Goal: Task Accomplishment & Management: Manage account settings

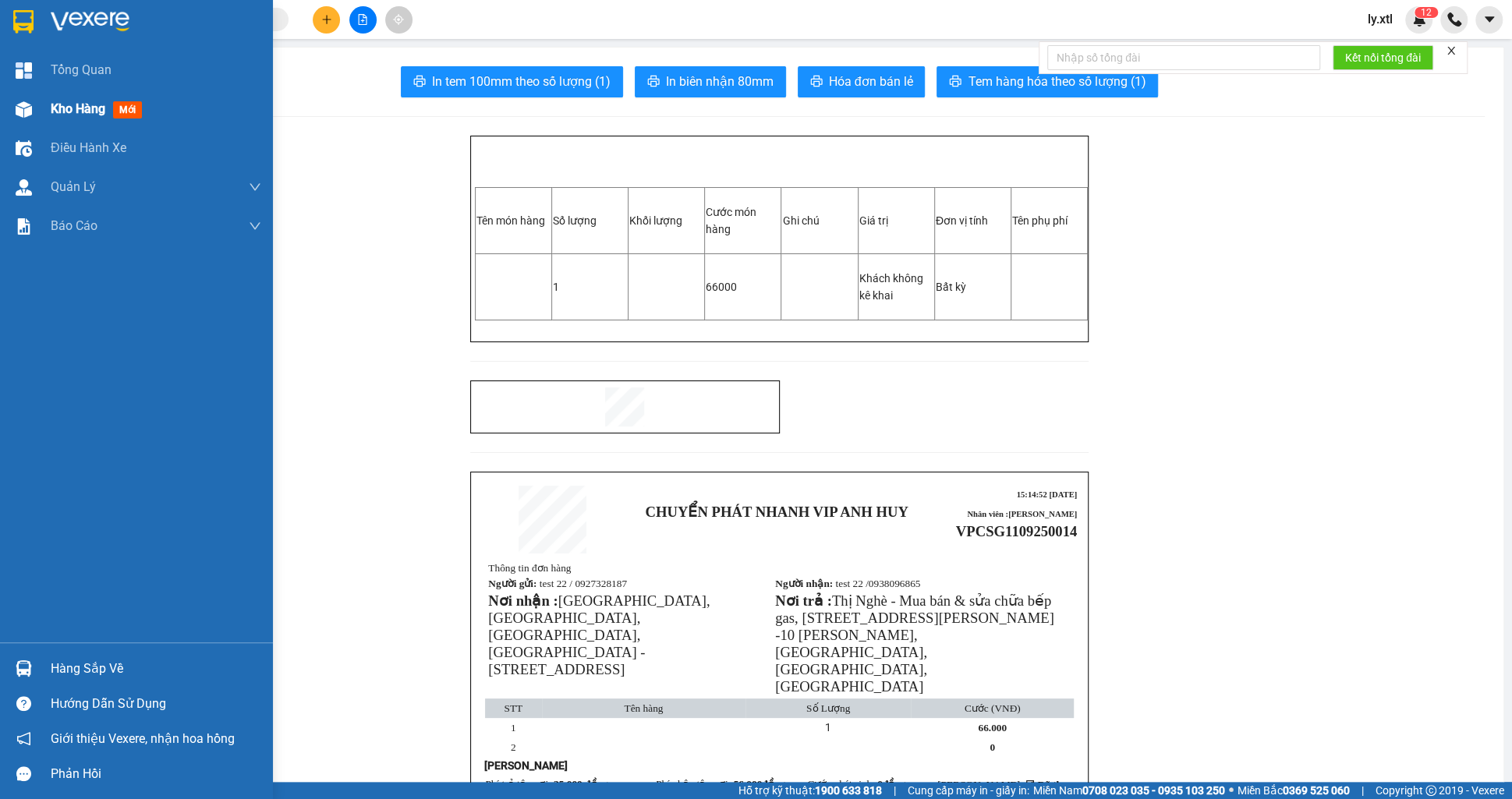
click at [48, 102] on div "Kho hàng mới" at bounding box center [137, 109] width 273 height 39
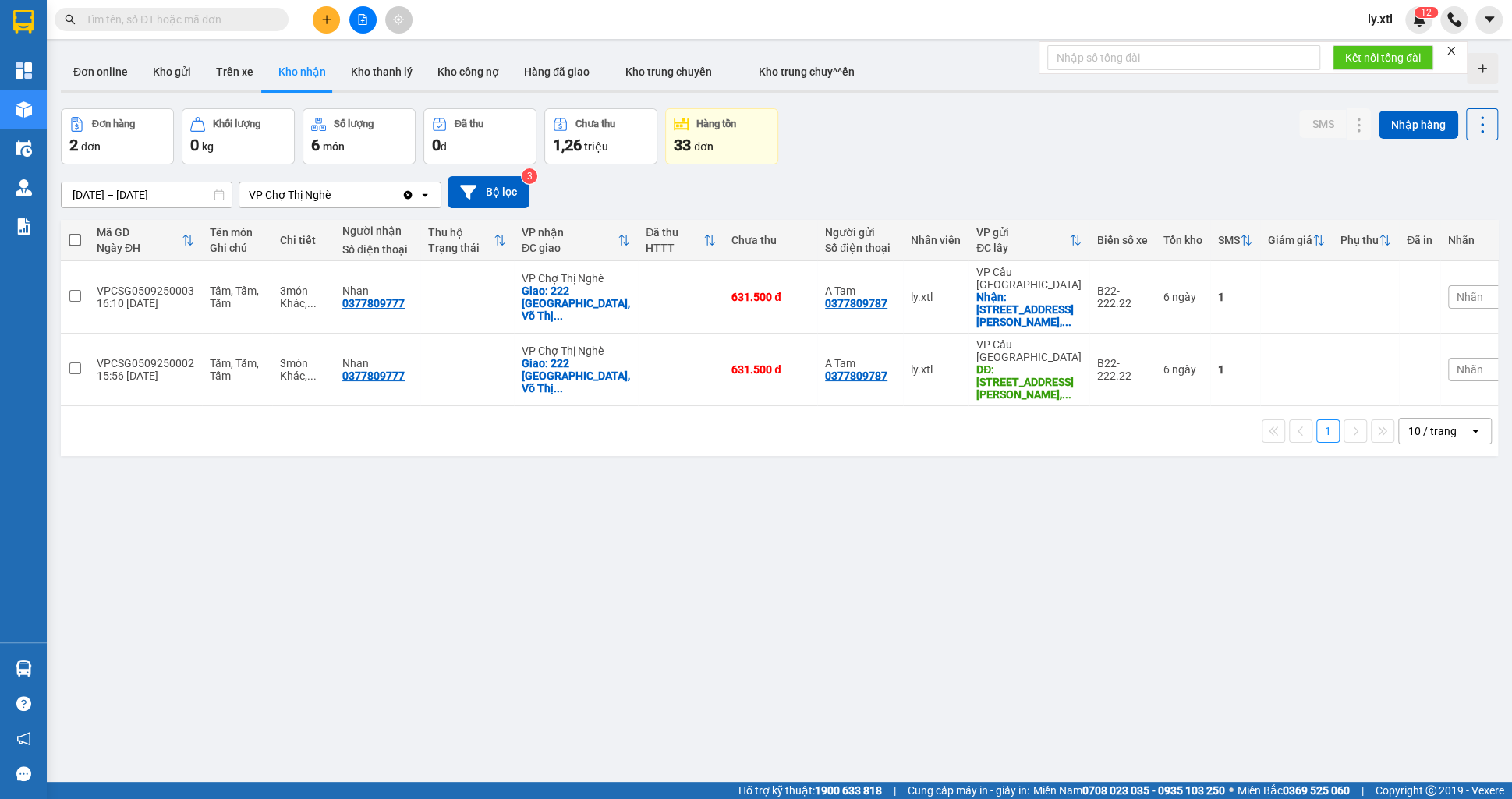
click at [321, 11] on button at bounding box center [326, 20] width 27 height 27
click at [175, 64] on button "Kho gửi" at bounding box center [171, 71] width 63 height 38
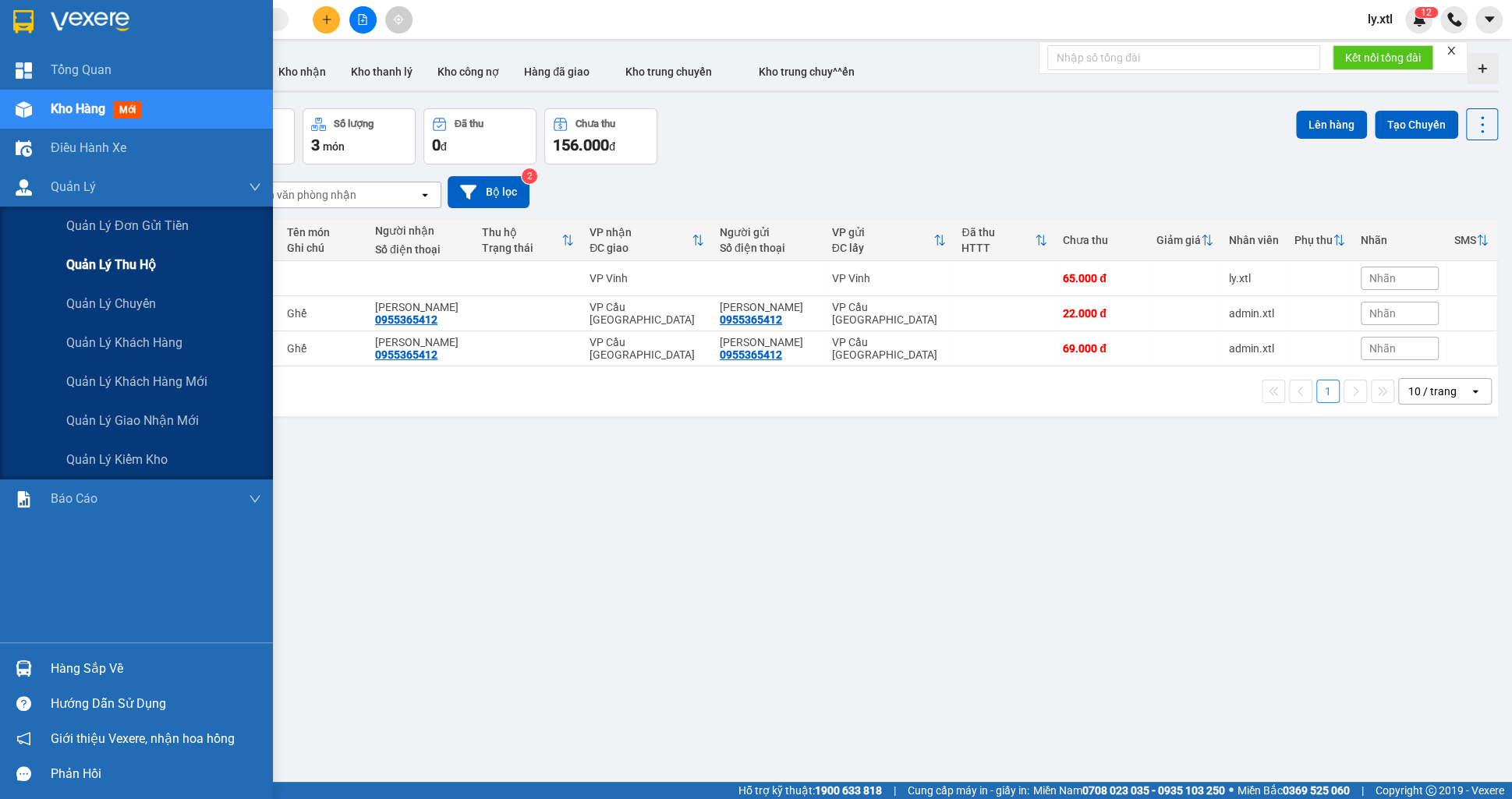
click at [122, 276] on div "Quản lý thu hộ" at bounding box center [163, 265] width 195 height 39
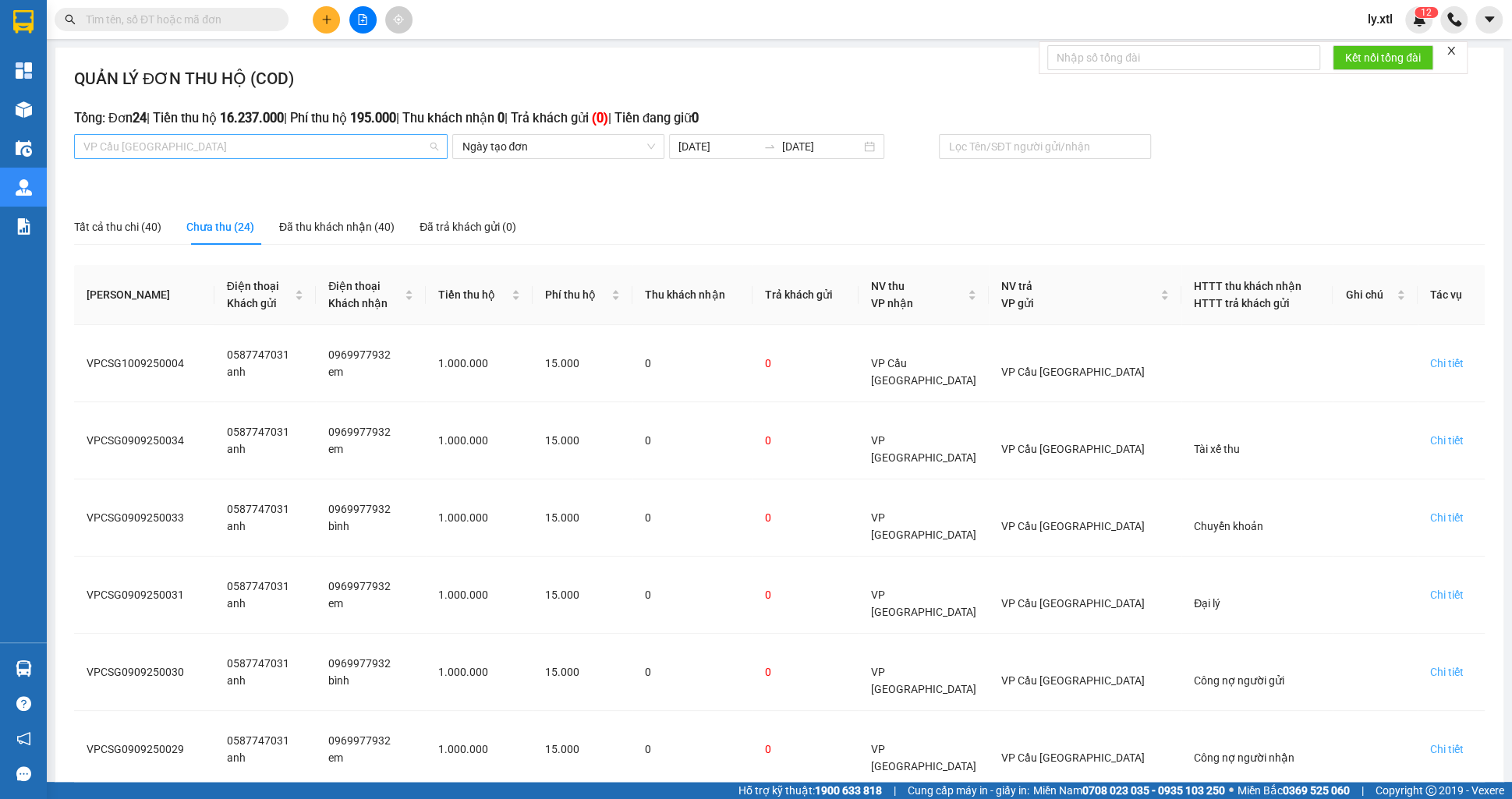
click at [240, 150] on span "VP Cầu [GEOGRAPHIC_DATA]" at bounding box center [260, 147] width 355 height 24
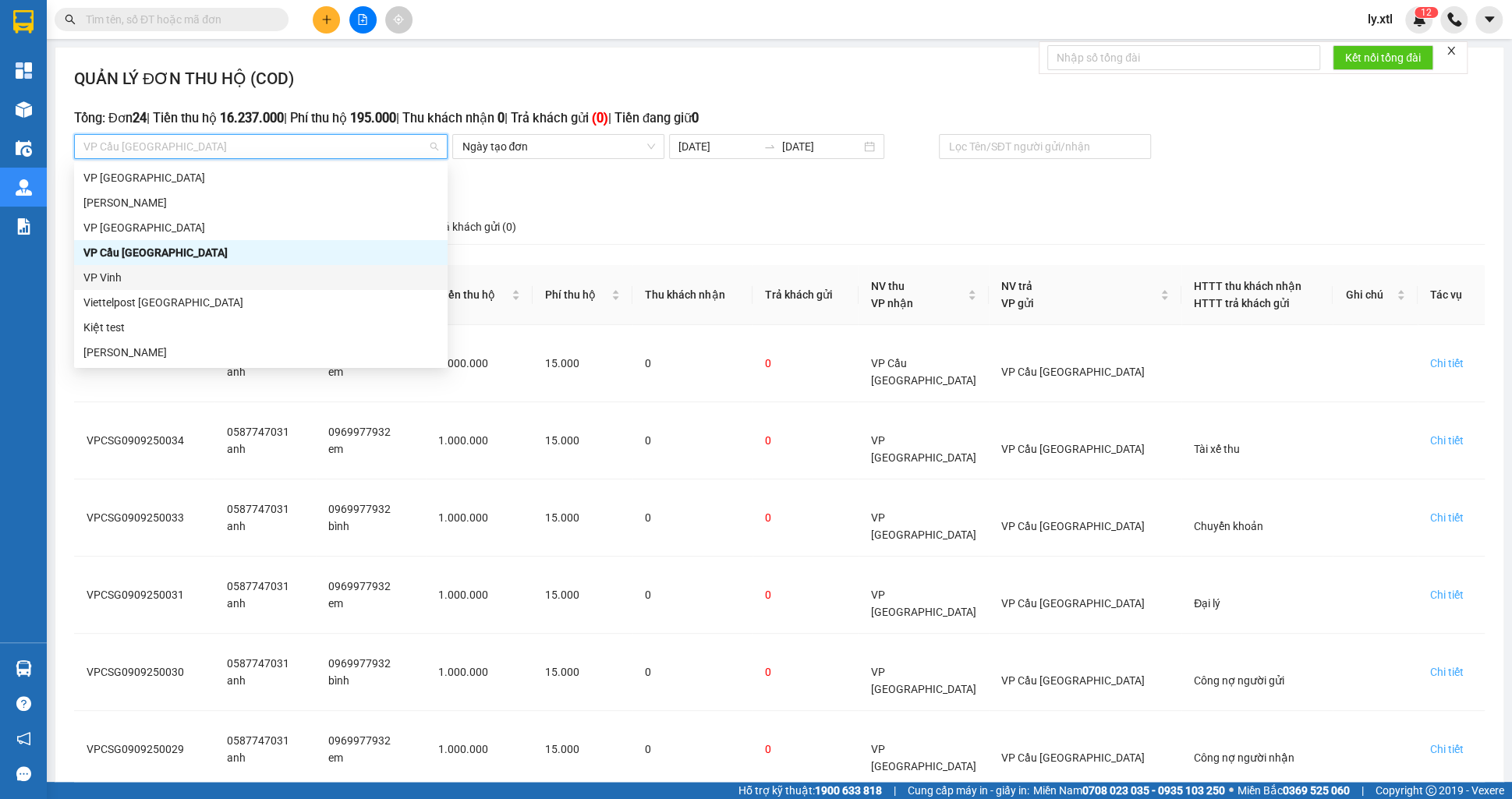
click at [93, 275] on div "VP Vinh" at bounding box center [260, 278] width 355 height 17
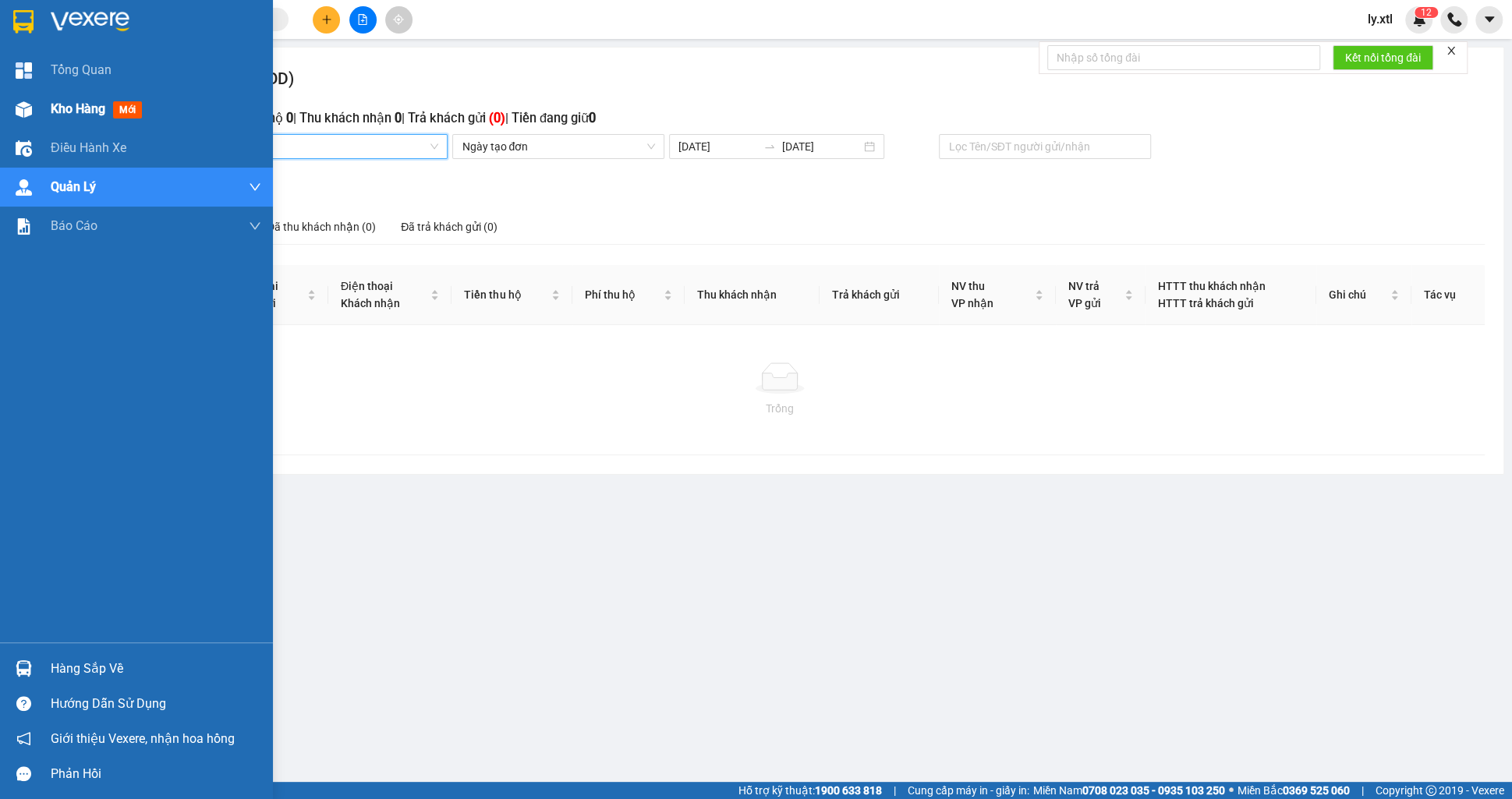
click at [46, 102] on div "Kho hàng mới" at bounding box center [137, 109] width 273 height 39
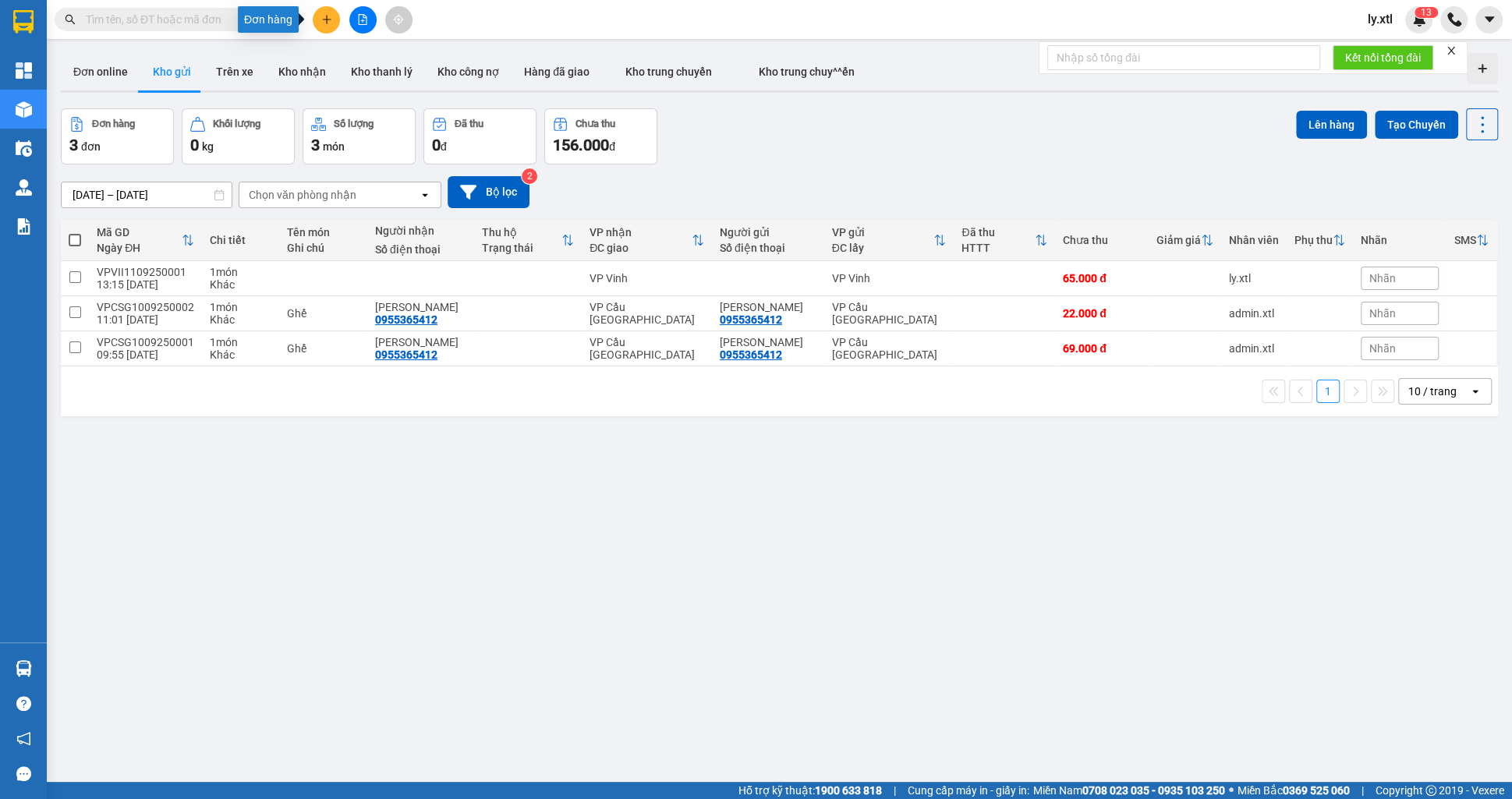
click at [320, 9] on button at bounding box center [326, 20] width 27 height 27
click at [345, 49] on div "Tạo đơn hàng" at bounding box center [380, 59] width 117 height 29
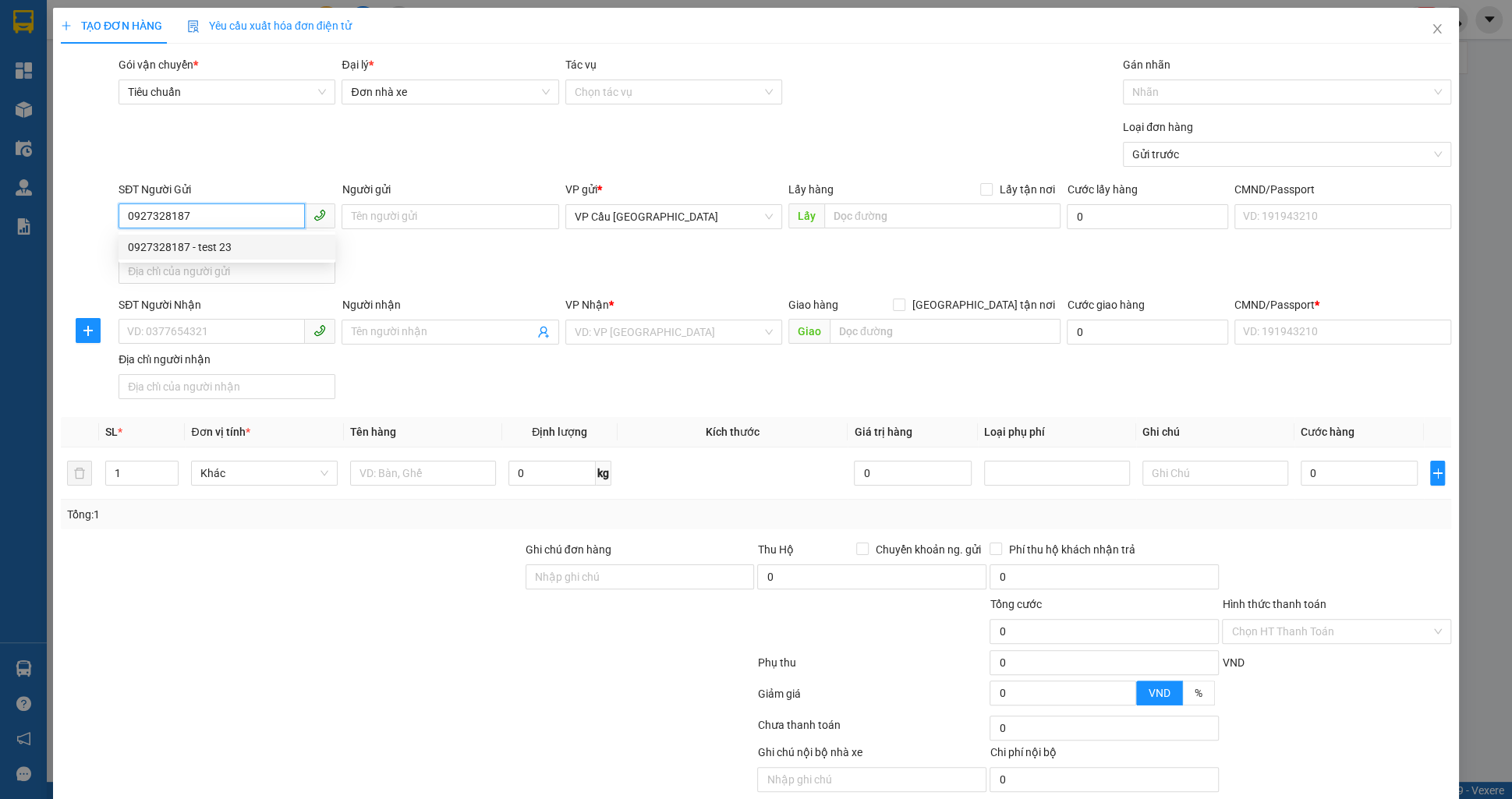
type input "0927328187"
click at [181, 211] on input "0927328187" at bounding box center [211, 215] width 186 height 25
click at [181, 212] on input "0927328187" at bounding box center [211, 215] width 186 height 25
click at [221, 246] on div "0927328187 - test 23" at bounding box center [227, 246] width 198 height 17
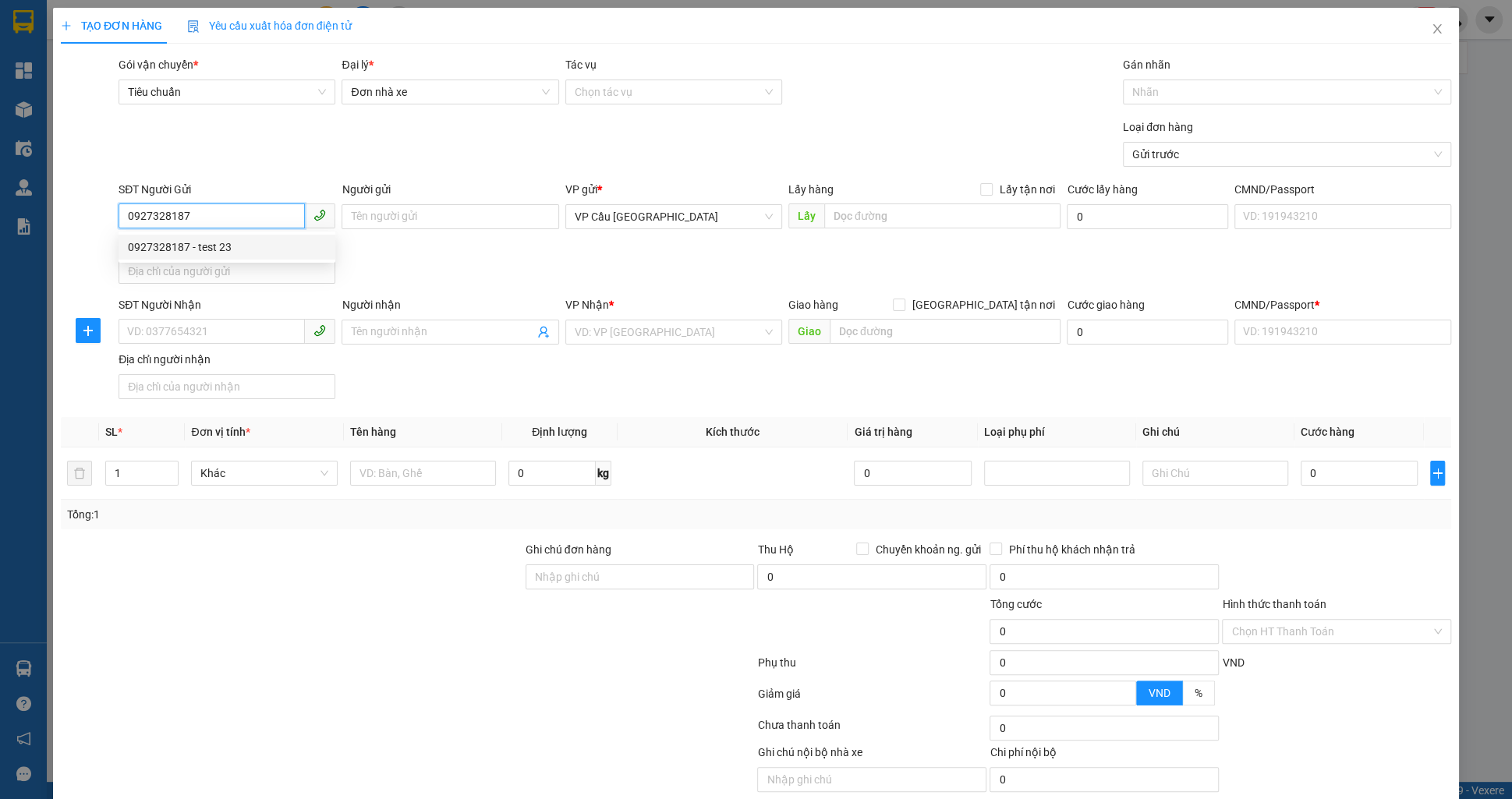
type input "test 23"
type input "[GEOGRAPHIC_DATA] 2, [GEOGRAPHIC_DATA], [GEOGRAPHIC_DATA], [GEOGRAPHIC_DATA]"
type input "0938096865"
type input "test 23"
checkbox input "true"
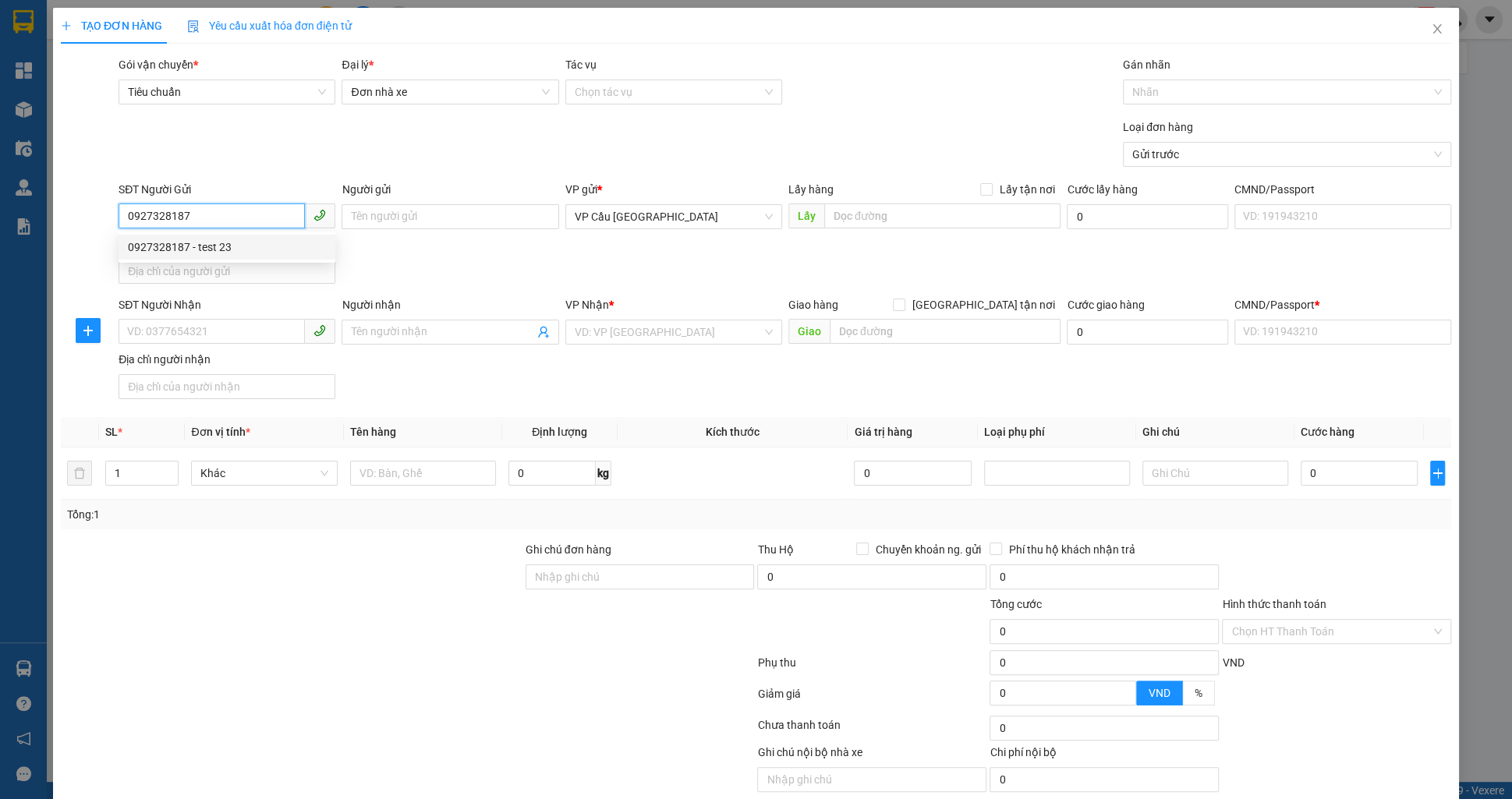
type input "Thị Nghè - Mua bán & sửa chữa bếp gas, [STREET_ADDRESS][PERSON_NAME]"
type input "123456789123"
type input "1.000.000"
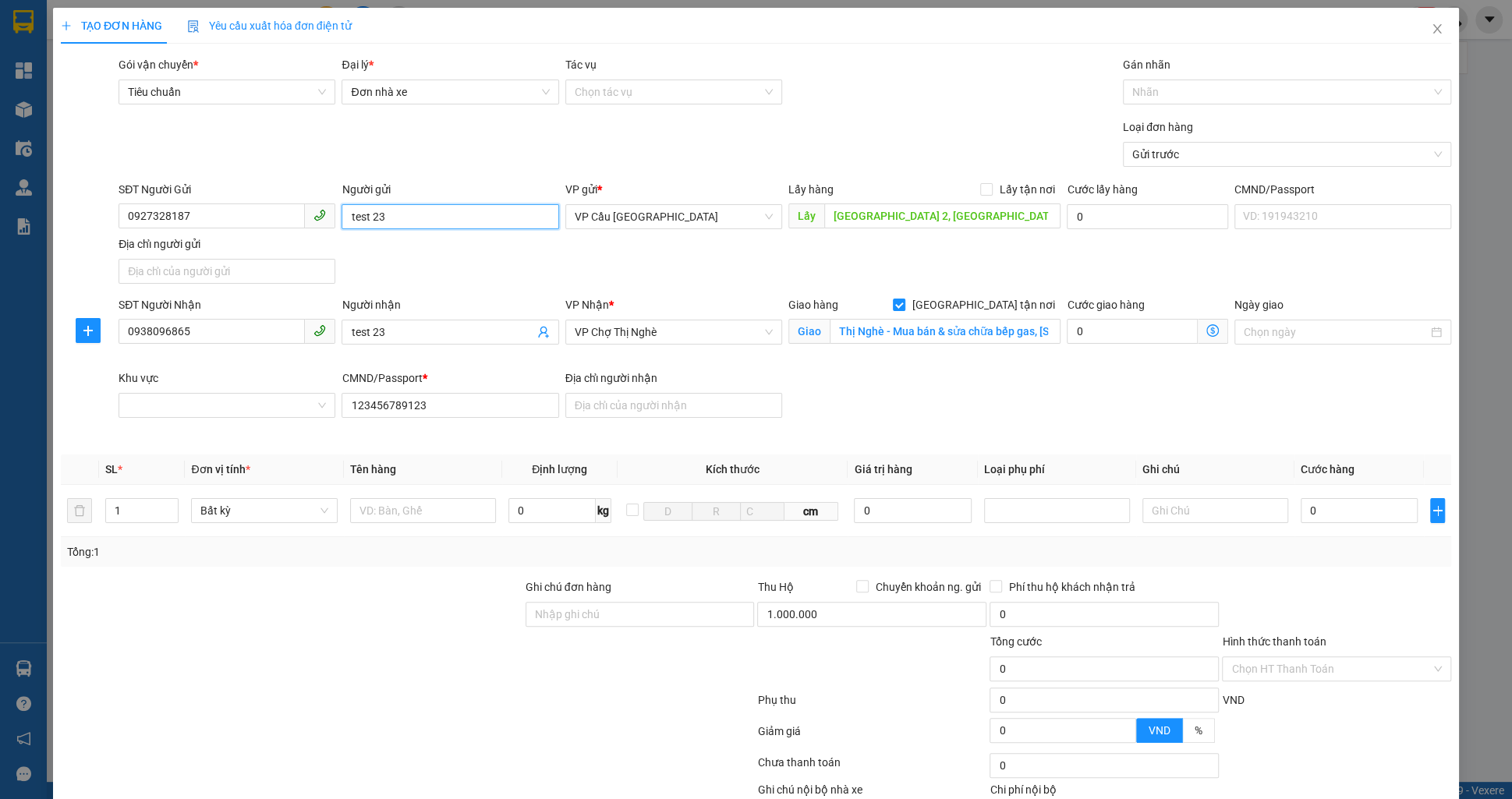
click at [398, 217] on input "test 23" at bounding box center [450, 216] width 217 height 25
type input "trên xe"
click at [440, 330] on input "test 23" at bounding box center [442, 332] width 182 height 17
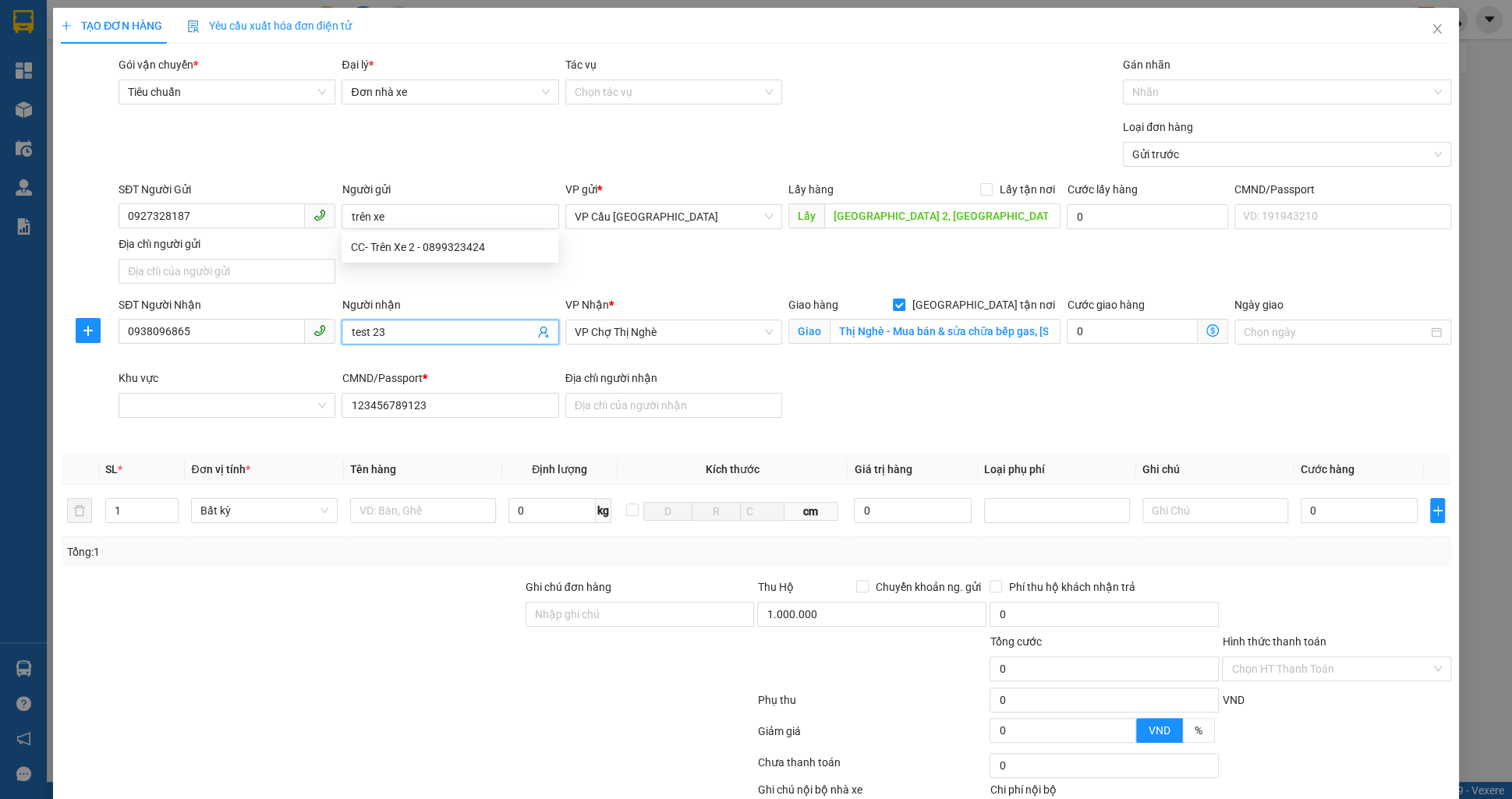
click at [441, 330] on input "test 23" at bounding box center [442, 332] width 182 height 17
type input "trên xe"
click at [469, 228] on div "Người gửi trên xe" at bounding box center [450, 208] width 217 height 55
click at [463, 220] on input "trên xe" at bounding box center [450, 216] width 217 height 25
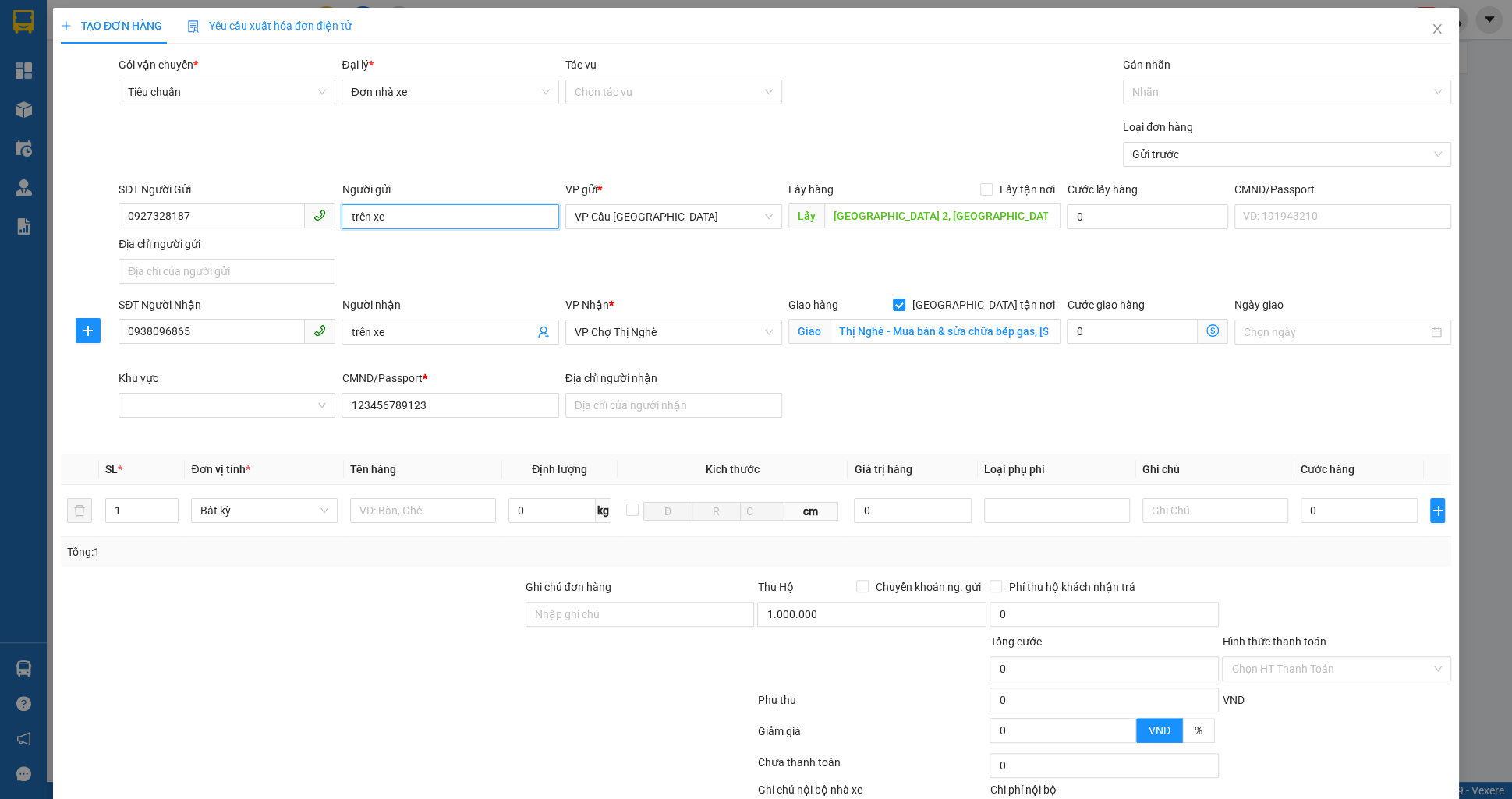
click at [463, 220] on input "trên xe" at bounding box center [450, 216] width 217 height 25
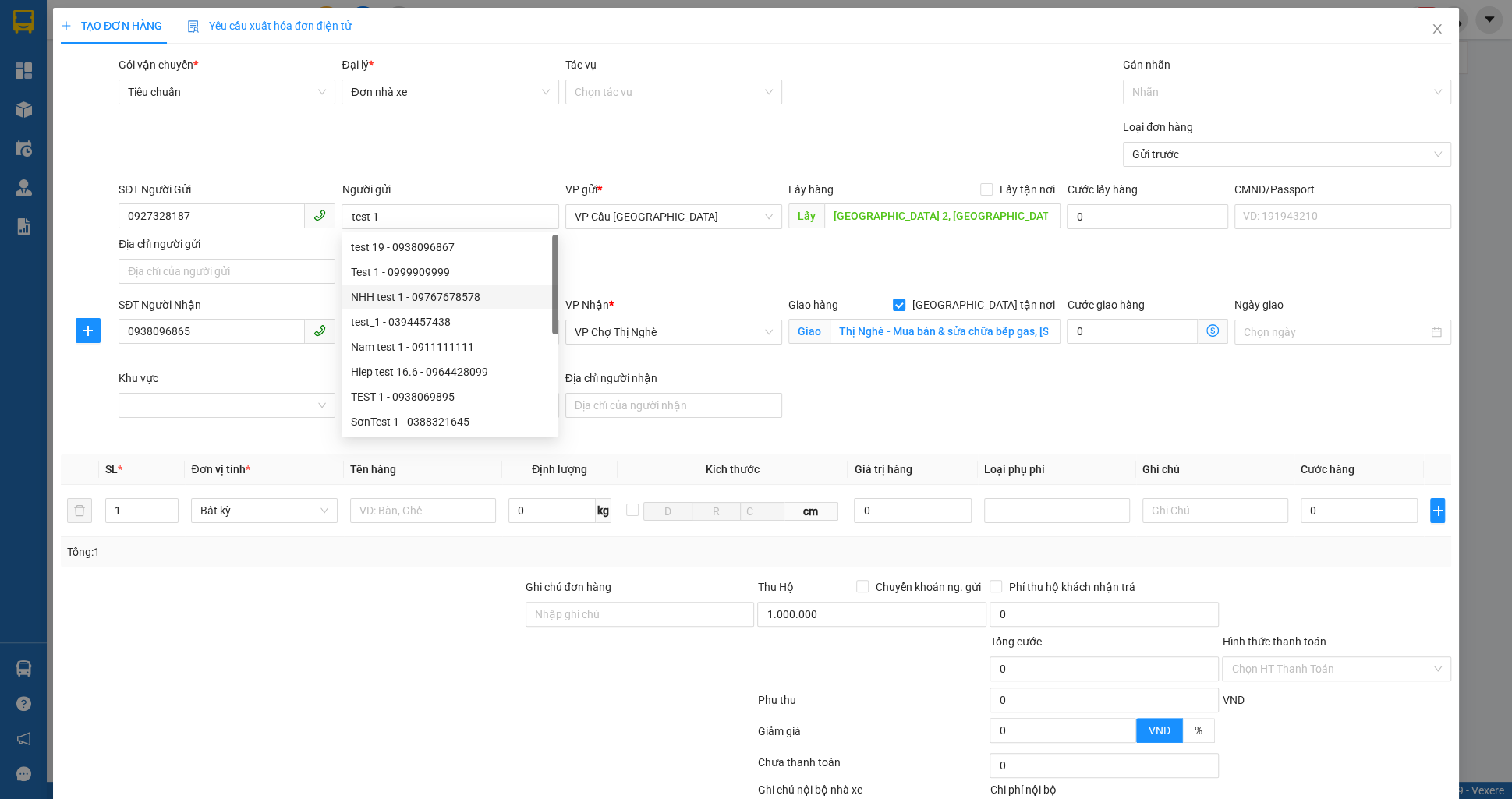
click at [619, 143] on div "Loại đơn hàng Gửi trước" at bounding box center [784, 146] width 1339 height 55
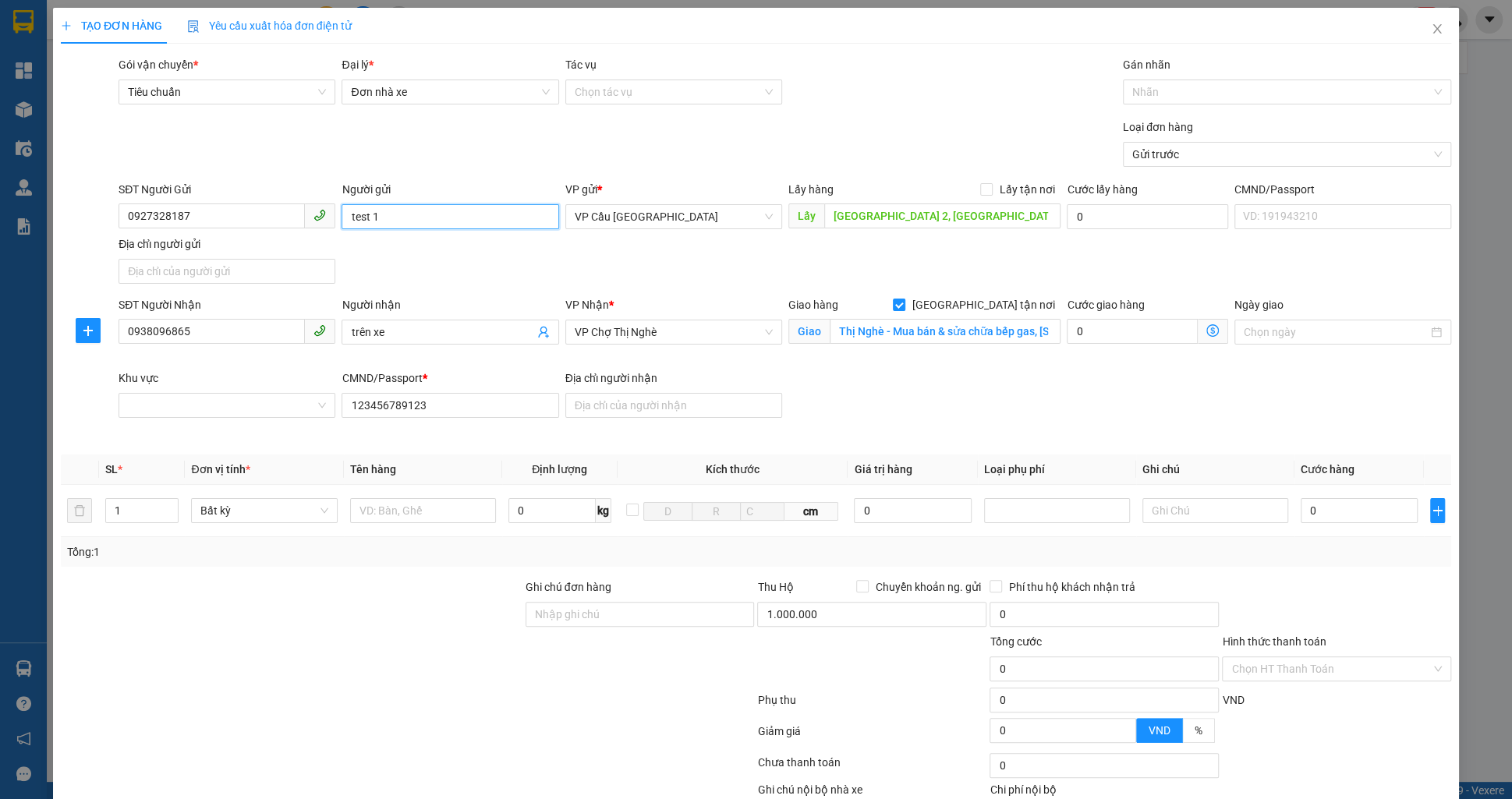
click at [414, 222] on input "test 1" at bounding box center [450, 216] width 217 height 25
type input "test 30"
click at [413, 137] on div "Loại đơn hàng Gửi trước" at bounding box center [784, 146] width 1339 height 55
drag, startPoint x: 413, startPoint y: 327, endPoint x: 225, endPoint y: 314, distance: 188.4
click at [225, 314] on div "SĐT Người Nhận 0938096865 Người nhận trên xe trên xe VP Nhận * VP Chợ Thị Nghè …" at bounding box center [784, 369] width 1339 height 147
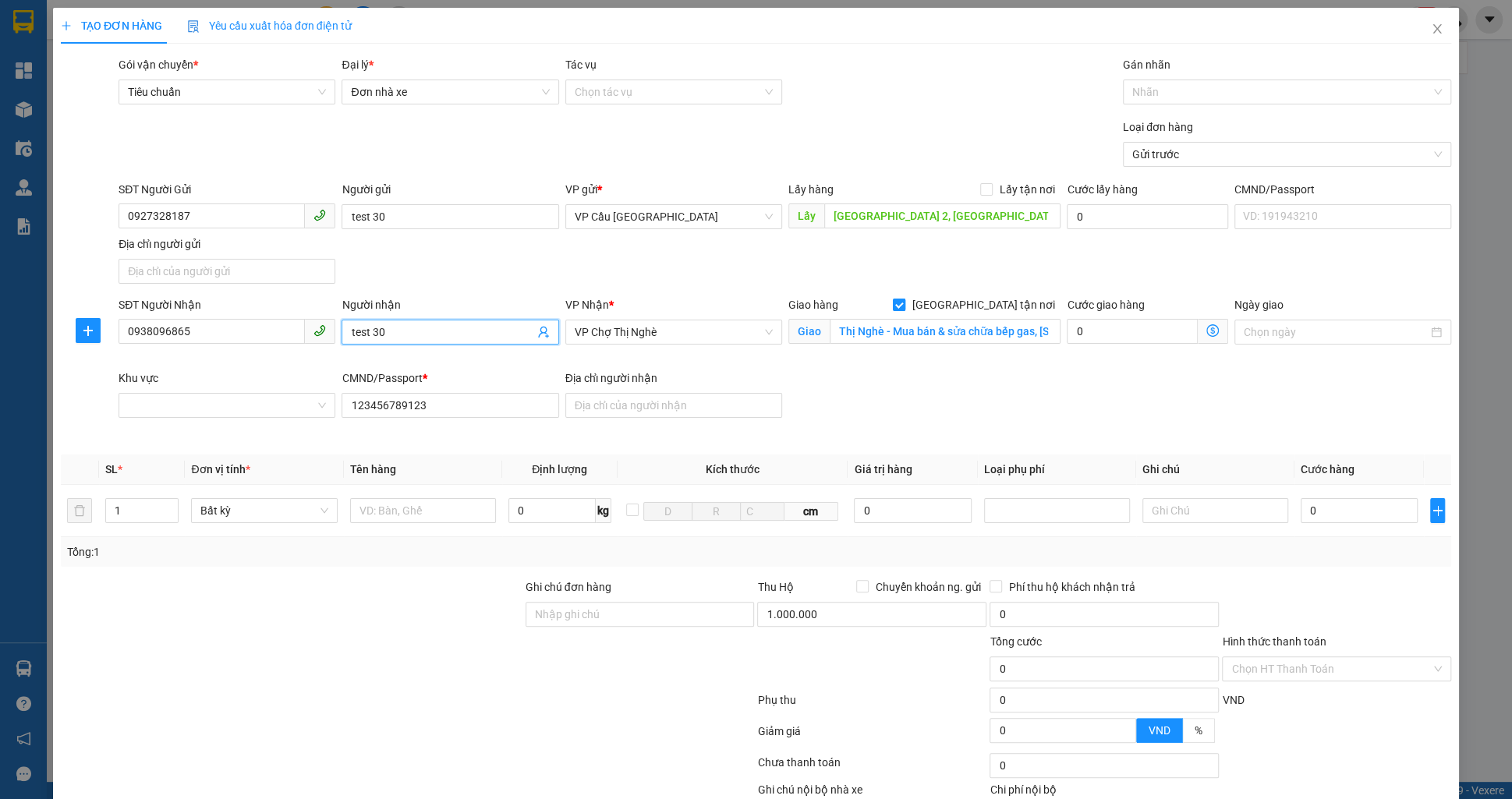
type input "test 30"
click at [1002, 299] on span "[GEOGRAPHIC_DATA] tận nơi" at bounding box center [982, 304] width 155 height 17
click at [904, 299] on input "[GEOGRAPHIC_DATA] tận nơi" at bounding box center [898, 304] width 11 height 11
checkbox input "false"
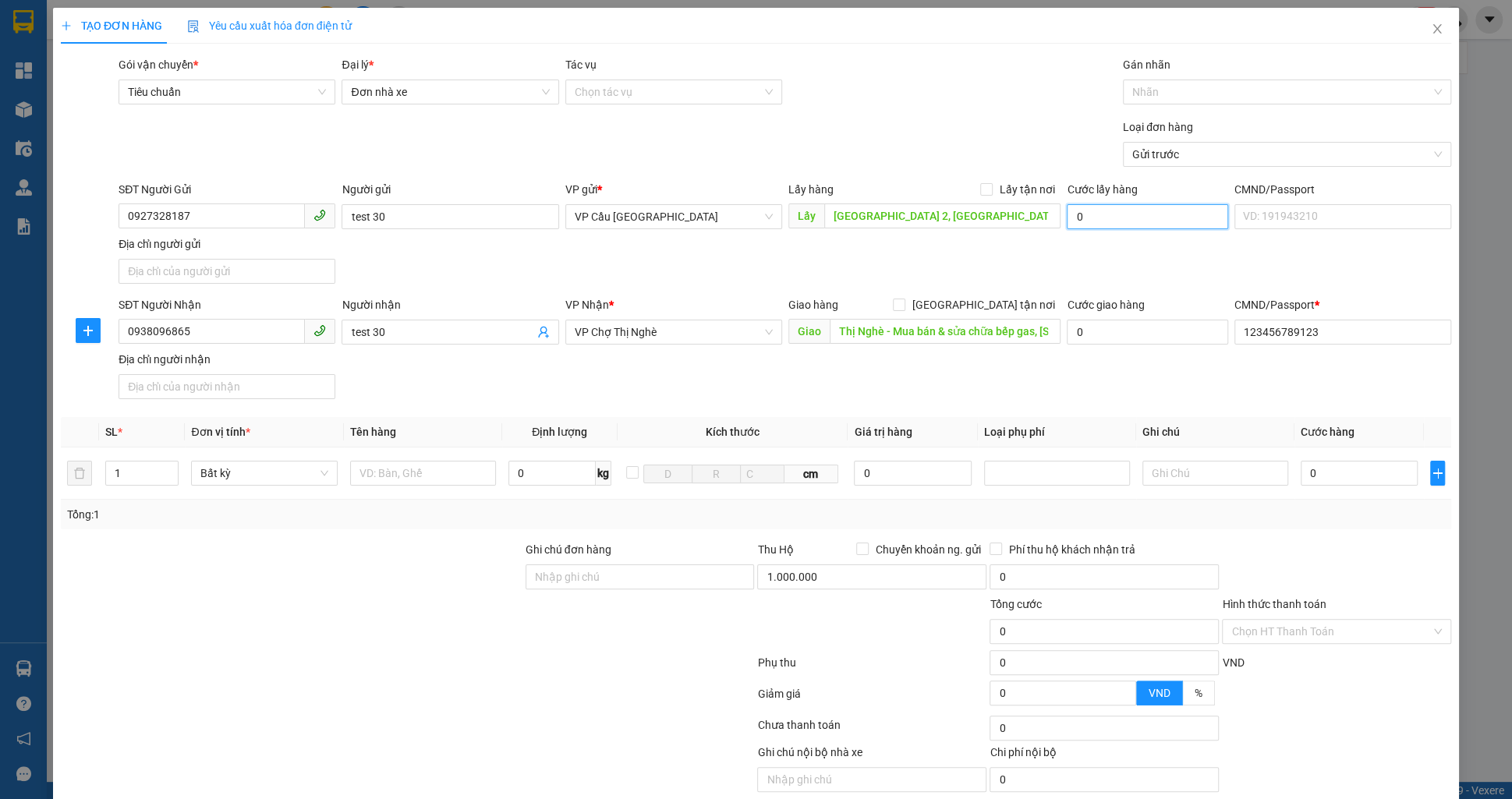
click at [1107, 213] on input "0" at bounding box center [1147, 216] width 161 height 25
type input "4"
type input "45"
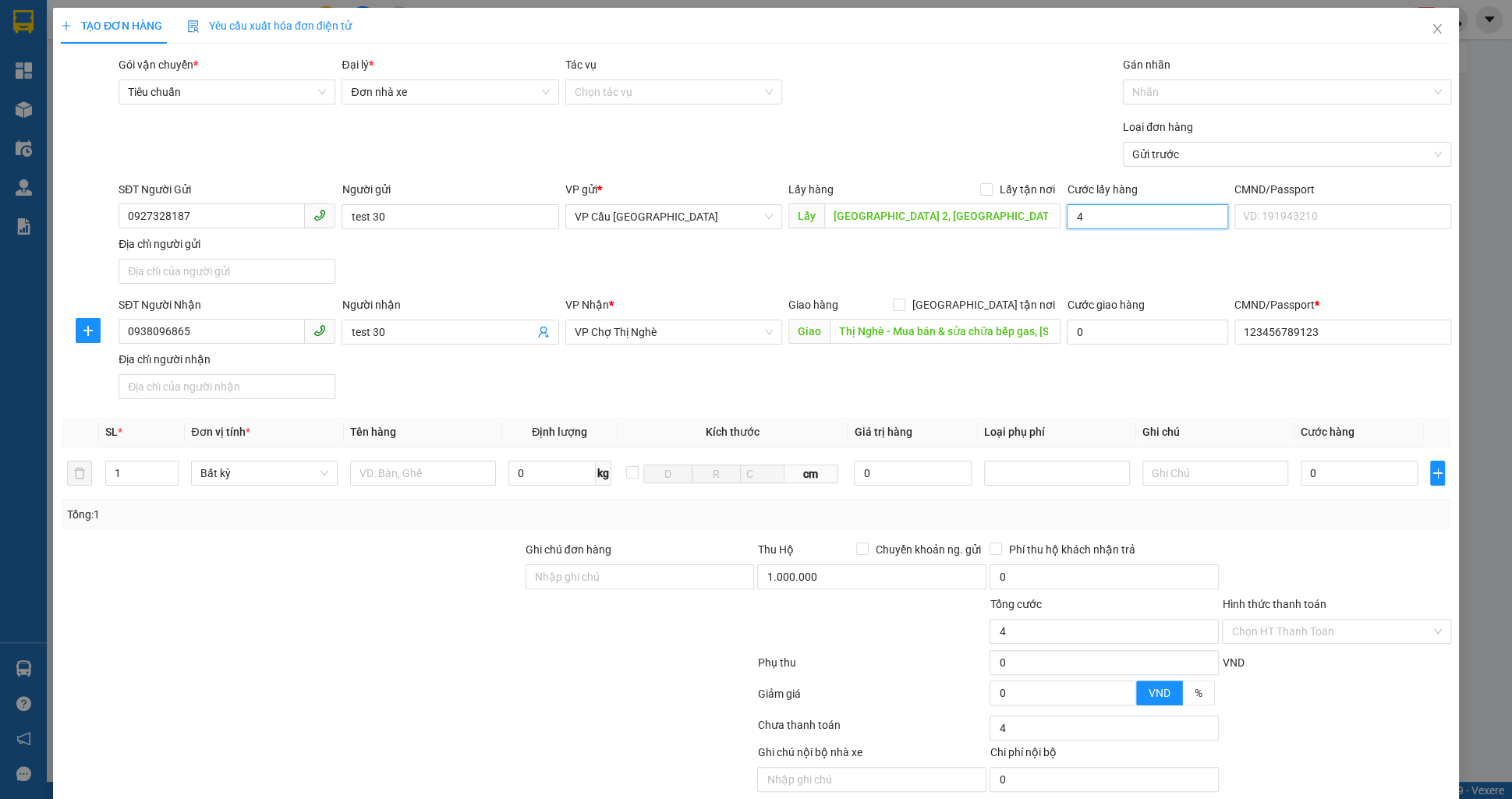
type input "45"
type input "45.000"
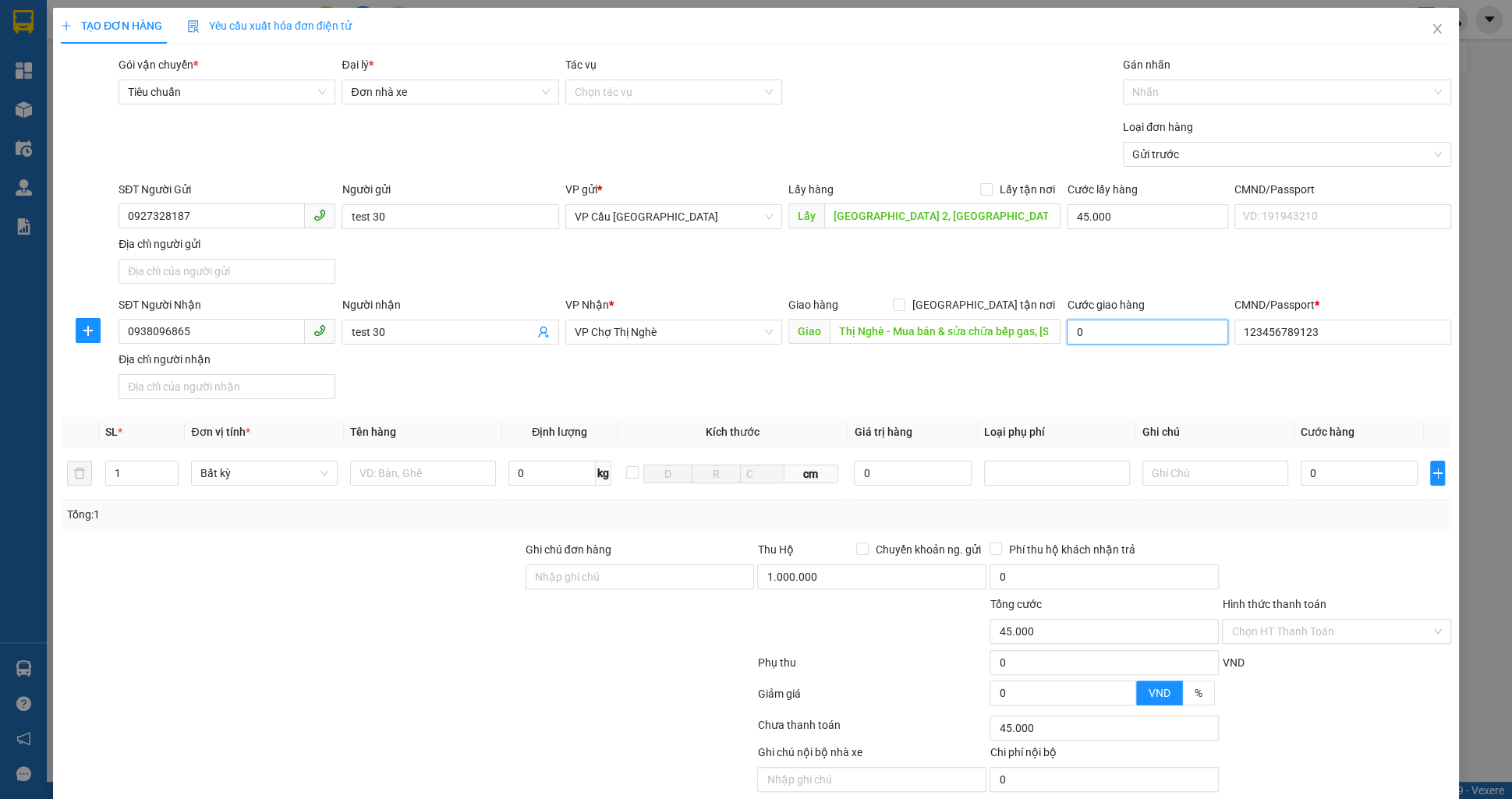
click at [1096, 327] on input "0" at bounding box center [1147, 332] width 161 height 25
type input "45.003"
type input "3"
type input "45.030"
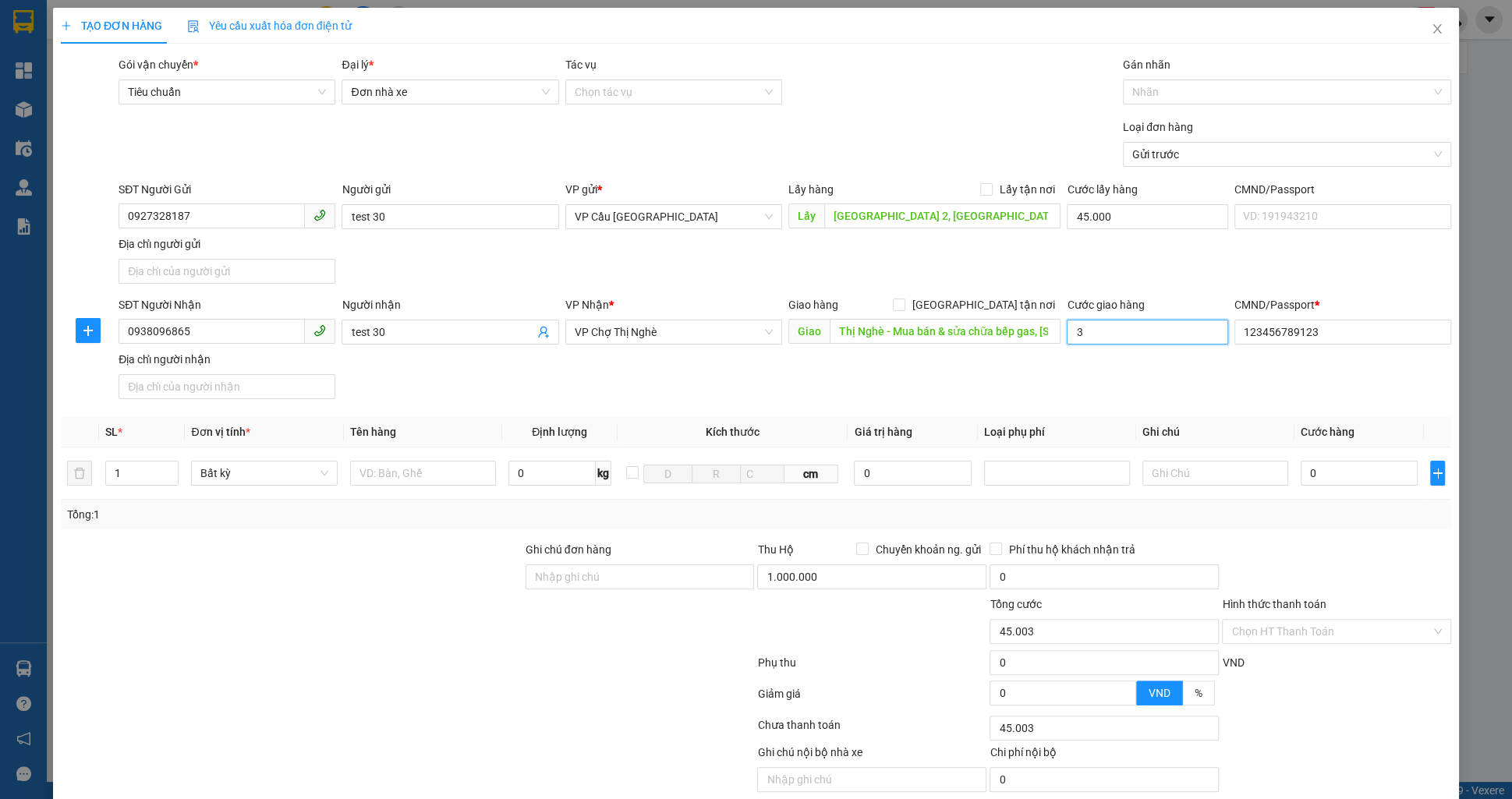
type input "45.030"
type input "30"
type input "75.000"
type input "30.000"
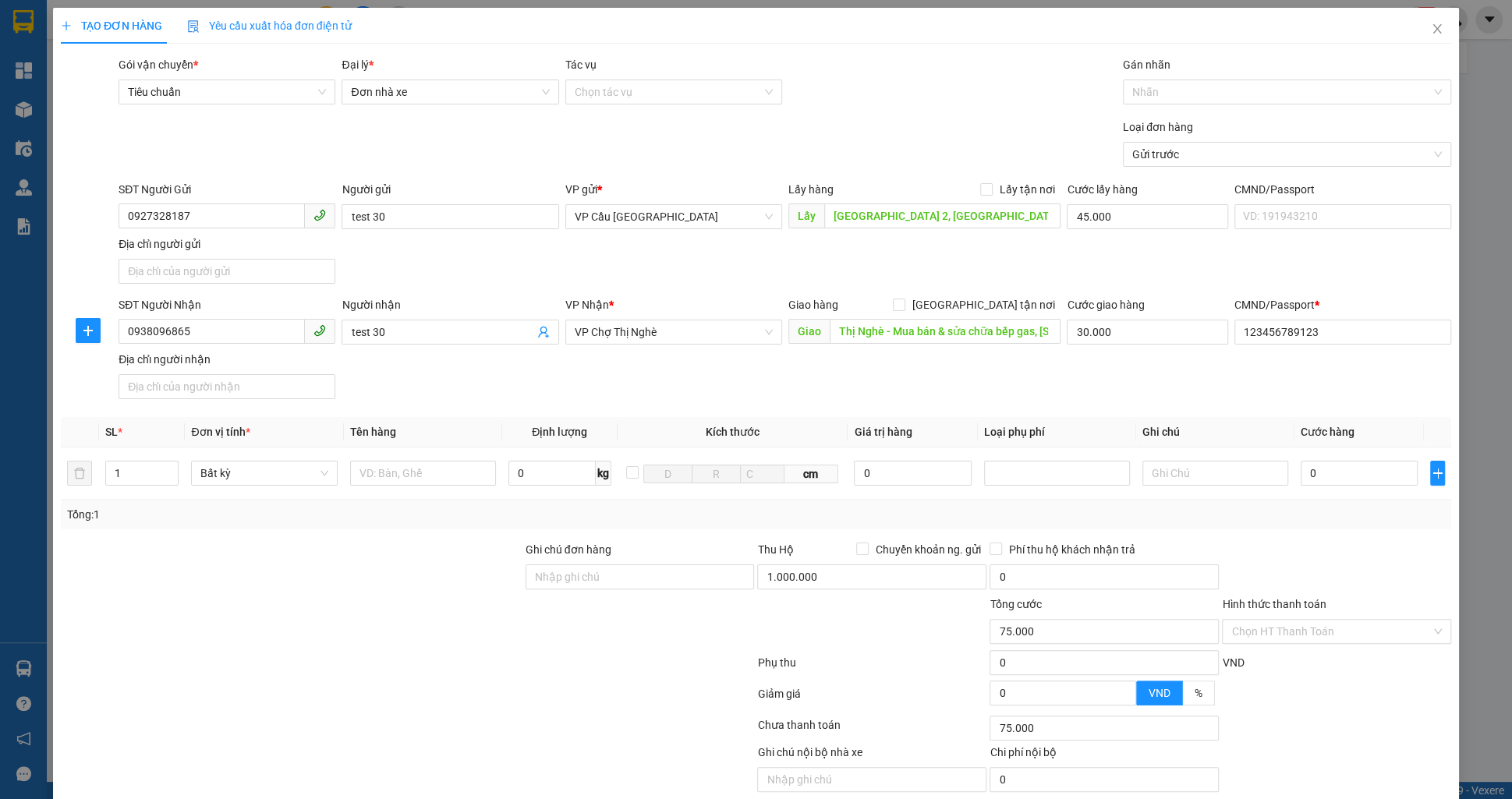
click at [1068, 391] on div "SĐT Người Nhận 0938096865 Người nhận test 30 VP Nhận * VP Chợ Thị Nghè Giao hàn…" at bounding box center [784, 350] width 1339 height 109
click at [1349, 468] on input "0" at bounding box center [1359, 473] width 117 height 25
type input "75.002"
type input "2"
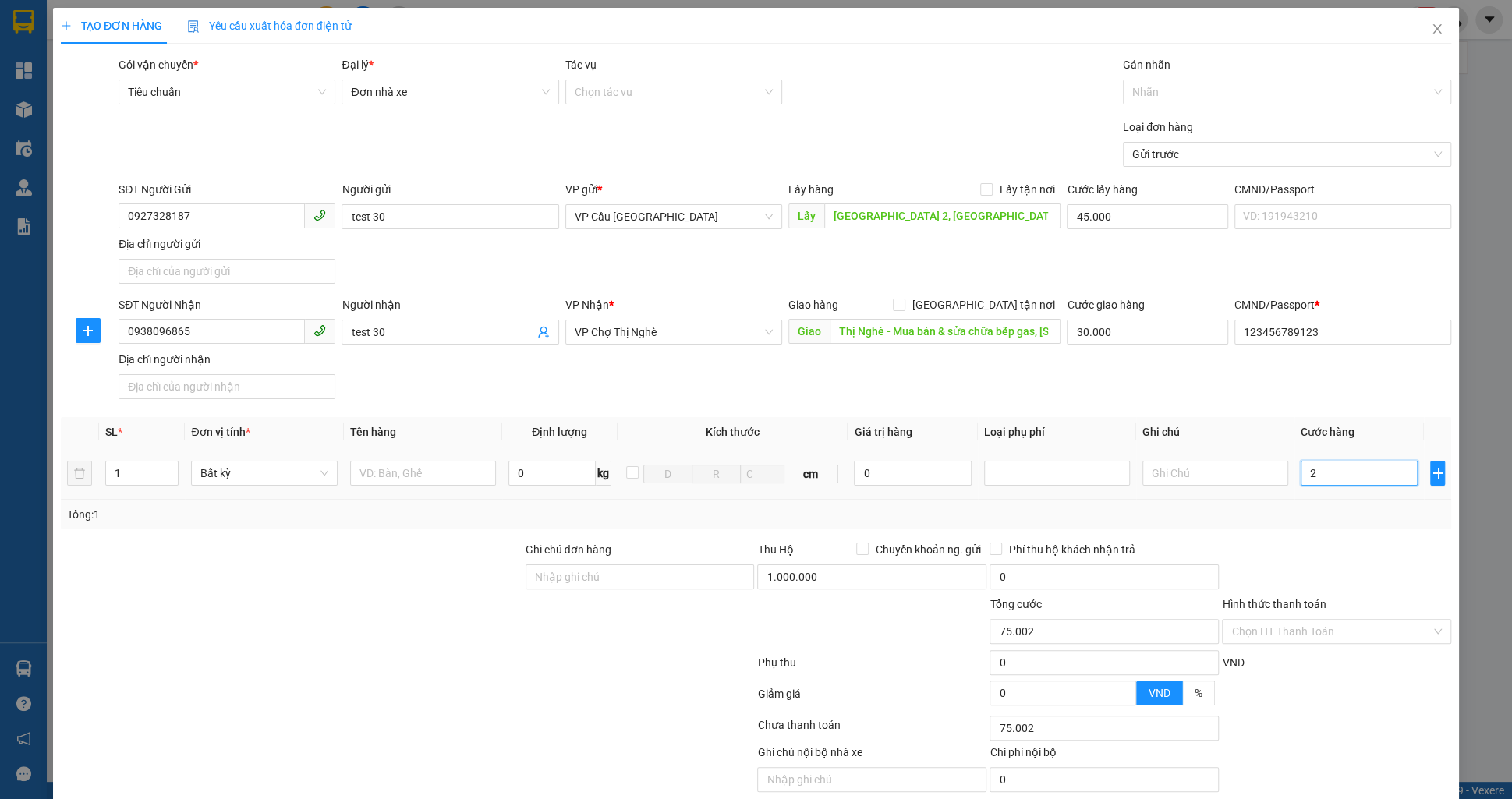
type input "75.025"
type input "25"
type input "100.000"
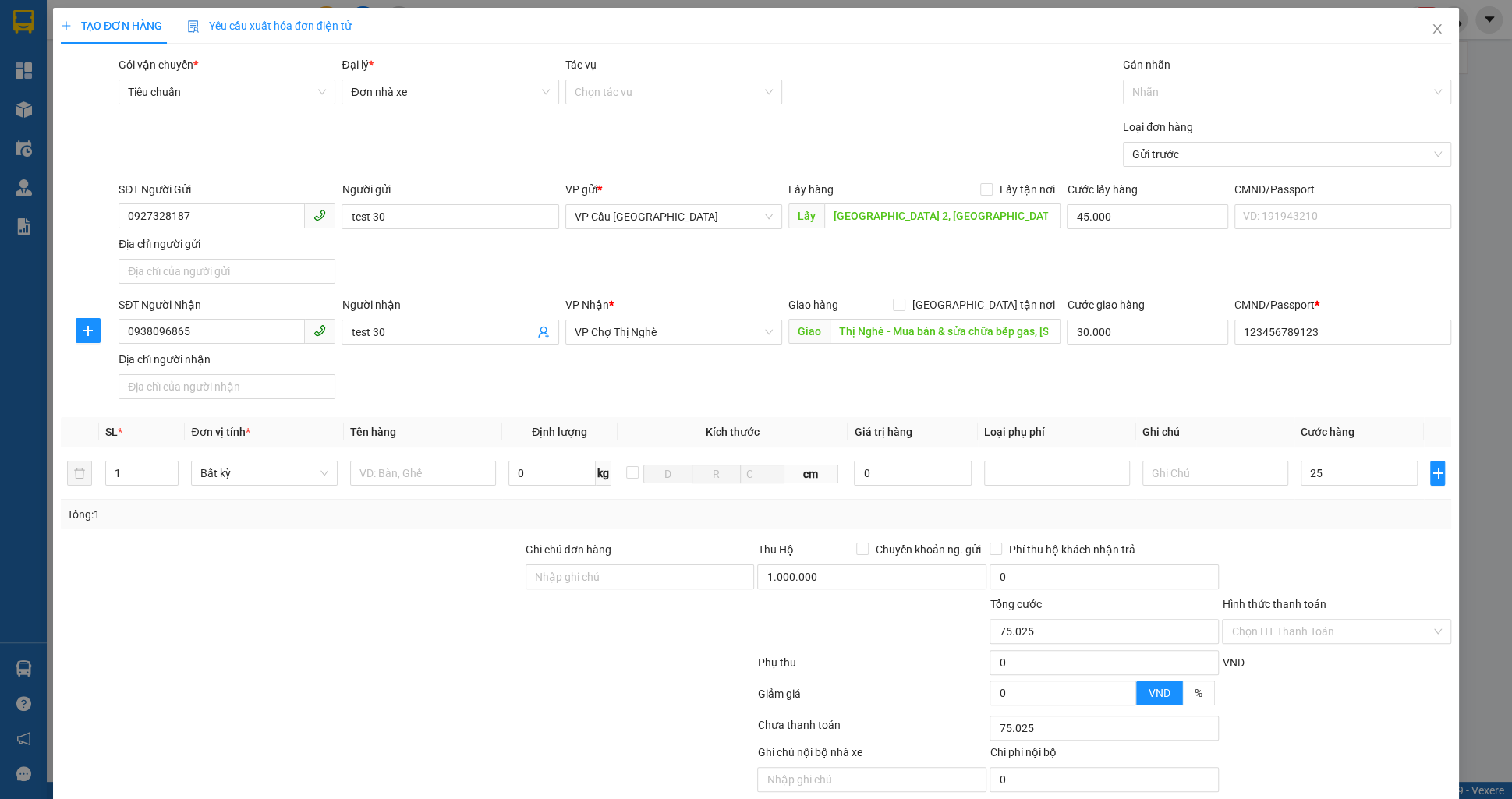
type input "25.000"
click at [1233, 378] on div "SĐT Người Nhận 0938096865 Người nhận test 30 VP Nhận * VP Chợ Thị Nghè Giao hàn…" at bounding box center [784, 350] width 1339 height 109
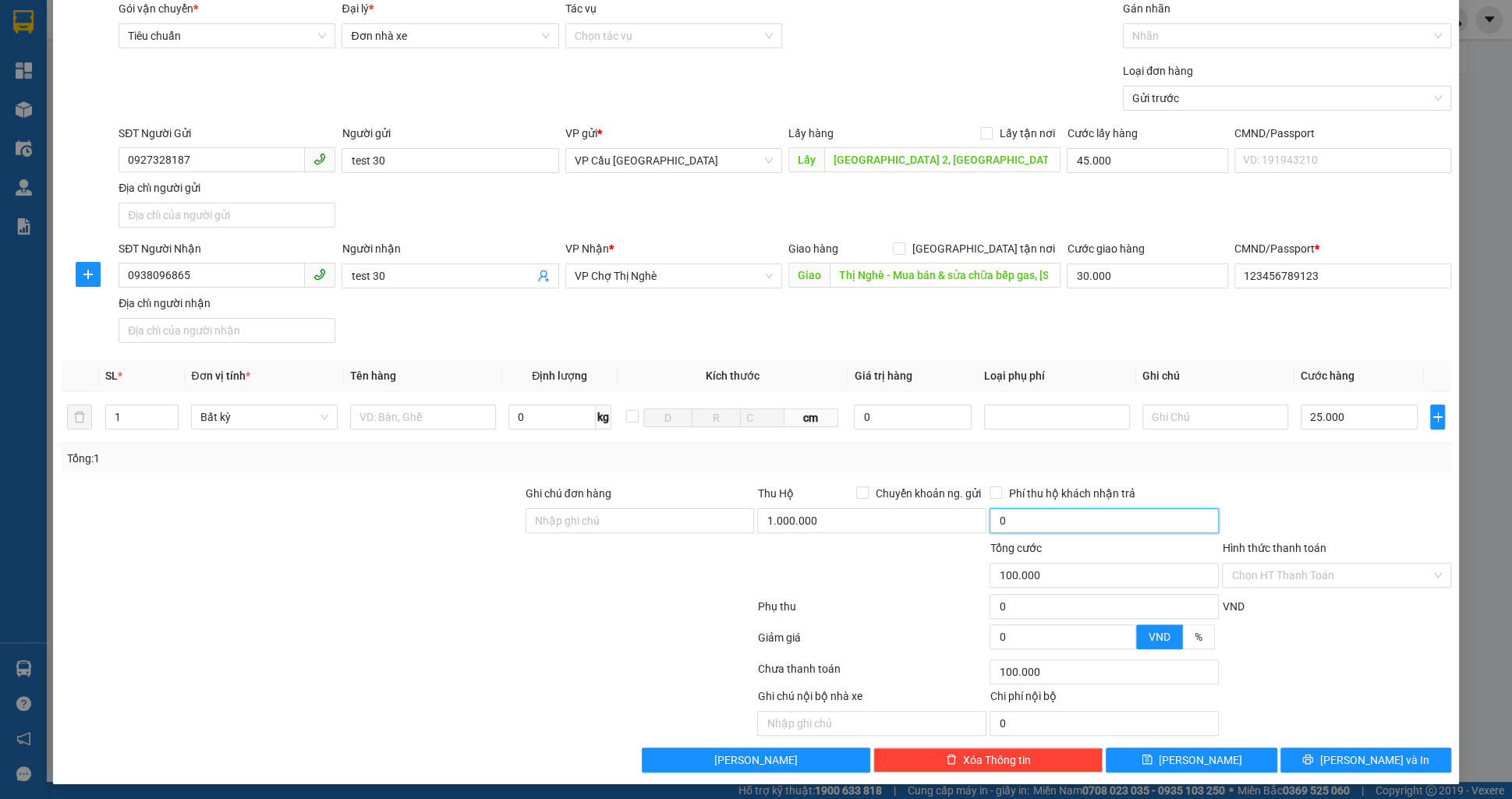
click at [1067, 515] on input "0" at bounding box center [1104, 520] width 229 height 25
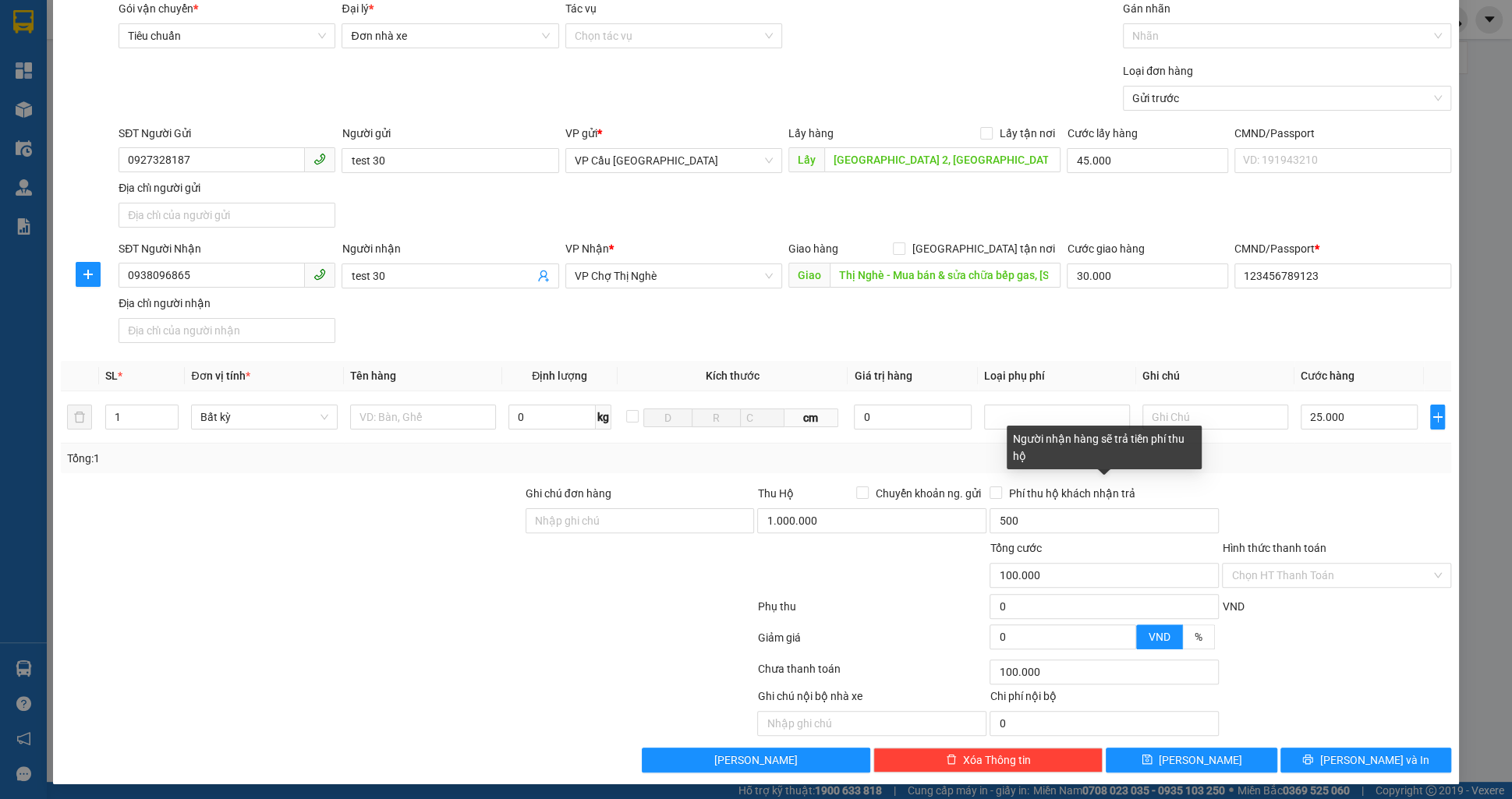
type input "500.000"
click at [1234, 476] on div "Transit Pickup Surcharge Ids Transit Deliver Surcharge Ids Transit Deliver Surc…" at bounding box center [755, 386] width 1390 height 772
click at [1258, 567] on input "Hình thức thanh toán" at bounding box center [1331, 575] width 200 height 24
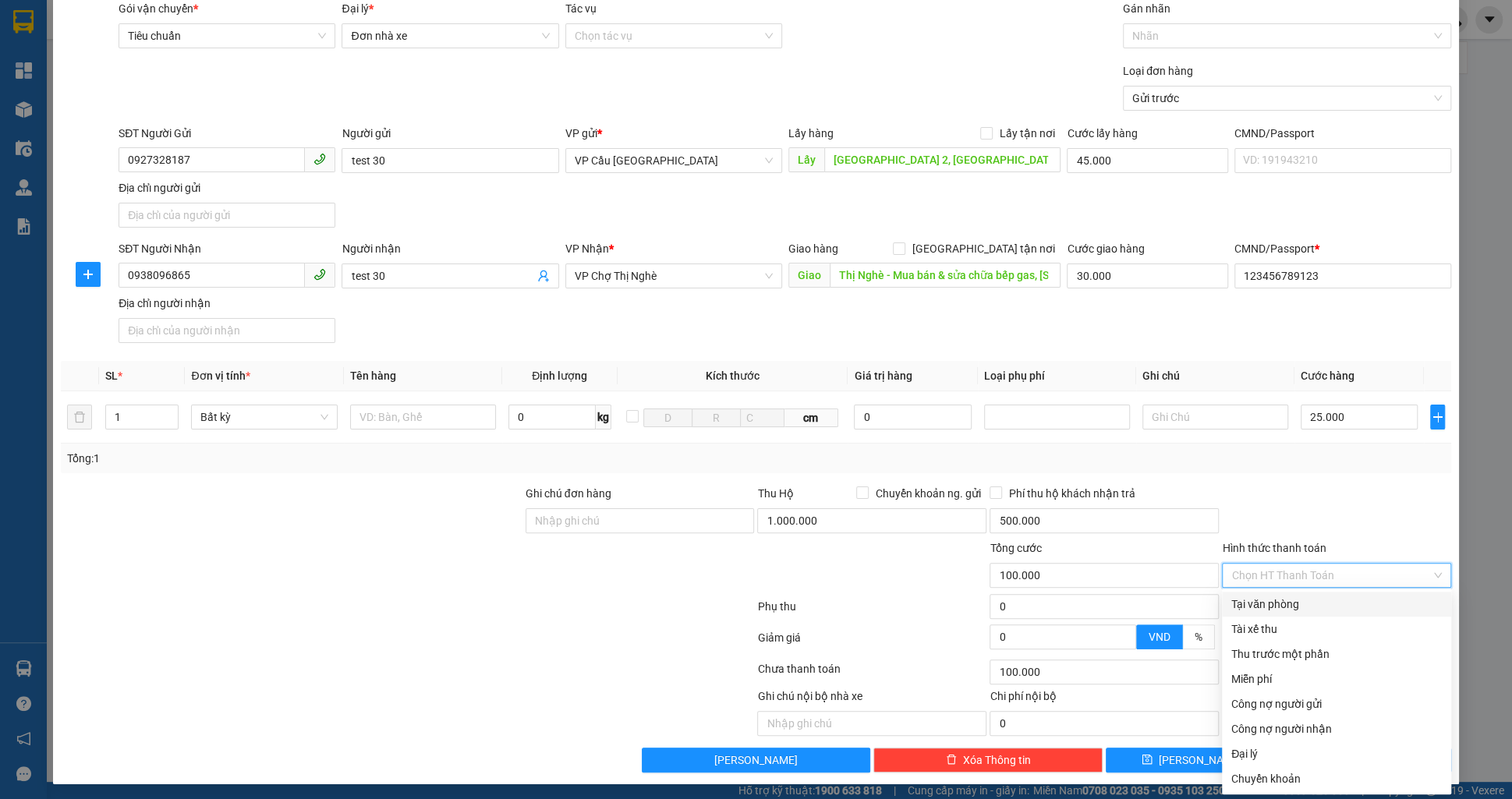
click at [1278, 610] on div "Tại văn phòng" at bounding box center [1337, 604] width 211 height 17
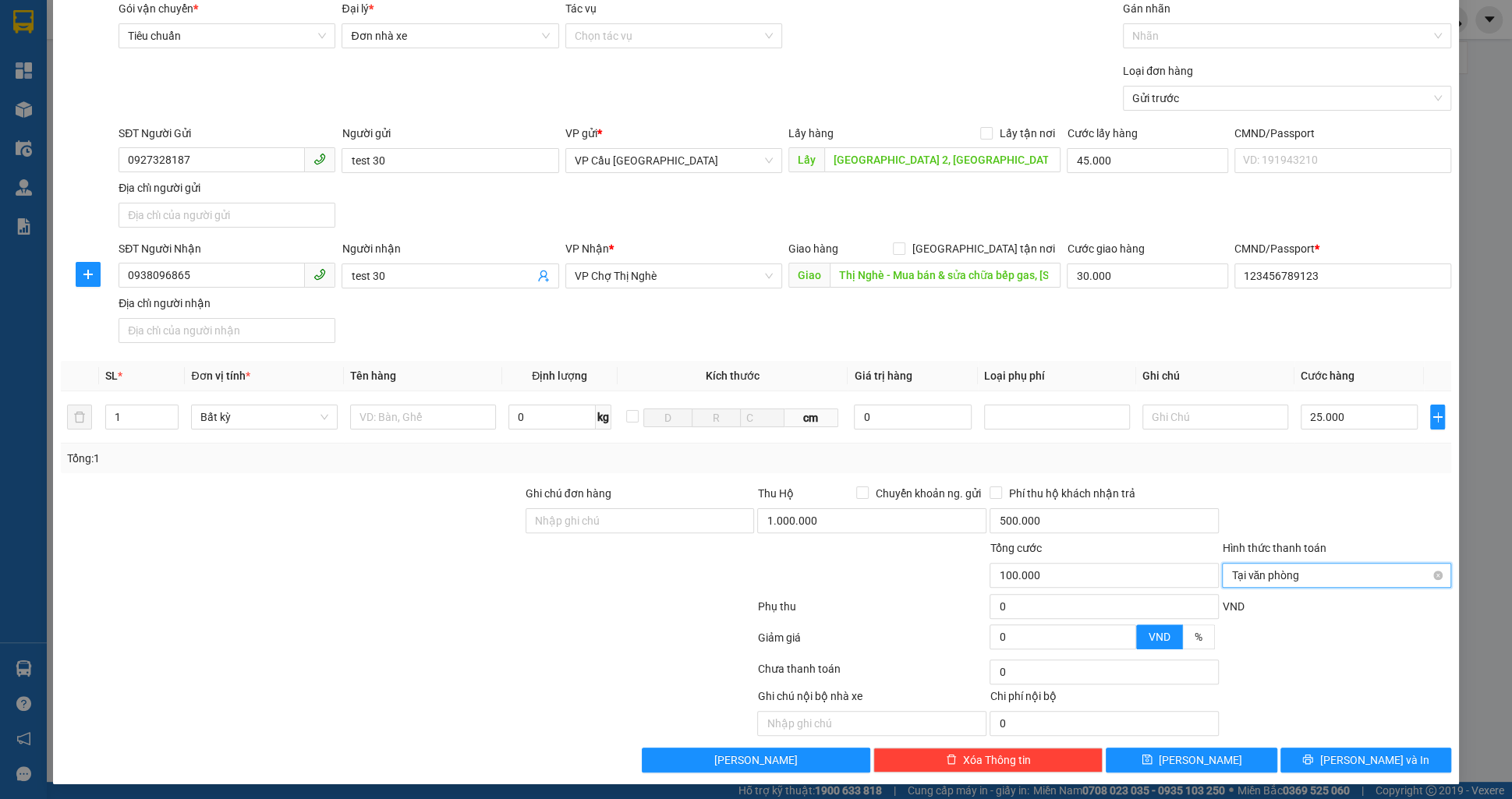
click at [1286, 573] on span "Tại văn phòng" at bounding box center [1337, 575] width 211 height 24
click at [1310, 542] on label "Hình thức thanh toán" at bounding box center [1273, 548] width 104 height 13
click at [1310, 564] on input "Hình thức thanh toán" at bounding box center [1331, 575] width 200 height 24
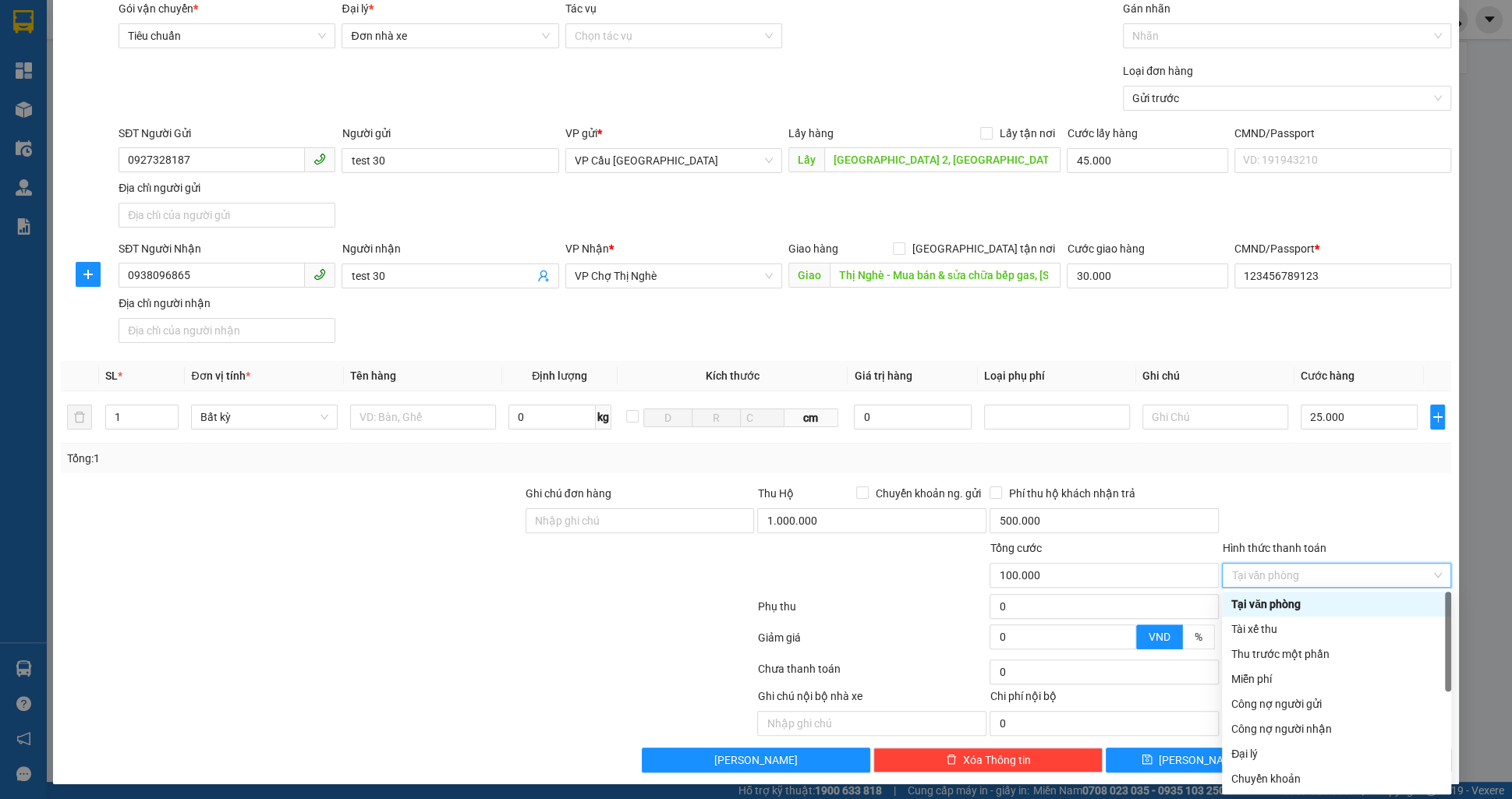
click at [1410, 531] on div at bounding box center [1337, 512] width 233 height 55
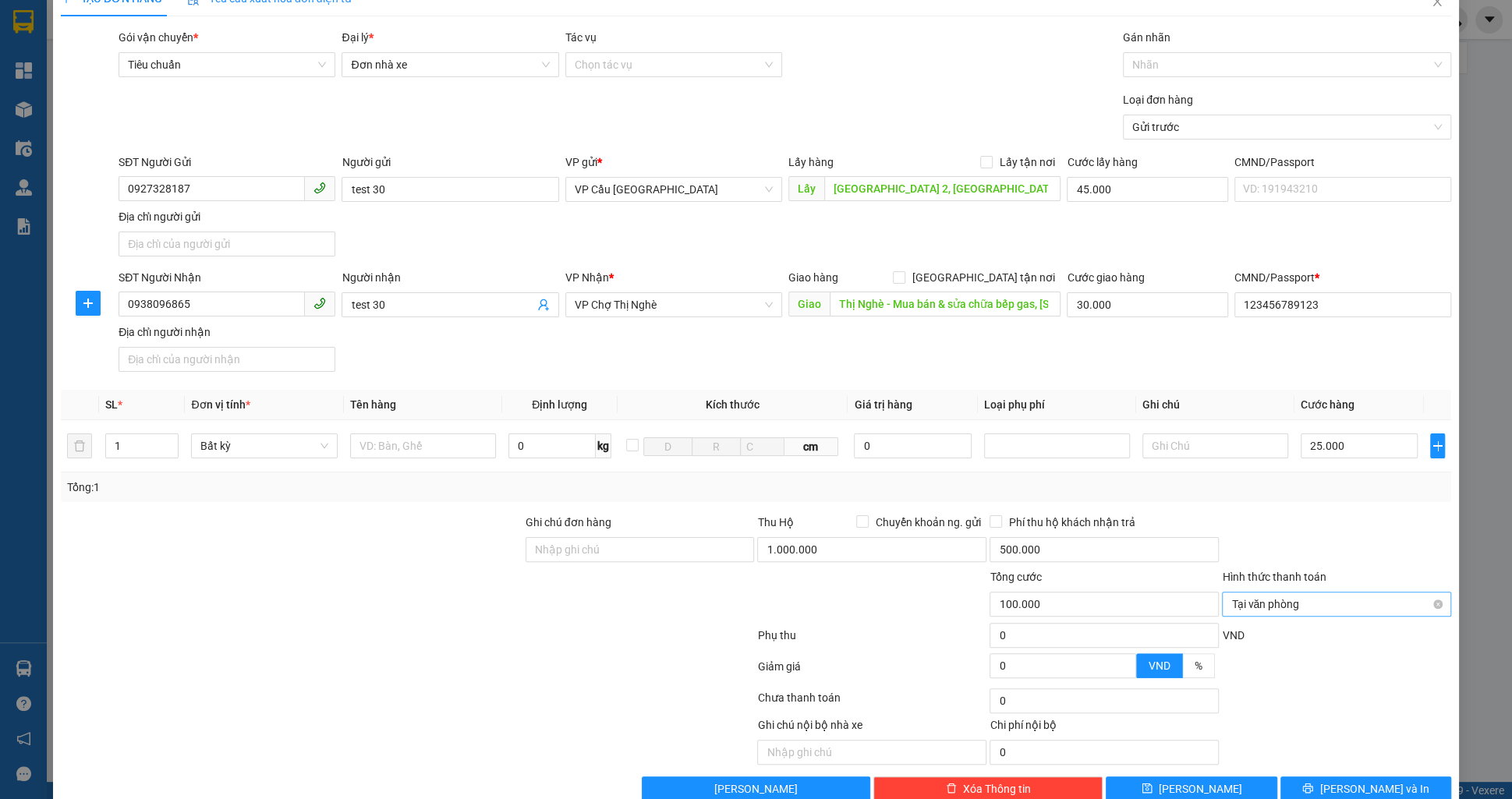
scroll to position [34, 0]
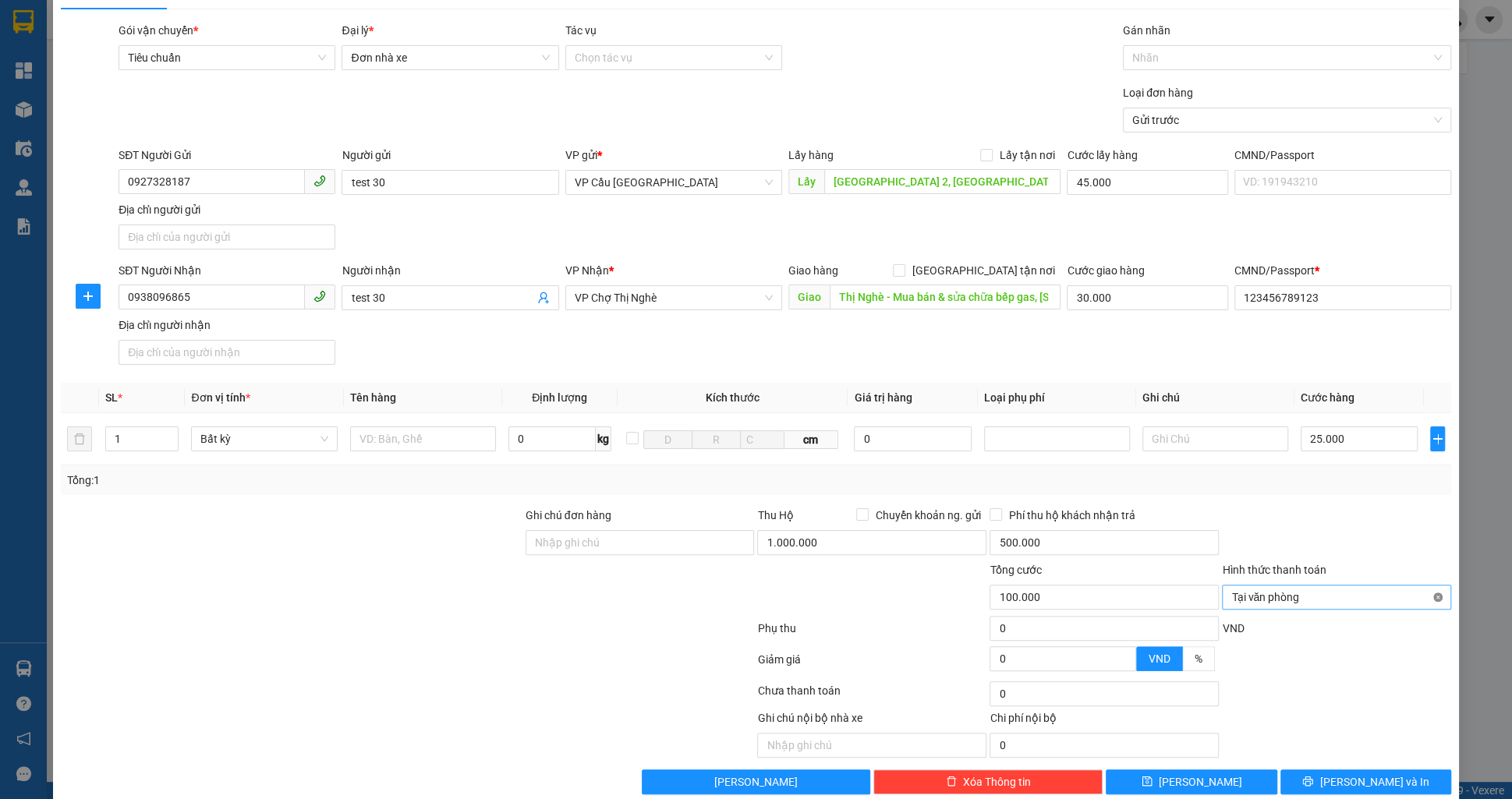
type input "100.000"
click at [1200, 773] on span "[PERSON_NAME]" at bounding box center [1200, 782] width 83 height 17
type input "0"
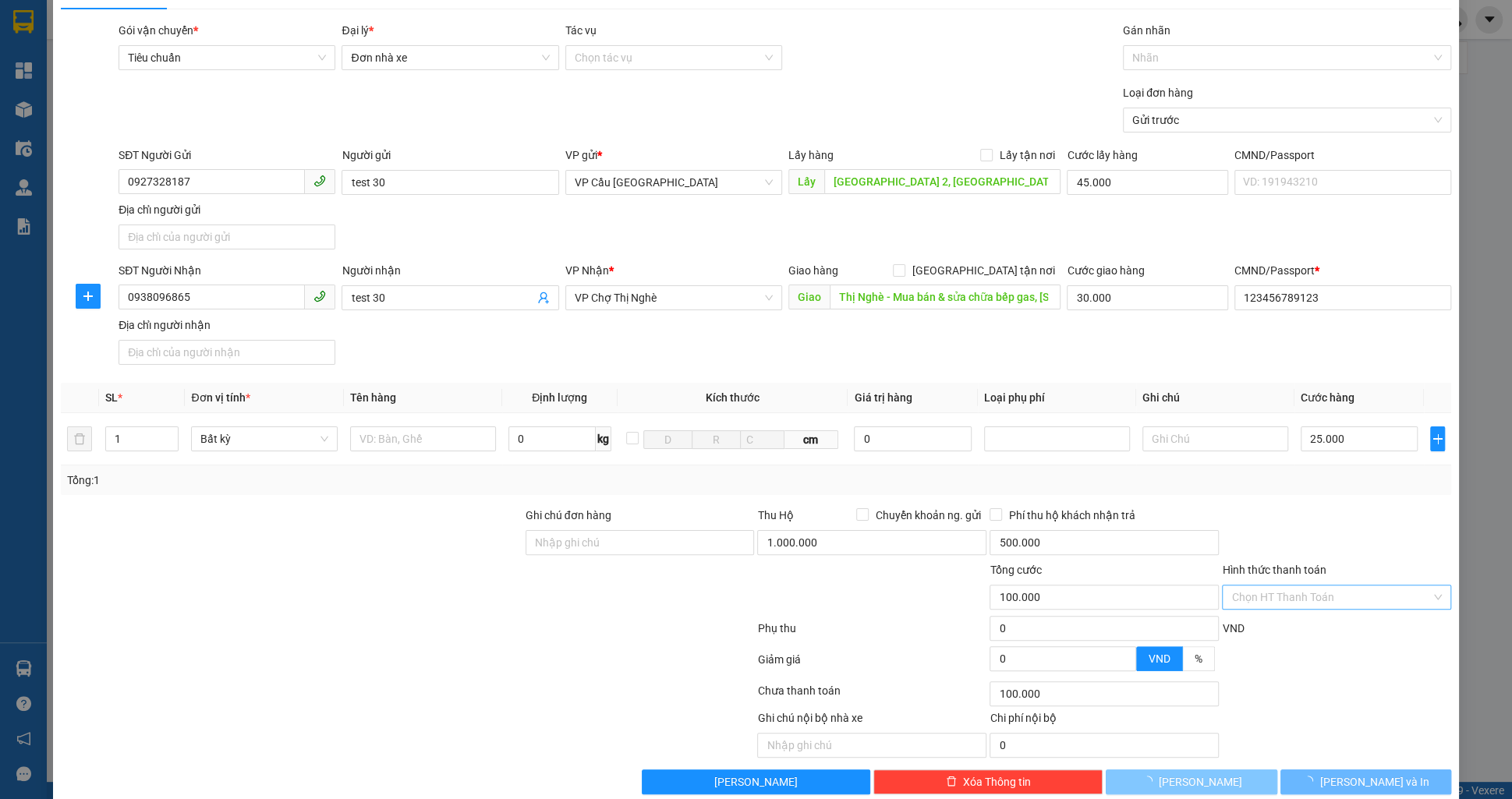
type input "0"
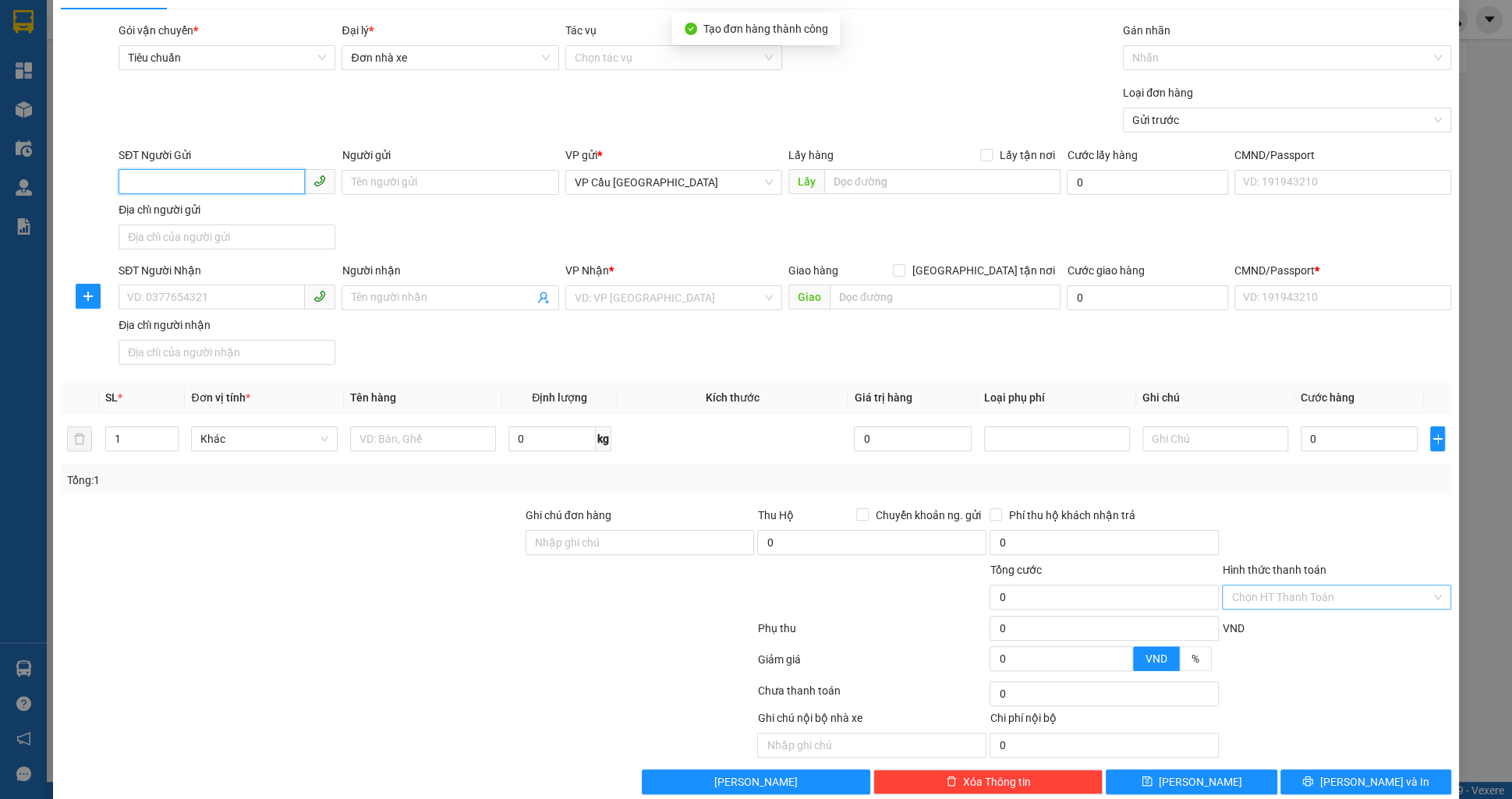
click at [258, 186] on input "SĐT Người Gửi" at bounding box center [211, 181] width 186 height 25
paste input "0927328187"
type input "0927328187"
click at [255, 211] on div "0927328187 - test 22" at bounding box center [227, 213] width 198 height 17
type input "test 22"
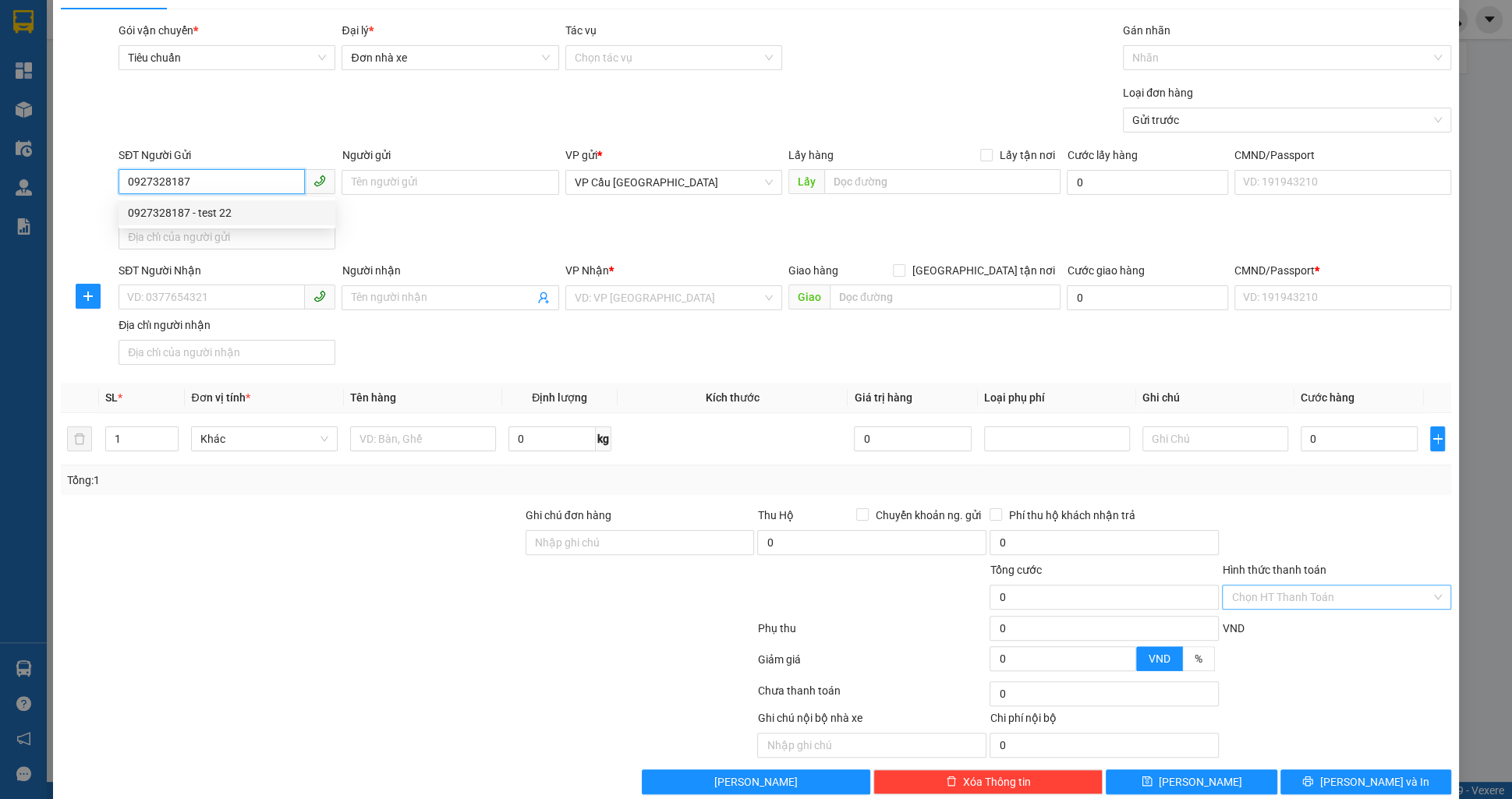
type input "[GEOGRAPHIC_DATA] 2, [GEOGRAPHIC_DATA], [GEOGRAPHIC_DATA], [GEOGRAPHIC_DATA]"
type input "45.000"
type input "0938096865"
type input "test 22"
type input "Thị Nghè - Mua bán & sửa chữa bếp gas, [STREET_ADDRESS][PERSON_NAME]"
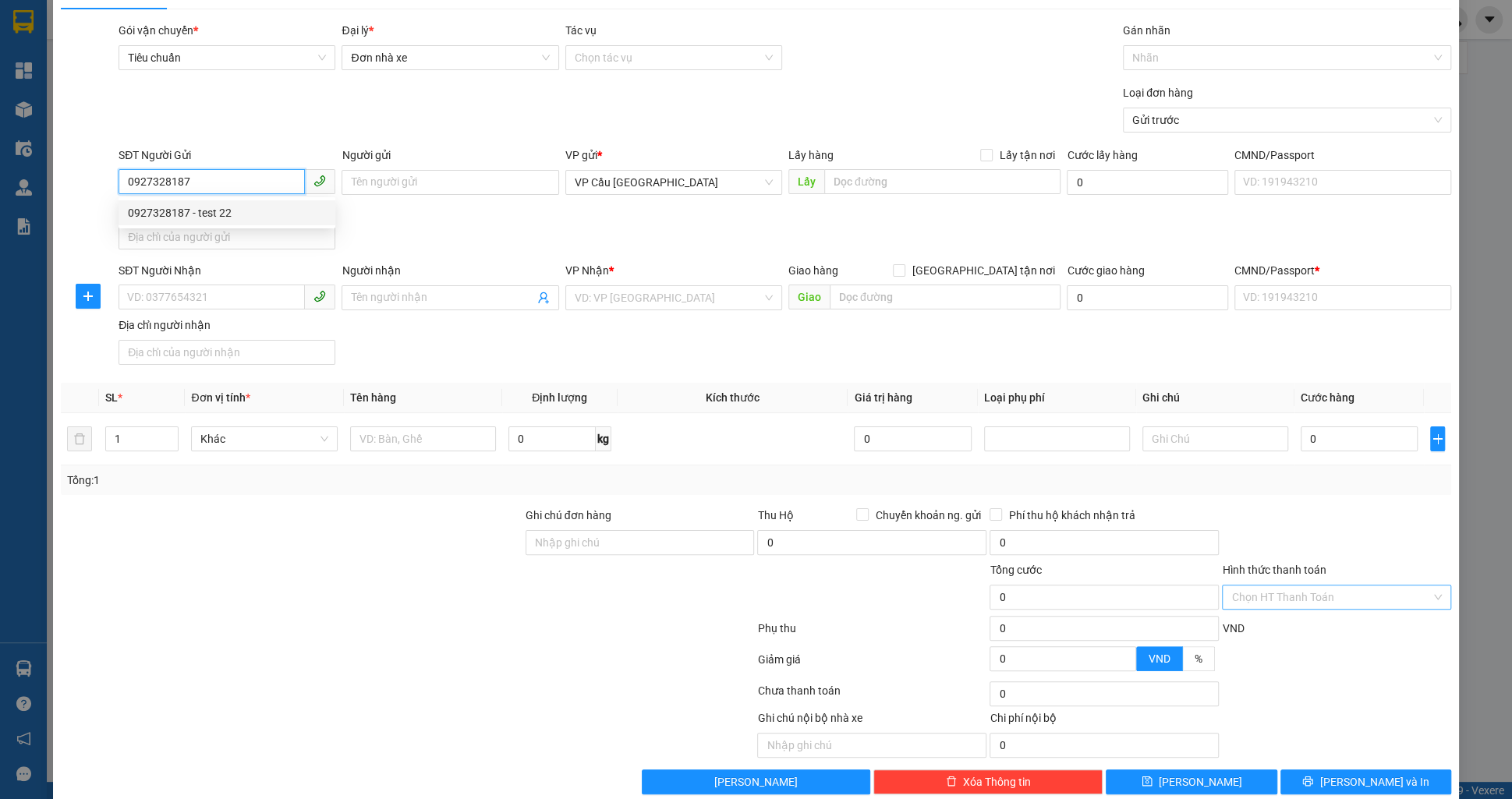
type input "123456789123"
type input "1.000.000"
type input "500.000"
type input "75.000"
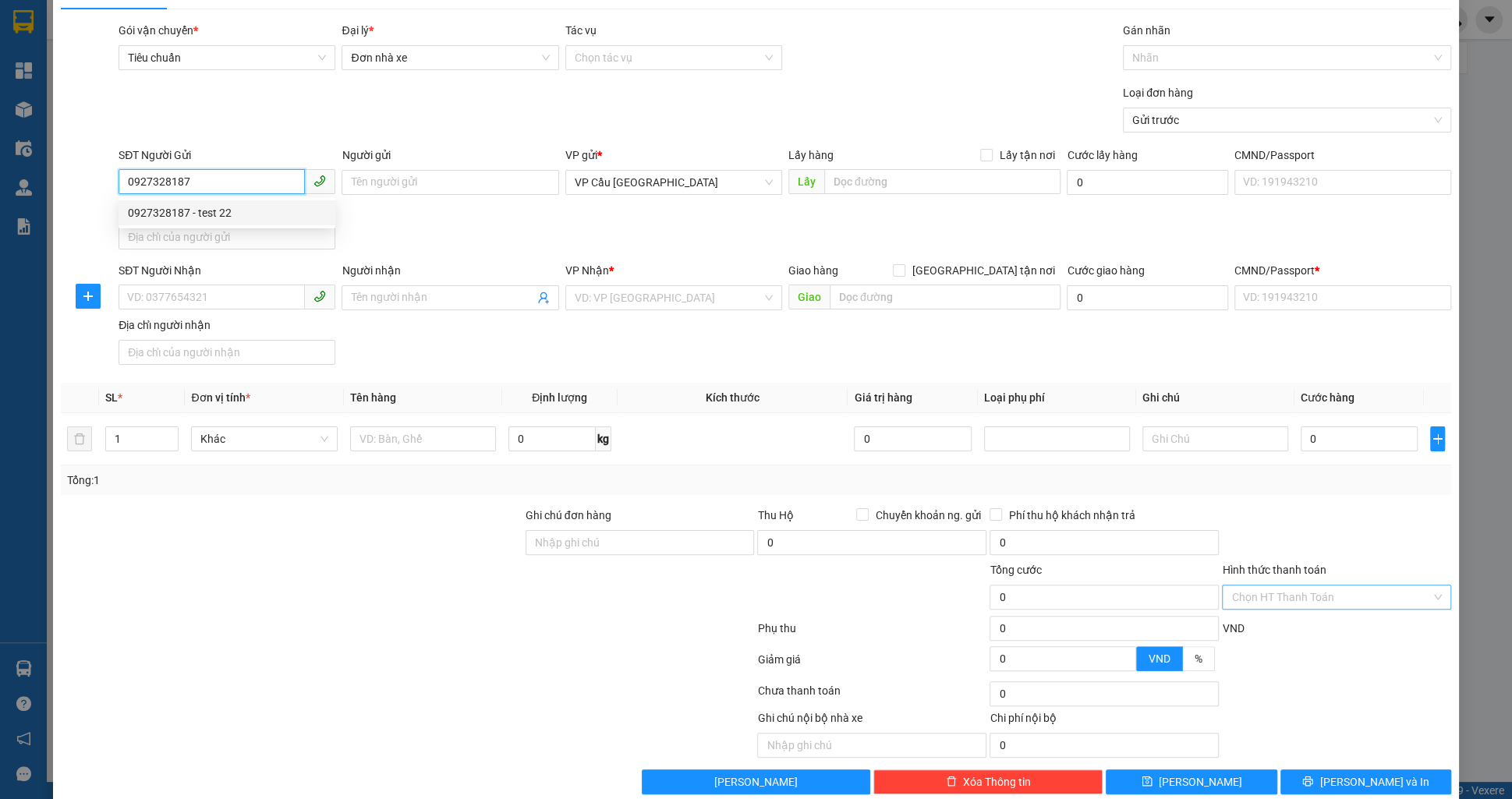
type input "30.000"
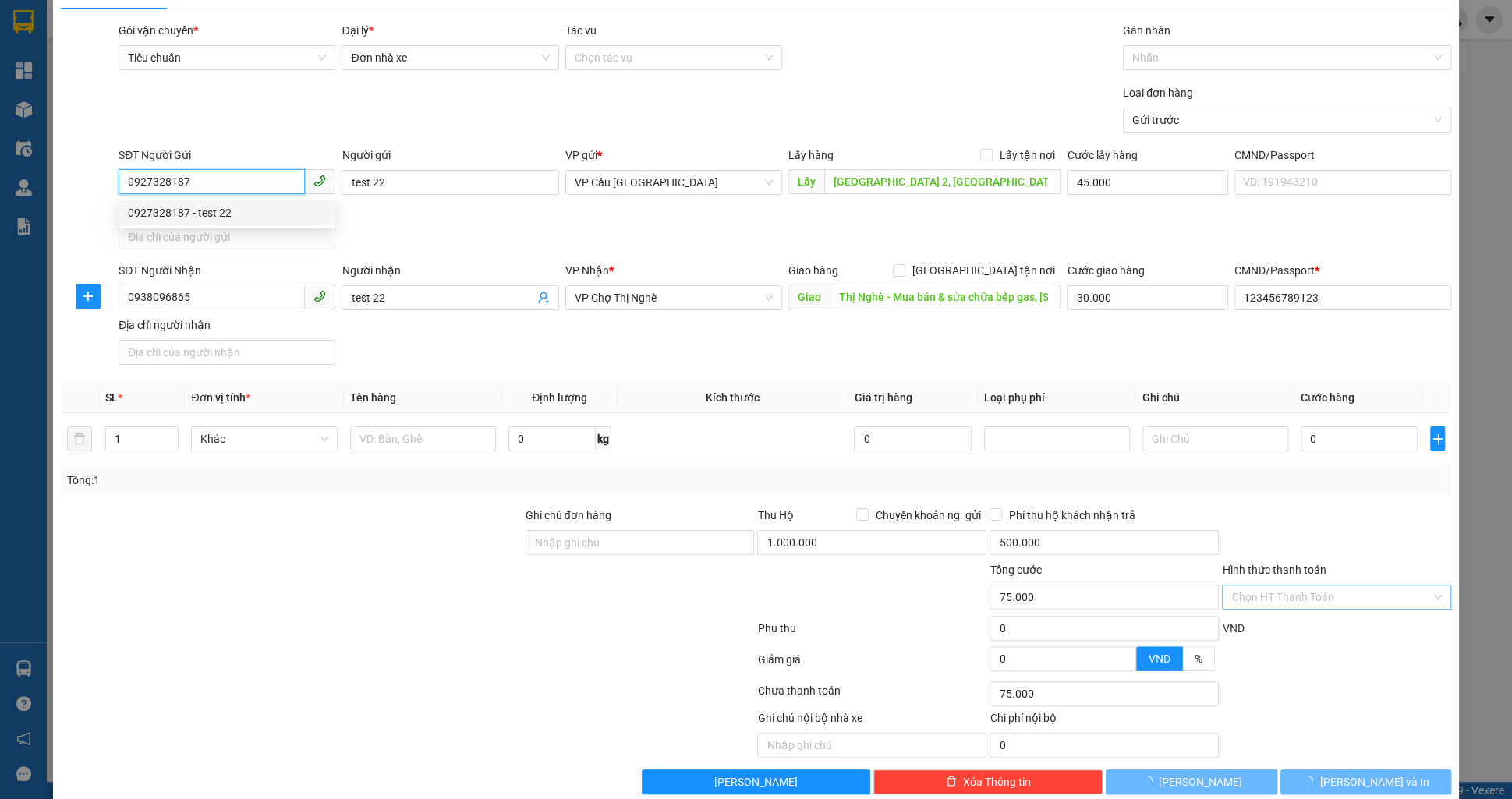
type input "100.000"
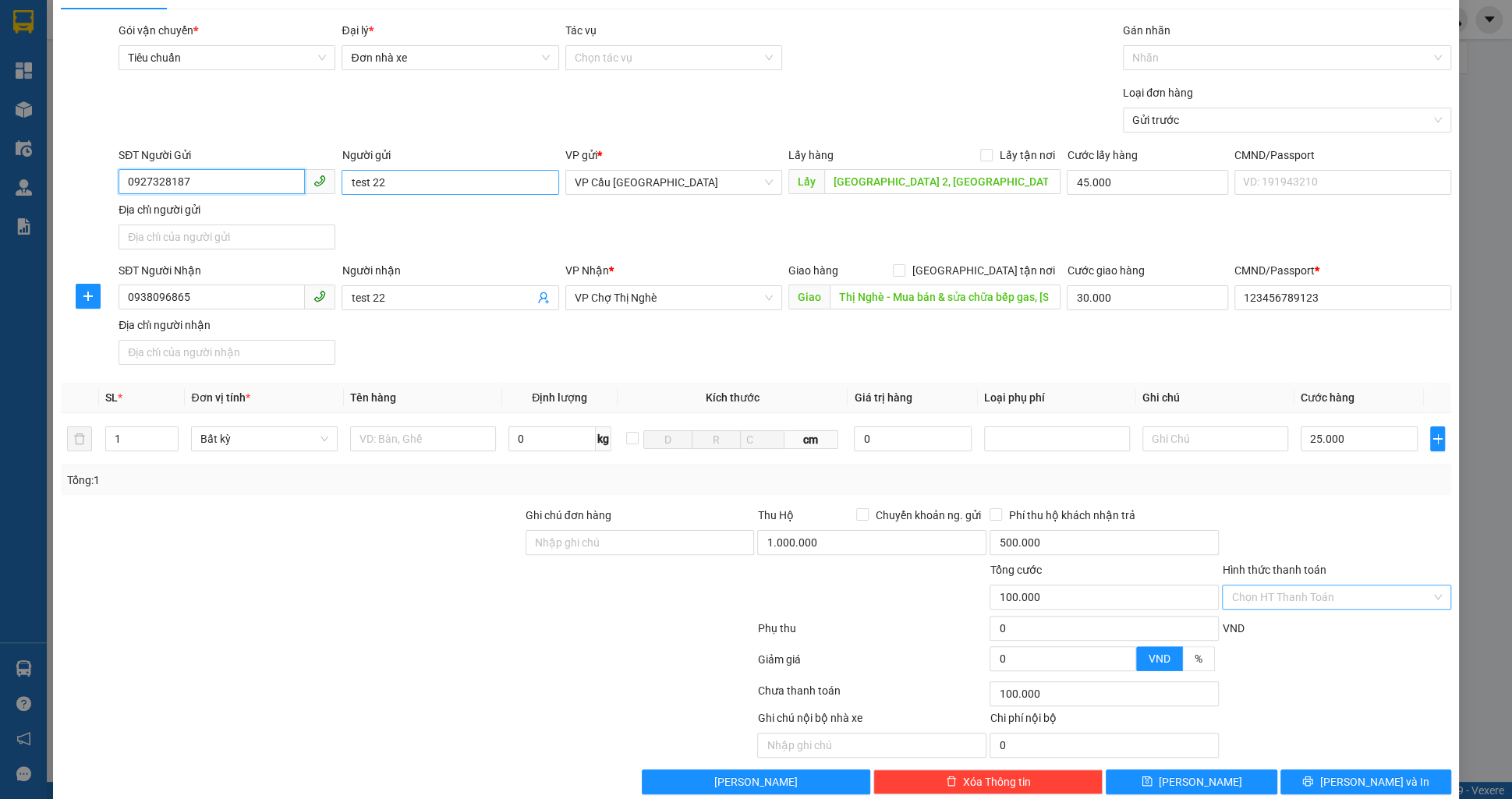
type input "0927328187"
click at [387, 187] on input "test 22" at bounding box center [450, 182] width 217 height 25
click at [379, 181] on input "test 22" at bounding box center [450, 182] width 217 height 25
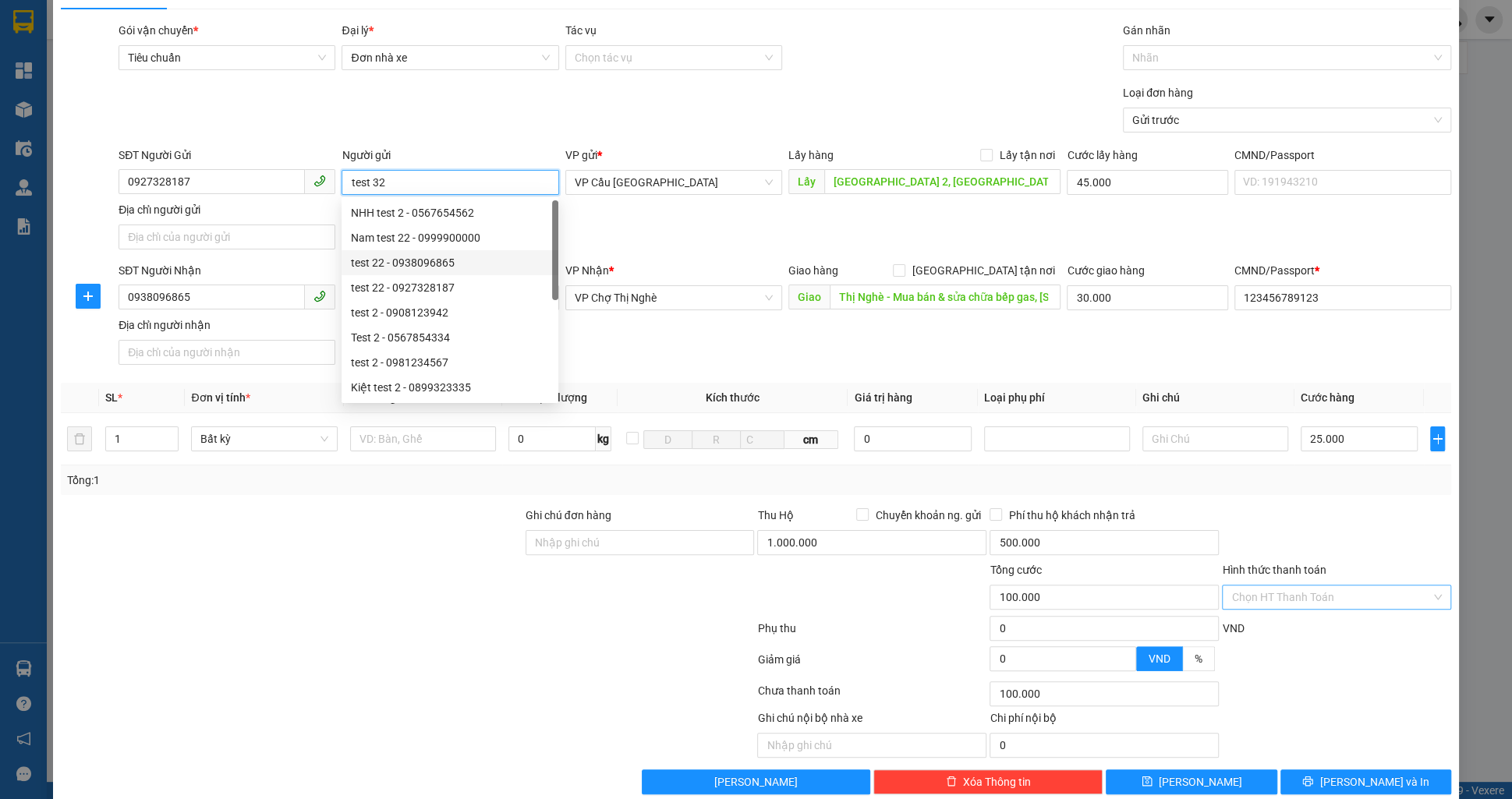
type input "test 32"
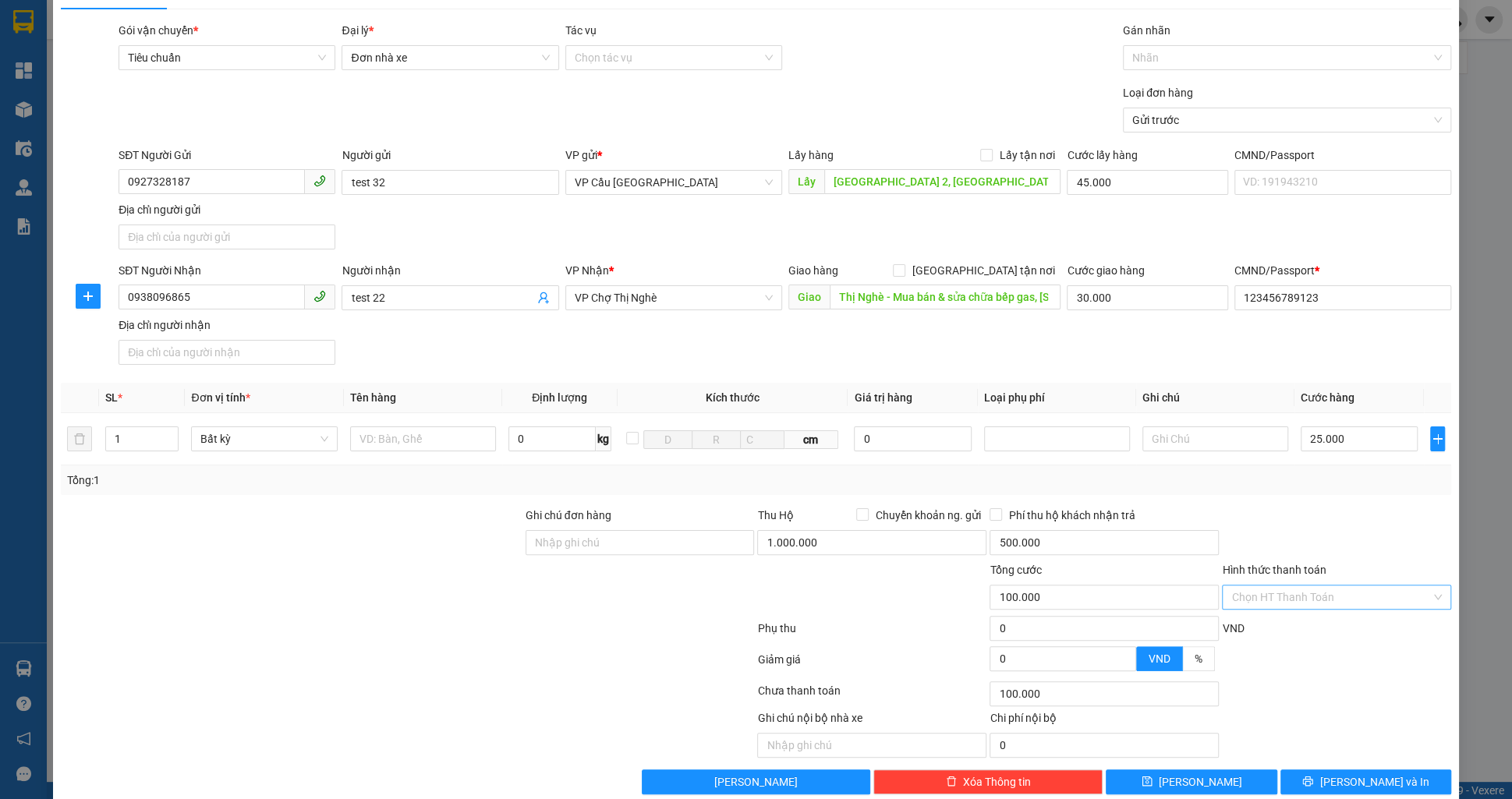
click at [509, 89] on div "Loại đơn hàng Gửi trước" at bounding box center [784, 112] width 1339 height 55
click at [393, 302] on input "test 22" at bounding box center [442, 298] width 182 height 17
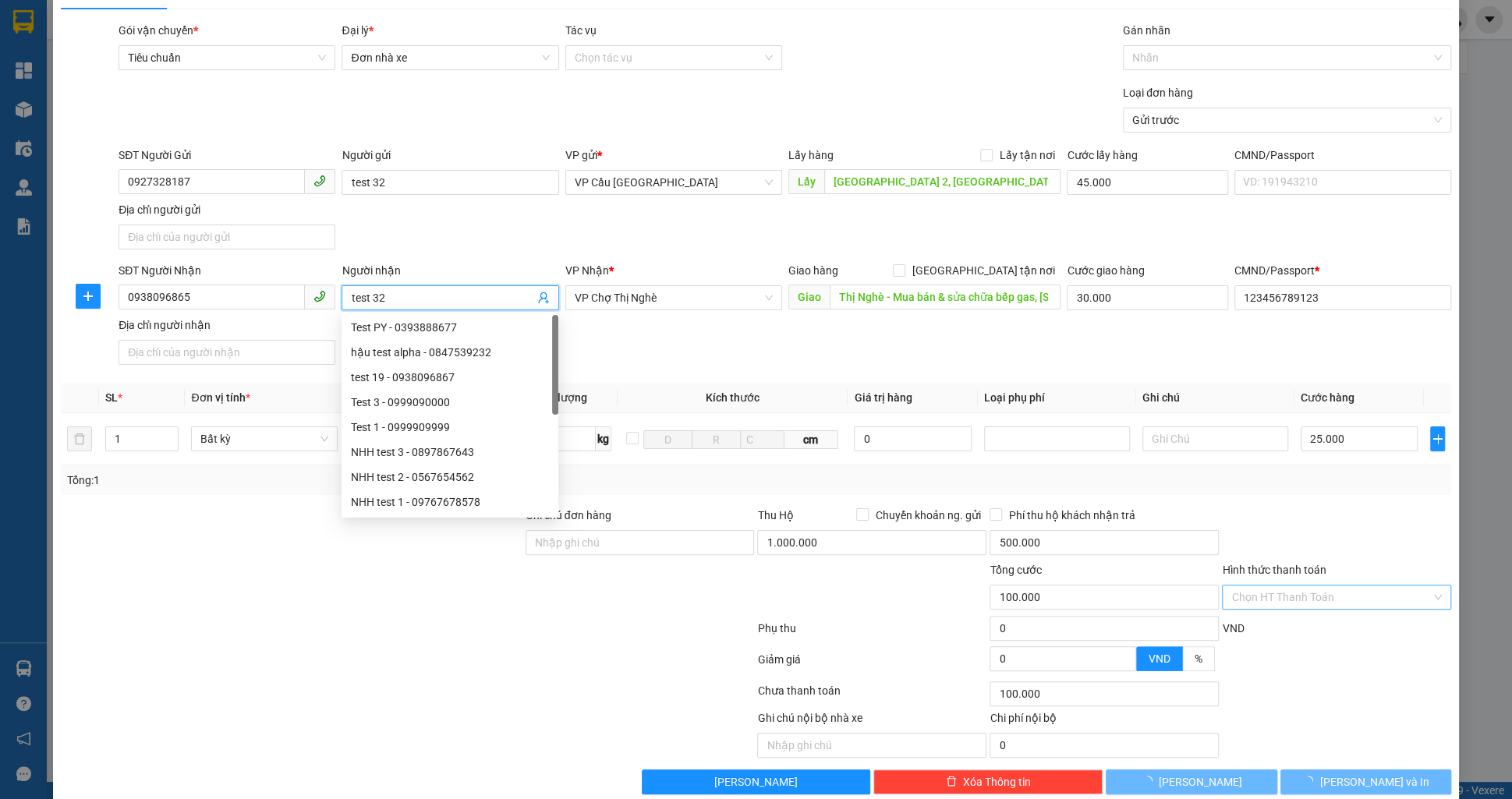
type input "test 32"
click at [859, 137] on div "Loại đơn hàng Gửi trước" at bounding box center [784, 112] width 1339 height 55
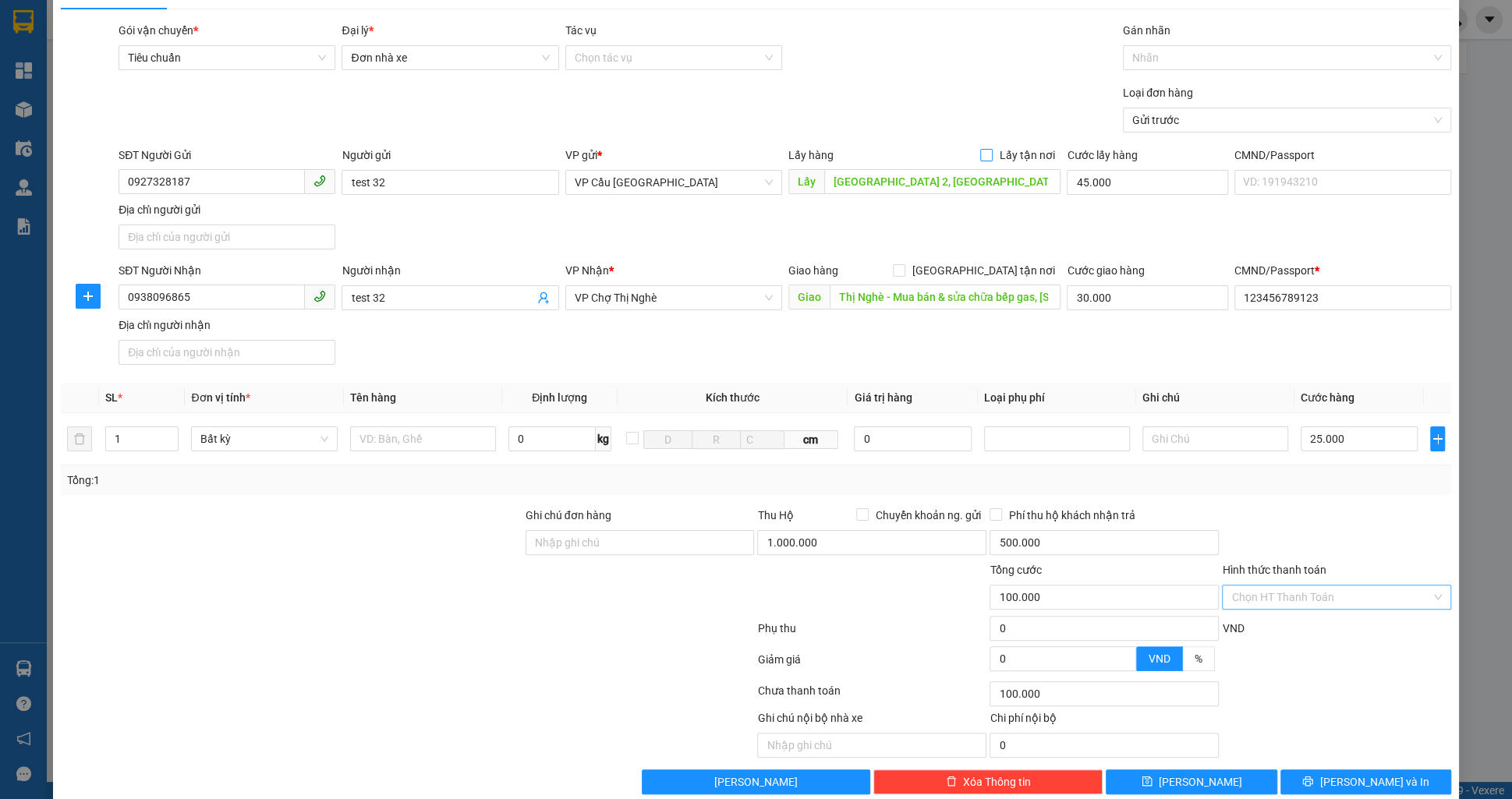
click at [1028, 148] on span "Lấy tận nơi" at bounding box center [1026, 155] width 68 height 17
click at [992, 149] on input "Lấy tận nơi" at bounding box center [986, 155] width 11 height 11
checkbox input "true"
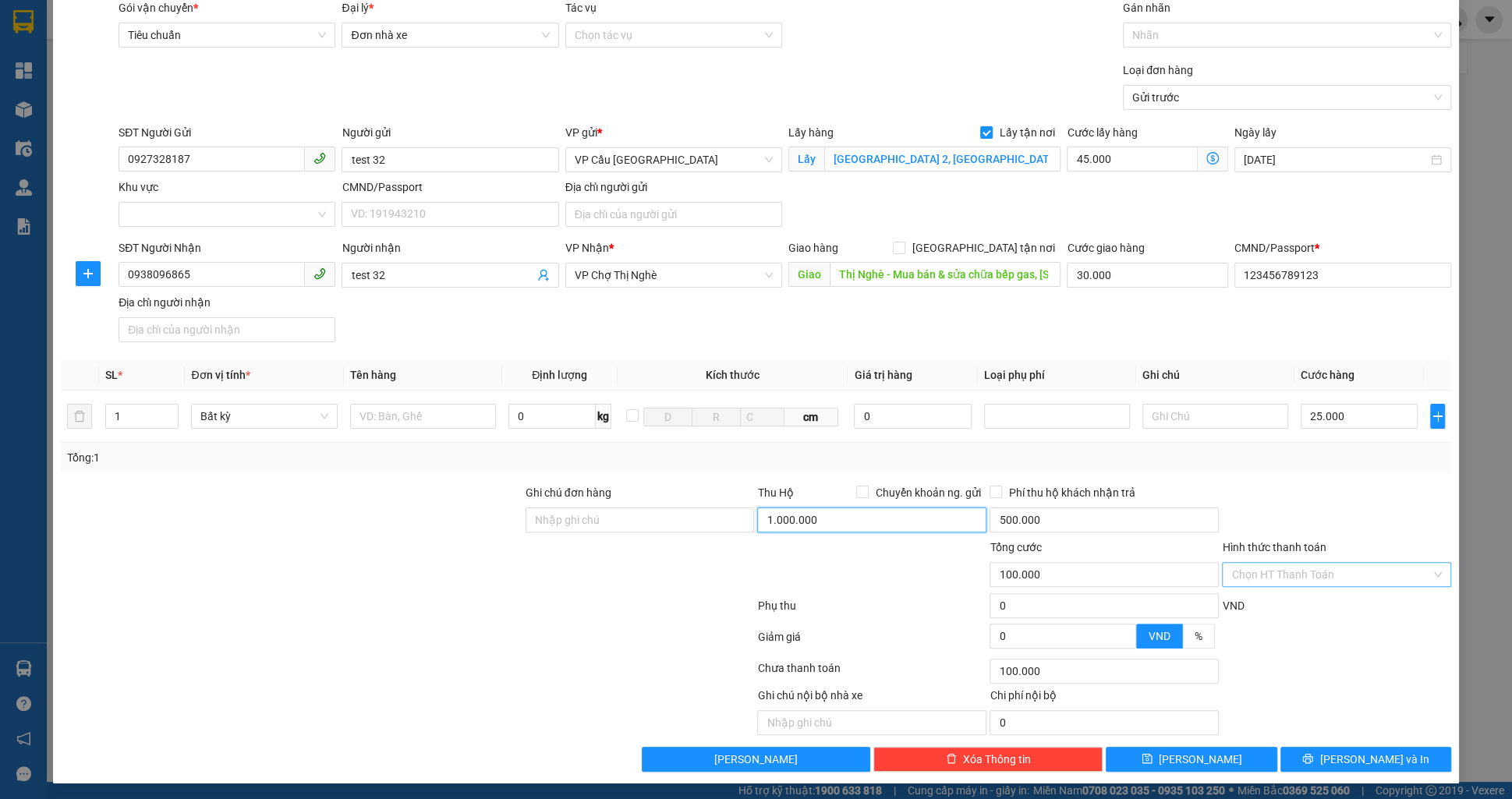
click at [897, 515] on input "1.000.000" at bounding box center [871, 520] width 229 height 25
click at [897, 514] on input "1.000.000" at bounding box center [871, 520] width 229 height 25
type input "100.000"
click at [1336, 445] on div "Tổng: 1" at bounding box center [755, 457] width 1390 height 29
click at [1188, 747] on button "[PERSON_NAME]" at bounding box center [1191, 759] width 170 height 25
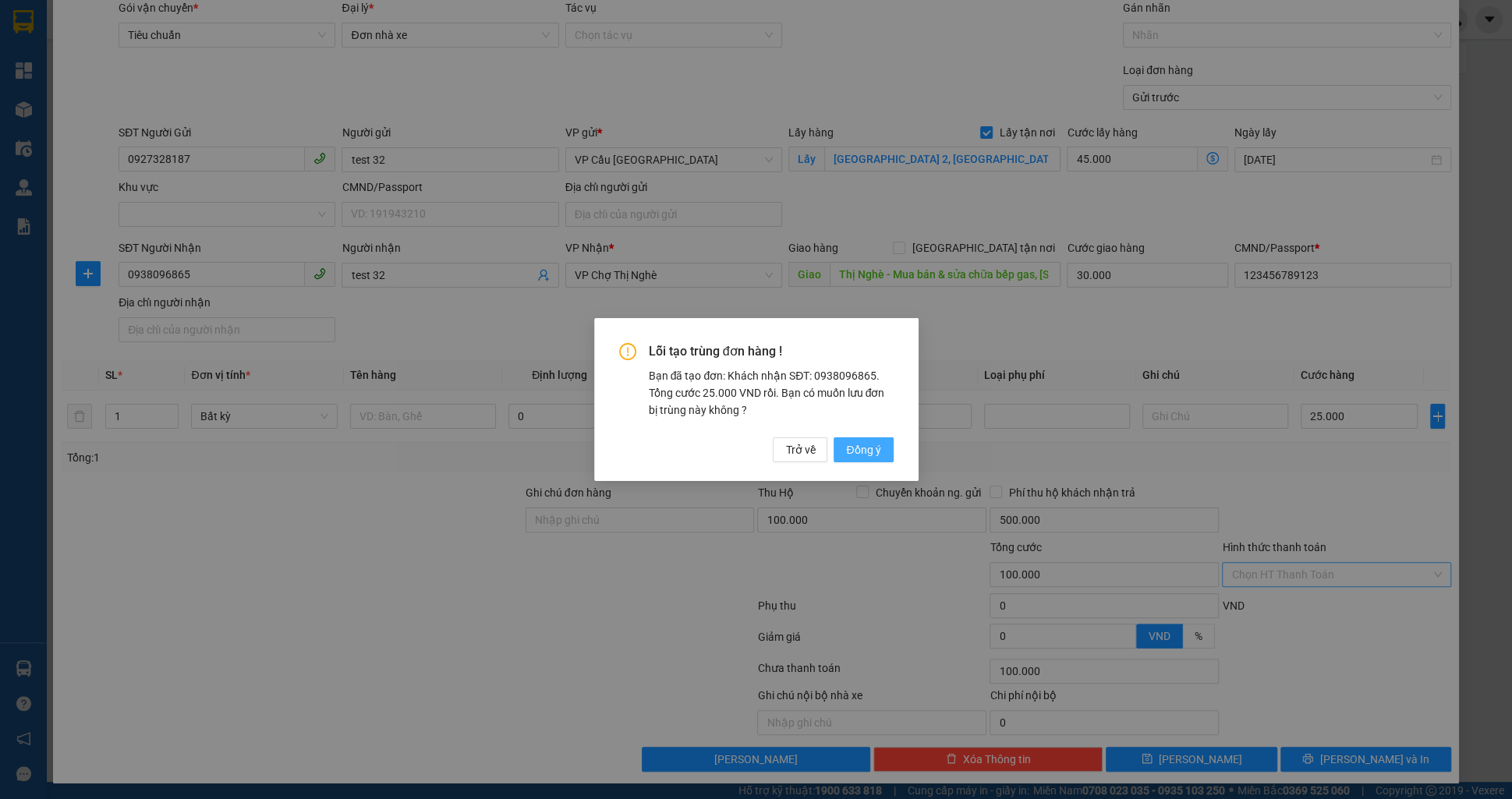
click at [875, 459] on button "Đồng ý" at bounding box center [863, 449] width 60 height 25
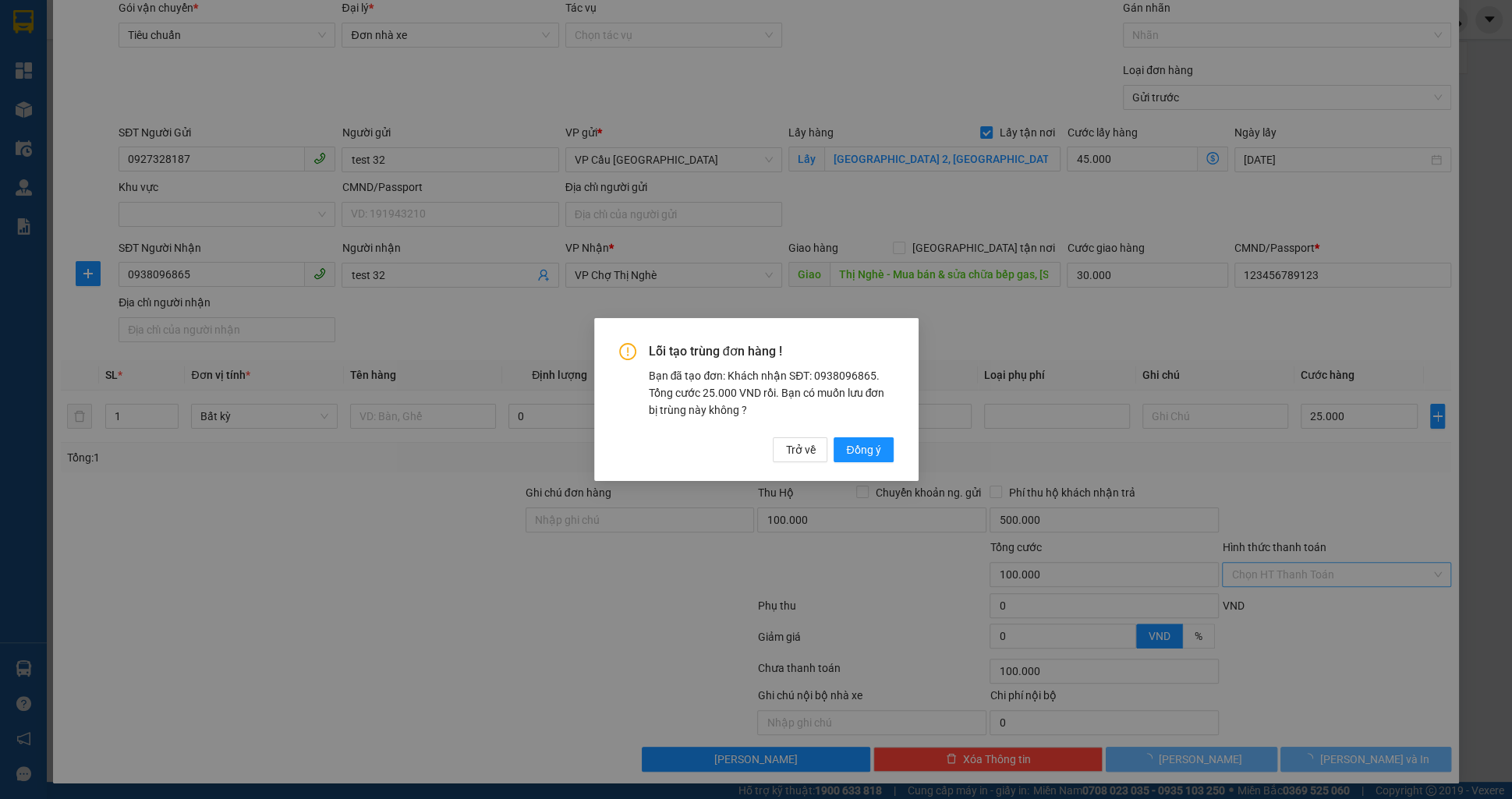
checkbox input "false"
type input "0"
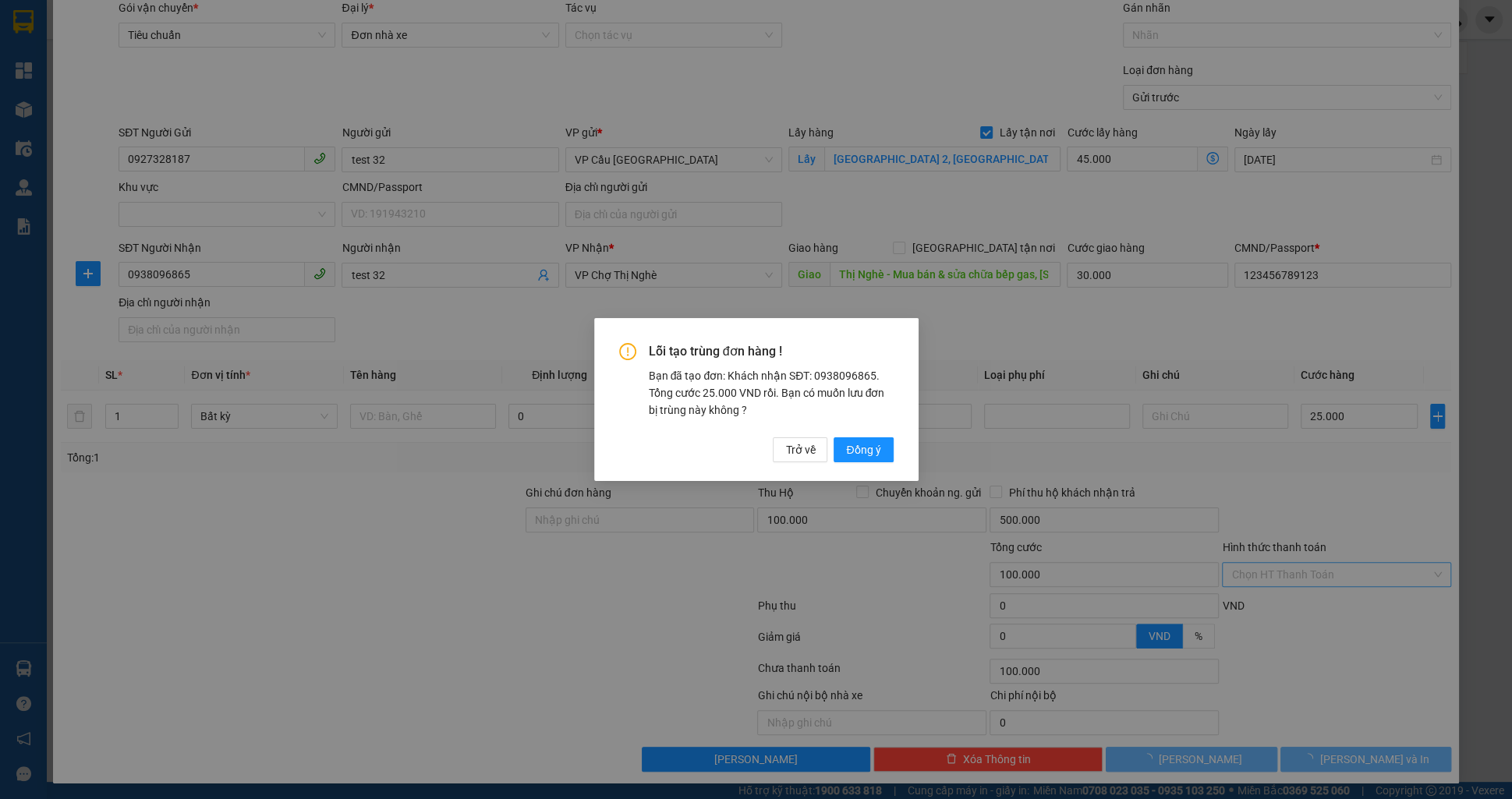
type input "0"
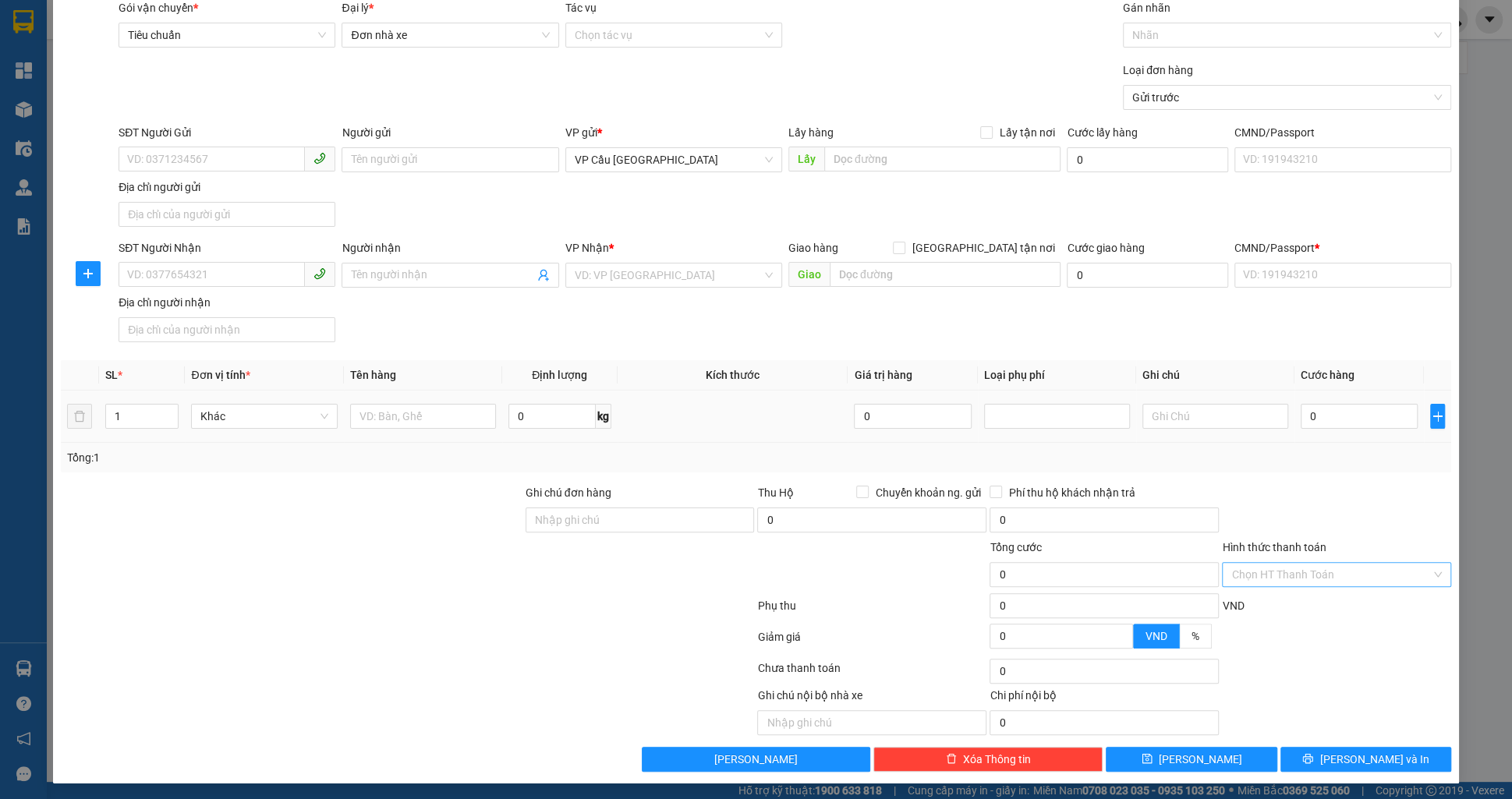
scroll to position [56, 0]
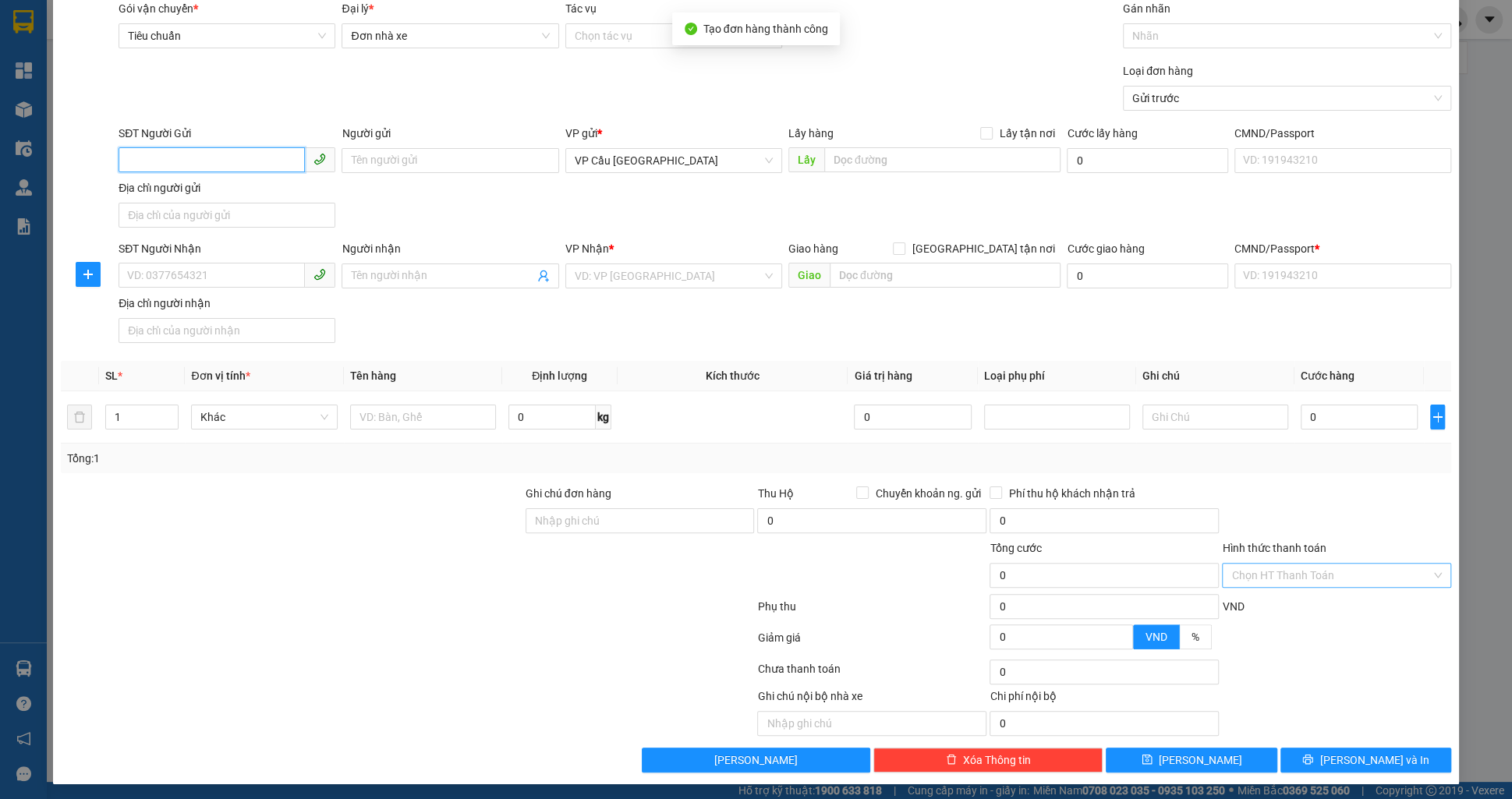
click at [269, 155] on input "SĐT Người Gửi" at bounding box center [211, 159] width 186 height 25
paste input "0927328187"
type input "0927328187"
click at [268, 189] on div "0927328187 - test 30" at bounding box center [227, 191] width 198 height 17
type input "test 30"
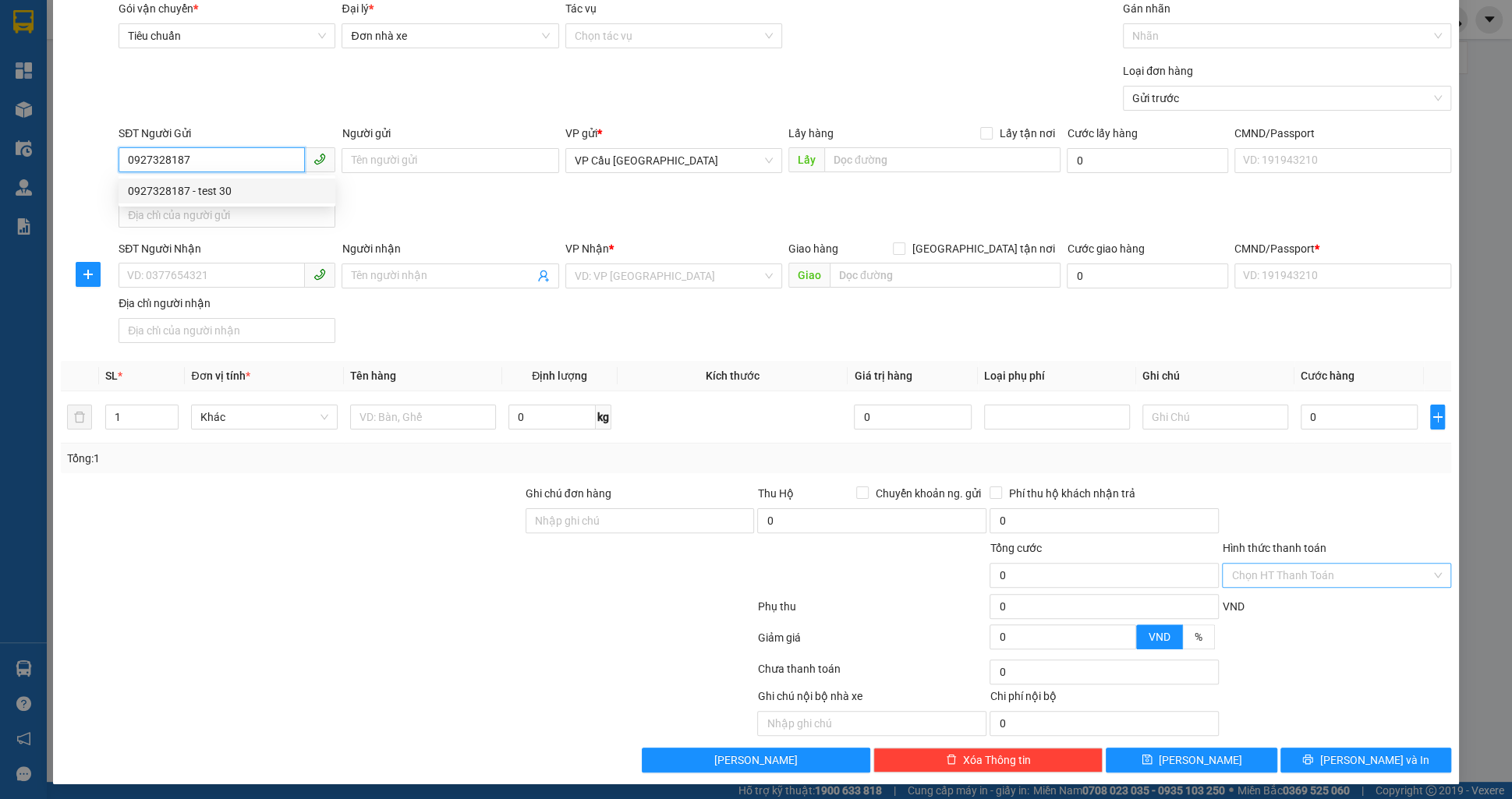
checkbox input "true"
type input "[GEOGRAPHIC_DATA] 2, [GEOGRAPHIC_DATA], [GEOGRAPHIC_DATA], [GEOGRAPHIC_DATA]"
type input "0938096865"
type input "test 30"
type input "Thị Nghè - Mua bán & sửa chữa bếp gas, [STREET_ADDRESS][PERSON_NAME]"
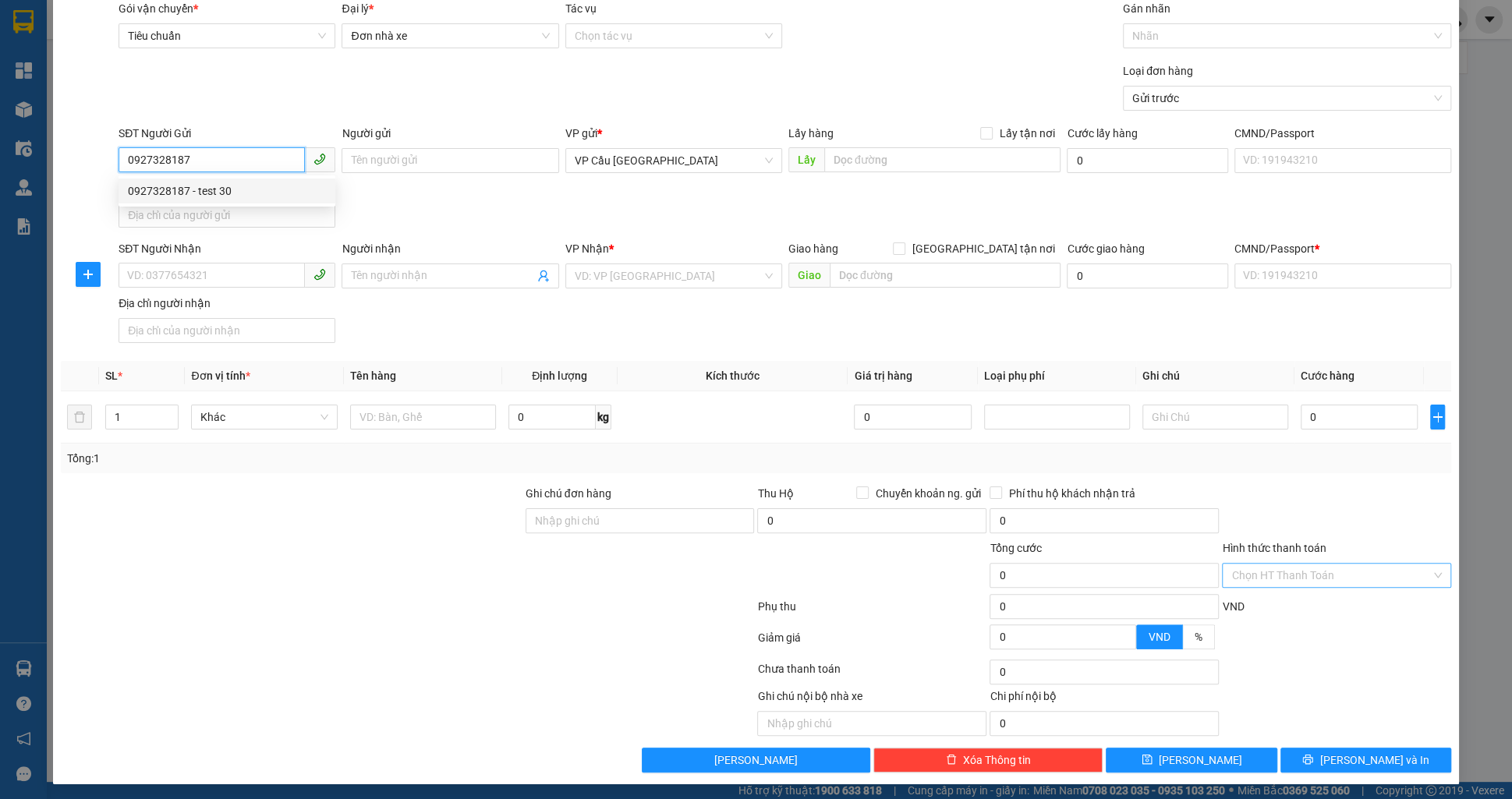
type input "123456789123"
type input "100.000"
type input "500.000"
type input "75.000"
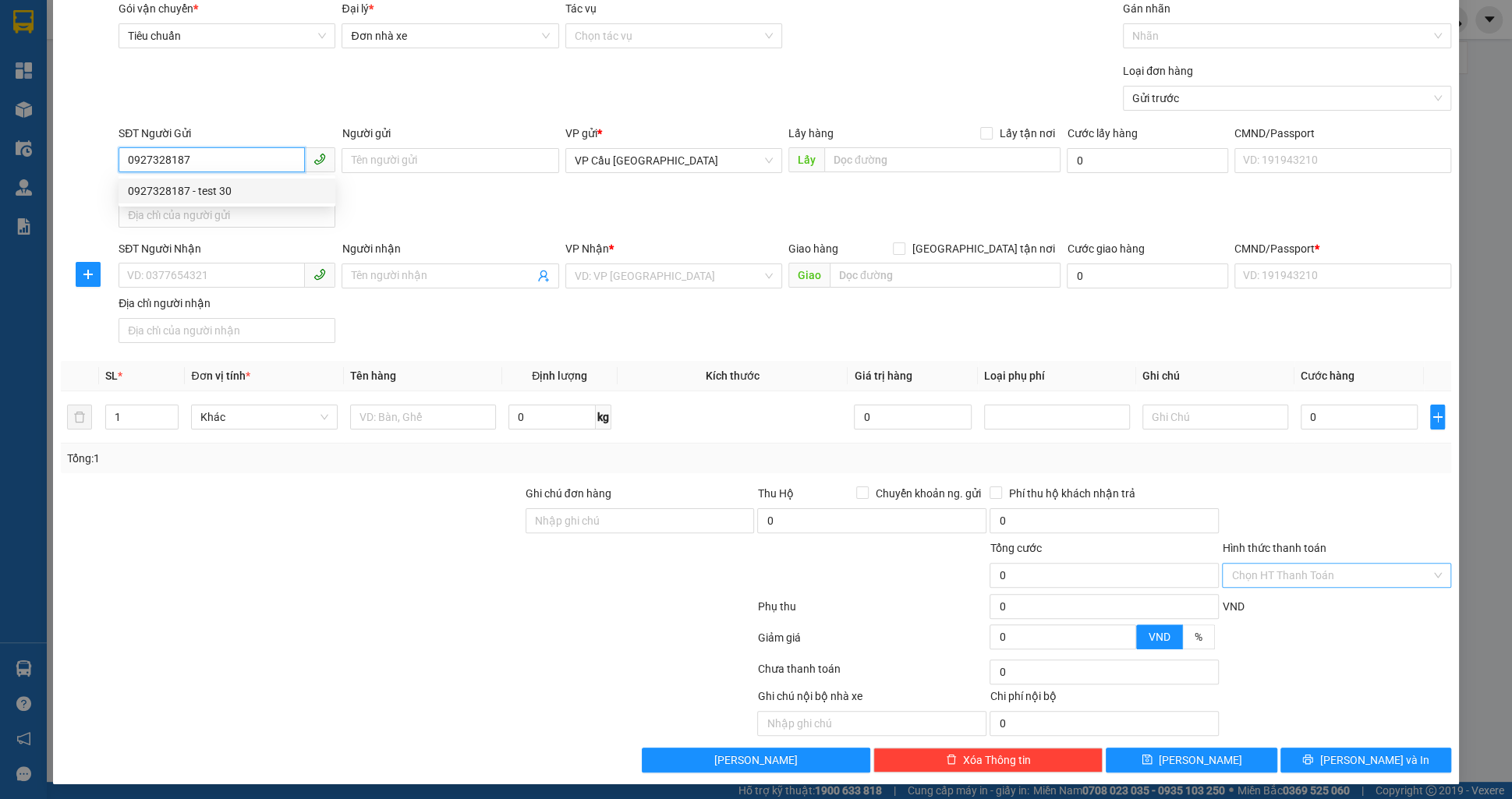
type input "30.000"
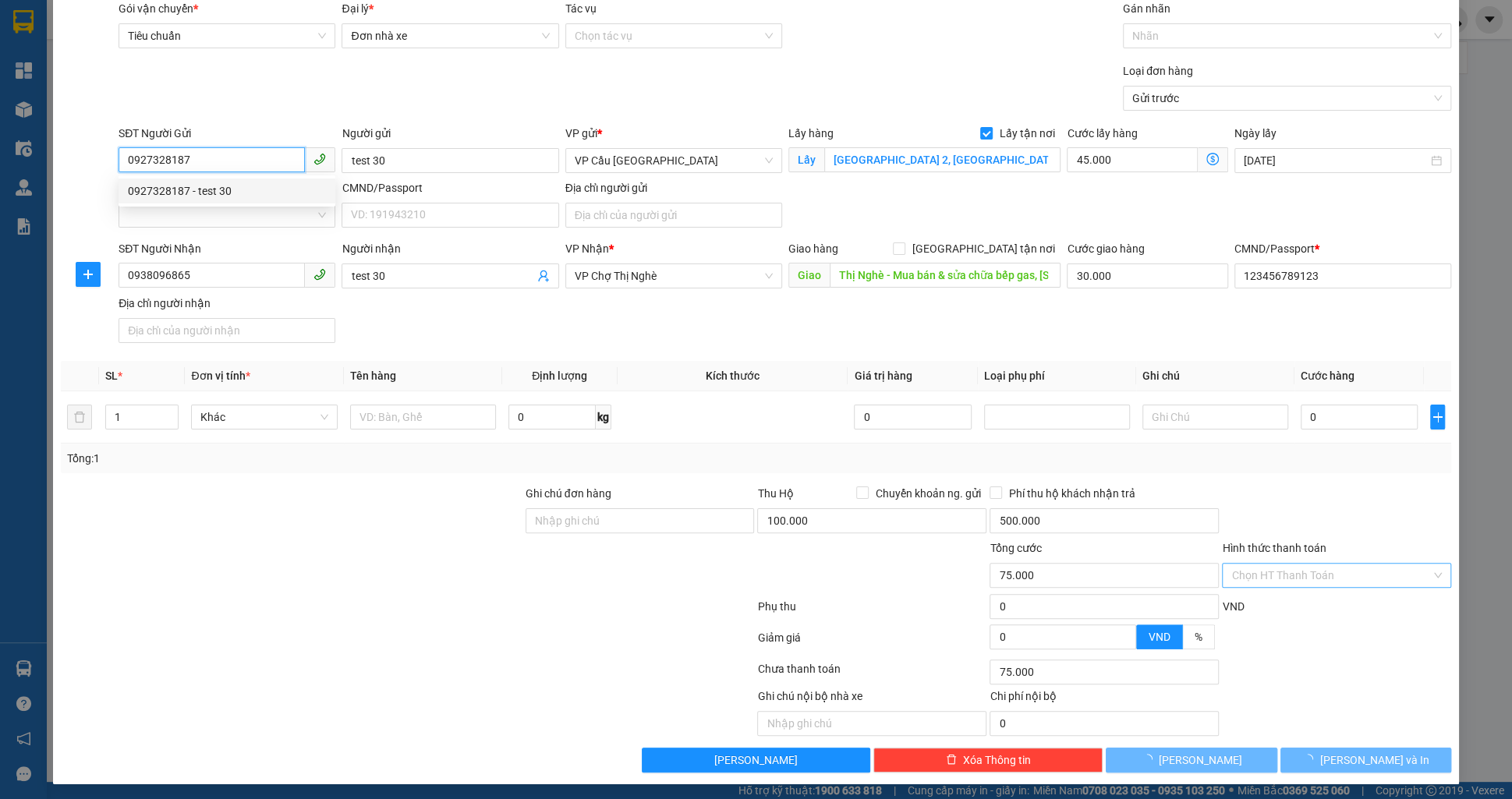
type input "100.000"
type input "0927328187"
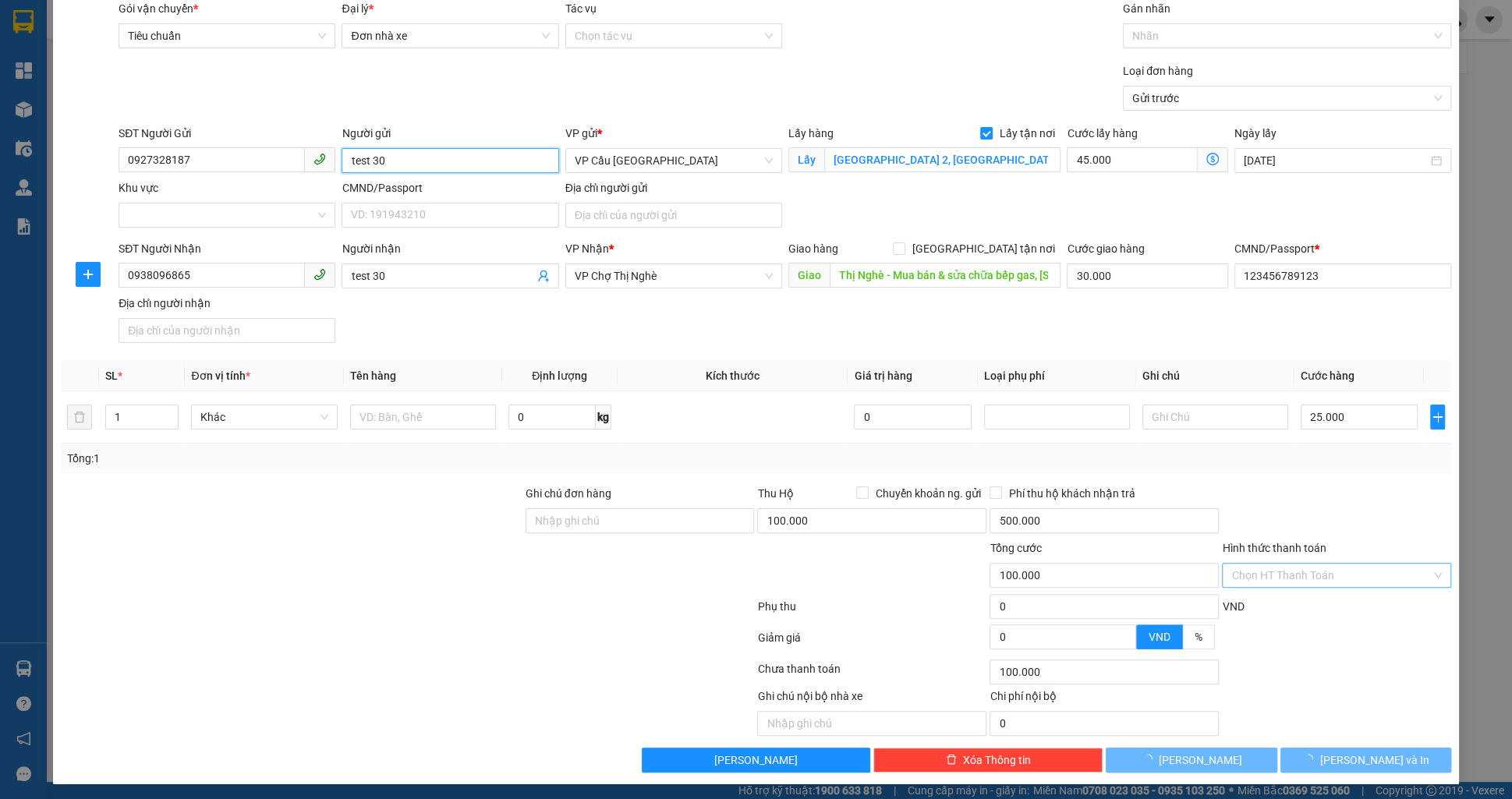
click at [422, 159] on input "test 30" at bounding box center [450, 160] width 217 height 25
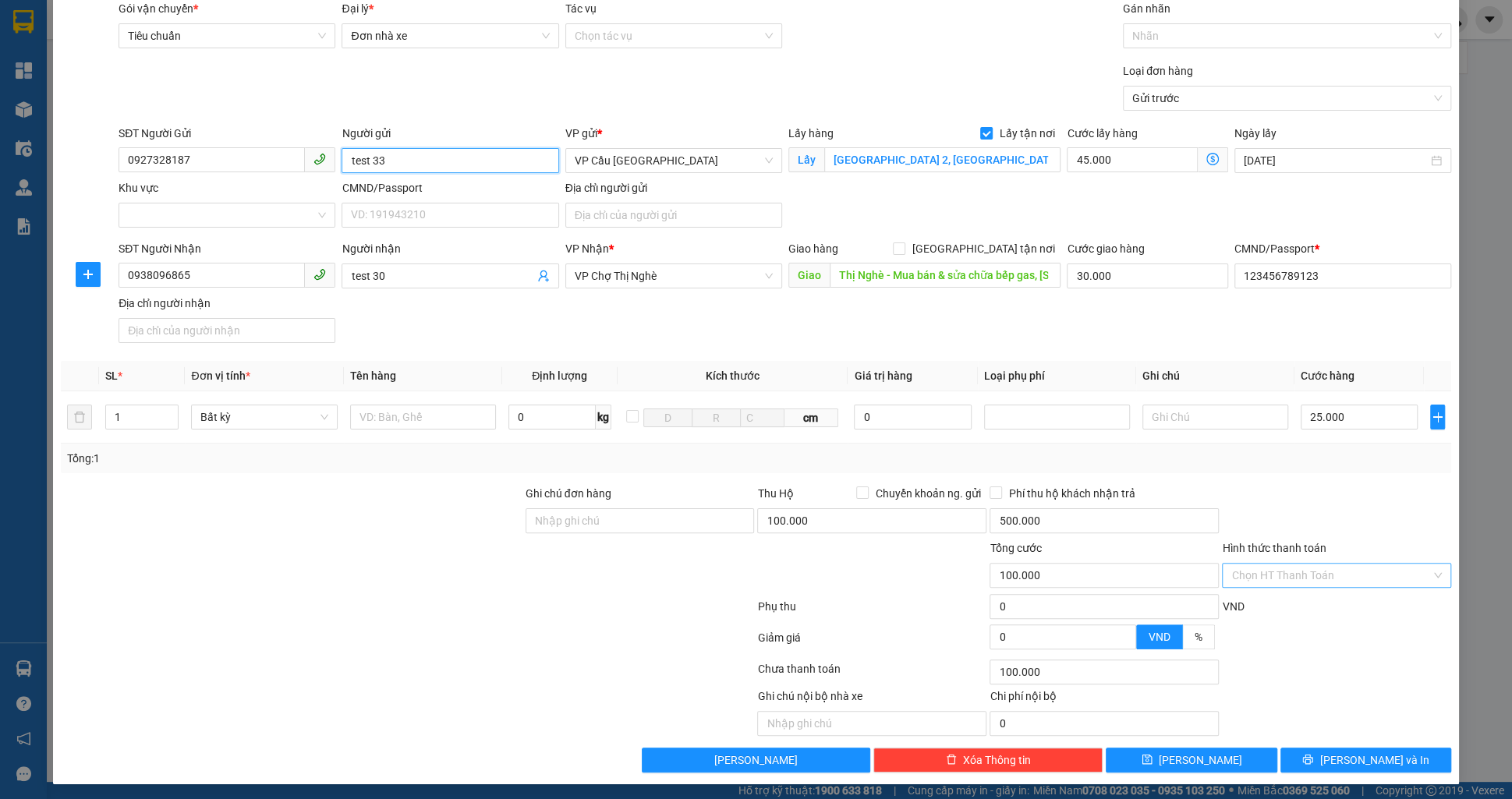
type input "test 33"
click at [407, 304] on div "SĐT Người Nhận 0938096865 Người nhận test 30 VP Nhận * VP Chợ Thị Nghè Giao hàn…" at bounding box center [784, 294] width 1339 height 109
click at [420, 276] on input "test 30" at bounding box center [442, 276] width 182 height 17
type input "test 33"
click at [997, 136] on span "Lấy tận nơi" at bounding box center [1026, 133] width 68 height 17
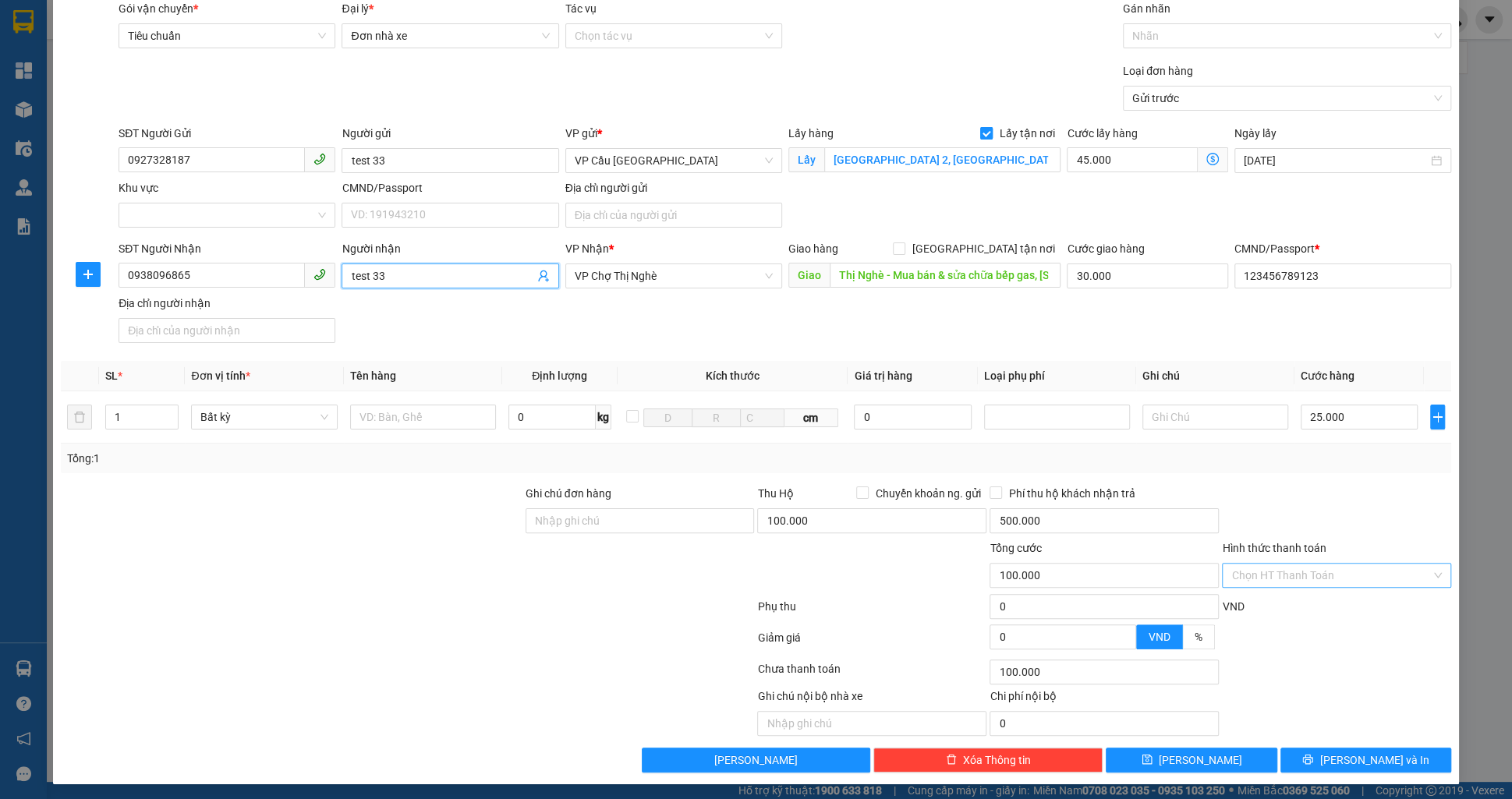
click at [992, 136] on input "Lấy tận nơi" at bounding box center [986, 133] width 11 height 11
checkbox input "false"
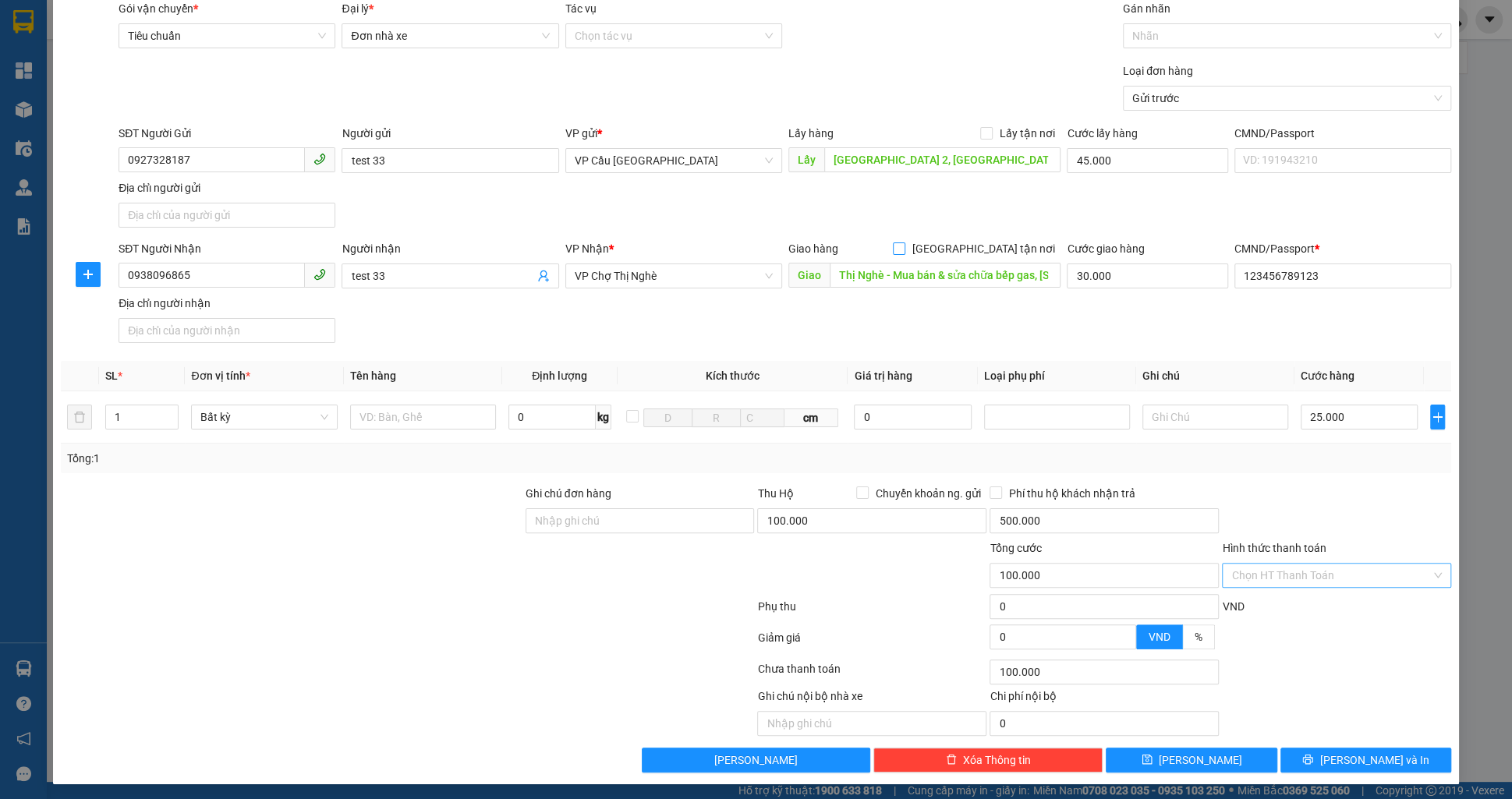
click at [997, 248] on span "[GEOGRAPHIC_DATA] tận nơi" at bounding box center [982, 248] width 155 height 17
click at [904, 248] on input "[GEOGRAPHIC_DATA] tận nơi" at bounding box center [898, 248] width 11 height 11
checkbox input "true"
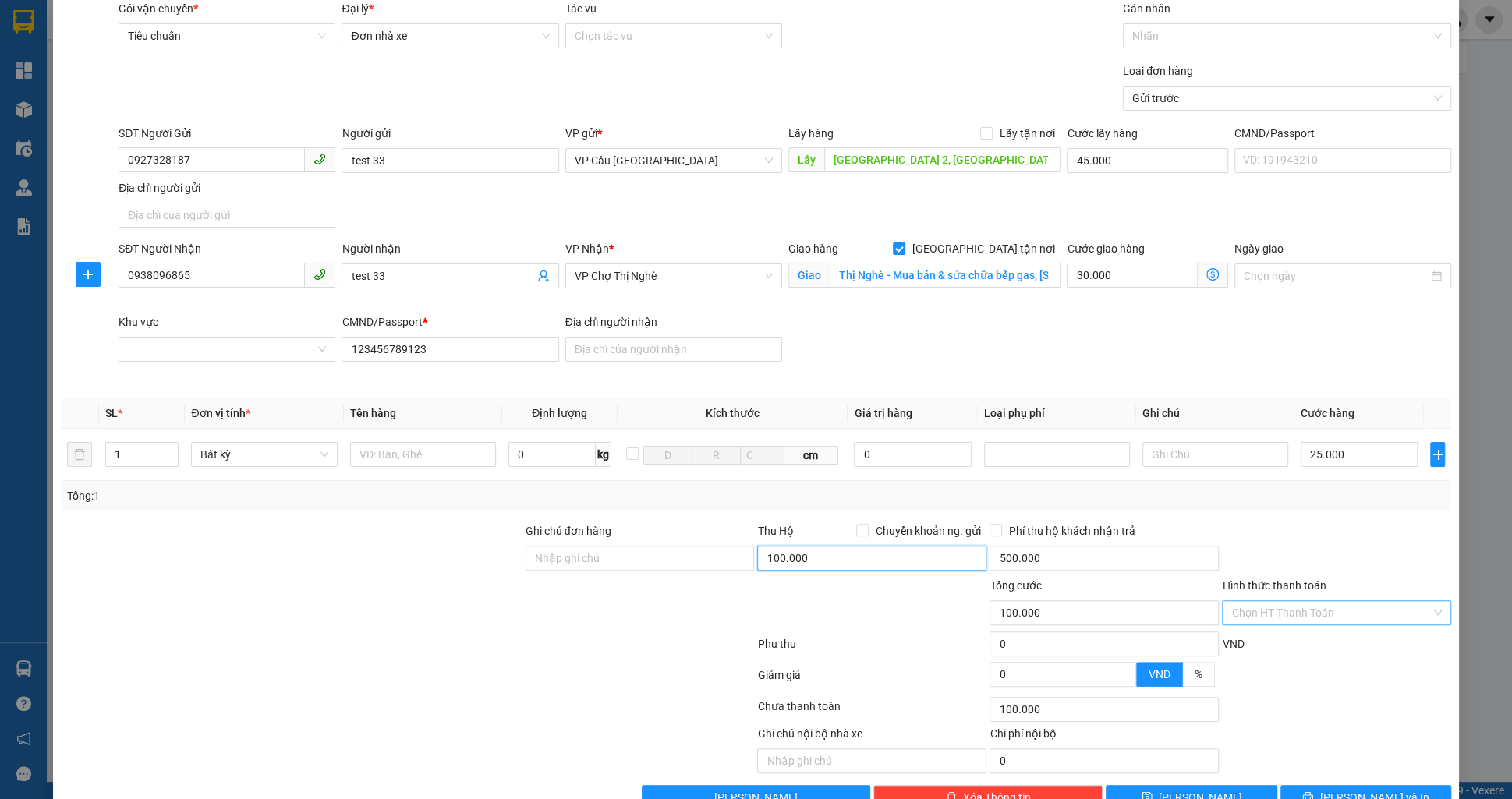
click at [861, 557] on input "100.000" at bounding box center [871, 558] width 229 height 25
click at [1044, 557] on input "500.000" at bounding box center [1104, 558] width 229 height 25
type input "100.000"
click at [1324, 535] on div at bounding box center [1337, 550] width 233 height 55
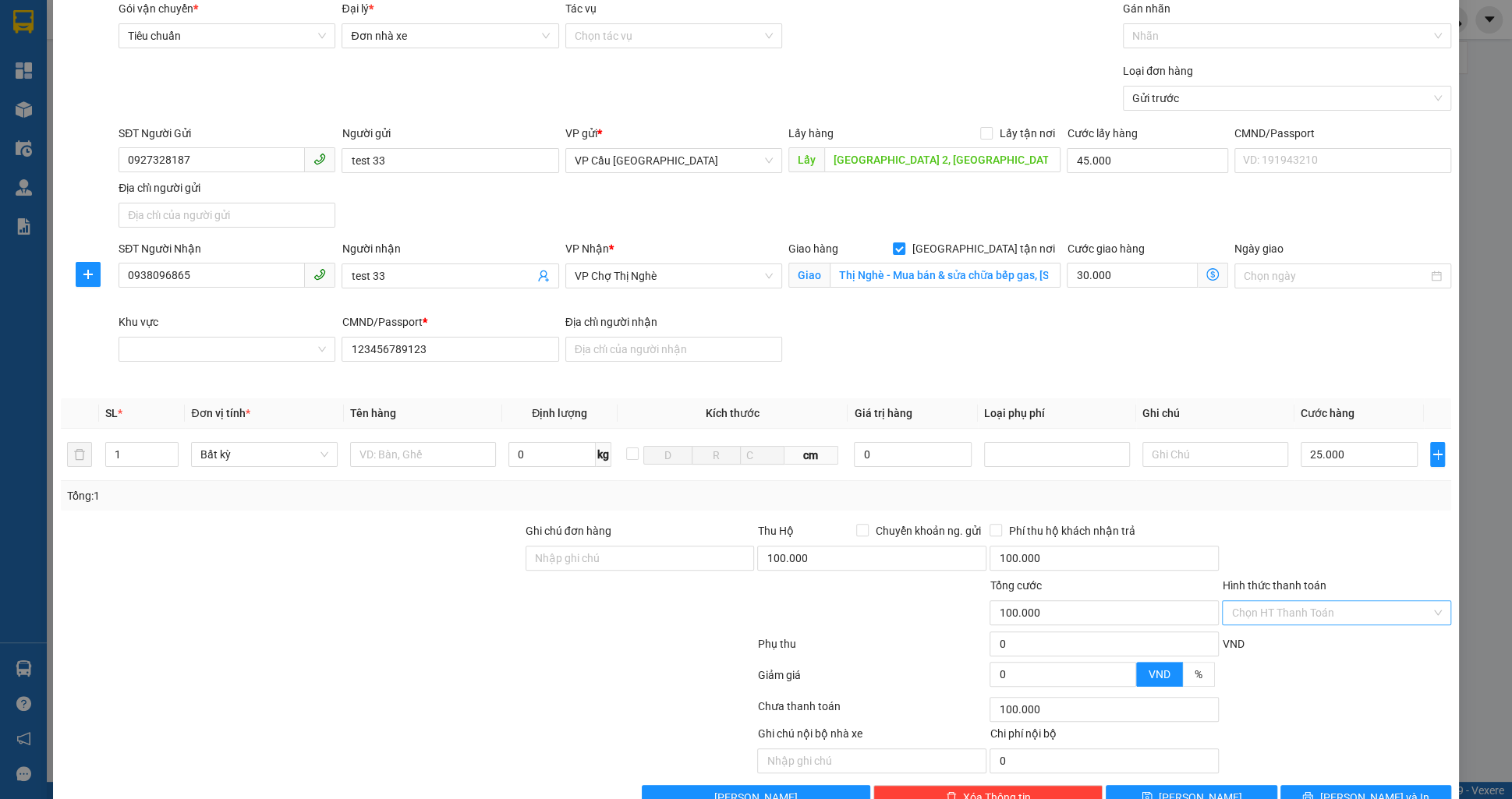
click at [1294, 623] on div "Hình thức thanh toán Chọn HT Thanh Toán" at bounding box center [1336, 605] width 229 height 55
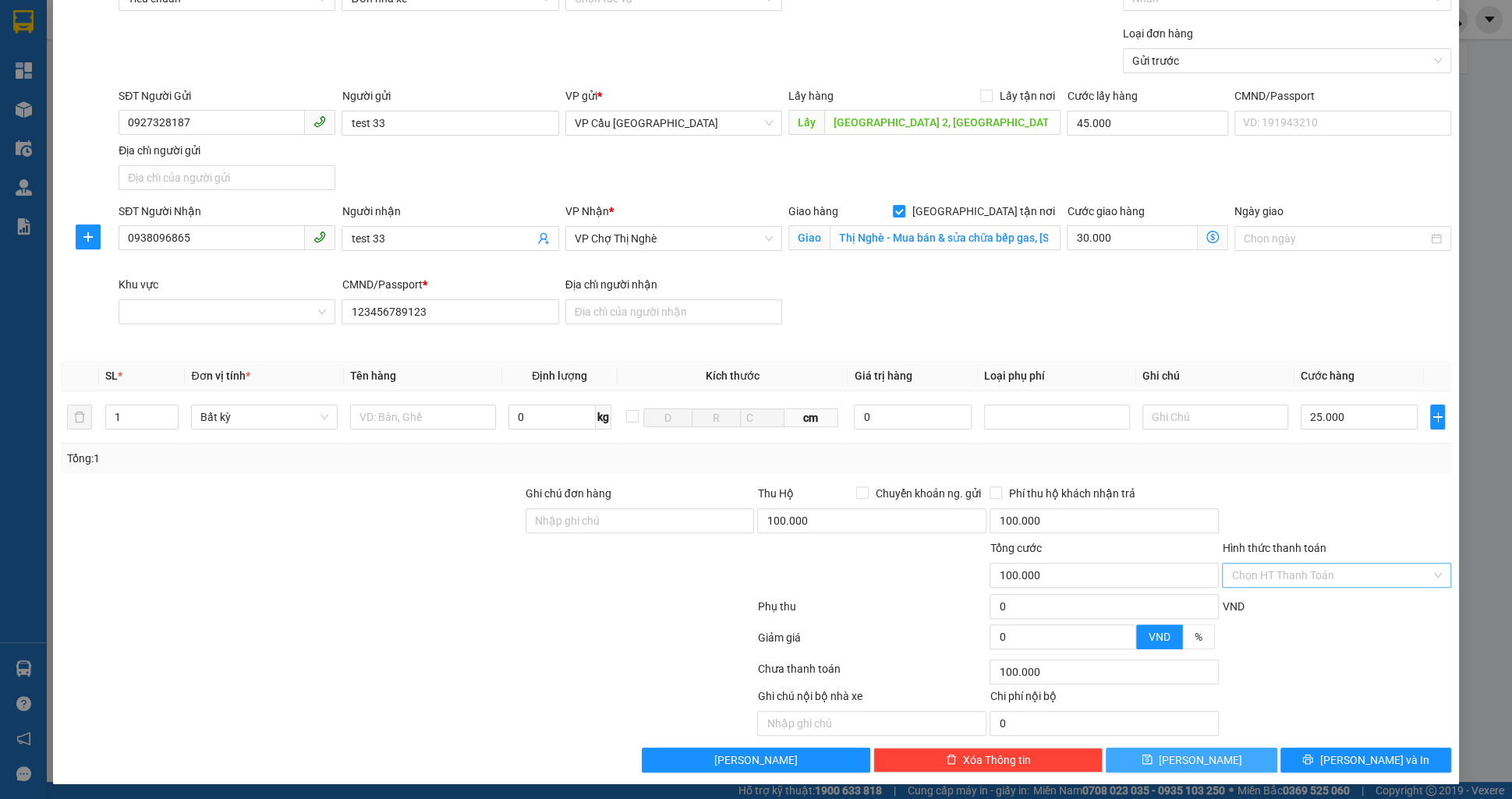
click at [1153, 760] on icon "save" at bounding box center [1147, 760] width 11 height 11
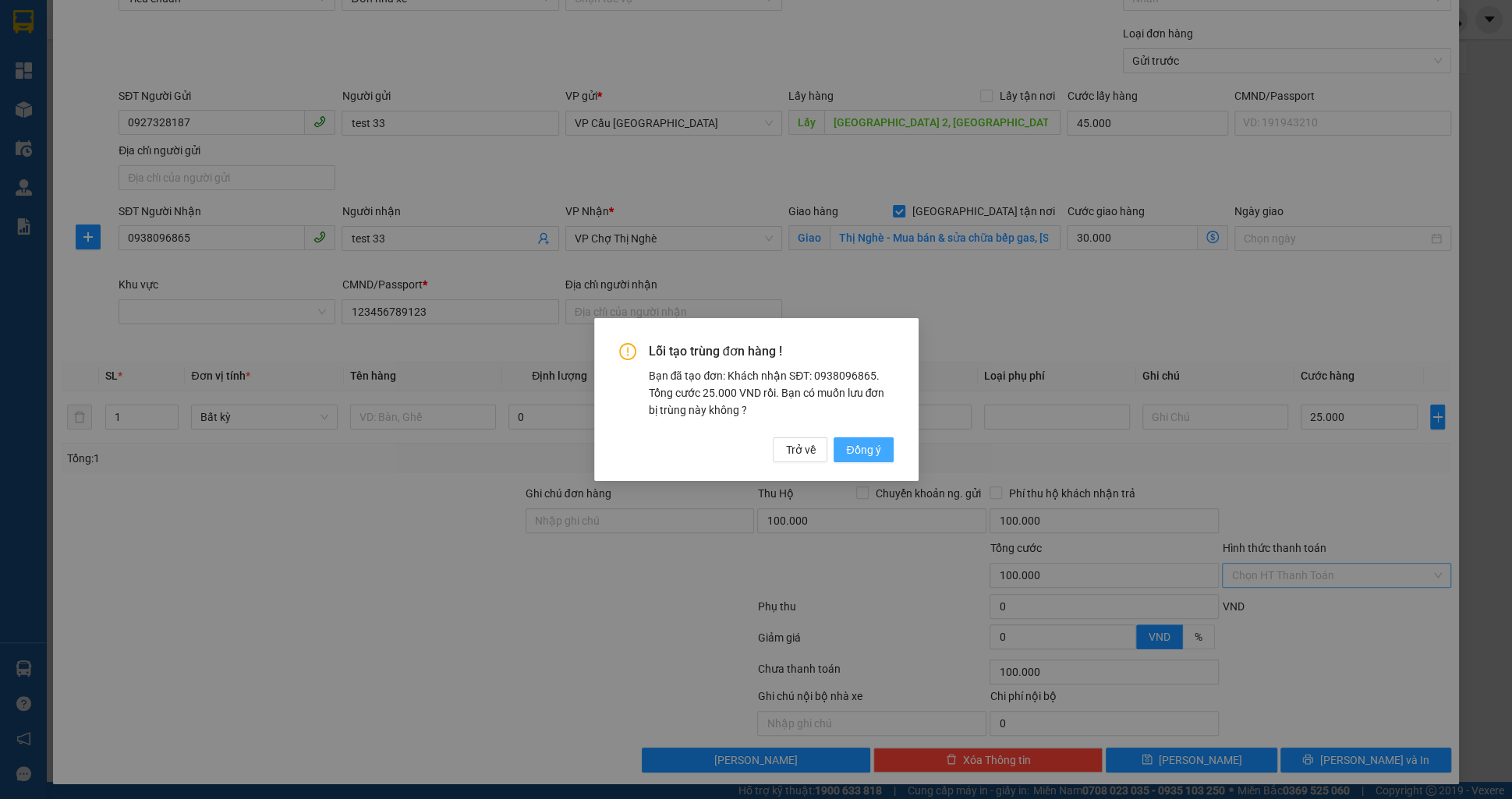
click at [891, 447] on button "Đồng ý" at bounding box center [863, 449] width 60 height 25
checkbox input "false"
type input "0"
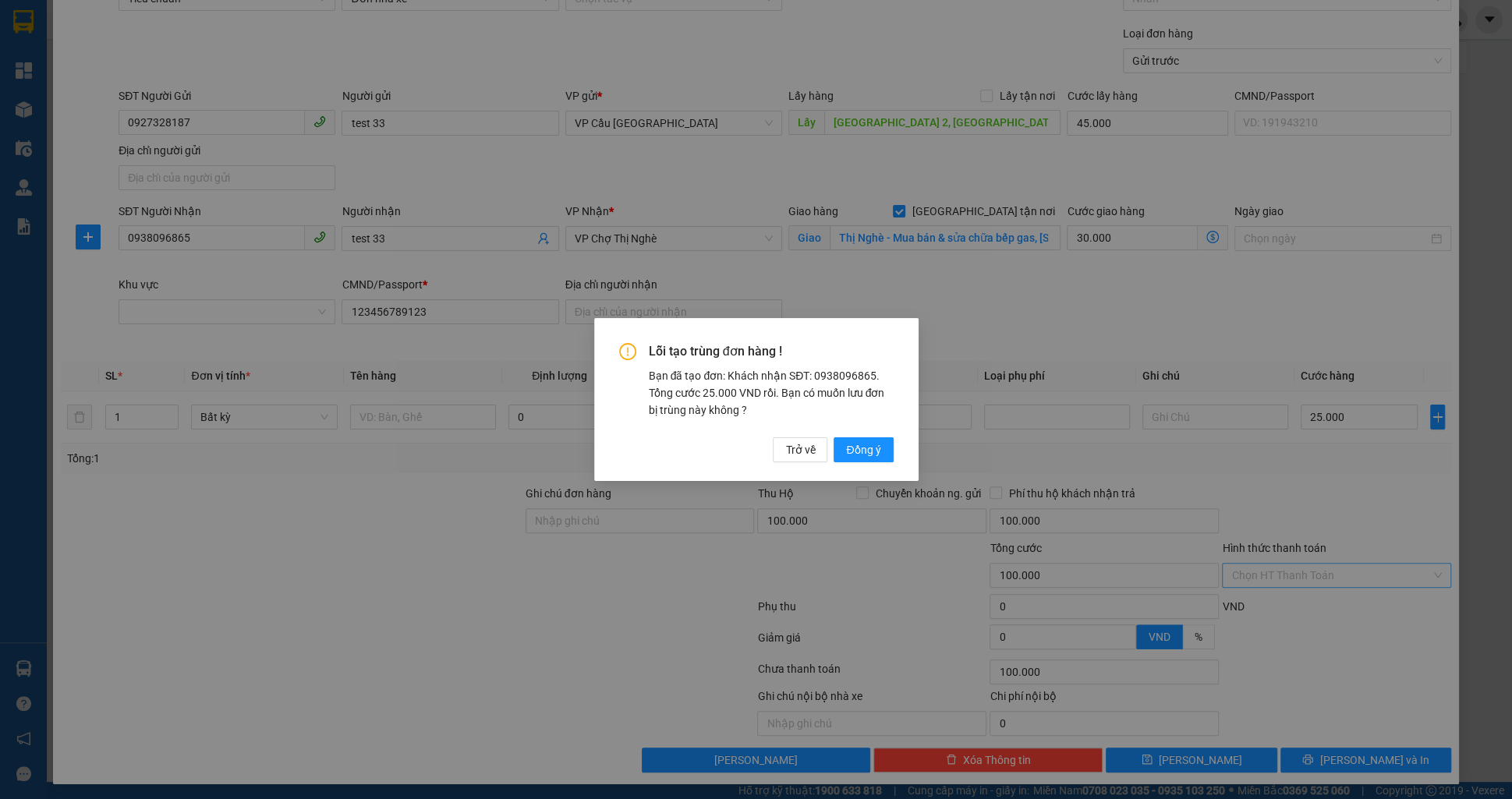
type input "0"
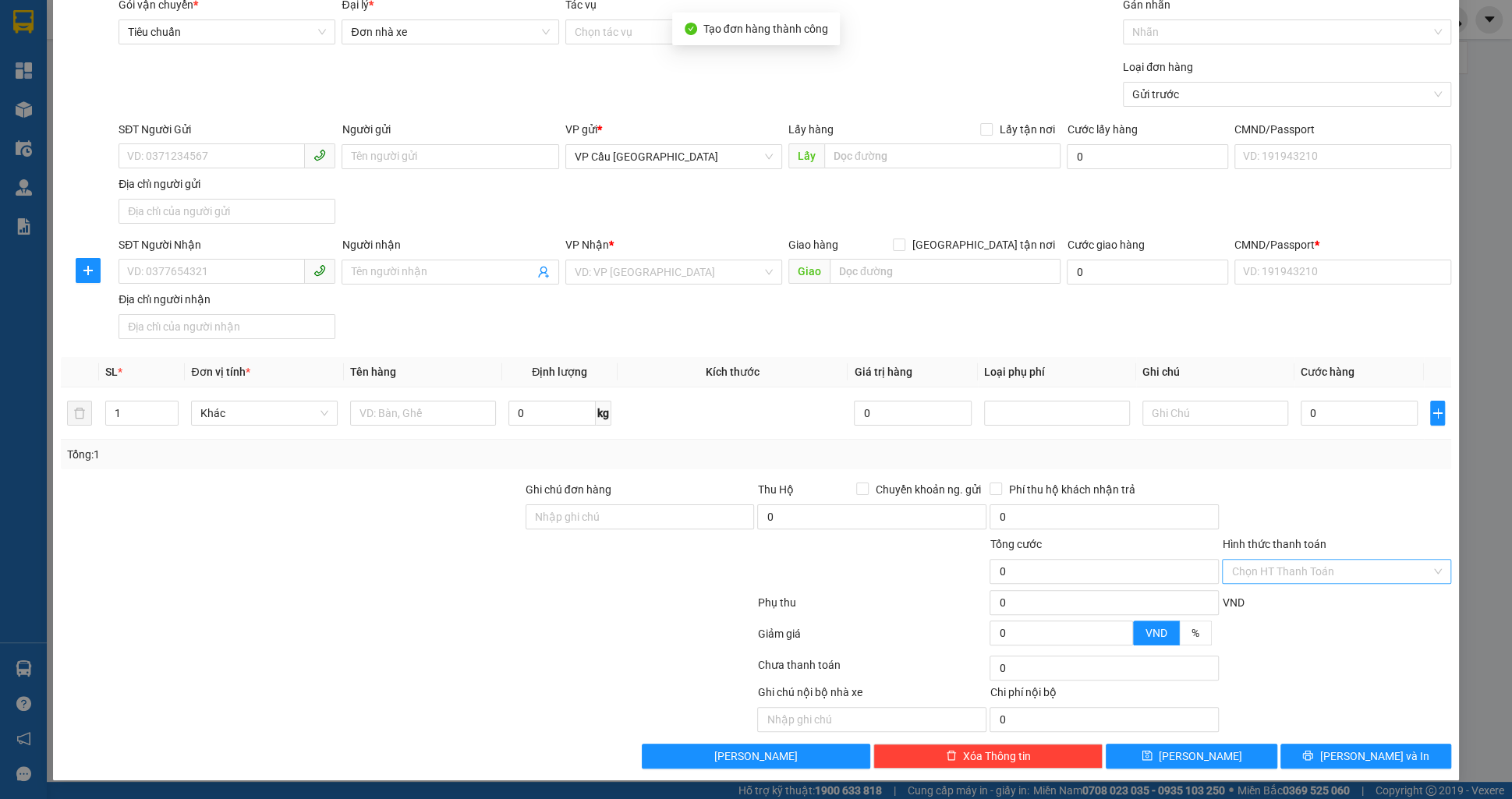
scroll to position [56, 0]
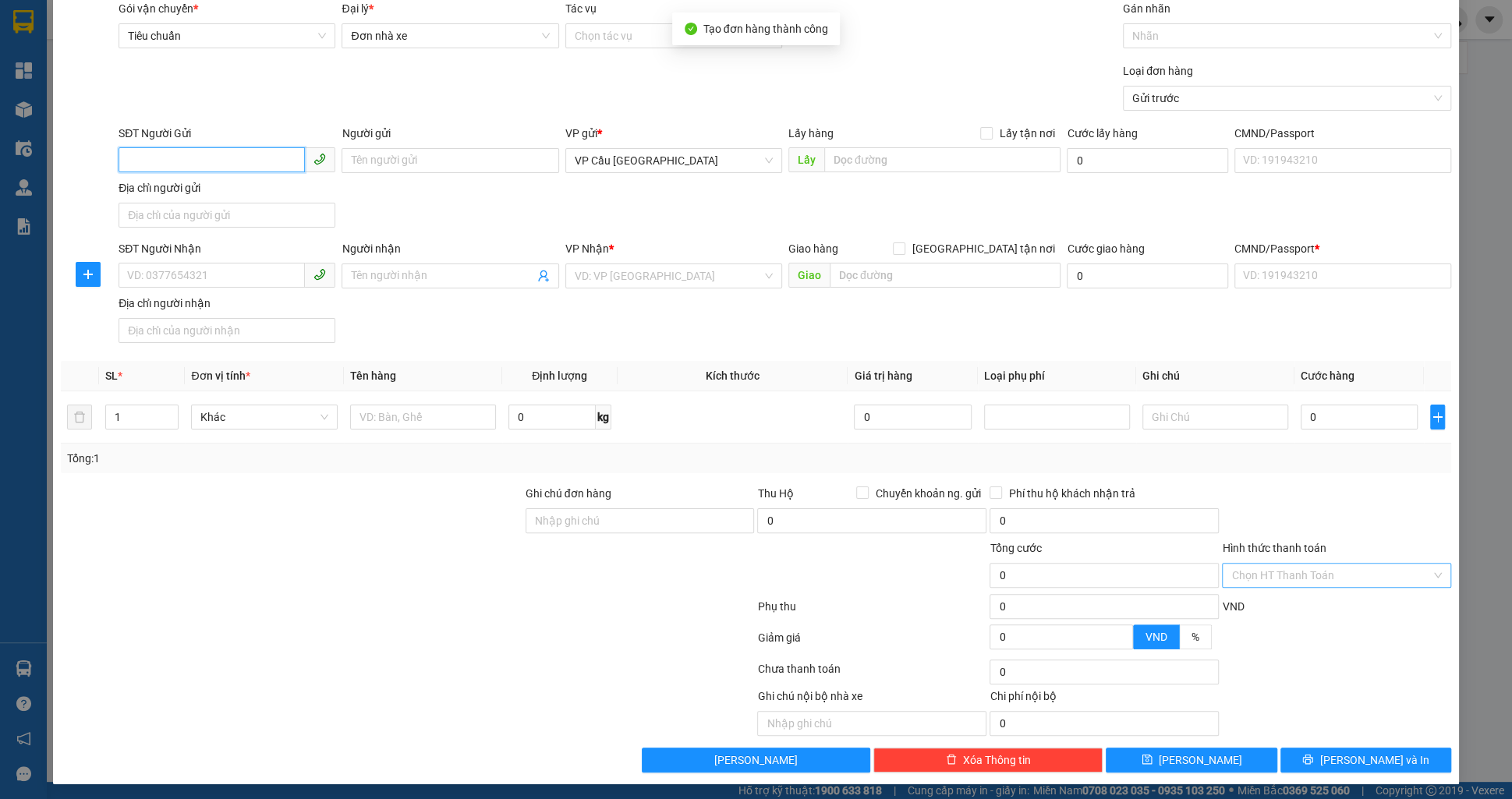
click at [275, 159] on input "SĐT Người Gửi" at bounding box center [211, 159] width 186 height 25
paste input "0927328187"
type input "0927328187"
click at [301, 195] on div "0927328187 - test 32" at bounding box center [227, 191] width 198 height 17
type input "test 32"
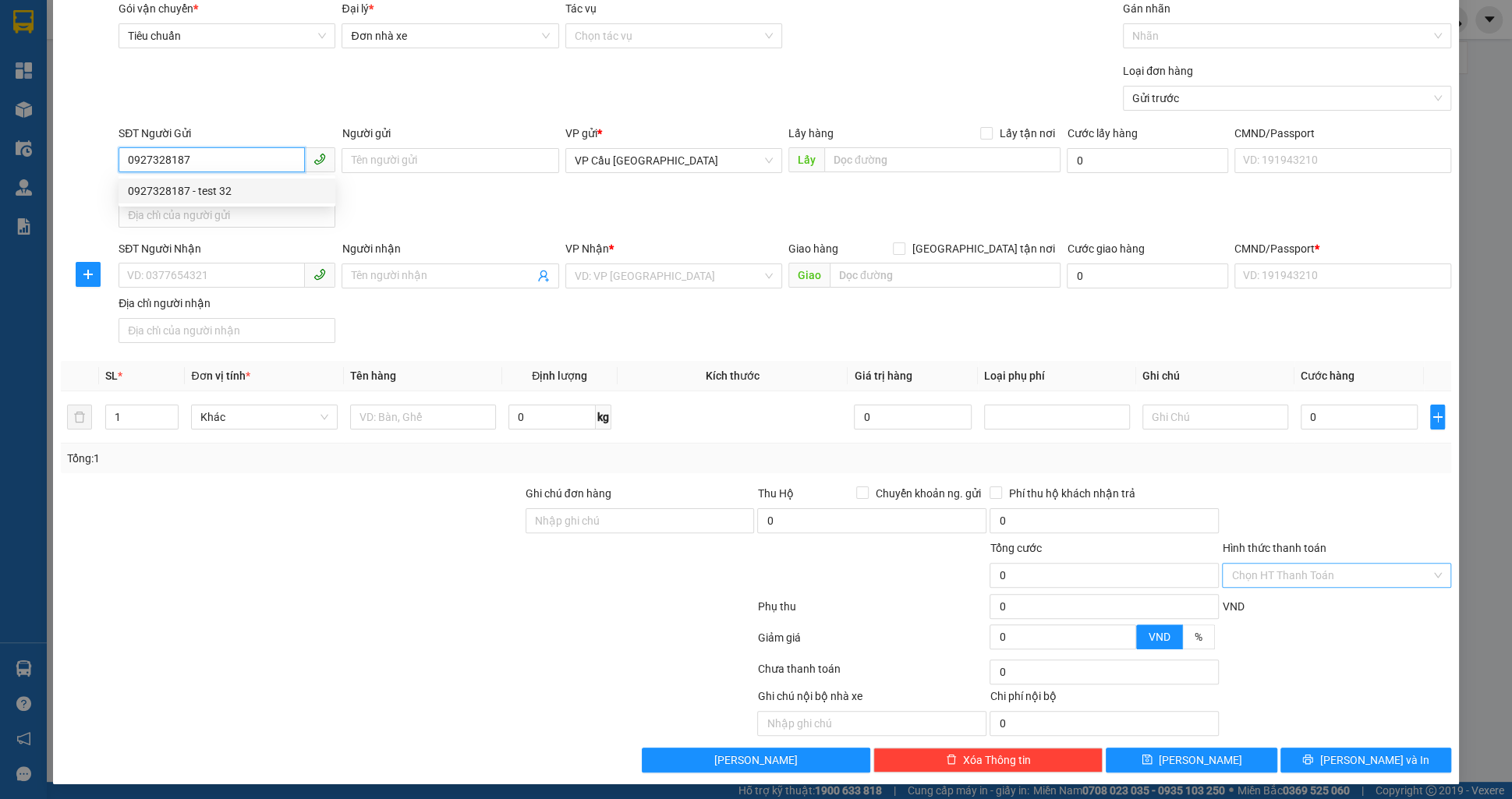
type input "[GEOGRAPHIC_DATA] 2, [GEOGRAPHIC_DATA], [GEOGRAPHIC_DATA], [GEOGRAPHIC_DATA]"
type input "0938096865"
type input "test 32"
checkbox input "true"
type input "Thị Nghè - Mua bán & sửa chữa bếp gas, [STREET_ADDRESS][PERSON_NAME]"
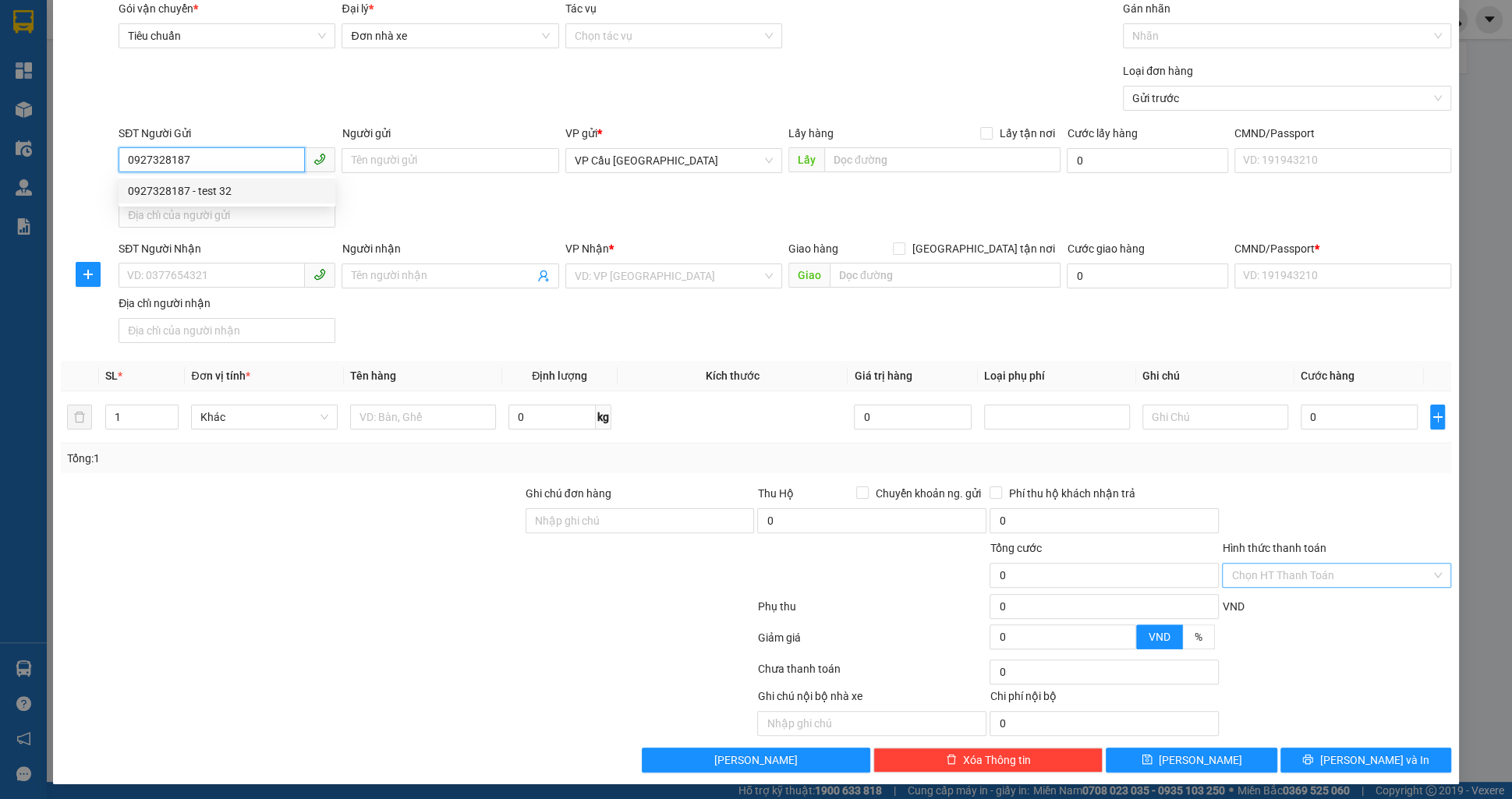
type input "123456789123"
type input "100.000"
type input "75.000"
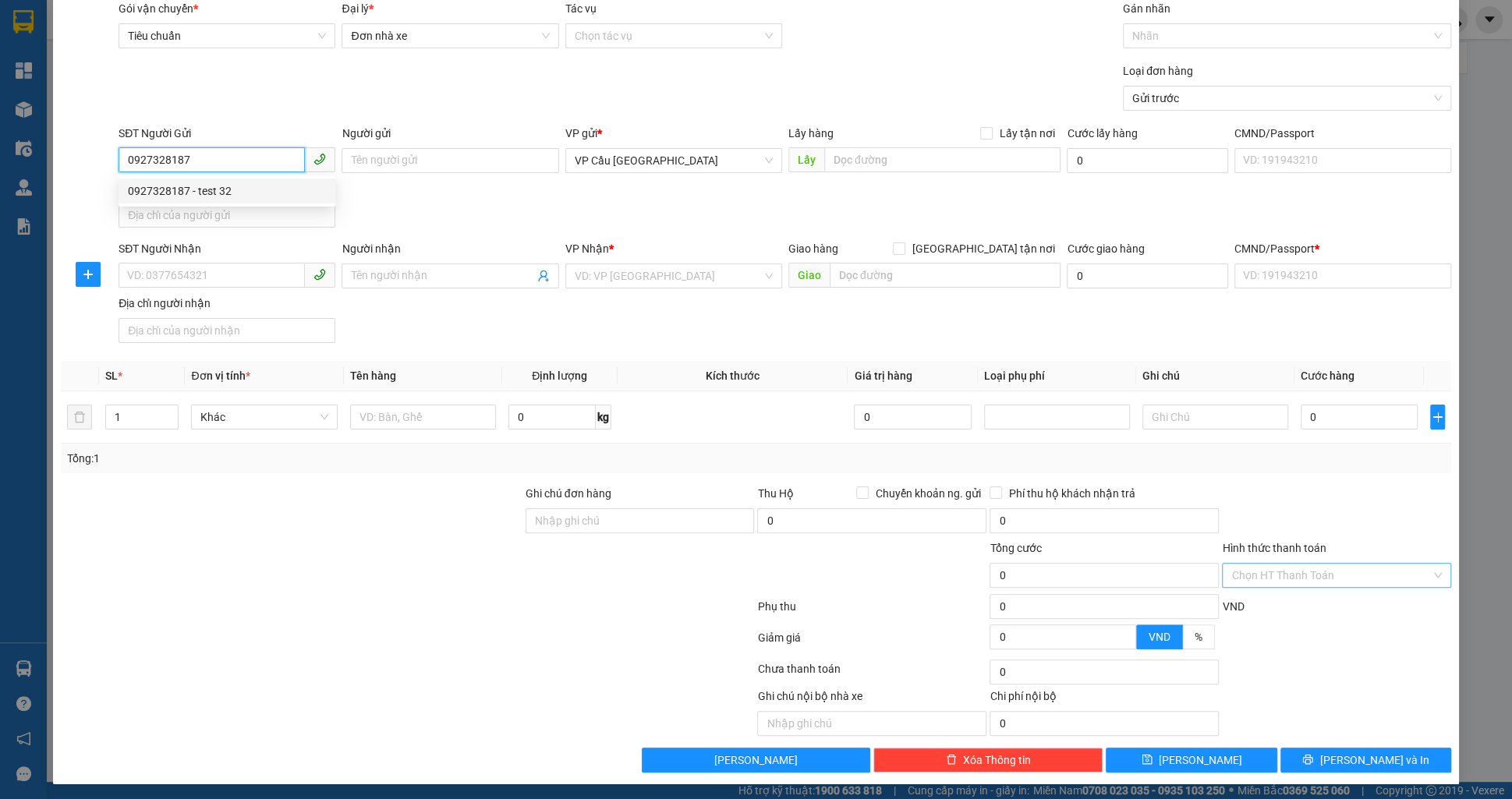
type input "45.000"
type input "100.000"
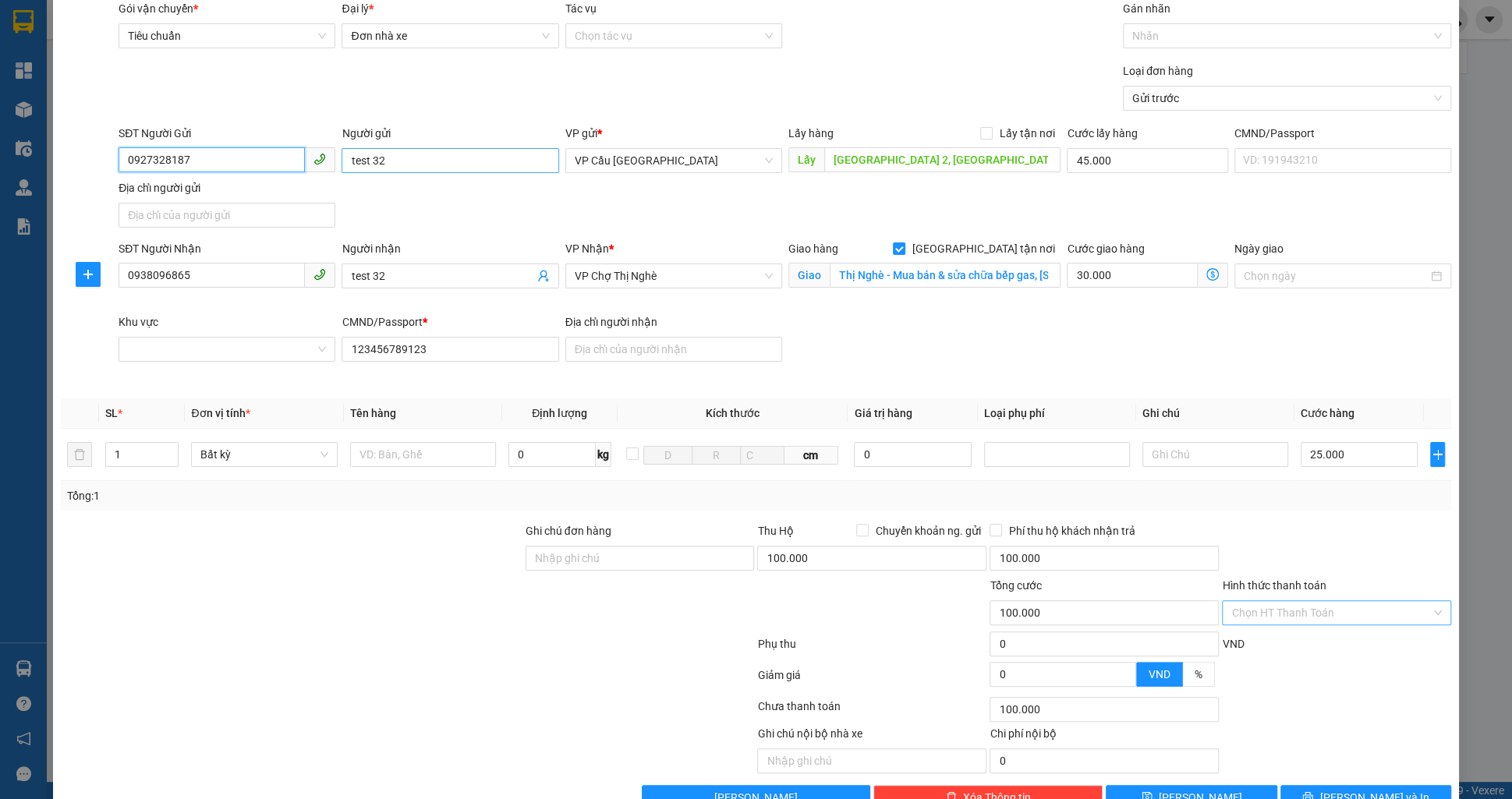
type input "0927328187"
click at [401, 170] on input "test 32" at bounding box center [450, 160] width 217 height 25
type input "test 34"
click at [432, 286] on span "test 32" at bounding box center [450, 276] width 217 height 25
type input "test 34"
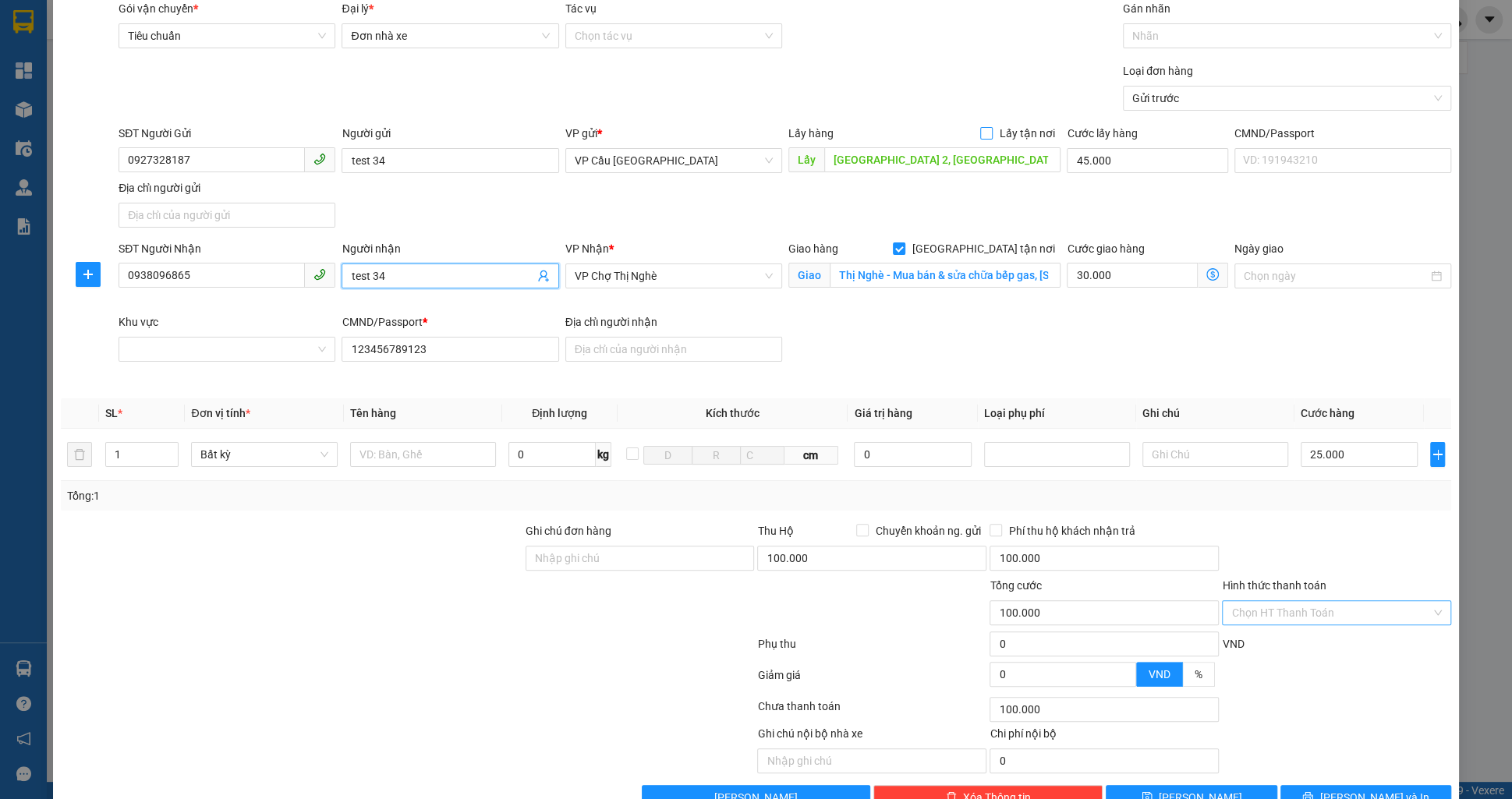
click at [986, 134] on input "Lấy tận nơi" at bounding box center [986, 133] width 11 height 11
checkbox input "true"
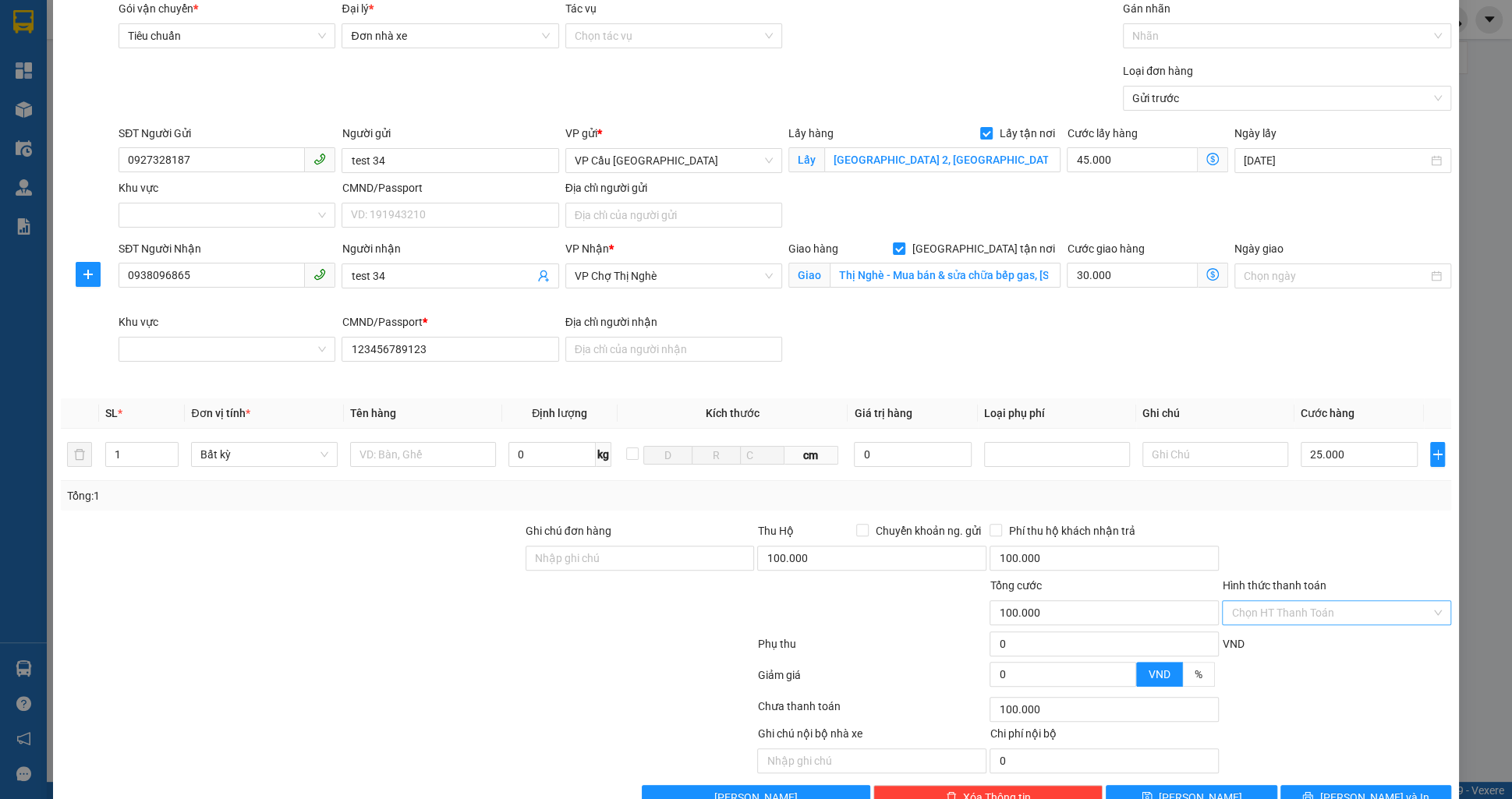
scroll to position [94, 0]
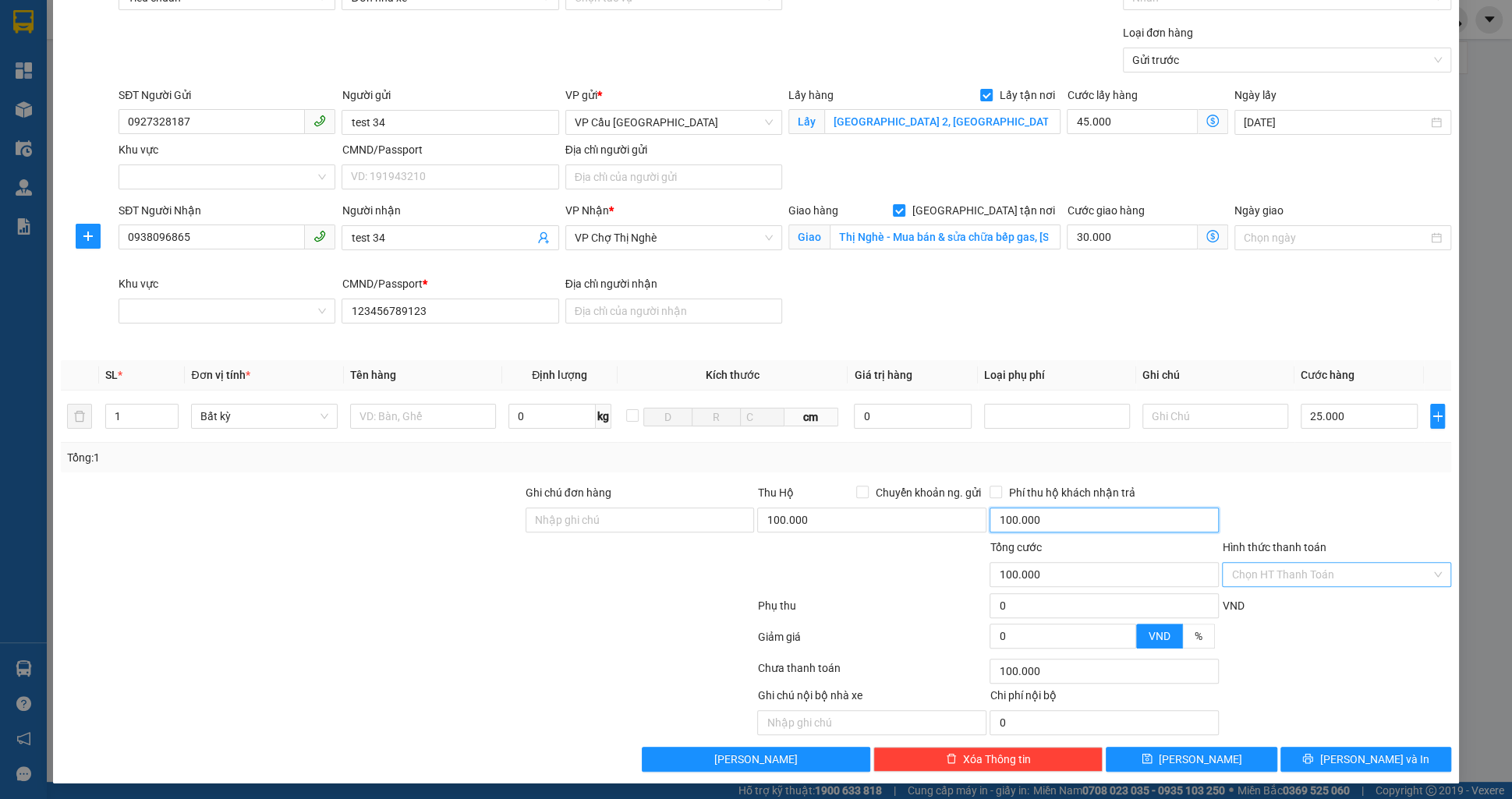
click at [1064, 515] on input "100.000" at bounding box center [1104, 520] width 229 height 25
click at [1065, 514] on input "100.000" at bounding box center [1104, 520] width 229 height 25
click at [831, 508] on input "100.000" at bounding box center [871, 520] width 229 height 25
click at [834, 511] on input "100.000" at bounding box center [871, 520] width 229 height 25
click at [833, 510] on input "100.000" at bounding box center [871, 520] width 229 height 25
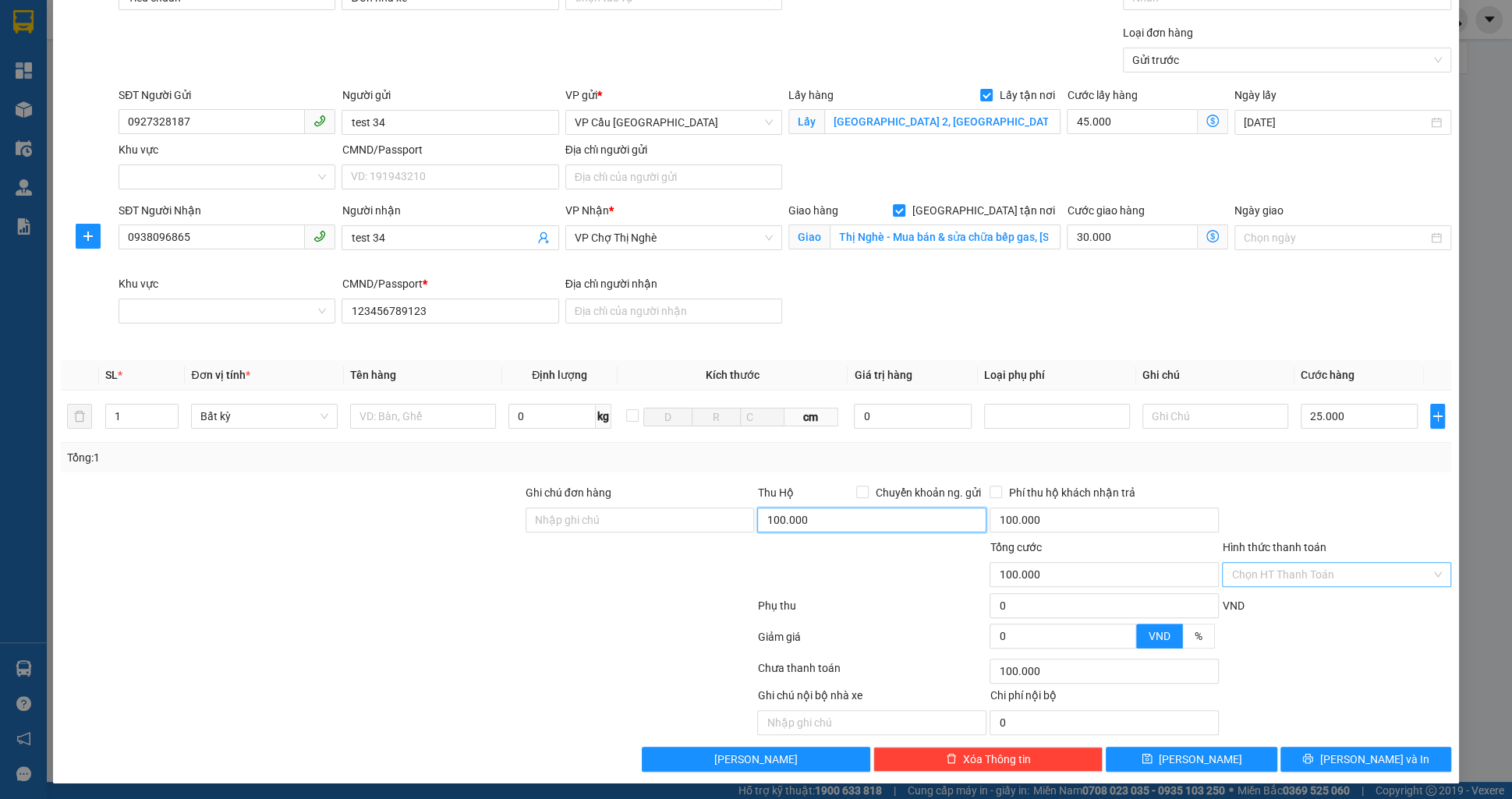
click at [832, 509] on input "100.000" at bounding box center [871, 520] width 229 height 25
click at [833, 510] on input "100.000" at bounding box center [871, 520] width 229 height 25
click at [834, 514] on input "100.000" at bounding box center [871, 520] width 229 height 25
click at [835, 514] on input "100.000" at bounding box center [871, 520] width 229 height 25
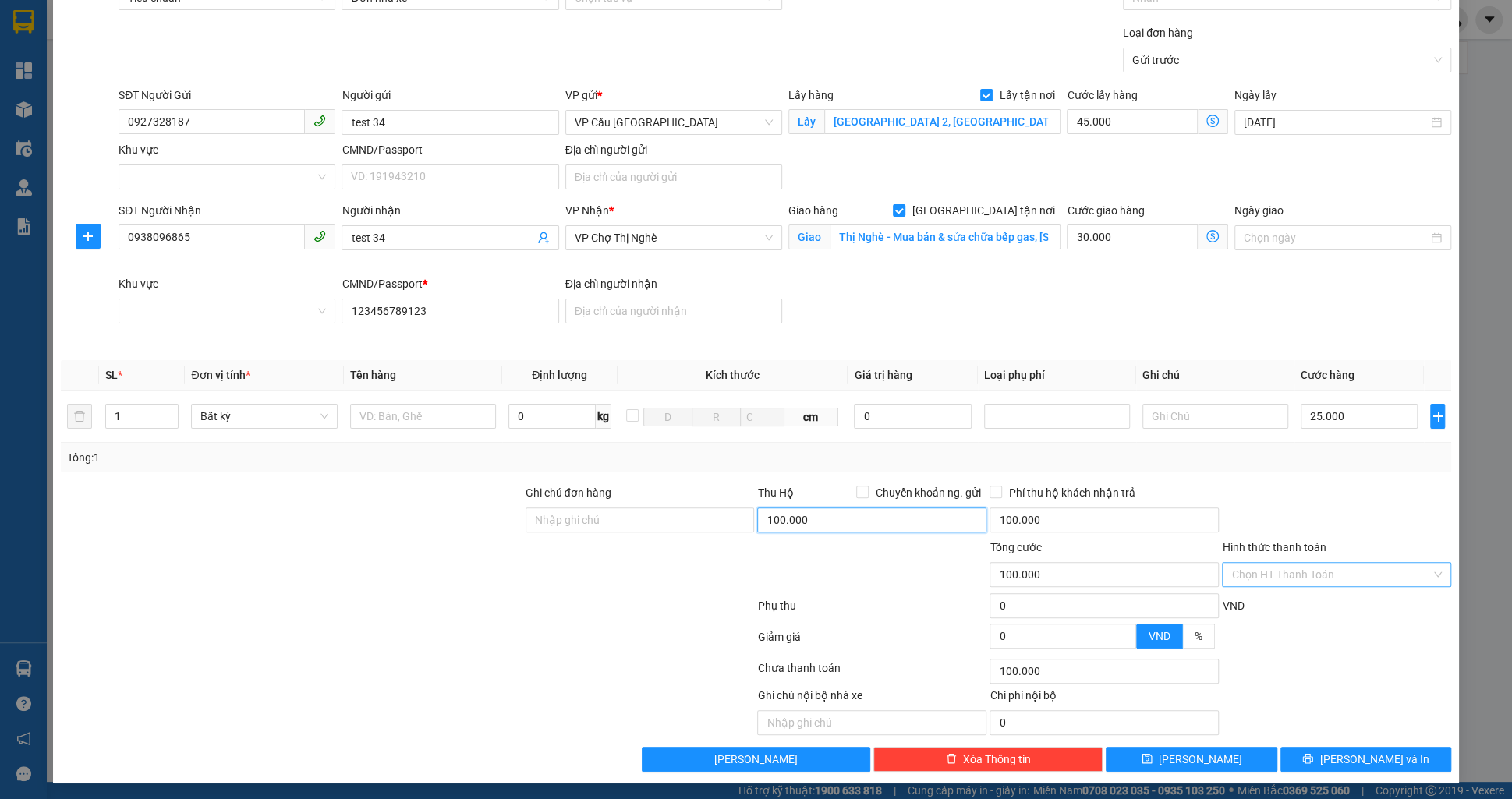
click at [835, 514] on input "100.000" at bounding box center [871, 520] width 229 height 25
type input "5.000.000"
click at [1153, 762] on span "save" at bounding box center [1147, 760] width 11 height 13
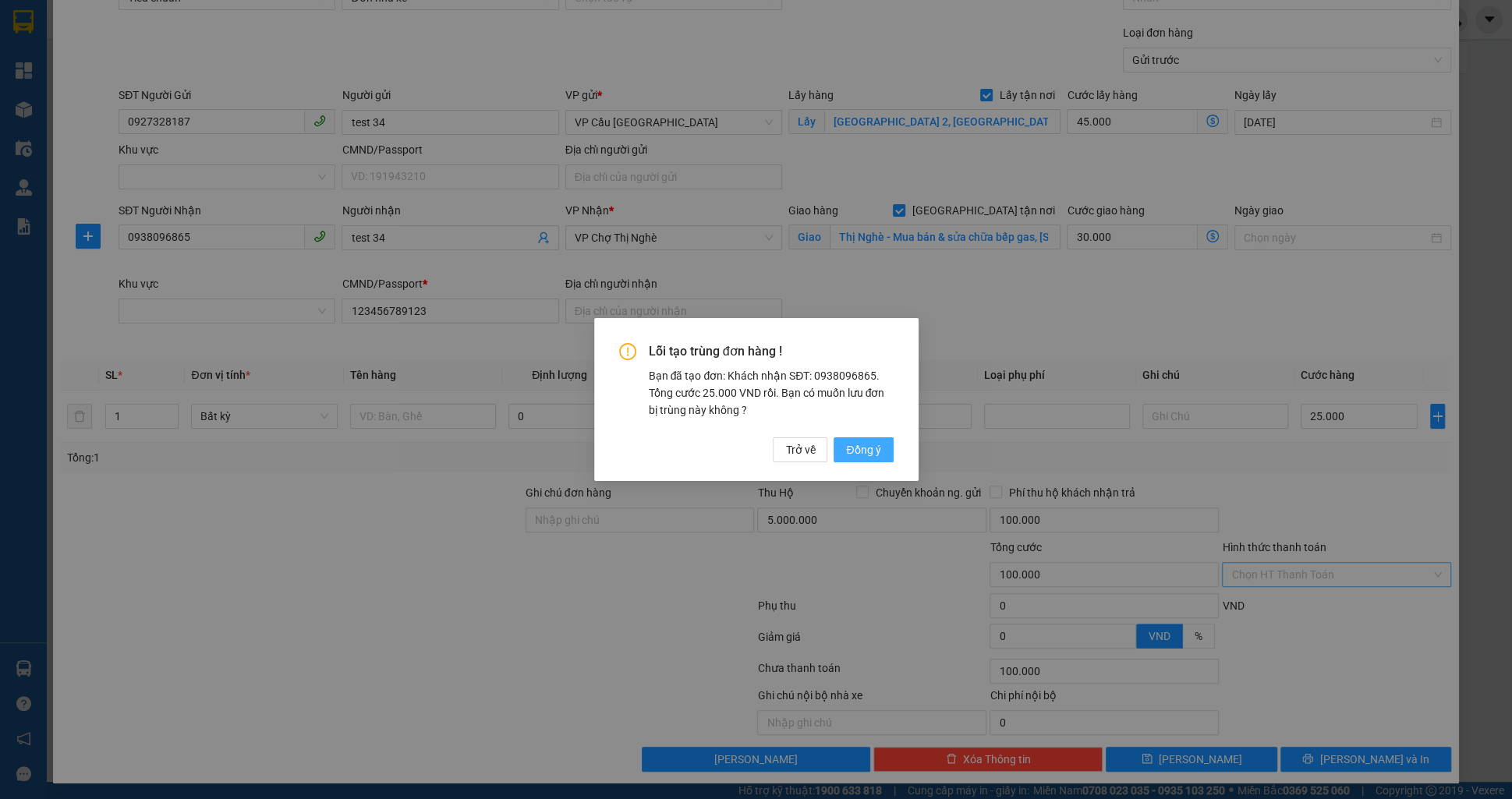
click at [854, 443] on span "Đồng ý" at bounding box center [862, 450] width 34 height 17
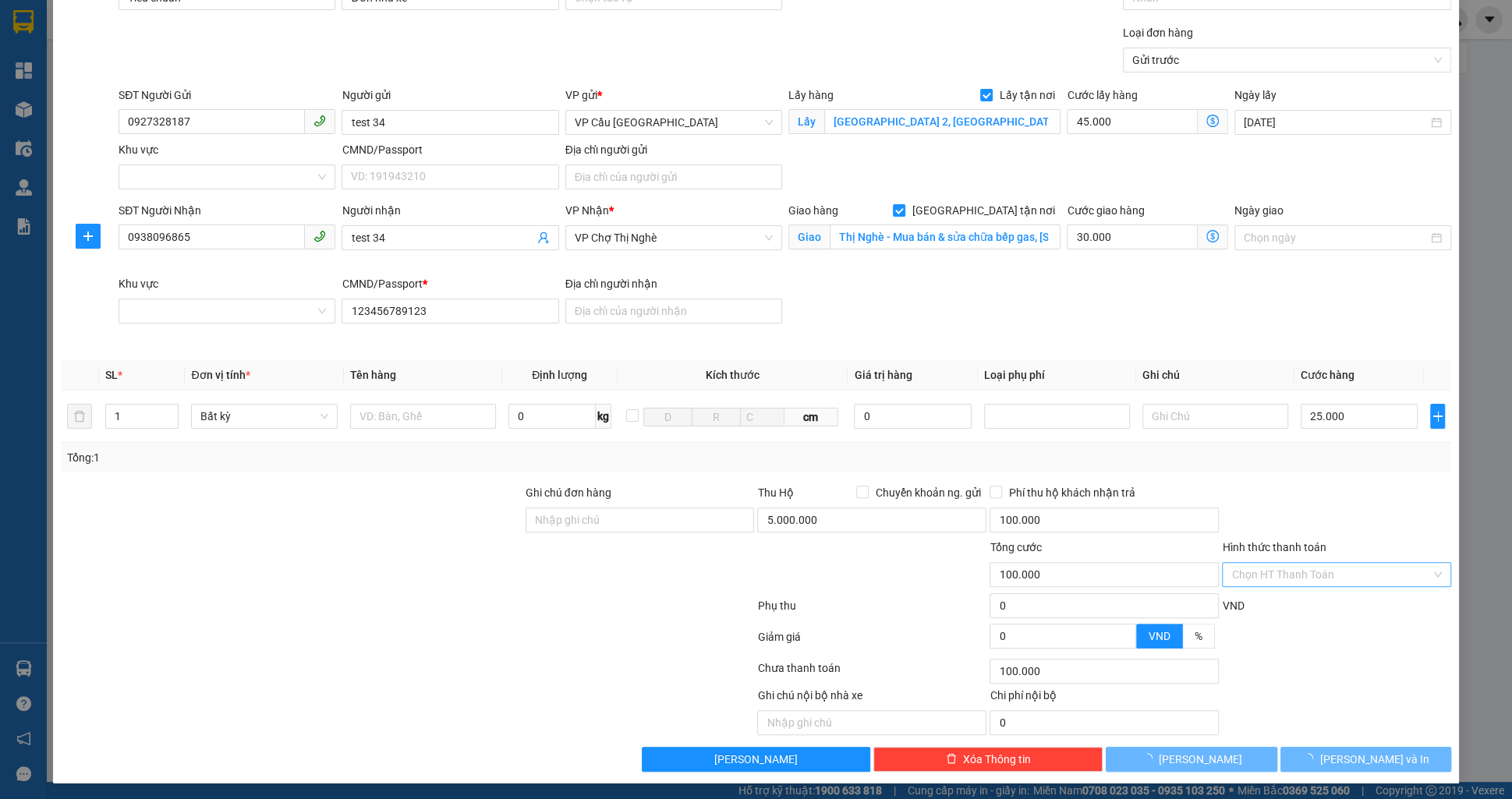
checkbox input "false"
type input "0"
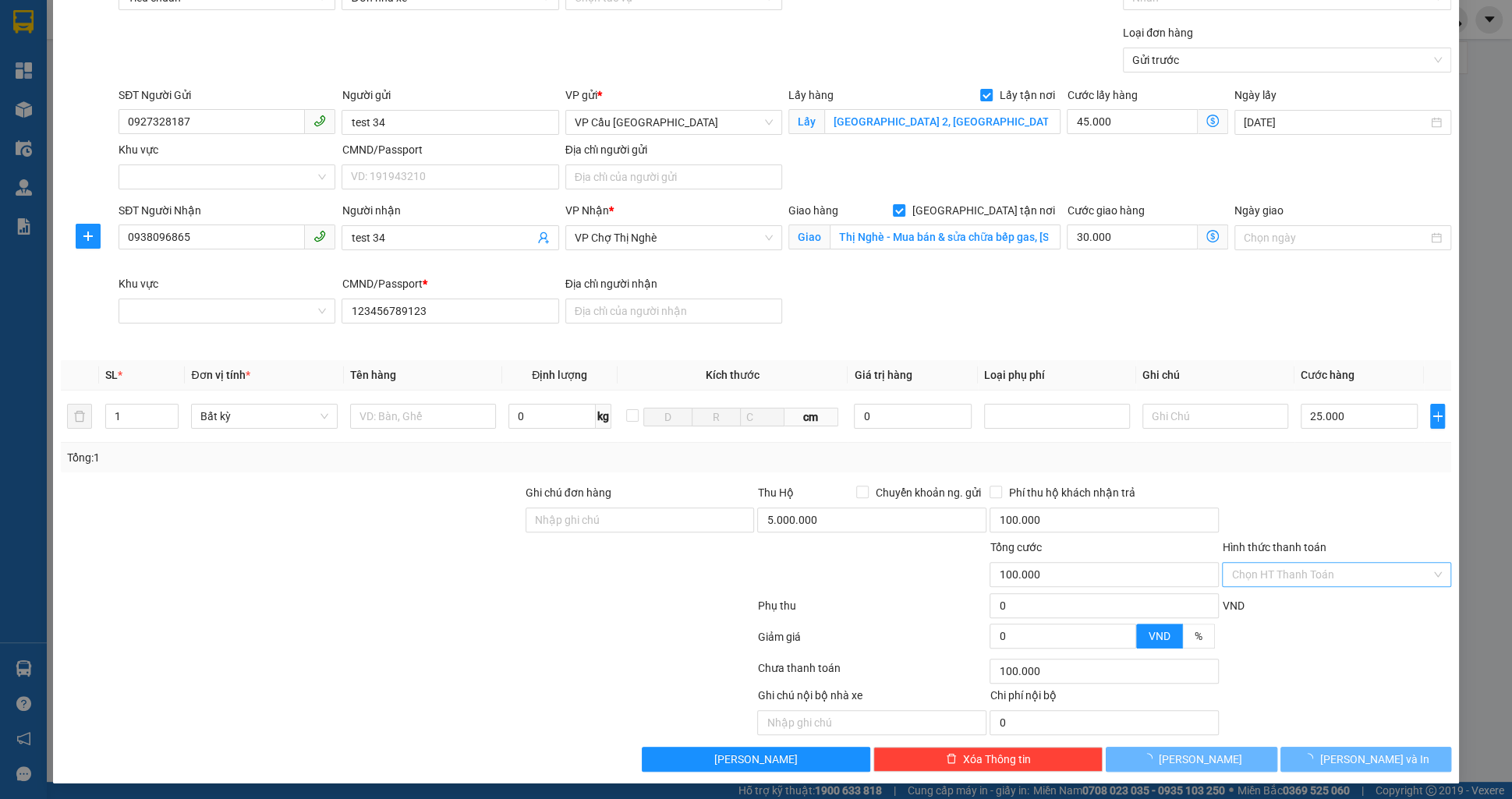
type input "0"
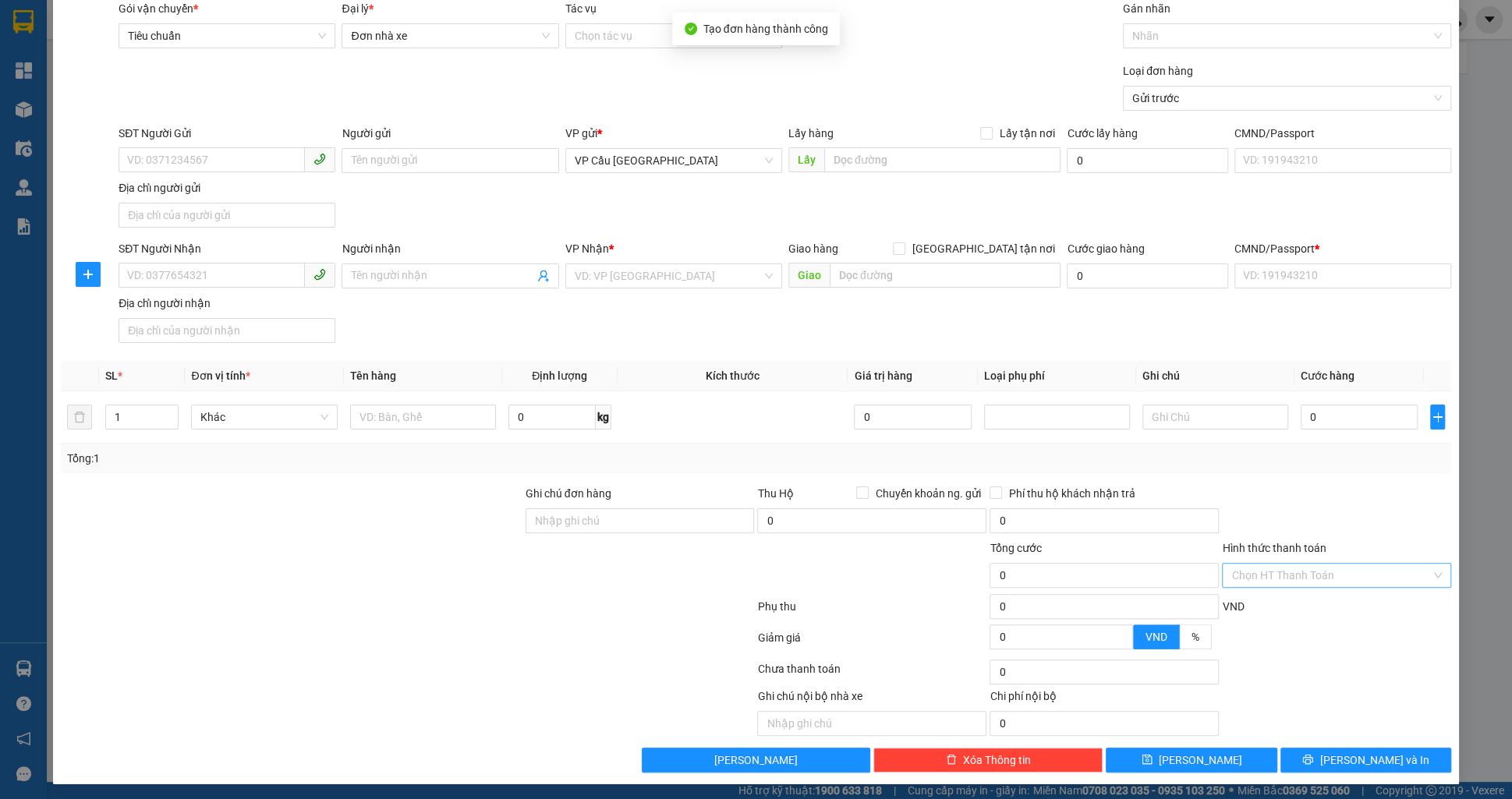
scroll to position [0, 0]
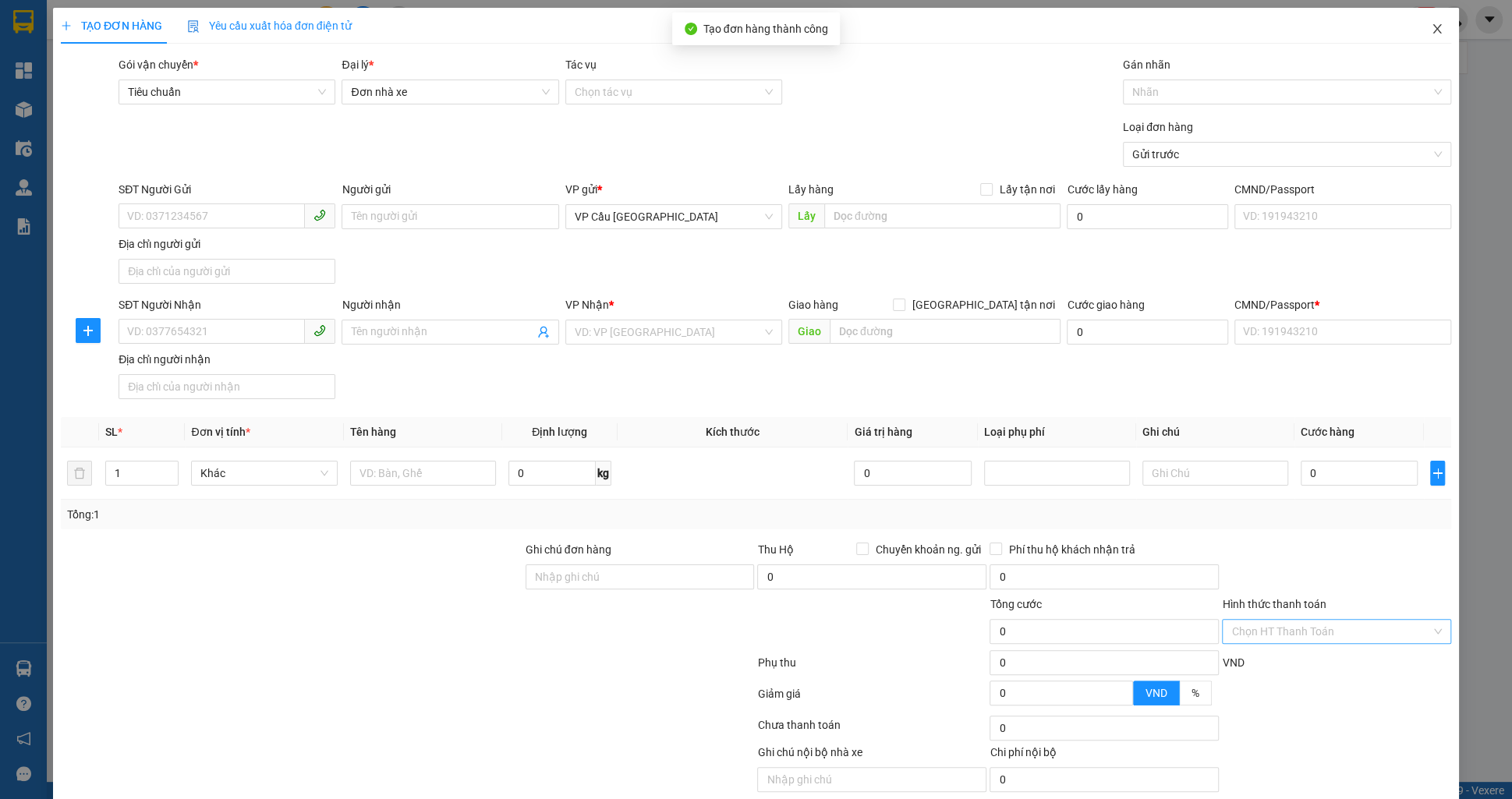
click at [1447, 36] on span "Close" at bounding box center [1438, 30] width 44 height 44
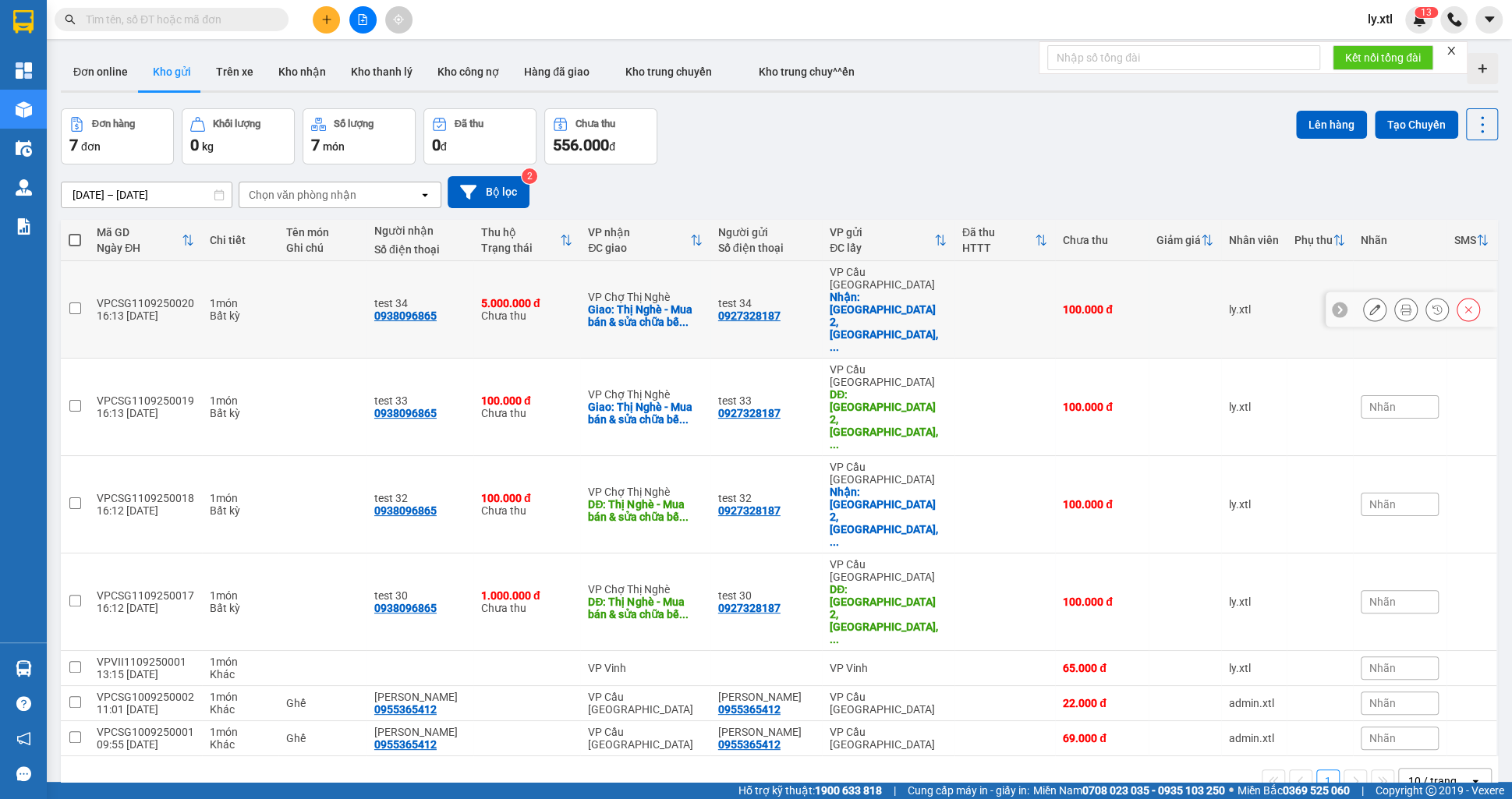
click at [81, 280] on td at bounding box center [74, 310] width 28 height 97
checkbox input "true"
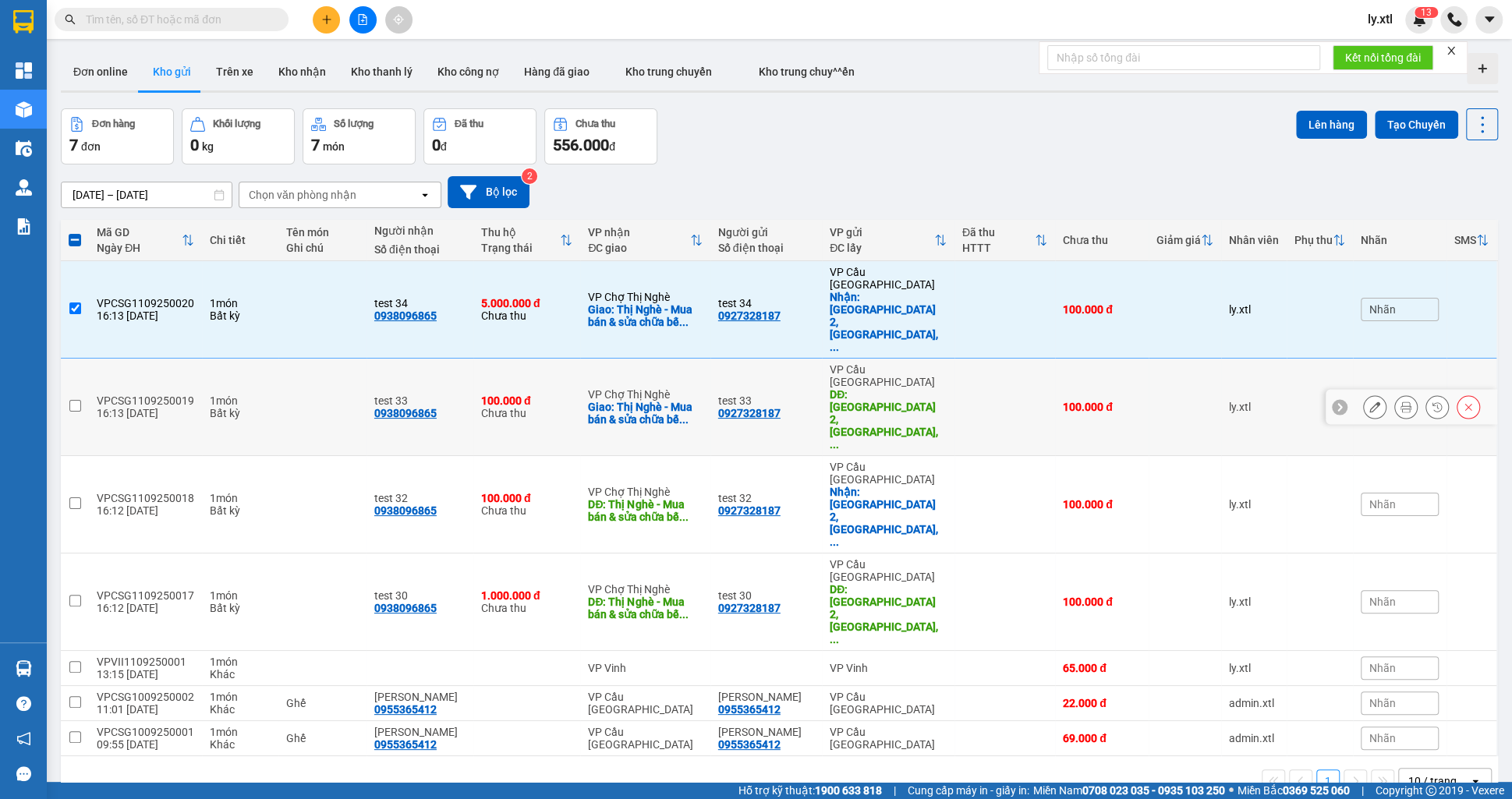
click at [76, 400] on input "checkbox" at bounding box center [75, 406] width 12 height 12
checkbox input "true"
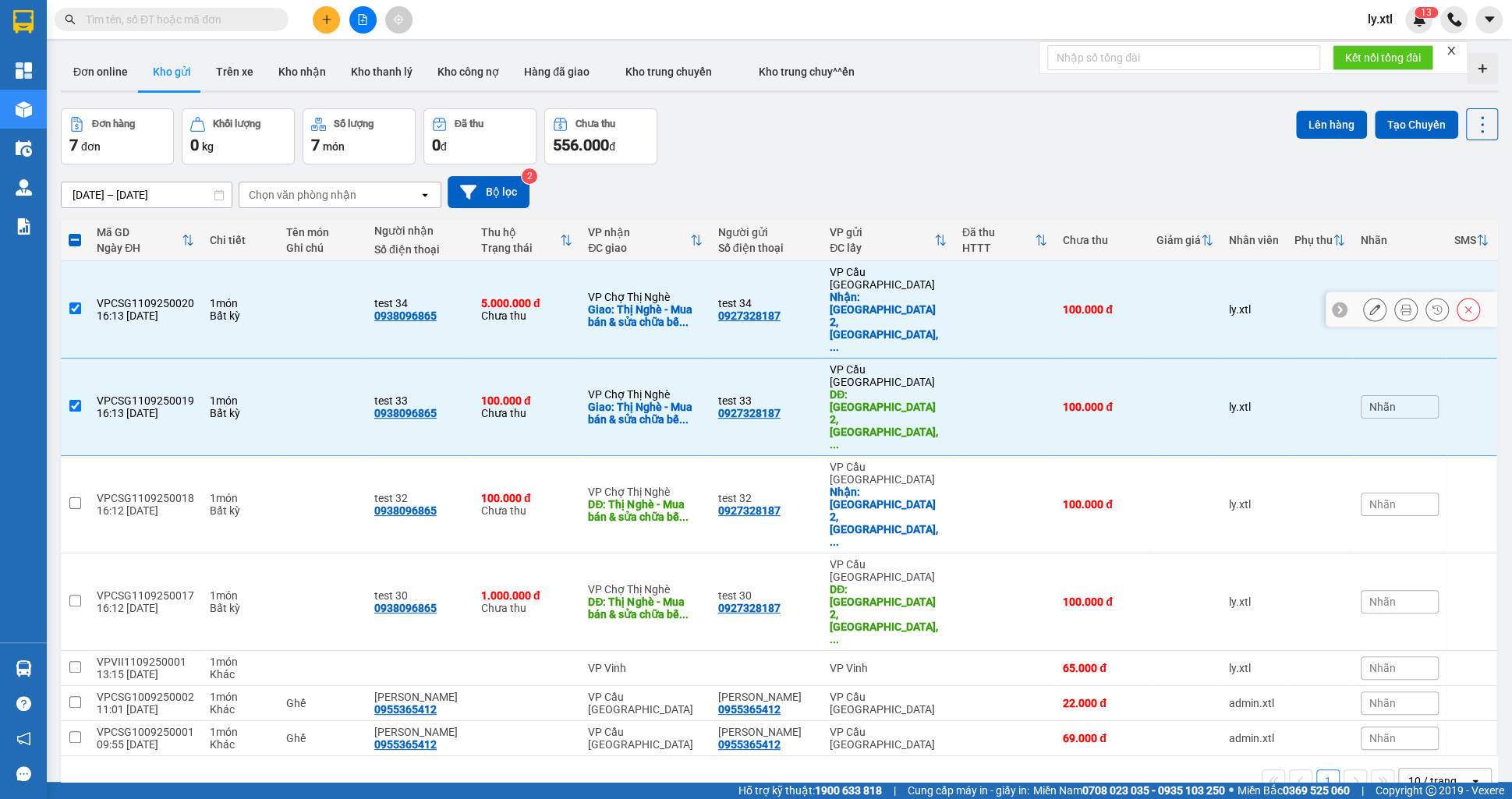
click at [71, 302] on input "checkbox" at bounding box center [75, 308] width 12 height 12
checkbox input "false"
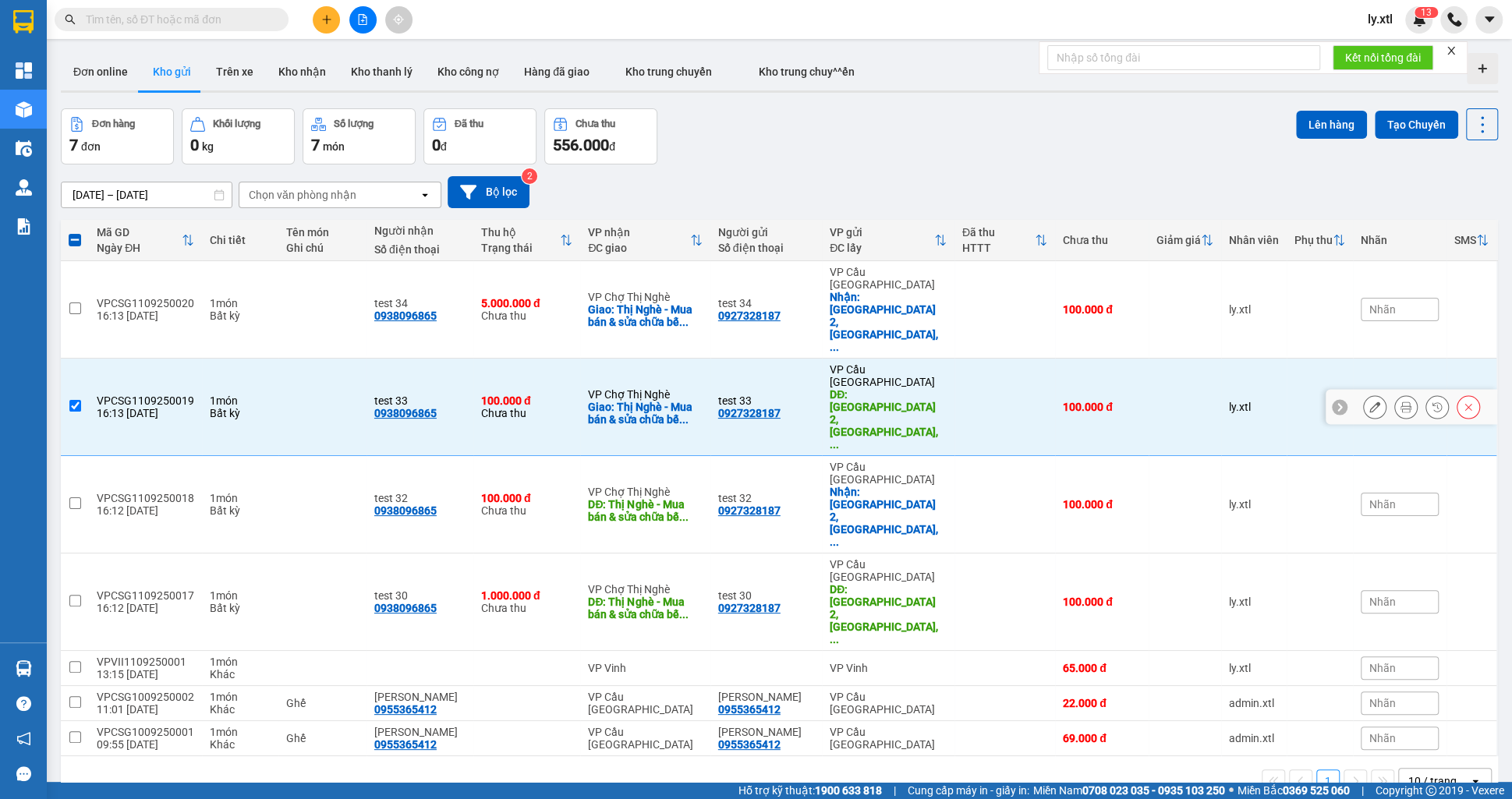
click at [76, 358] on td at bounding box center [74, 407] width 28 height 97
checkbox input "false"
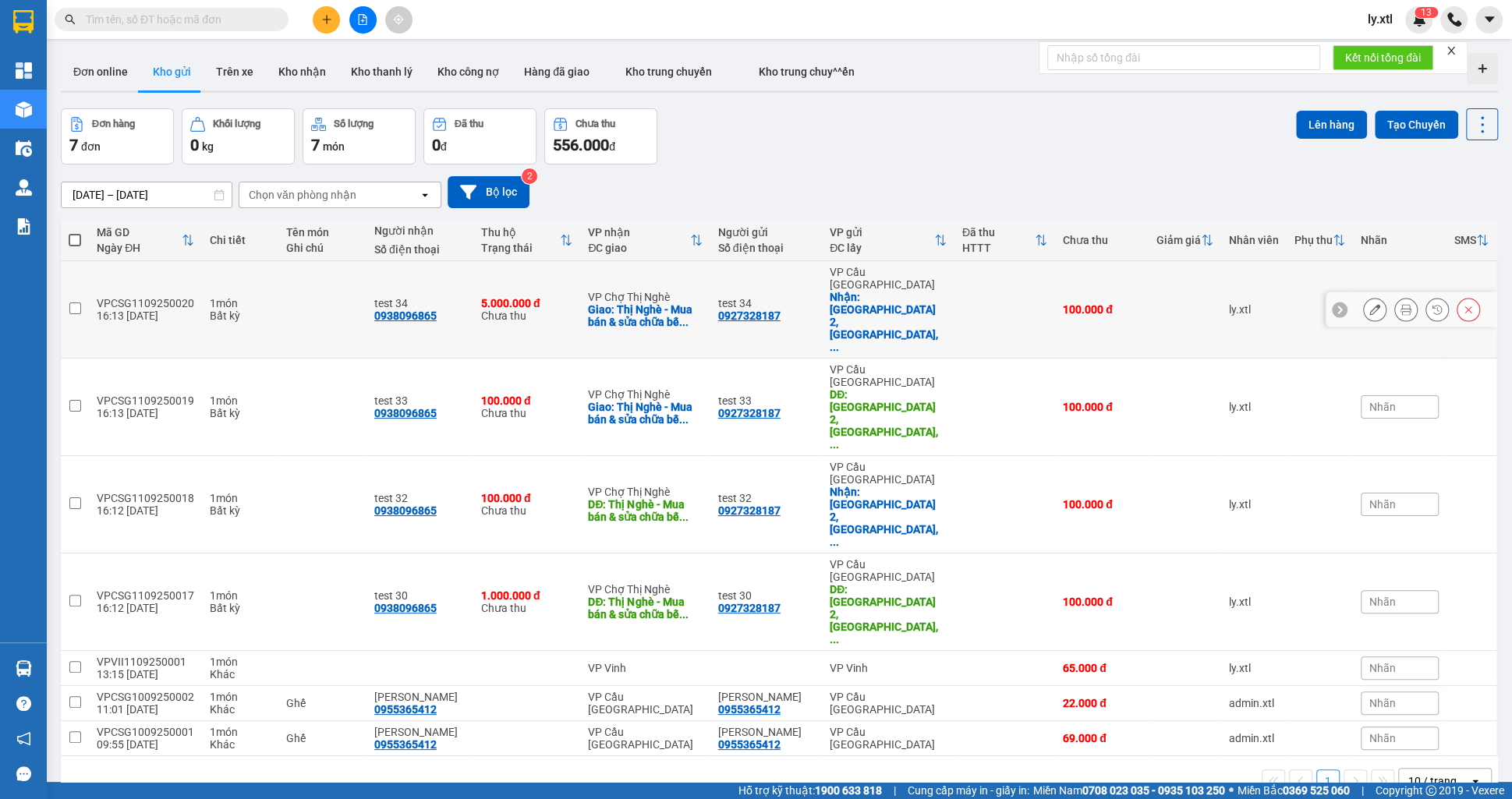
click at [162, 297] on div "VPCSG1109250020" at bounding box center [146, 303] width 97 height 13
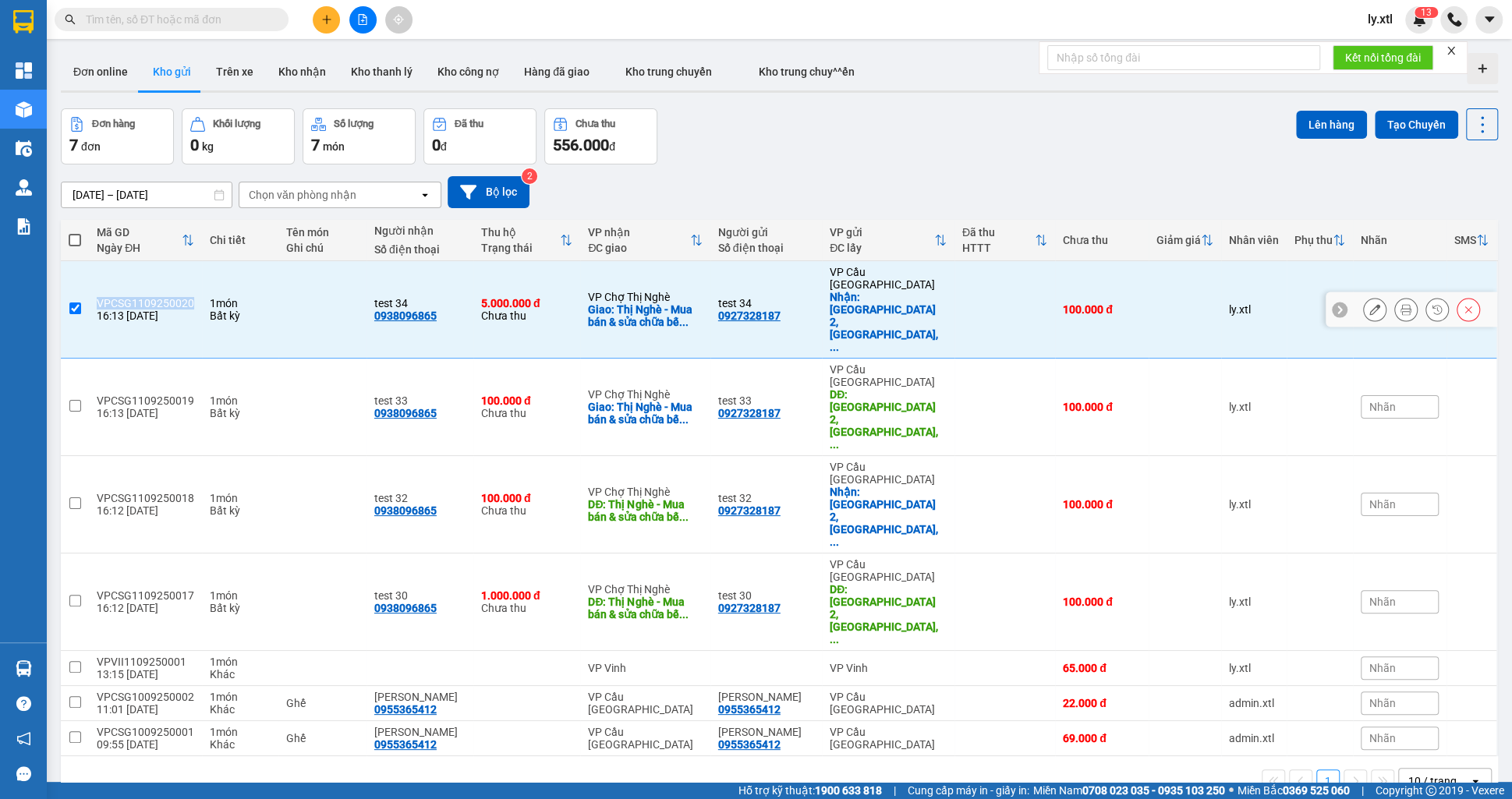
click at [162, 297] on div "VPCSG1109250020" at bounding box center [146, 303] width 97 height 13
checkbox input "false"
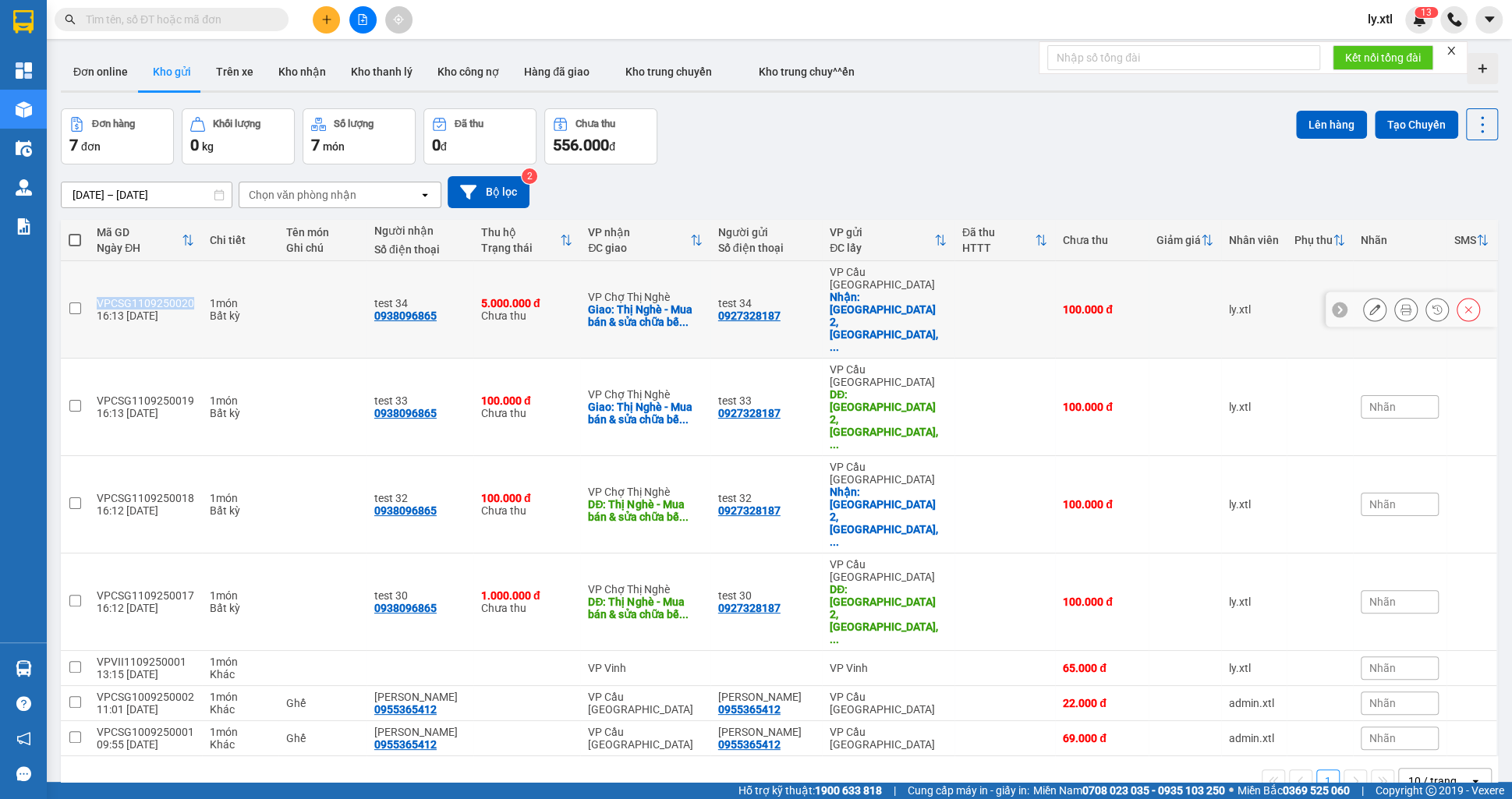
copy div "VPCSG1109250020"
click at [1379, 296] on button at bounding box center [1375, 310] width 22 height 27
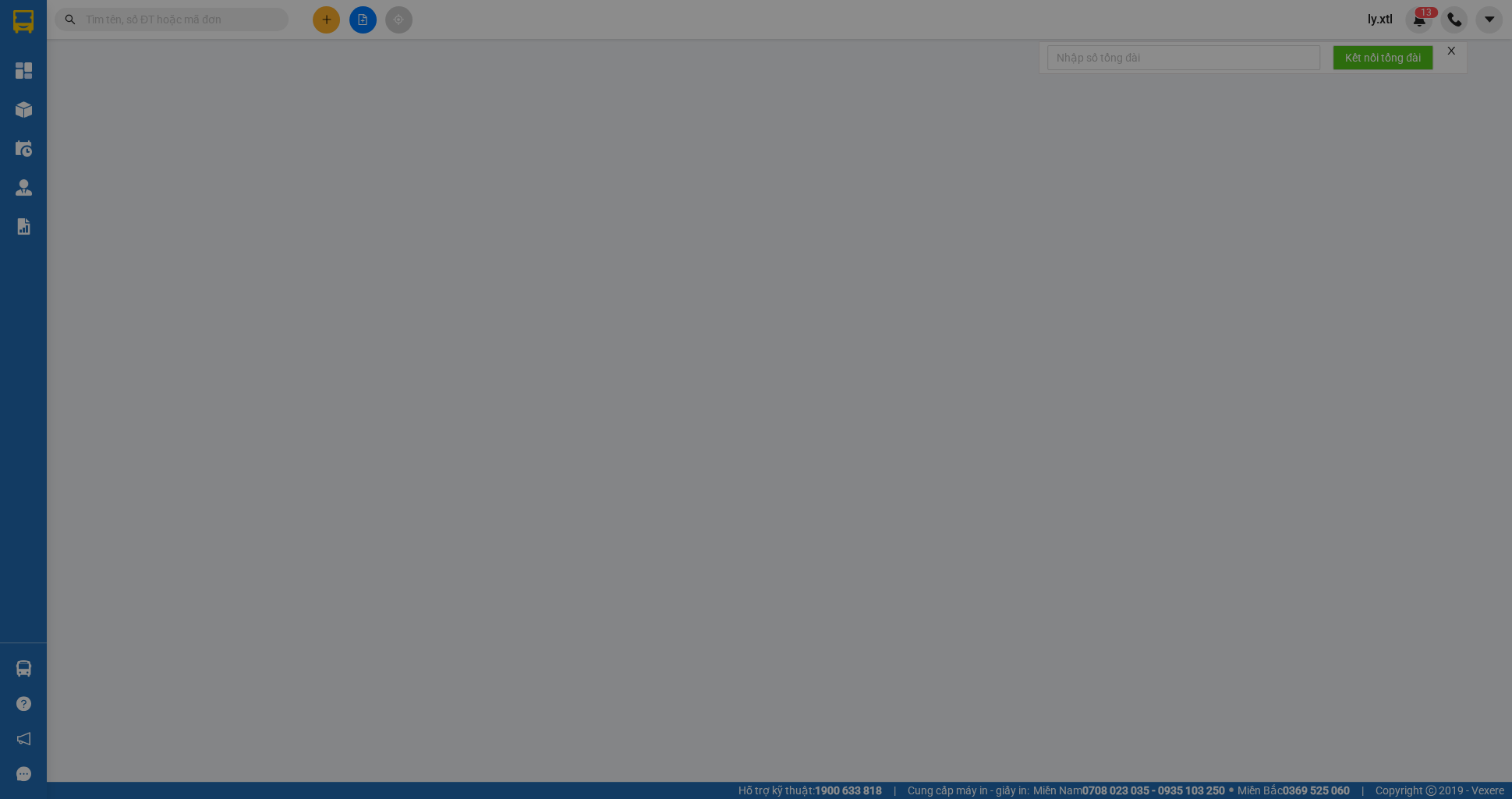
type input "0927328187"
type input "test 34"
checkbox input "true"
type input "[GEOGRAPHIC_DATA] 2, [GEOGRAPHIC_DATA], [GEOGRAPHIC_DATA], [GEOGRAPHIC_DATA]"
type input "0938096865"
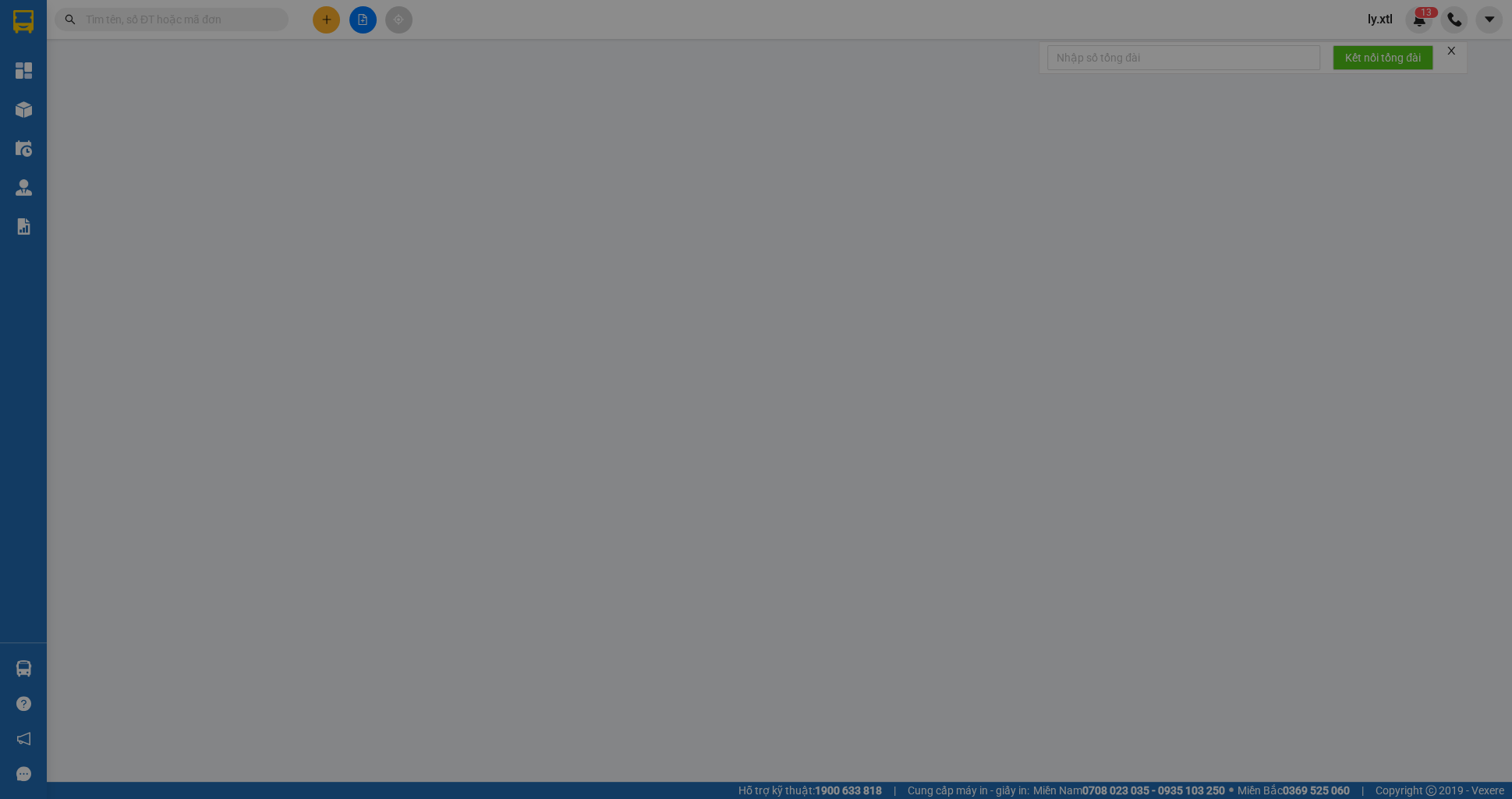
type input "test 34"
checkbox input "true"
type input "Thị Nghè - Mua bán & sửa chữa bếp gas, [STREET_ADDRESS][PERSON_NAME]"
type input "123456789123"
type input "100.000"
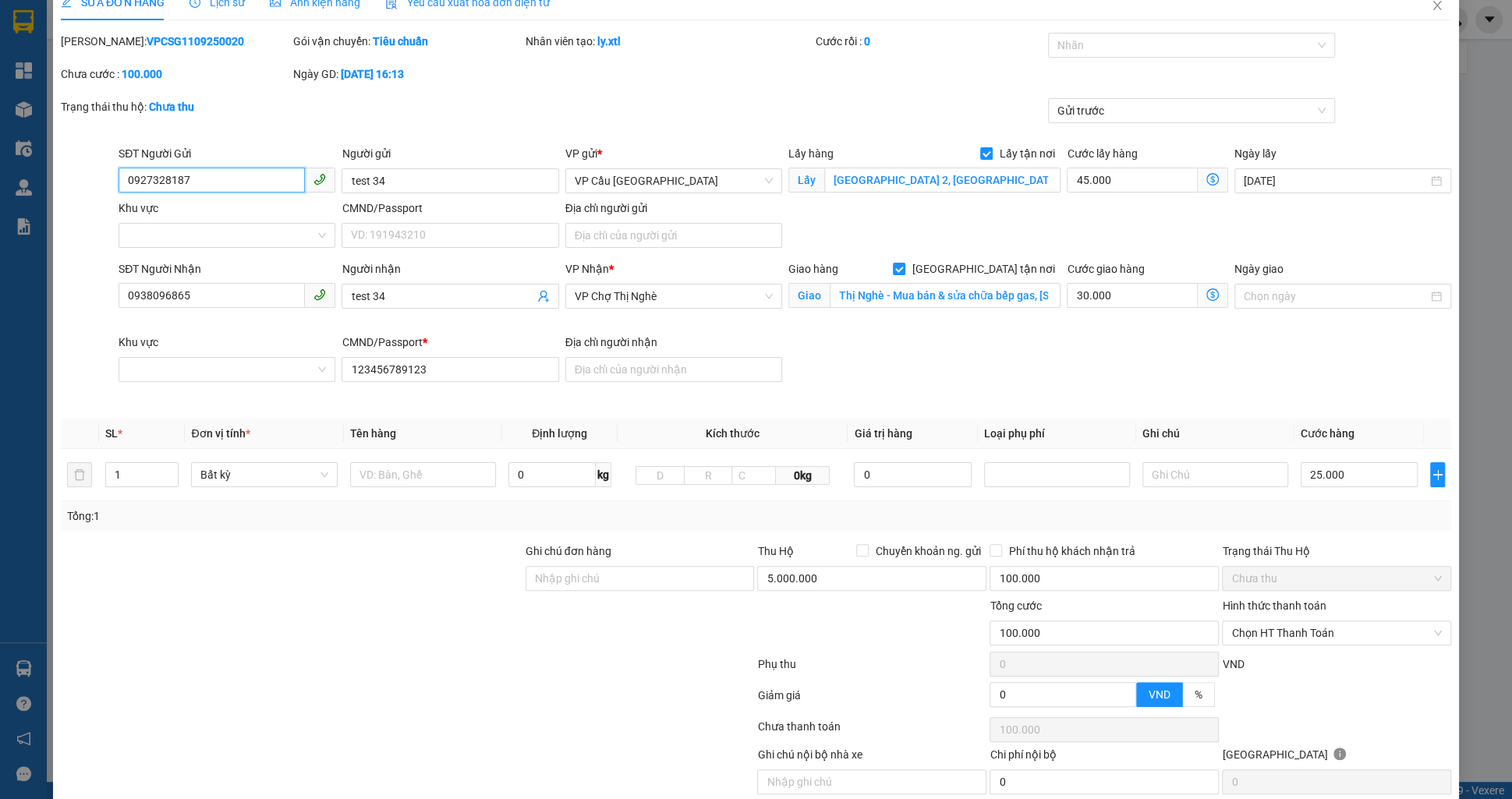
scroll to position [82, 0]
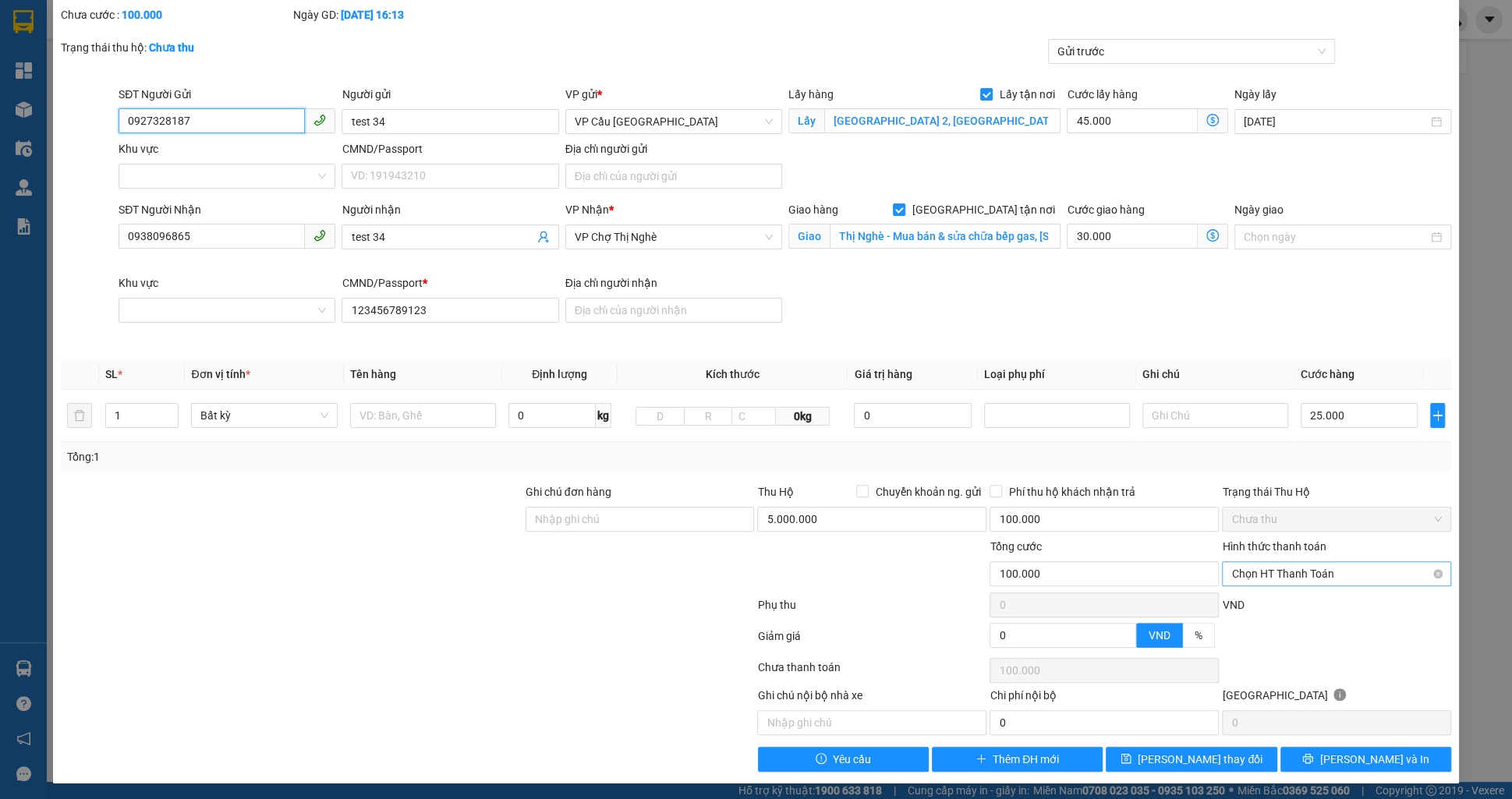
click at [1276, 568] on span "Chọn HT Thanh Toán" at bounding box center [1337, 575] width 211 height 24
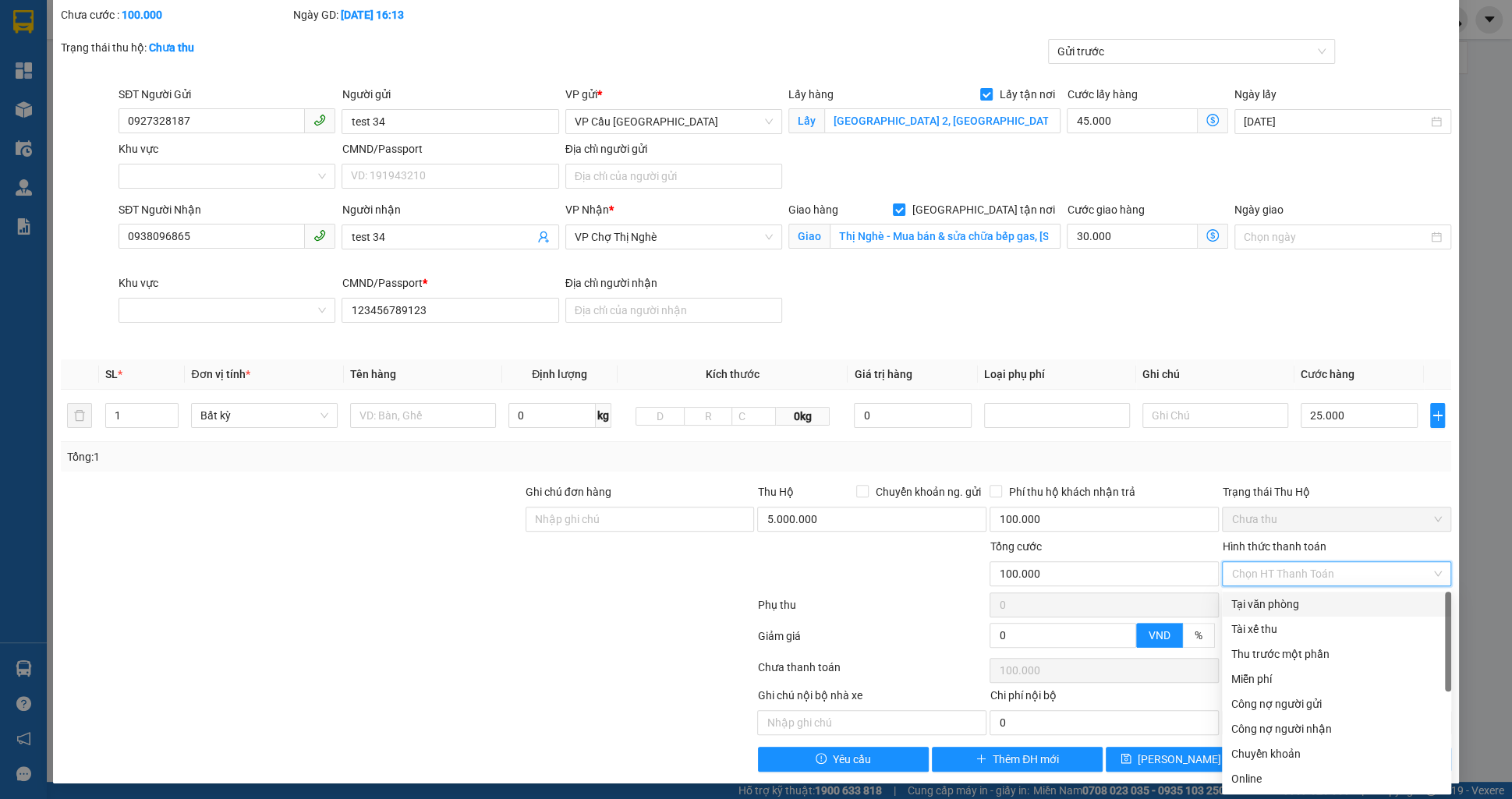
click at [1275, 608] on div "Tại văn phòng" at bounding box center [1337, 604] width 211 height 17
type input "0"
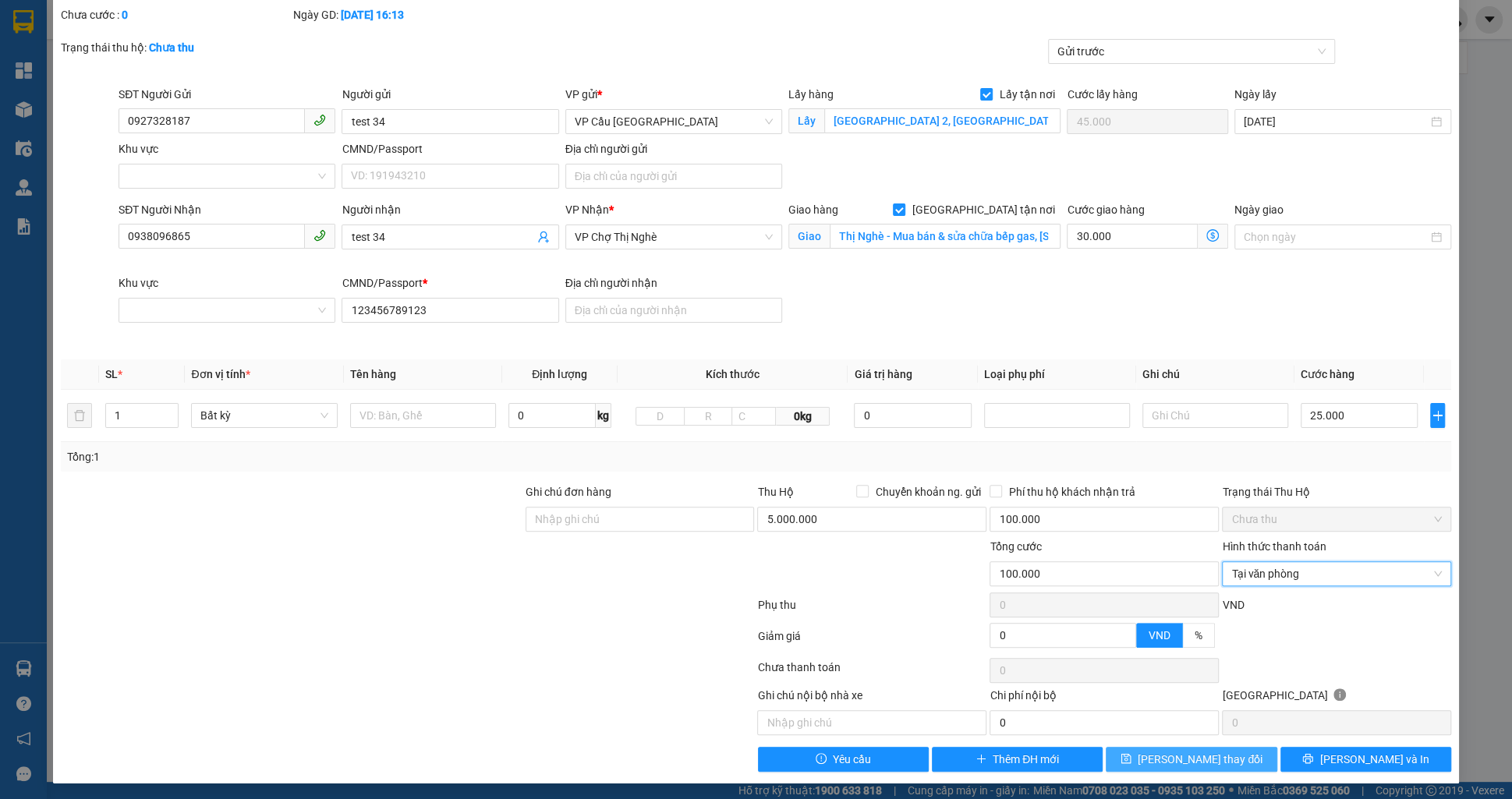
click at [1123, 750] on button "[PERSON_NAME] thay đổi" at bounding box center [1191, 759] width 170 height 25
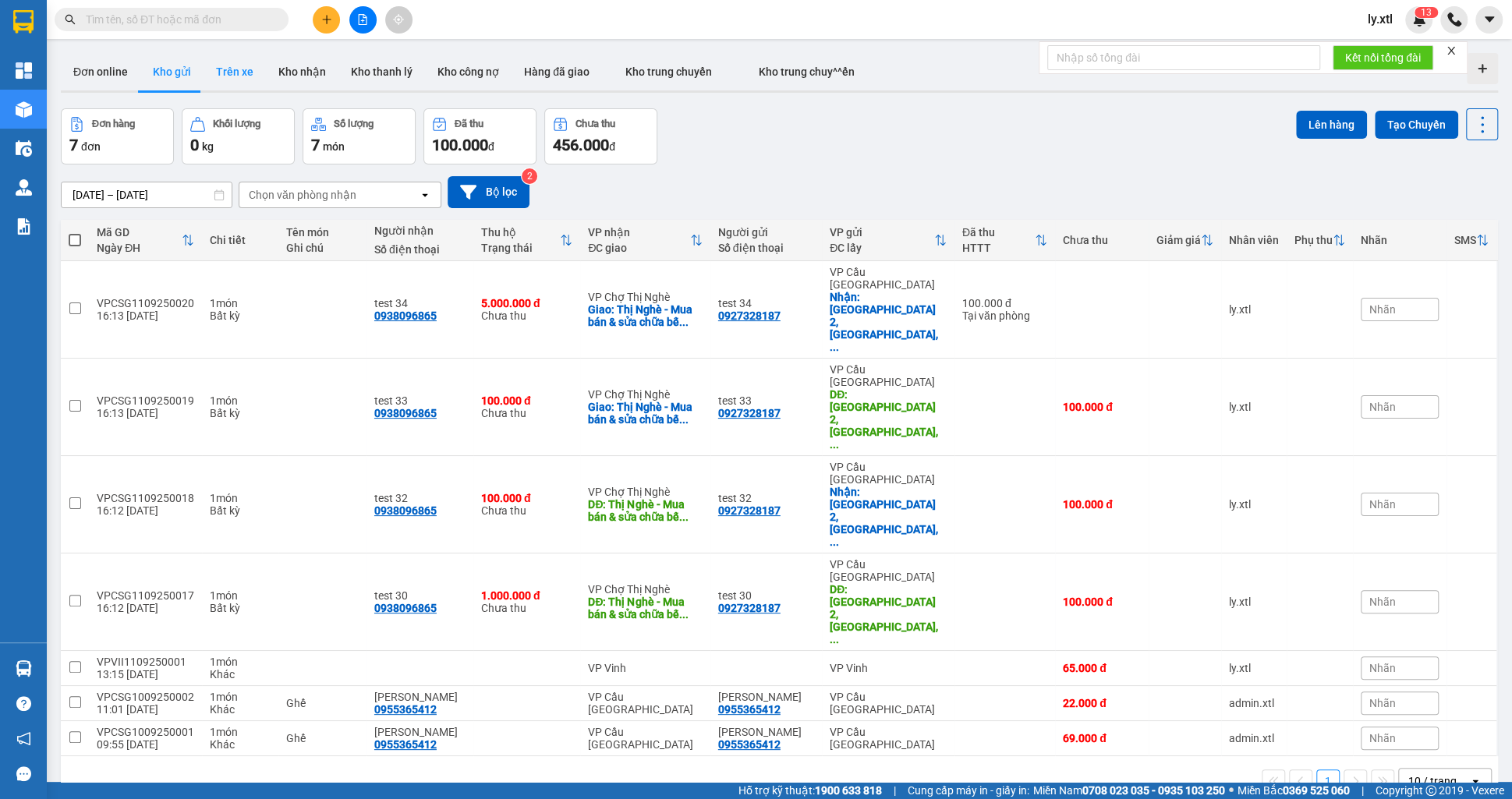
click at [255, 79] on button "Trên xe" at bounding box center [235, 71] width 62 height 38
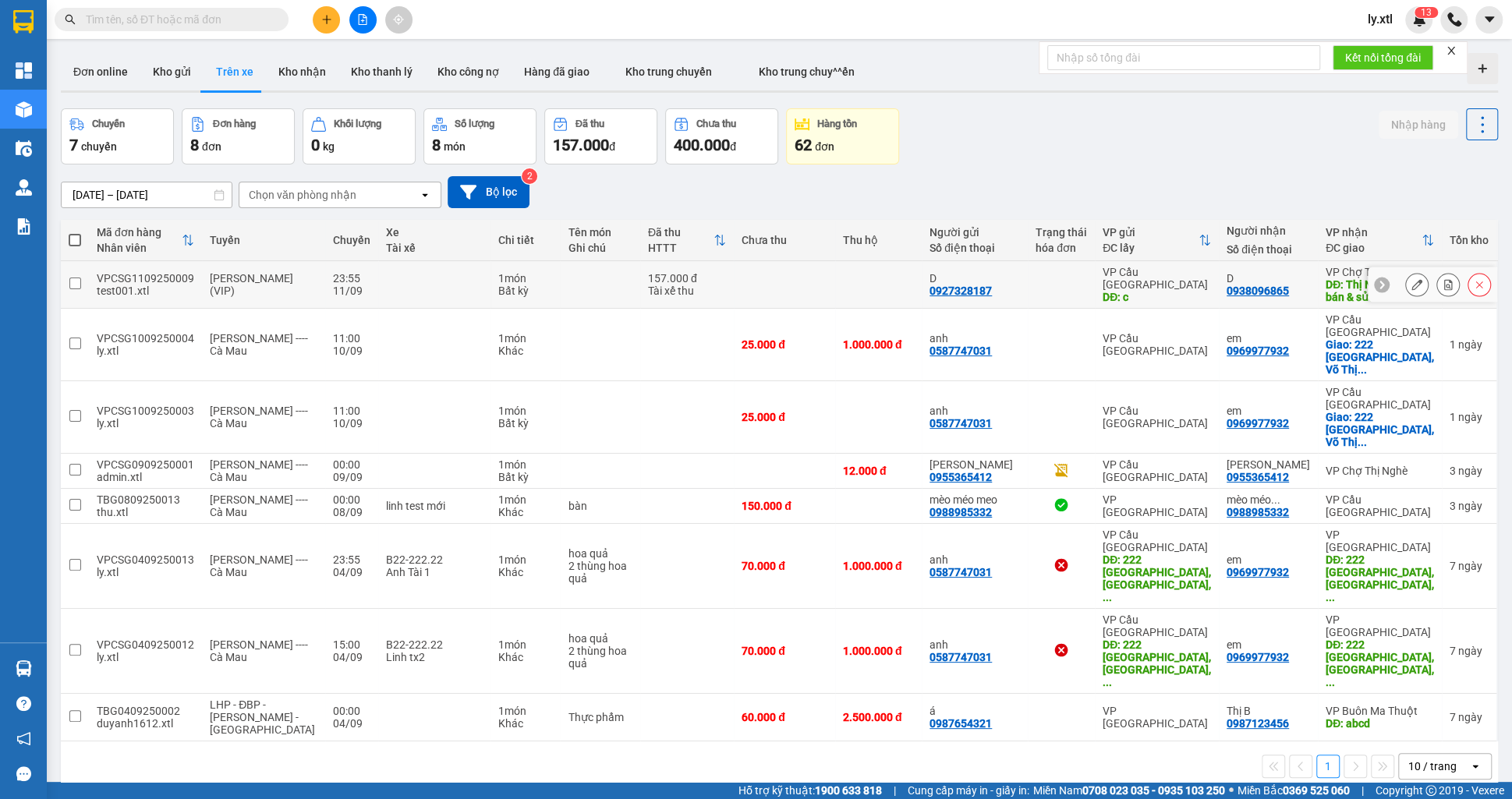
click at [84, 291] on td at bounding box center [74, 285] width 28 height 48
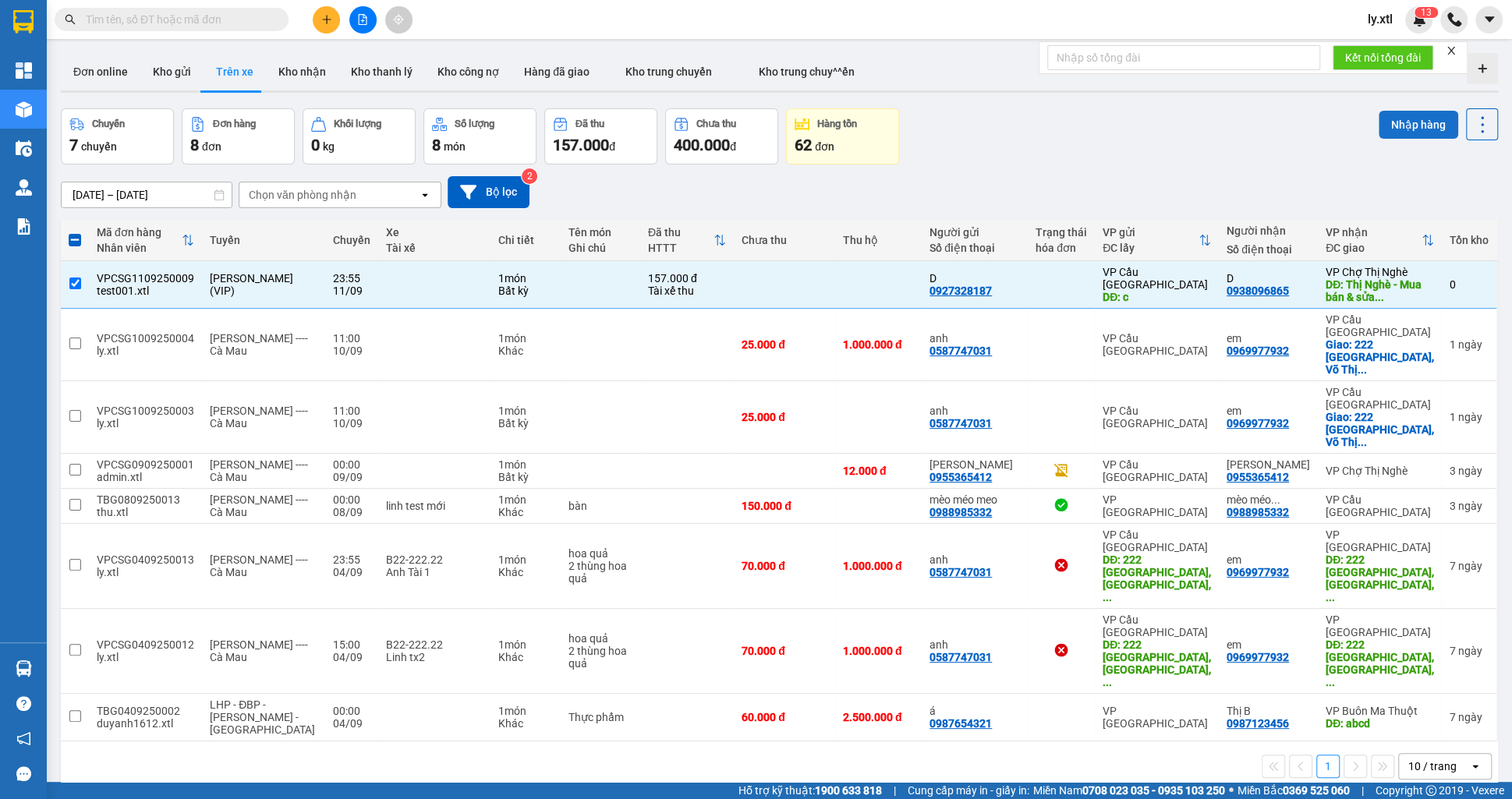
click at [1410, 117] on button "Nhập hàng" at bounding box center [1419, 125] width 80 height 28
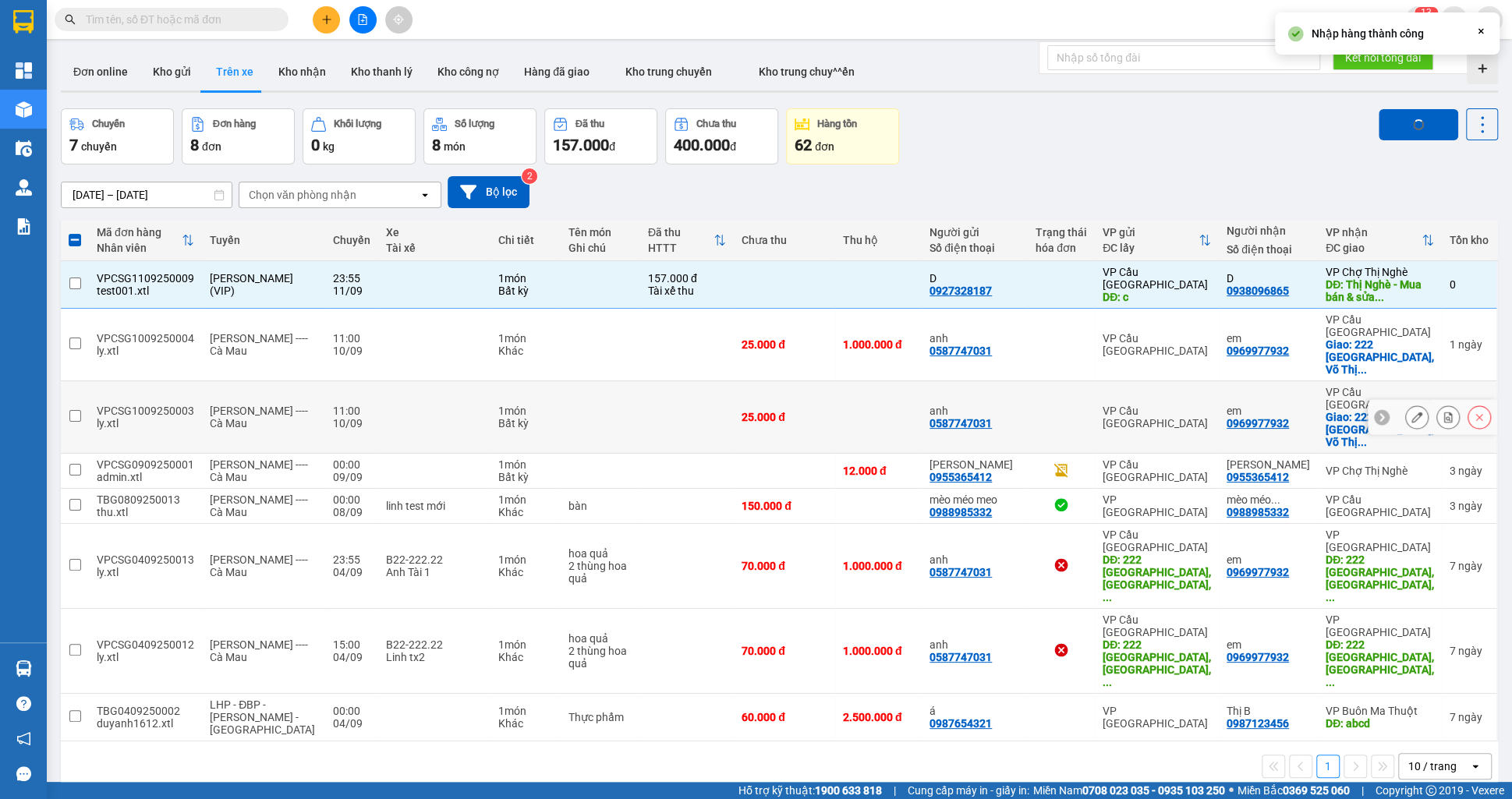
checkbox input "false"
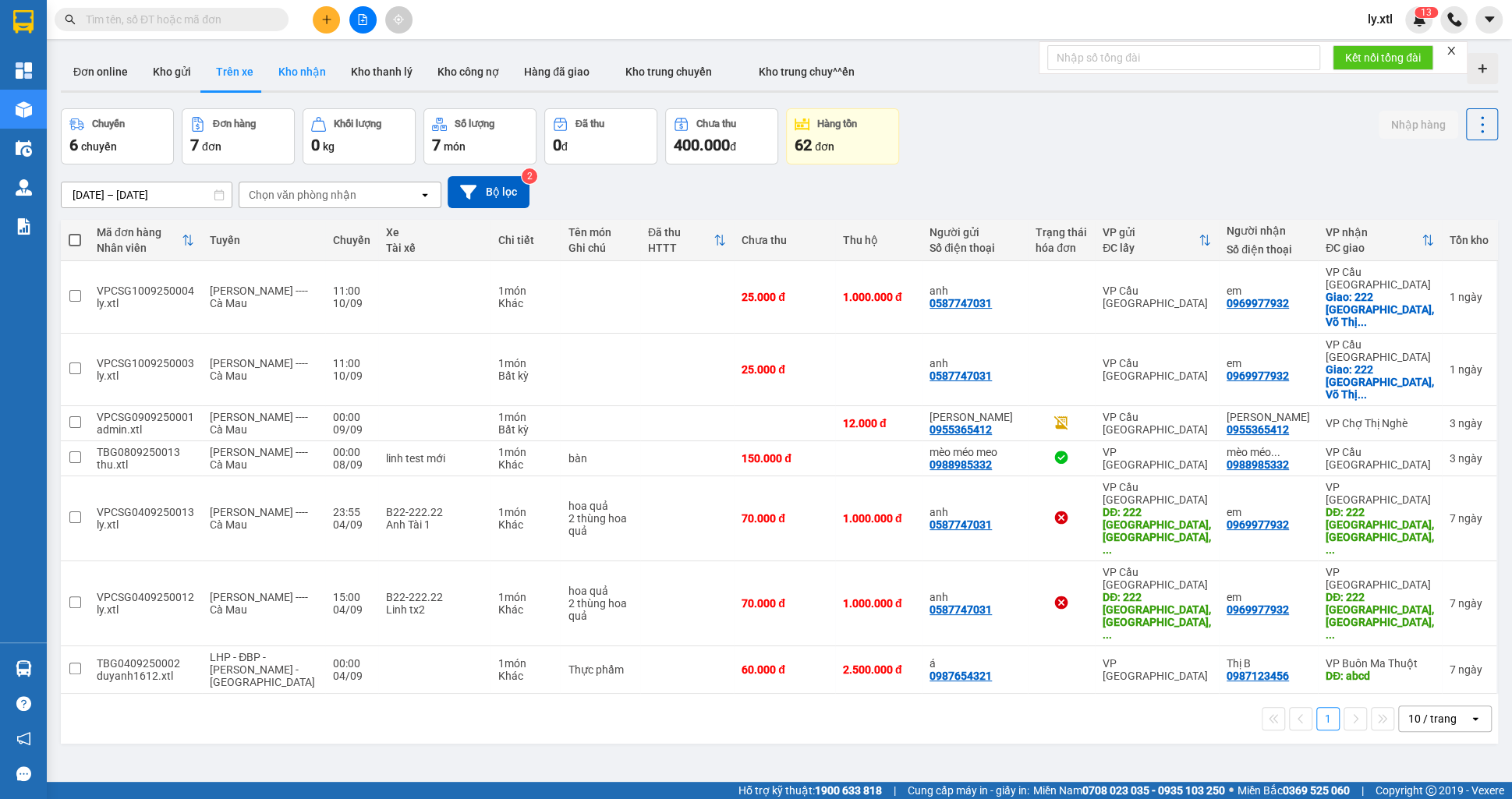
click at [301, 71] on button "Kho nhận" at bounding box center [301, 71] width 72 height 38
type input "05/09/2025 – 11/09/2025"
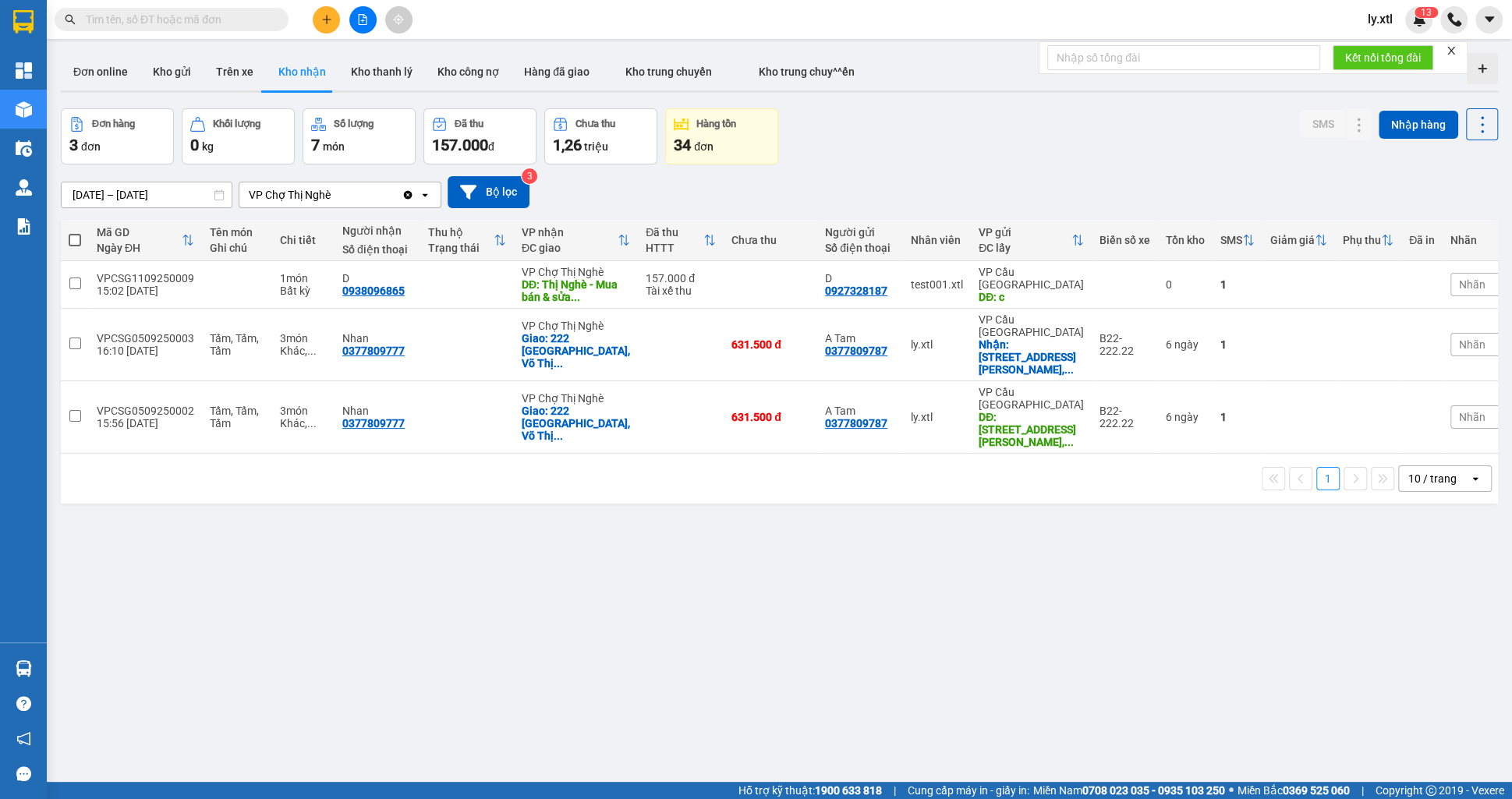
click at [320, 193] on div "VP Chợ Thị Nghè" at bounding box center [289, 194] width 82 height 16
click at [247, 79] on button "Trên xe" at bounding box center [235, 71] width 62 height 38
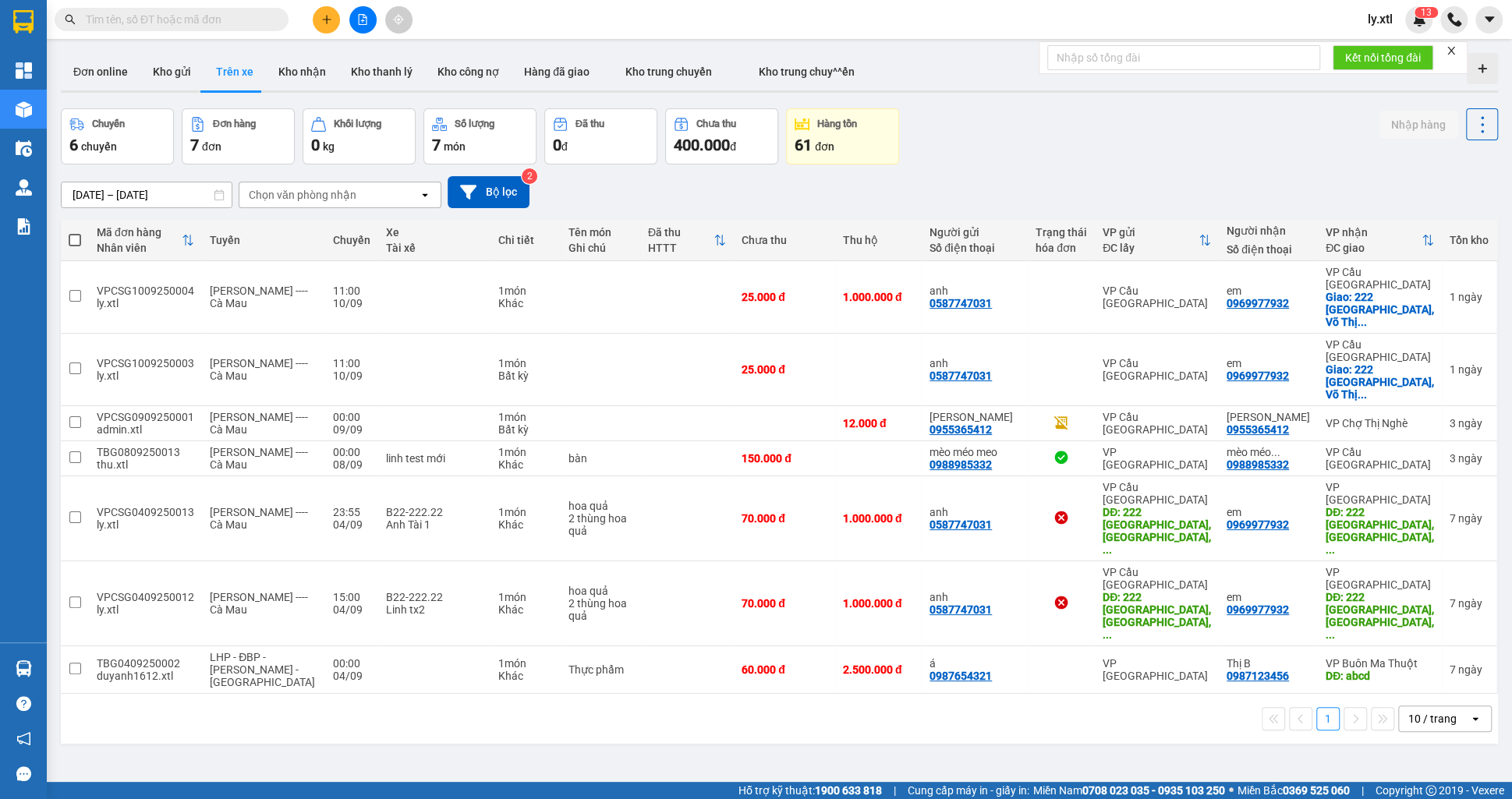
click at [190, 30] on span at bounding box center [171, 20] width 234 height 24
click at [268, 83] on button "Kho nhận" at bounding box center [301, 71] width 72 height 38
type input "05/09/2025 – 11/09/2025"
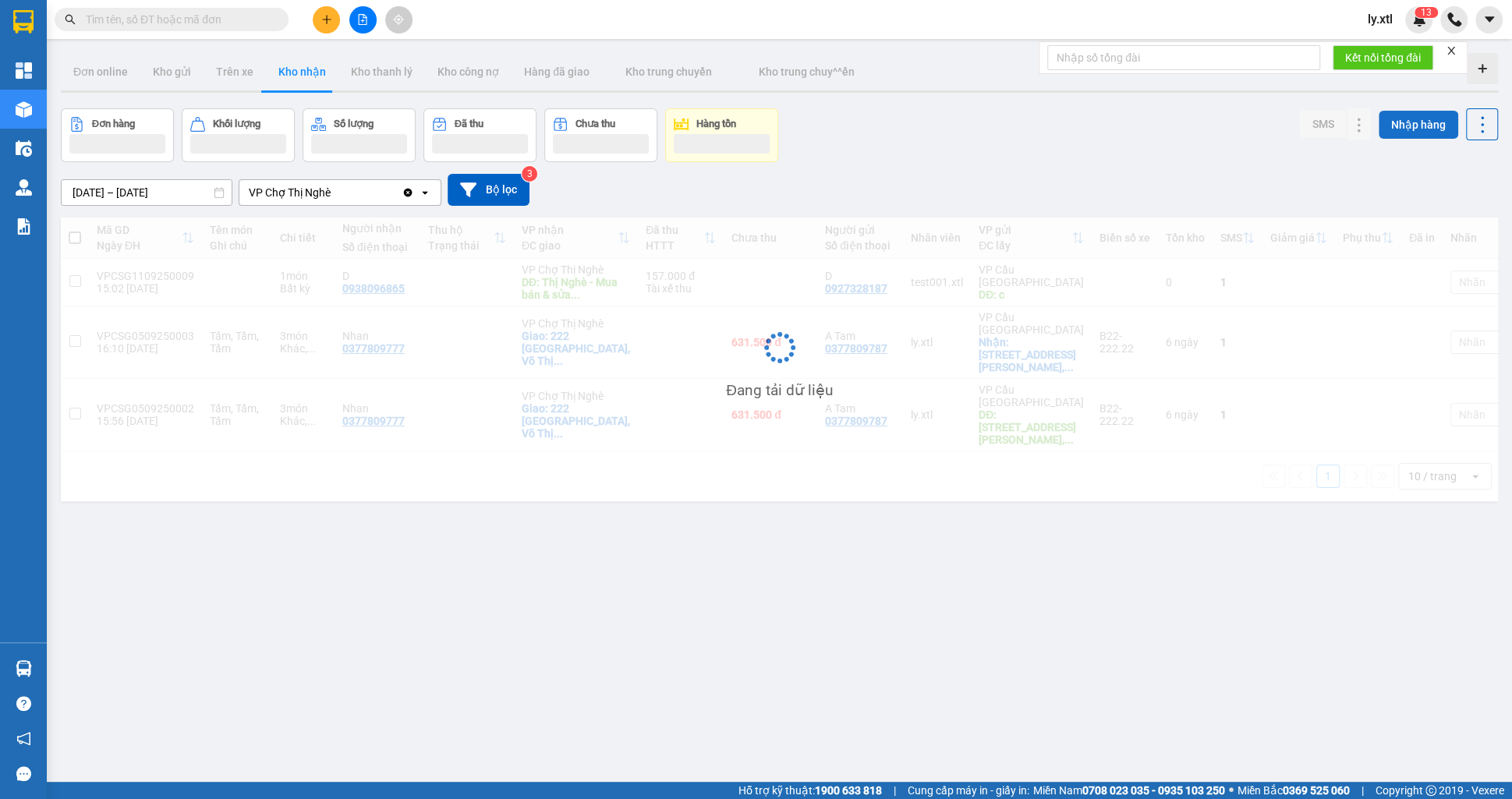
click at [1420, 122] on button "Nhập hàng" at bounding box center [1419, 125] width 80 height 28
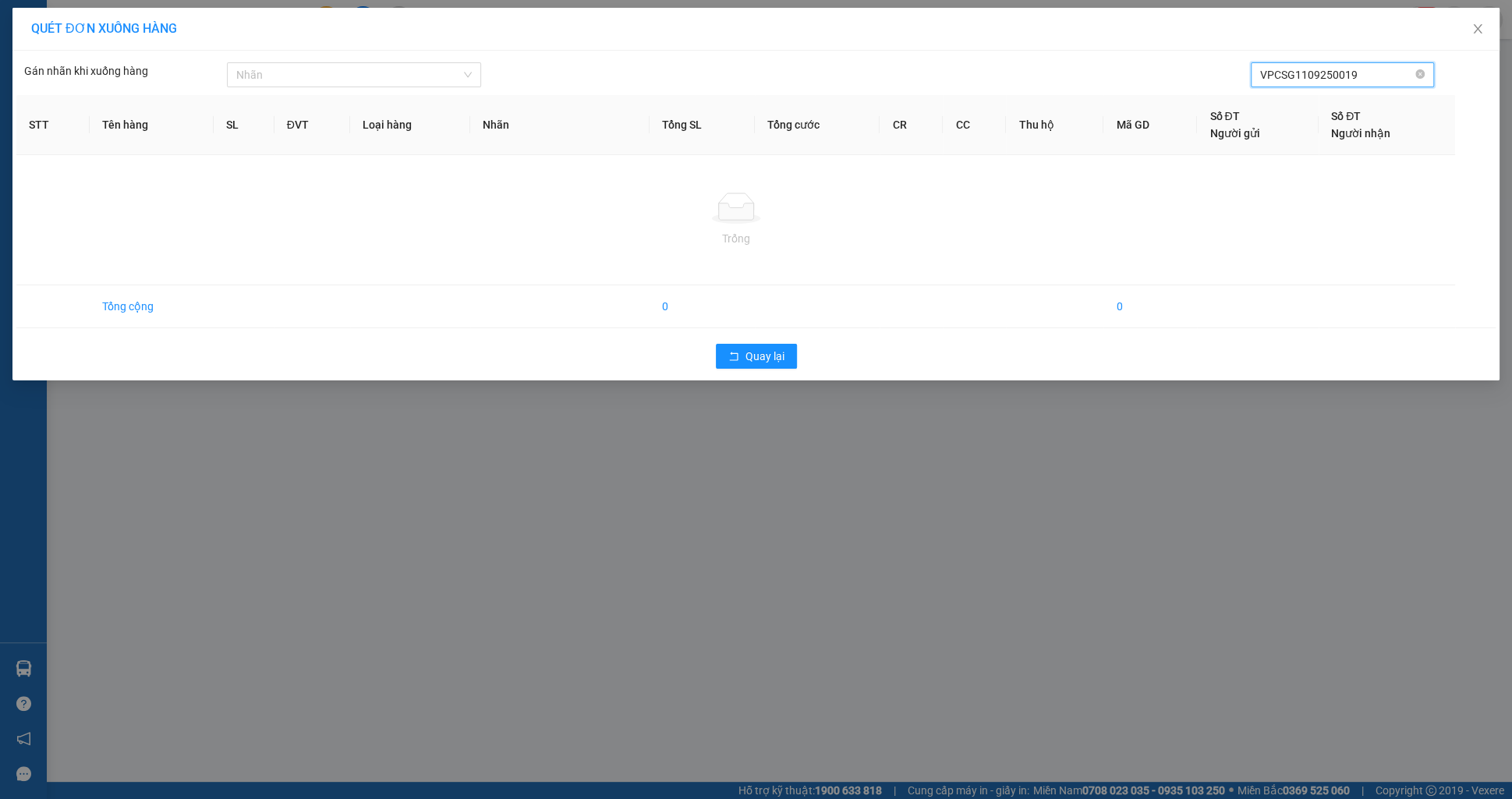
type input "VPCSG1109250019"
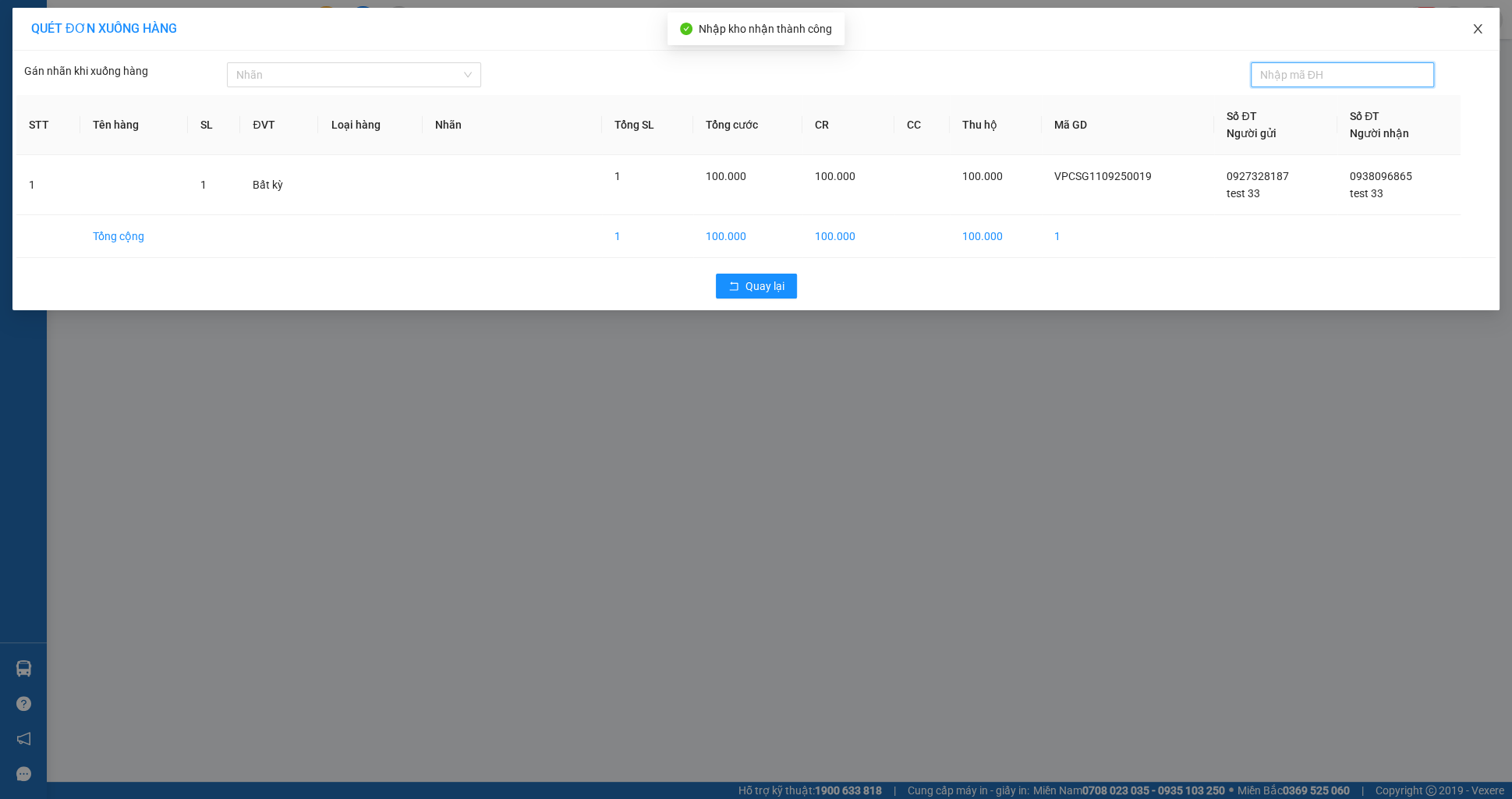
click at [1466, 34] on span "Close" at bounding box center [1478, 30] width 44 height 44
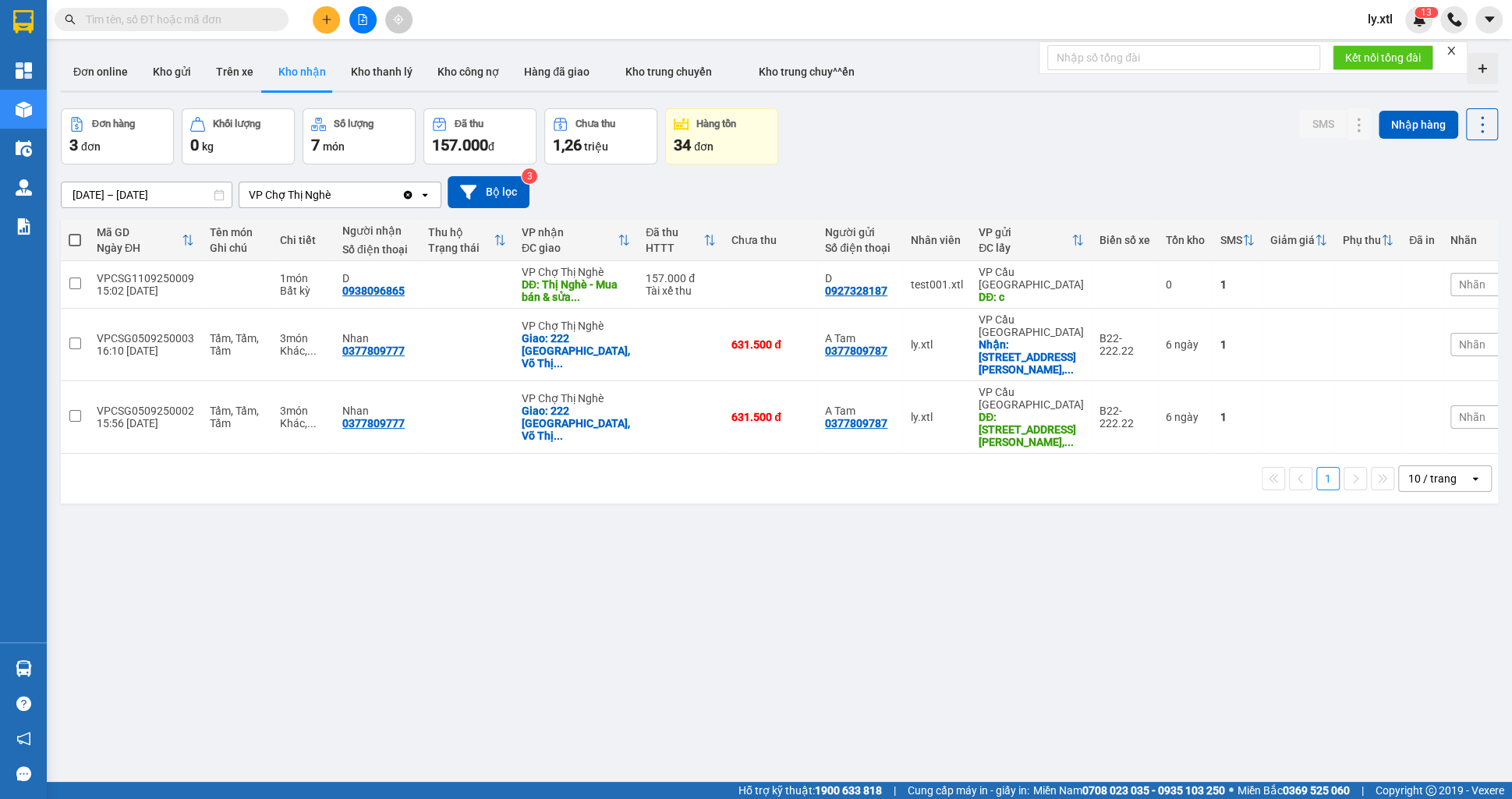
click at [194, 22] on input "text" at bounding box center [178, 19] width 184 height 17
paste input "VPCSG1109250019"
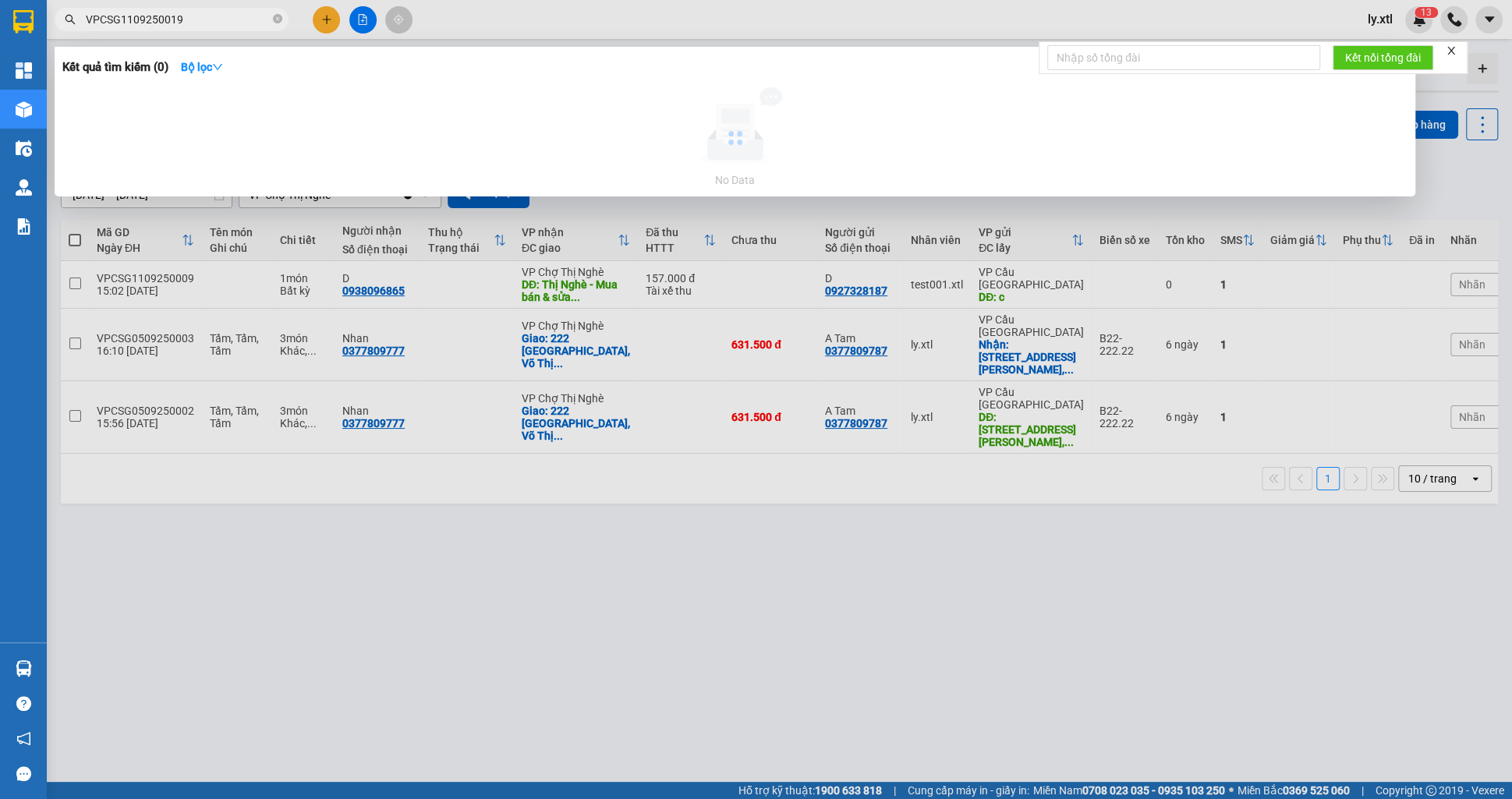
type input "VPCSG1109250019"
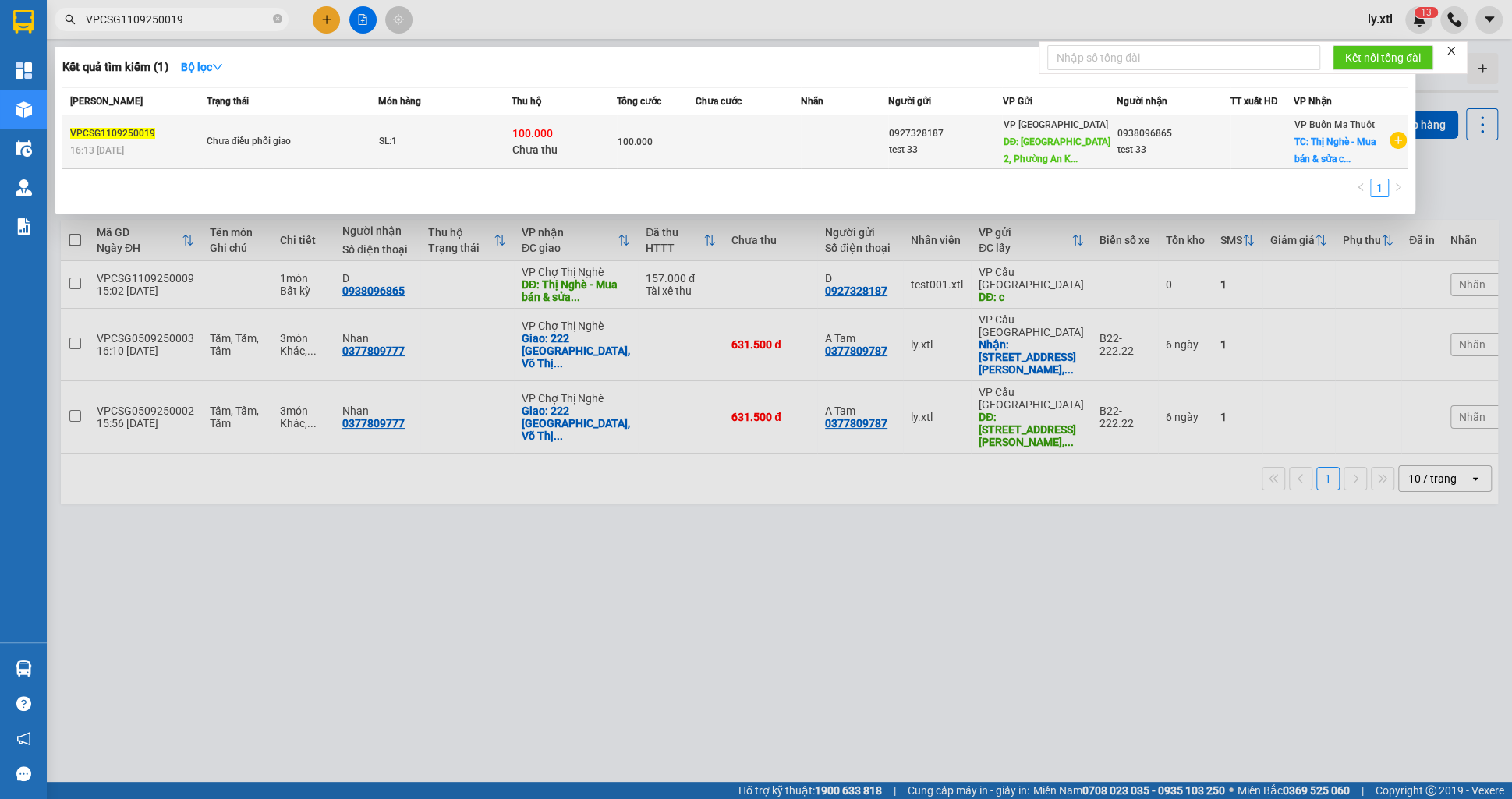
click at [680, 140] on div "100.000" at bounding box center [656, 142] width 77 height 17
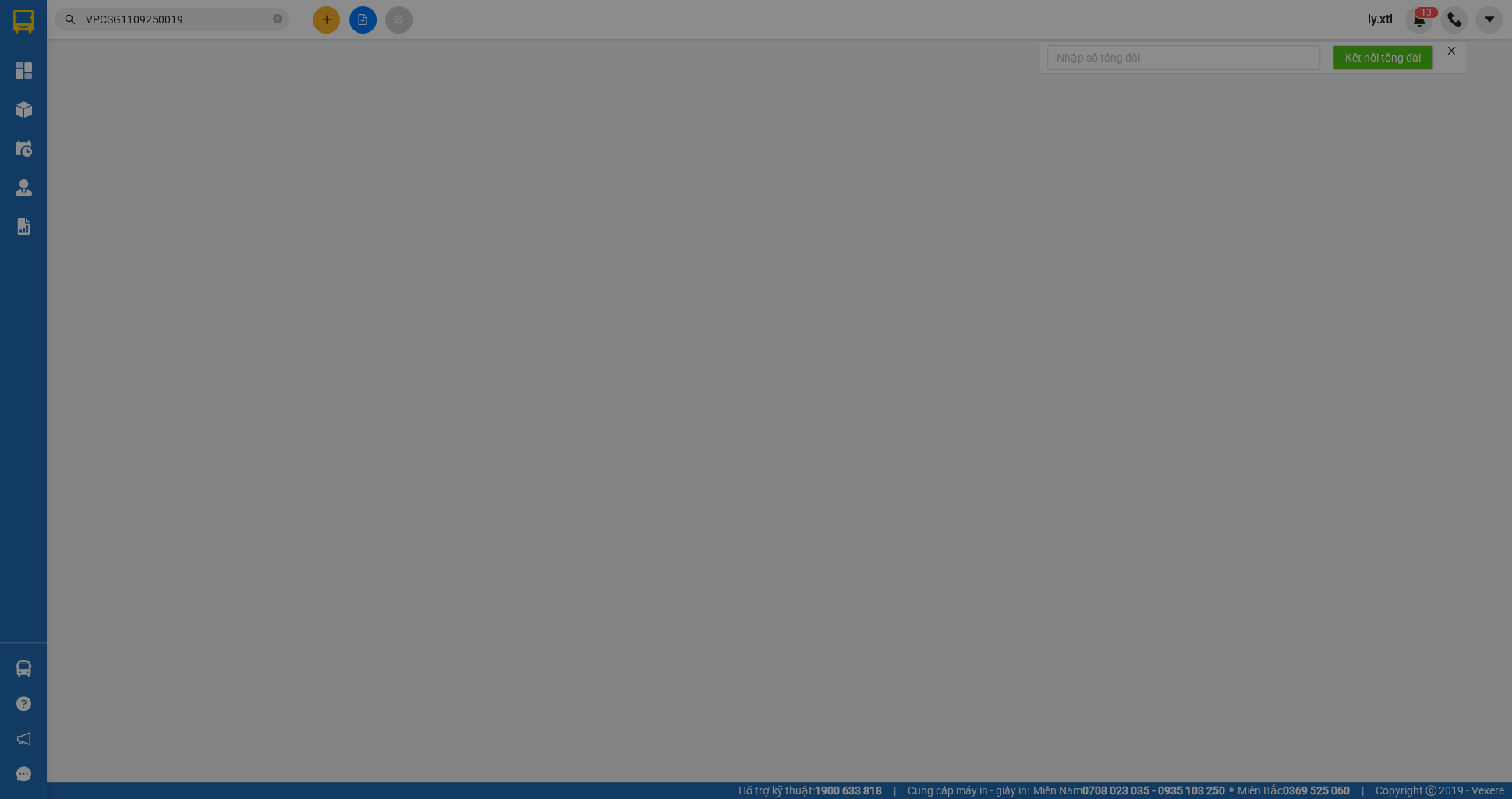
type input "0927328187"
type input "test 33"
type input "[GEOGRAPHIC_DATA] 2, [GEOGRAPHIC_DATA], [GEOGRAPHIC_DATA], [GEOGRAPHIC_DATA]"
type input "45.000"
type input "0938096865"
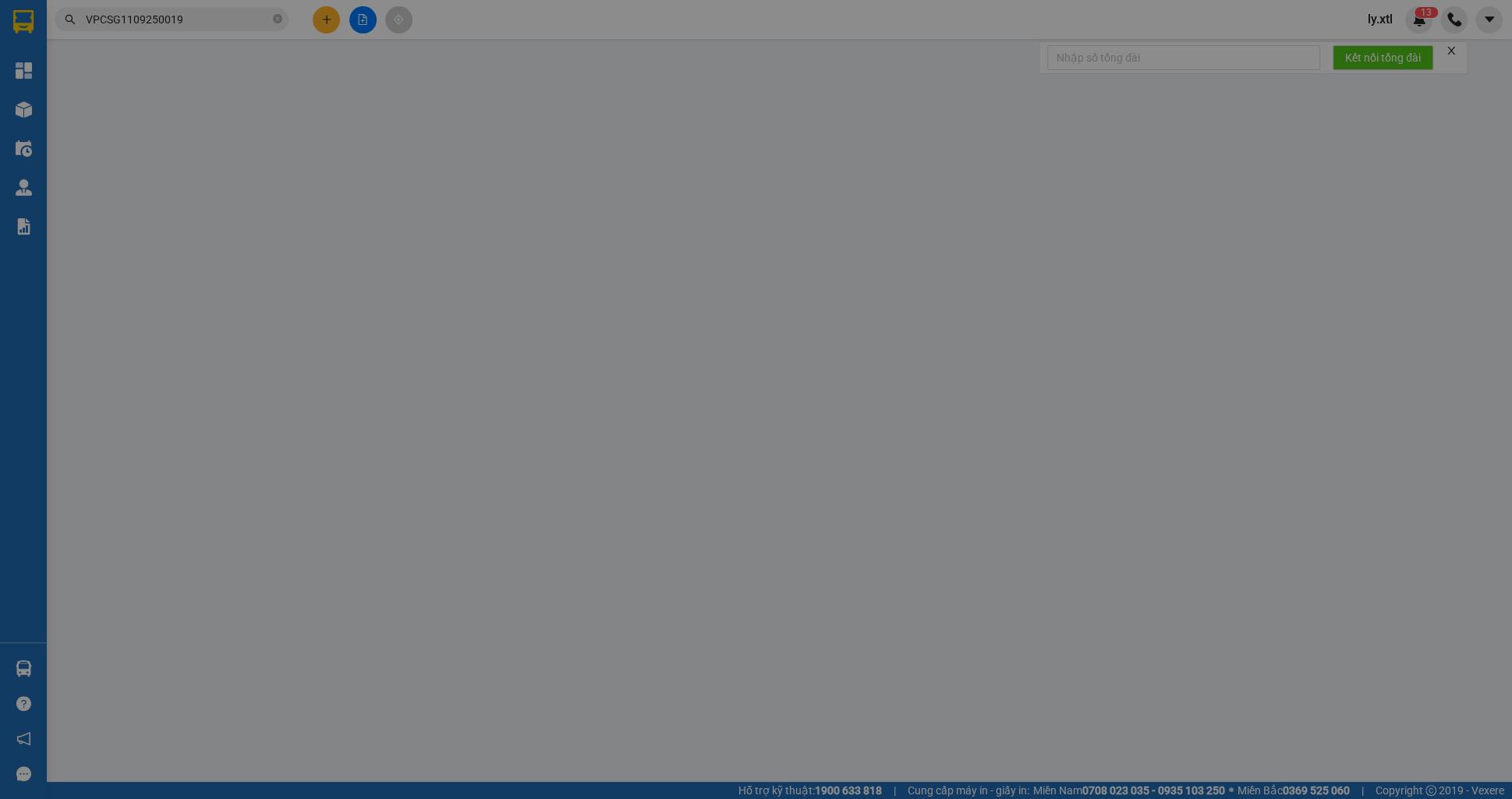
type input "test 33"
checkbox input "true"
type input "Thị Nghè - Mua bán & sửa chữa bếp gas, [STREET_ADDRESS][PERSON_NAME]"
type input "123456789123"
type input "100.000"
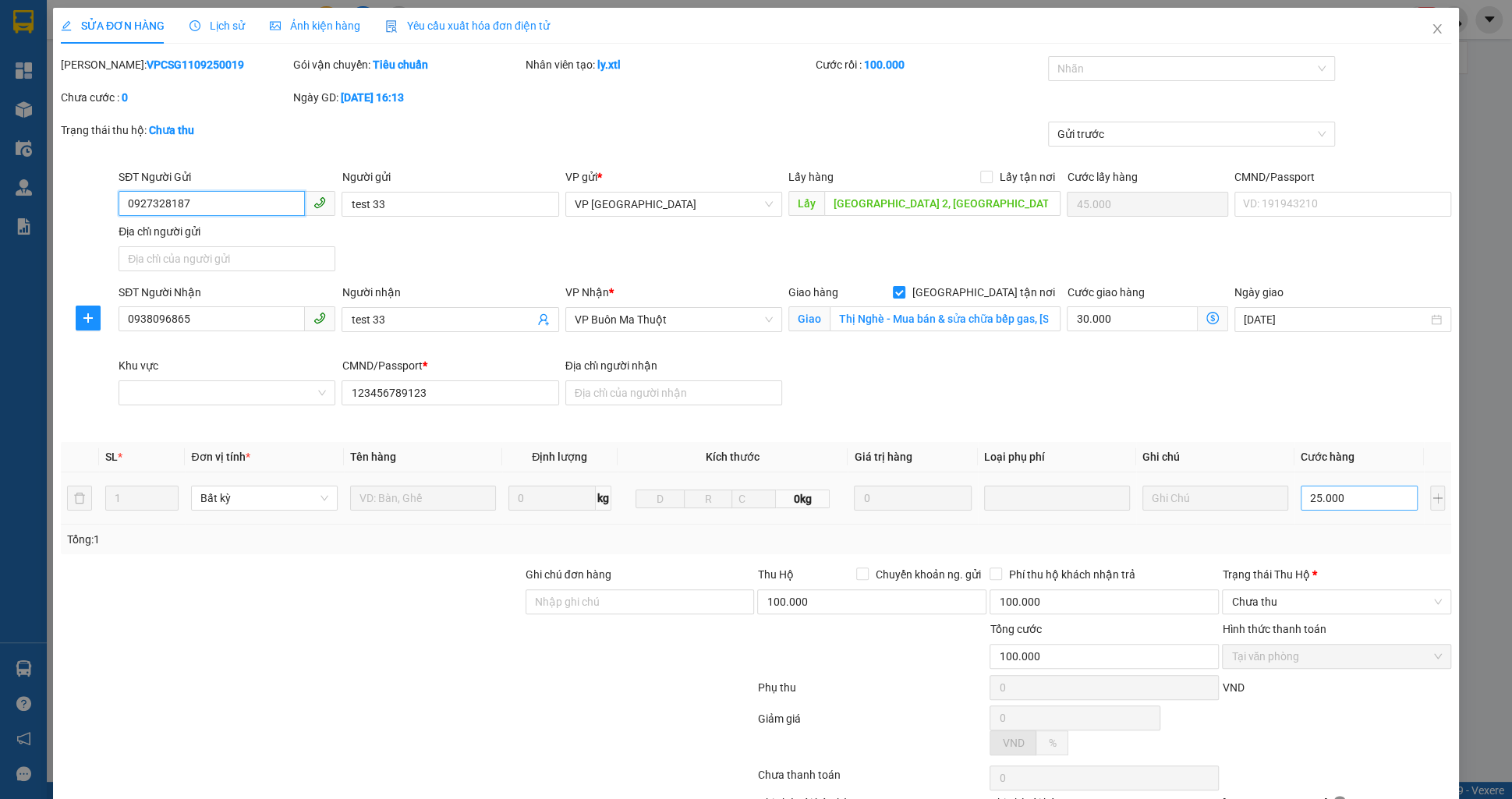
type input "1.250"
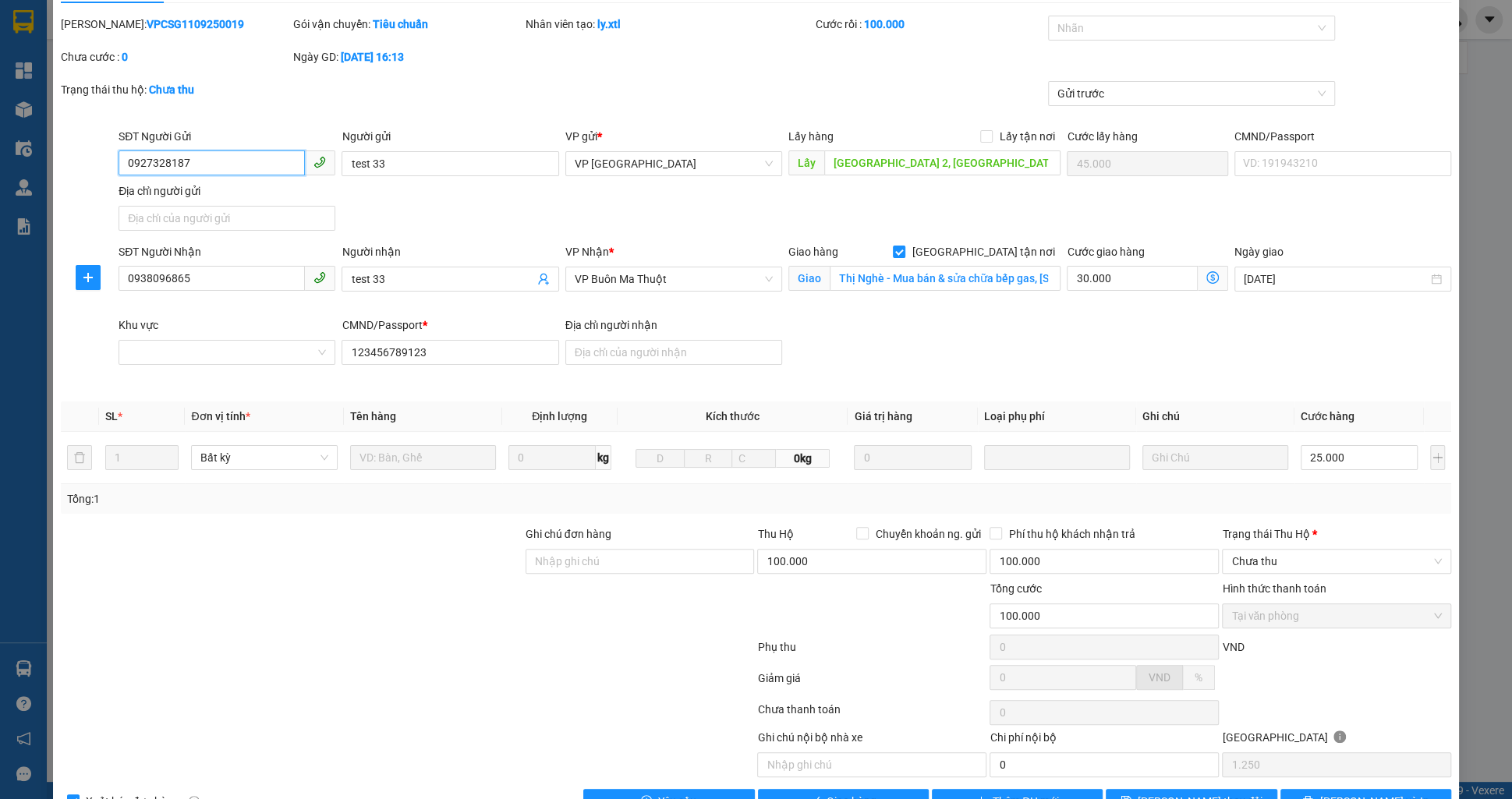
scroll to position [82, 0]
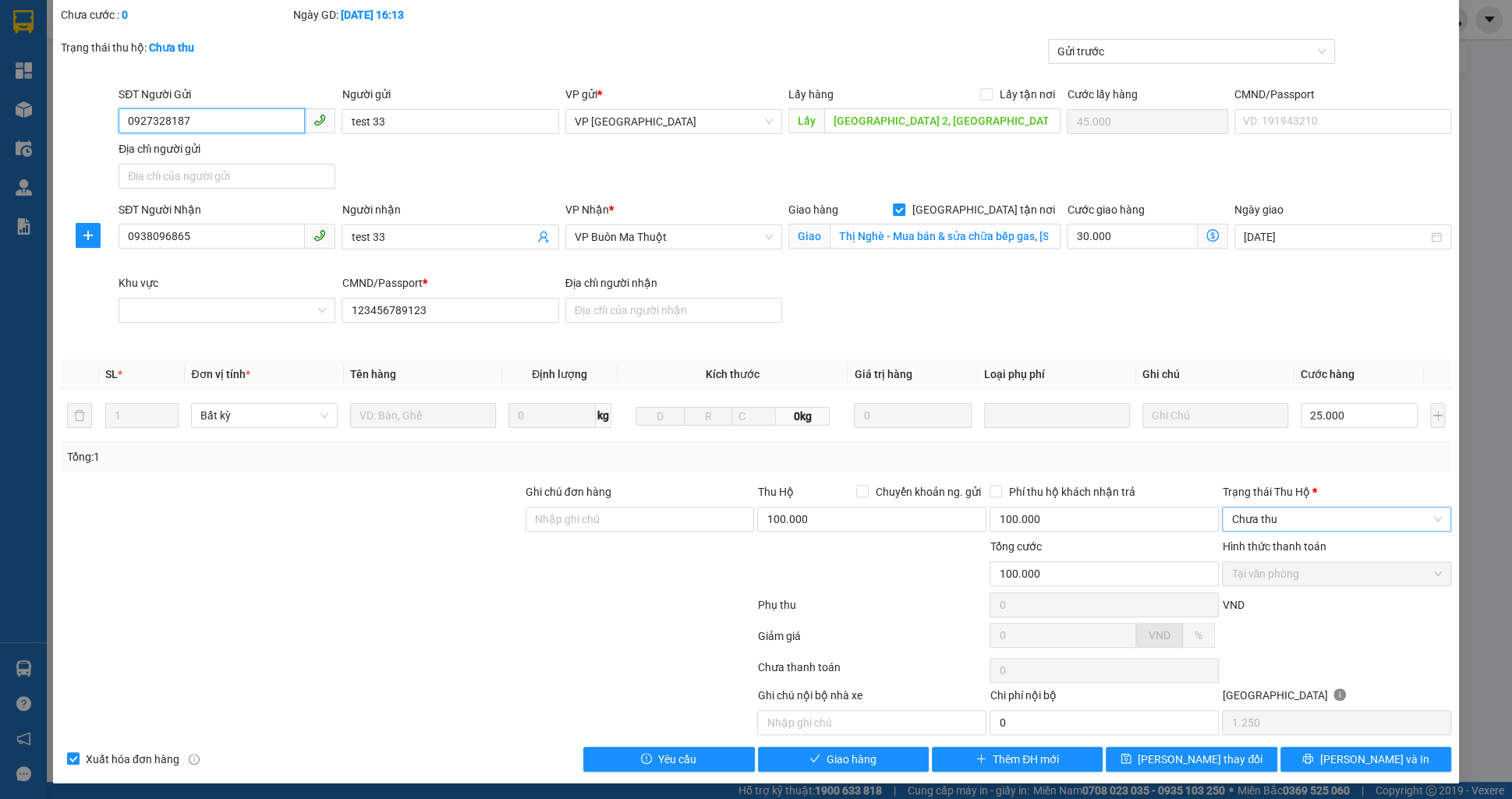
click at [1280, 526] on span "Chưa thu" at bounding box center [1337, 520] width 211 height 24
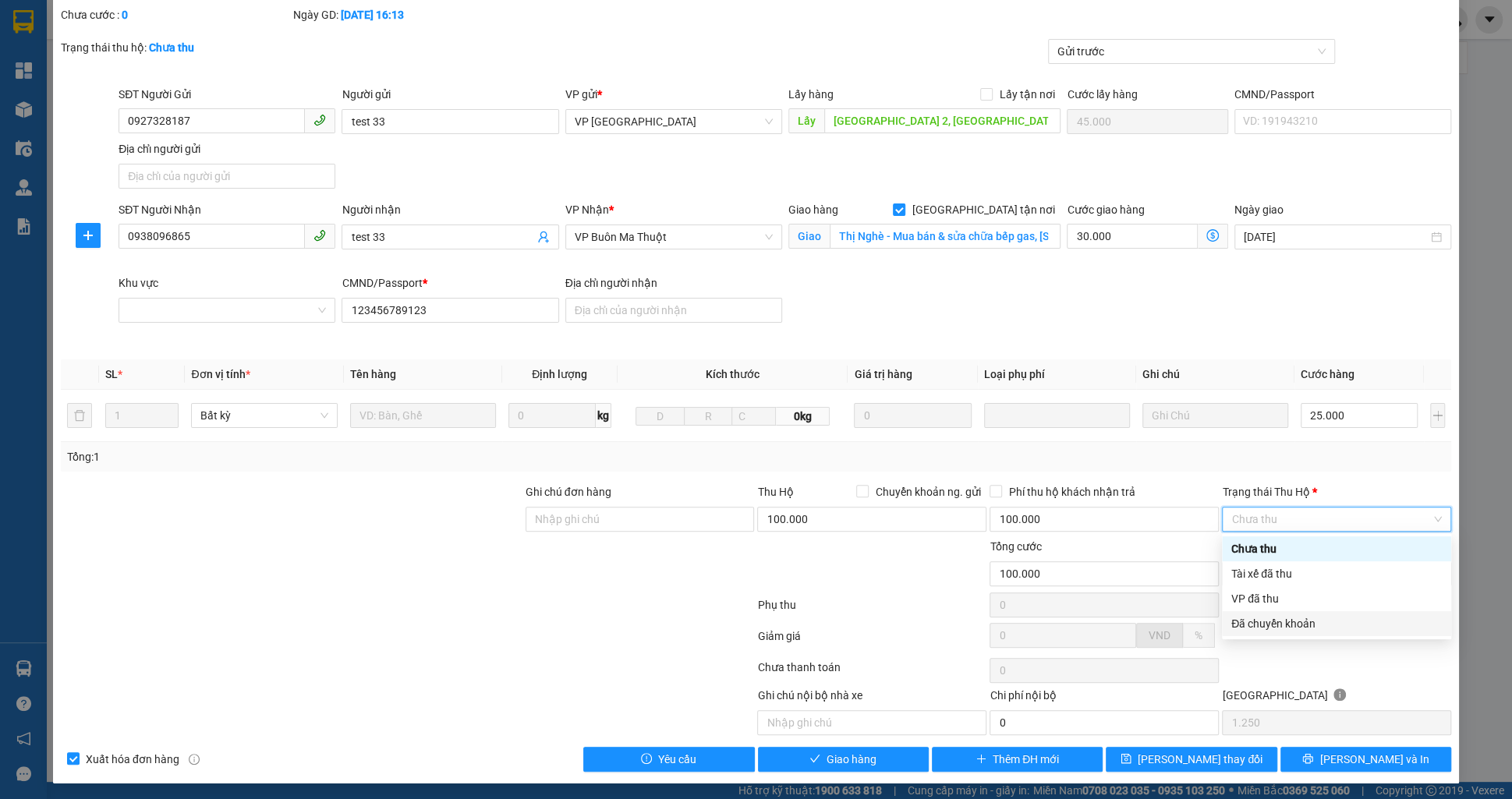
click at [1293, 622] on div "Đã chuyển khoản" at bounding box center [1337, 623] width 211 height 17
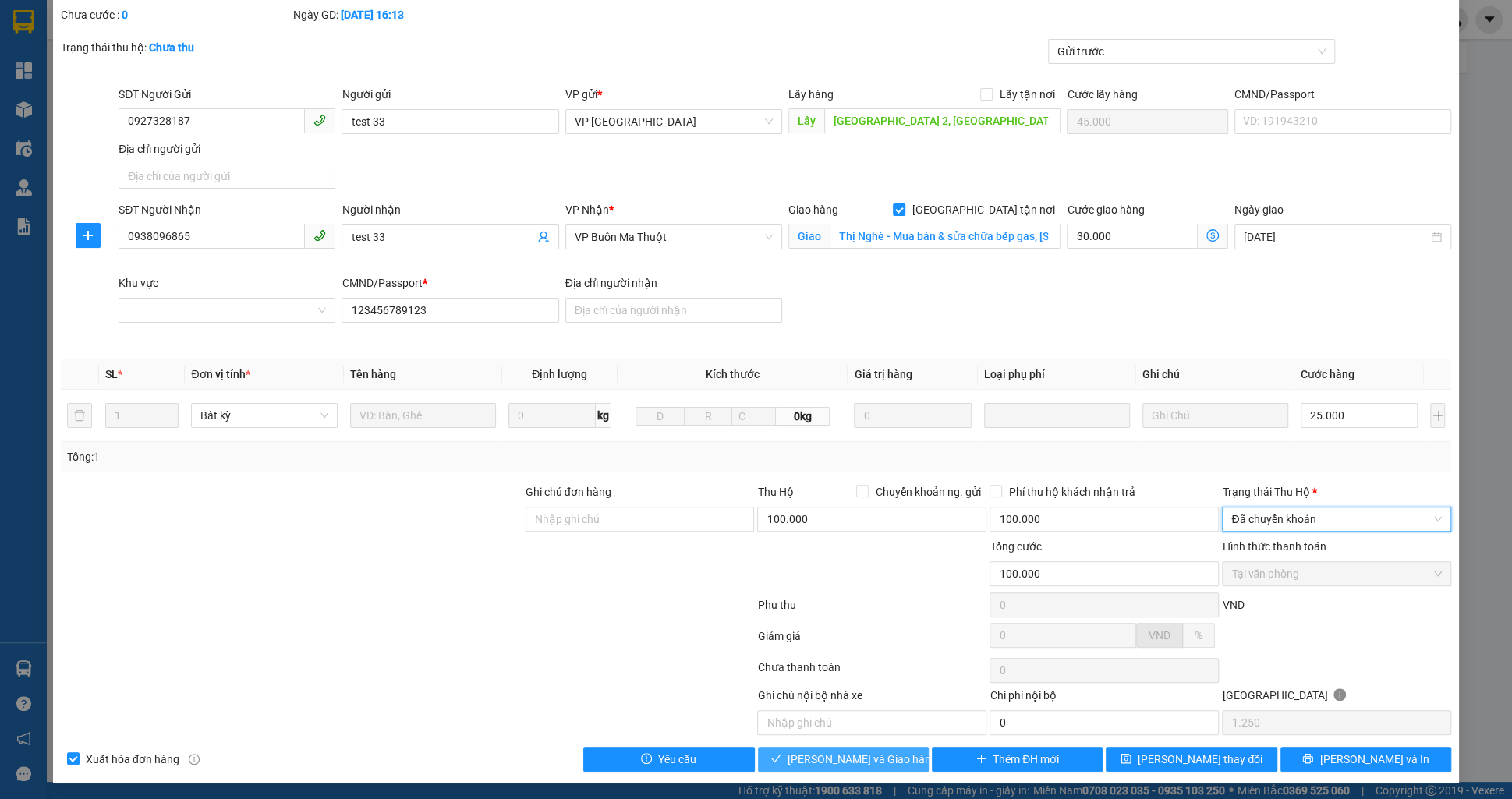
click at [811, 751] on span "Lưu và Giao hàng" at bounding box center [861, 759] width 149 height 17
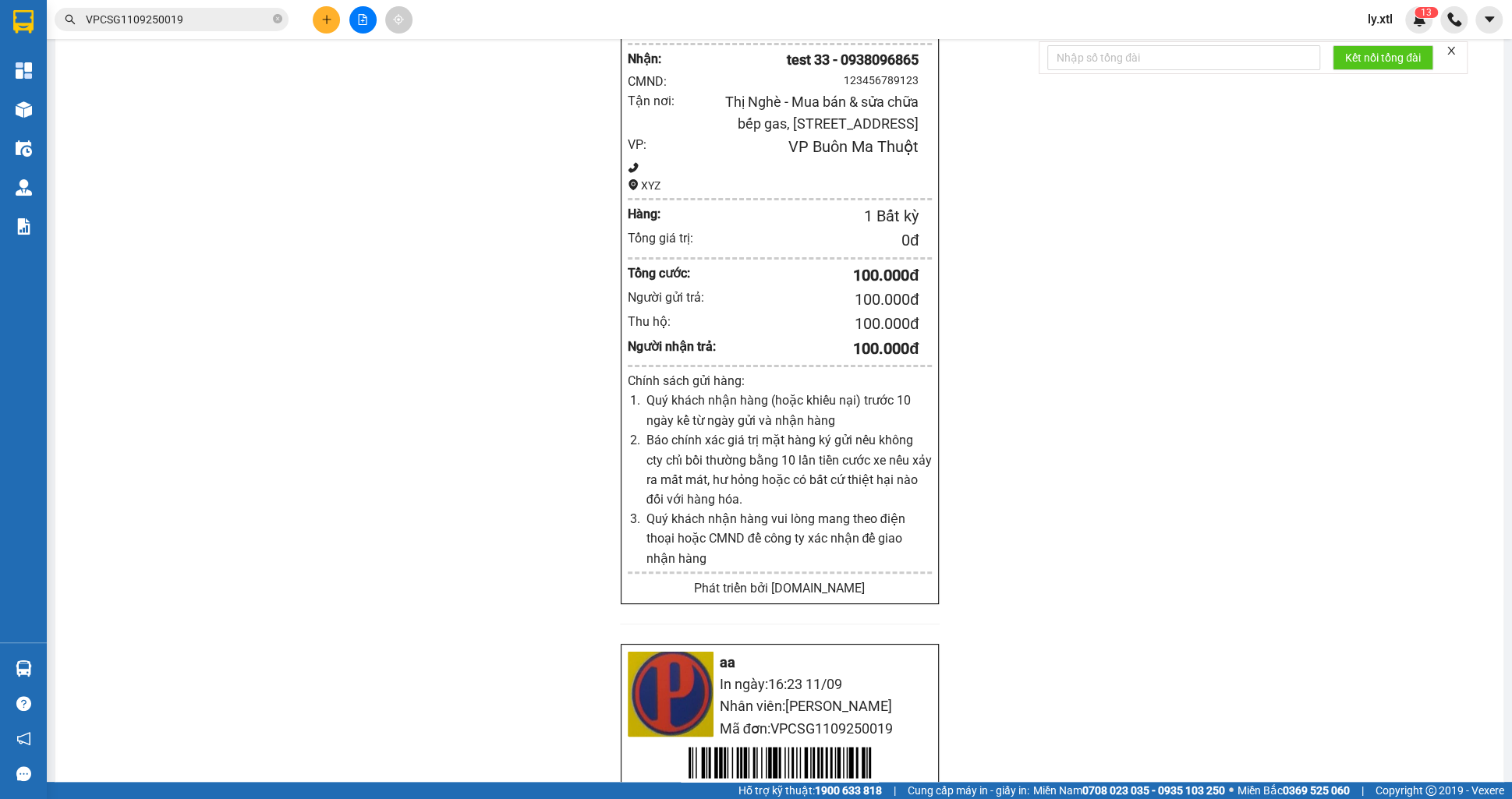
scroll to position [1816, 0]
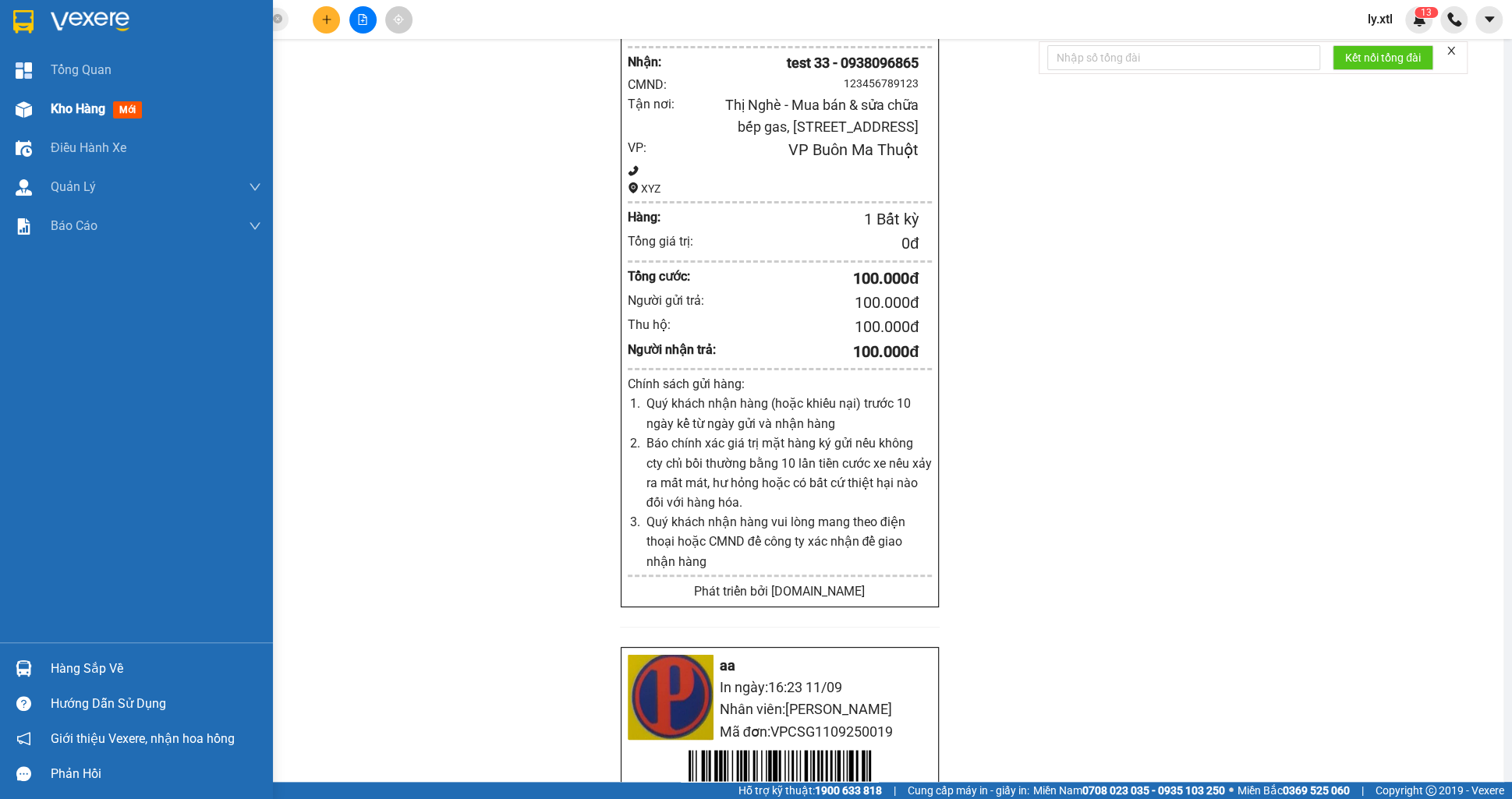
click at [25, 105] on img at bounding box center [24, 110] width 16 height 16
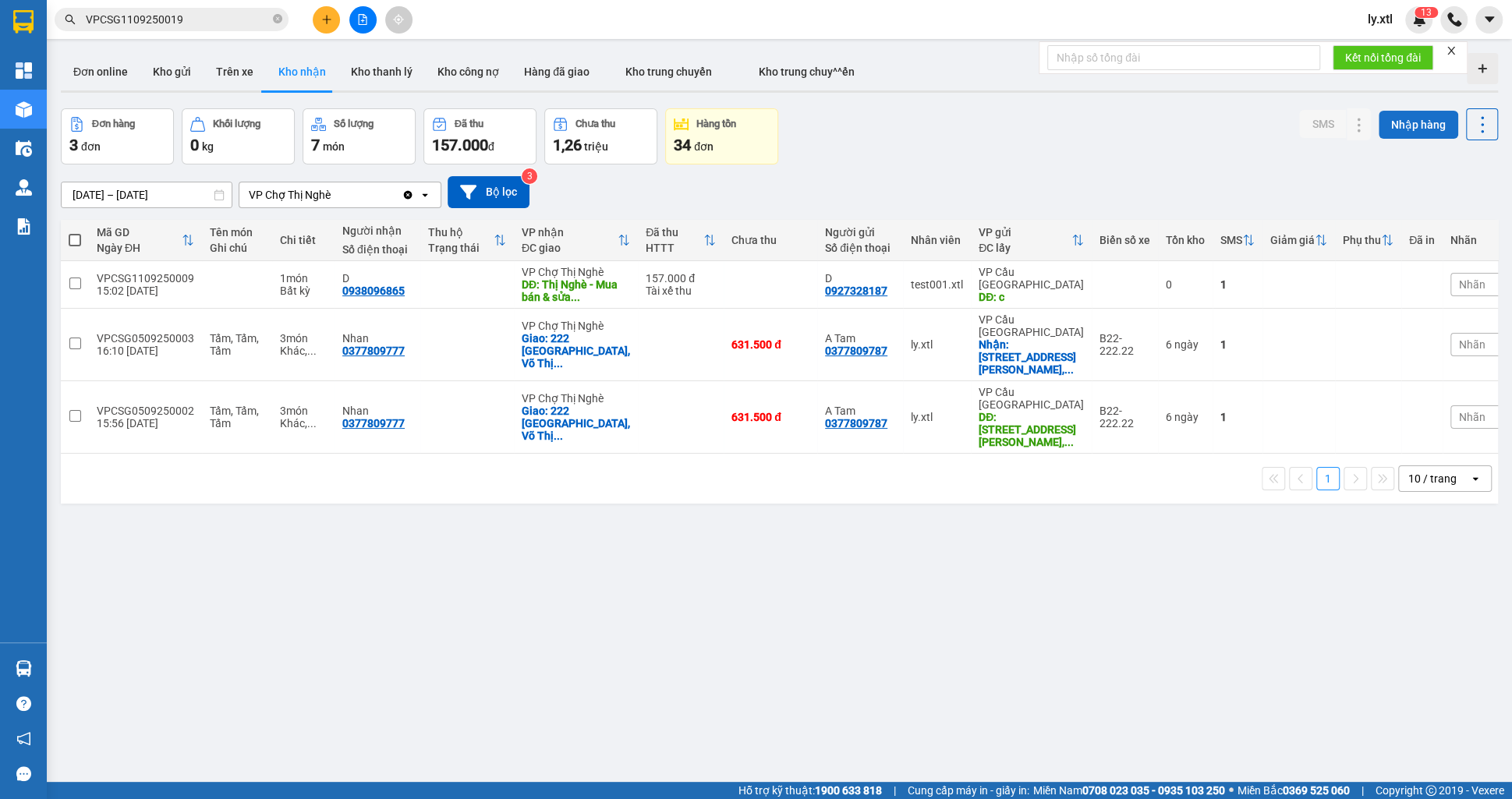
click at [1435, 117] on button "Nhập hàng" at bounding box center [1419, 125] width 80 height 28
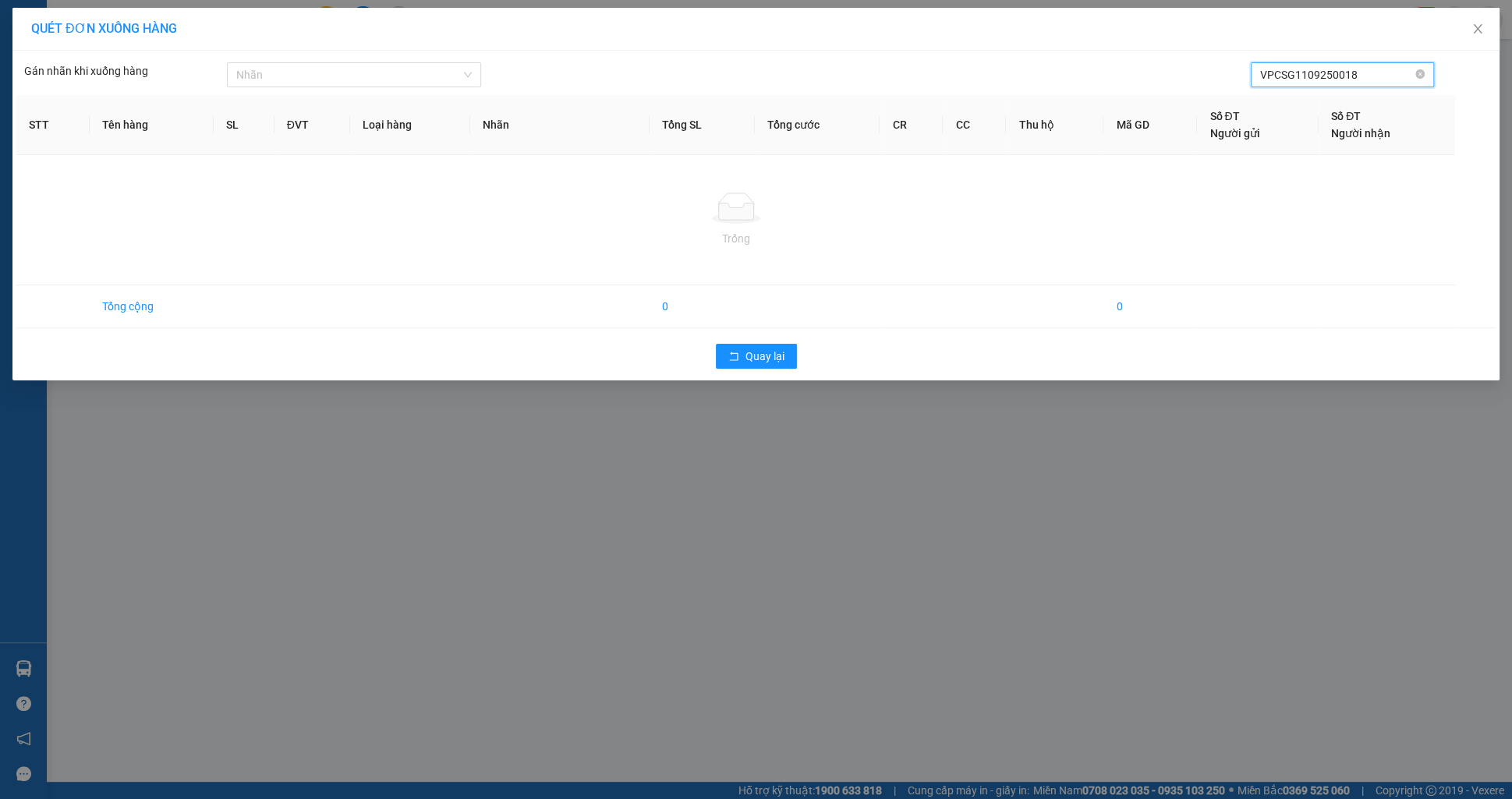
type input "VPCSG1109250018"
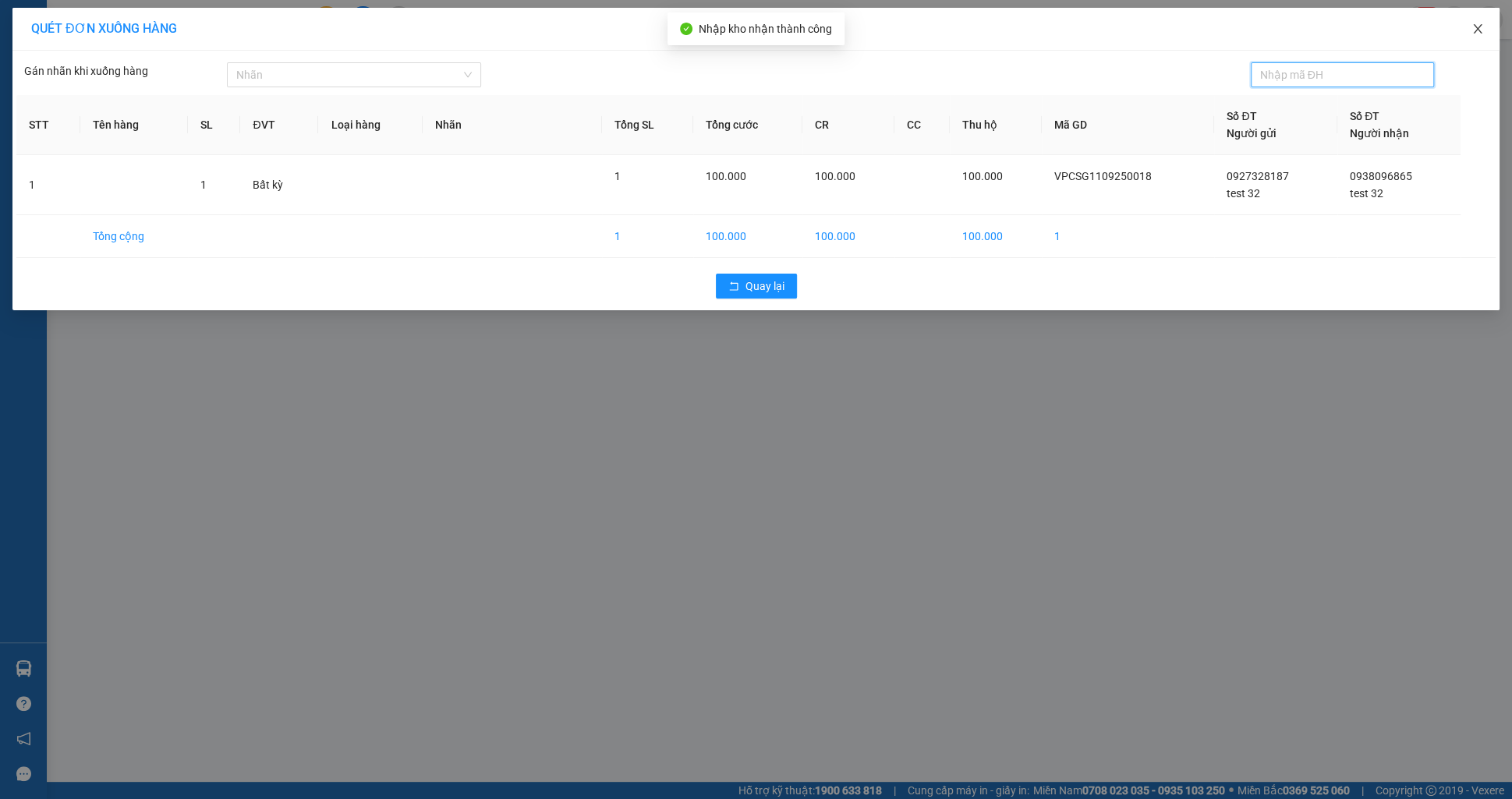
click at [1485, 23] on span "Close" at bounding box center [1478, 30] width 44 height 44
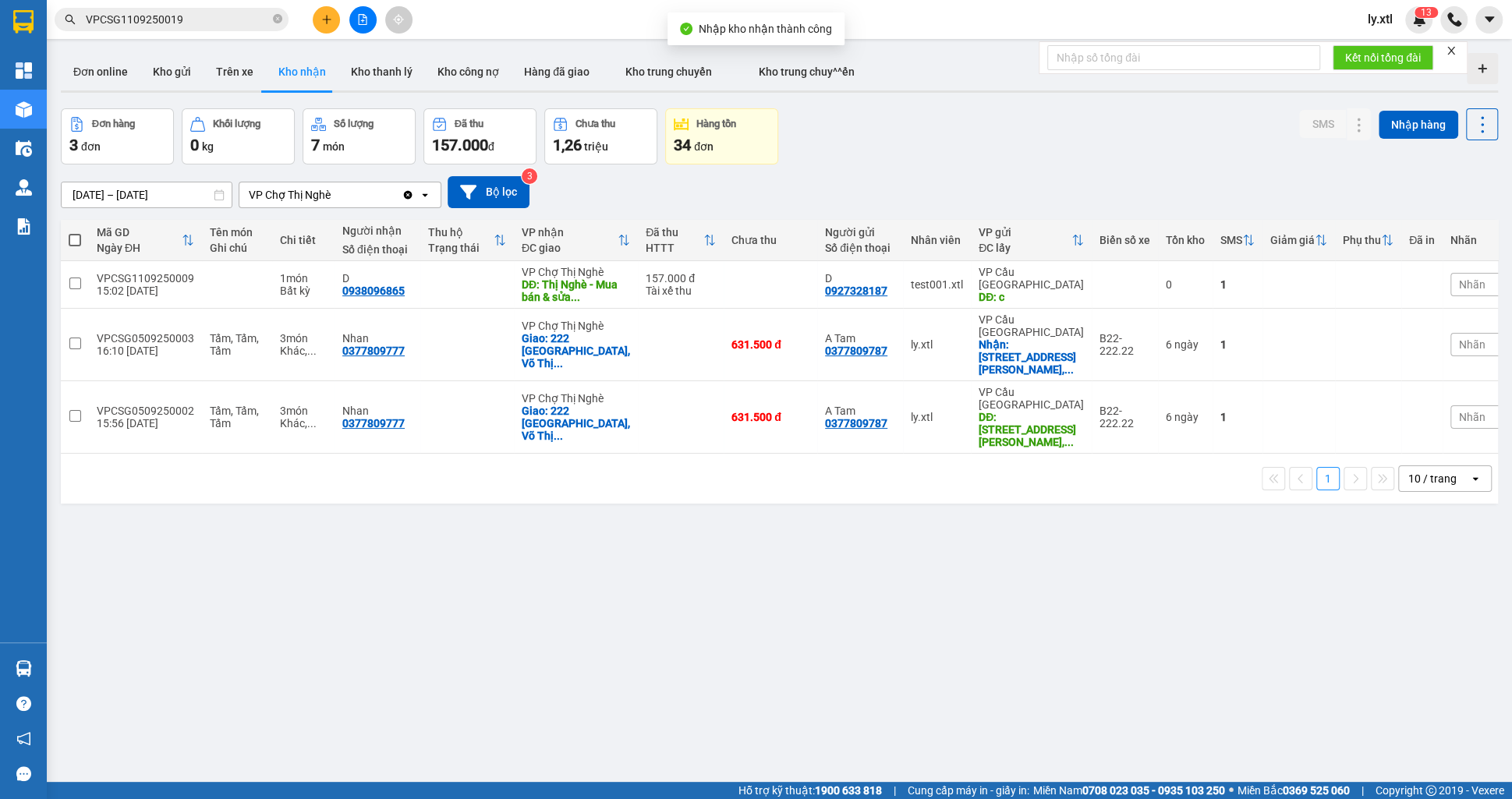
click at [146, 25] on input "VPCSG1109250019" at bounding box center [178, 19] width 184 height 17
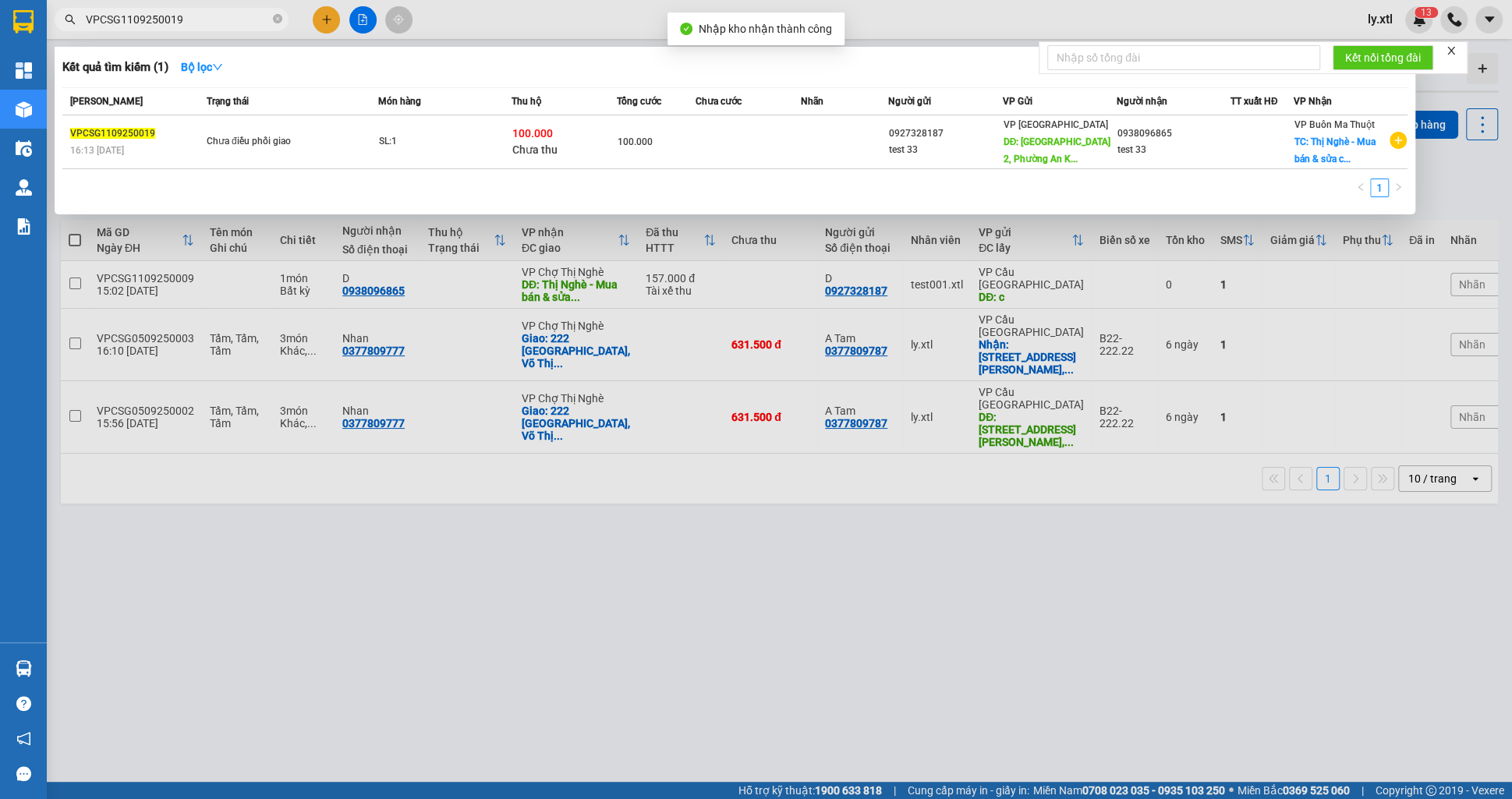
click at [146, 24] on input "VPCSG1109250019" at bounding box center [178, 19] width 184 height 17
paste input "8"
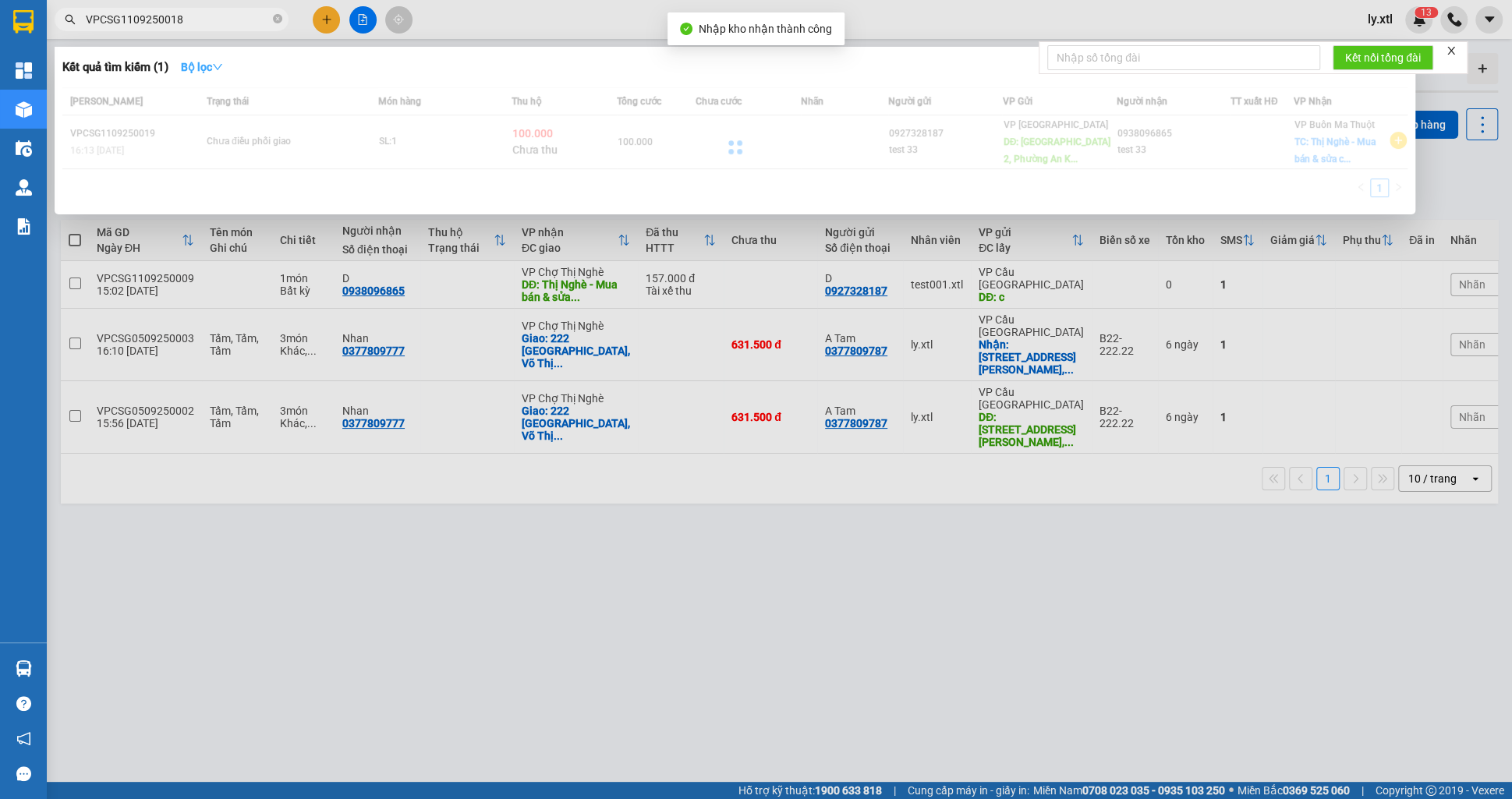
type input "VPCSG1109250018"
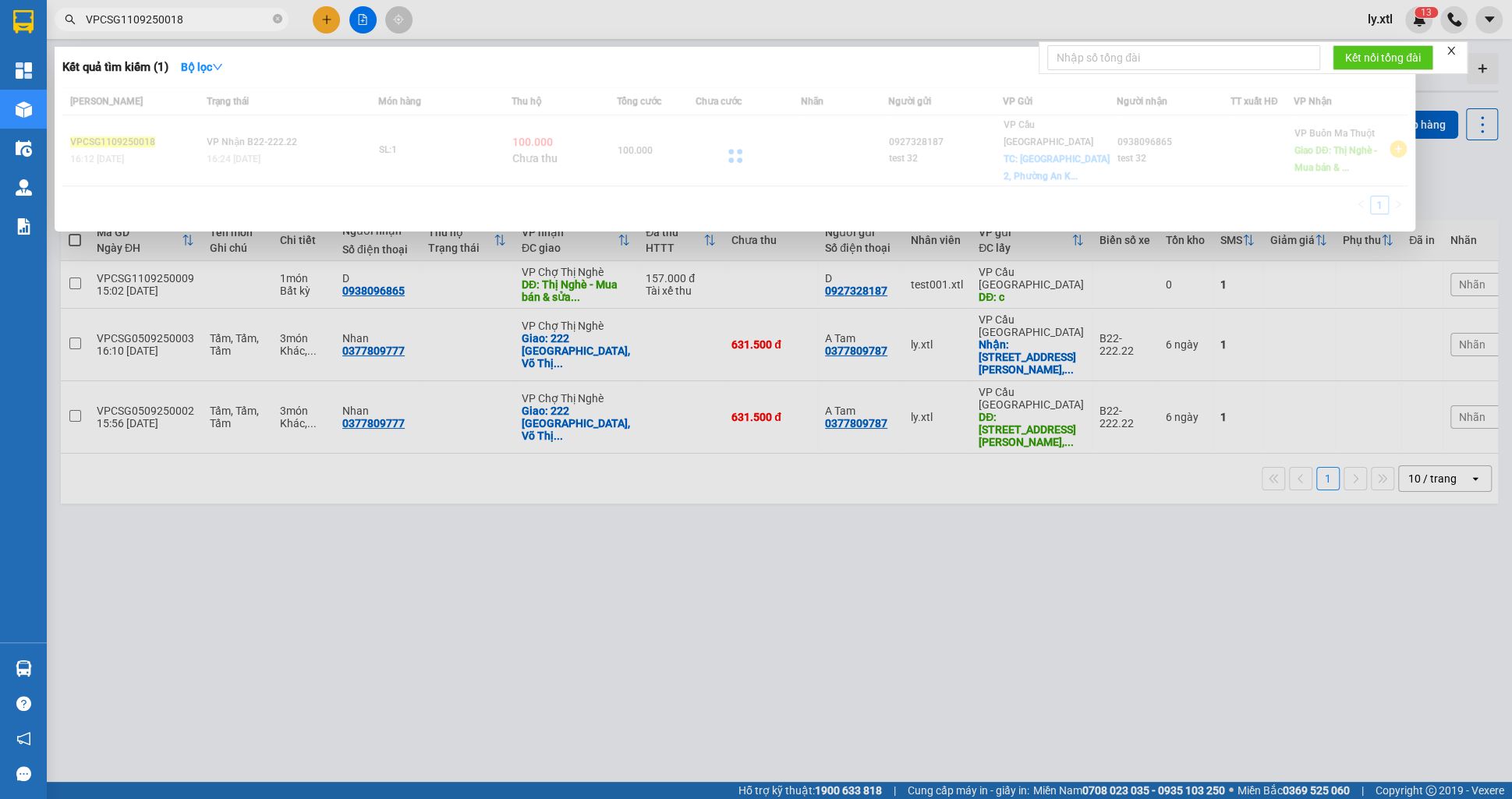
click at [449, 138] on div at bounding box center [735, 155] width 1345 height 137
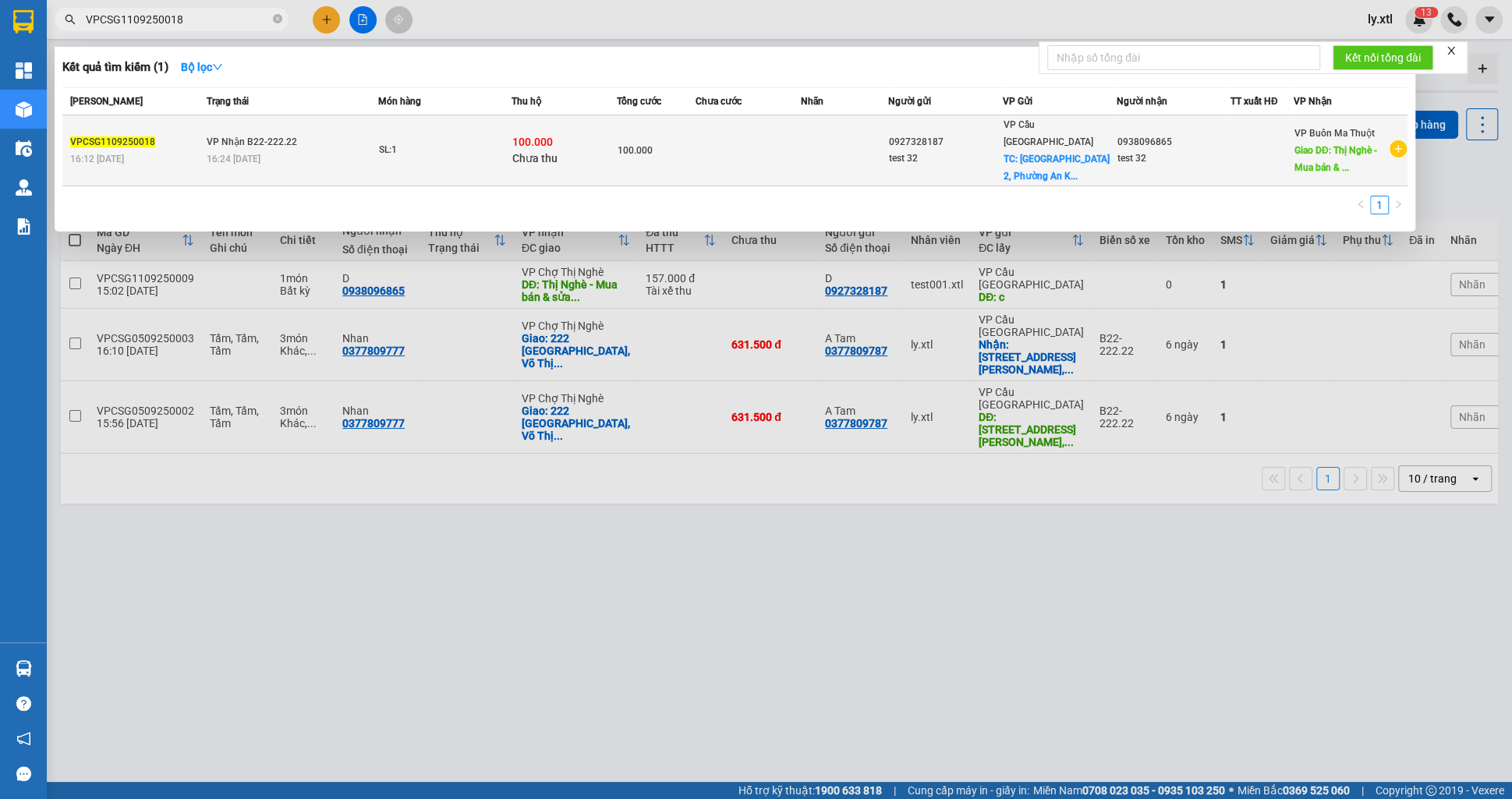
click at [761, 134] on td at bounding box center [748, 150] width 105 height 71
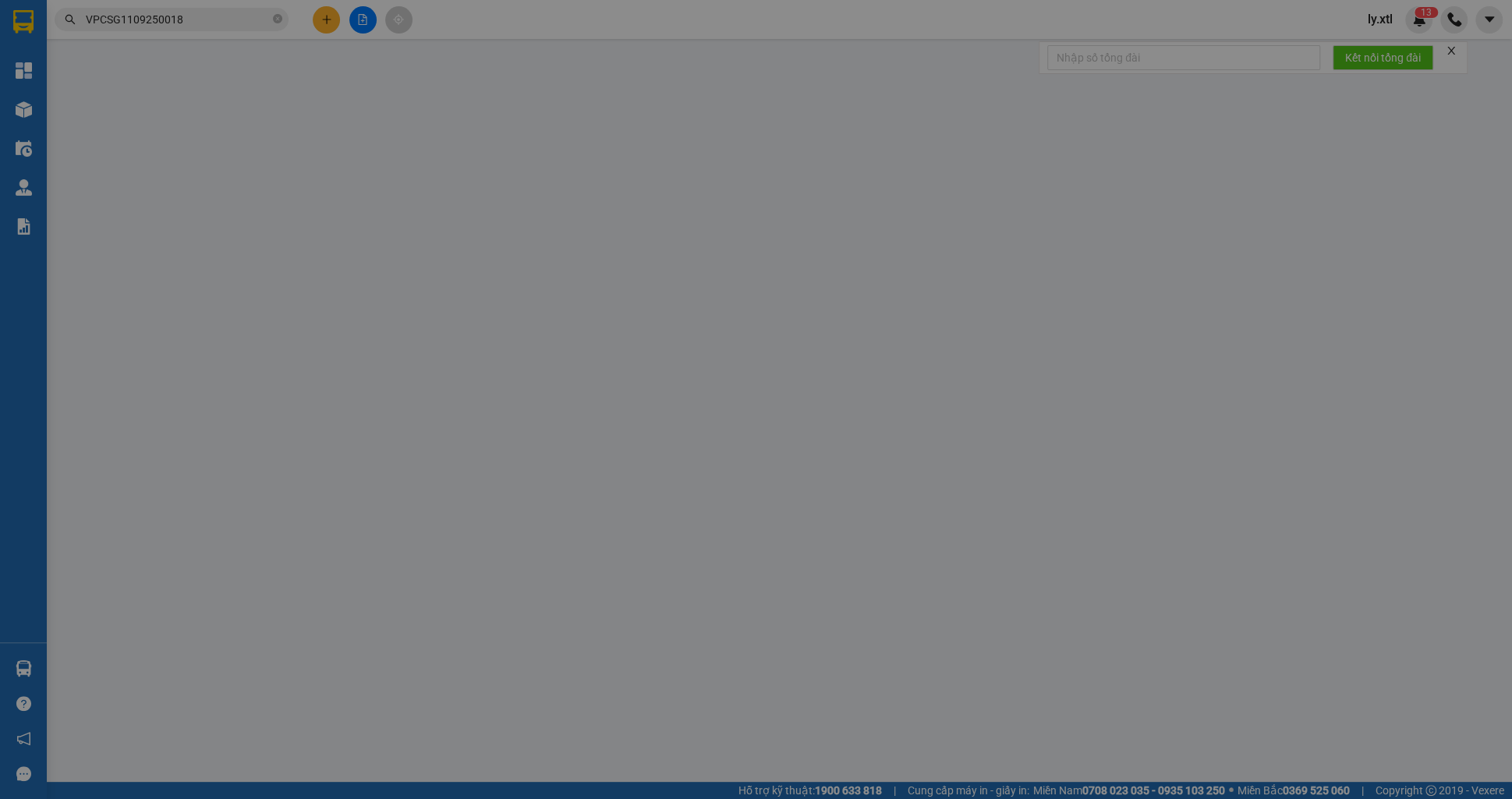
type input "1.250"
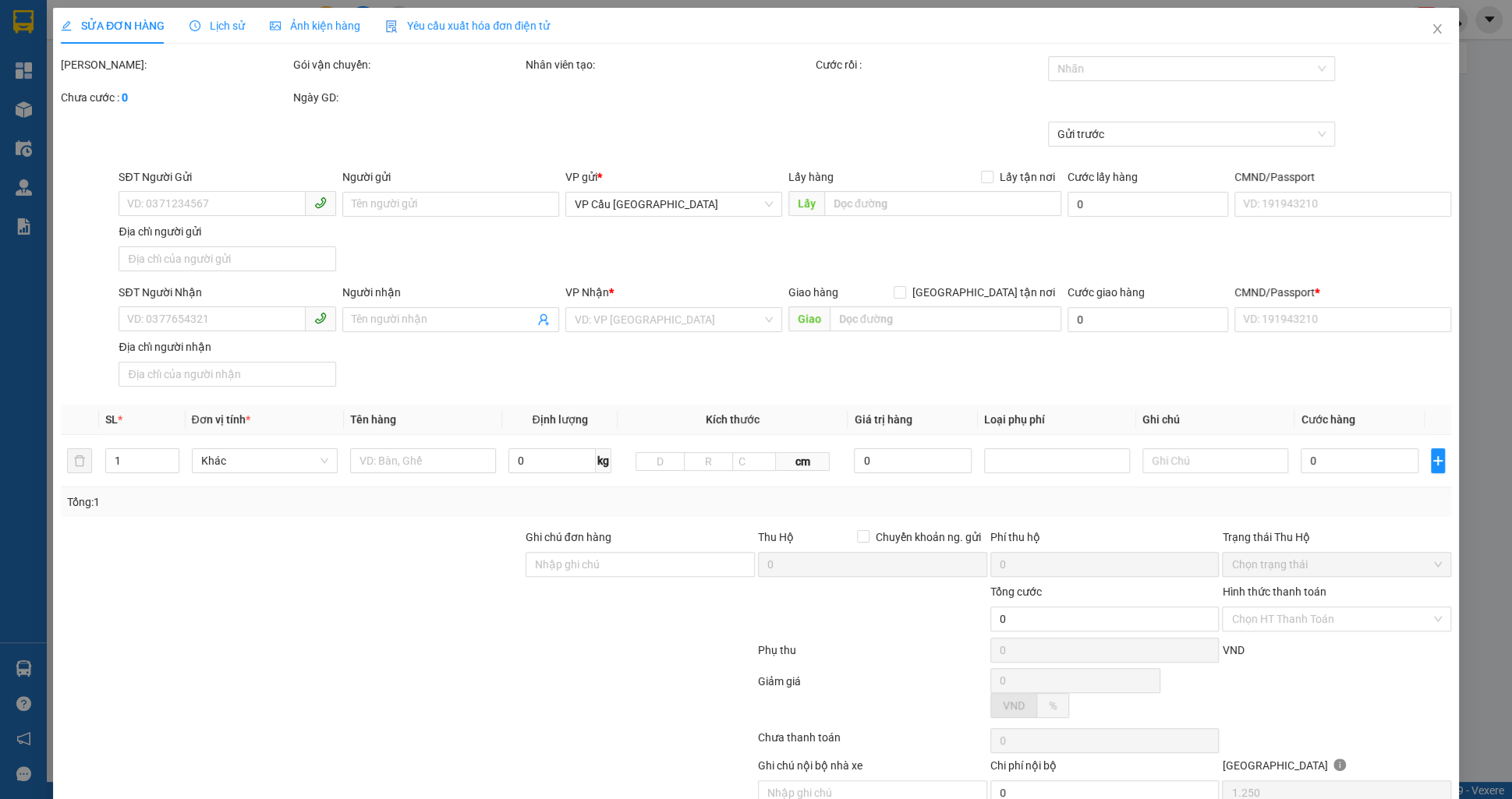
type input "0927328187"
type input "test 32"
checkbox input "true"
type input "[GEOGRAPHIC_DATA] 2, [GEOGRAPHIC_DATA], [GEOGRAPHIC_DATA], [GEOGRAPHIC_DATA]"
type input "45.000"
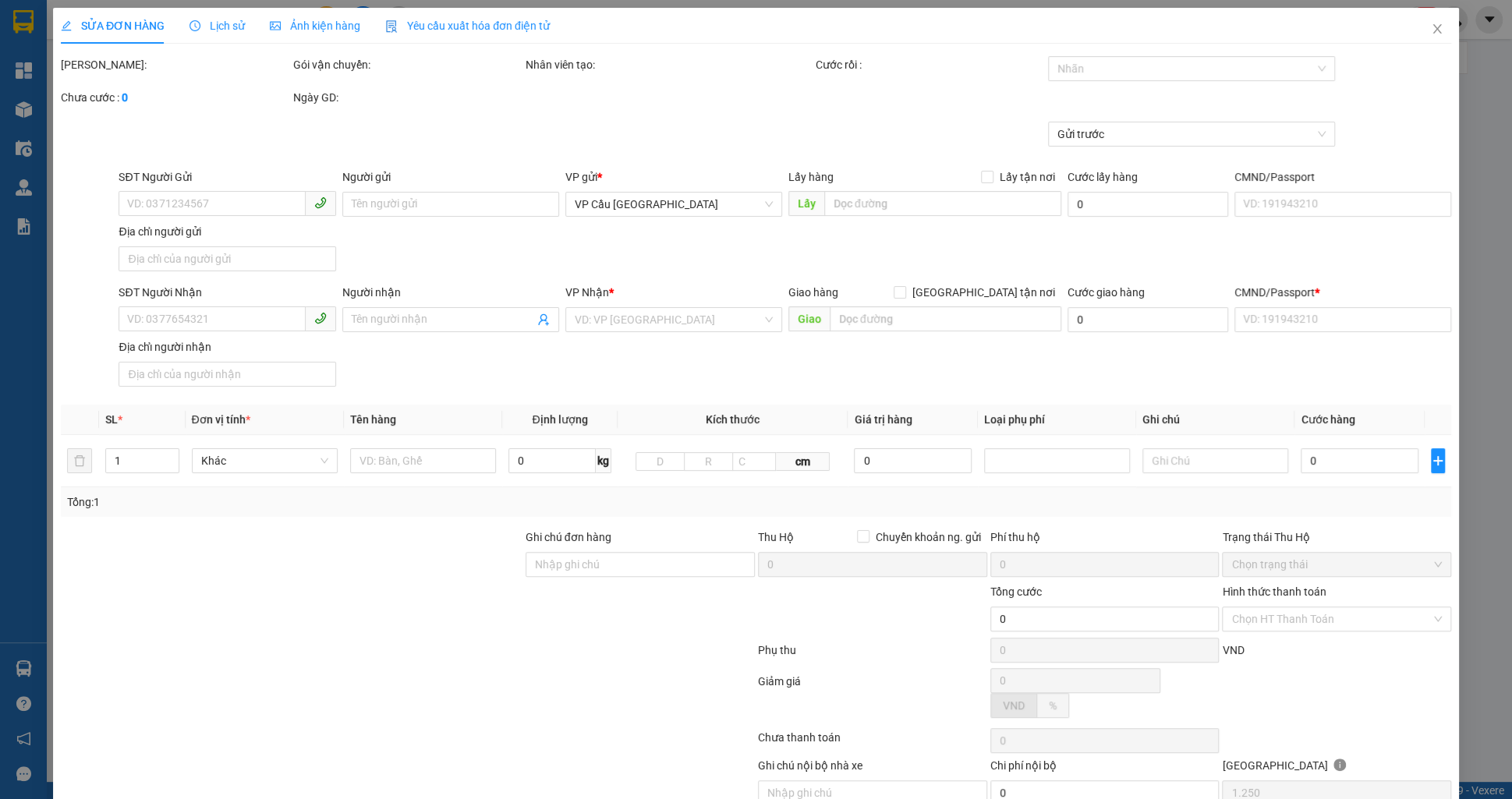
type input "0938096865"
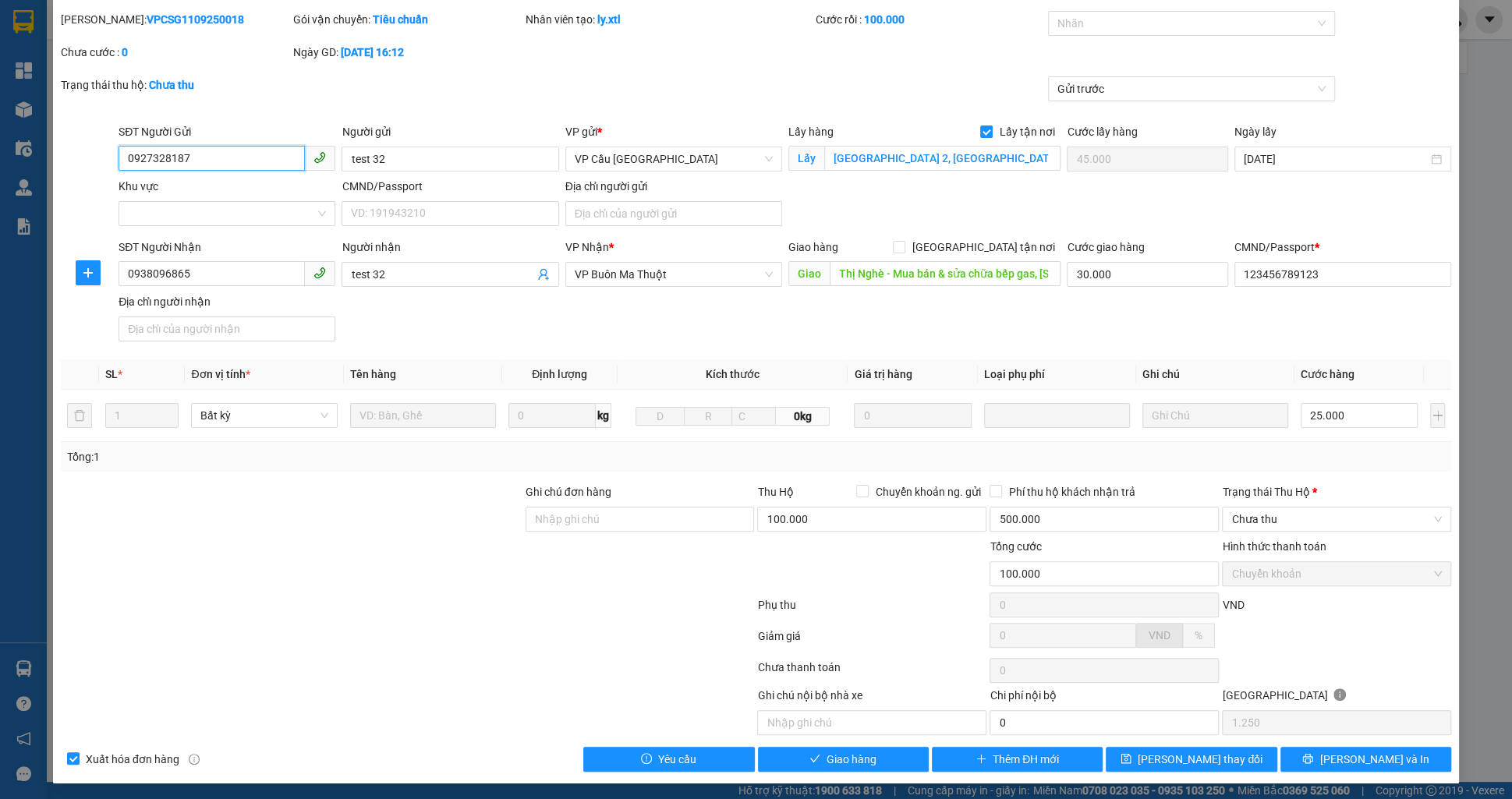
scroll to position [45, 0]
click at [1291, 510] on span "Chưa thu" at bounding box center [1337, 520] width 211 height 24
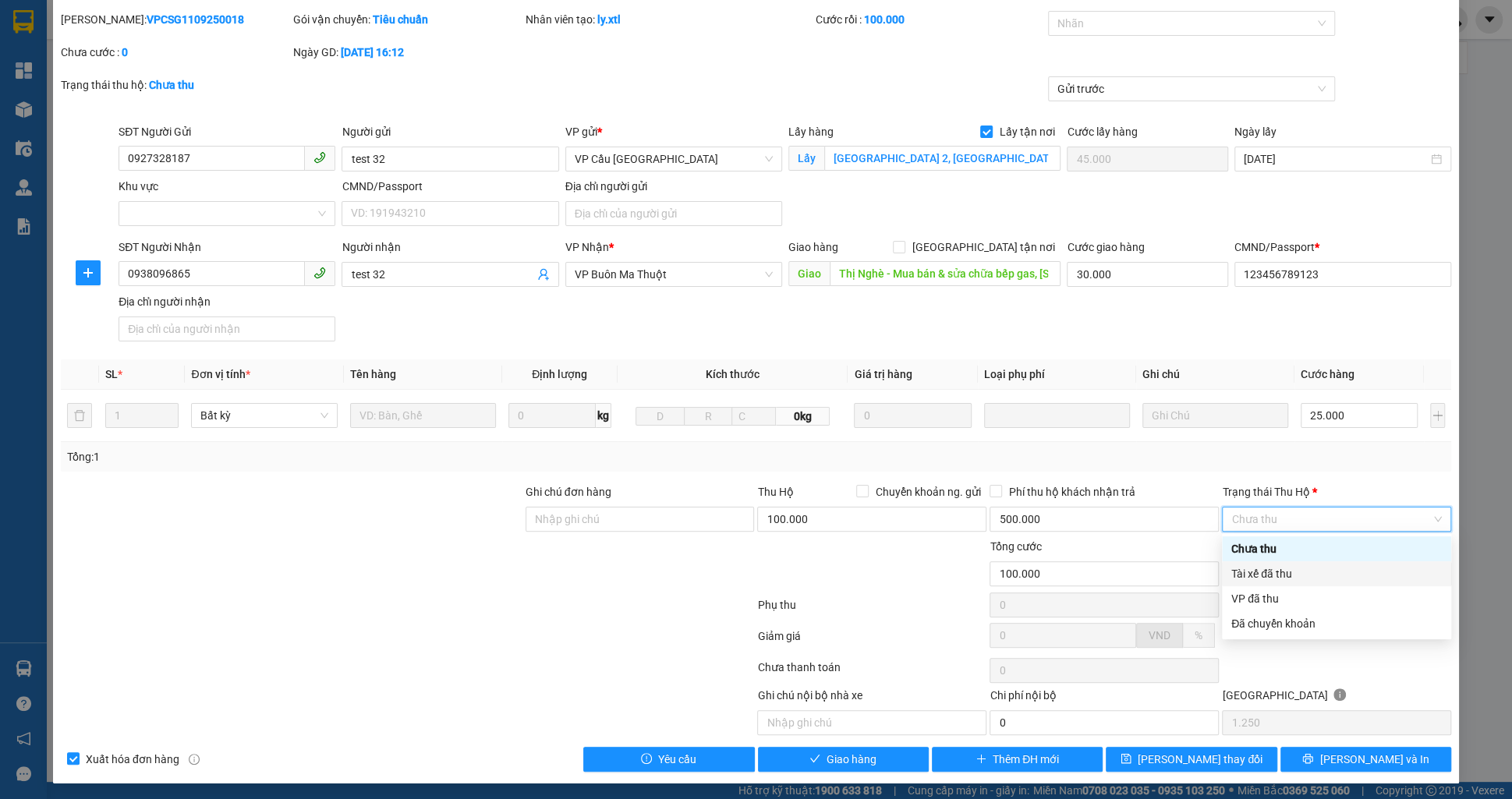
click at [1278, 577] on div "Tài xế đã thu" at bounding box center [1337, 574] width 211 height 17
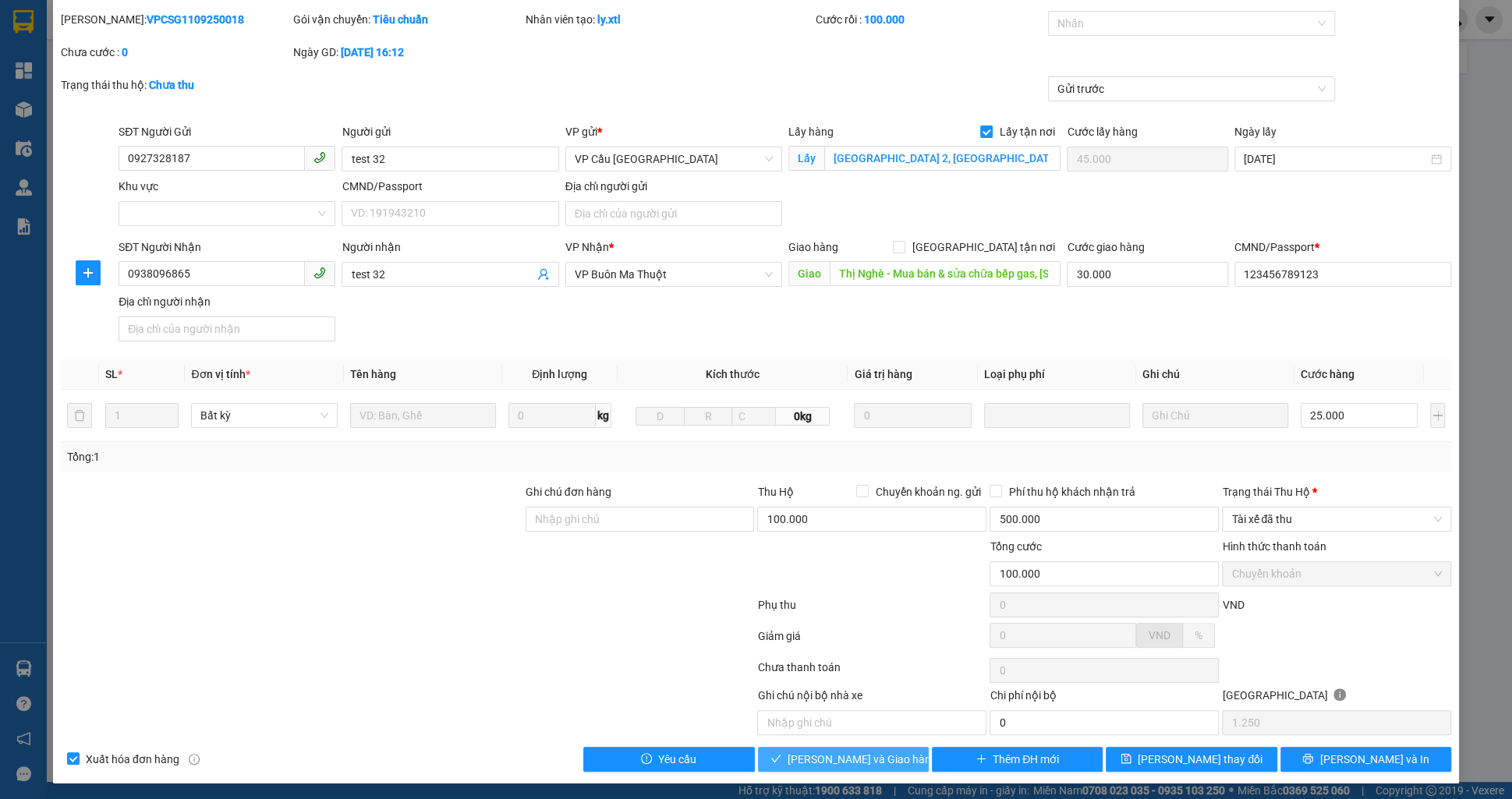
click at [871, 758] on span "Lưu và Giao hàng" at bounding box center [861, 759] width 149 height 17
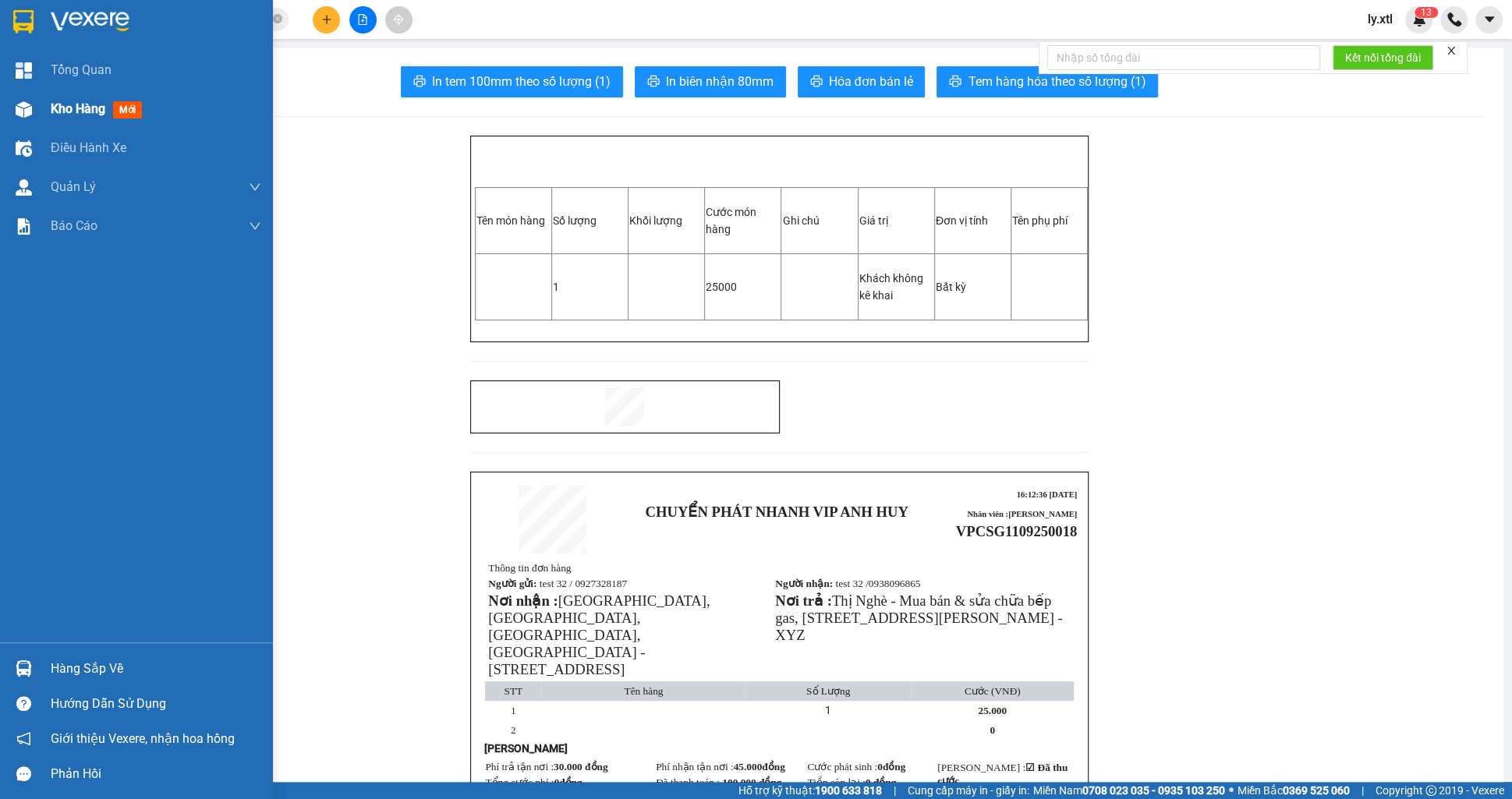
click at [45, 117] on div "Kho hàng mới" at bounding box center [137, 109] width 273 height 39
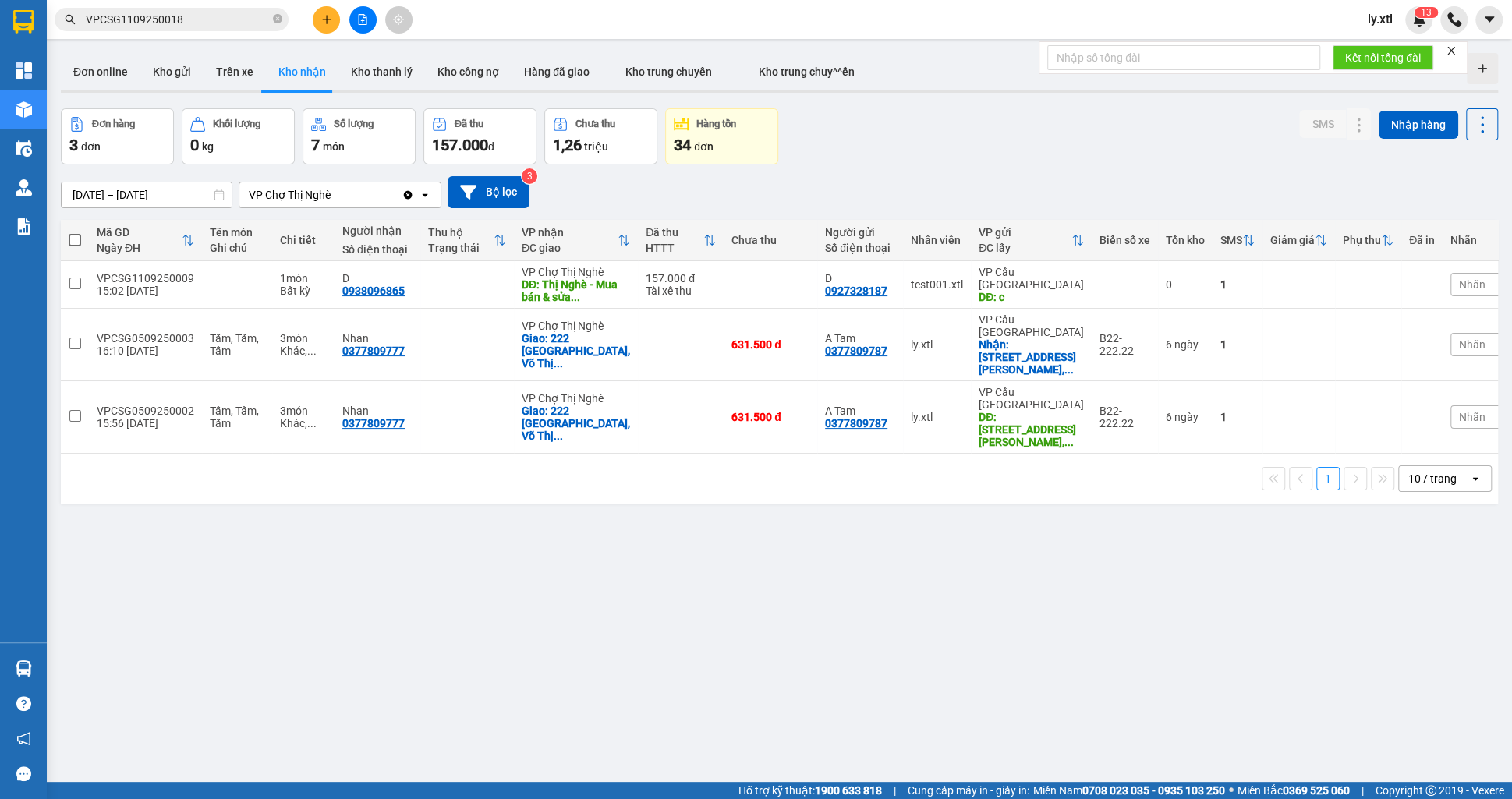
click at [1415, 139] on div "SMS Nhập hàng" at bounding box center [1398, 124] width 199 height 32
click at [1412, 137] on button "Nhập hàng" at bounding box center [1419, 125] width 80 height 28
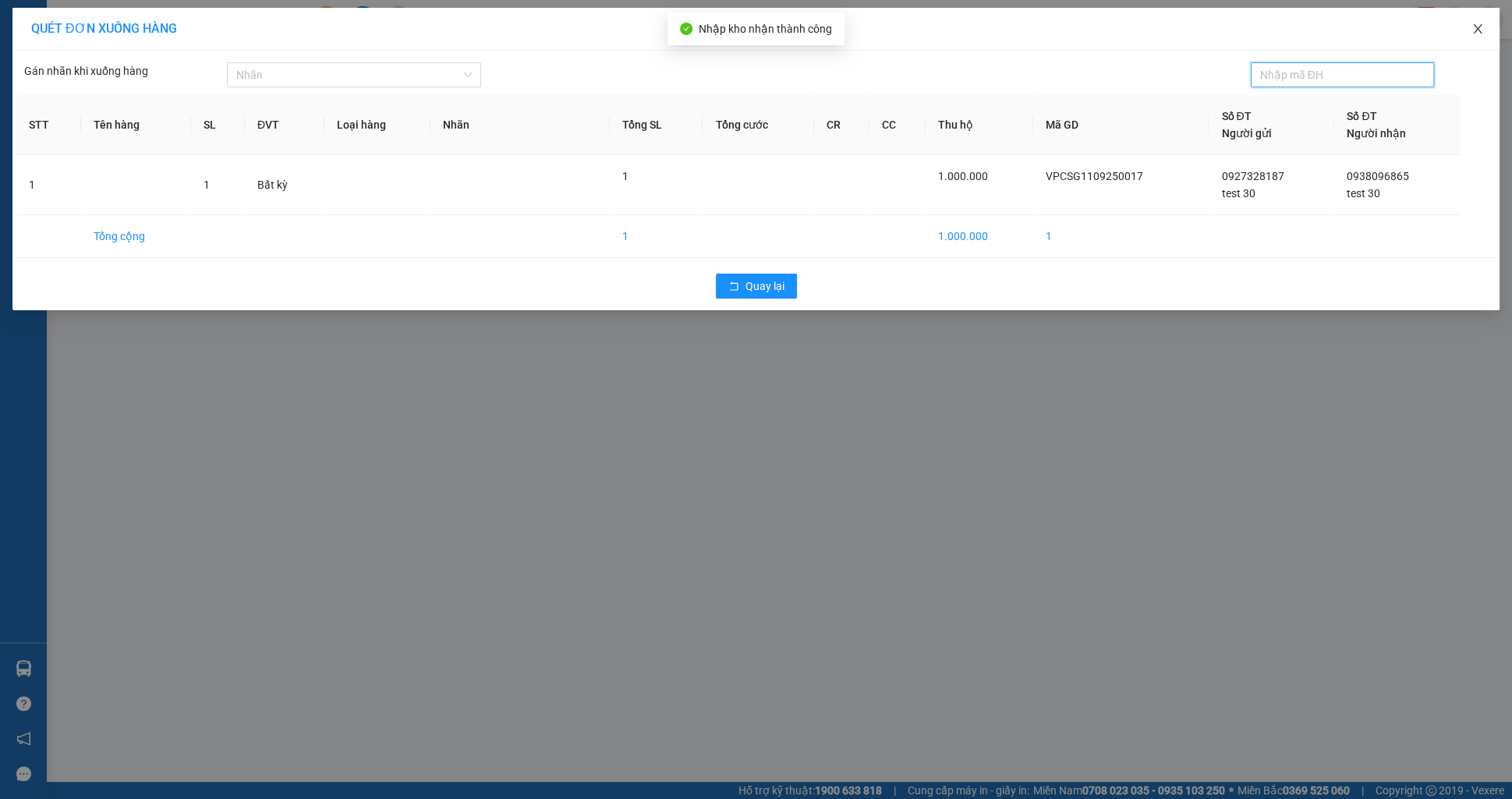
click at [1483, 24] on icon "close" at bounding box center [1478, 29] width 13 height 13
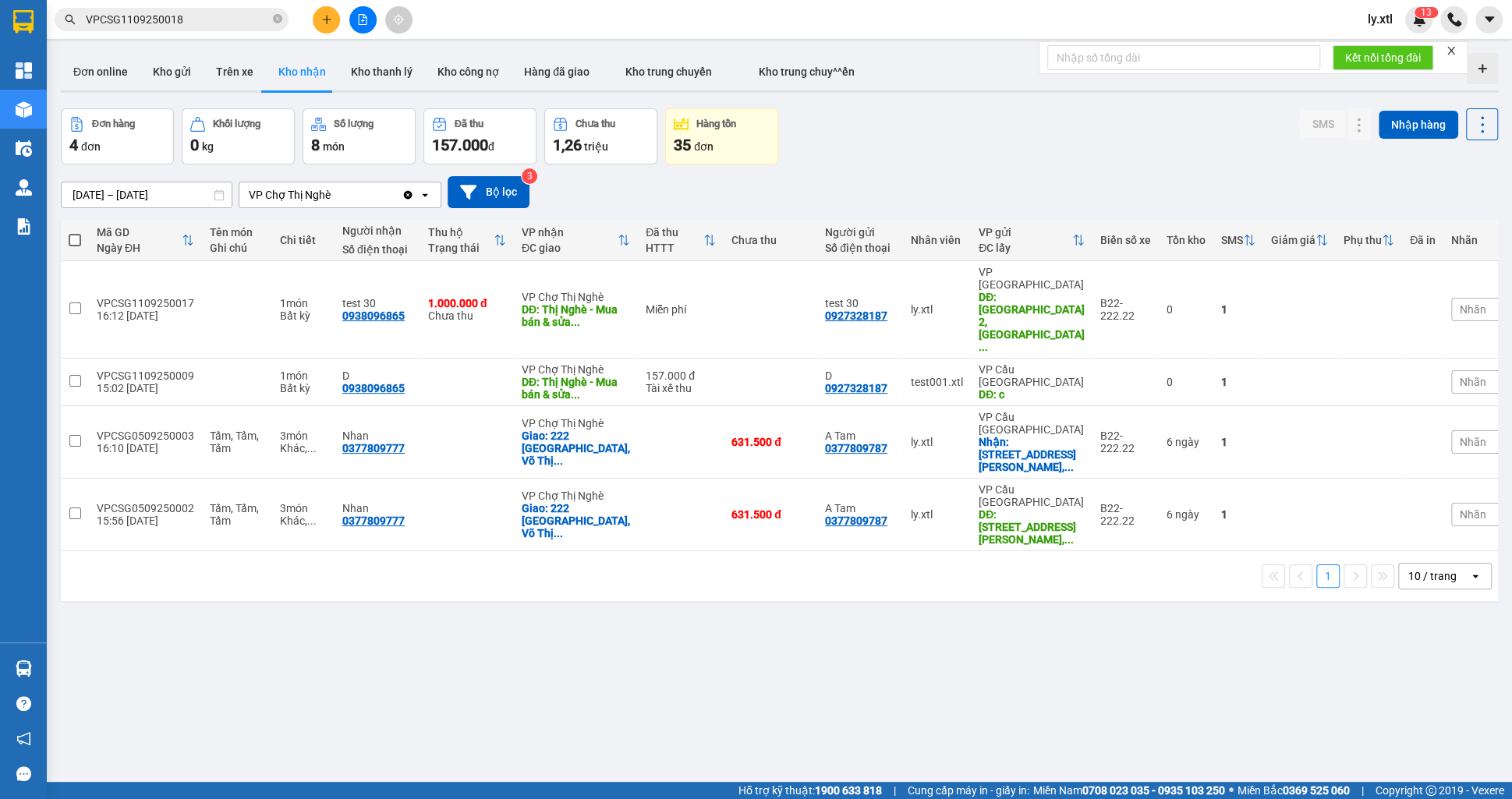
click at [234, 32] on div "Kết quả tìm kiếm ( 1 ) Bộ lọc Mã ĐH Trạng thái Món hàng Thu hộ Tổng cước Chưa c…" at bounding box center [152, 20] width 304 height 27
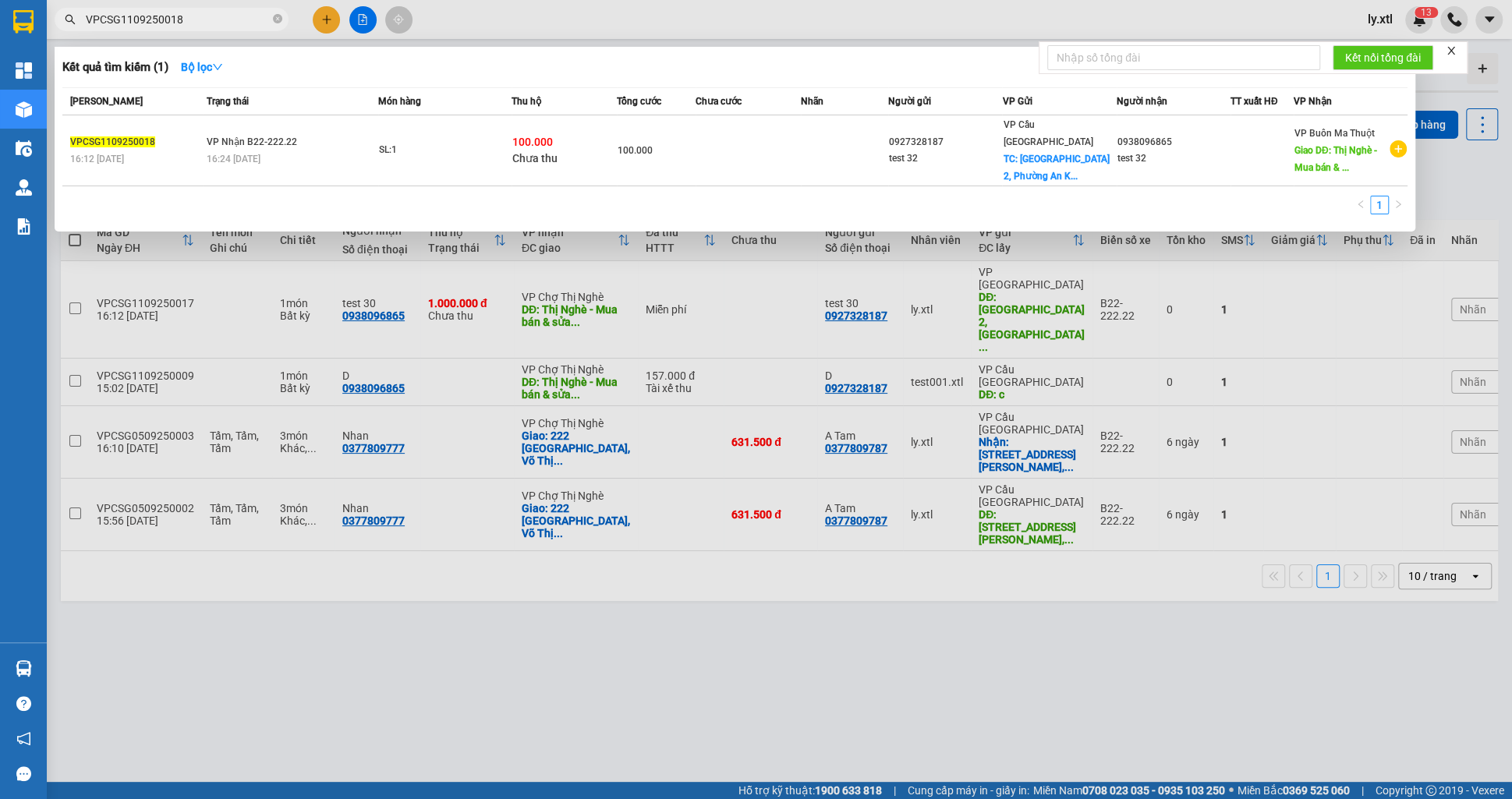
click at [228, 27] on input "VPCSG1109250018" at bounding box center [178, 19] width 184 height 17
paste input "7"
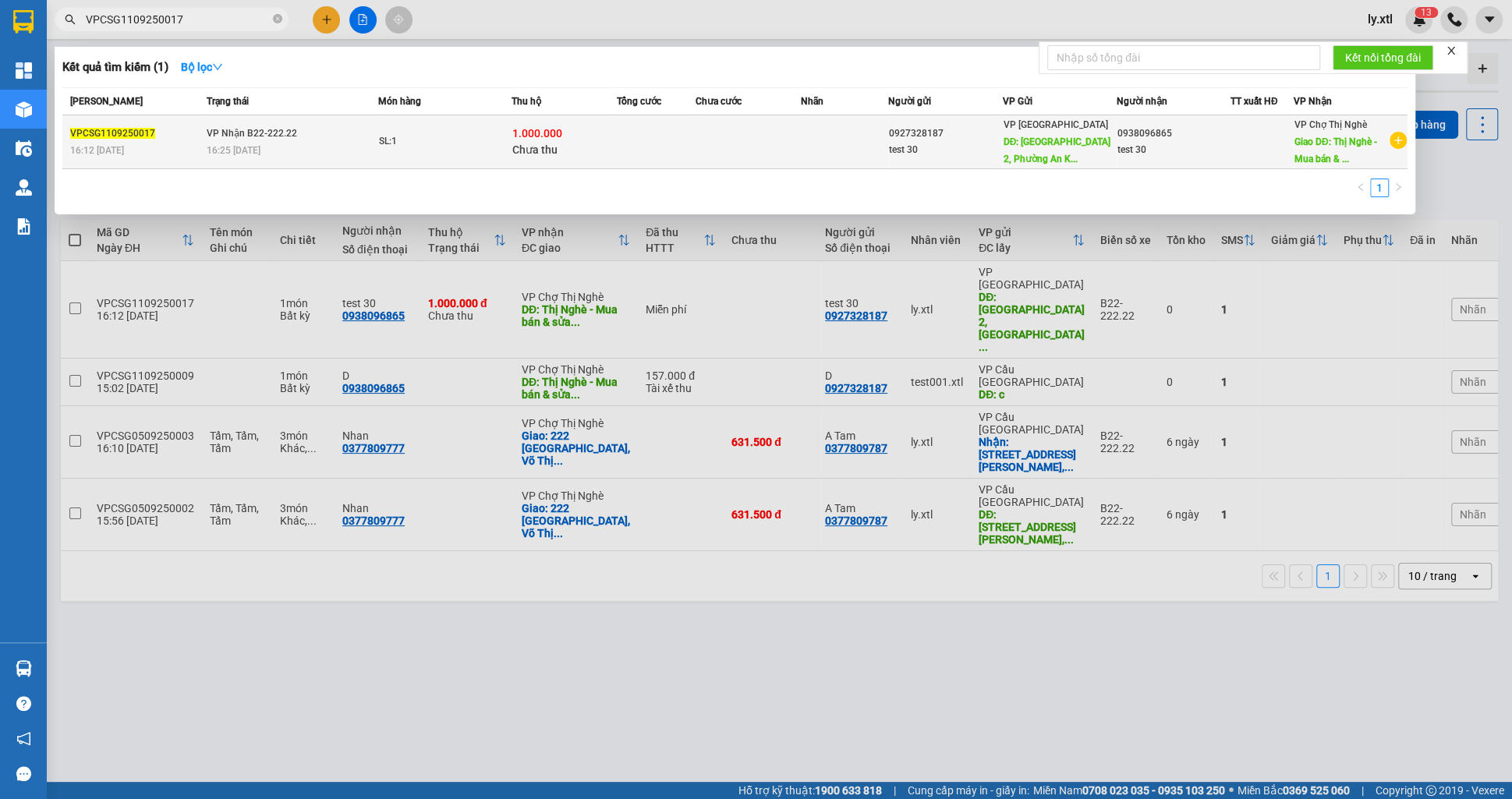
click at [540, 151] on span "Chưa thu" at bounding box center [534, 150] width 45 height 13
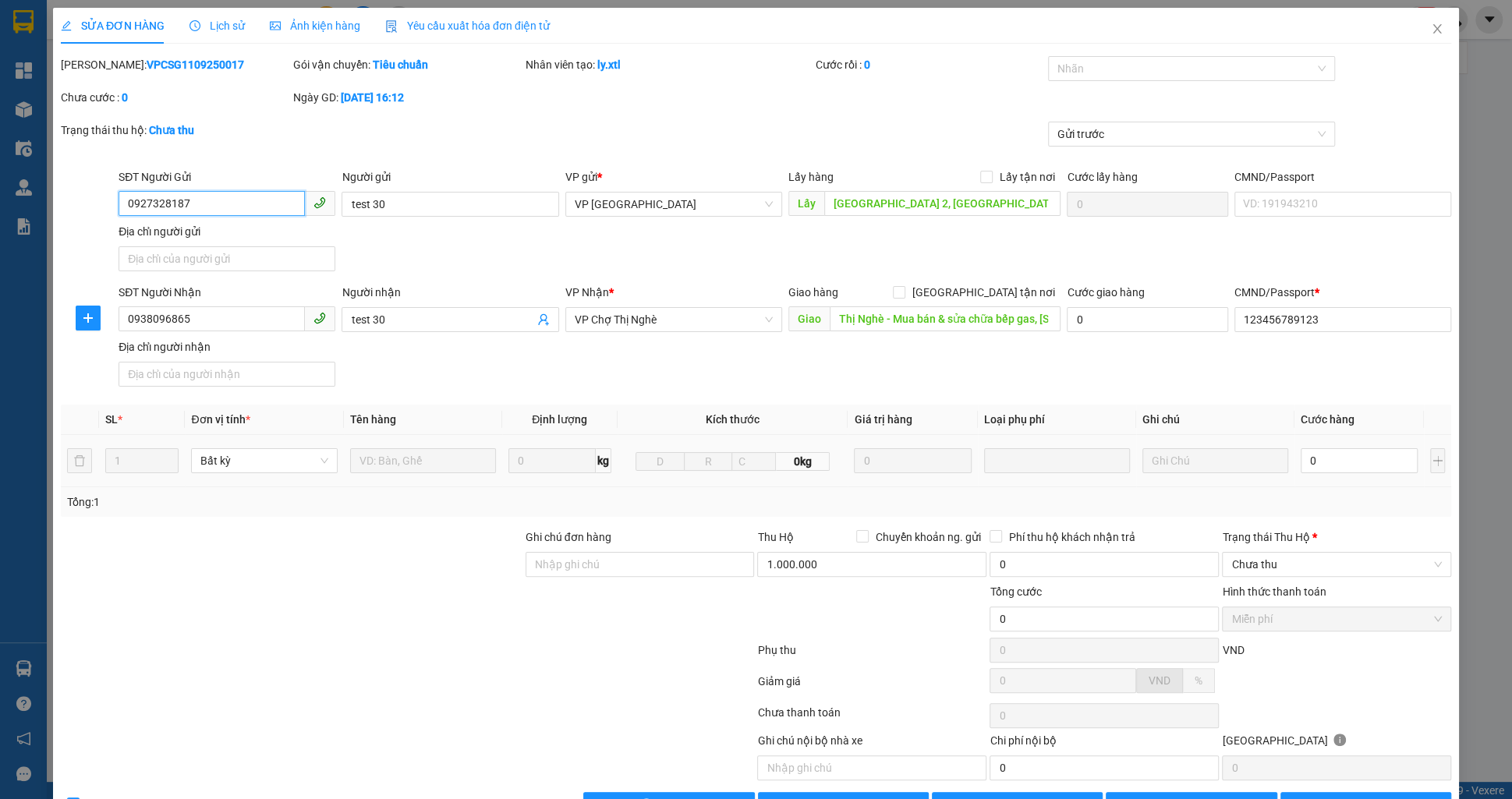
scroll to position [45, 0]
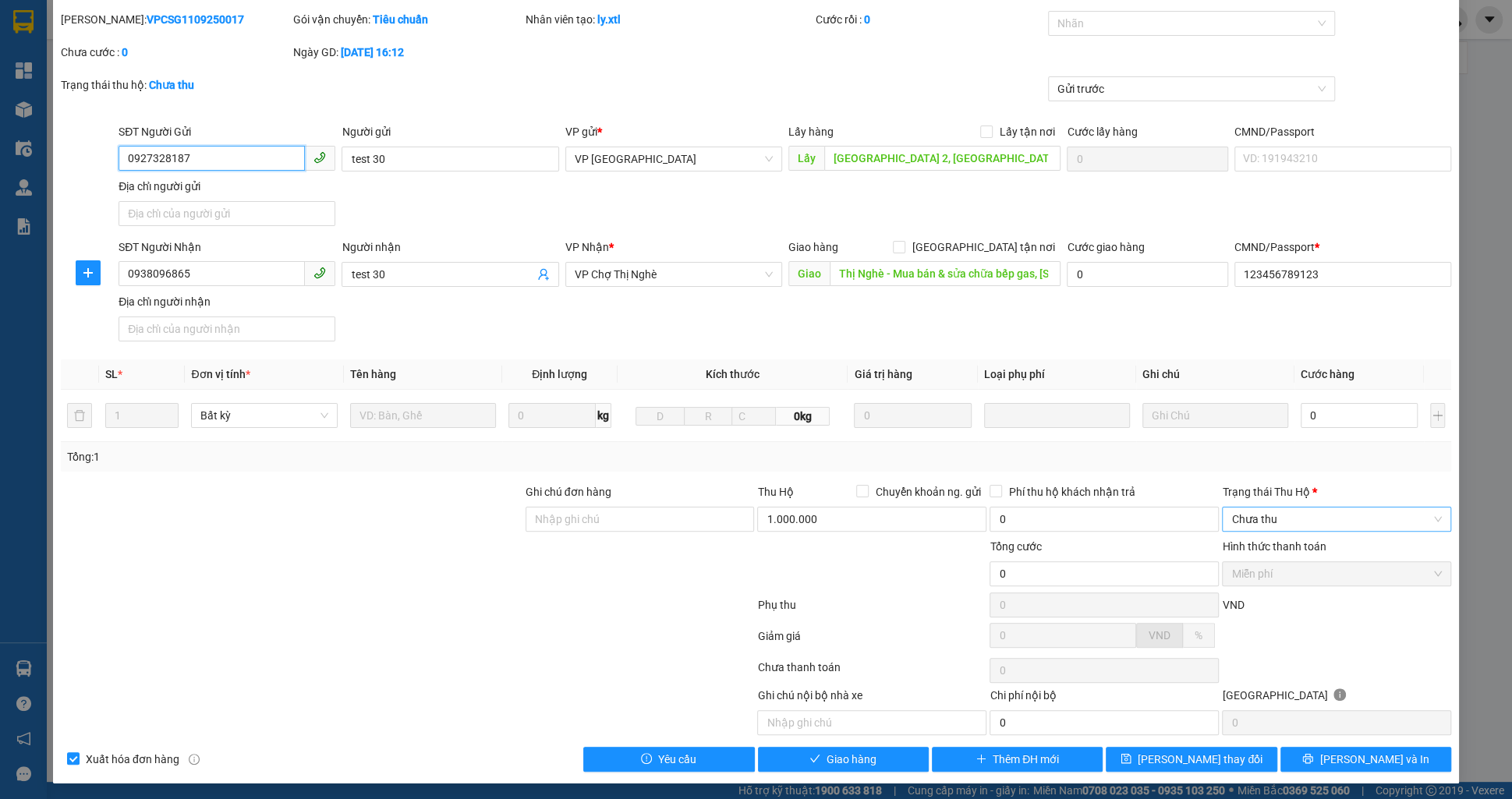
click at [1265, 526] on span "Chưa thu" at bounding box center [1337, 520] width 211 height 24
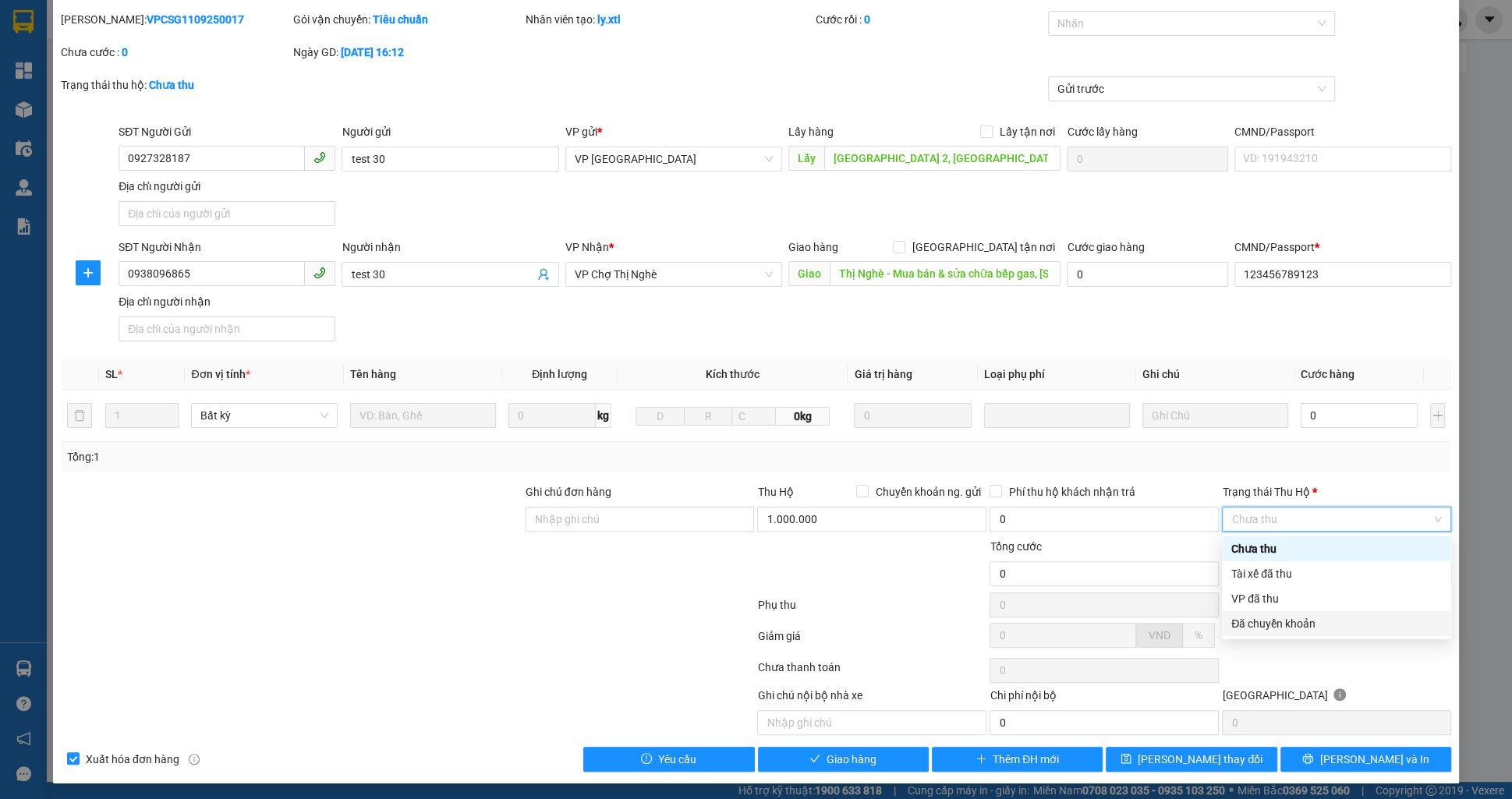
click at [1273, 611] on div "Đã chuyển khoản" at bounding box center [1336, 623] width 229 height 25
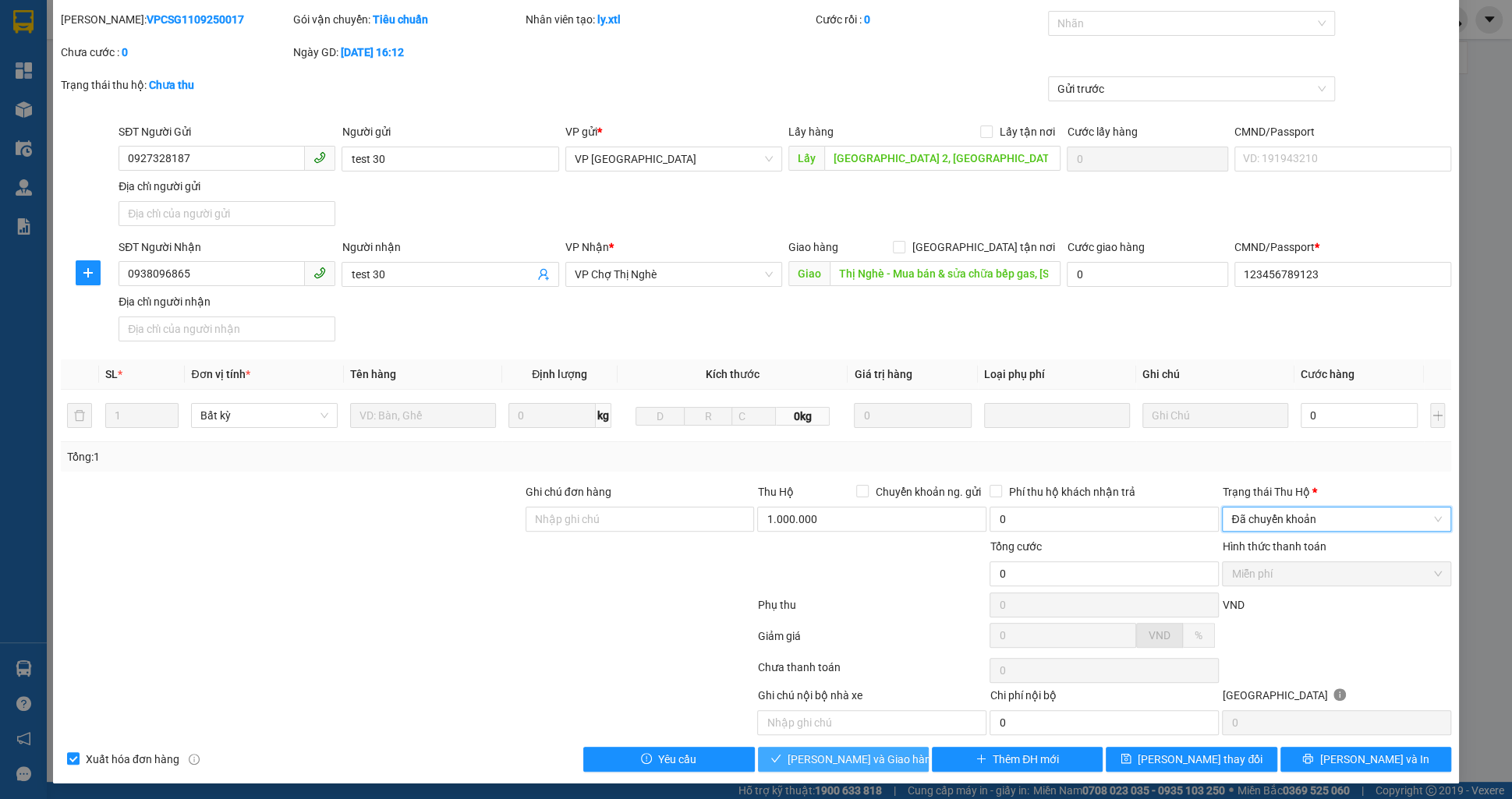
click at [874, 761] on span "Lưu và Giao hàng" at bounding box center [861, 759] width 149 height 17
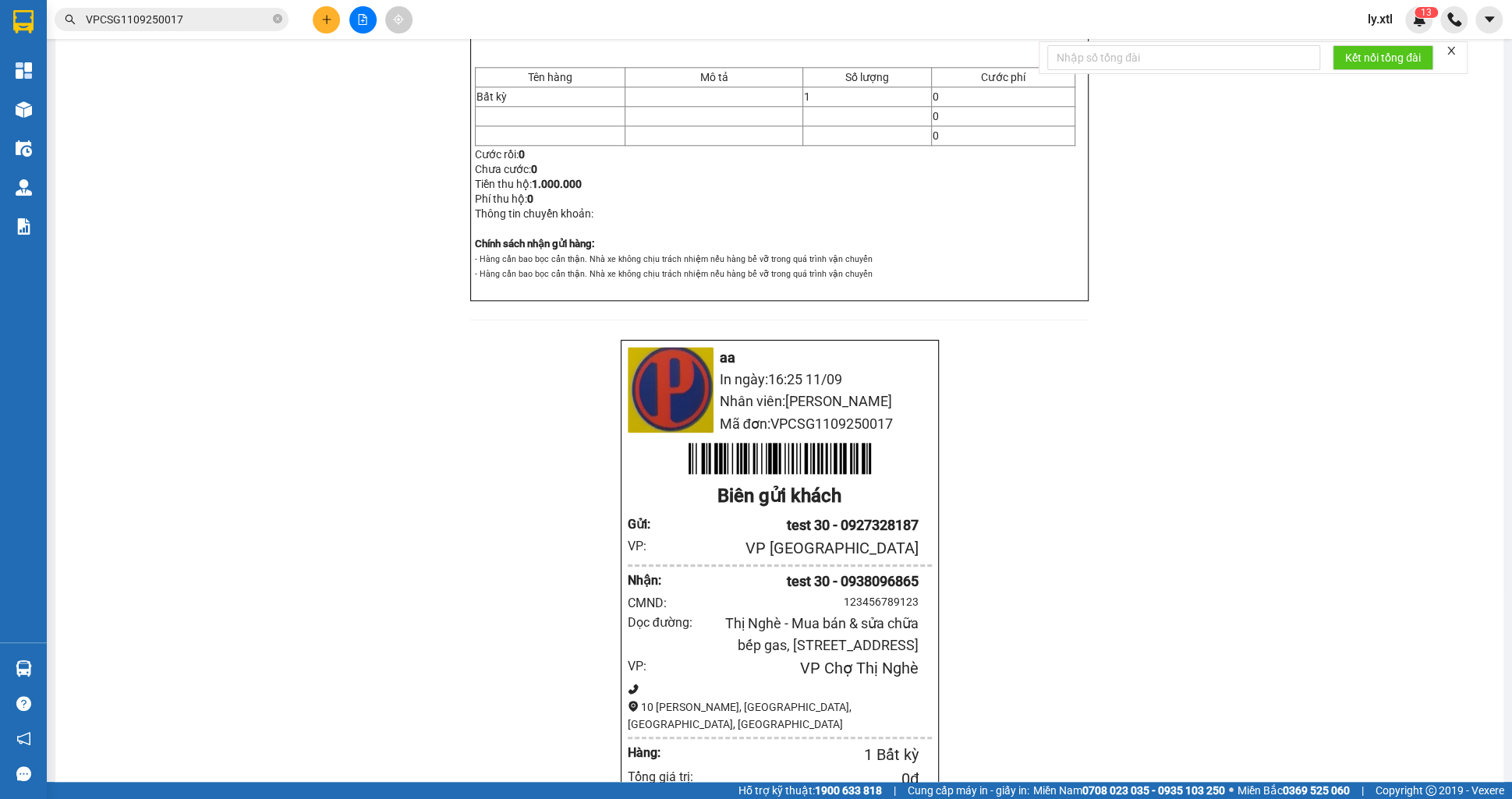
scroll to position [1301, 0]
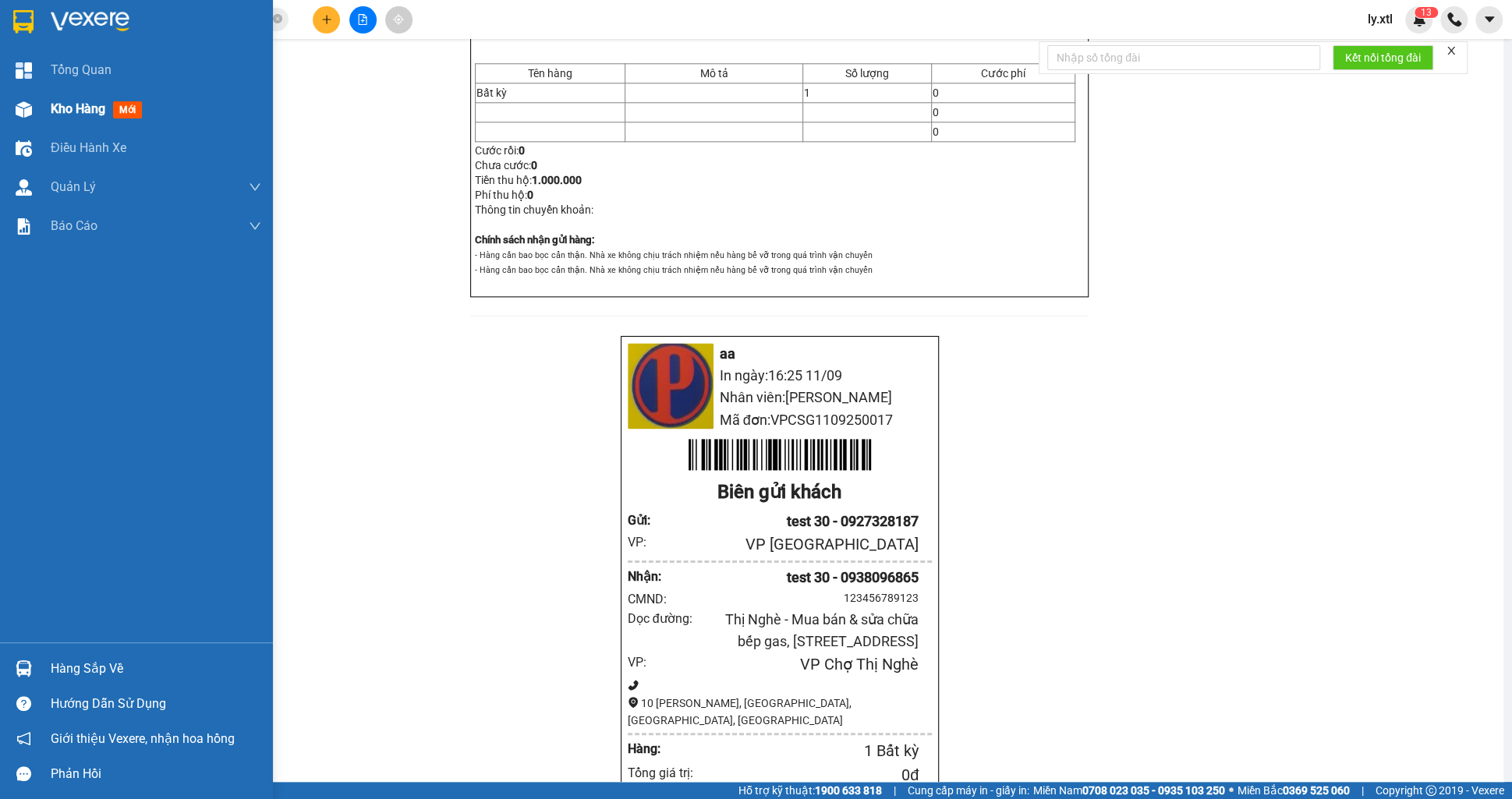
click at [25, 96] on div at bounding box center [24, 110] width 27 height 27
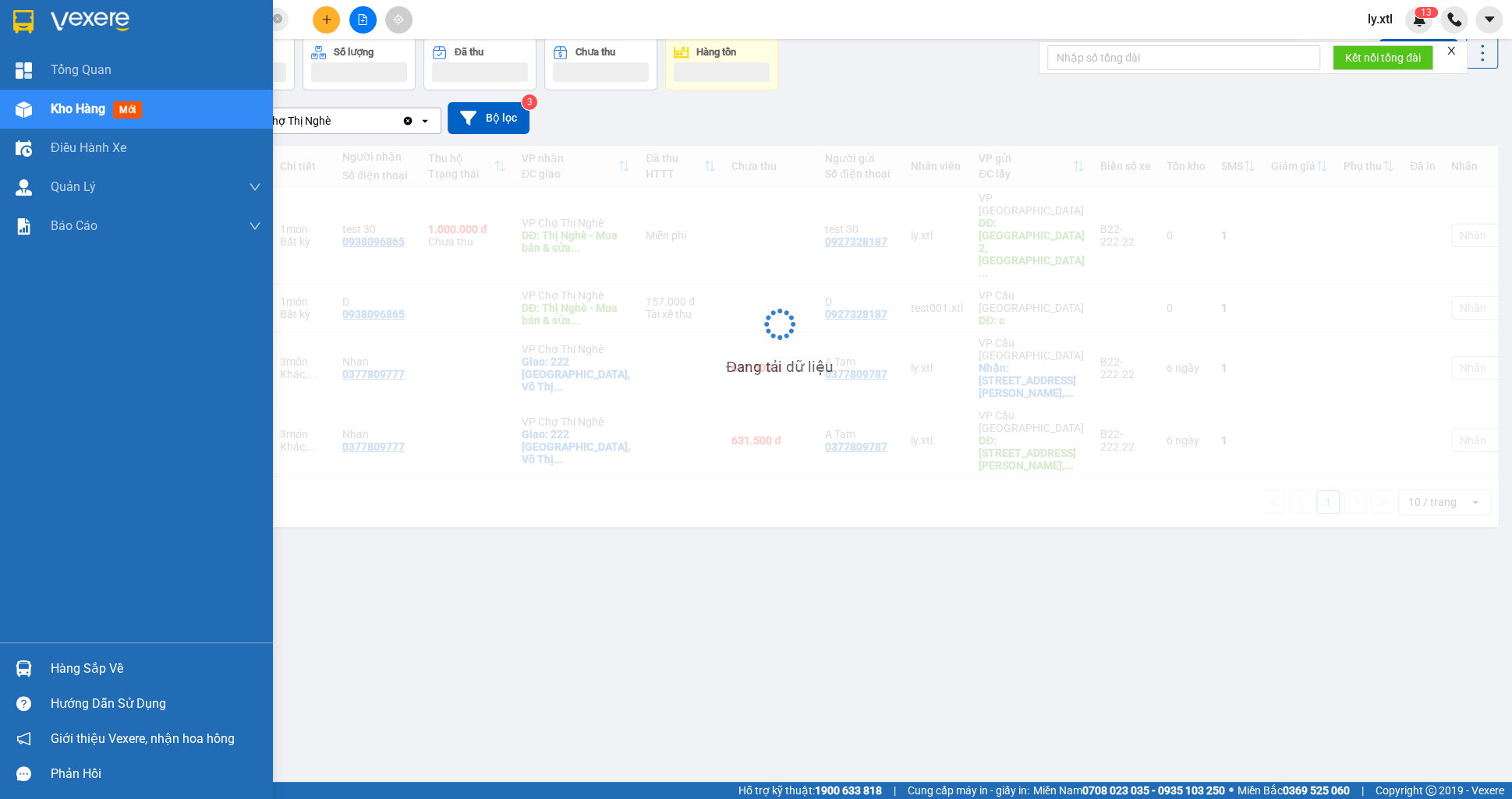
scroll to position [71, 0]
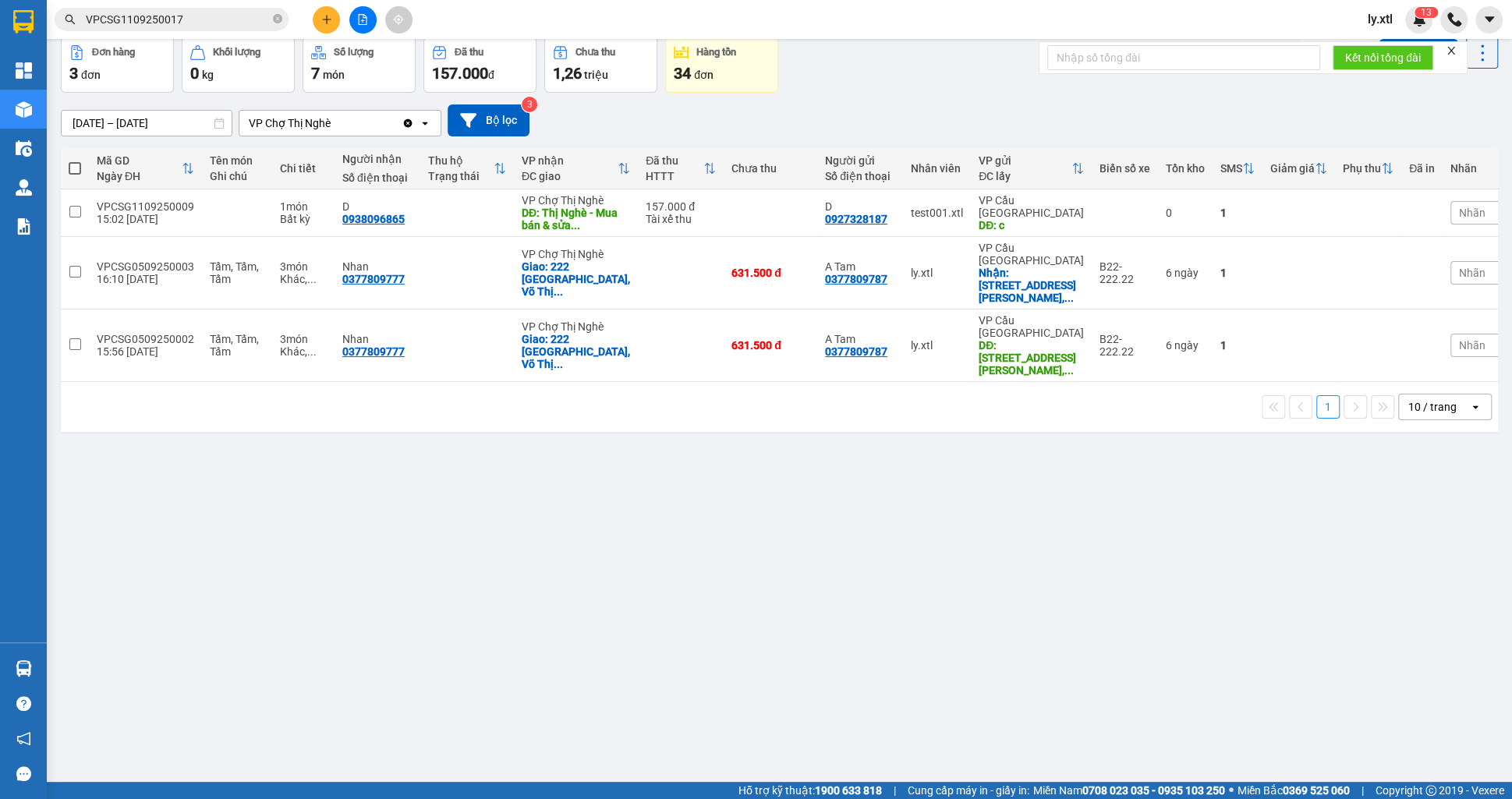
click at [231, 12] on input "VPCSG1109250017" at bounding box center [178, 19] width 184 height 17
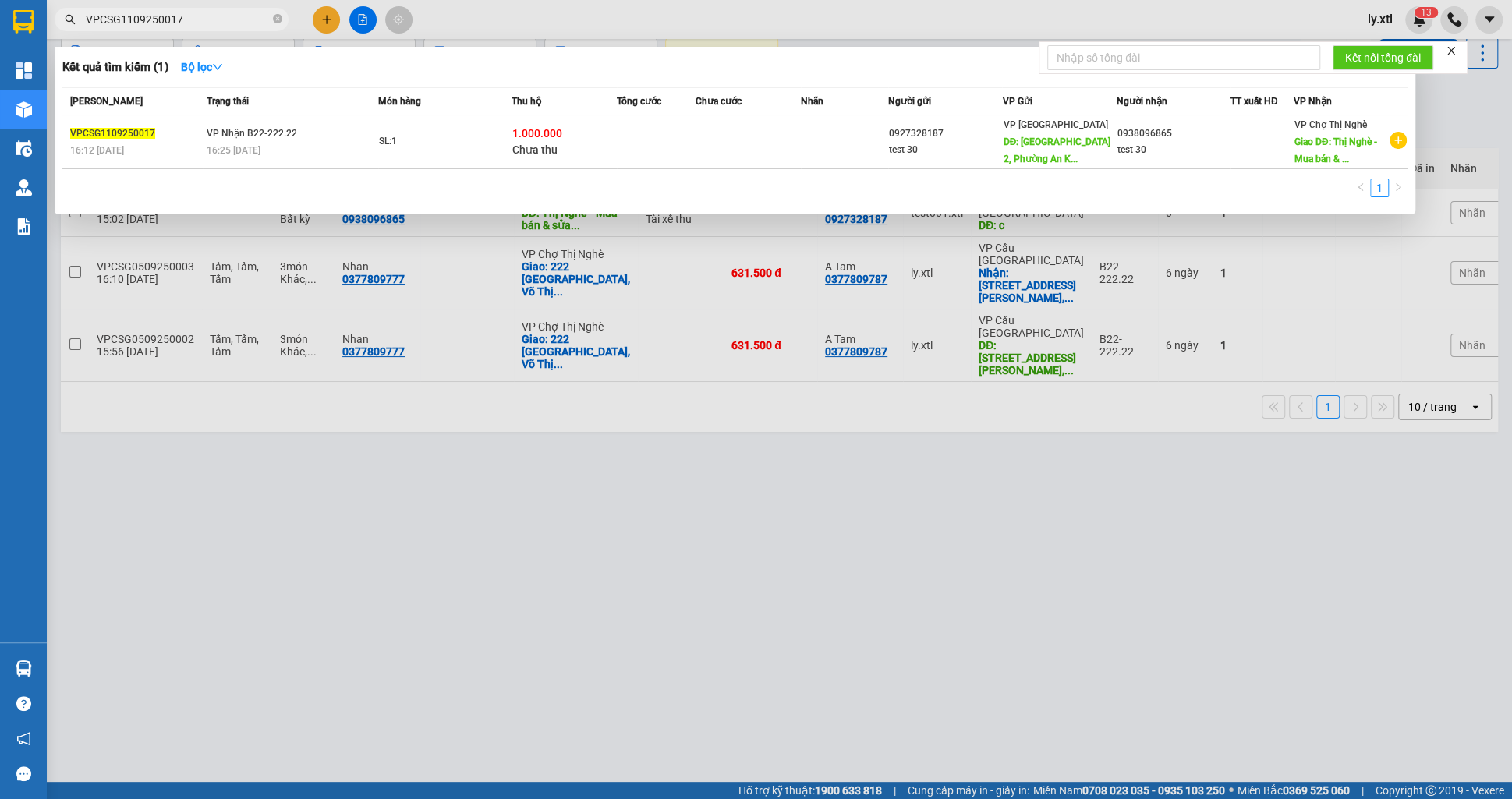
click at [231, 12] on input "VPCSG1109250017" at bounding box center [178, 19] width 184 height 17
click at [232, 15] on input "VPCSG1109250017" at bounding box center [178, 19] width 184 height 17
click at [232, 14] on input "VPCSG1109250017" at bounding box center [178, 19] width 184 height 17
paste input "26"
click at [1207, 463] on div at bounding box center [756, 400] width 1512 height 799
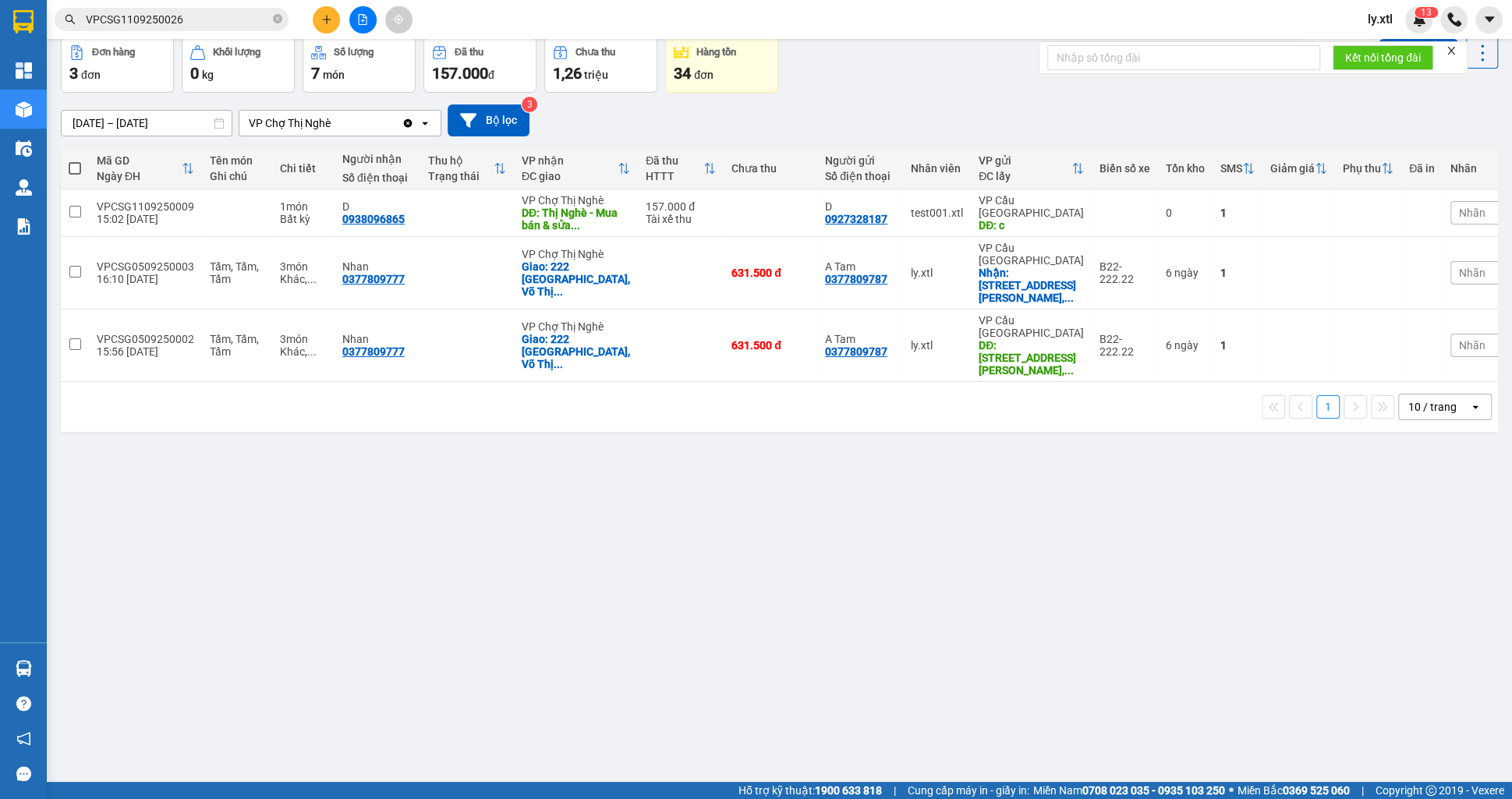
scroll to position [0, 0]
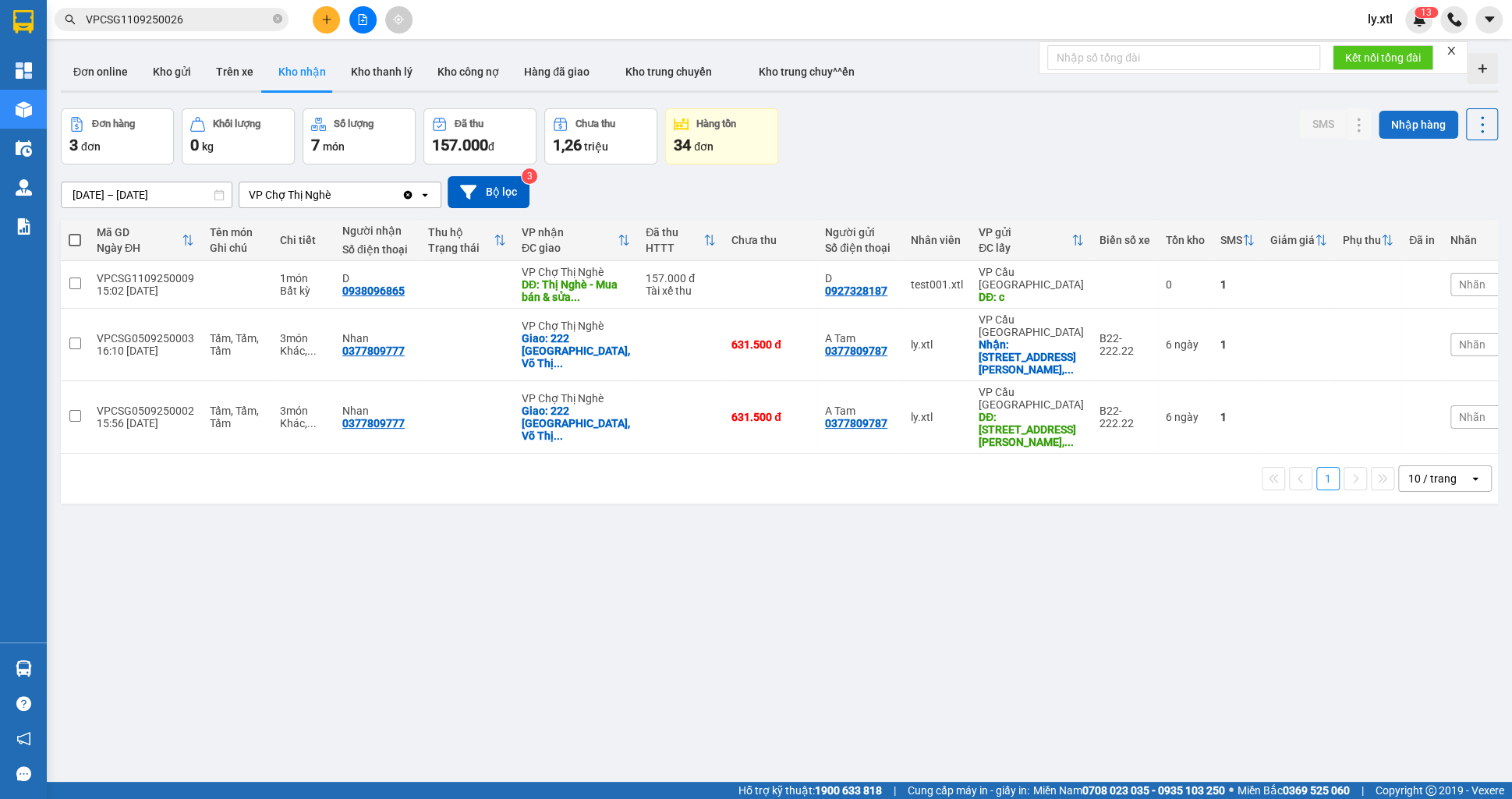
click at [1444, 122] on button "Nhập hàng" at bounding box center [1419, 125] width 80 height 28
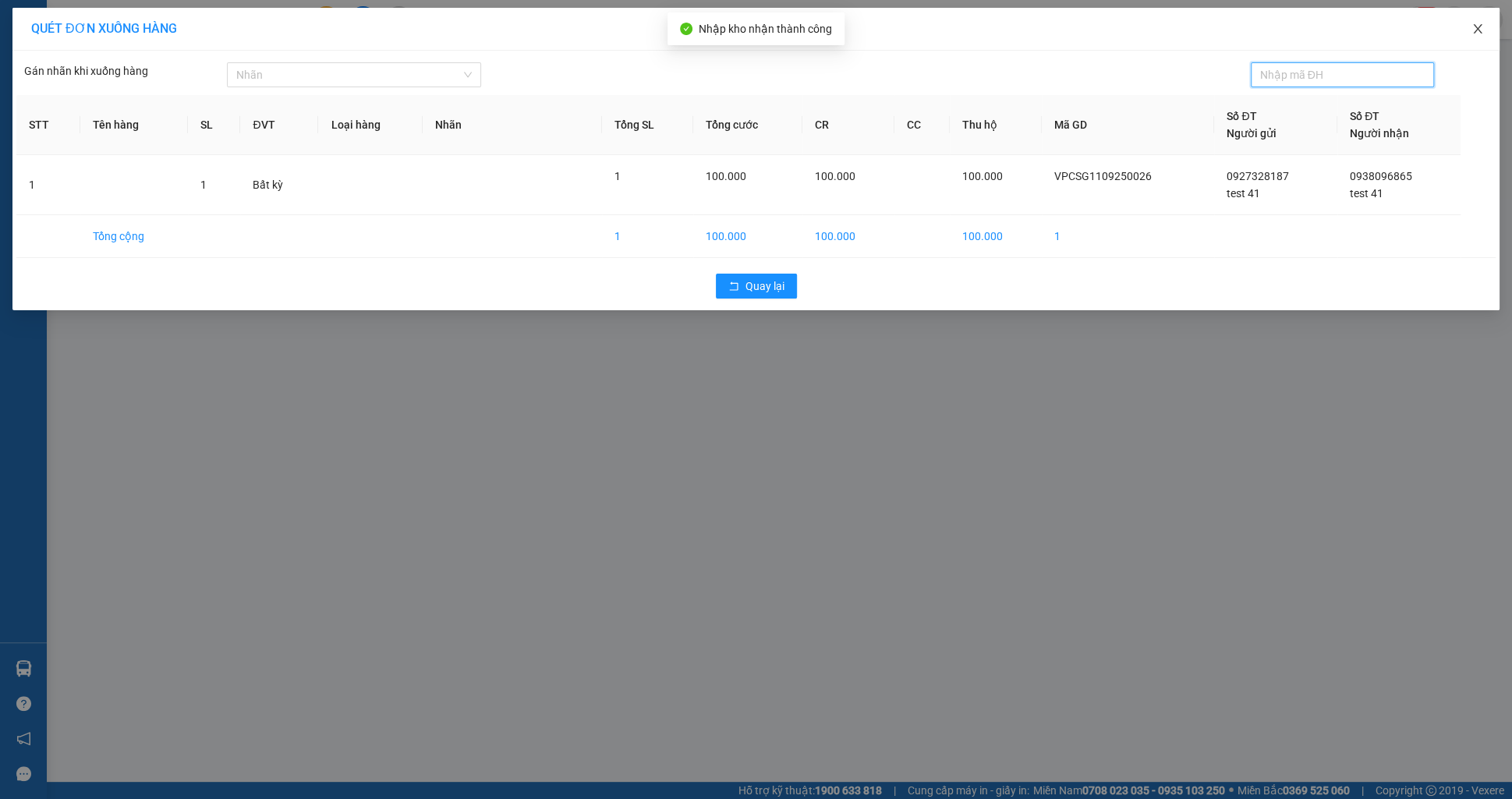
click at [1469, 34] on span "Close" at bounding box center [1478, 30] width 44 height 44
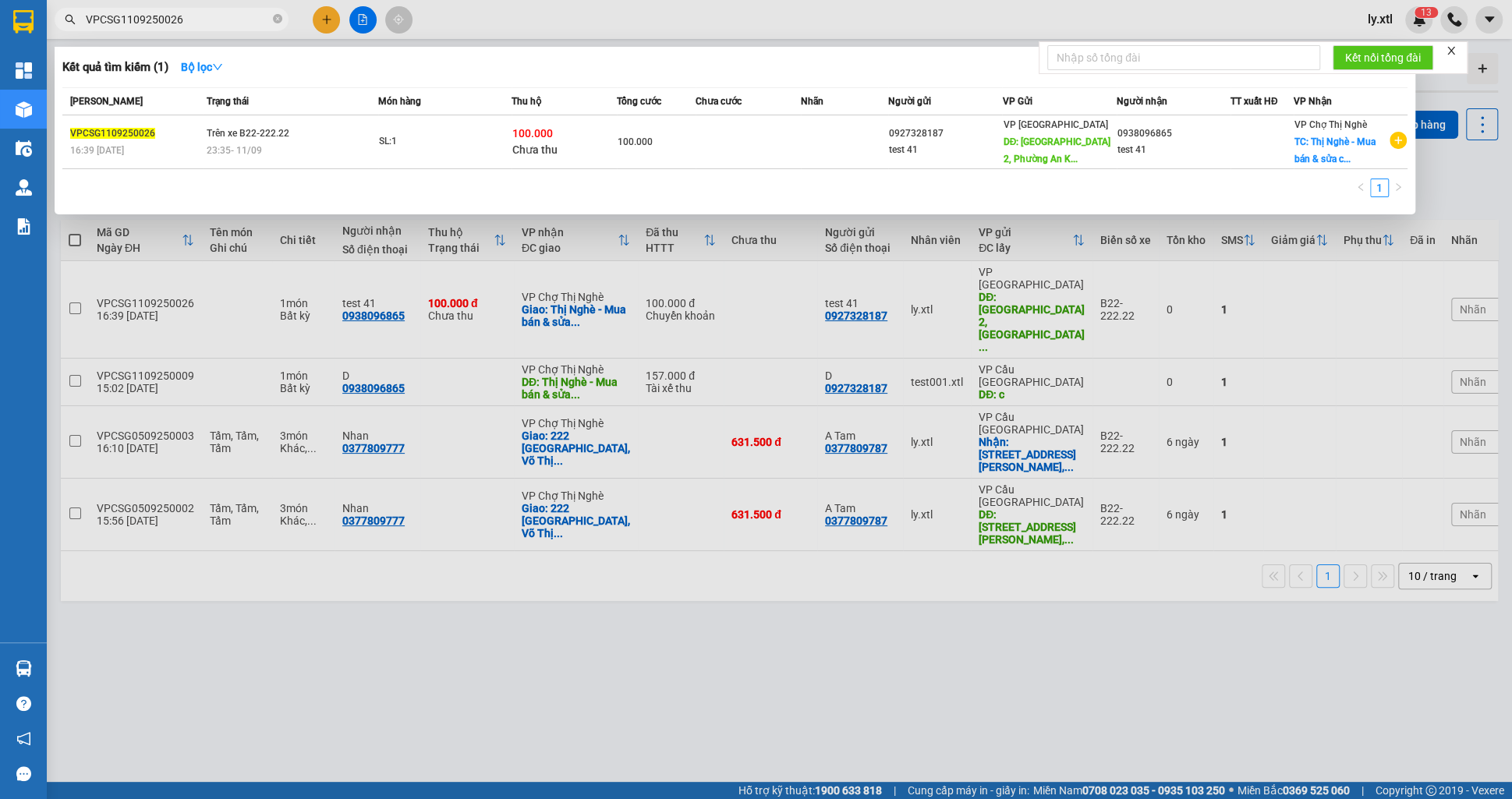
click at [236, 20] on input "VPCSG1109250026" at bounding box center [178, 19] width 184 height 17
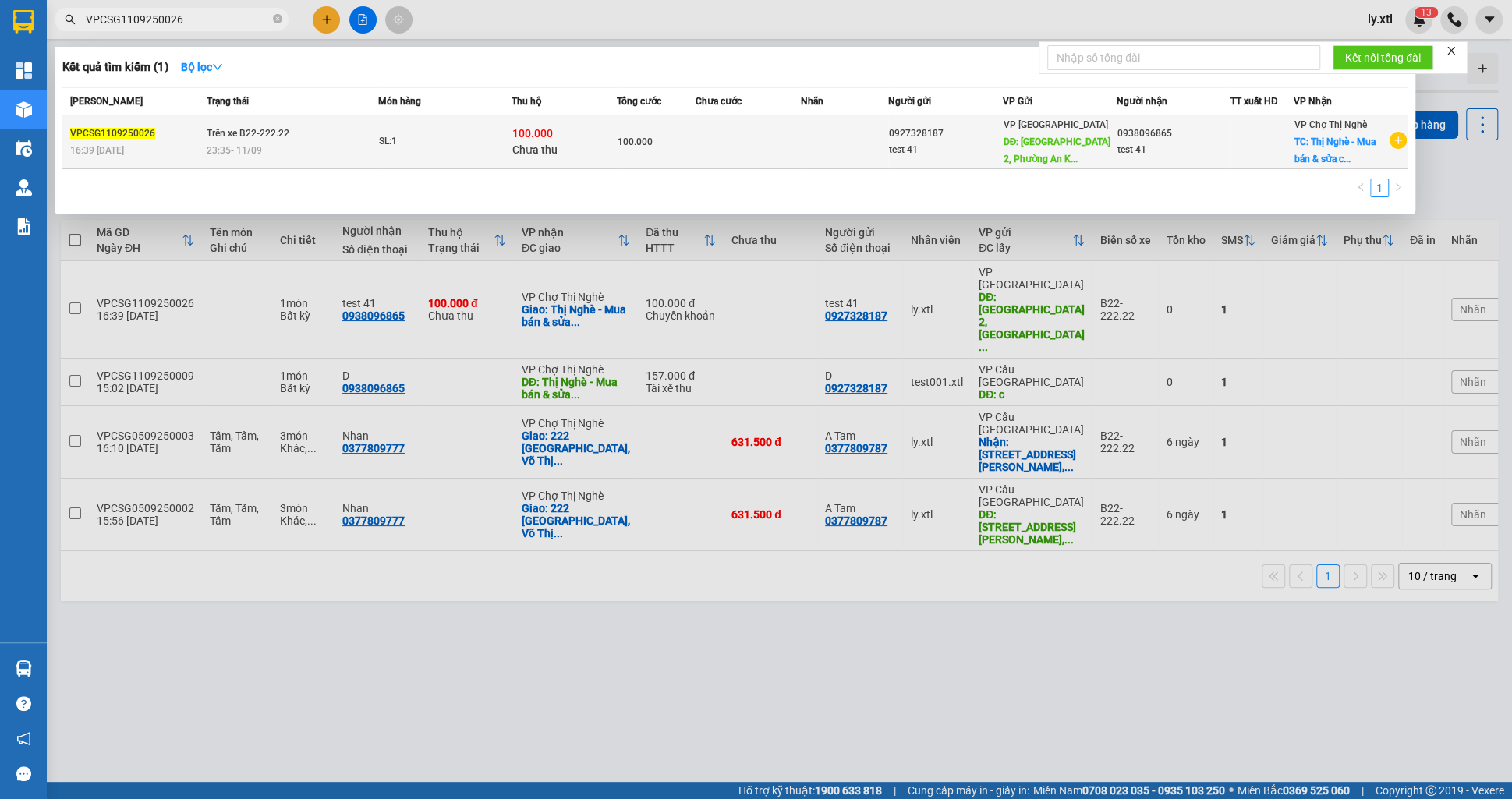
click at [348, 145] on div "23:35 - 11/09" at bounding box center [292, 150] width 170 height 17
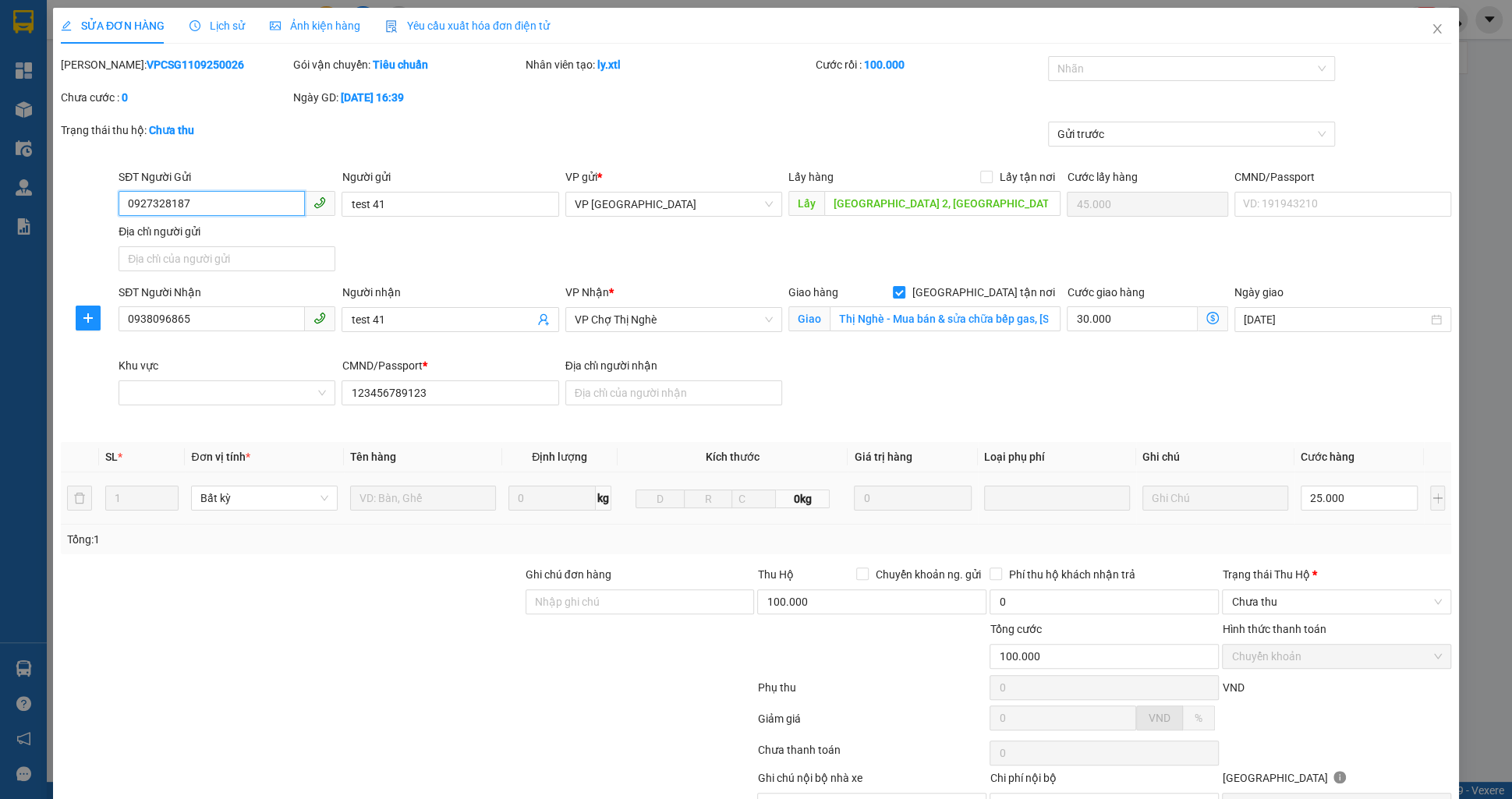
scroll to position [82, 0]
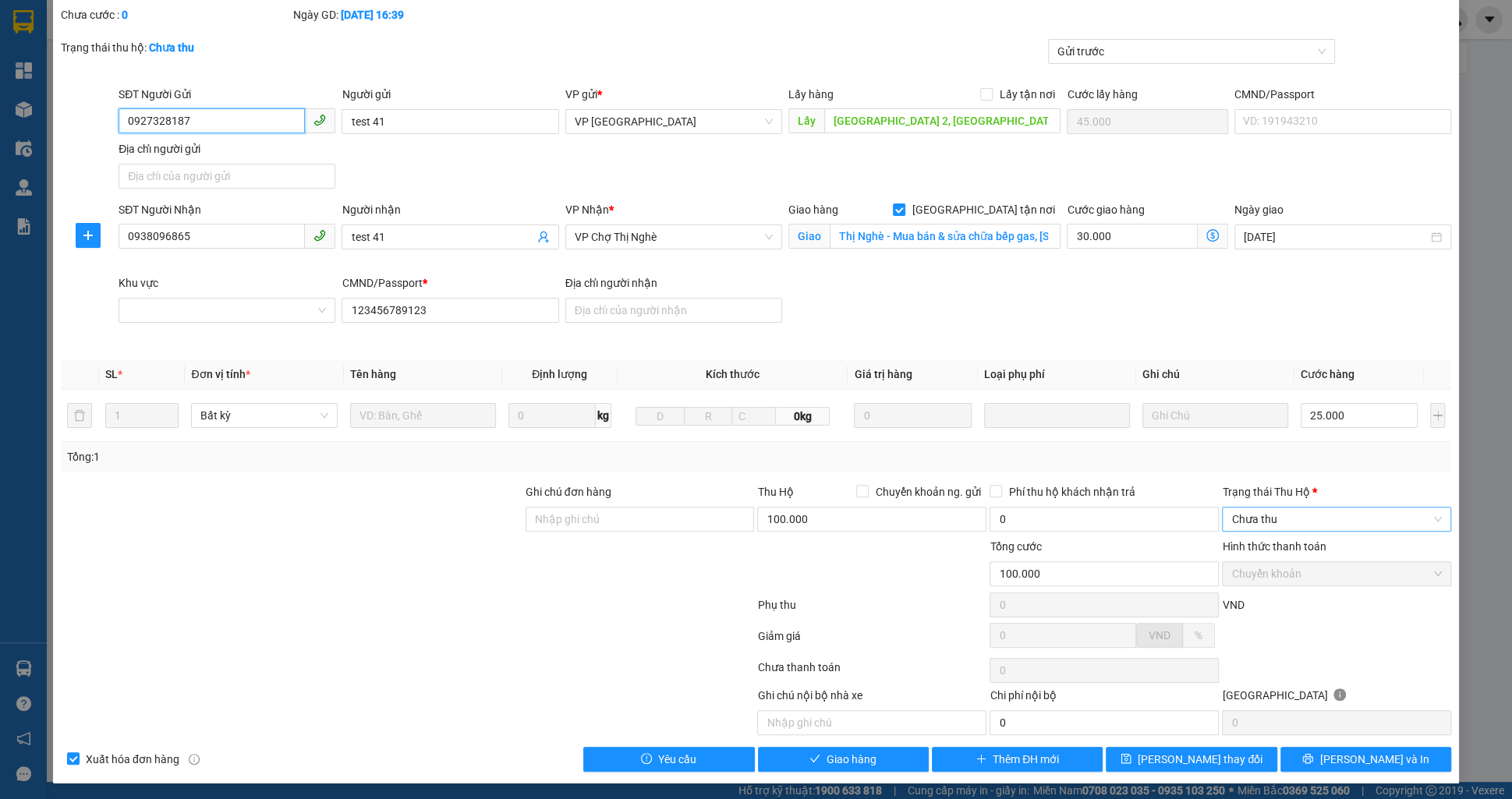
drag, startPoint x: 1261, startPoint y: 525, endPoint x: 1258, endPoint y: 512, distance: 13.3
click at [1261, 524] on span "Chưa thu" at bounding box center [1337, 520] width 211 height 24
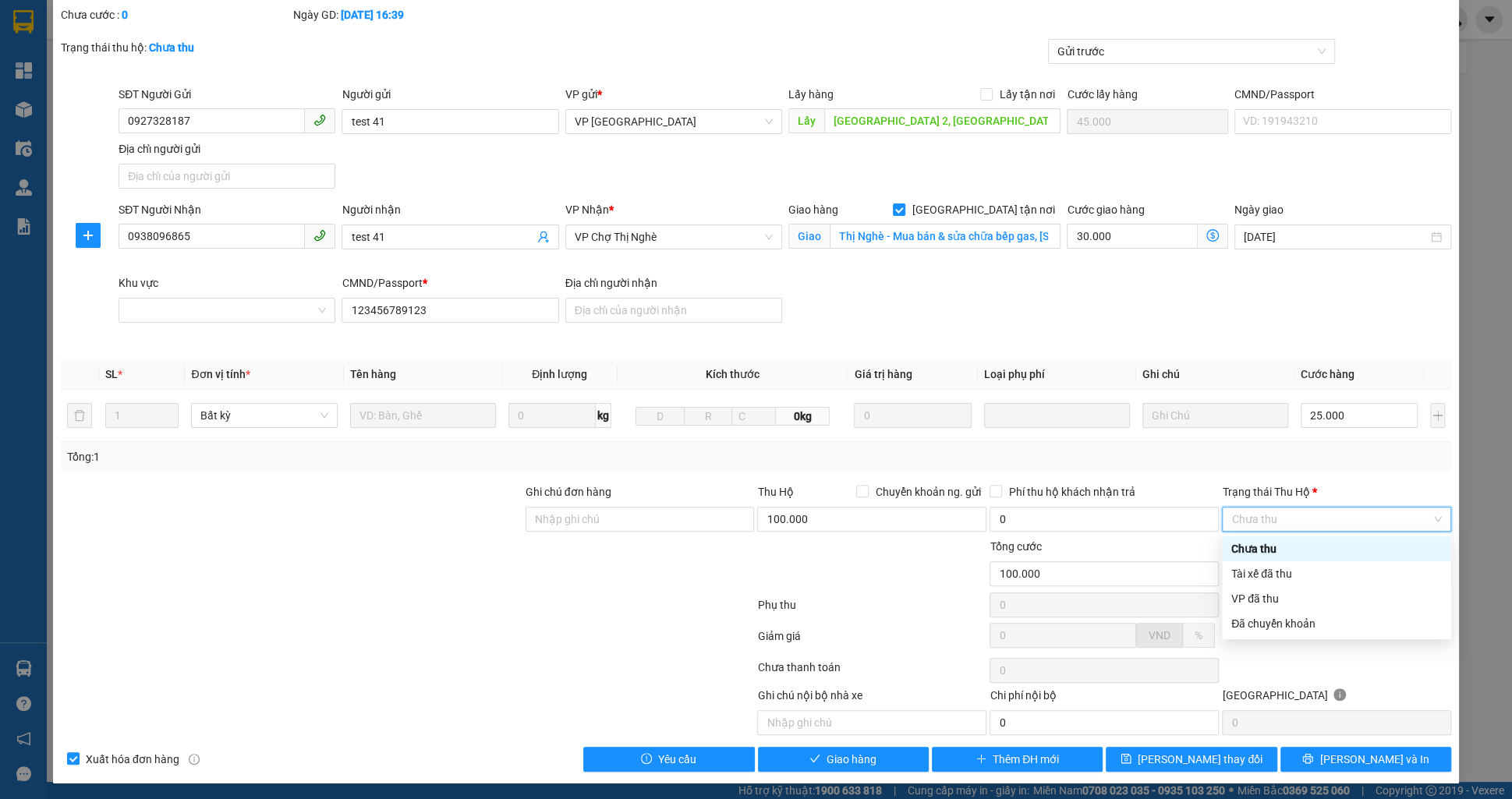
click at [1258, 511] on span "Chưa thu" at bounding box center [1337, 520] width 211 height 24
click at [1259, 568] on div "Tài xế đã thu" at bounding box center [1337, 574] width 211 height 17
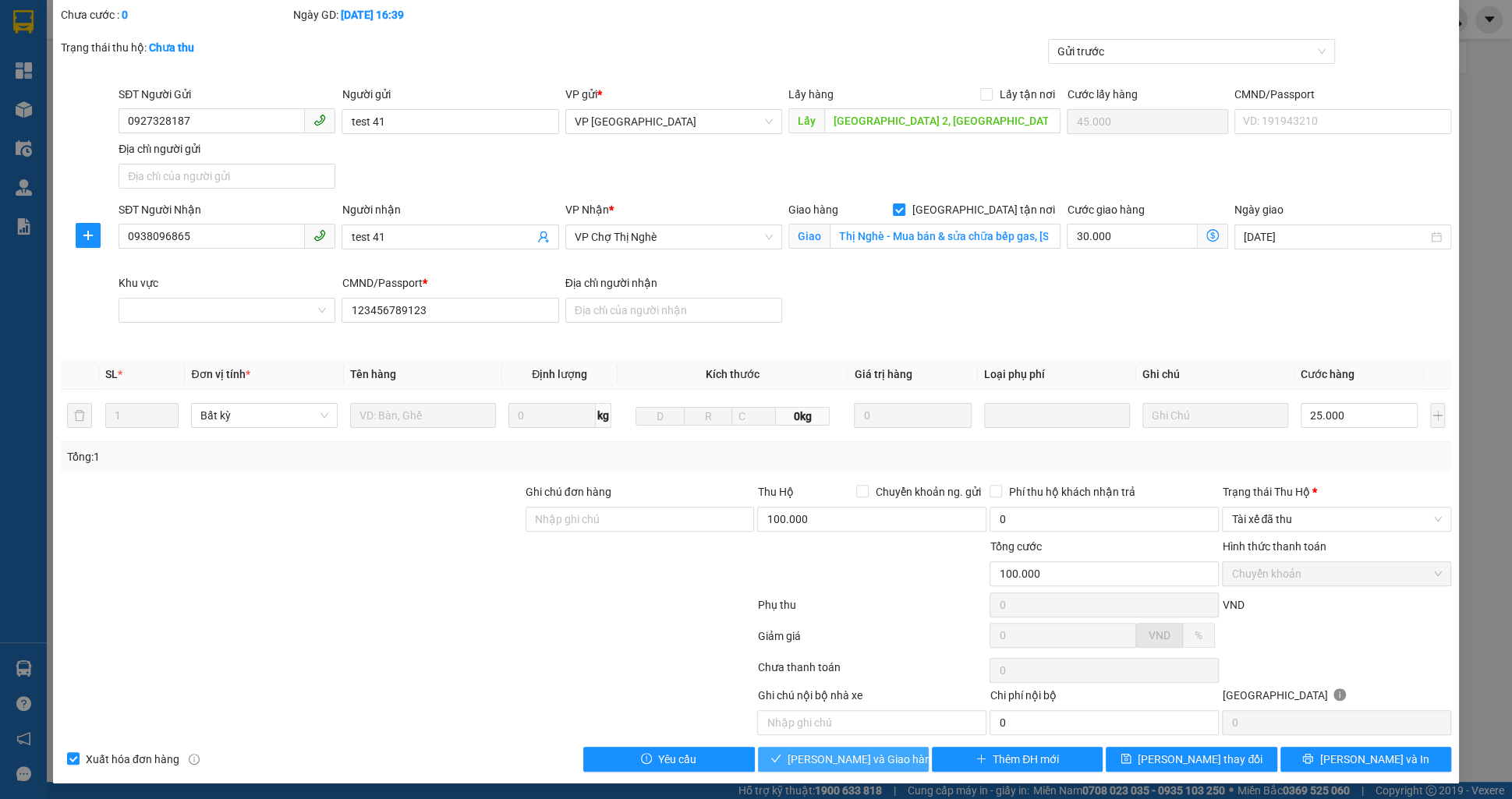
click at [864, 750] on span "Lưu và Giao hàng" at bounding box center [861, 759] width 149 height 17
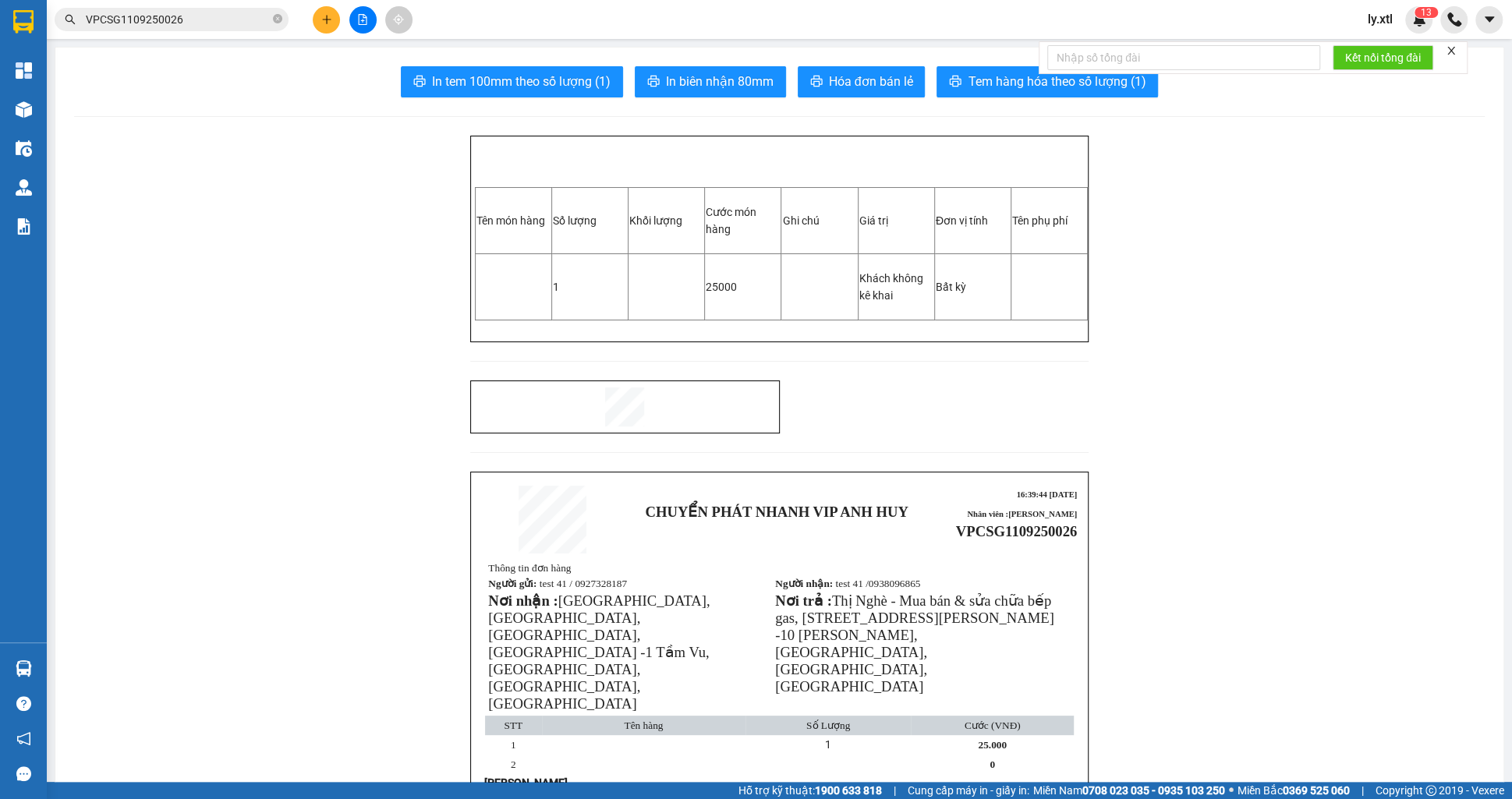
click at [186, 27] on span "VPCSG1109250026" at bounding box center [171, 20] width 234 height 24
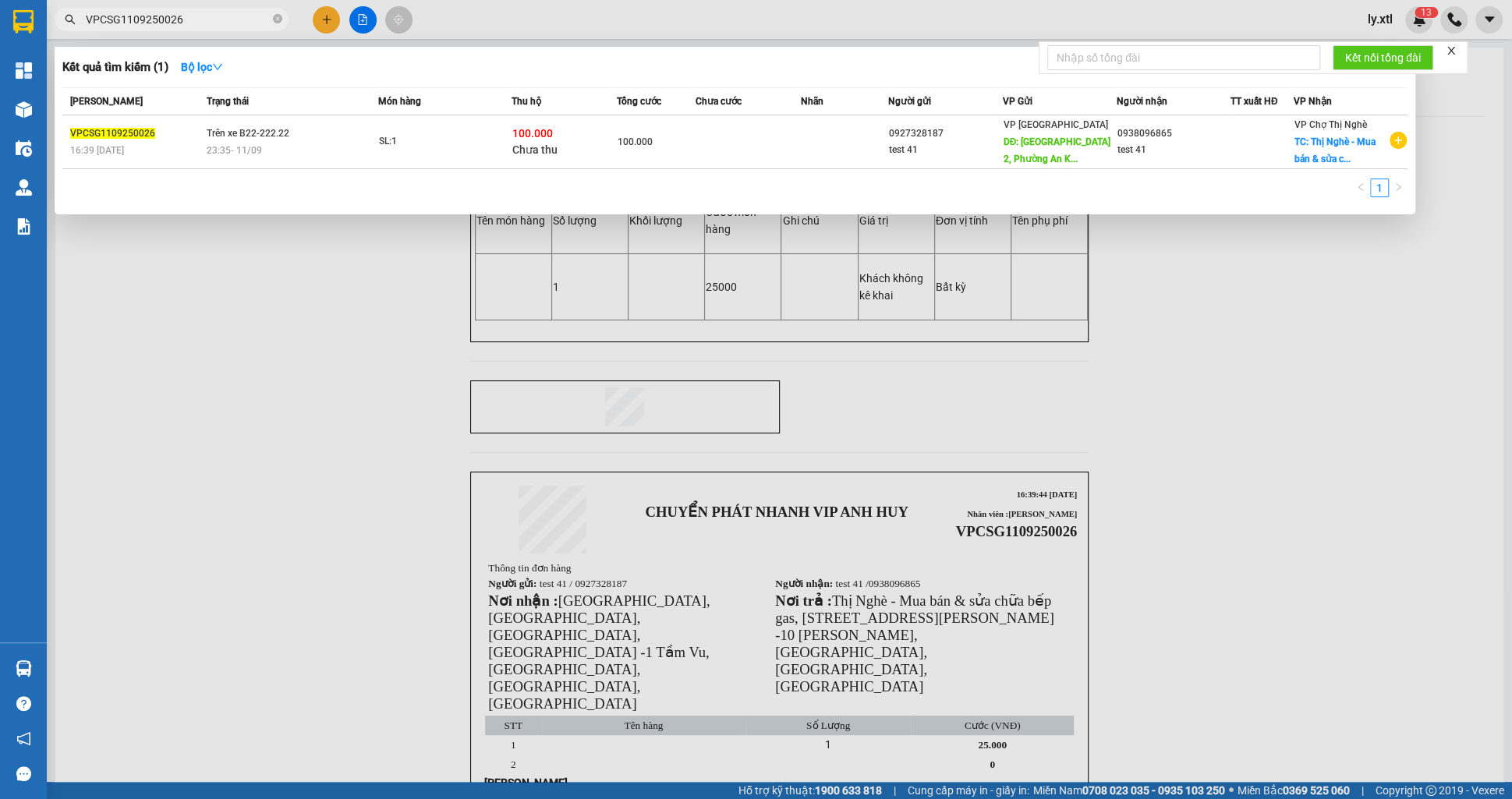
click at [185, 27] on input "VPCSG1109250026" at bounding box center [178, 19] width 184 height 17
paste input "5"
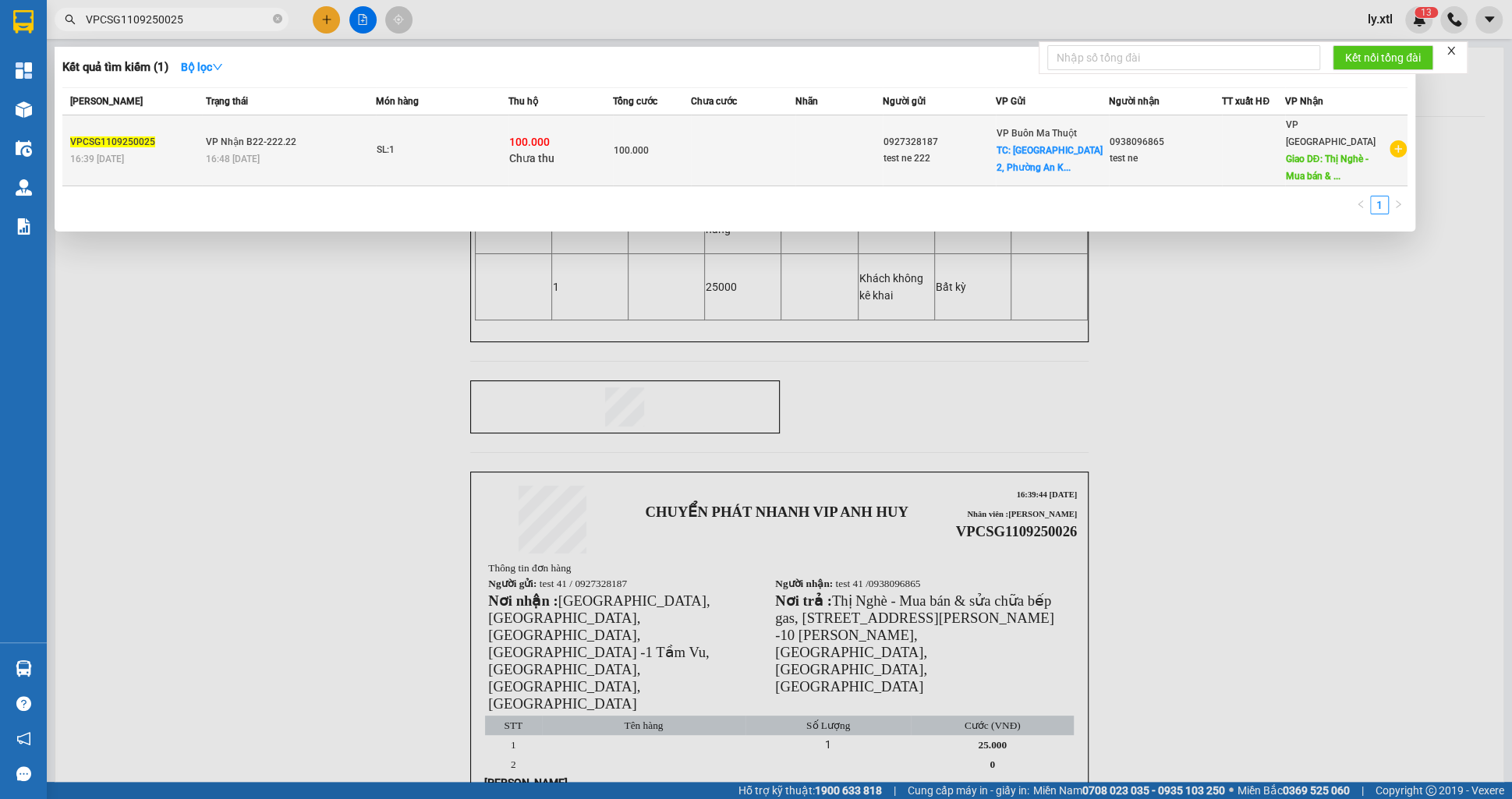
click at [847, 141] on td at bounding box center [838, 150] width 87 height 71
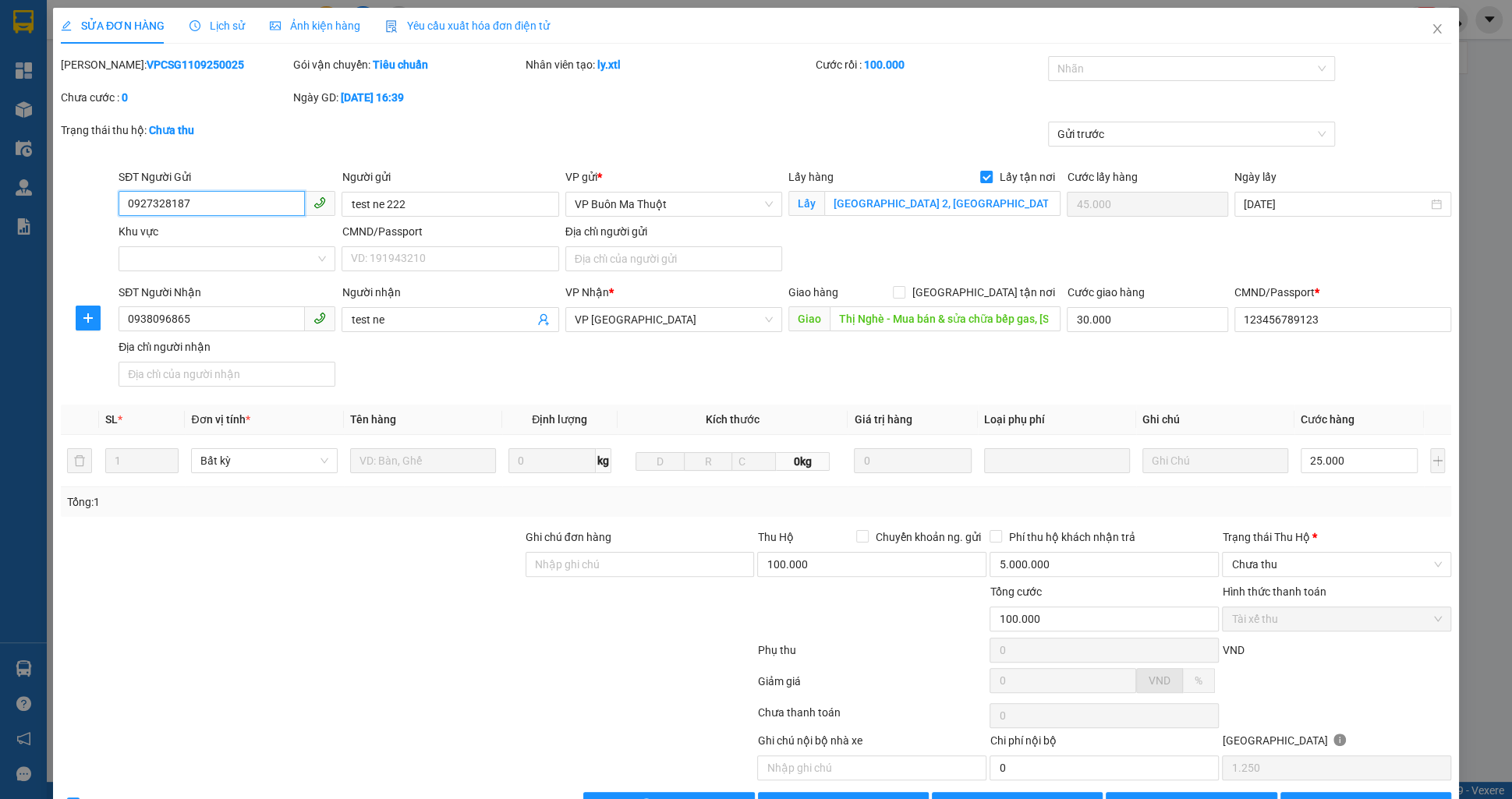
scroll to position [45, 0]
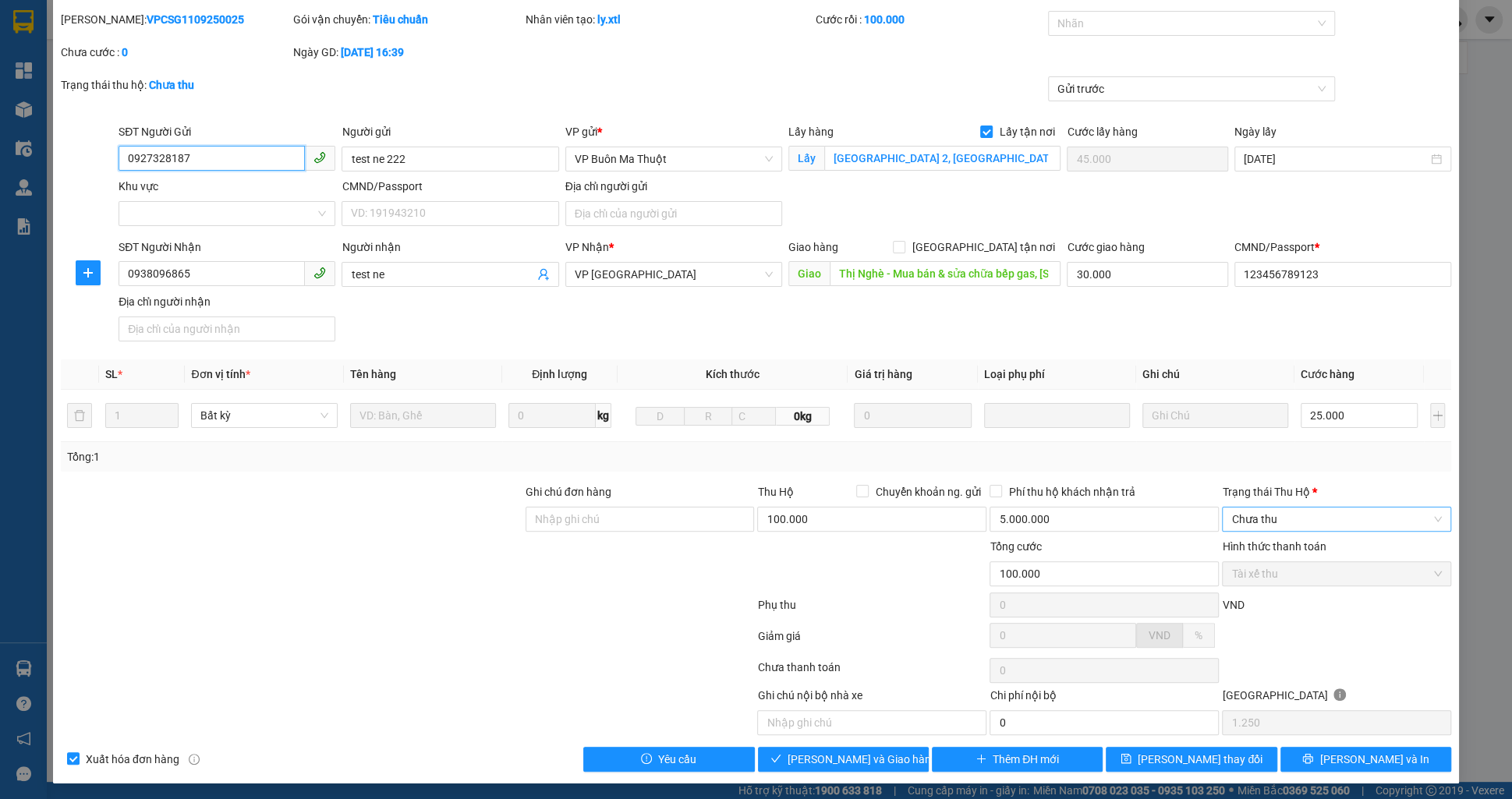
click at [1275, 515] on span "Chưa thu" at bounding box center [1337, 520] width 211 height 24
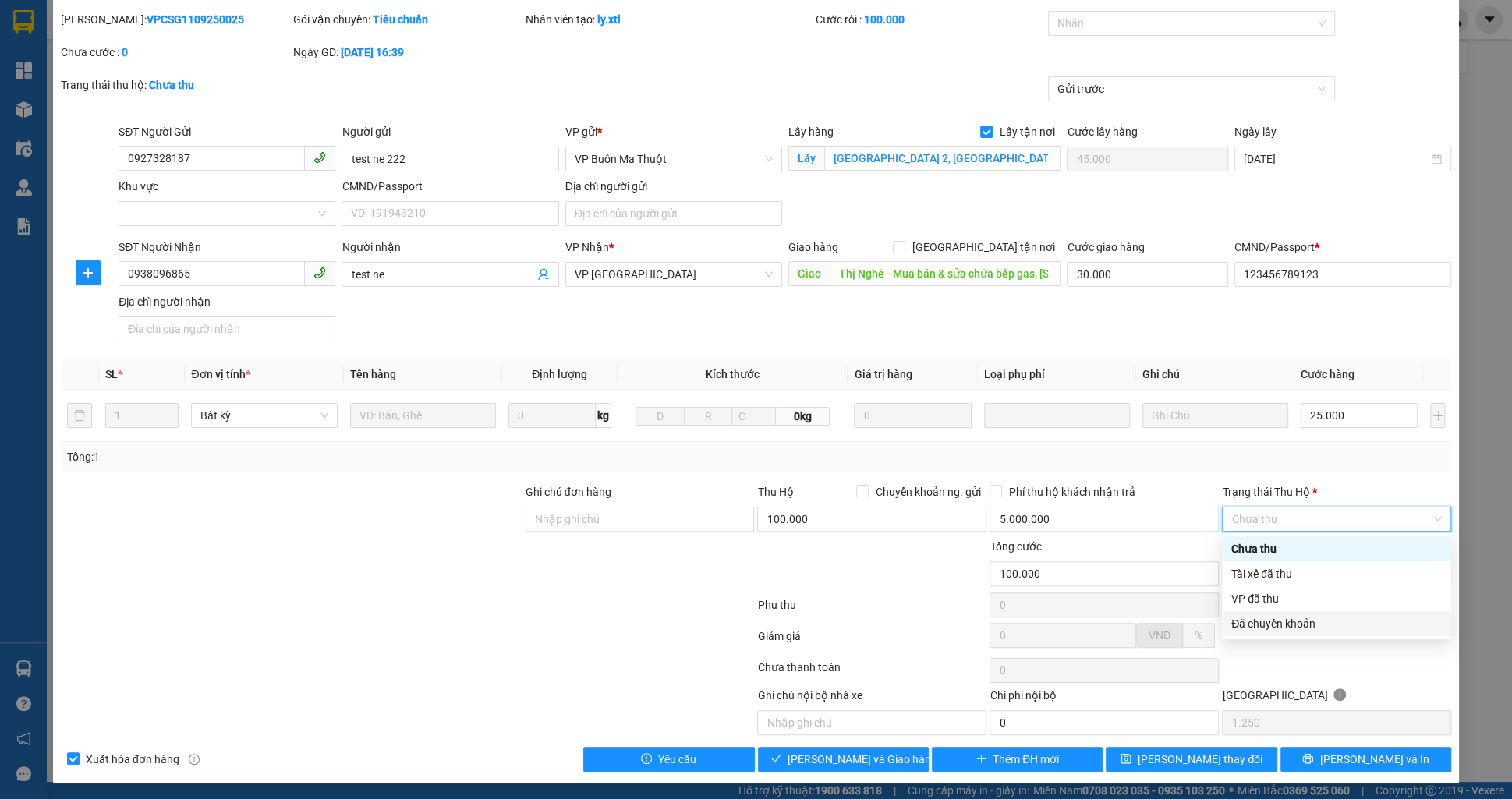
click at [1259, 616] on div "Đã chuyển khoản" at bounding box center [1337, 623] width 211 height 17
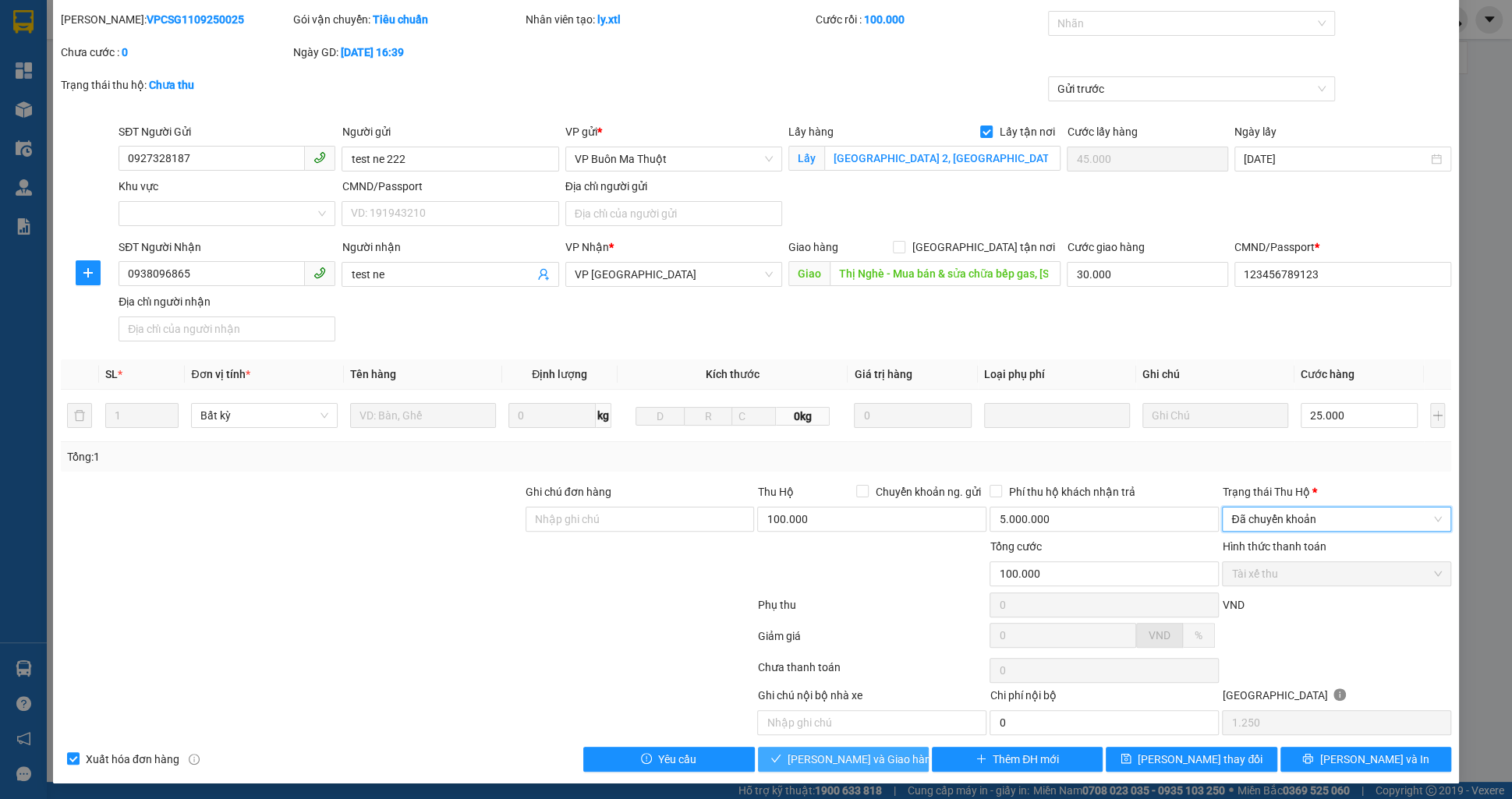
click at [814, 769] on button "Lưu và Giao hàng" at bounding box center [843, 759] width 170 height 25
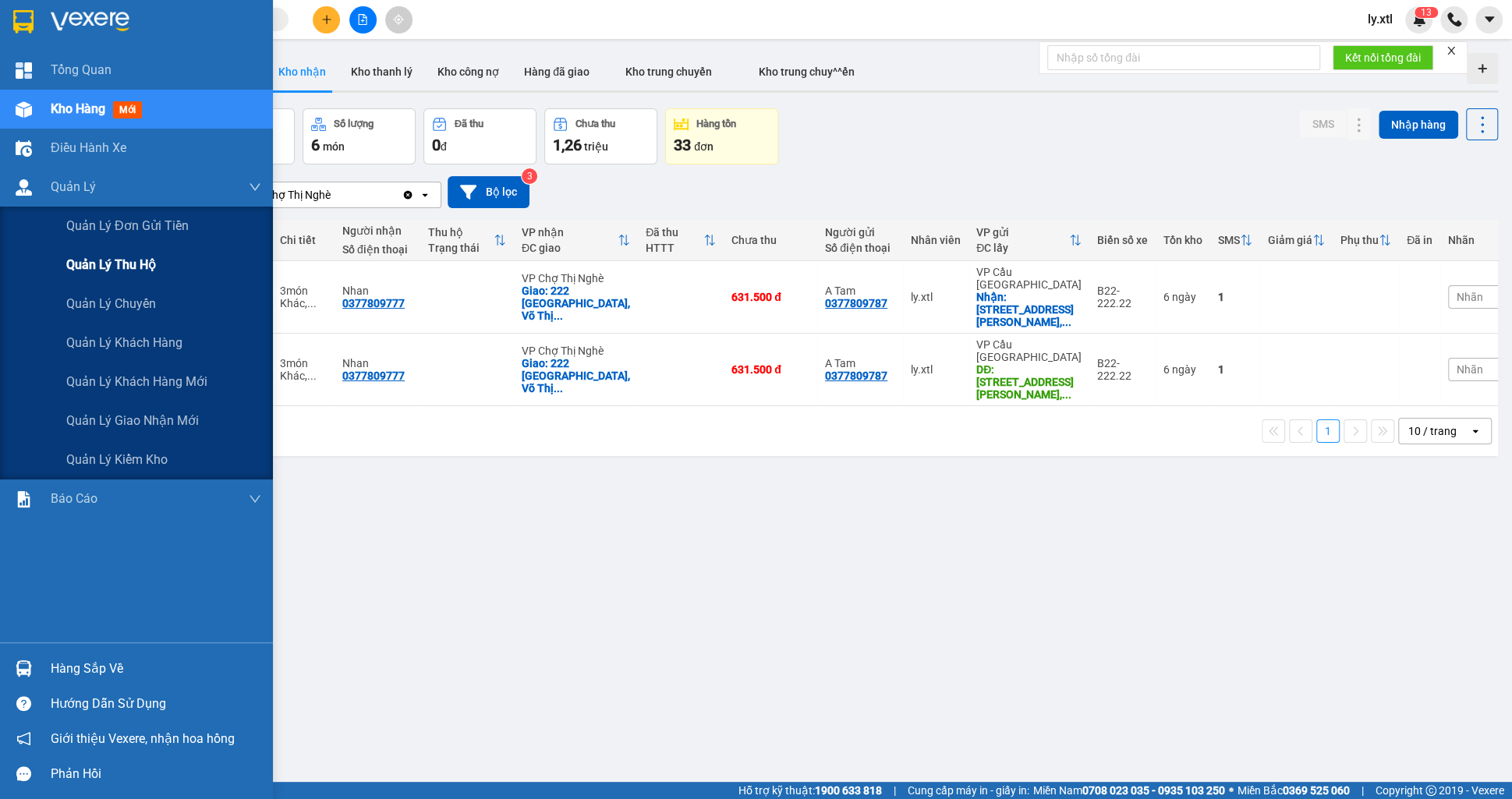
click at [114, 265] on span "Quản lý thu hộ" at bounding box center [111, 264] width 90 height 19
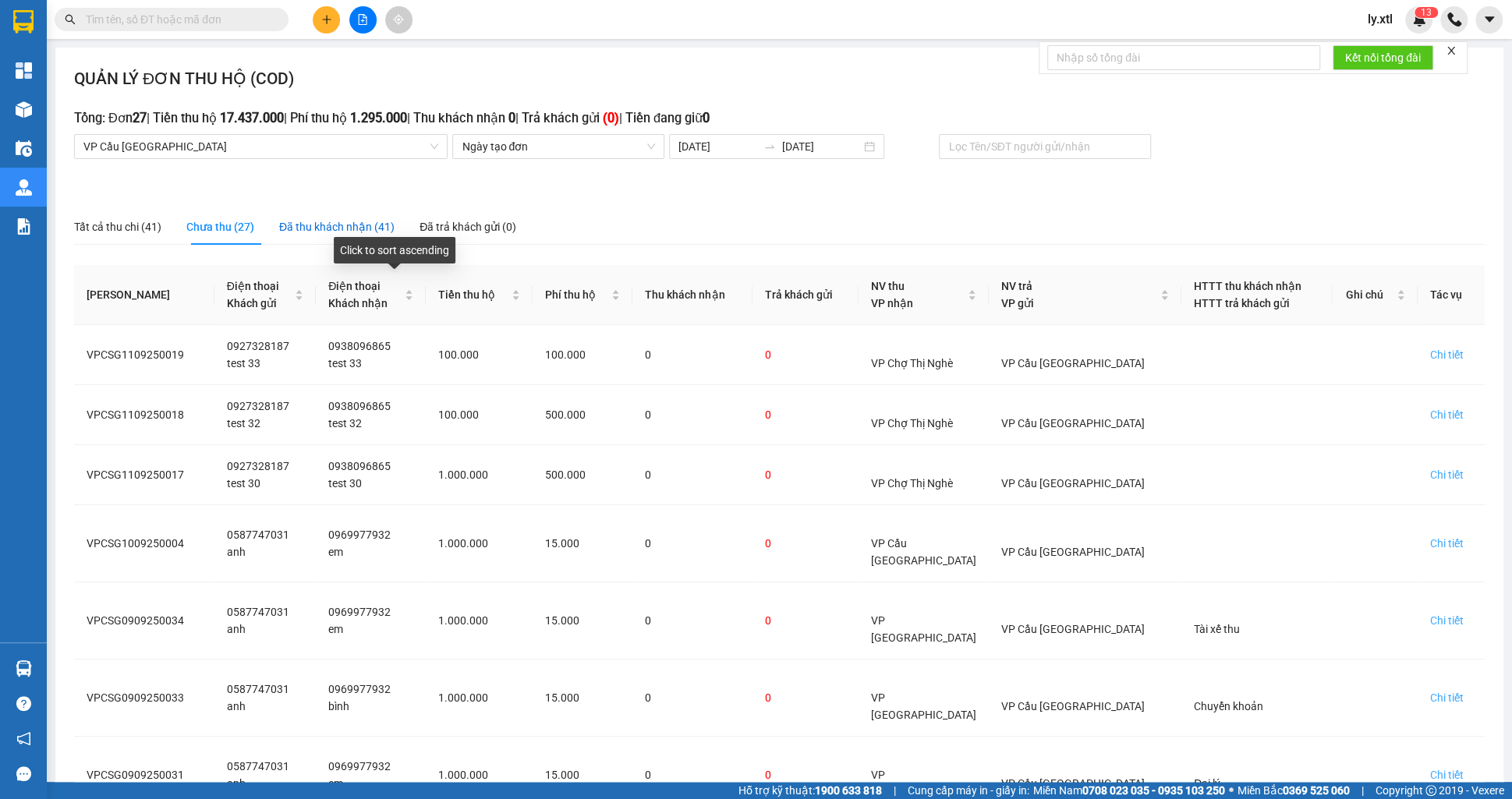
click at [333, 227] on div "Đã thu khách nhận (41)" at bounding box center [337, 226] width 115 height 17
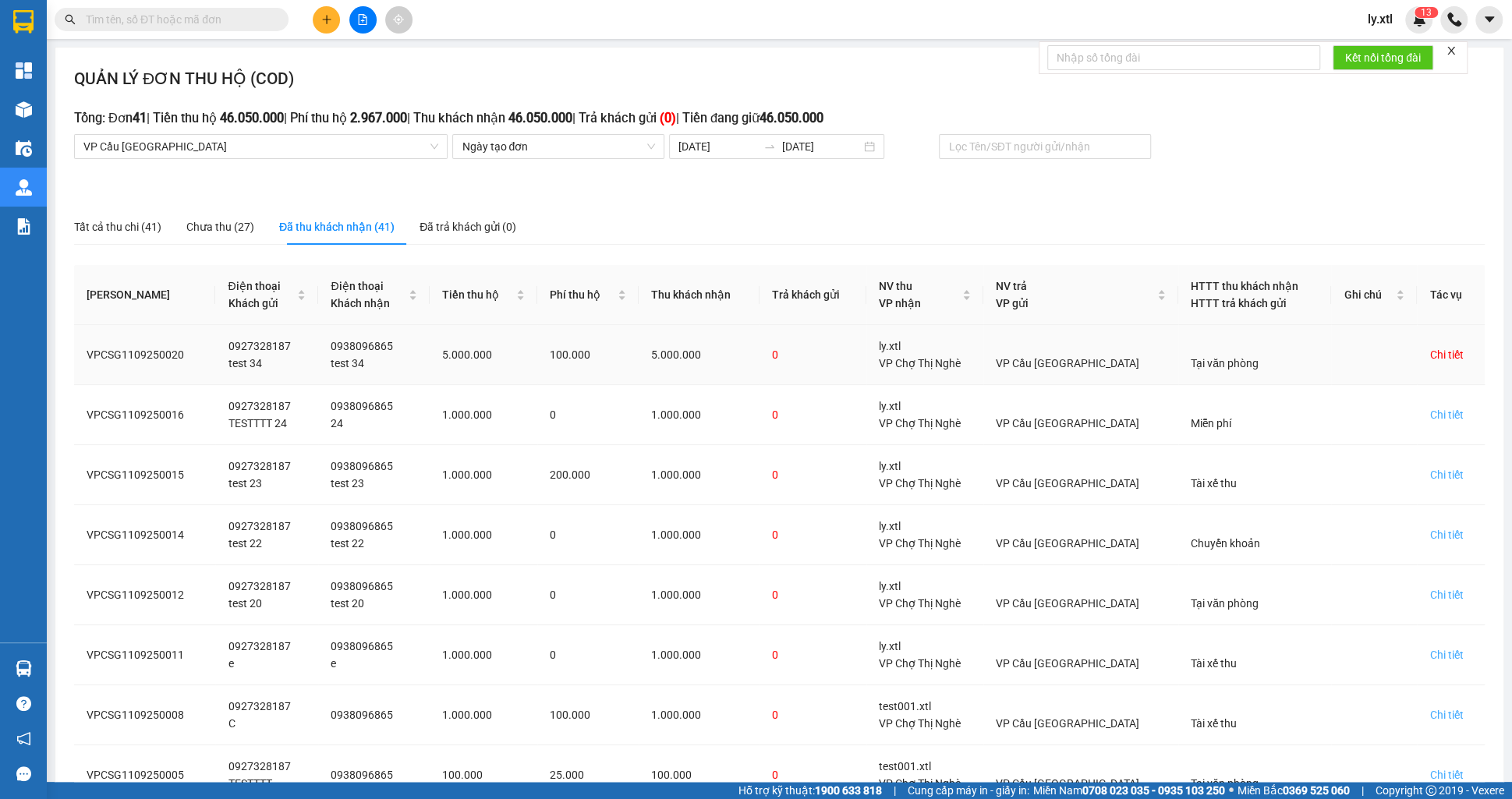
click at [1450, 354] on div "Chi tiết" at bounding box center [1446, 355] width 34 height 17
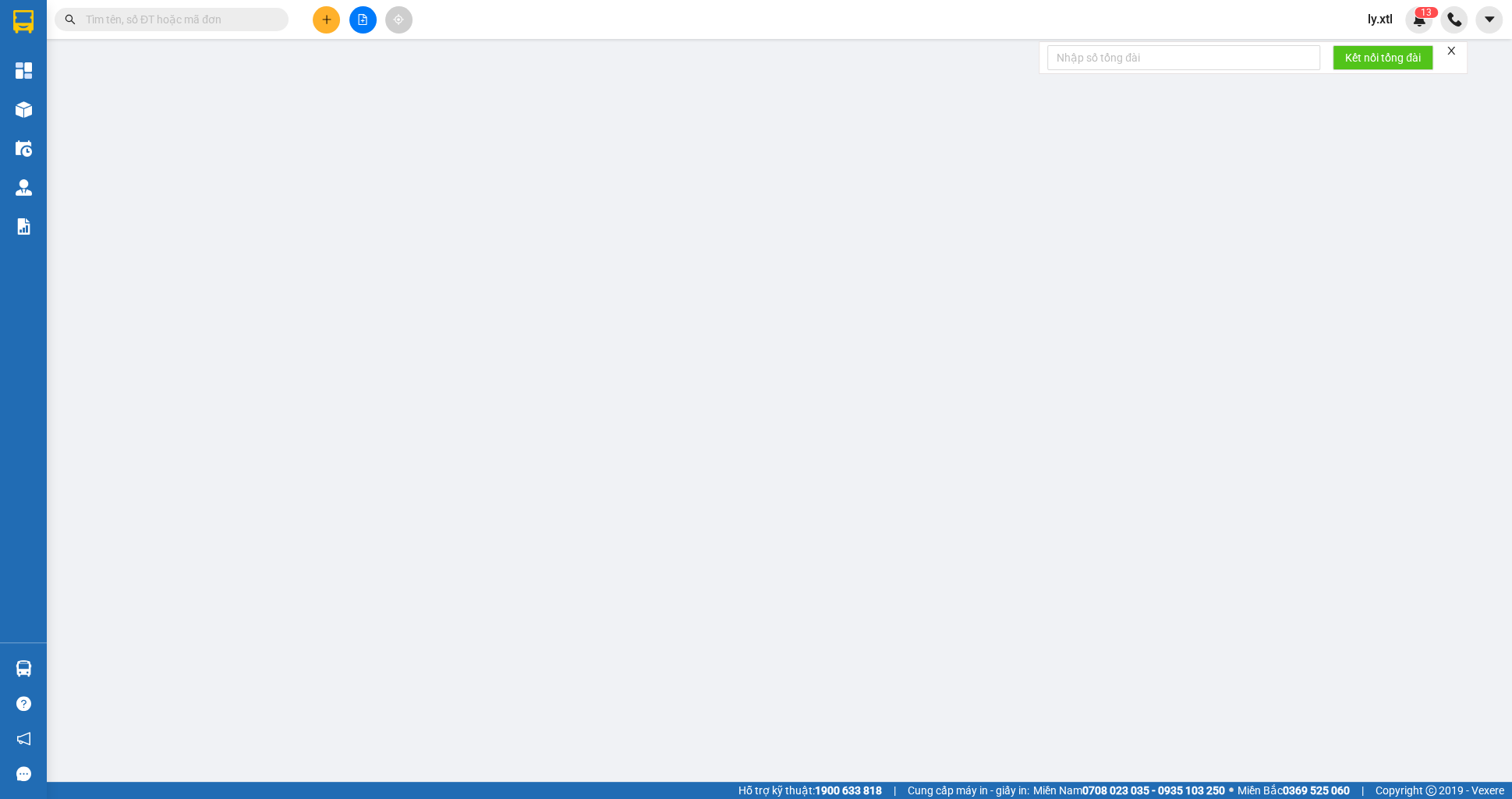
type input "0927328187"
type input "test 34"
checkbox input "true"
type input "[GEOGRAPHIC_DATA] 2, [GEOGRAPHIC_DATA], [GEOGRAPHIC_DATA], [GEOGRAPHIC_DATA]"
type input "45.000"
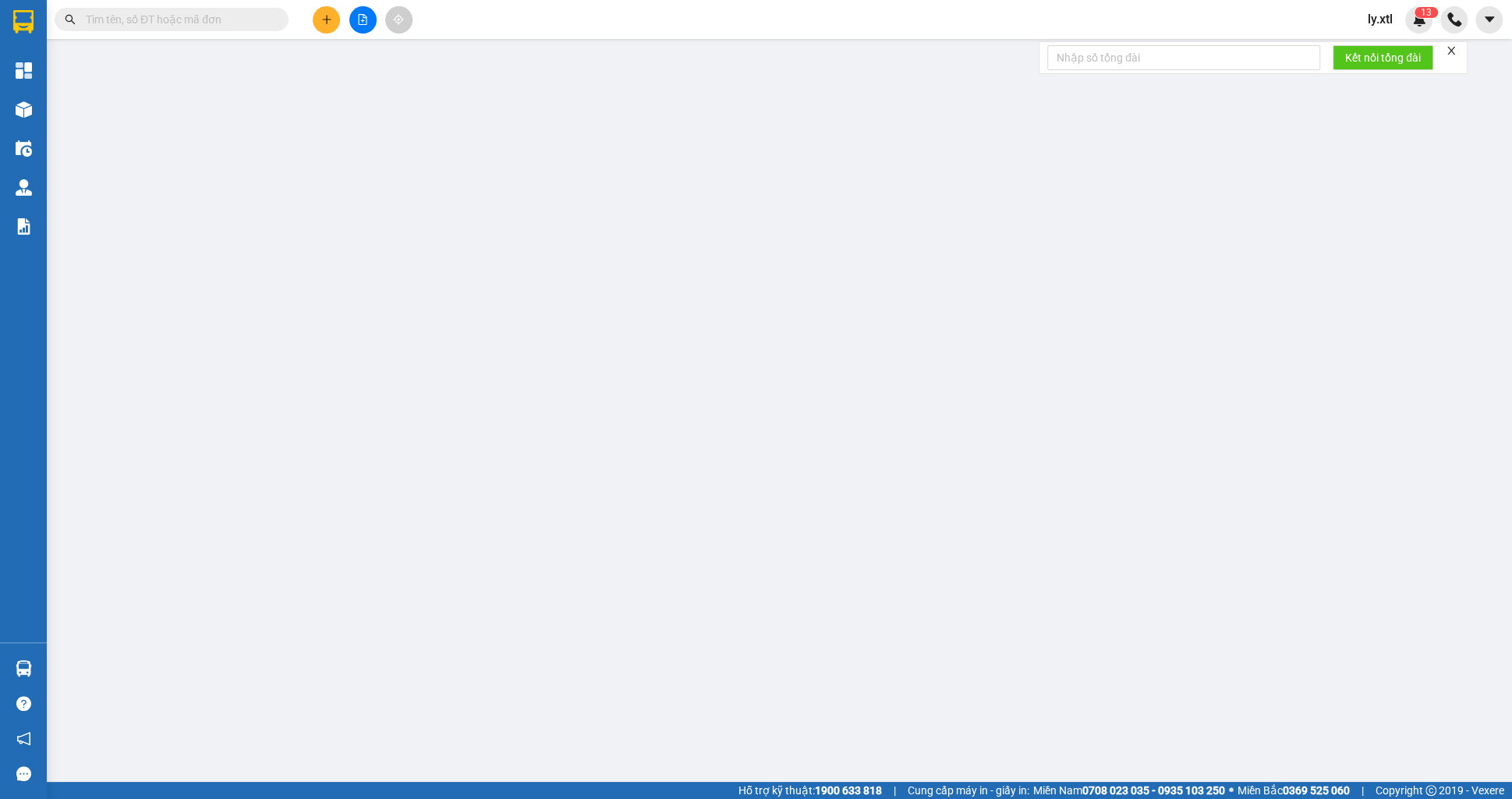
type input "0938096865"
type input "test 34"
checkbox input "true"
type input "Thị Nghè - Mua bán & sửa chữa bếp gas, [STREET_ADDRESS][PERSON_NAME]"
type input "30.000"
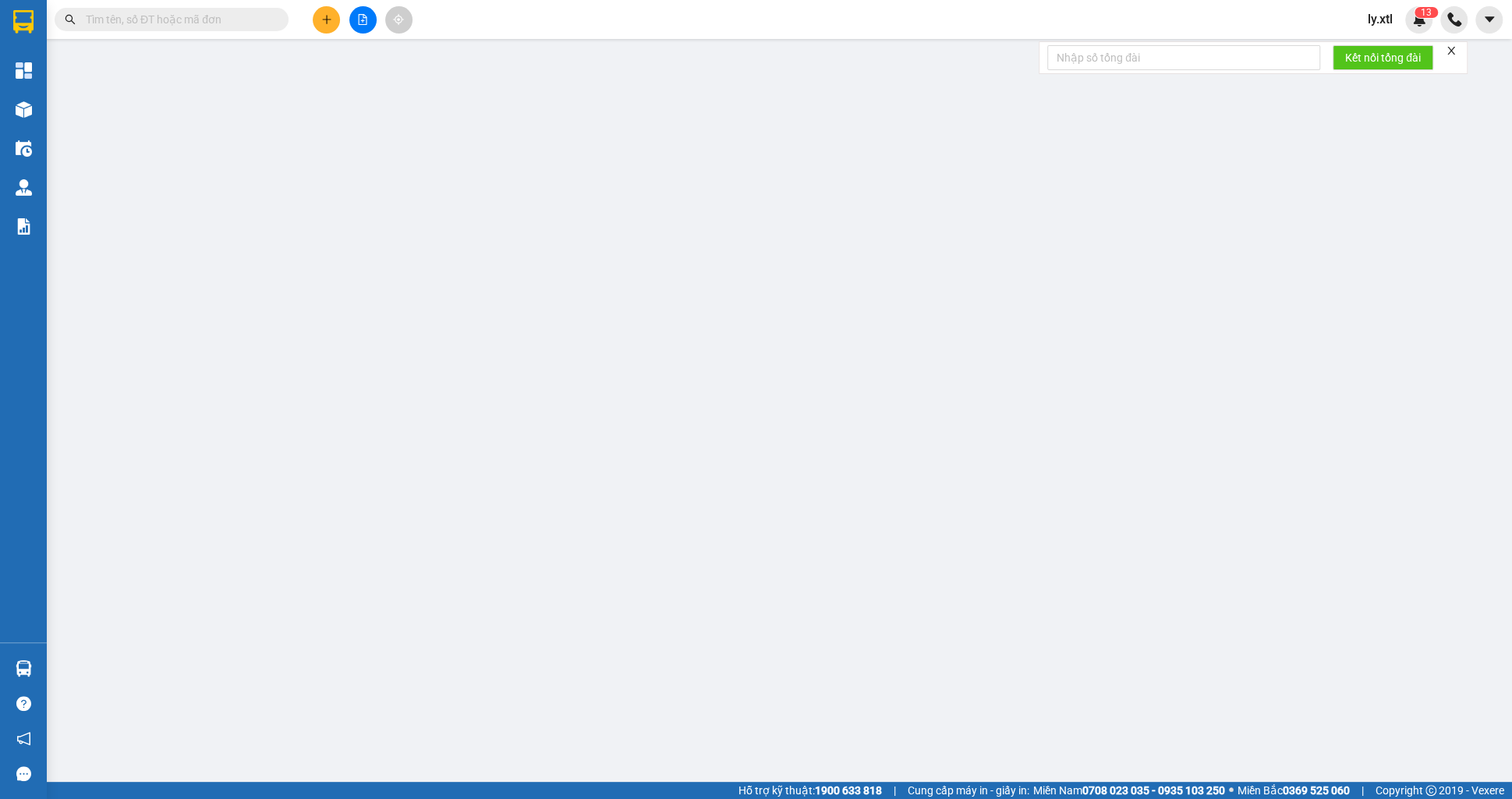
type input "123456789123"
type input "5.000.000"
type input "100.000"
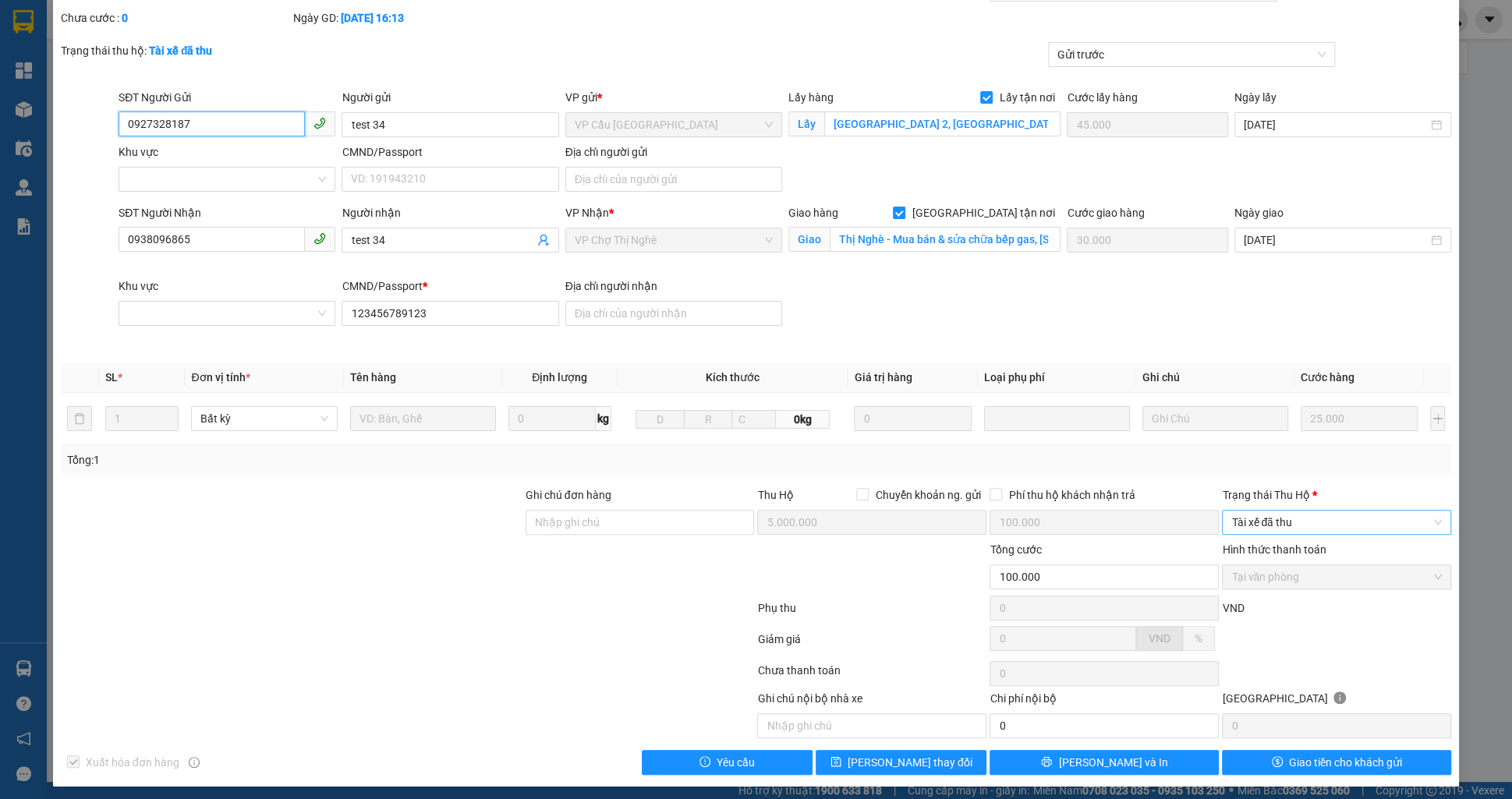
scroll to position [82, 0]
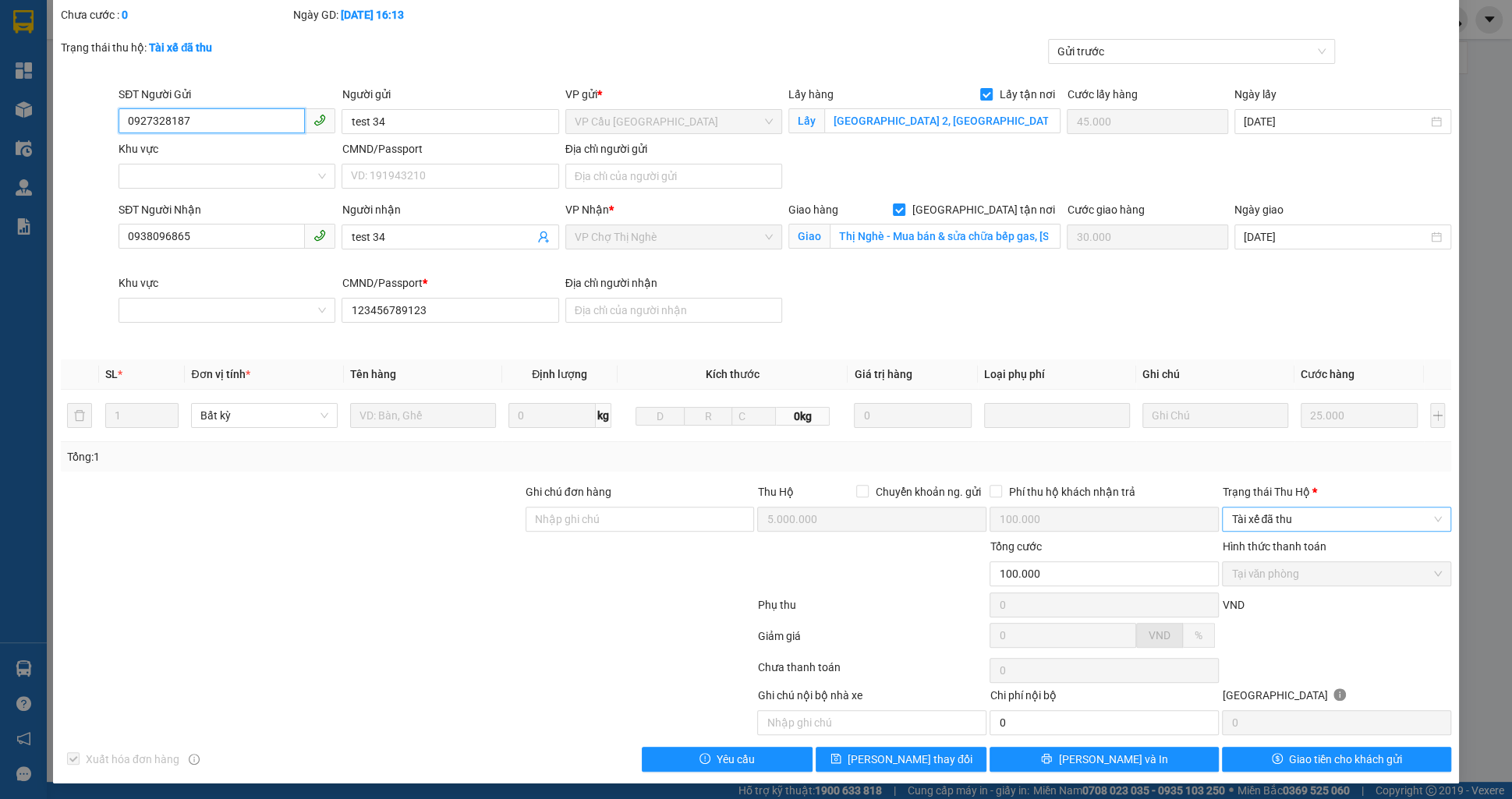
click at [1285, 519] on span "Tài xế đã thu" at bounding box center [1337, 520] width 211 height 24
click at [1259, 575] on div "Đã trả người gửi" at bounding box center [1337, 574] width 211 height 17
click at [853, 753] on button "Lưu thay đổi" at bounding box center [901, 759] width 170 height 25
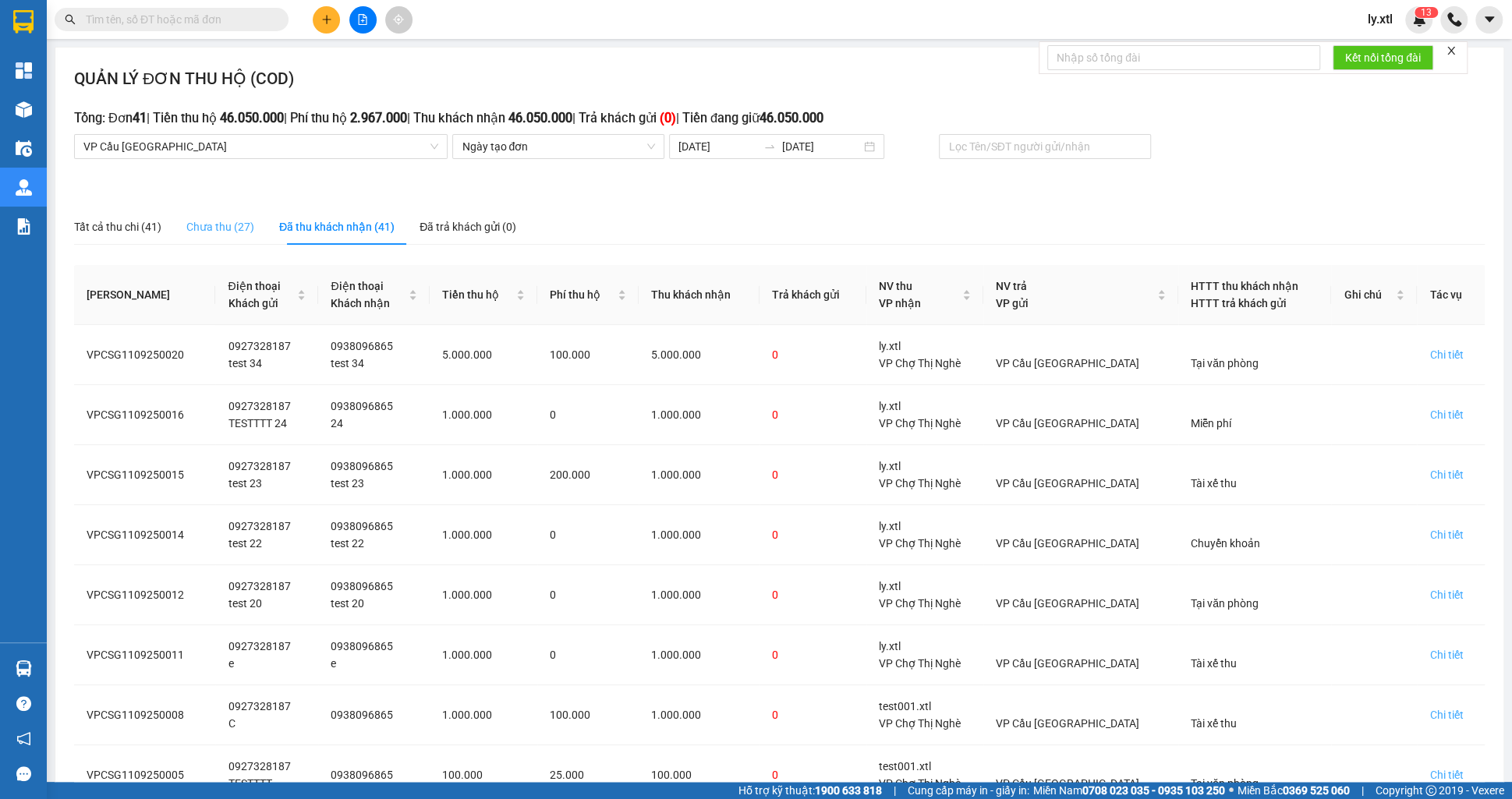
click at [251, 241] on div "Chưa thu (27)" at bounding box center [220, 226] width 68 height 36
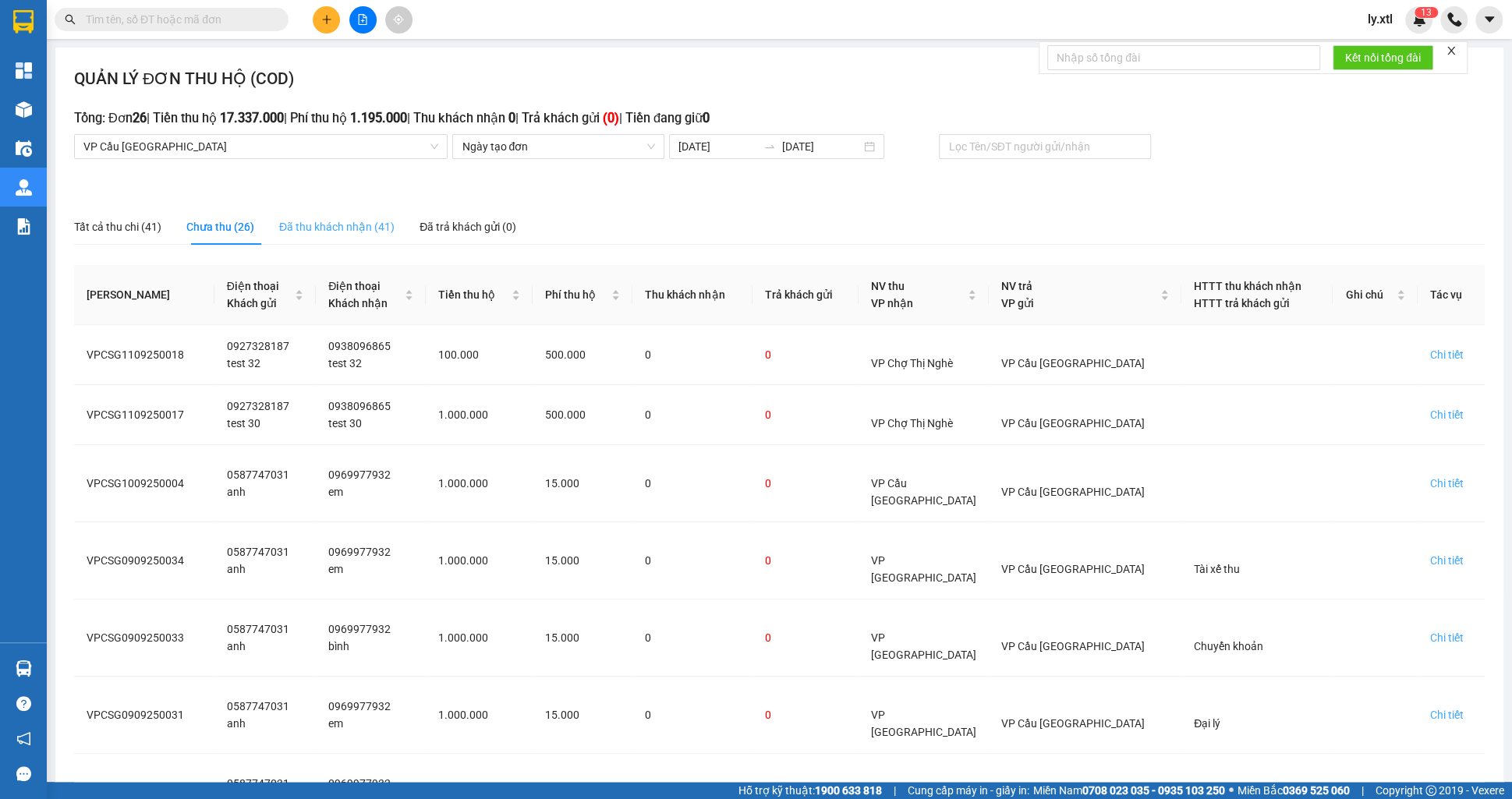
click at [317, 235] on div "Đã thu khách nhận (41)" at bounding box center [337, 226] width 115 height 36
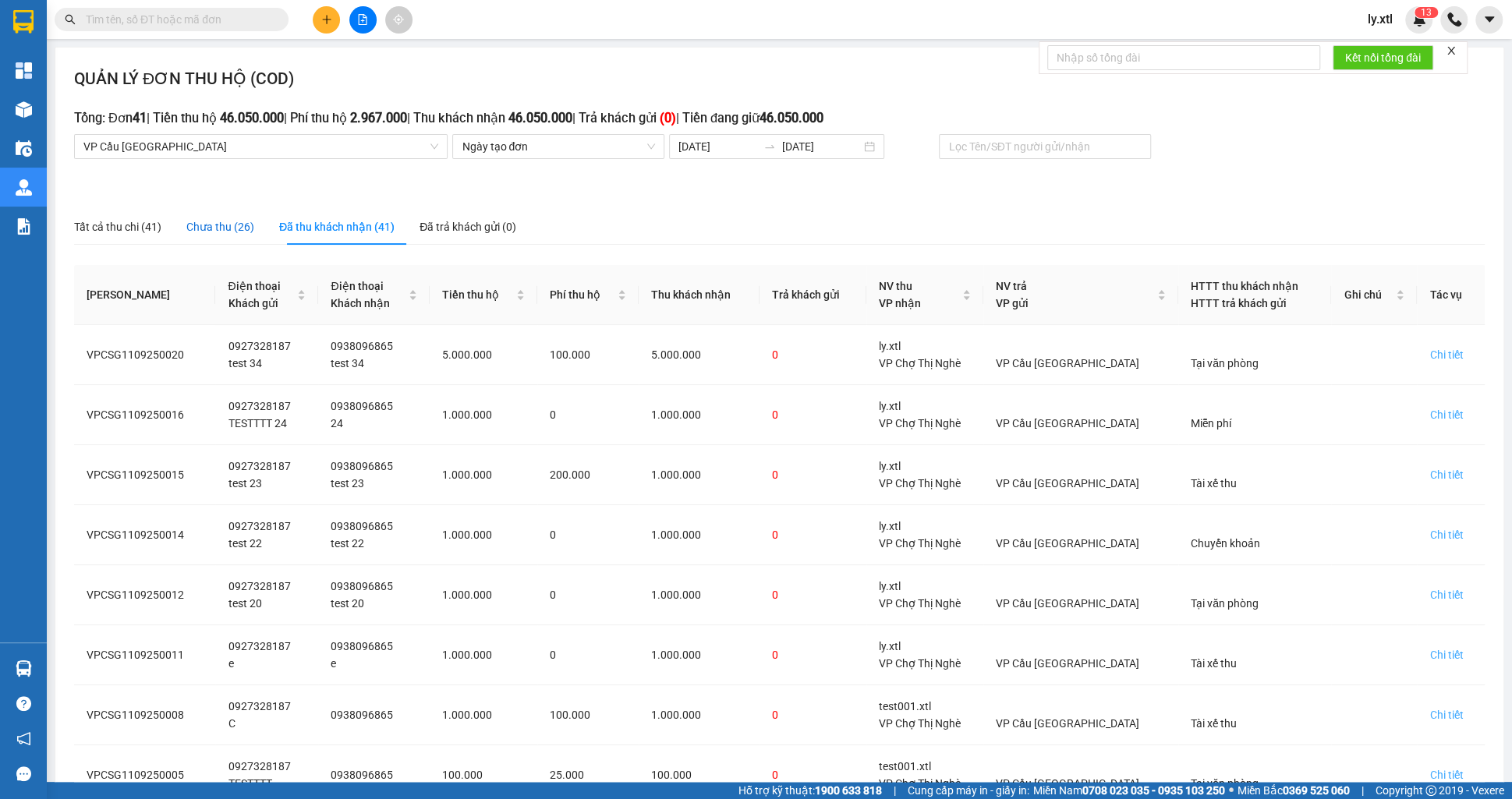
click at [214, 227] on div "Chưa thu (26)" at bounding box center [220, 226] width 68 height 17
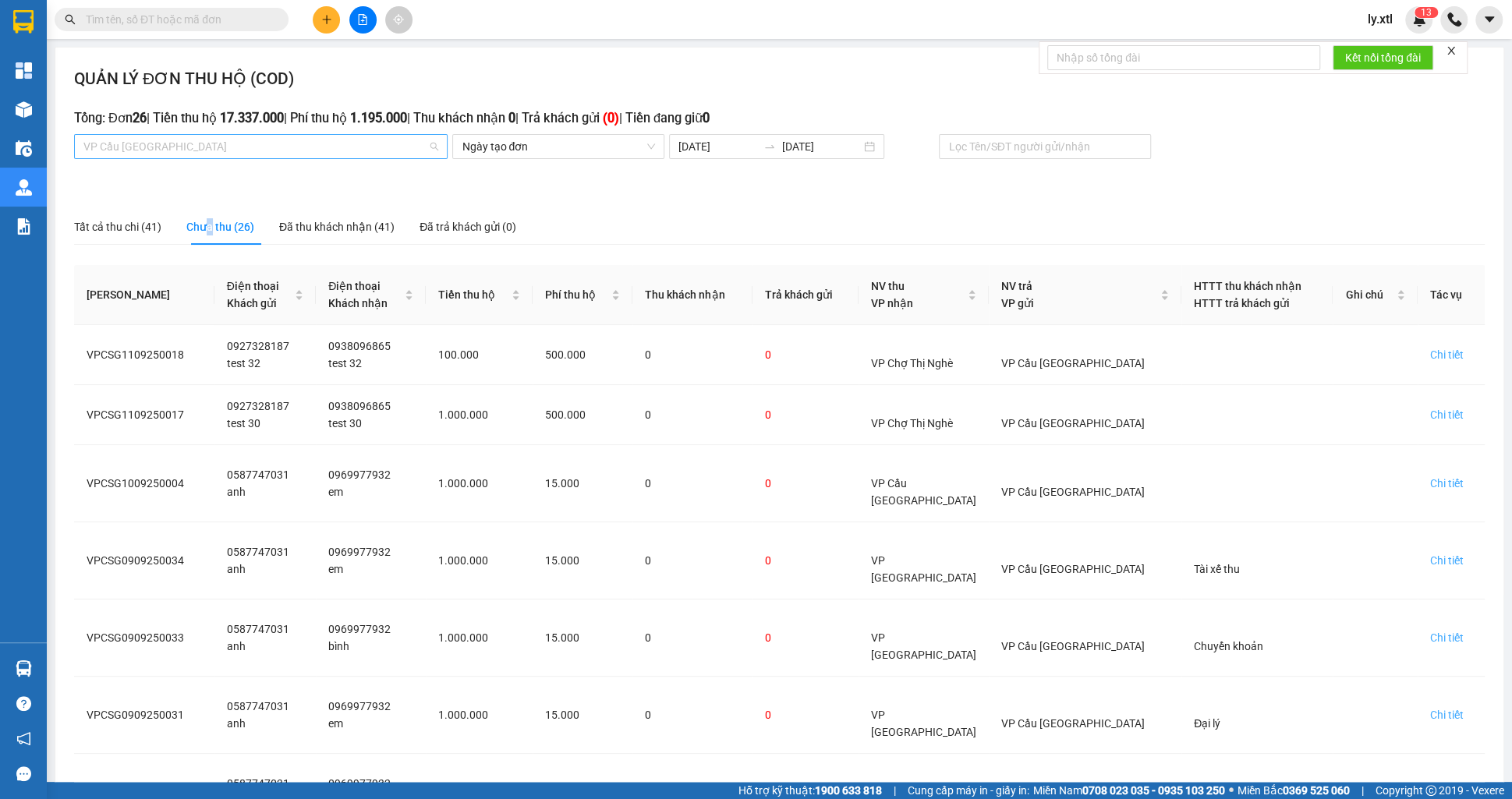
click at [214, 155] on span "VP Cầu [GEOGRAPHIC_DATA]" at bounding box center [260, 147] width 355 height 24
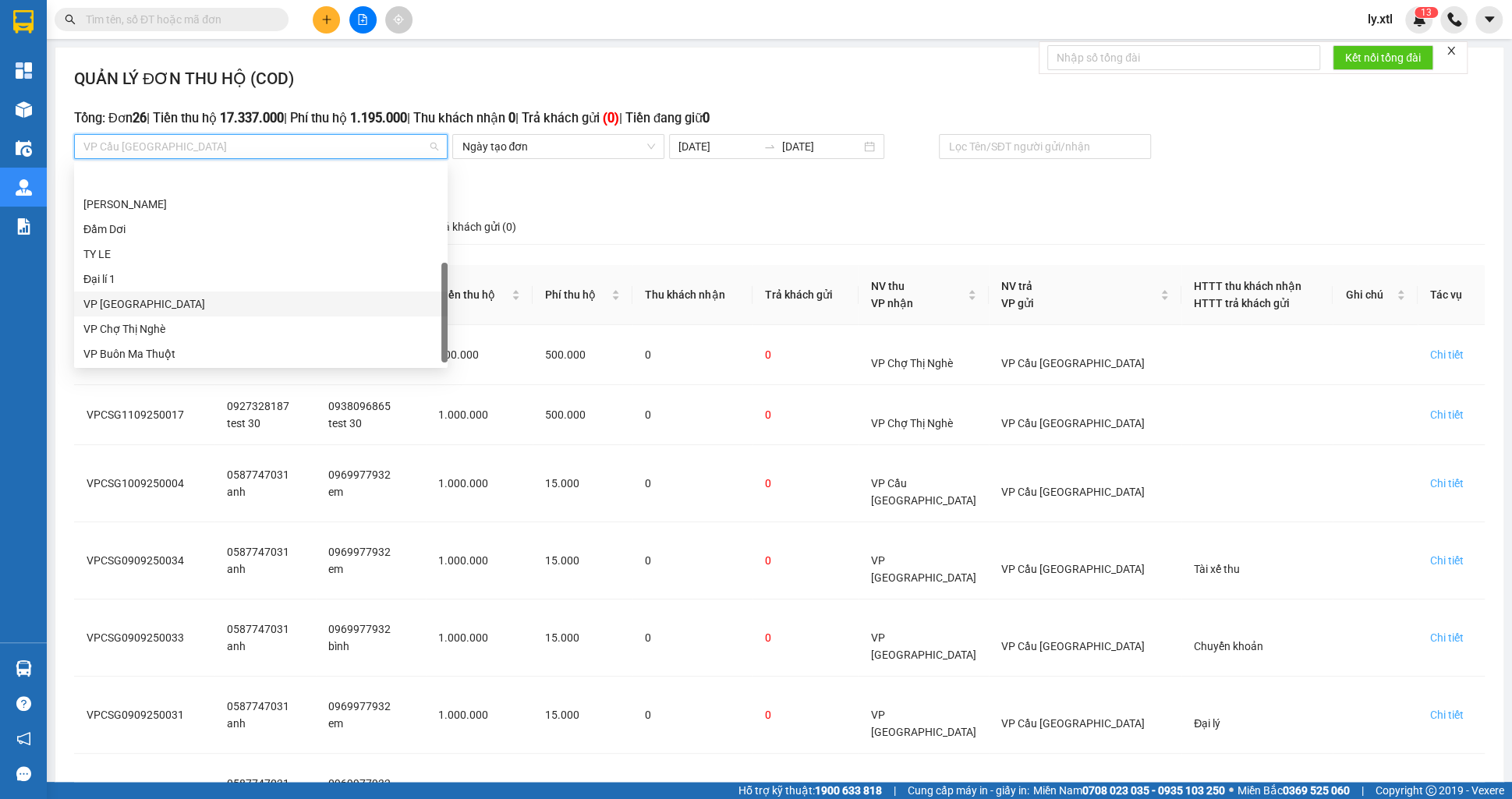
scroll to position [200, 0]
click at [148, 295] on div "VP Buôn Ma Thuột" at bounding box center [260, 302] width 355 height 17
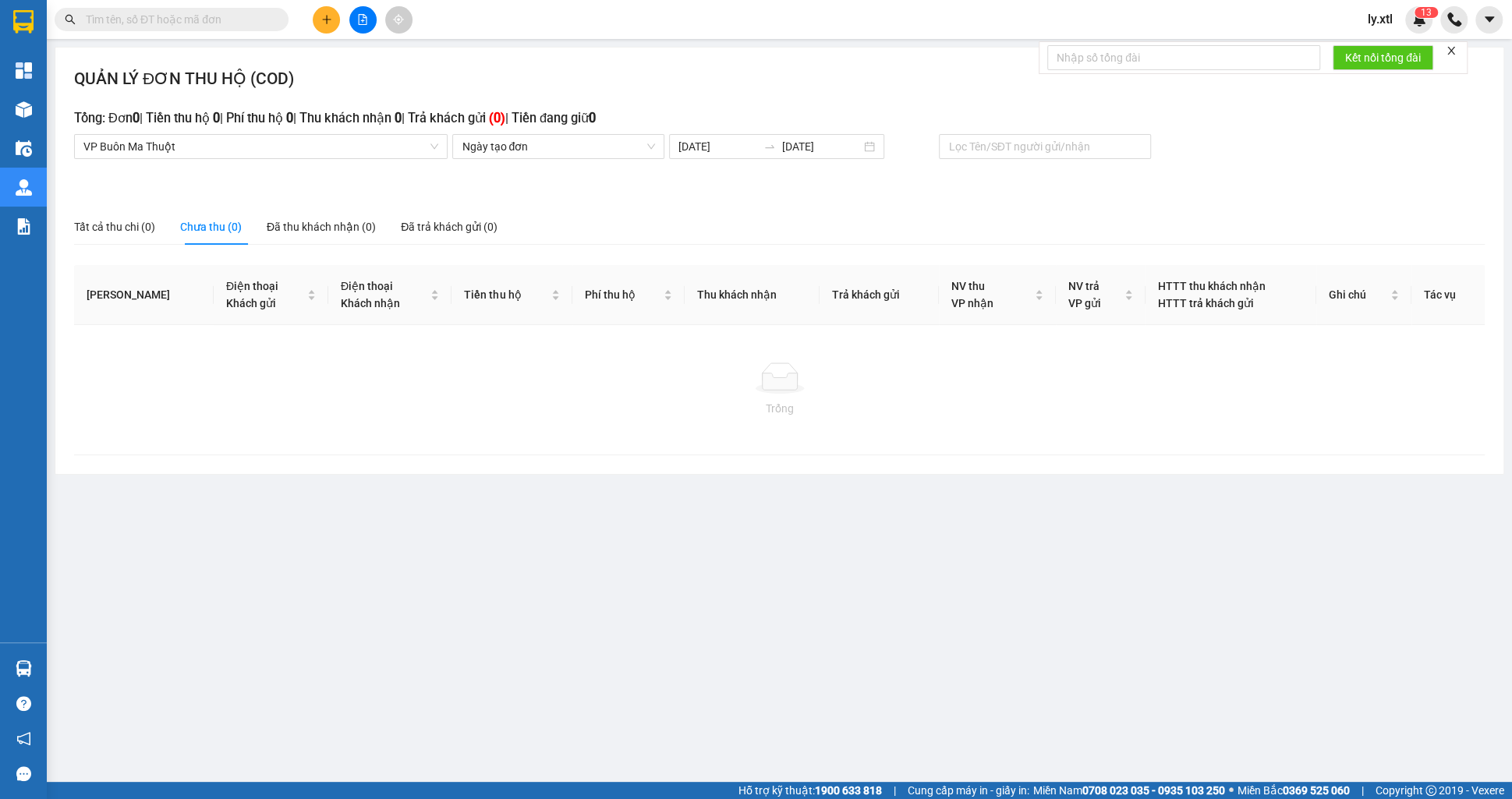
click at [244, 132] on div "Tổng: Đơn 0 | Tiền thu hộ 0 | Phí thu hộ 0 | Thu khách nhận 0 | Trả khách gửi (…" at bounding box center [779, 121] width 1410 height 27
click at [252, 133] on div "Tổng: Đơn 0 | Tiền thu hộ 0 | Phí thu hộ 0 | Thu khách nhận 0 | Trả khách gửi (…" at bounding box center [779, 121] width 1410 height 27
click at [253, 140] on span "VP Buôn Ma Thuột" at bounding box center [260, 147] width 355 height 24
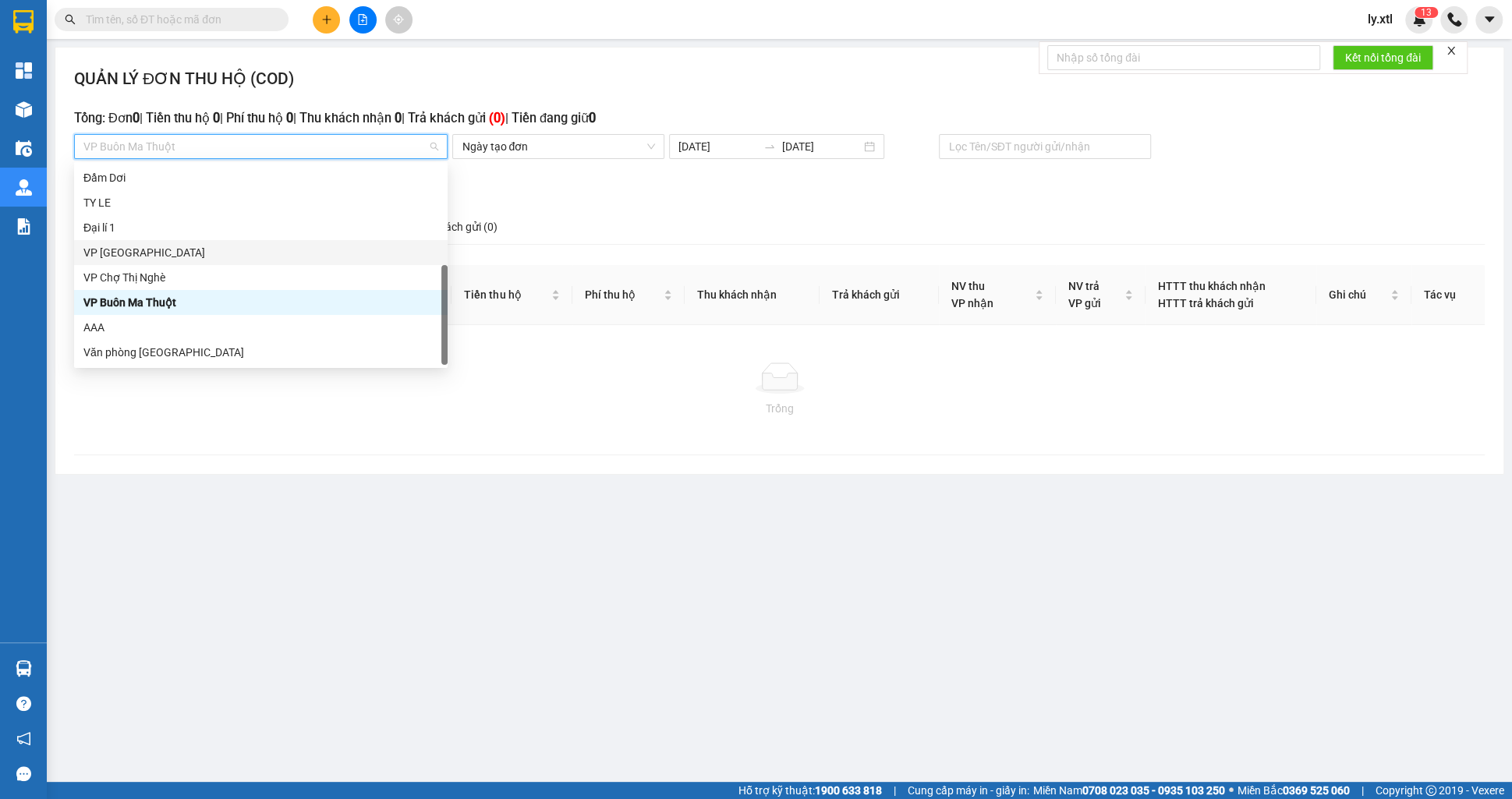
click at [171, 248] on div "VP [GEOGRAPHIC_DATA]" at bounding box center [260, 252] width 355 height 17
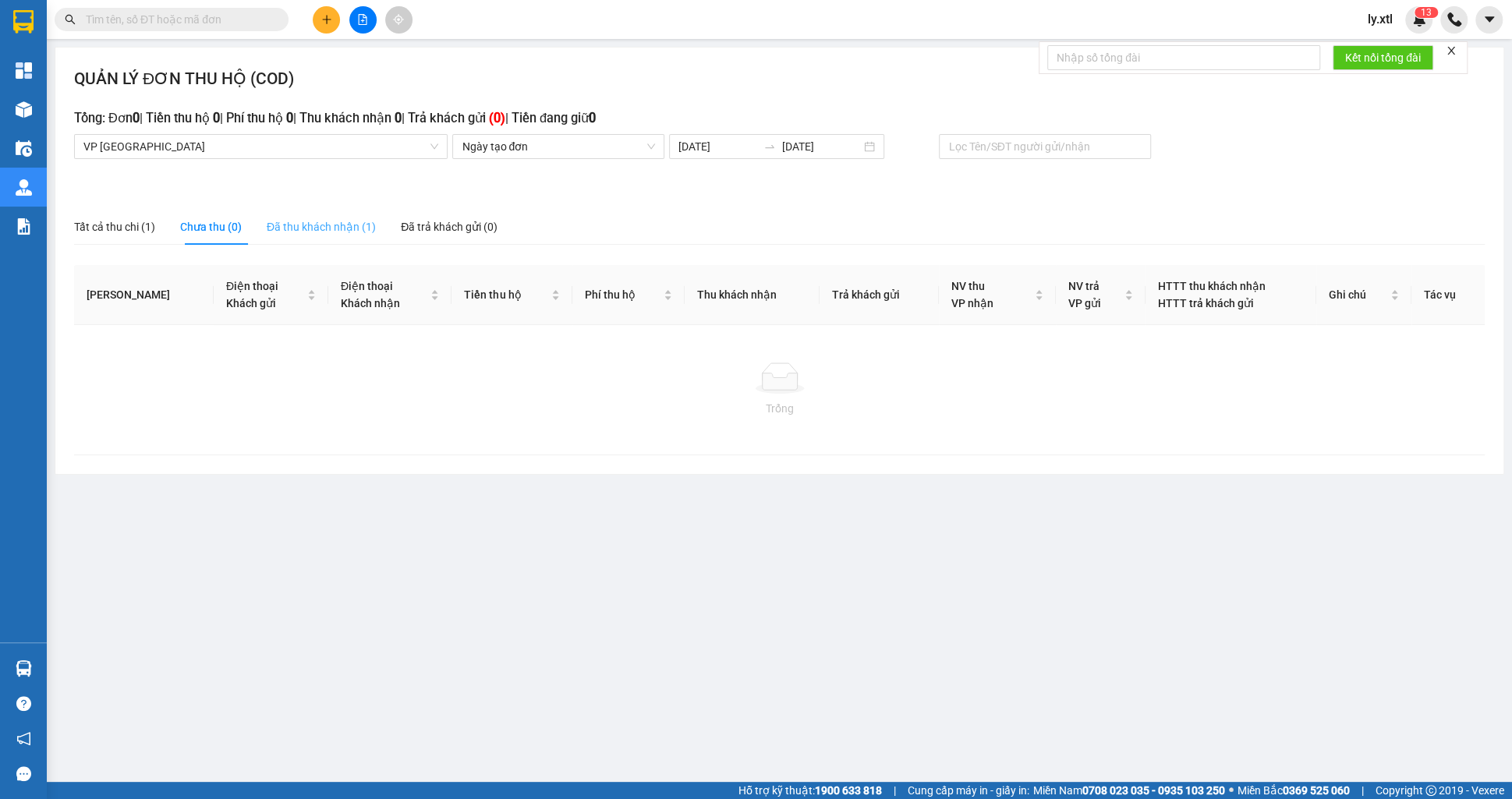
click at [367, 236] on div "Đã thu khách nhận (1)" at bounding box center [321, 226] width 109 height 36
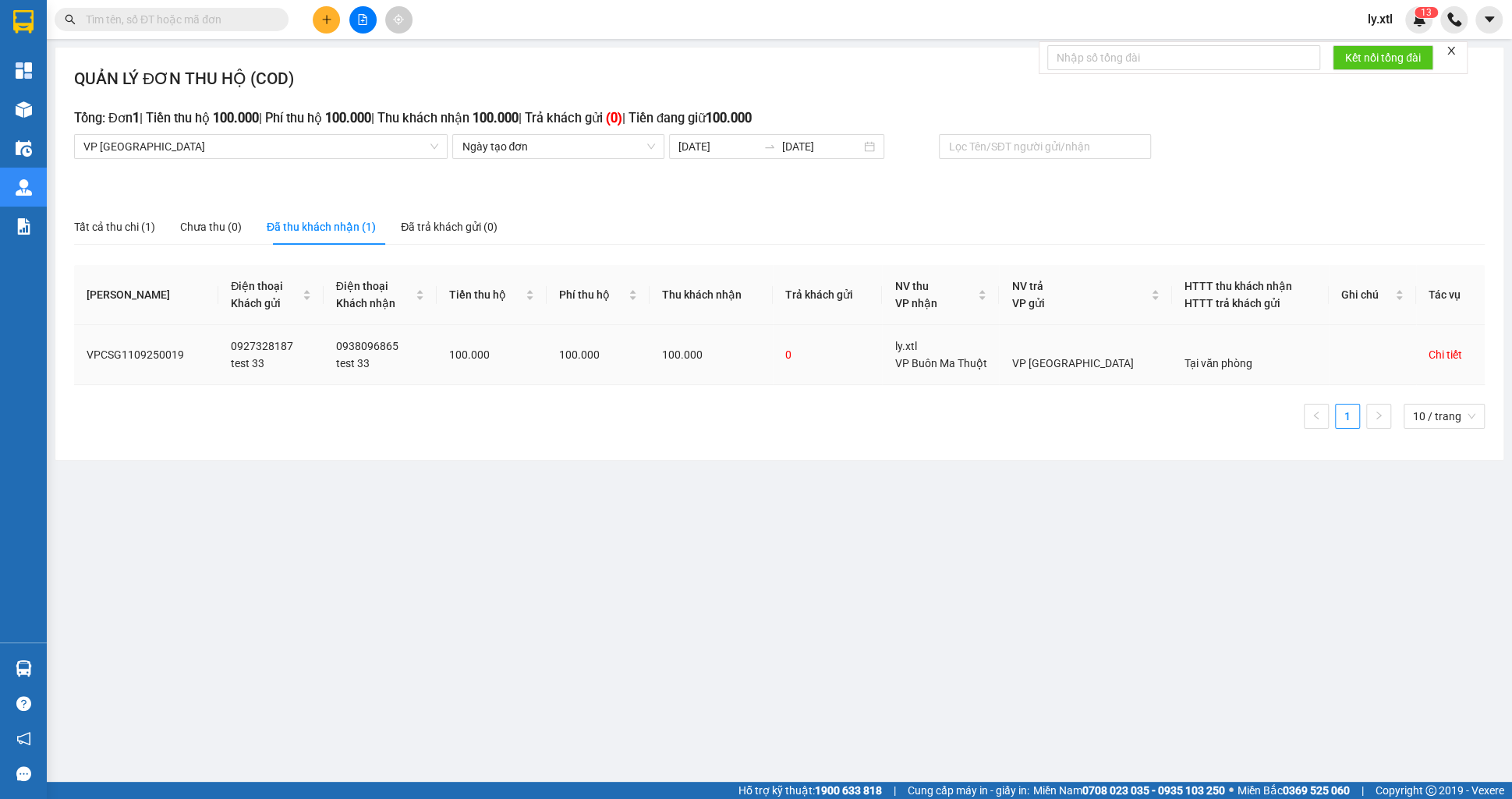
click at [1441, 359] on div "Chi tiết" at bounding box center [1445, 355] width 34 height 17
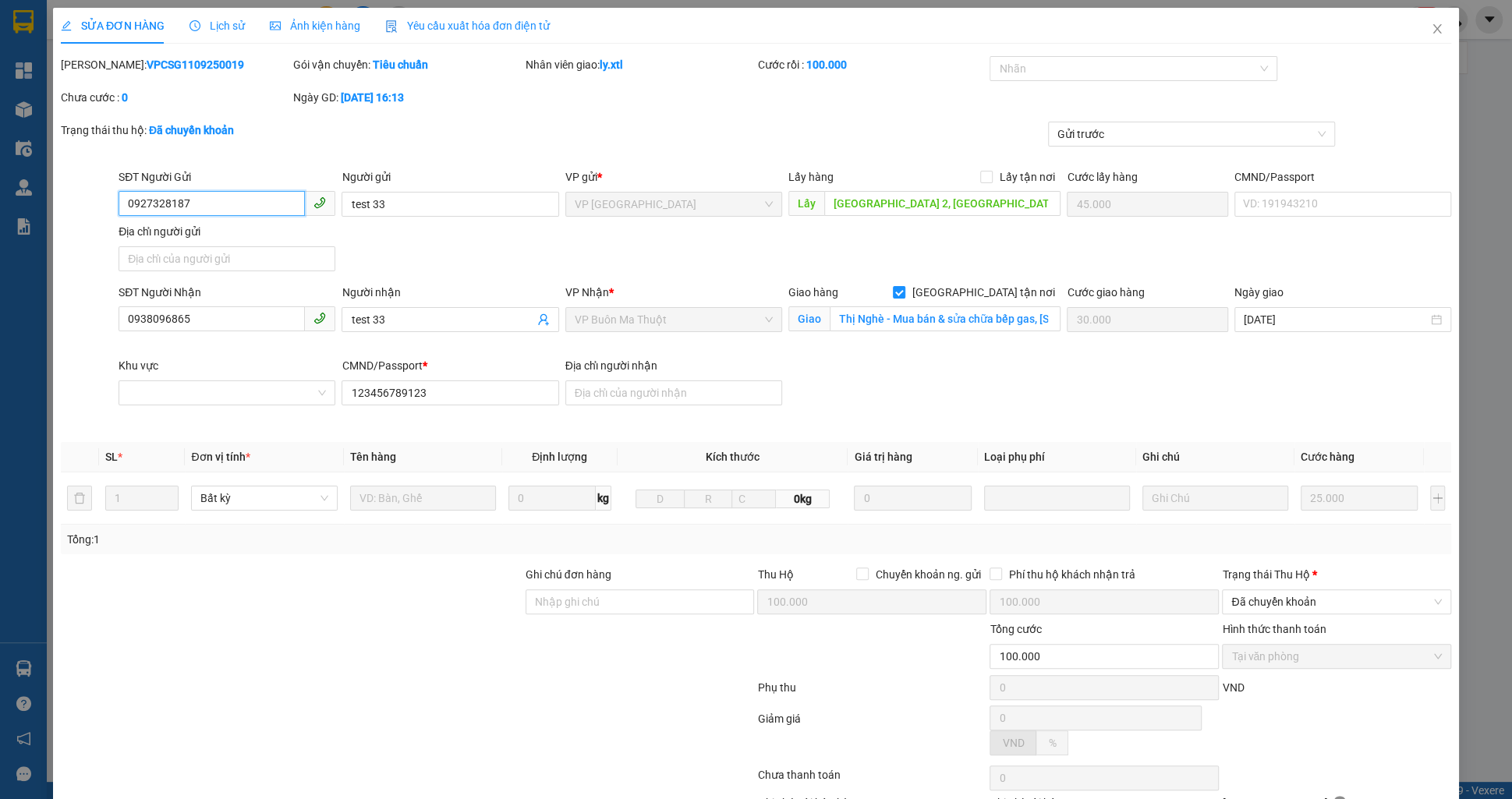
type input "1.250"
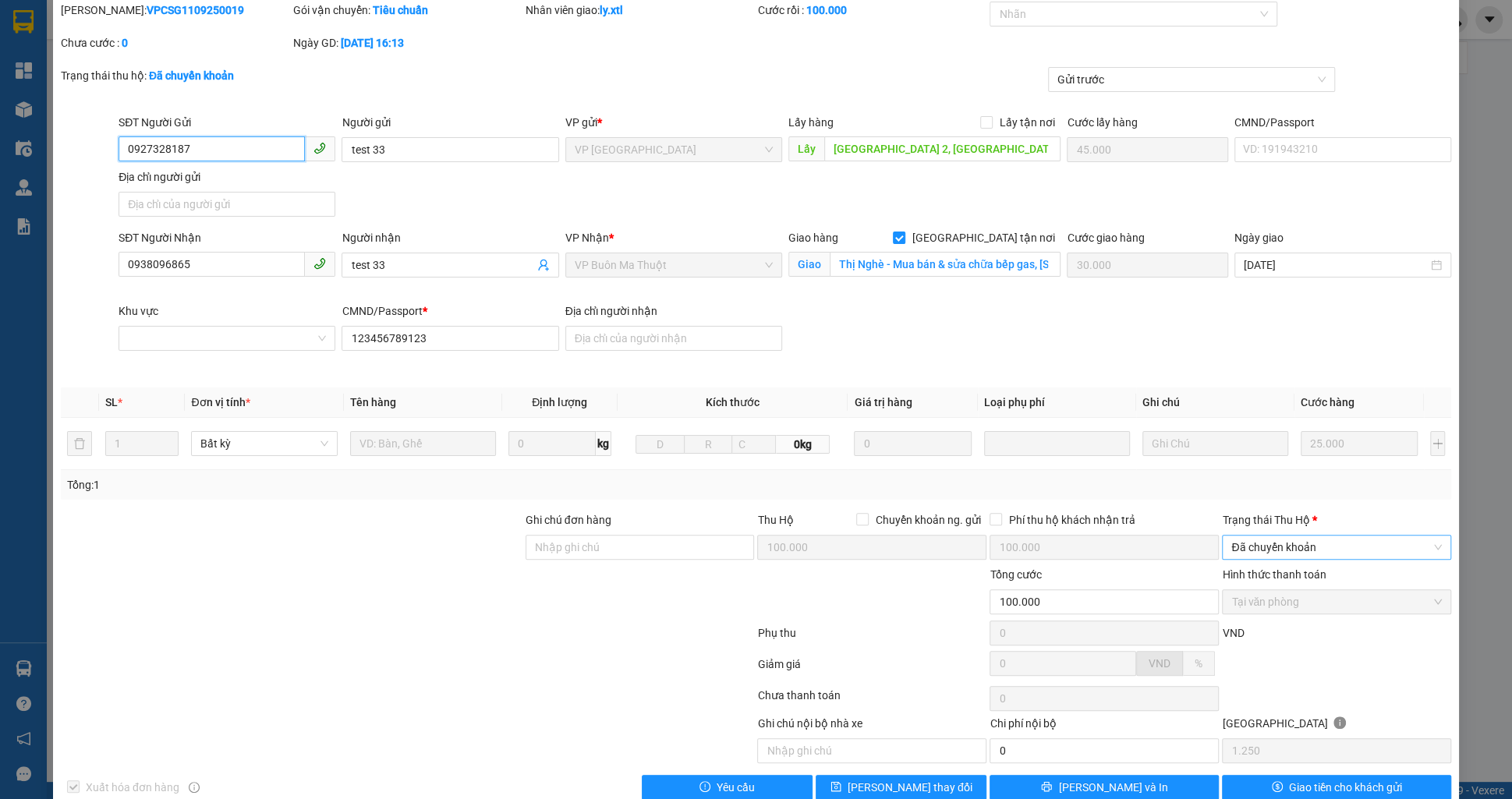
click at [1255, 539] on span "Đã chuyển khoản" at bounding box center [1337, 548] width 211 height 24
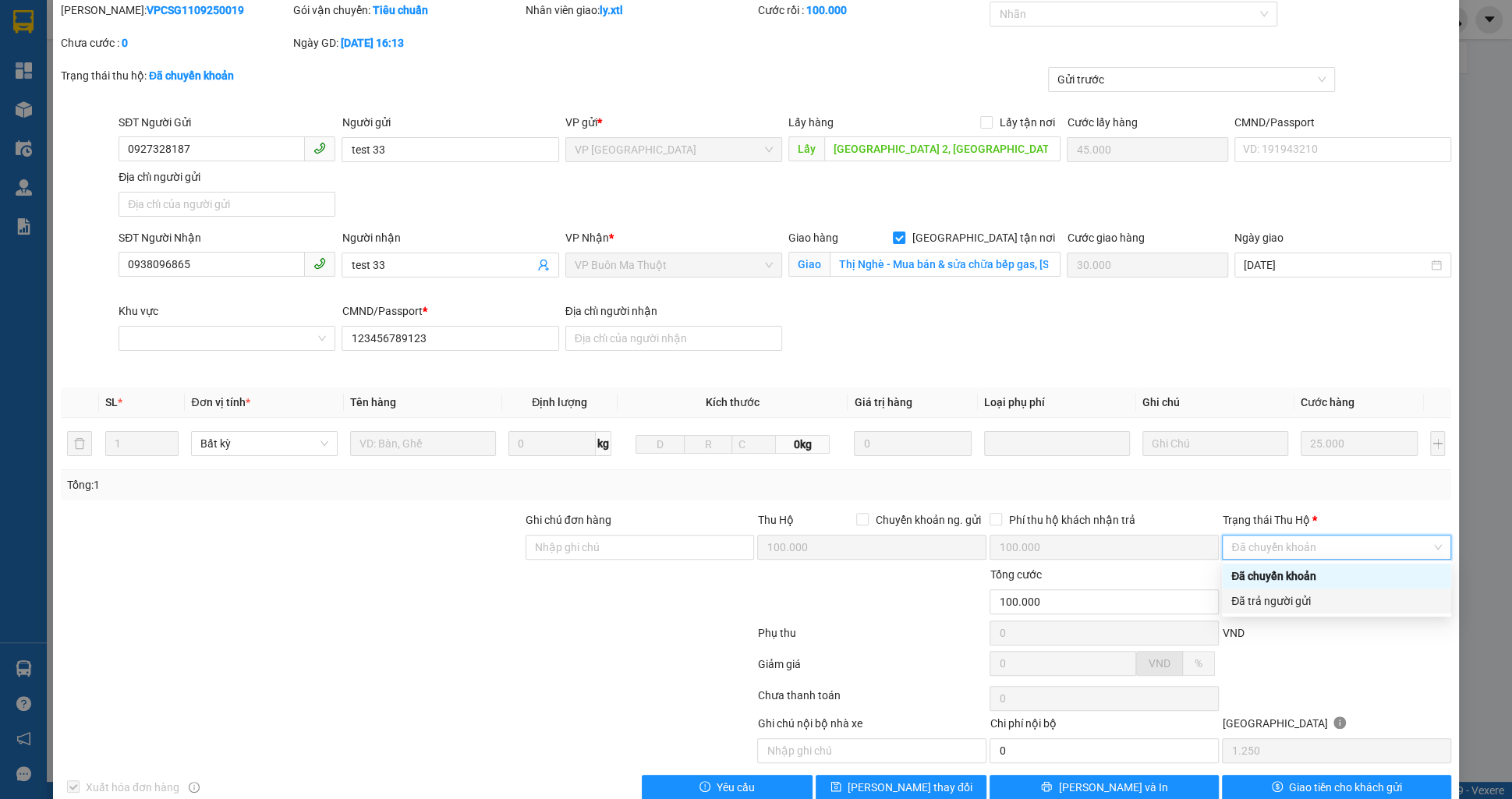
click at [1269, 597] on div "Đã trả người gửi" at bounding box center [1337, 601] width 211 height 17
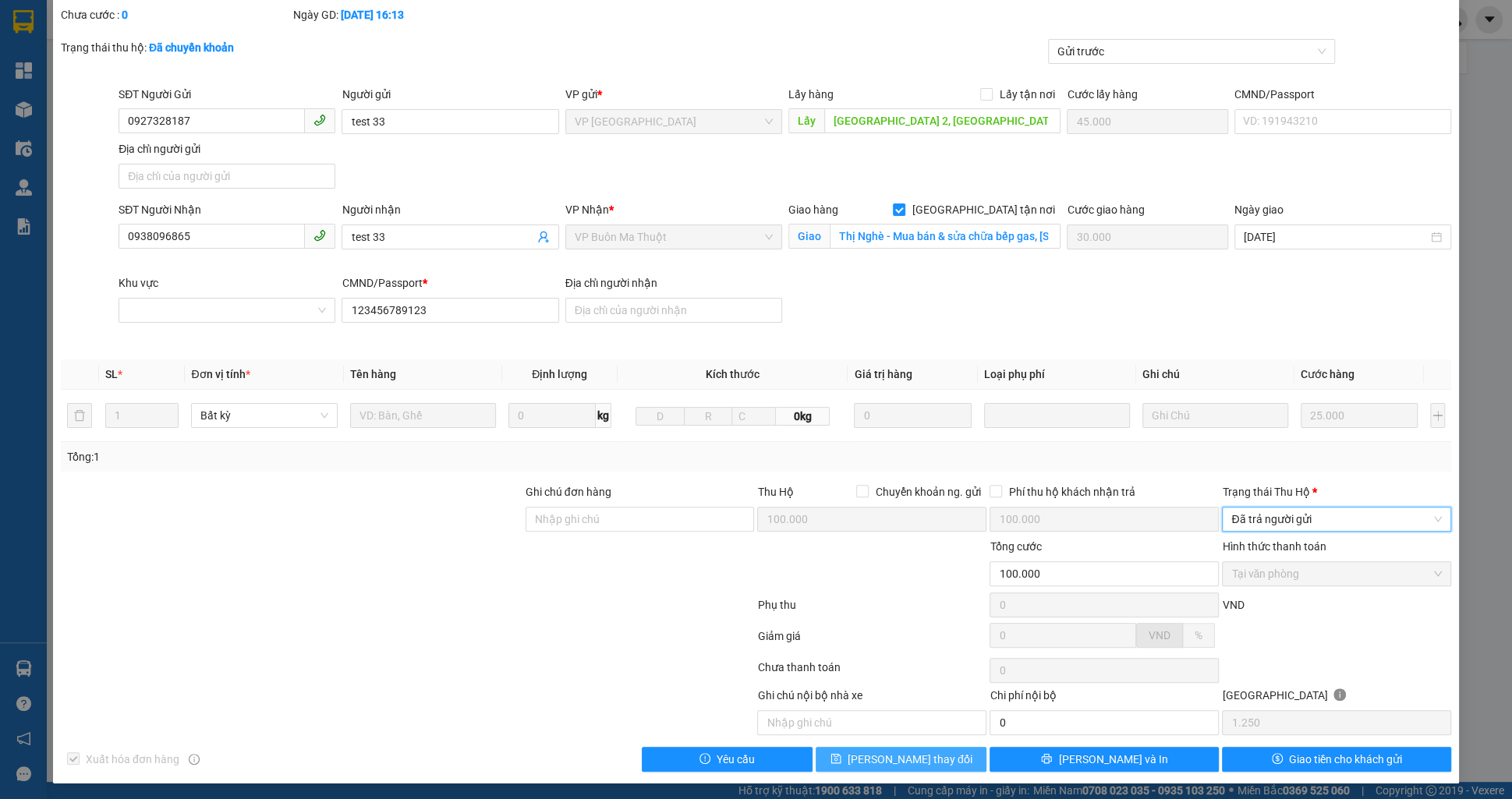
click at [960, 759] on button "[PERSON_NAME] thay đổi" at bounding box center [901, 759] width 170 height 25
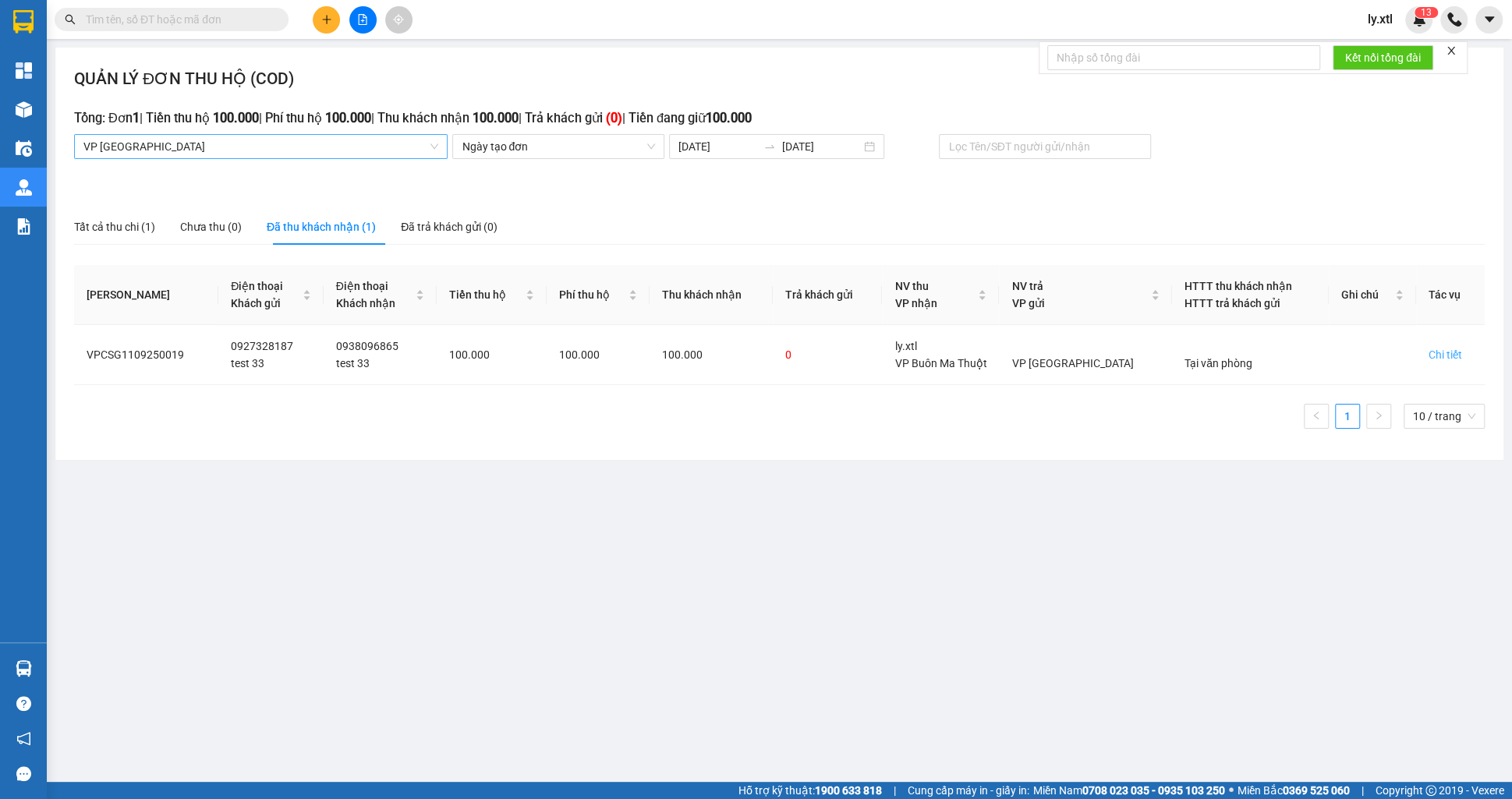
click at [123, 148] on span "VP [GEOGRAPHIC_DATA]" at bounding box center [260, 147] width 355 height 24
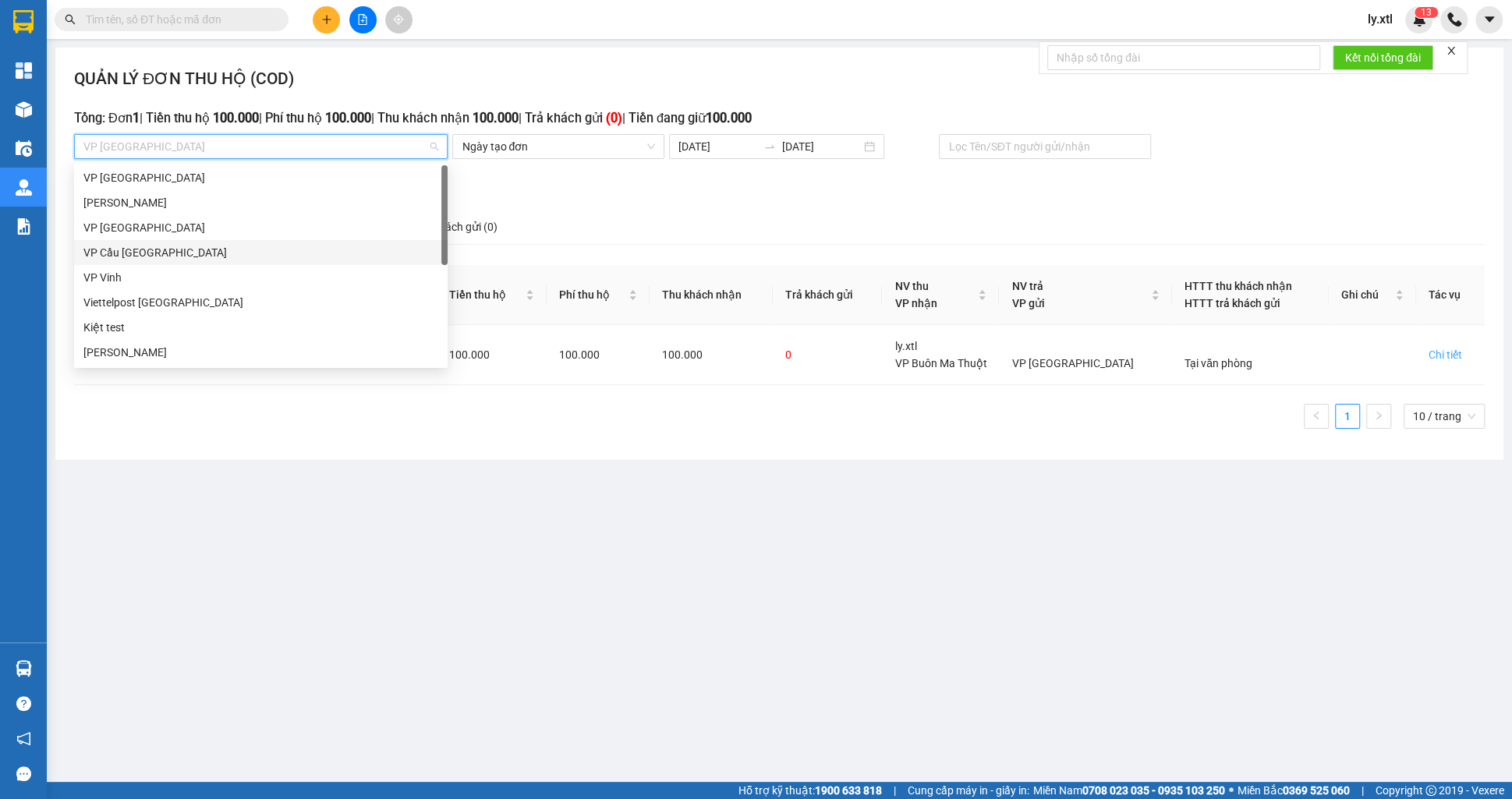
click at [145, 257] on div "VP Cầu [GEOGRAPHIC_DATA]" at bounding box center [260, 252] width 355 height 17
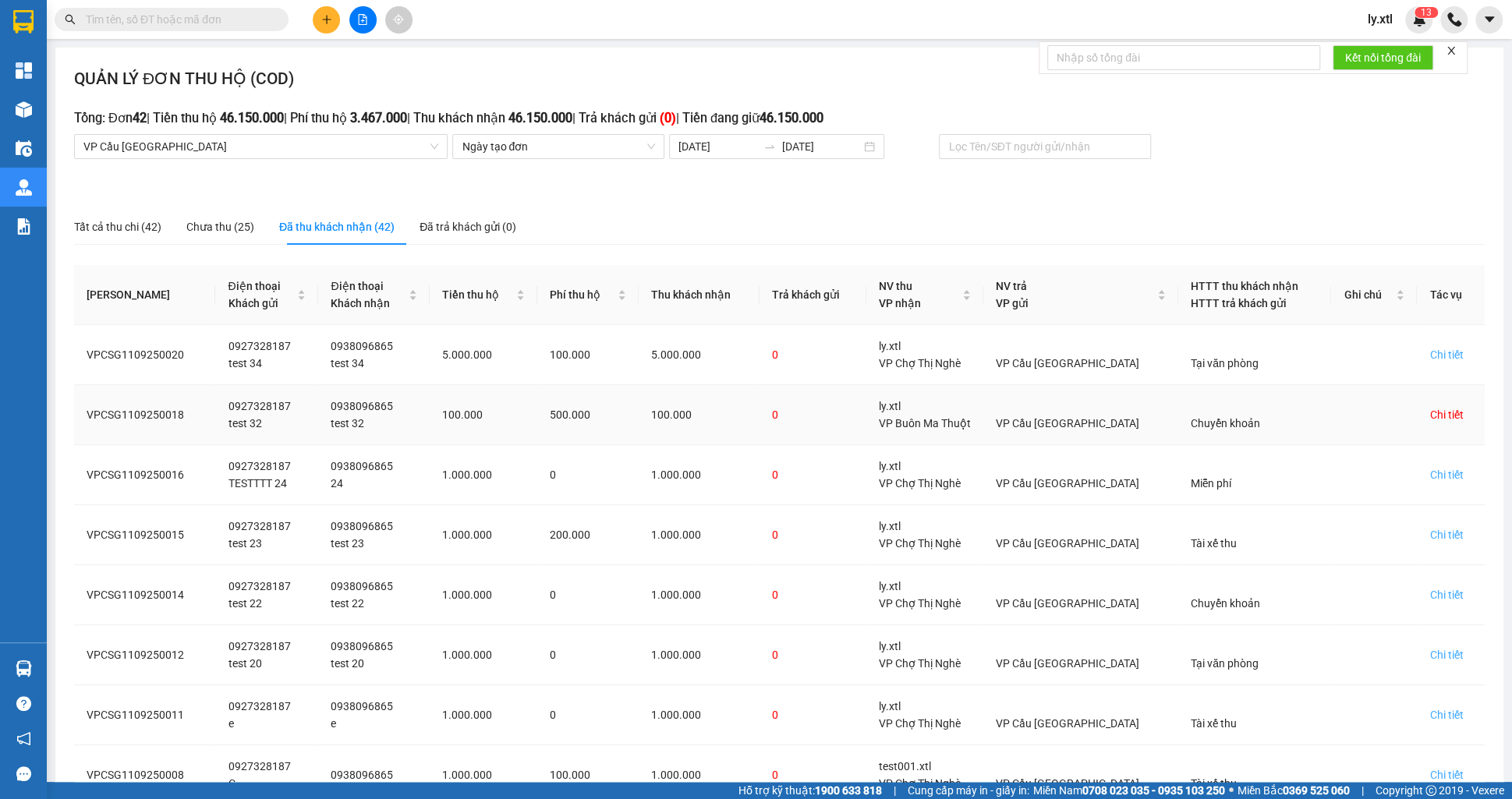
click at [1446, 423] on div "Chi tiết" at bounding box center [1446, 414] width 34 height 17
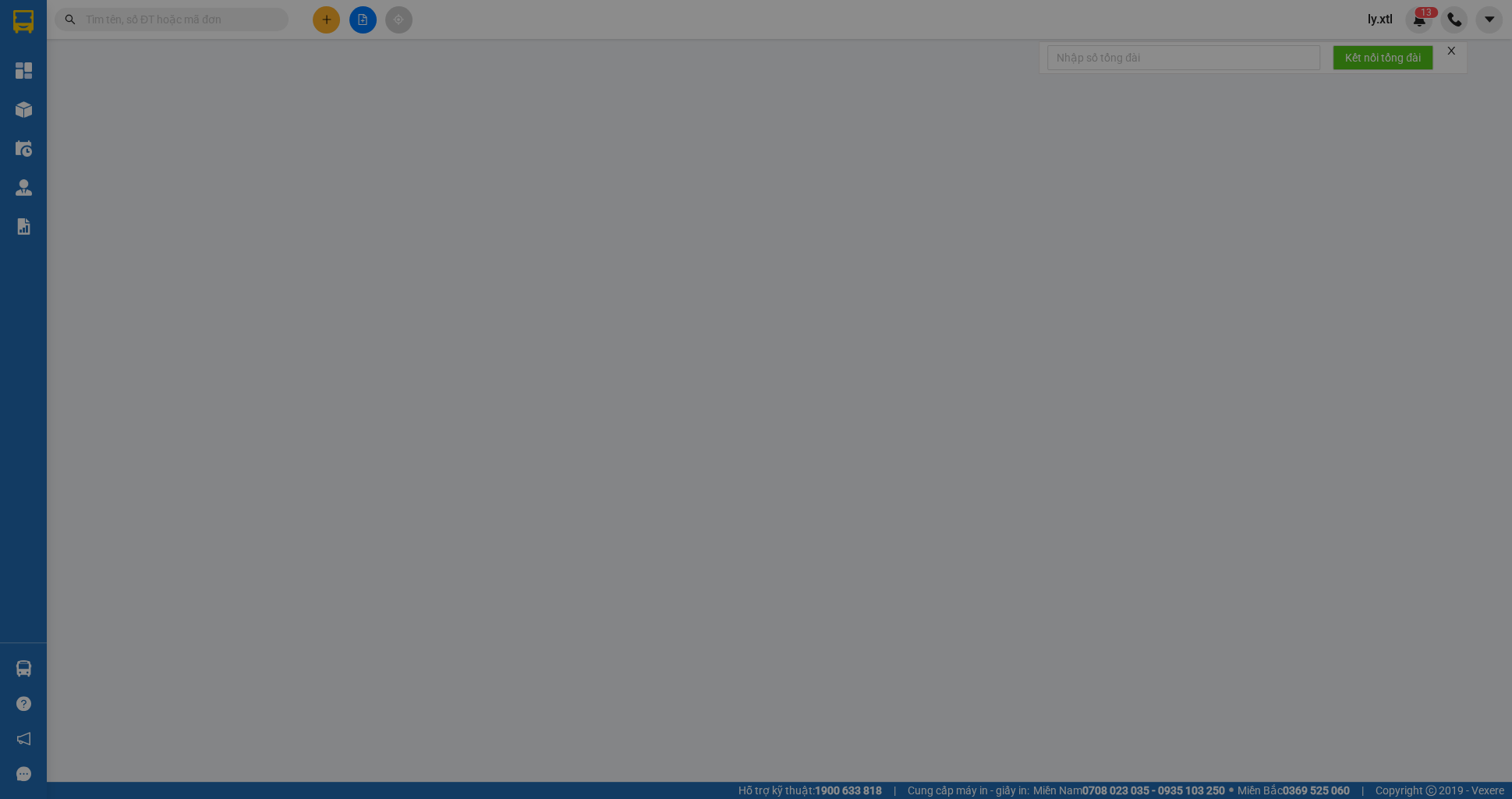
type input "0927328187"
type input "test 32"
checkbox input "true"
type input "[GEOGRAPHIC_DATA] 2, [GEOGRAPHIC_DATA], [GEOGRAPHIC_DATA], [GEOGRAPHIC_DATA]"
type input "45.000"
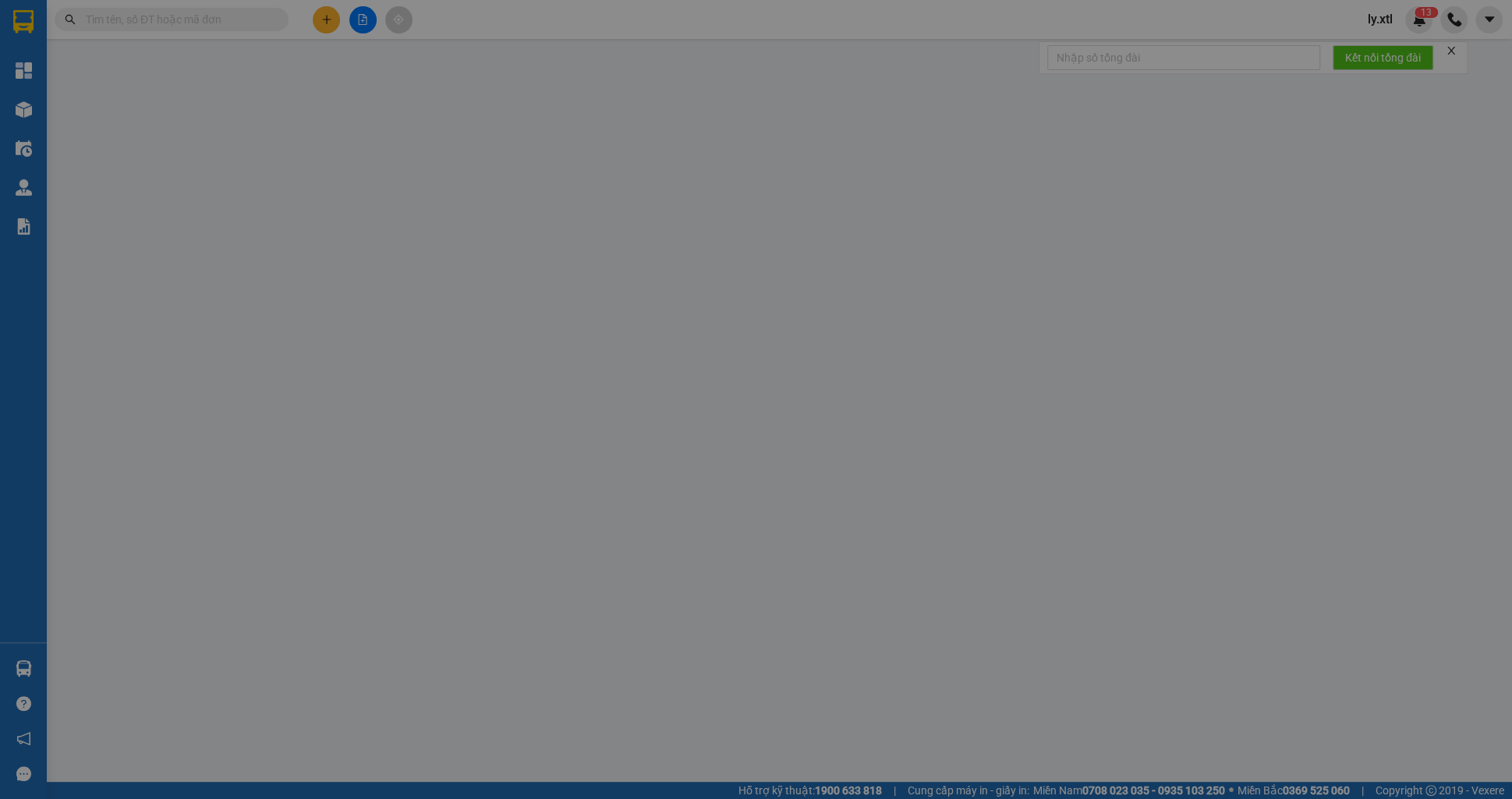
type input "0938096865"
type input "test 32"
type input "Thị Nghè - Mua bán & sửa chữa bếp gas, [STREET_ADDRESS][PERSON_NAME]"
type input "30.000"
type input "123456789123"
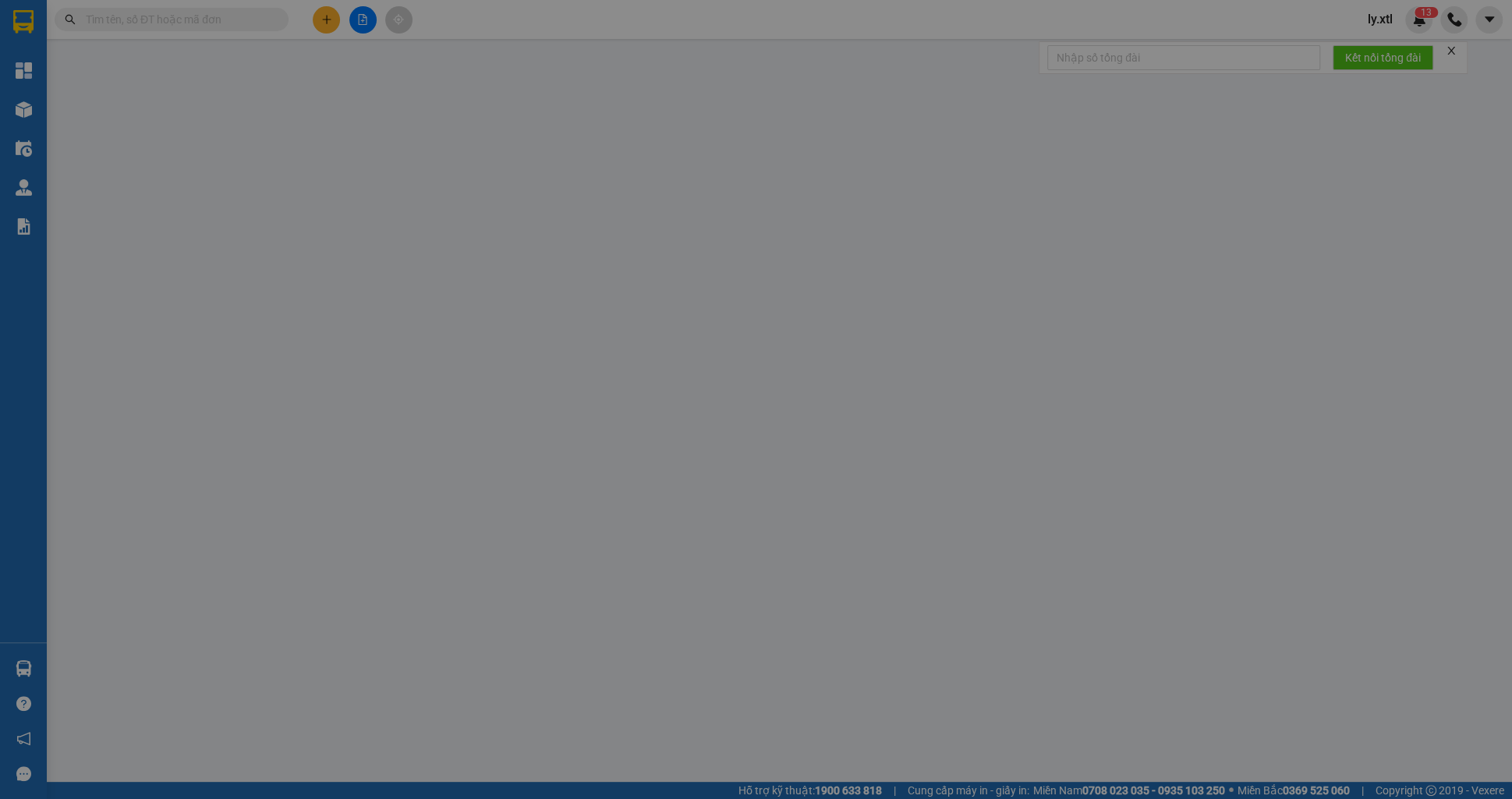
type input "100.000"
type input "500.000"
type input "100.000"
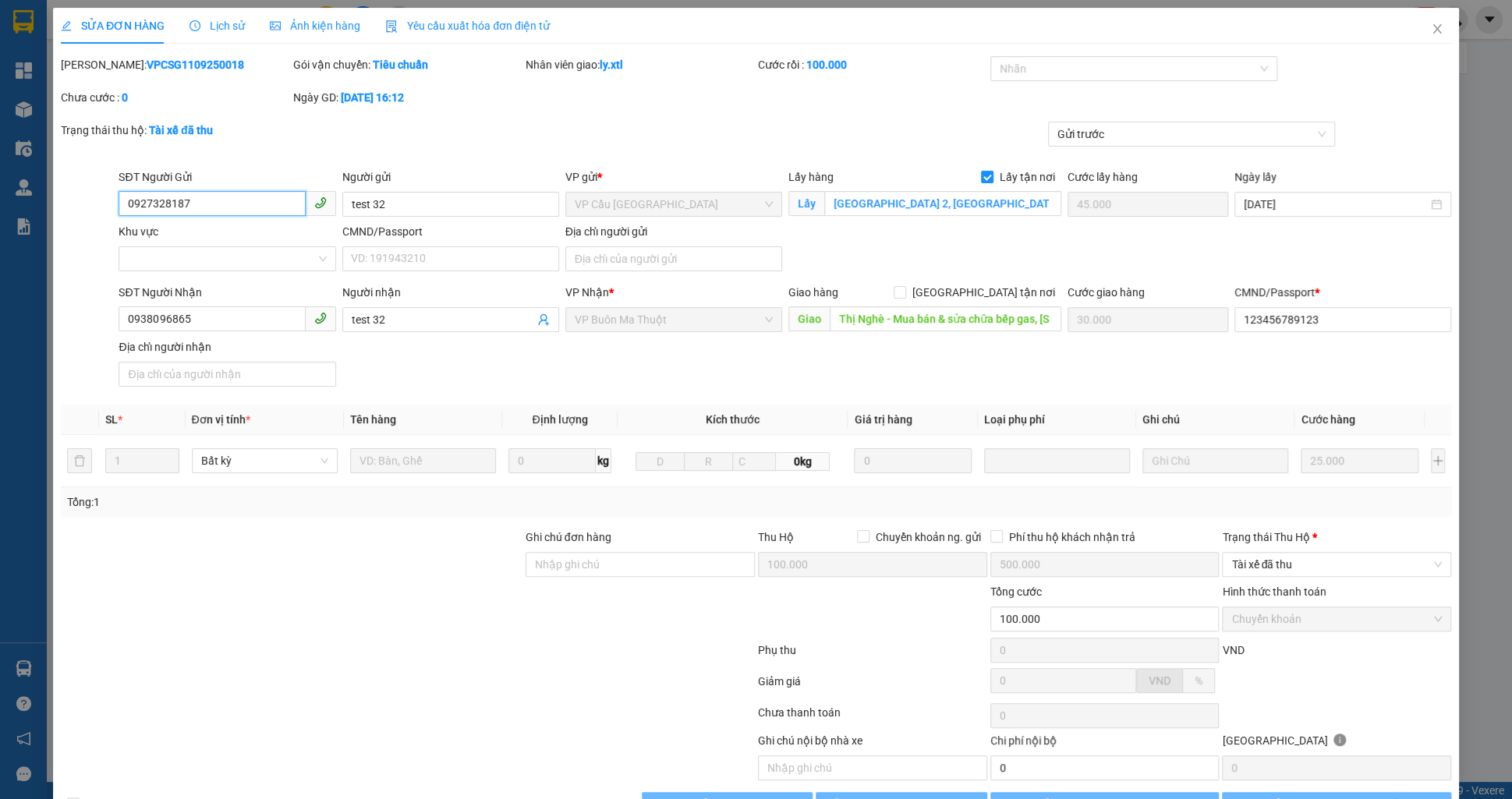
type input "1.250"
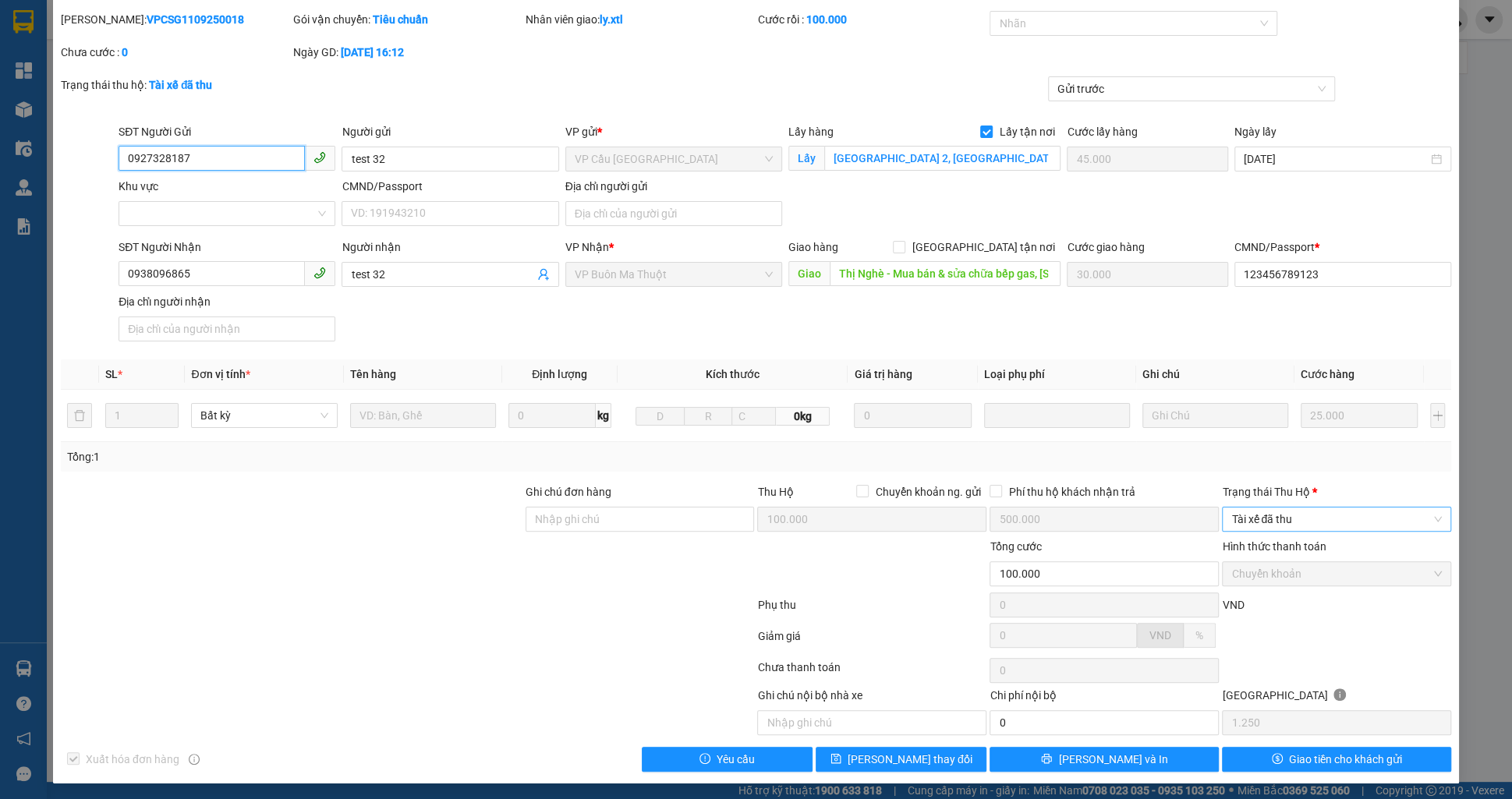
click at [1307, 515] on span "Tài xế đã thu" at bounding box center [1337, 520] width 211 height 24
click at [1275, 568] on div "Đã trả người gửi" at bounding box center [1337, 574] width 211 height 17
click at [955, 760] on button "[PERSON_NAME] thay đổi" at bounding box center [901, 759] width 170 height 25
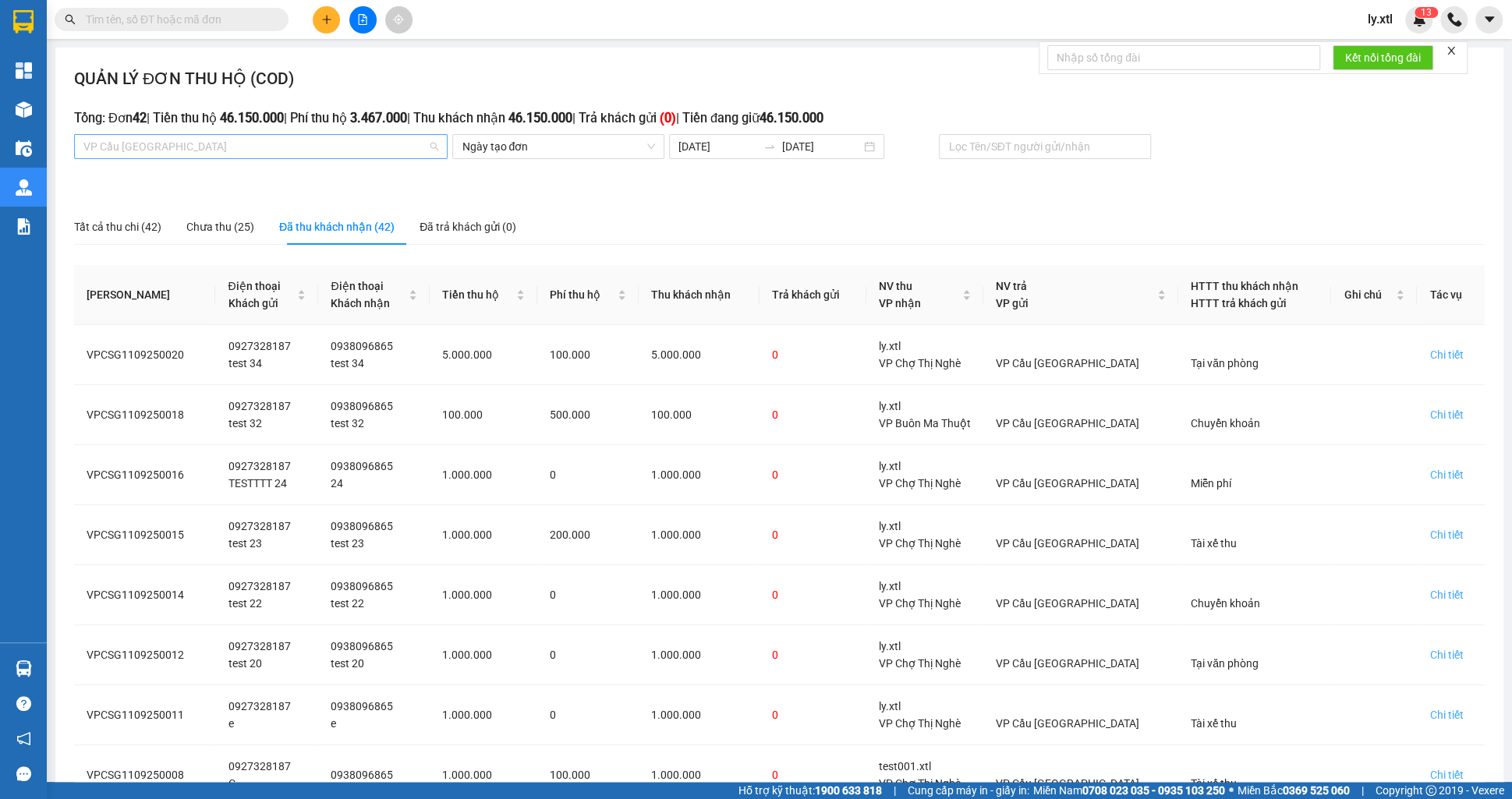
click at [223, 152] on span "VP Cầu [GEOGRAPHIC_DATA]" at bounding box center [260, 147] width 355 height 24
click at [336, 141] on span "VP Cầu [GEOGRAPHIC_DATA]" at bounding box center [260, 147] width 355 height 24
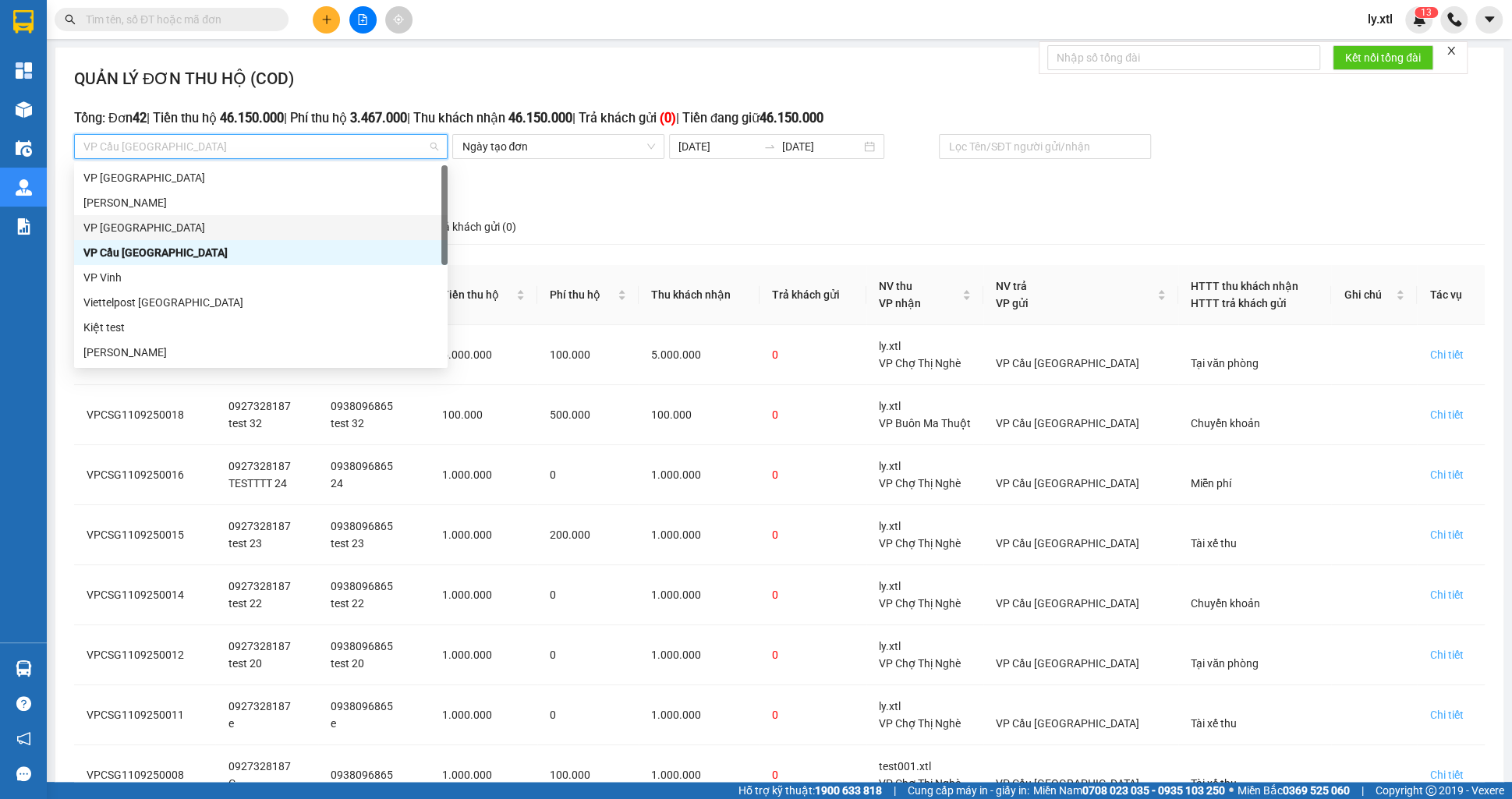
click at [128, 226] on div "VP [GEOGRAPHIC_DATA]" at bounding box center [260, 227] width 355 height 17
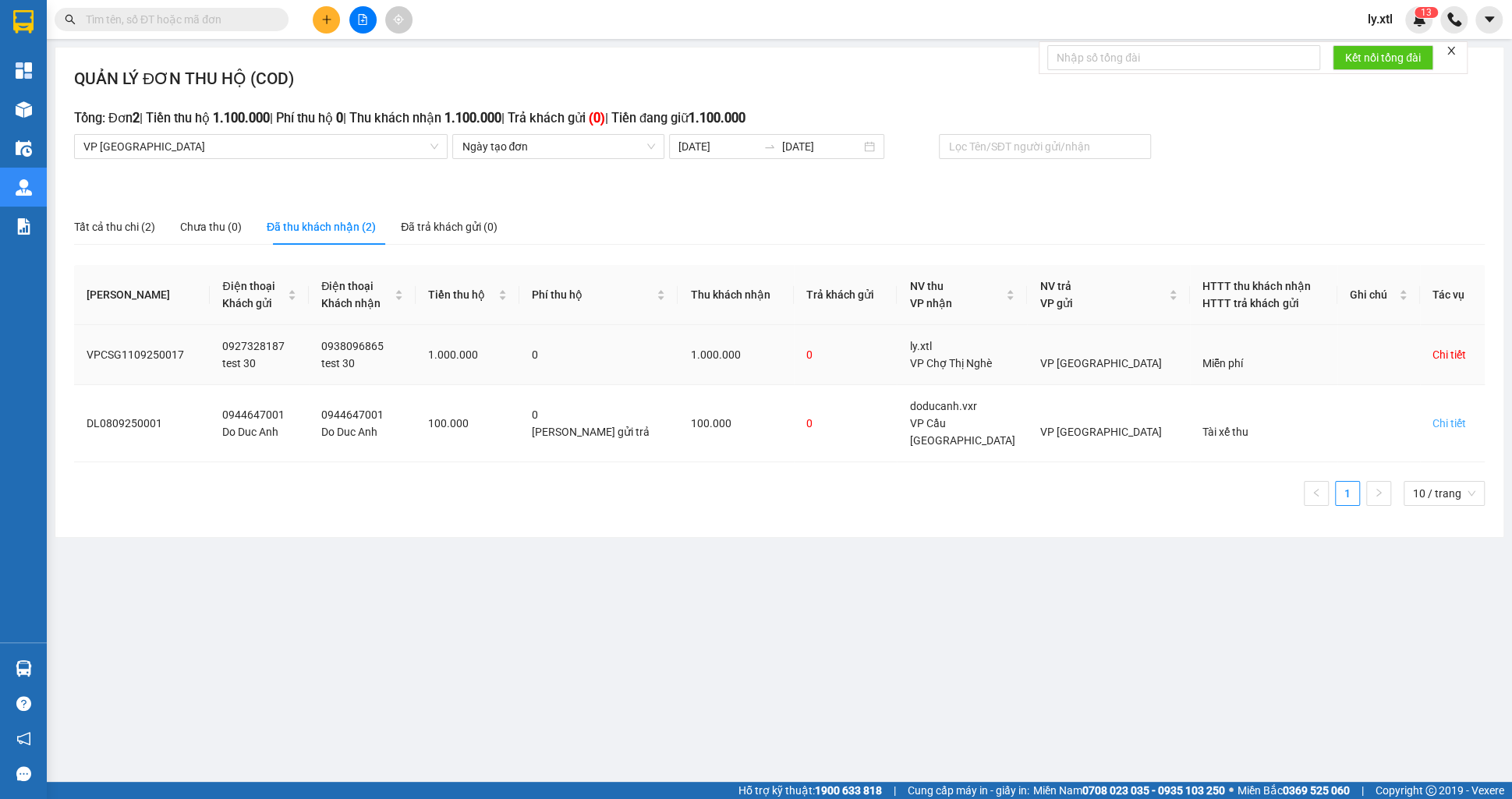
click at [1441, 355] on div "Chi tiết" at bounding box center [1449, 355] width 34 height 17
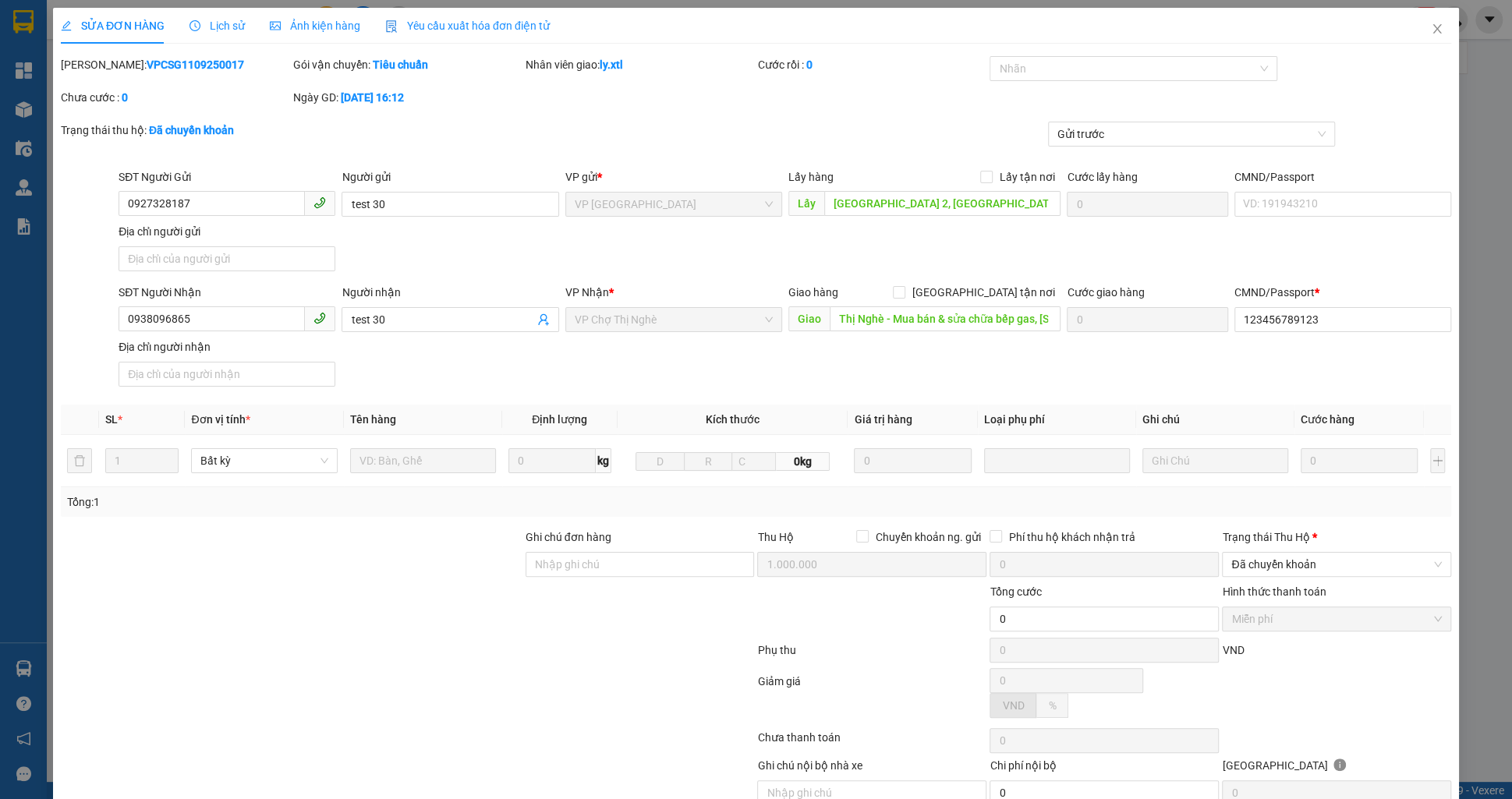
type input "0927328187"
type input "test 30"
type input "[GEOGRAPHIC_DATA] 2, [GEOGRAPHIC_DATA], [GEOGRAPHIC_DATA], [GEOGRAPHIC_DATA]"
type input "0938096865"
type input "test 30"
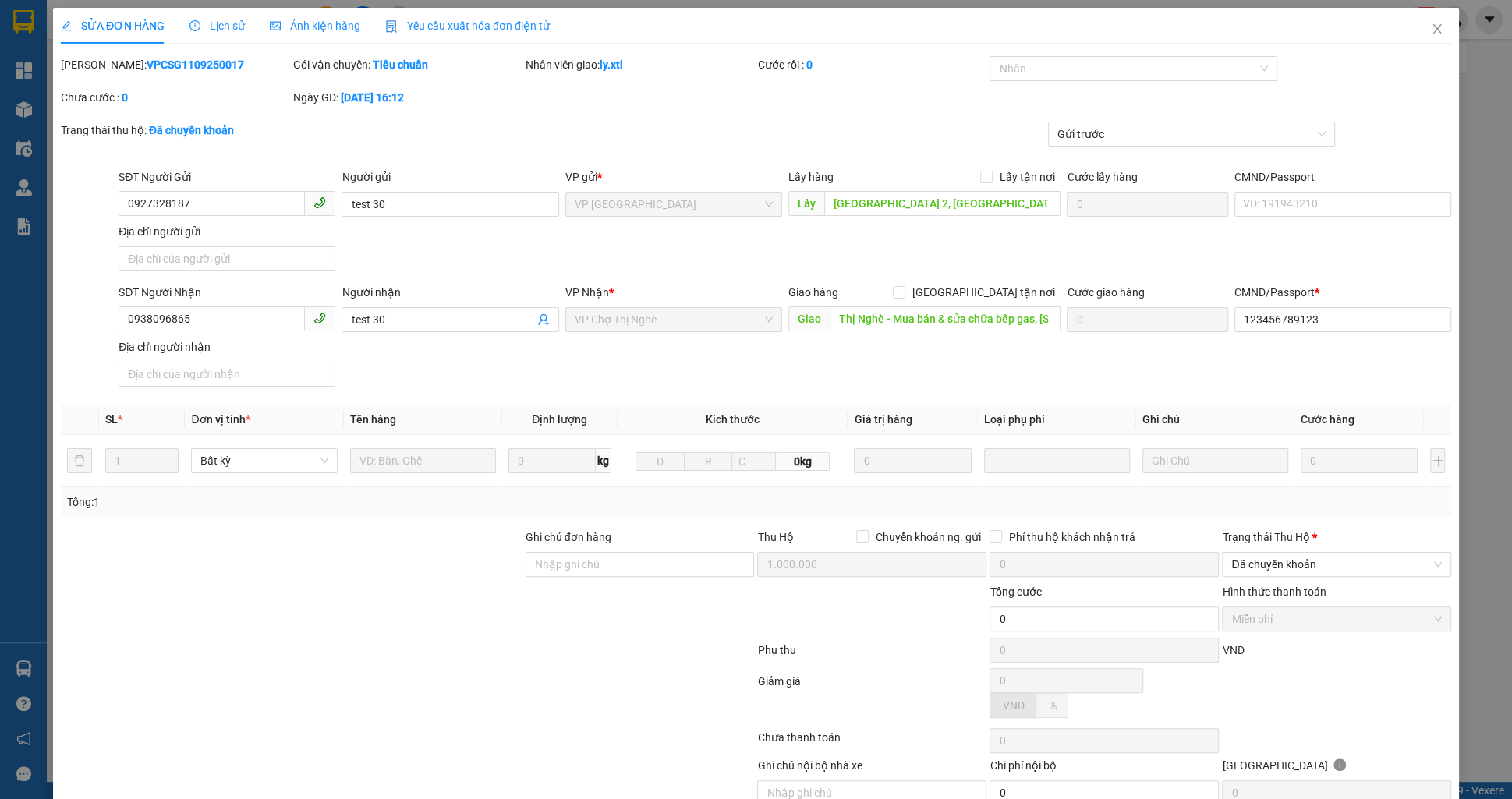
type input "Thị Nghè - Mua bán & sửa chữa bếp gas, [STREET_ADDRESS][PERSON_NAME]"
type input "123456789123"
type input "1.000.000"
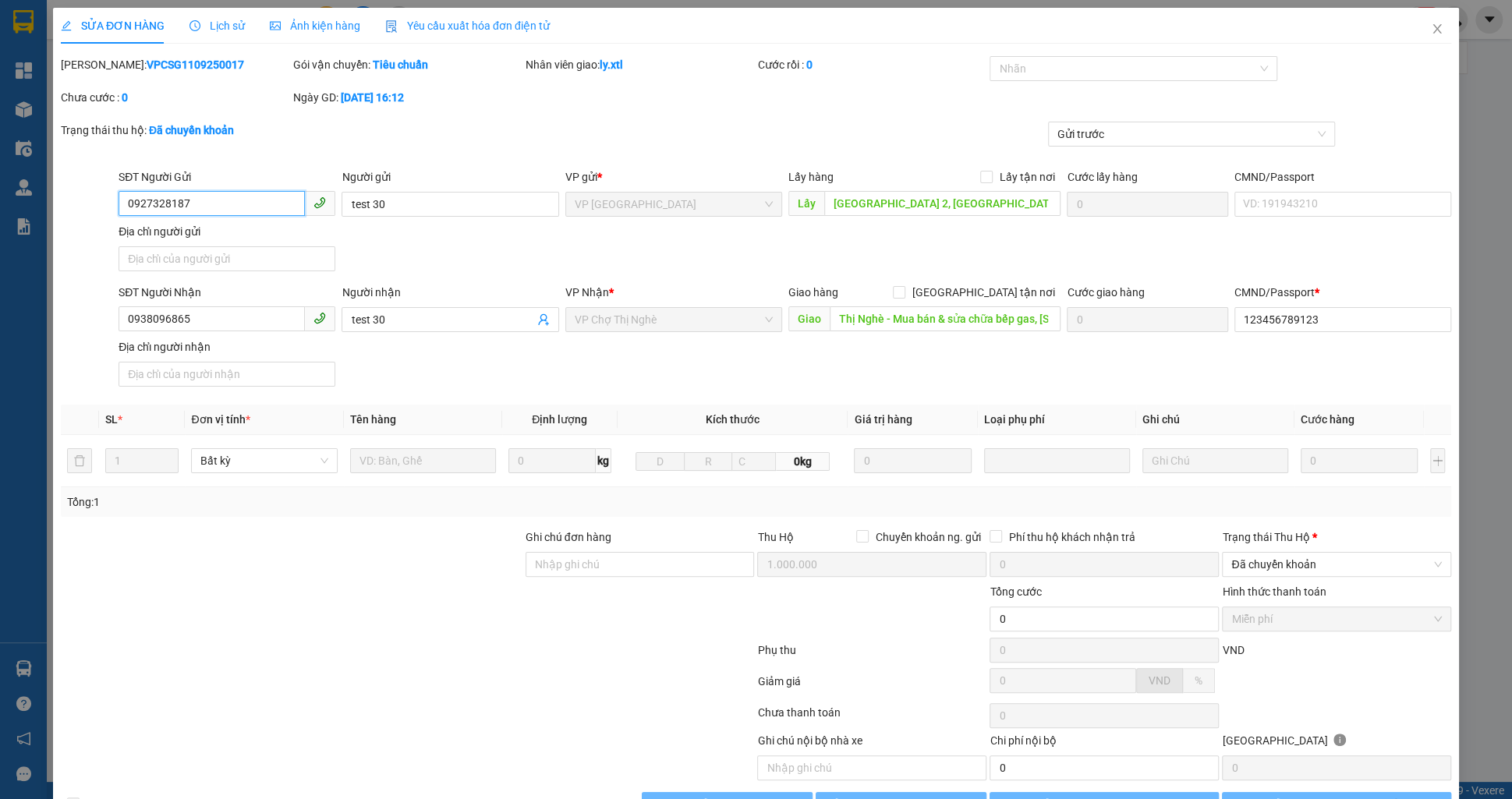
scroll to position [45, 0]
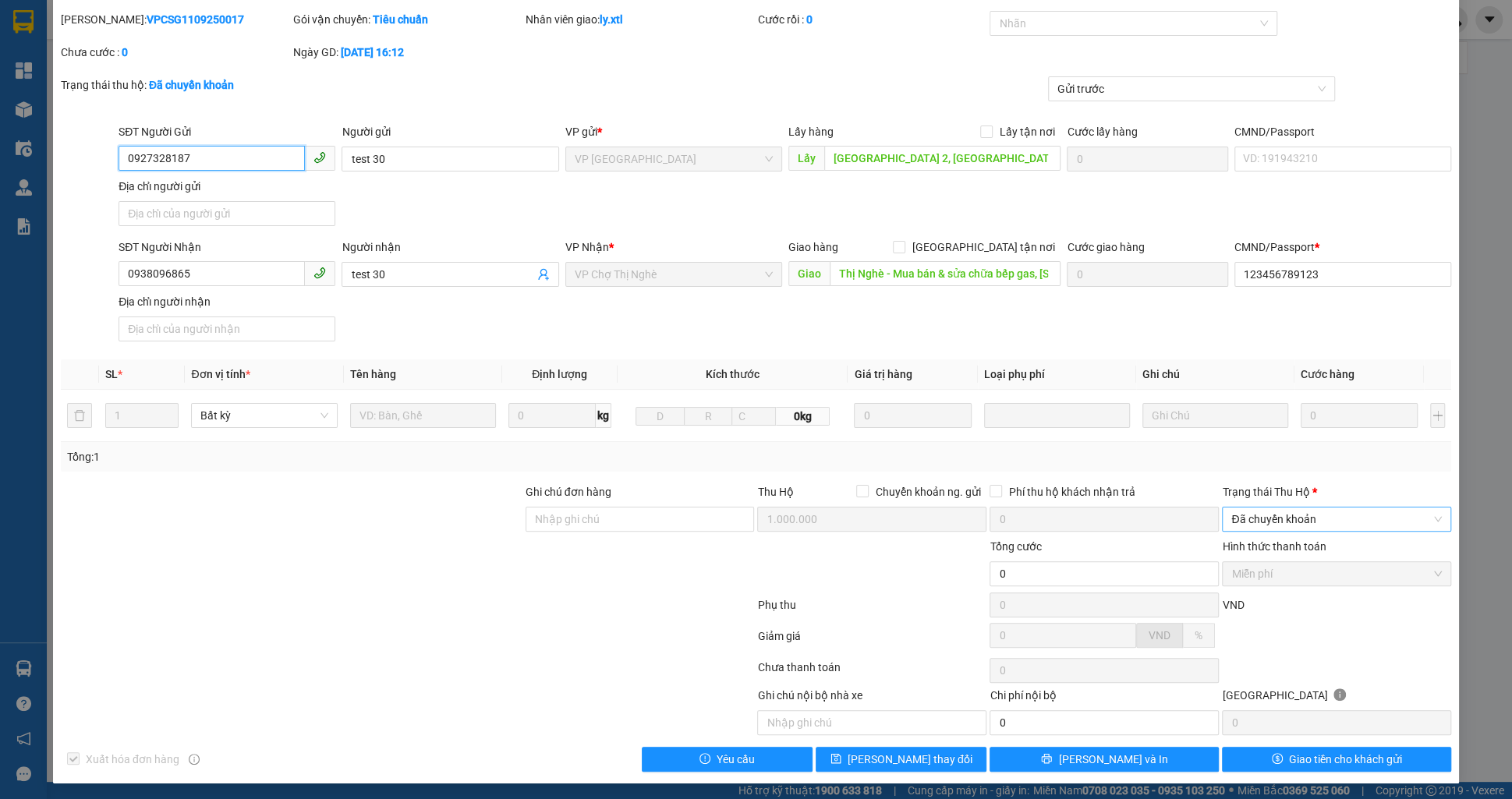
click at [1264, 520] on span "Đã chuyển khoản" at bounding box center [1337, 520] width 211 height 24
click at [1274, 568] on div "Đã trả người gửi" at bounding box center [1337, 574] width 211 height 17
click at [954, 747] on button "[PERSON_NAME] thay đổi" at bounding box center [901, 759] width 170 height 25
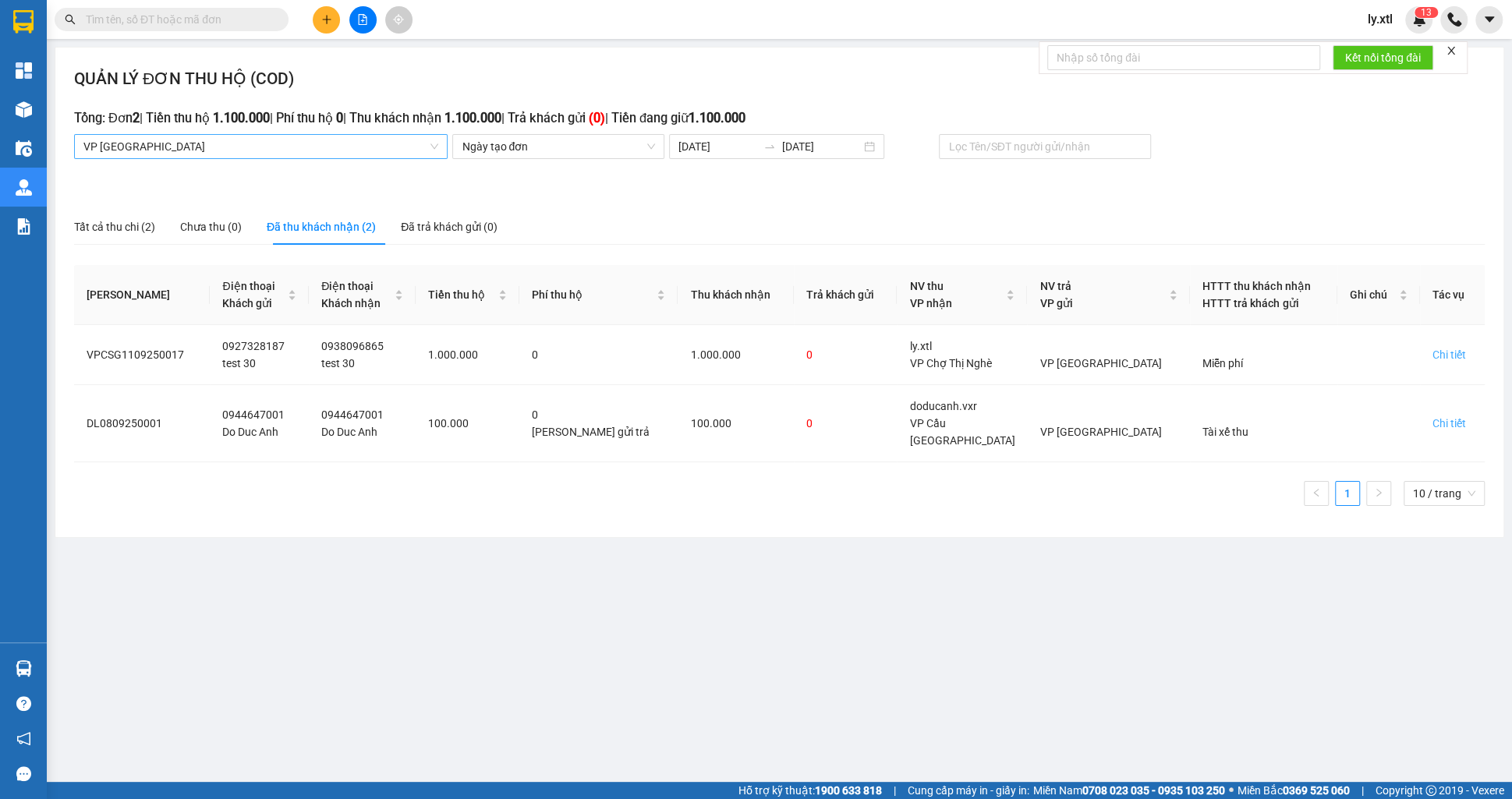
click at [198, 154] on span "VP [GEOGRAPHIC_DATA]" at bounding box center [260, 147] width 355 height 24
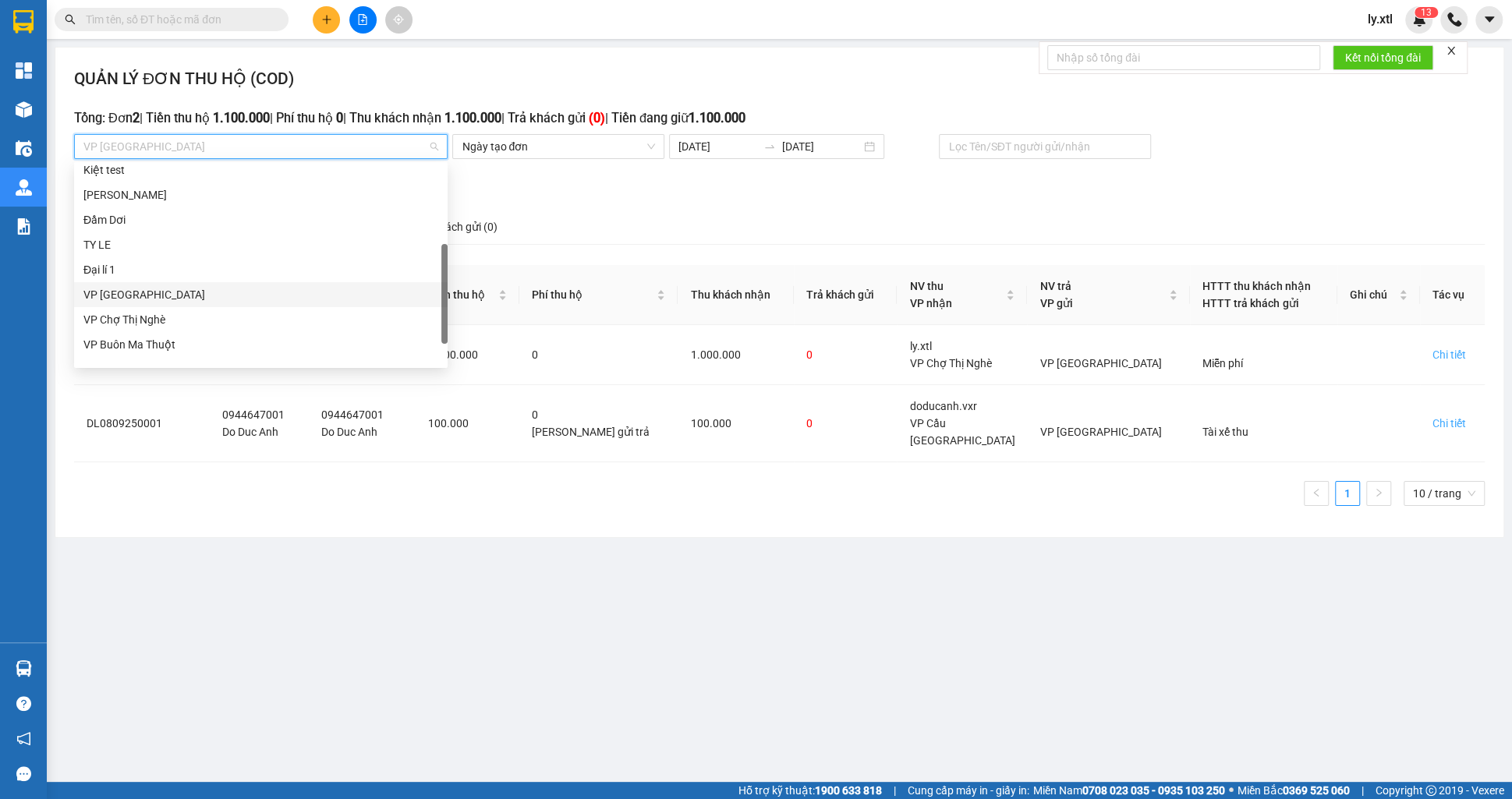
scroll to position [158, 0]
click at [129, 287] on div "VP [GEOGRAPHIC_DATA]" at bounding box center [260, 294] width 355 height 17
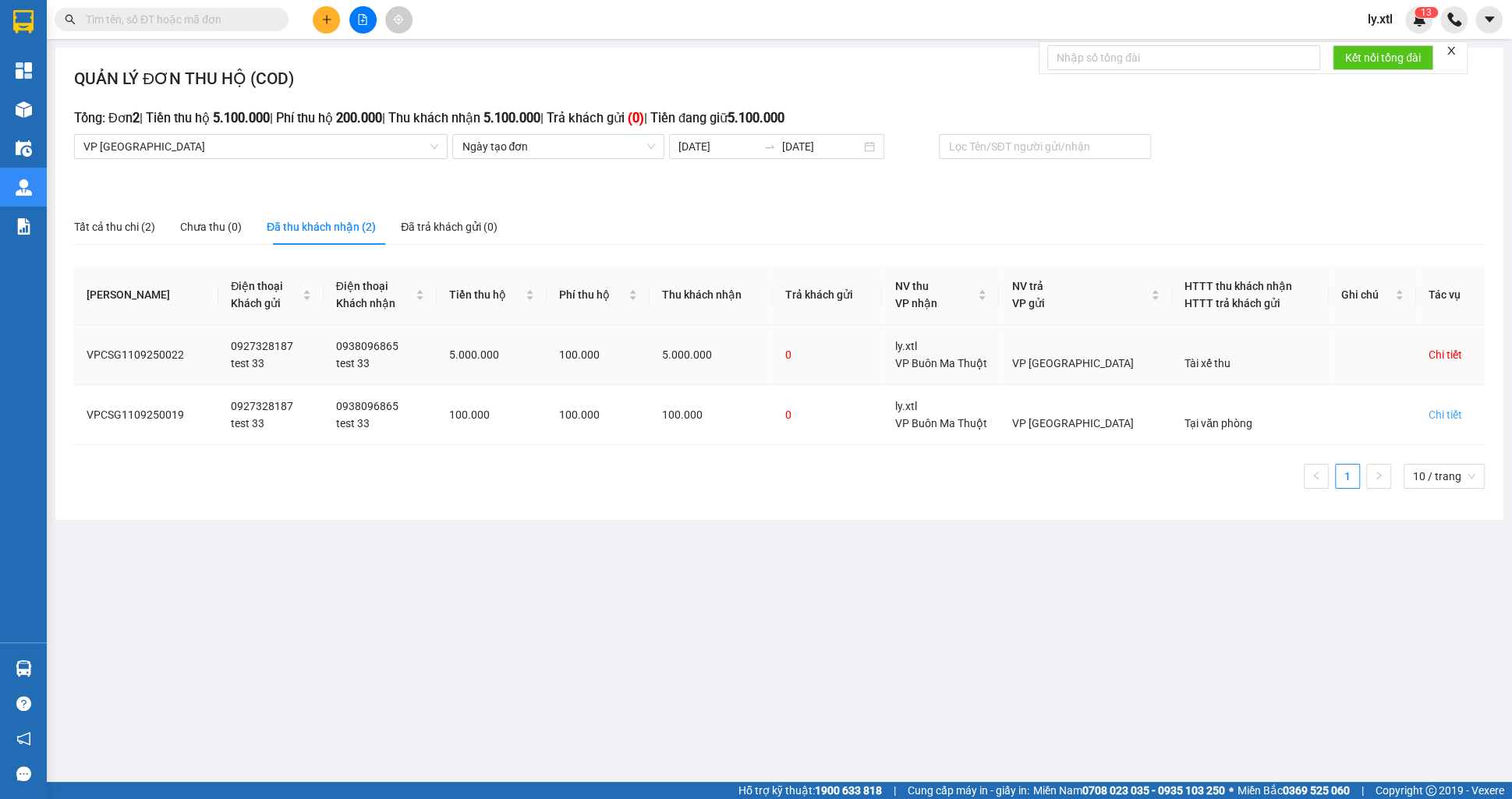
click at [1456, 362] on div "Chi tiết" at bounding box center [1445, 355] width 34 height 17
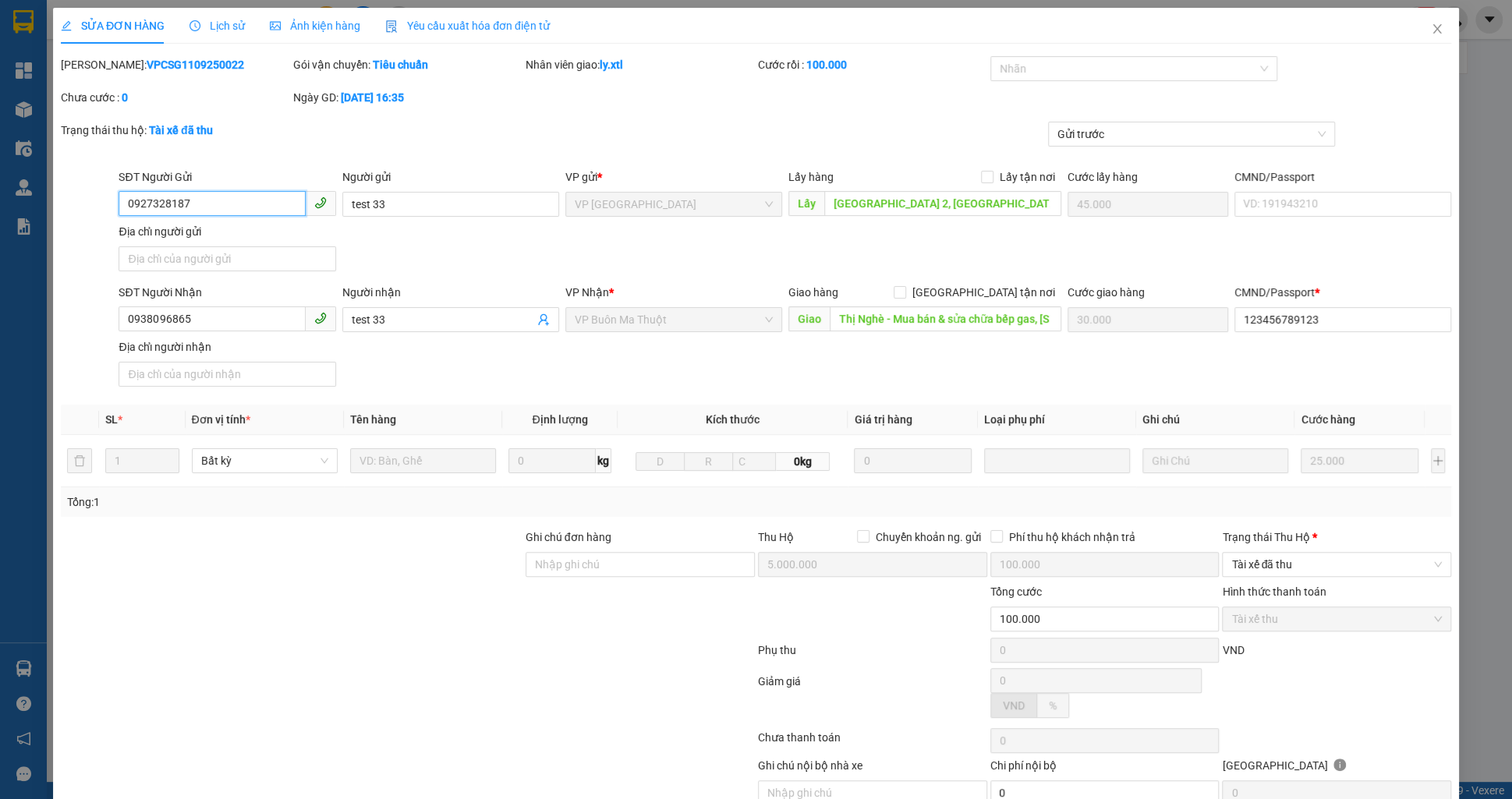
type input "1.250"
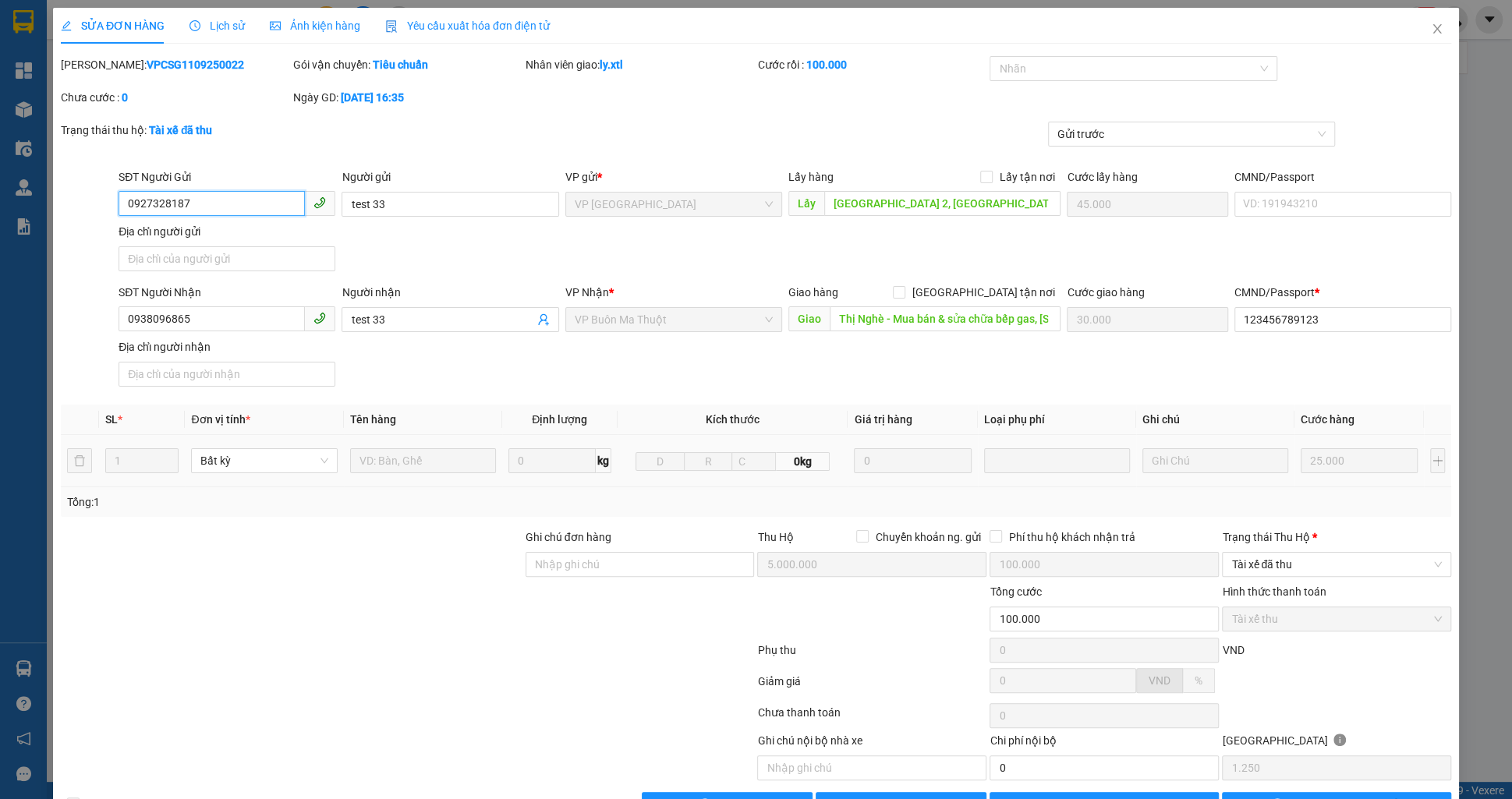
scroll to position [45, 0]
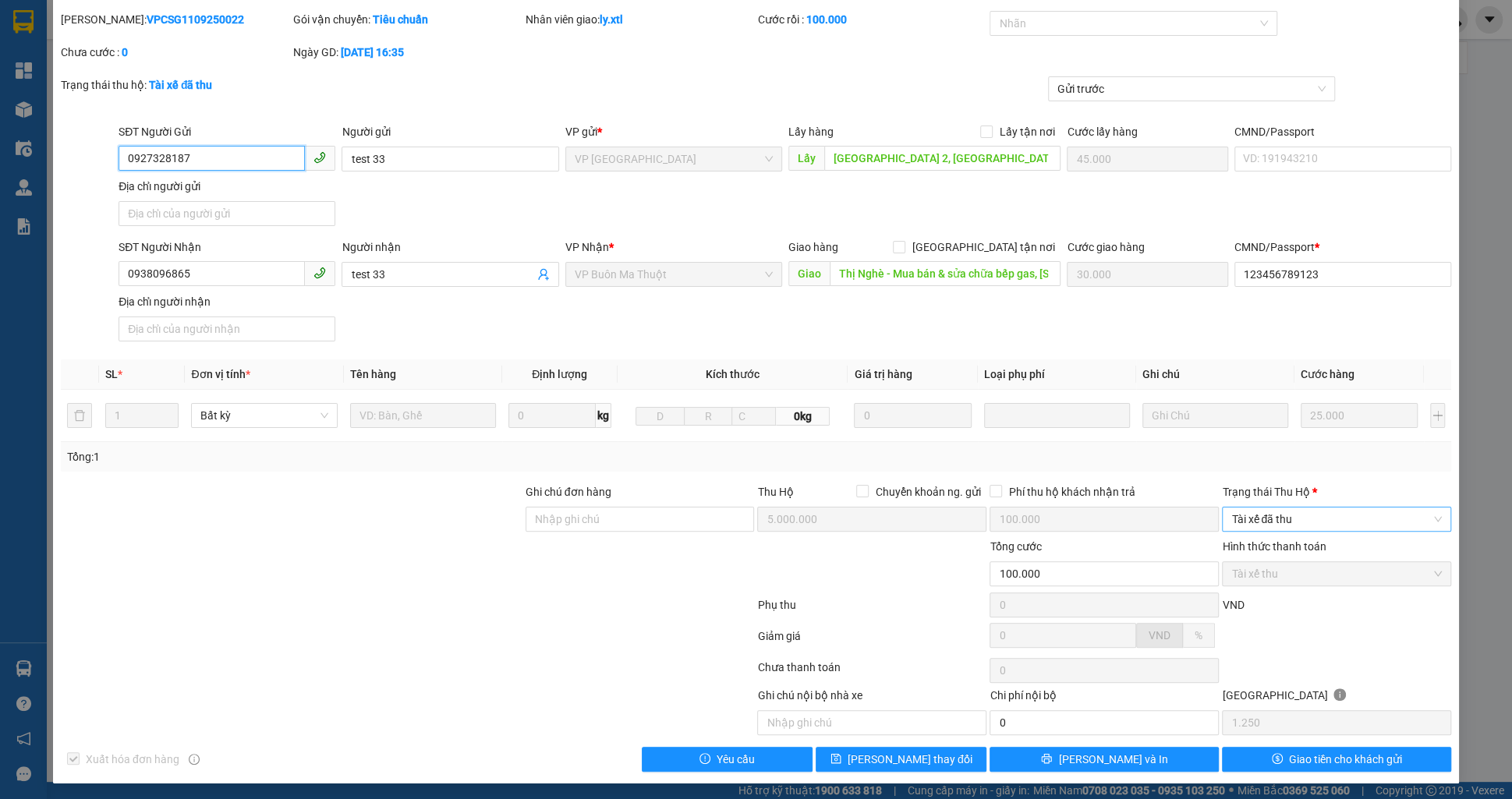
click at [1294, 513] on span "Tài xế đã thu" at bounding box center [1337, 520] width 211 height 24
click at [1275, 567] on div "Đã trả người gửi" at bounding box center [1337, 574] width 211 height 17
click at [955, 760] on button "[PERSON_NAME] thay đổi" at bounding box center [901, 759] width 170 height 25
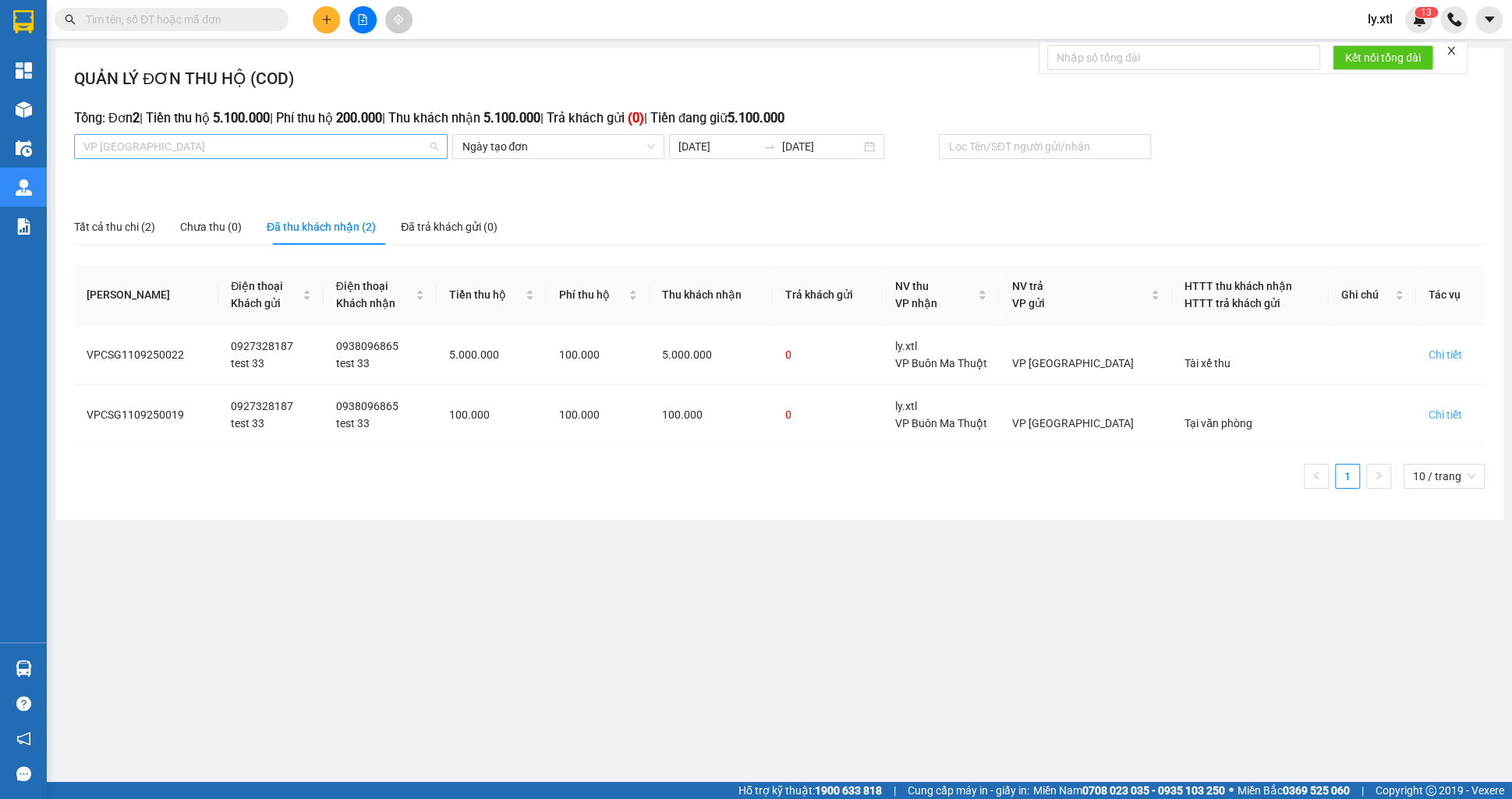
click at [168, 137] on span "VP [GEOGRAPHIC_DATA]" at bounding box center [260, 147] width 355 height 24
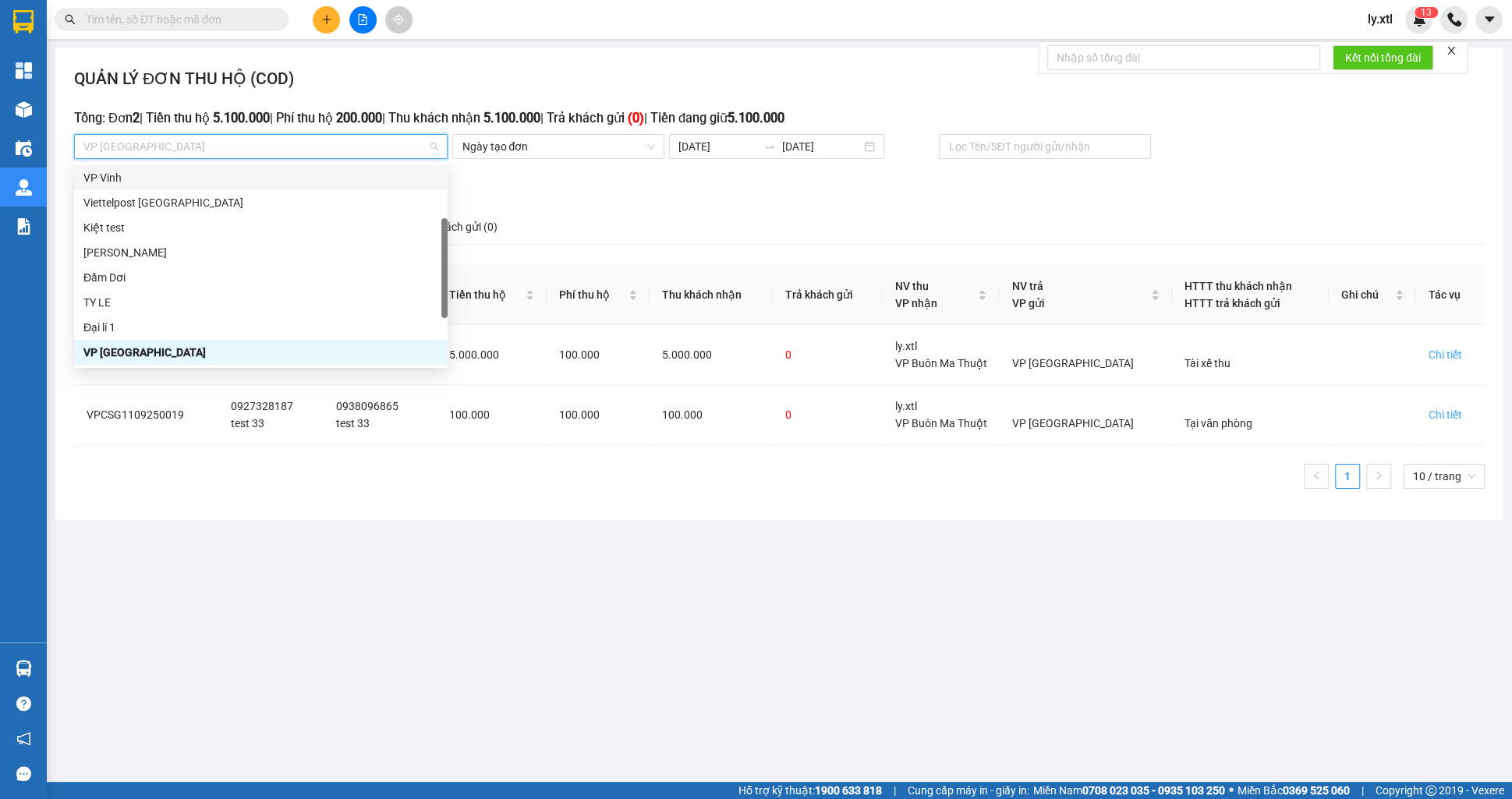
click at [109, 181] on div "VP Vinh" at bounding box center [260, 178] width 355 height 17
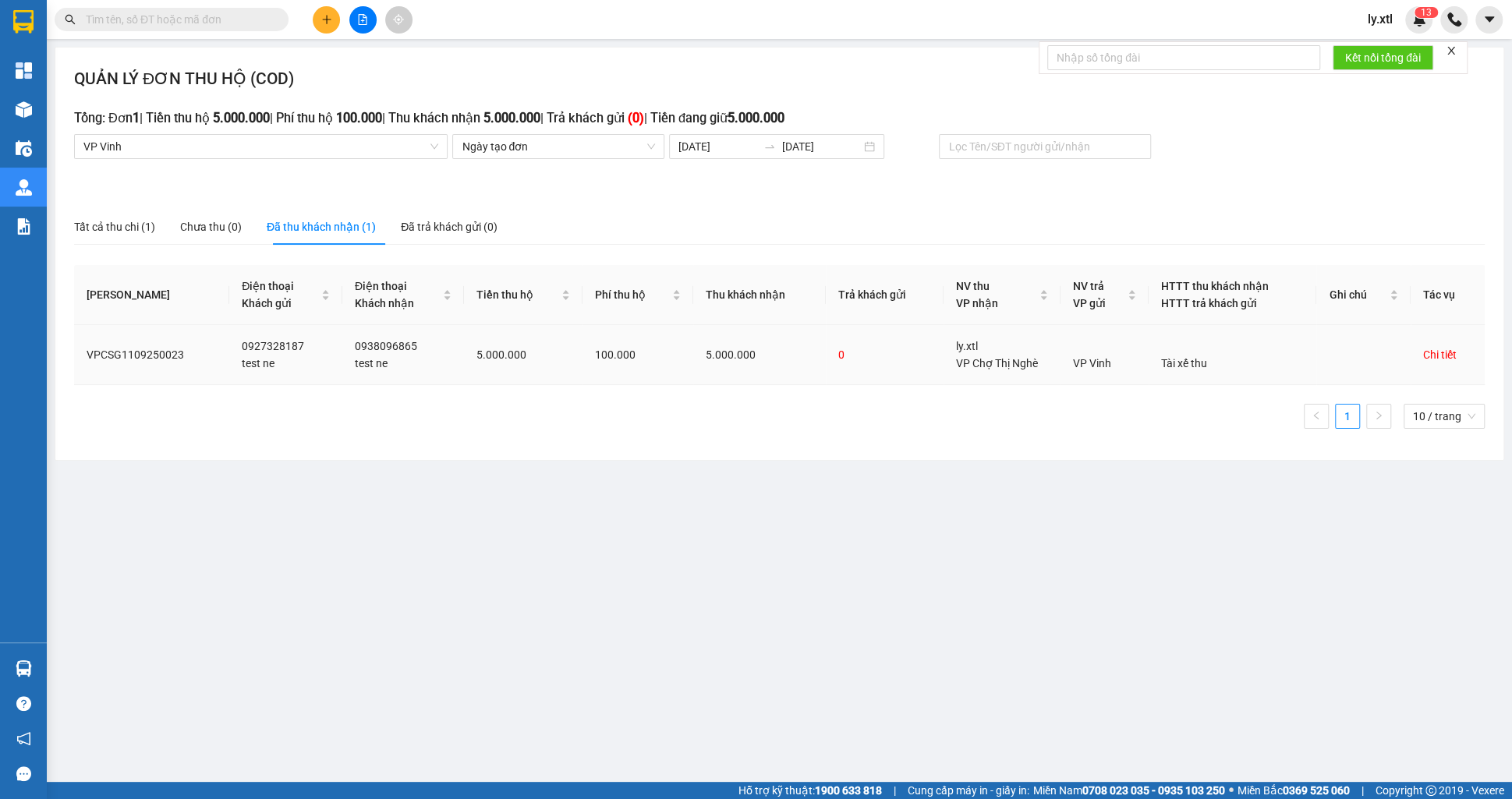
click at [1441, 352] on div "Chi tiết" at bounding box center [1440, 355] width 34 height 17
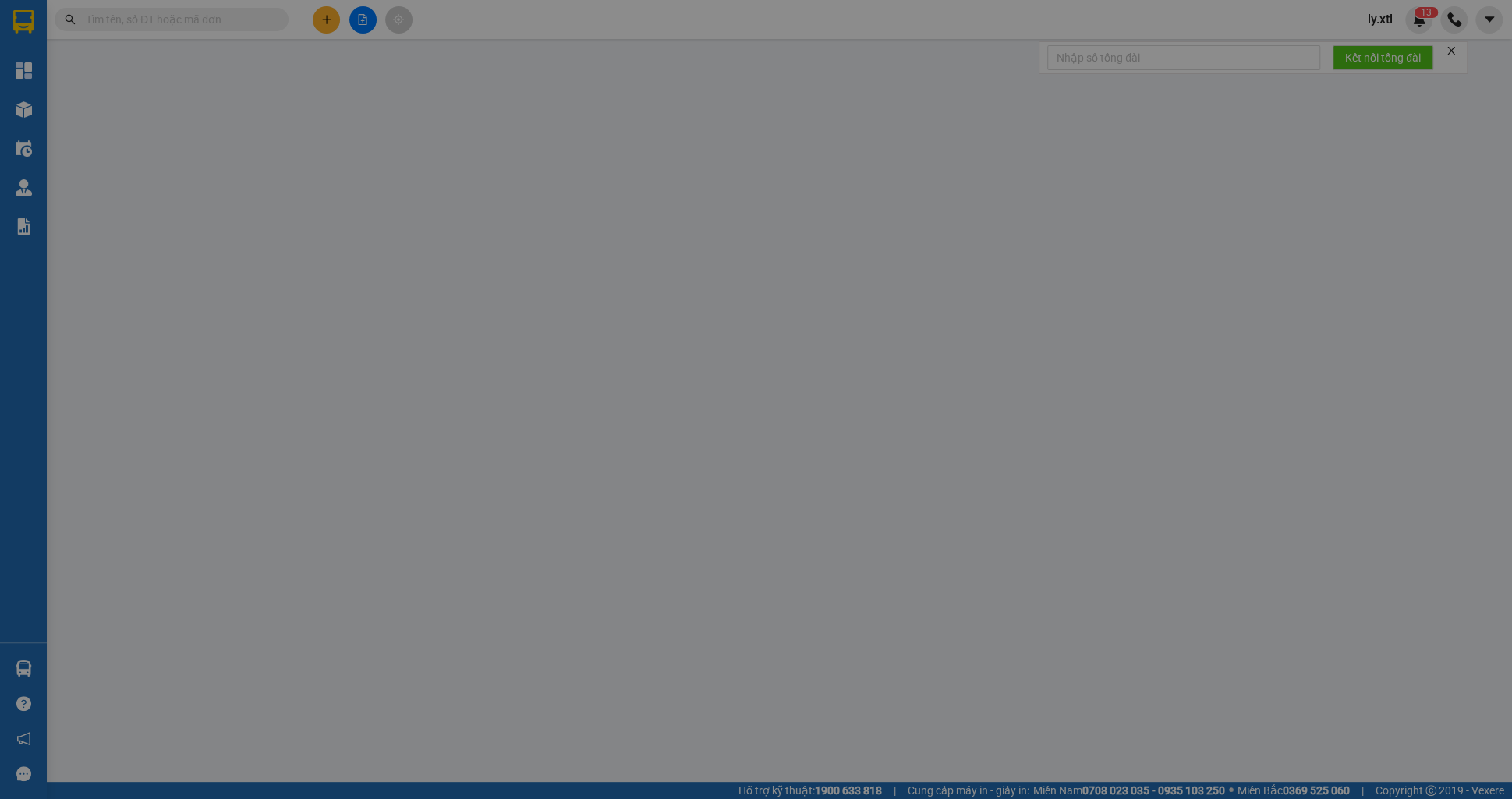
type input "0927328187"
type input "test ne"
type input "[GEOGRAPHIC_DATA] 2, [GEOGRAPHIC_DATA], [GEOGRAPHIC_DATA], [GEOGRAPHIC_DATA]"
type input "45.000"
type input "0938096865"
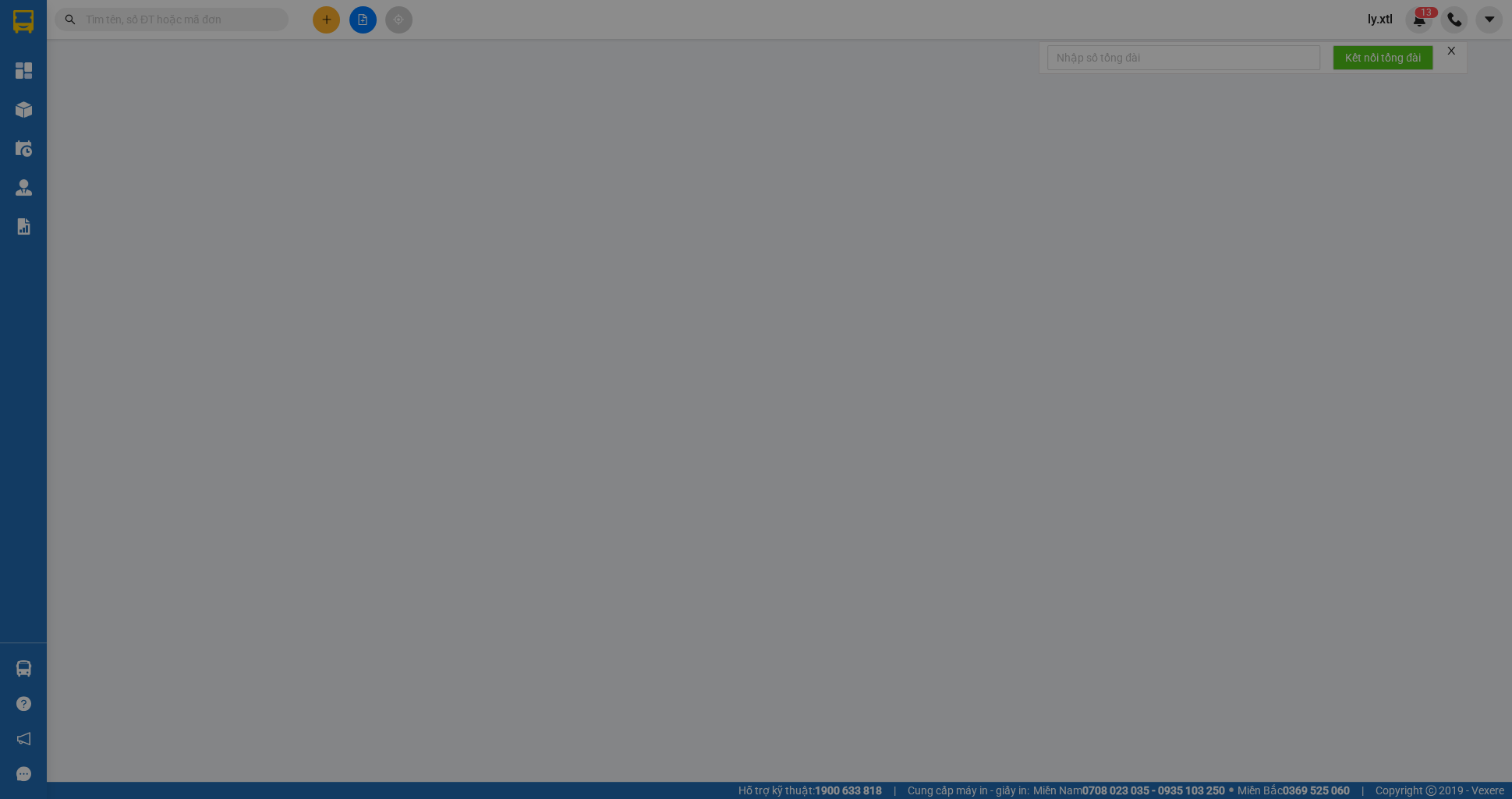
type input "test ne"
type input "Thị Nghè - Mua bán & sửa chữa bếp gas, [STREET_ADDRESS][PERSON_NAME]"
type input "30.000"
type input "123456789123"
type input "5.000.000"
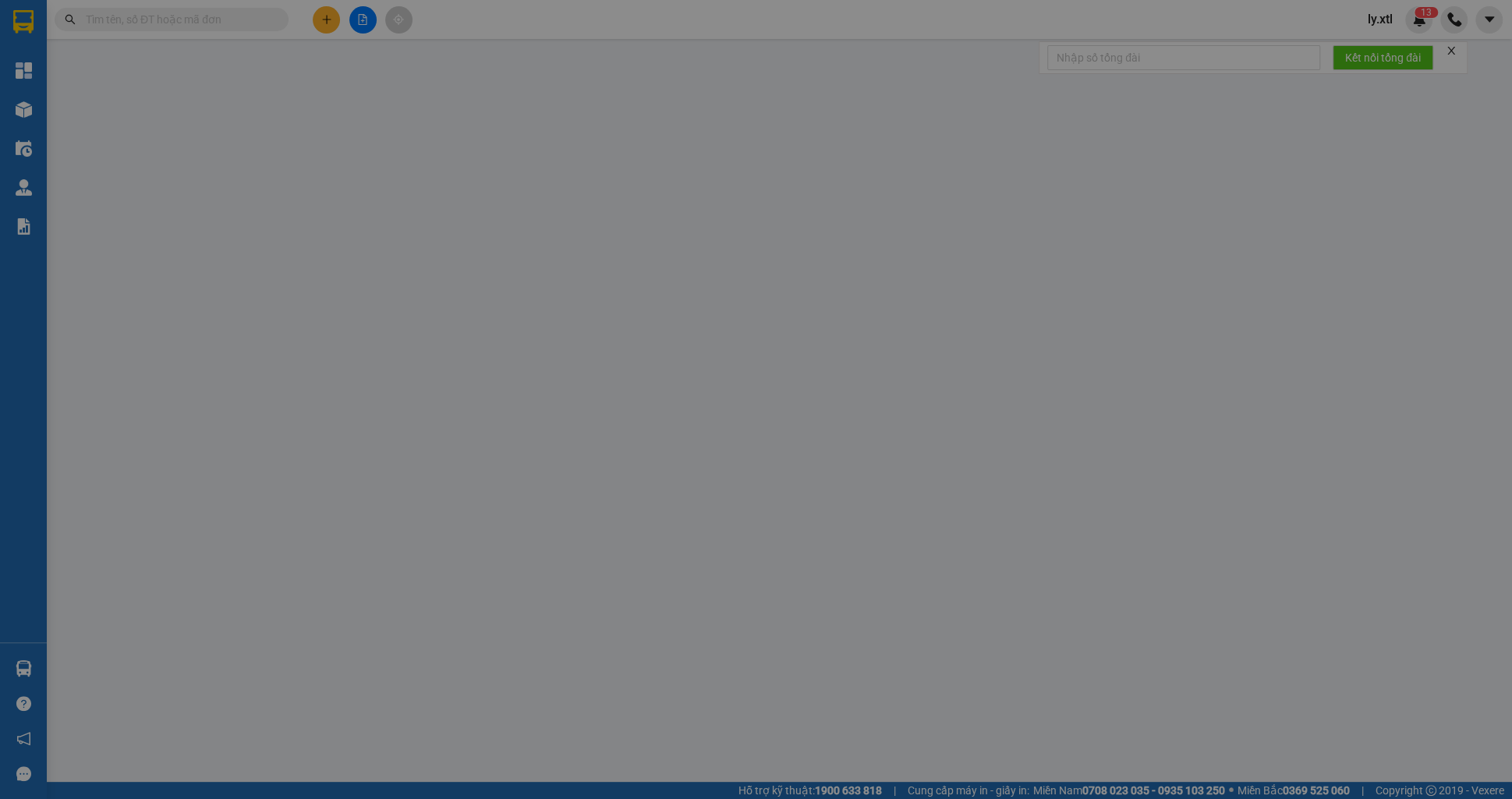
type input "100.000"
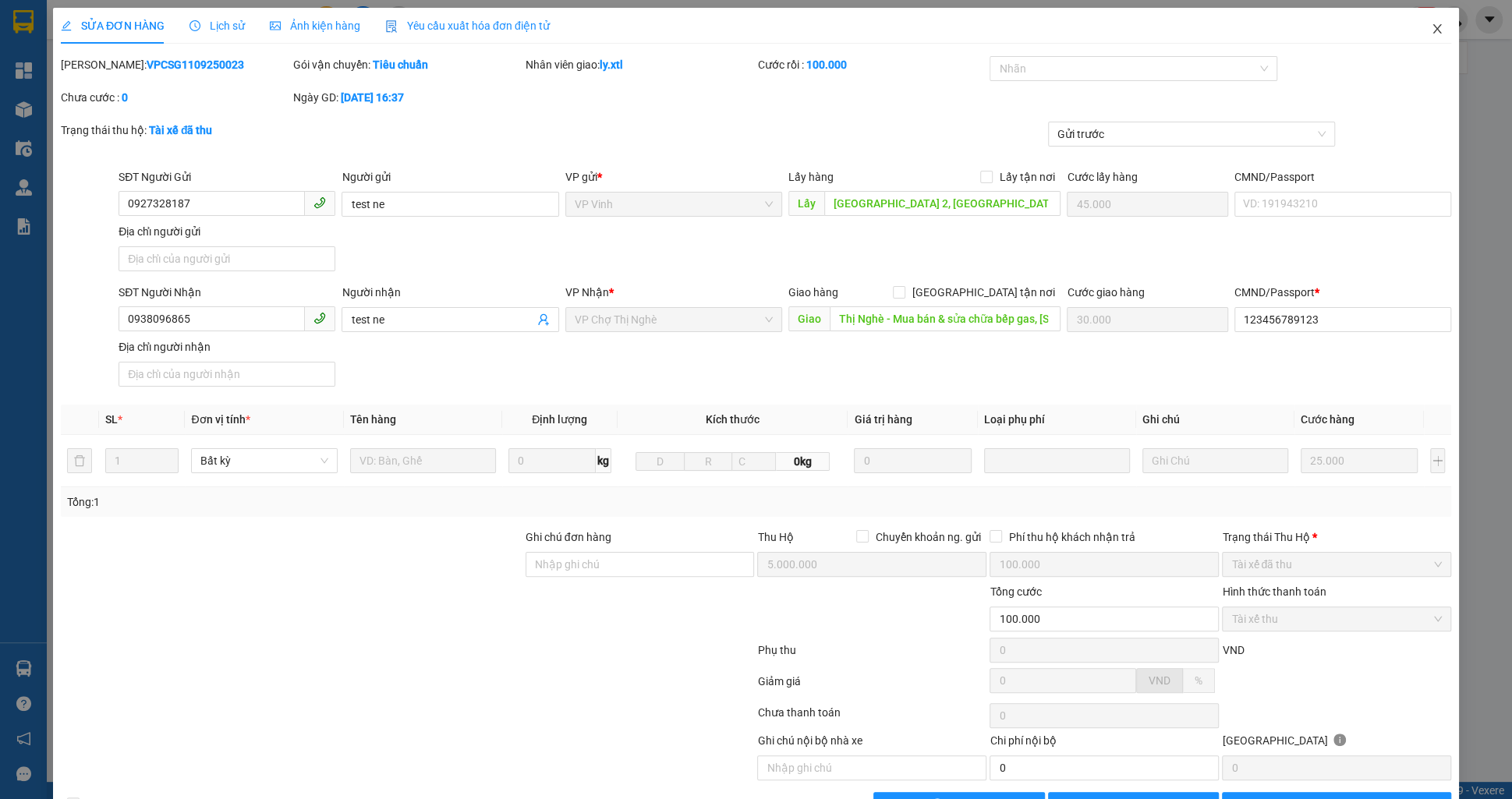
click at [1427, 40] on span "Close" at bounding box center [1438, 30] width 44 height 44
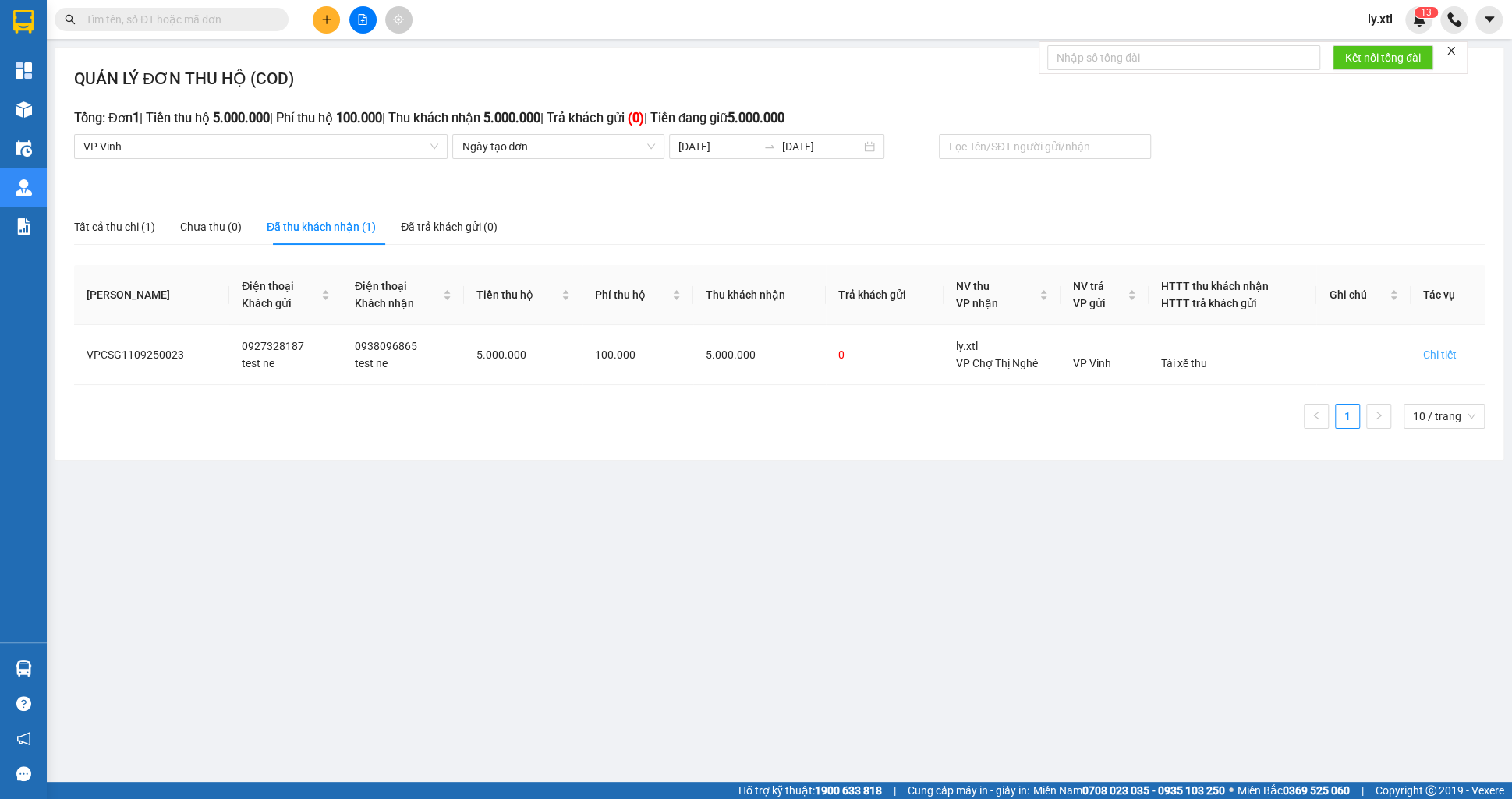
click at [301, 159] on div "QUẢN LÝ ĐƠN THU HỘ (COD) Tổng: Đơn 1 | Tiền thu hộ 5.000.000 | Phí thu hộ 100.0…" at bounding box center [779, 254] width 1448 height 412
click at [292, 147] on span "VP Vinh" at bounding box center [260, 147] width 355 height 24
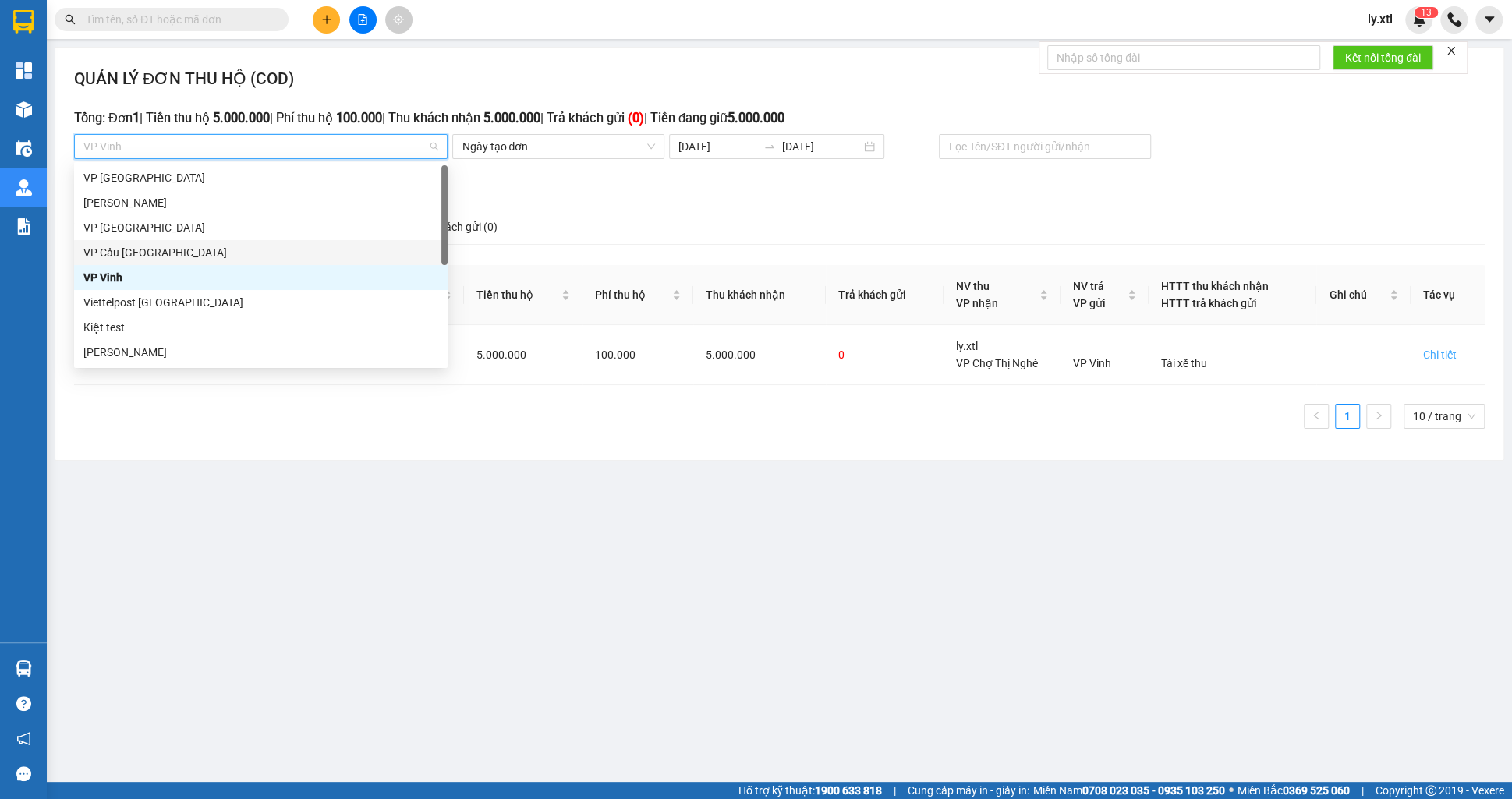
click at [157, 258] on div "VP Cầu [GEOGRAPHIC_DATA]" at bounding box center [260, 252] width 355 height 17
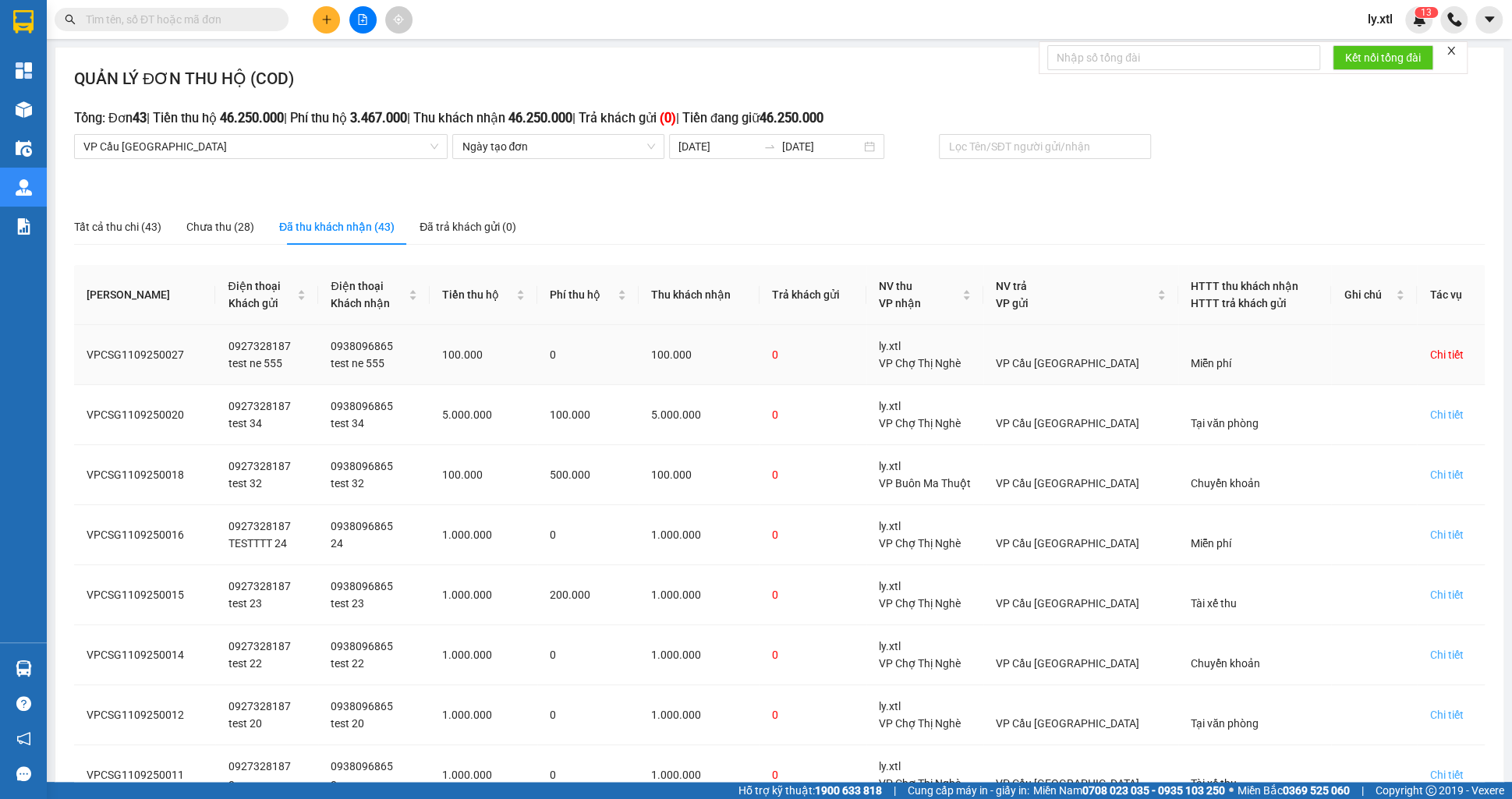
click at [1430, 361] on div "Chi tiết" at bounding box center [1446, 355] width 34 height 17
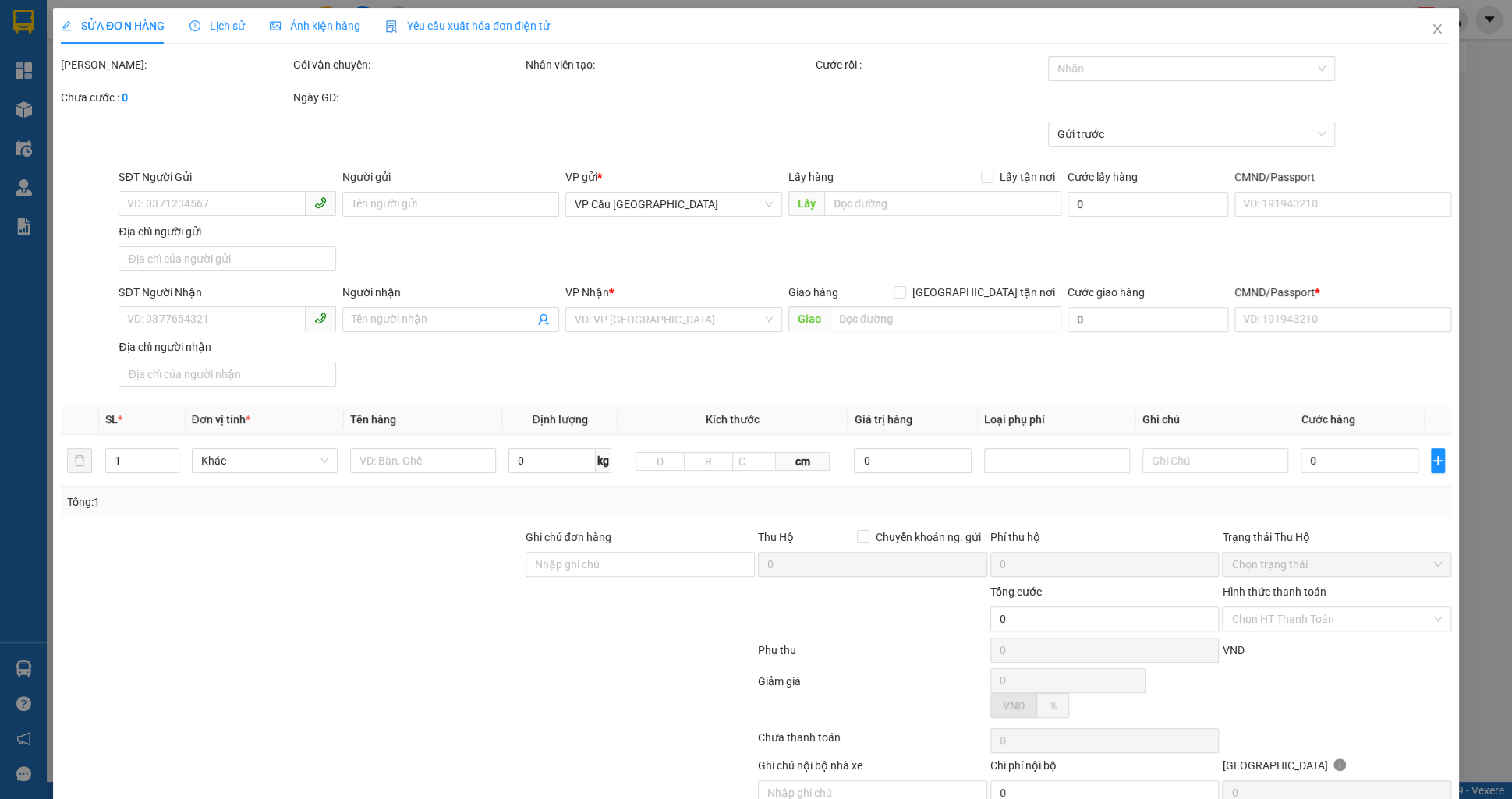
type input "0927328187"
type input "test ne 555"
checkbox input "true"
type input "[GEOGRAPHIC_DATA] 2, [GEOGRAPHIC_DATA], [GEOGRAPHIC_DATA], [GEOGRAPHIC_DATA]"
type input "0938096865"
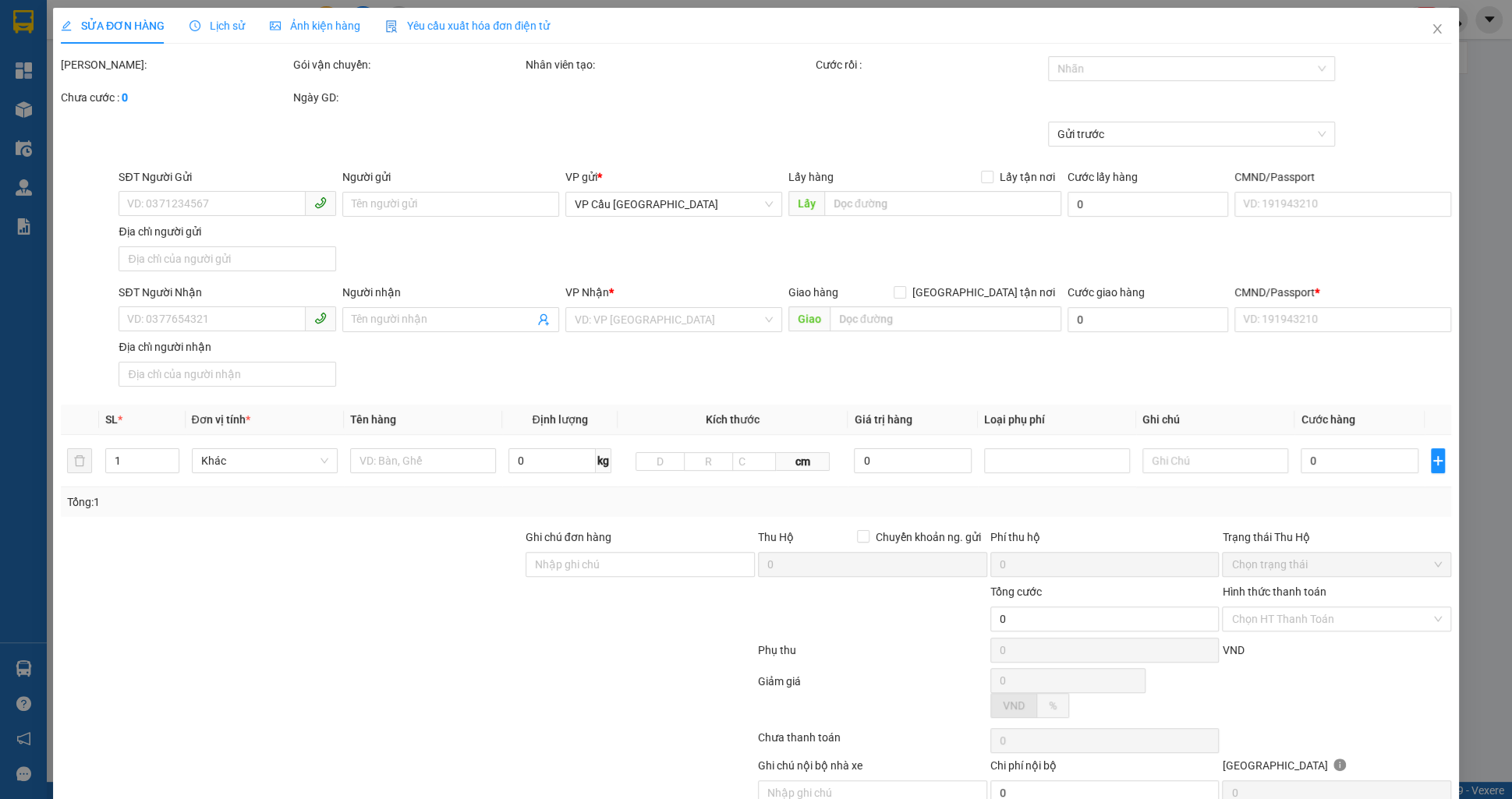
type input "test ne 555"
checkbox input "true"
type input "Thị Nghè - Mua bán & sửa chữa bếp gas, [STREET_ADDRESS][PERSON_NAME]"
type input "123456789123"
type input "100.000"
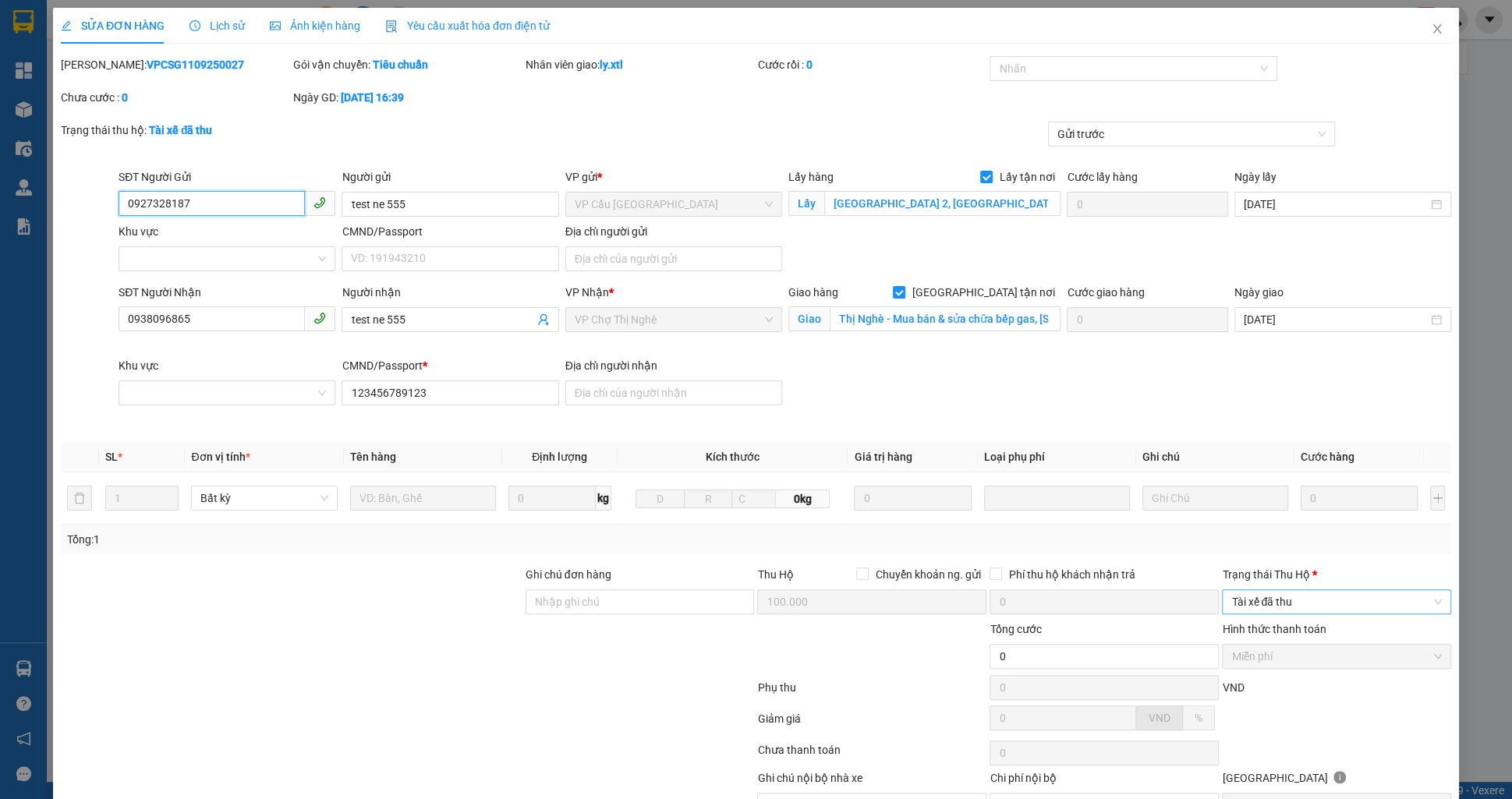
click at [1285, 596] on span "Tài xế đã thu" at bounding box center [1337, 602] width 211 height 24
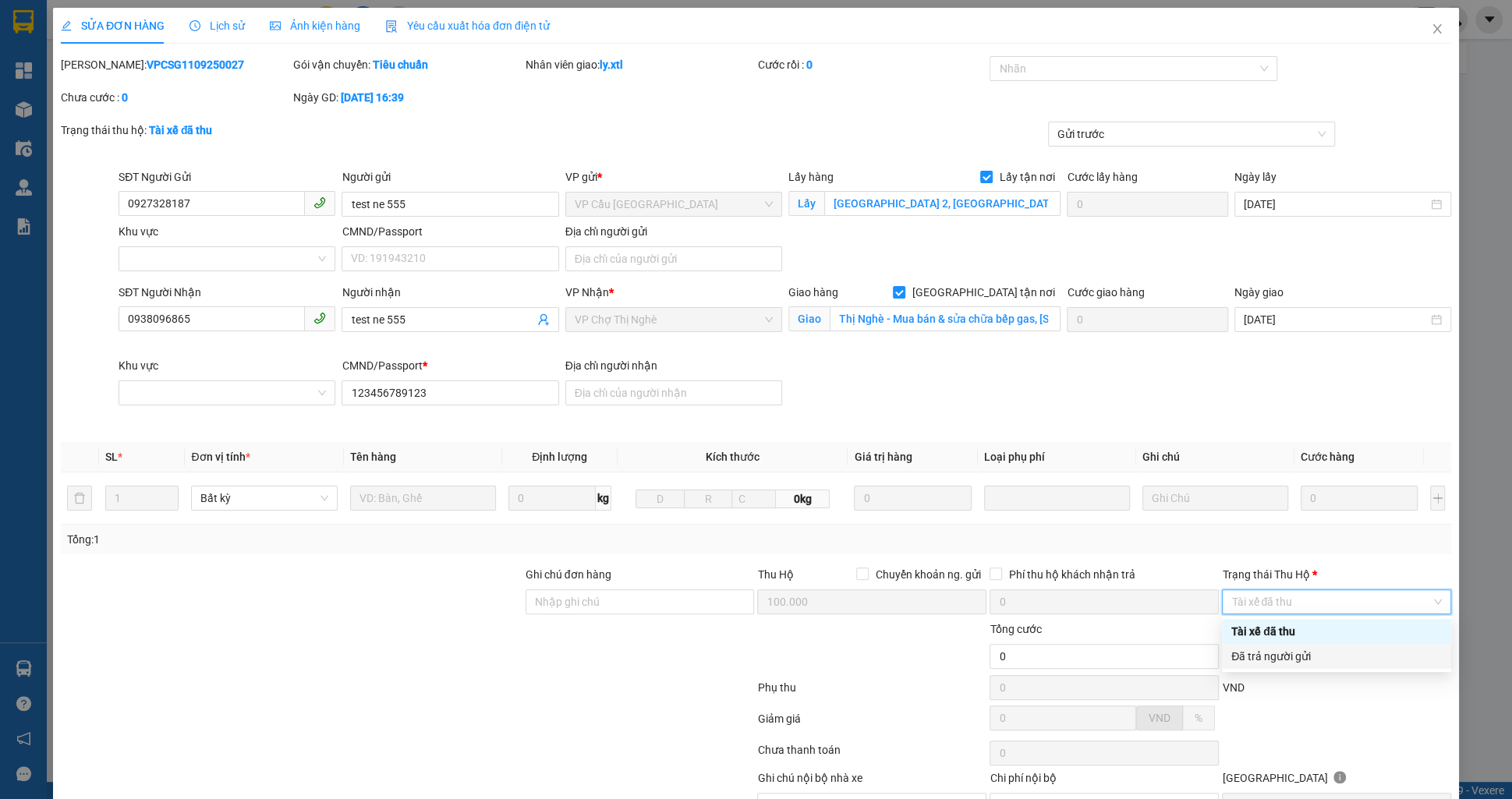
click at [1267, 651] on div "Đã trả người gửi" at bounding box center [1337, 656] width 211 height 17
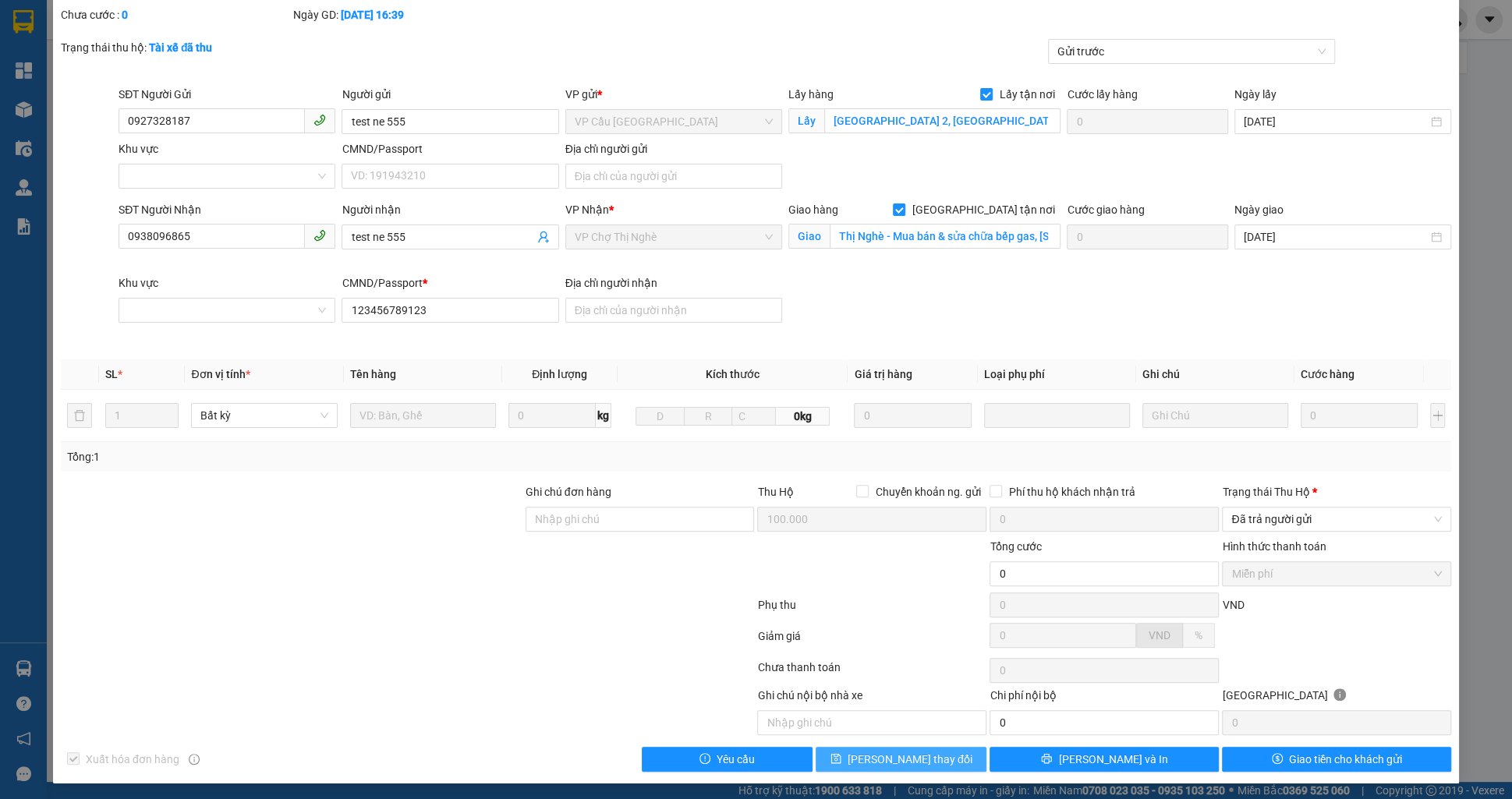
click at [971, 750] on button "[PERSON_NAME] thay đổi" at bounding box center [901, 759] width 170 height 25
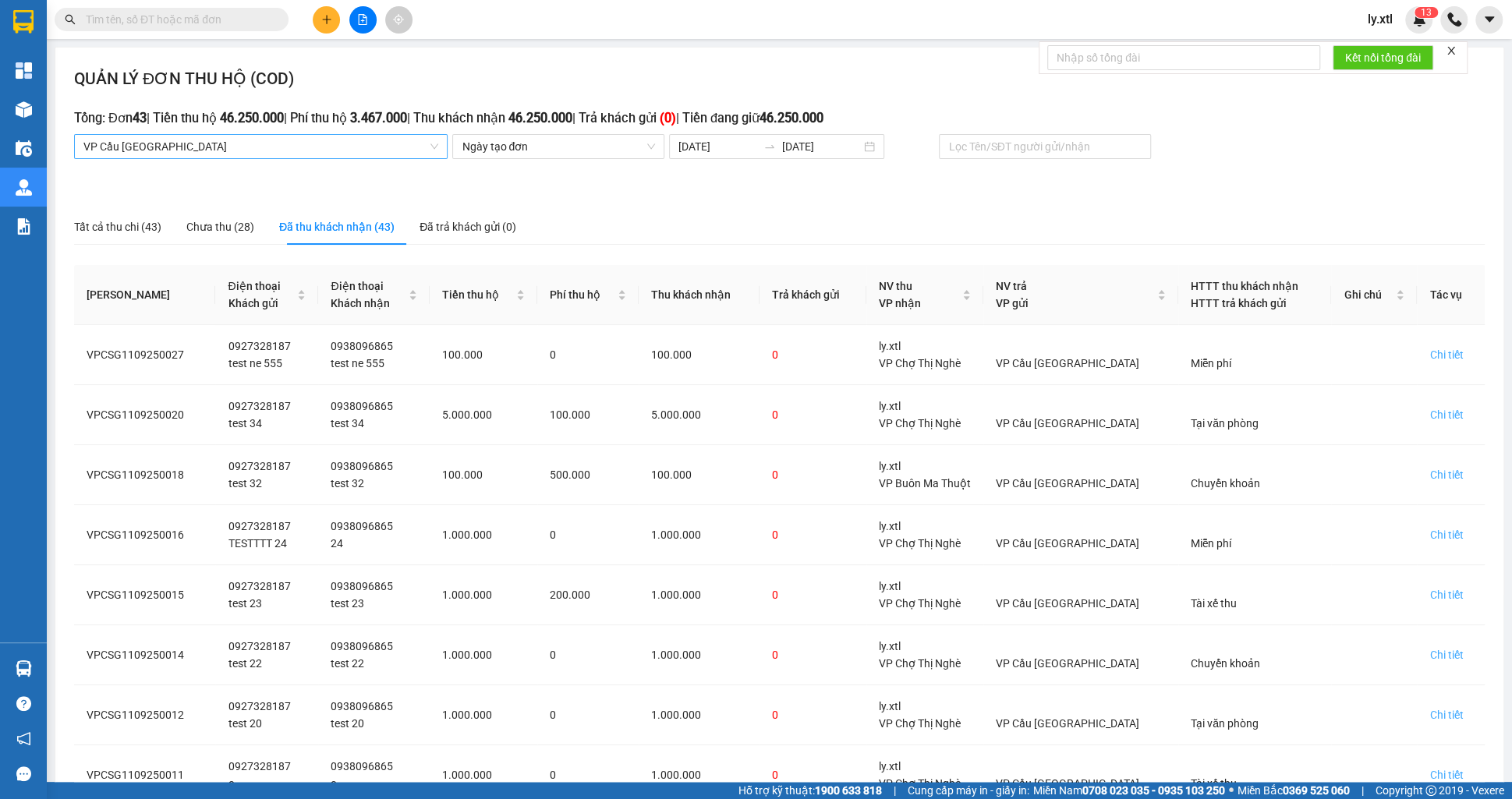
click at [270, 137] on span "VP Cầu [GEOGRAPHIC_DATA]" at bounding box center [260, 147] width 355 height 24
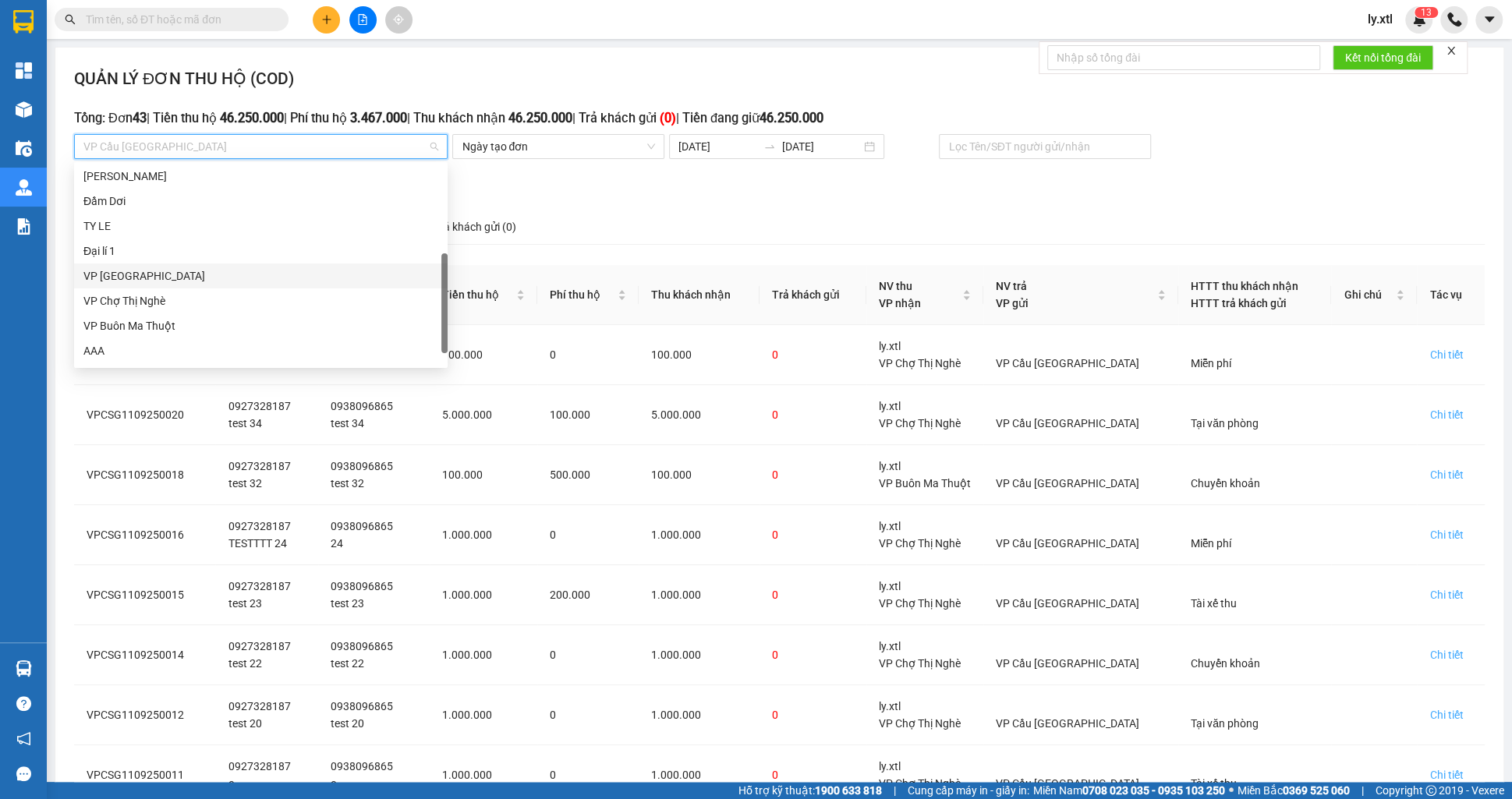
scroll to position [176, 0]
click at [149, 280] on div "VP [GEOGRAPHIC_DATA]" at bounding box center [260, 276] width 355 height 17
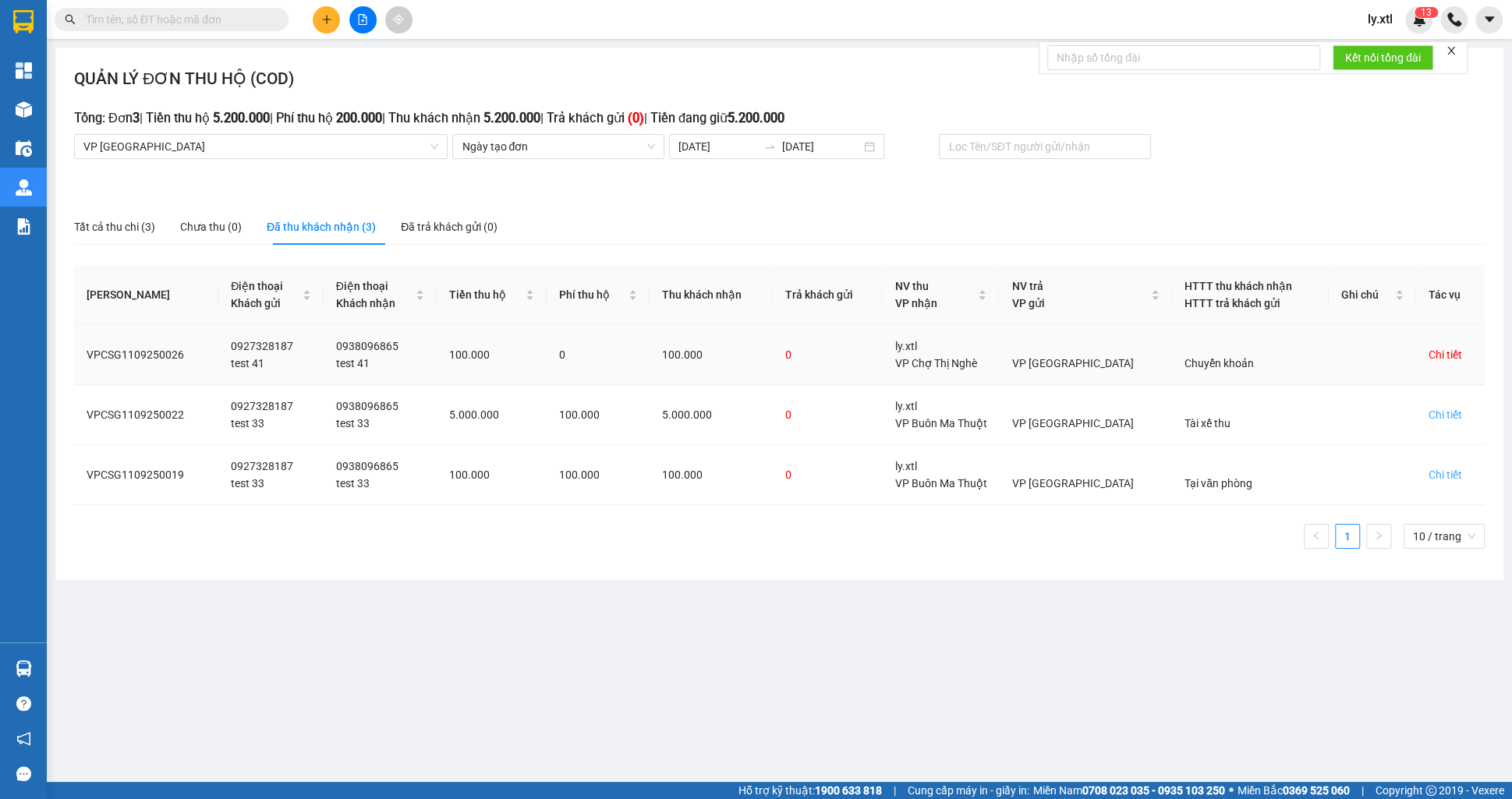
click at [1436, 358] on div "Chi tiết" at bounding box center [1445, 355] width 34 height 17
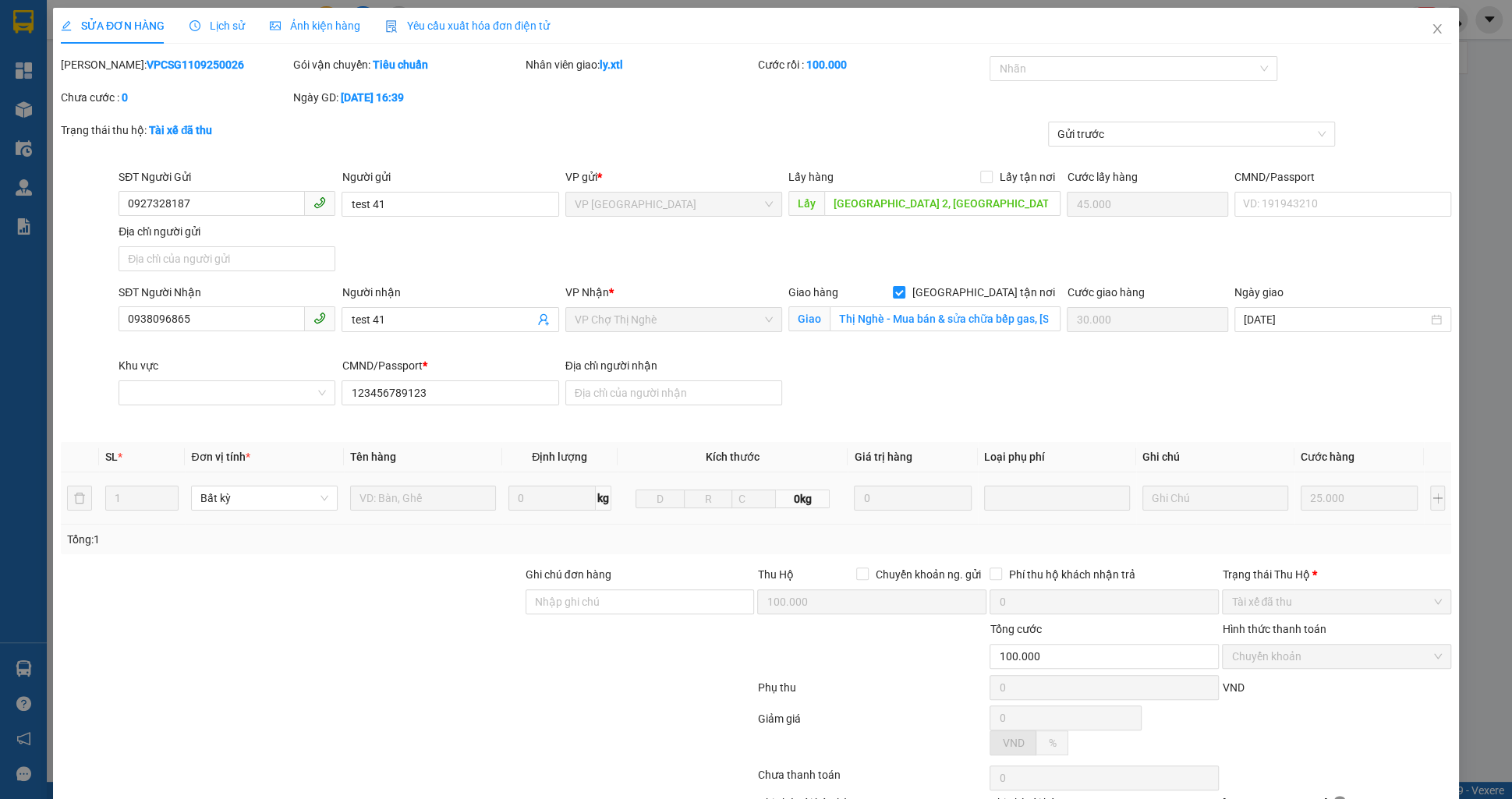
type input "0927328187"
type input "test 41"
type input "[GEOGRAPHIC_DATA] 2, [GEOGRAPHIC_DATA], [GEOGRAPHIC_DATA], [GEOGRAPHIC_DATA]"
type input "45.000"
type input "0938096865"
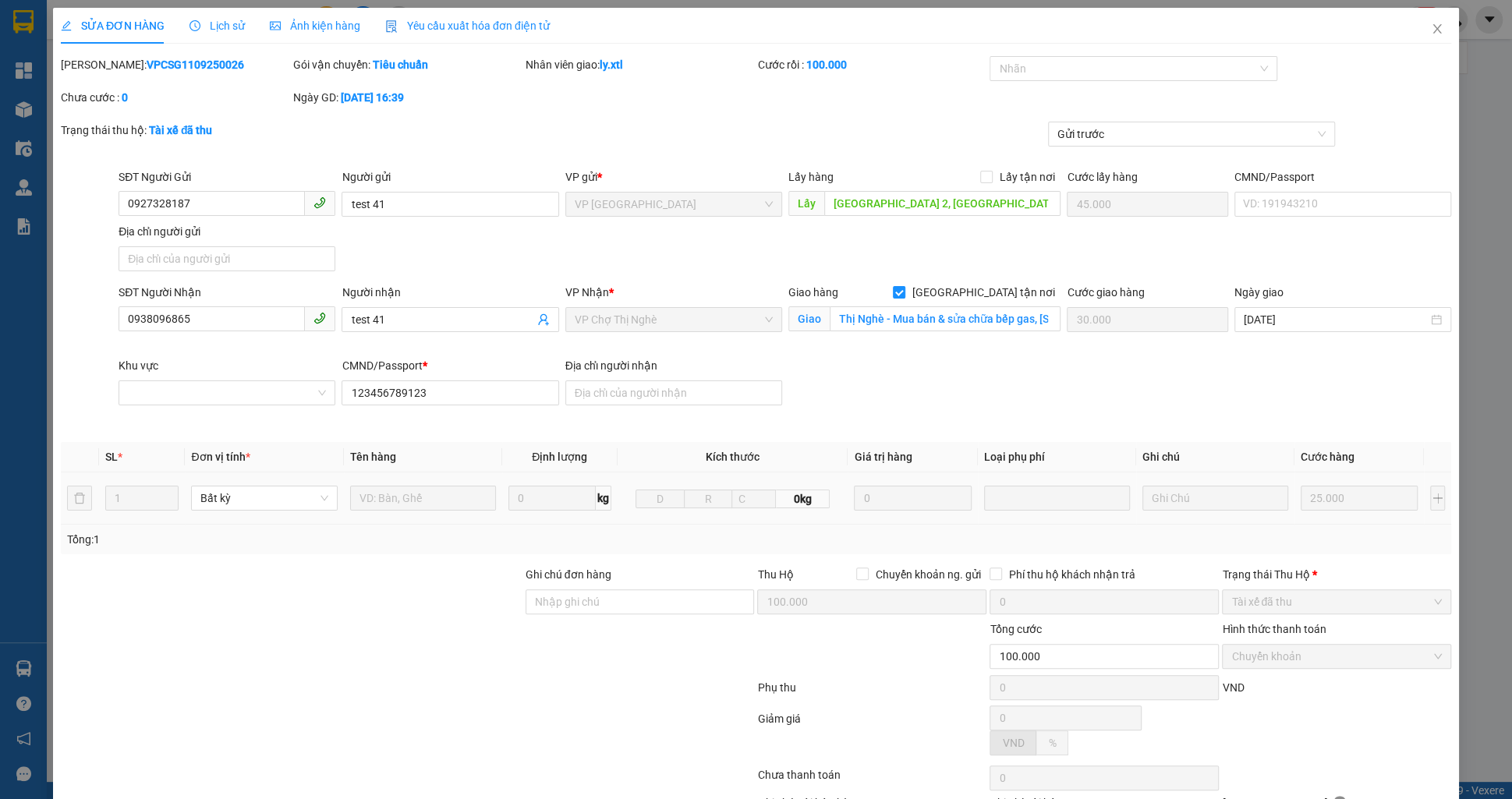
type input "test 41"
checkbox input "true"
type input "Thị Nghè - Mua bán & sửa chữa bếp gas, [STREET_ADDRESS][PERSON_NAME]"
type input "30.000"
type input "123456789123"
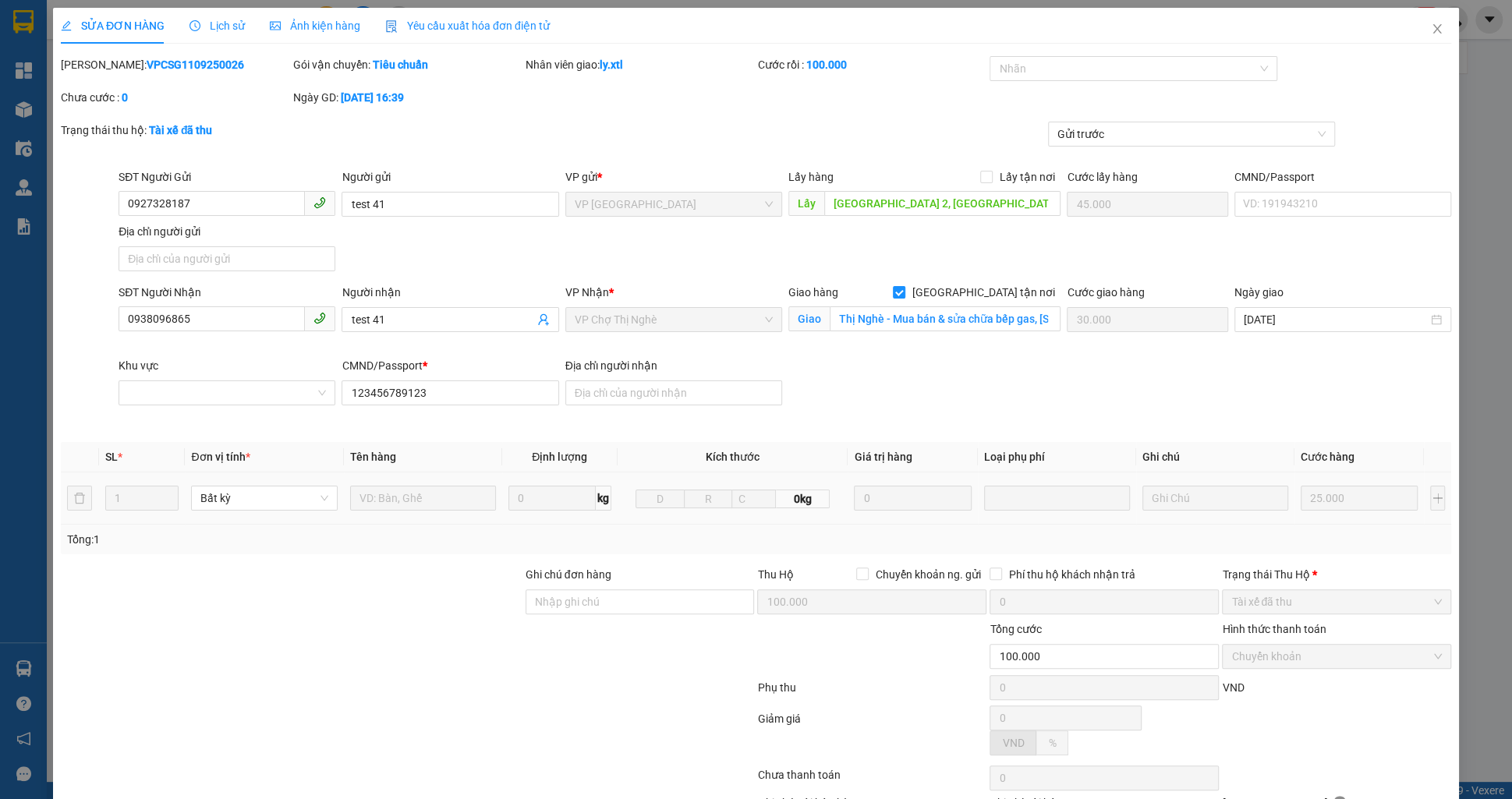
type input "100.000"
click at [1442, 30] on icon "close" at bounding box center [1438, 29] width 13 height 13
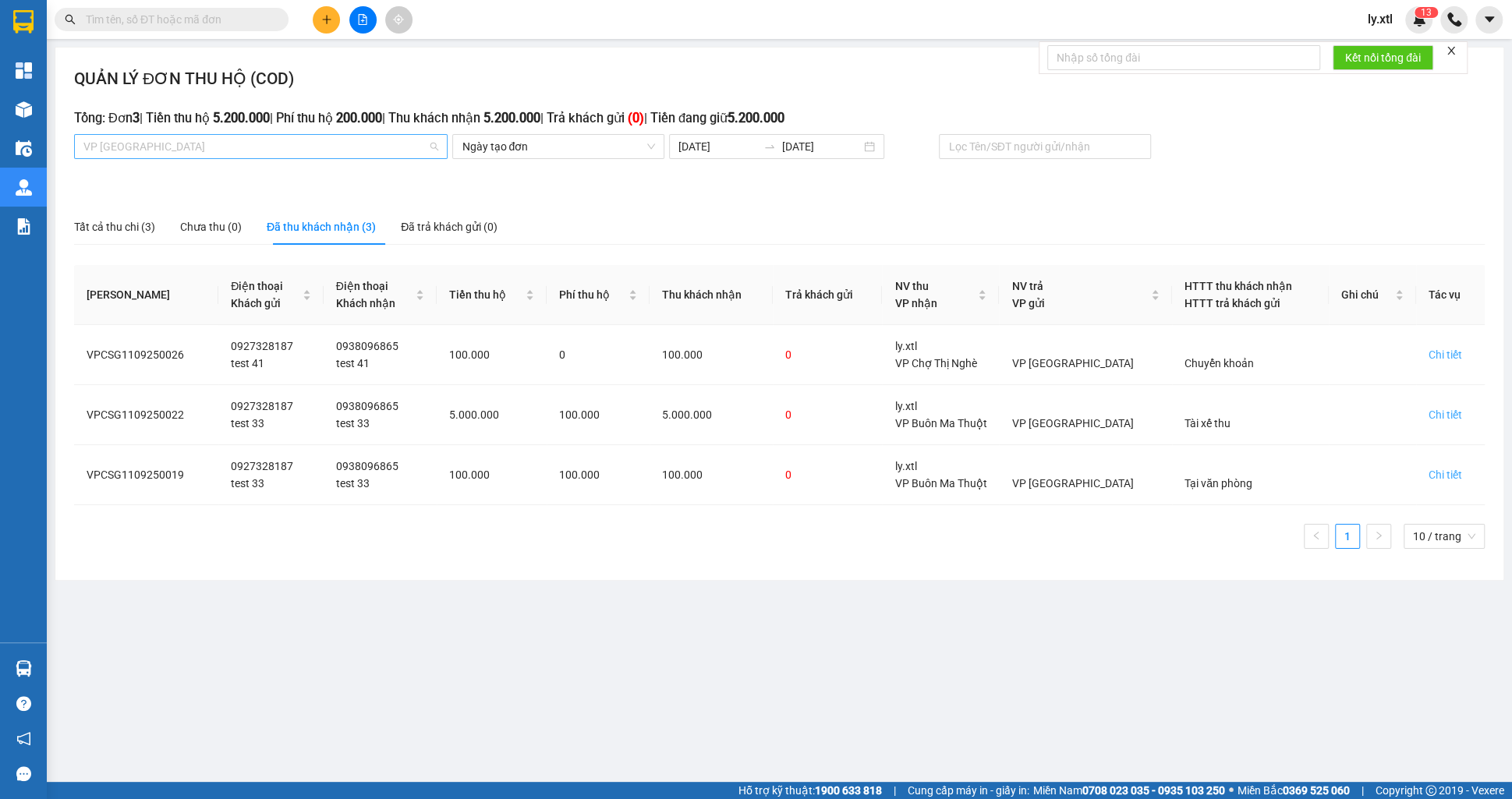
click at [278, 148] on span "VP Cầu Kinh" at bounding box center [260, 147] width 355 height 24
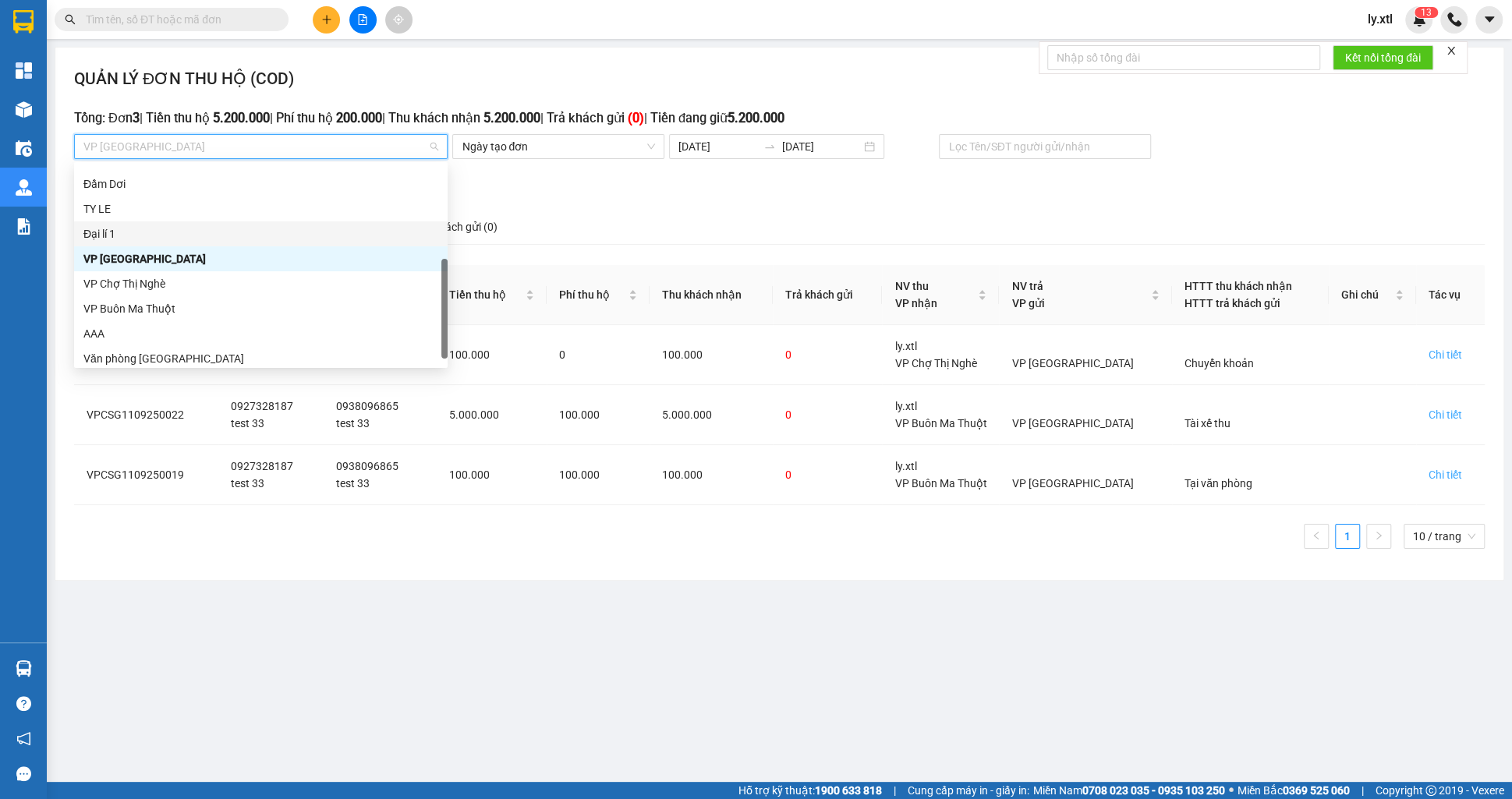
scroll to position [200, 0]
click at [179, 299] on div "VP Buôn Ma Thuột" at bounding box center [260, 302] width 355 height 17
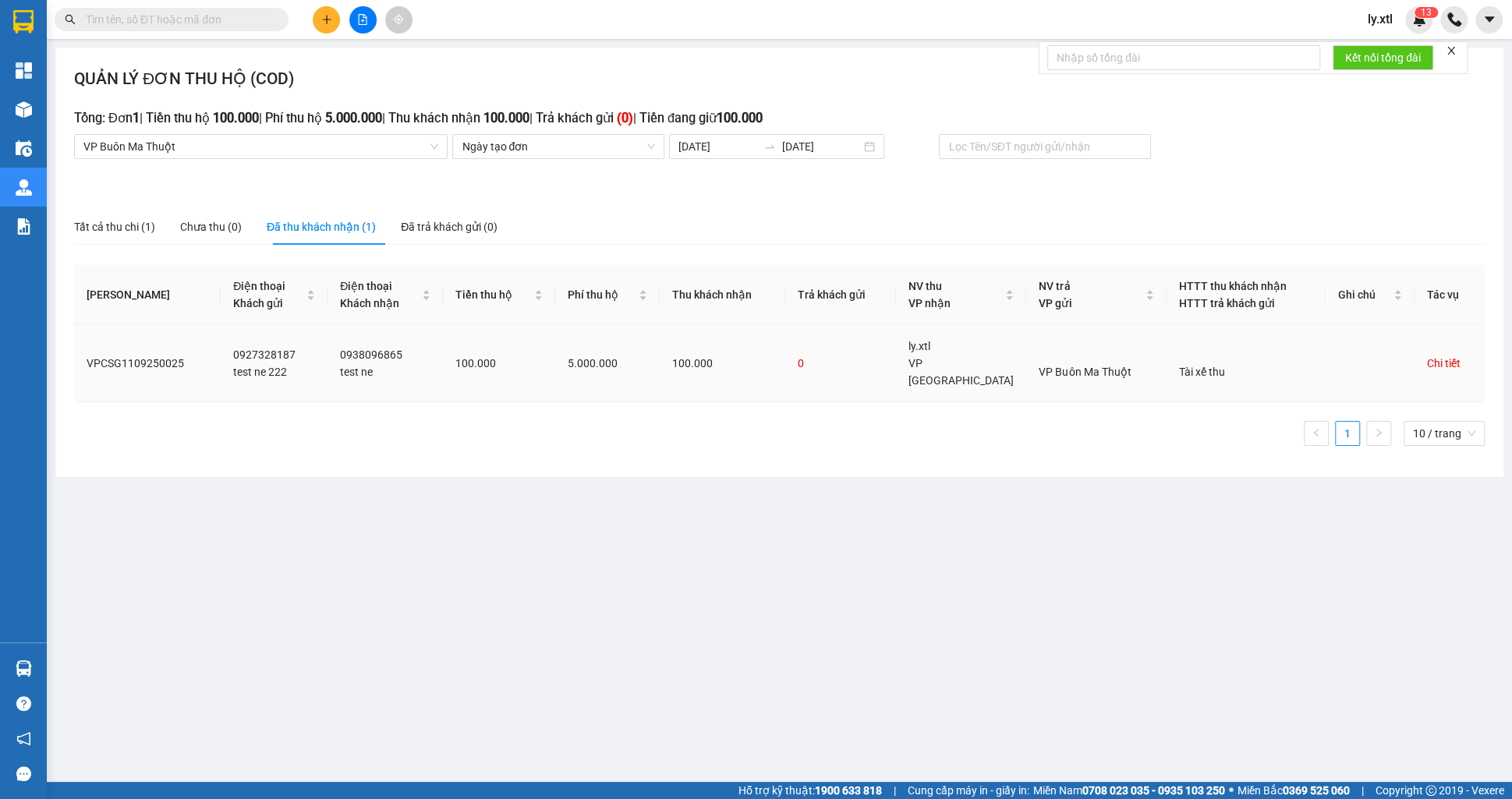
click at [1446, 355] on div "Chi tiết" at bounding box center [1443, 363] width 34 height 17
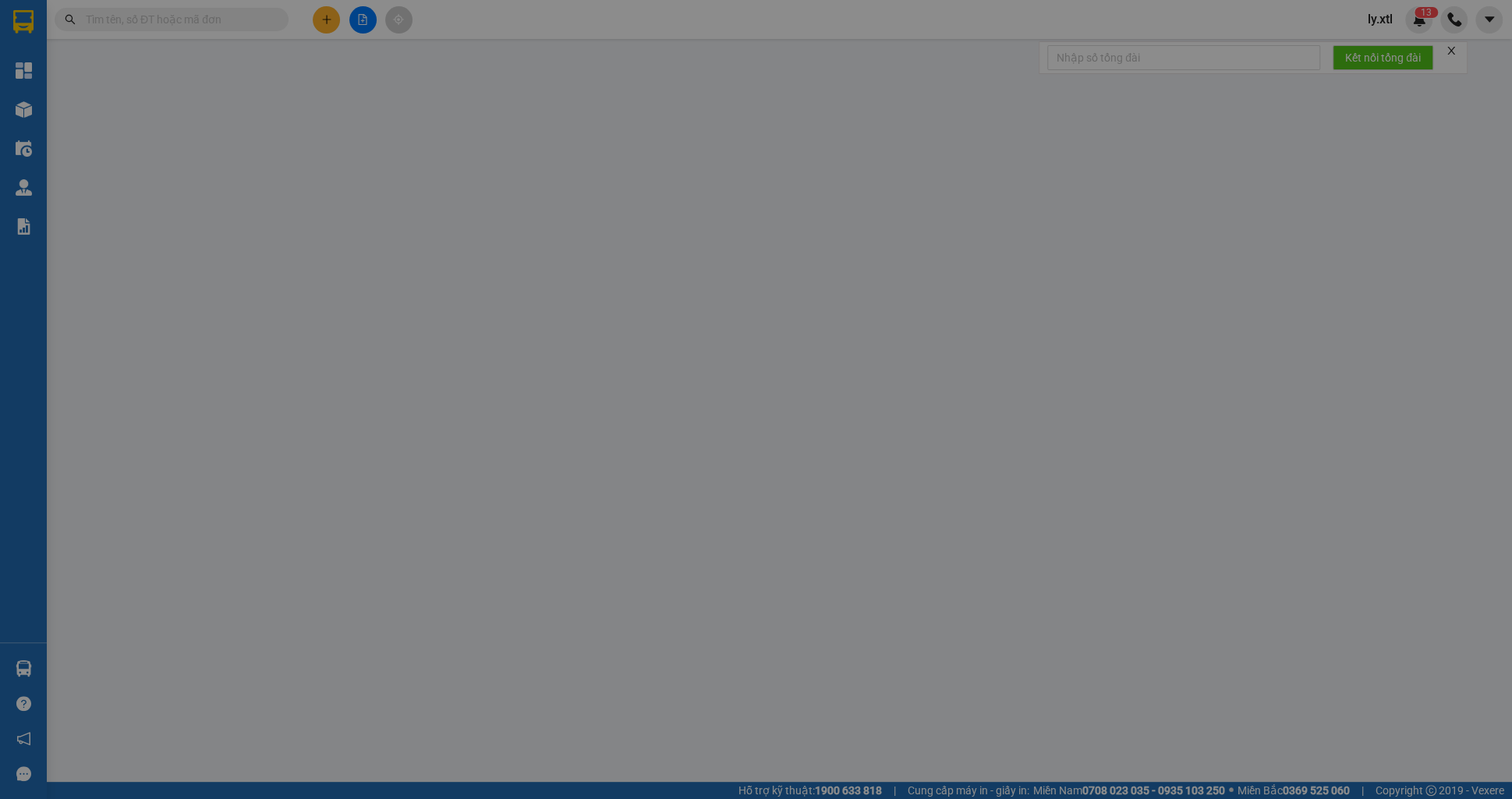
type input "1.250"
type input "0927328187"
type input "test ne 222"
checkbox input "true"
type input "[GEOGRAPHIC_DATA] 2, [GEOGRAPHIC_DATA], [GEOGRAPHIC_DATA], [GEOGRAPHIC_DATA]"
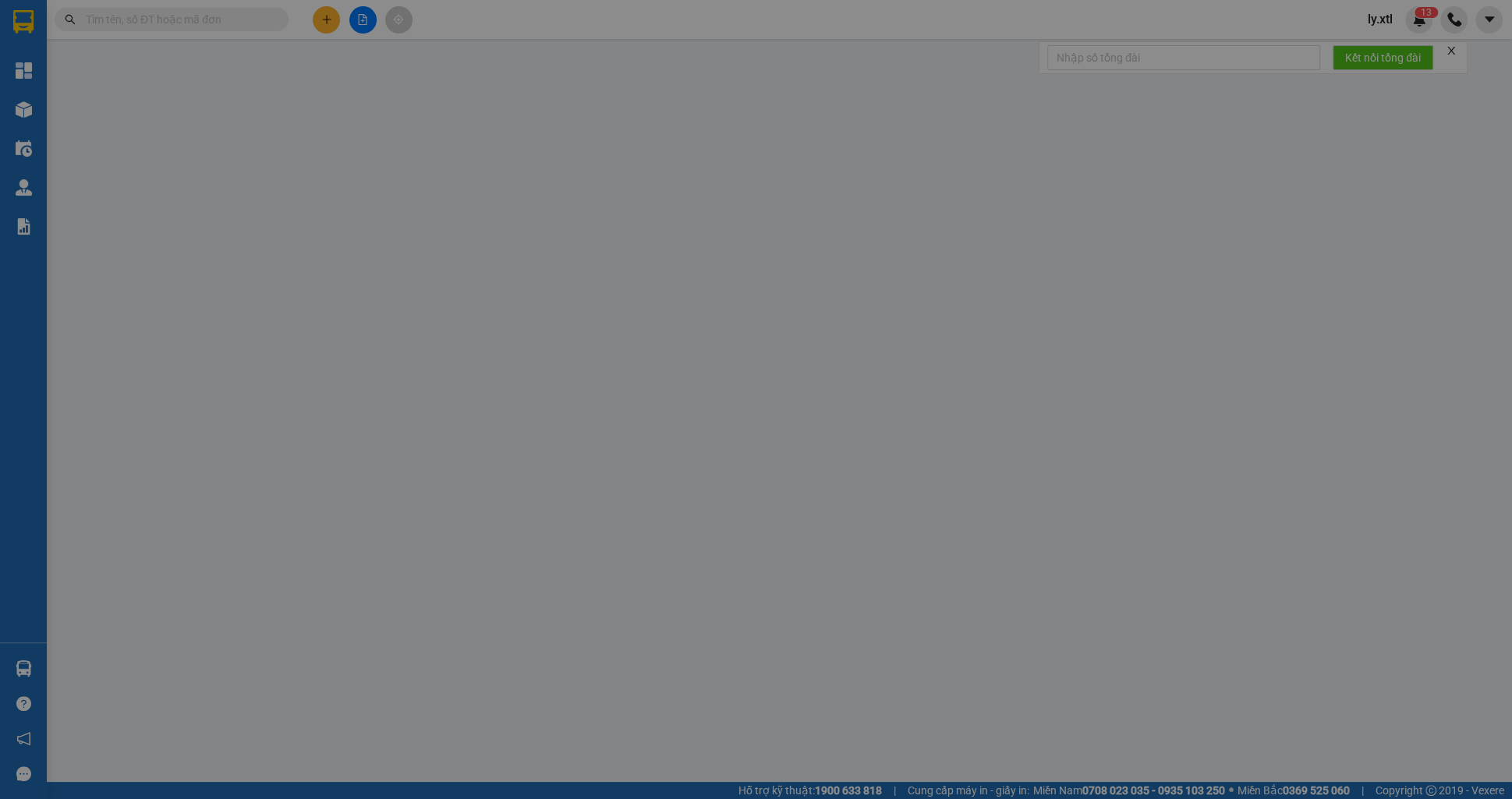
type input "45.000"
type input "0938096865"
type input "test ne"
type input "Thị Nghè - Mua bán & sửa chữa bếp gas, [STREET_ADDRESS][PERSON_NAME]"
type input "30.000"
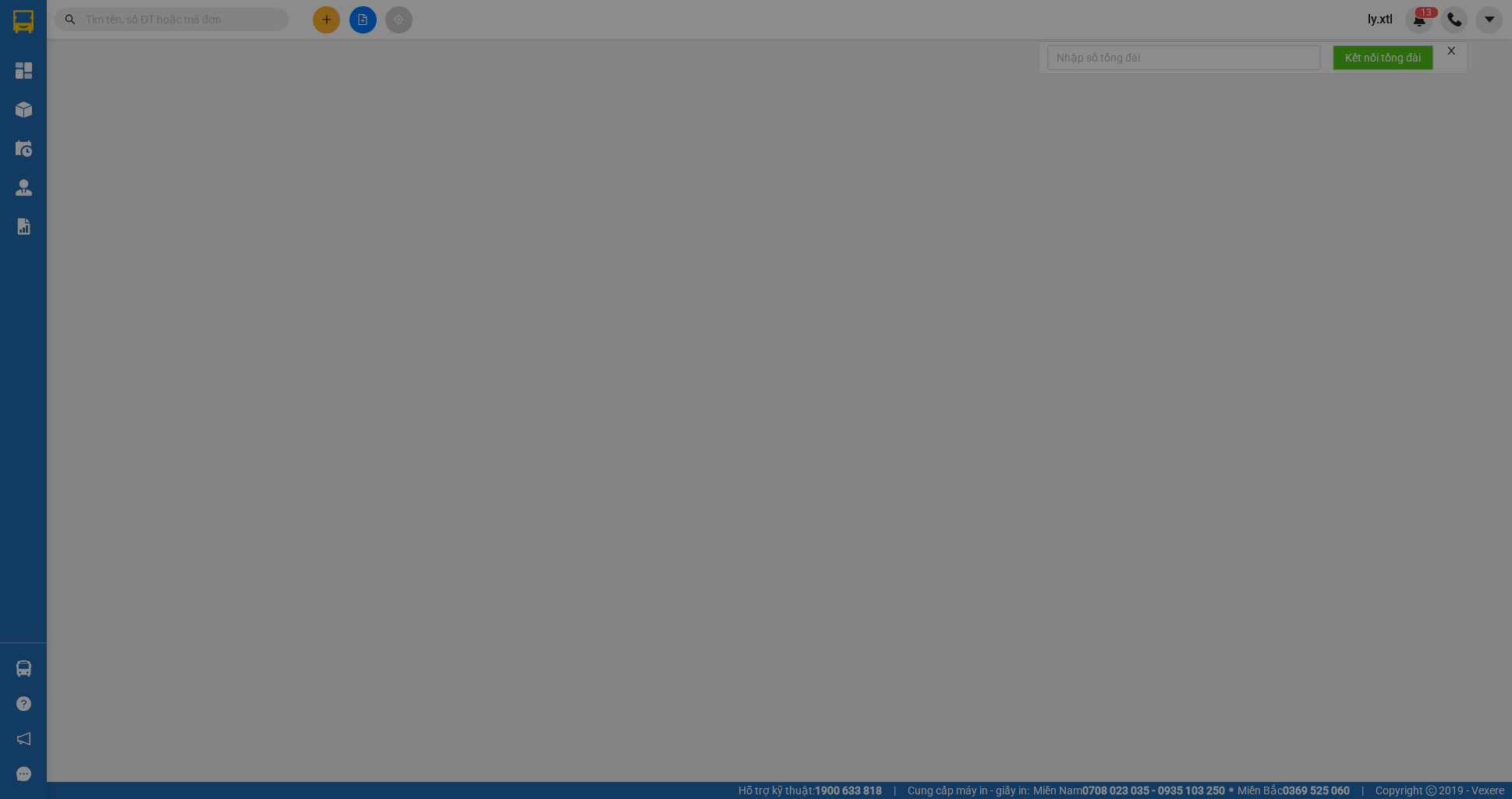
type input "123456789123"
type input "100.000"
type input "5.000.000"
type input "100.000"
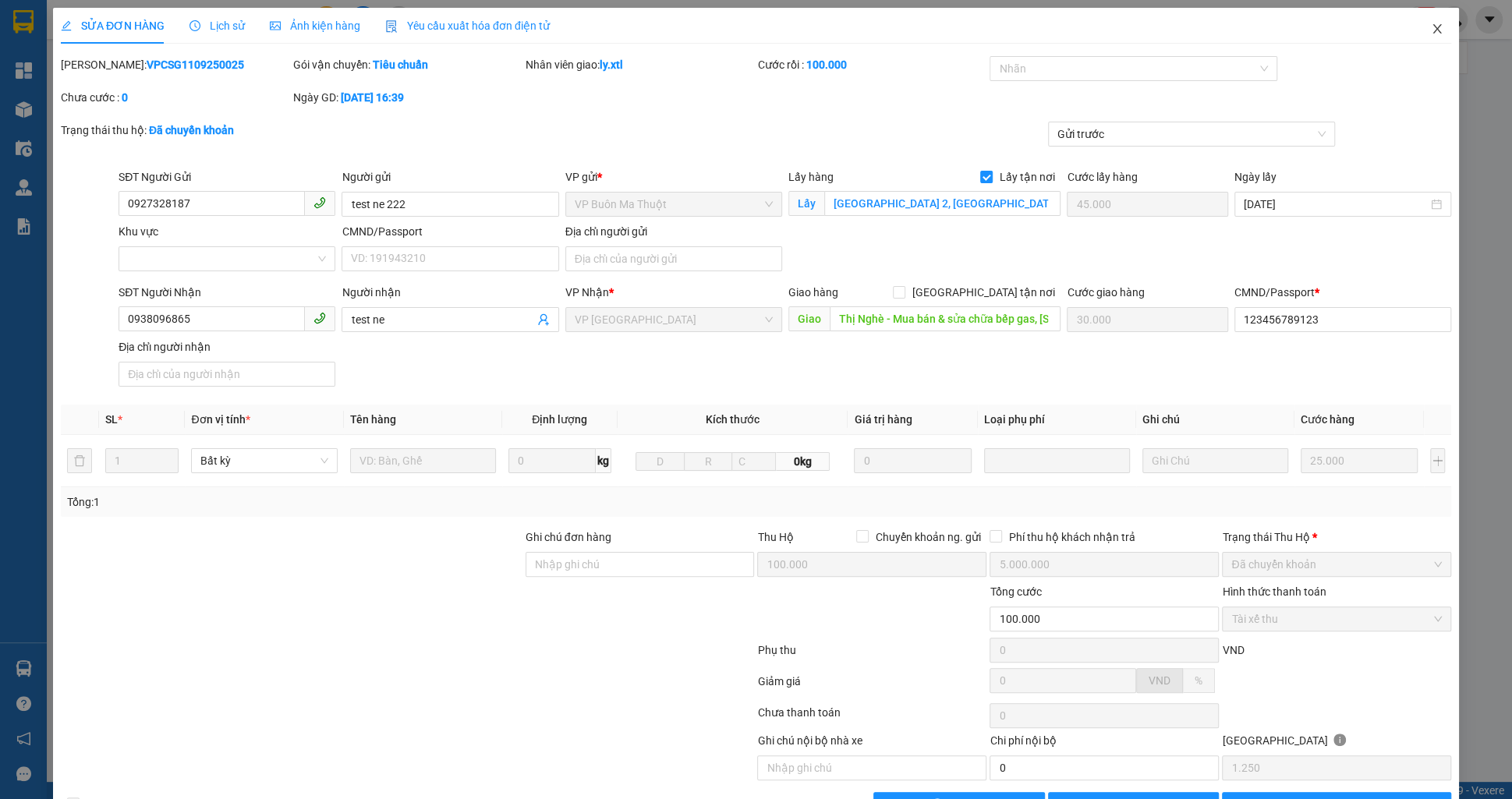
click at [1425, 33] on span "Close" at bounding box center [1438, 30] width 44 height 44
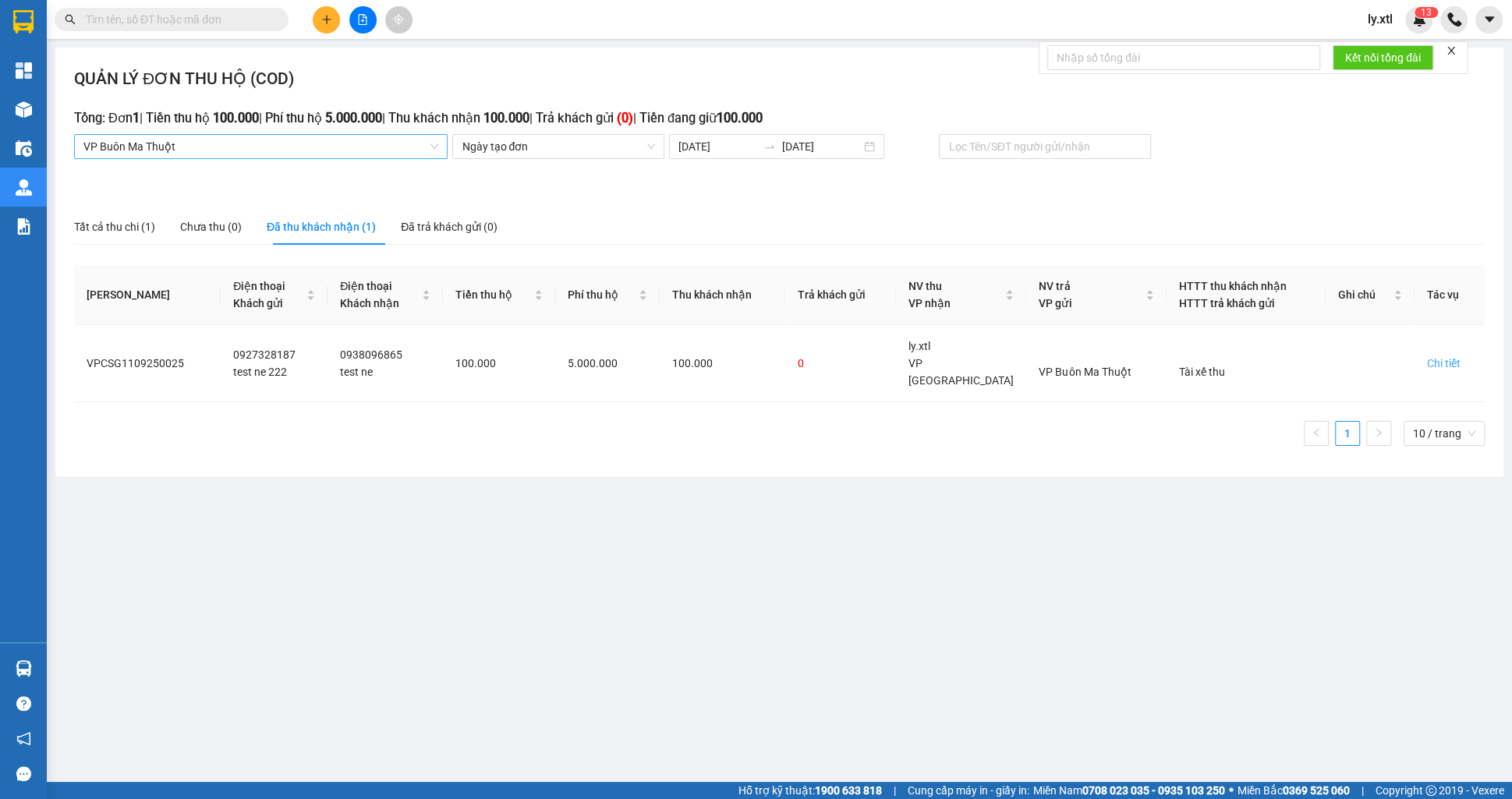
click at [219, 147] on span "VP Buôn Ma Thuột" at bounding box center [260, 147] width 355 height 24
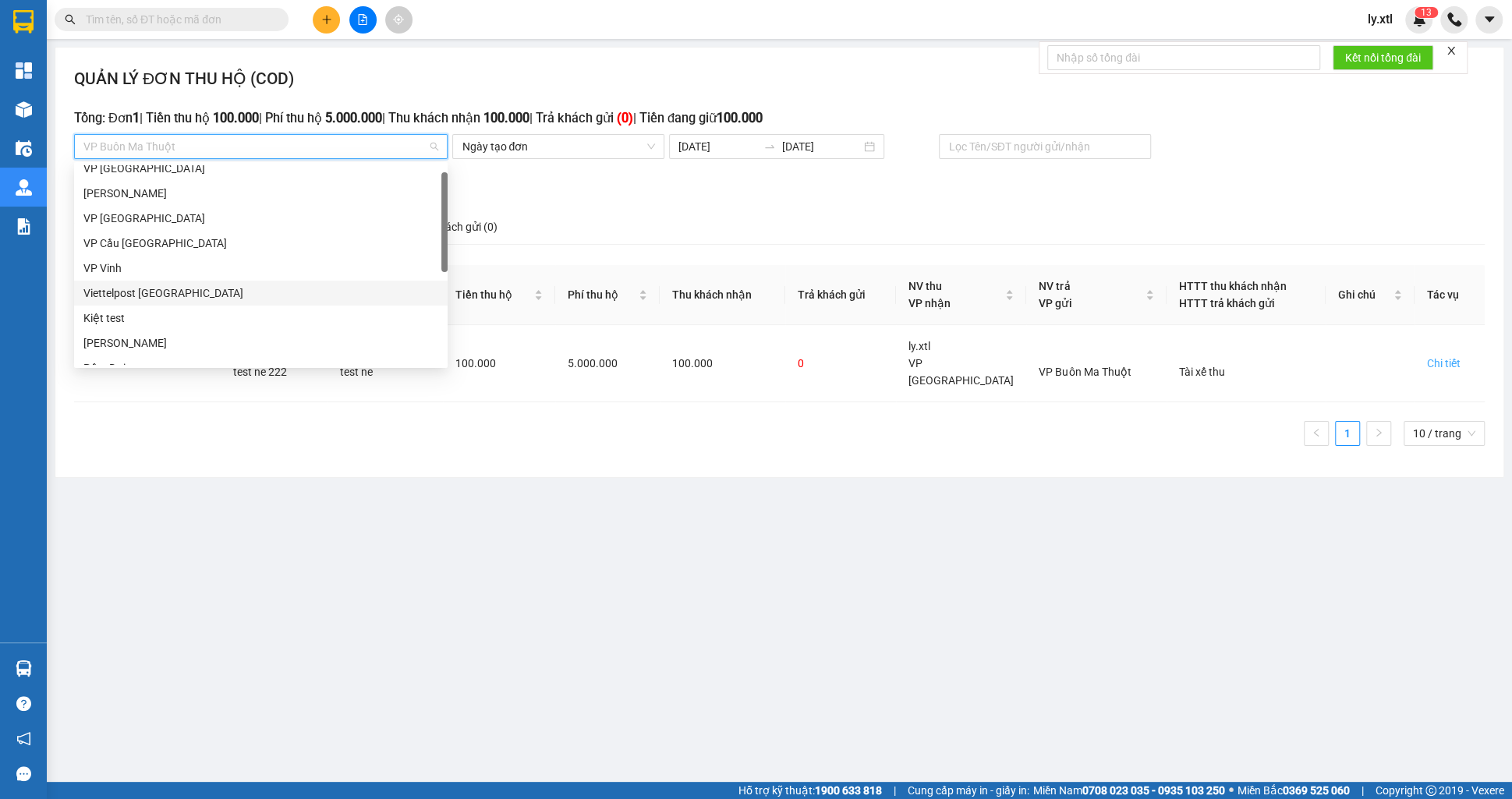
scroll to position [11, 0]
click at [175, 246] on div "VP Cầu [GEOGRAPHIC_DATA]" at bounding box center [260, 241] width 355 height 17
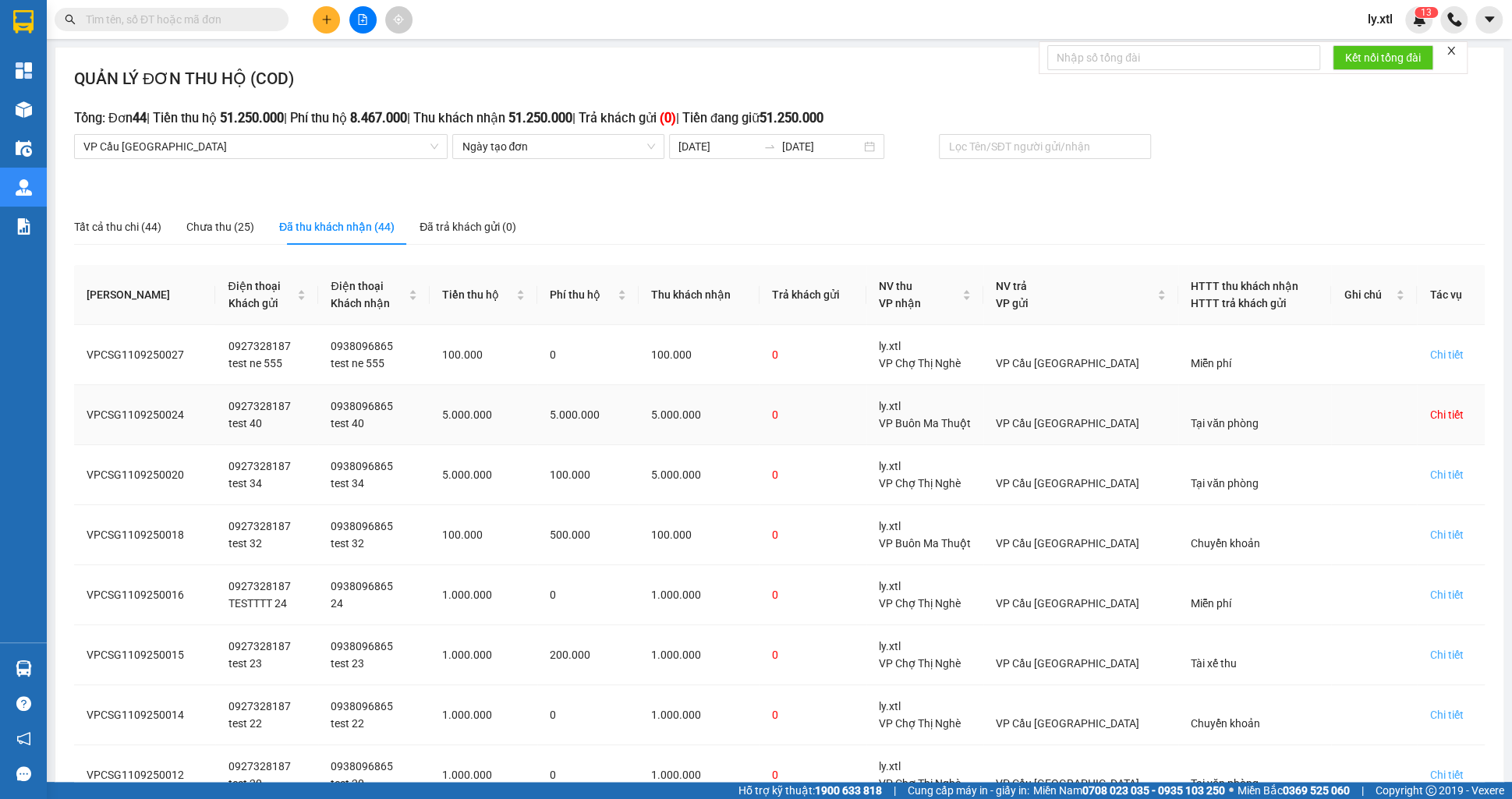
click at [1437, 421] on div "Chi tiết" at bounding box center [1446, 414] width 34 height 17
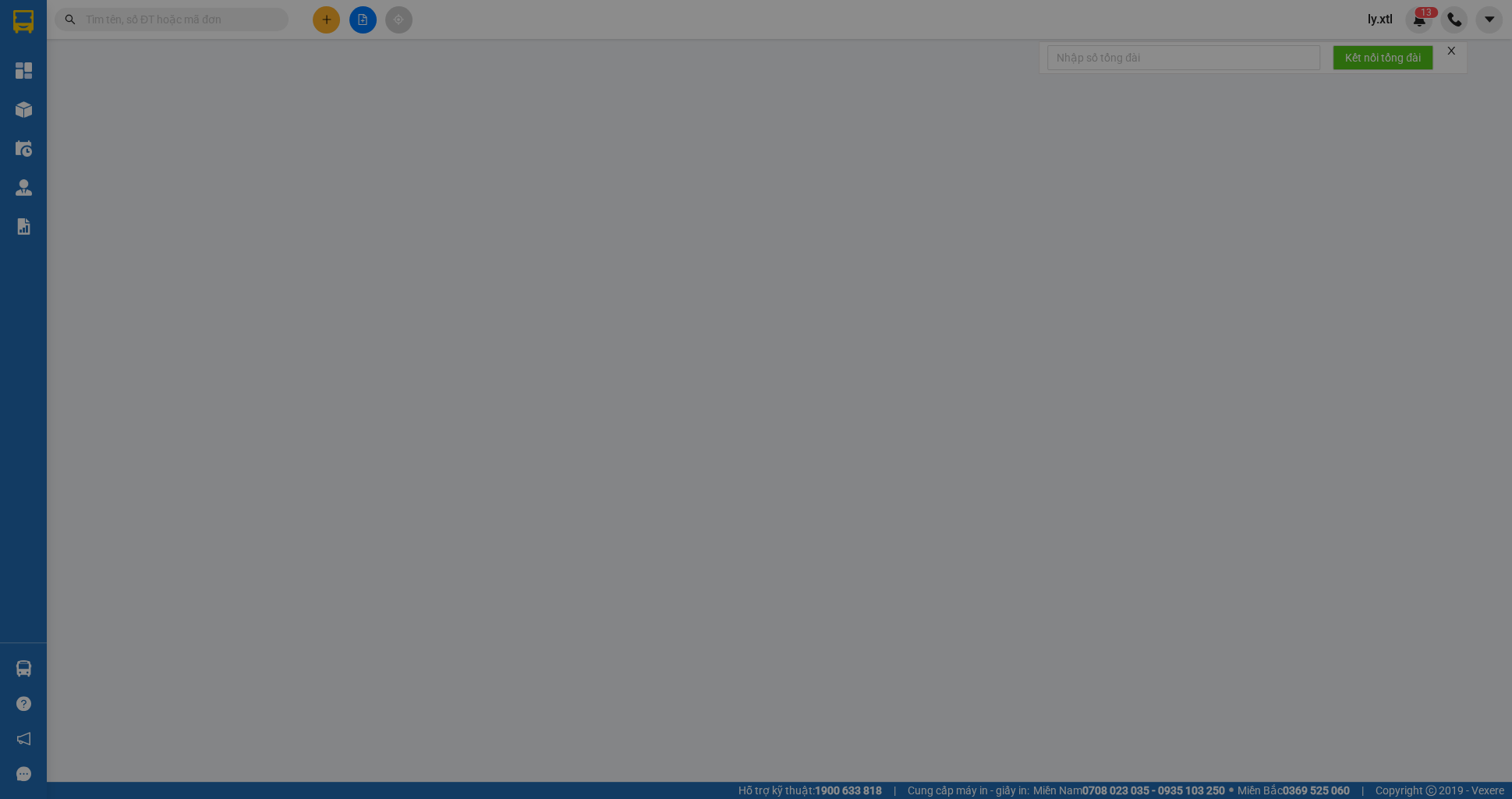
type input "0927328187"
type input "test 40"
type input "[GEOGRAPHIC_DATA] 2, [GEOGRAPHIC_DATA], [GEOGRAPHIC_DATA], [GEOGRAPHIC_DATA]"
type input "45.000"
type input "0938096865"
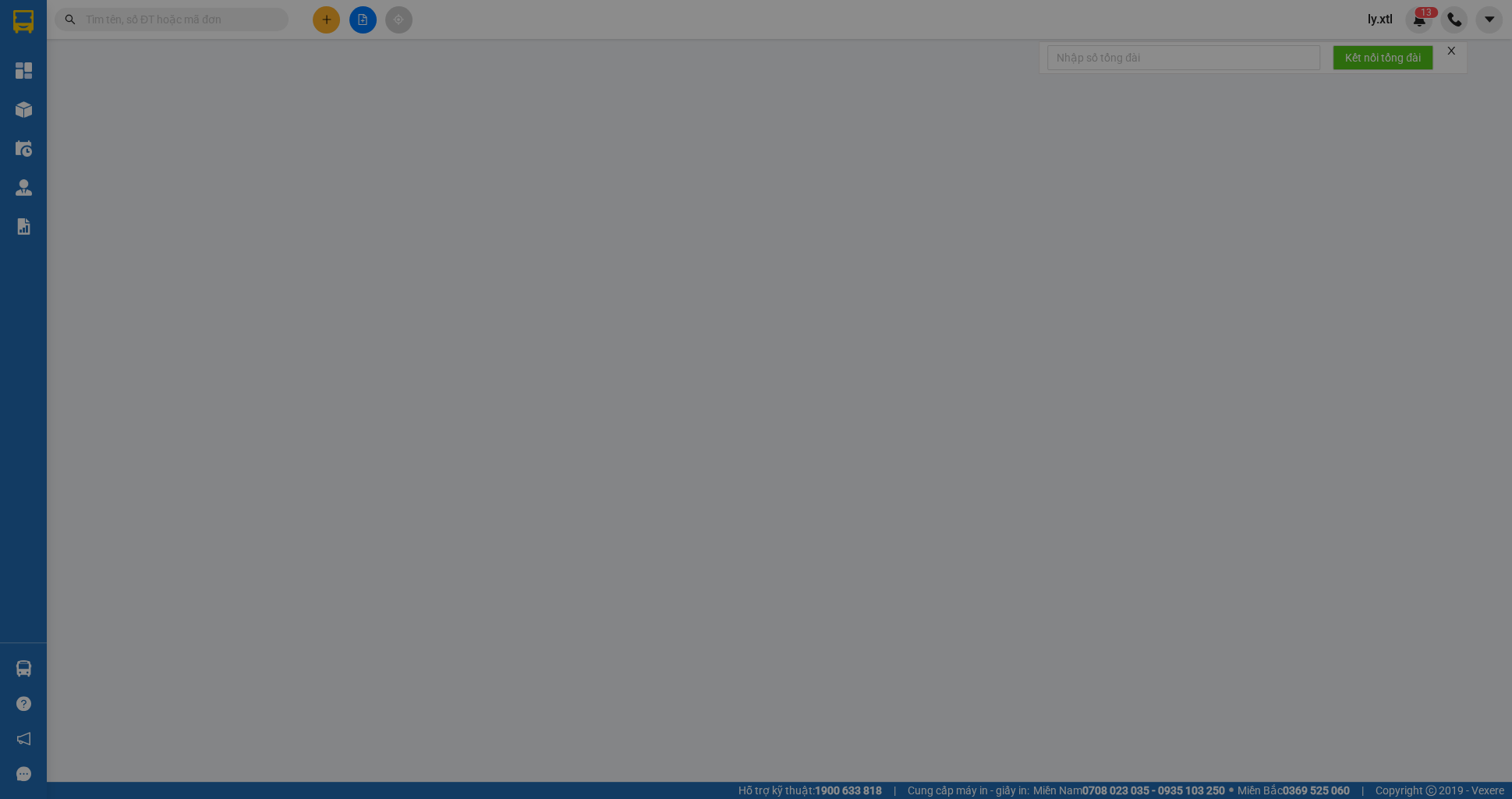
type input "test 40"
type input "Thị Nghè - Mua bán & sửa chữa bếp gas, [STREET_ADDRESS][PERSON_NAME]"
type input "30.000"
type input "123456789123"
type input "5.000.000"
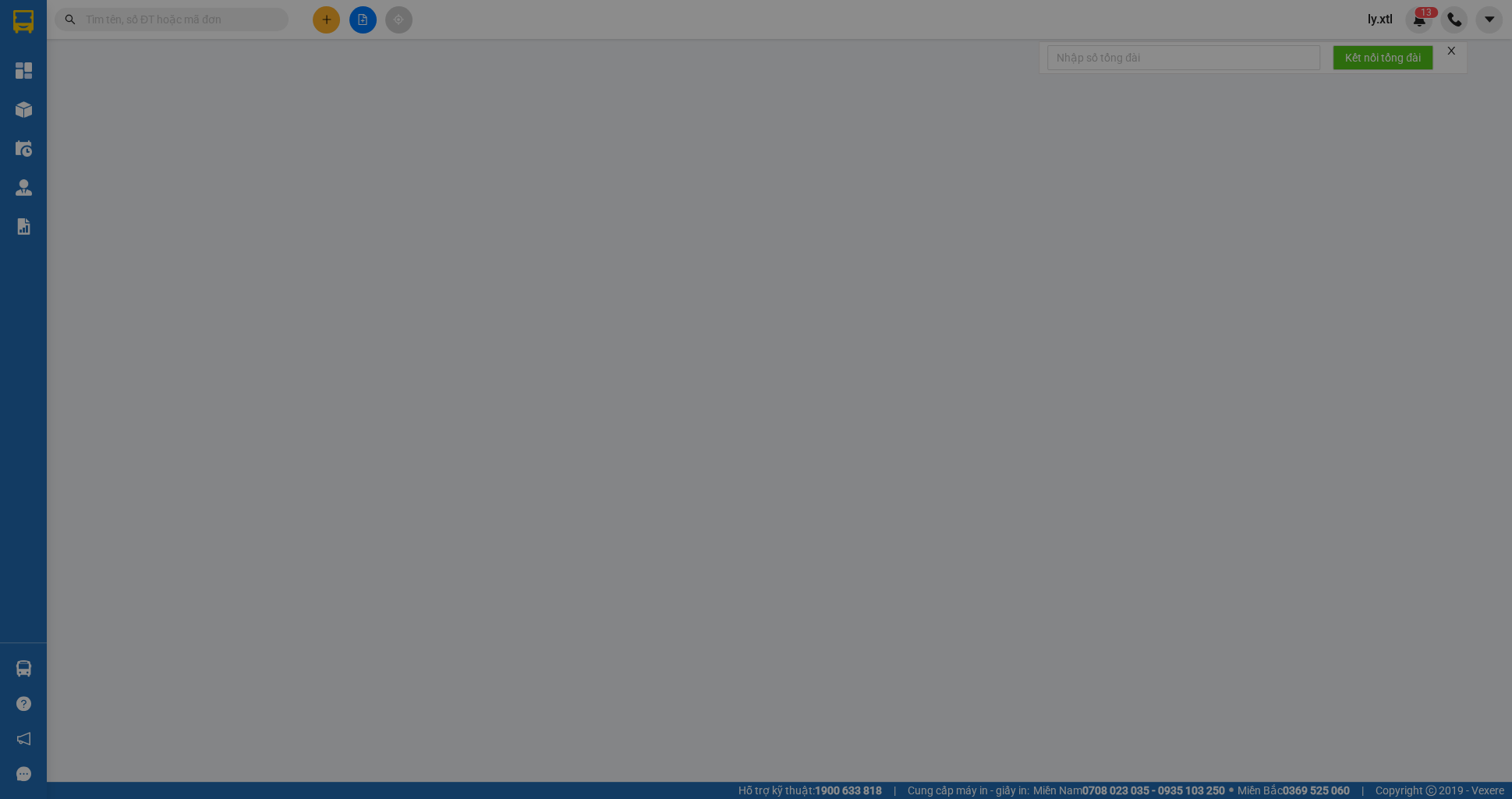
type input "5.000.000"
type input "100.000"
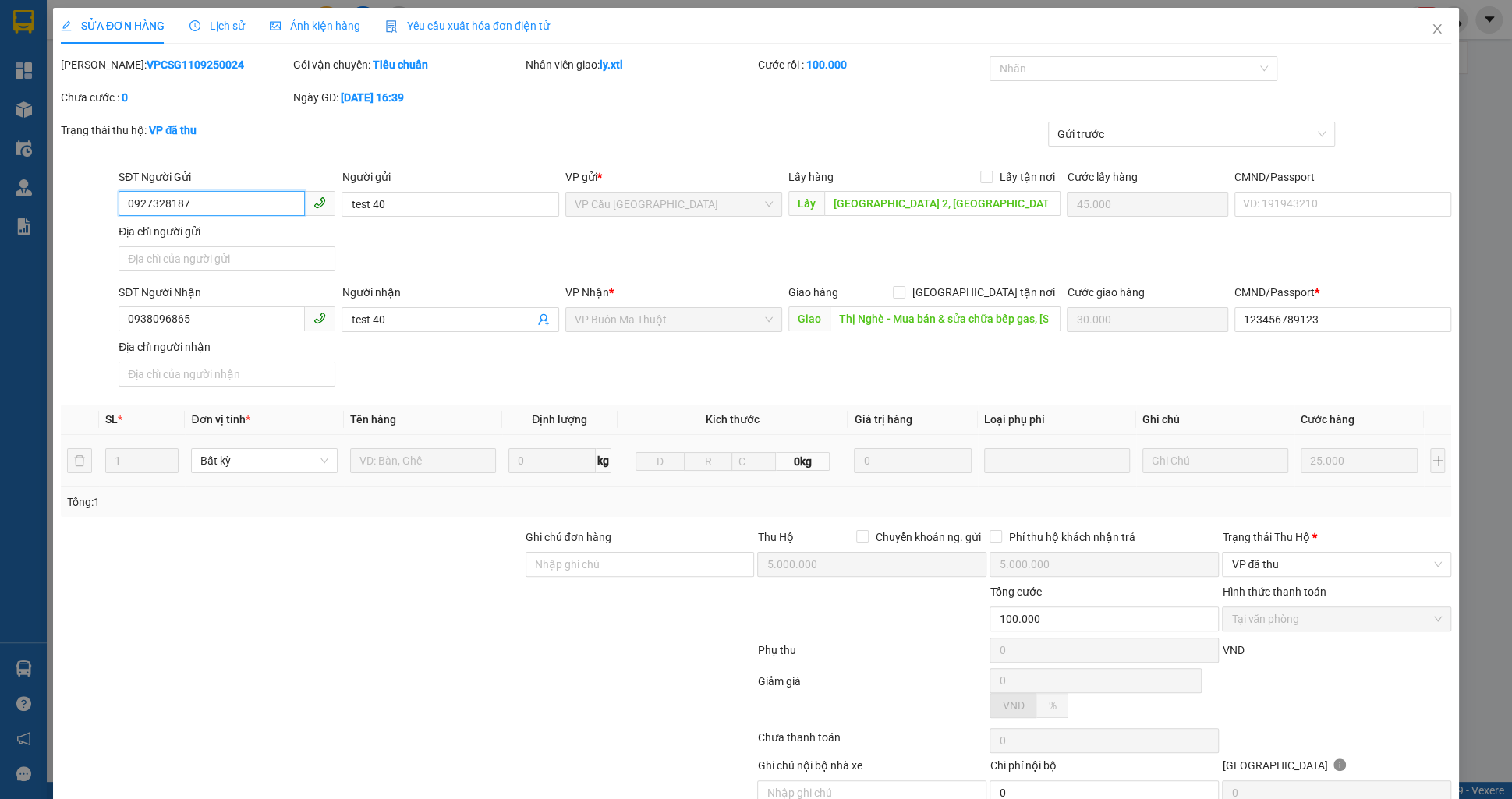
type input "1.250"
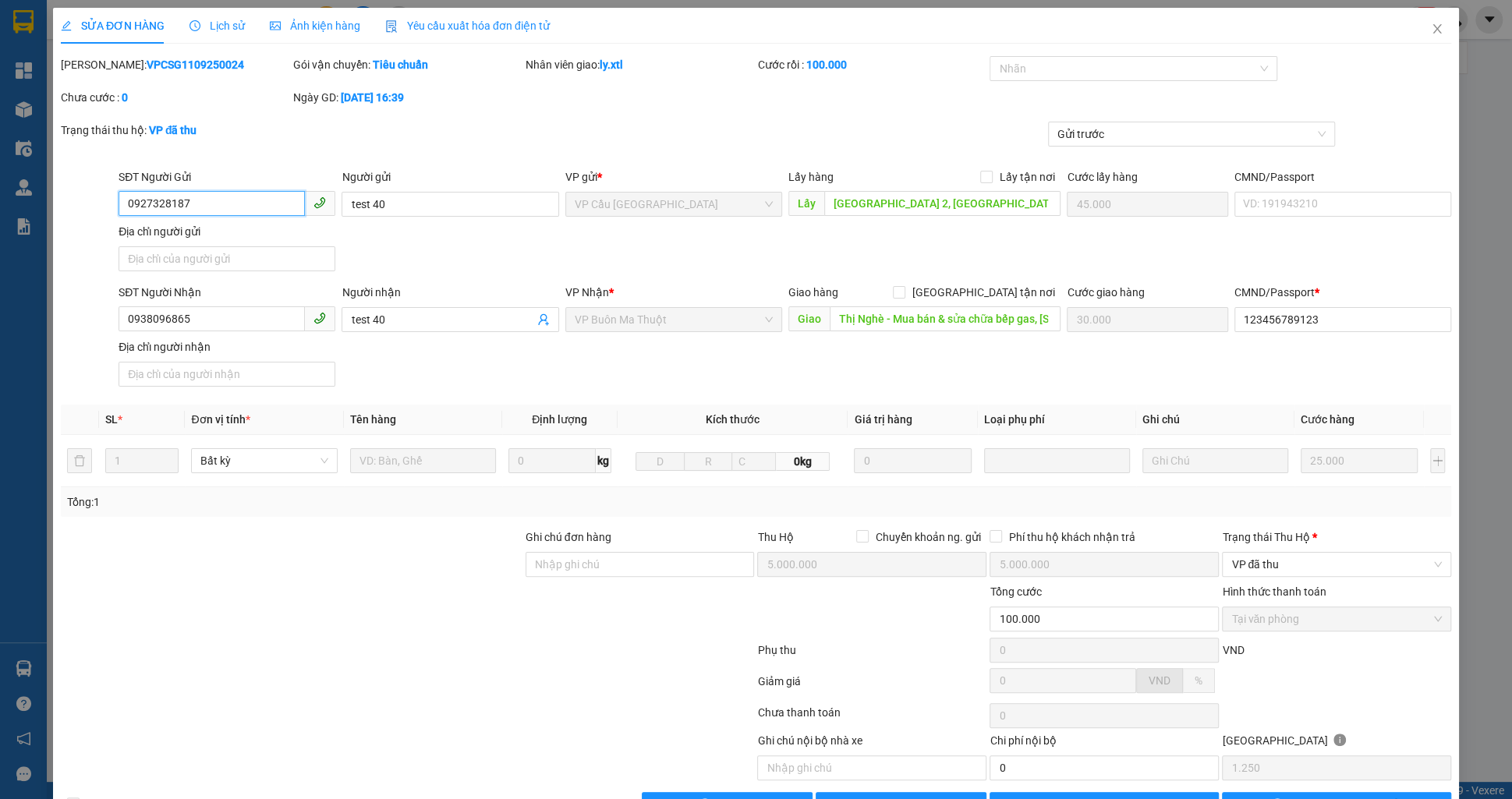
scroll to position [45, 0]
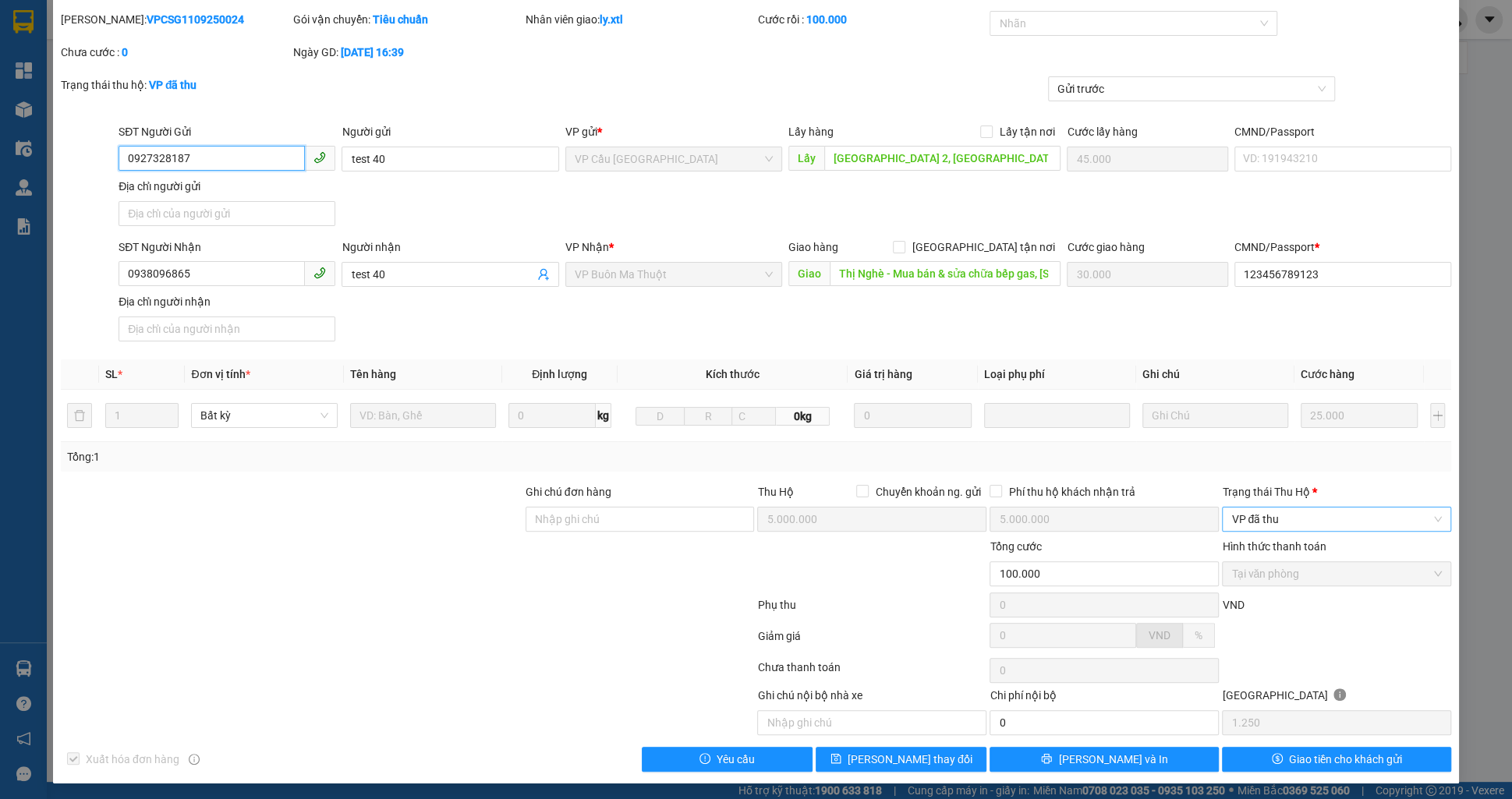
click at [1294, 522] on span "VP đã thu" at bounding box center [1337, 520] width 211 height 24
click at [1279, 568] on div "Đã trả người gửi" at bounding box center [1337, 574] width 211 height 17
click at [971, 759] on button "[PERSON_NAME] thay đổi" at bounding box center [901, 759] width 170 height 25
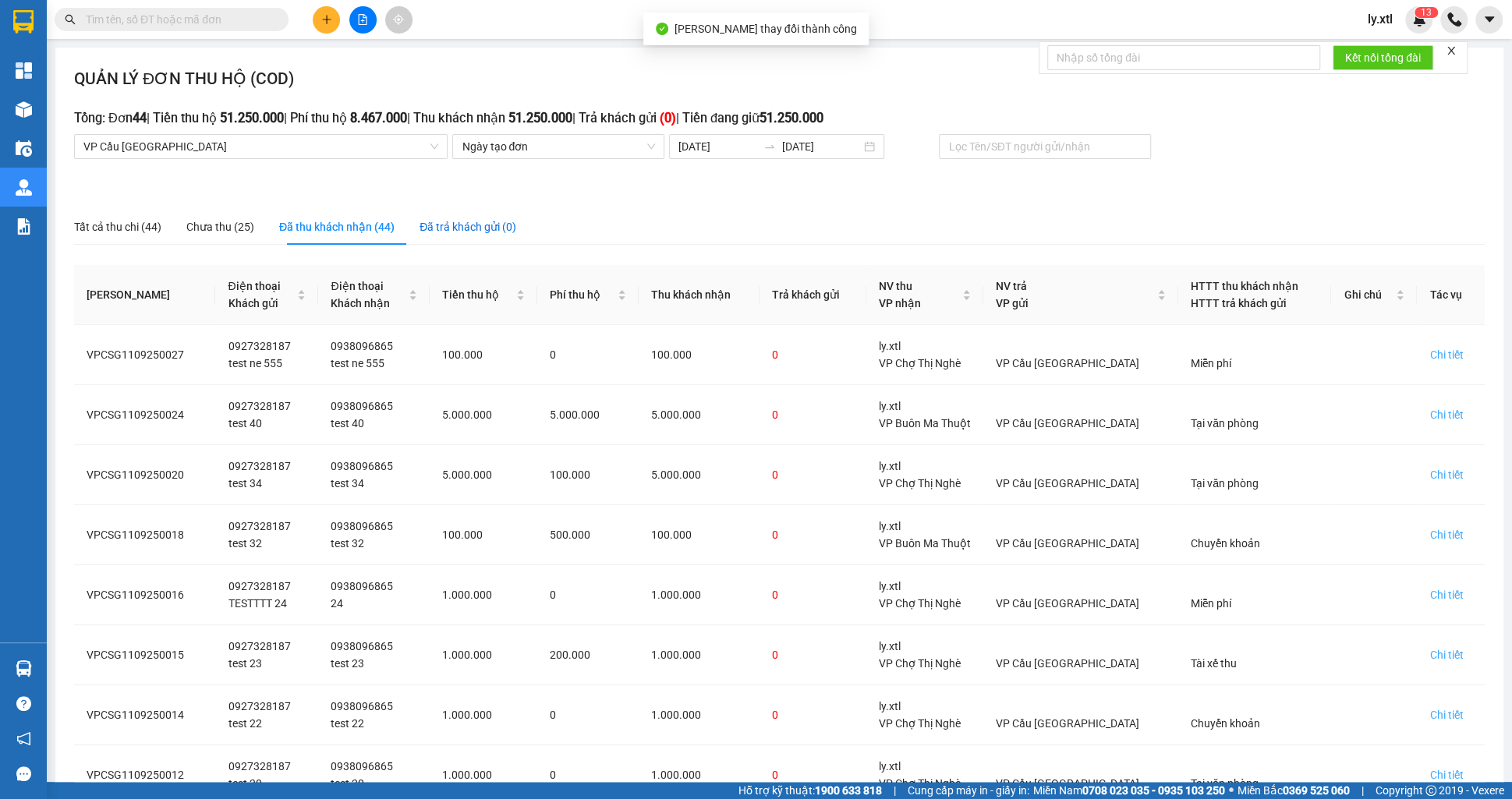
click at [472, 223] on div "Đã trả khách gửi (0)" at bounding box center [468, 226] width 97 height 17
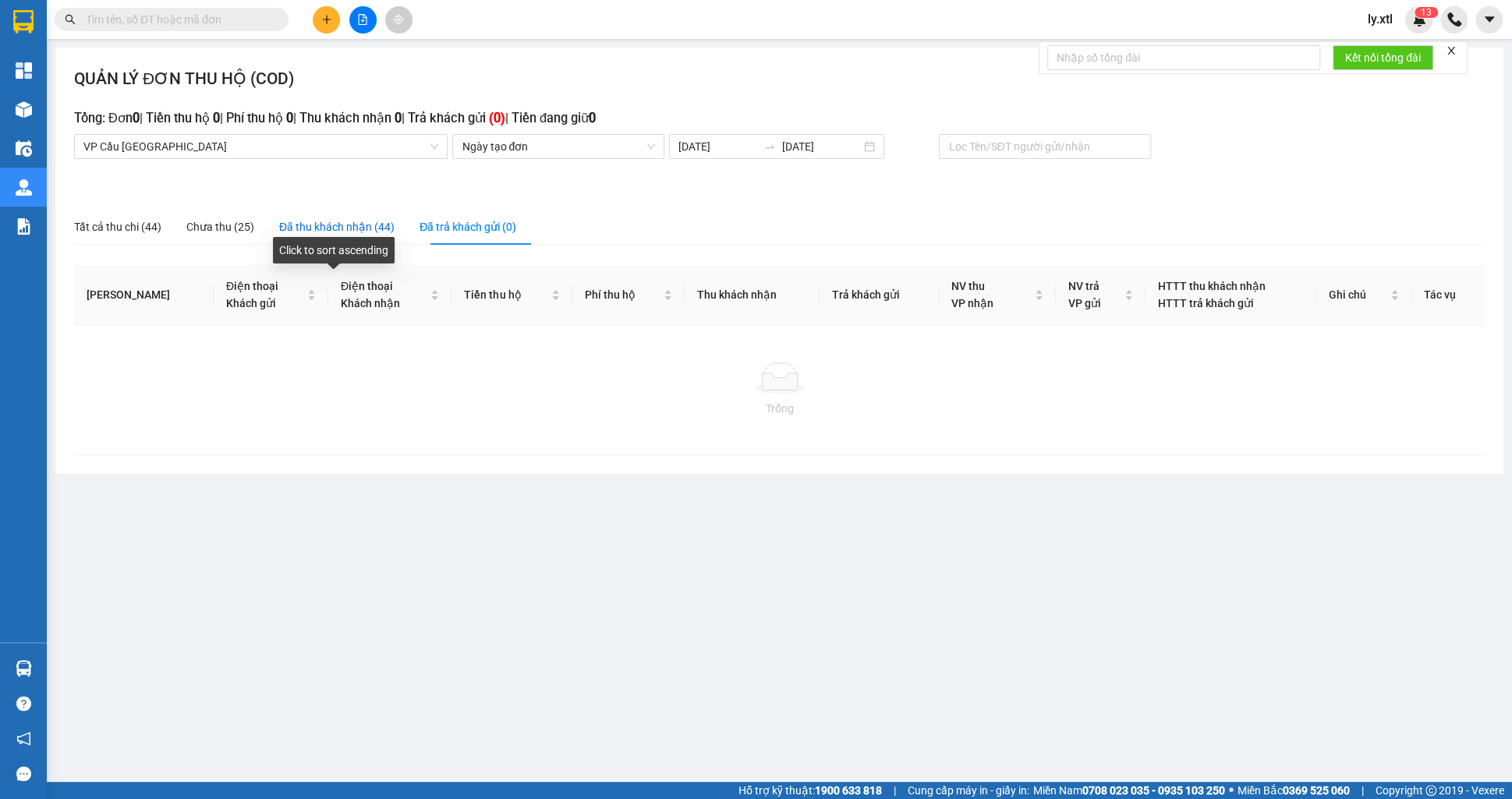
click at [389, 234] on div "Đã thu khách nhận (44)" at bounding box center [337, 226] width 115 height 17
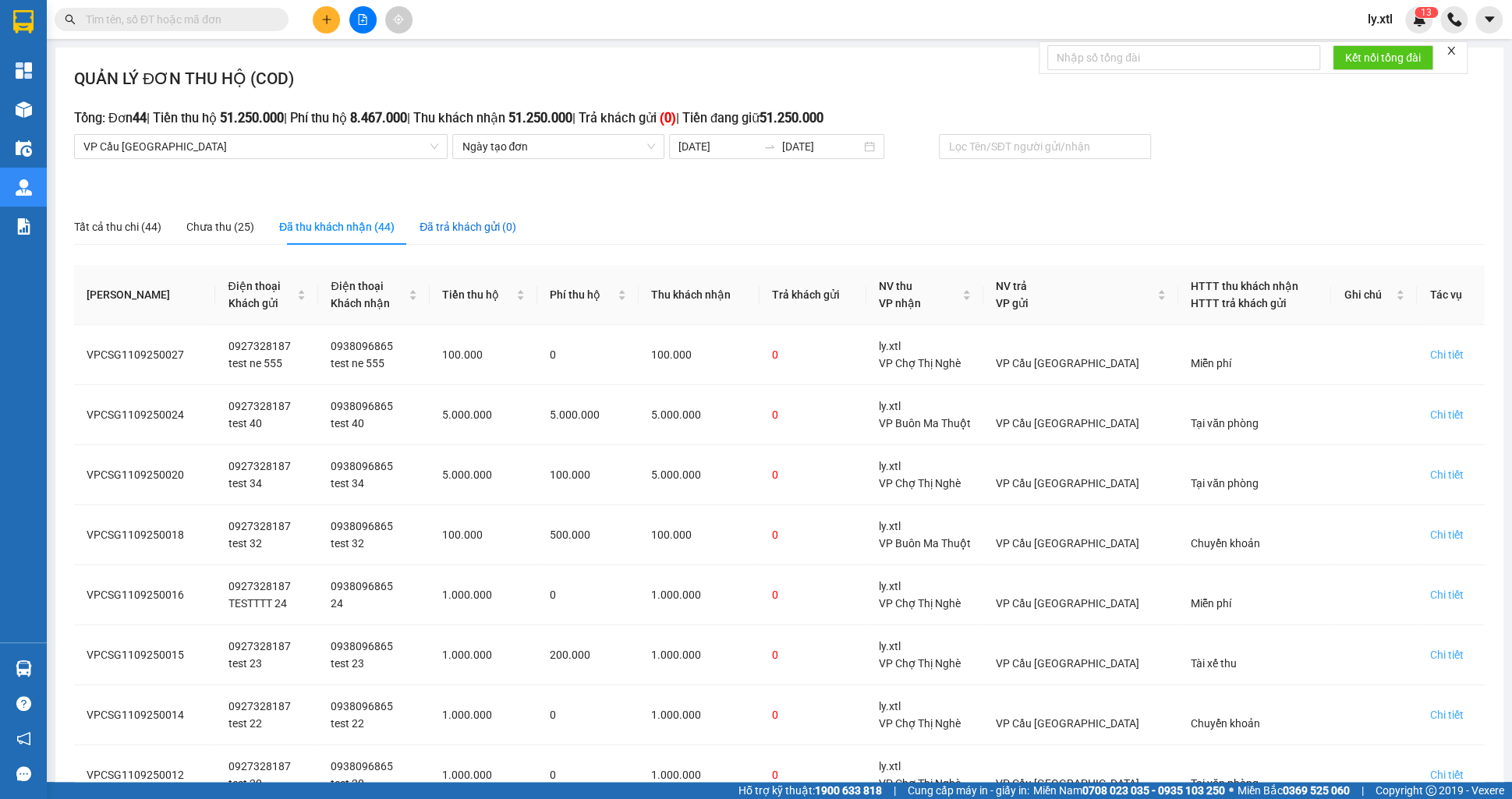
click at [437, 223] on div "Đã trả khách gửi (0)" at bounding box center [468, 226] width 97 height 17
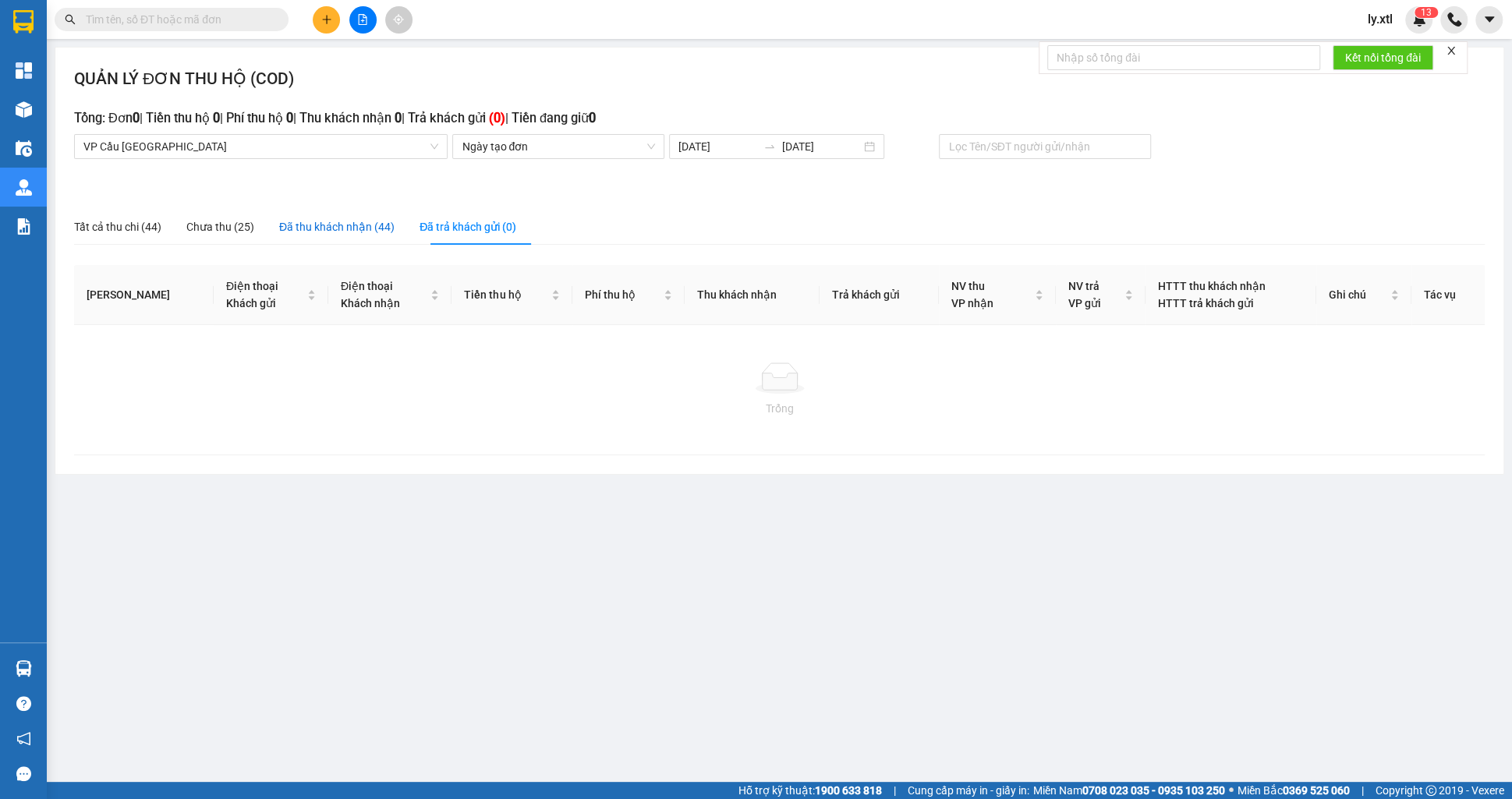
click at [305, 219] on div "Đã thu khách nhận (44)" at bounding box center [337, 226] width 115 height 17
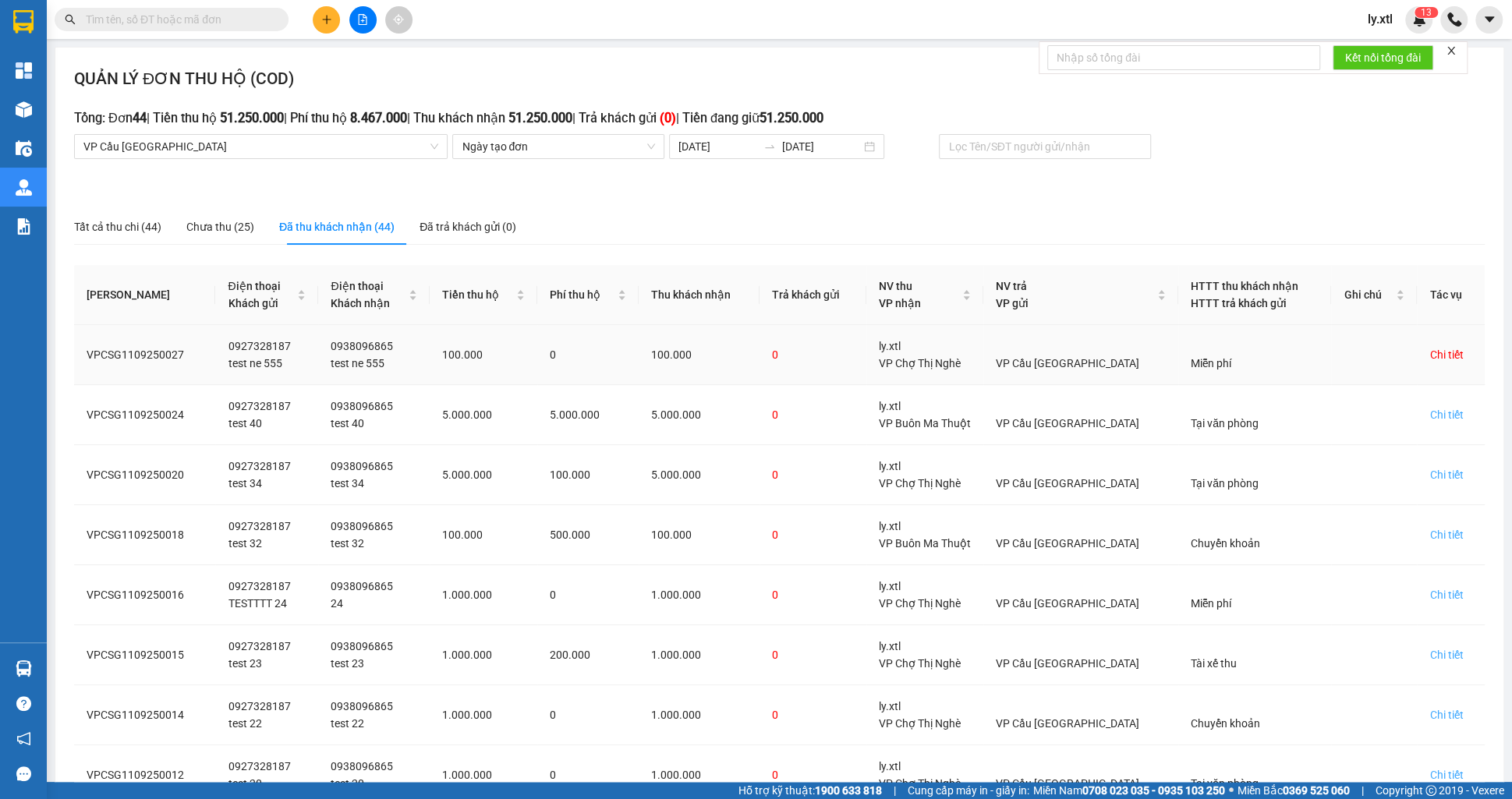
click at [1437, 353] on div "Chi tiết" at bounding box center [1446, 355] width 34 height 17
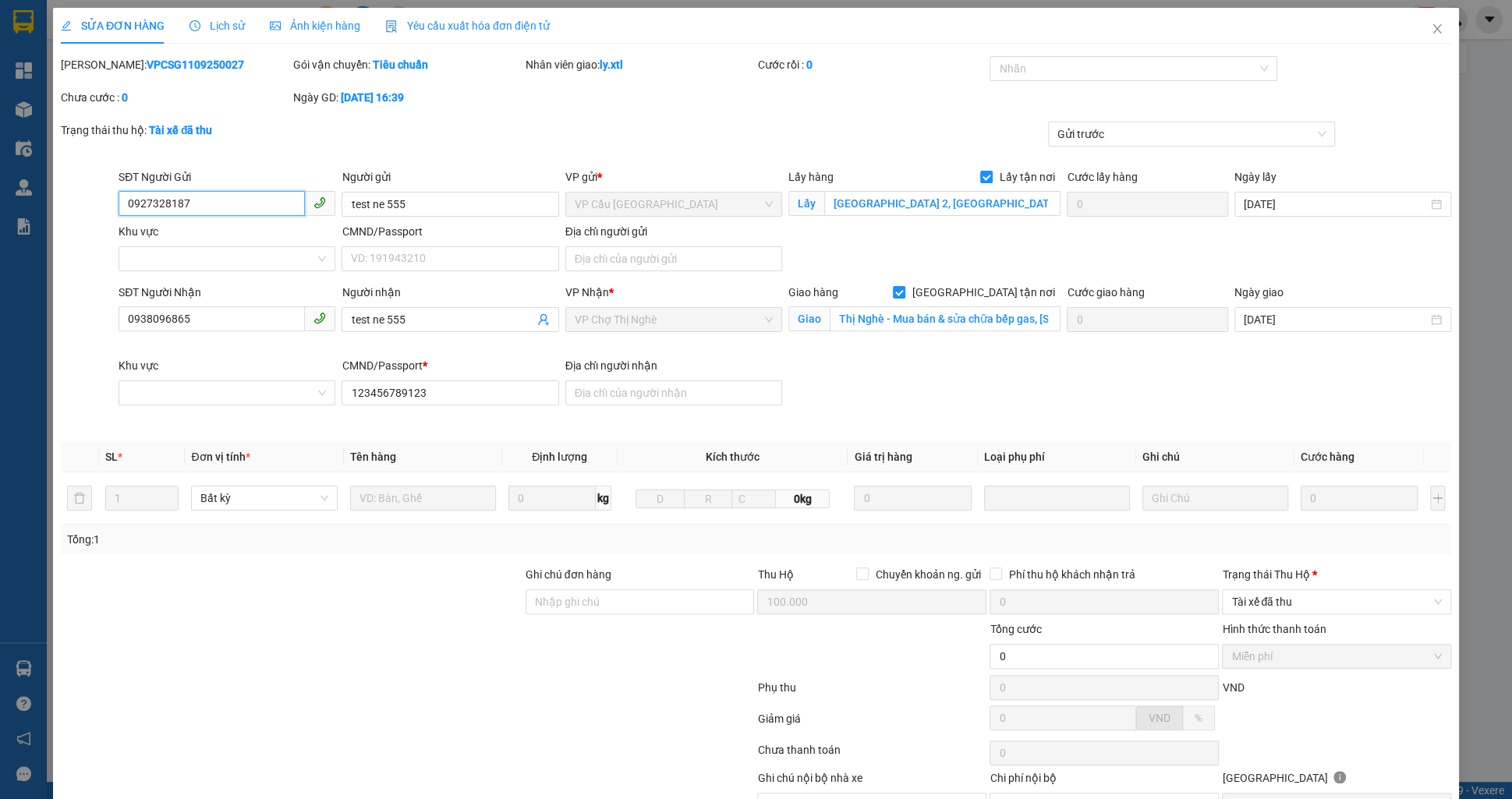
scroll to position [82, 0]
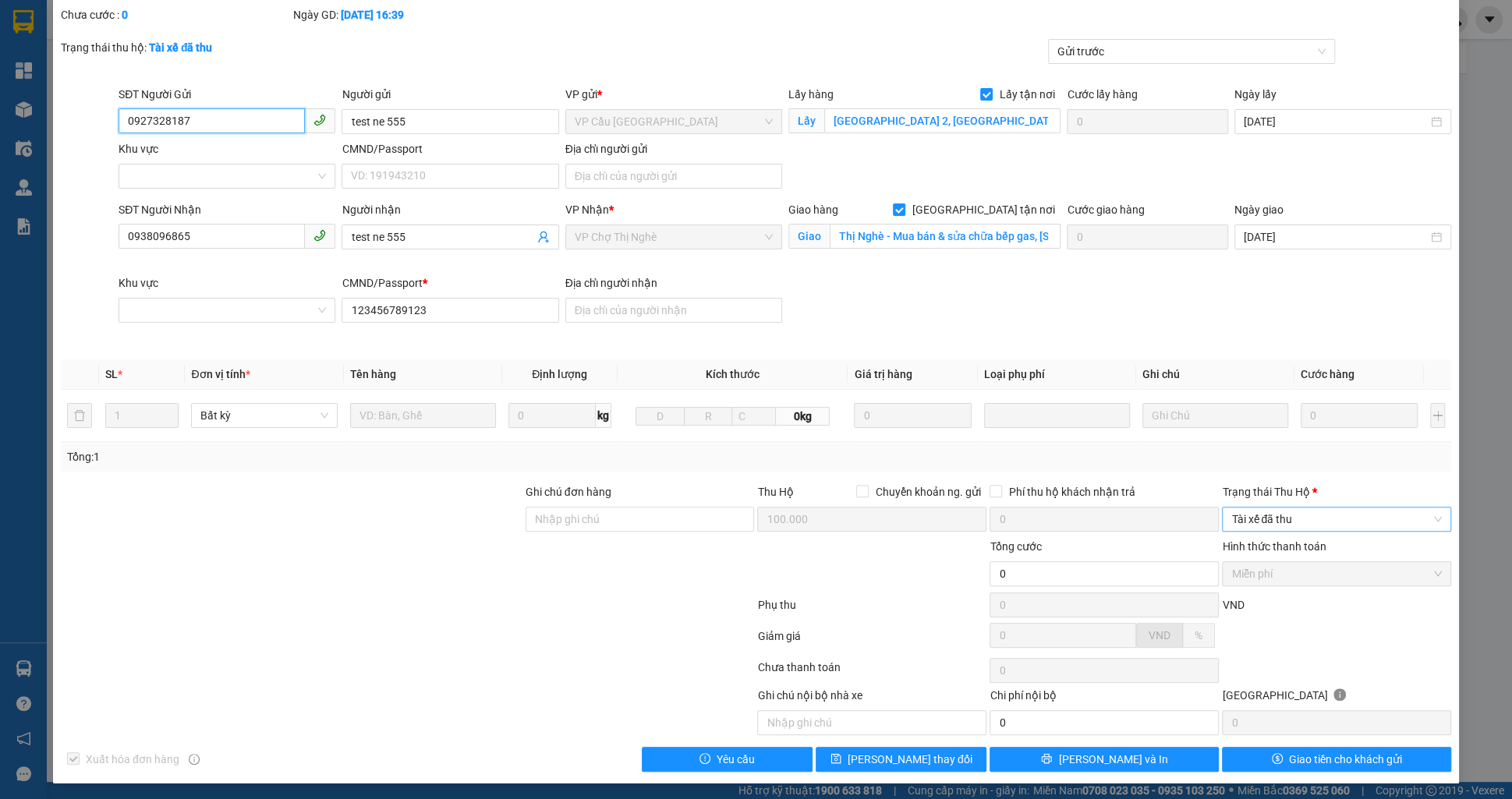
click at [1273, 519] on span "Tài xế đã thu" at bounding box center [1337, 520] width 211 height 24
click at [1288, 517] on span "Tài xế đã thu" at bounding box center [1337, 520] width 211 height 24
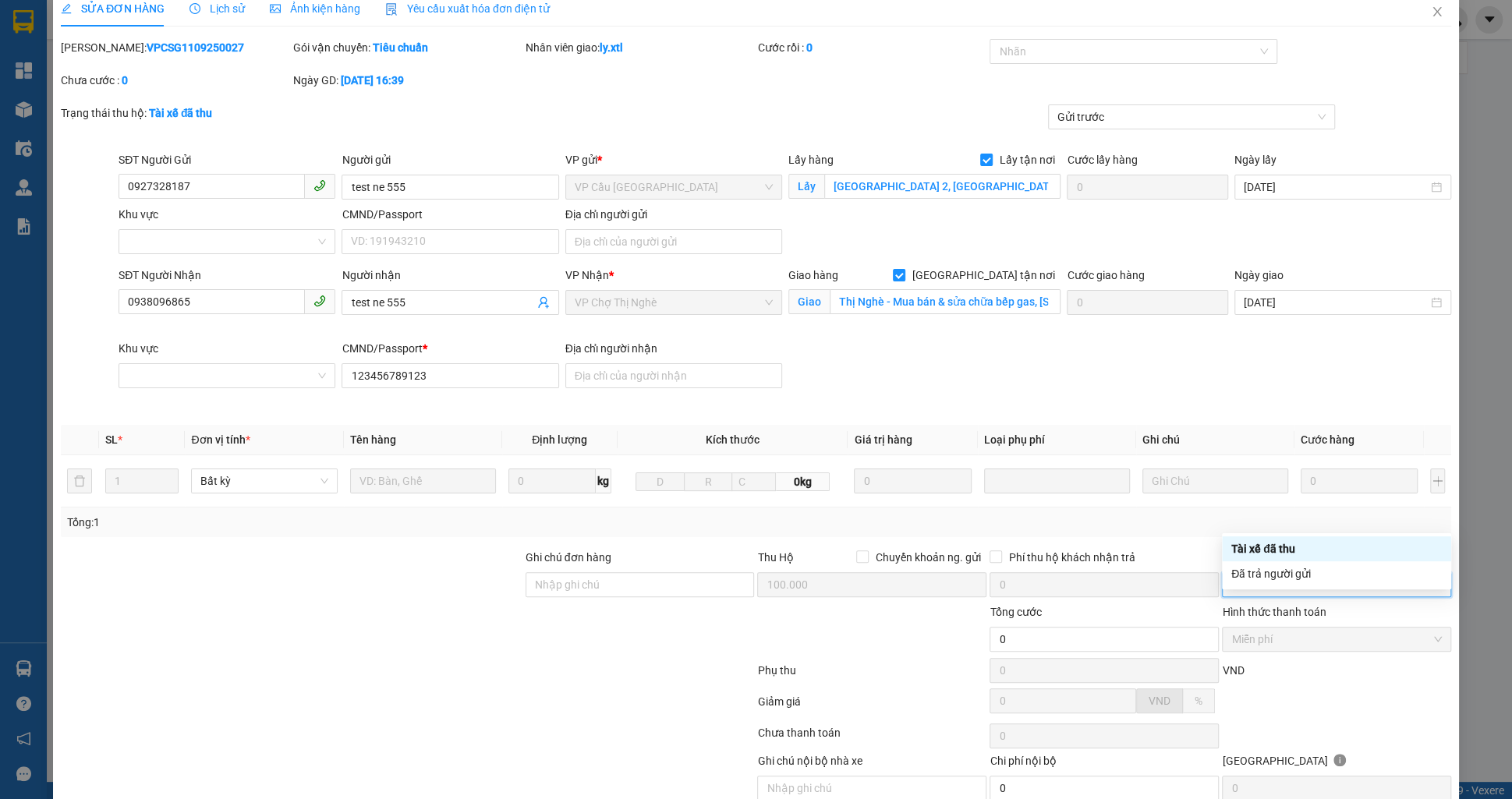
scroll to position [0, 0]
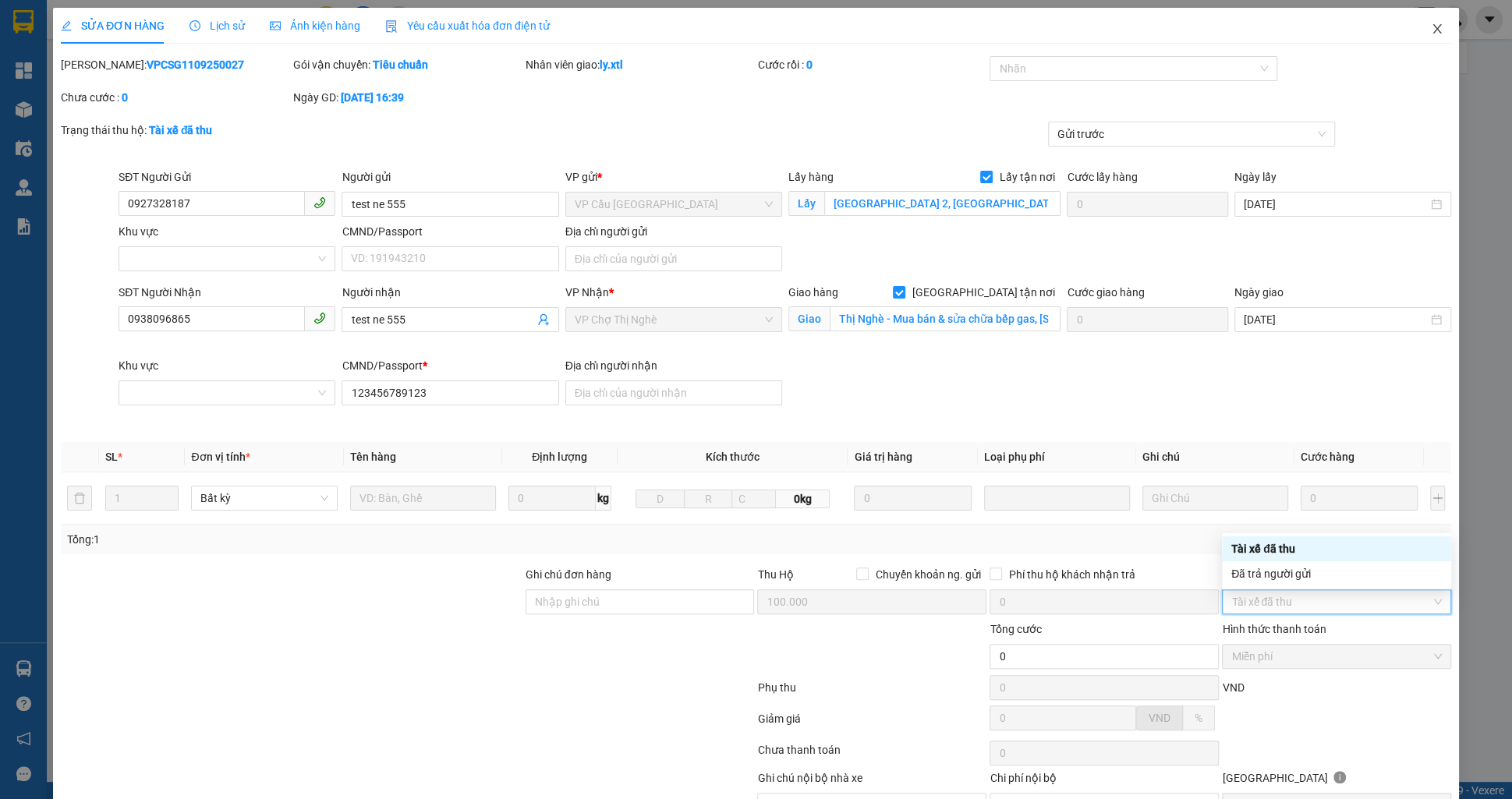
click at [1449, 38] on span "Close" at bounding box center [1438, 30] width 44 height 44
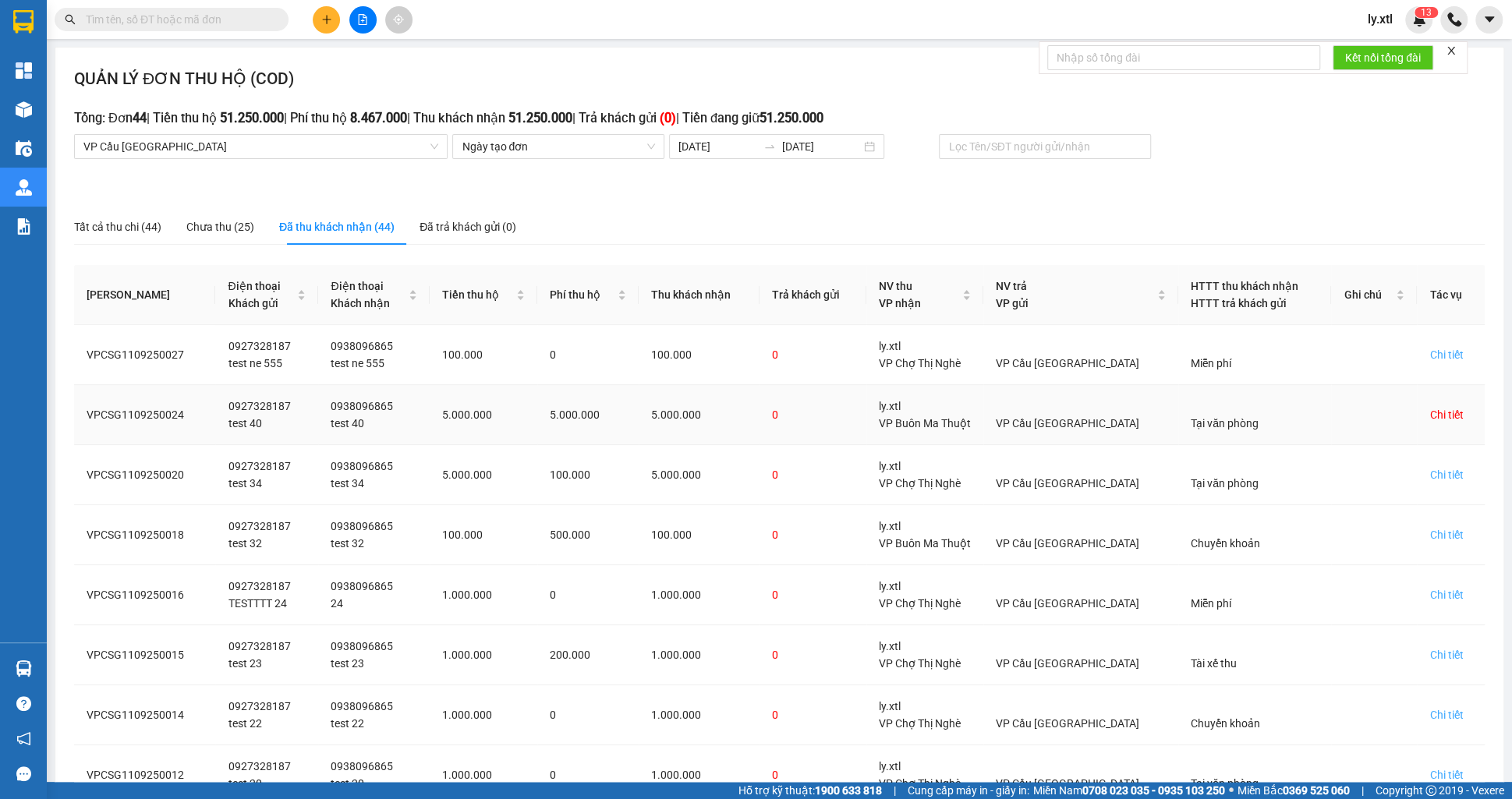
click at [1441, 418] on div "Chi tiết" at bounding box center [1446, 414] width 34 height 17
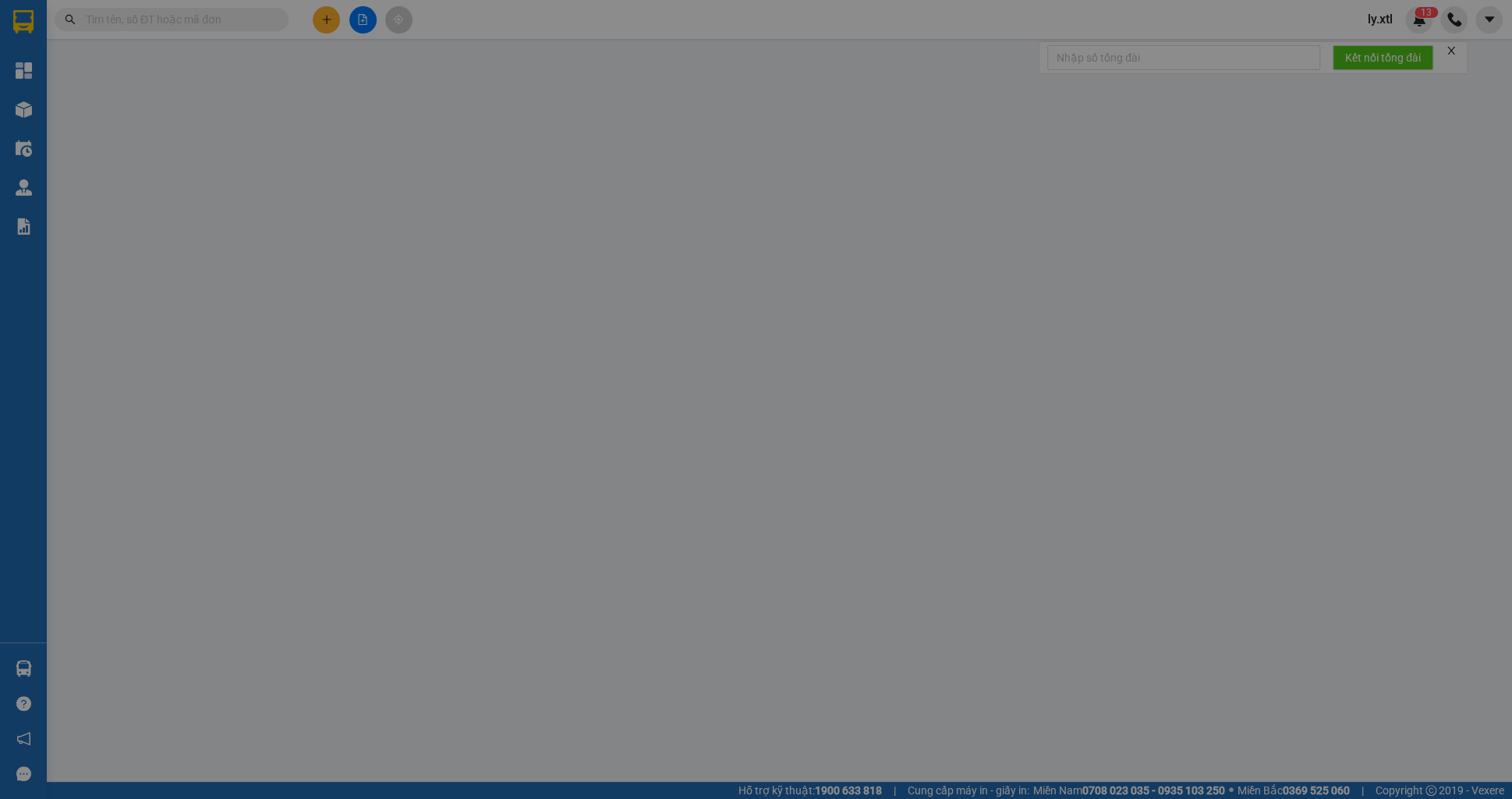
type input "0927328187"
type input "test 40"
type input "[GEOGRAPHIC_DATA] 2, [GEOGRAPHIC_DATA], [GEOGRAPHIC_DATA], [GEOGRAPHIC_DATA]"
type input "45.000"
type input "0938096865"
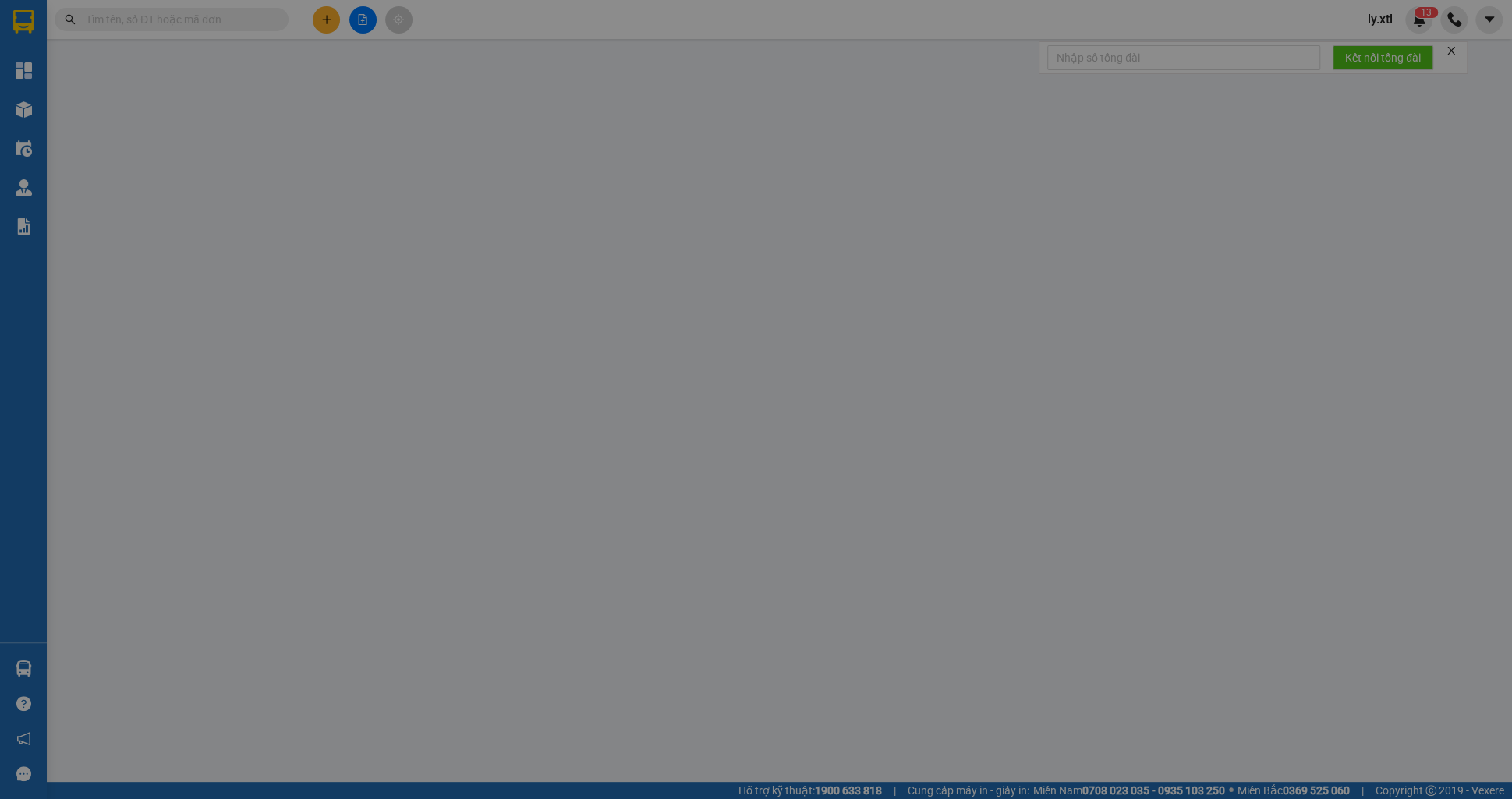
type input "test 40"
type input "Thị Nghè - Mua bán & sửa chữa bếp gas, [STREET_ADDRESS][PERSON_NAME]"
type input "30.000"
type input "123456789123"
type input "5.000.000"
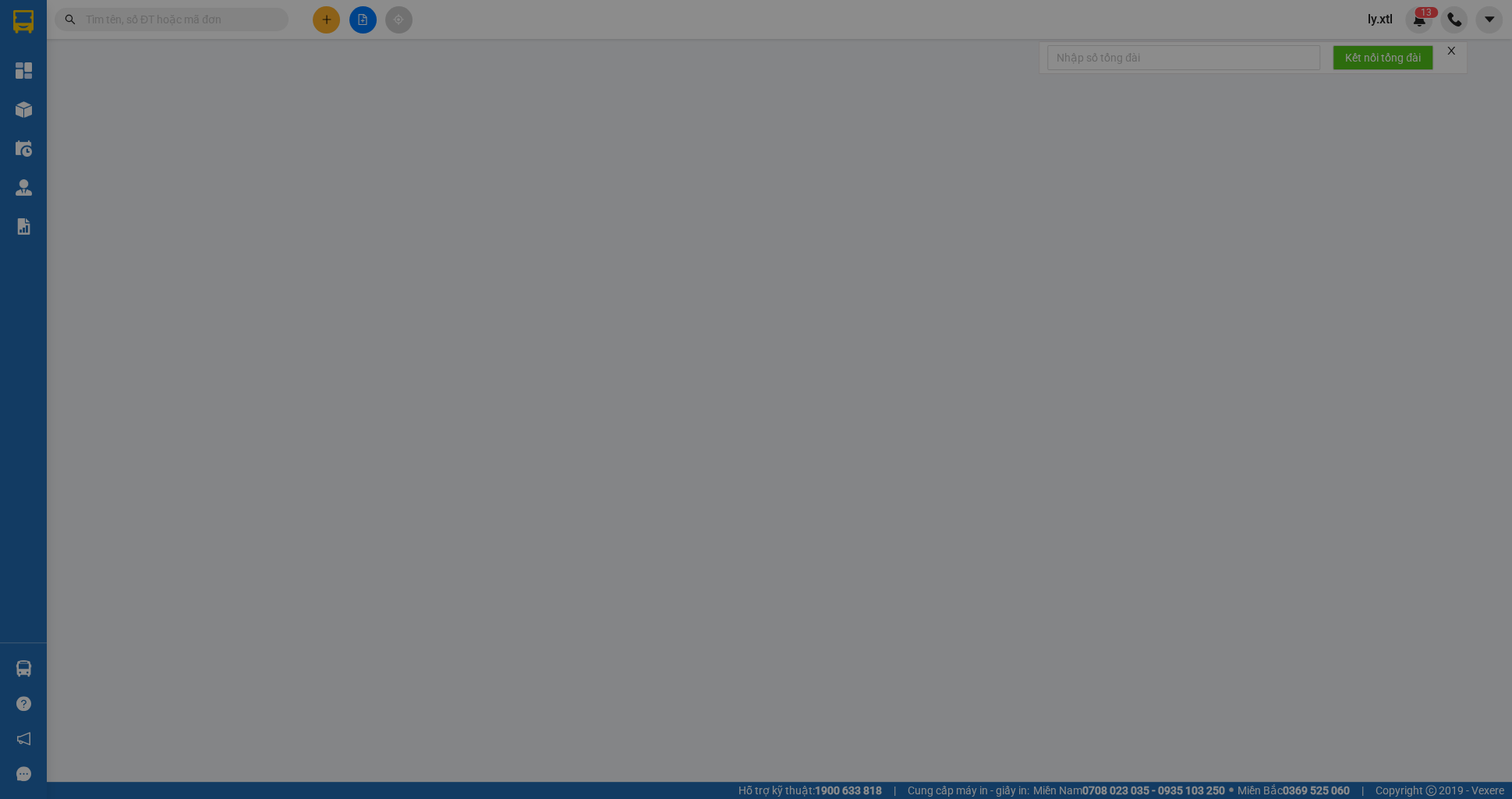
type input "5.000.000"
type input "100.000"
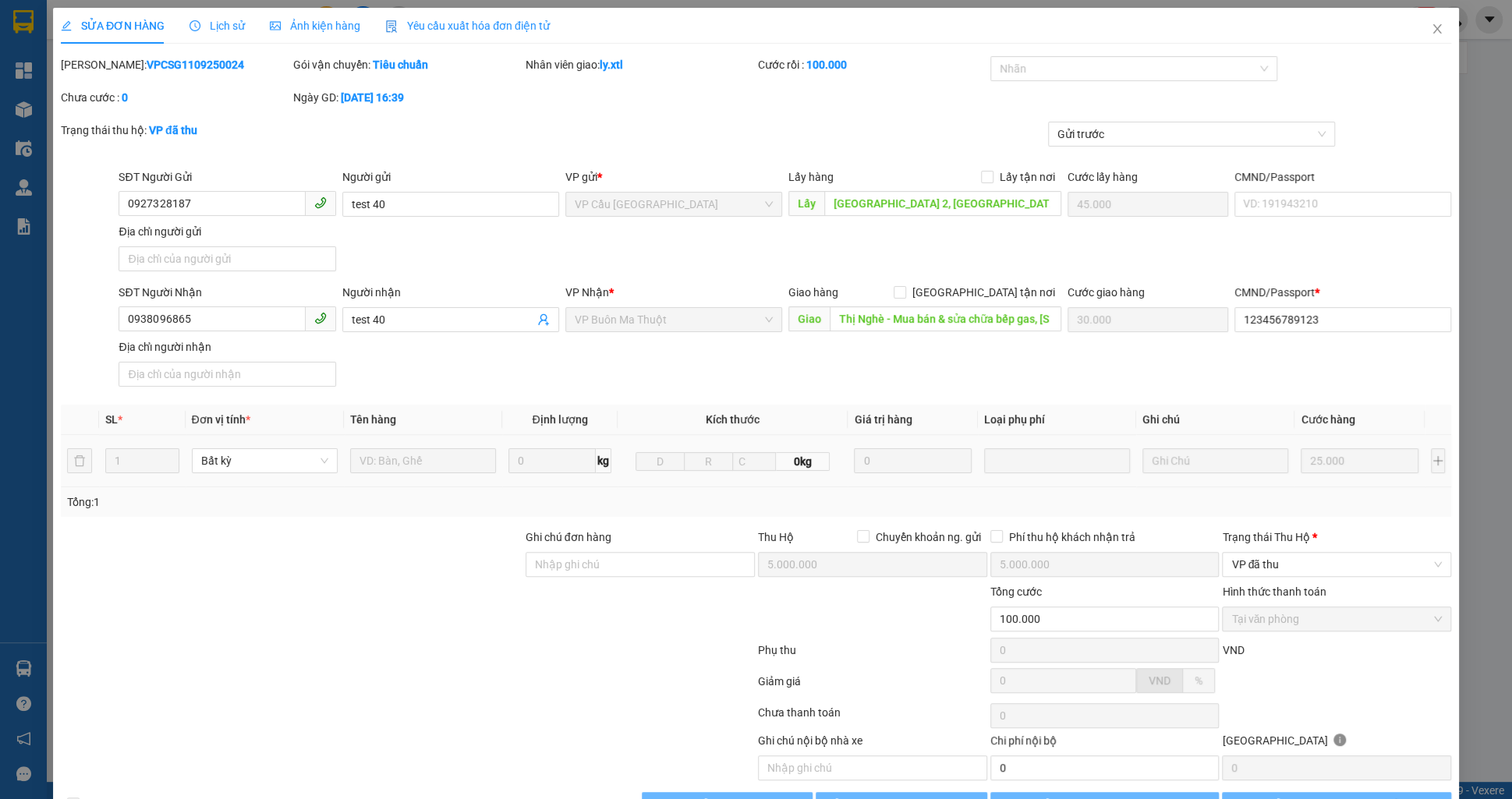
type input "1.250"
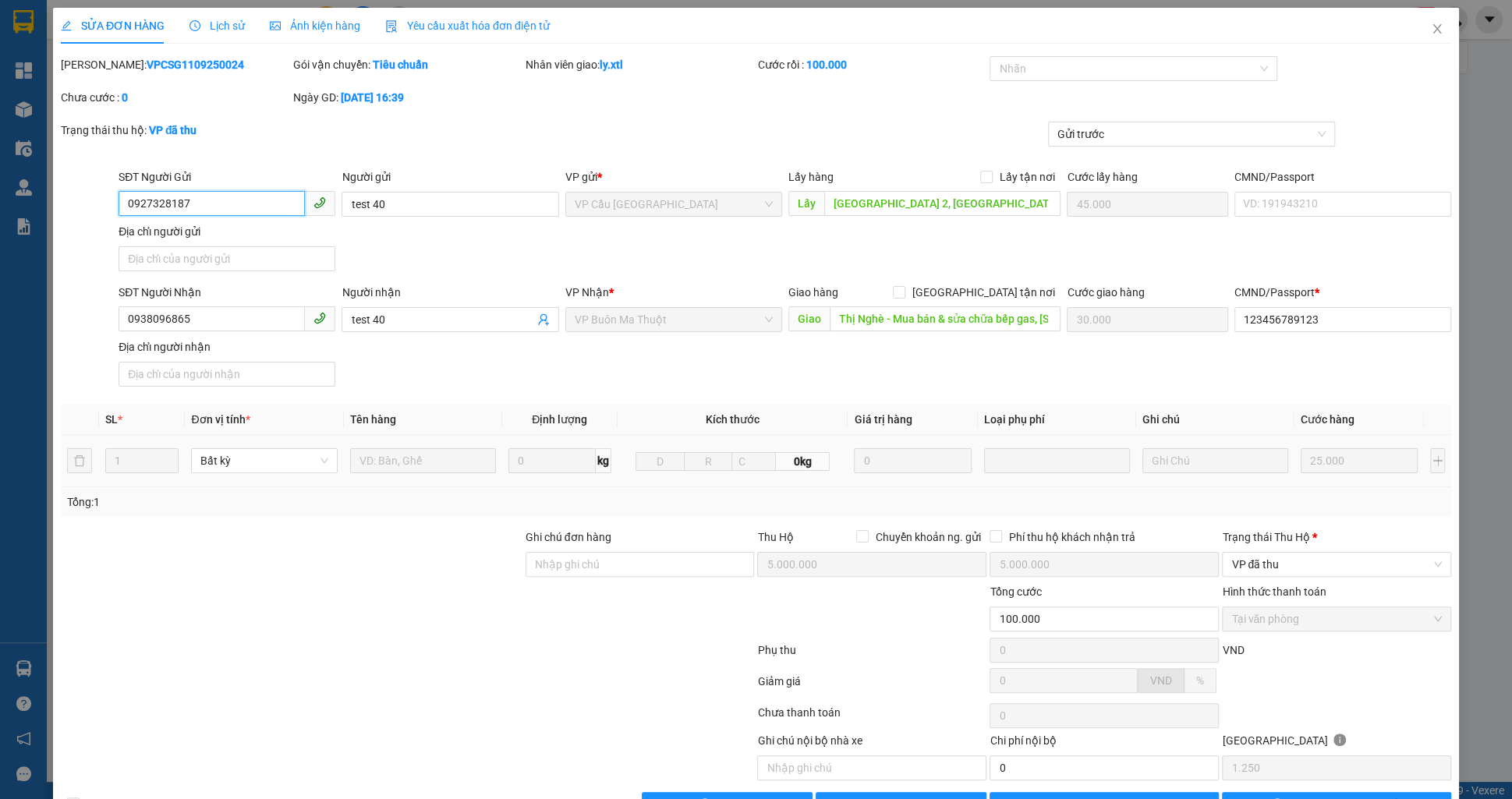
scroll to position [38, 0]
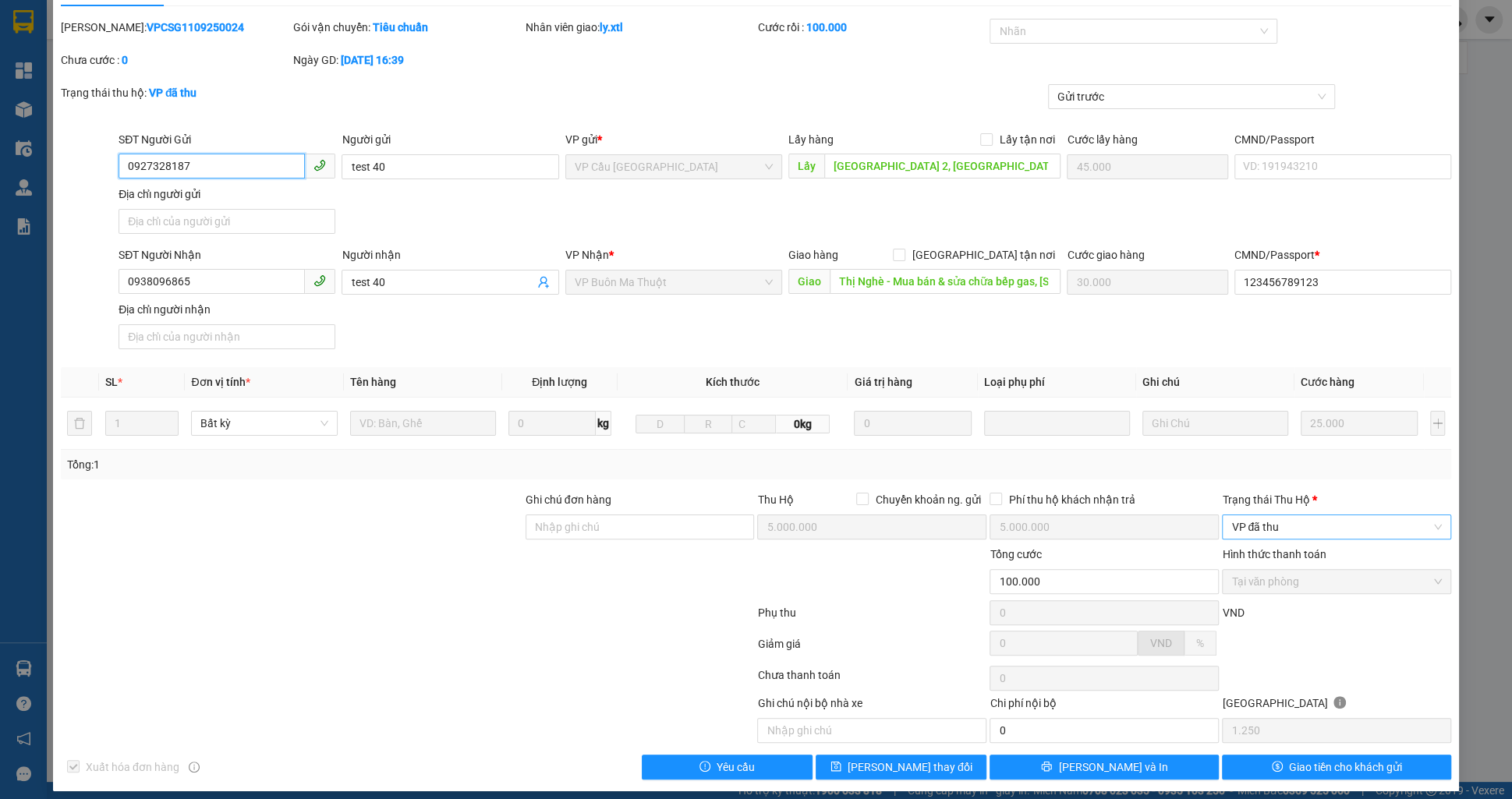
click at [1287, 523] on span "VP đã thu" at bounding box center [1337, 527] width 211 height 24
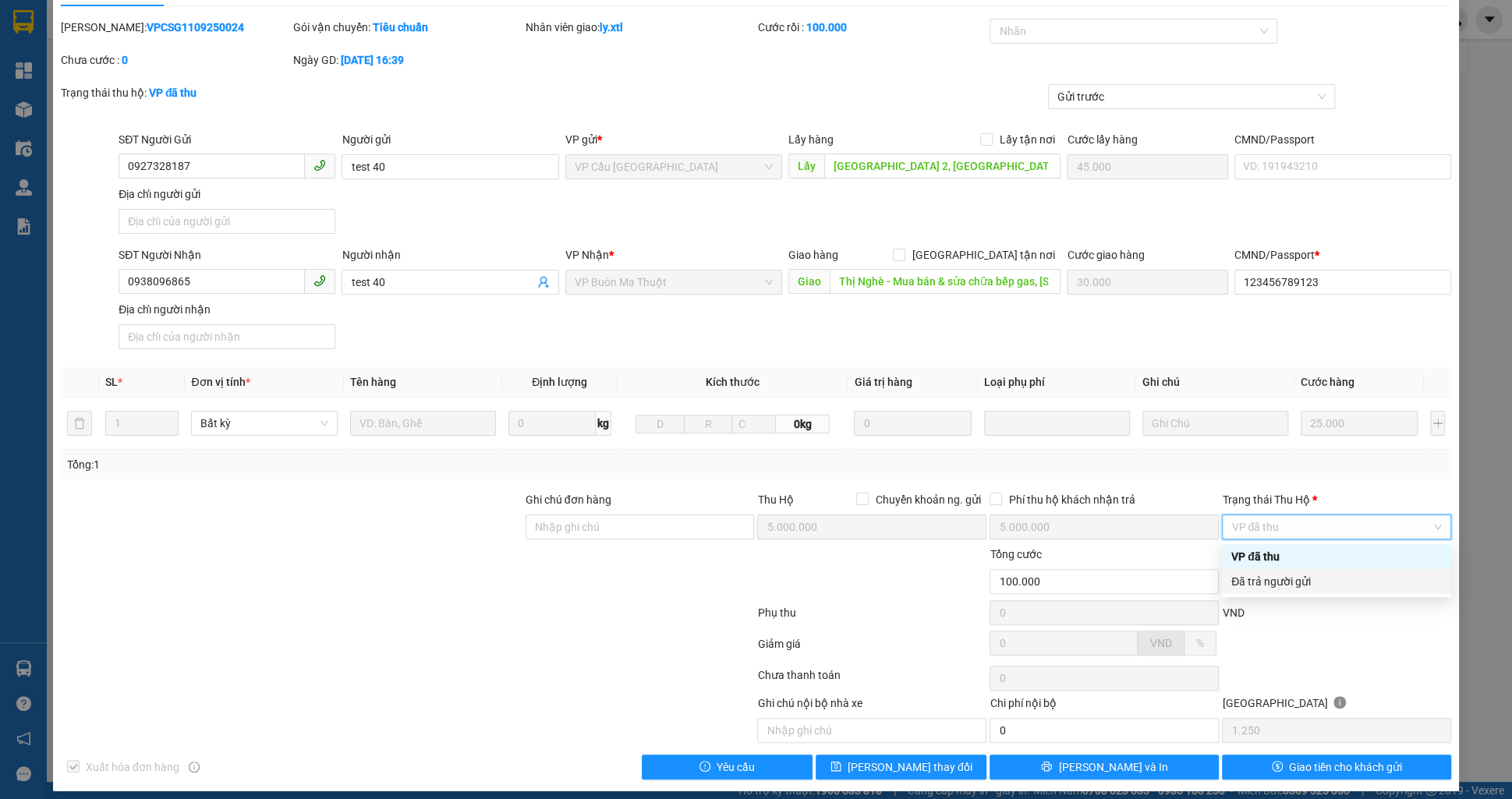
click at [1265, 583] on div "Đã trả người gửi" at bounding box center [1337, 581] width 211 height 17
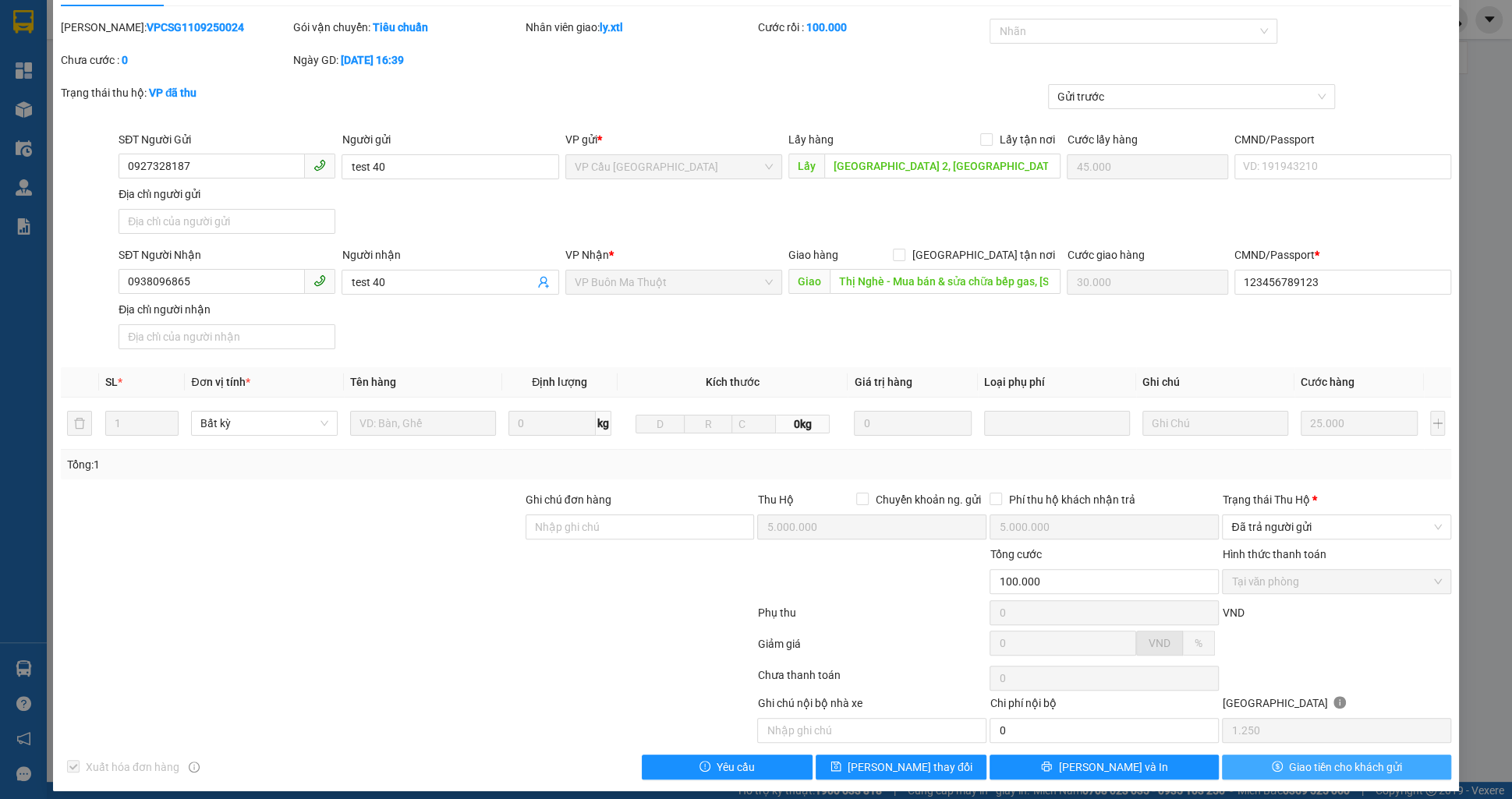
click at [1300, 772] on span "Giao tiền cho khách gửi" at bounding box center [1345, 767] width 113 height 17
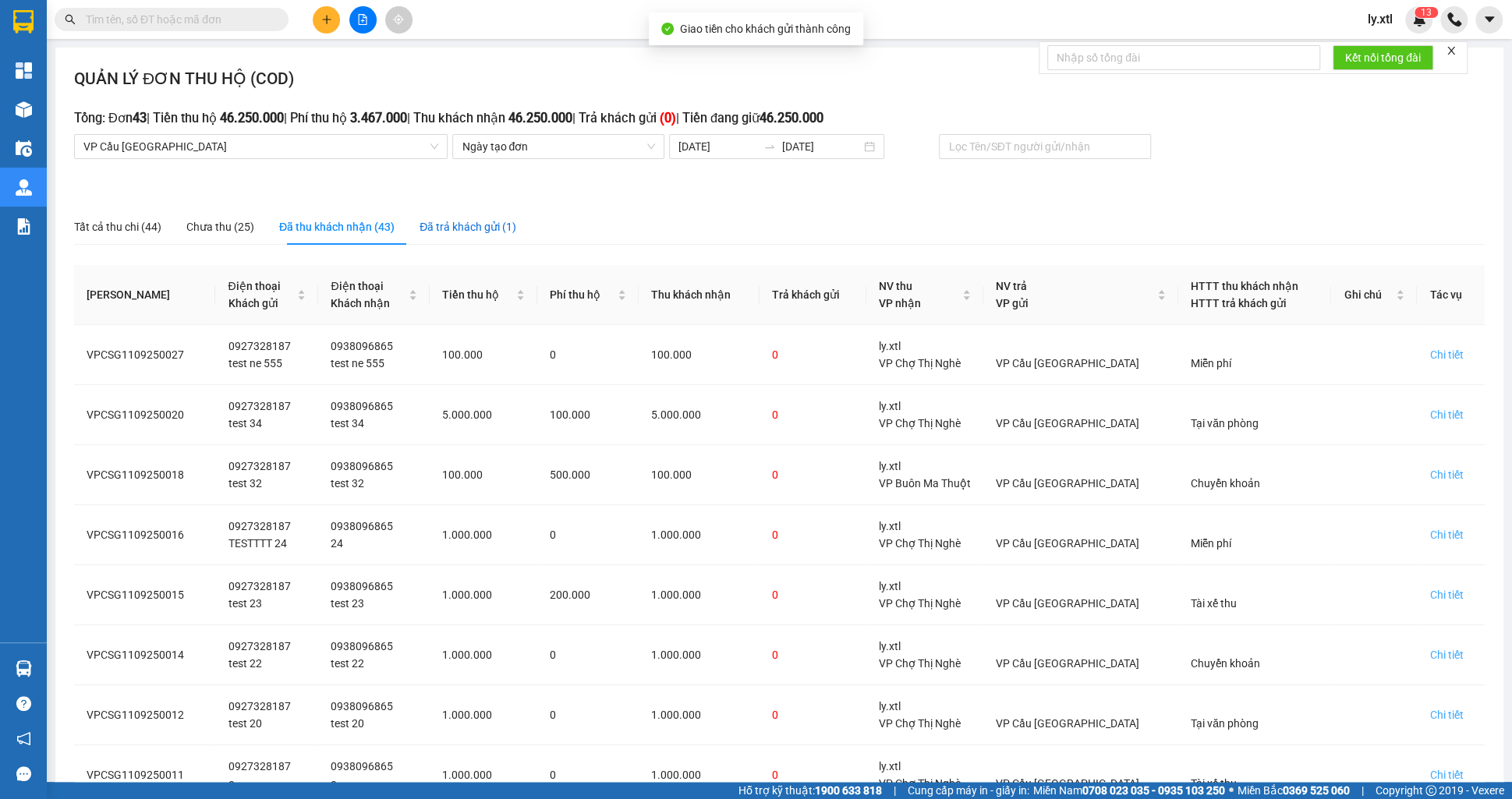
click at [503, 232] on div "Đã trả khách gửi (1)" at bounding box center [468, 226] width 97 height 17
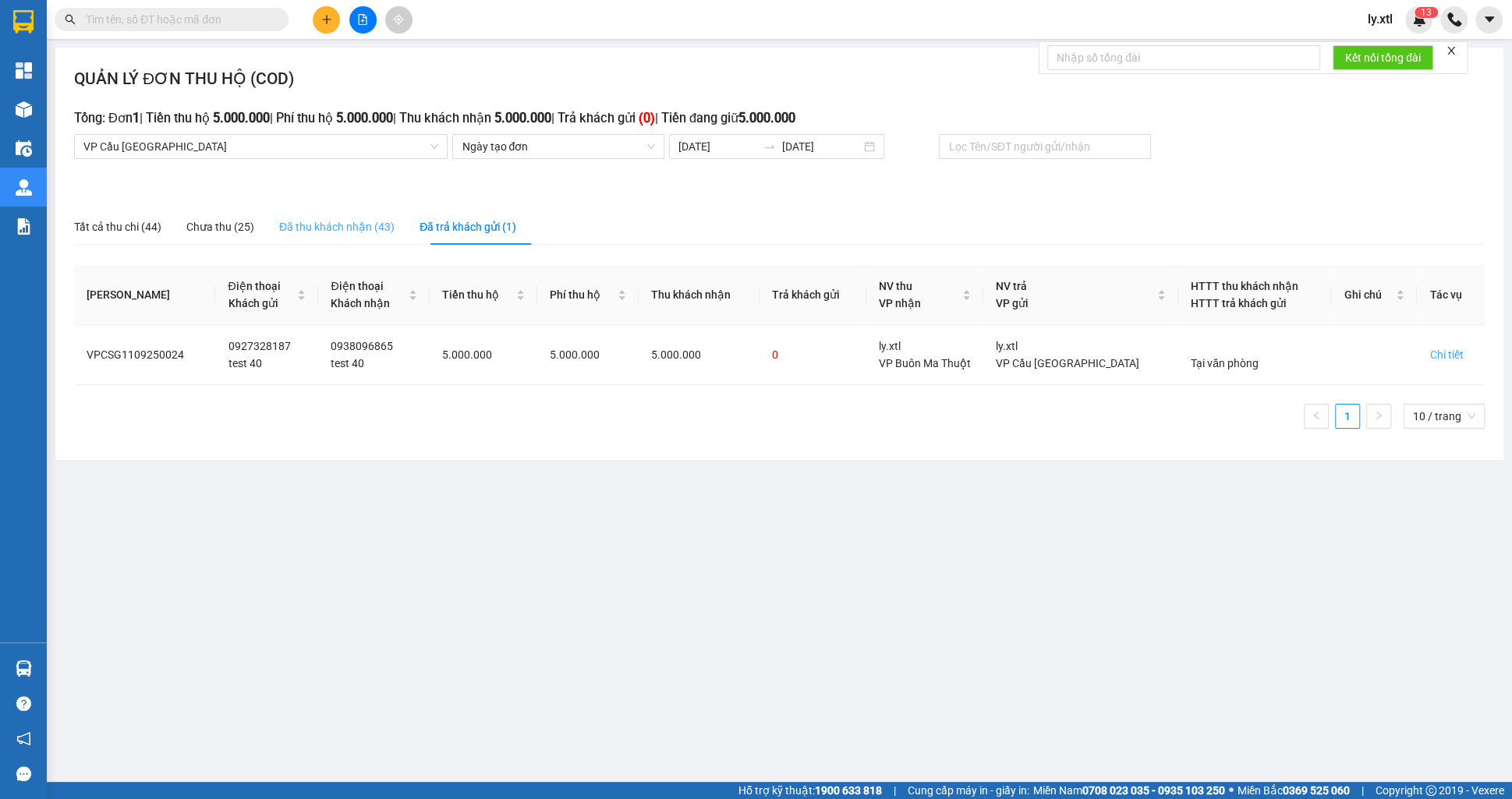
click at [337, 235] on div "Đã thu khách nhận (43)" at bounding box center [337, 226] width 115 height 36
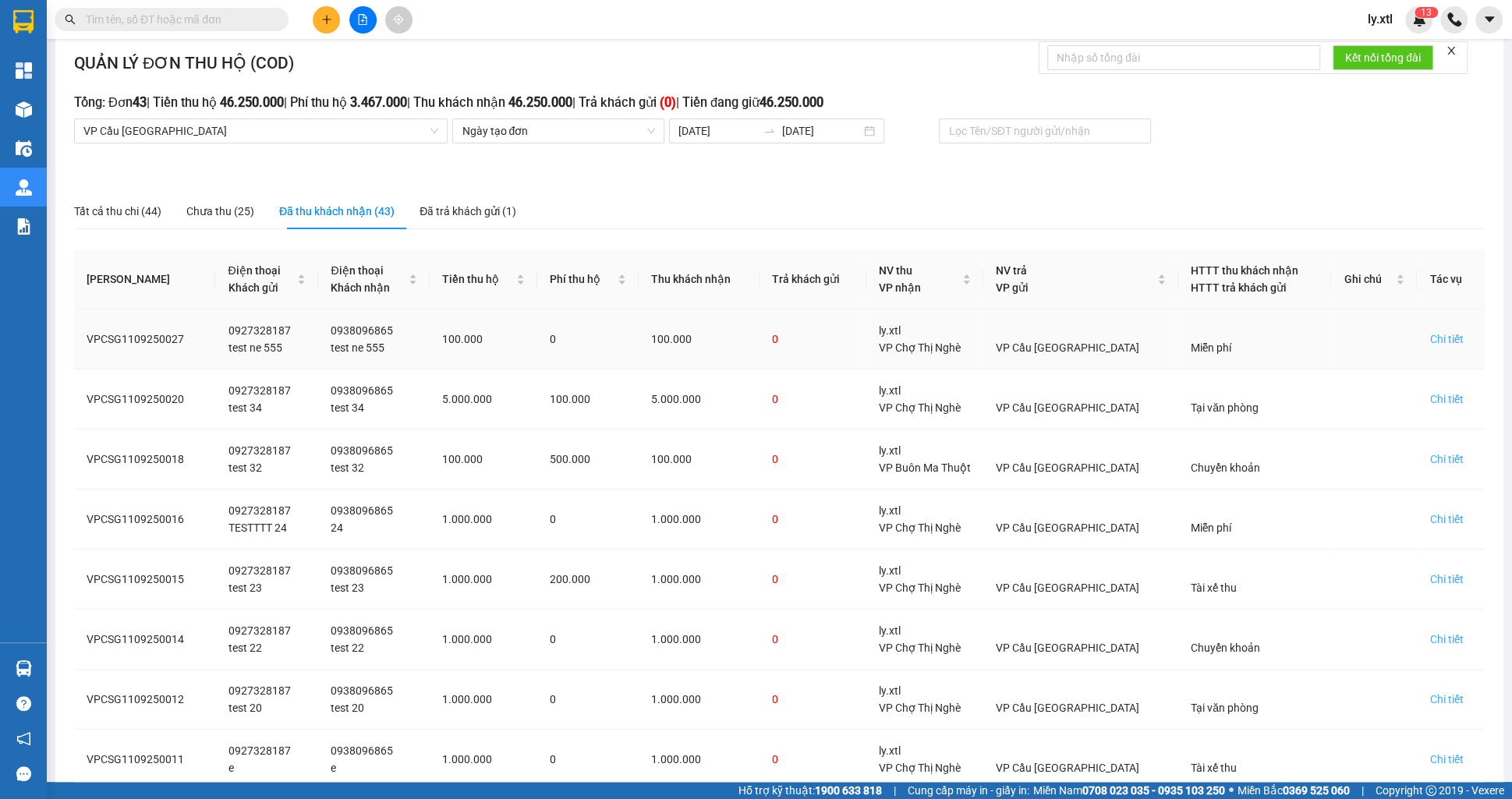
scroll to position [17, 0]
click at [1459, 333] on div "Chi tiết" at bounding box center [1446, 337] width 34 height 17
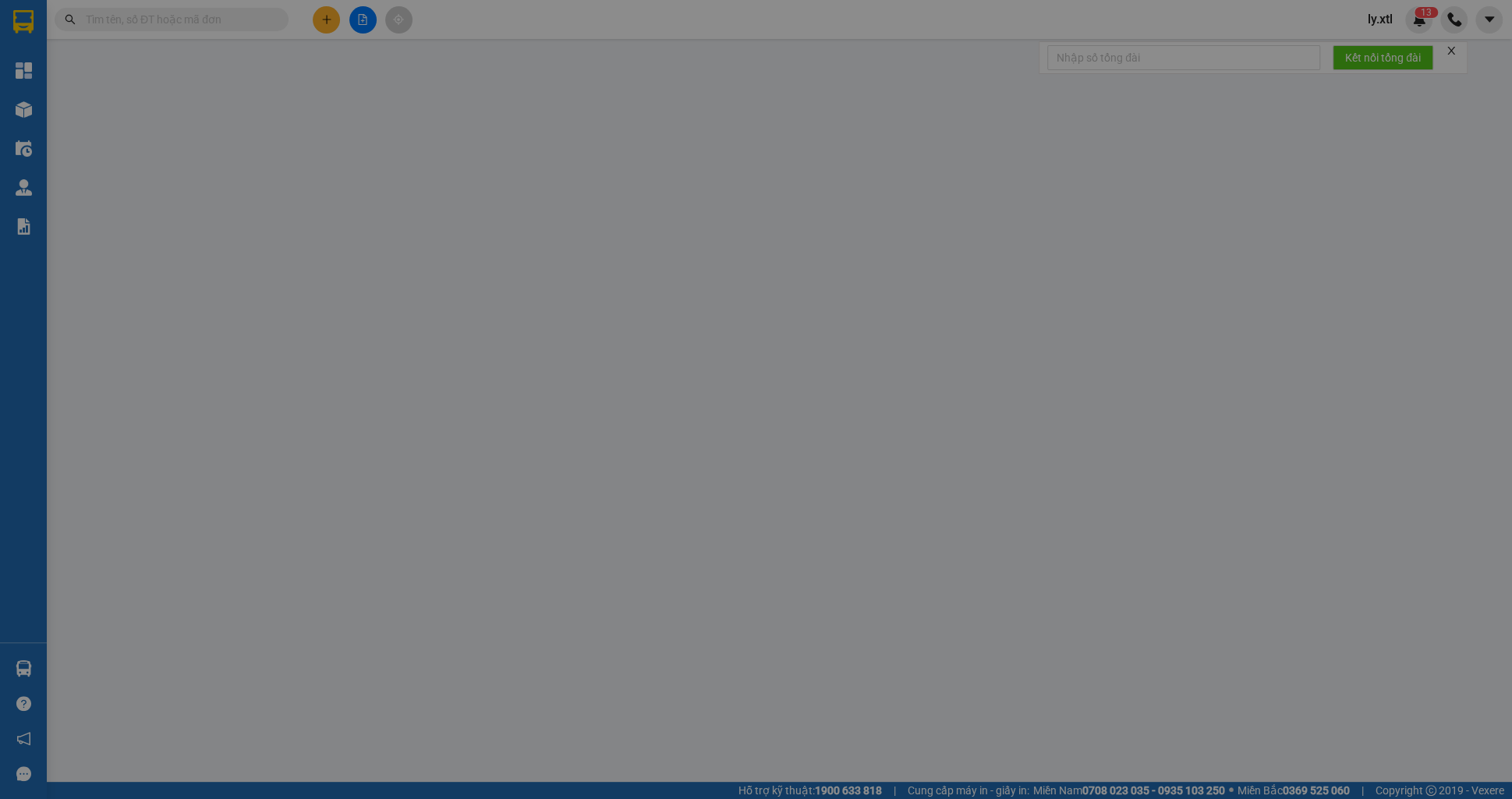
type input "0927328187"
type input "test ne 555"
checkbox input "true"
type input "[GEOGRAPHIC_DATA] 2, [GEOGRAPHIC_DATA], [GEOGRAPHIC_DATA], [GEOGRAPHIC_DATA]"
type input "0938096865"
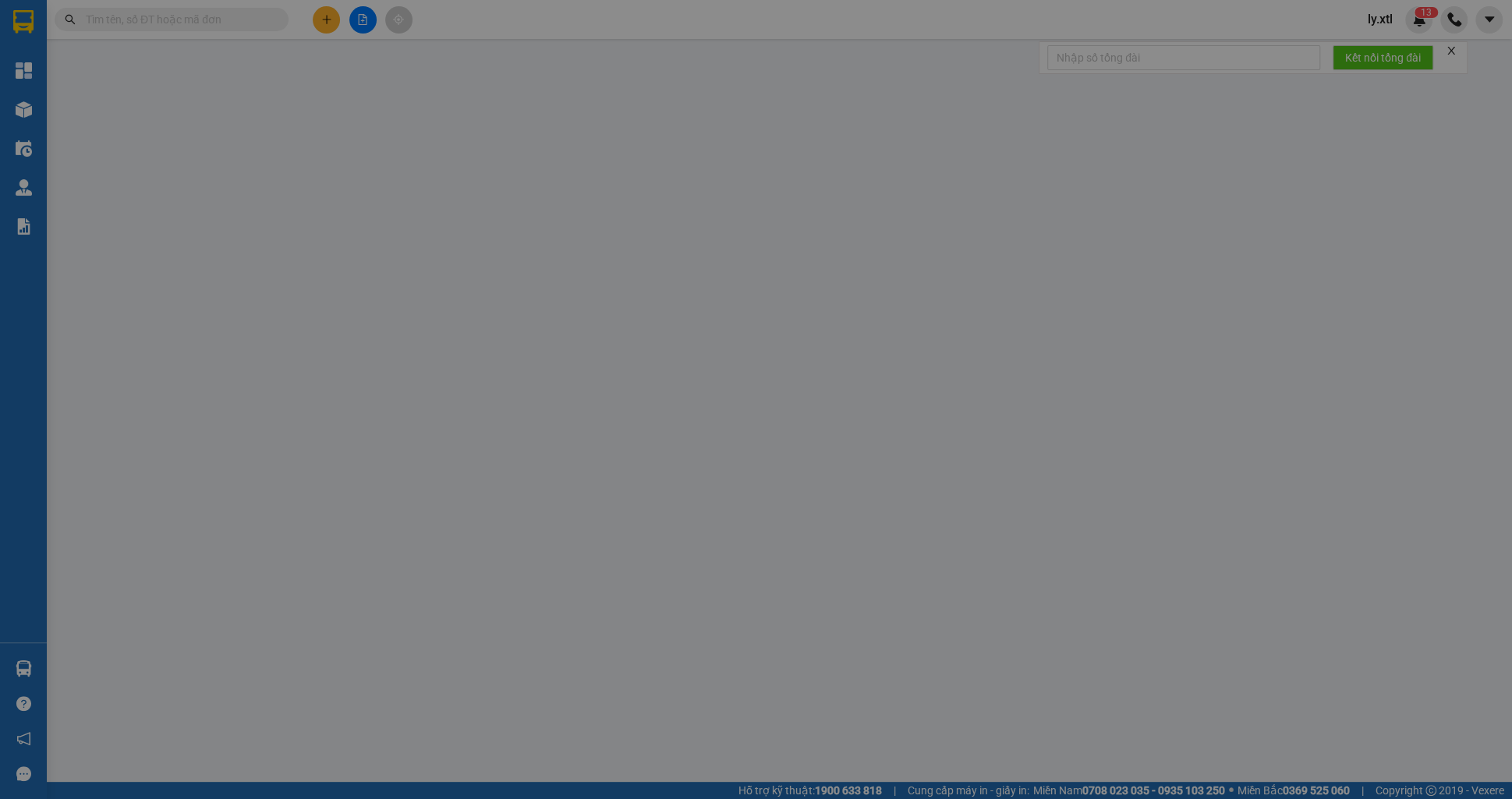
type input "test ne 555"
checkbox input "true"
type input "Thị Nghè - Mua bán & sửa chữa bếp gas, [STREET_ADDRESS][PERSON_NAME]"
type input "123456789123"
type input "100.000"
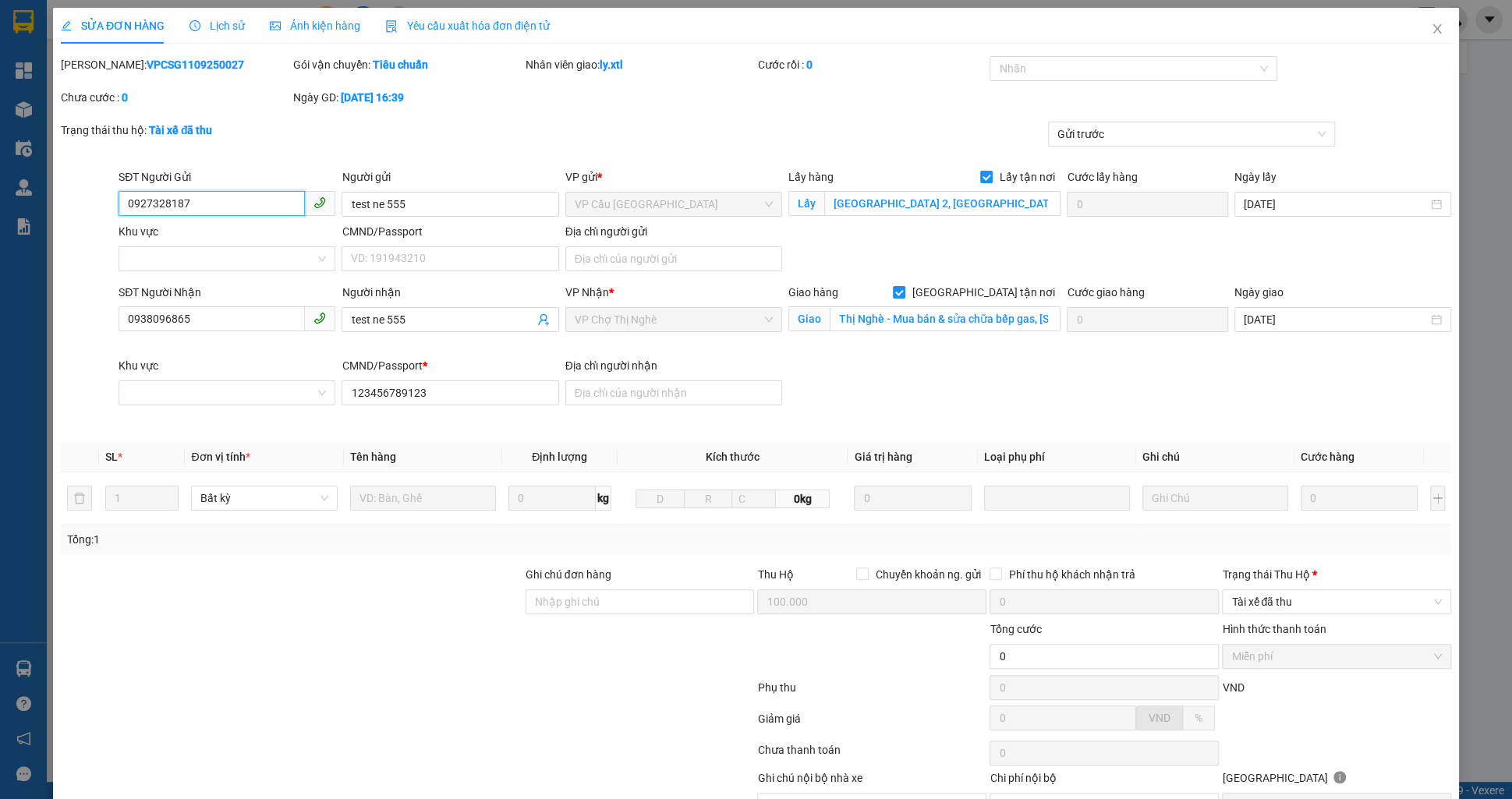
scroll to position [80, 0]
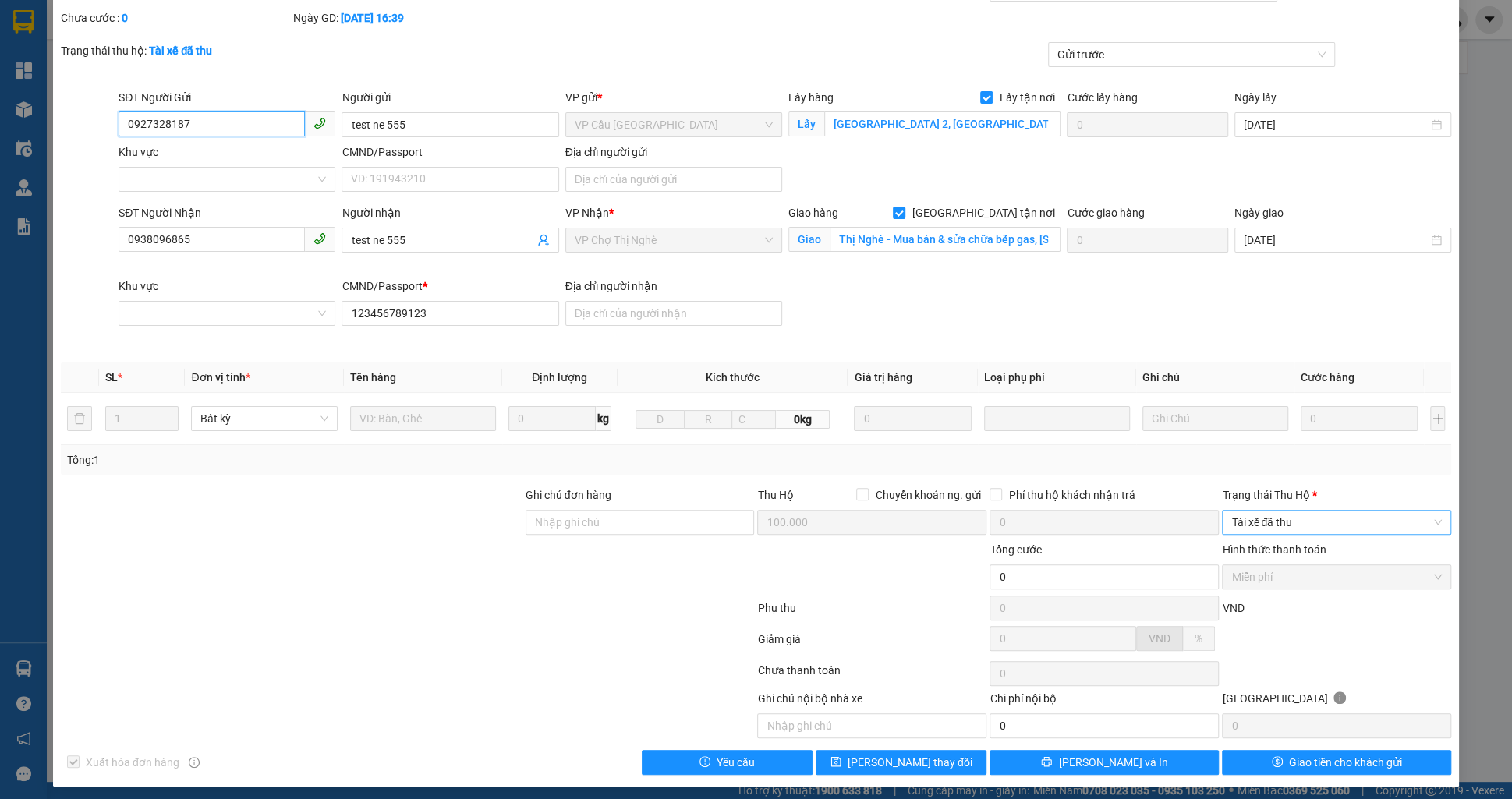
click at [1275, 530] on span "Tài xế đã thu" at bounding box center [1337, 522] width 211 height 24
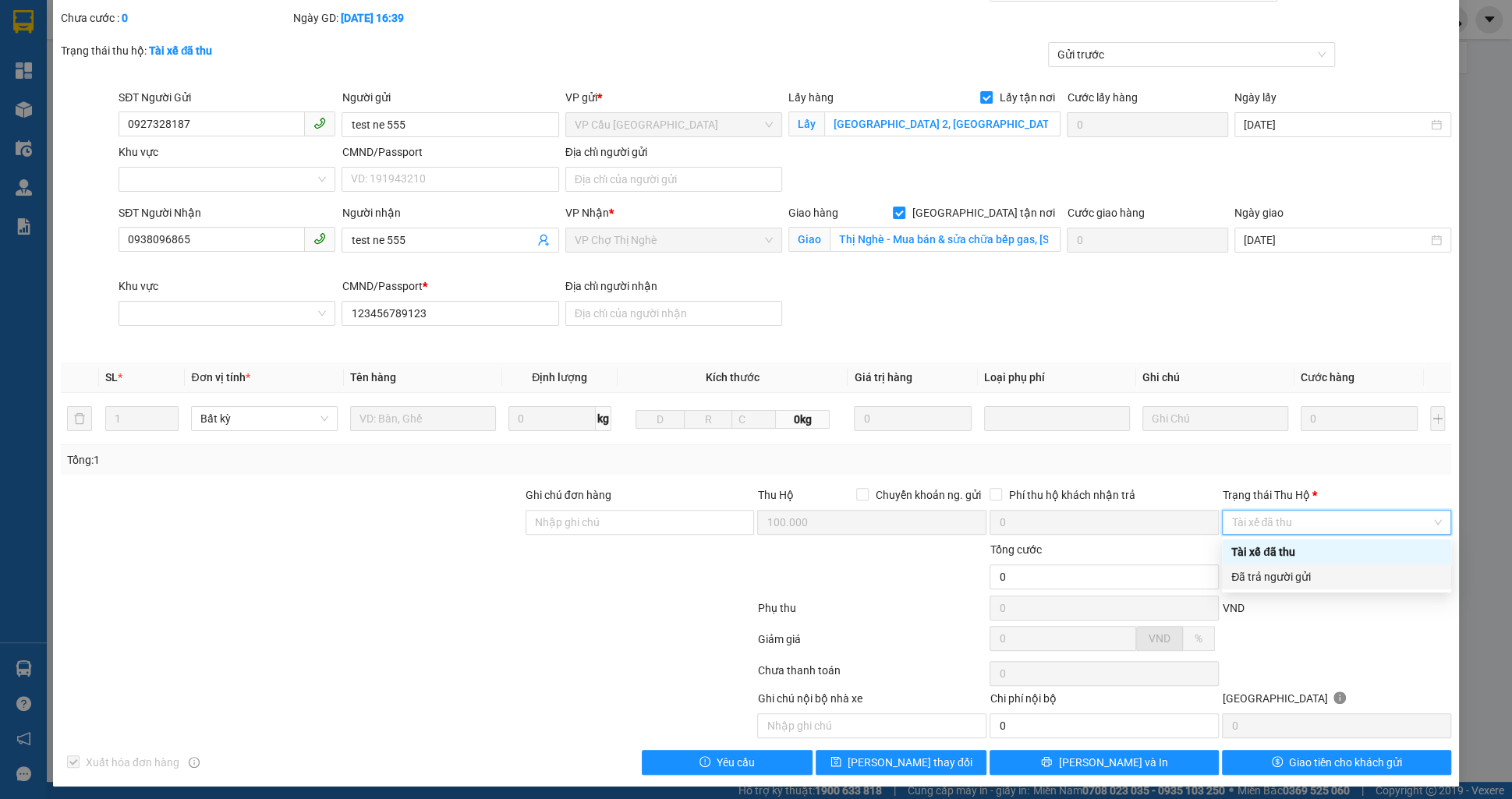
click at [1263, 579] on div "Đã trả người gửi" at bounding box center [1337, 576] width 211 height 17
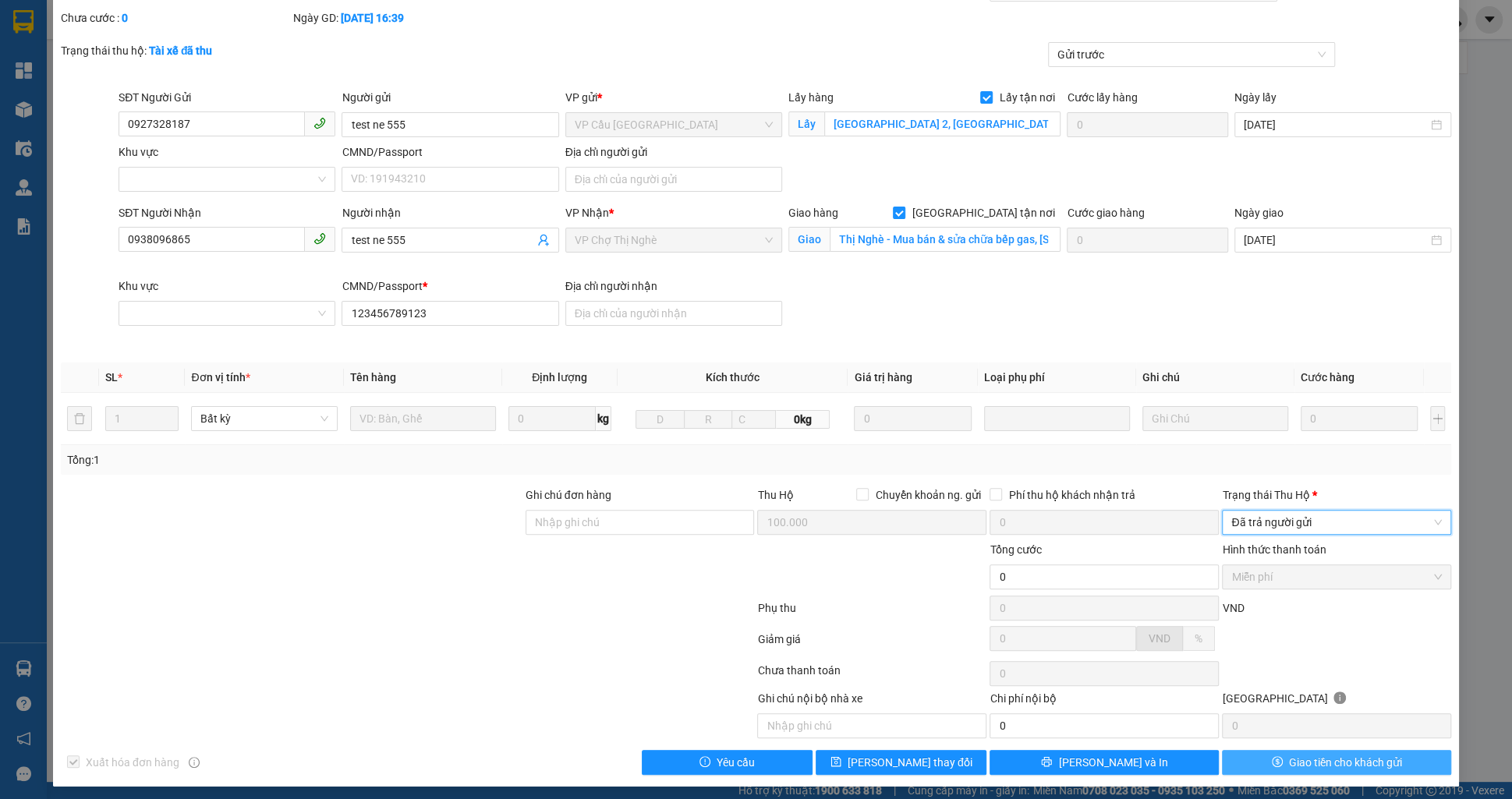
click at [1282, 753] on button "Giao tiền cho khách gửi" at bounding box center [1336, 762] width 229 height 25
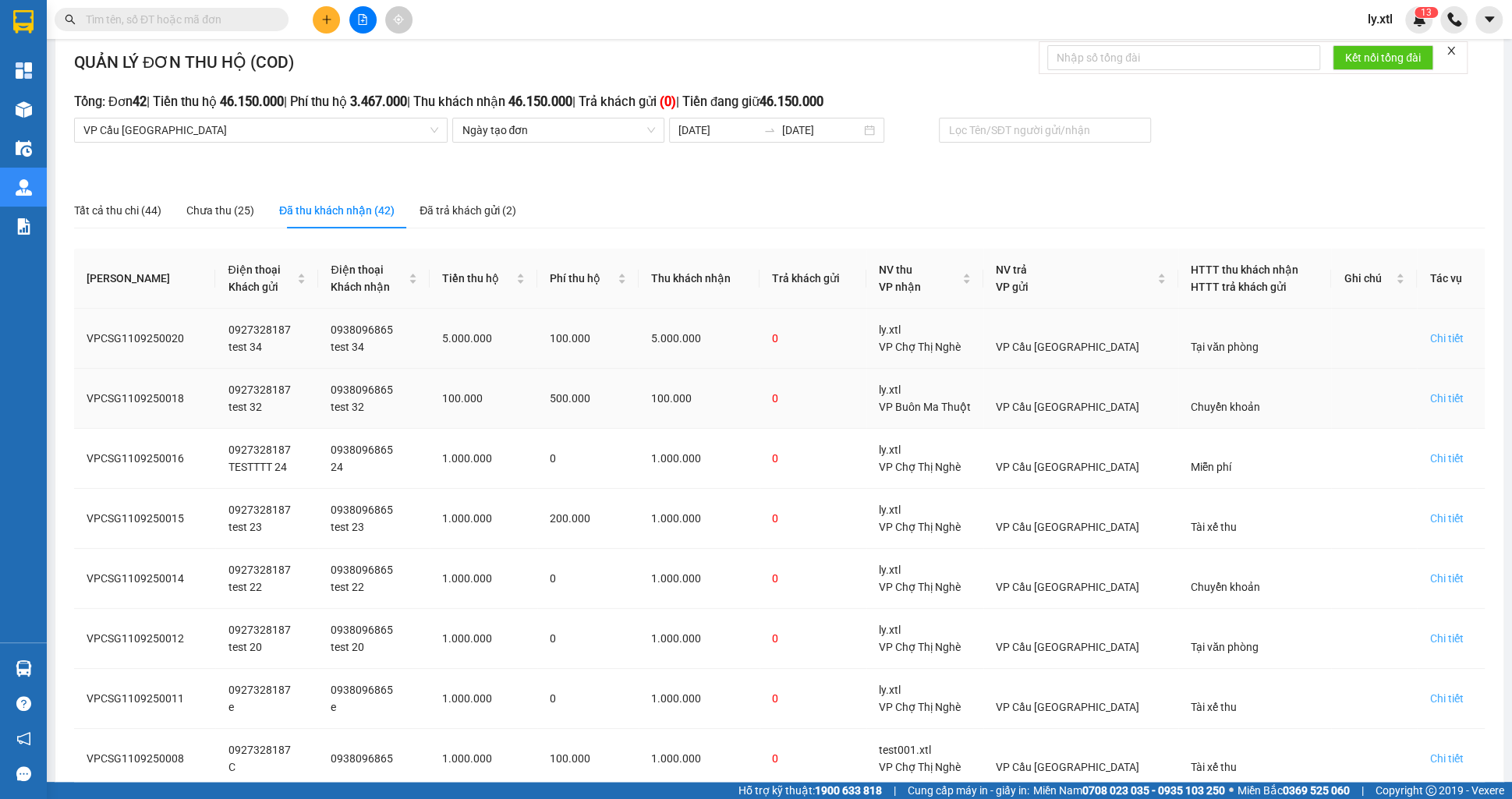
scroll to position [17, 0]
click at [263, 131] on span "VP Cầu [GEOGRAPHIC_DATA]" at bounding box center [260, 129] width 355 height 24
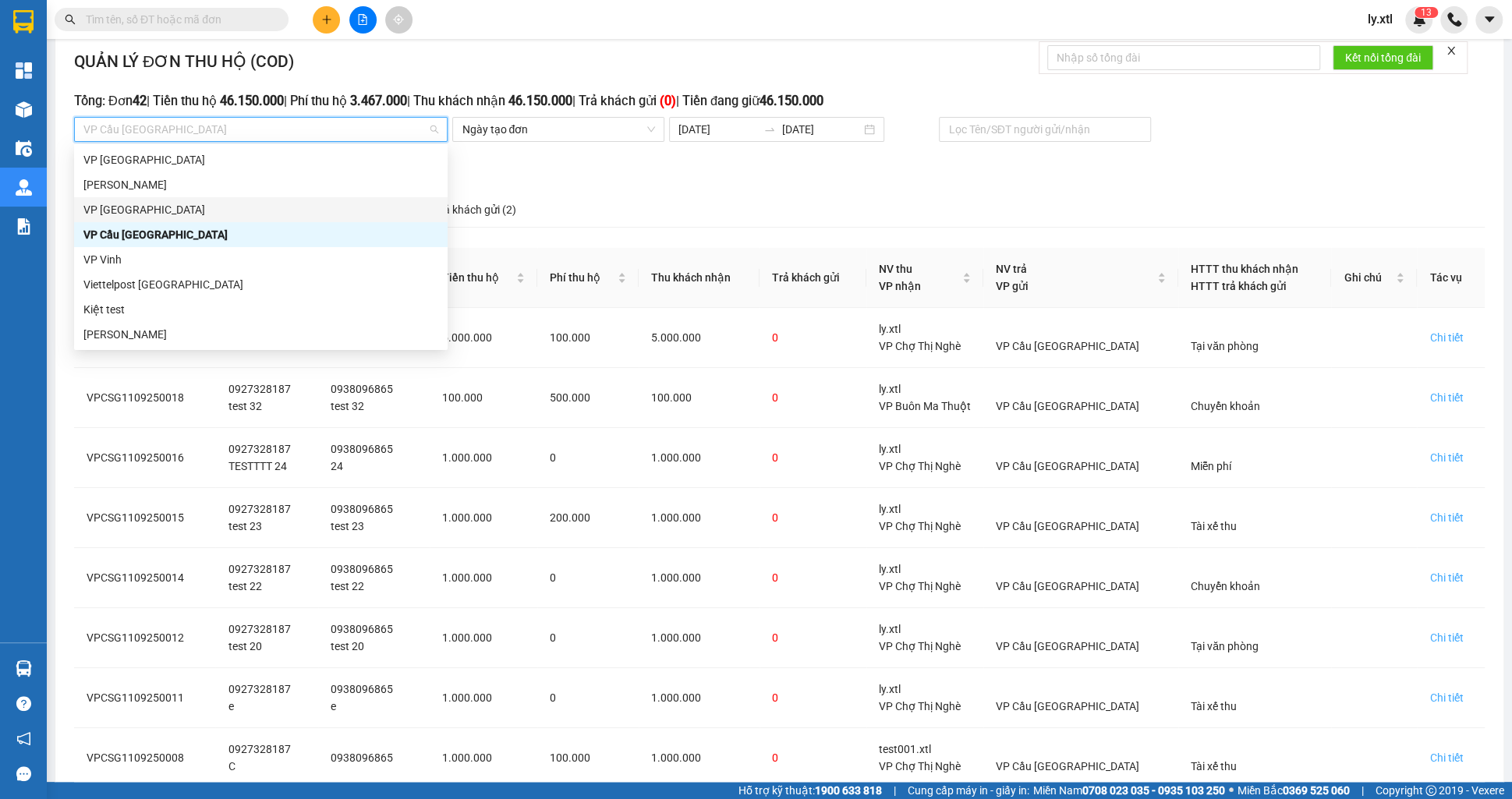
click at [157, 218] on div "VP [GEOGRAPHIC_DATA]" at bounding box center [261, 209] width 374 height 25
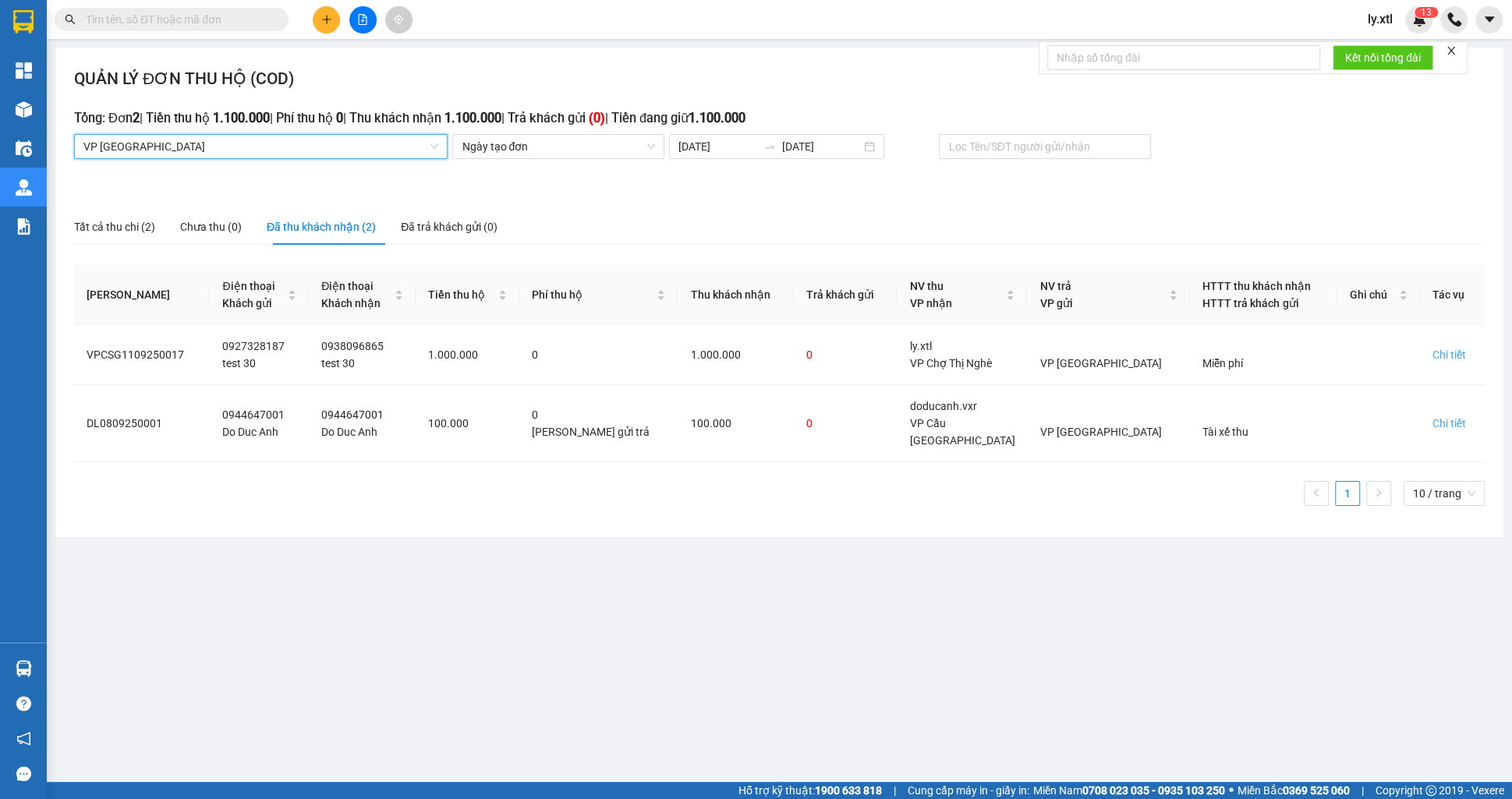
scroll to position [0, 0]
click at [1441, 353] on div "Chi tiết" at bounding box center [1449, 355] width 34 height 17
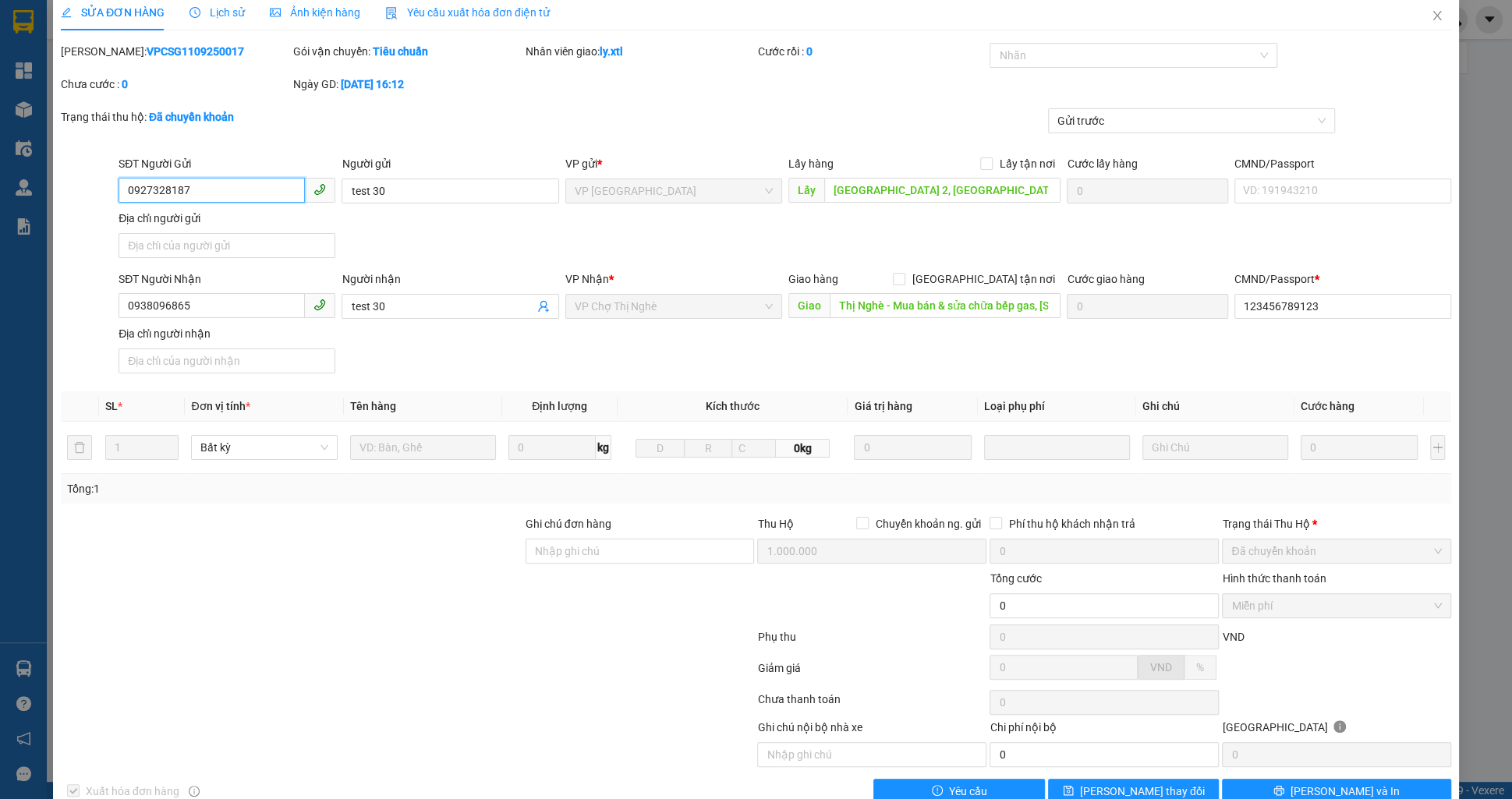
scroll to position [7, 0]
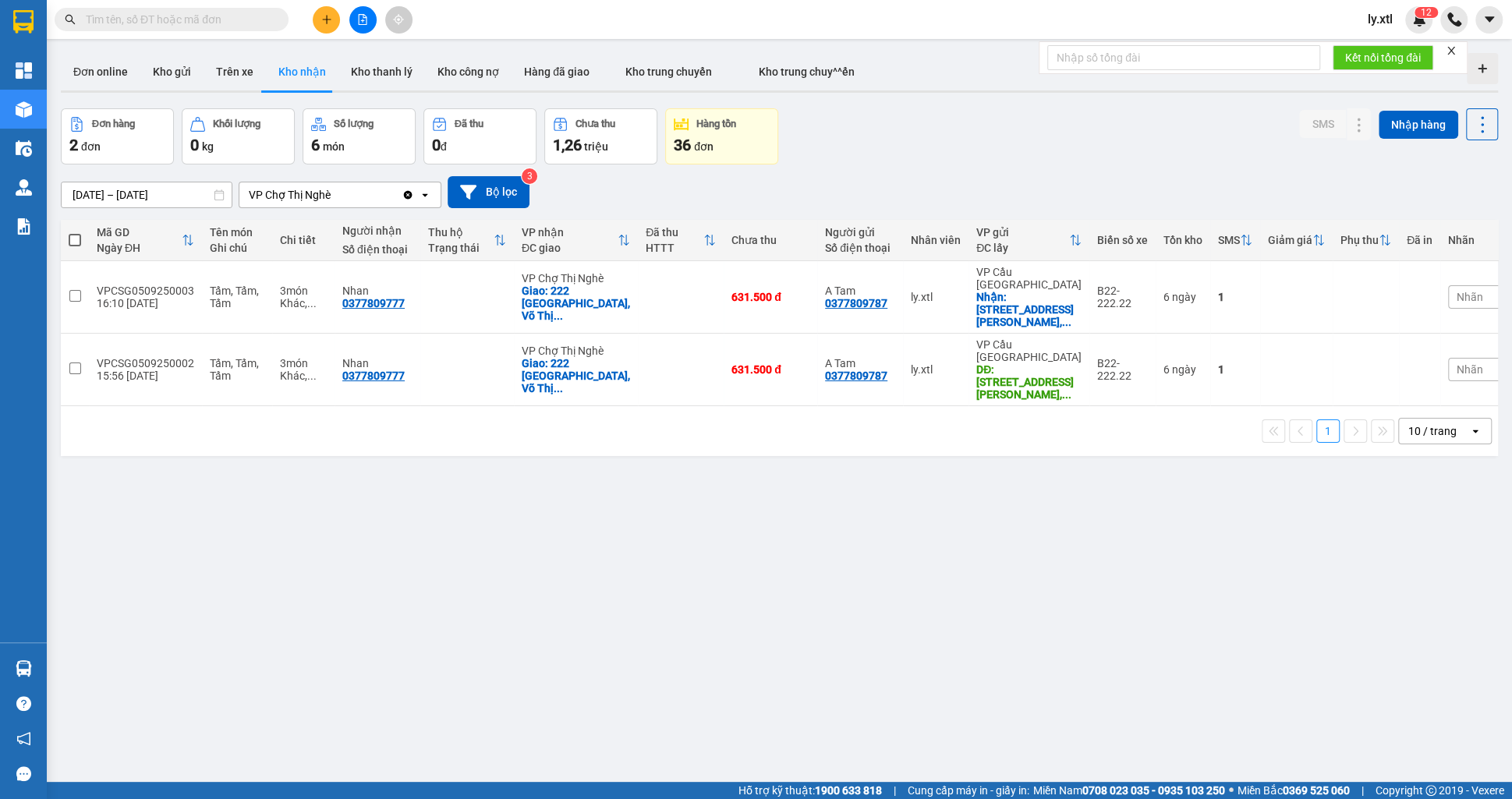
click at [257, 11] on input "text" at bounding box center [178, 19] width 184 height 17
paste input "VPCSG1109250020"
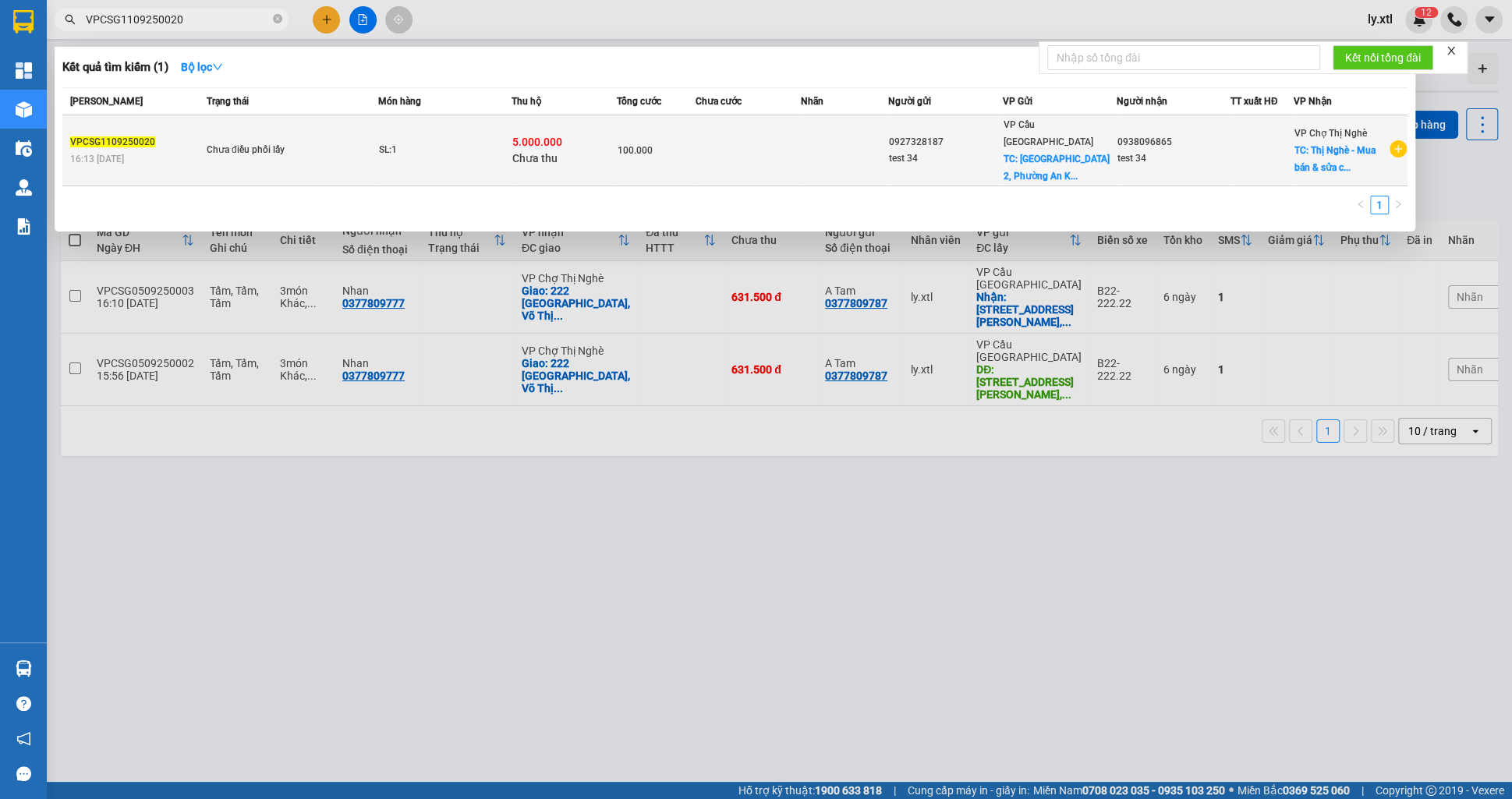
type input "VPCSG1109250020"
click at [456, 142] on div "SL: 1" at bounding box center [438, 150] width 117 height 17
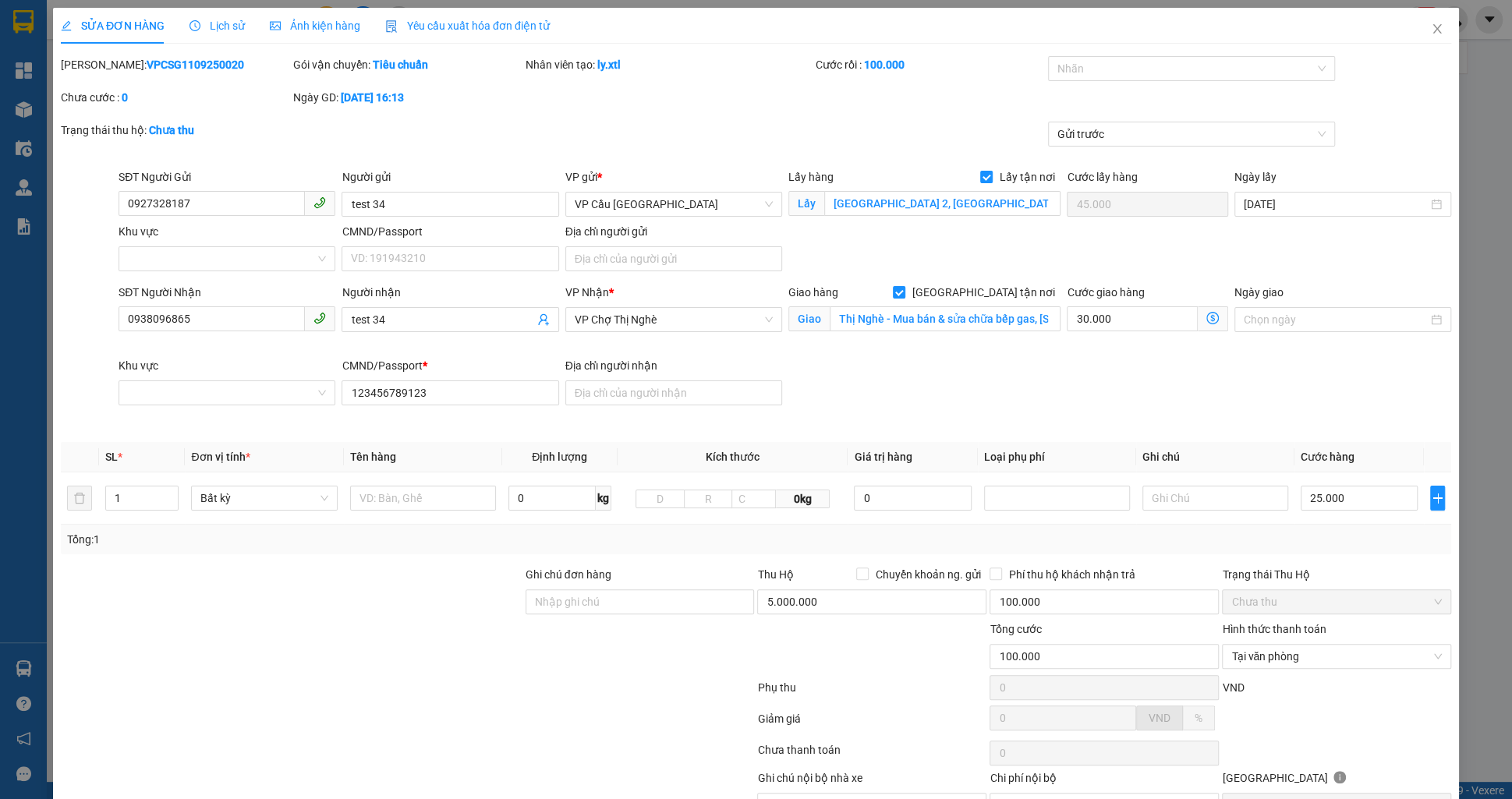
click at [252, 42] on div "SỬA ĐƠN HÀNG Lịch sử Ảnh kiện hàng Yêu cầu xuất hóa đơn điện tử" at bounding box center [305, 26] width 489 height 36
click at [245, 34] on div "SỬA ĐƠN HÀNG Lịch sử Ảnh kiện hàng Yêu cầu xuất hóa đơn điện tử" at bounding box center [305, 26] width 489 height 36
click at [237, 27] on span "Lịch sử" at bounding box center [217, 26] width 55 height 13
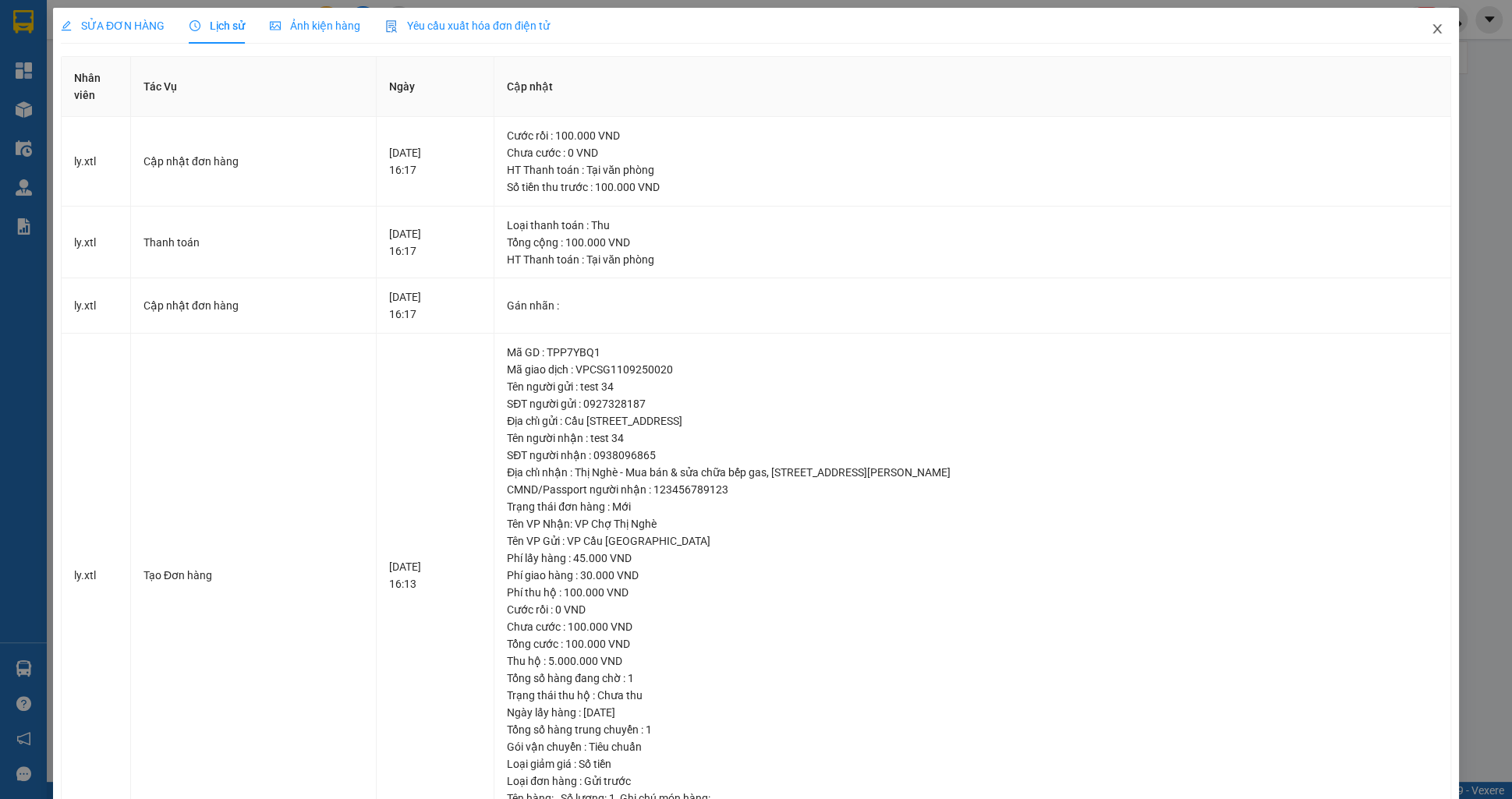
click at [1441, 18] on span "Close" at bounding box center [1438, 30] width 44 height 44
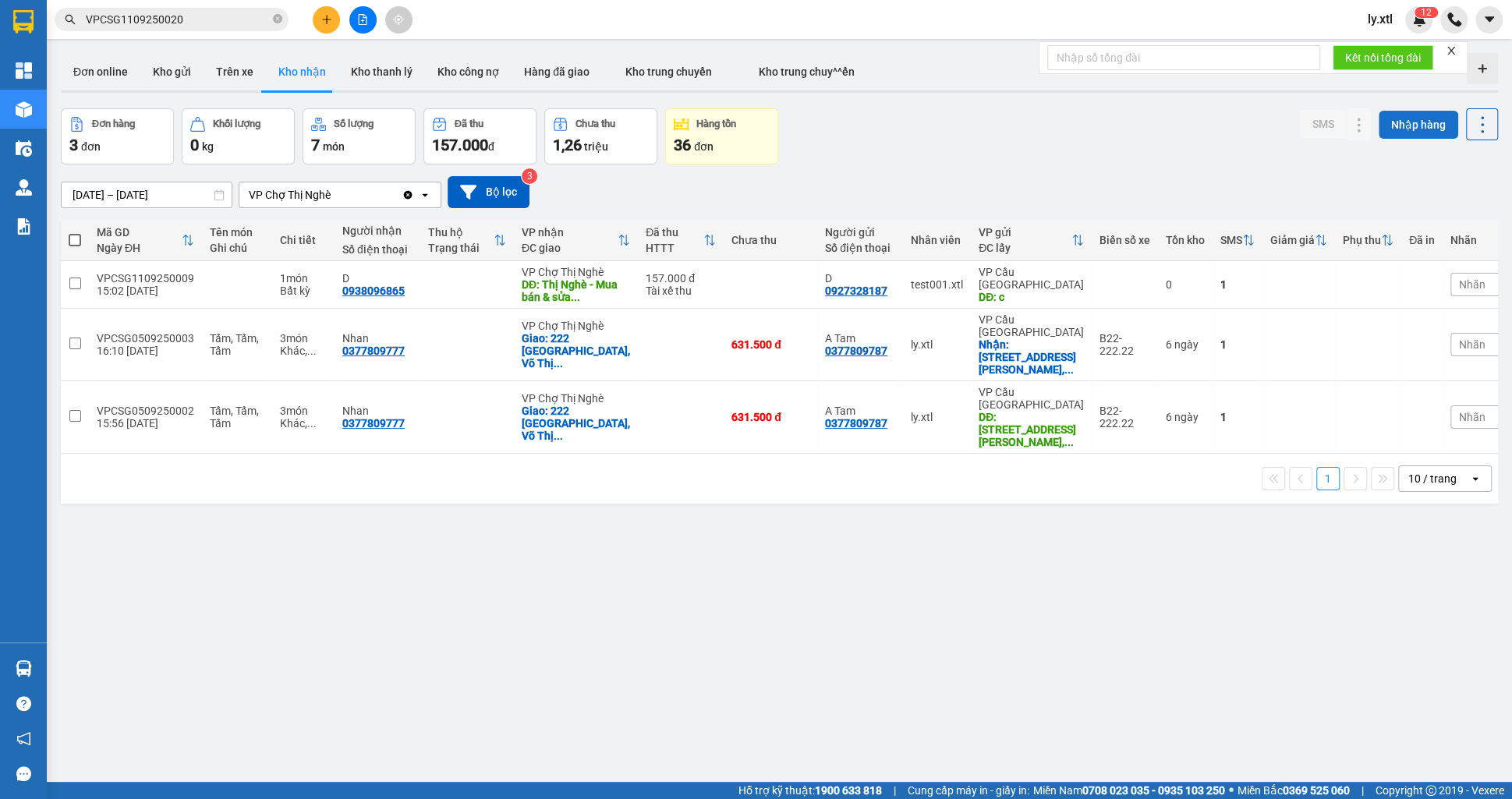
click at [1399, 123] on button "Nhập hàng" at bounding box center [1419, 125] width 80 height 28
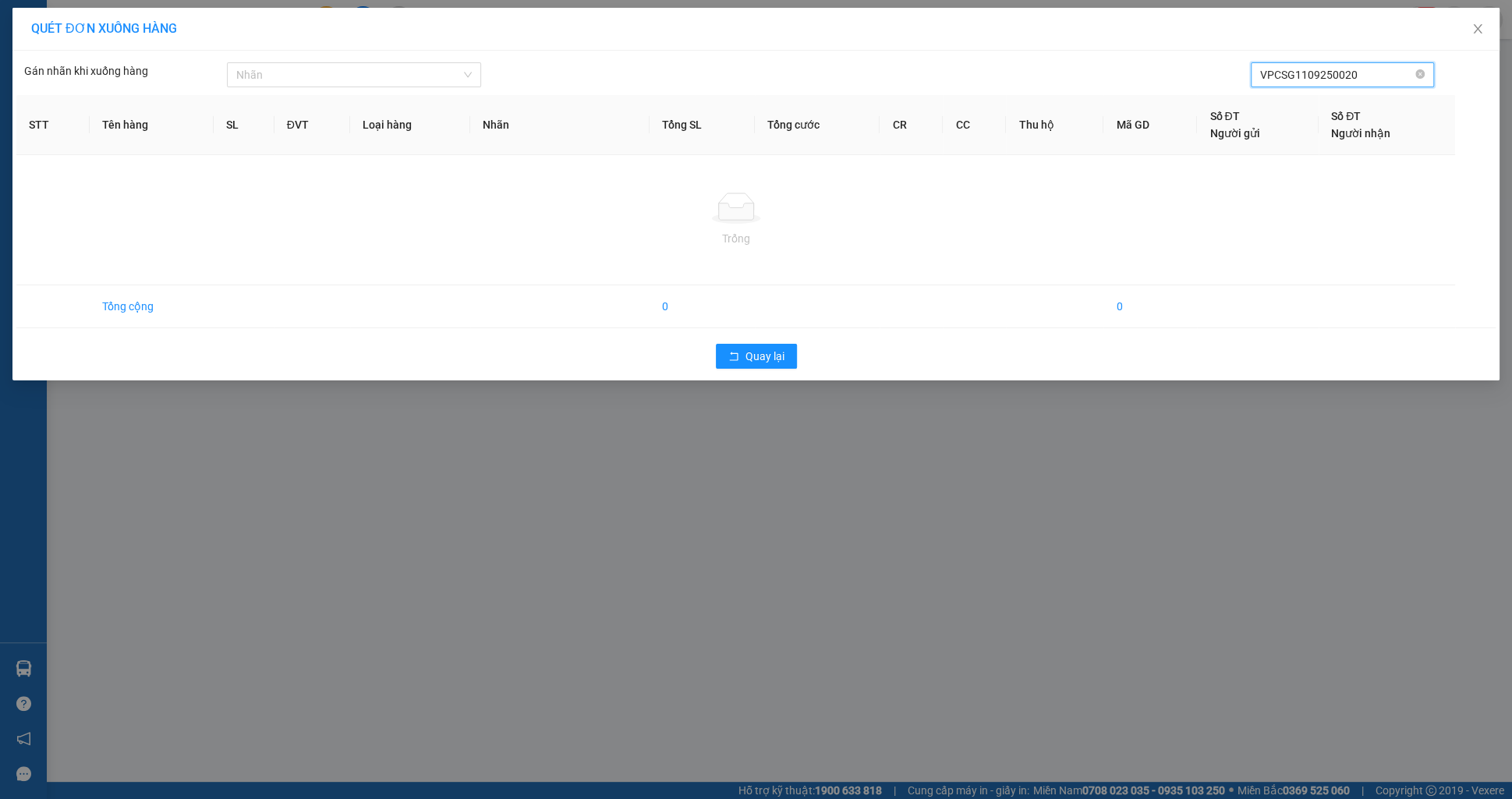
type input "VPCSG1109250020"
click at [1465, 46] on link at bounding box center [1471, 39] width 11 height 17
click at [1464, 34] on span "Close" at bounding box center [1478, 30] width 44 height 44
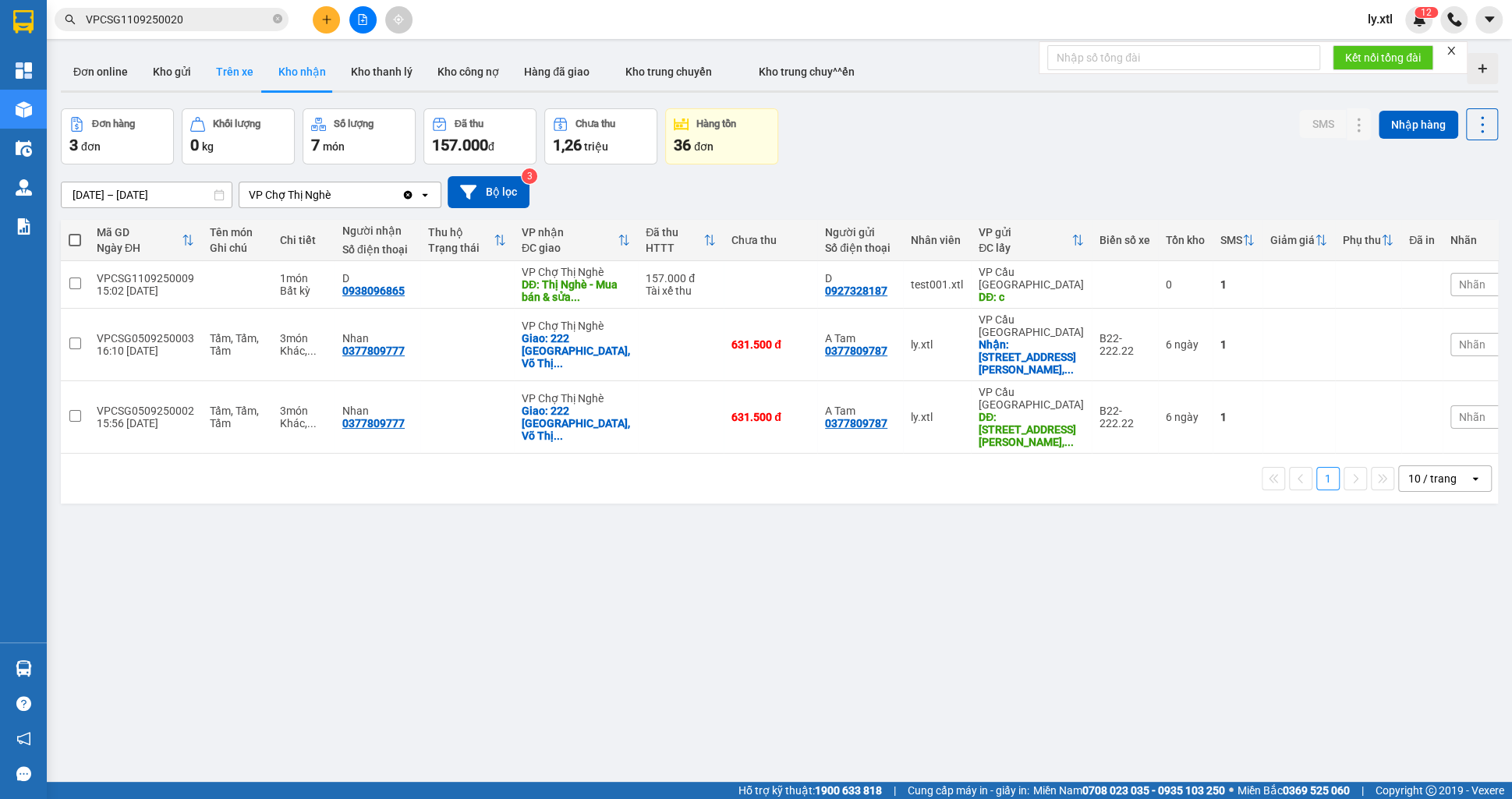
click at [218, 88] on button "Trên xe" at bounding box center [235, 71] width 62 height 38
type input "04/09/2025 – 11/09/2025"
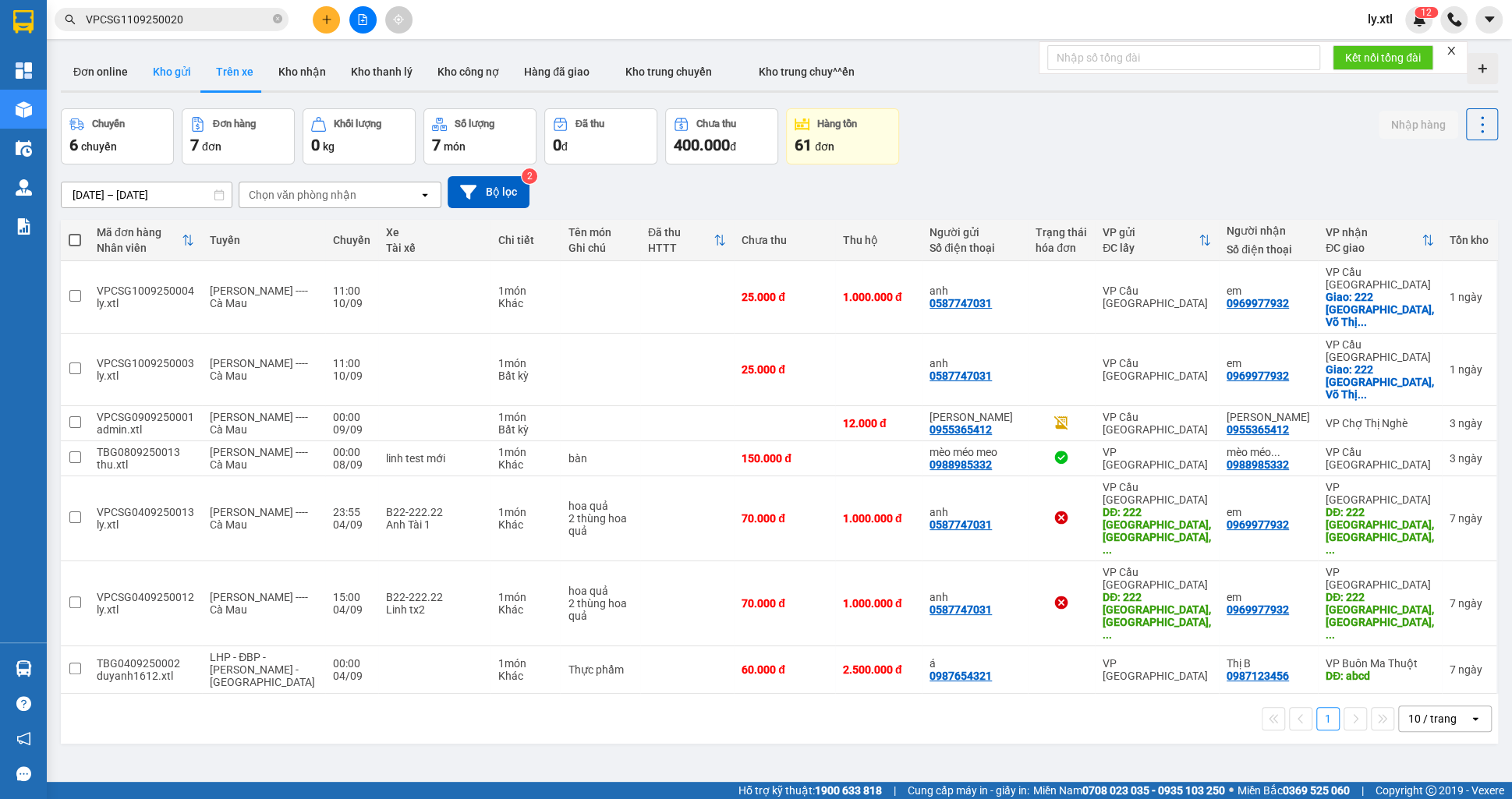
click at [186, 67] on button "Kho gửi" at bounding box center [171, 71] width 63 height 38
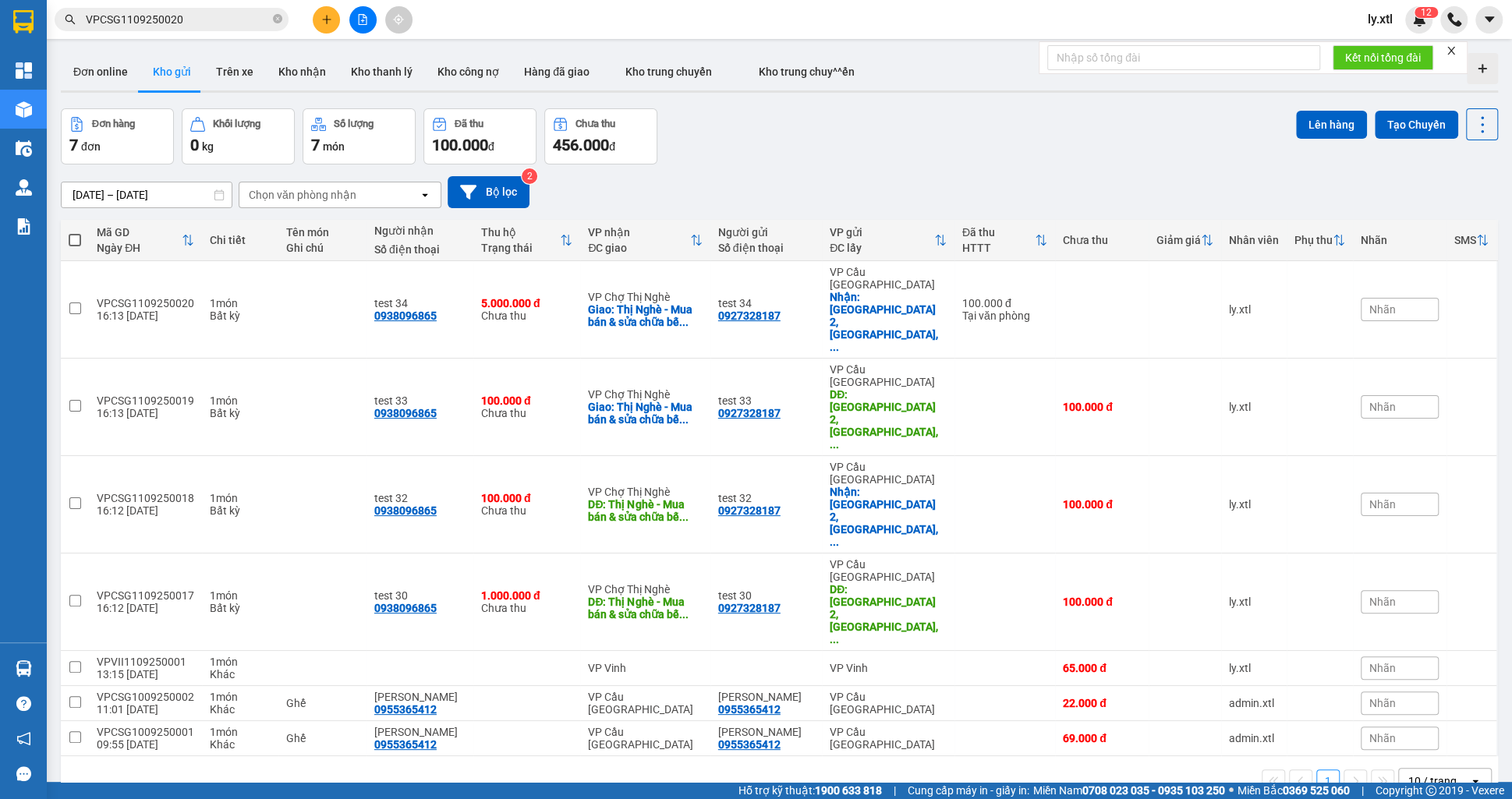
click at [1337, 196] on div "10/09/2025 – 11/09/2025 Press the down arrow key to interact with the calendar …" at bounding box center [779, 192] width 1437 height 32
click at [77, 302] on input "checkbox" at bounding box center [75, 308] width 12 height 12
checkbox input "true"
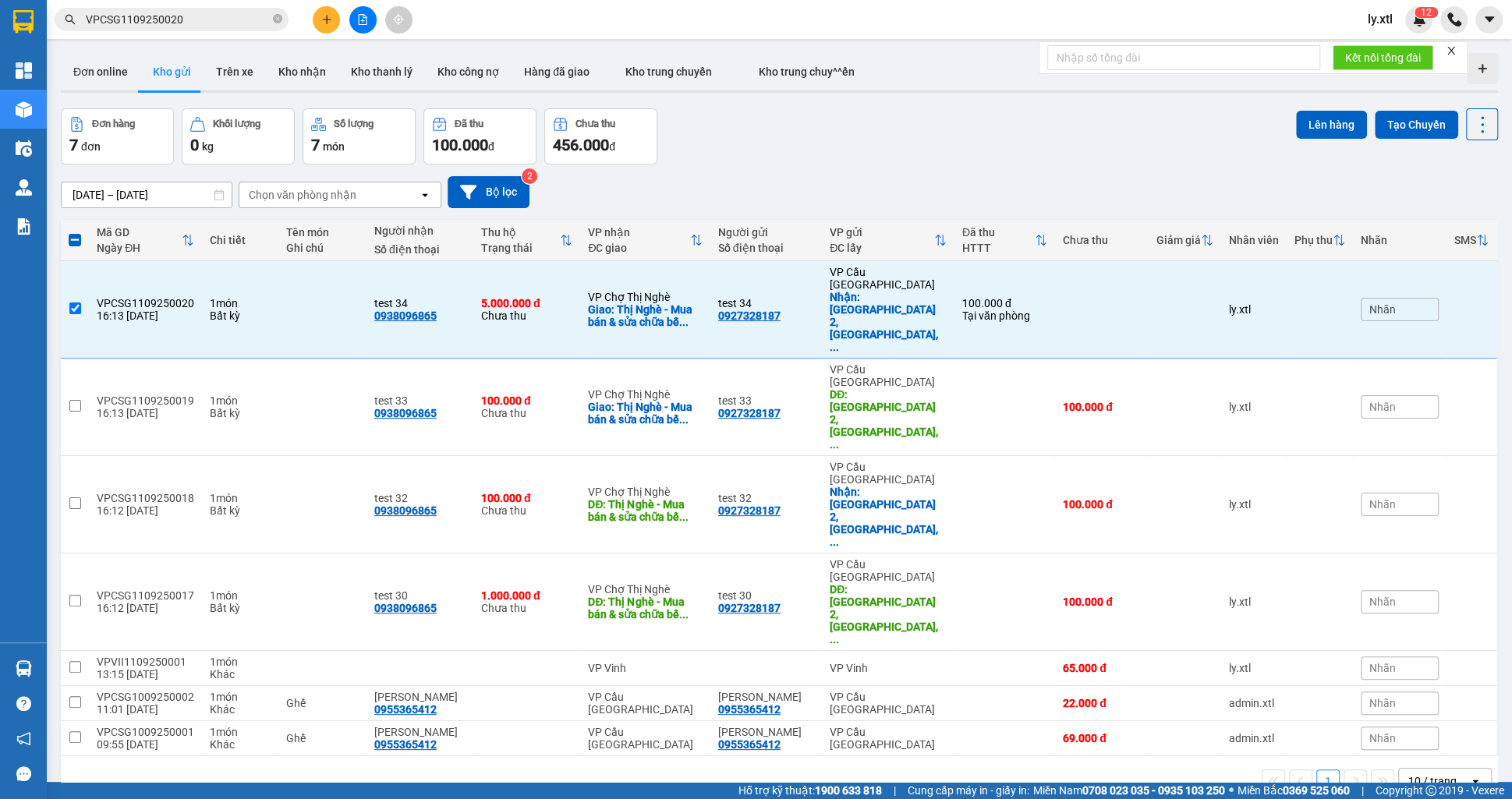
click at [1325, 145] on div "Lên hàng Tạo Chuyến" at bounding box center [1397, 136] width 202 height 56
click at [1319, 134] on button "Lên hàng" at bounding box center [1331, 125] width 71 height 28
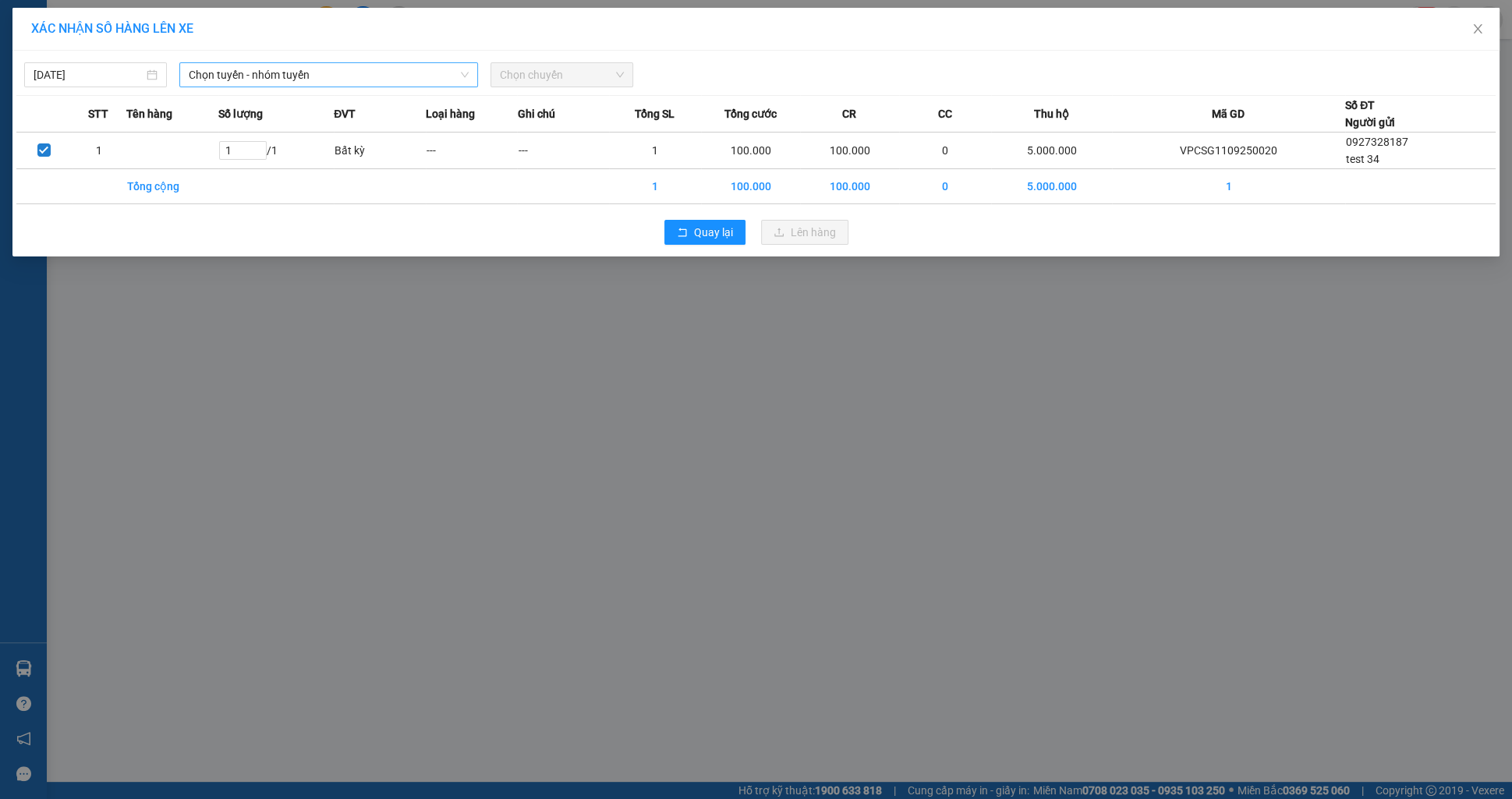
click at [228, 67] on span "Chọn tuyến - nhóm tuyến" at bounding box center [328, 75] width 279 height 24
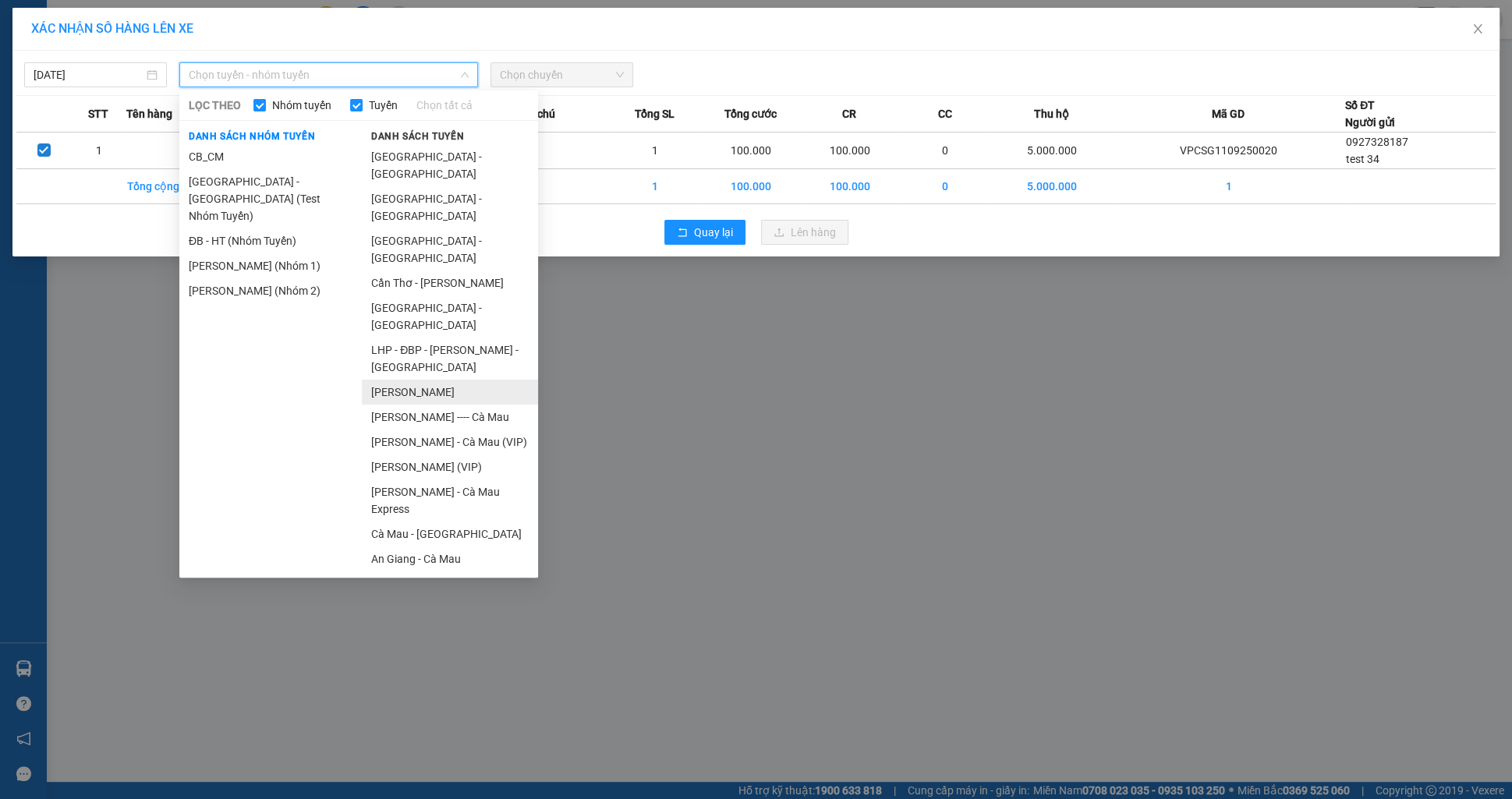
click at [455, 379] on li "Cà Mau - Cao Bằng" at bounding box center [450, 391] width 176 height 25
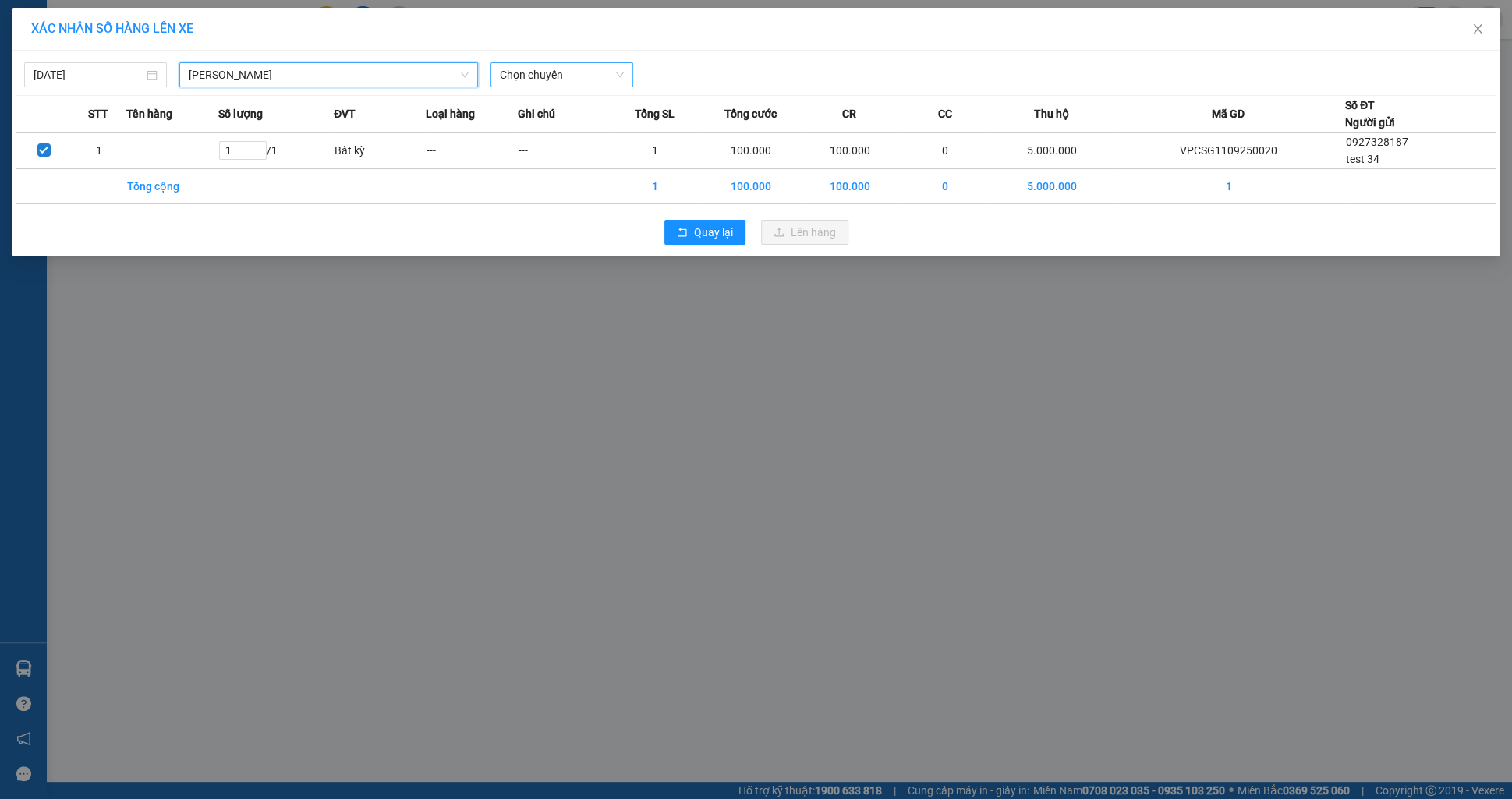
click at [520, 72] on span "Chọn chuyến" at bounding box center [561, 75] width 124 height 24
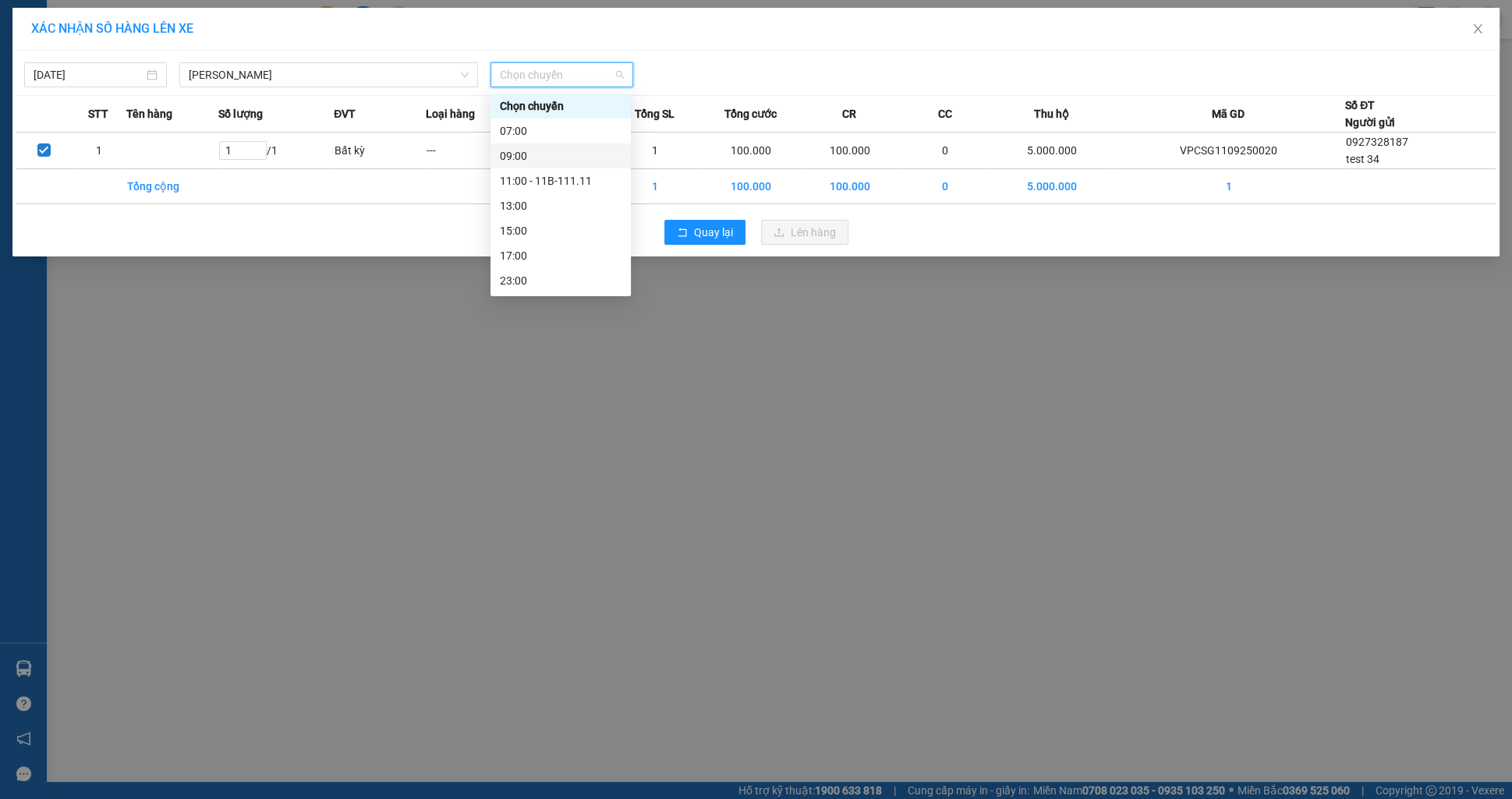
scroll to position [25, 0]
click at [568, 275] on div "23:30 - B22-222.22" at bounding box center [560, 280] width 122 height 17
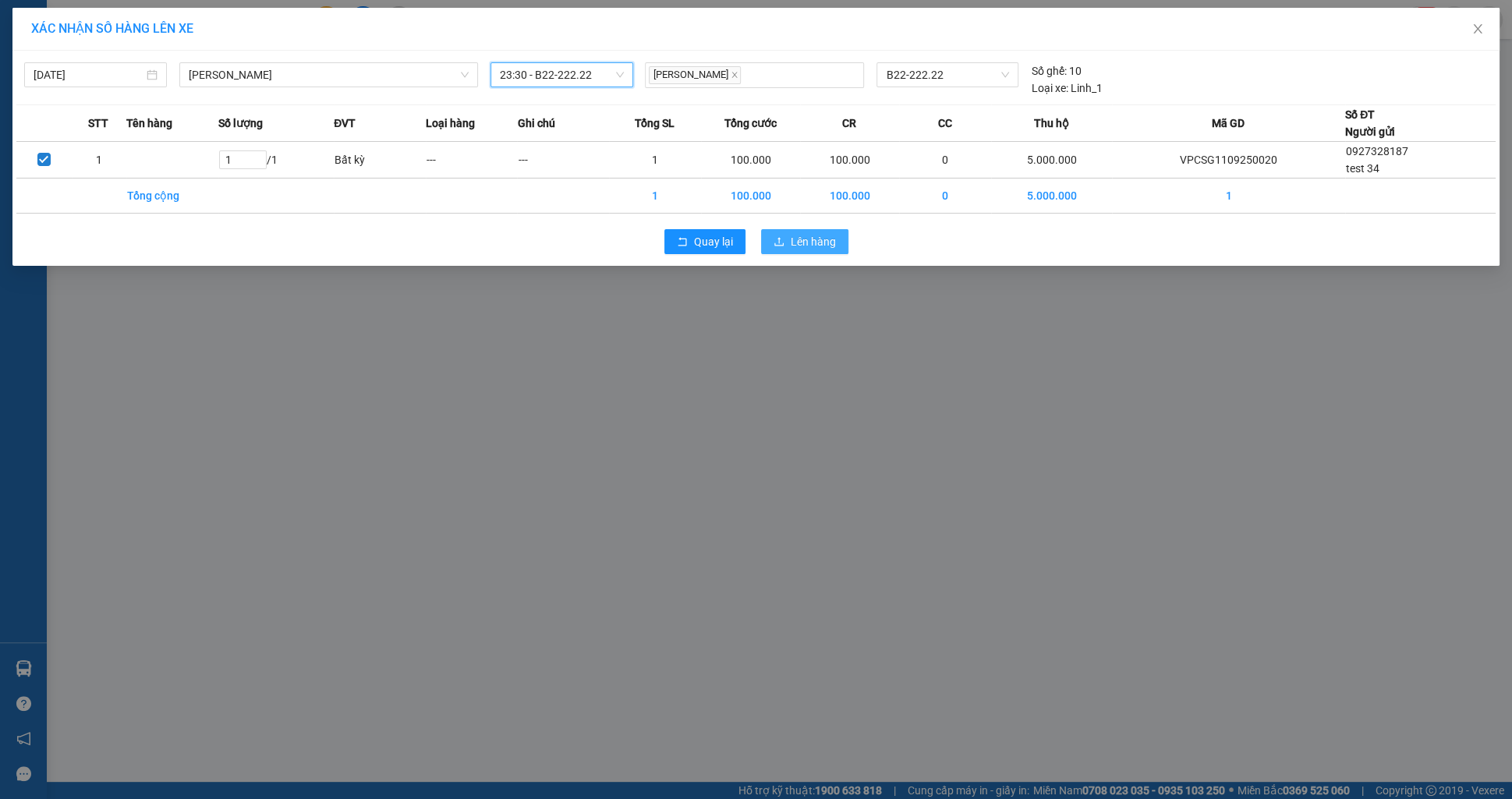
click at [778, 245] on icon "upload" at bounding box center [779, 242] width 11 height 11
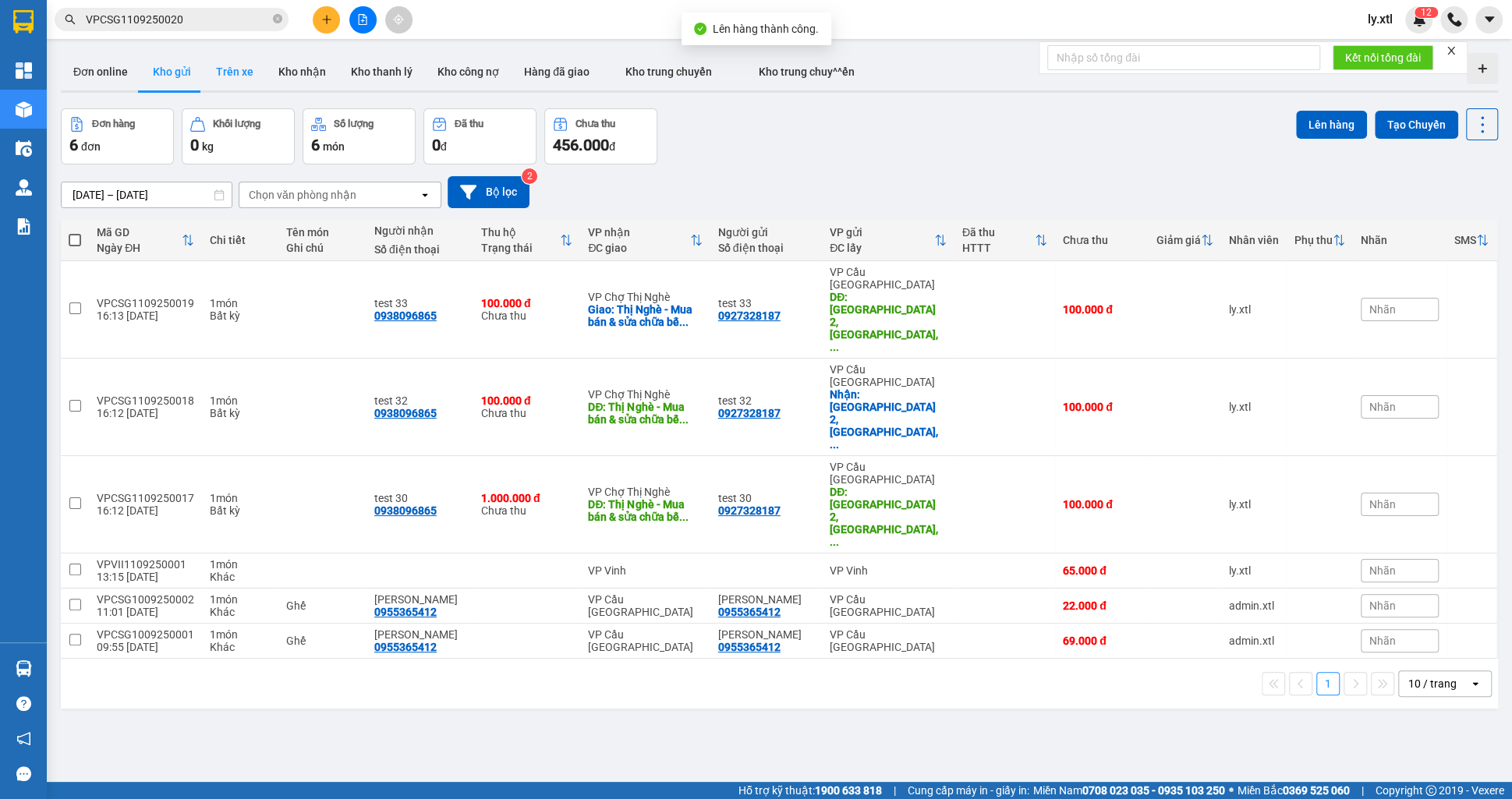
click at [216, 88] on button "Trên xe" at bounding box center [235, 71] width 62 height 38
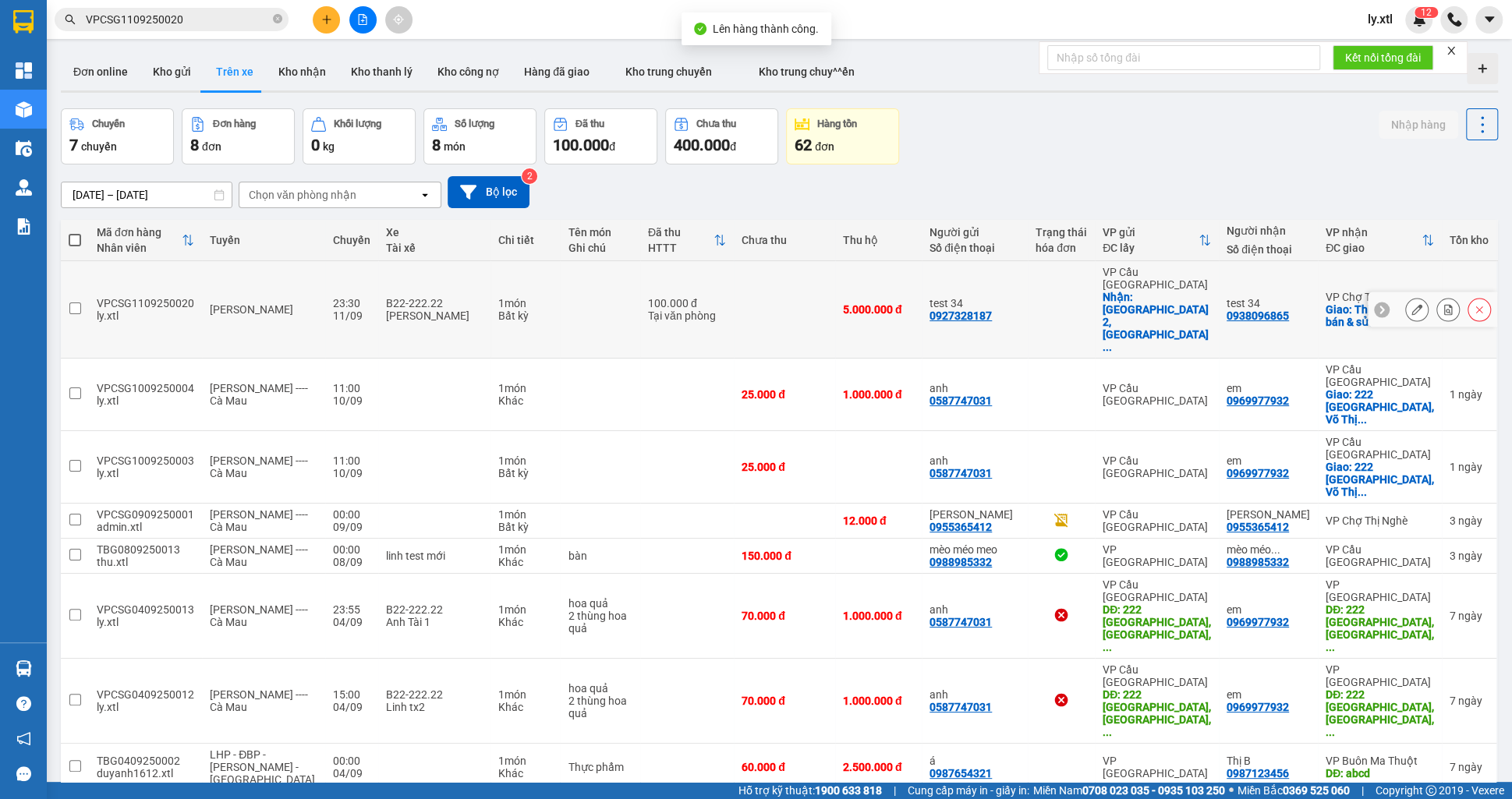
click at [68, 284] on td at bounding box center [74, 310] width 28 height 97
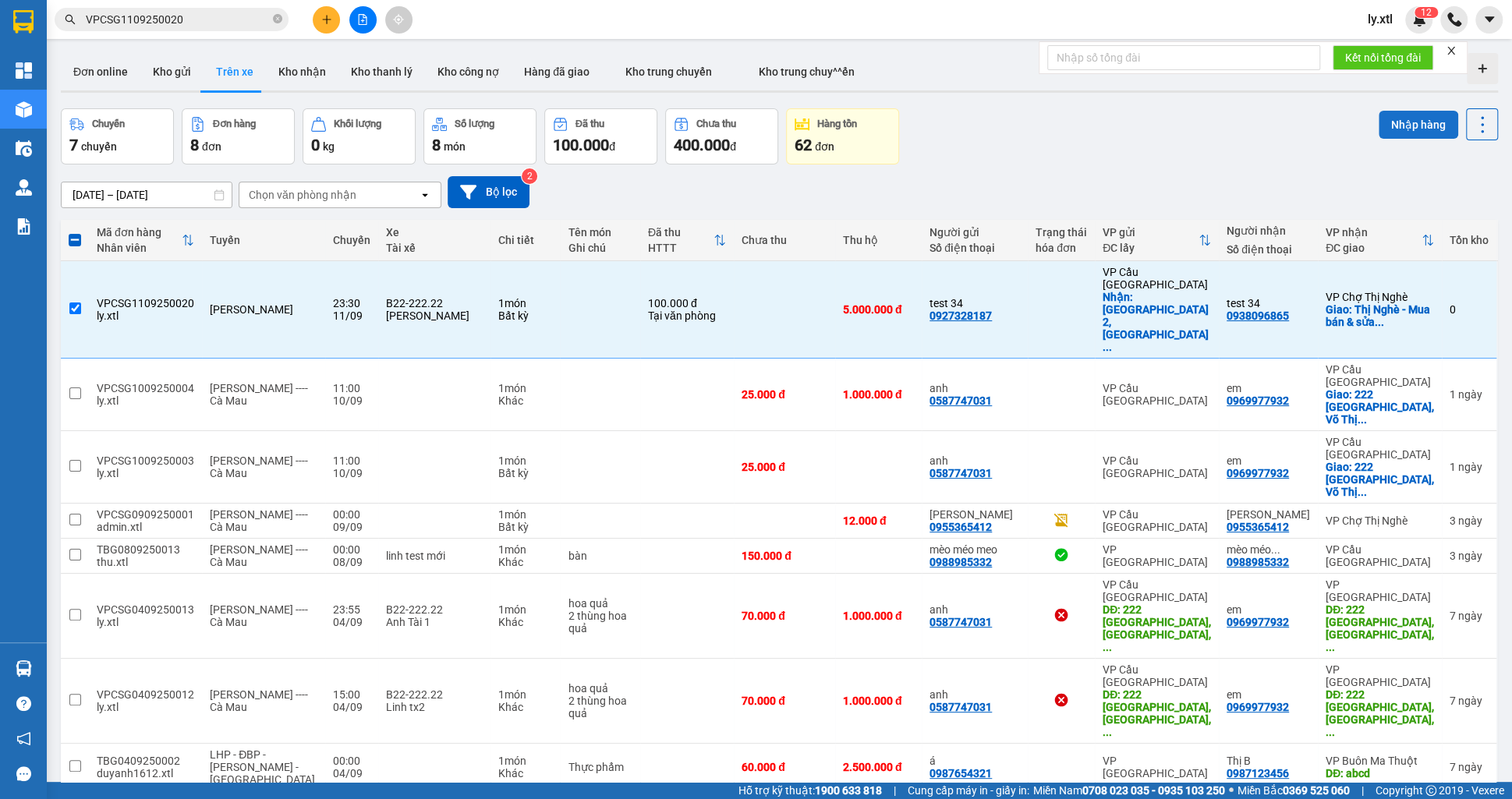
click at [1415, 132] on button "Nhập hàng" at bounding box center [1419, 125] width 80 height 28
checkbox input "false"
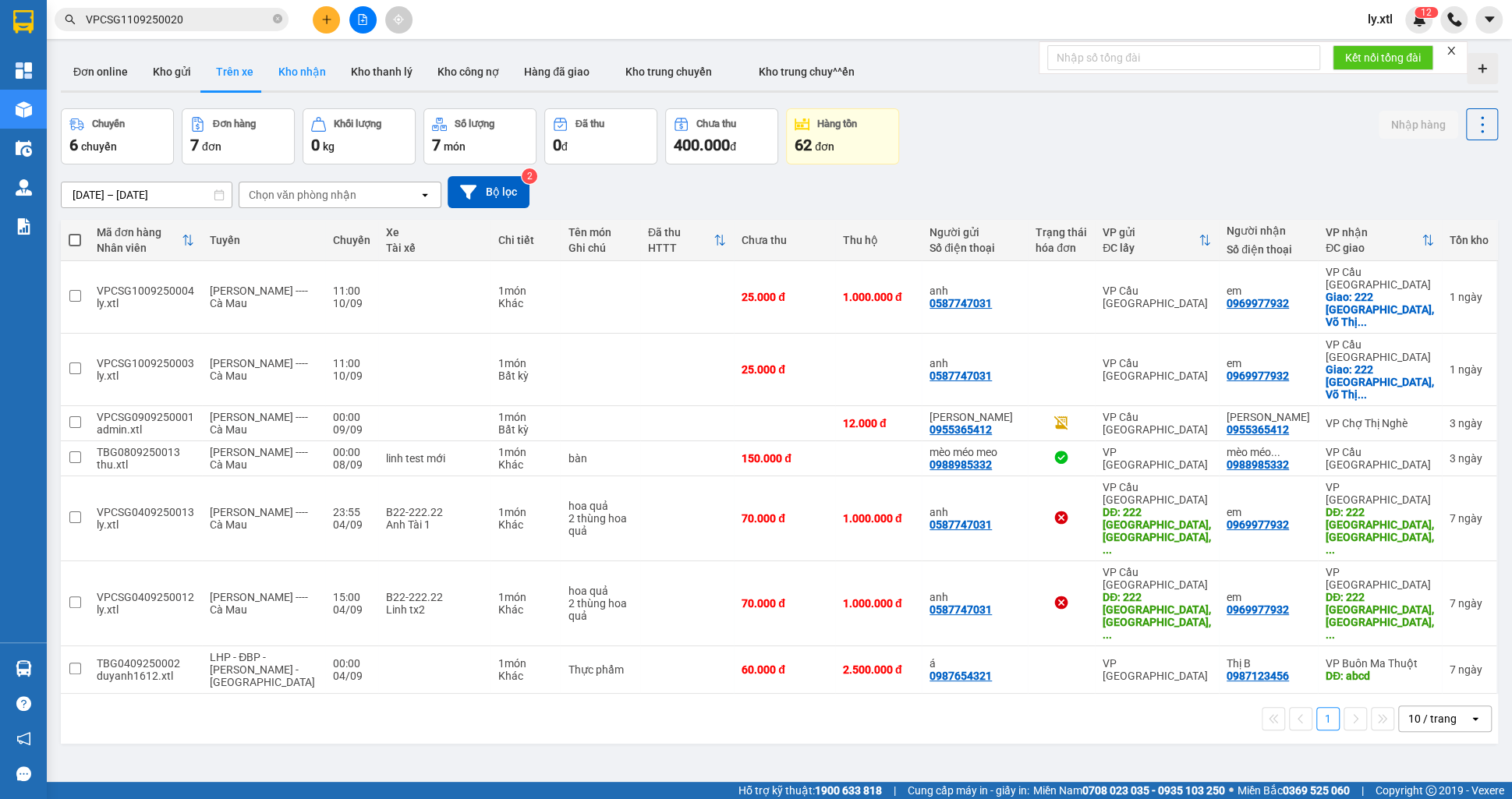
click at [286, 80] on button "Kho nhận" at bounding box center [301, 71] width 72 height 38
type input "[DATE] – [DATE]"
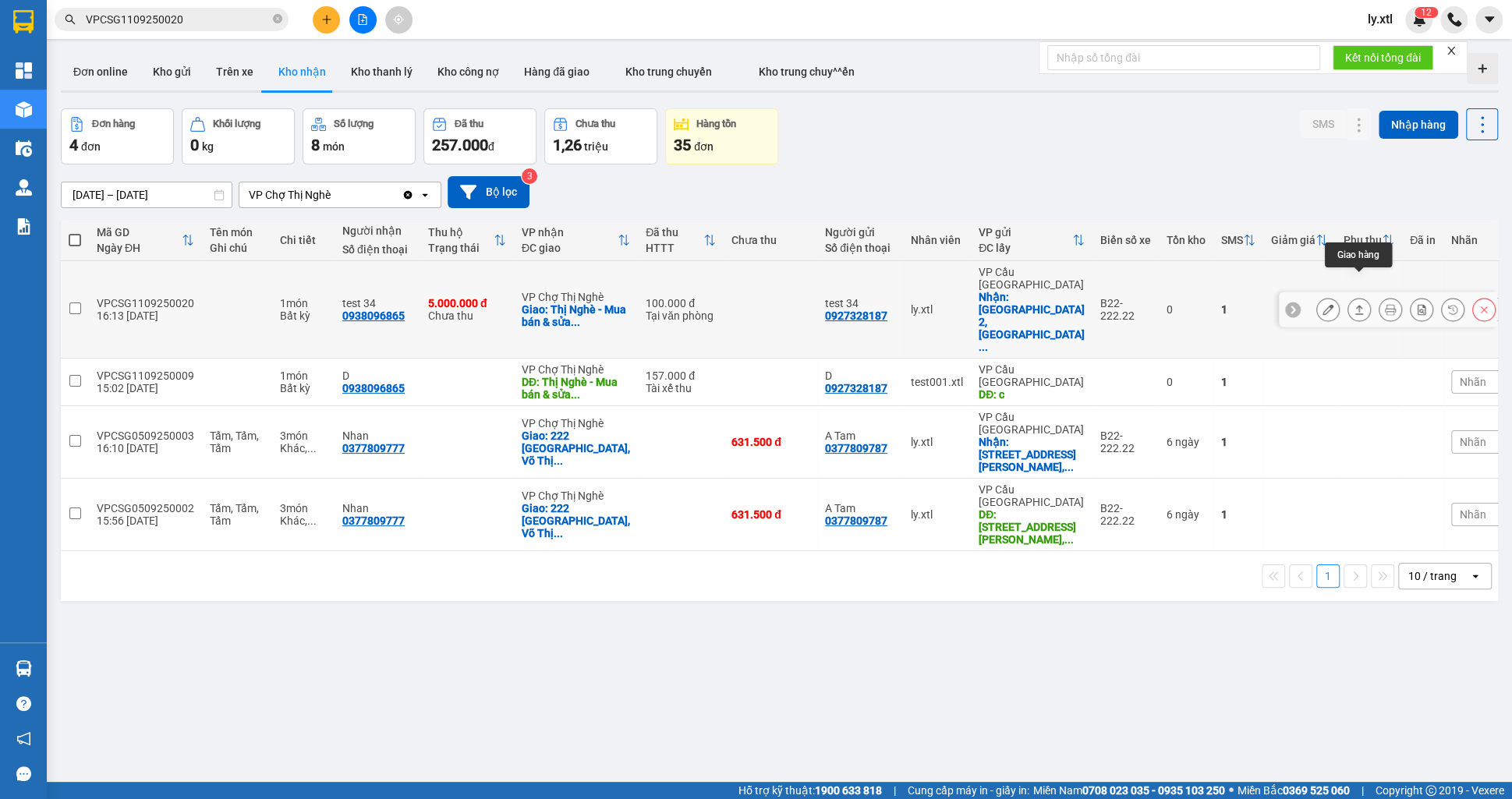
click at [1363, 304] on icon at bounding box center [1359, 310] width 11 height 11
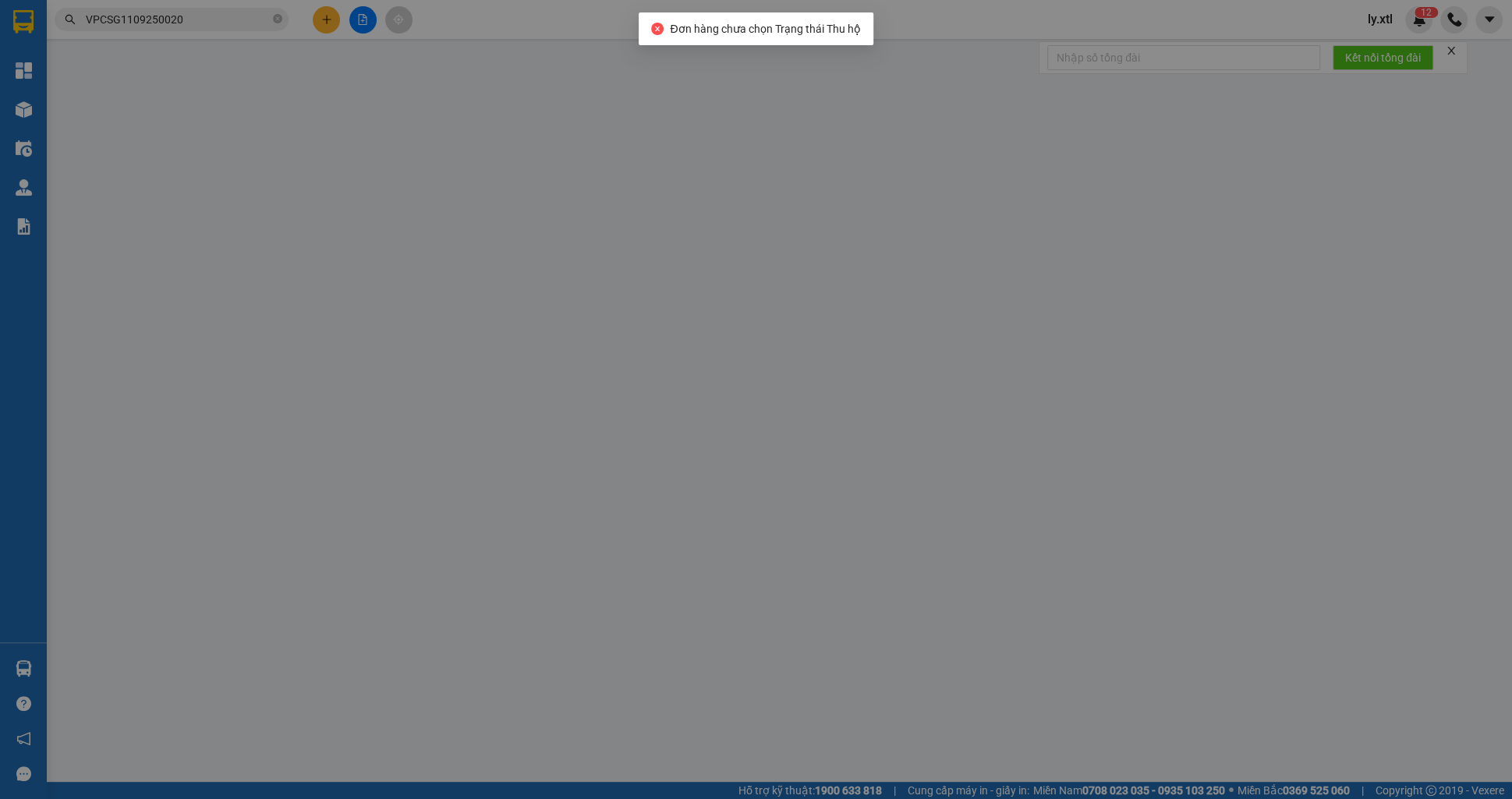
type input "0927328187"
type input "test 34"
checkbox input "true"
type input "[GEOGRAPHIC_DATA] 2, [GEOGRAPHIC_DATA], [GEOGRAPHIC_DATA], [GEOGRAPHIC_DATA]"
type input "45.000"
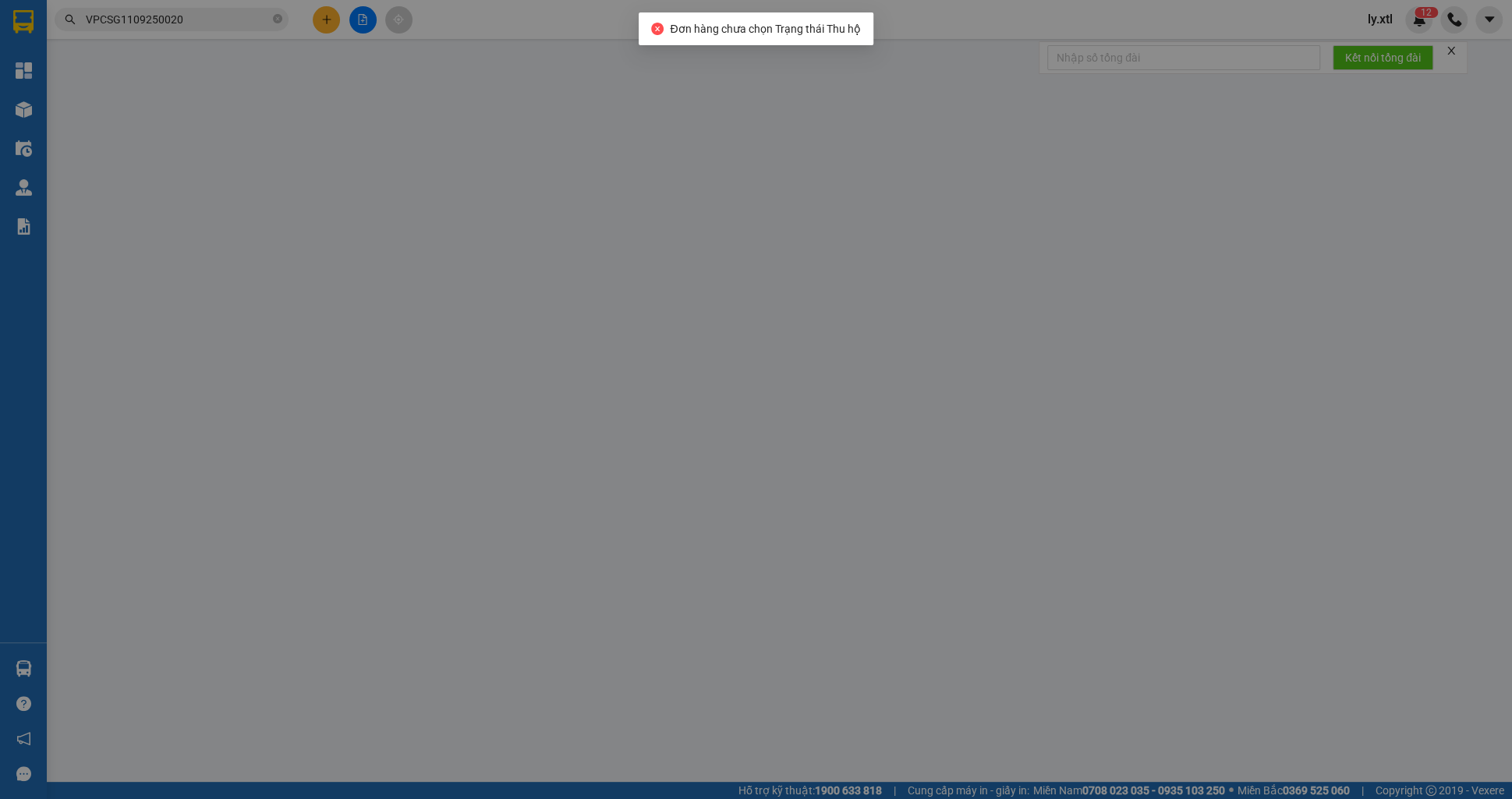
type input "0938096865"
type input "test 34"
checkbox input "true"
type input "Thị Nghè - Mua bán & sửa chữa bếp gas, [STREET_ADDRESS][PERSON_NAME]"
type input "123456789123"
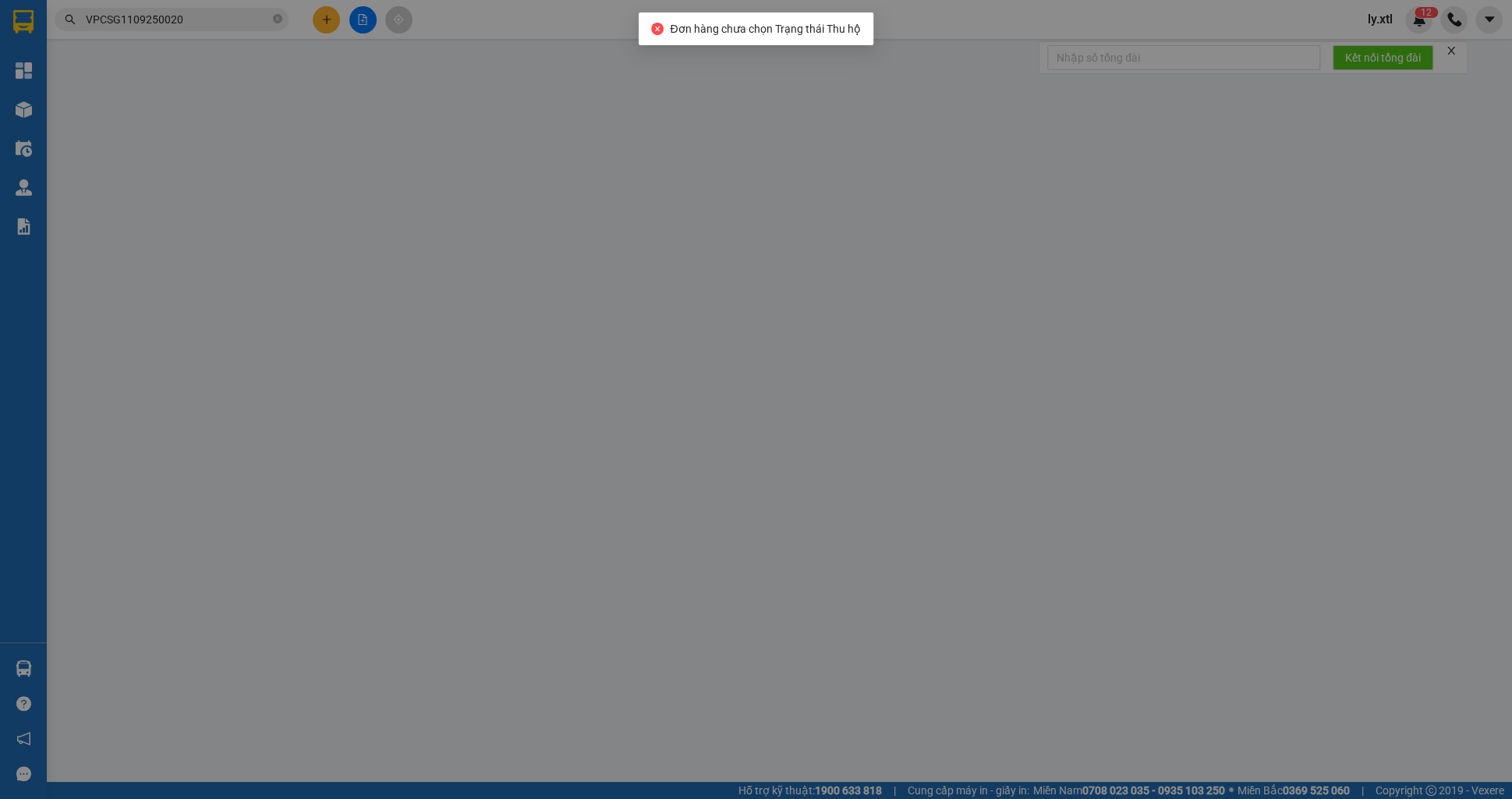
type input "100.000"
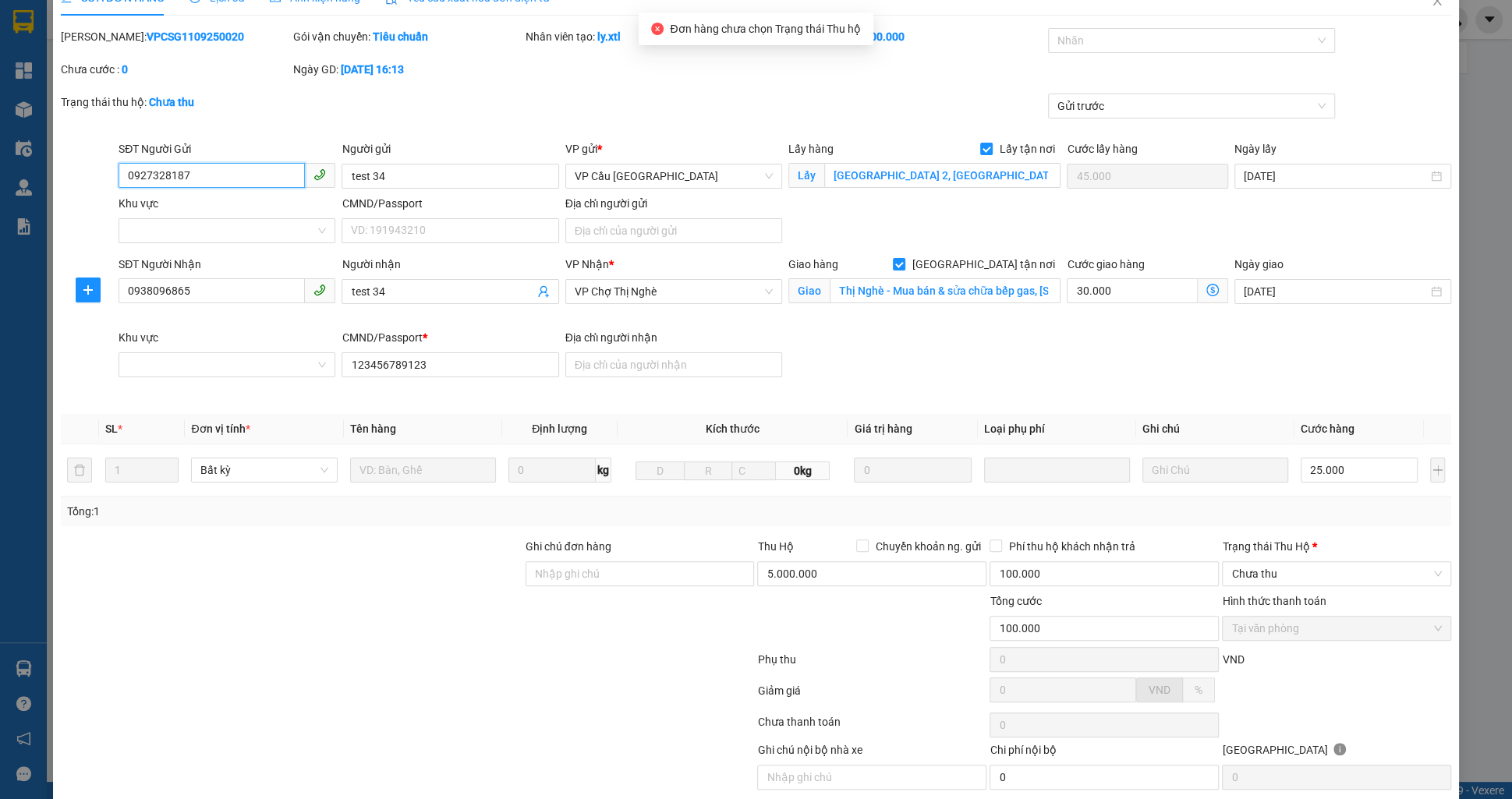
scroll to position [47, 0]
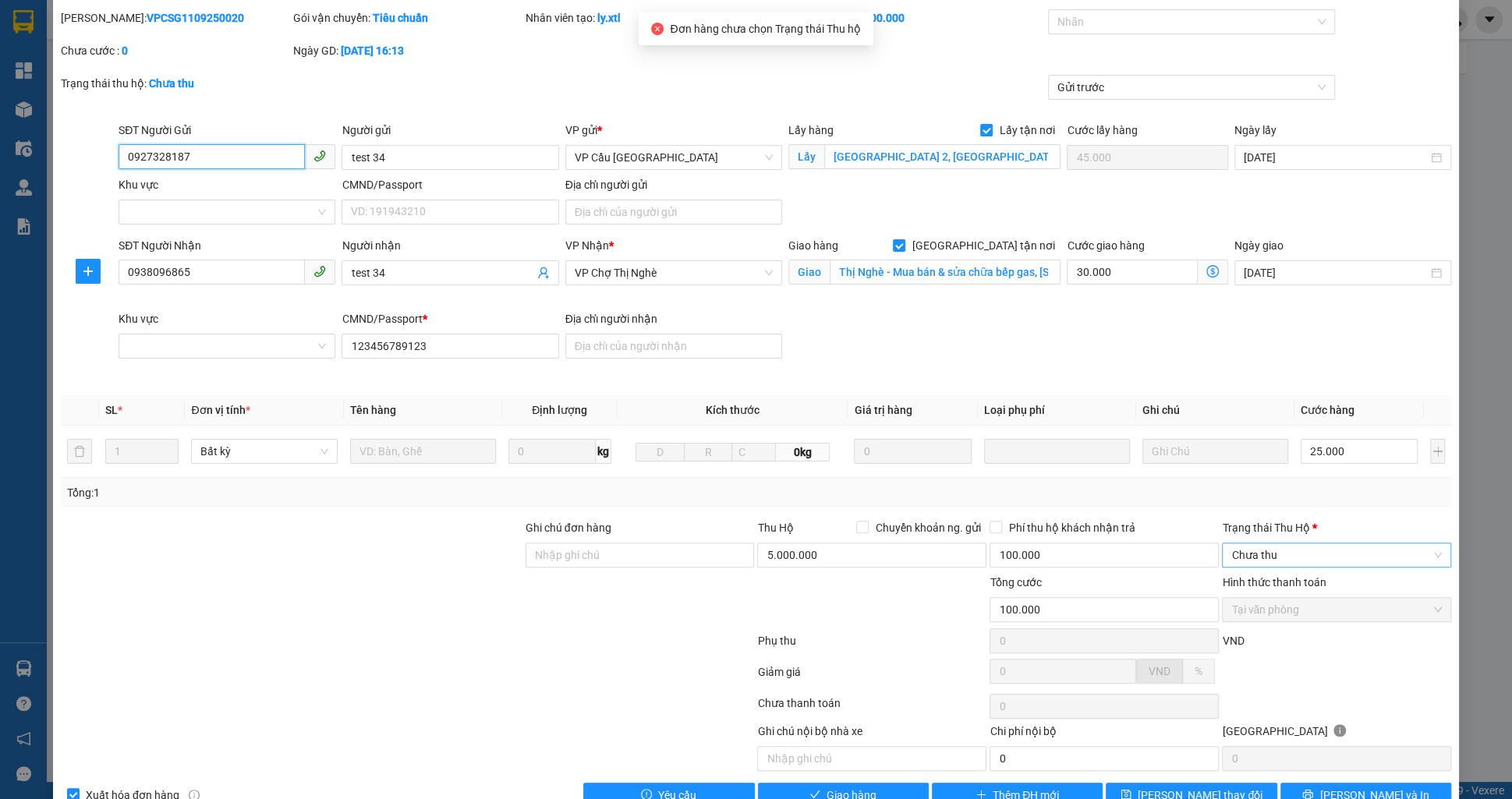
click at [1259, 557] on span "Chưa thu" at bounding box center [1337, 555] width 211 height 24
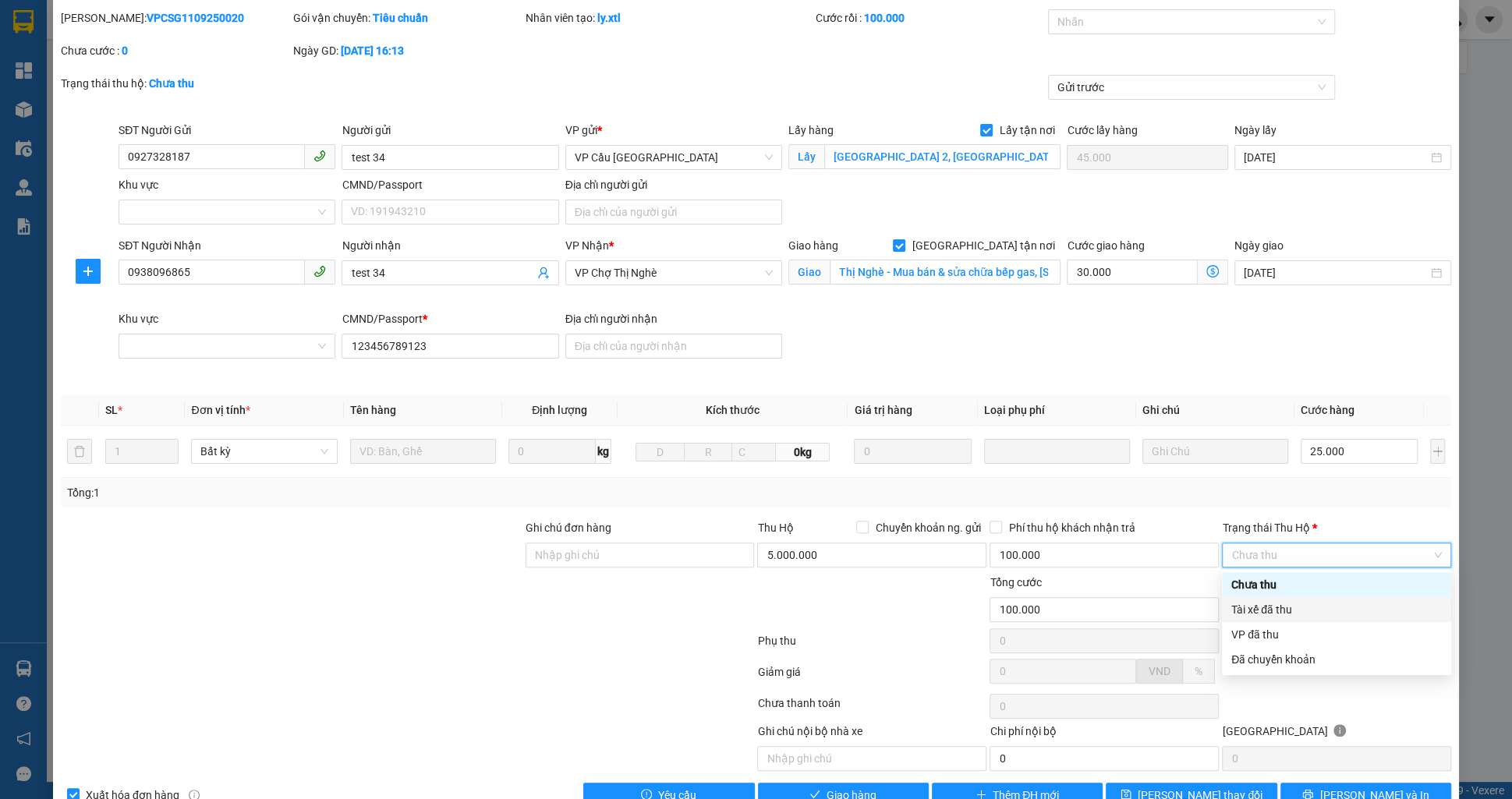
click at [1268, 607] on div "Tài xế đã thu" at bounding box center [1337, 609] width 211 height 17
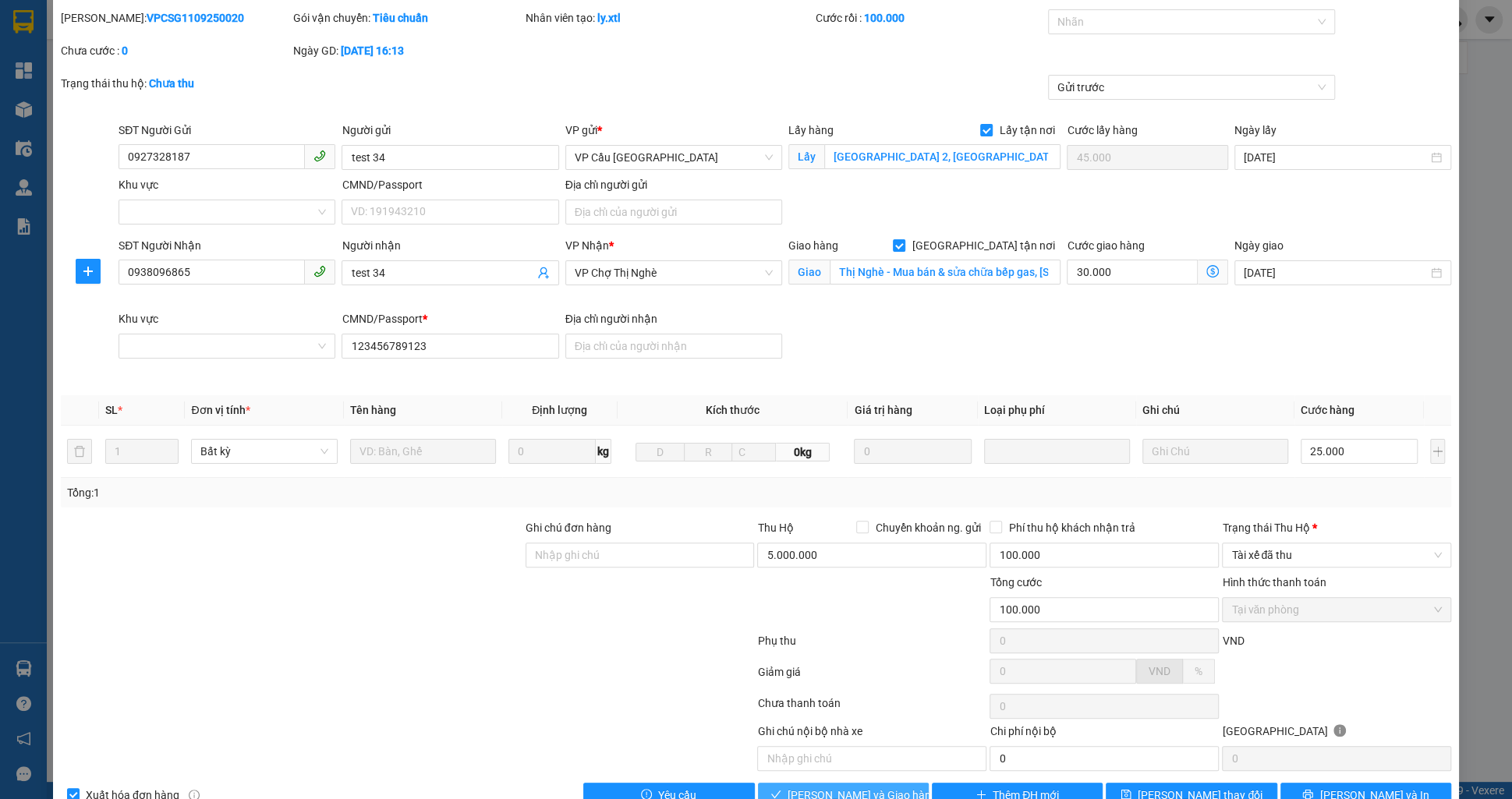
click at [850, 789] on span "[PERSON_NAME] và Giao hàng" at bounding box center [861, 795] width 149 height 17
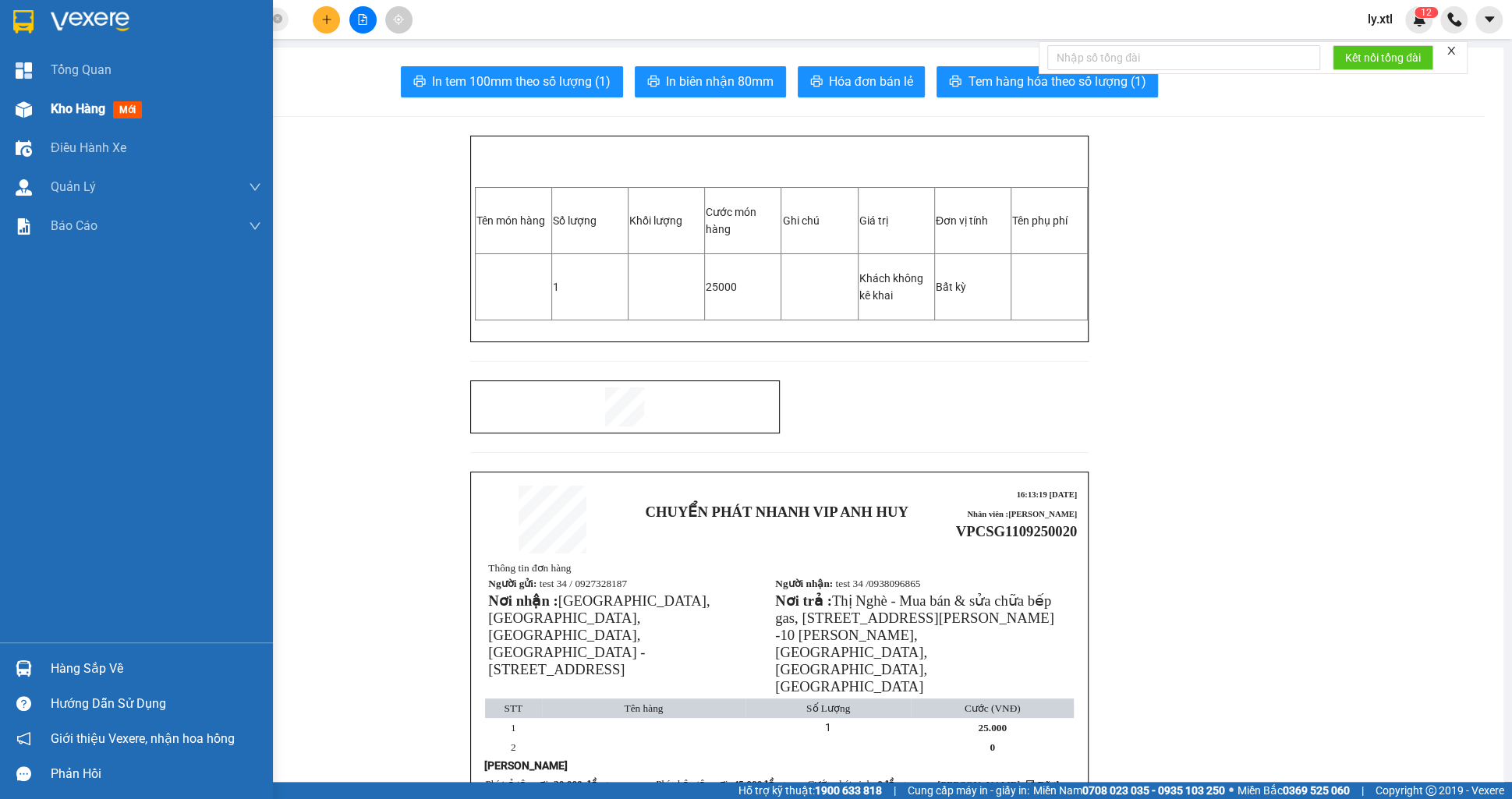
drag, startPoint x: 43, startPoint y: 118, endPoint x: 61, endPoint y: 110, distance: 19.7
click at [43, 117] on div "Kho hàng mới" at bounding box center [137, 109] width 273 height 39
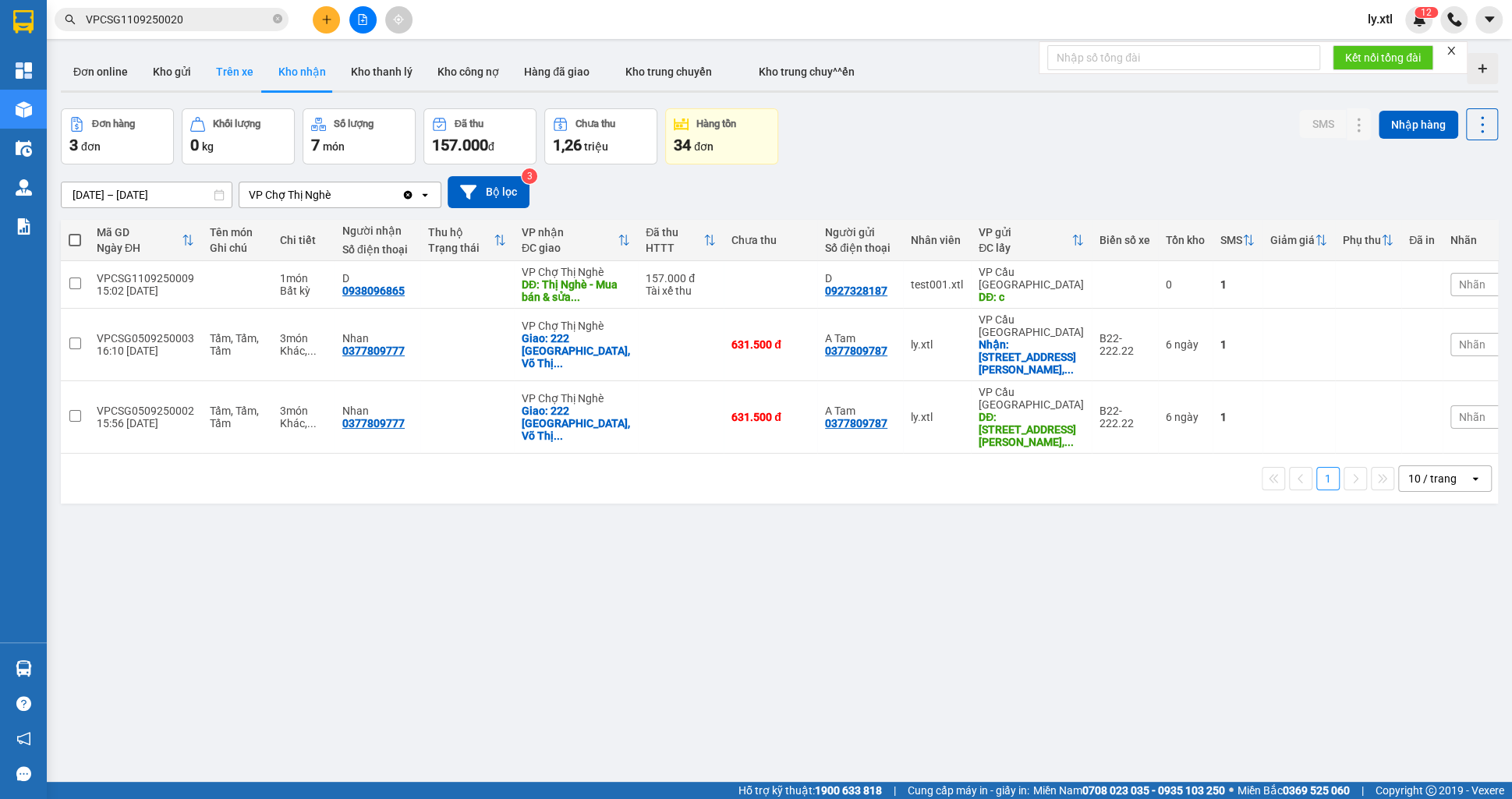
click at [225, 83] on button "Trên xe" at bounding box center [235, 71] width 62 height 38
type input "[DATE] – [DATE]"
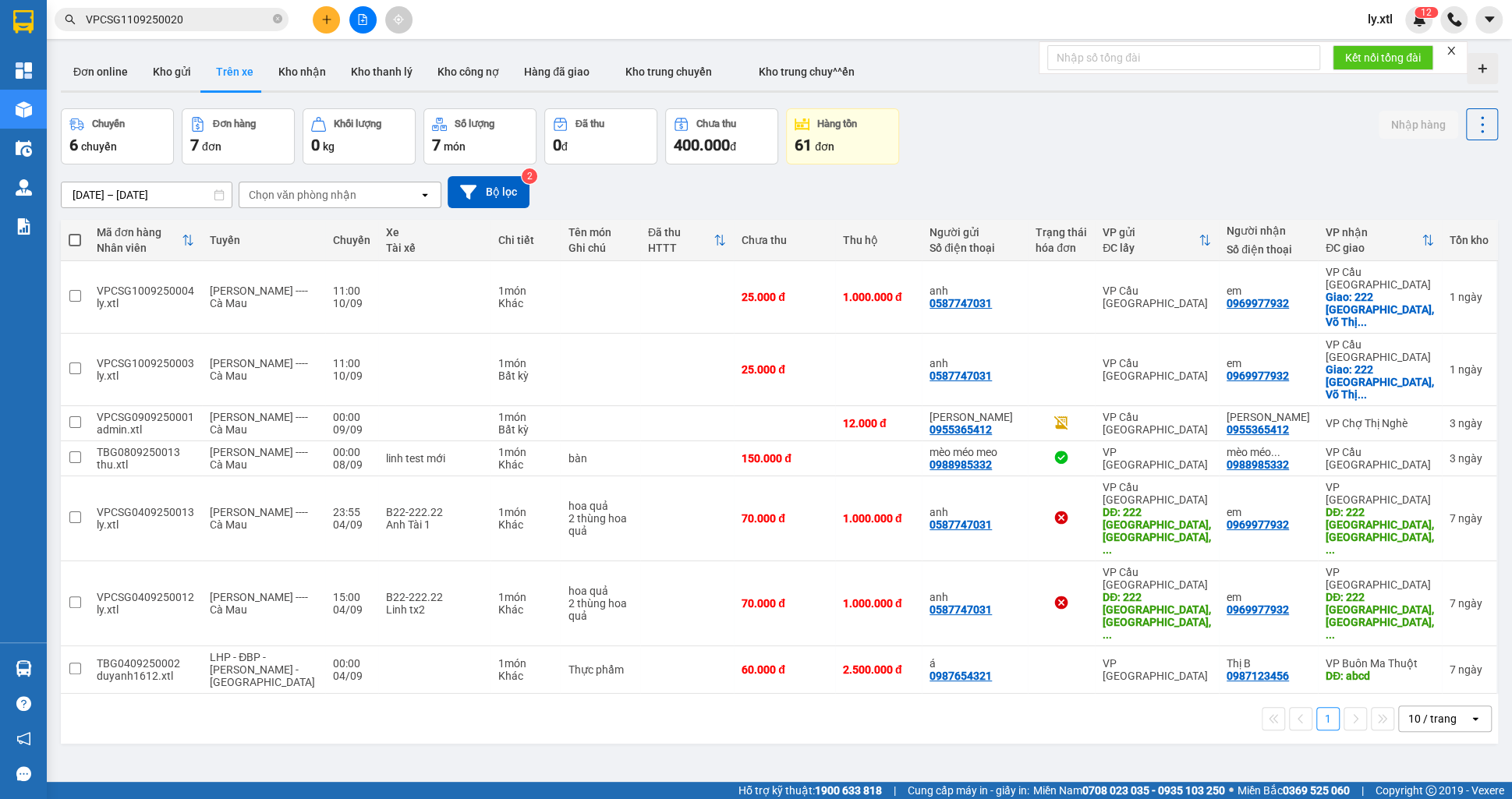
click at [152, 92] on div at bounding box center [779, 92] width 1437 height 3
click at [159, 79] on button "Kho gửi" at bounding box center [171, 71] width 63 height 38
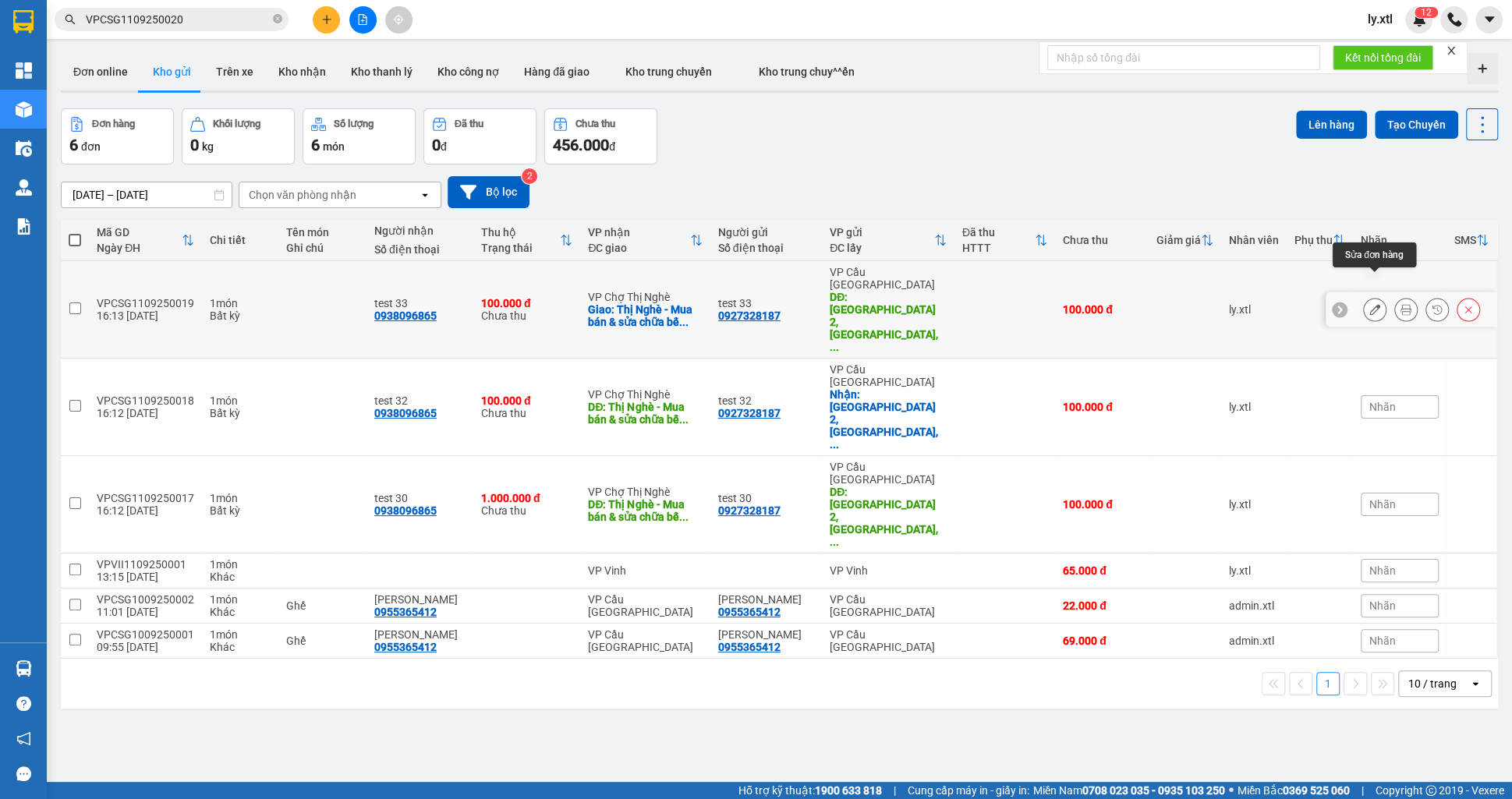
click at [1381, 296] on button at bounding box center [1375, 310] width 22 height 27
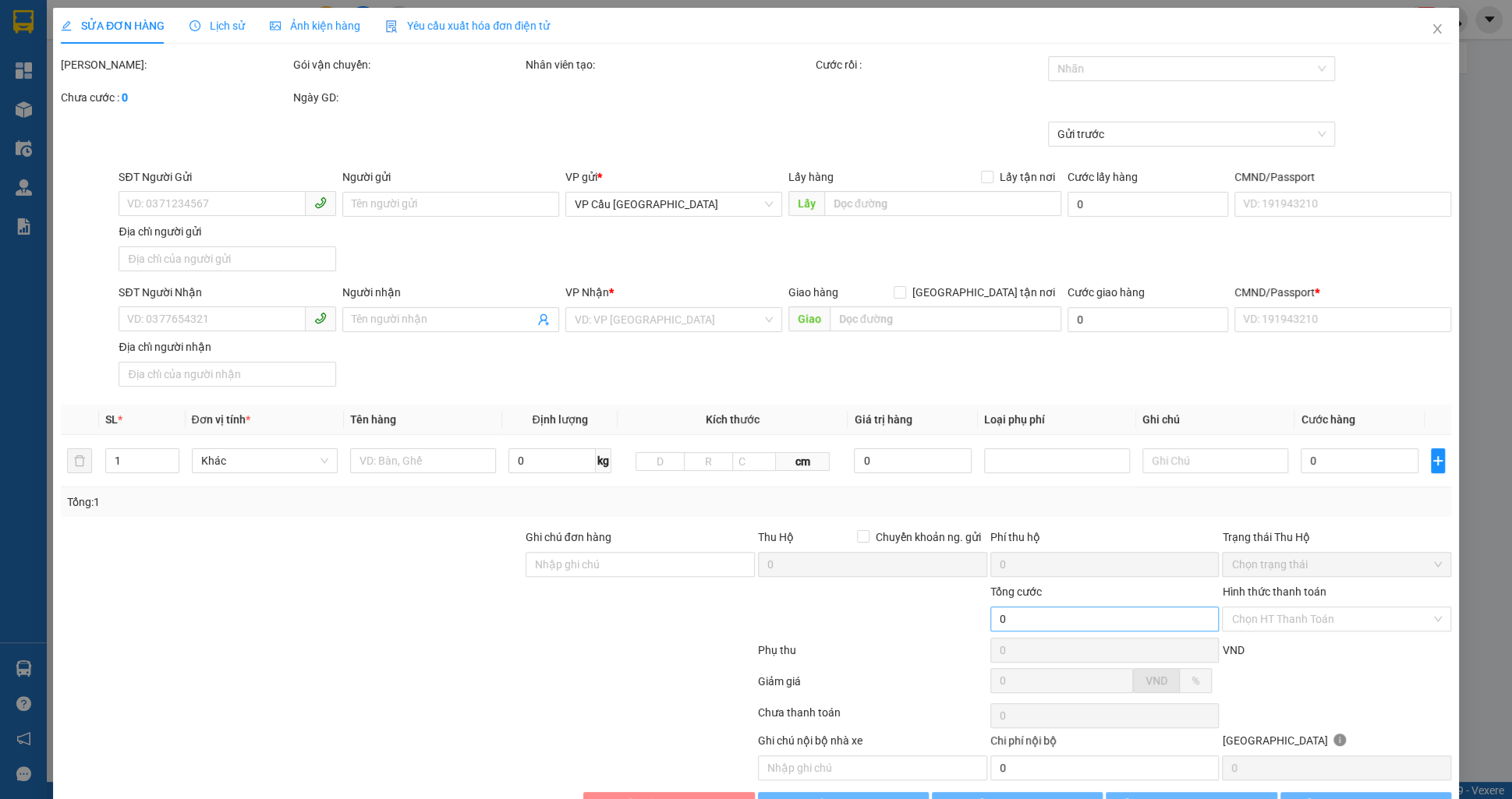
type input "0927328187"
type input "test 33"
type input "[GEOGRAPHIC_DATA] 2, [GEOGRAPHIC_DATA], [GEOGRAPHIC_DATA], [GEOGRAPHIC_DATA]"
type input "45.000"
type input "0938096865"
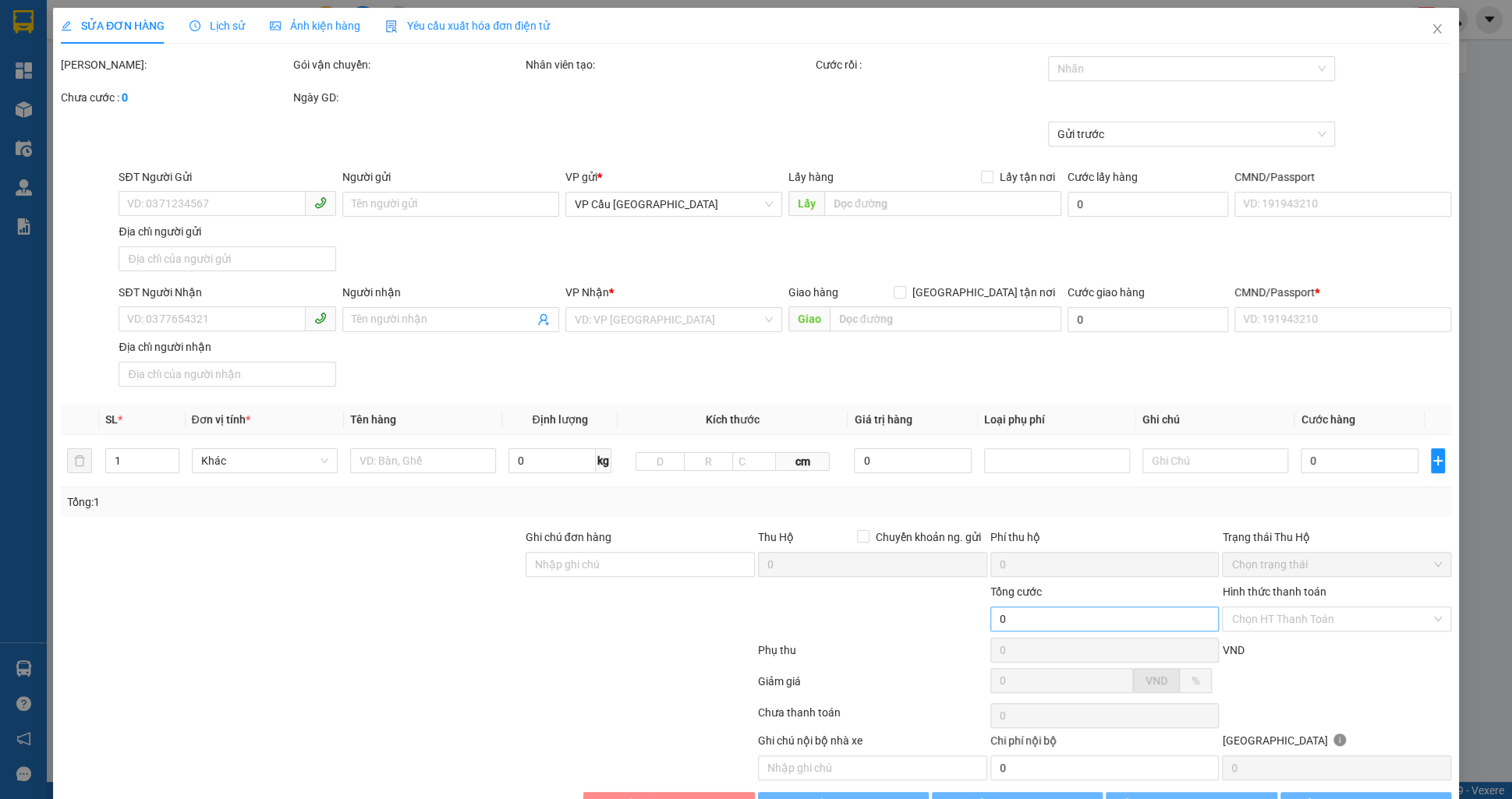
type input "test 33"
checkbox input "true"
type input "Thị Nghè - Mua bán & sửa chữa bếp gas, [STREET_ADDRESS][PERSON_NAME]"
type input "123456789123"
type input "100.000"
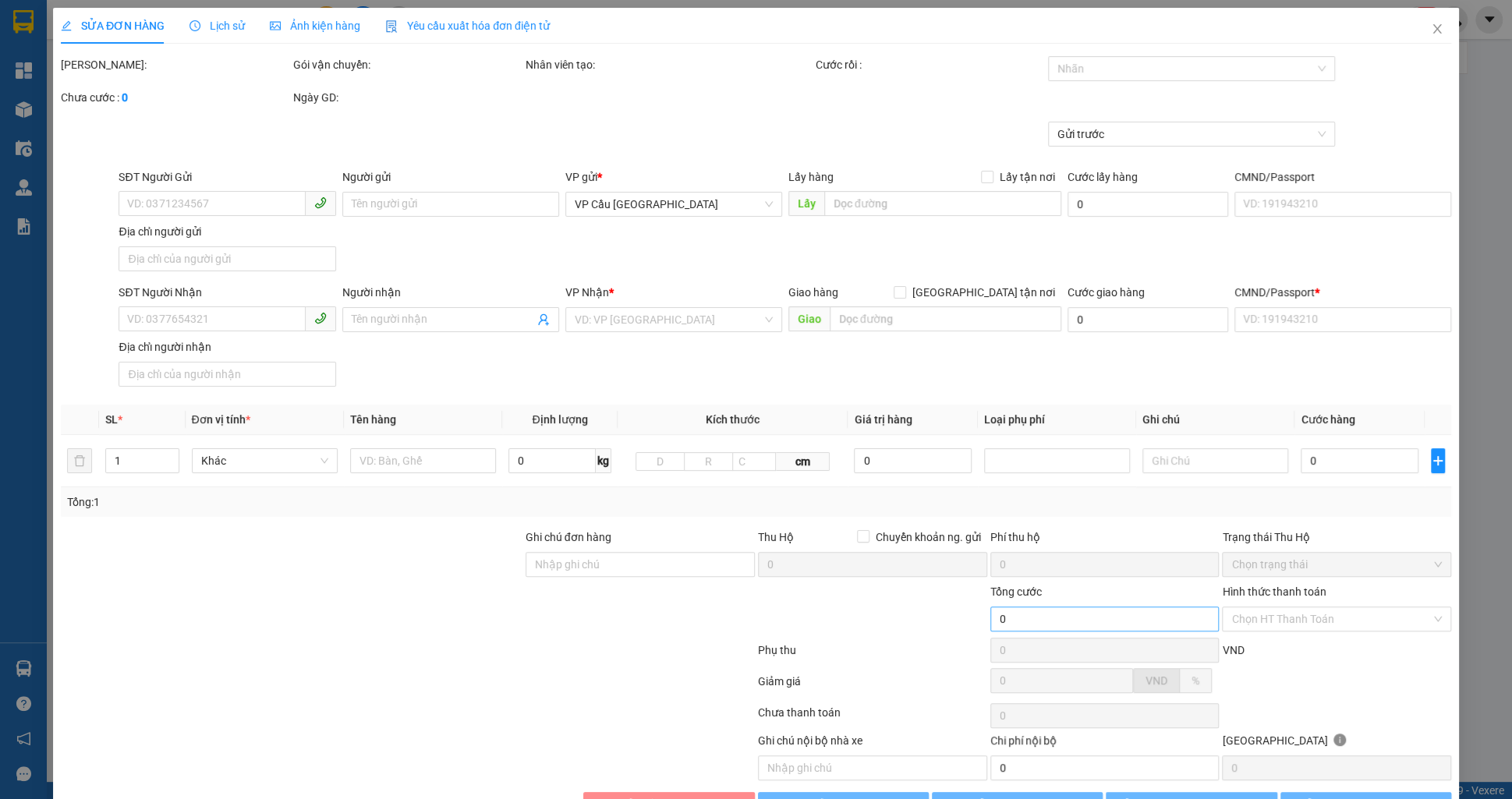
type input "100.000"
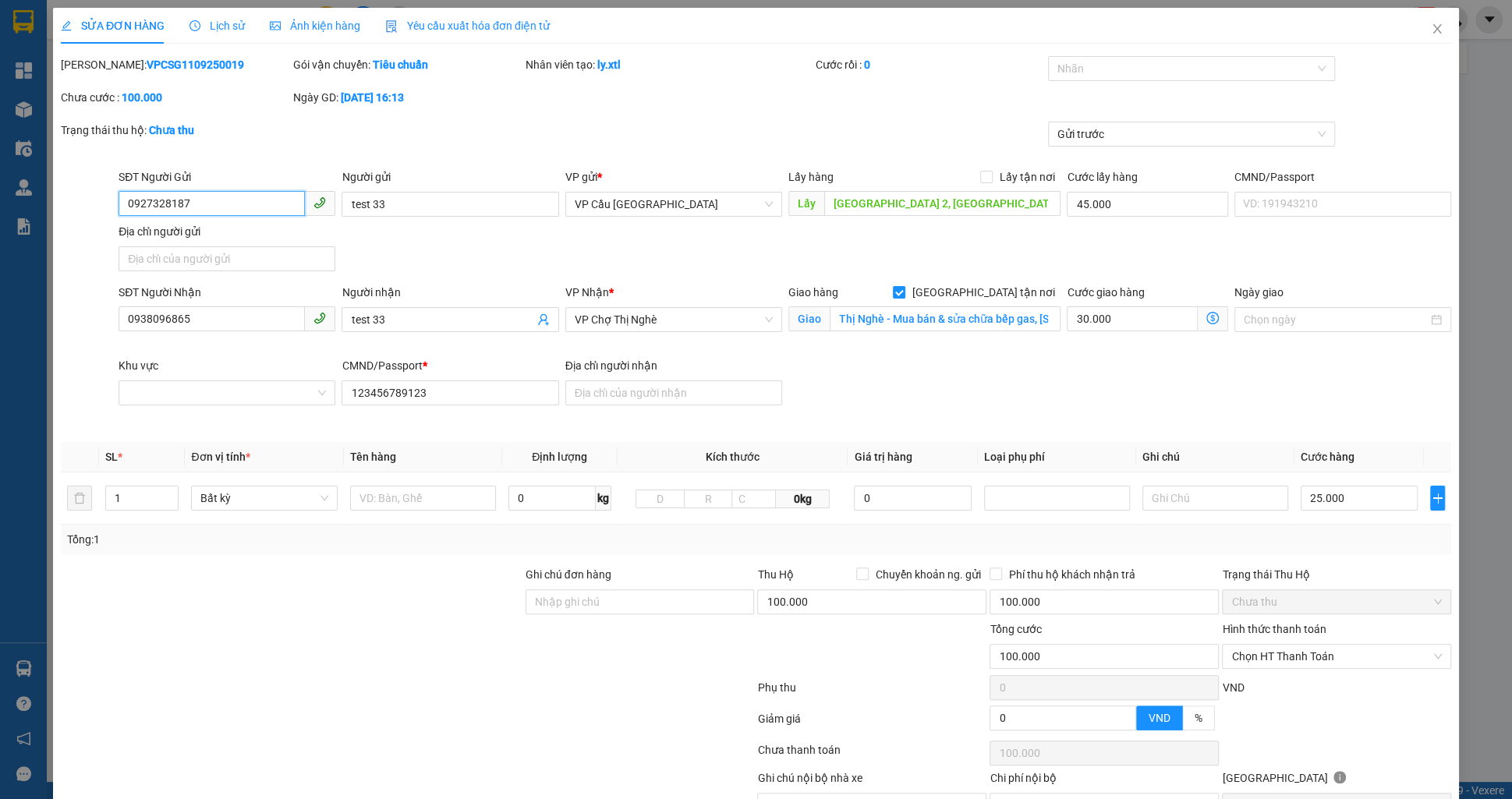
click at [1301, 645] on span "Chọn HT Thanh Toán" at bounding box center [1337, 657] width 211 height 24
click at [1421, 35] on span "Close" at bounding box center [1438, 30] width 44 height 44
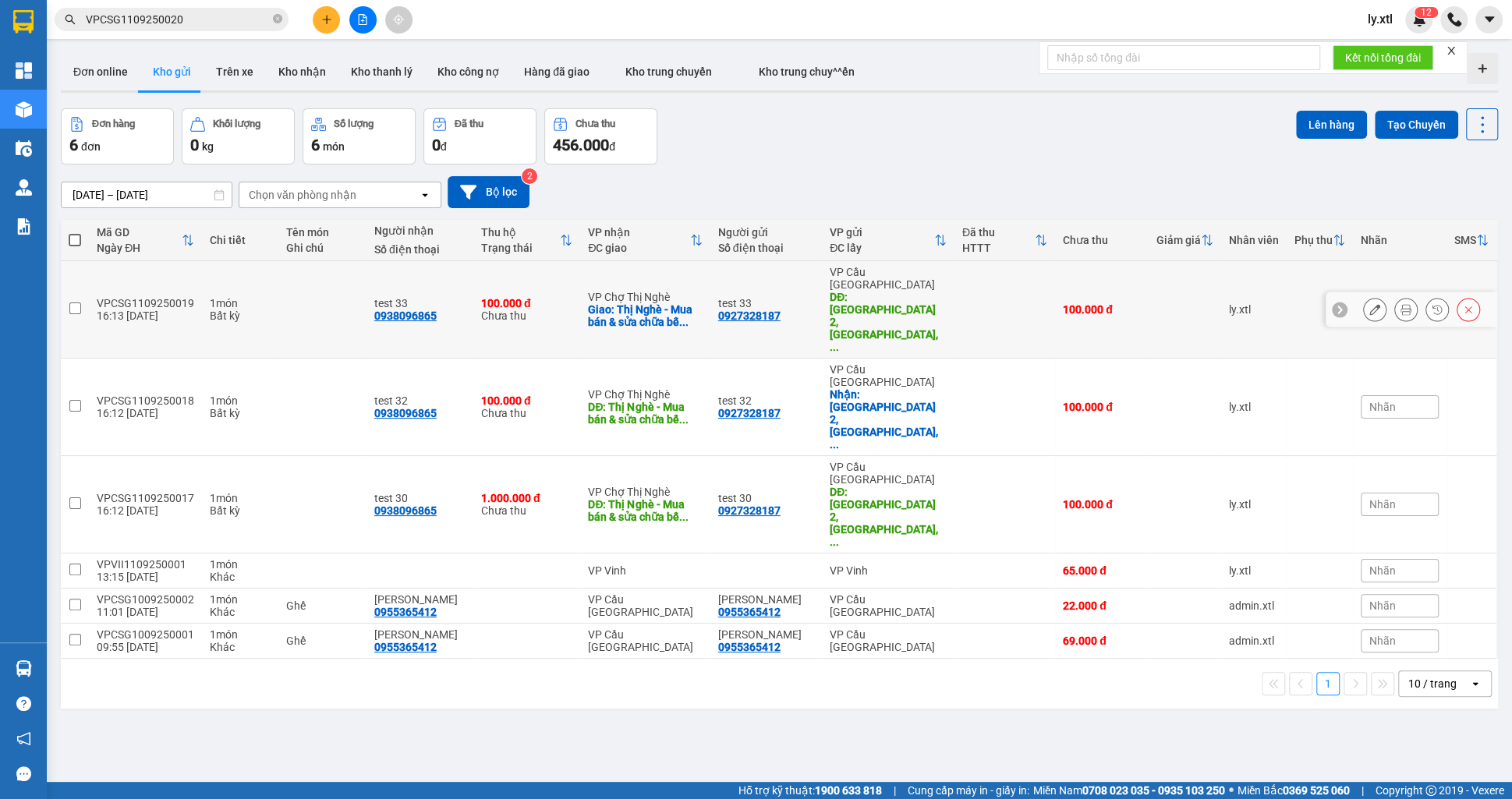
click at [82, 283] on td at bounding box center [74, 310] width 28 height 97
checkbox input "true"
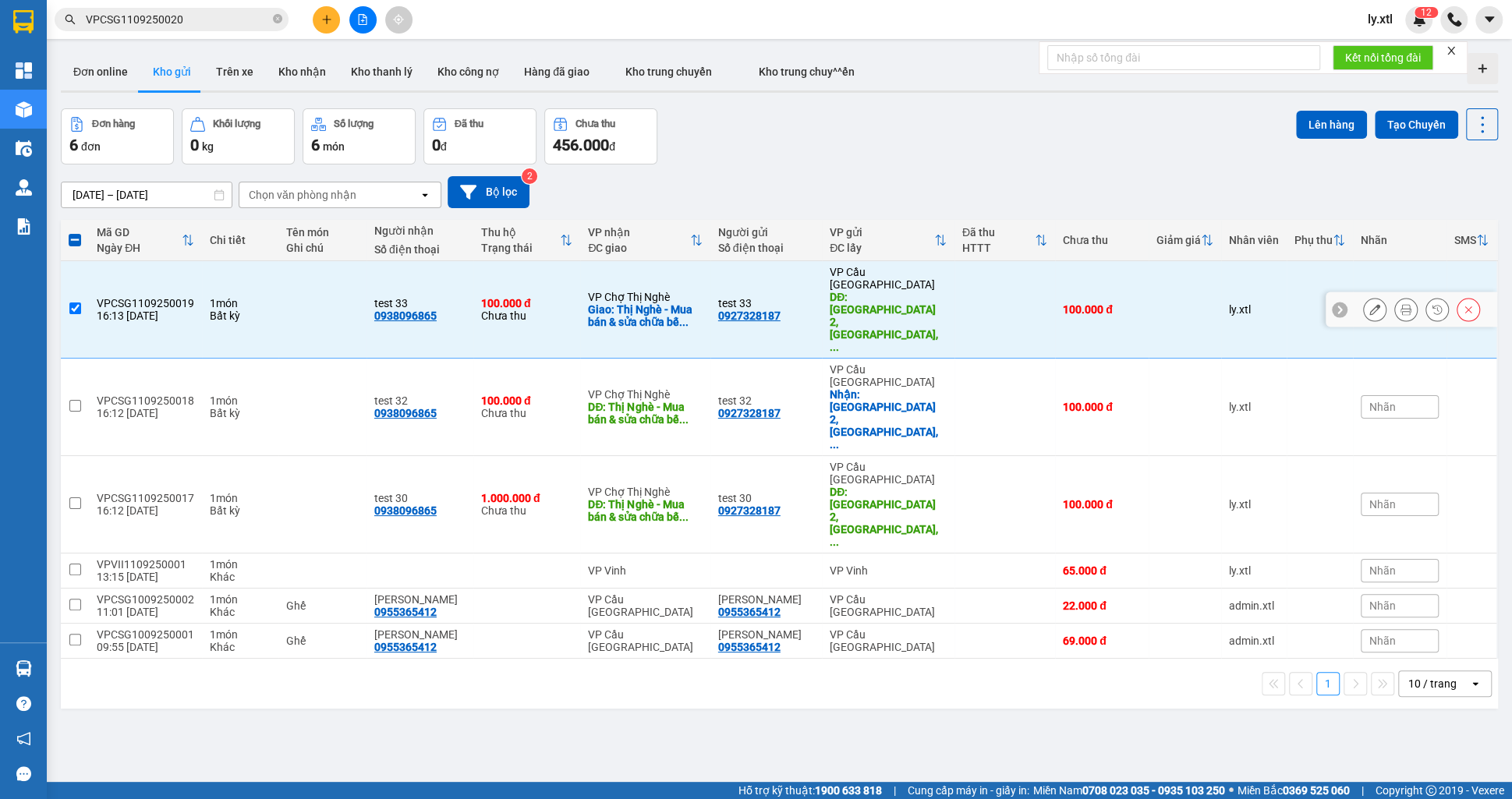
click at [1365, 296] on button at bounding box center [1375, 310] width 22 height 27
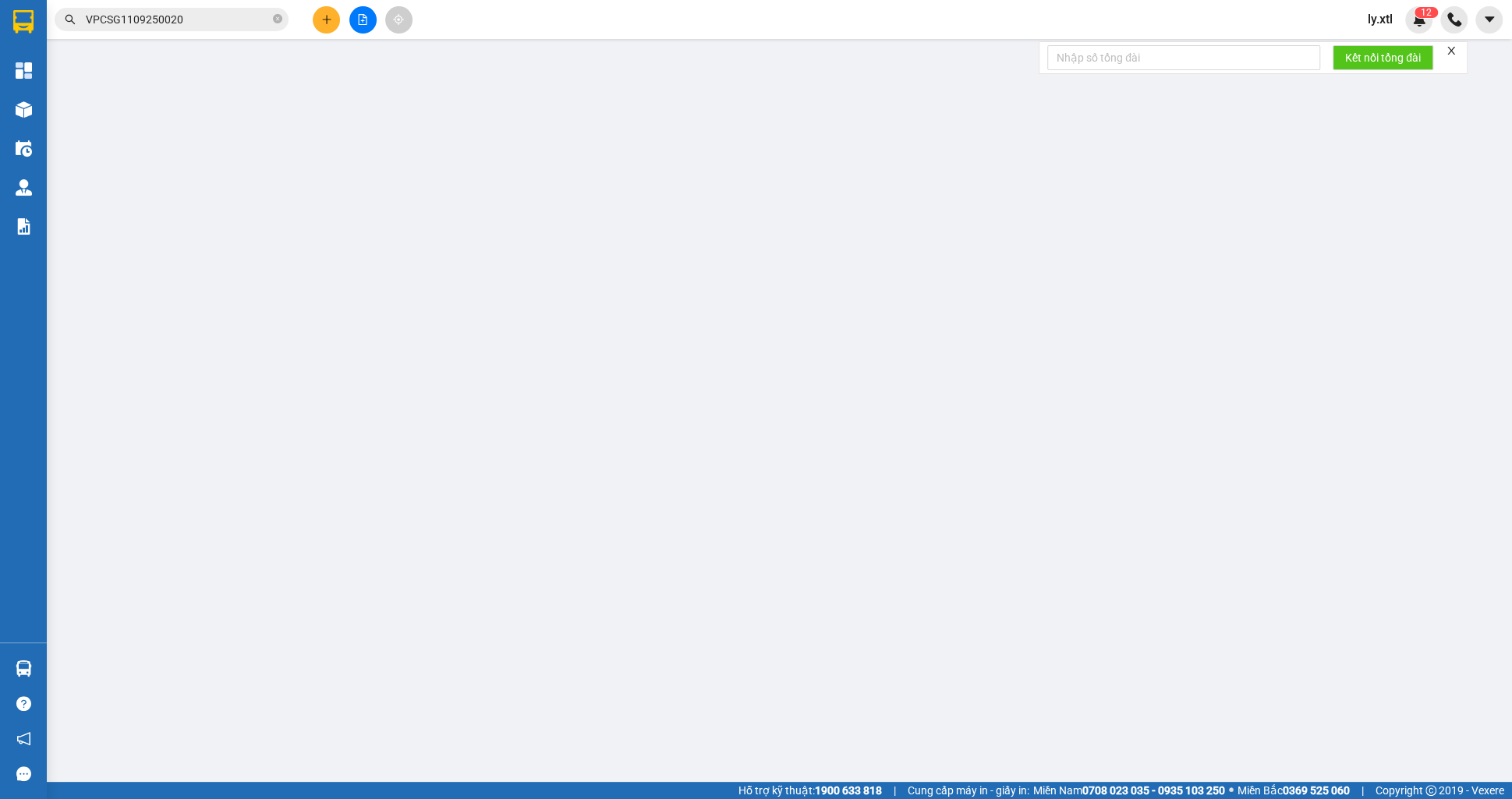
type input "0927328187"
type input "test 33"
type input "[GEOGRAPHIC_DATA] 2, [GEOGRAPHIC_DATA], [GEOGRAPHIC_DATA], [GEOGRAPHIC_DATA]"
type input "45.000"
type input "0938096865"
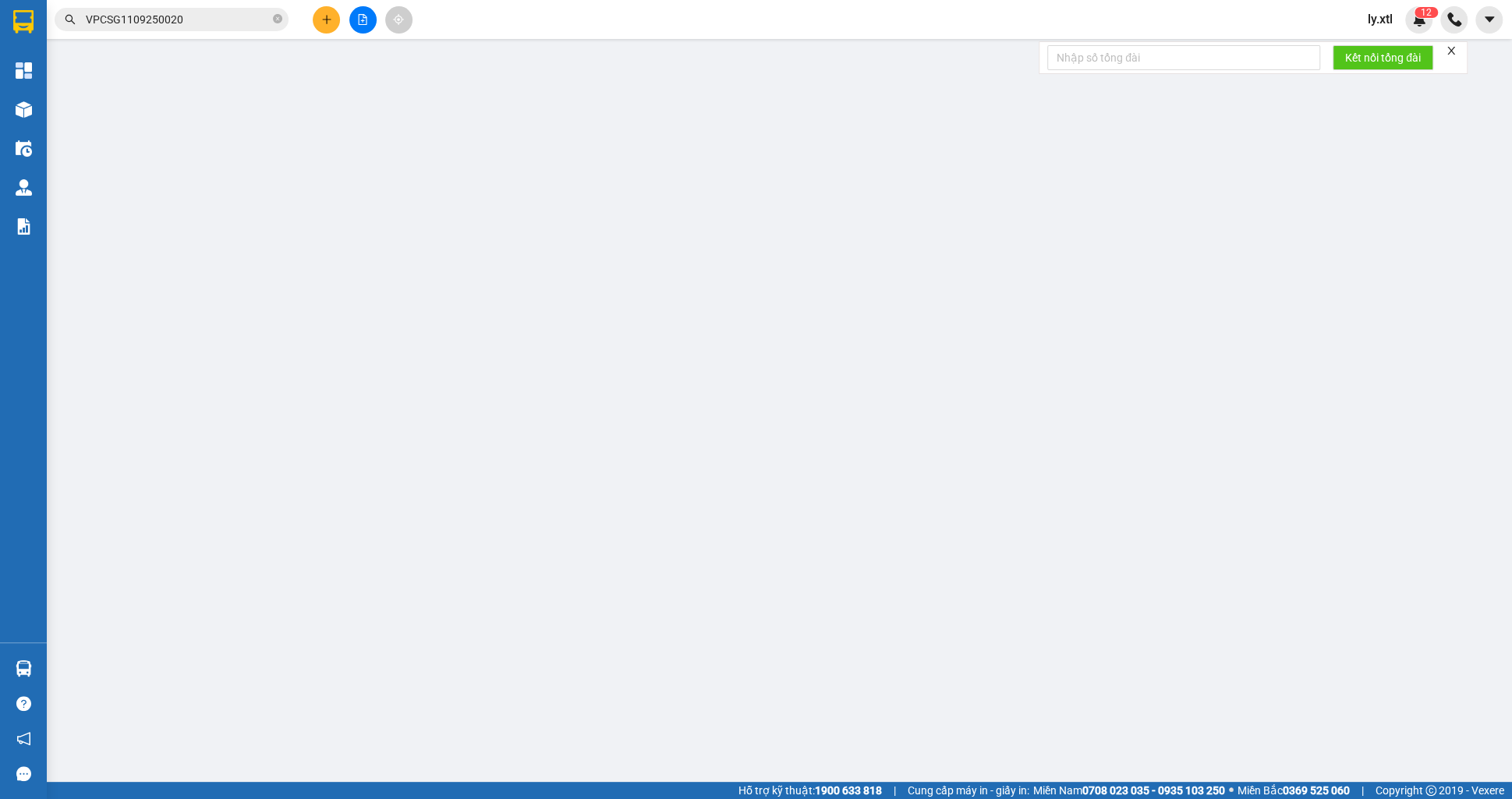
type input "test 33"
checkbox input "true"
type input "Thị Nghè - Mua bán & sửa chữa bếp gas, [STREET_ADDRESS][PERSON_NAME]"
type input "123456789123"
type input "100.000"
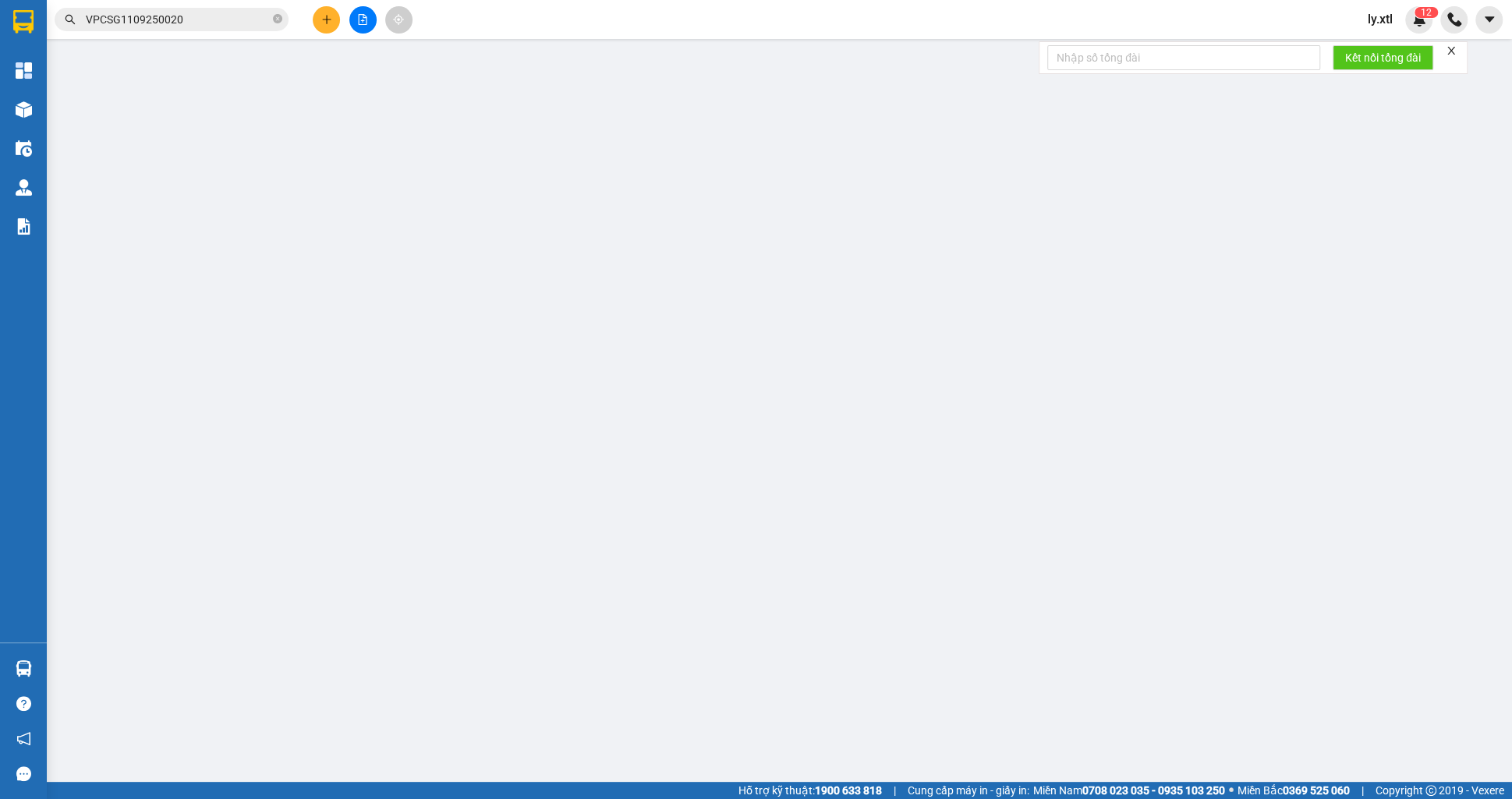
type input "100.000"
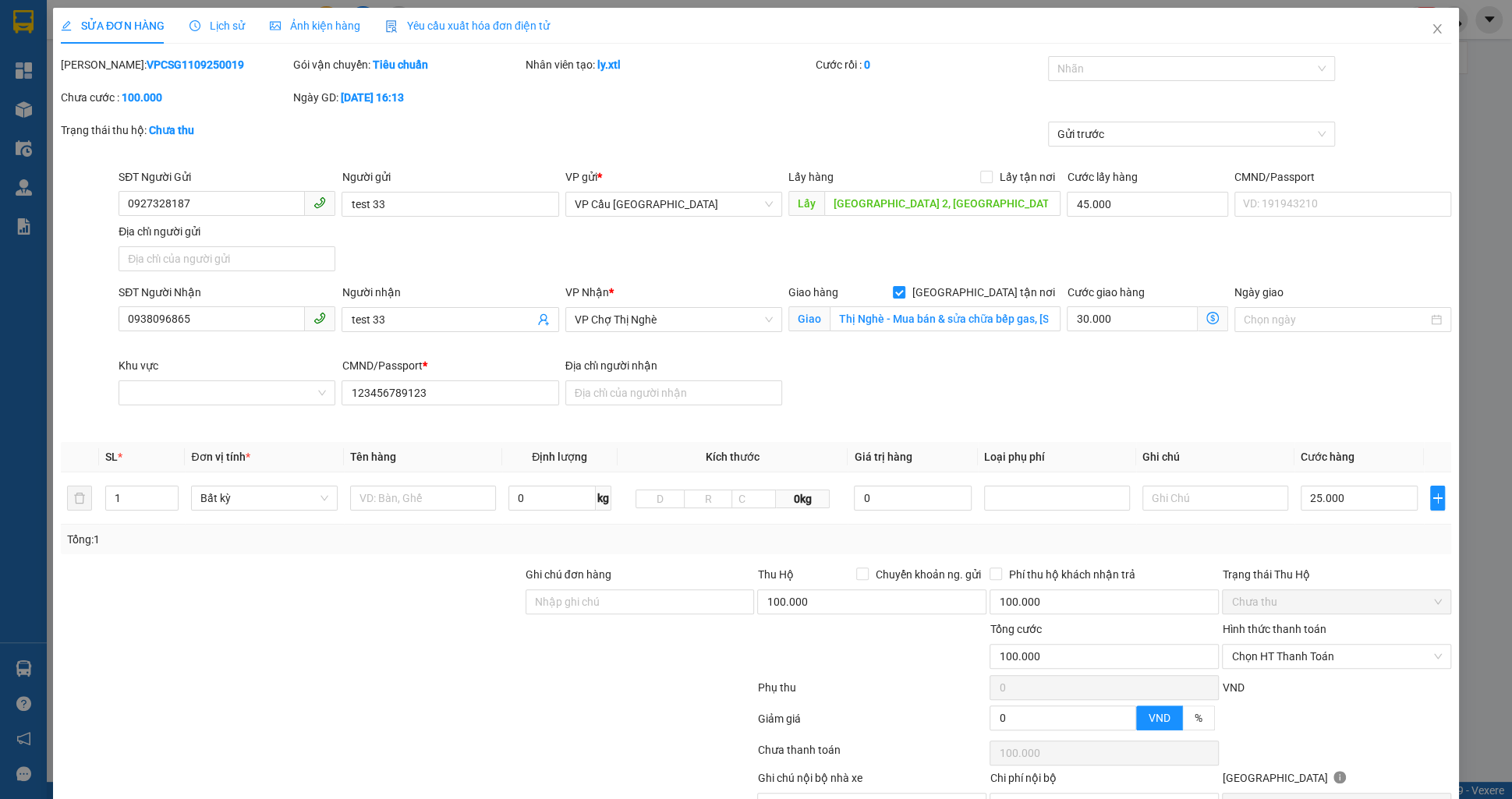
click at [602, 217] on div "VP gửi * VP Cầu Sài Gòn" at bounding box center [674, 196] width 217 height 55
click at [603, 207] on span "VP Cầu [GEOGRAPHIC_DATA]" at bounding box center [674, 204] width 198 height 24
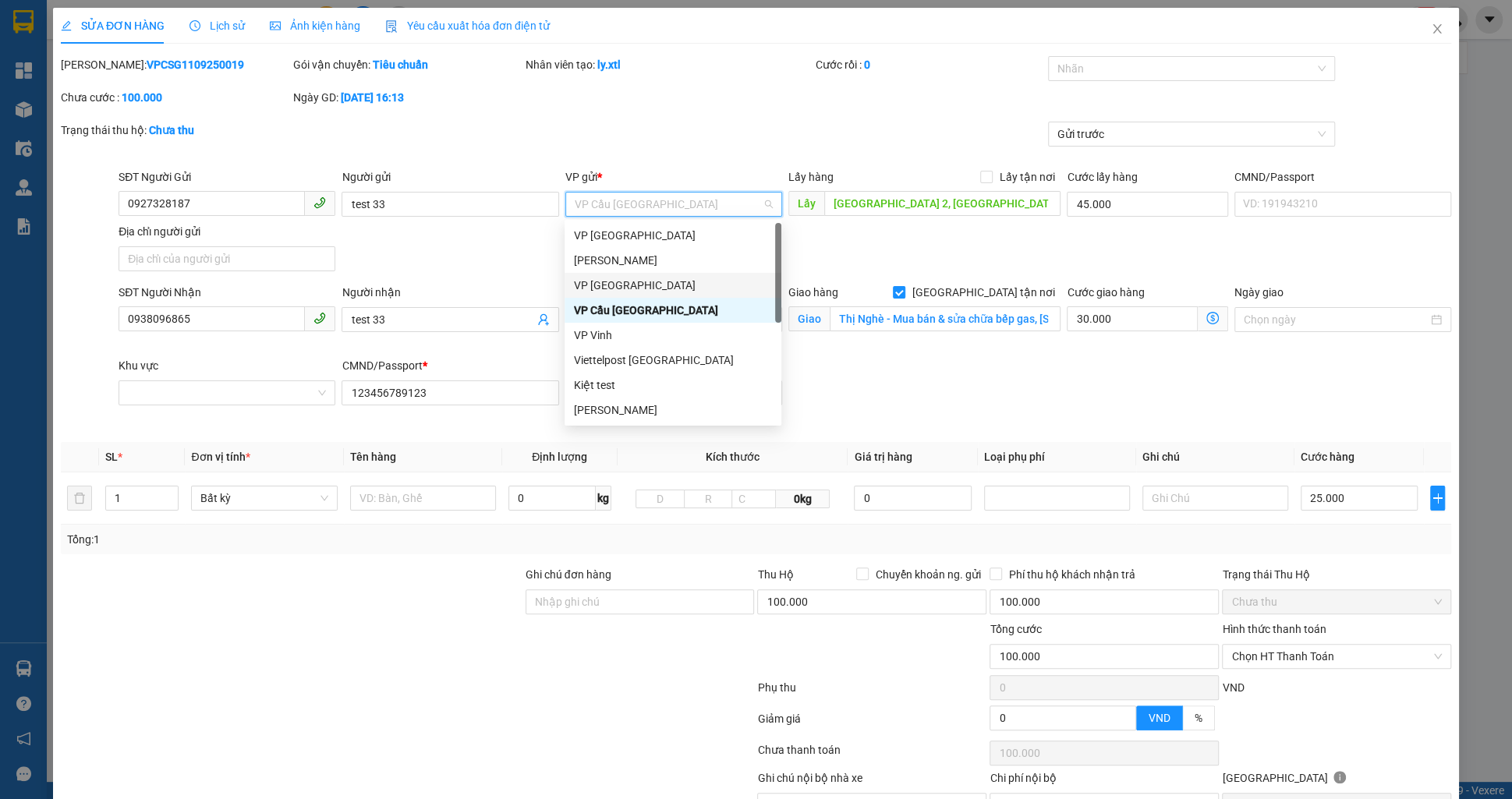
click at [620, 282] on div "VP [GEOGRAPHIC_DATA]" at bounding box center [673, 285] width 198 height 17
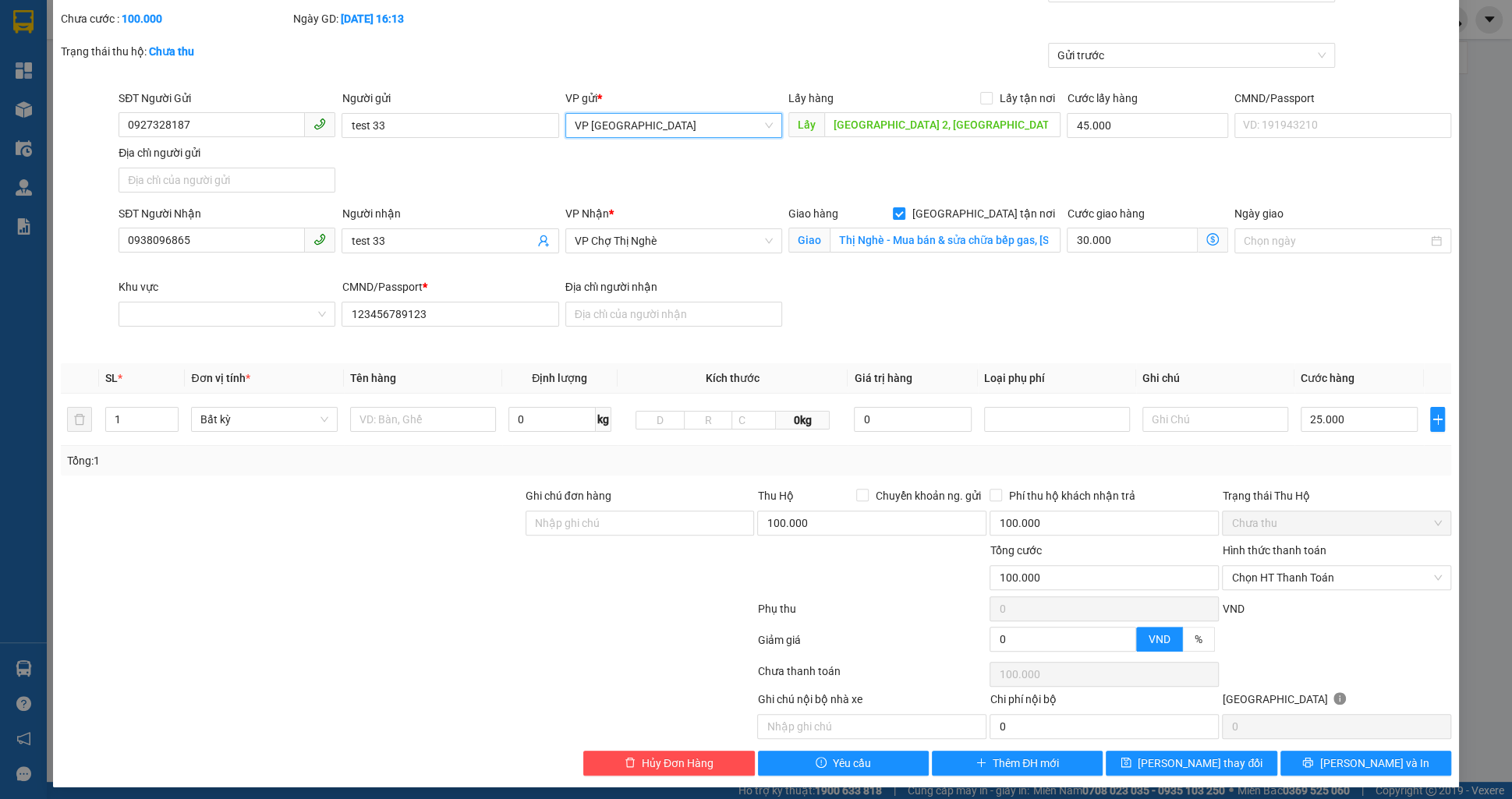
scroll to position [82, 0]
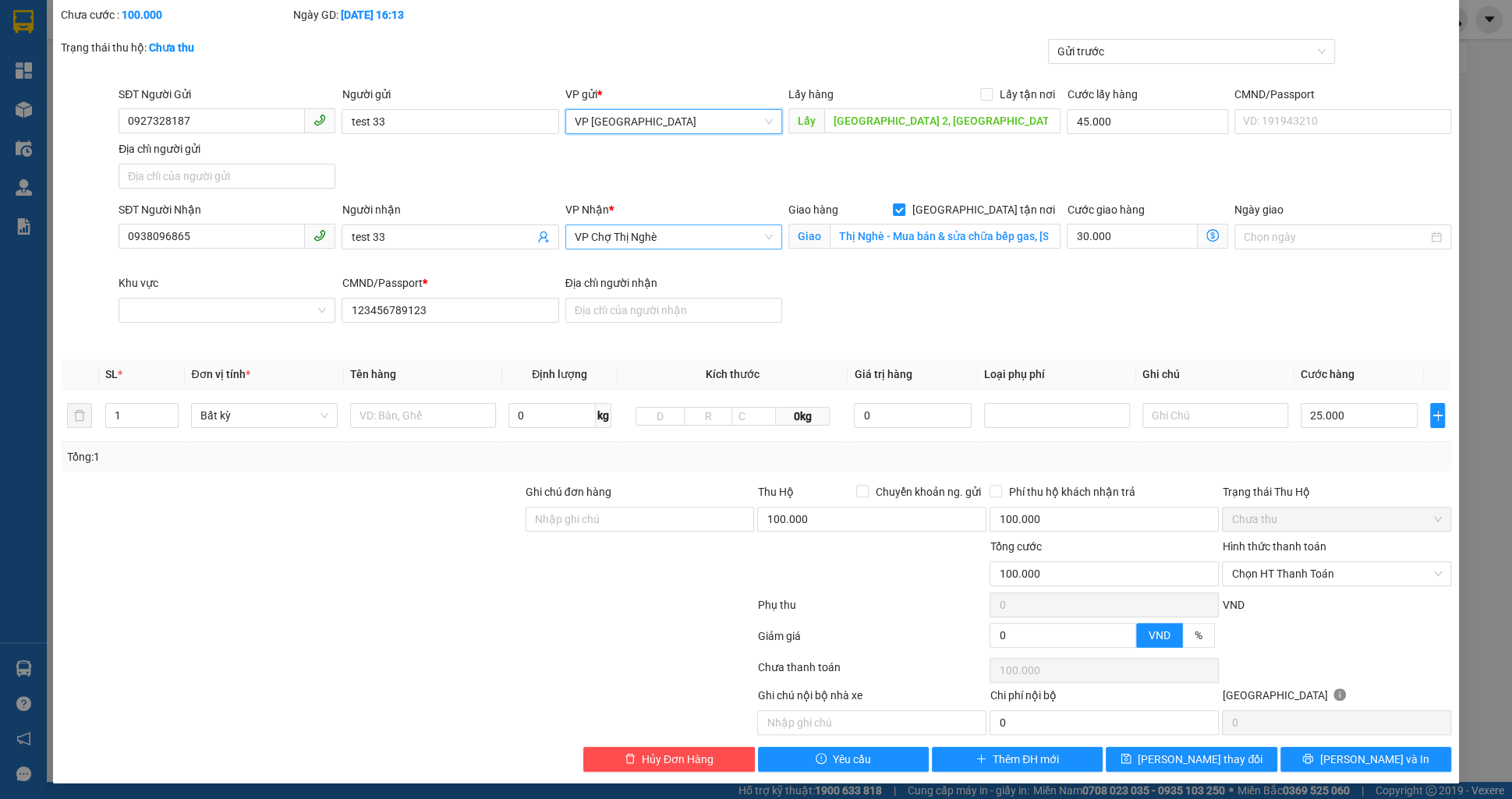
click at [639, 233] on span "VP Chợ Thị Nghè" at bounding box center [674, 237] width 198 height 24
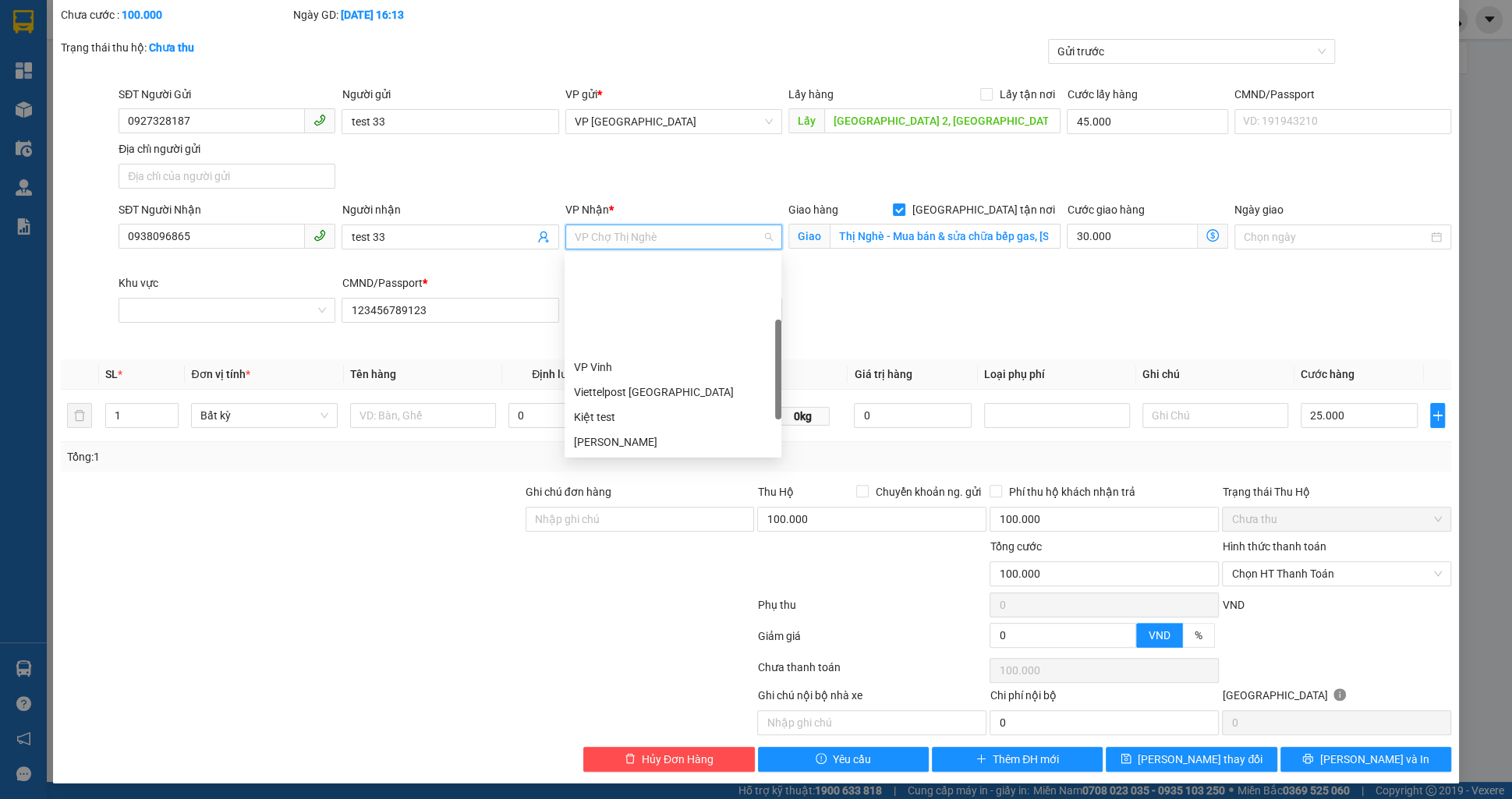
scroll to position [125, 0]
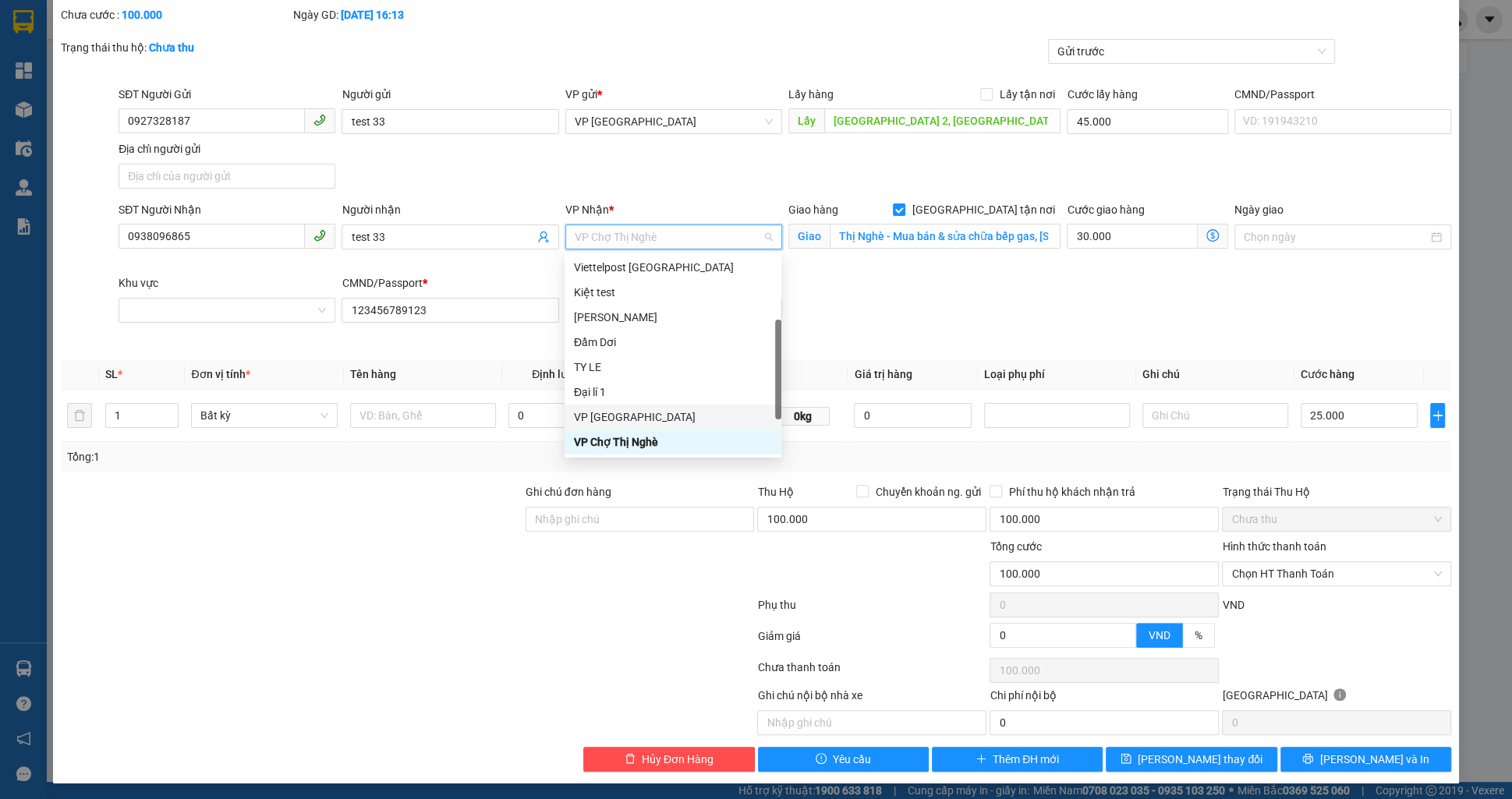
click at [644, 409] on div "VP [GEOGRAPHIC_DATA]" at bounding box center [673, 417] width 198 height 17
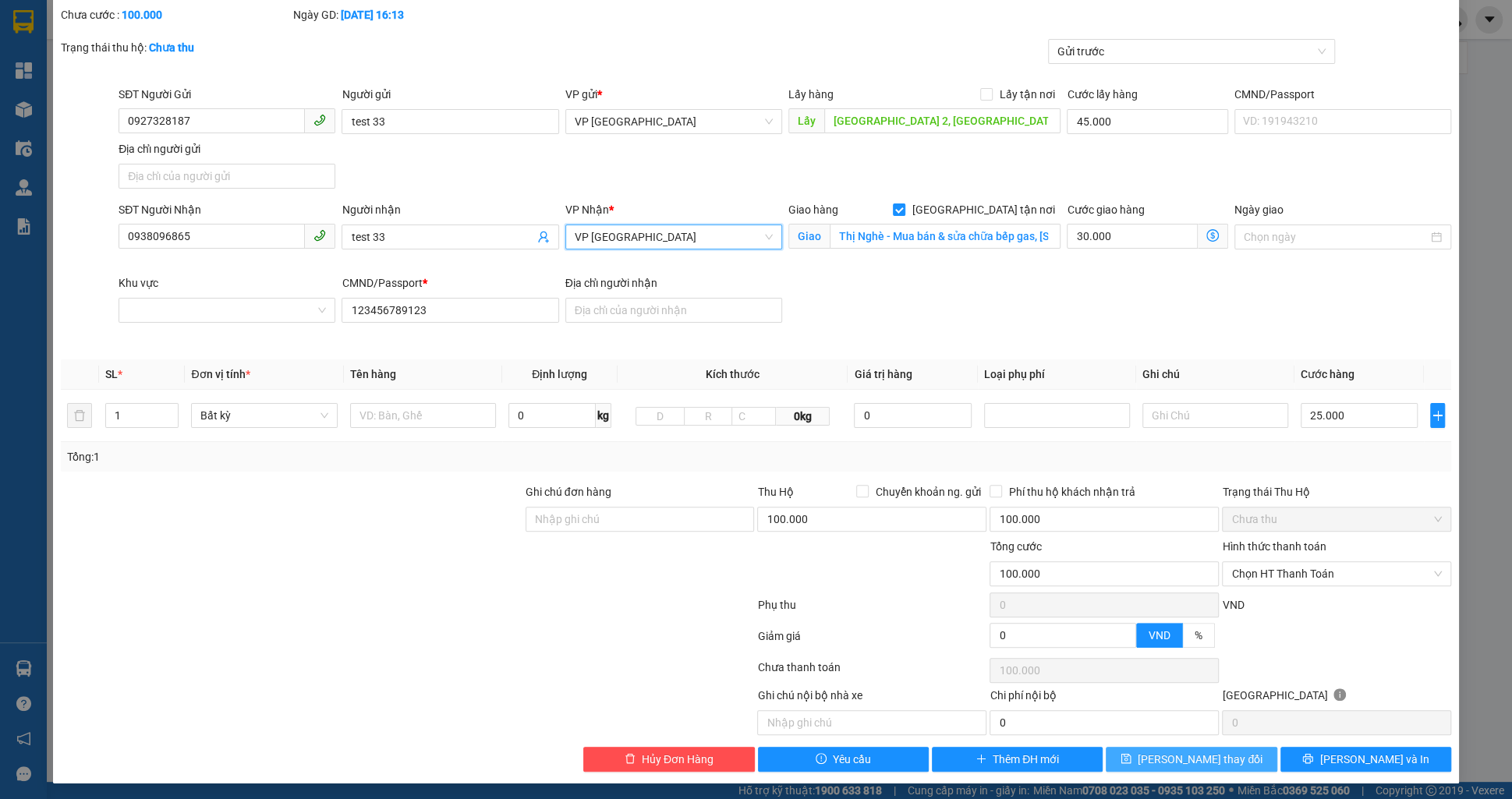
click at [1132, 762] on span "save" at bounding box center [1126, 760] width 11 height 13
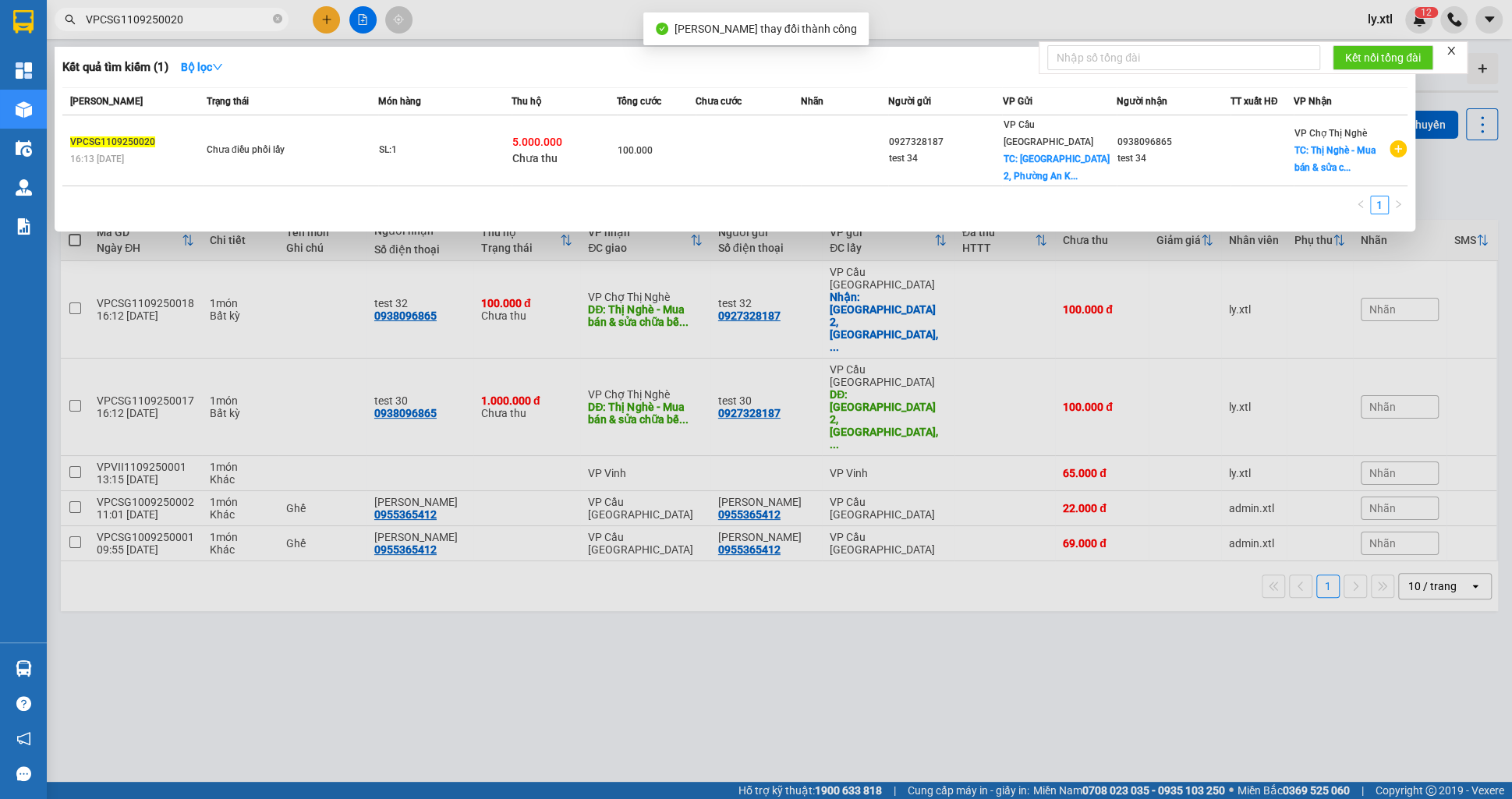
click at [216, 14] on input "VPCSG1109250020" at bounding box center [178, 19] width 184 height 17
click at [216, 13] on input "VPCSG1109250020" at bounding box center [178, 19] width 184 height 17
click at [339, 626] on div at bounding box center [756, 400] width 1512 height 799
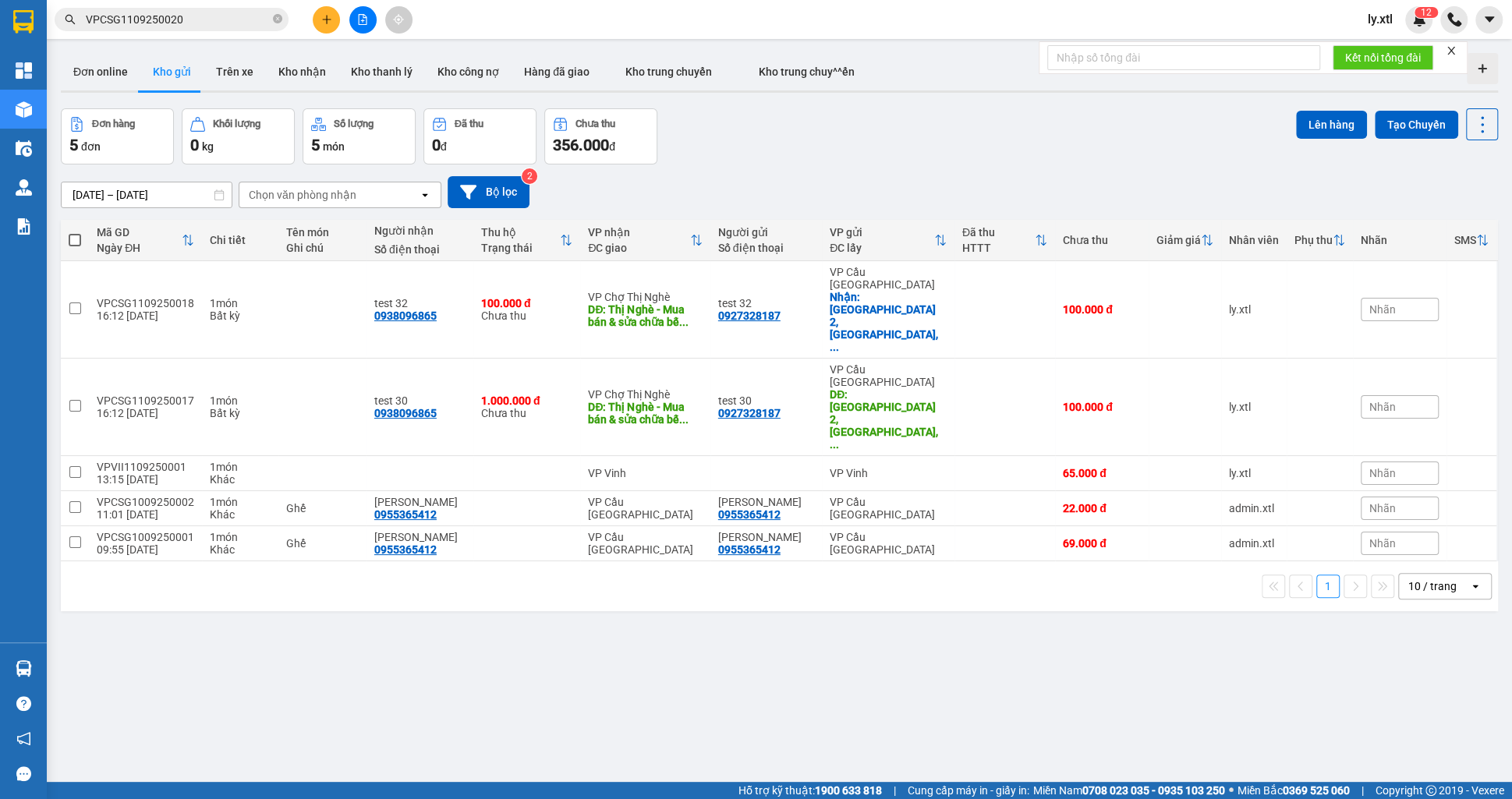
click at [202, 20] on input "VPCSG1109250020" at bounding box center [178, 19] width 184 height 17
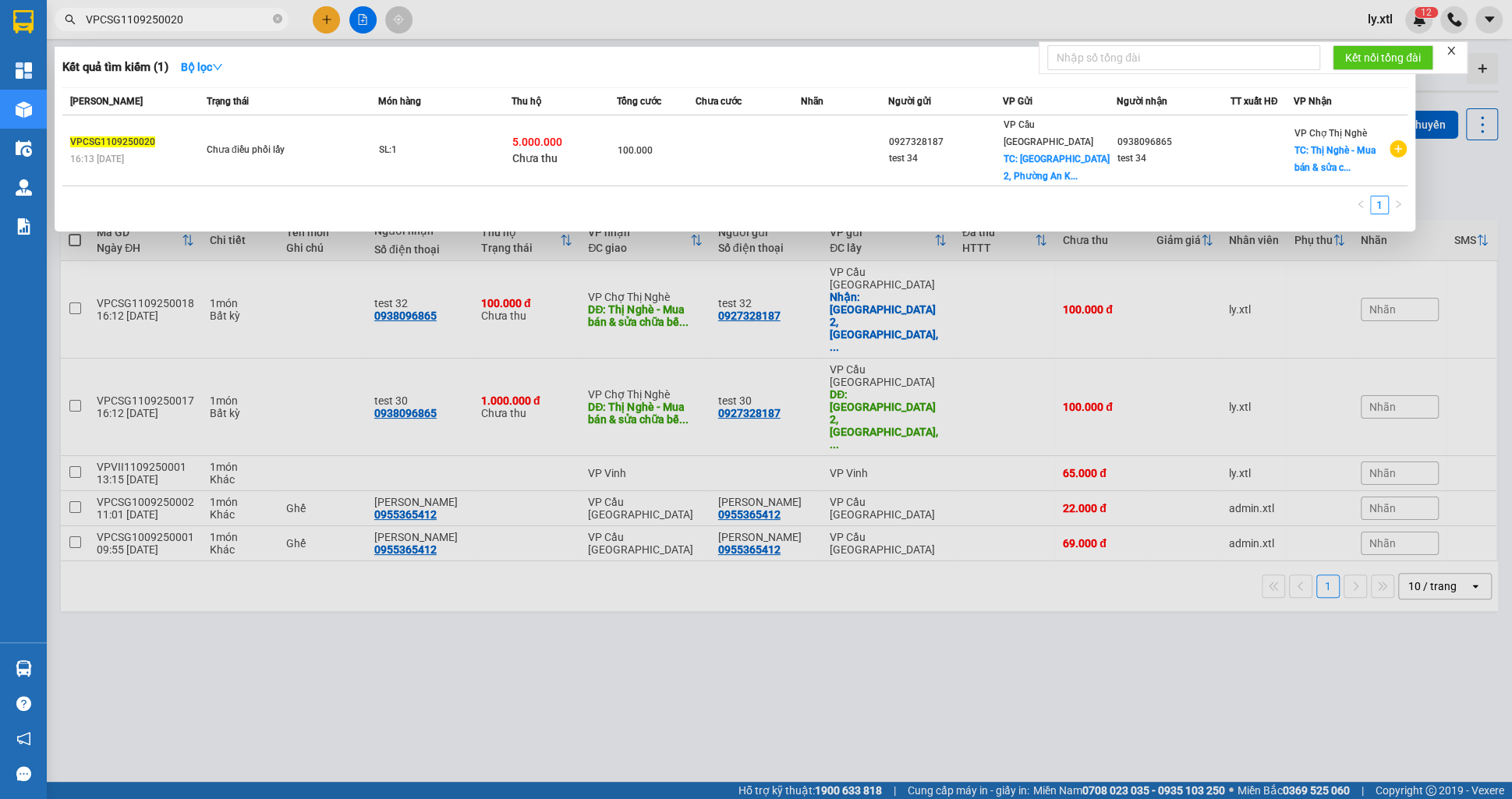
click at [202, 20] on input "VPCSG1109250020" at bounding box center [178, 19] width 184 height 17
click at [202, 21] on input "VPCSG1109250020" at bounding box center [178, 19] width 184 height 17
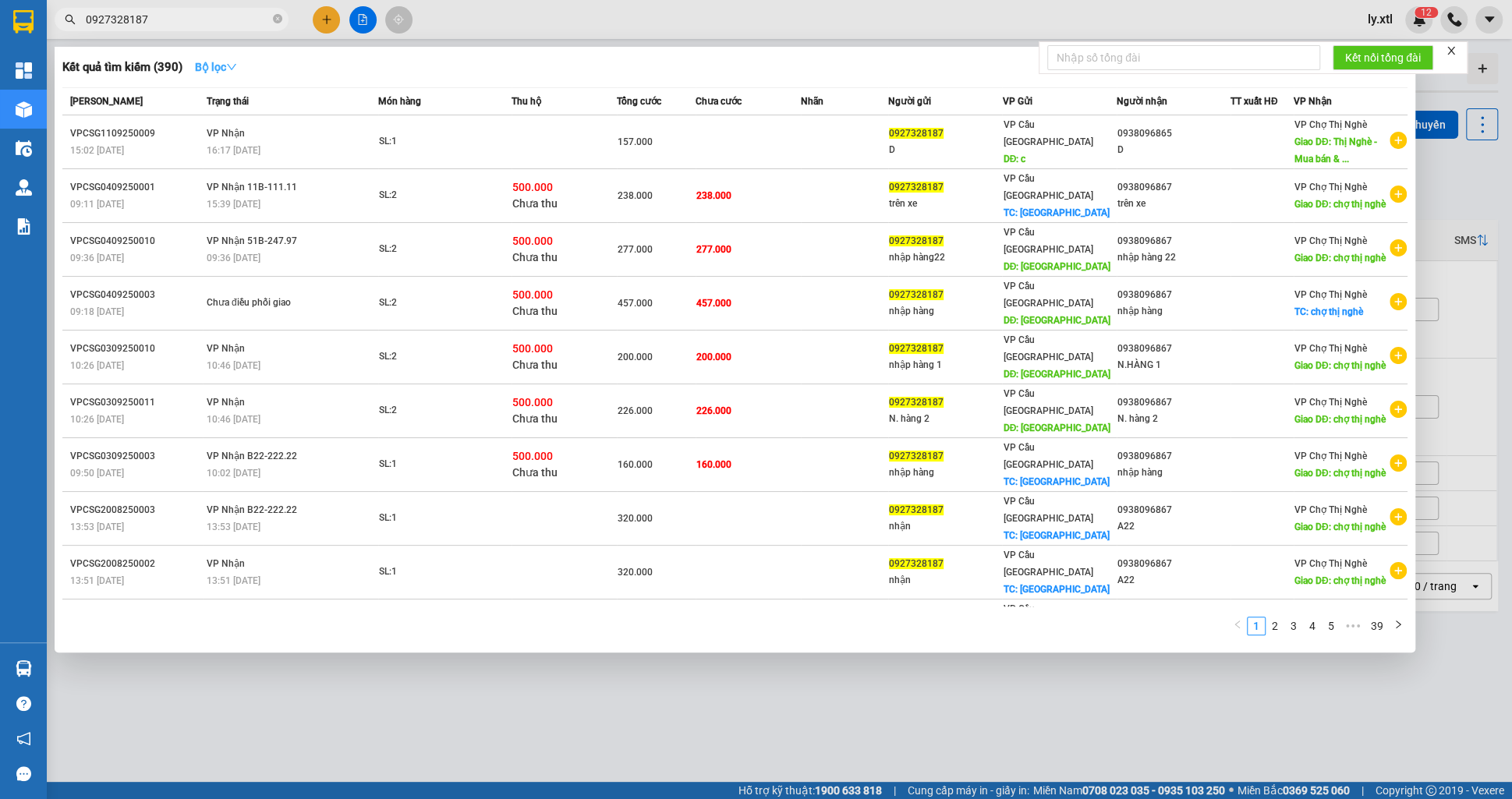
type input "0927328187"
click at [225, 64] on strong "Bộ lọc" at bounding box center [216, 67] width 42 height 13
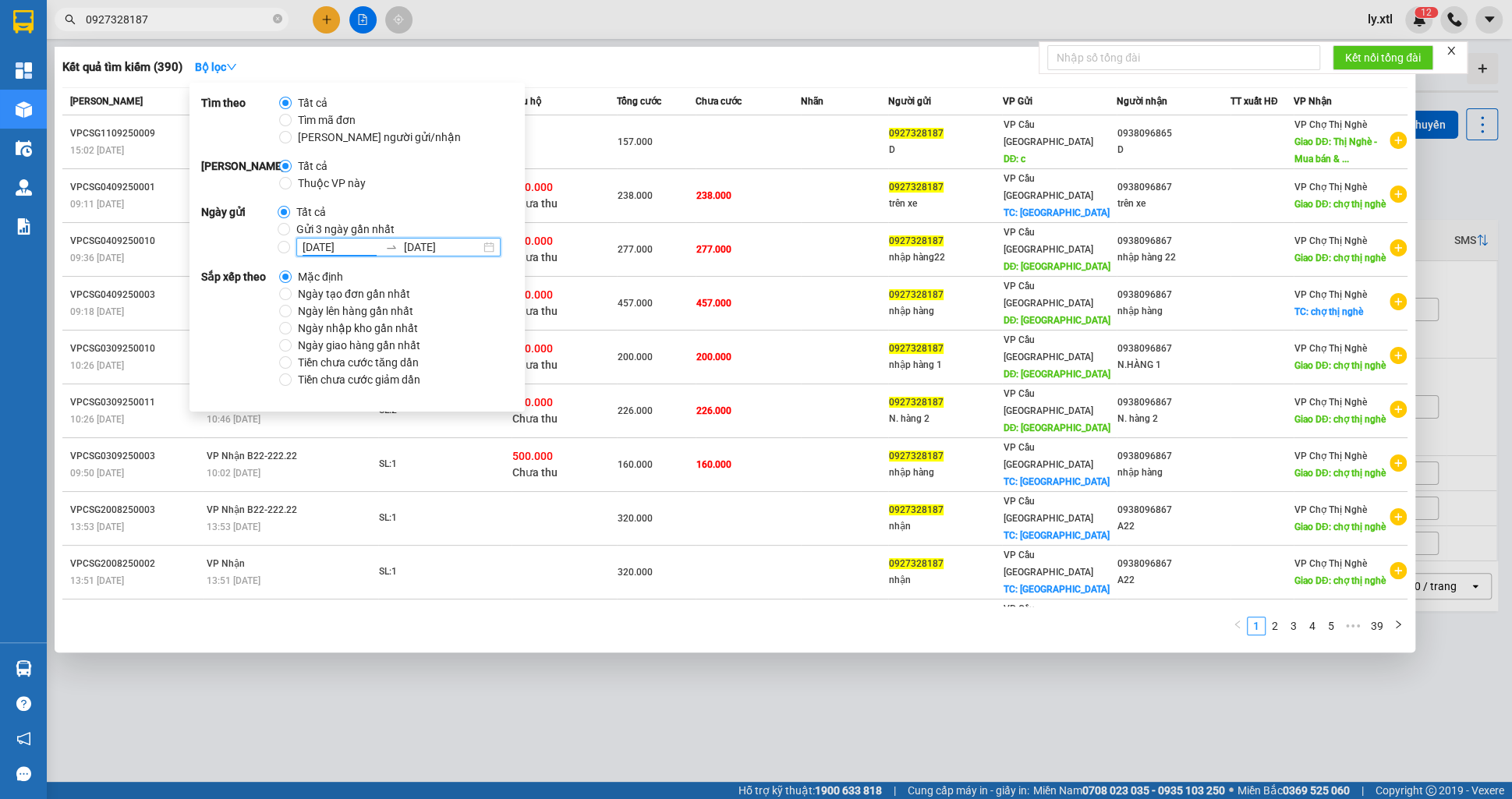
click at [343, 253] on input "[DATE]" at bounding box center [340, 246] width 76 height 17
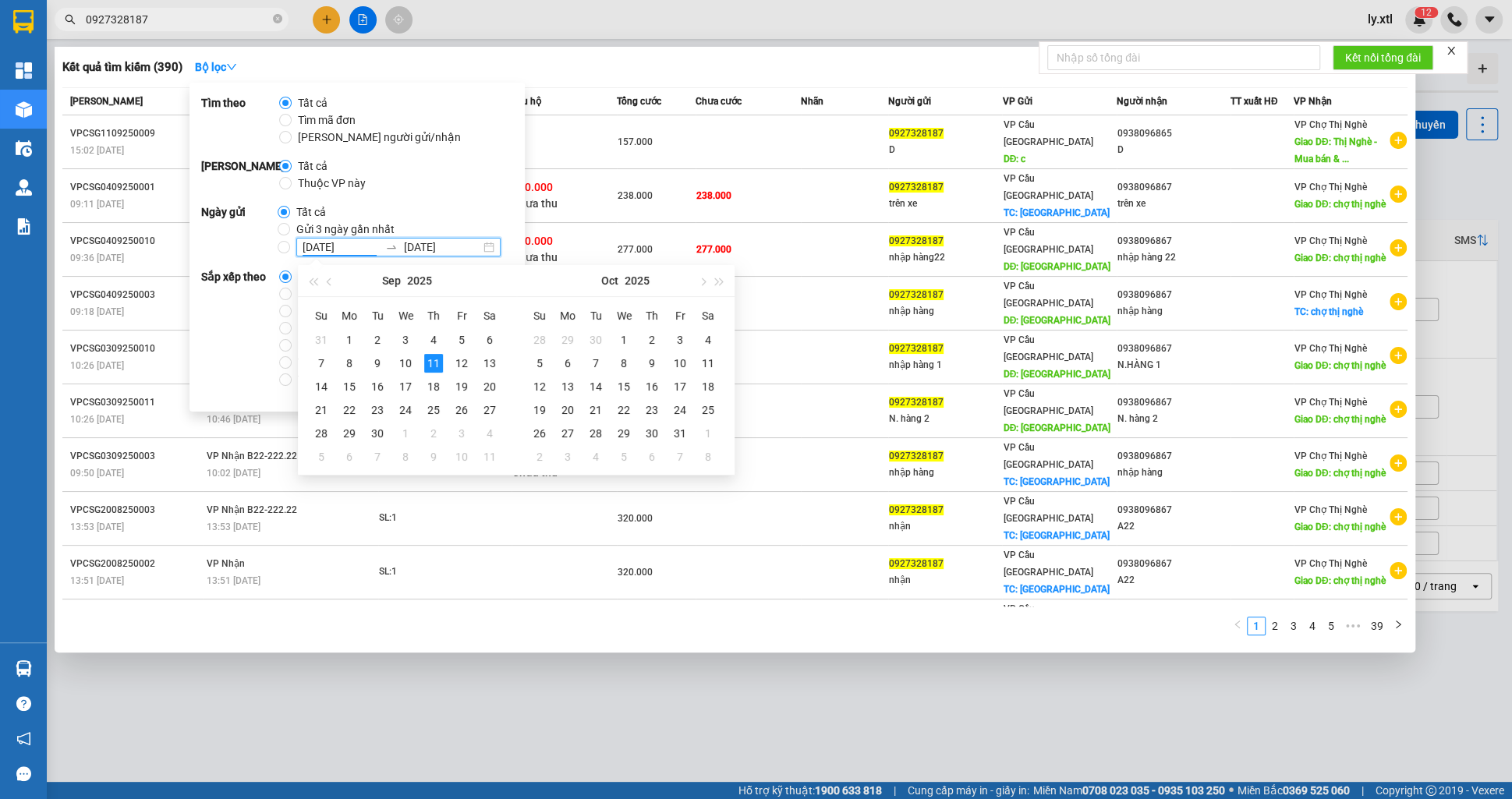
type input "[DATE]"
click at [437, 367] on div "11" at bounding box center [433, 363] width 18 height 18
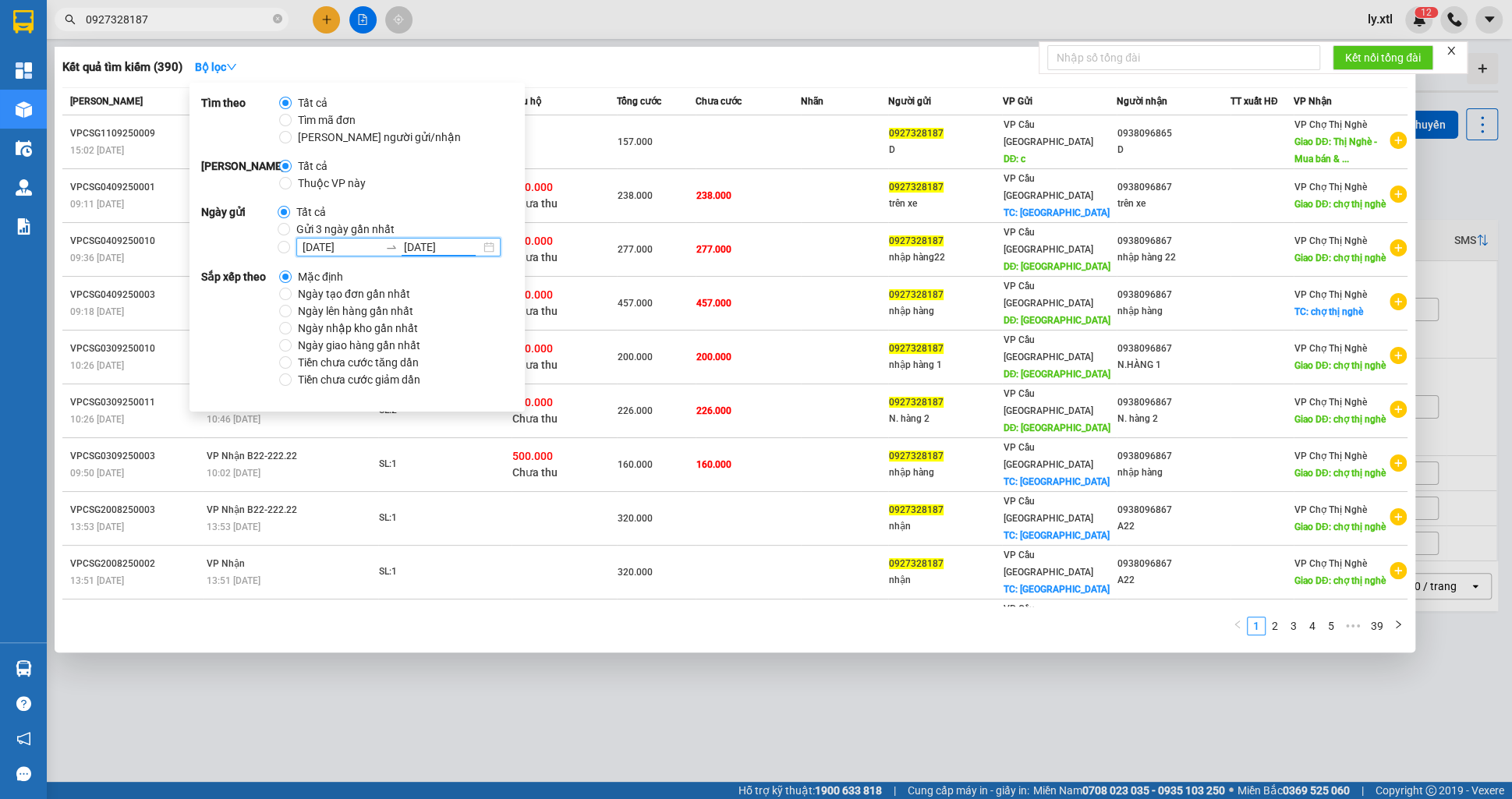
click at [437, 166] on div "Phạm vi Tất cả Thuộc VP này" at bounding box center [357, 174] width 312 height 34
click at [666, 67] on div "Kết quả tìm kiếm ( 390 ) Bộ lọc" at bounding box center [735, 67] width 1345 height 25
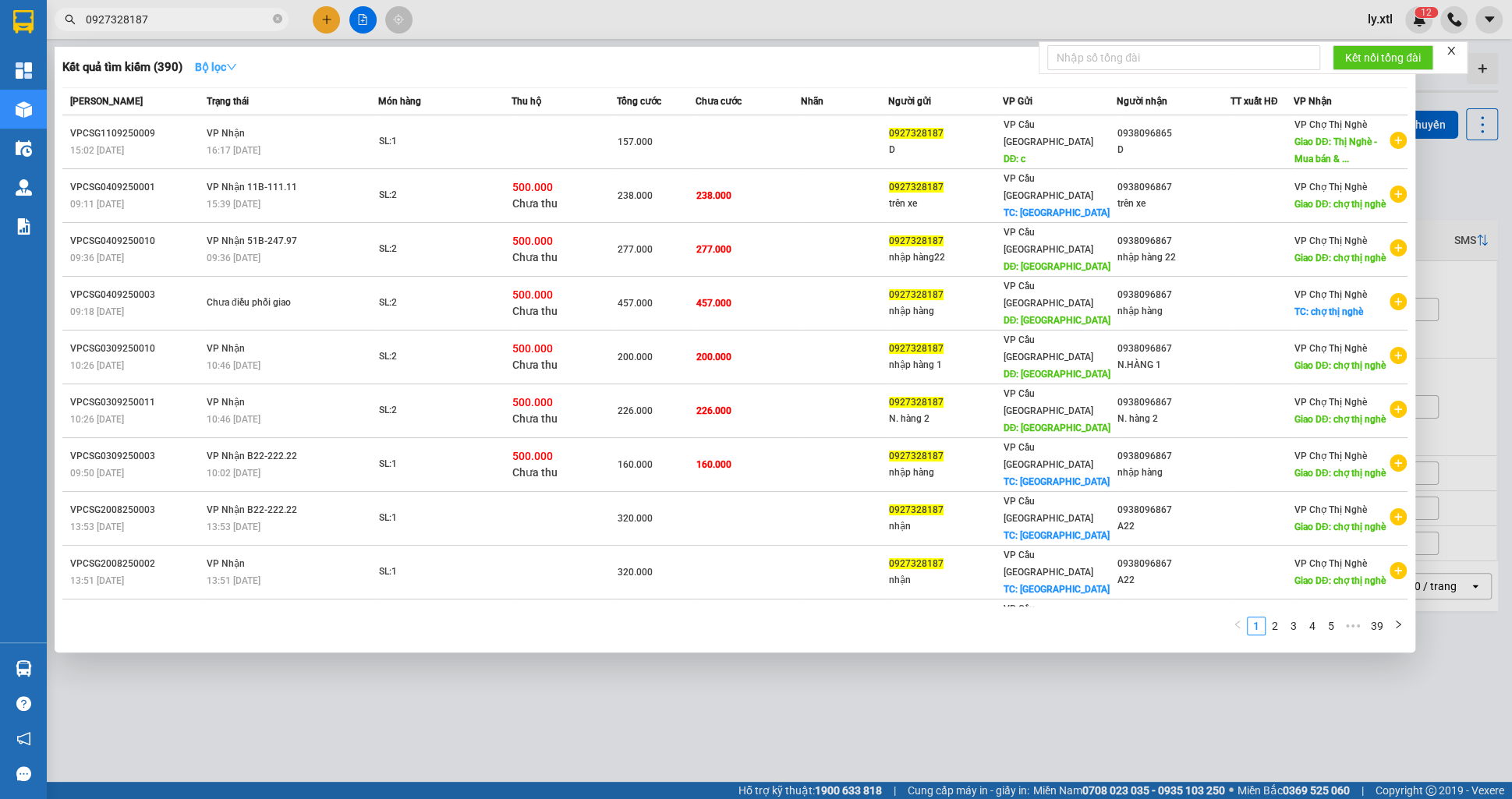
click at [211, 60] on strong "Bộ lọc" at bounding box center [216, 67] width 42 height 13
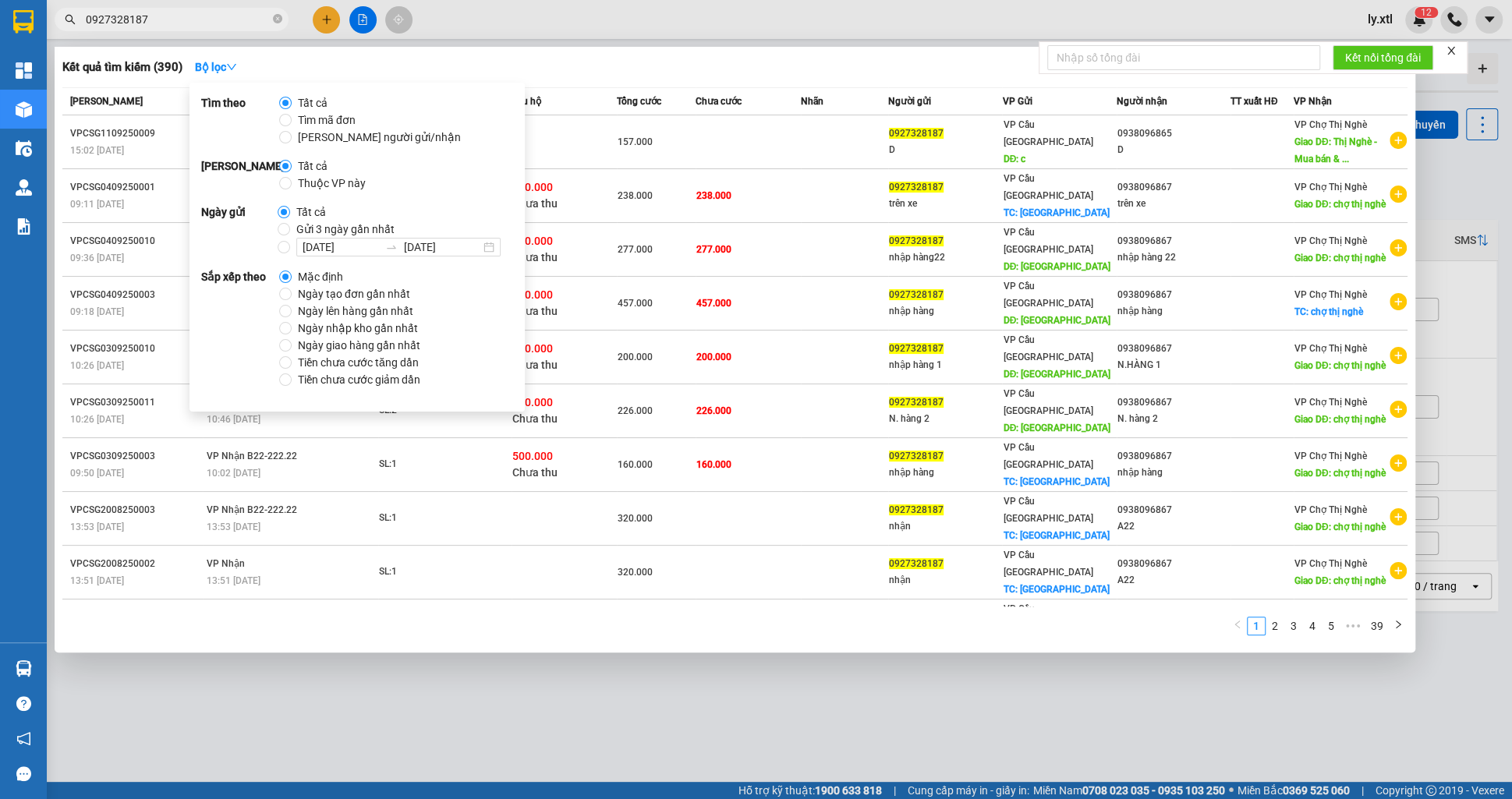
click at [684, 69] on div "Kết quả tìm kiếm ( 390 ) Bộ lọc" at bounding box center [735, 67] width 1345 height 25
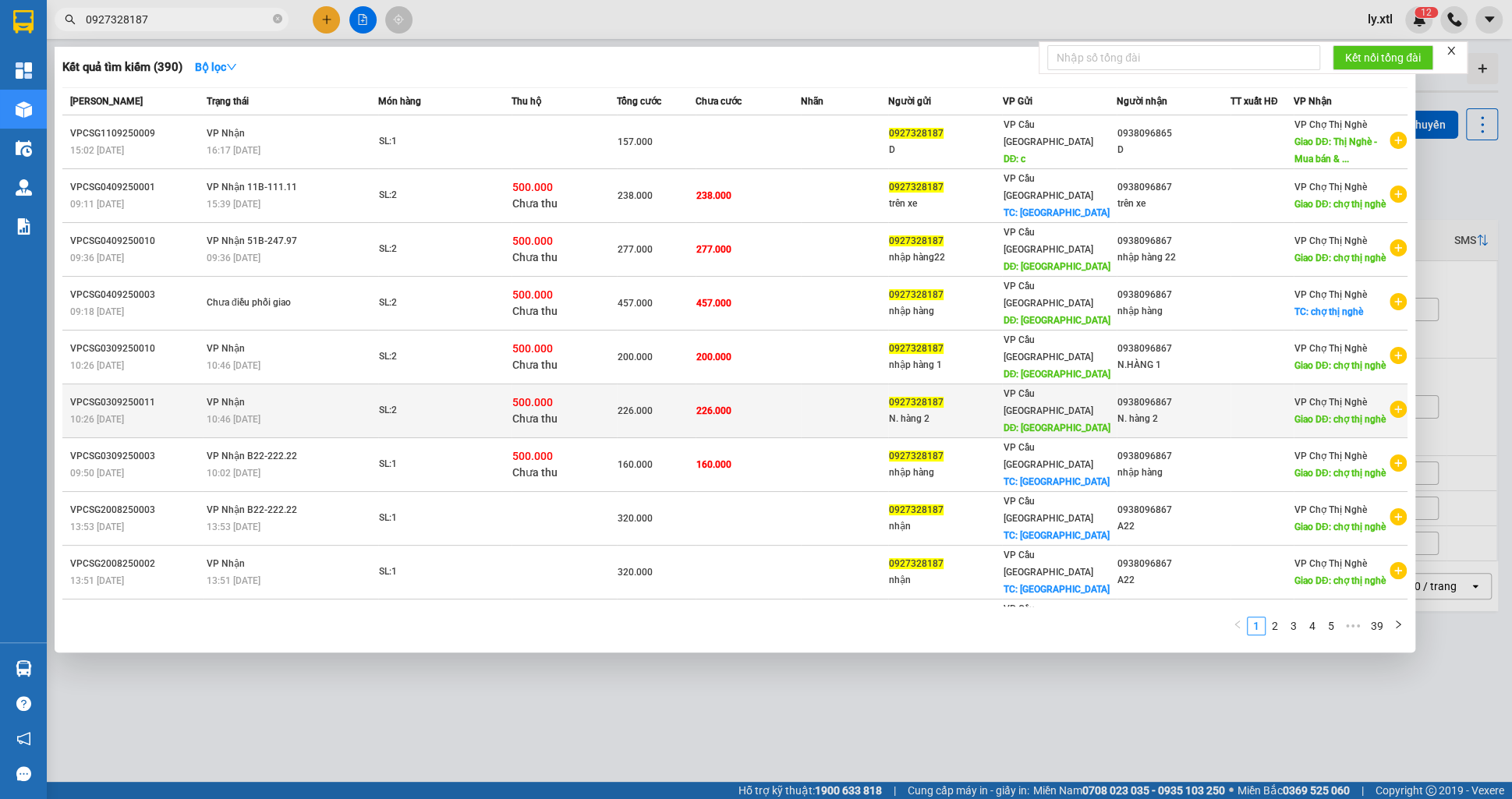
scroll to position [2, 0]
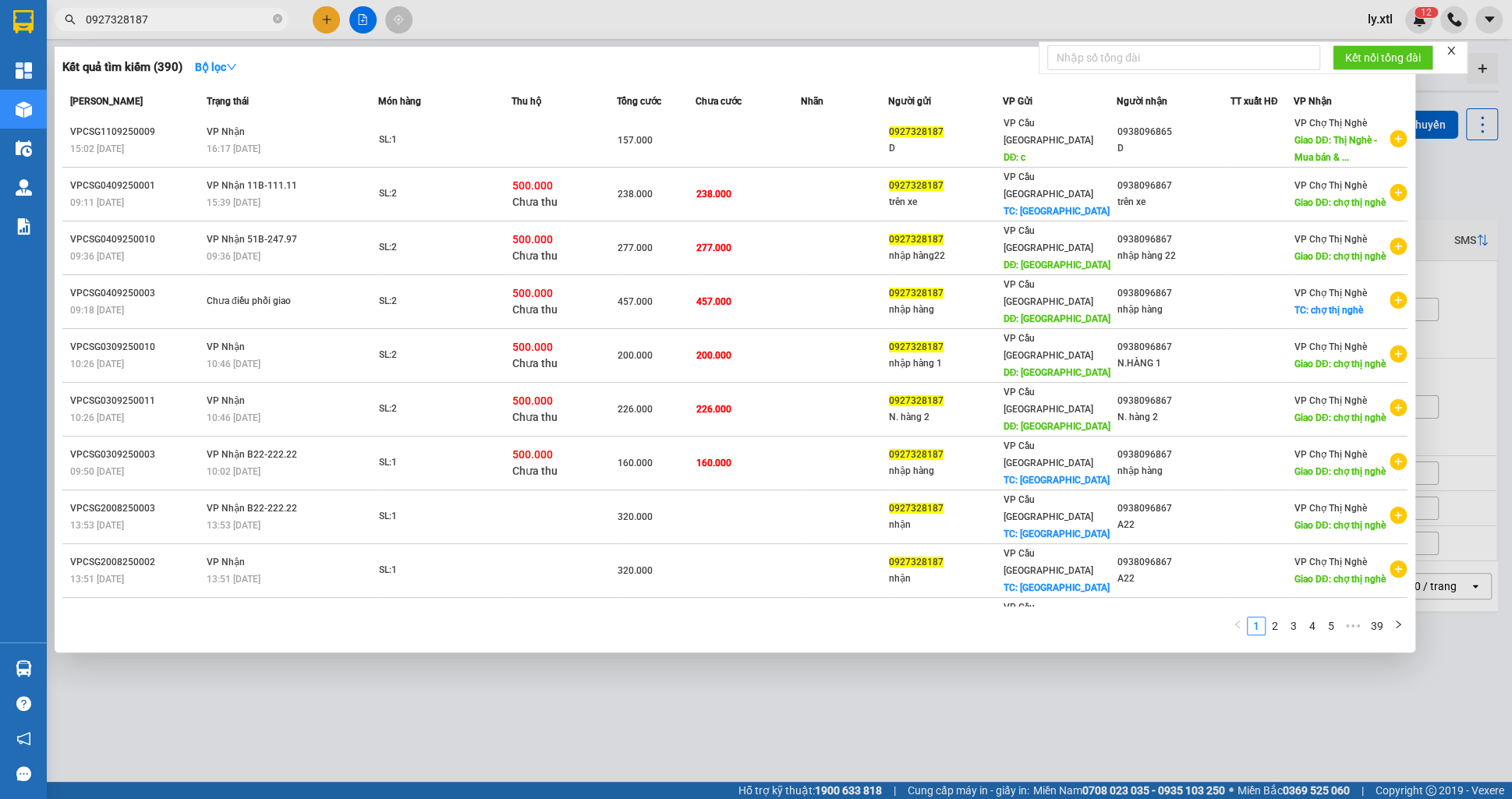
click at [244, 21] on input "0927328187" at bounding box center [178, 19] width 184 height 17
click at [217, 60] on strong "Bộ lọc" at bounding box center [216, 67] width 42 height 13
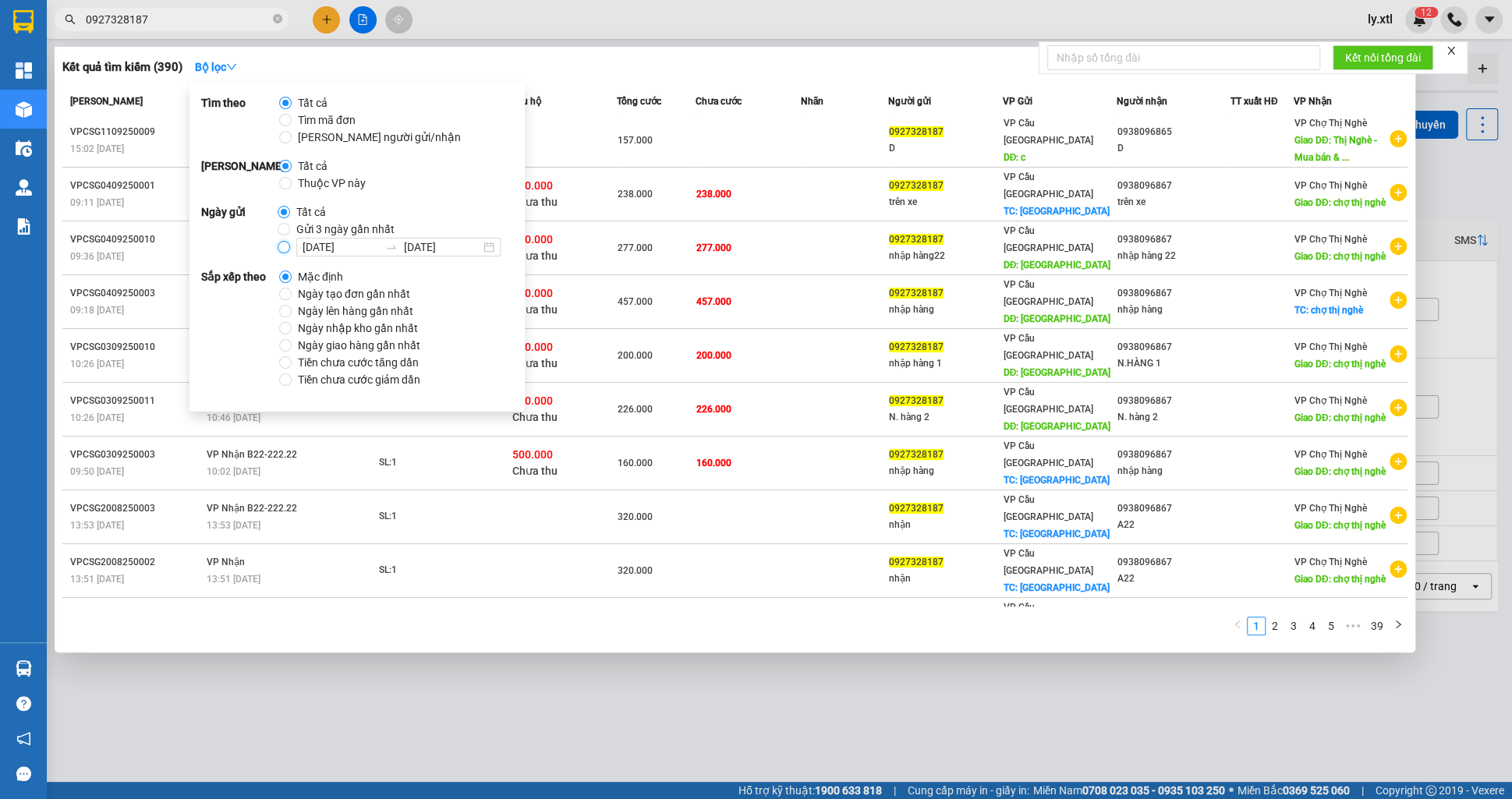
click at [290, 249] on input "11/09/2025 11/09/2025" at bounding box center [284, 247] width 13 height 13
radio input "true"
radio input "false"
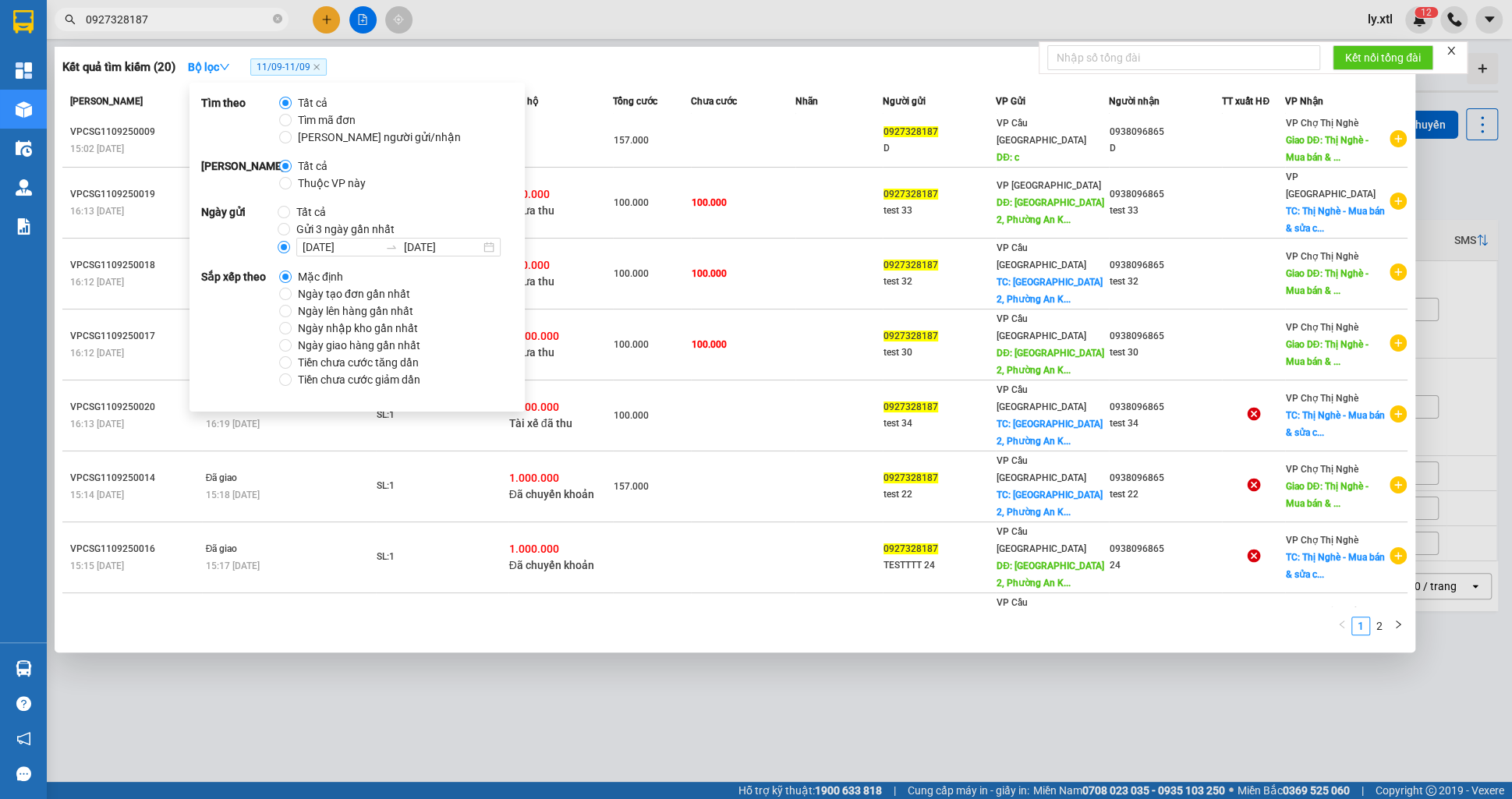
click at [670, 66] on div "Kết quả tìm kiếm ( 20 ) Bộ lọc 11/09 - 11/09" at bounding box center [735, 67] width 1345 height 25
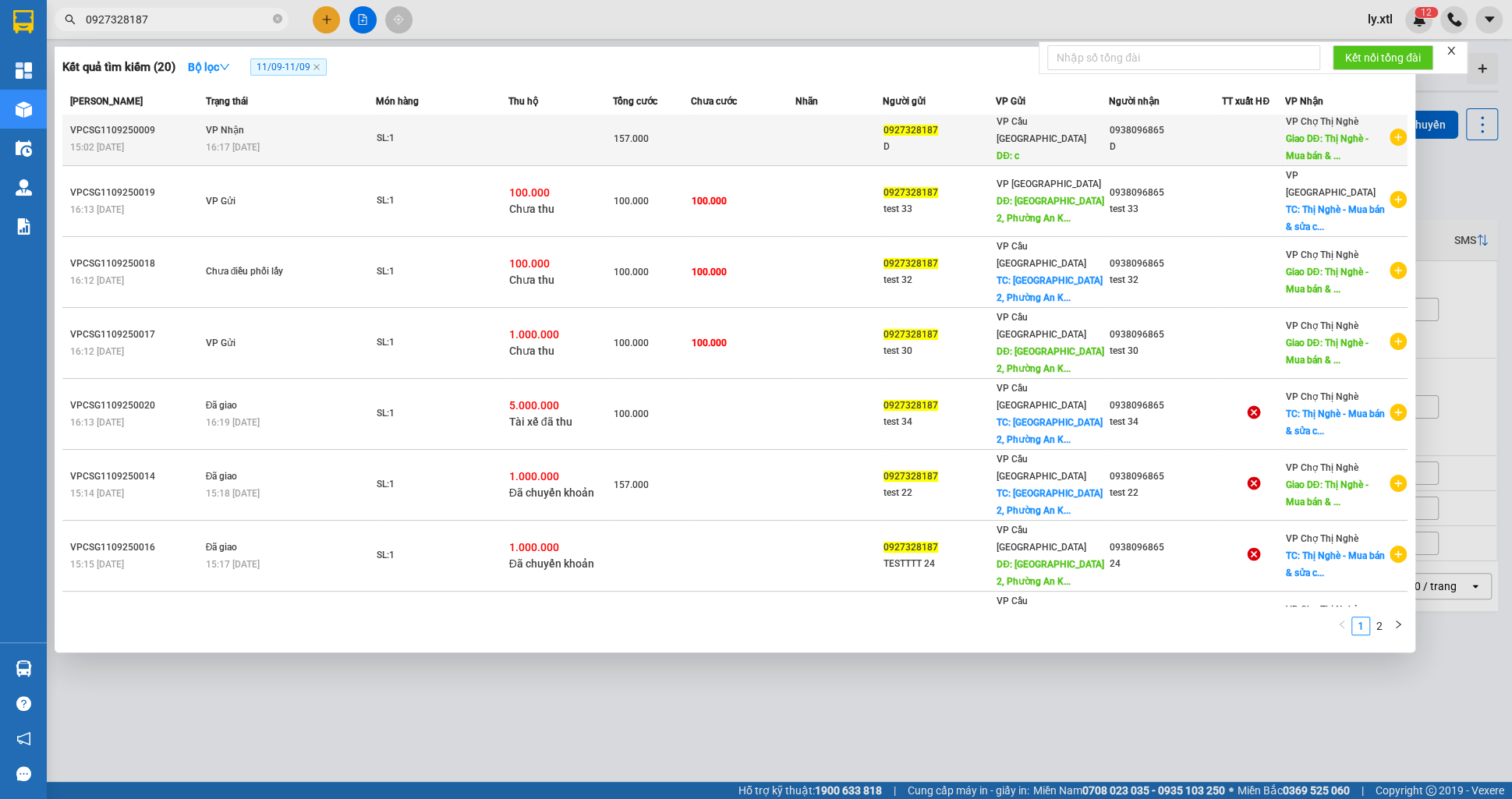
scroll to position [0, 0]
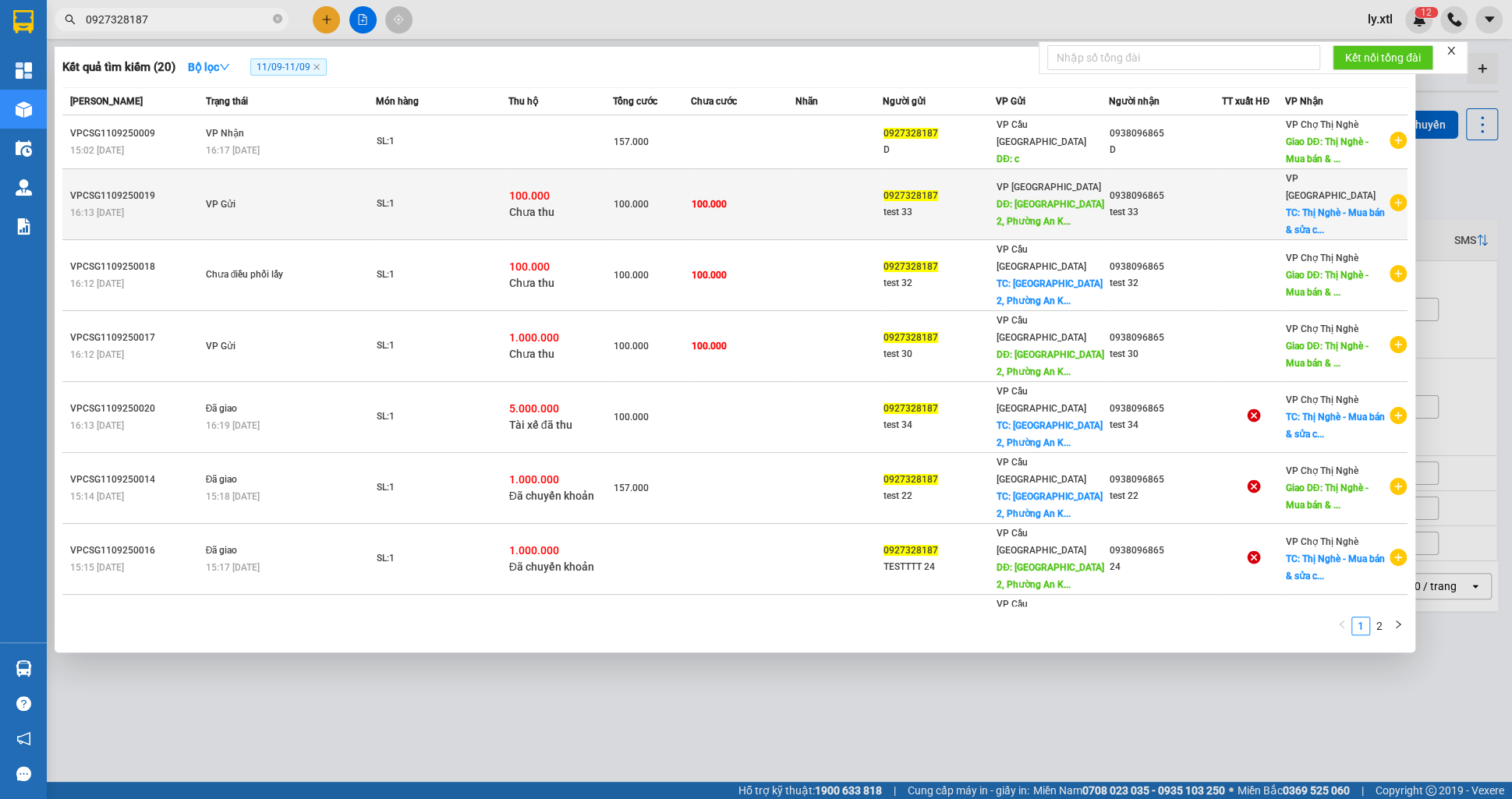
click at [118, 188] on div "VPCSG1109250019" at bounding box center [136, 196] width 131 height 16
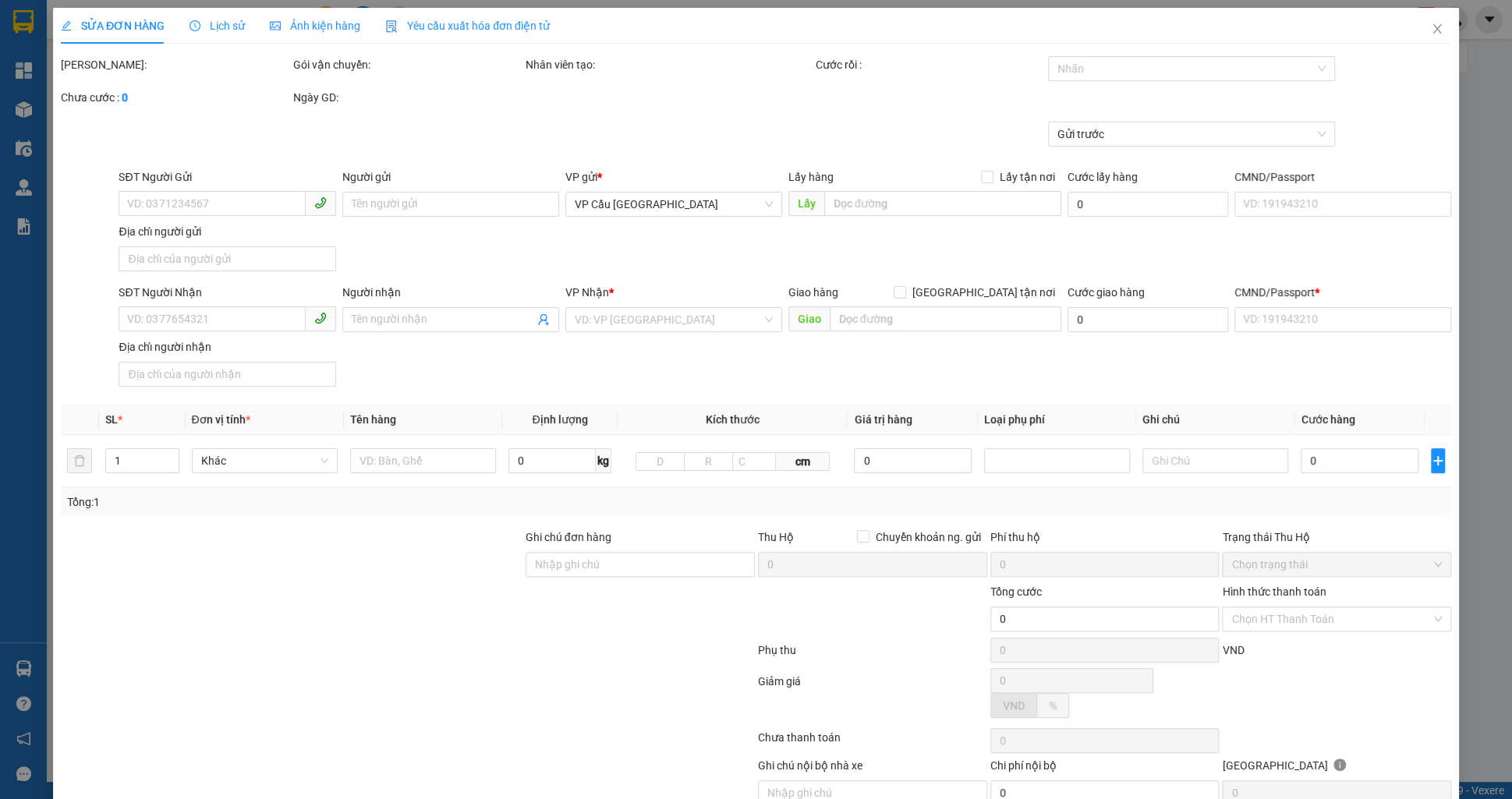
type input "0927328187"
type input "test 33"
type input "[GEOGRAPHIC_DATA] 2, [GEOGRAPHIC_DATA], [GEOGRAPHIC_DATA], [GEOGRAPHIC_DATA]"
type input "45.000"
type input "0938096865"
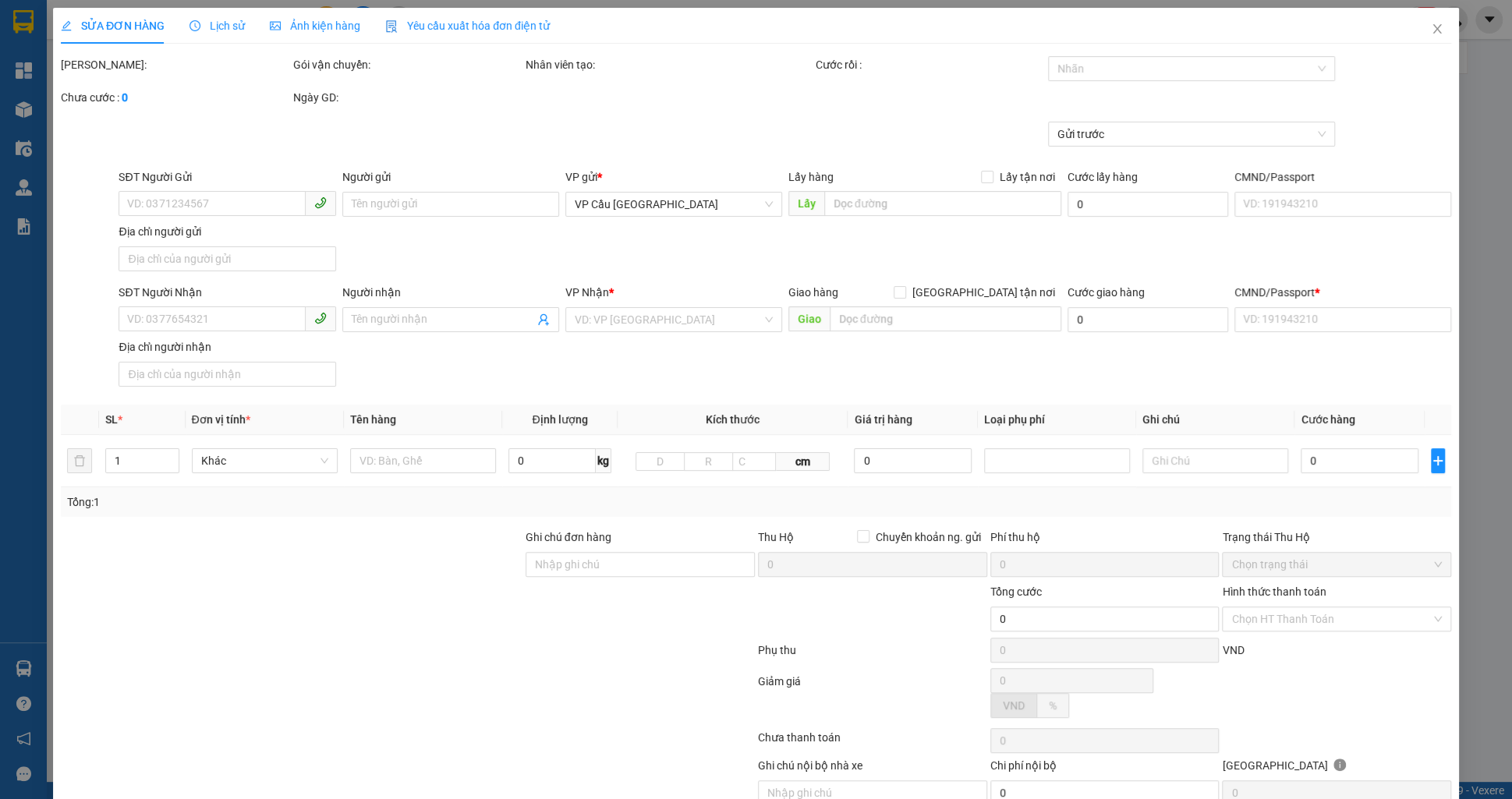
type input "test 33"
checkbox input "true"
type input "Thị Nghè - Mua bán & sửa chữa bếp gas, [STREET_ADDRESS][PERSON_NAME]"
type input "123456789123"
type input "100.000"
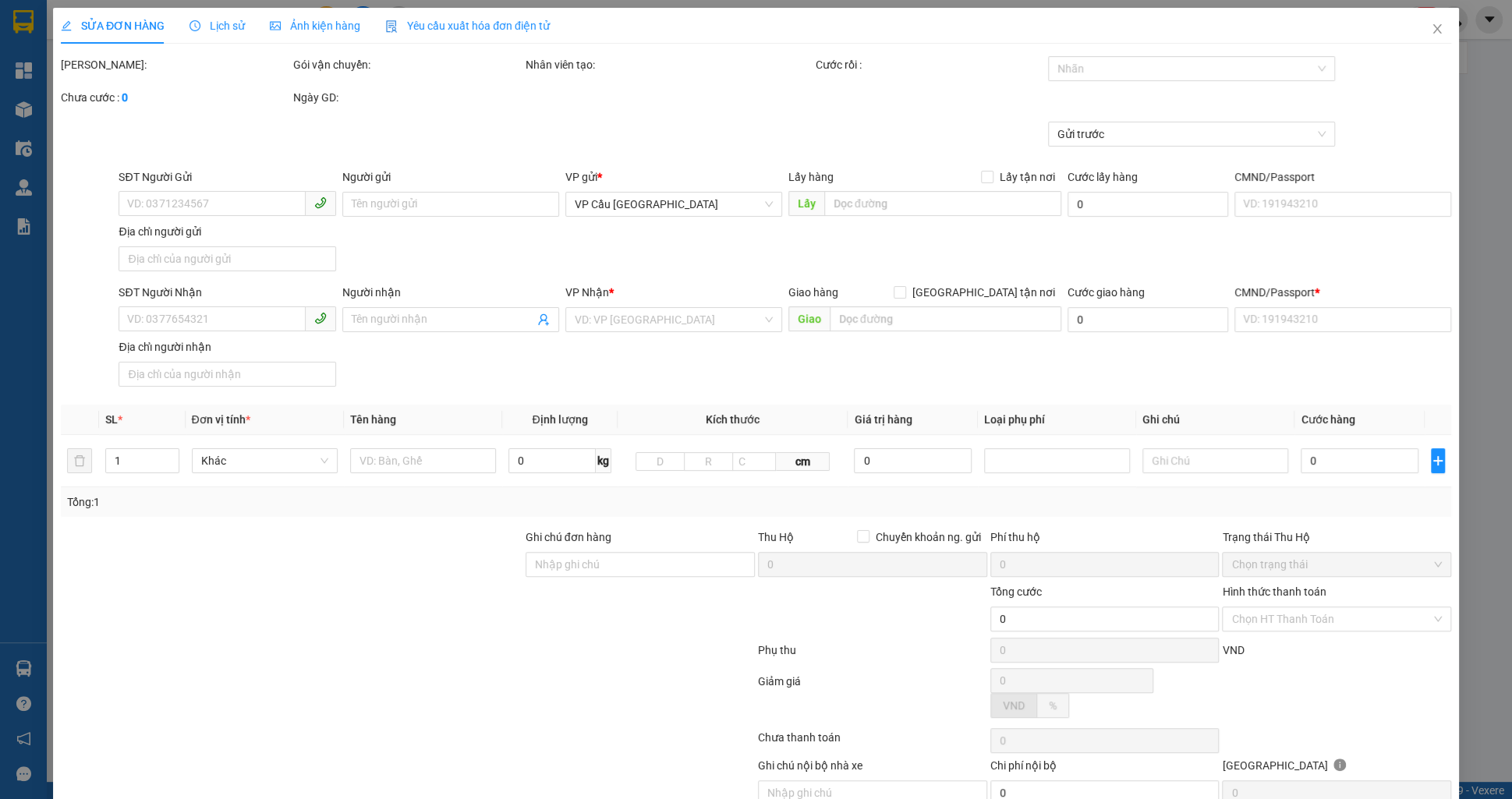
type input "100.000"
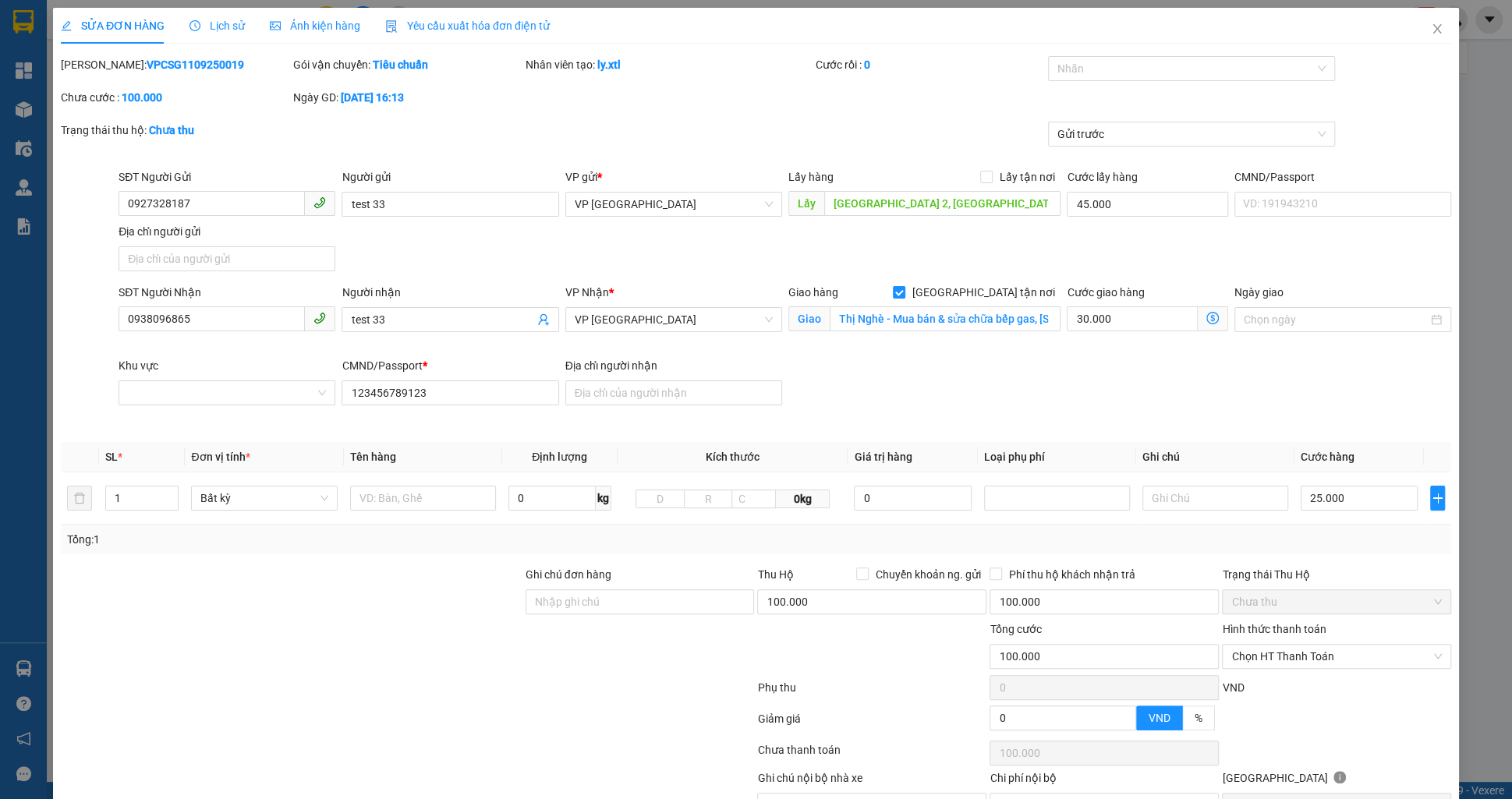
click at [155, 65] on b "VPCSG1109250019" at bounding box center [195, 65] width 97 height 13
click at [155, 69] on b "VPCSG1109250019" at bounding box center [195, 65] width 97 height 13
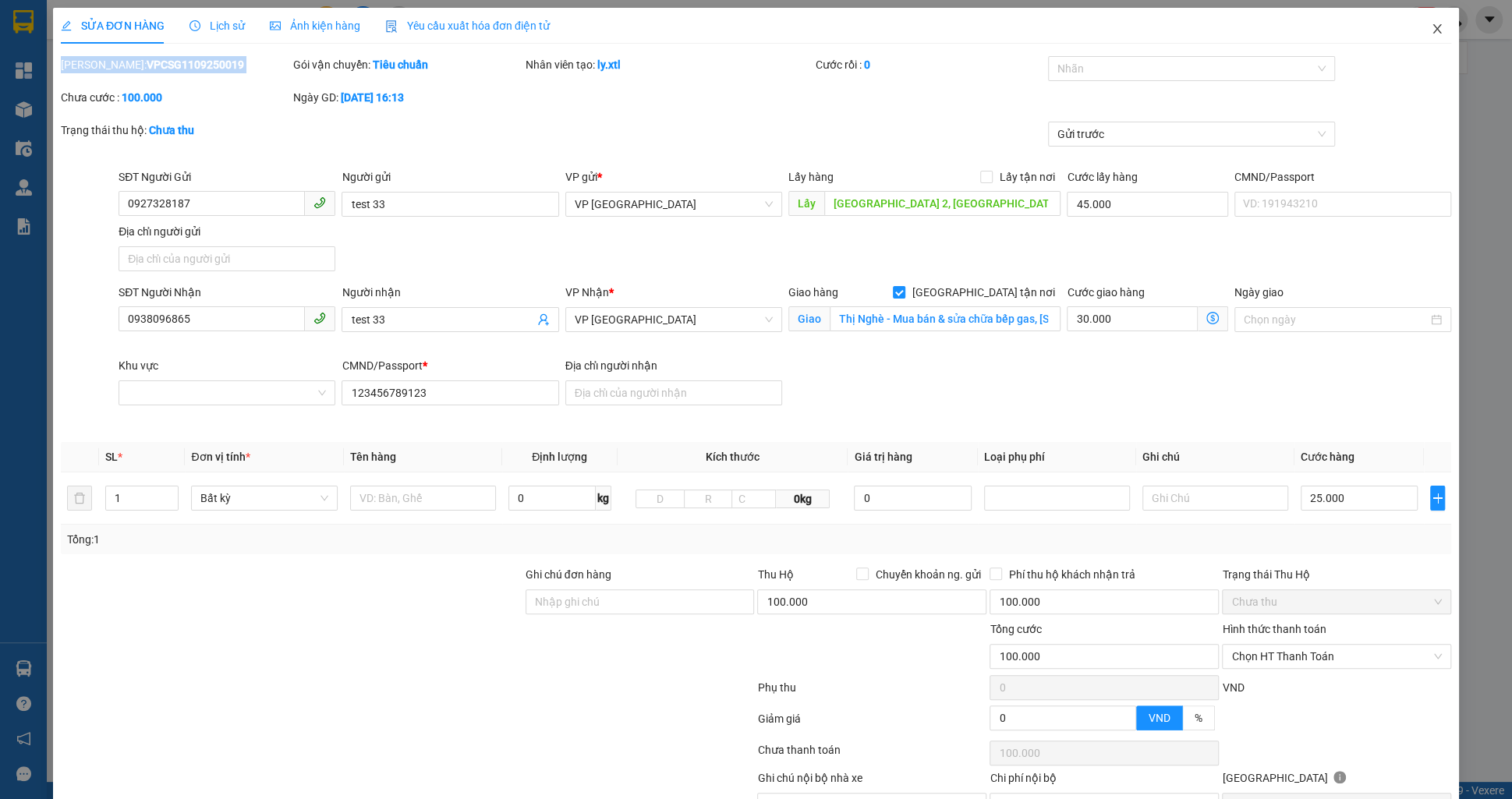
drag, startPoint x: 1426, startPoint y: 34, endPoint x: 1405, endPoint y: 49, distance: 25.8
click at [1426, 34] on span "Close" at bounding box center [1438, 30] width 44 height 44
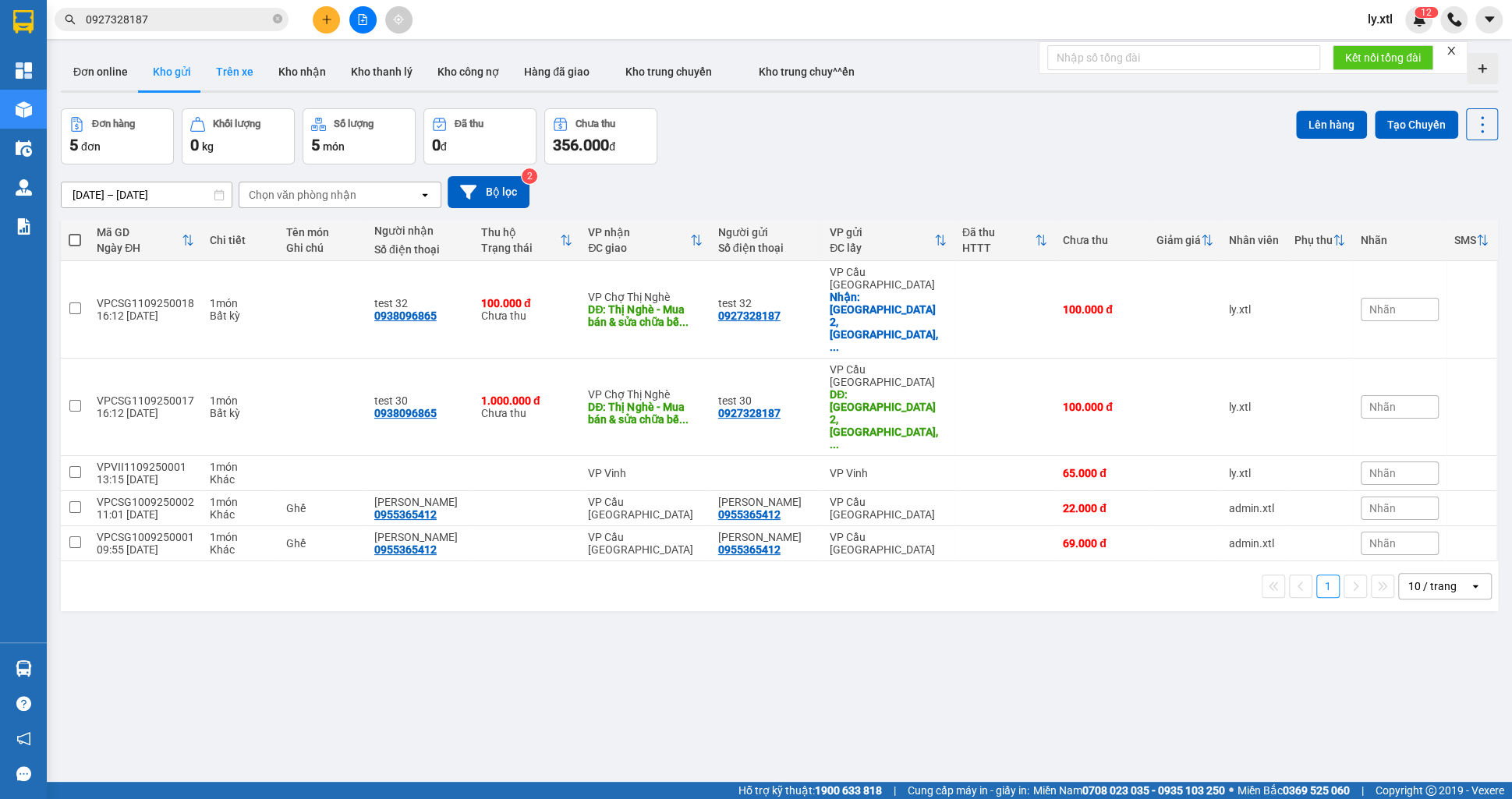
click at [236, 70] on button "Trên xe" at bounding box center [235, 71] width 62 height 38
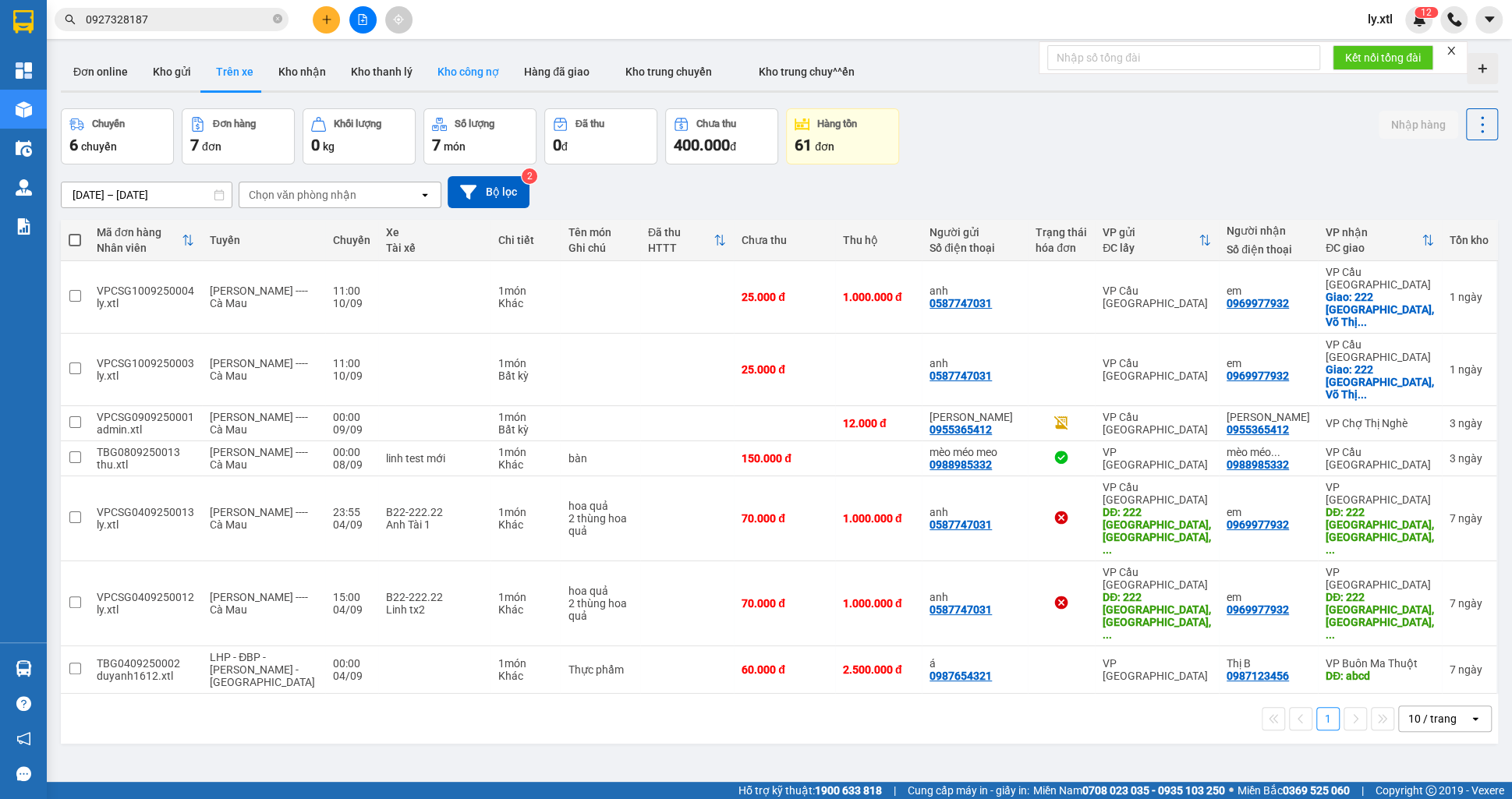
drag, startPoint x: 318, startPoint y: 74, endPoint x: 465, endPoint y: 64, distance: 147.3
click at [318, 72] on button "Kho nhận" at bounding box center [301, 71] width 72 height 38
type input "[DATE] – [DATE]"
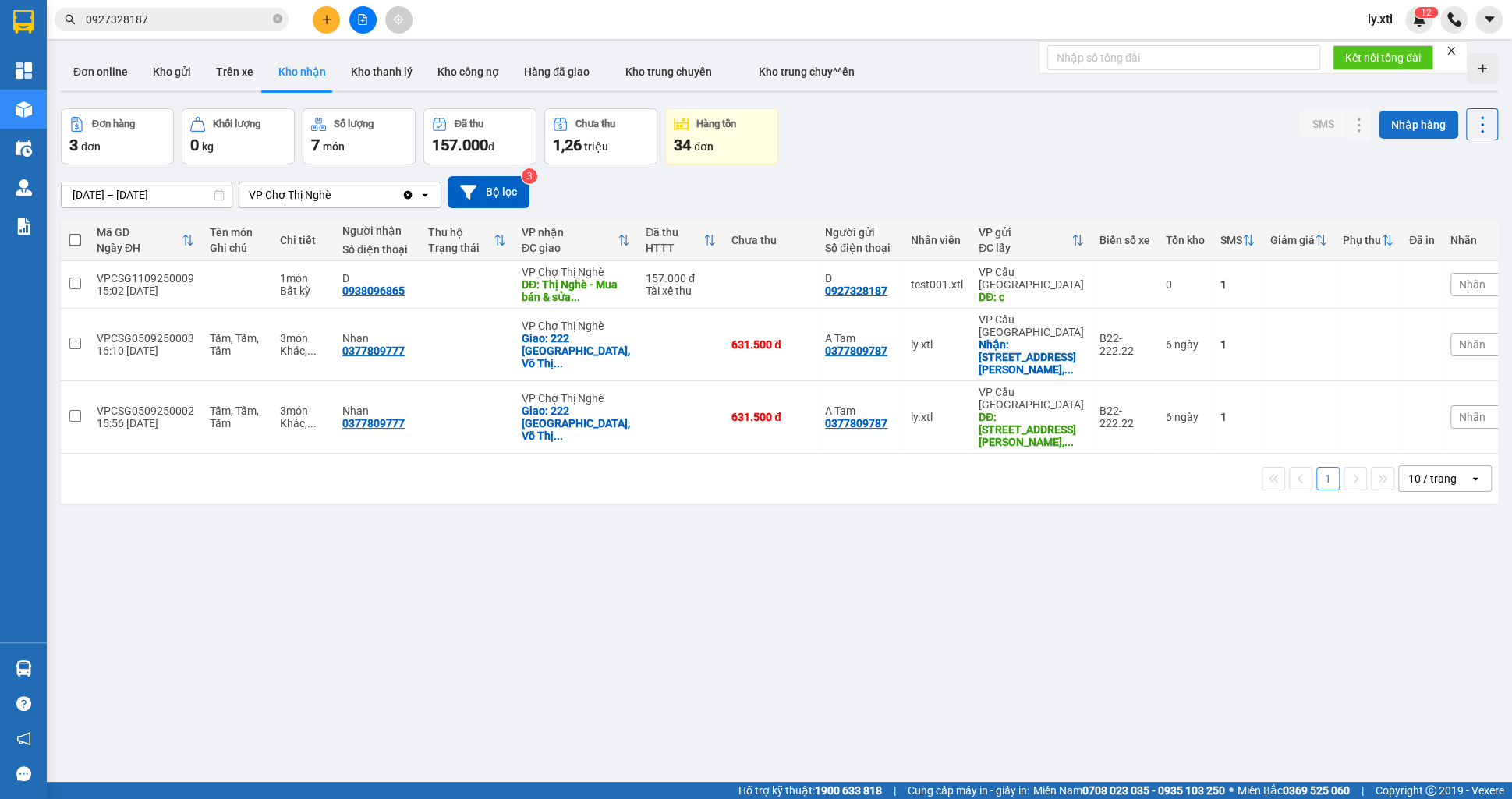
click at [1441, 127] on button "Nhập hàng" at bounding box center [1419, 125] width 80 height 28
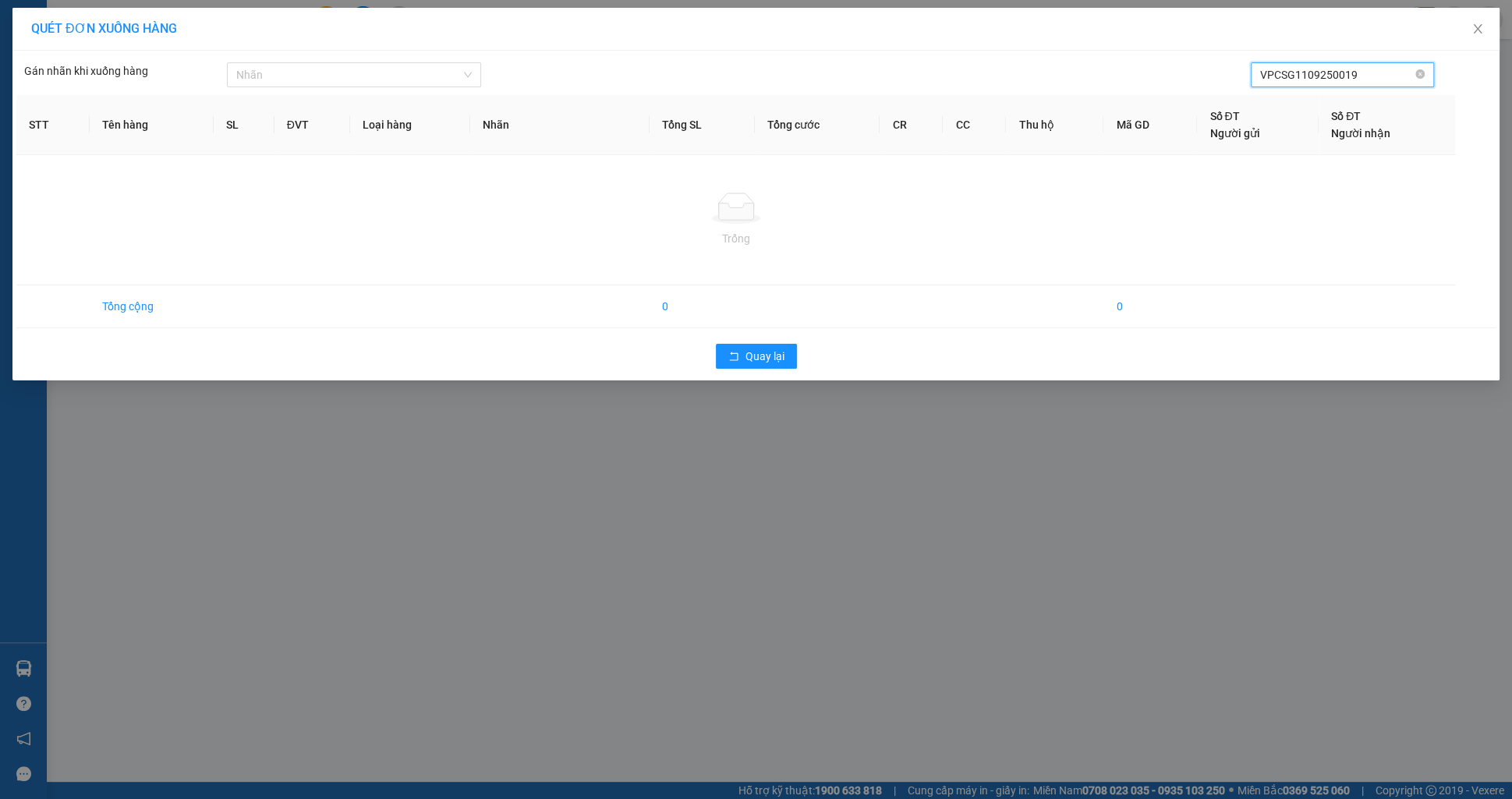
type input "VPCSG1109250019"
click at [1472, 34] on icon "close" at bounding box center [1471, 39] width 11 height 11
click at [1474, 38] on span "Close" at bounding box center [1478, 30] width 44 height 44
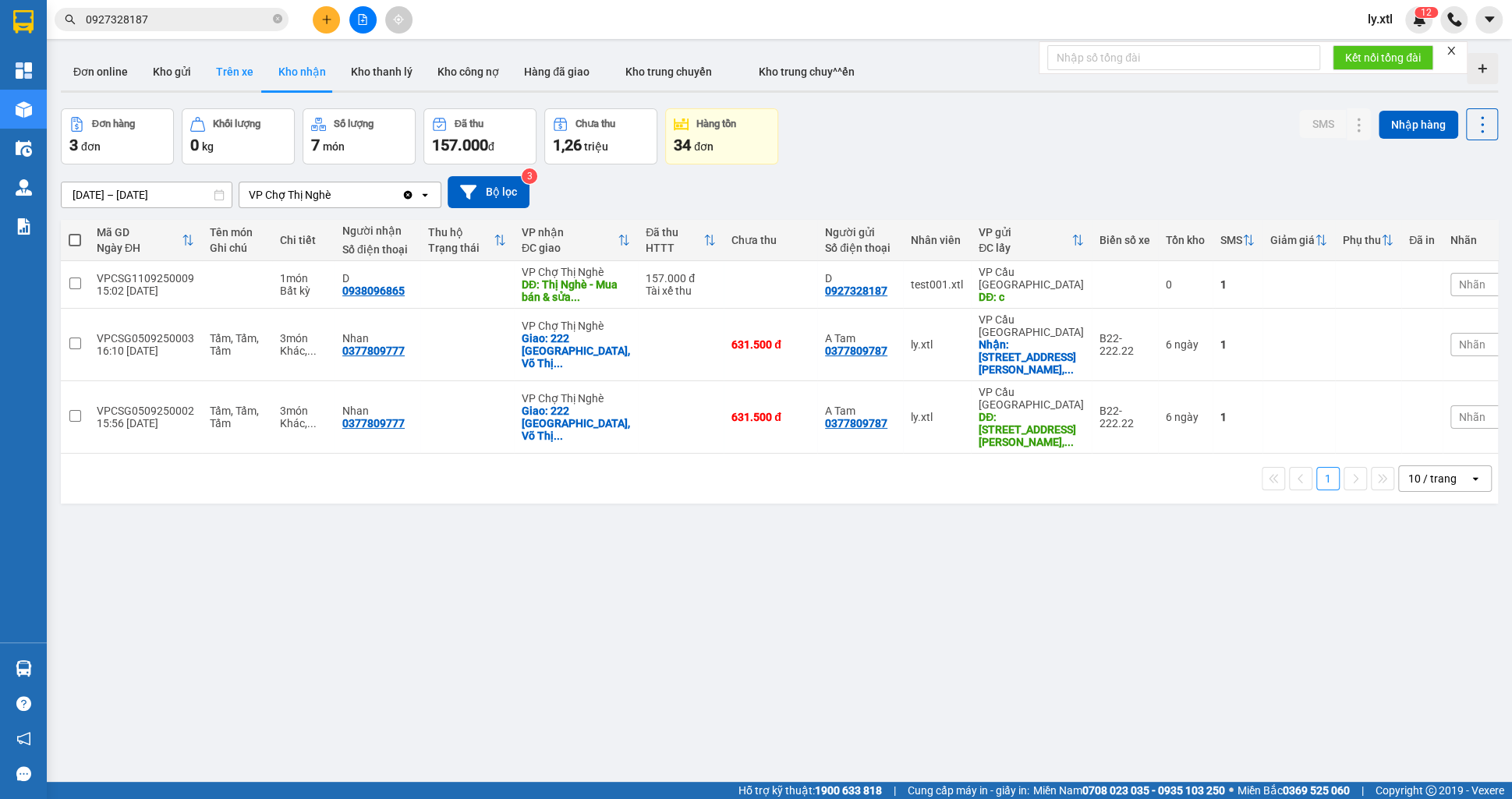
click at [216, 83] on button "Trên xe" at bounding box center [235, 71] width 62 height 38
type input "[DATE] – [DATE]"
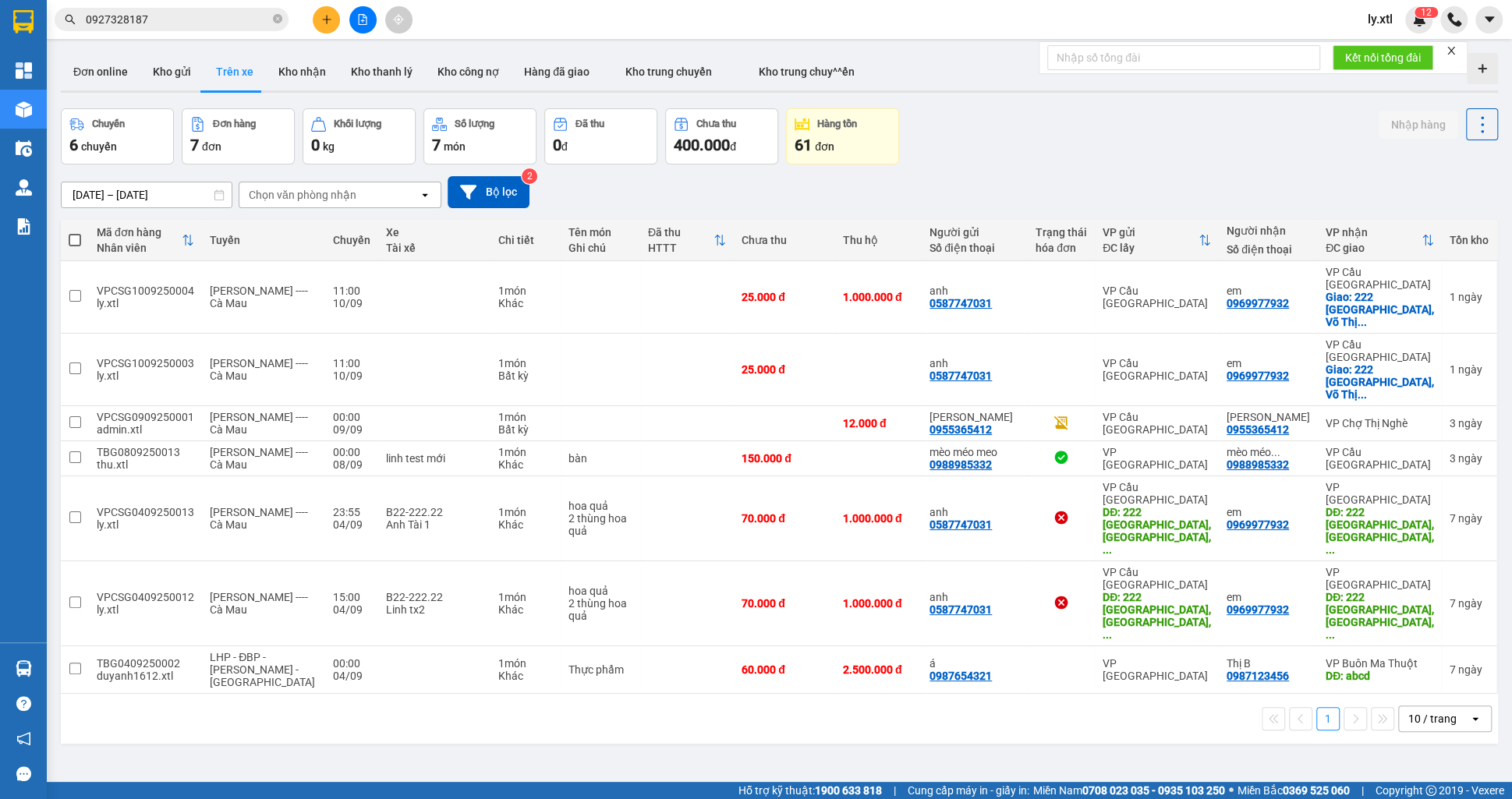
click at [279, 195] on div "Chọn văn phòng nhận" at bounding box center [301, 194] width 107 height 16
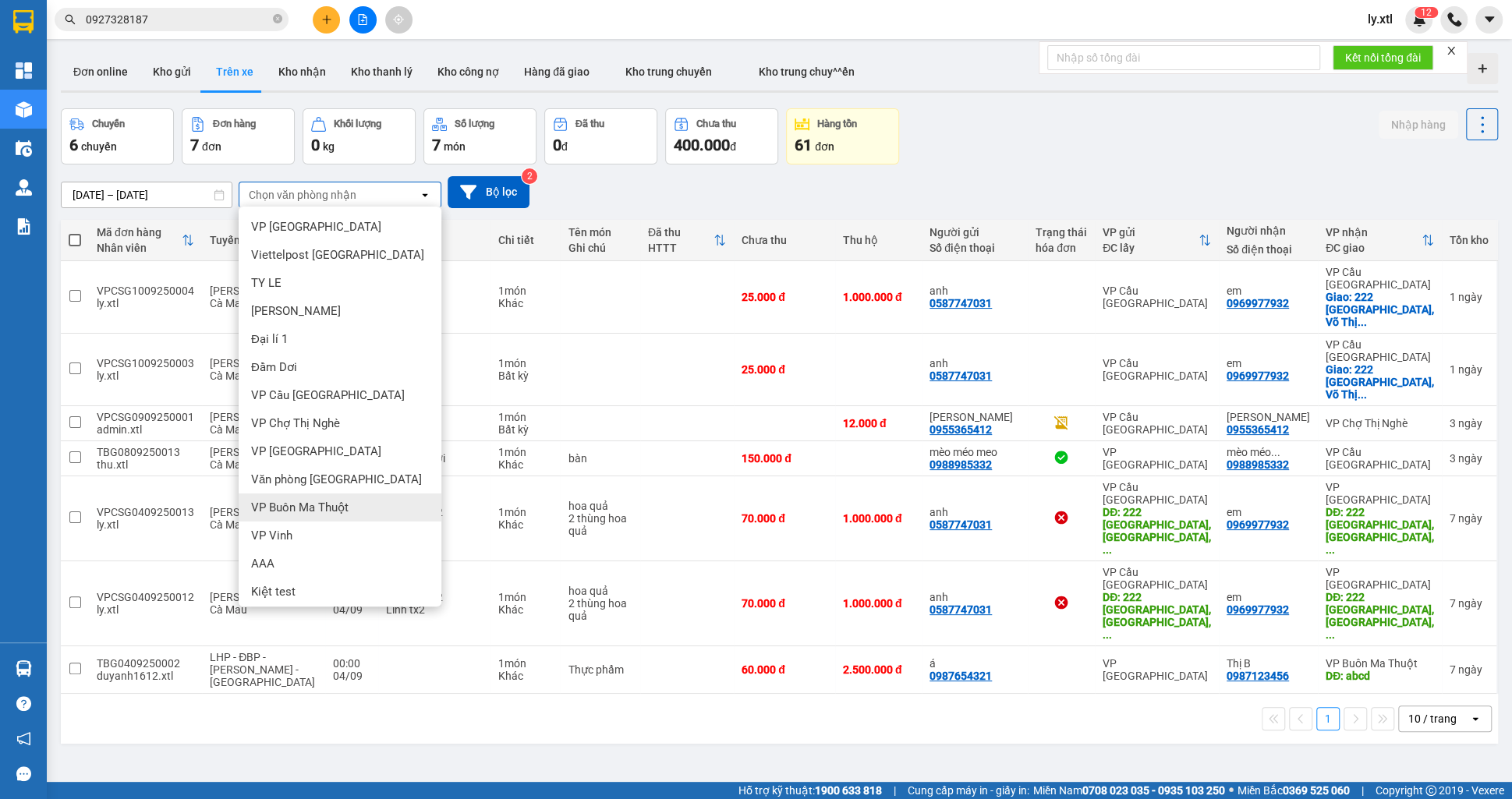
scroll to position [61, 0]
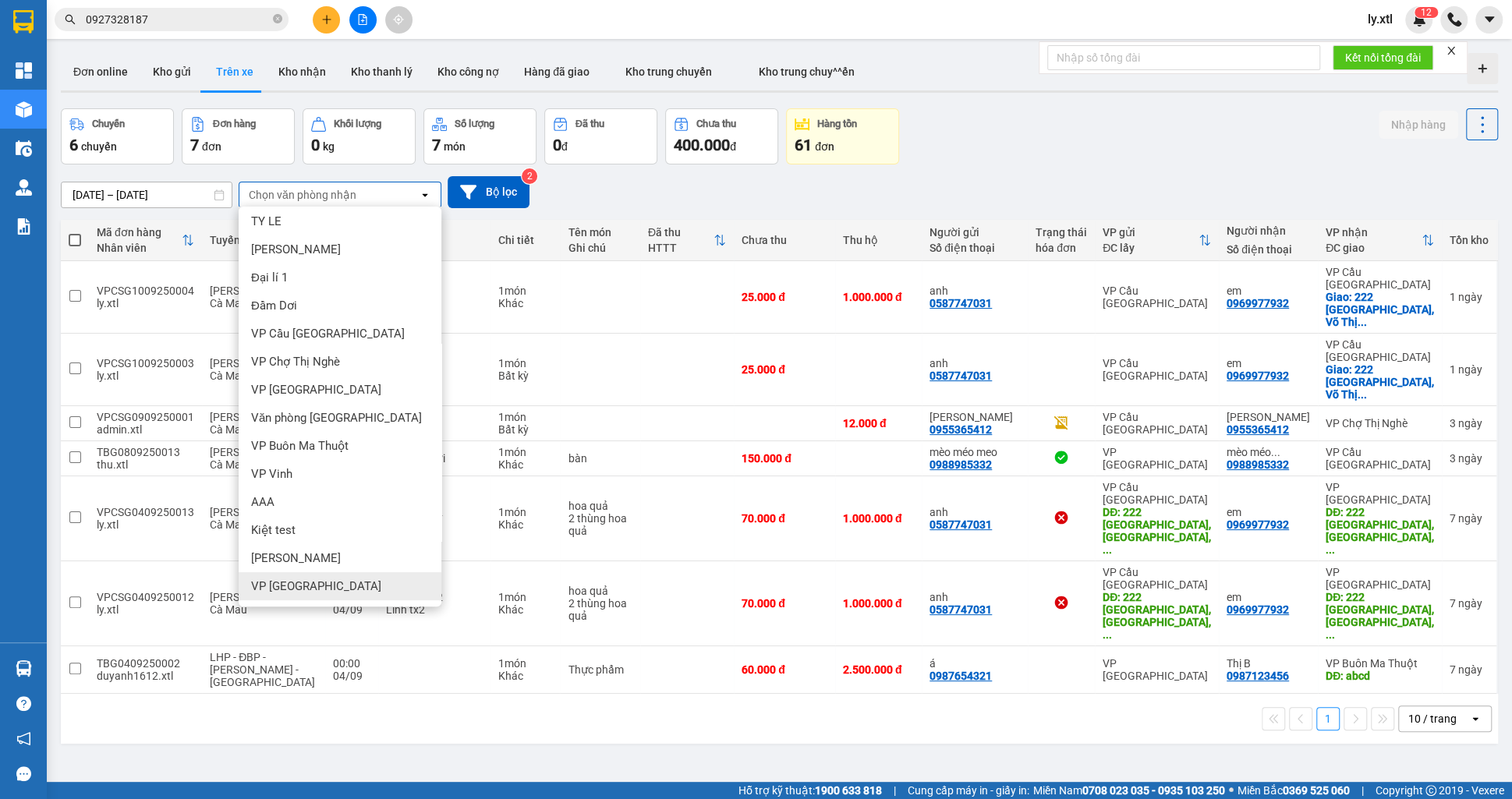
click at [297, 573] on div "VP [GEOGRAPHIC_DATA]" at bounding box center [339, 586] width 203 height 28
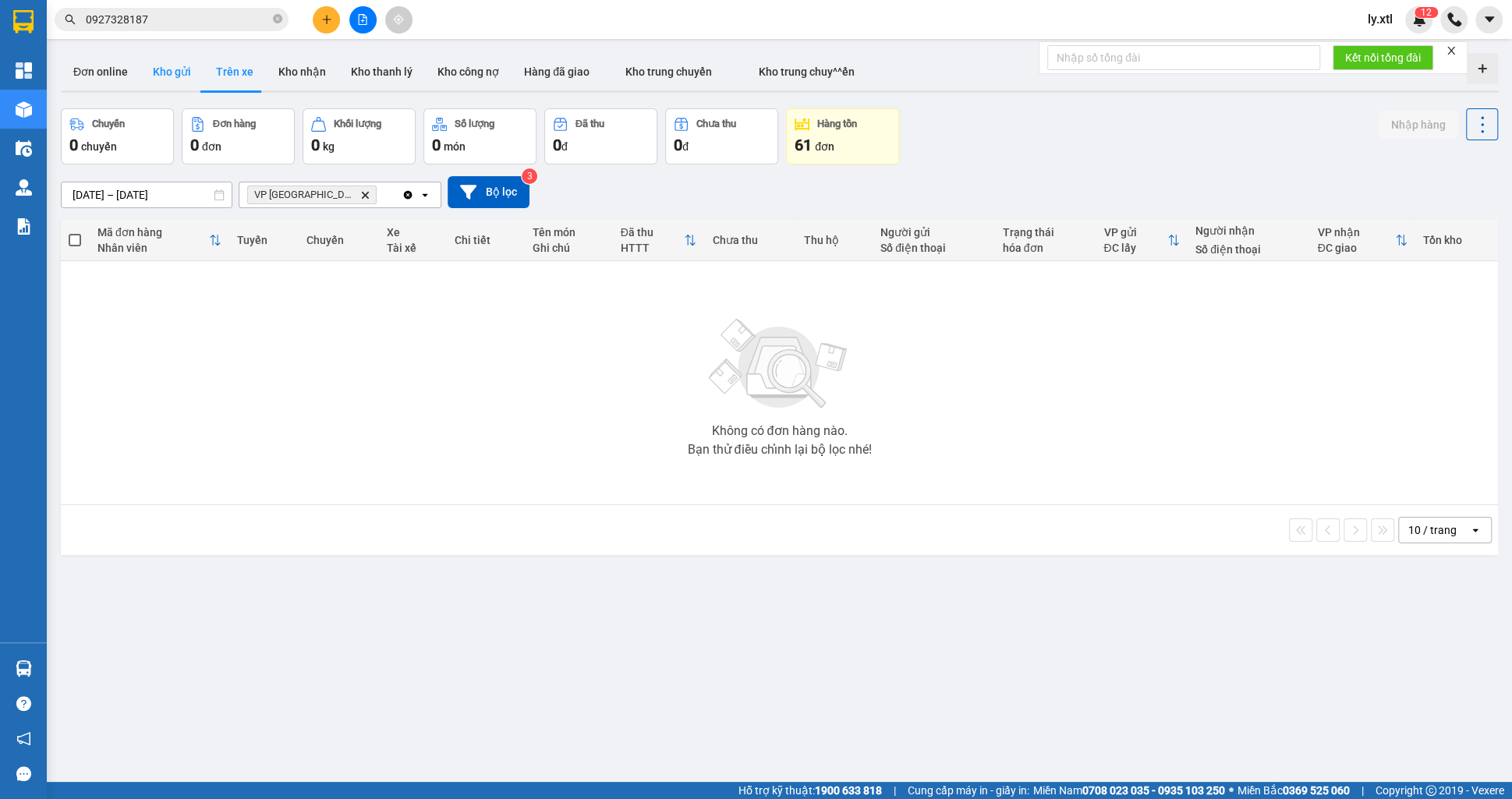
click at [151, 65] on button "Kho gửi" at bounding box center [171, 71] width 63 height 38
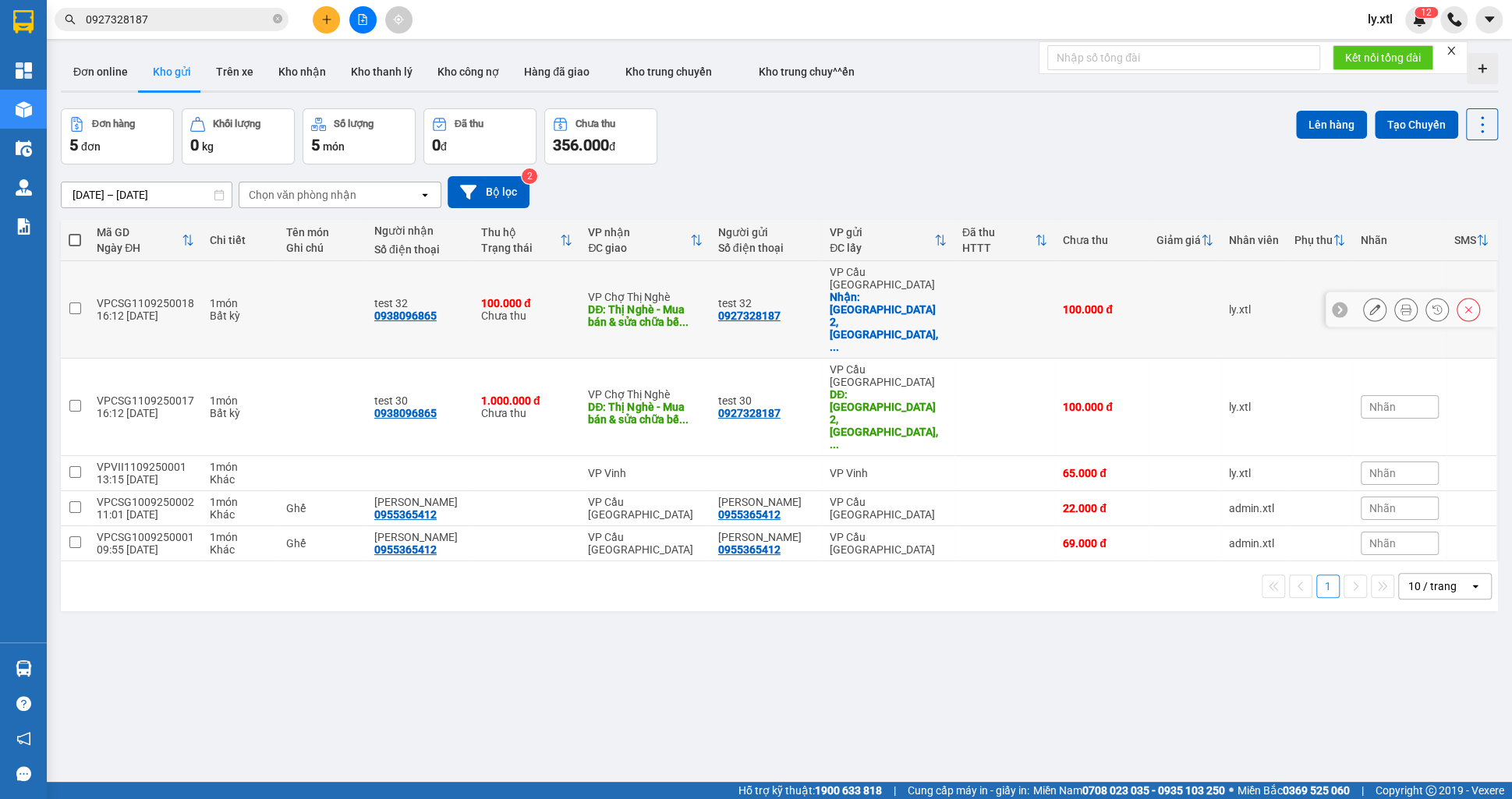
click at [71, 302] on input "checkbox" at bounding box center [75, 308] width 12 height 12
checkbox input "true"
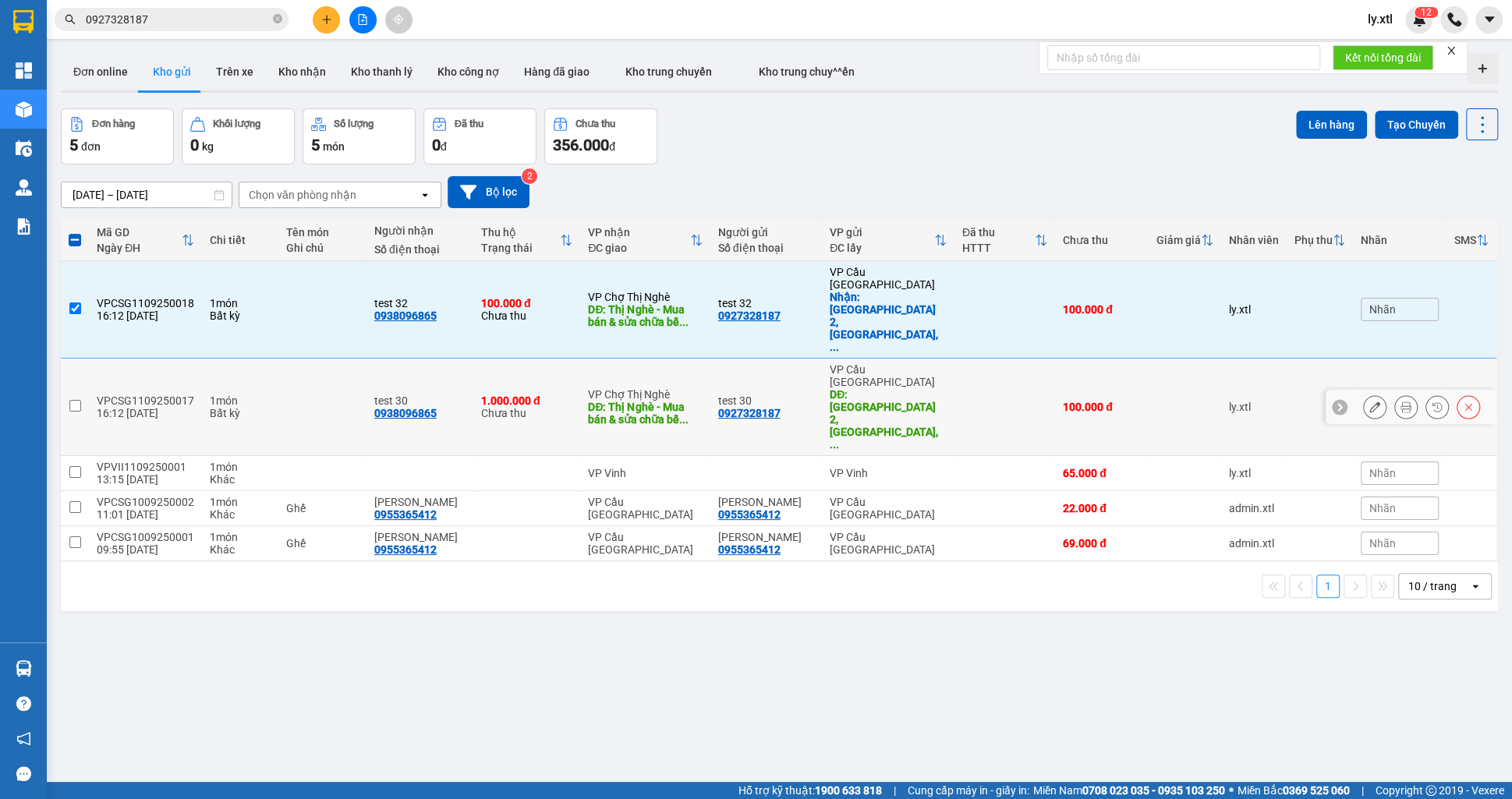
click at [70, 400] on input "checkbox" at bounding box center [75, 406] width 12 height 12
checkbox input "true"
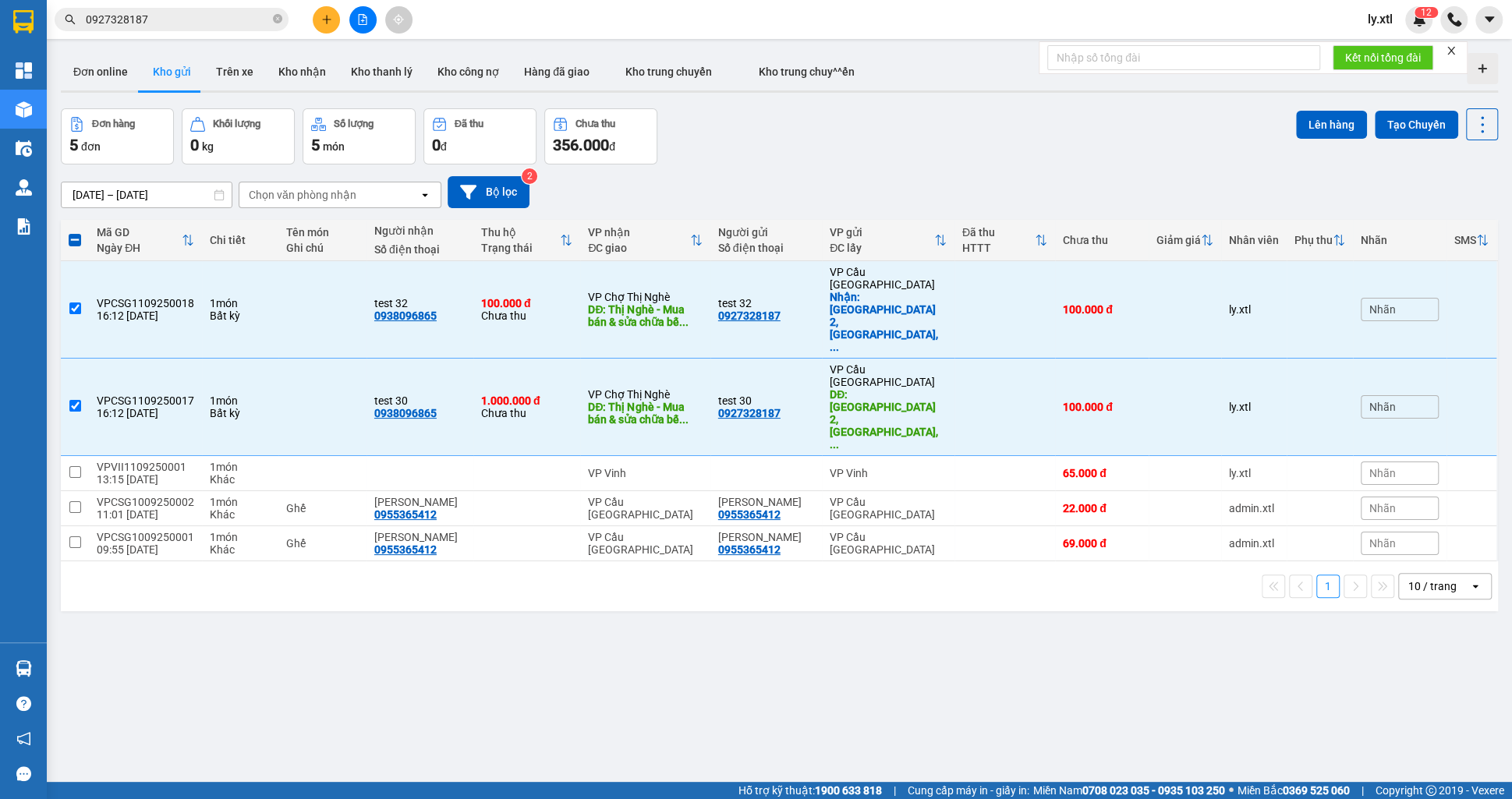
drag, startPoint x: 740, startPoint y: 174, endPoint x: 684, endPoint y: 138, distance: 66.6
click at [740, 173] on div "10/09/2025 – 11/09/2025 Press the down arrow key to interact with the calendar …" at bounding box center [779, 192] width 1437 height 55
click at [336, 16] on button at bounding box center [326, 20] width 27 height 27
click at [181, 14] on input "0927328187" at bounding box center [178, 19] width 184 height 17
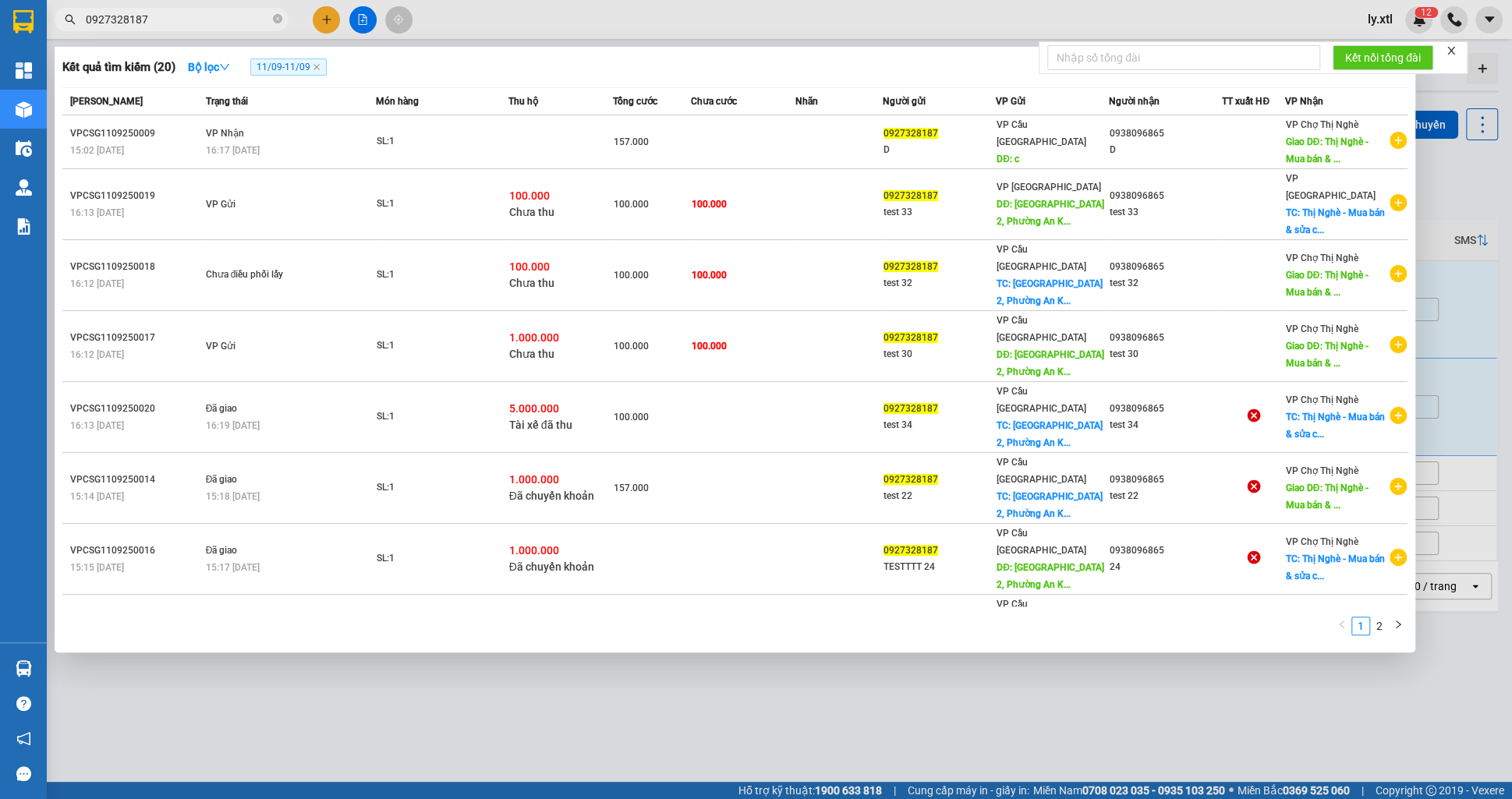
click at [181, 15] on input "0927328187" at bounding box center [178, 19] width 184 height 17
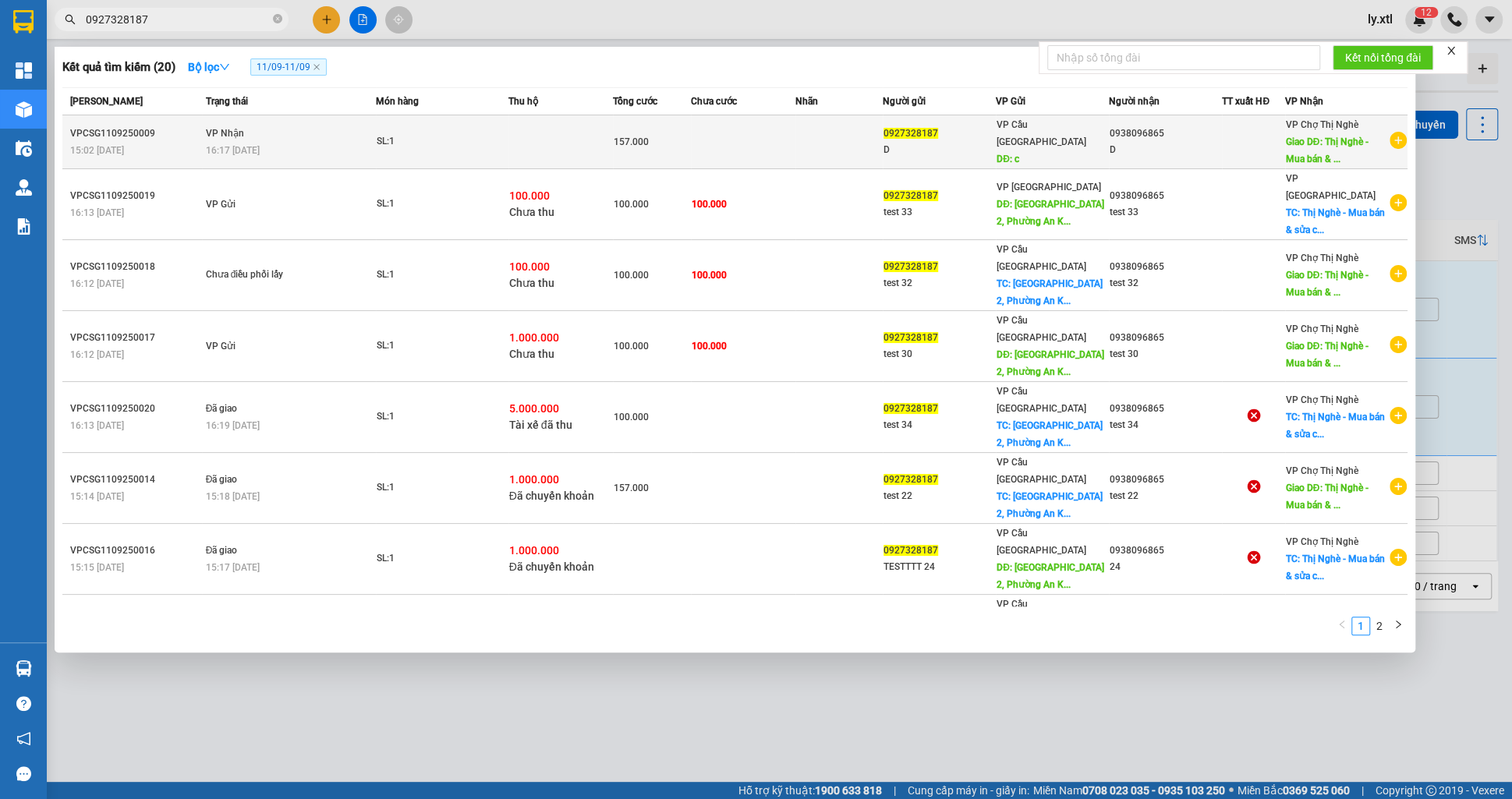
click at [469, 155] on td "SL: 1" at bounding box center [442, 142] width 133 height 54
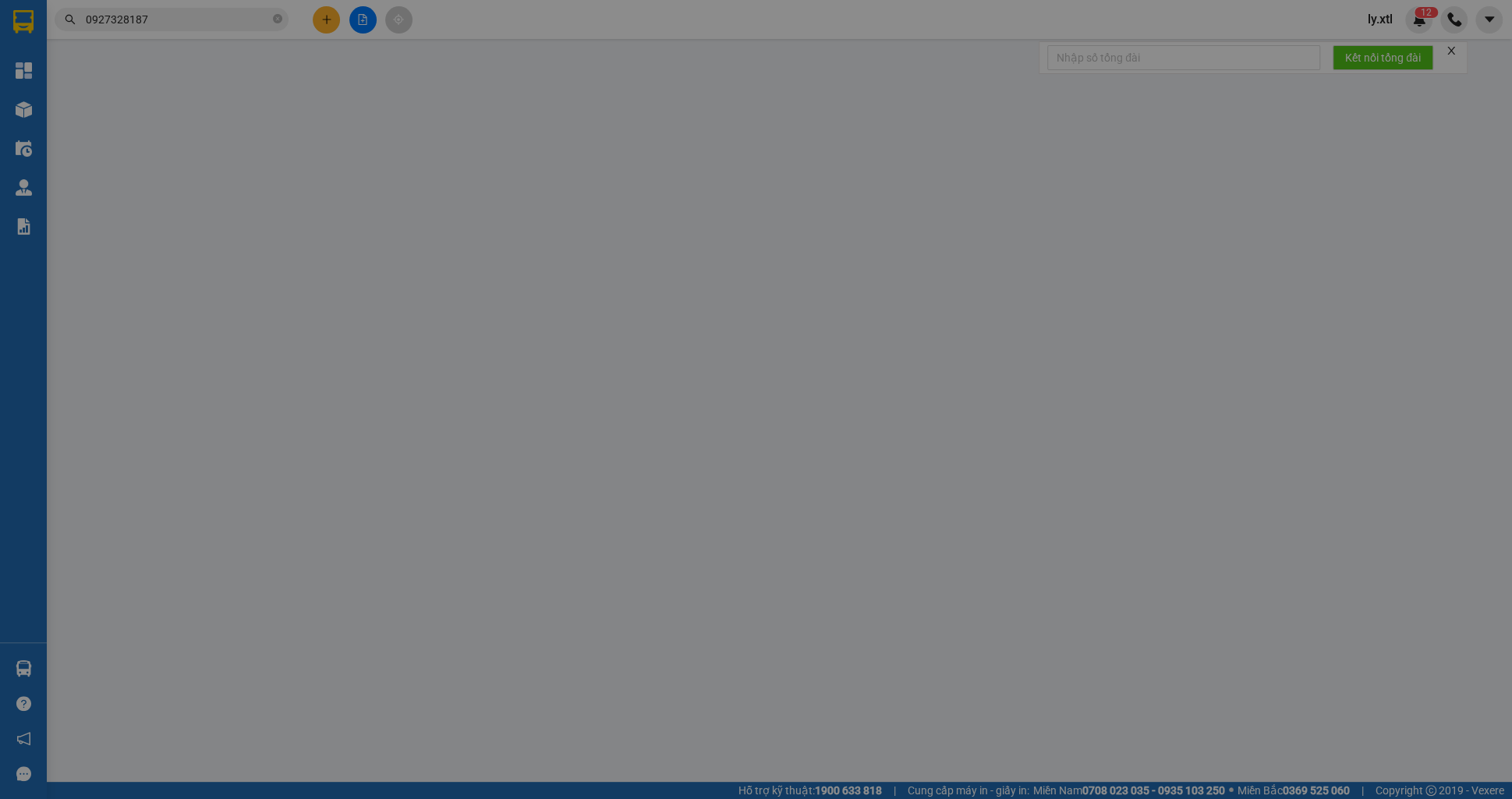
type input "0927328187"
type input "D"
type input "c"
type input "56.000"
type input "0938096865"
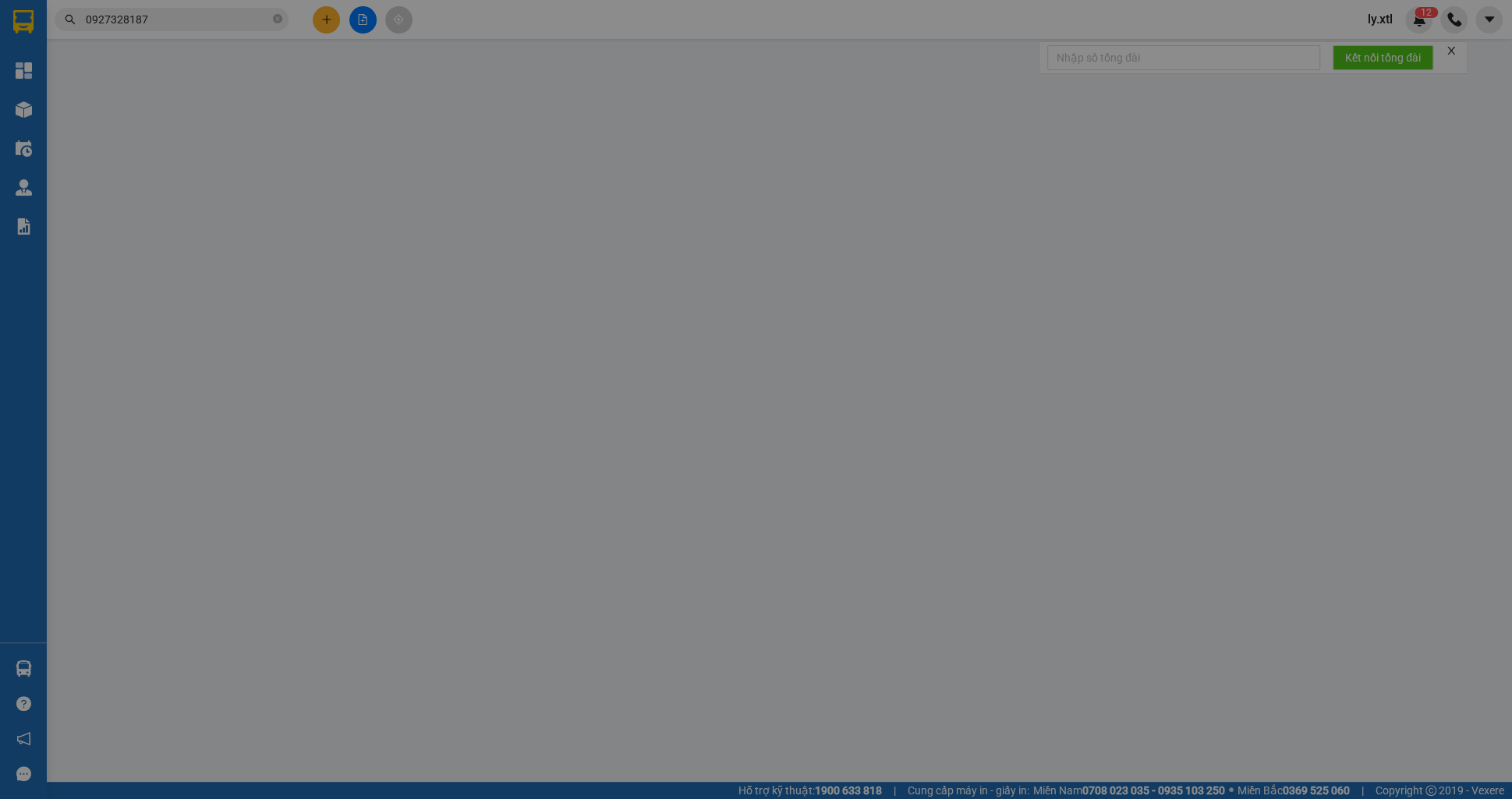
type input "D"
type input "Thị Nghè - Mua bán & sửa chữa bếp gas, [STREET_ADDRESS][PERSON_NAME]"
type input "35.000"
type input "123456789123"
type input "157.000"
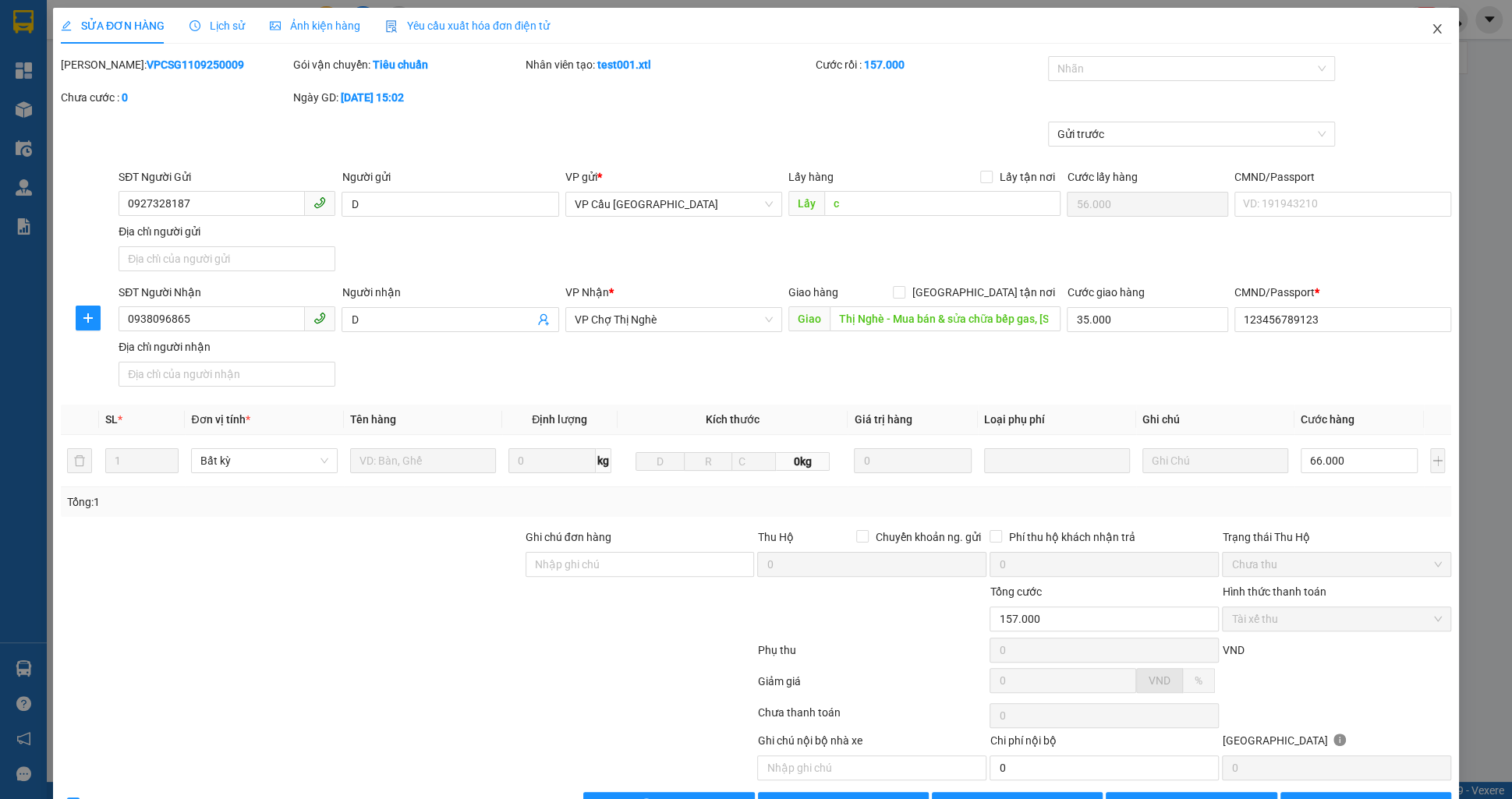
click at [1442, 37] on span "Close" at bounding box center [1438, 30] width 44 height 44
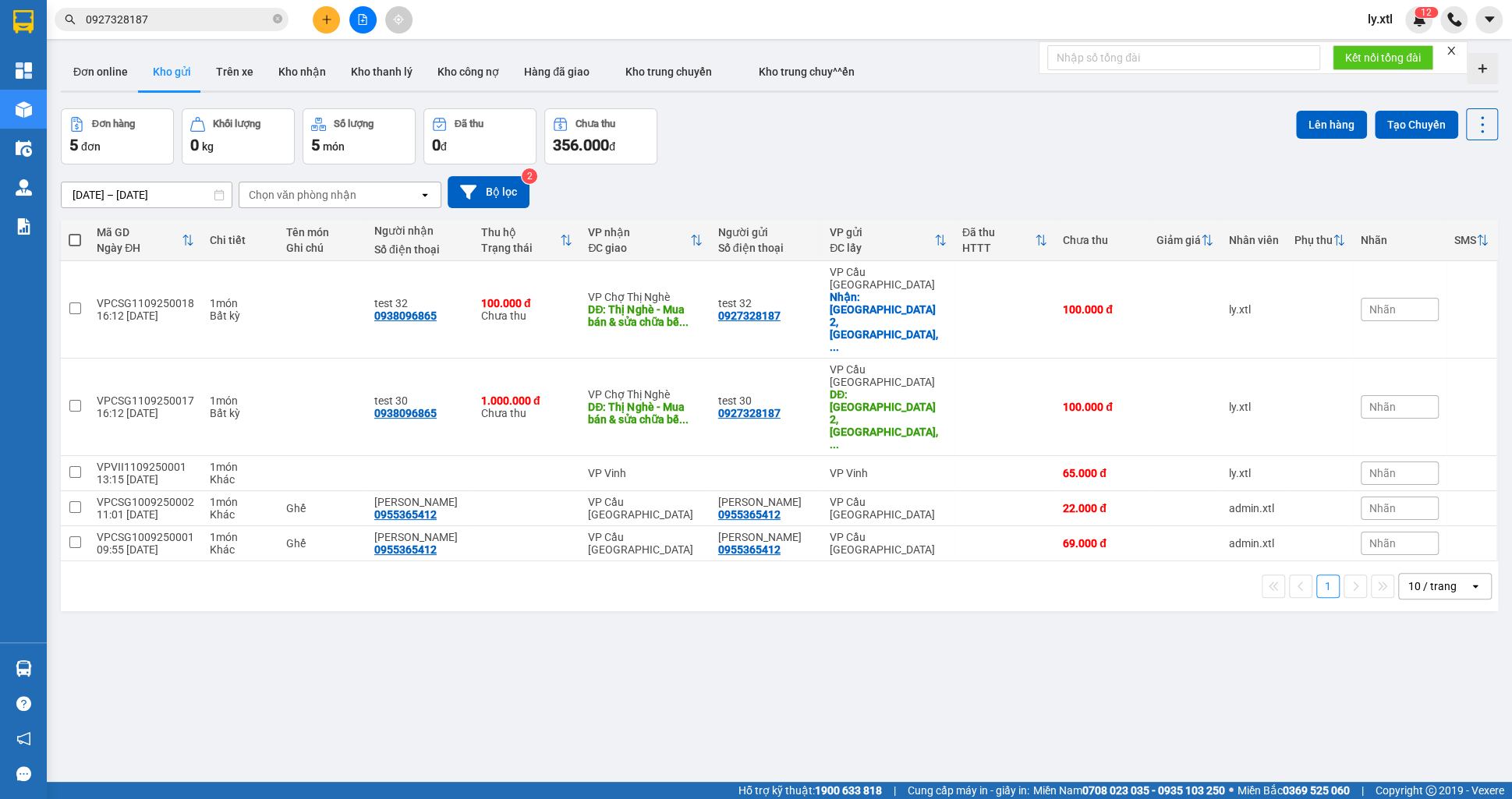
click at [205, 18] on input "0927328187" at bounding box center [178, 19] width 184 height 17
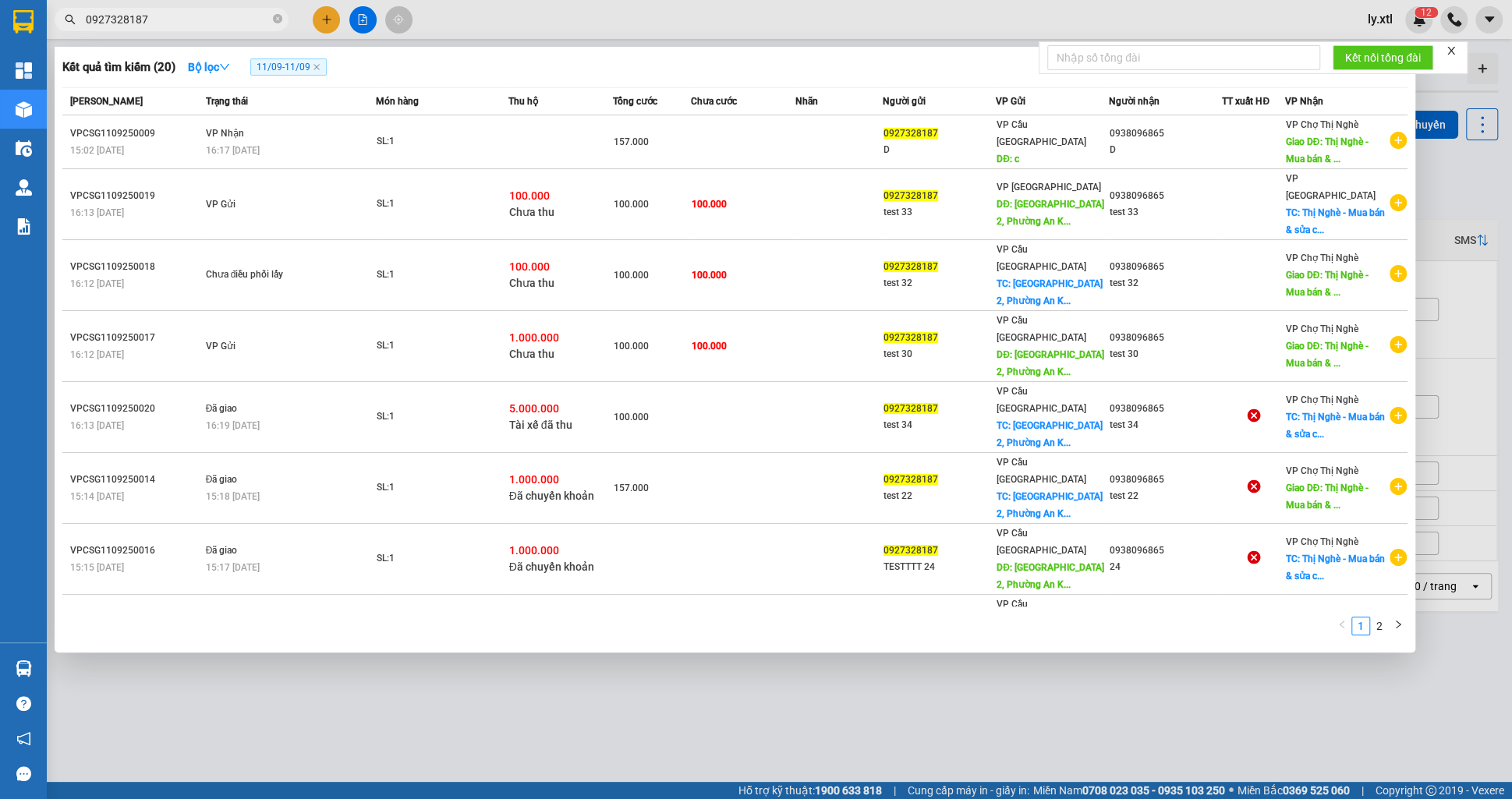
click at [206, 18] on input "0927328187" at bounding box center [178, 19] width 184 height 17
click at [207, 17] on input "0927328187" at bounding box center [178, 19] width 184 height 17
click at [206, 17] on input "0927328187" at bounding box center [178, 19] width 184 height 17
paste input "VPCSG1109250019"
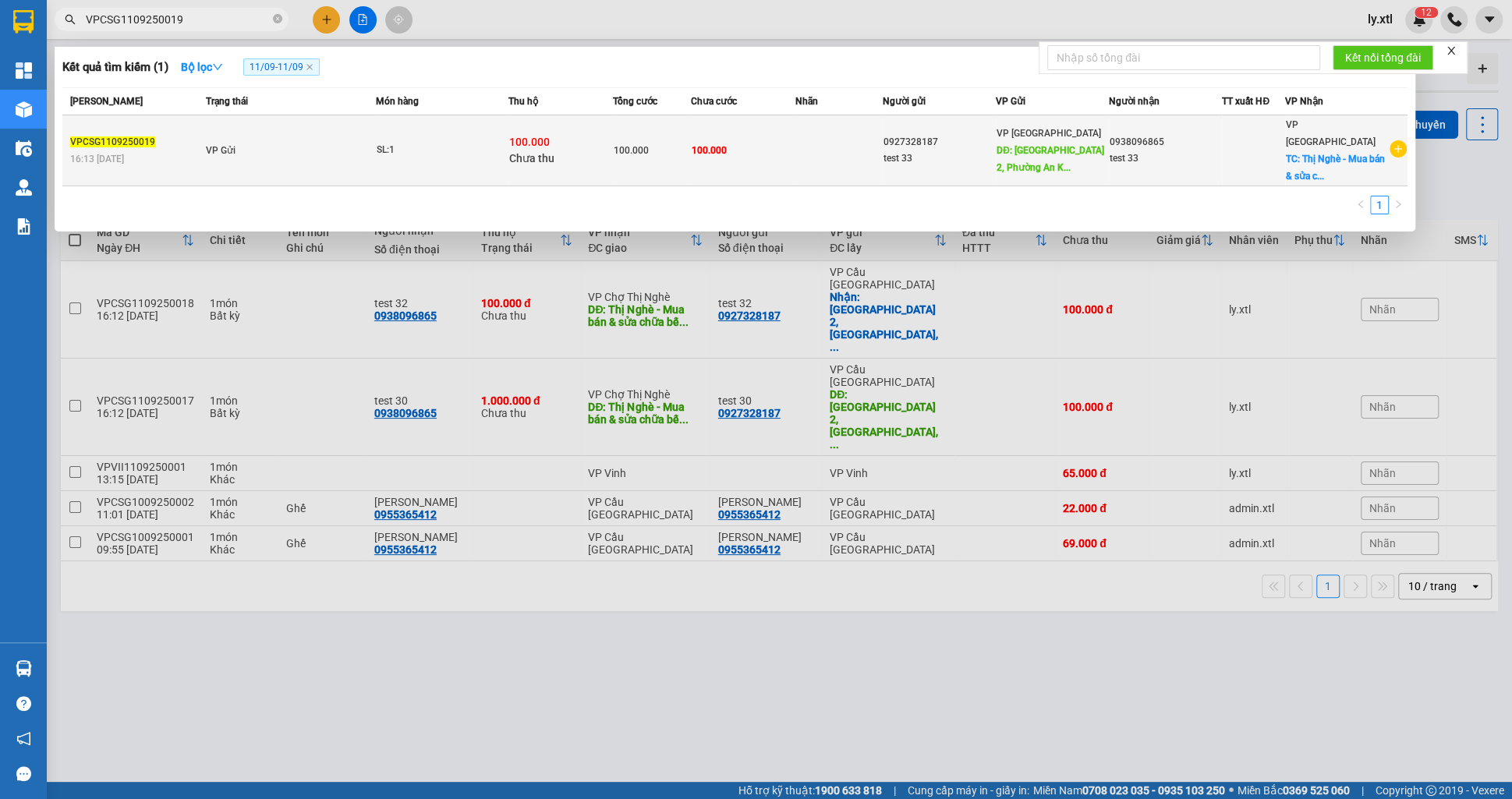
type input "VPCSG1109250019"
click at [206, 145] on span "VP Gửi" at bounding box center [221, 150] width 29 height 11
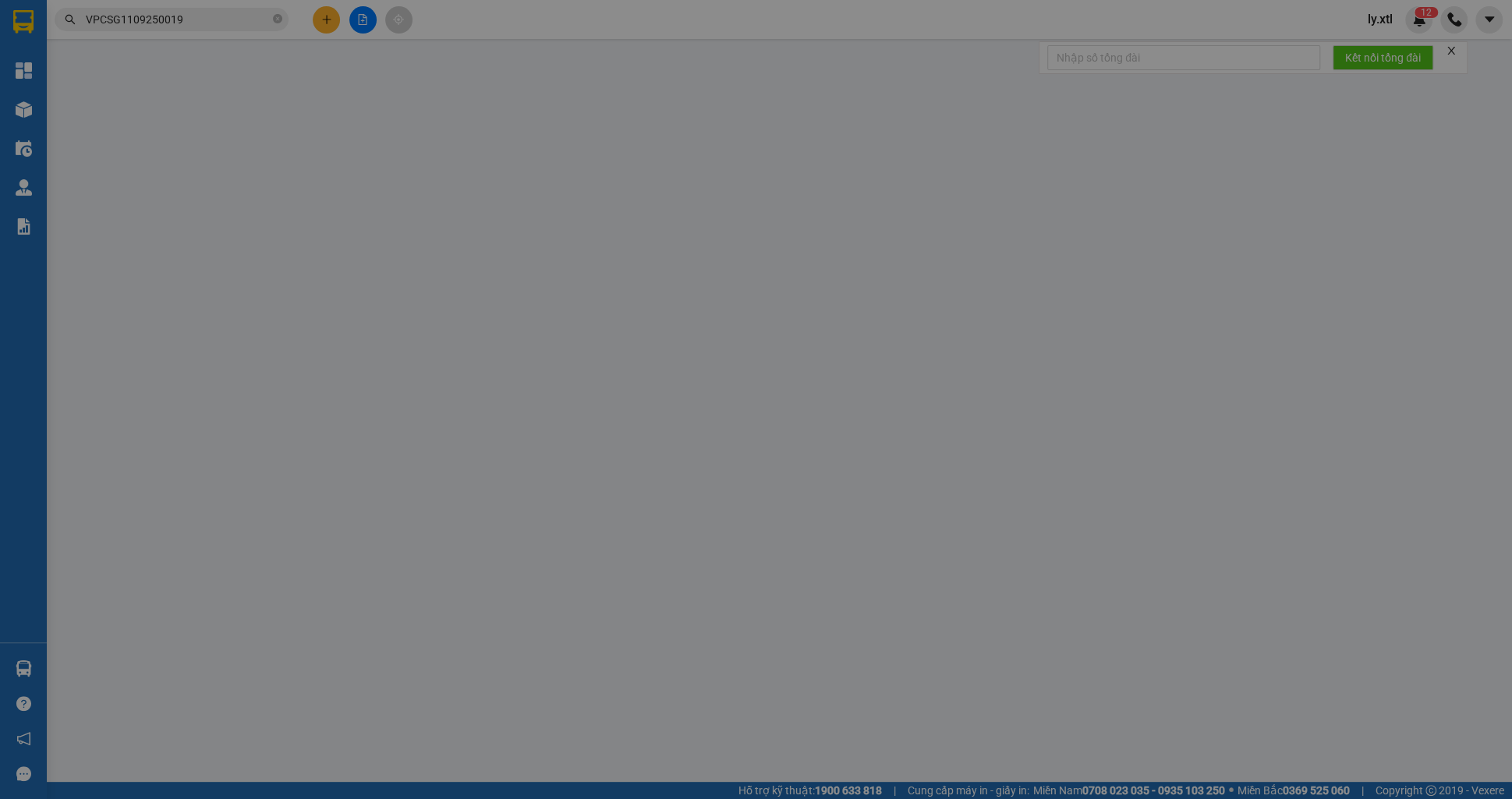
type input "0927328187"
type input "test 33"
type input "[GEOGRAPHIC_DATA] 2, [GEOGRAPHIC_DATA], [GEOGRAPHIC_DATA], [GEOGRAPHIC_DATA]"
type input "45.000"
type input "0938096865"
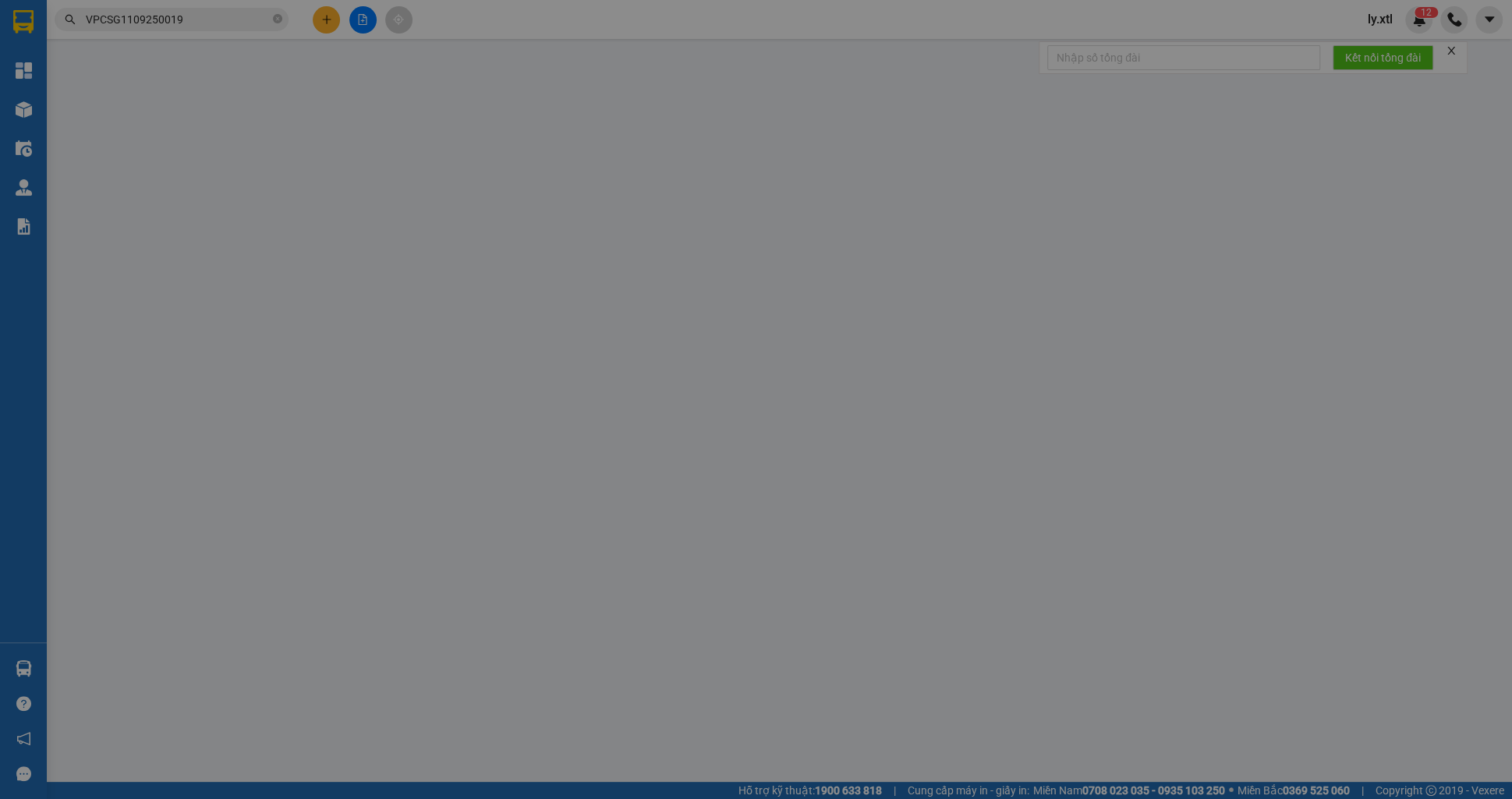
type input "test 33"
checkbox input "true"
type input "Thị Nghè - Mua bán & sửa chữa bếp gas, [STREET_ADDRESS][PERSON_NAME]"
type input "123456789123"
type input "100.000"
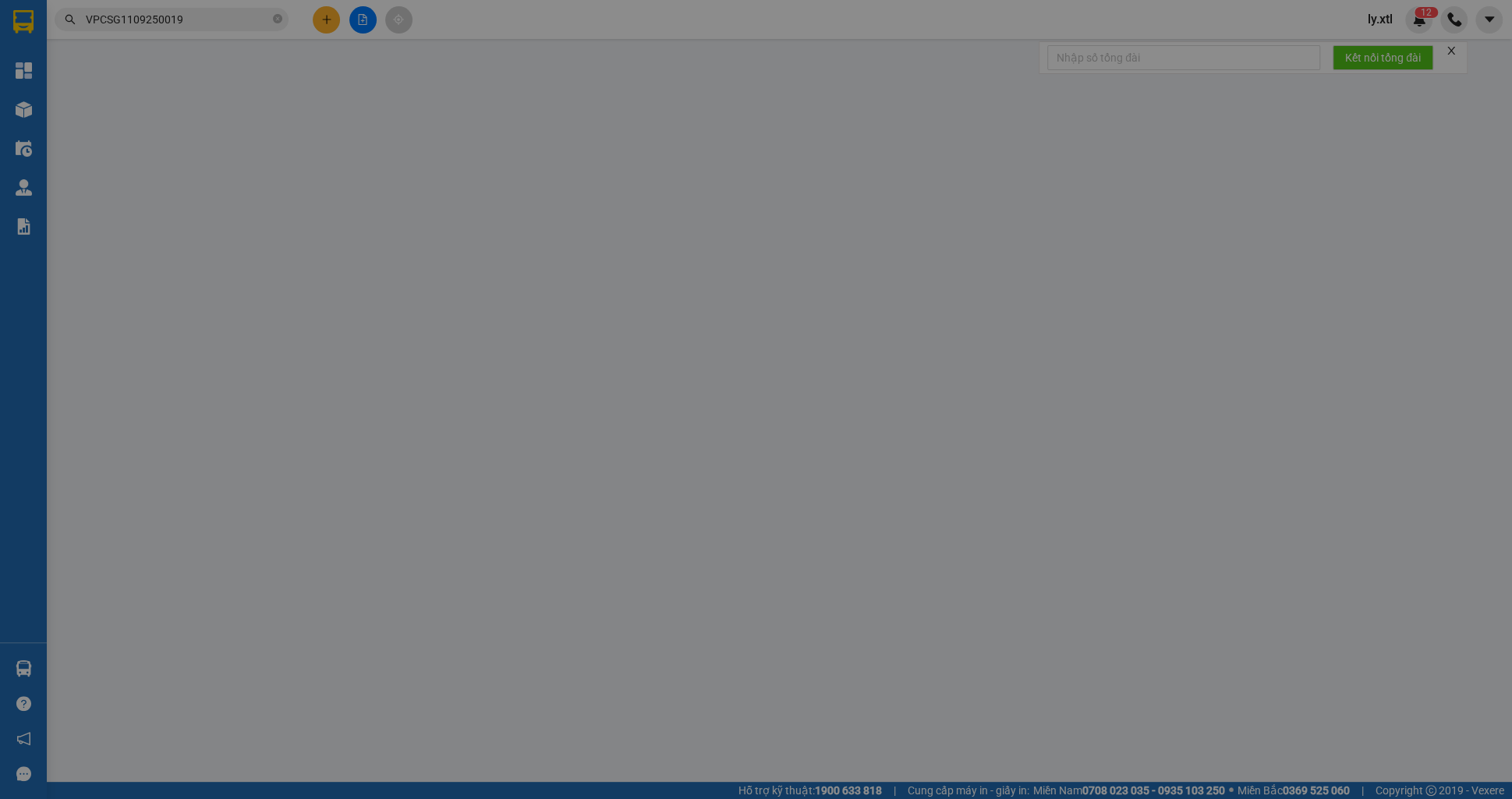
type input "100.000"
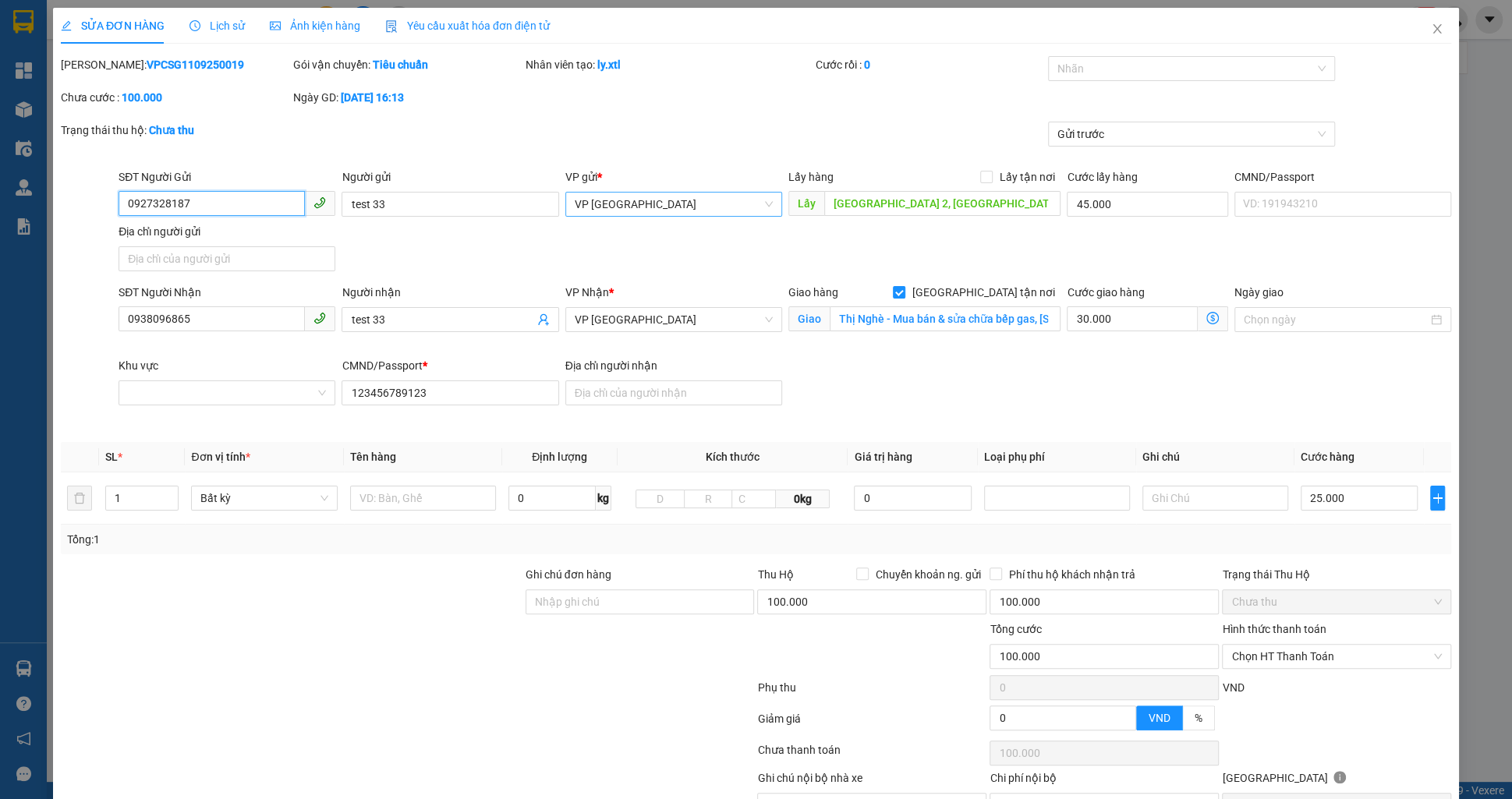
click at [696, 201] on span "VP [GEOGRAPHIC_DATA]" at bounding box center [674, 204] width 198 height 24
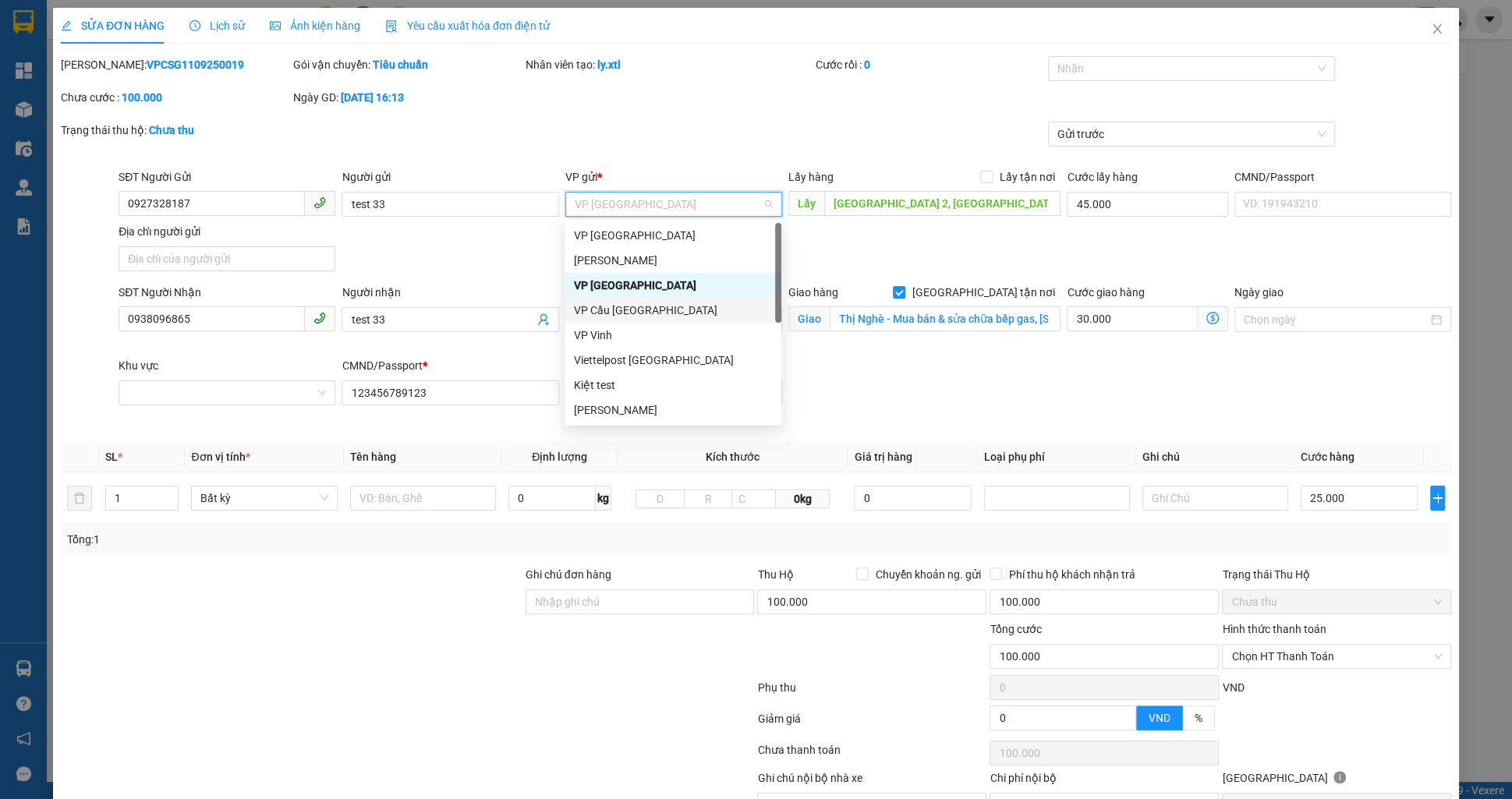
click at [636, 314] on div "VP Cầu [GEOGRAPHIC_DATA]" at bounding box center [673, 310] width 198 height 17
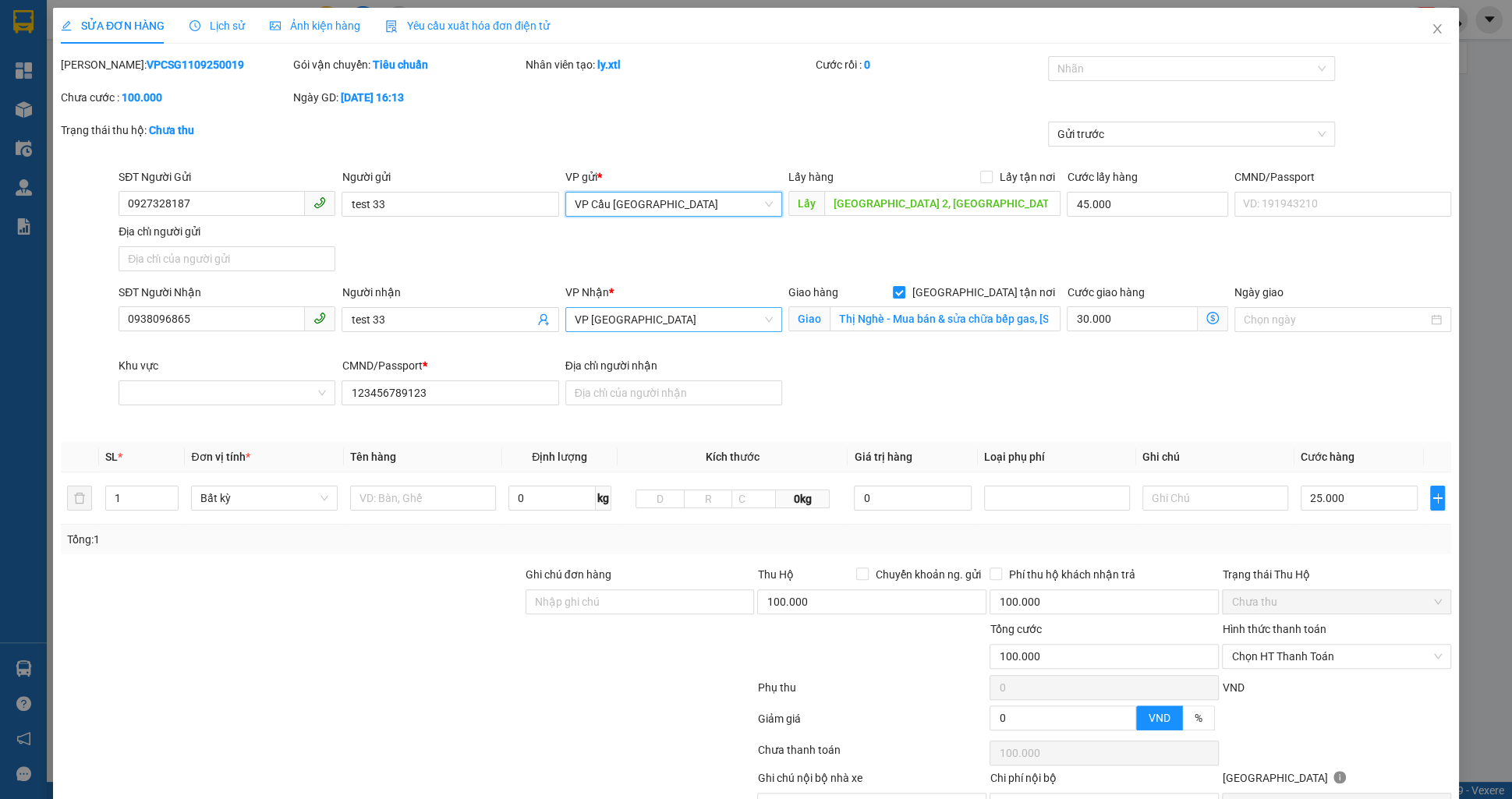
click at [641, 320] on span "VP [GEOGRAPHIC_DATA]" at bounding box center [674, 320] width 198 height 24
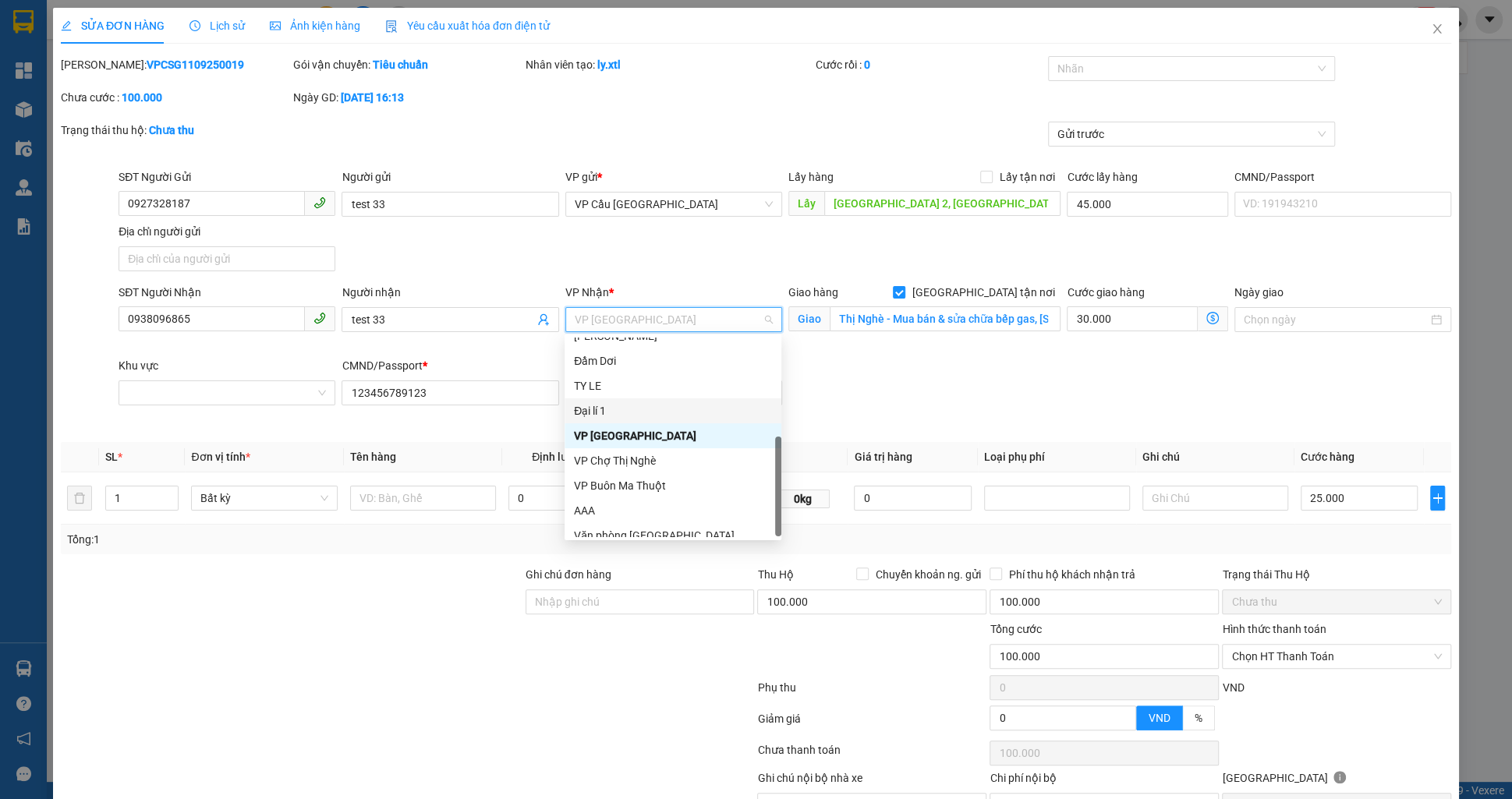
scroll to position [200, 0]
click at [640, 454] on div "VP Chợ Thị Nghè" at bounding box center [673, 450] width 198 height 17
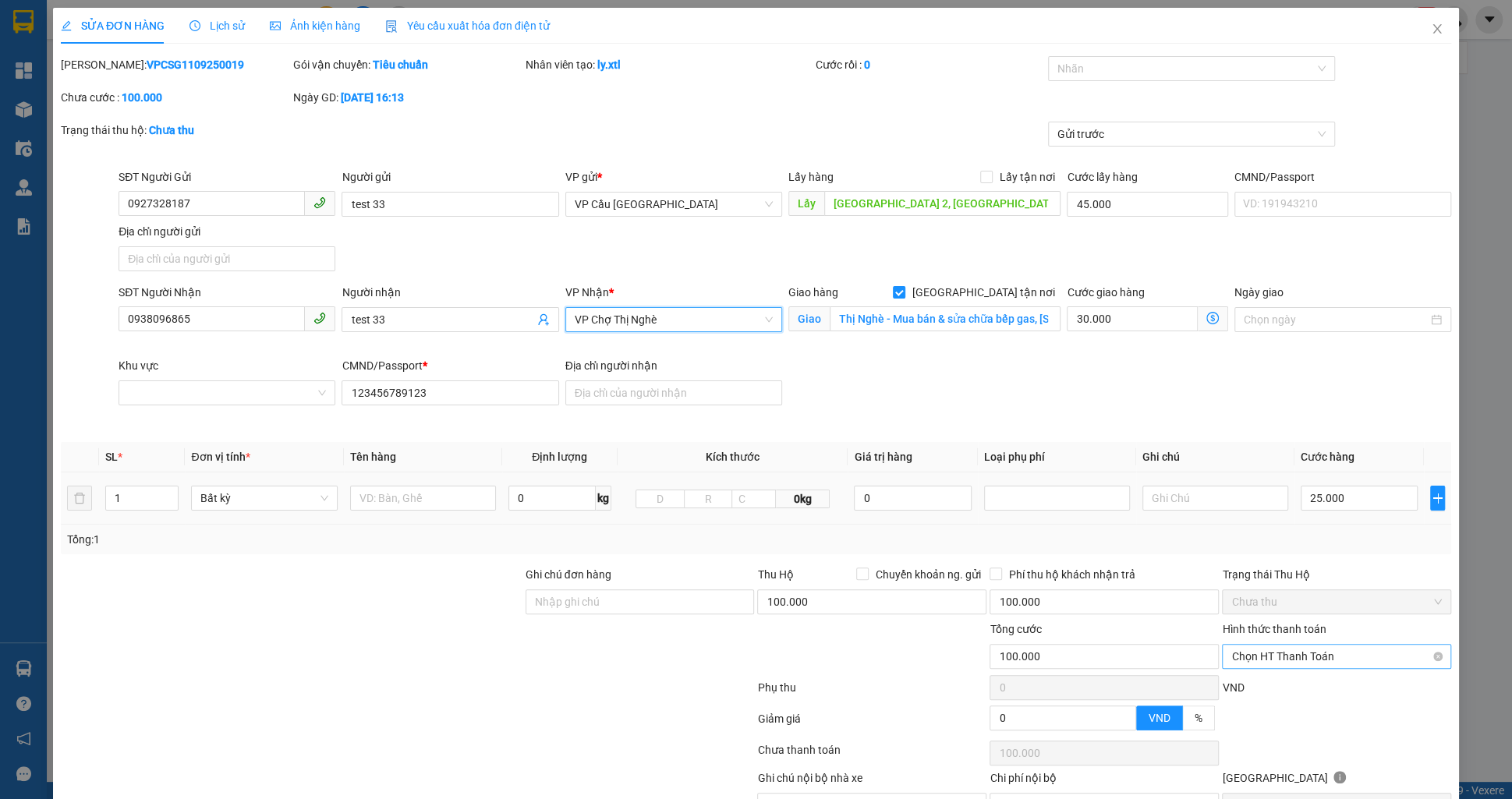
scroll to position [82, 0]
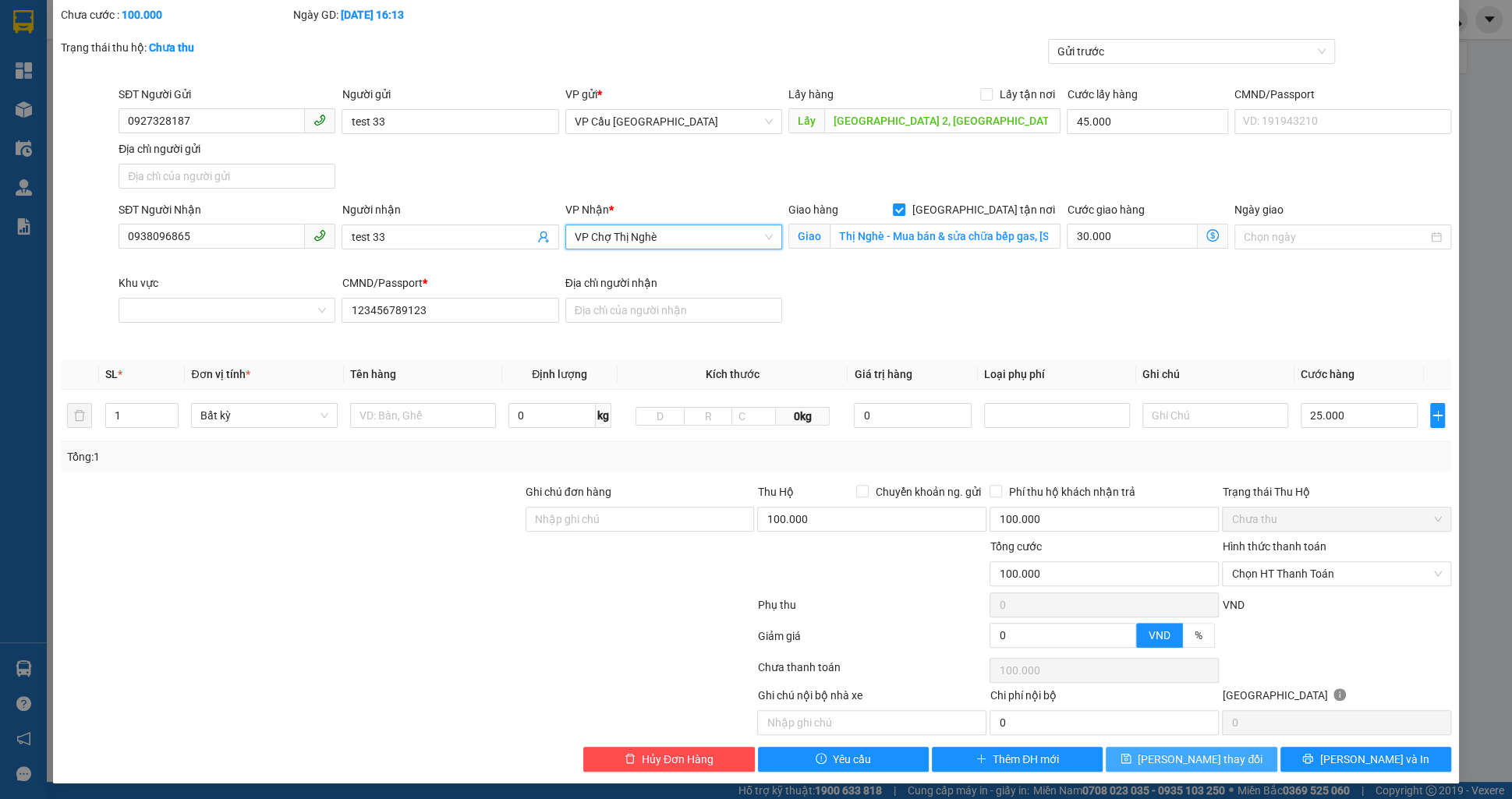
click at [1194, 761] on span "[PERSON_NAME] thay đổi" at bounding box center [1200, 759] width 125 height 17
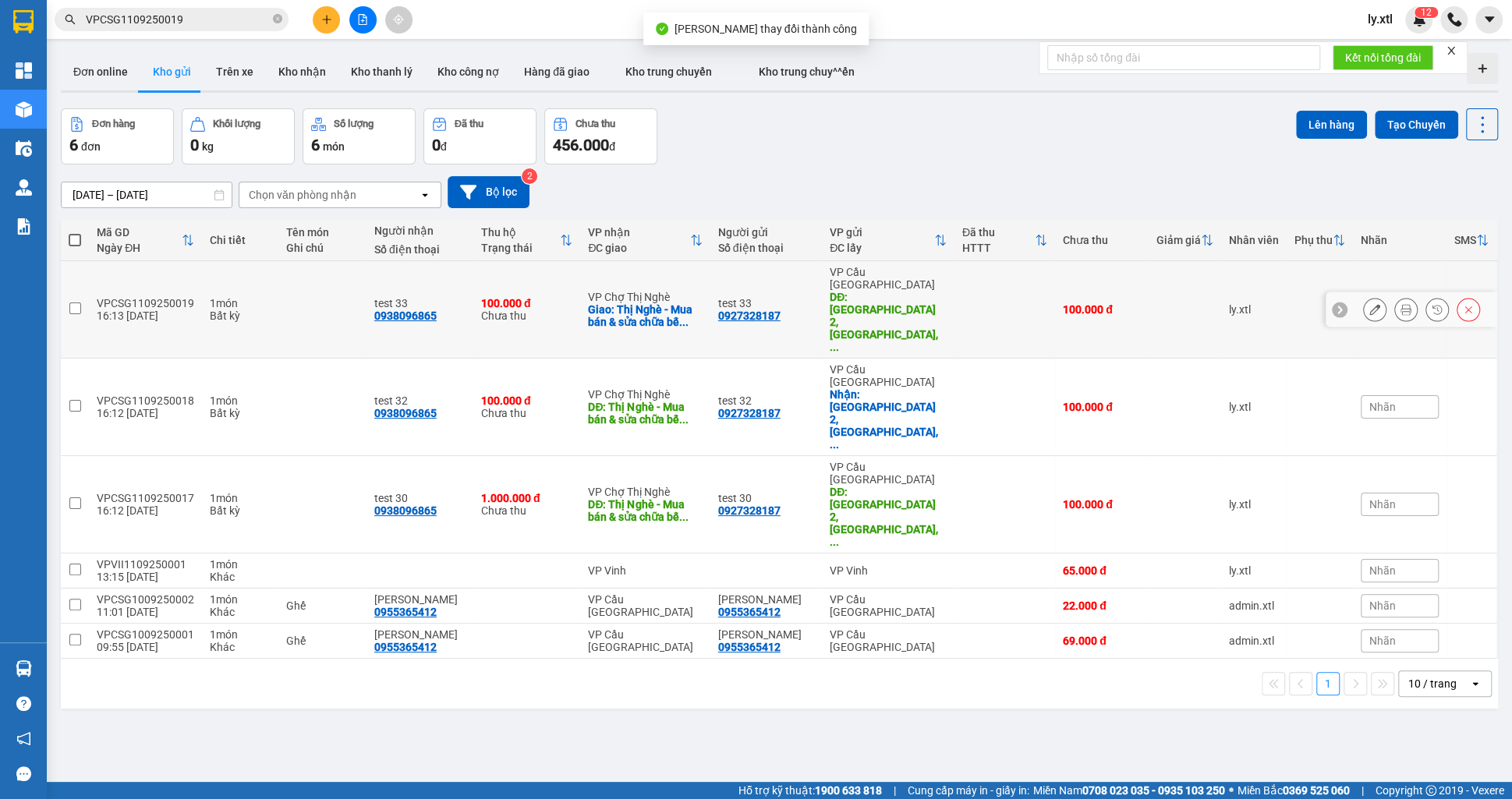
click at [82, 278] on td at bounding box center [74, 310] width 28 height 97
checkbox input "true"
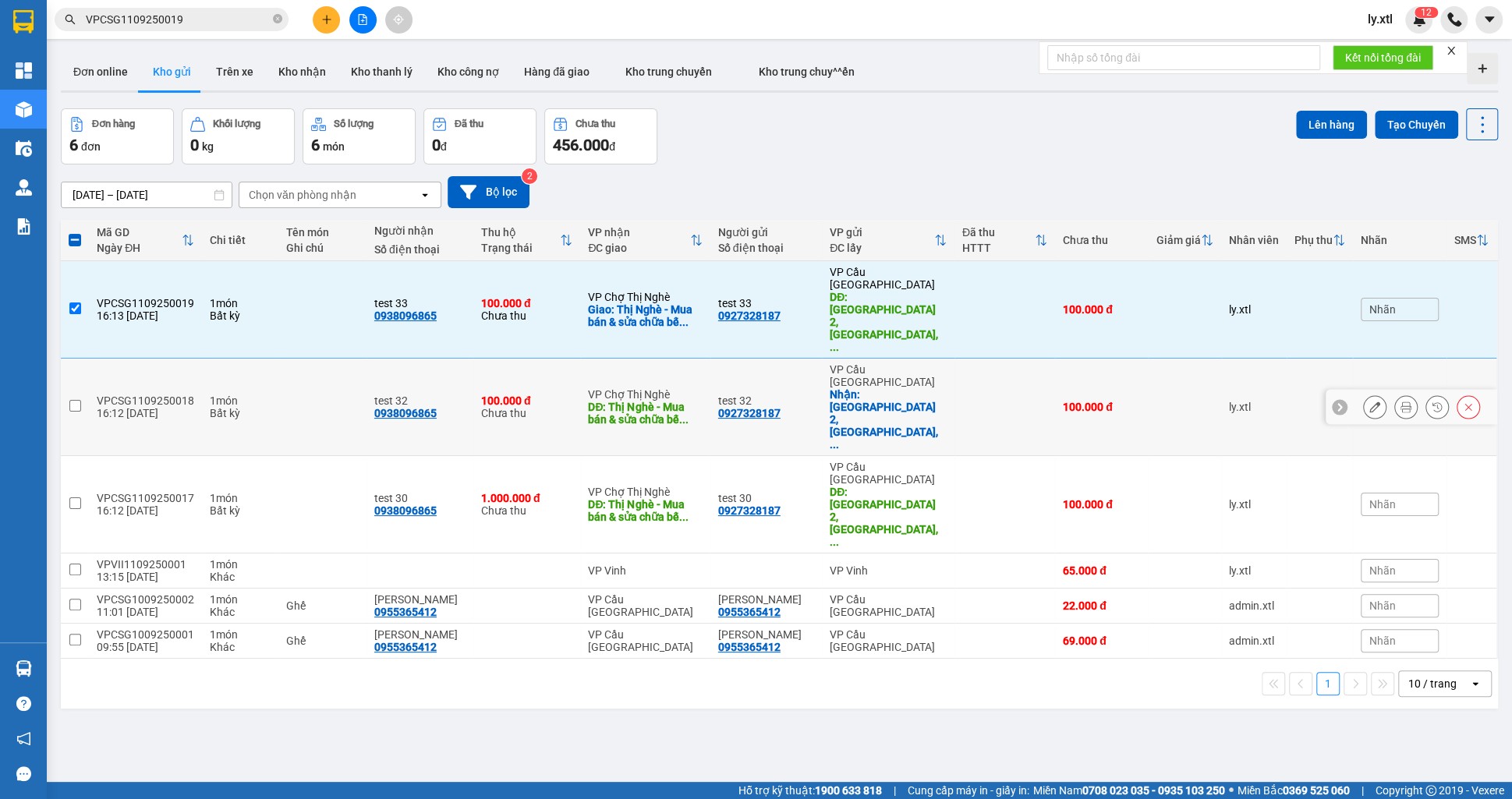
click at [77, 358] on td at bounding box center [74, 407] width 28 height 97
checkbox input "true"
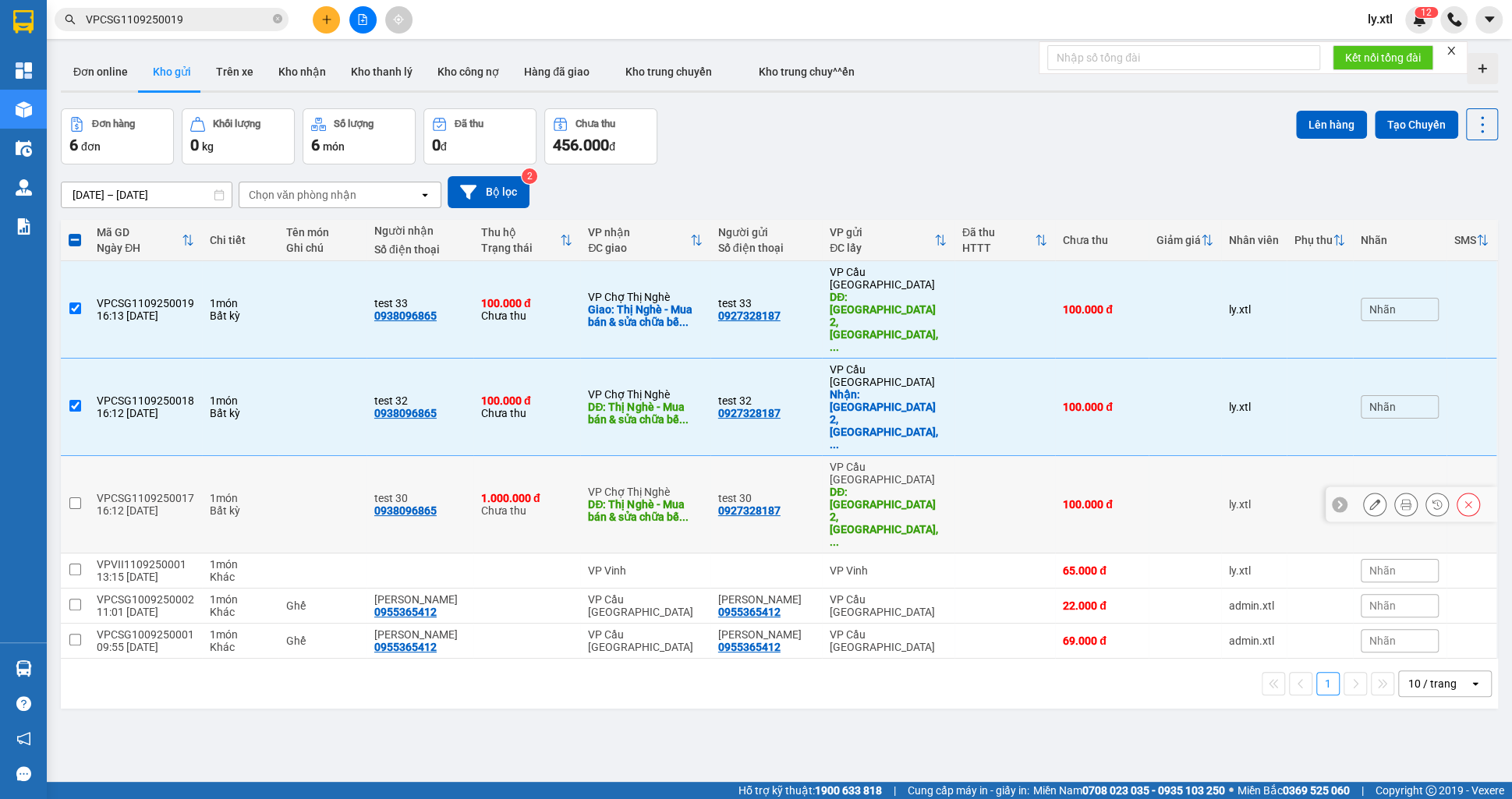
click at [72, 456] on td at bounding box center [74, 505] width 28 height 97
checkbox input "true"
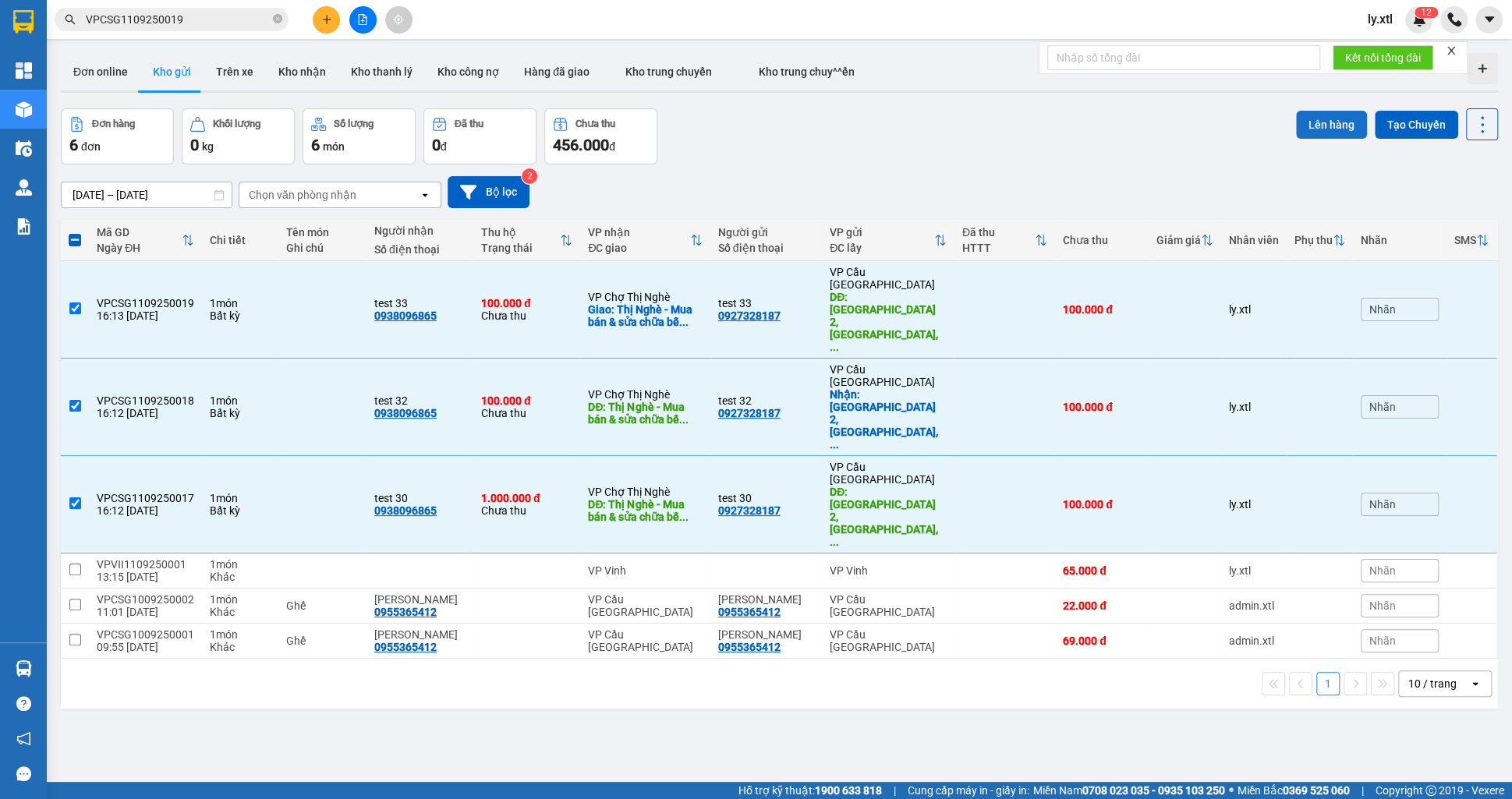
click at [1307, 123] on button "Lên hàng" at bounding box center [1331, 125] width 71 height 28
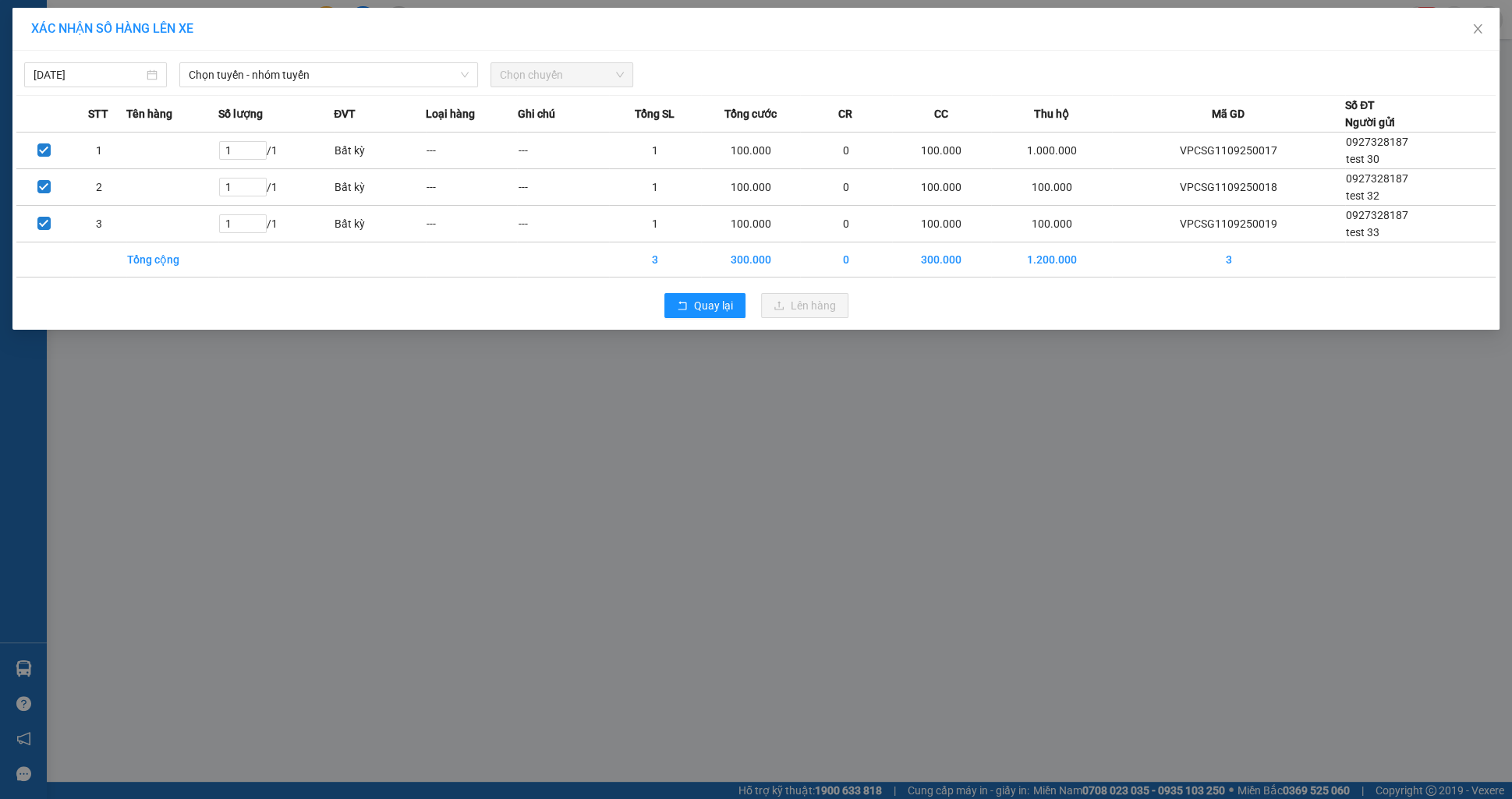
click at [253, 55] on div "11/09/2025 Chọn tuyến - nhóm tuyến Chọn chuyến" at bounding box center [756, 71] width 1479 height 33
click at [257, 68] on span "Chọn tuyến - nhóm tuyến" at bounding box center [328, 75] width 279 height 24
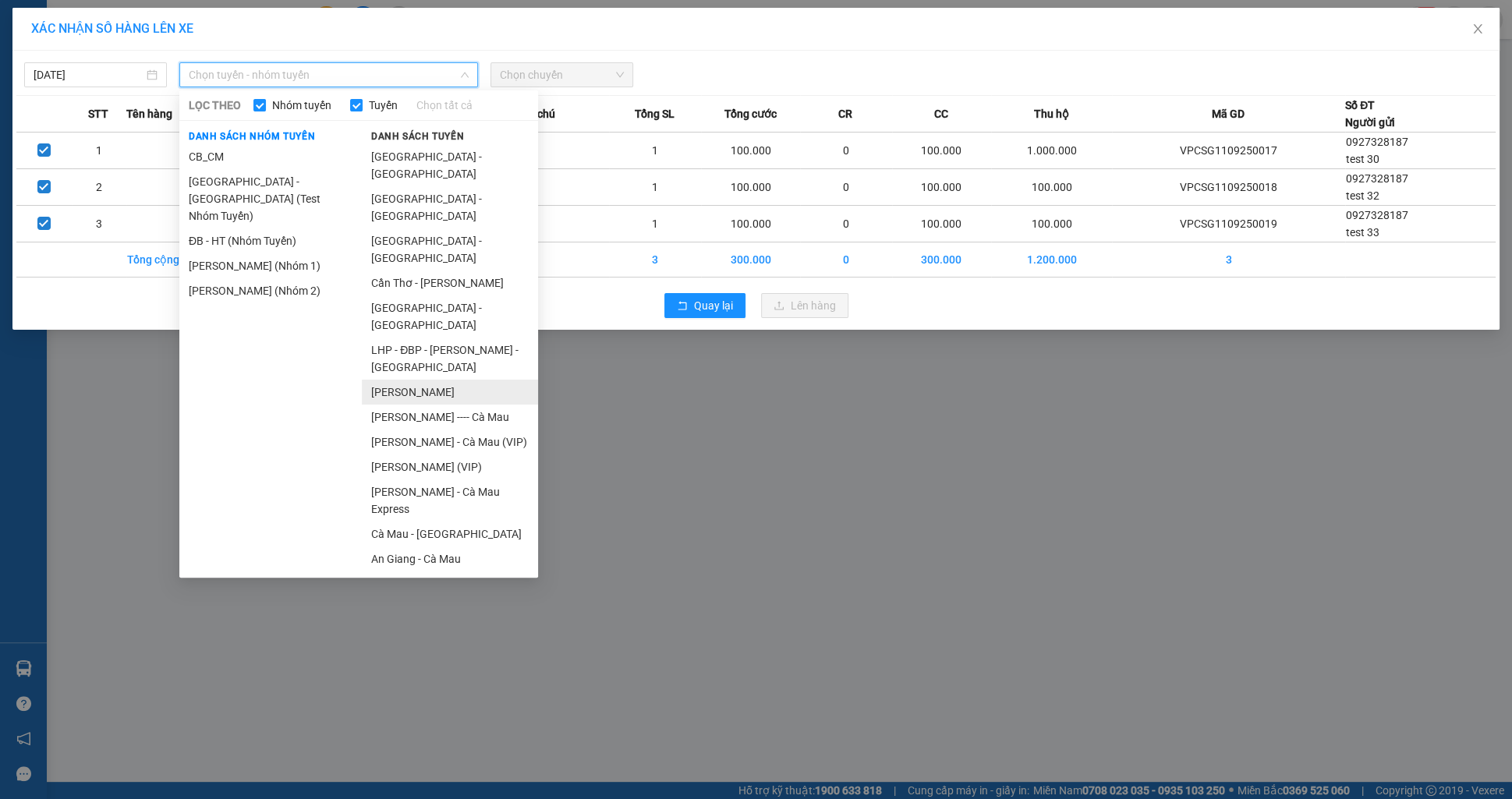
click at [409, 379] on li "[PERSON_NAME]" at bounding box center [450, 391] width 176 height 25
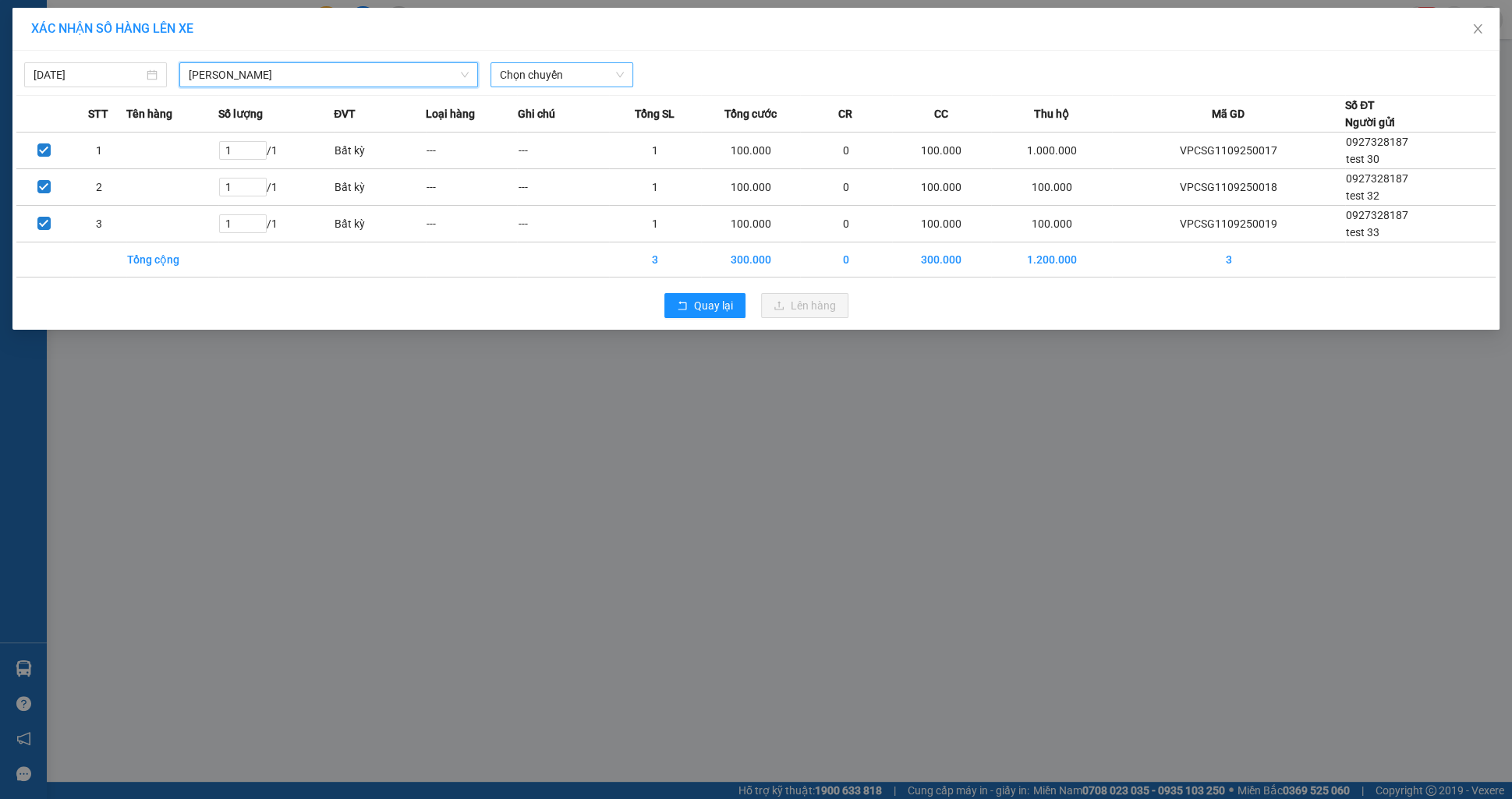
click at [535, 79] on span "Chọn chuyến" at bounding box center [561, 75] width 124 height 24
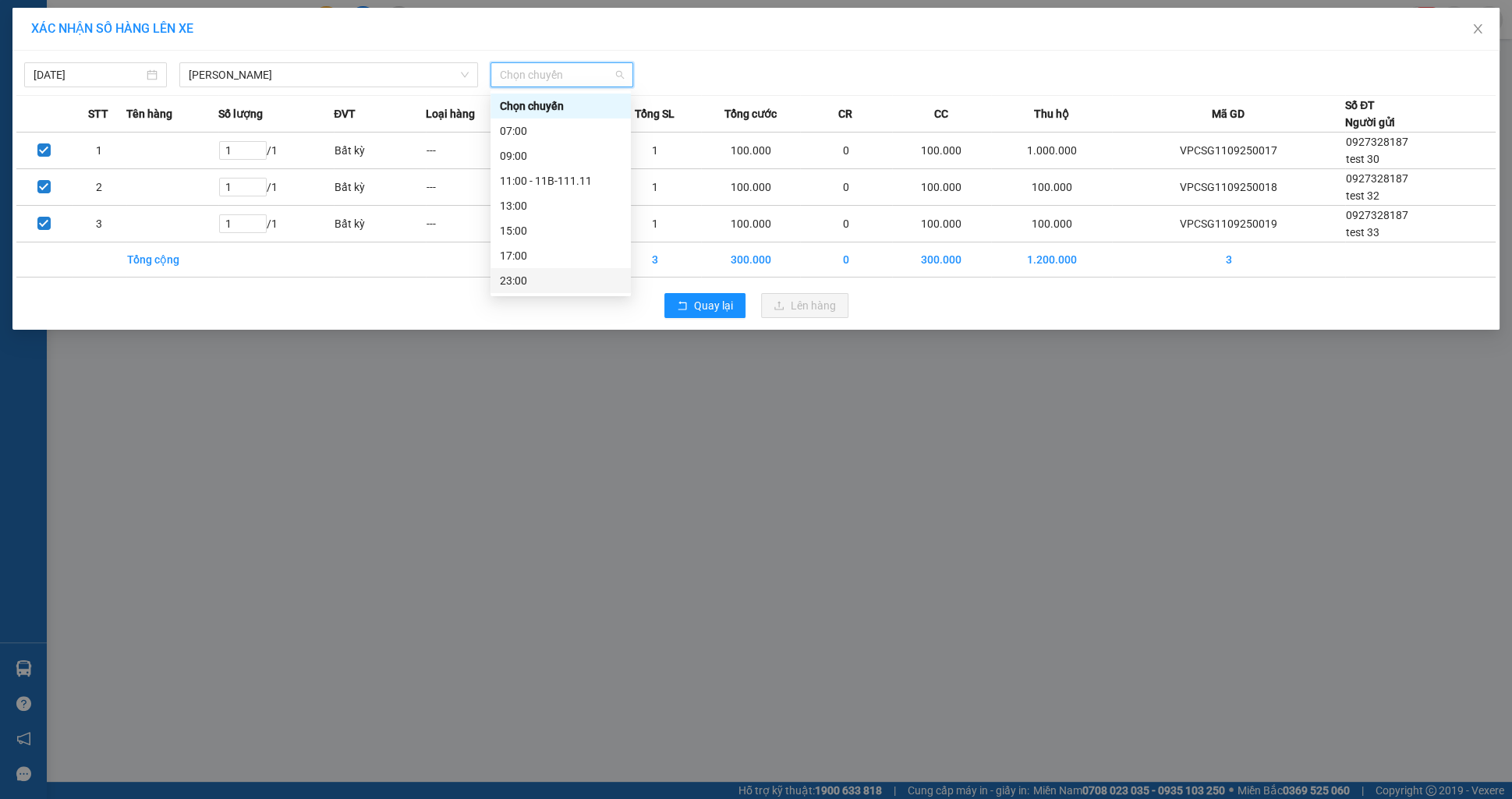
scroll to position [25, 0]
click at [553, 273] on div "23:30 - B22-222.22" at bounding box center [560, 280] width 122 height 17
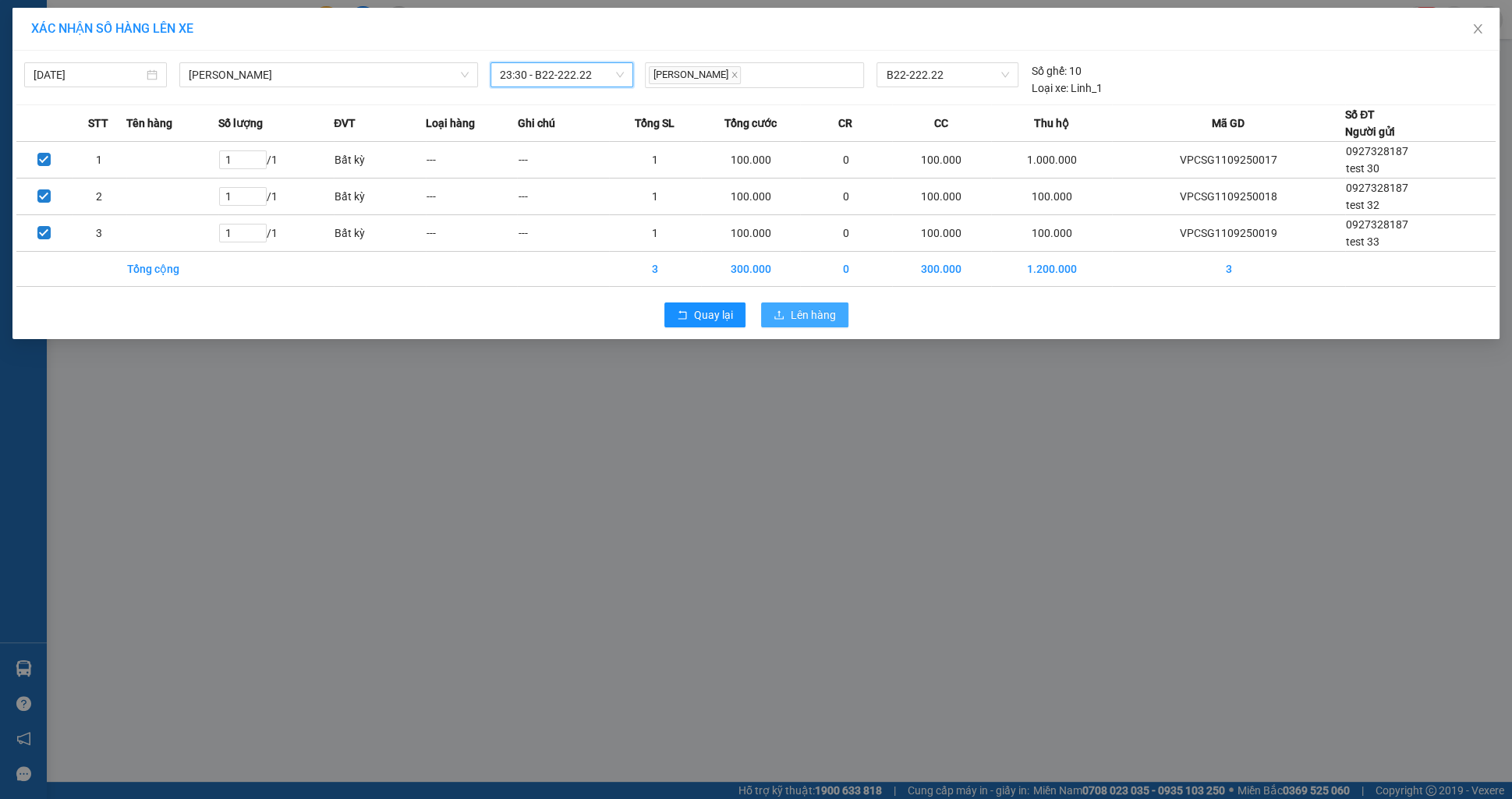
click at [793, 322] on span "Lên hàng" at bounding box center [813, 314] width 45 height 17
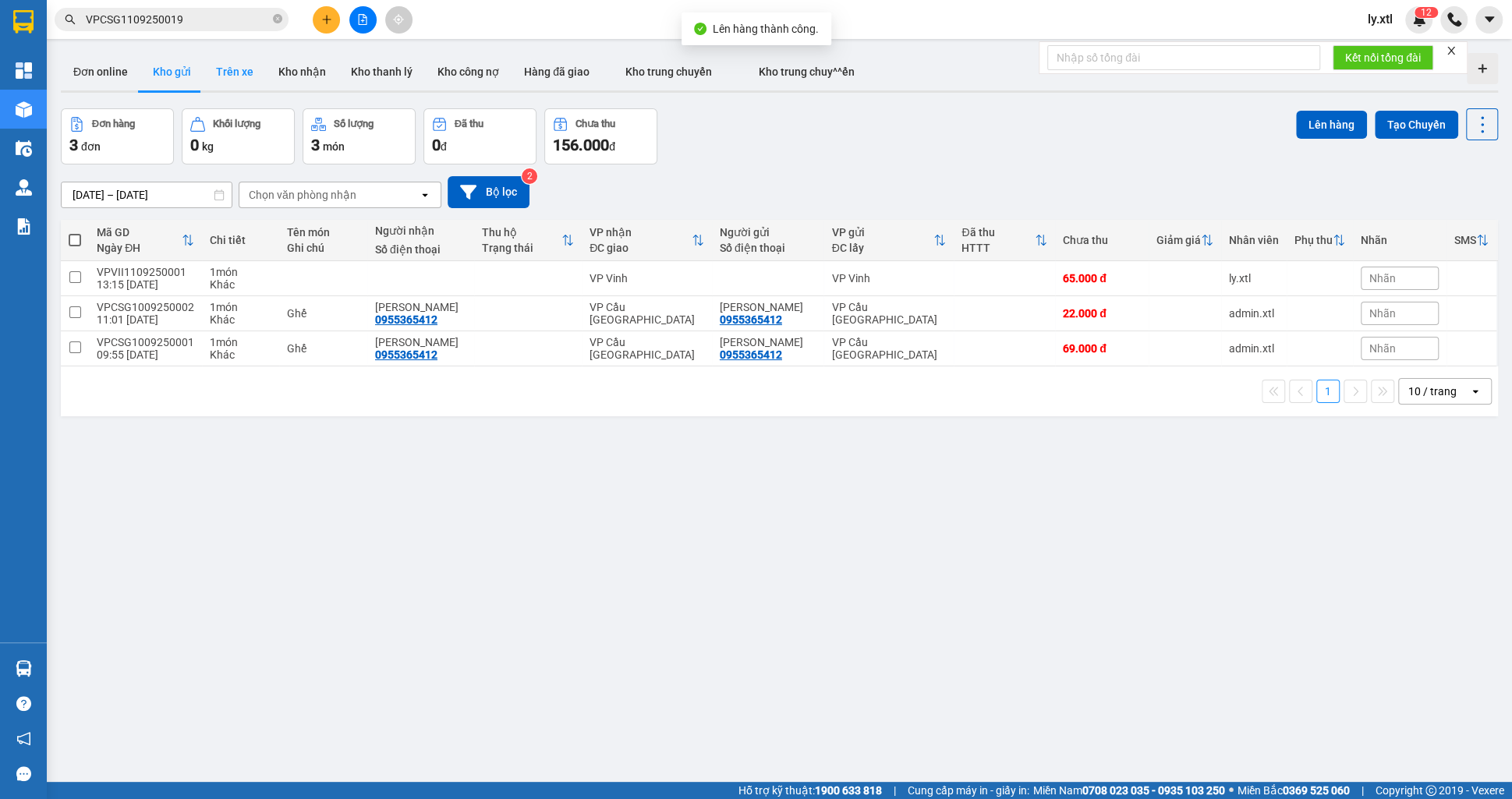
click at [206, 80] on button "Trên xe" at bounding box center [235, 71] width 62 height 38
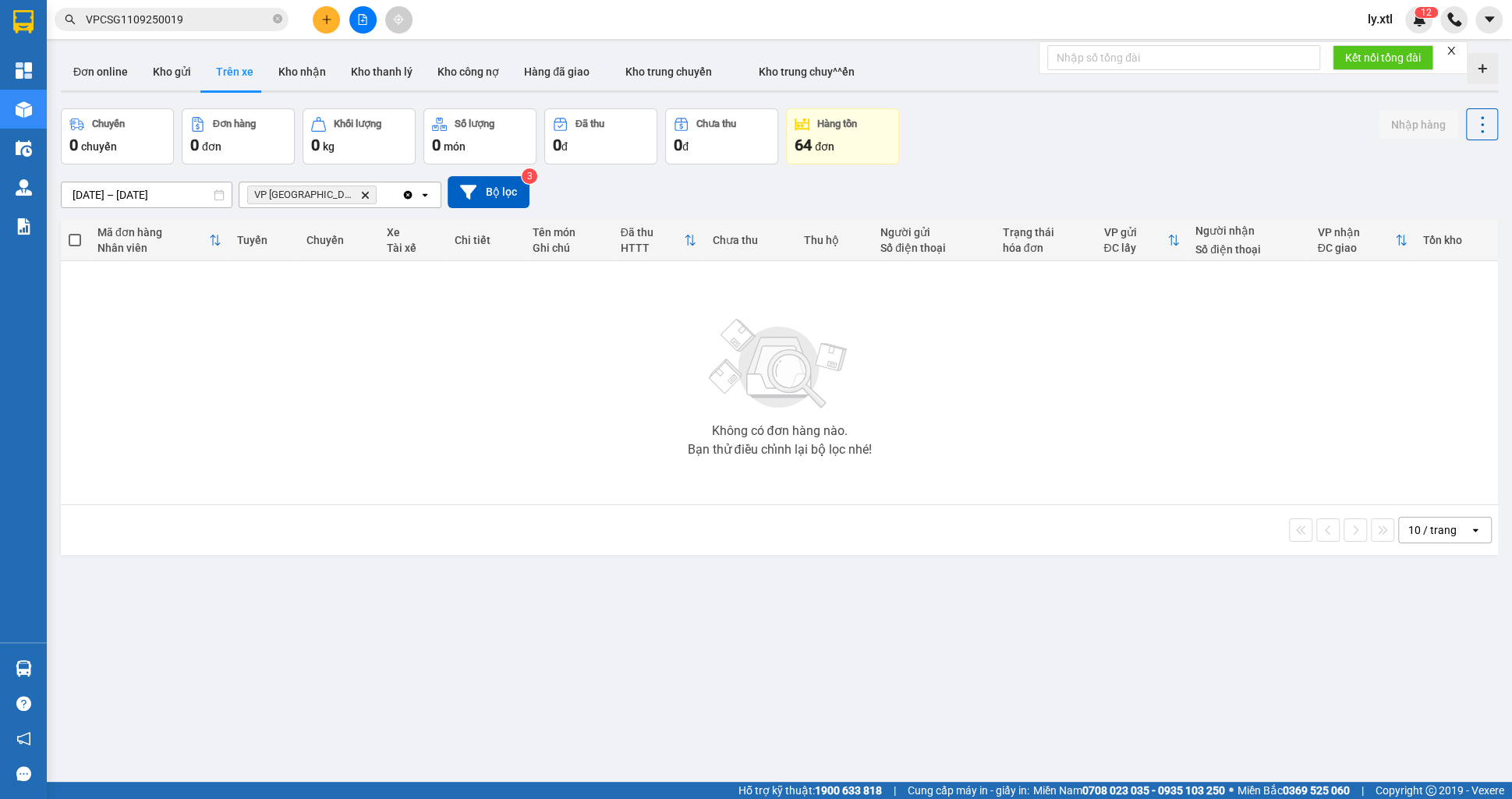
click at [360, 195] on icon "Delete" at bounding box center [365, 195] width 9 height 9
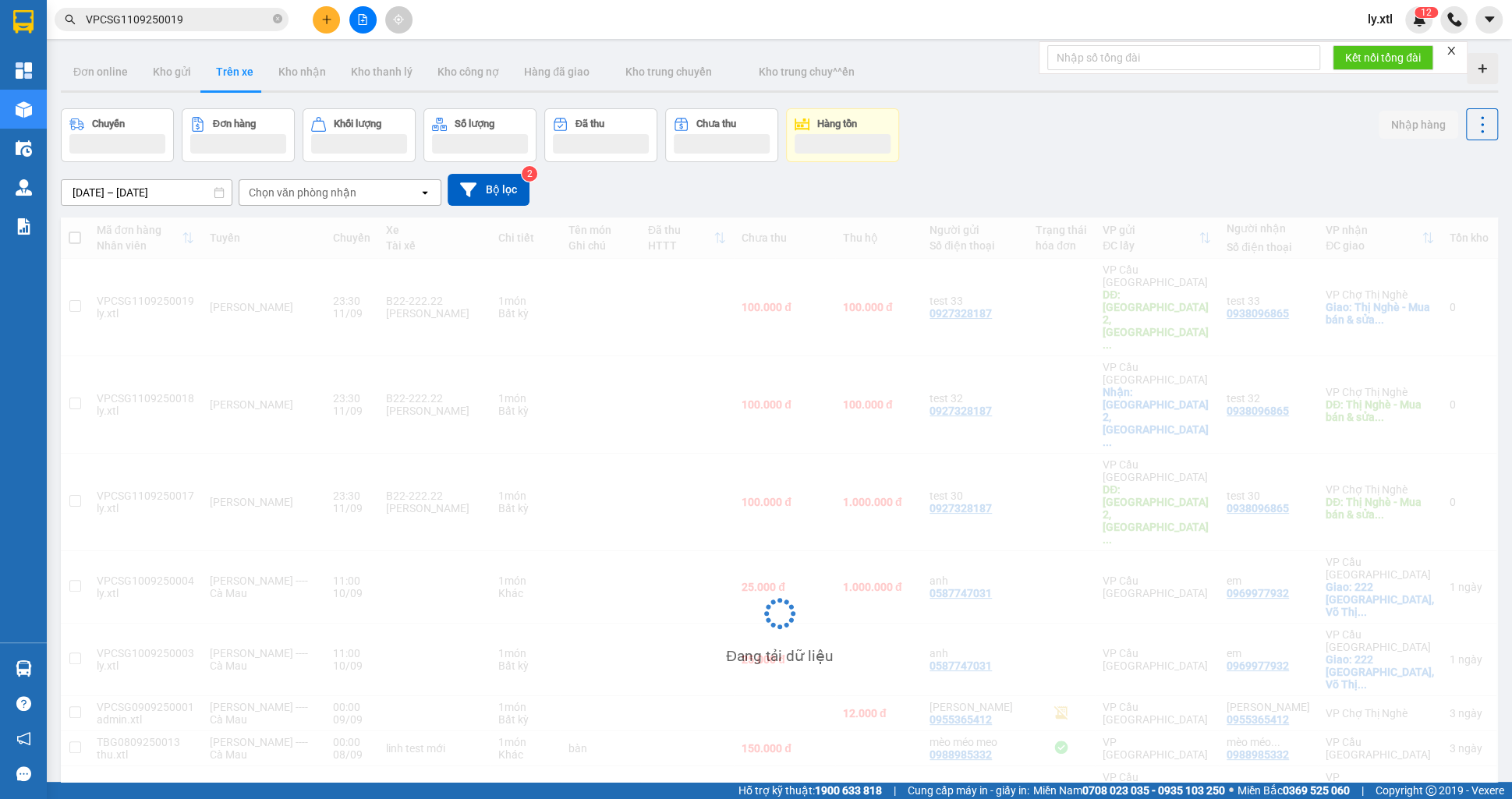
click at [314, 197] on div "Chọn văn phòng nhận" at bounding box center [301, 192] width 107 height 16
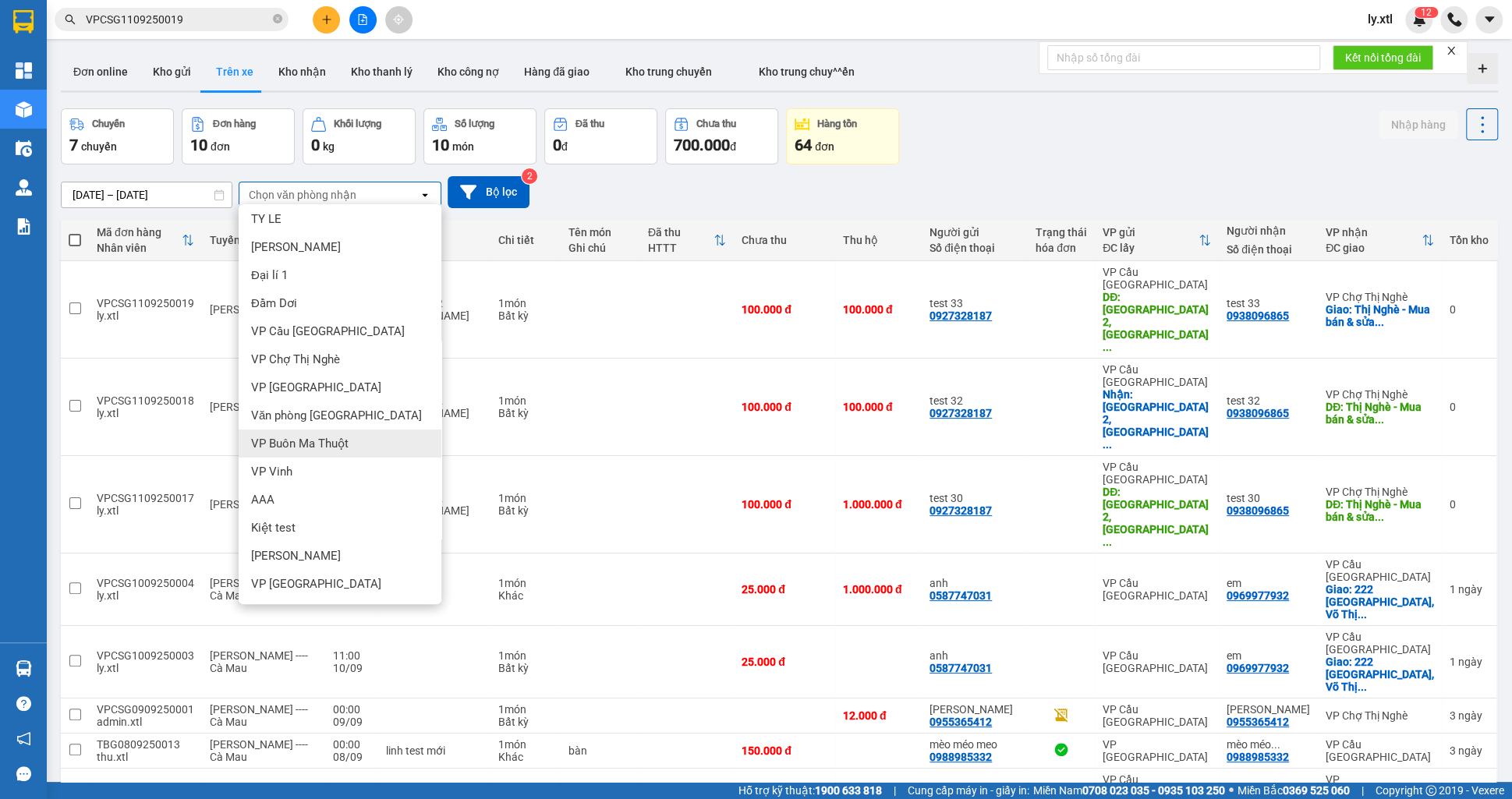
scroll to position [60, 0]
click at [343, 354] on div "VP Chợ Thị Nghè" at bounding box center [339, 362] width 203 height 28
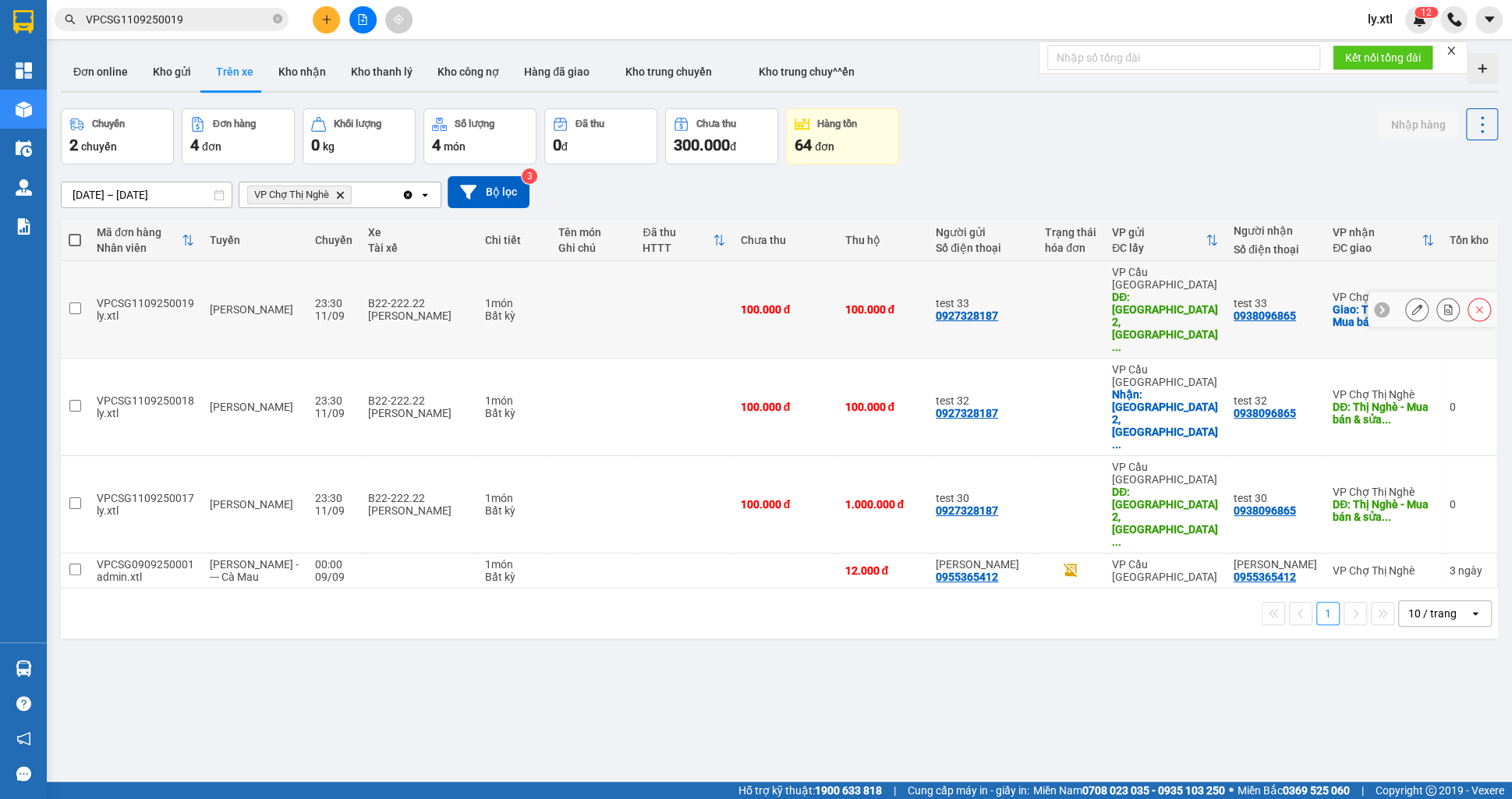
click at [1410, 296] on button at bounding box center [1417, 310] width 22 height 27
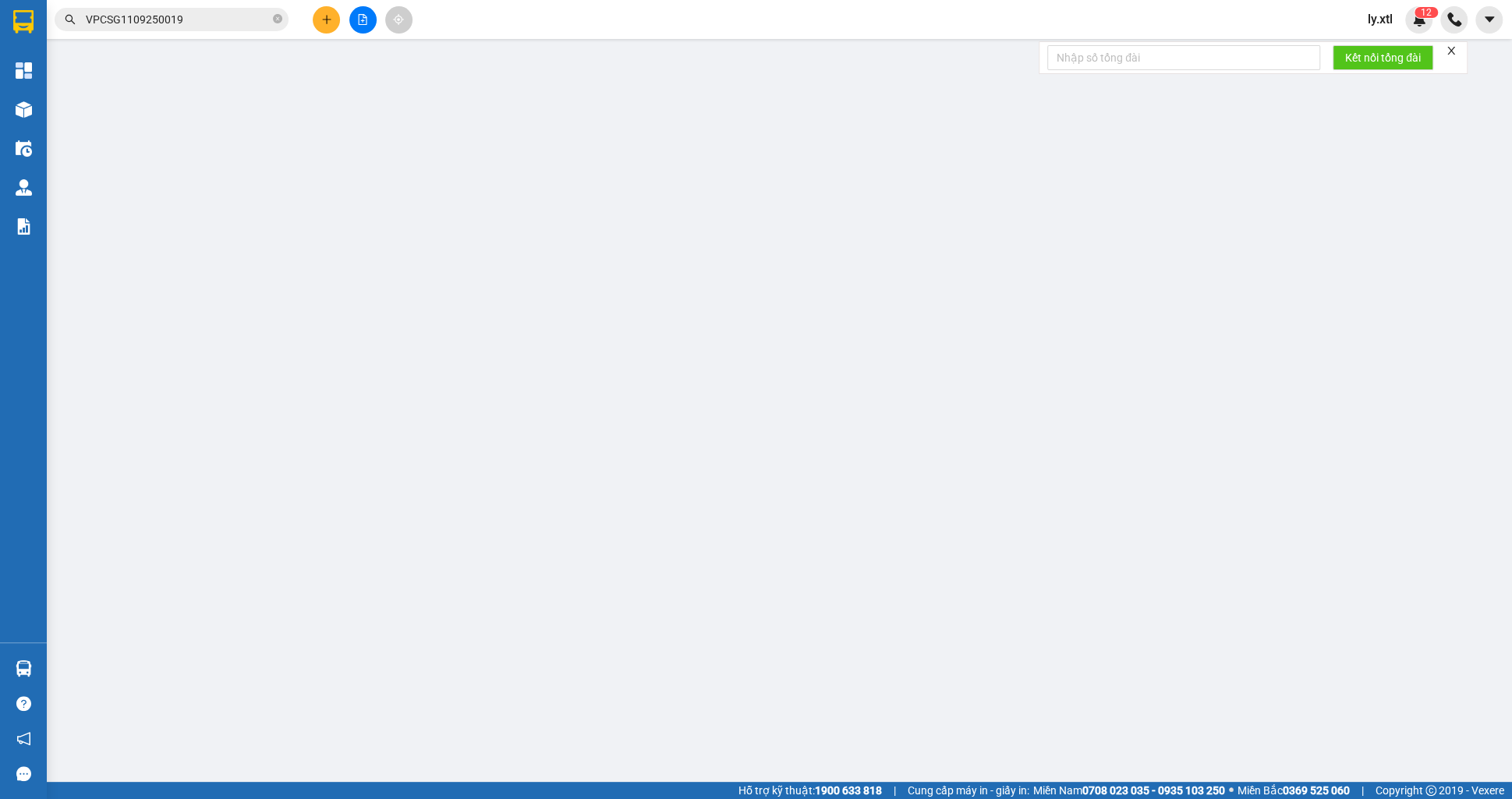
type input "0927328187"
type input "test 33"
type input "[GEOGRAPHIC_DATA] 2, [GEOGRAPHIC_DATA], [GEOGRAPHIC_DATA], [GEOGRAPHIC_DATA]"
type input "45.000"
type input "0938096865"
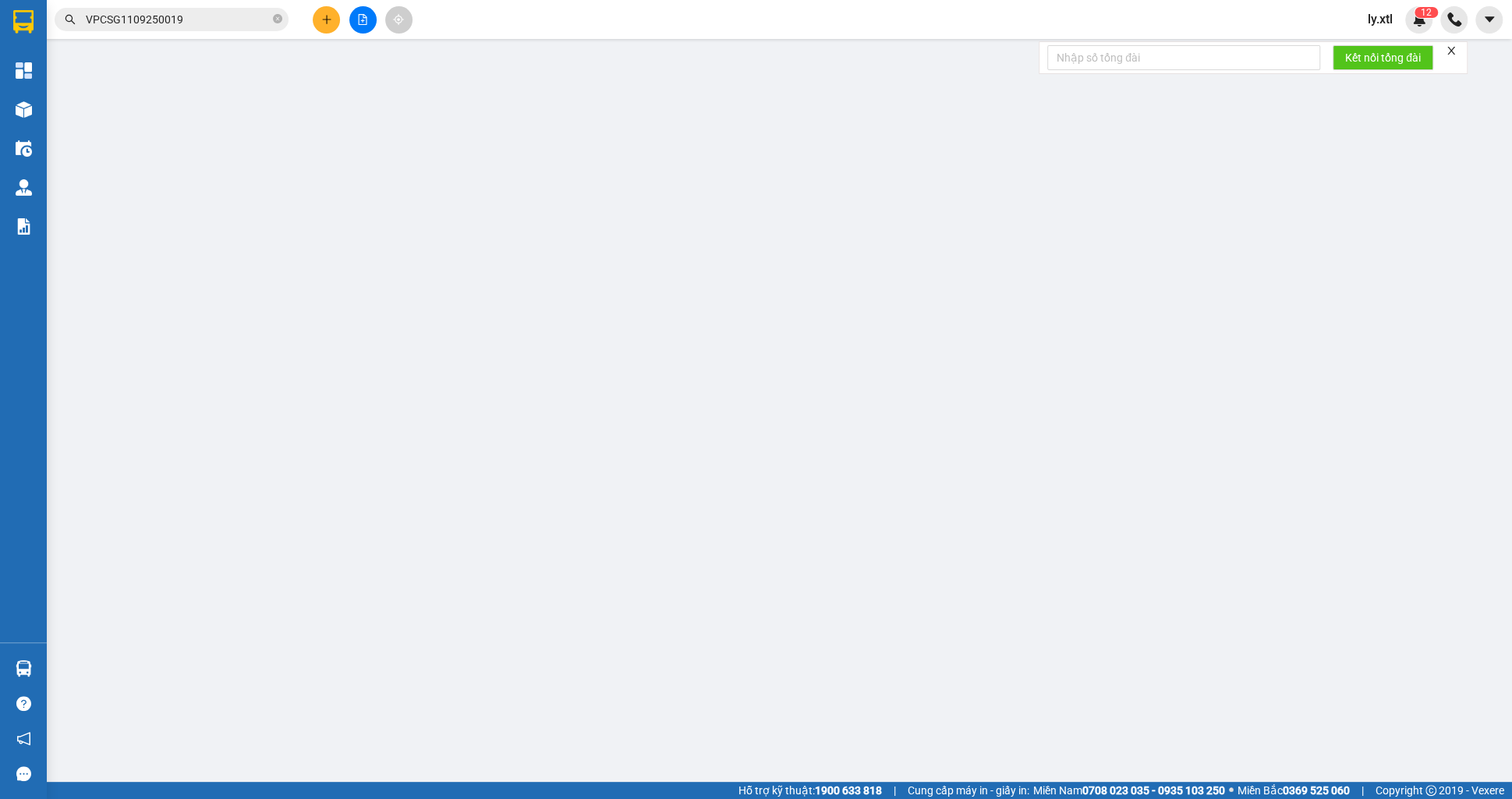
type input "test 33"
checkbox input "true"
type input "Thị Nghè - Mua bán & sửa chữa bếp gas, [STREET_ADDRESS][PERSON_NAME]"
type input "123456789123"
type input "100.000"
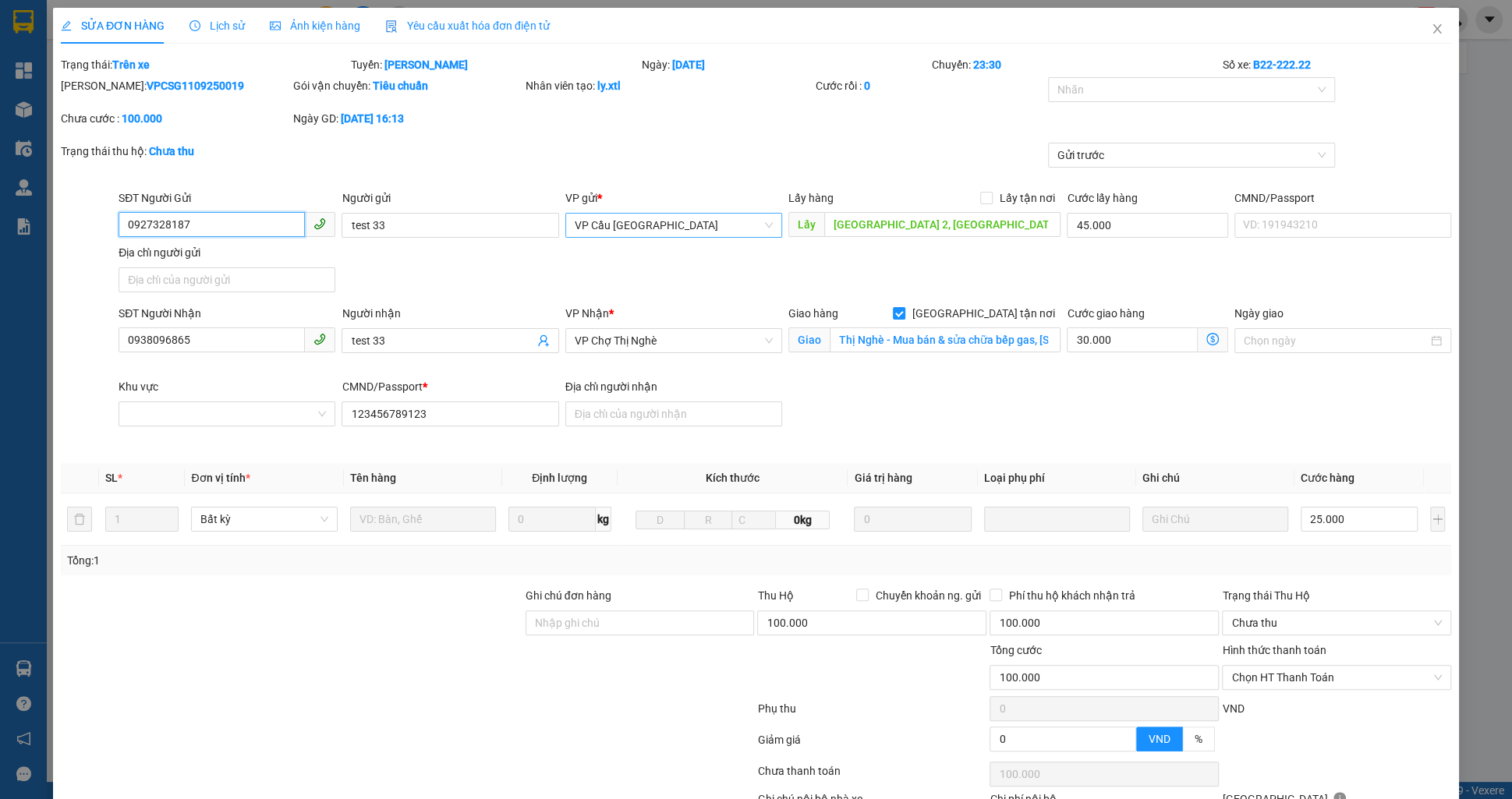
click at [689, 229] on span "VP Cầu [GEOGRAPHIC_DATA]" at bounding box center [674, 225] width 198 height 24
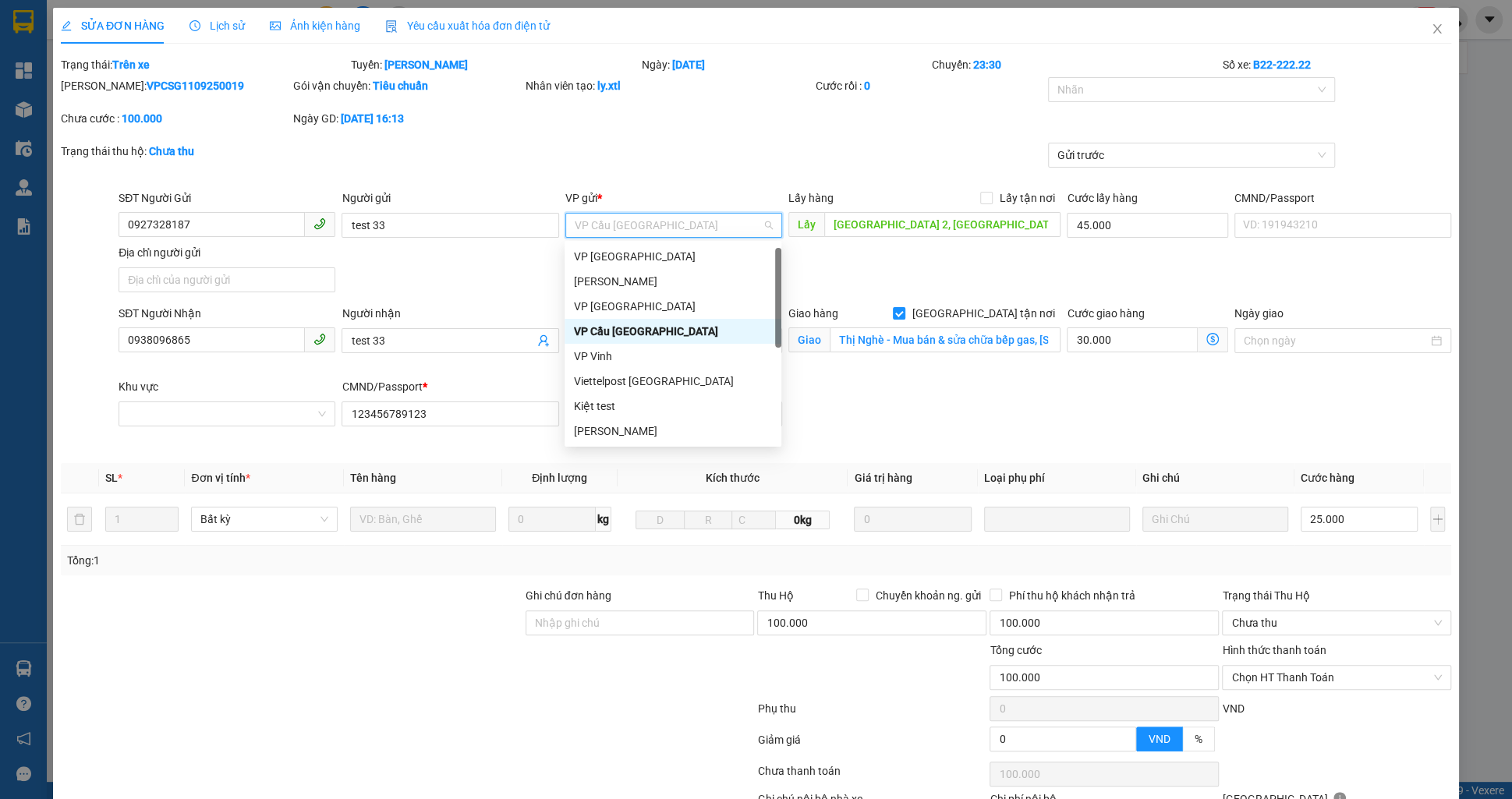
scroll to position [104, 0]
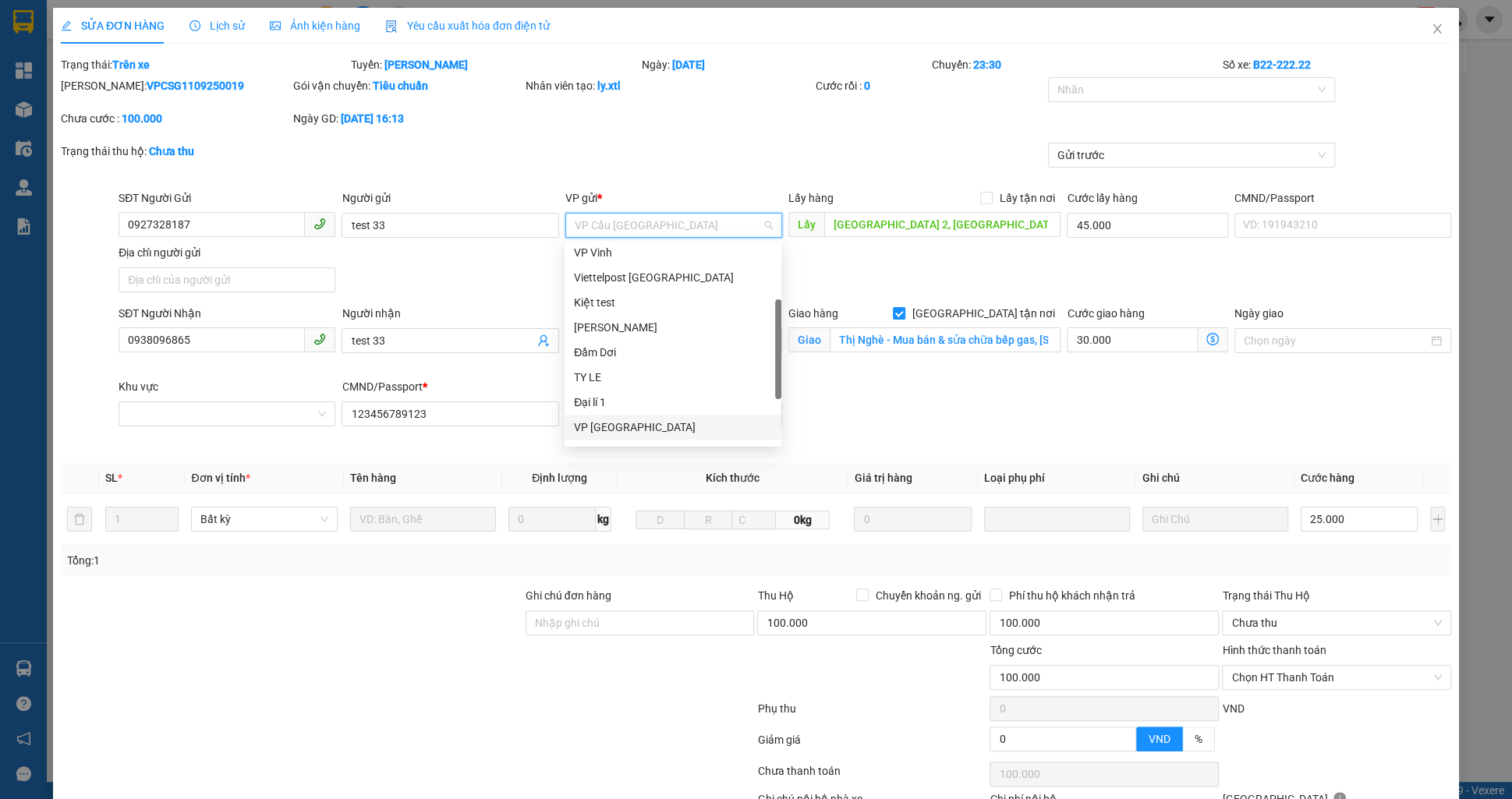
click at [627, 419] on div "VP [GEOGRAPHIC_DATA]" at bounding box center [673, 427] width 198 height 17
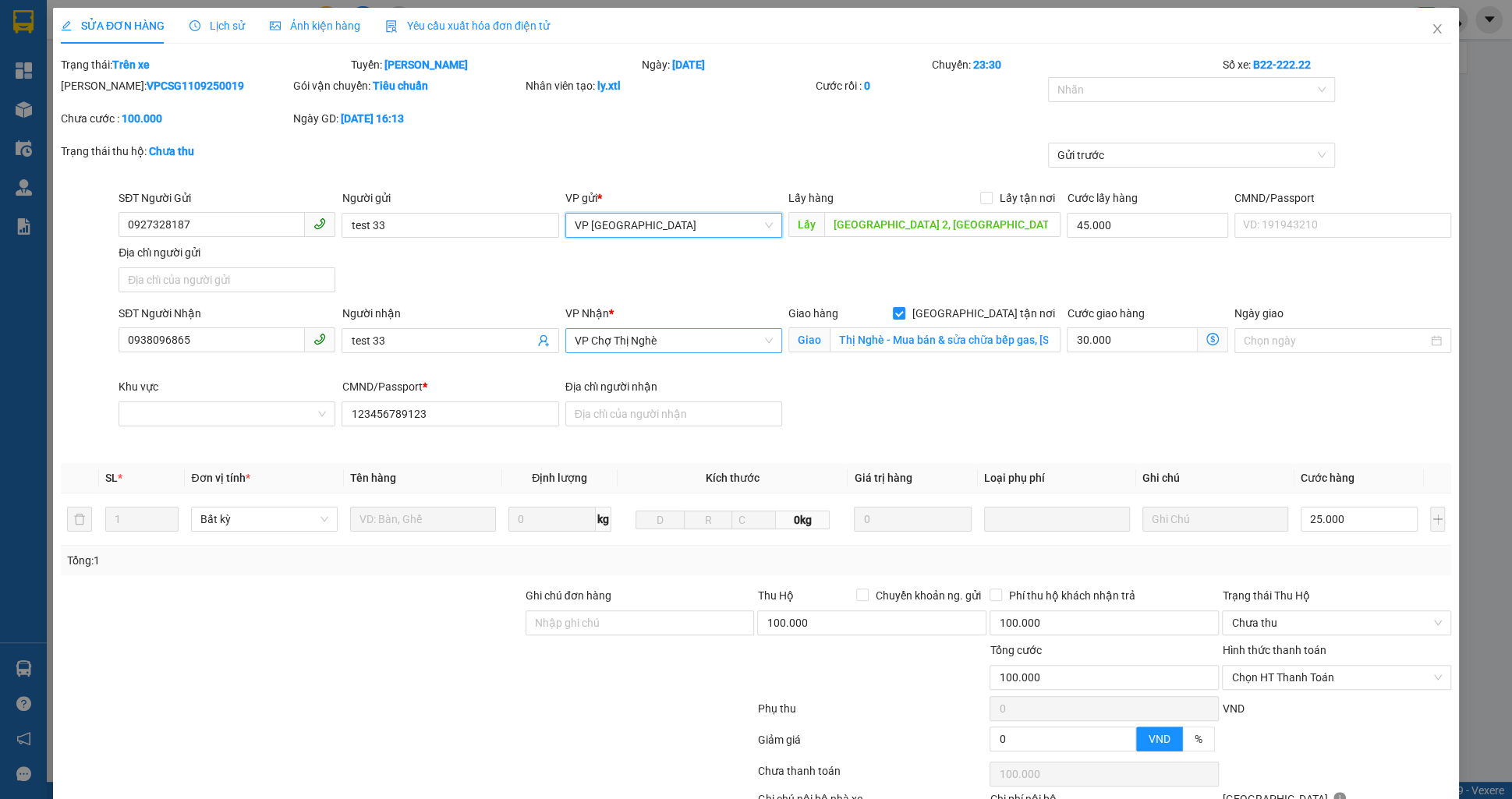
click at [646, 349] on span "VP Chợ Thị Nghè" at bounding box center [674, 341] width 198 height 24
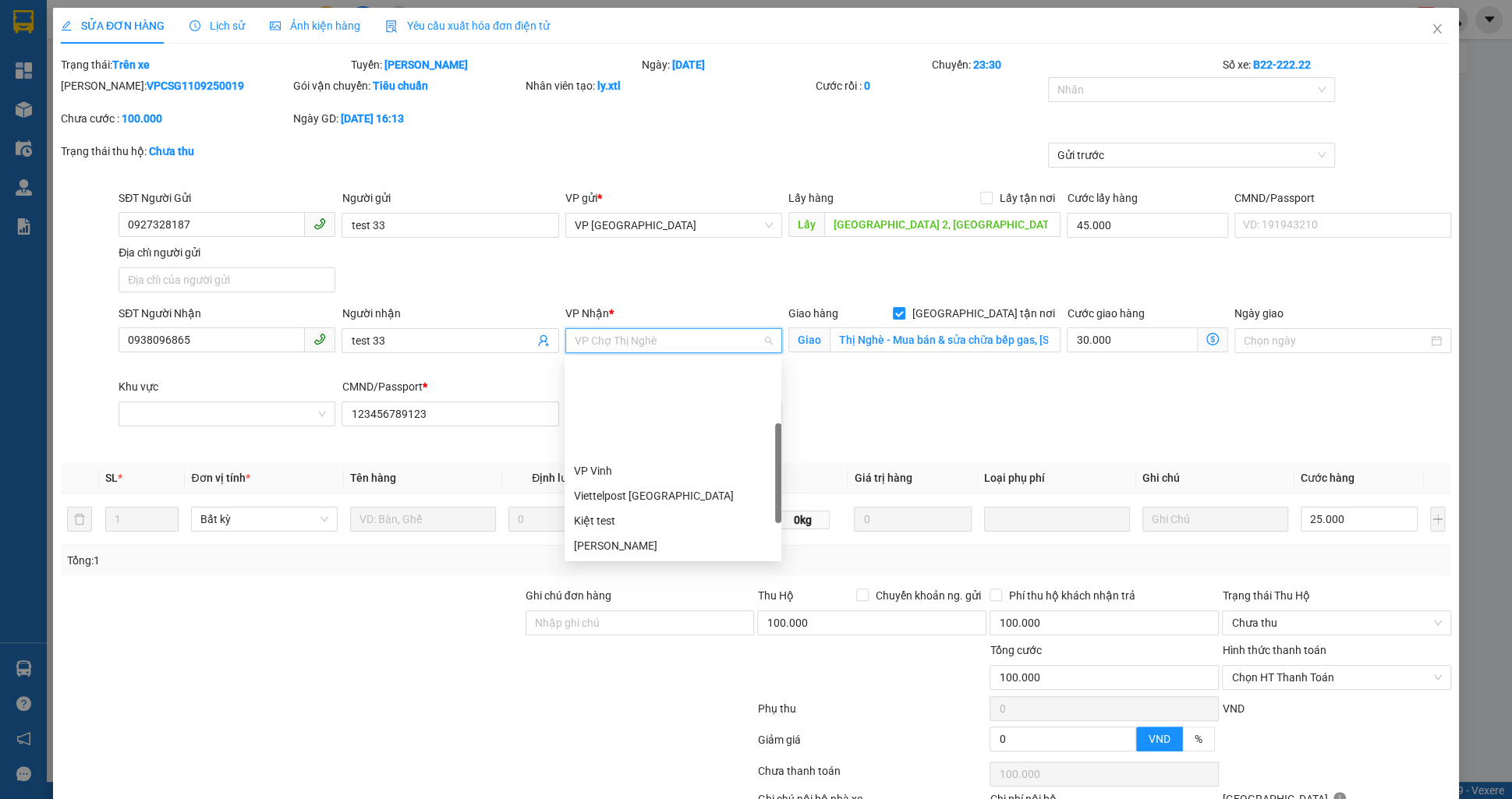
scroll to position [125, 0]
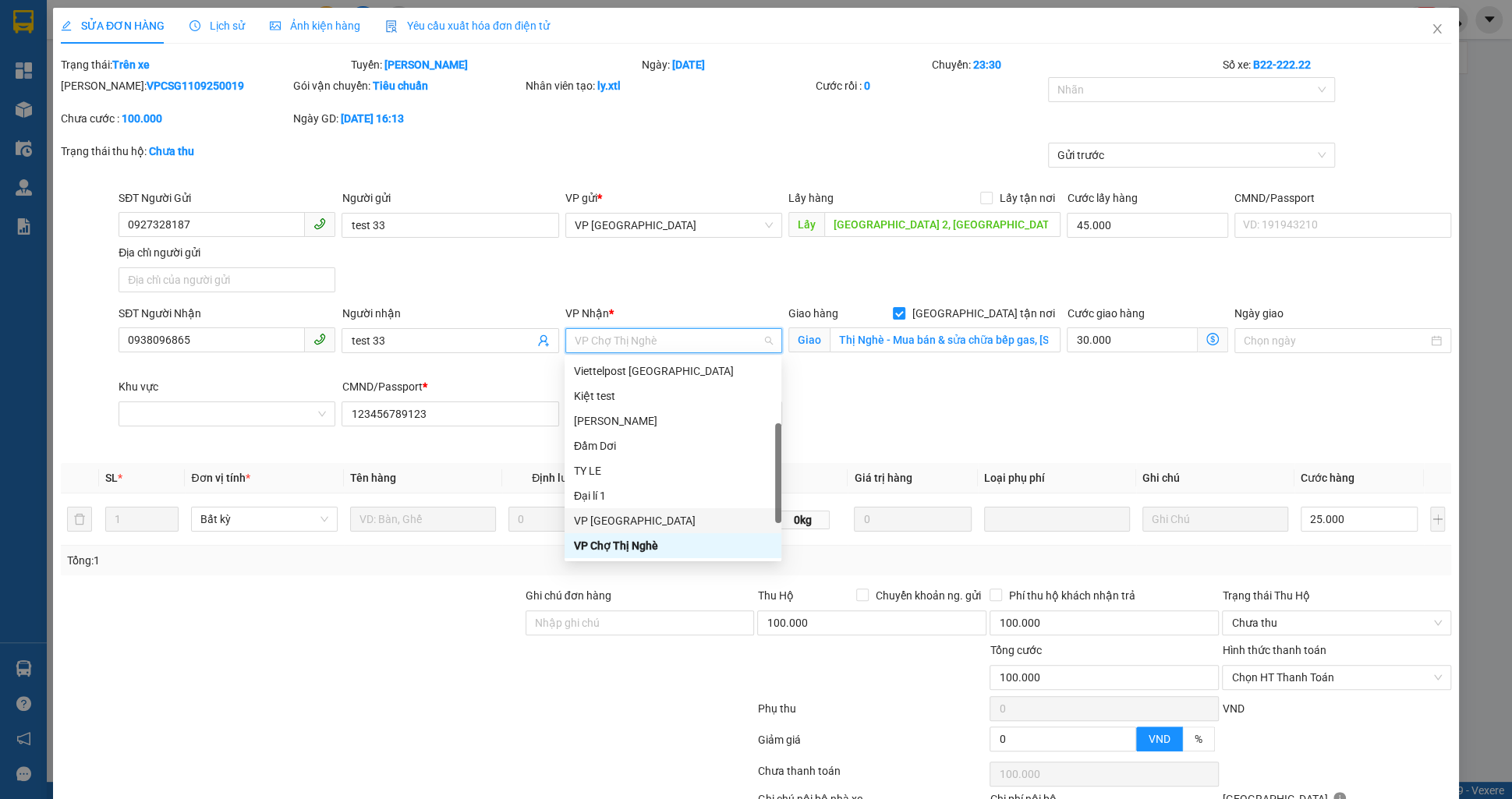
click at [630, 518] on div "VP [GEOGRAPHIC_DATA]" at bounding box center [673, 520] width 198 height 17
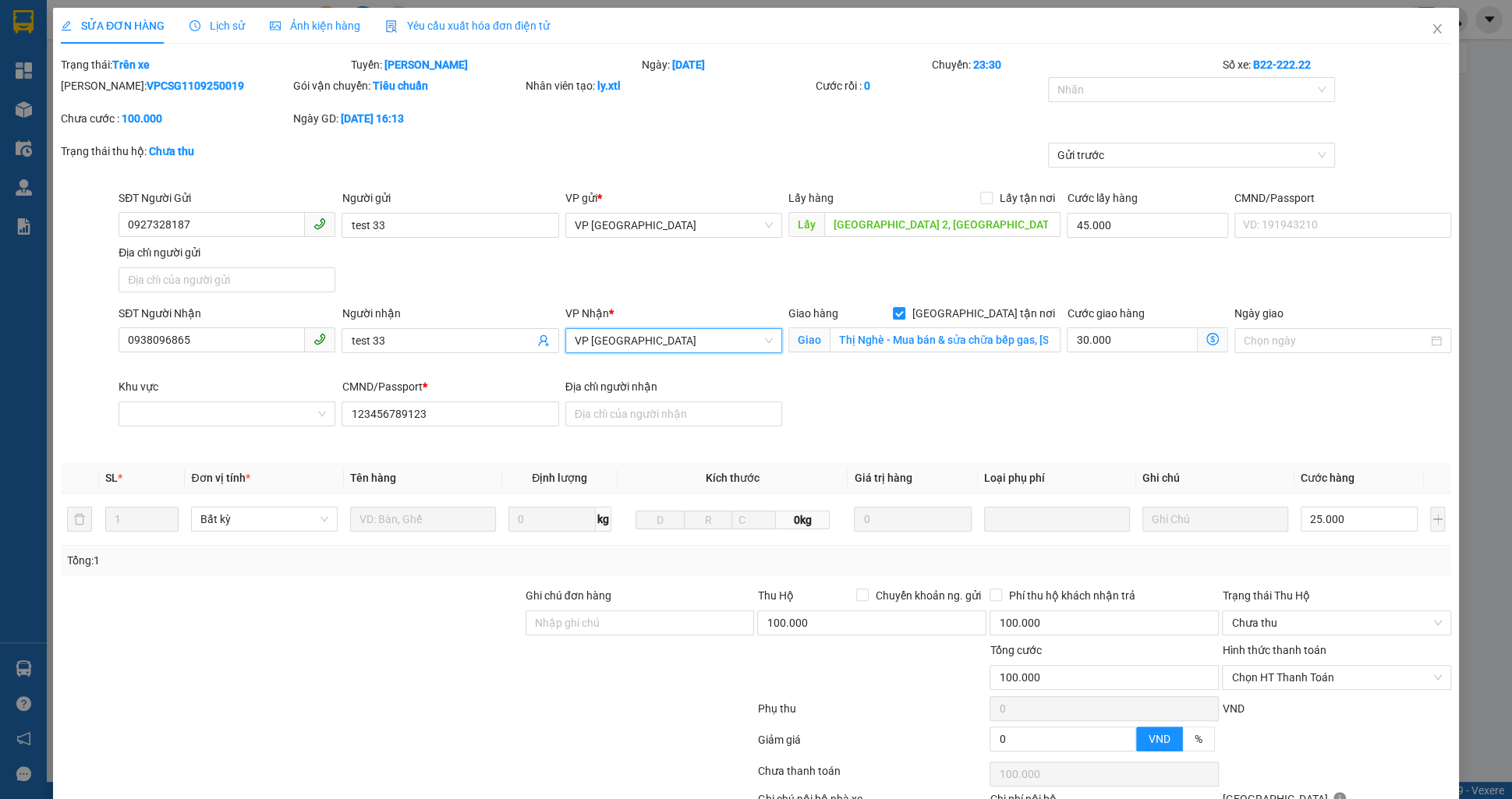
click at [584, 344] on span "VP [GEOGRAPHIC_DATA]" at bounding box center [674, 341] width 198 height 24
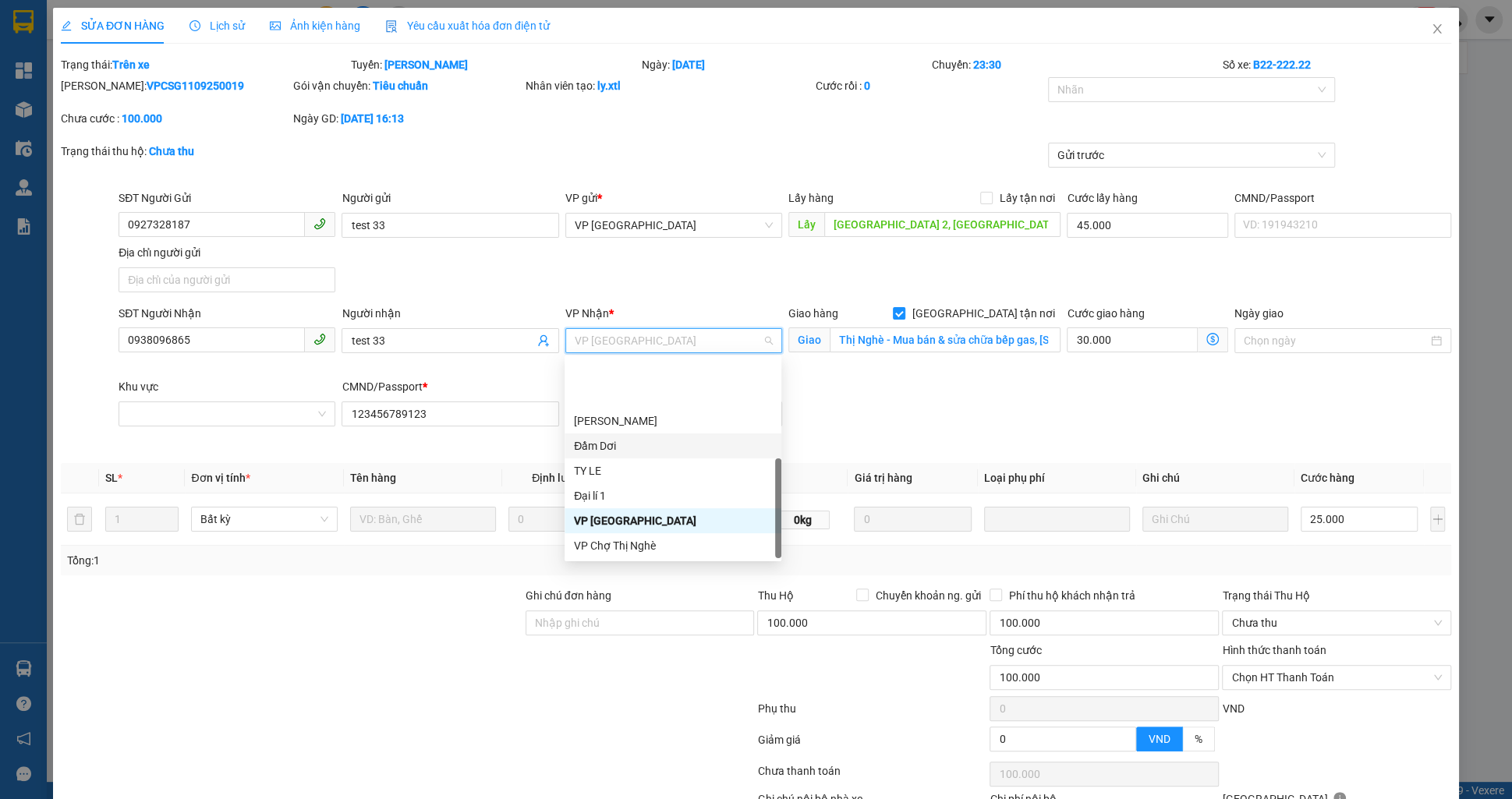
scroll to position [200, 0]
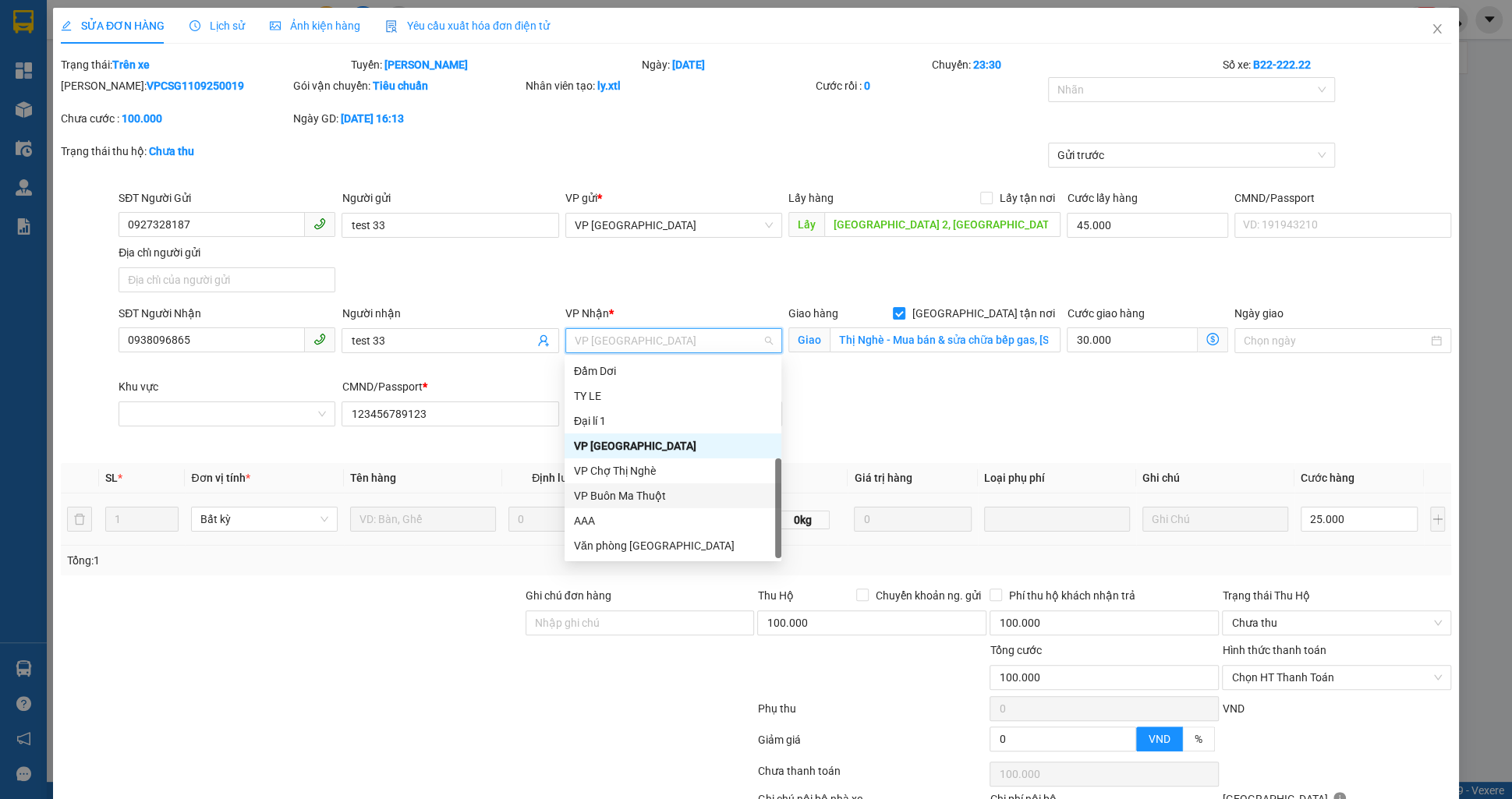
click at [624, 491] on div "VP Buôn Ma Thuột" at bounding box center [673, 496] width 198 height 17
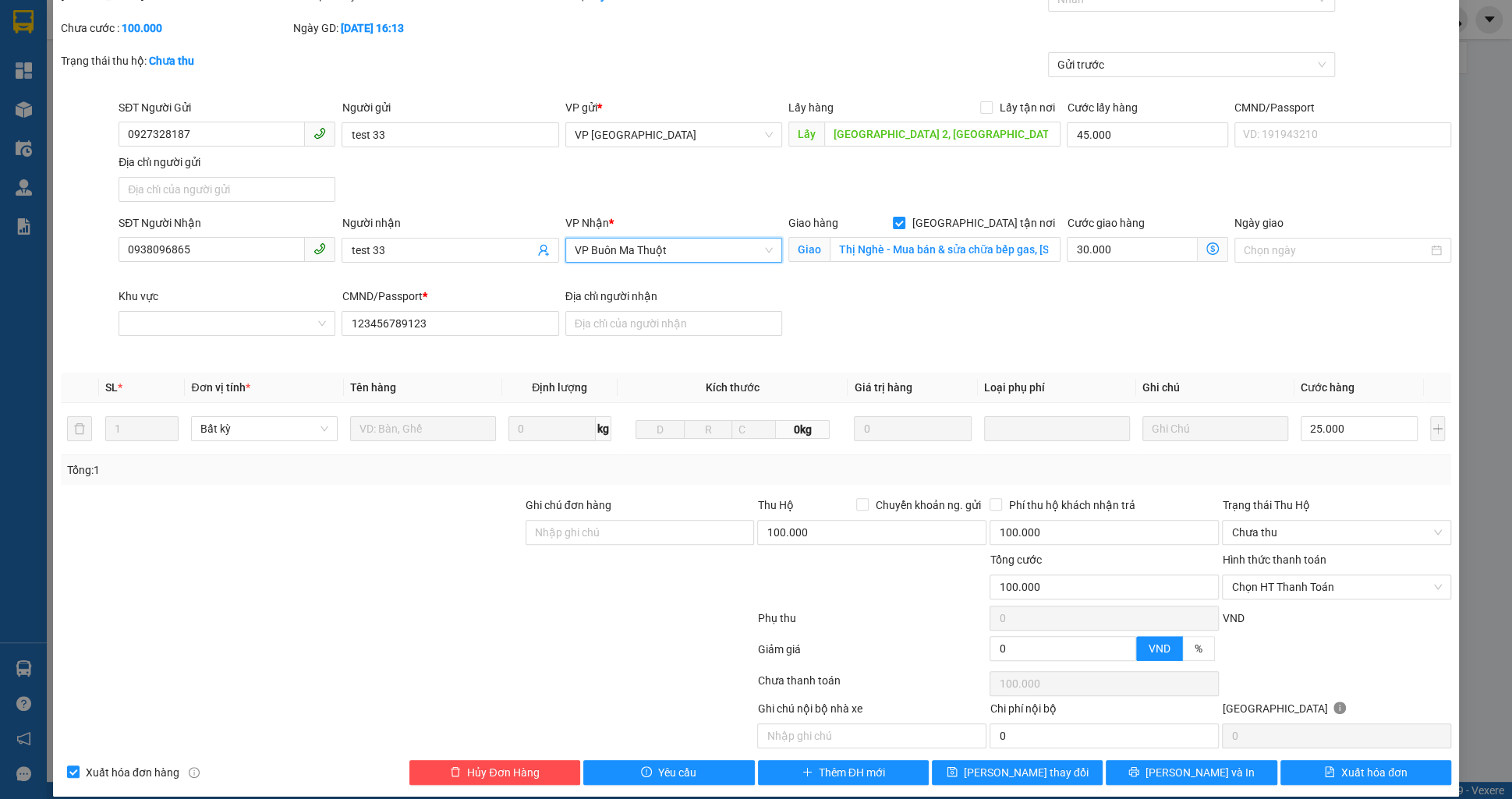
scroll to position [104, 0]
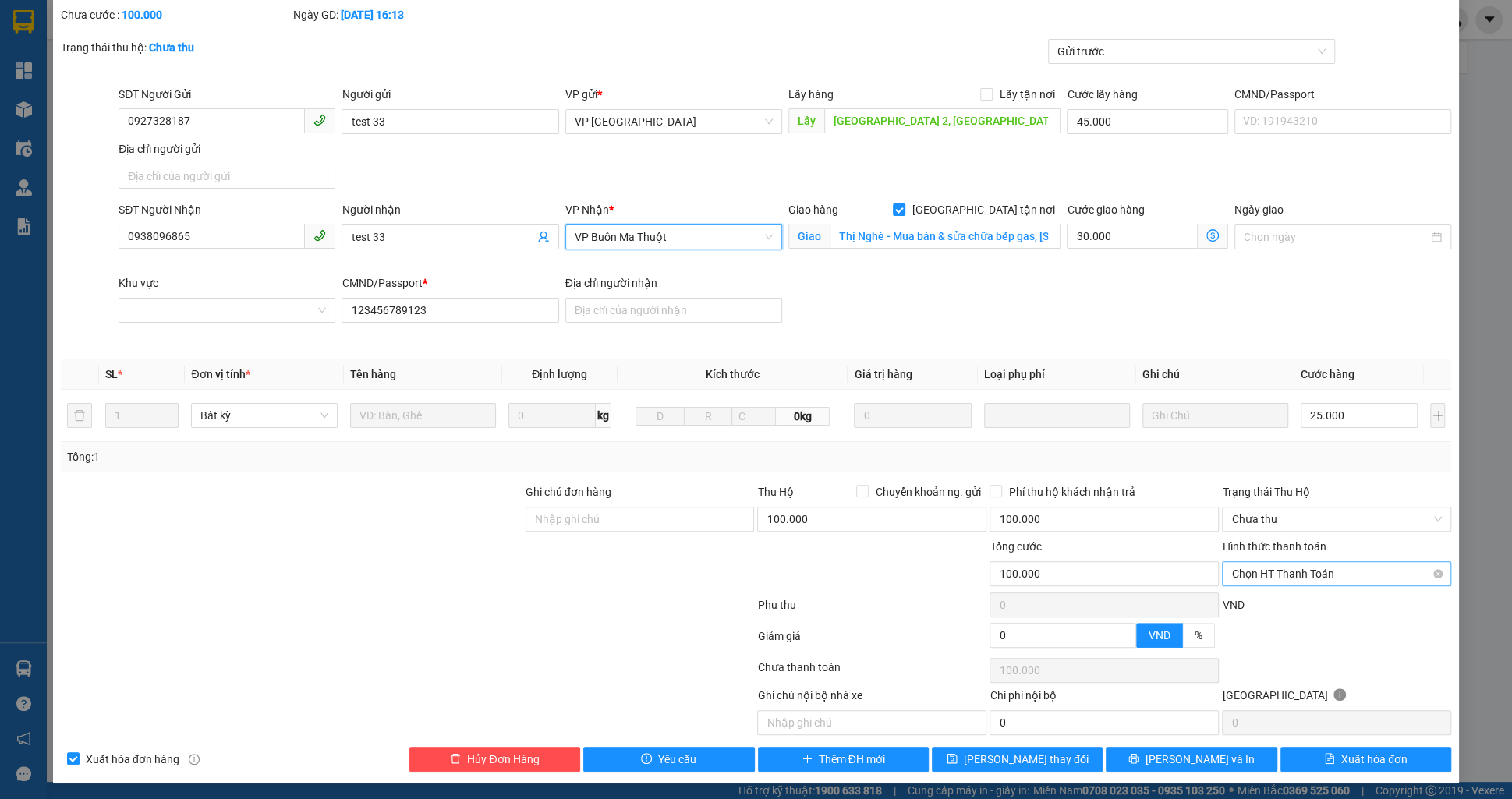
click at [1294, 584] on div "Hình thức thanh toán Chọn HT Thanh Toán" at bounding box center [1336, 565] width 229 height 55
click at [1288, 580] on span "Chọn HT Thanh Toán" at bounding box center [1337, 575] width 211 height 24
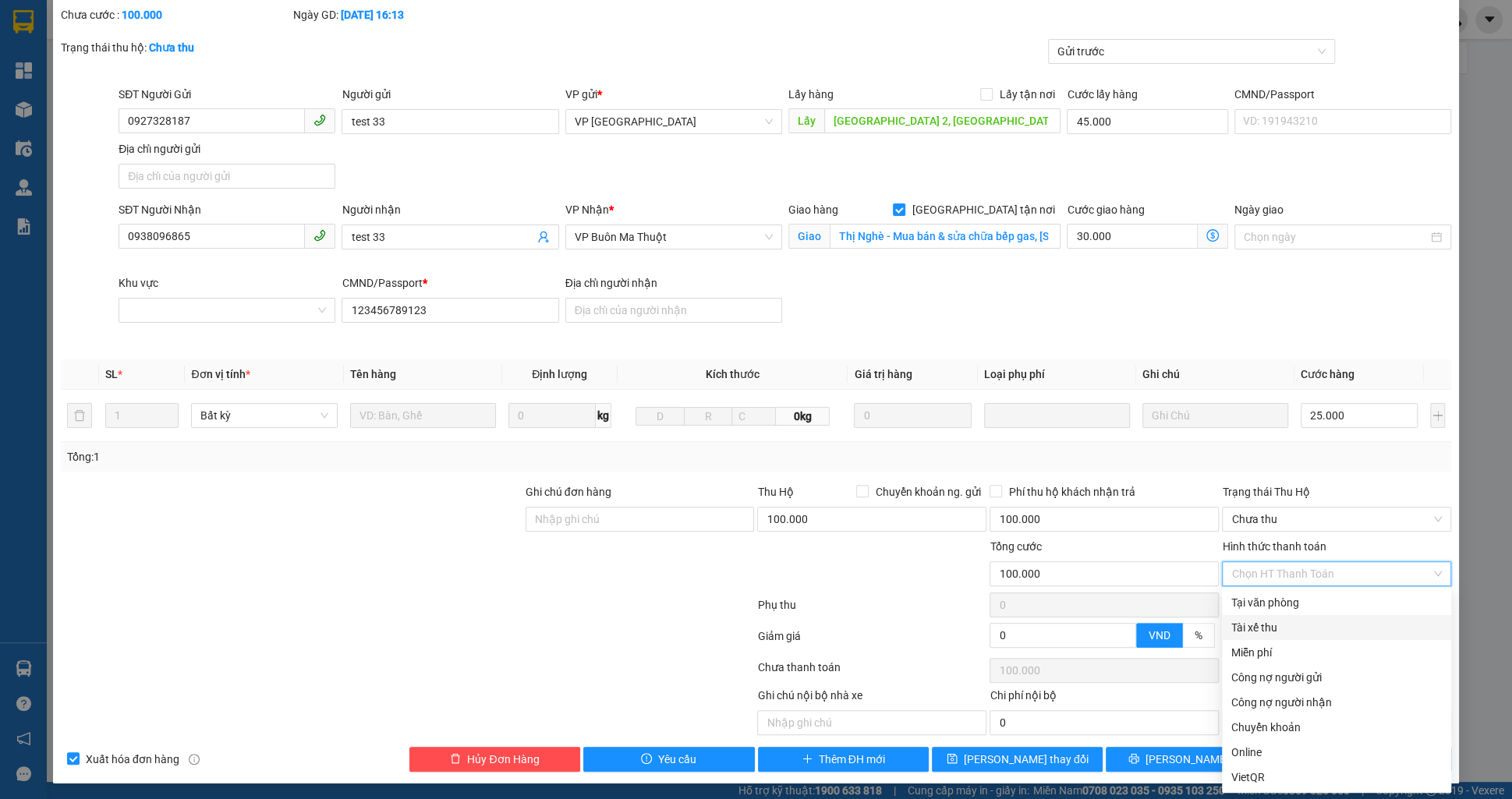
click at [1292, 613] on div "Tại văn phòng" at bounding box center [1336, 602] width 229 height 25
type input "0"
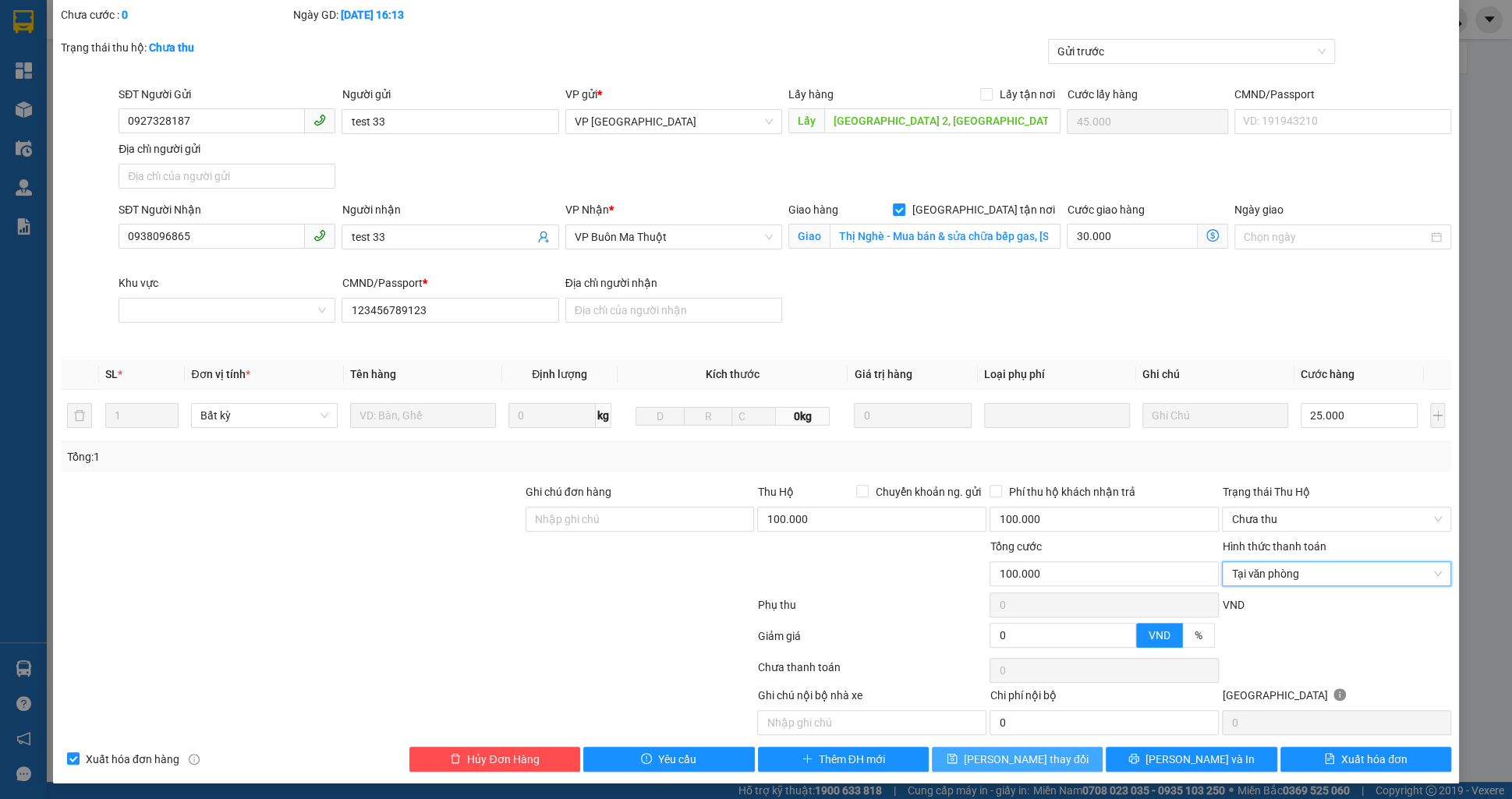
click at [966, 767] on button "[PERSON_NAME] thay đổi" at bounding box center [1017, 759] width 170 height 25
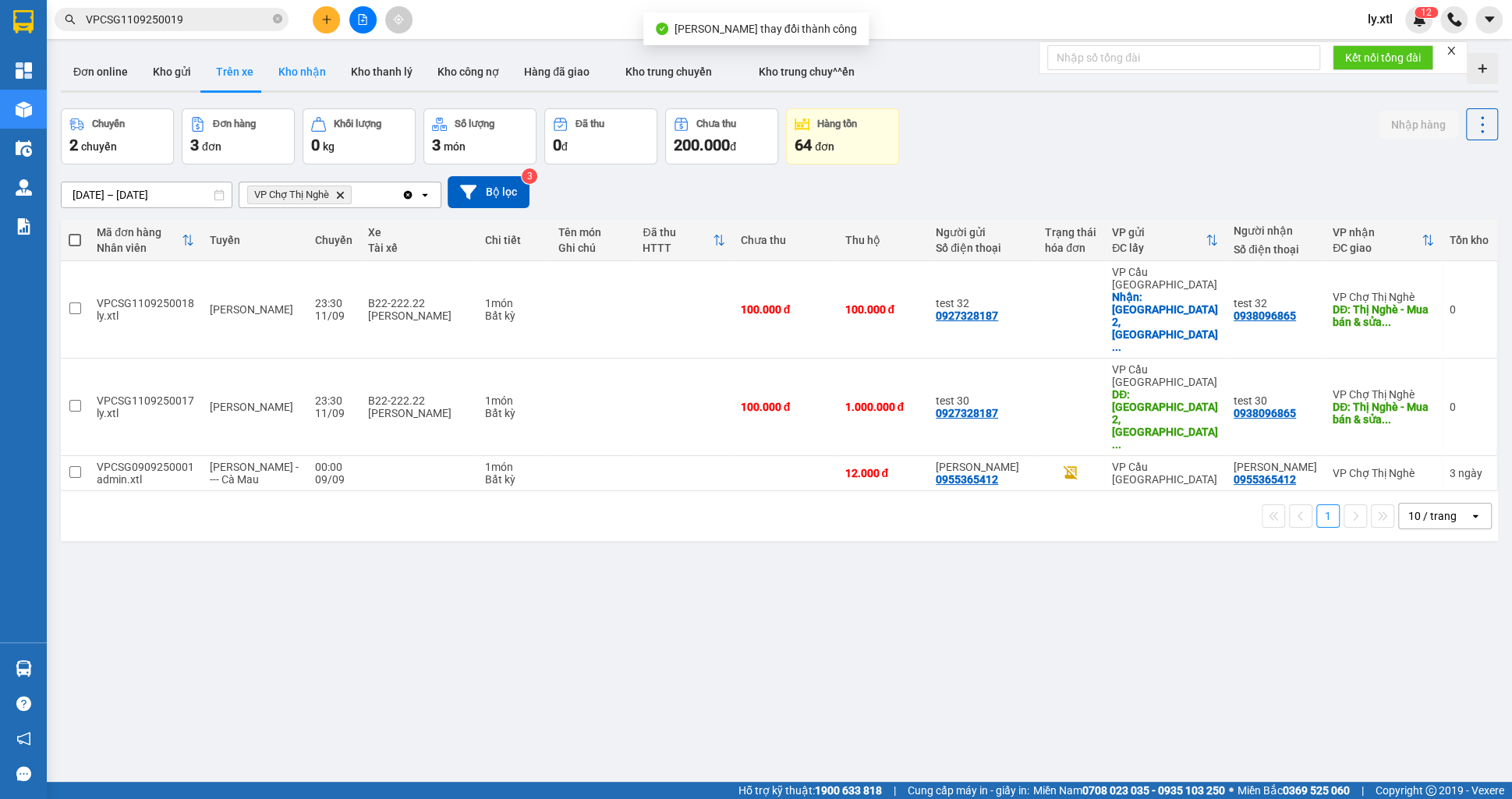
click at [286, 71] on button "Kho nhận" at bounding box center [301, 71] width 72 height 38
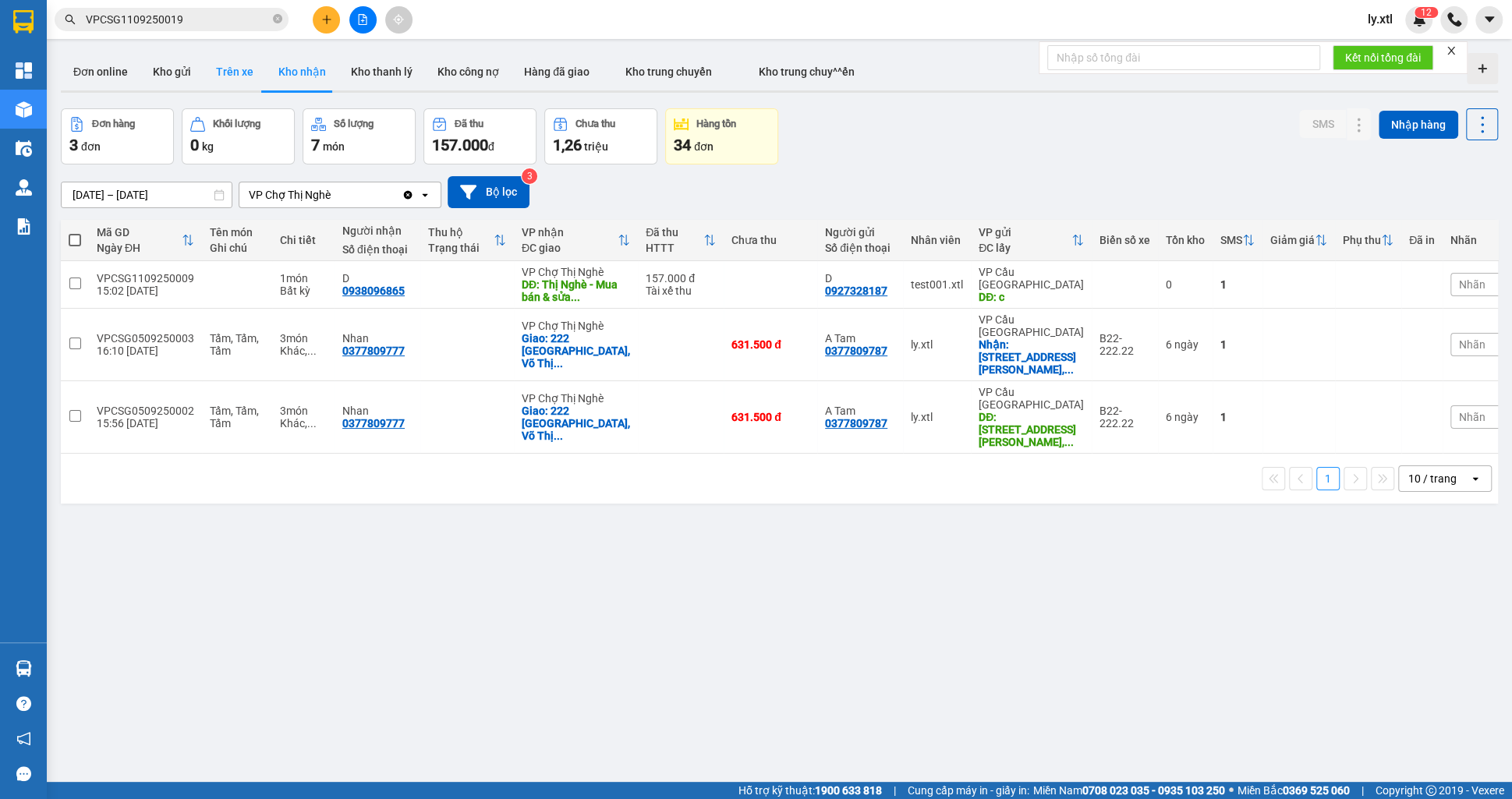
click at [238, 68] on button "Trên xe" at bounding box center [235, 71] width 62 height 38
type input "[DATE] – [DATE]"
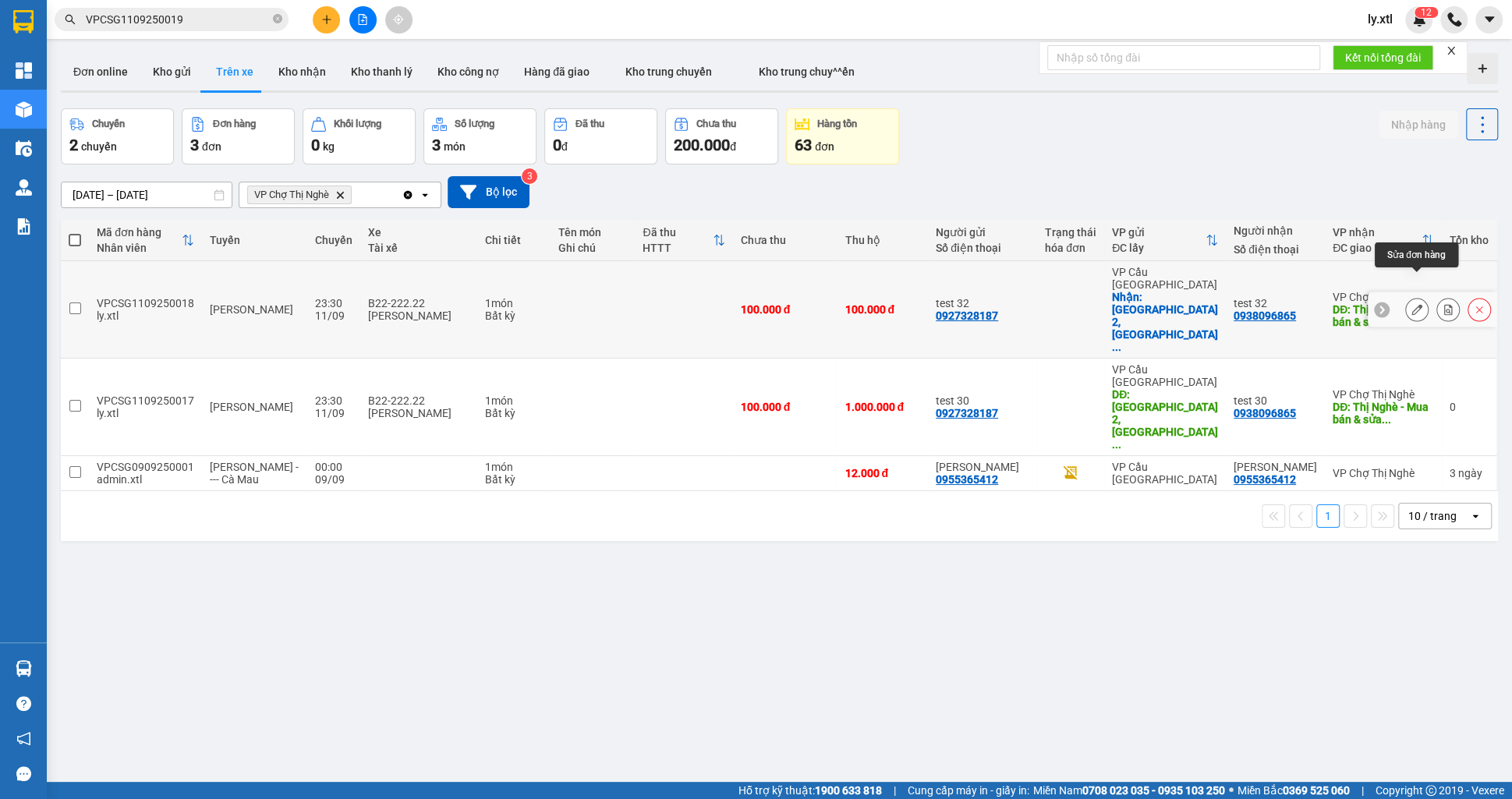
click at [1417, 296] on button at bounding box center [1417, 310] width 22 height 27
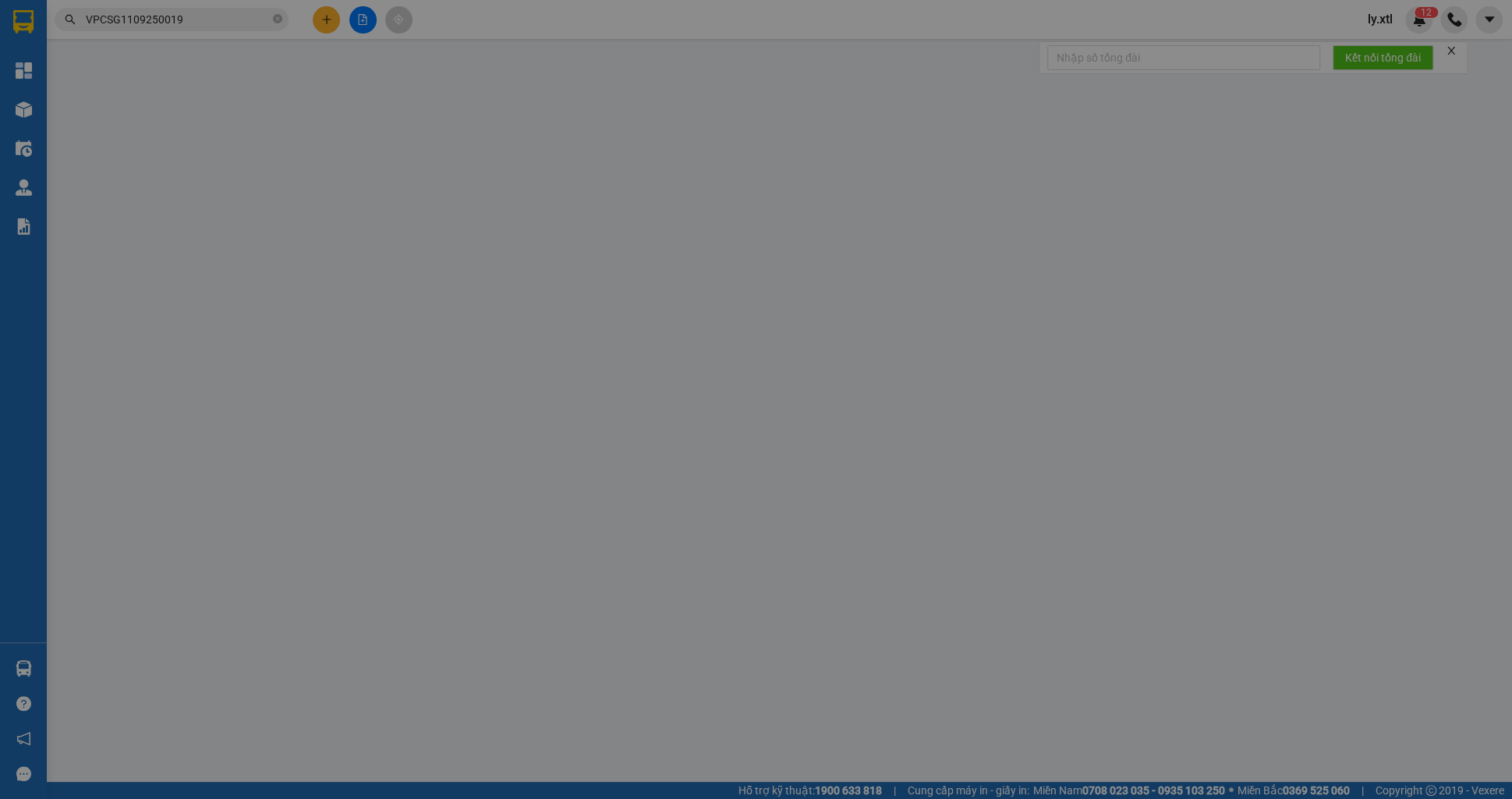
type input "0927328187"
type input "test 32"
checkbox input "true"
type input "[GEOGRAPHIC_DATA] 2, [GEOGRAPHIC_DATA], [GEOGRAPHIC_DATA], [GEOGRAPHIC_DATA]"
type input "0938096865"
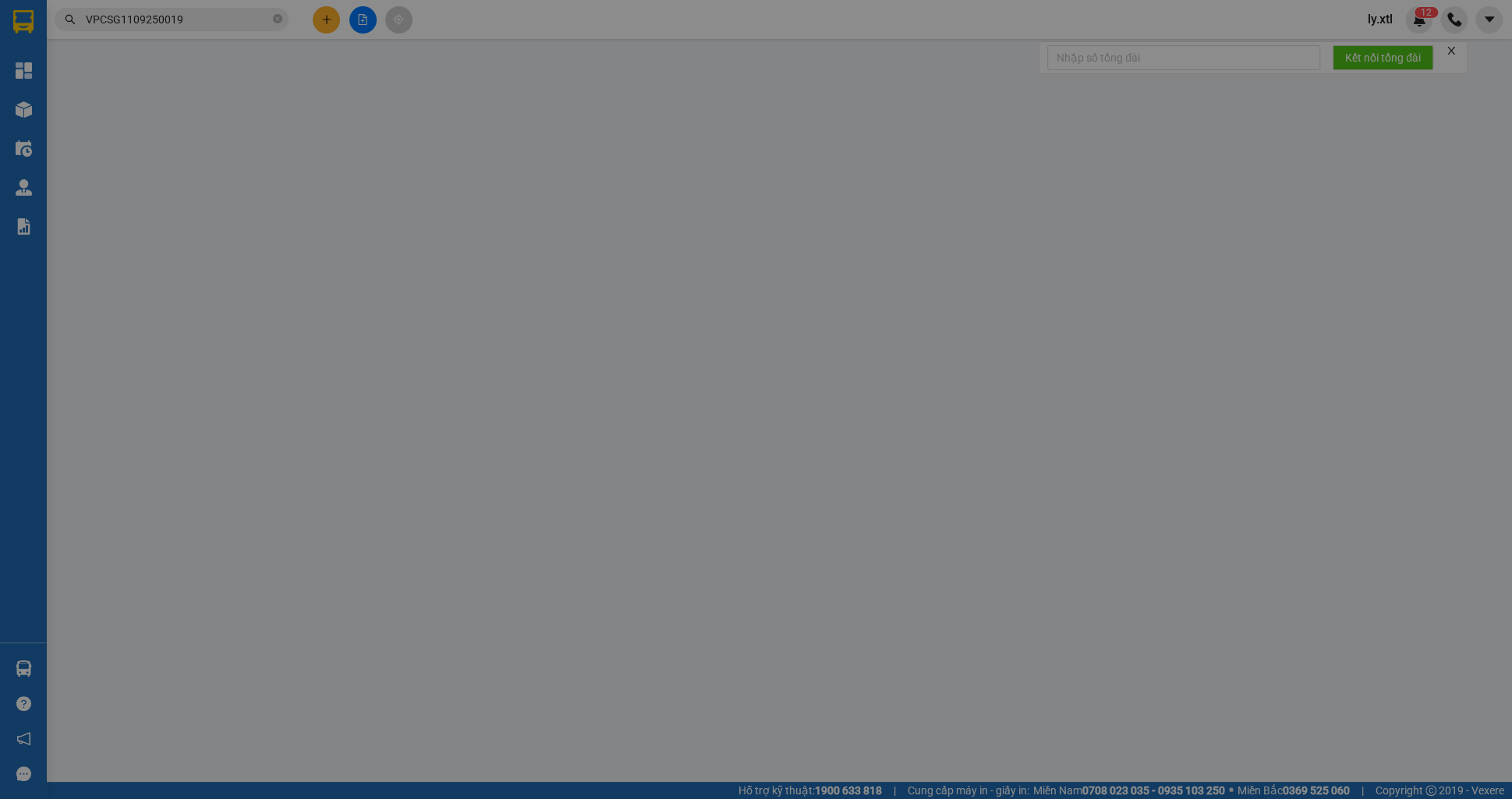
type input "test 32"
type input "Thị Nghè - Mua bán & sửa chữa bếp gas, [STREET_ADDRESS][PERSON_NAME]"
type input "30.000"
type input "123456789123"
type input "100.000"
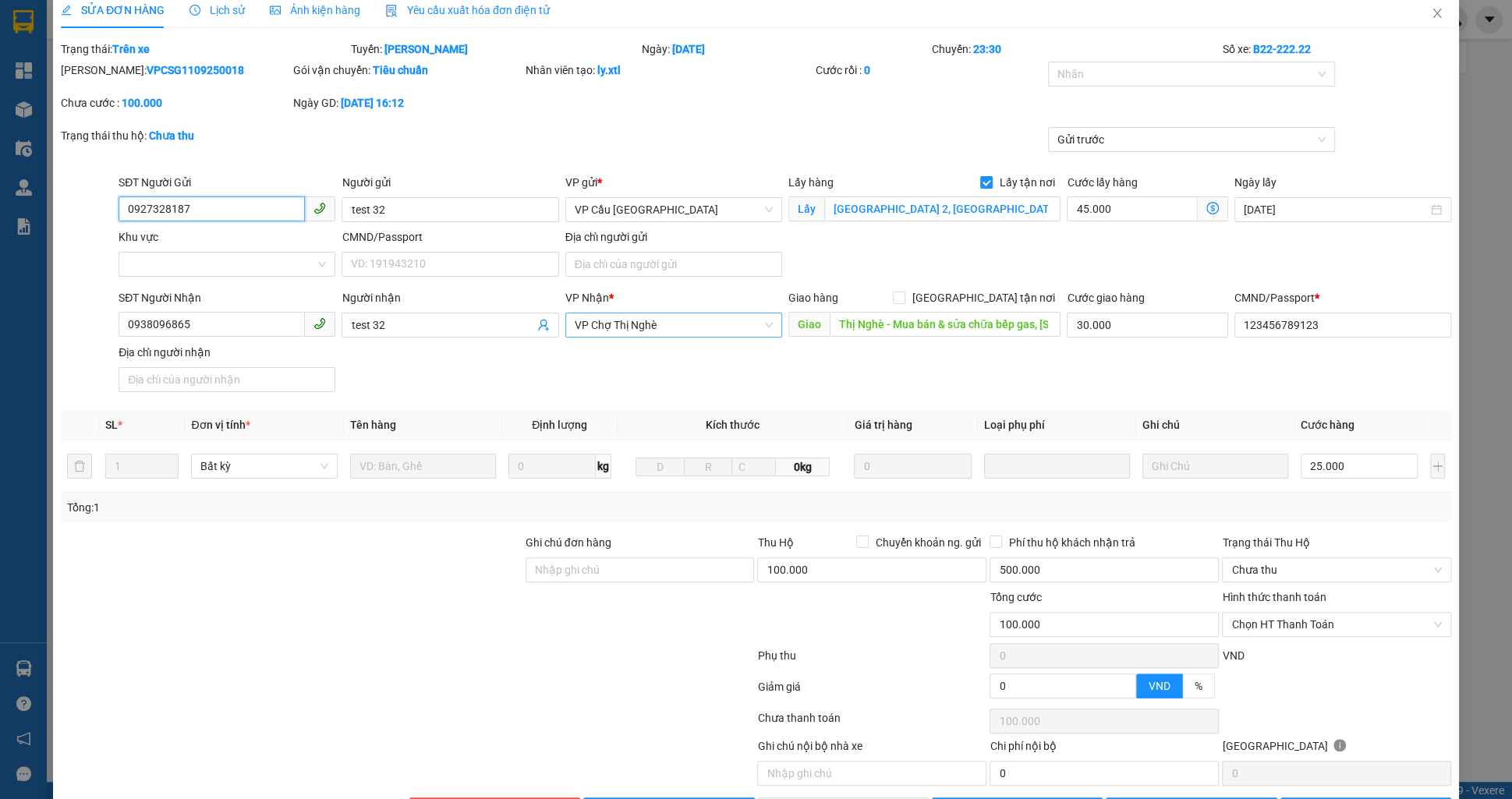
scroll to position [16, 0]
click at [652, 327] on span "VP Chợ Thị Nghè" at bounding box center [674, 324] width 198 height 24
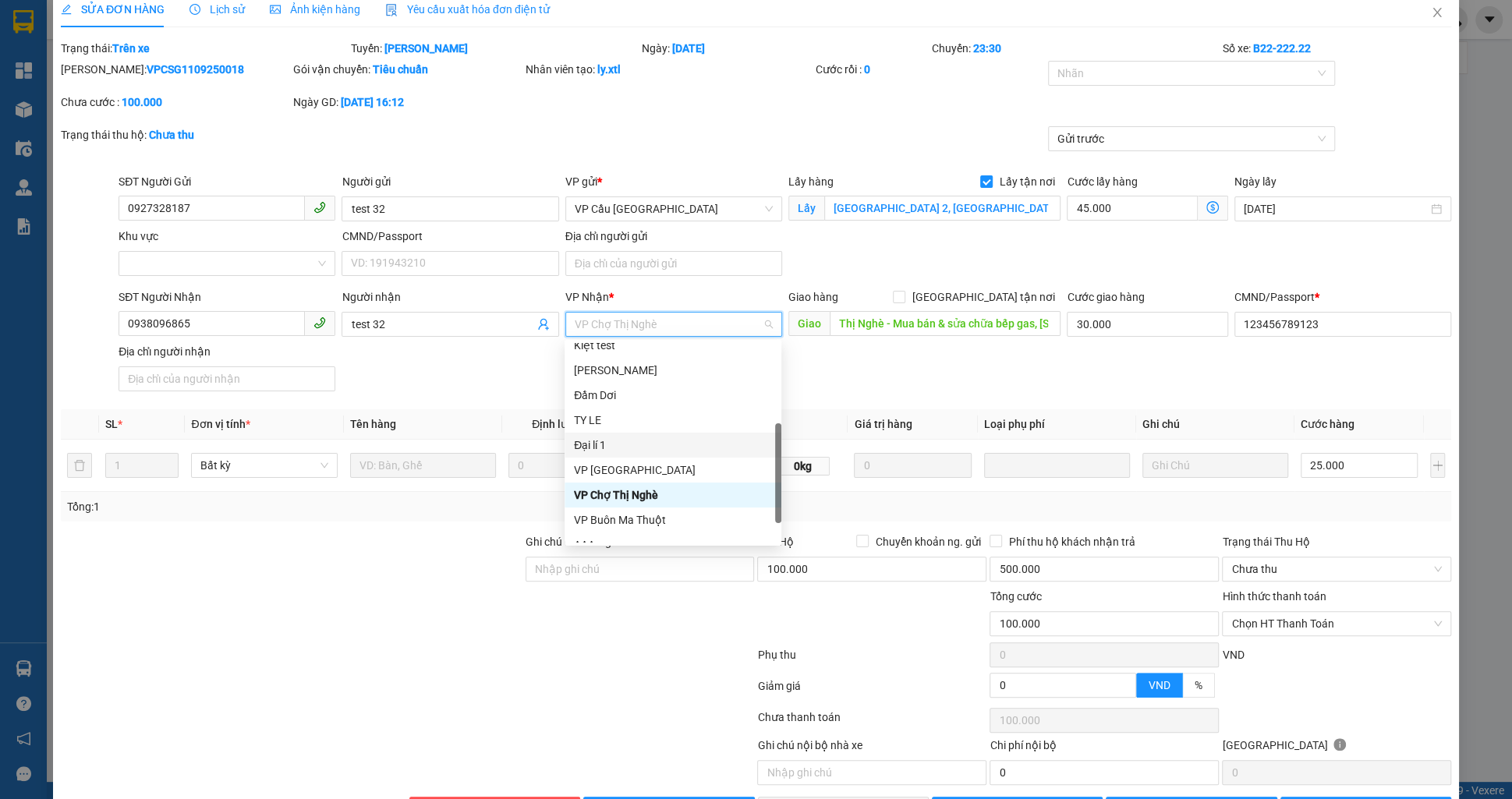
scroll to position [200, 0]
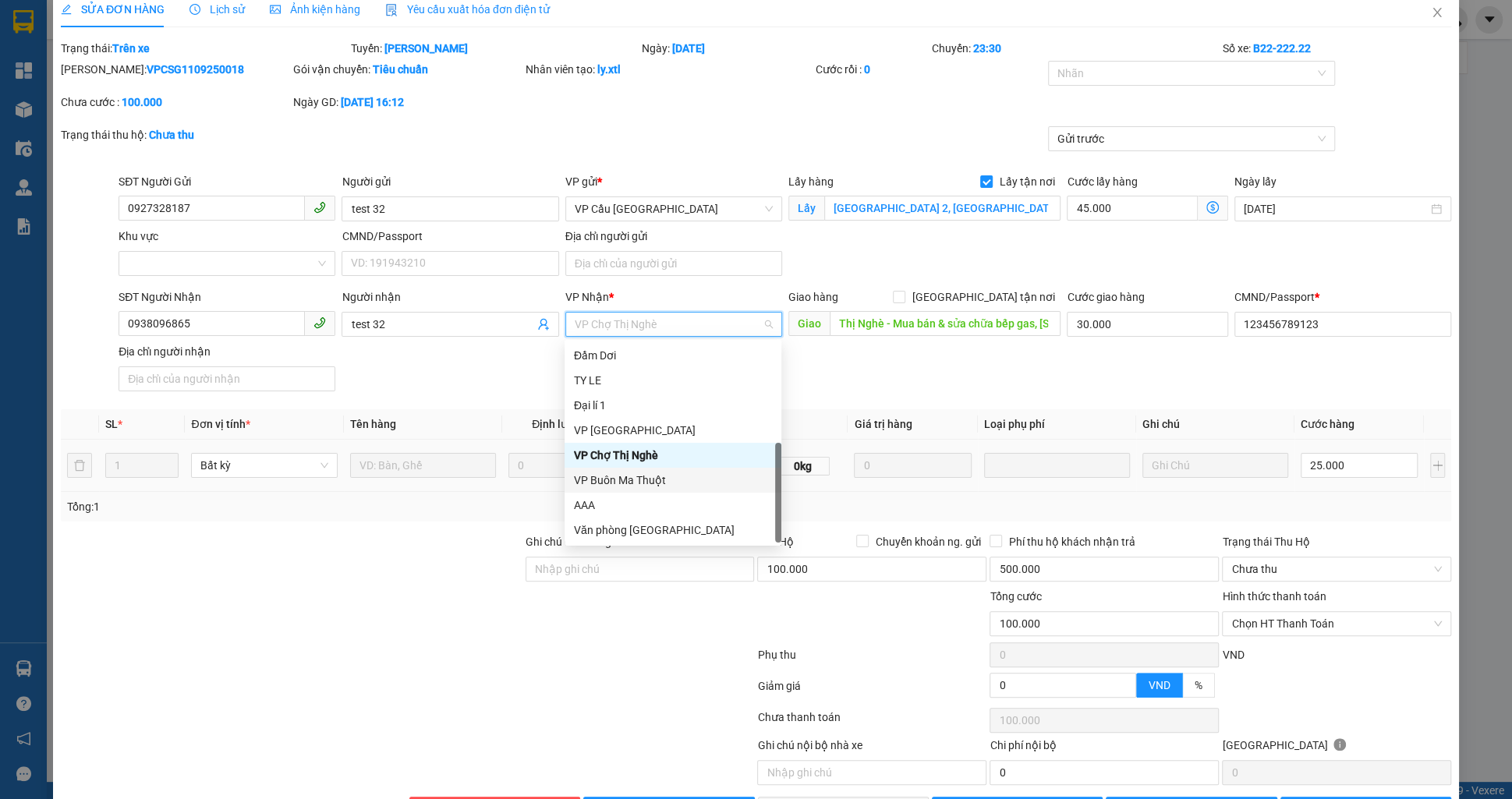
click at [623, 476] on div "VP Buôn Ma Thuột" at bounding box center [673, 480] width 198 height 17
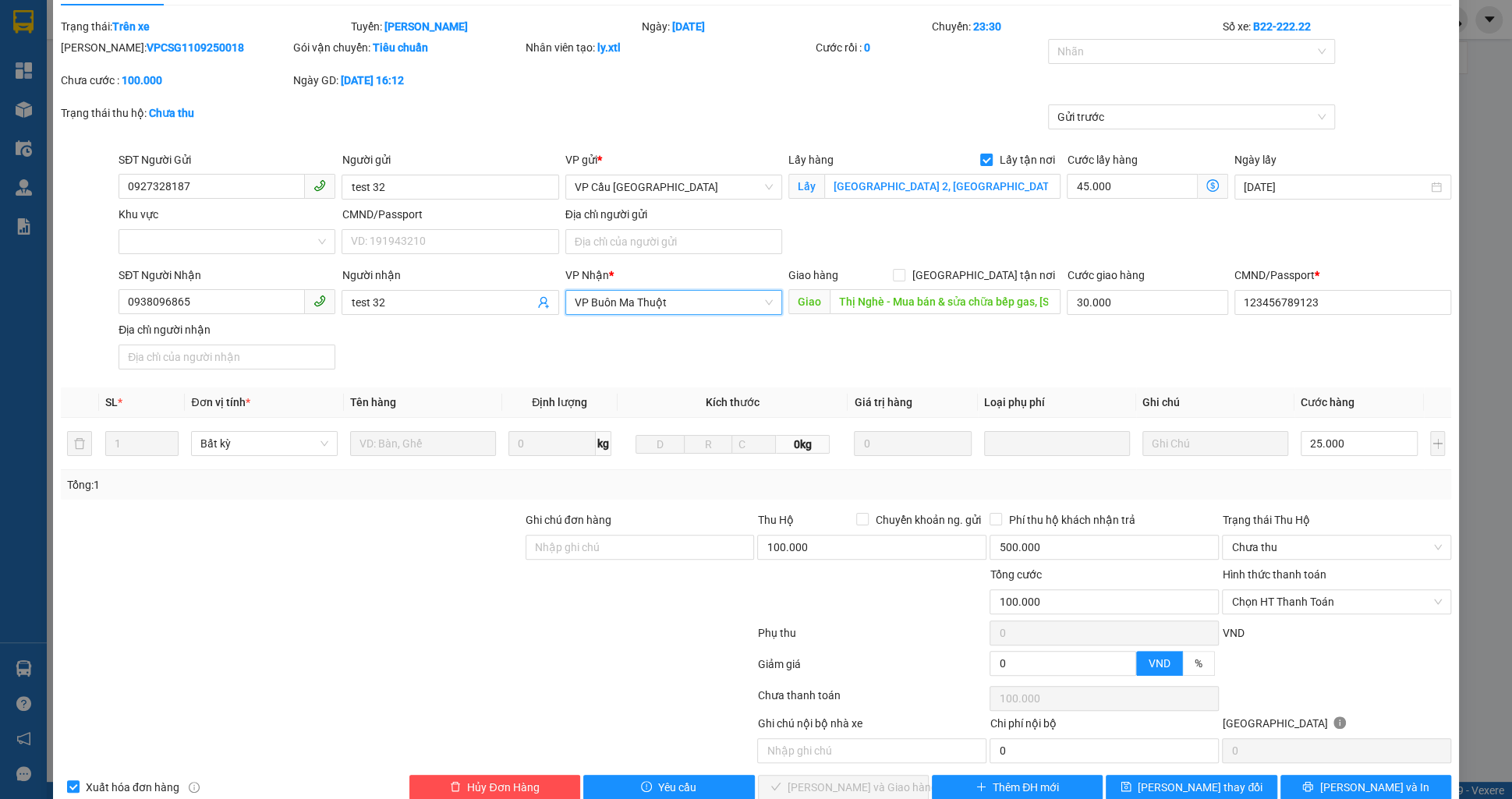
scroll to position [0, 0]
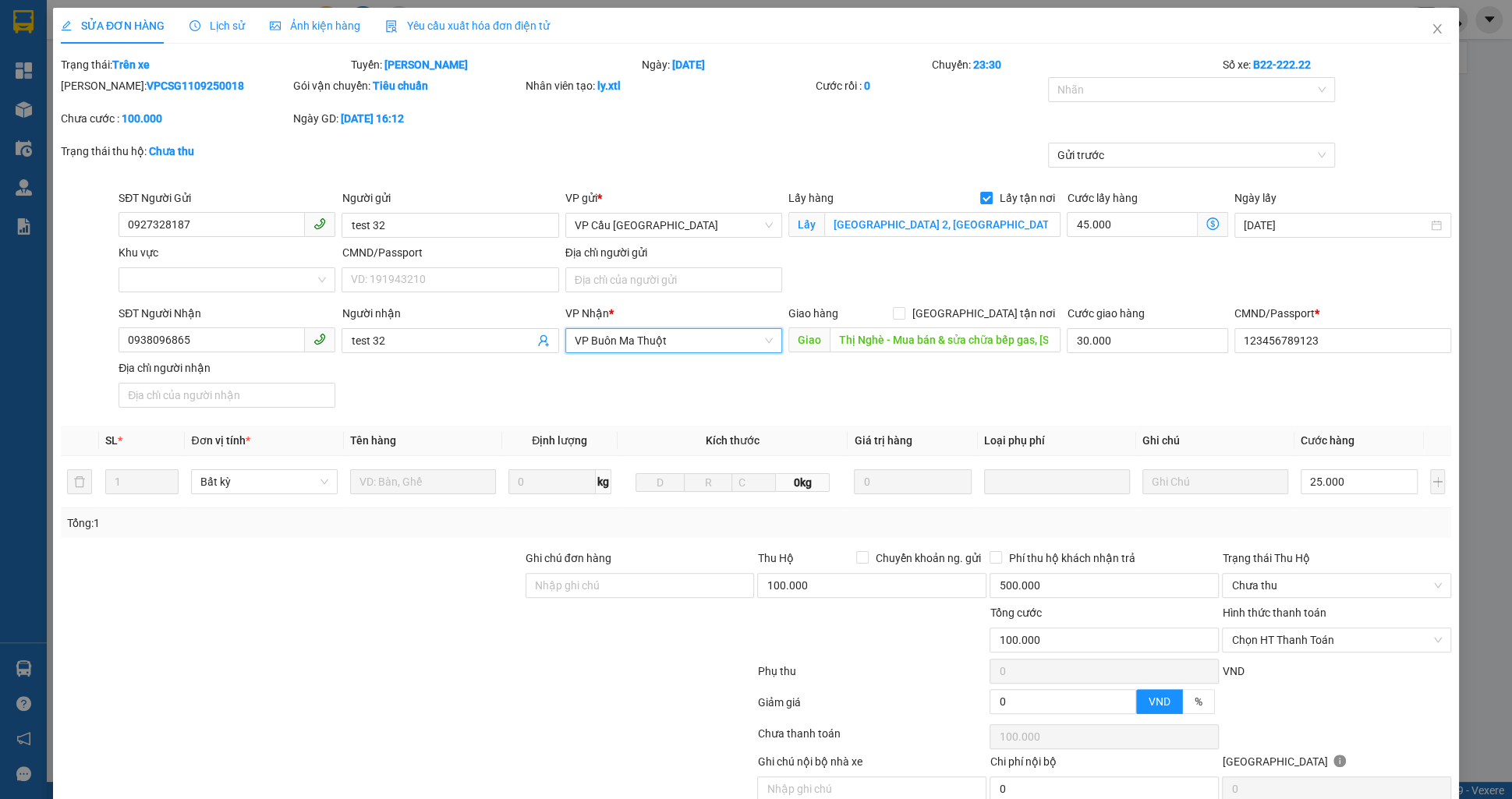
click at [175, 86] on b "VPCSG1109250018" at bounding box center [195, 86] width 97 height 13
click at [176, 86] on b "VPCSG1109250018" at bounding box center [195, 86] width 97 height 13
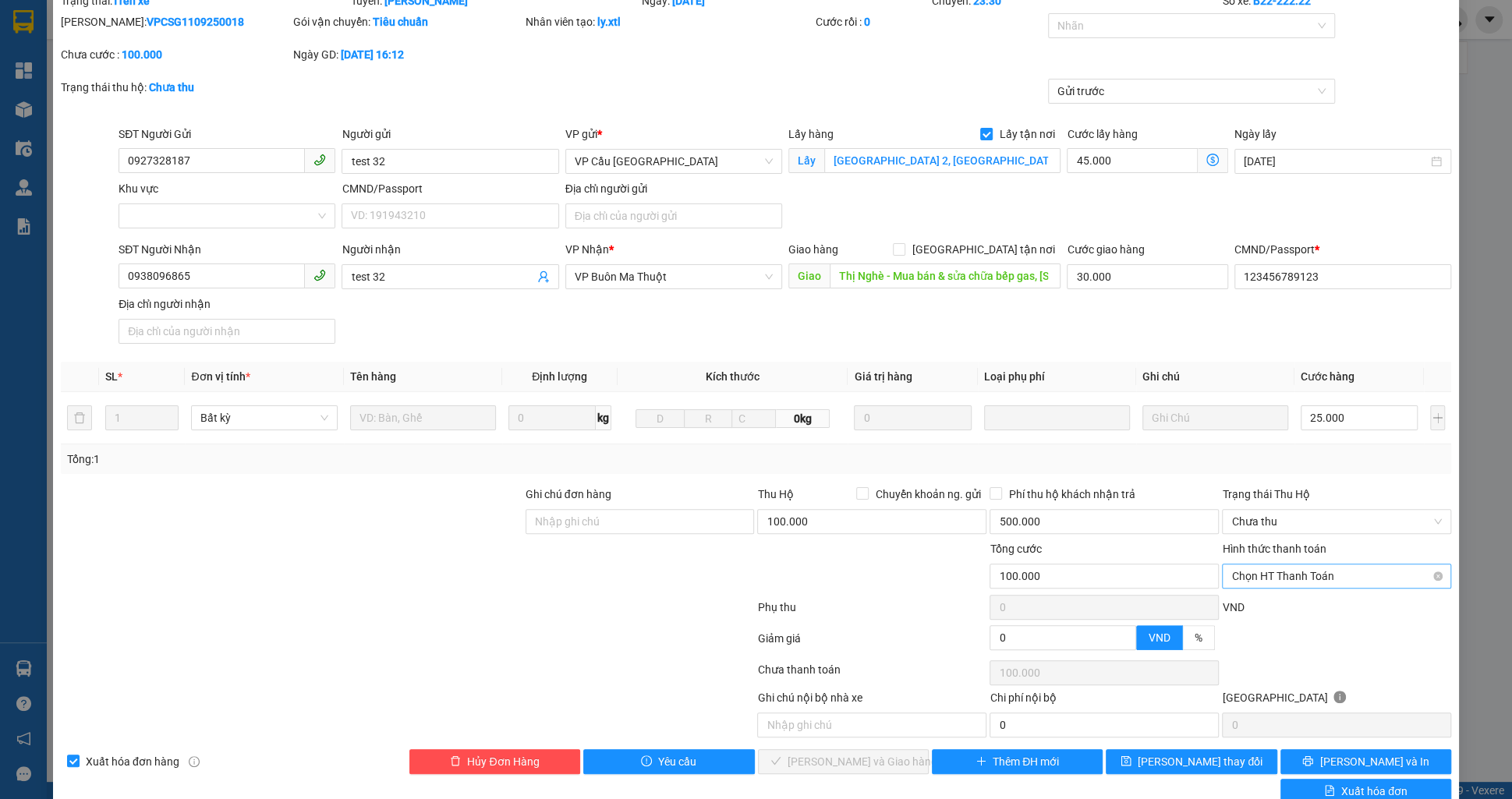
scroll to position [97, 0]
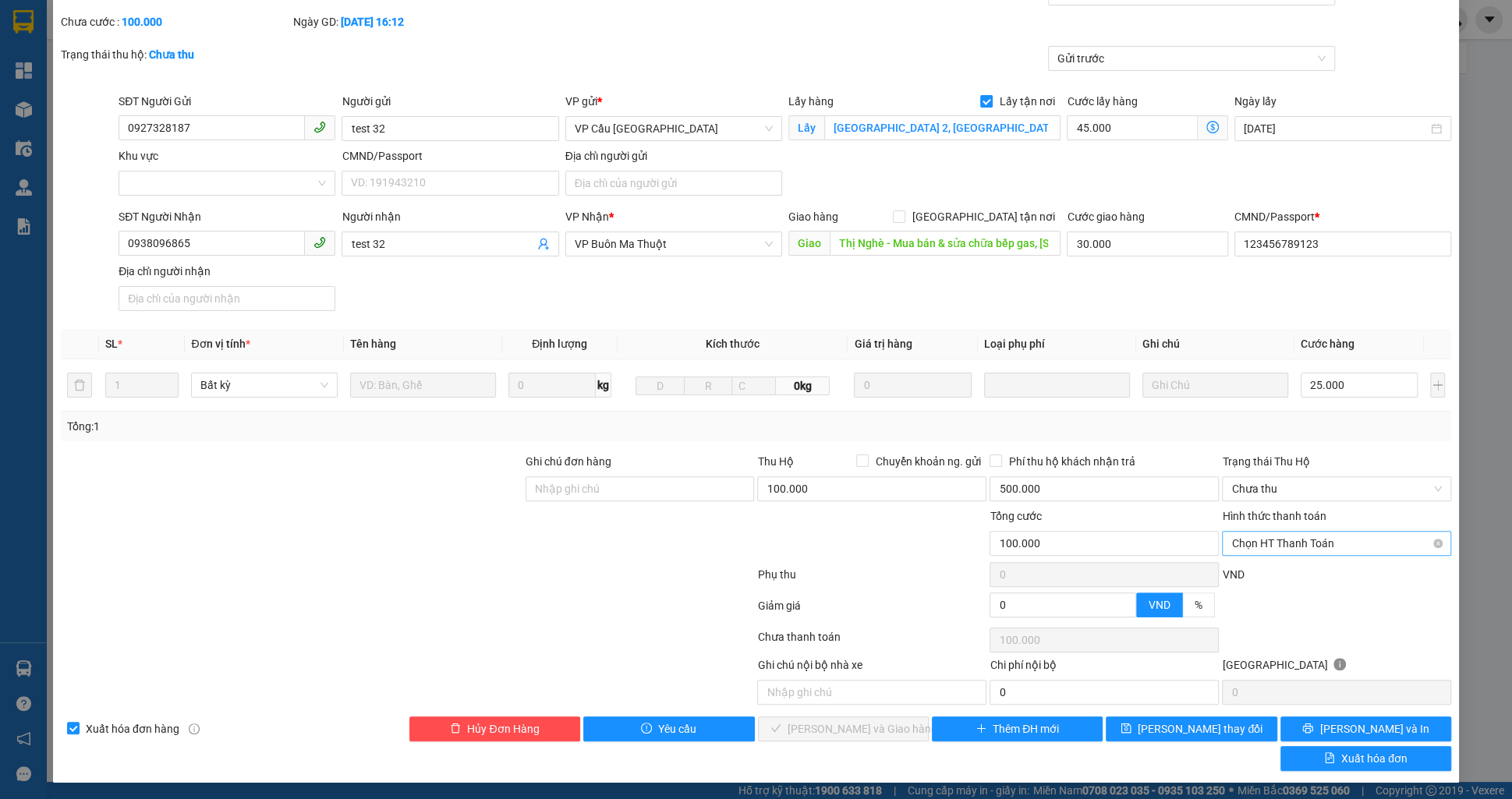
click at [1282, 531] on span "Chọn HT Thanh Toán" at bounding box center [1337, 543] width 211 height 24
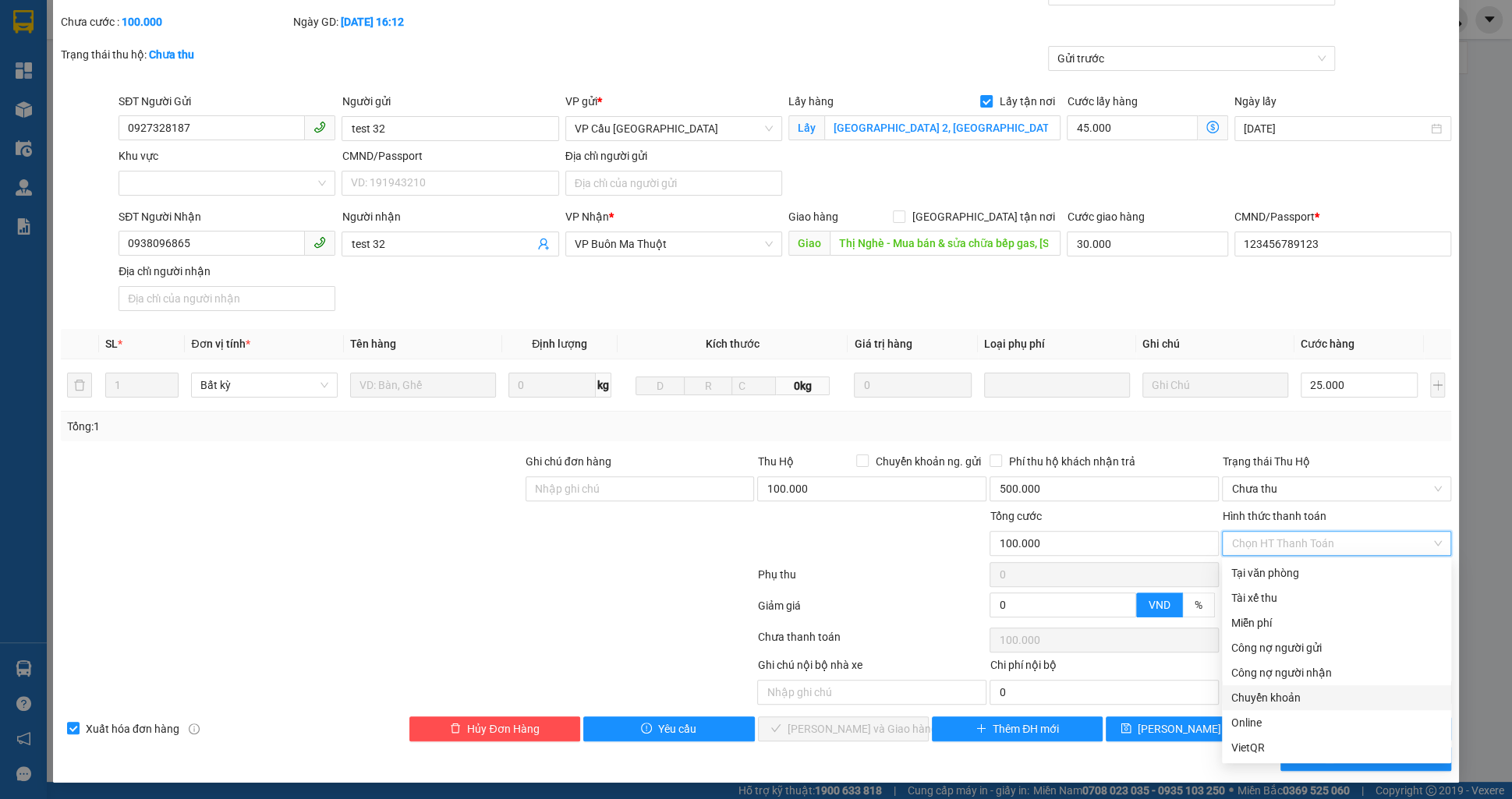
click at [1261, 698] on div "Chuyển khoản" at bounding box center [1337, 697] width 211 height 17
type input "0"
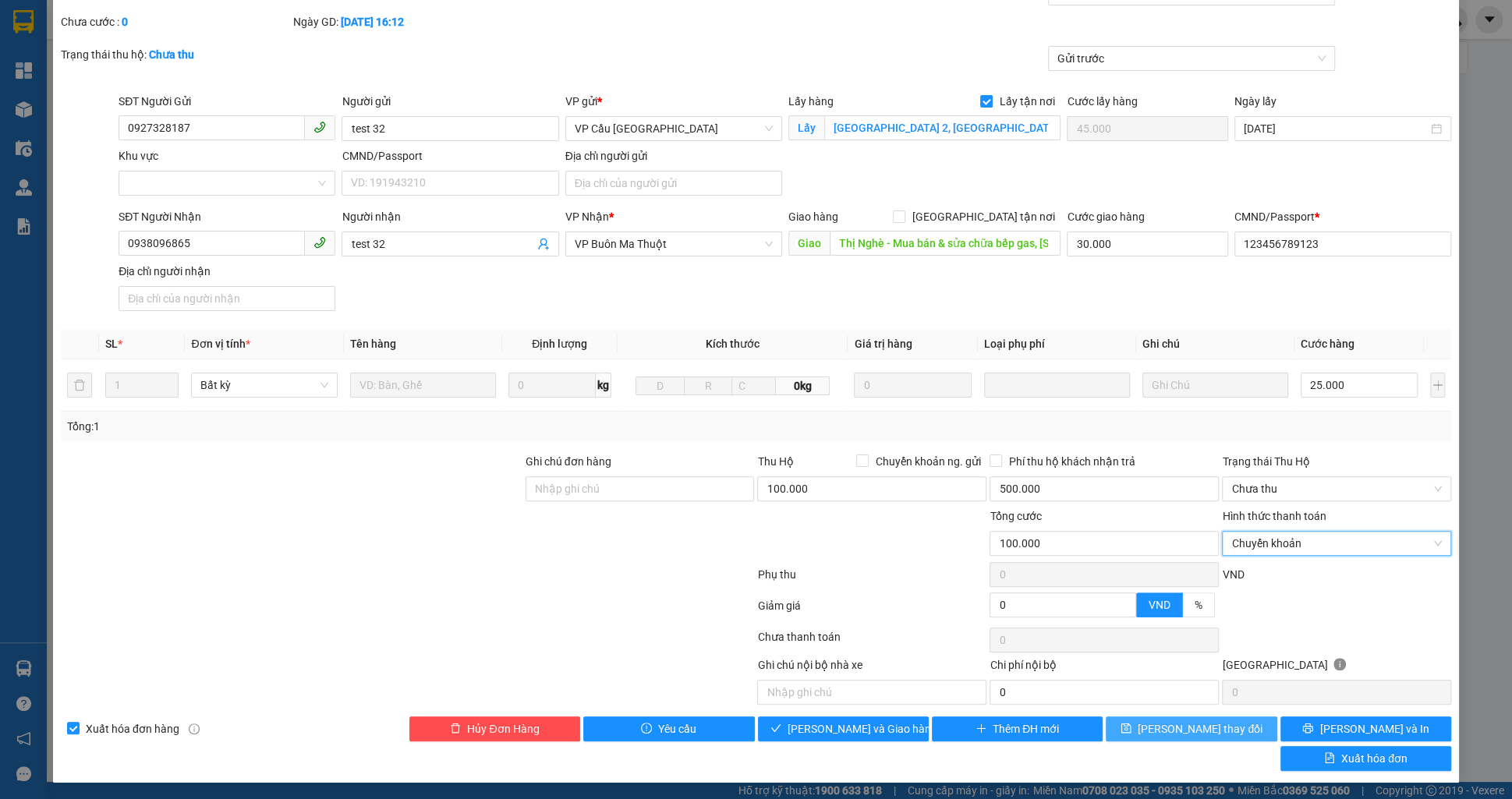
click at [1208, 728] on span "[PERSON_NAME] thay đổi" at bounding box center [1200, 728] width 125 height 17
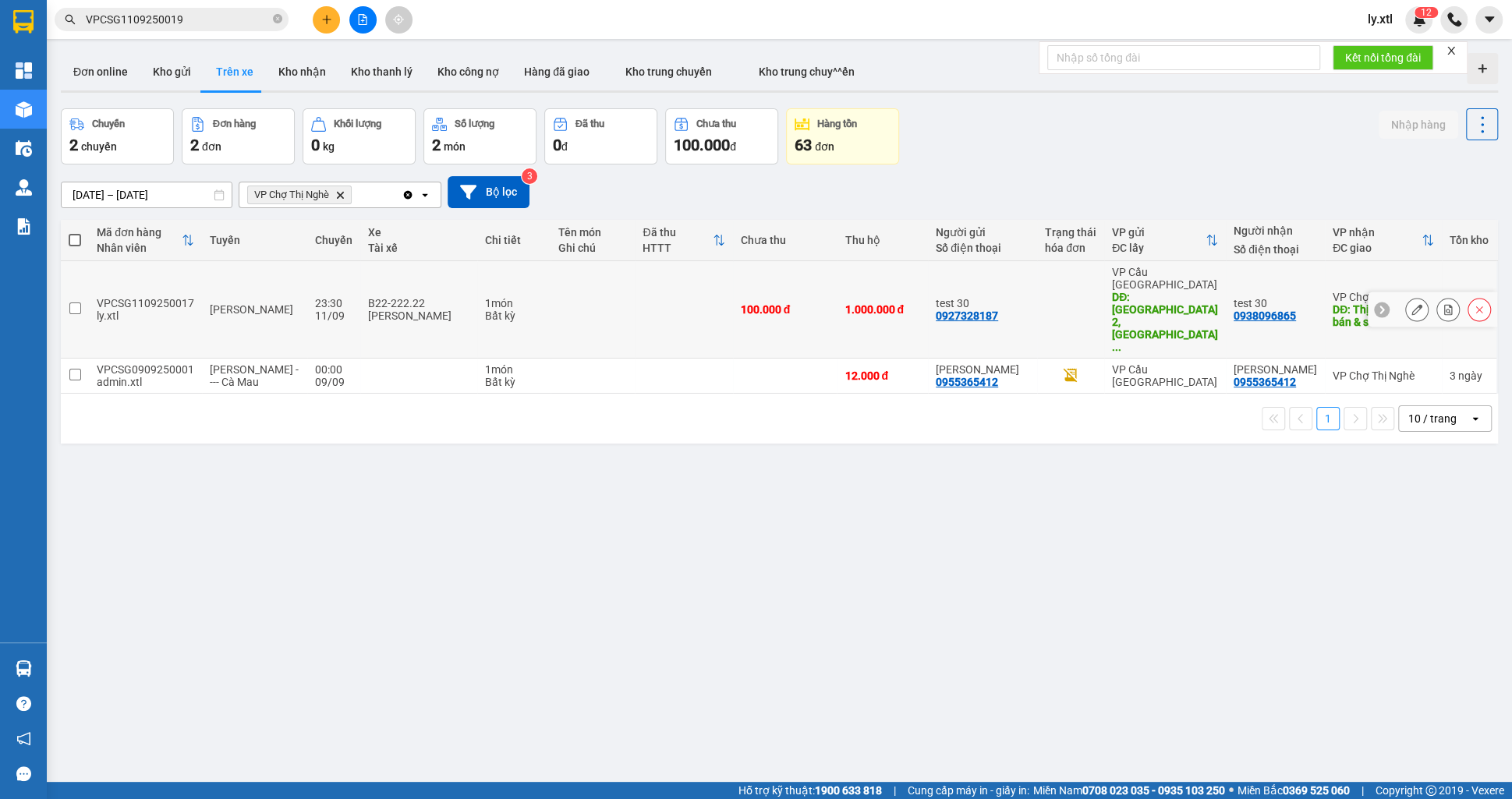
click at [1419, 304] on icon at bounding box center [1417, 310] width 11 height 11
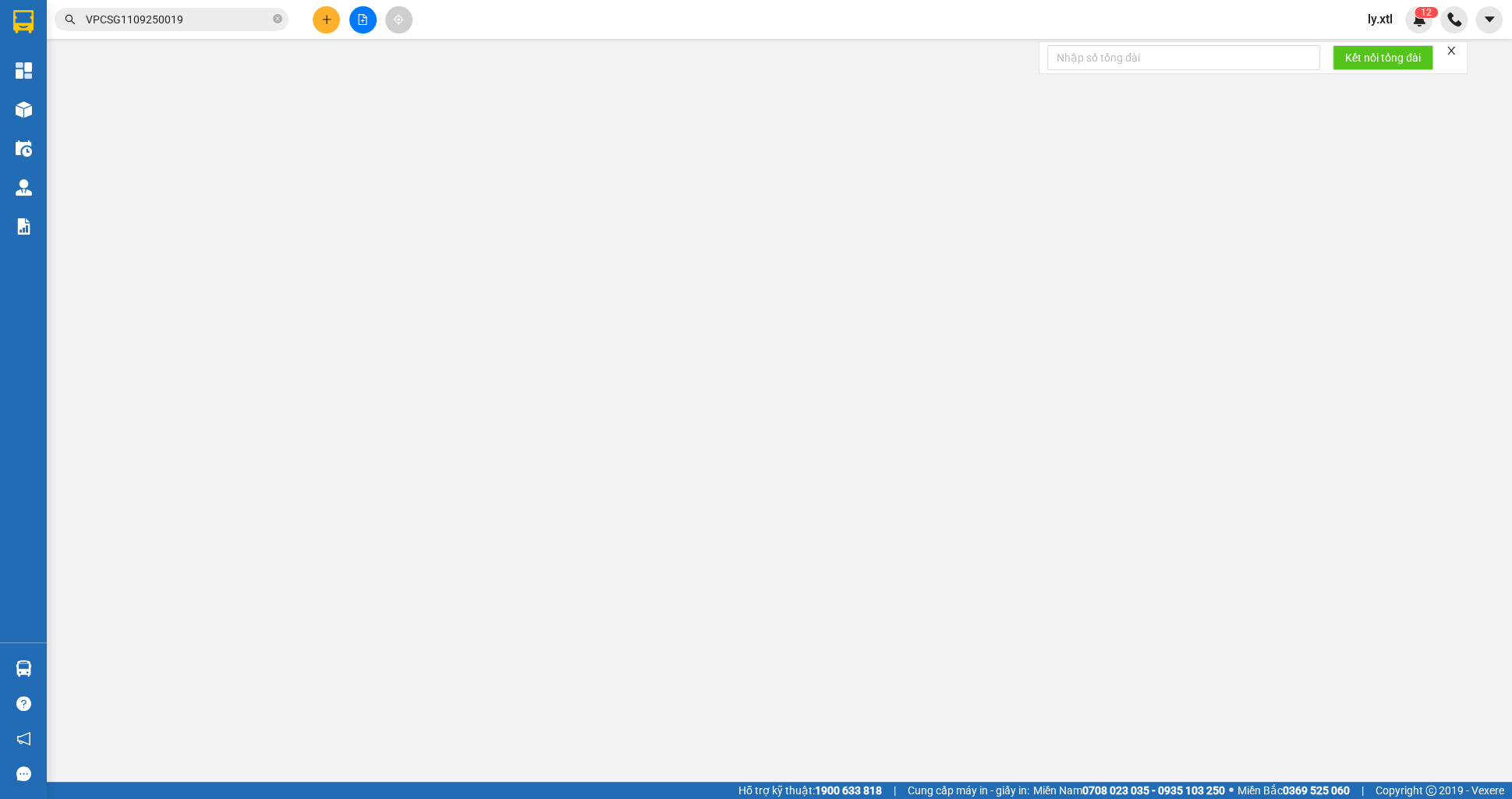
type input "0927328187"
type input "test 30"
type input "[GEOGRAPHIC_DATA] 2, [GEOGRAPHIC_DATA], [GEOGRAPHIC_DATA], [GEOGRAPHIC_DATA]"
type input "45.000"
type input "0938096865"
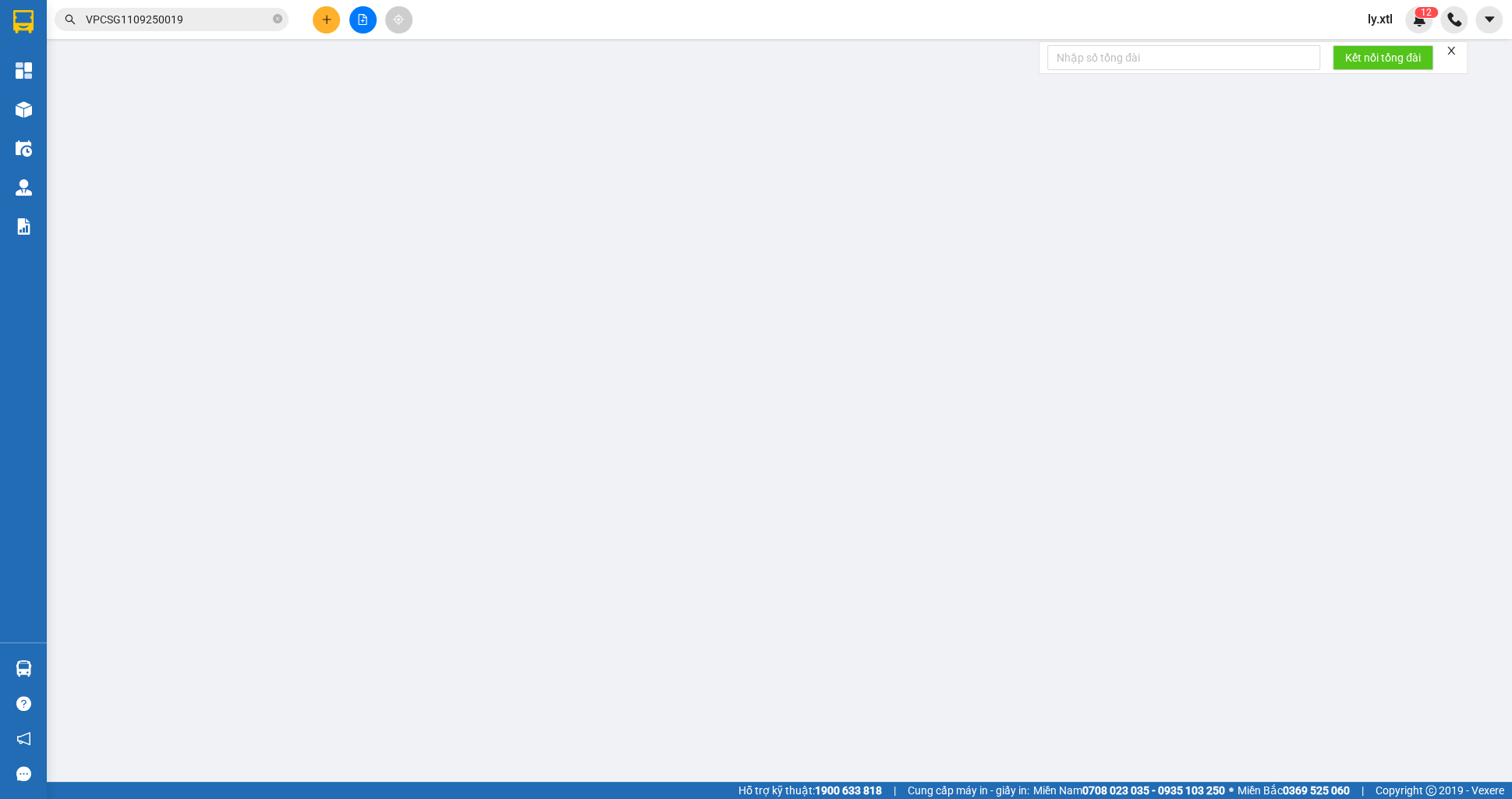
type input "test 30"
type input "Thị Nghè - Mua bán & sửa chữa bếp gas, [STREET_ADDRESS][PERSON_NAME]"
type input "30.000"
type input "123456789123"
type input "100.000"
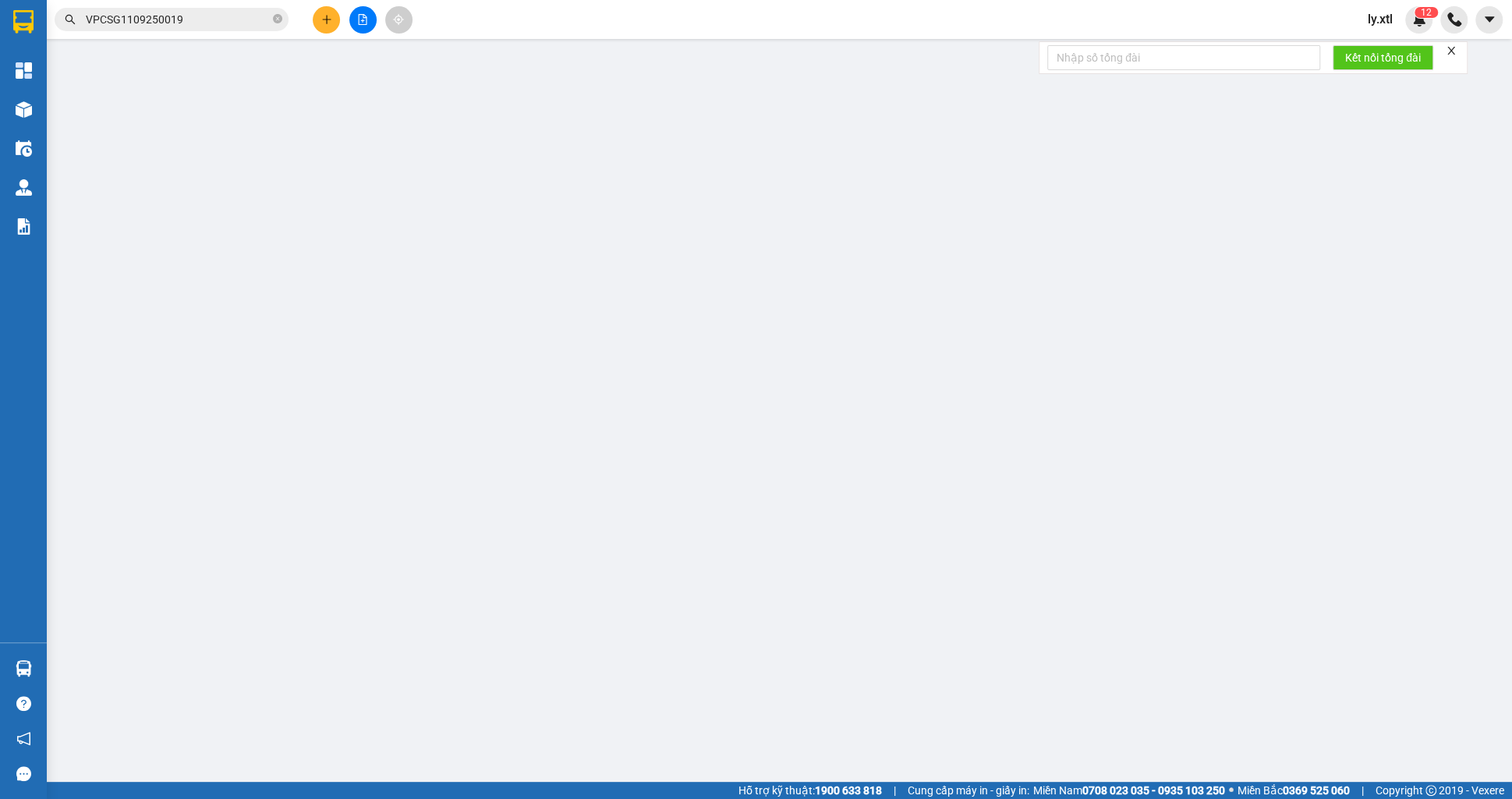
type input "100.000"
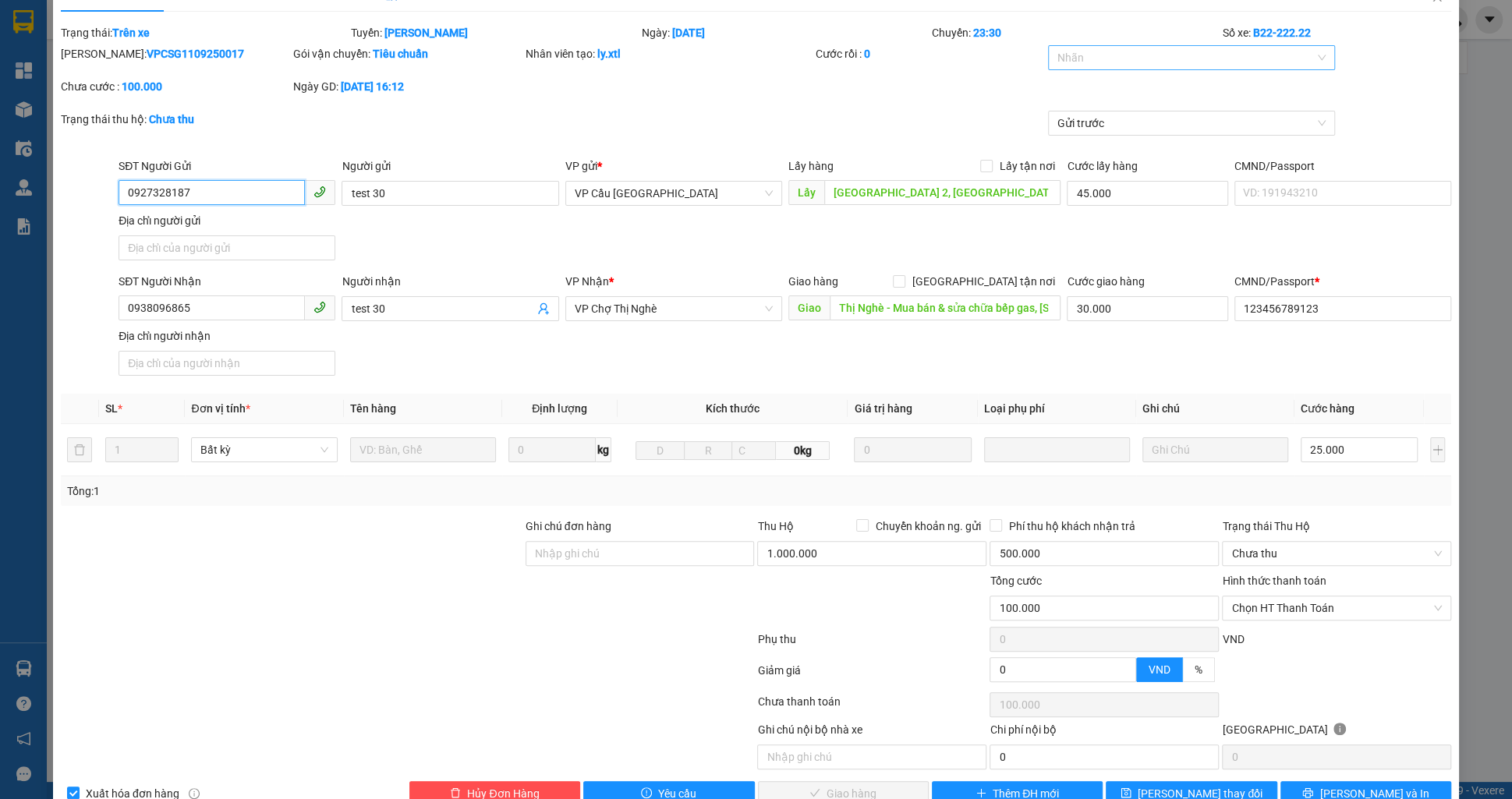
scroll to position [16, 0]
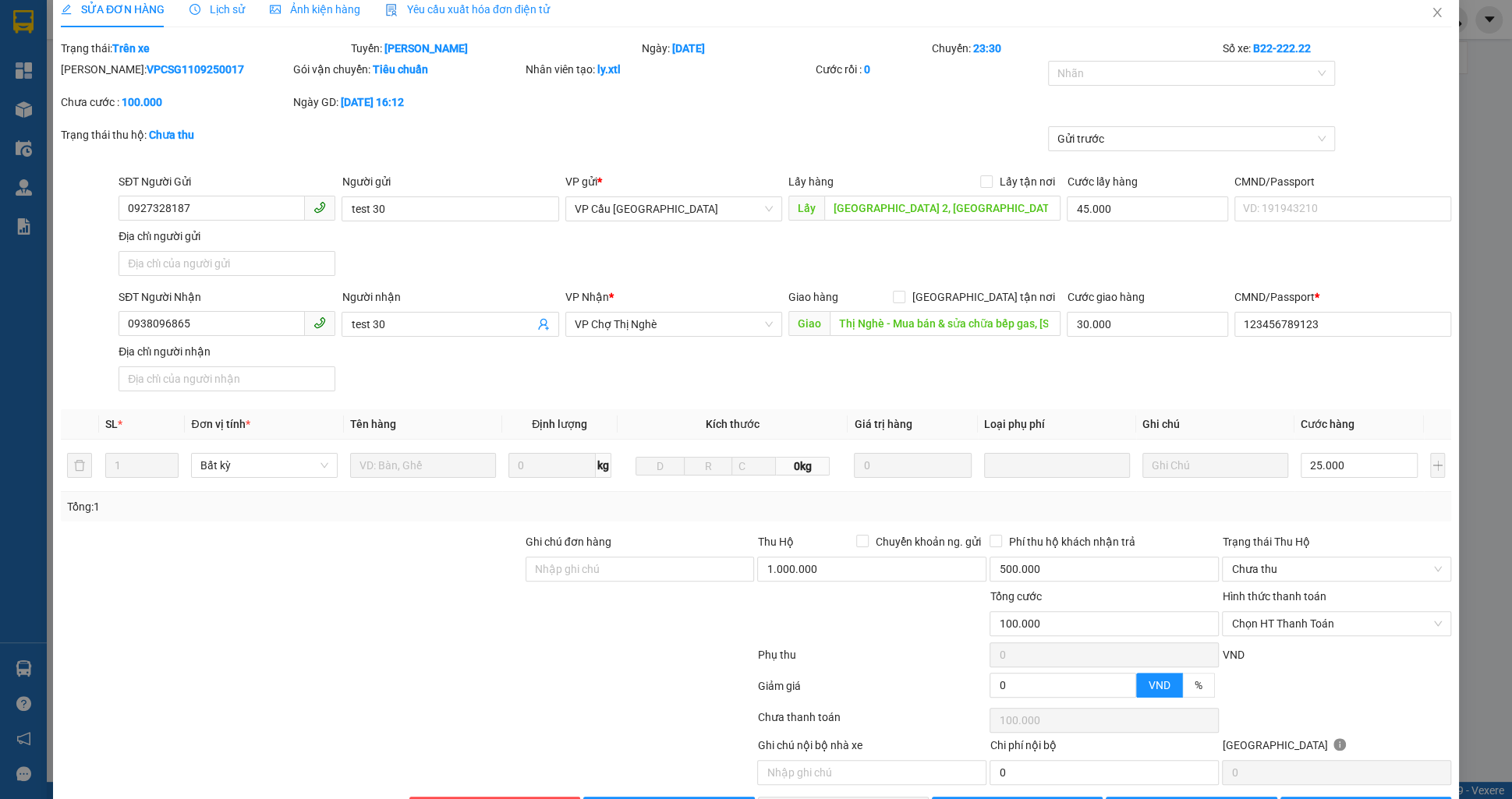
click at [658, 222] on div "VP gửi * VP Cầu Sài Gòn" at bounding box center [674, 201] width 217 height 55
click at [656, 220] on span "VP Cầu [GEOGRAPHIC_DATA]" at bounding box center [674, 209] width 198 height 24
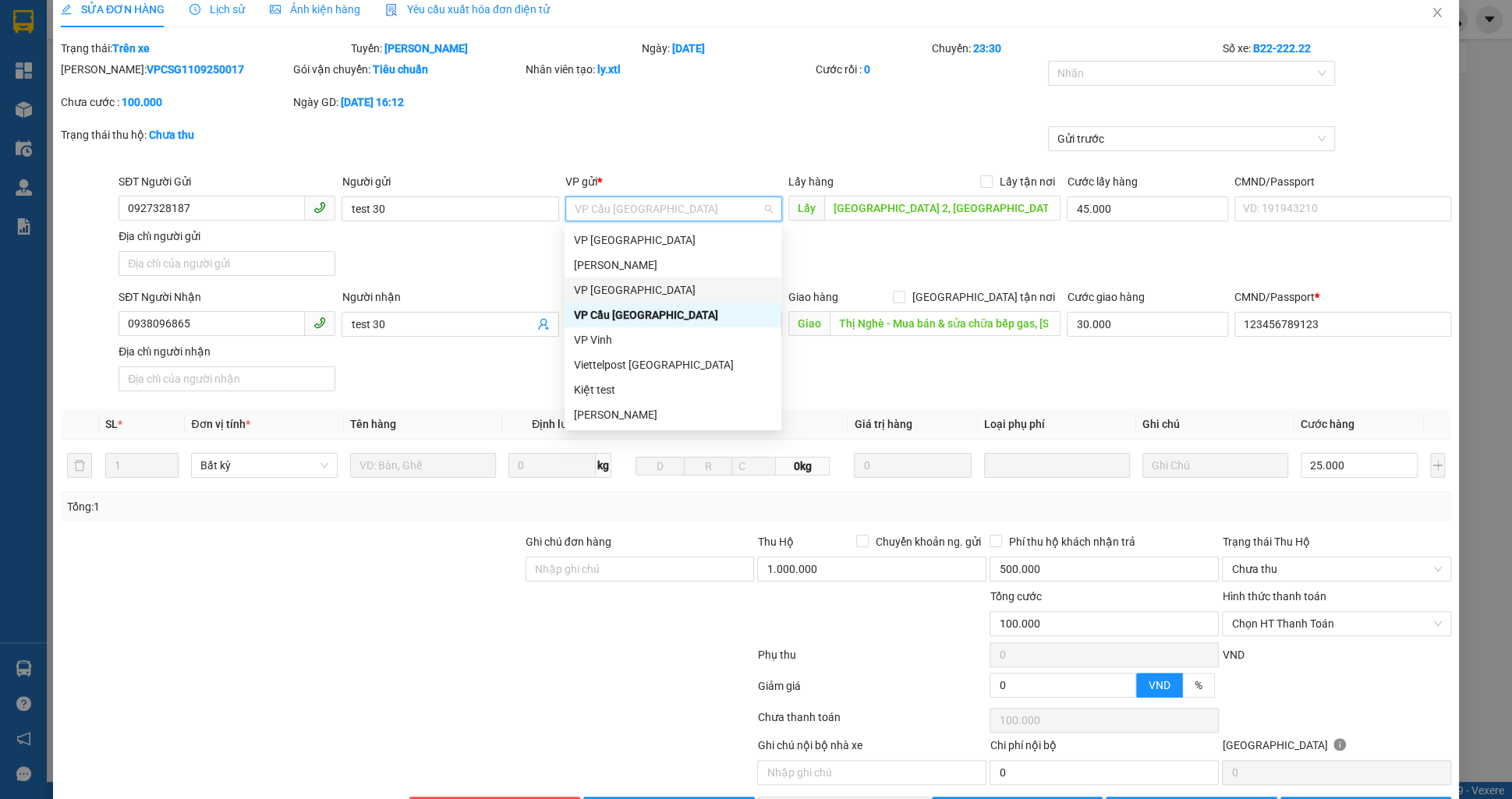
click at [615, 287] on div "VP [GEOGRAPHIC_DATA]" at bounding box center [673, 290] width 198 height 17
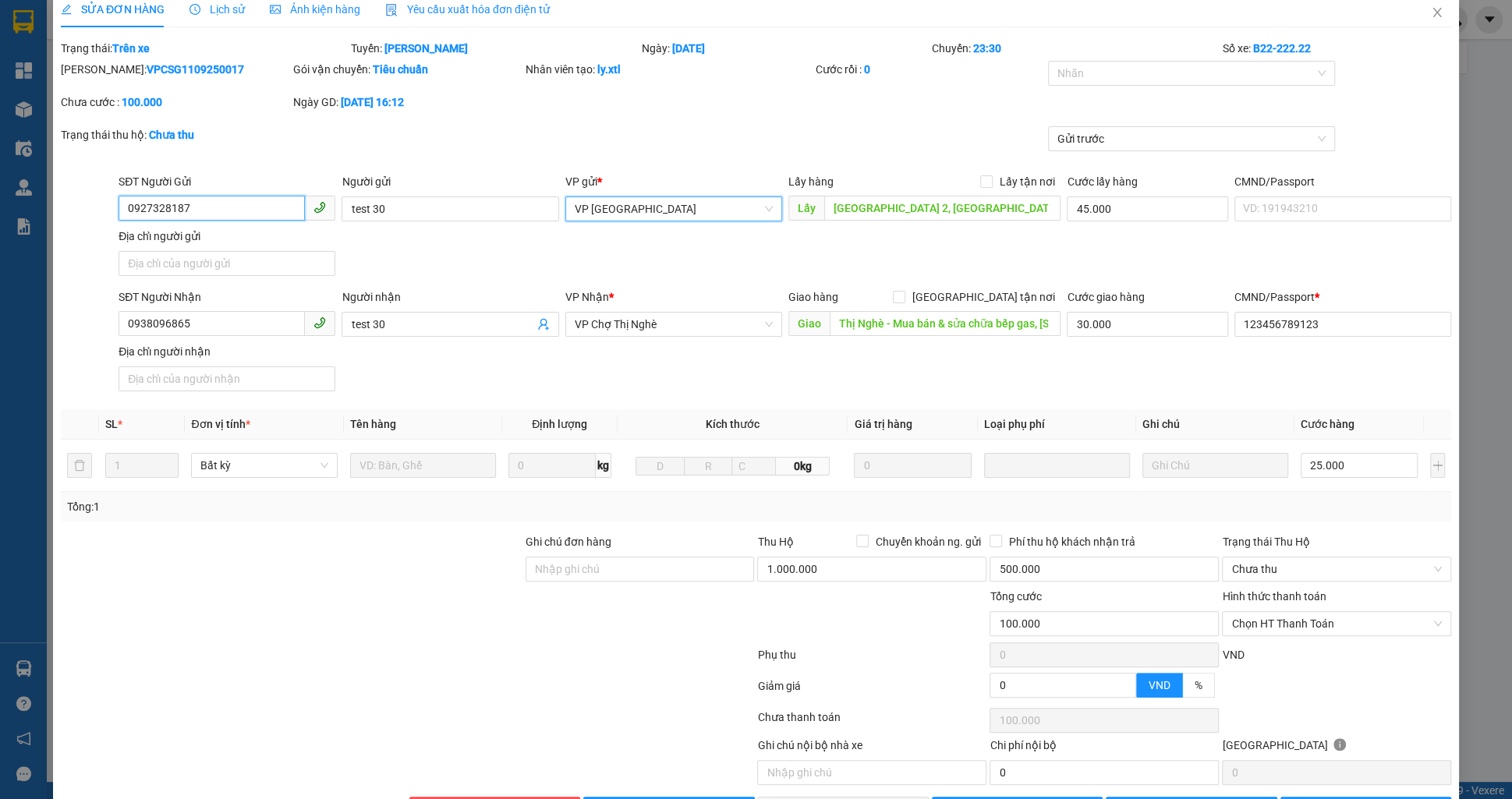
click at [210, 202] on input "0927328187" at bounding box center [211, 208] width 186 height 25
click at [192, 71] on b "VPCSG1109250017" at bounding box center [195, 70] width 97 height 13
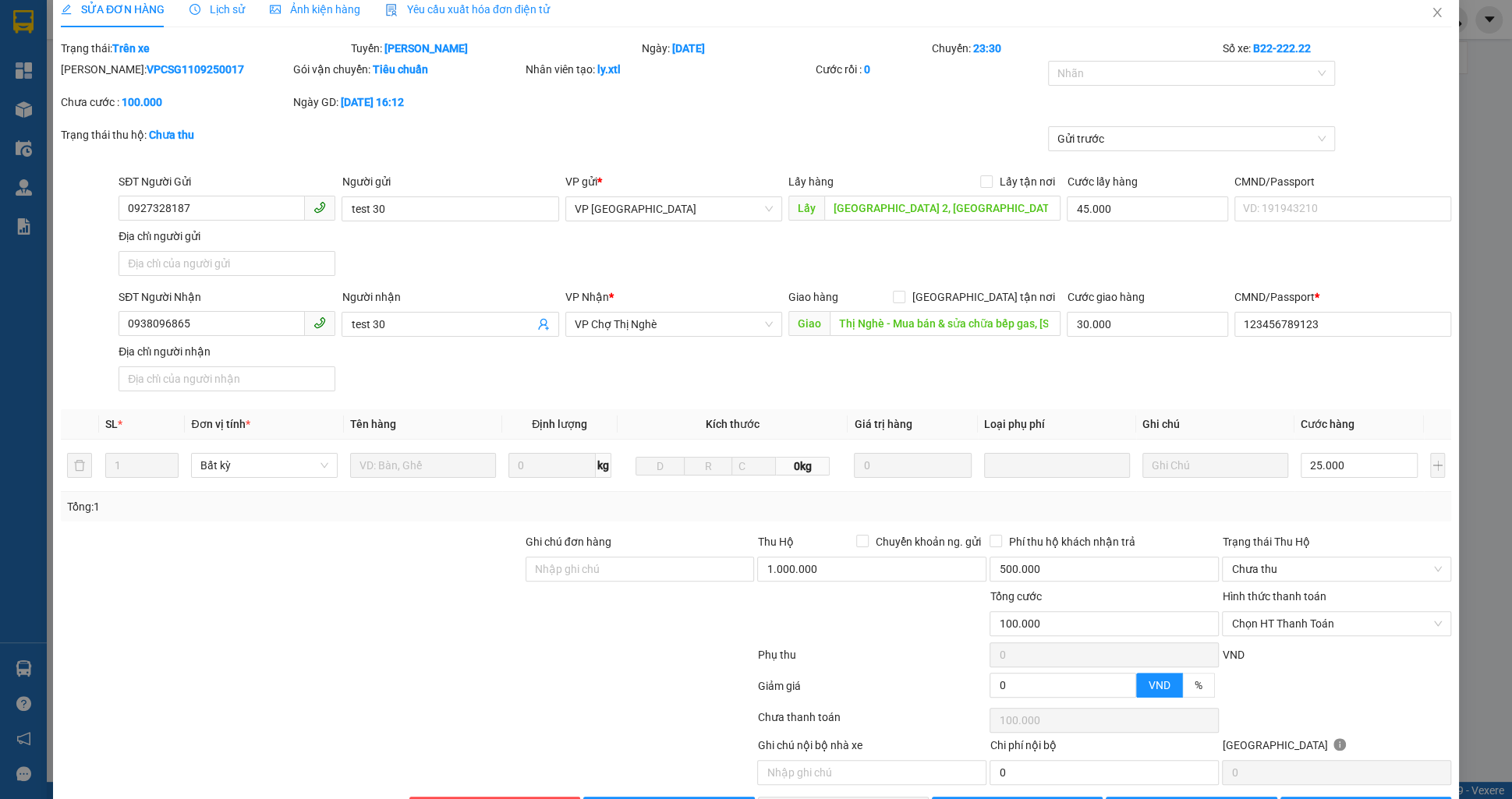
click at [192, 71] on b "VPCSG1109250017" at bounding box center [195, 70] width 97 height 13
click at [192, 72] on b "VPCSG1109250017" at bounding box center [195, 70] width 97 height 13
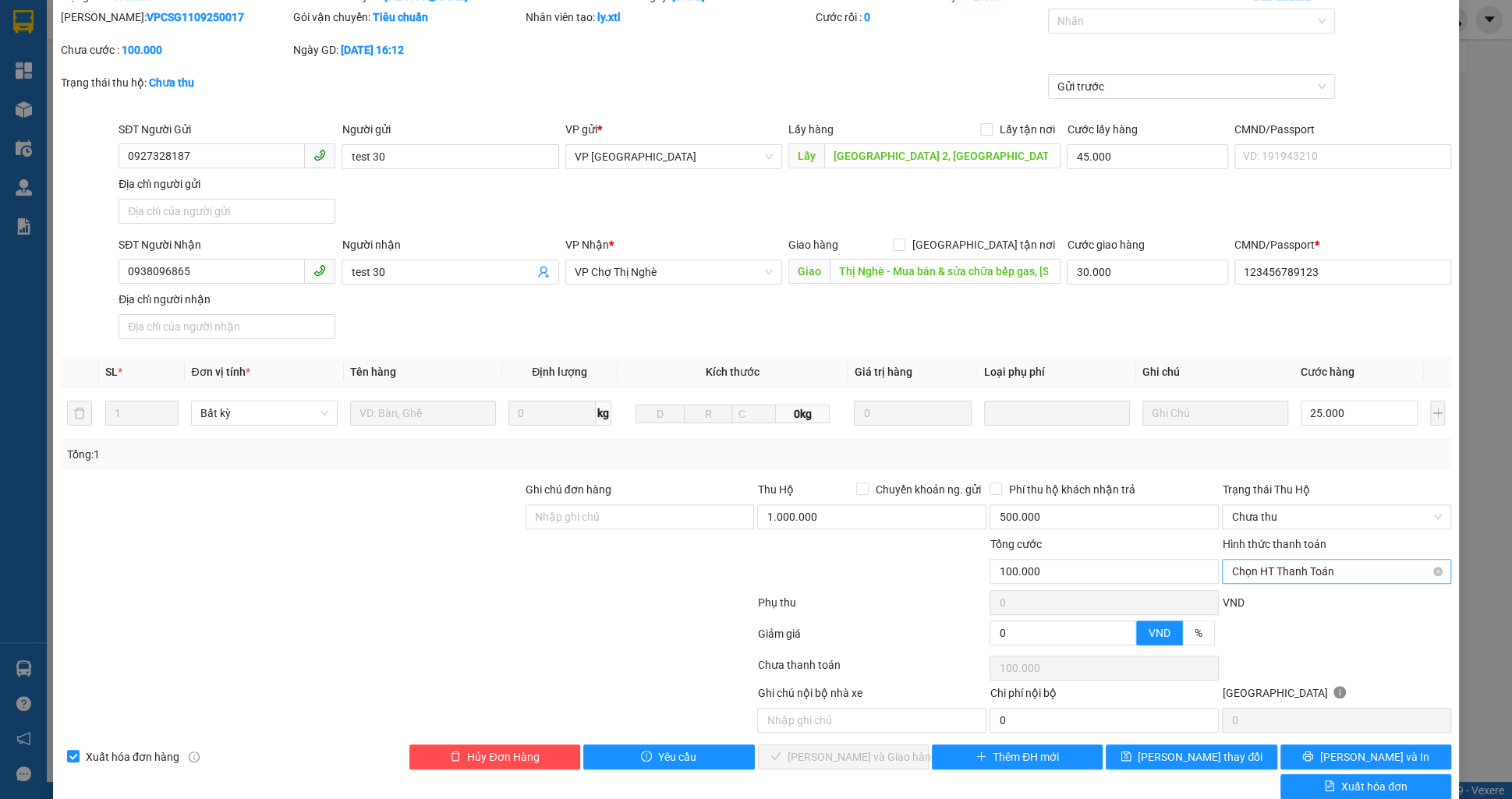
scroll to position [96, 0]
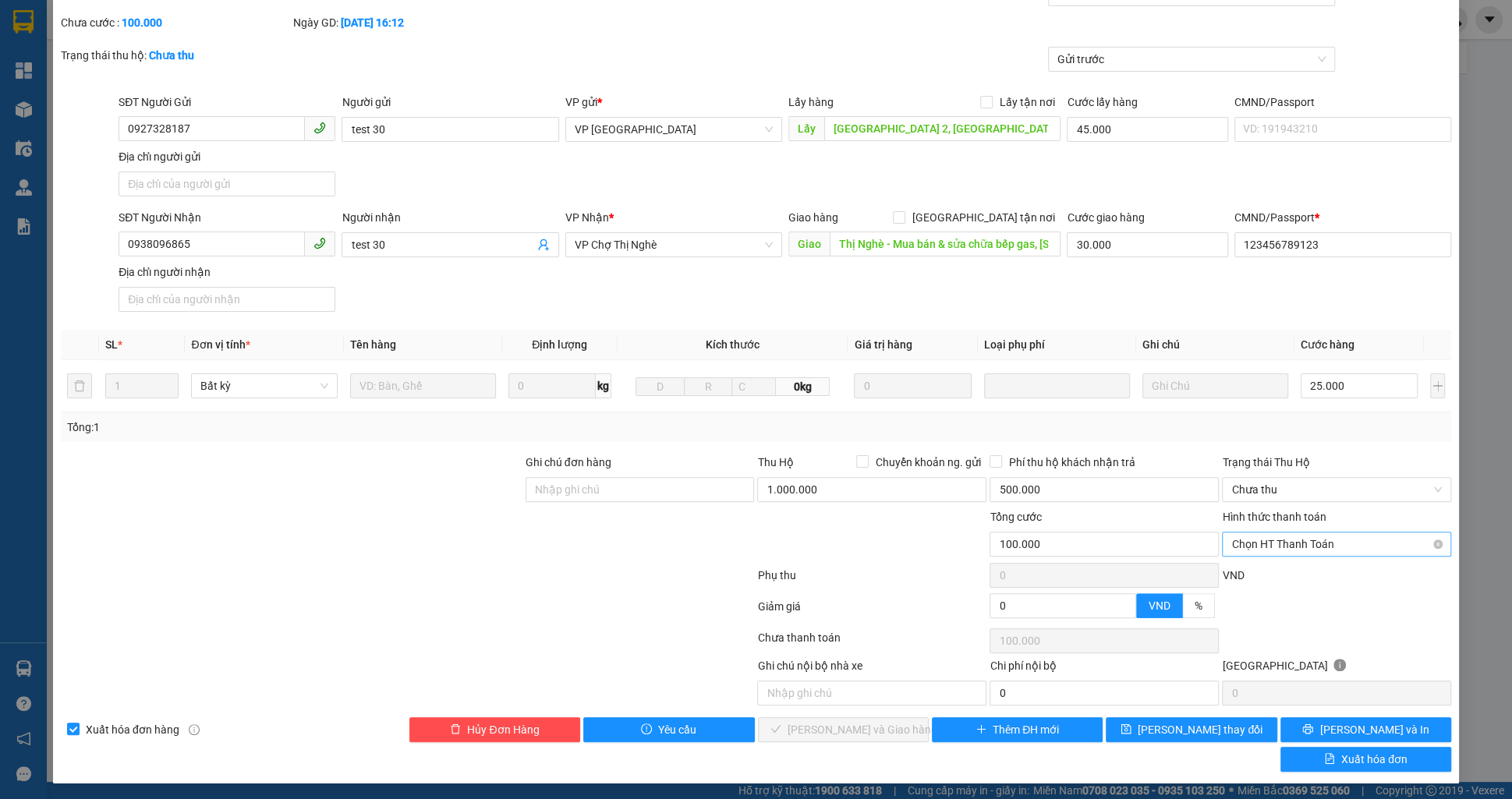
click at [1294, 552] on span "Chọn HT Thanh Toán" at bounding box center [1337, 544] width 211 height 24
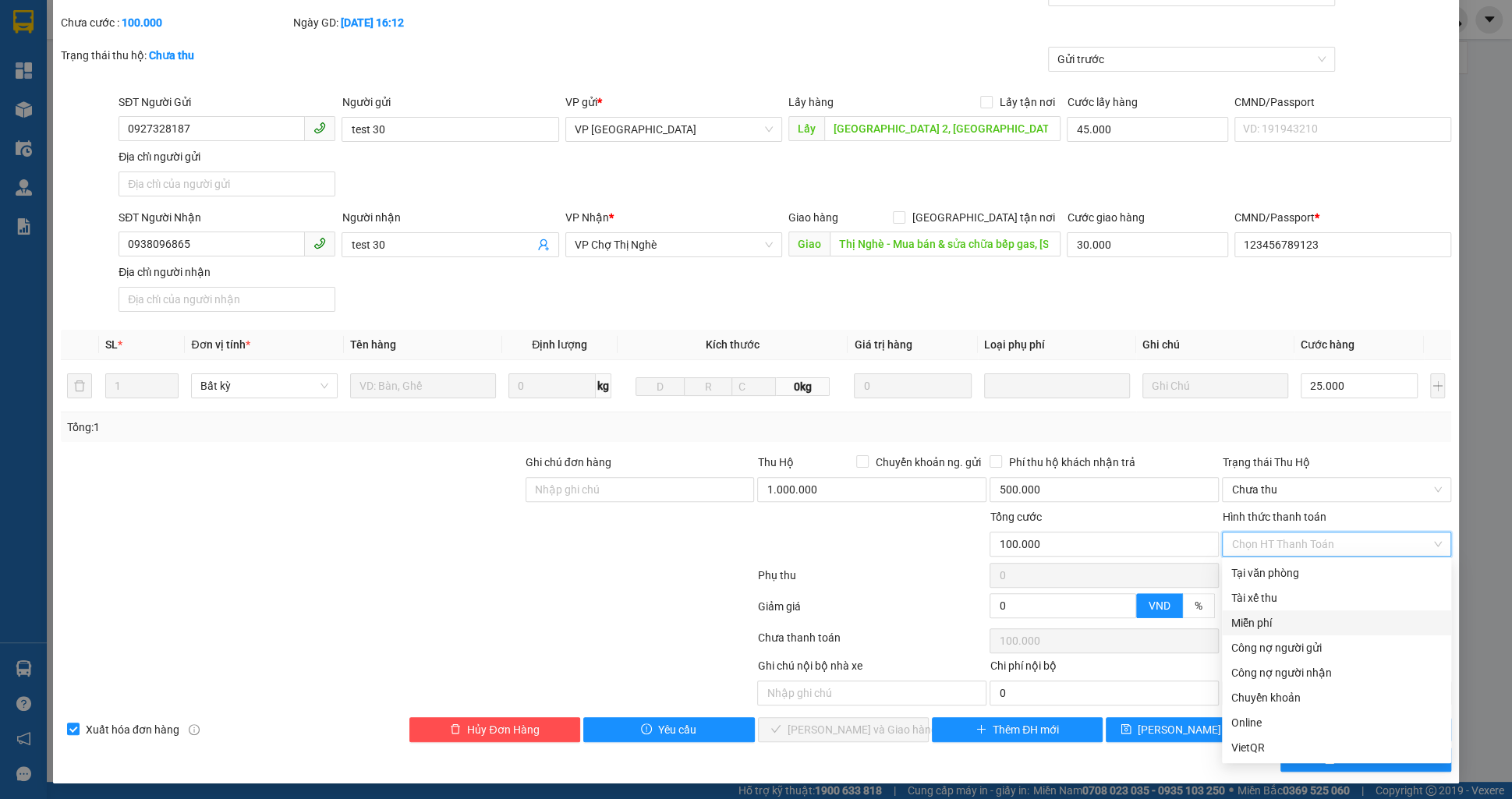
click at [1291, 630] on div "Miễn phí" at bounding box center [1337, 623] width 211 height 17
type input "0"
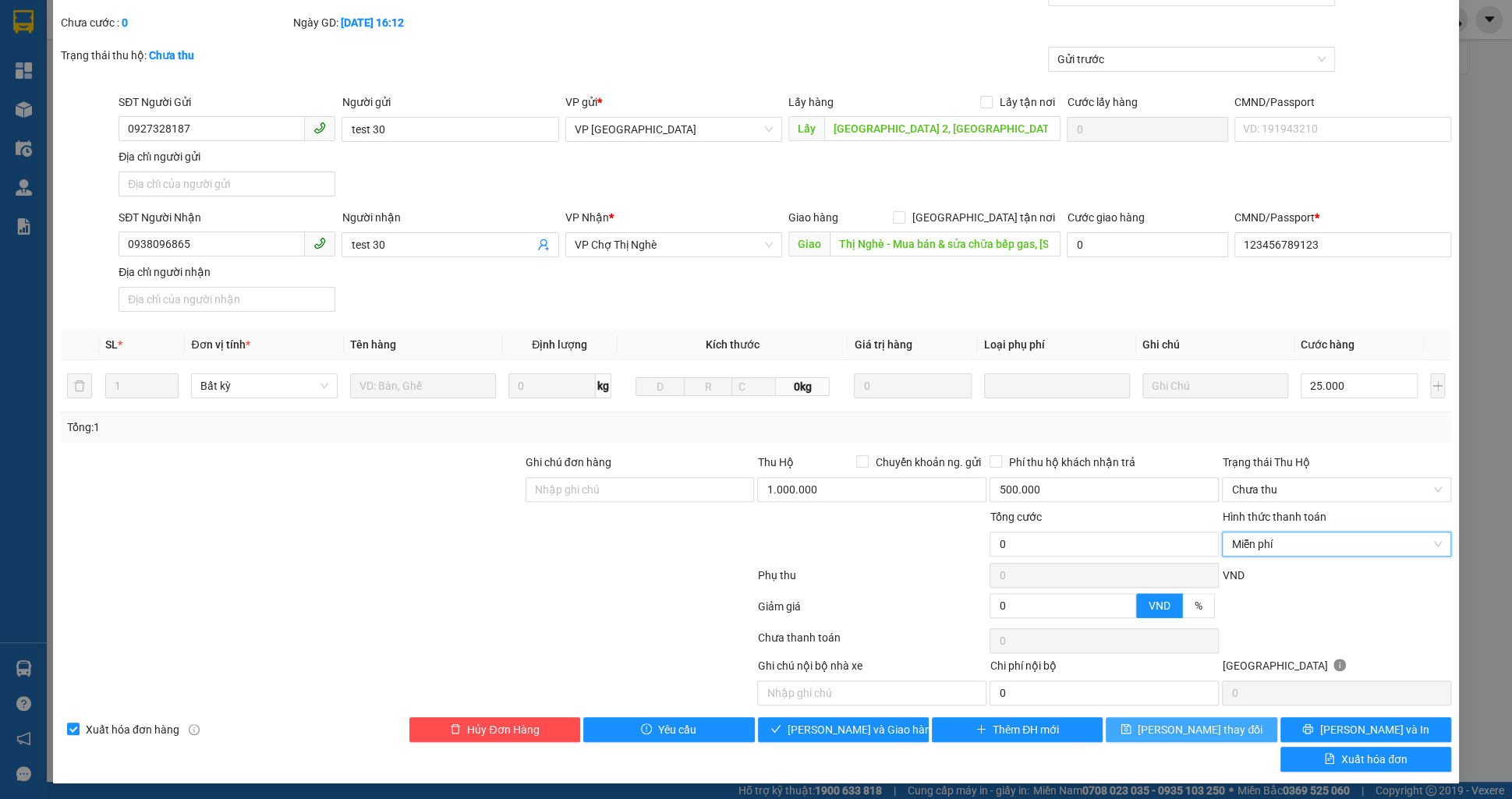
click at [1237, 728] on button "[PERSON_NAME] thay đổi" at bounding box center [1191, 729] width 170 height 25
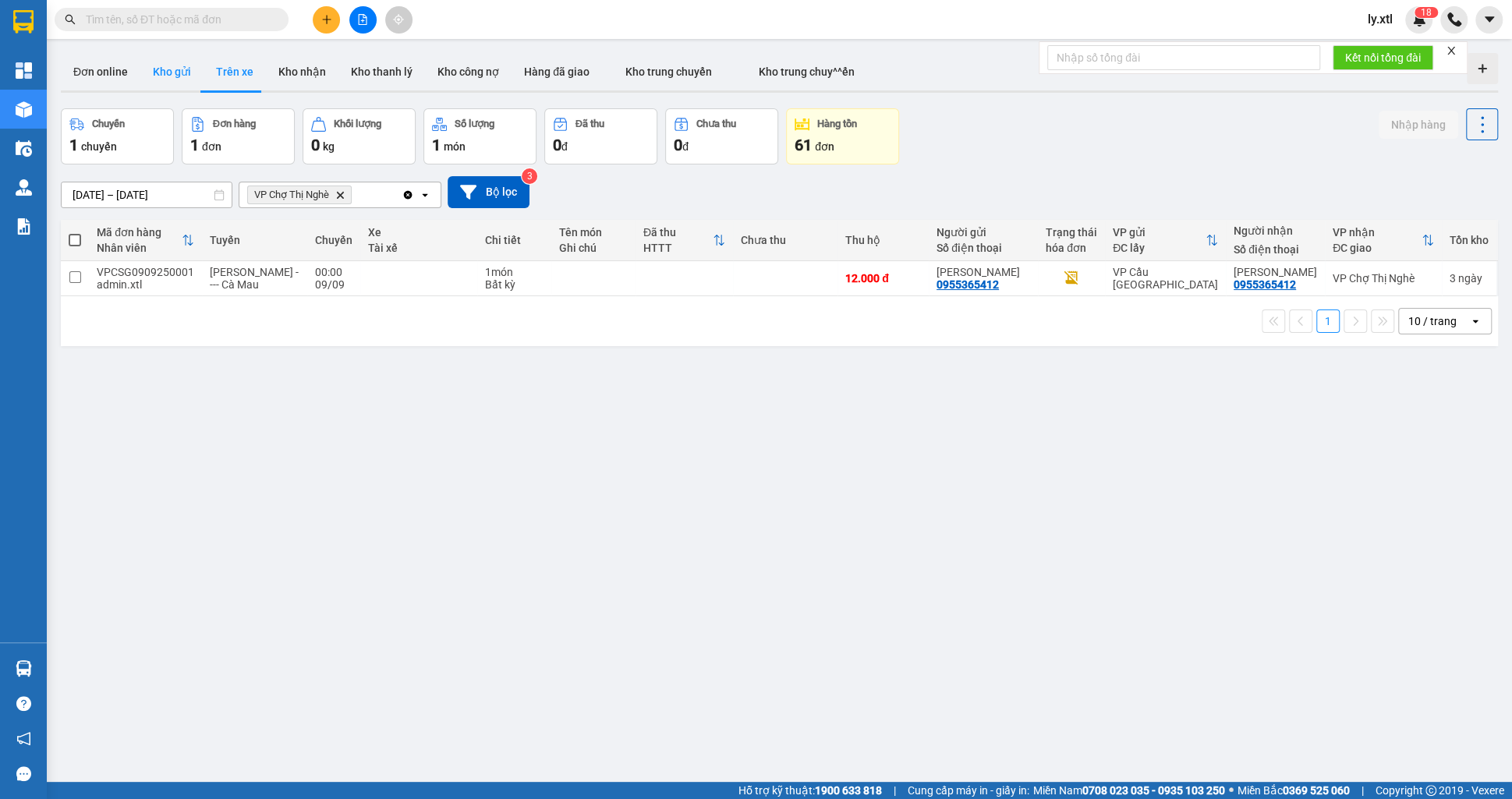
click at [195, 66] on button "Kho gửi" at bounding box center [171, 71] width 63 height 38
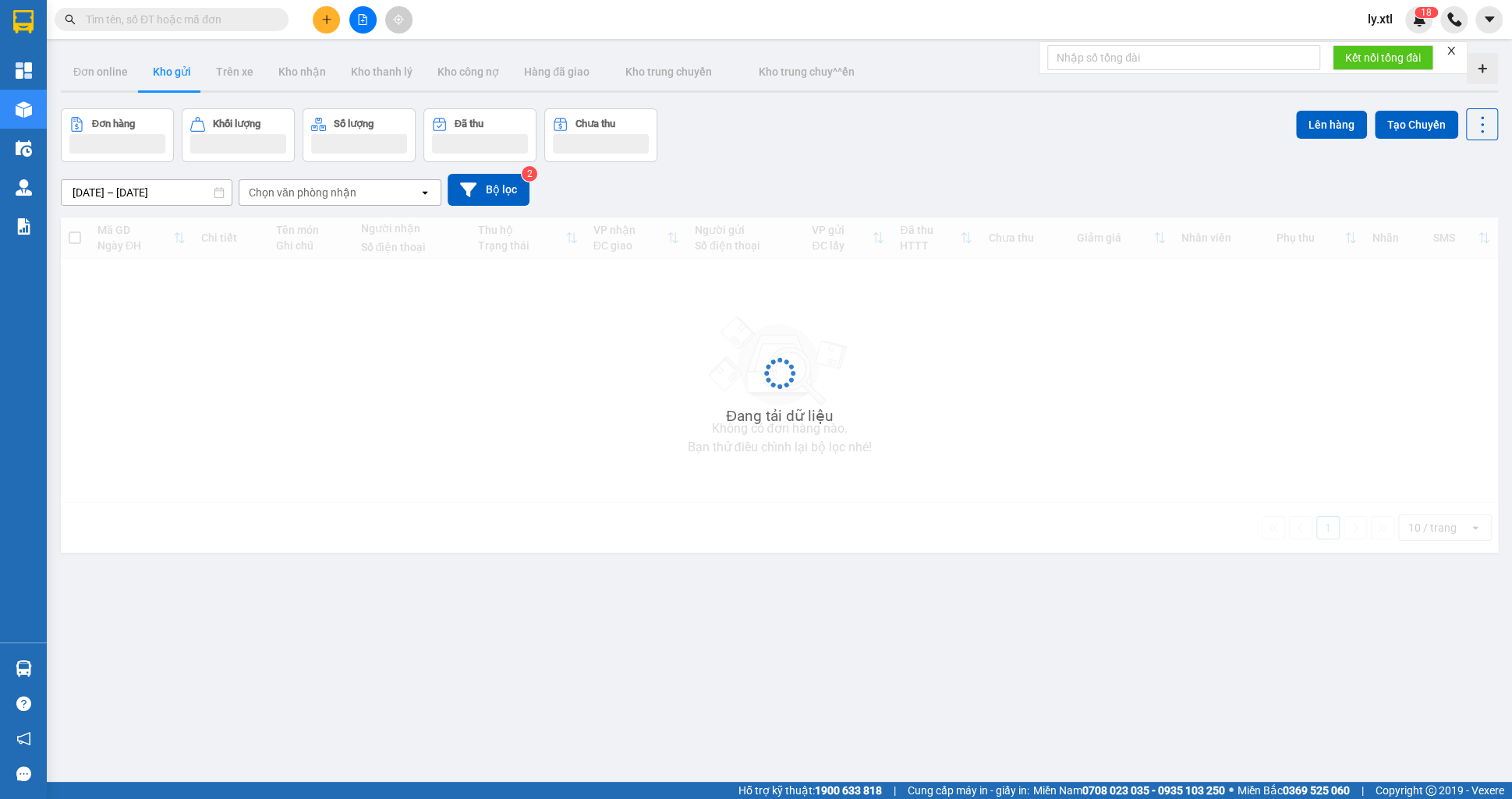
click at [327, 27] on button at bounding box center [326, 20] width 27 height 27
click at [351, 50] on div "Tạo đơn hàng" at bounding box center [380, 59] width 117 height 29
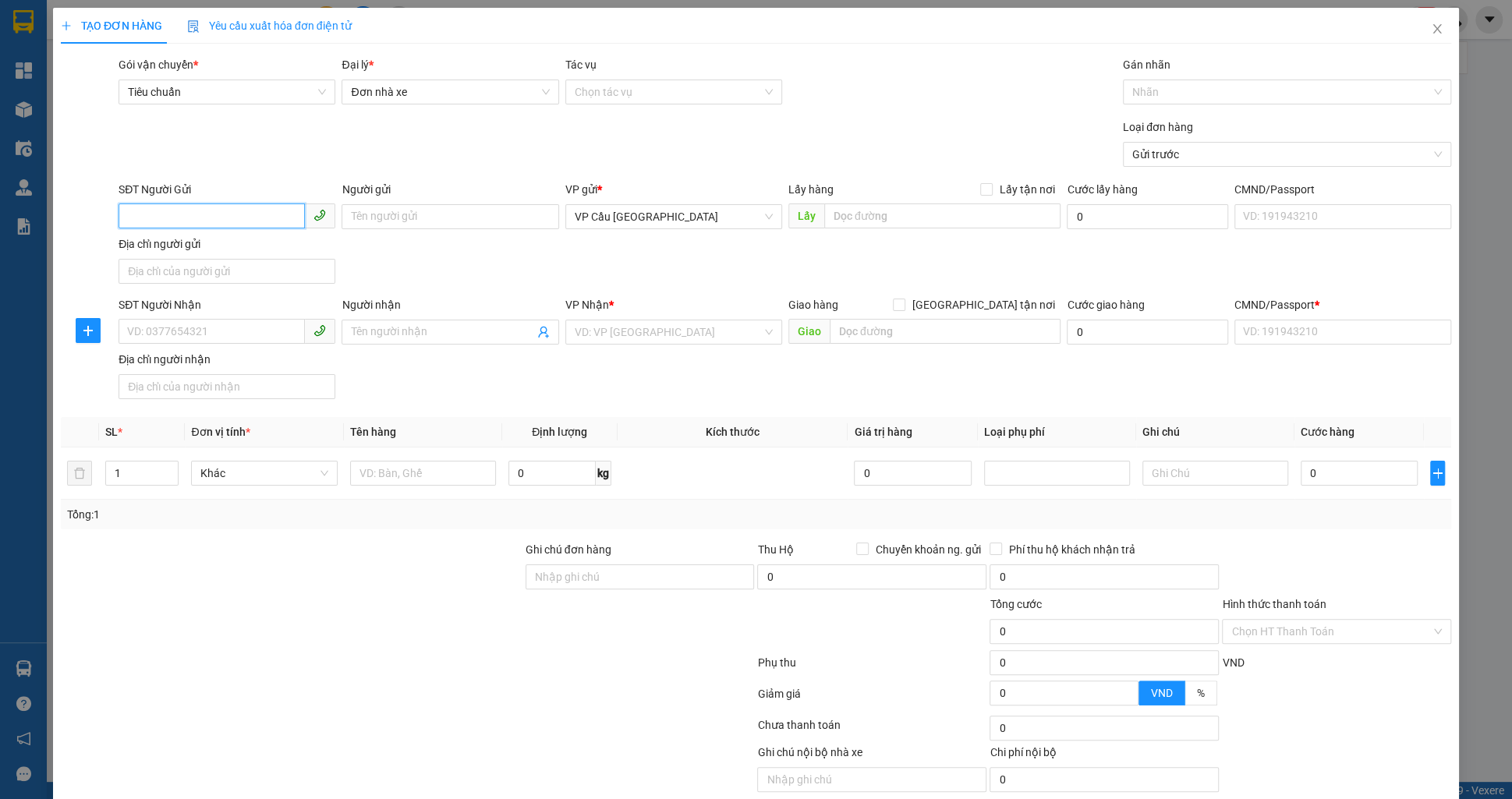
click at [229, 211] on input "SĐT Người Gửi" at bounding box center [211, 215] width 186 height 25
type input "0927328187"
click at [238, 254] on div "0927328187 - test 33" at bounding box center [227, 246] width 198 height 17
type input "test 33"
checkbox input "true"
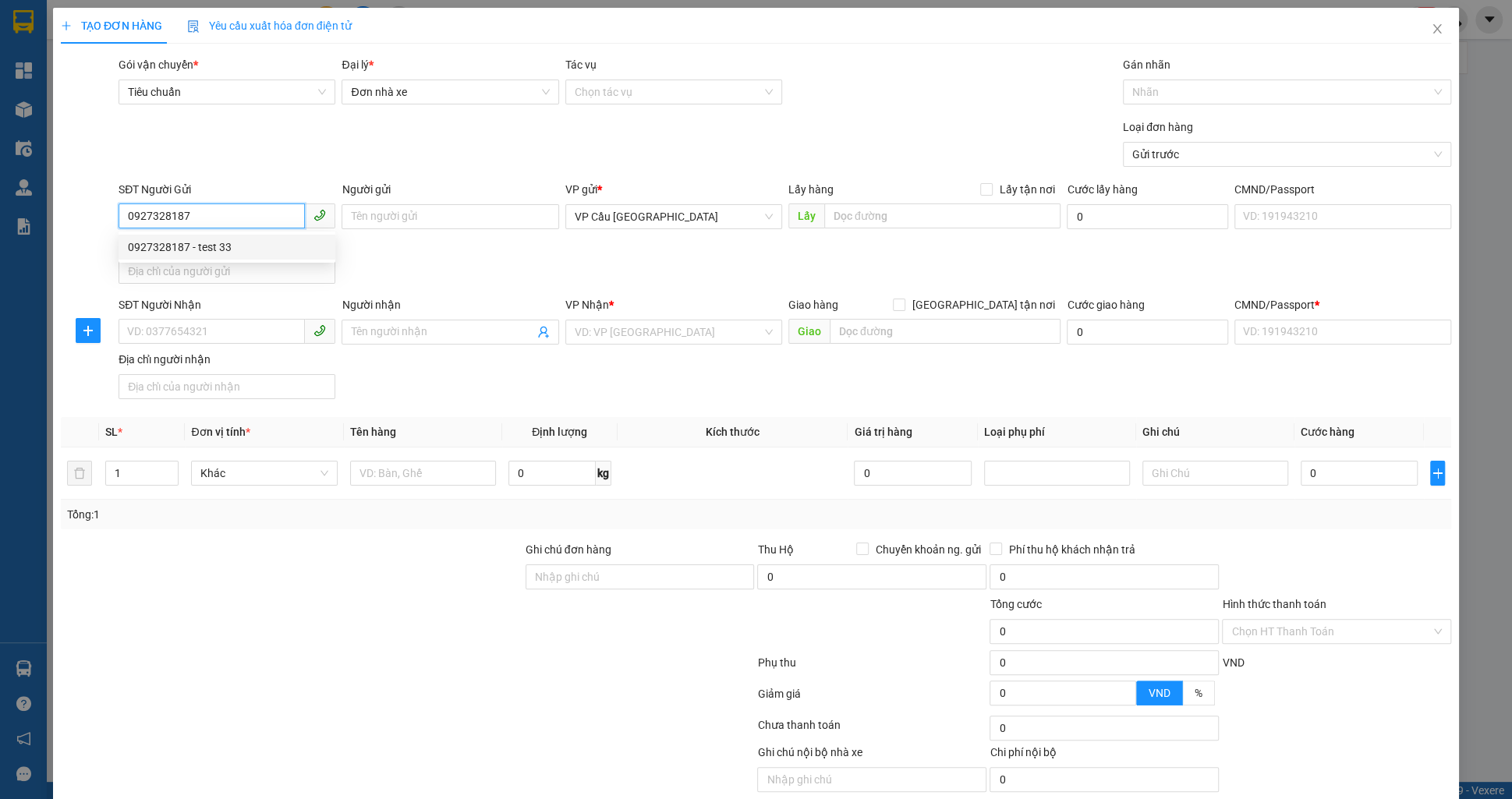
type input "[GEOGRAPHIC_DATA] 2, [GEOGRAPHIC_DATA], [GEOGRAPHIC_DATA], [GEOGRAPHIC_DATA]"
type input "0938096865"
type input "test 33"
checkbox input "true"
type input "Thị Nghè - Mua bán & sửa chữa bếp gas, [STREET_ADDRESS][PERSON_NAME]"
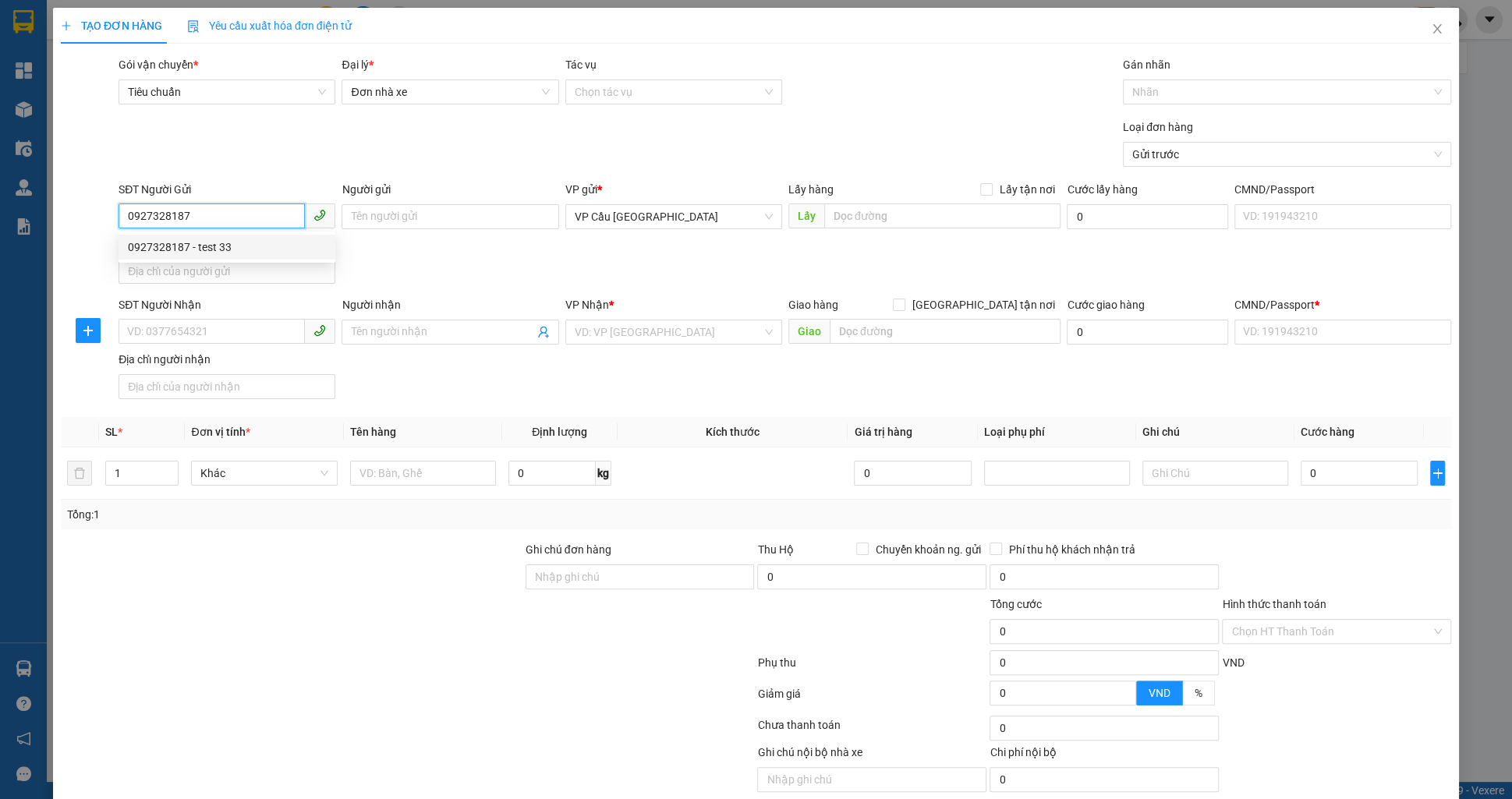
type input "123456789123"
type input "5.000.000"
type input "100.000"
type input "75.000"
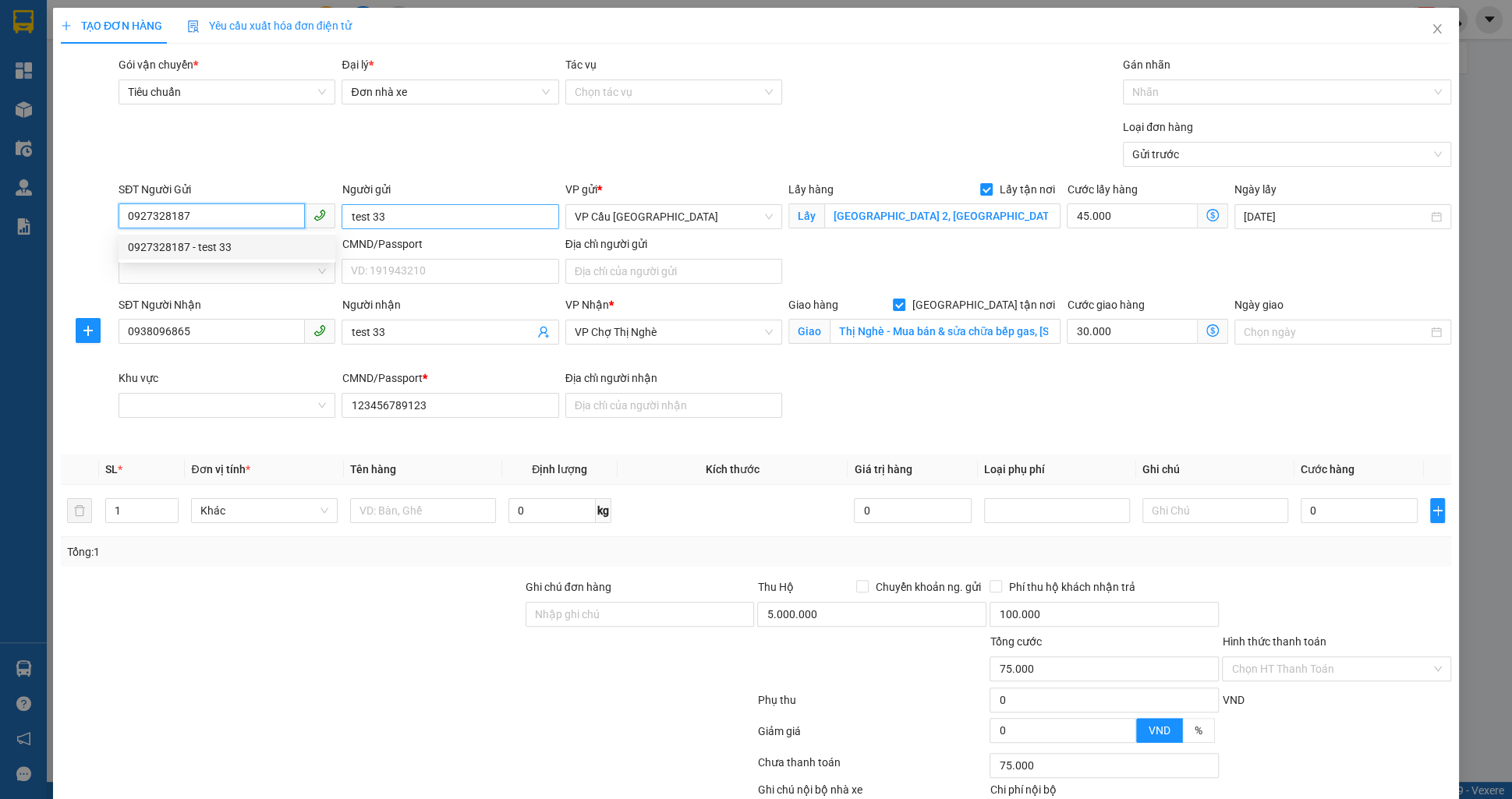
type input "100.000"
type input "0927328187"
click at [400, 212] on input "test 33" at bounding box center [450, 216] width 217 height 25
type input "test 40"
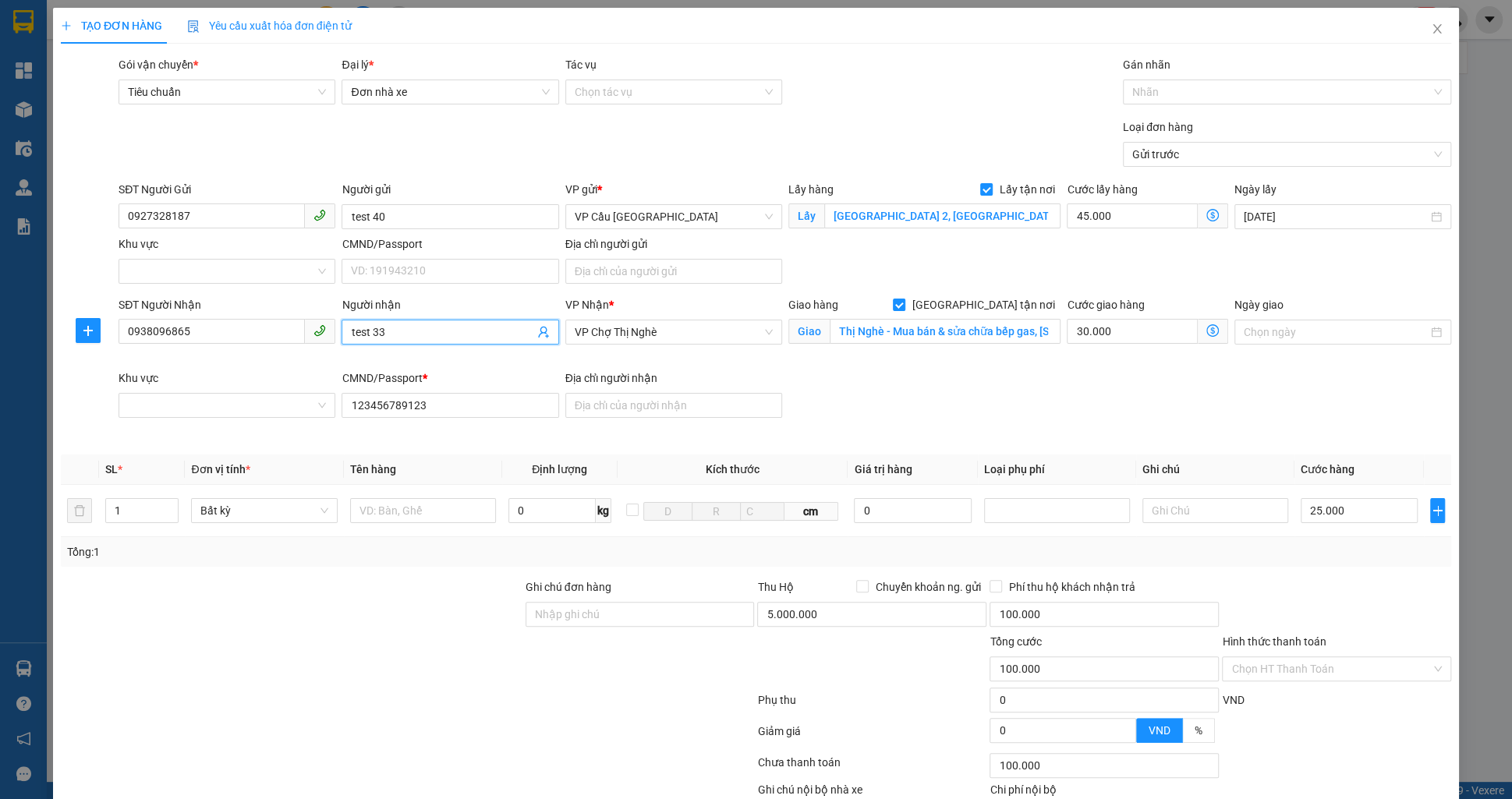
click at [415, 330] on input "test 33" at bounding box center [442, 332] width 182 height 17
type input "test 40"
click at [1027, 181] on span "Lấy tận nơi" at bounding box center [1026, 189] width 68 height 17
click at [992, 183] on input "Lấy tận nơi" at bounding box center [986, 189] width 11 height 11
checkbox input "false"
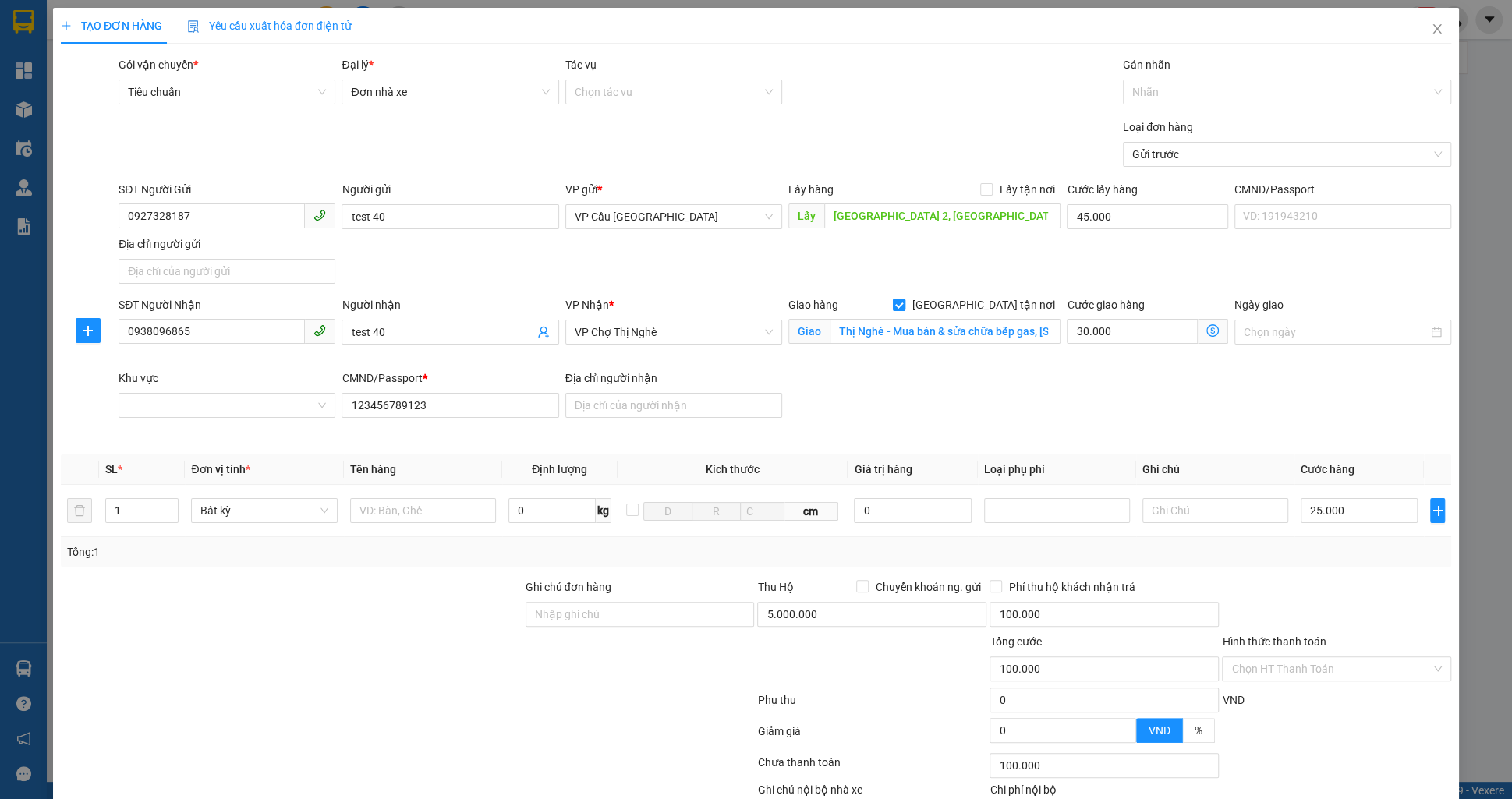
click at [1013, 301] on span "[GEOGRAPHIC_DATA] tận nơi" at bounding box center [982, 304] width 155 height 17
click at [904, 301] on input "[GEOGRAPHIC_DATA] tận nơi" at bounding box center [898, 304] width 11 height 11
checkbox input "false"
type input "55.000"
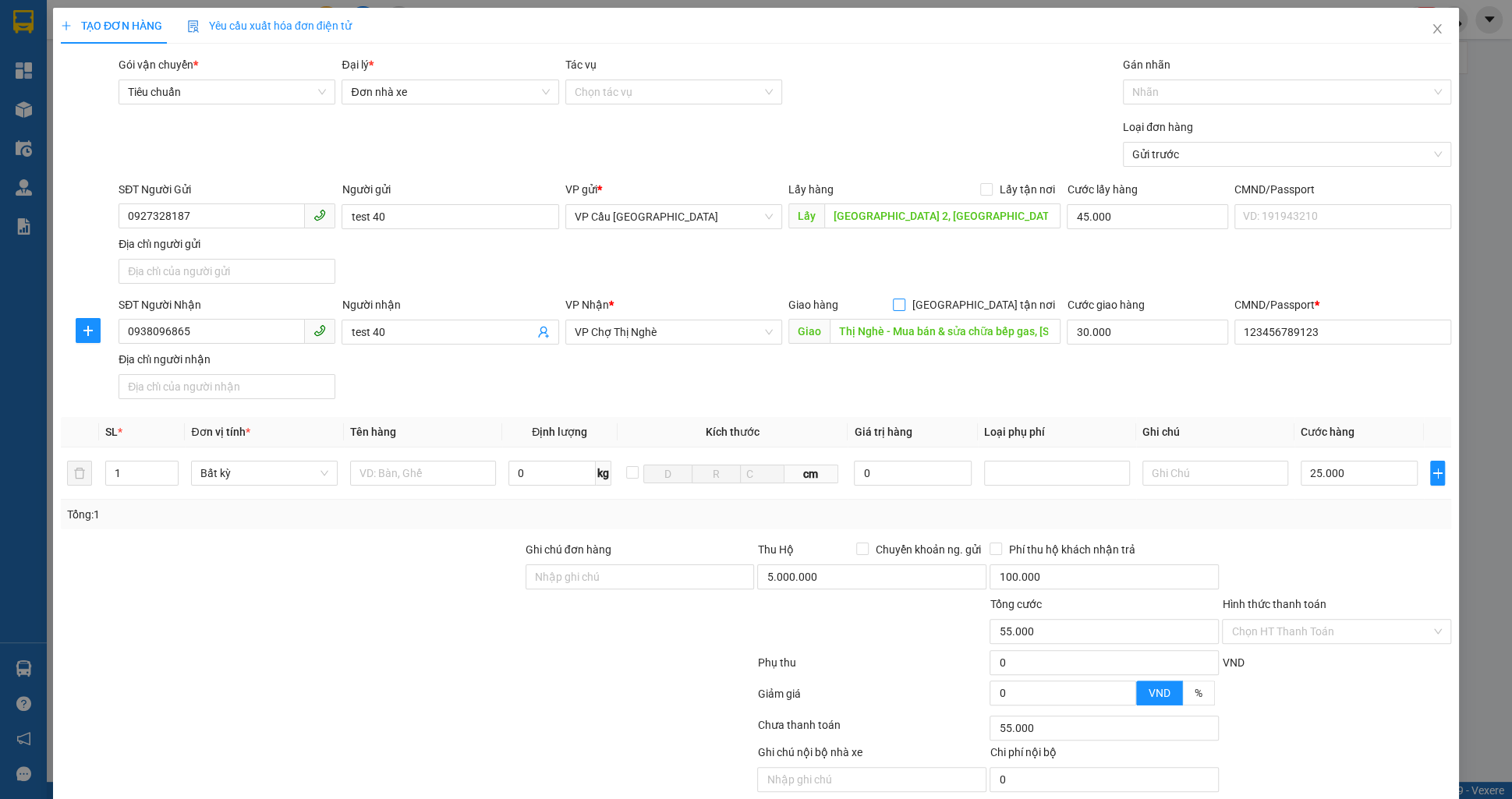
scroll to position [56, 0]
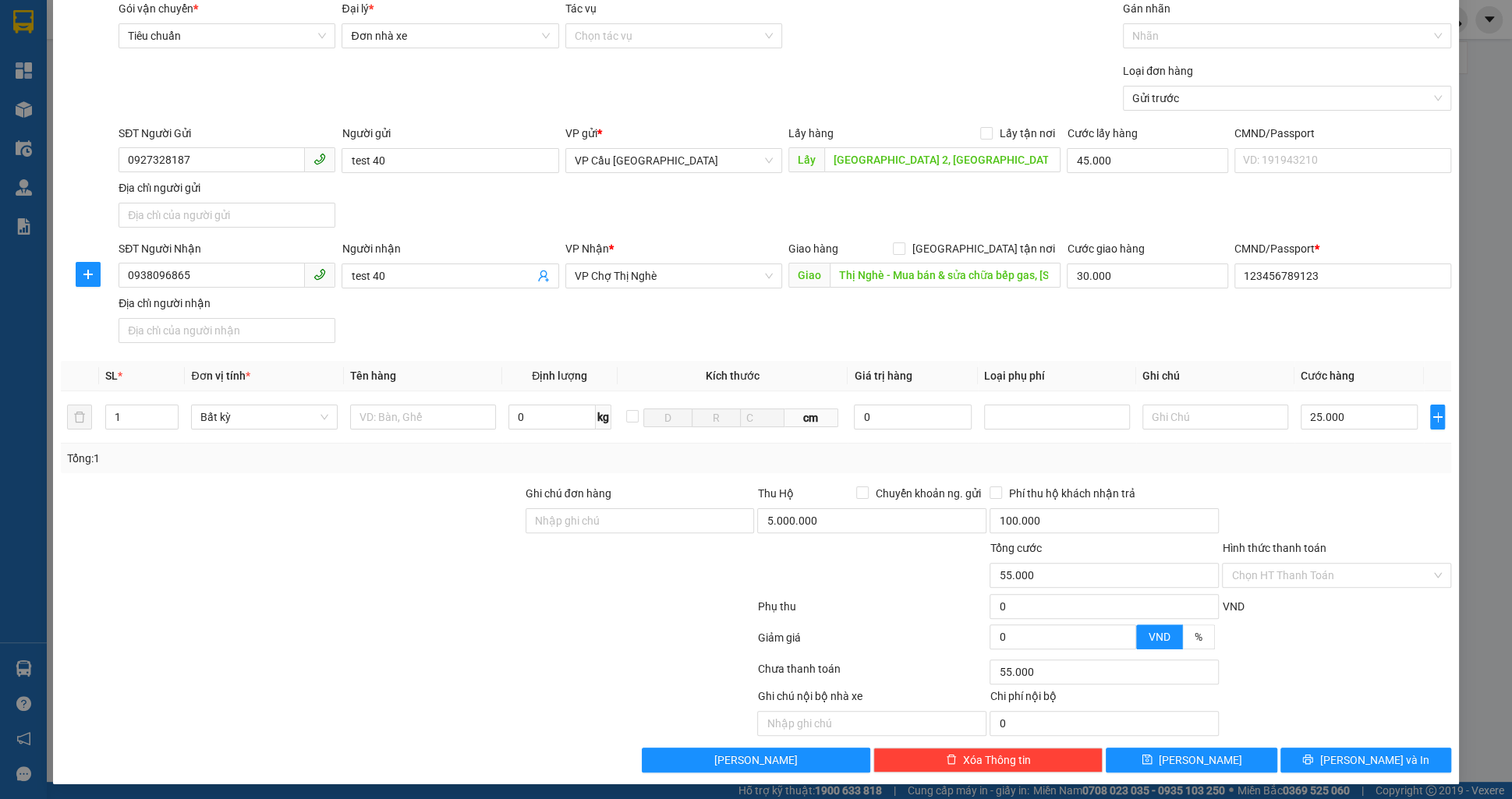
click at [1285, 558] on div "Hình thức thanh toán" at bounding box center [1336, 552] width 229 height 24
click at [1291, 564] on input "Hình thức thanh toán" at bounding box center [1331, 575] width 200 height 24
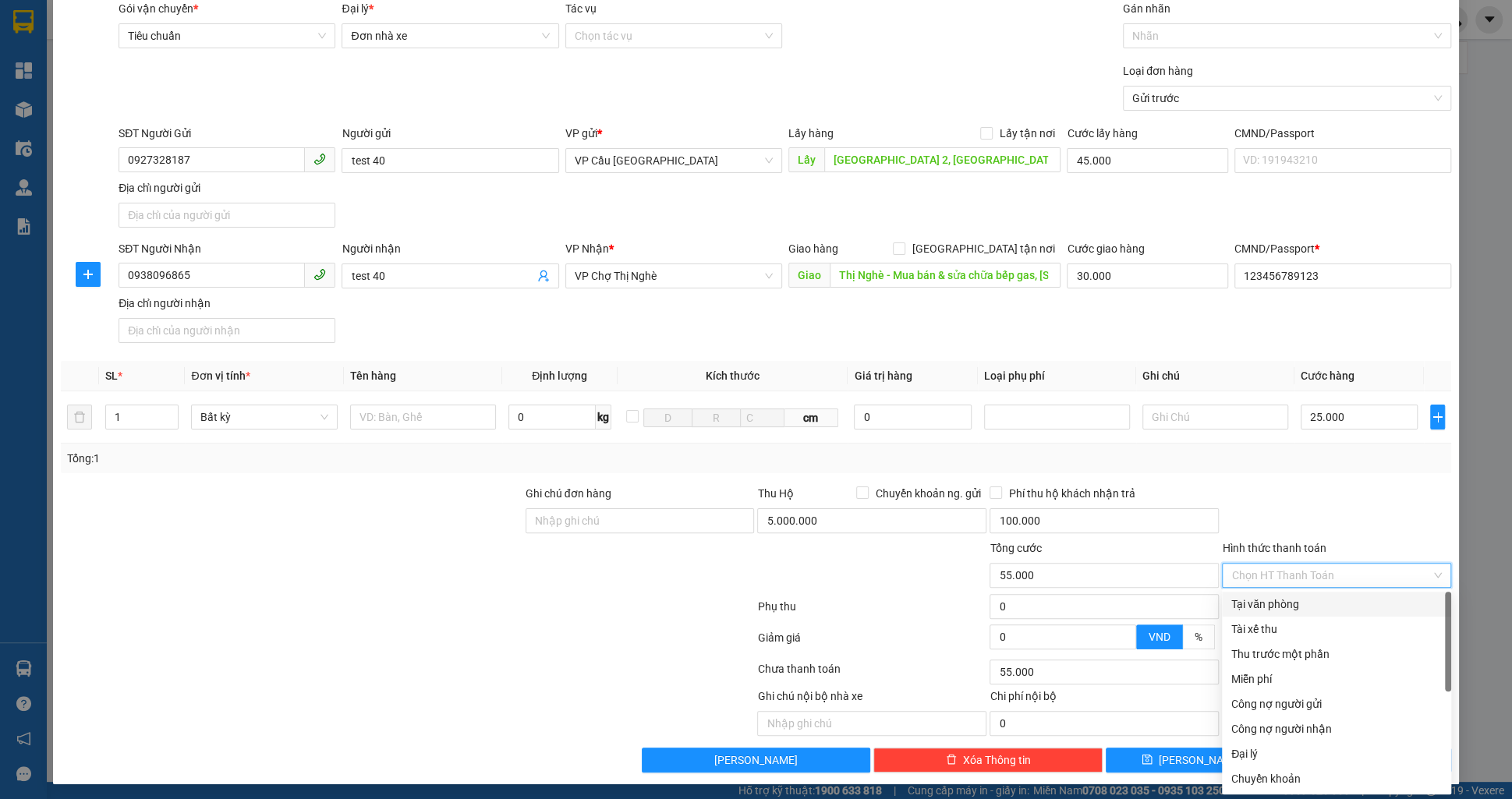
click at [1288, 608] on div "Tại văn phòng" at bounding box center [1337, 604] width 211 height 17
type input "100.000"
type input "0"
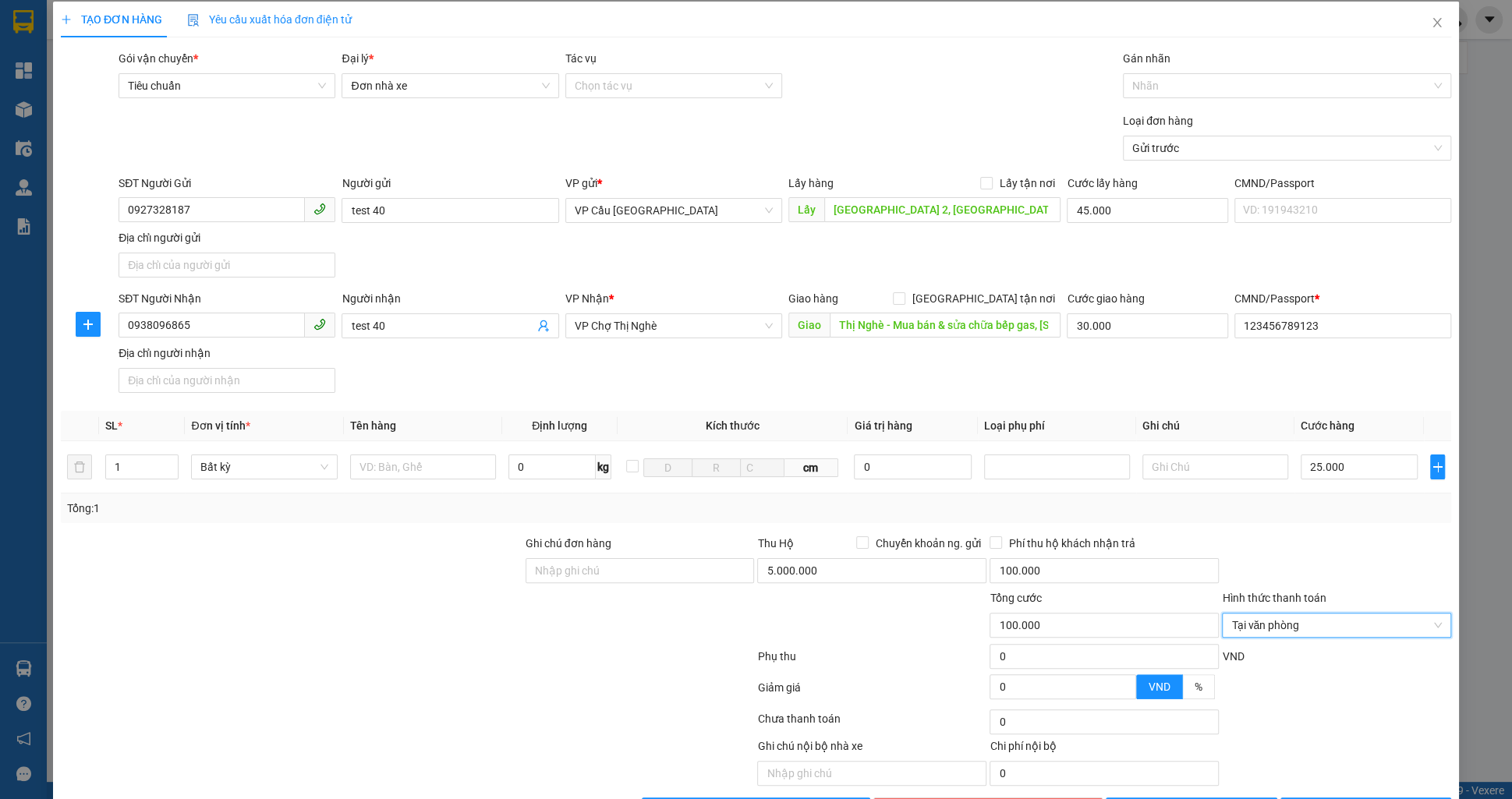
scroll to position [5, 0]
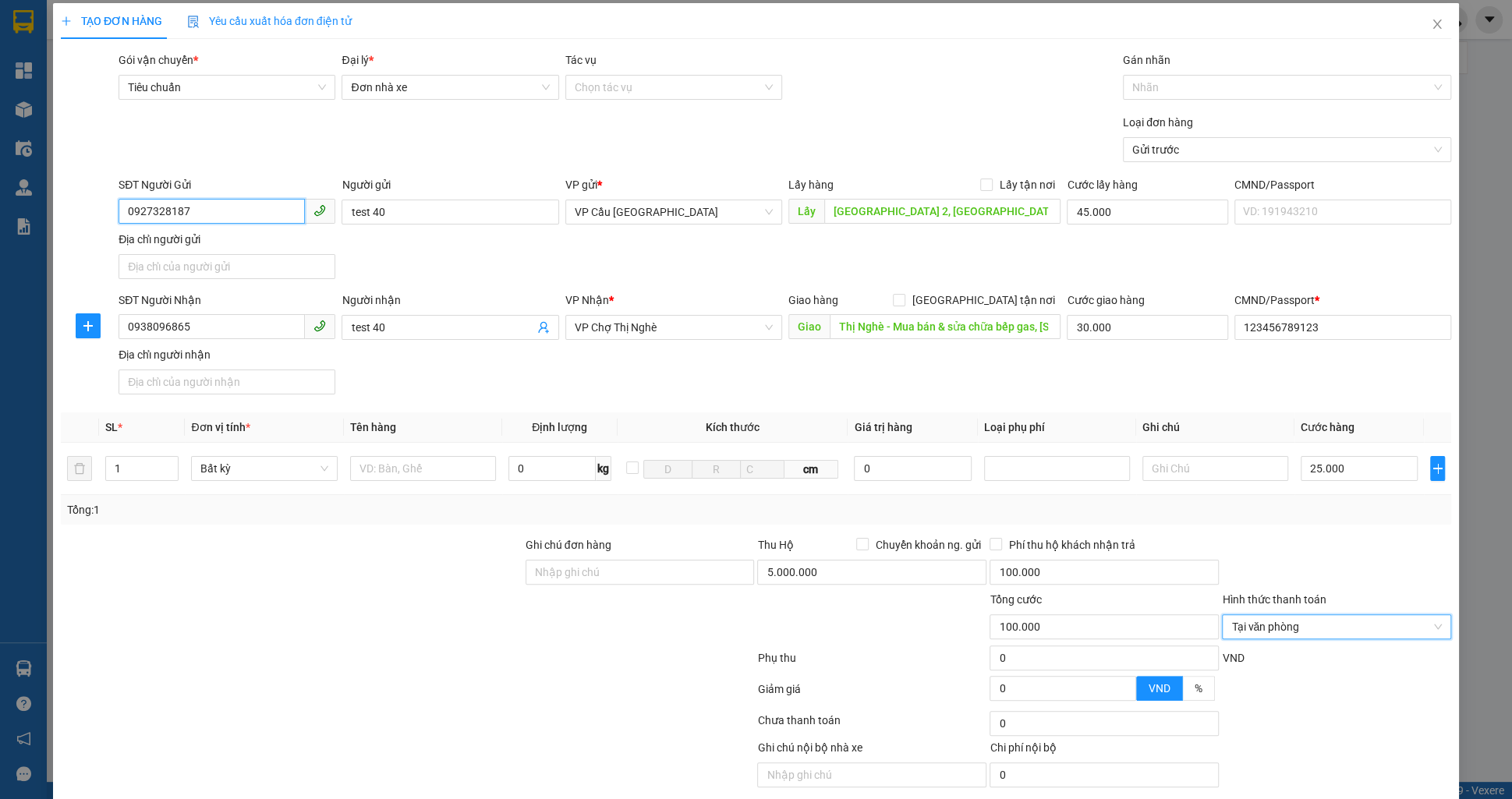
click at [233, 215] on input "0927328187" at bounding box center [211, 211] width 186 height 25
click at [235, 218] on input "0927328187" at bounding box center [211, 211] width 186 height 25
click at [235, 217] on input "0927328187" at bounding box center [211, 211] width 186 height 25
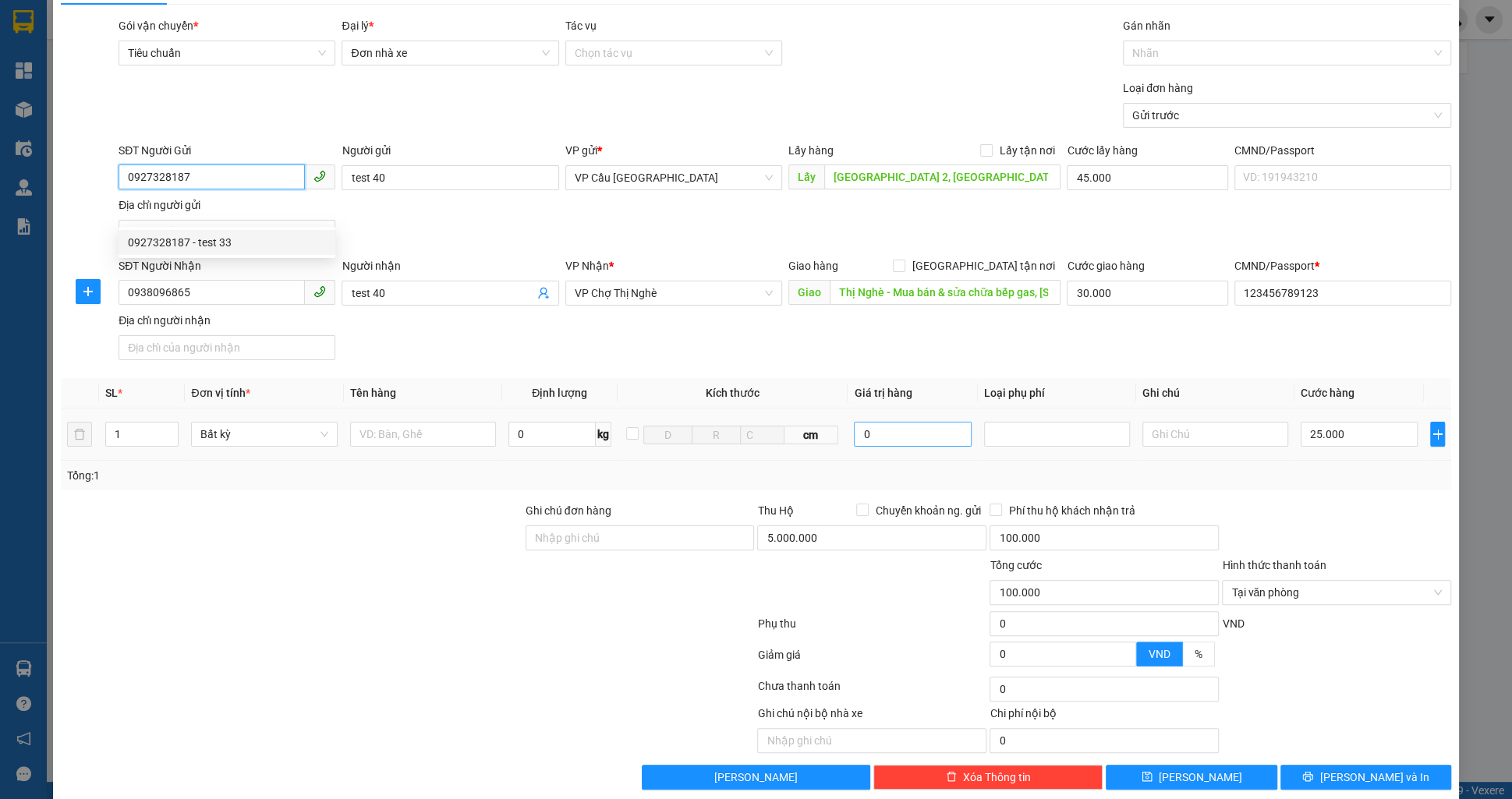
scroll to position [39, 0]
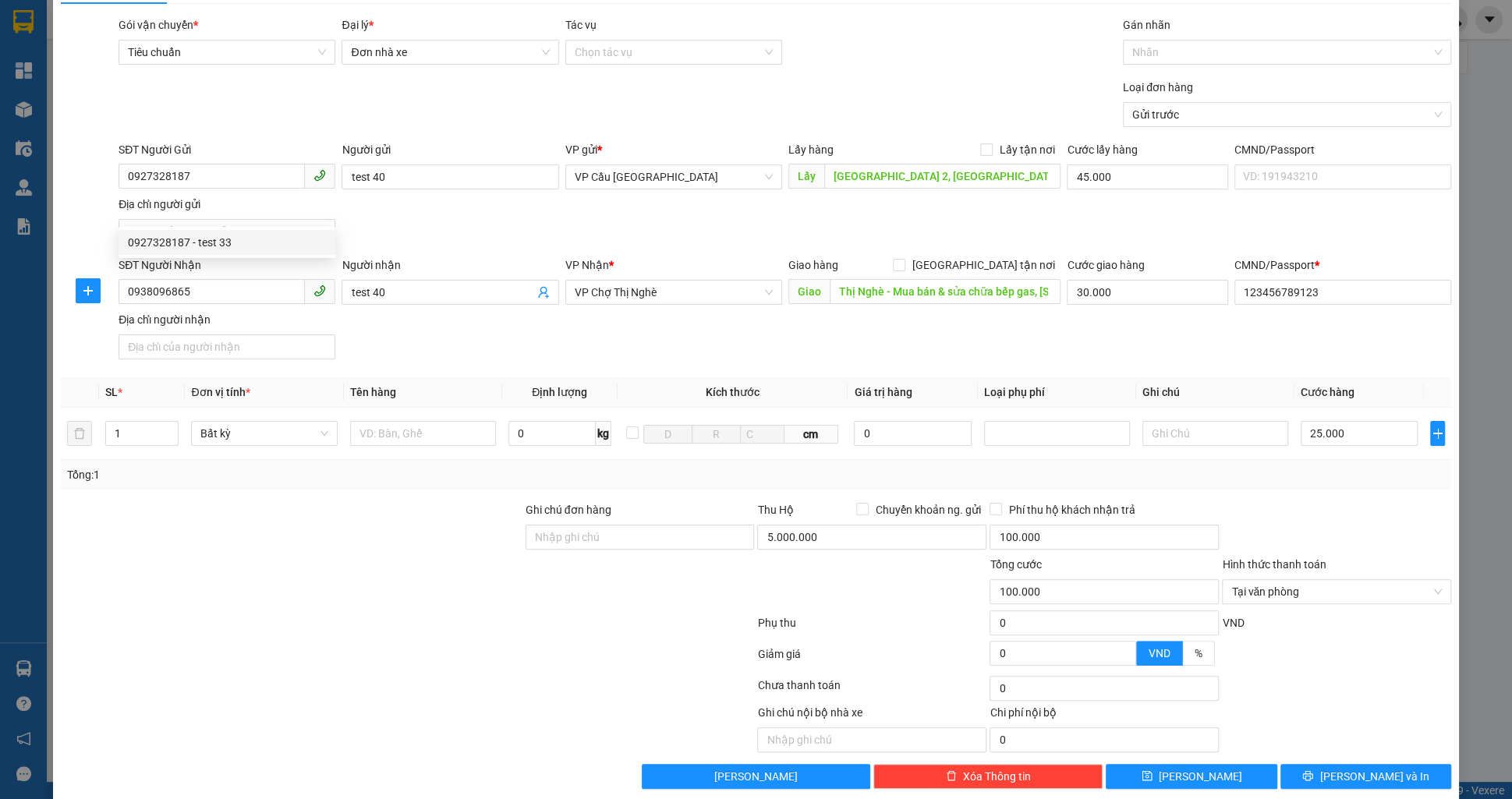
click at [814, 333] on div "SĐT Người Nhận 0938096865 Người nhận test 40 VP Nhận * VP Chợ Thị Nghè Giao hàn…" at bounding box center [784, 311] width 1339 height 109
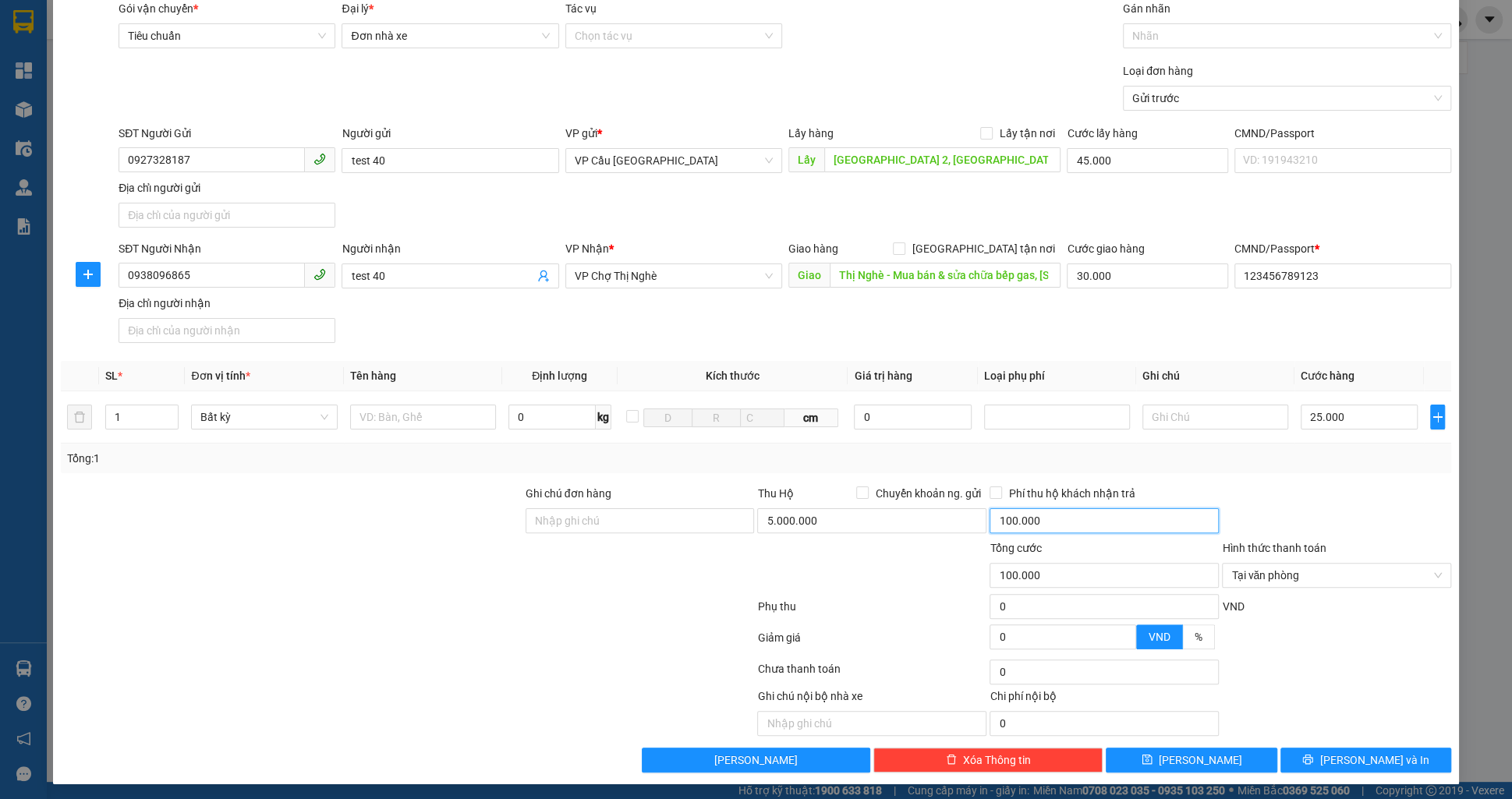
click at [1049, 512] on input "100.000" at bounding box center [1104, 520] width 229 height 25
type input "5.000.000"
click at [1243, 487] on div at bounding box center [1337, 512] width 233 height 55
click at [1153, 761] on span "save" at bounding box center [1147, 761] width 11 height 13
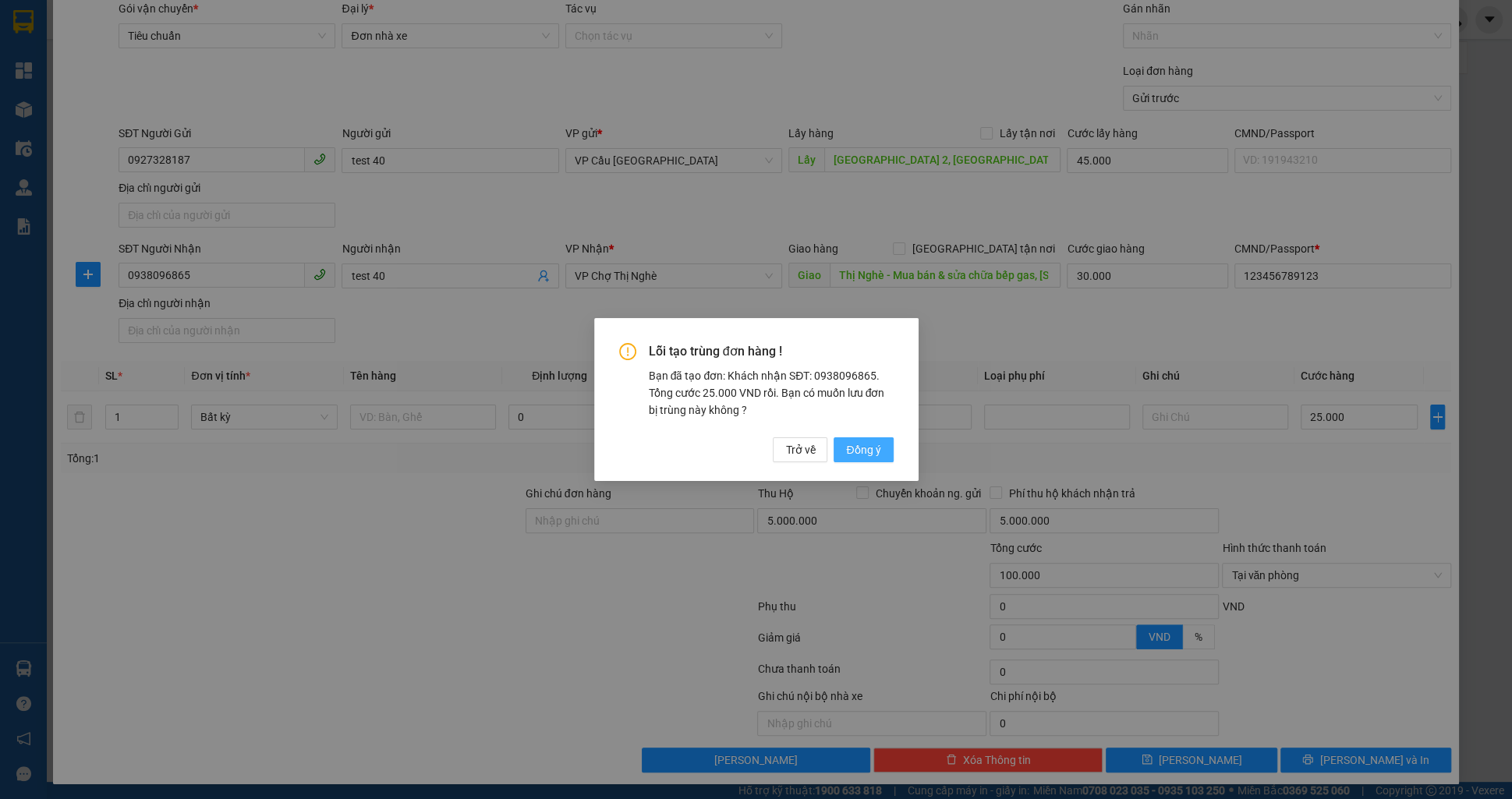
click at [839, 452] on button "Đồng ý" at bounding box center [863, 449] width 60 height 25
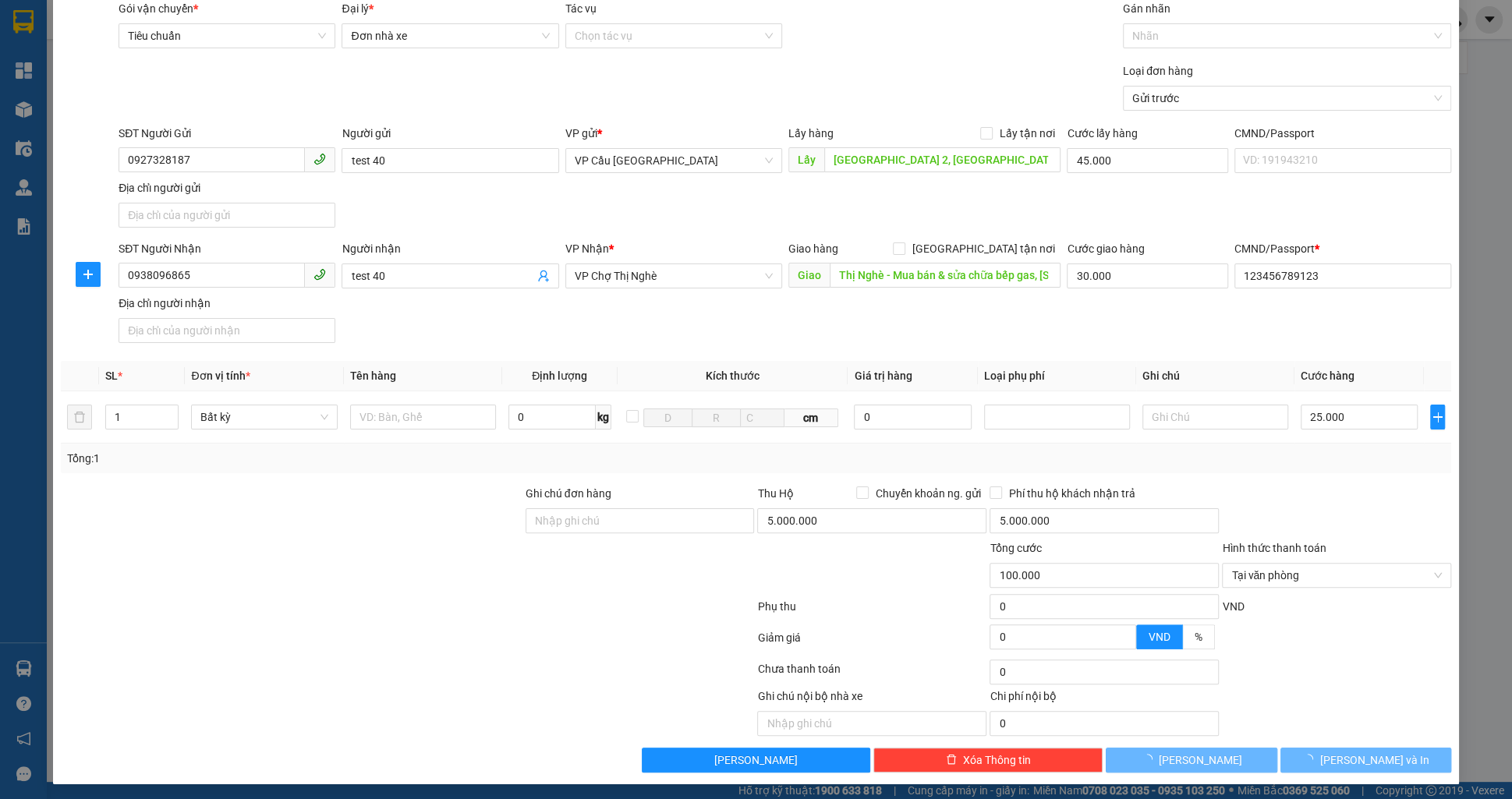
type input "0"
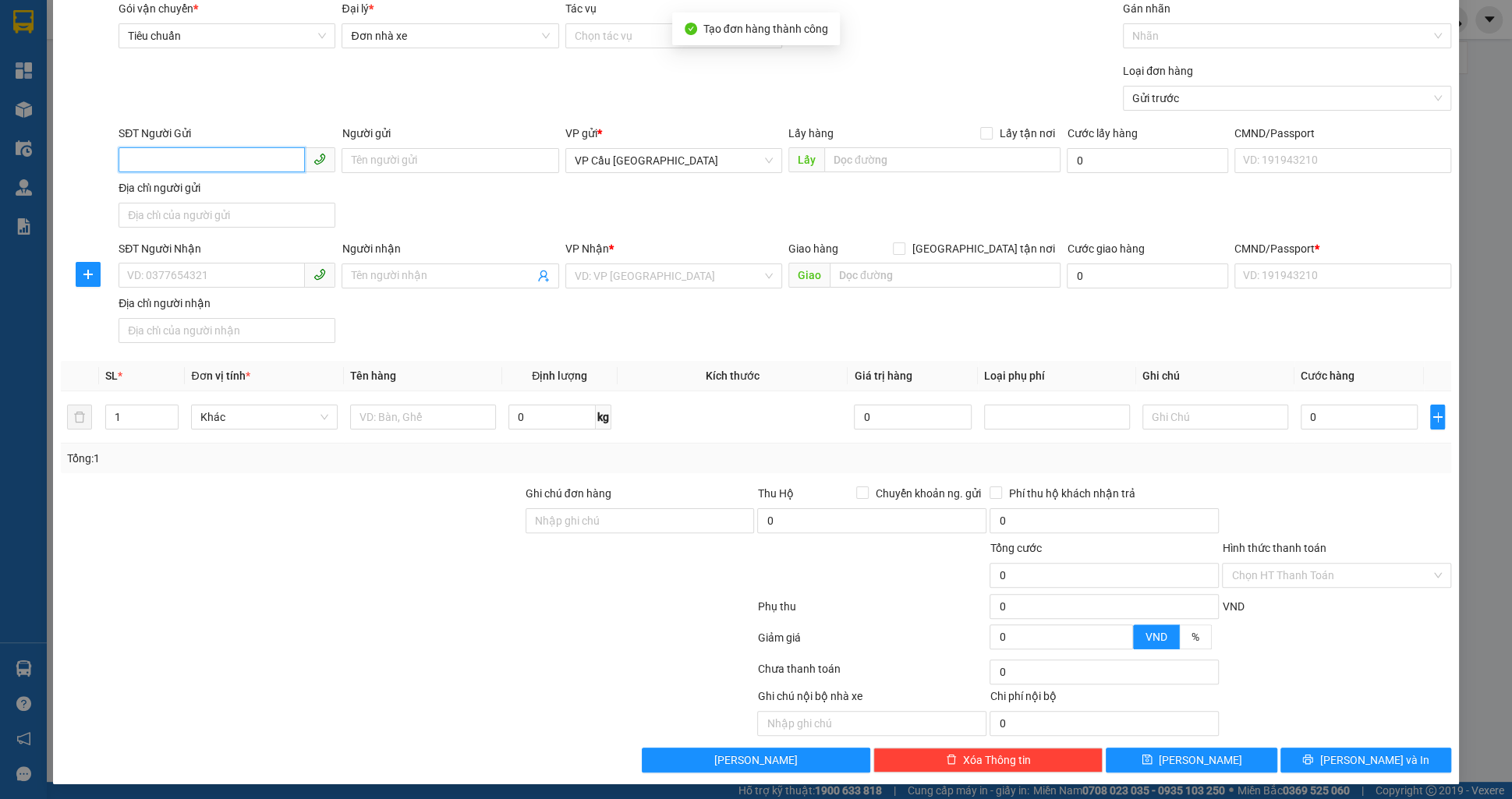
click at [151, 159] on input "SĐT Người Gửi" at bounding box center [211, 159] width 186 height 25
paste input "0927328187"
type input "0927328187"
click at [278, 191] on div "0927328187 - test ne" at bounding box center [227, 191] width 198 height 17
type input "test ne"
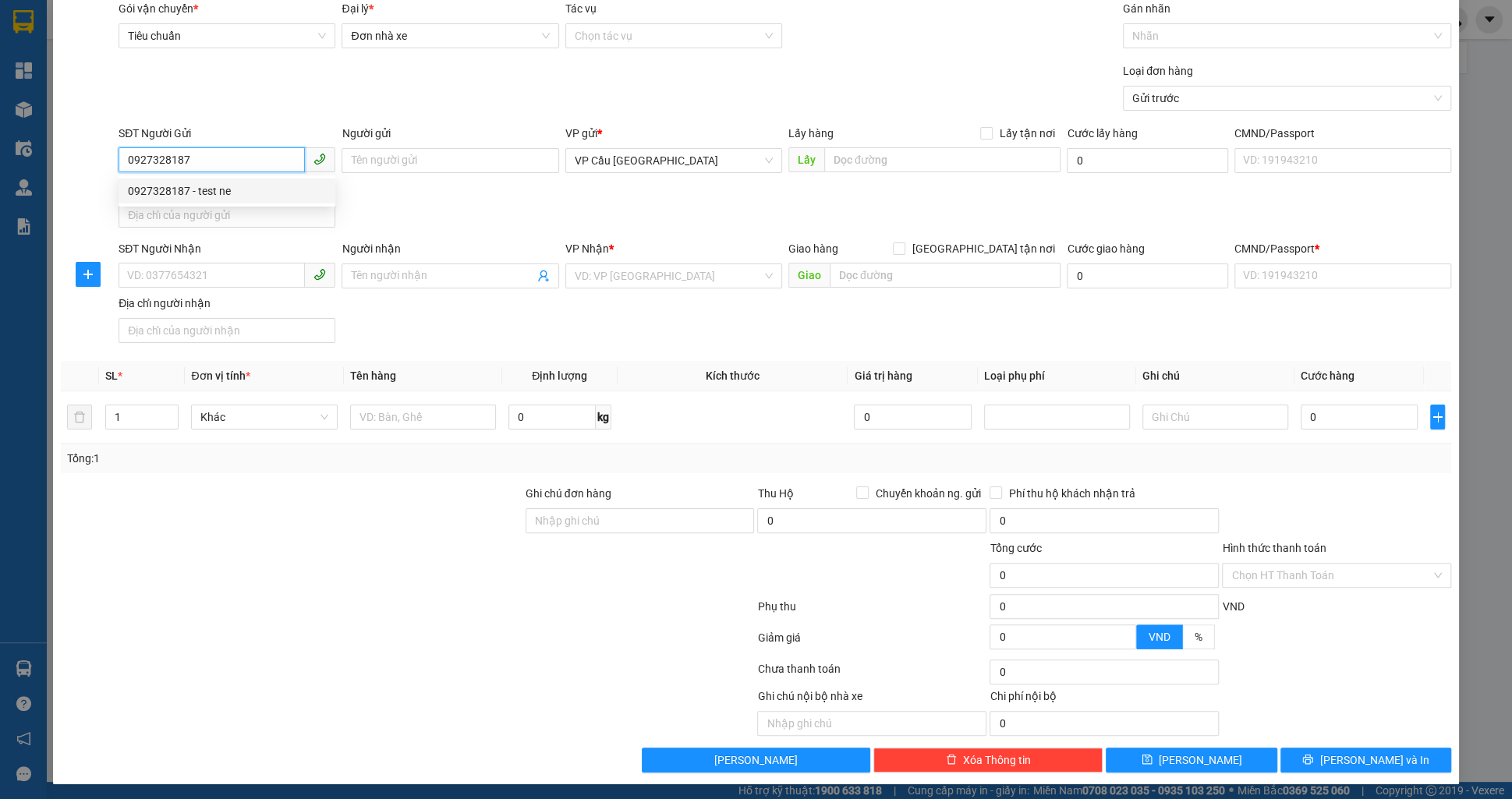
type input "[GEOGRAPHIC_DATA] 2, [GEOGRAPHIC_DATA], [GEOGRAPHIC_DATA], [GEOGRAPHIC_DATA]"
type input "0938096865"
type input "test ne"
type input "Thị Nghè - Mua bán & sửa chữa bếp gas, [STREET_ADDRESS][PERSON_NAME]"
type input "123456789123"
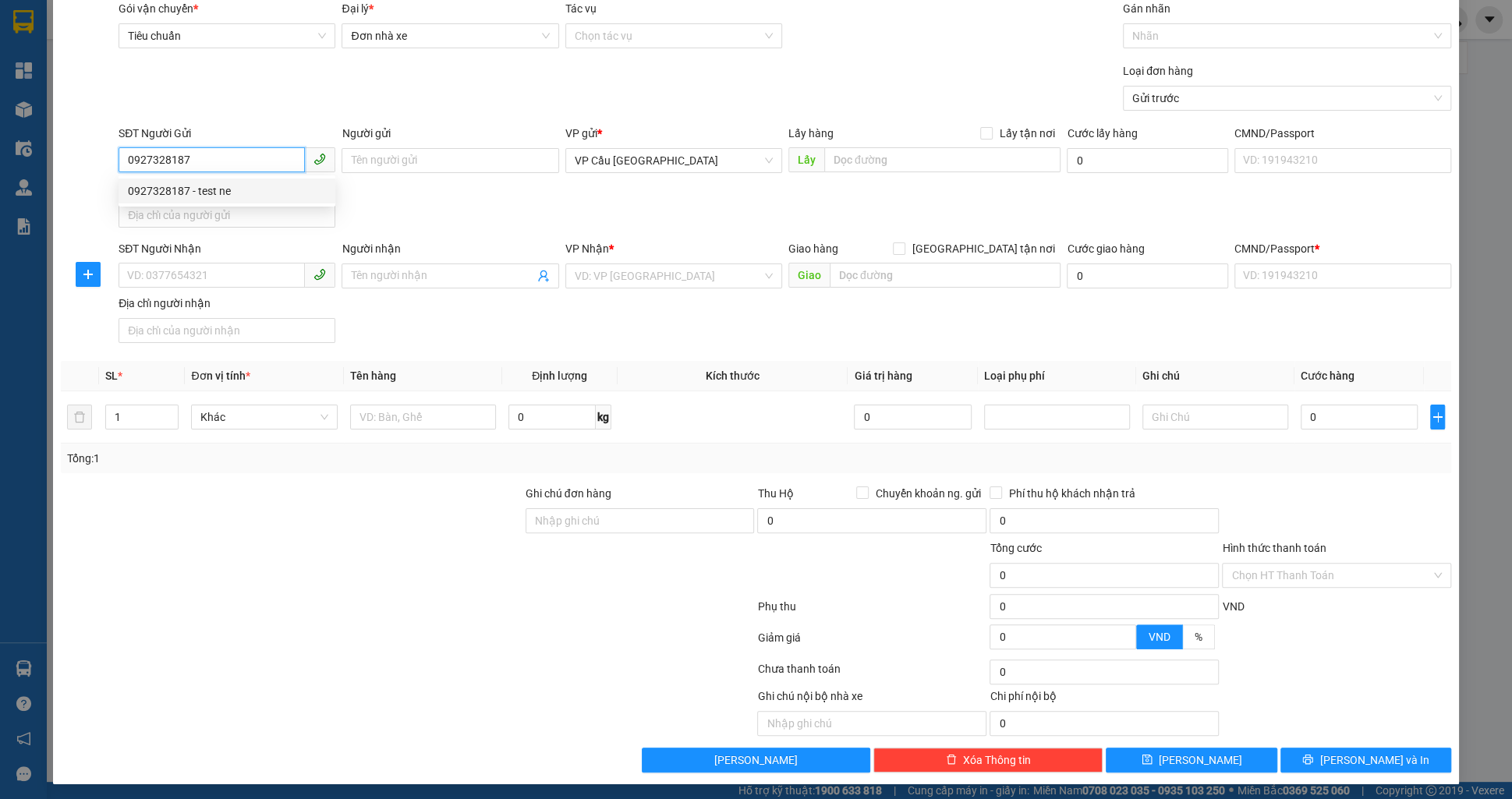
type input "5.000.000"
type input "75.000"
type input "45.000"
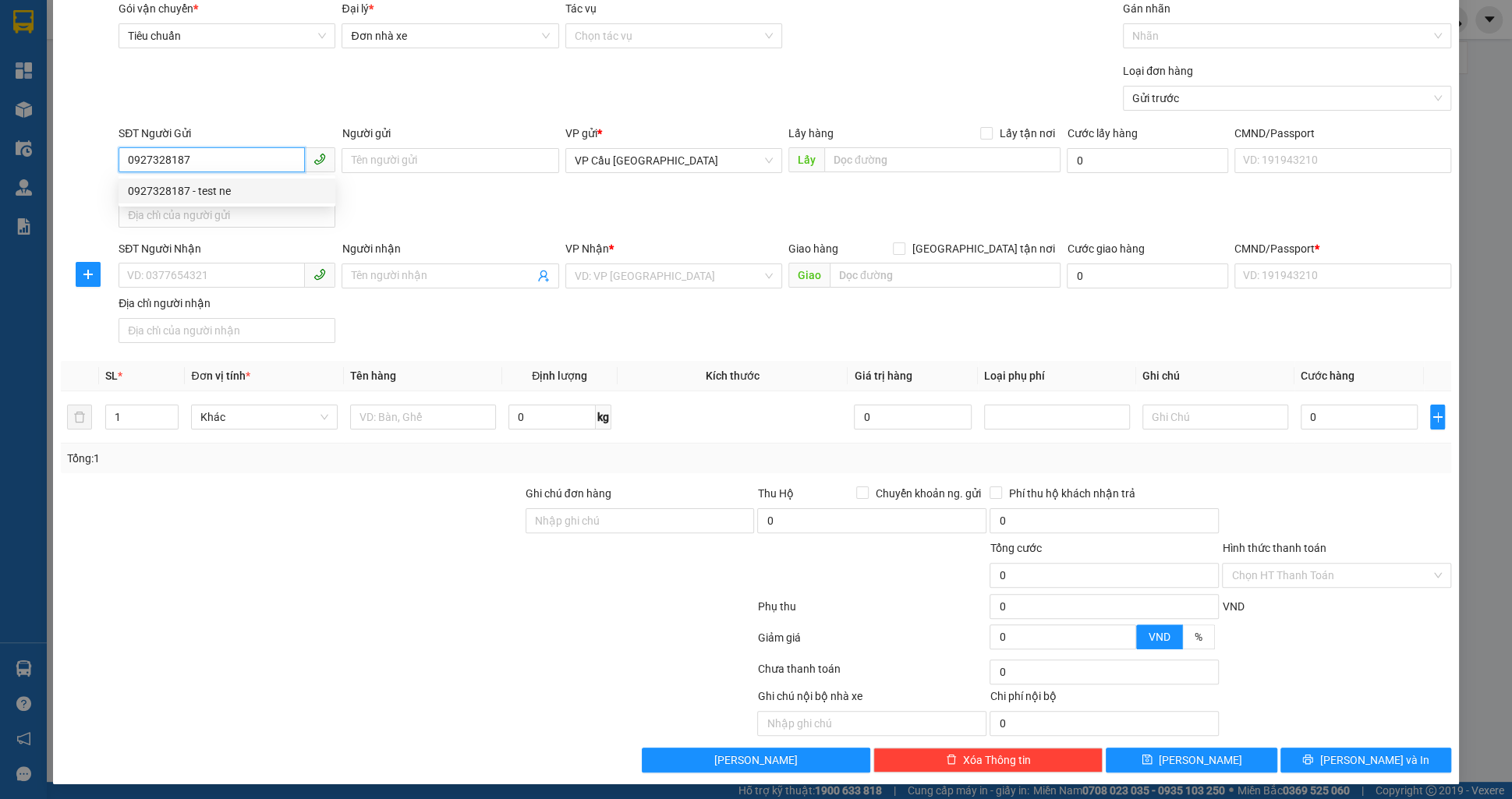
type input "30.000"
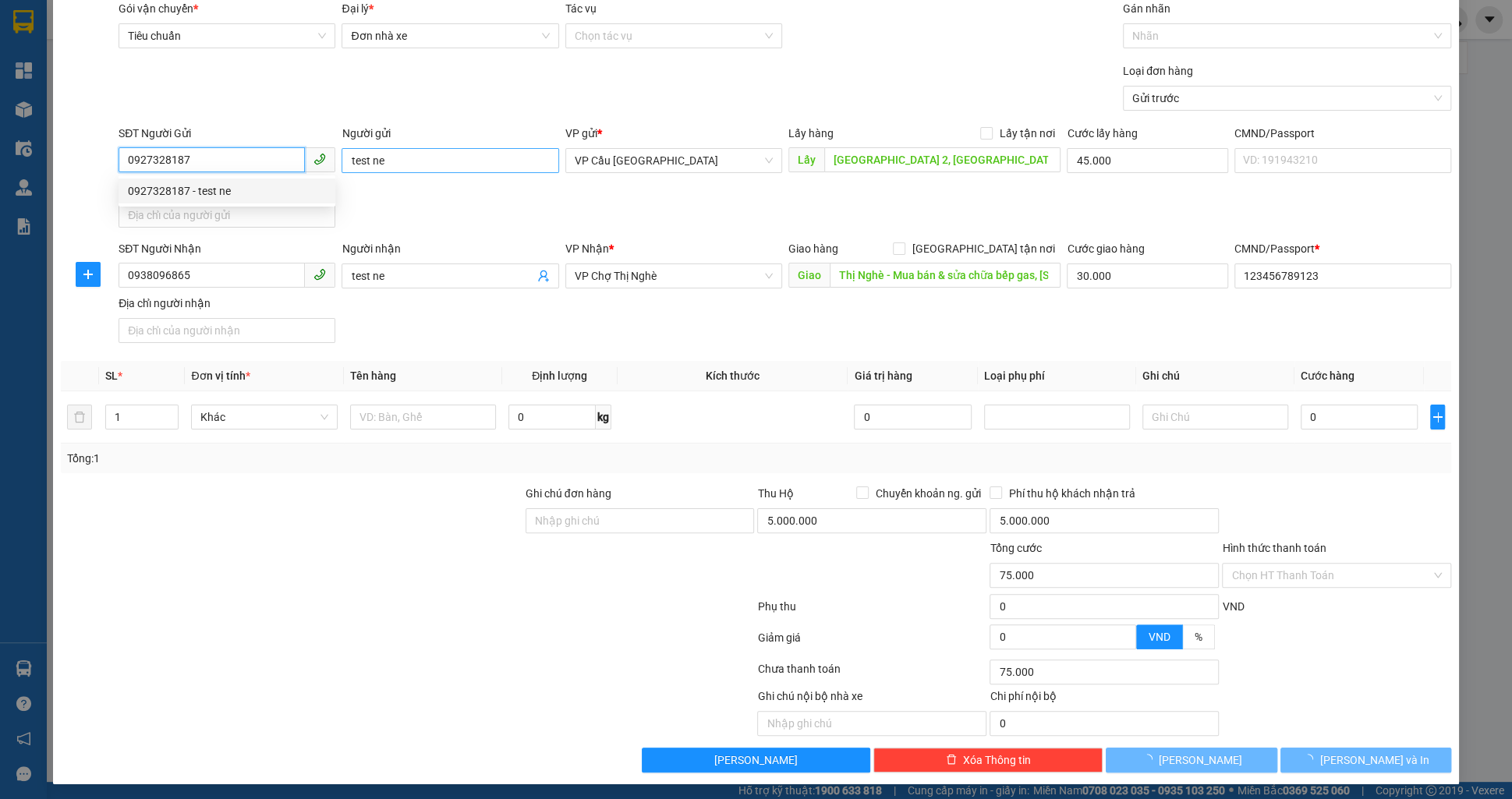
type input "100.000"
type input "0927328187"
click at [460, 156] on input "test ne" at bounding box center [450, 160] width 217 height 25
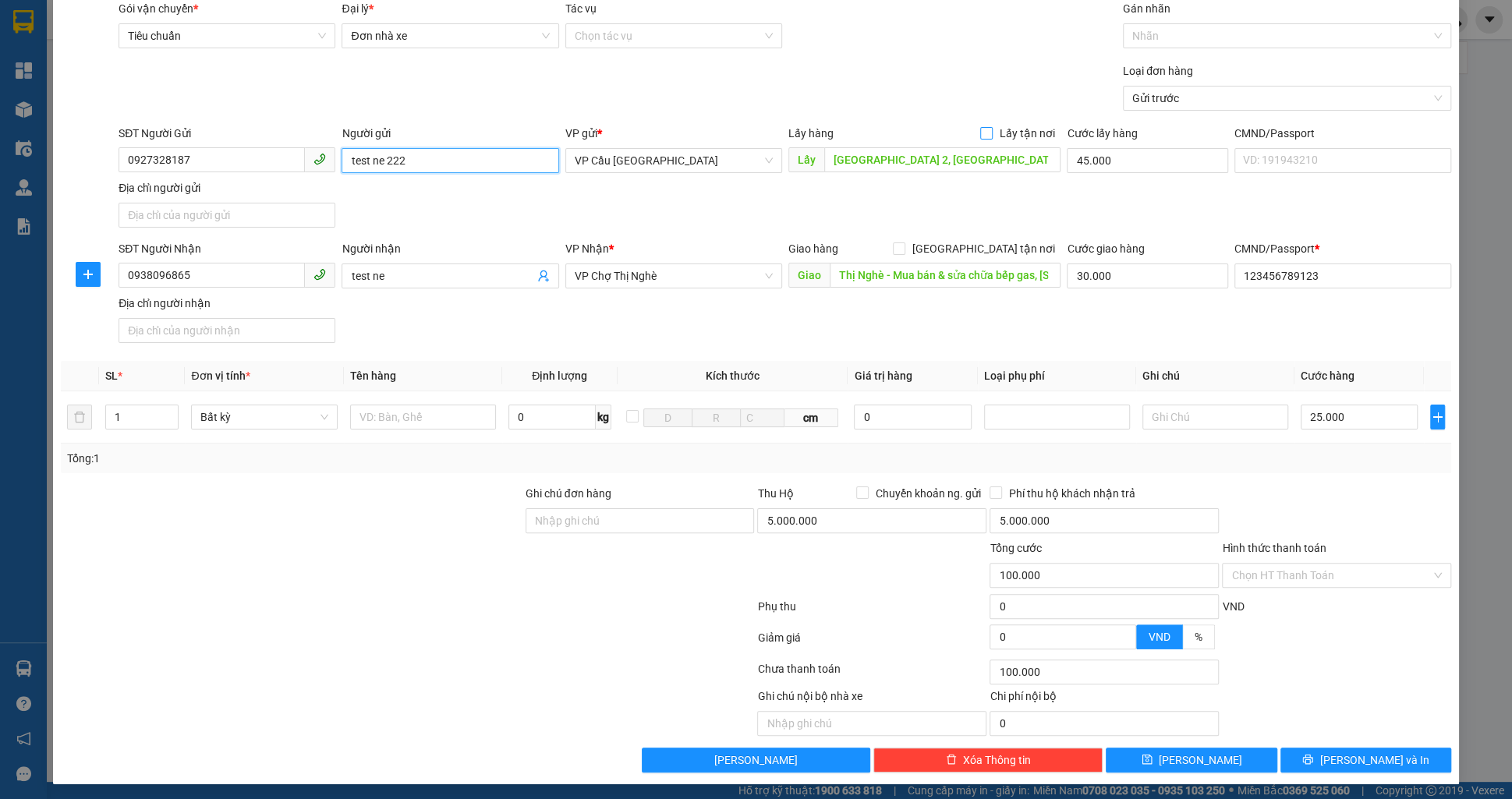
type input "test ne 222"
click at [1028, 123] on div "Transit Pickup Surcharge Ids Transit Deliver Surcharge Ids Transit Deliver Surc…" at bounding box center [755, 386] width 1390 height 772
click at [1020, 131] on span "Lấy tận nơi" at bounding box center [1026, 133] width 68 height 17
click at [992, 131] on input "Lấy tận nơi" at bounding box center [986, 133] width 11 height 11
checkbox input "true"
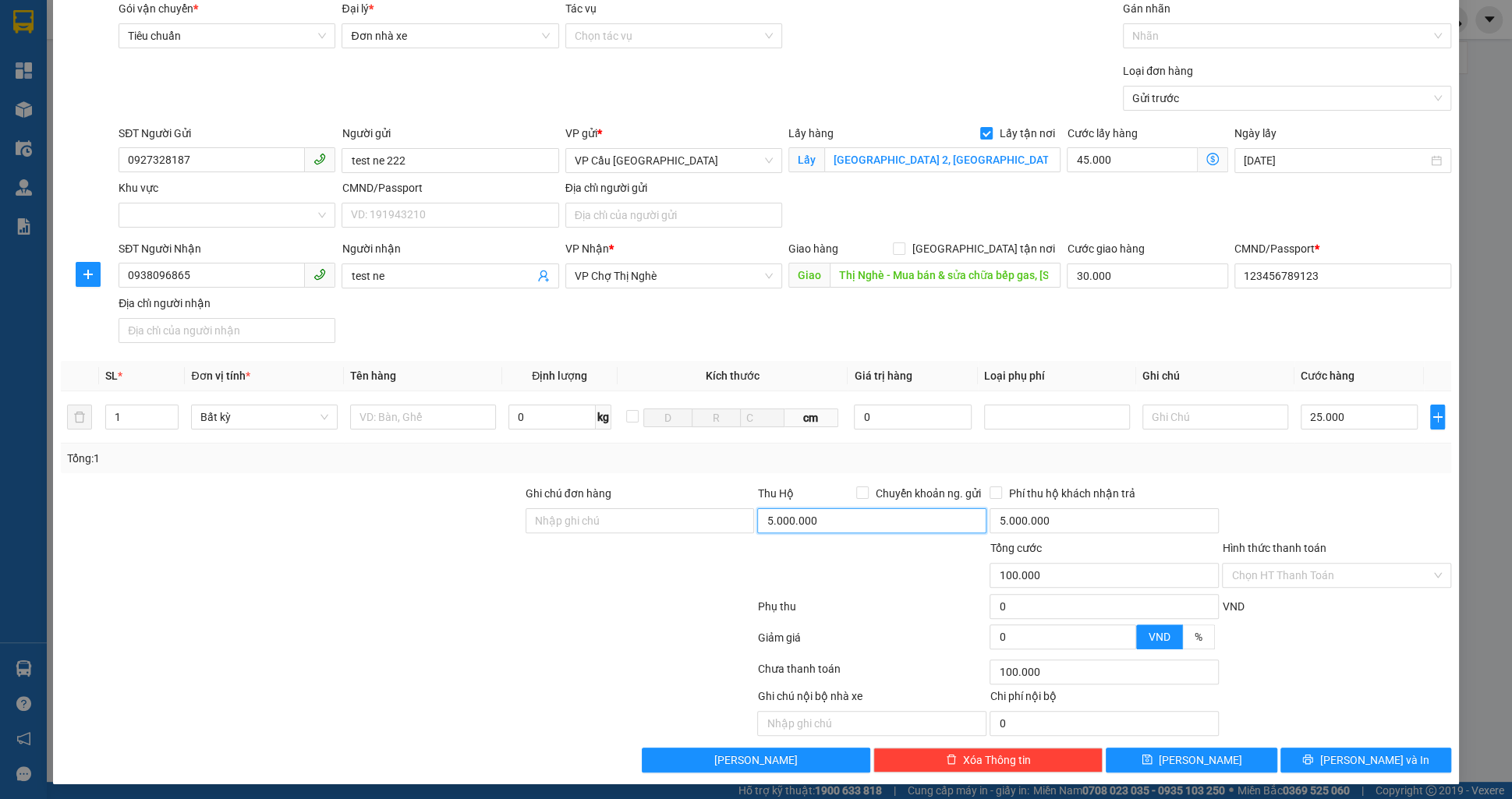
click at [847, 510] on input "5.000.000" at bounding box center [871, 520] width 229 height 25
click at [847, 509] on input "5.000.000" at bounding box center [871, 520] width 229 height 25
type input "100.000"
click at [761, 560] on div at bounding box center [872, 567] width 233 height 55
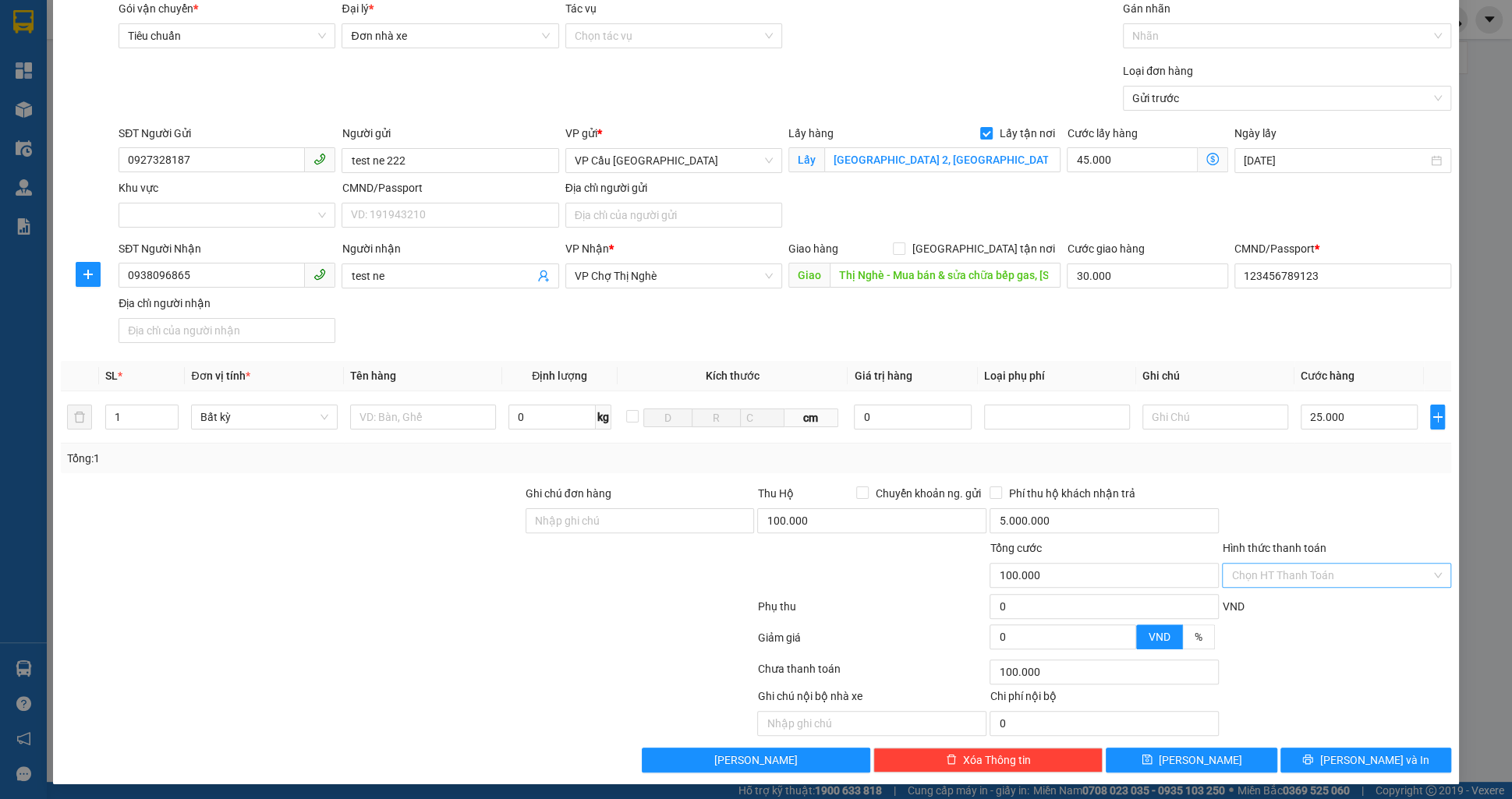
click at [1289, 571] on input "Hình thức thanh toán" at bounding box center [1331, 575] width 200 height 24
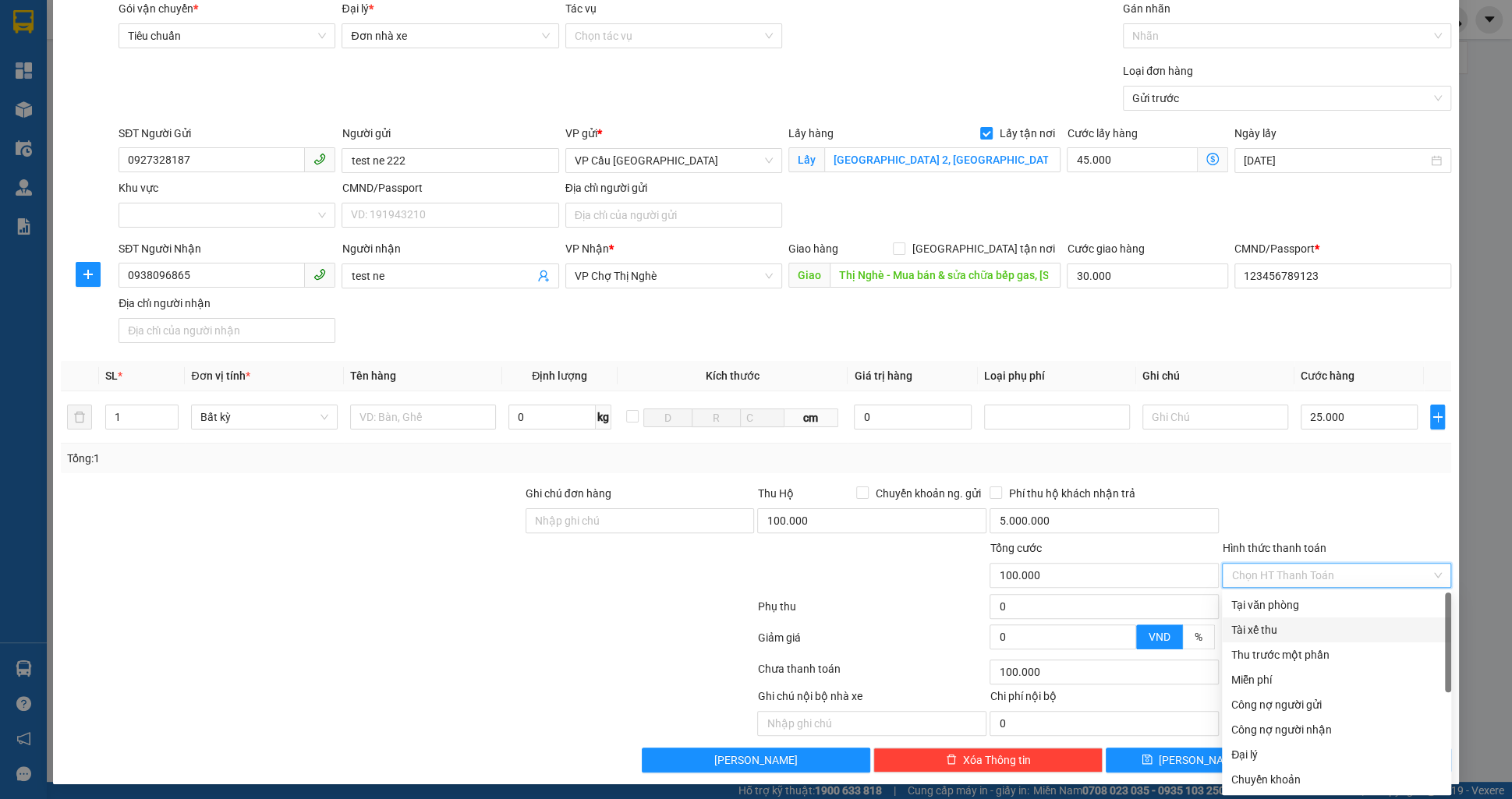
click at [1281, 633] on div "Tài xế thu" at bounding box center [1337, 629] width 211 height 17
type input "0"
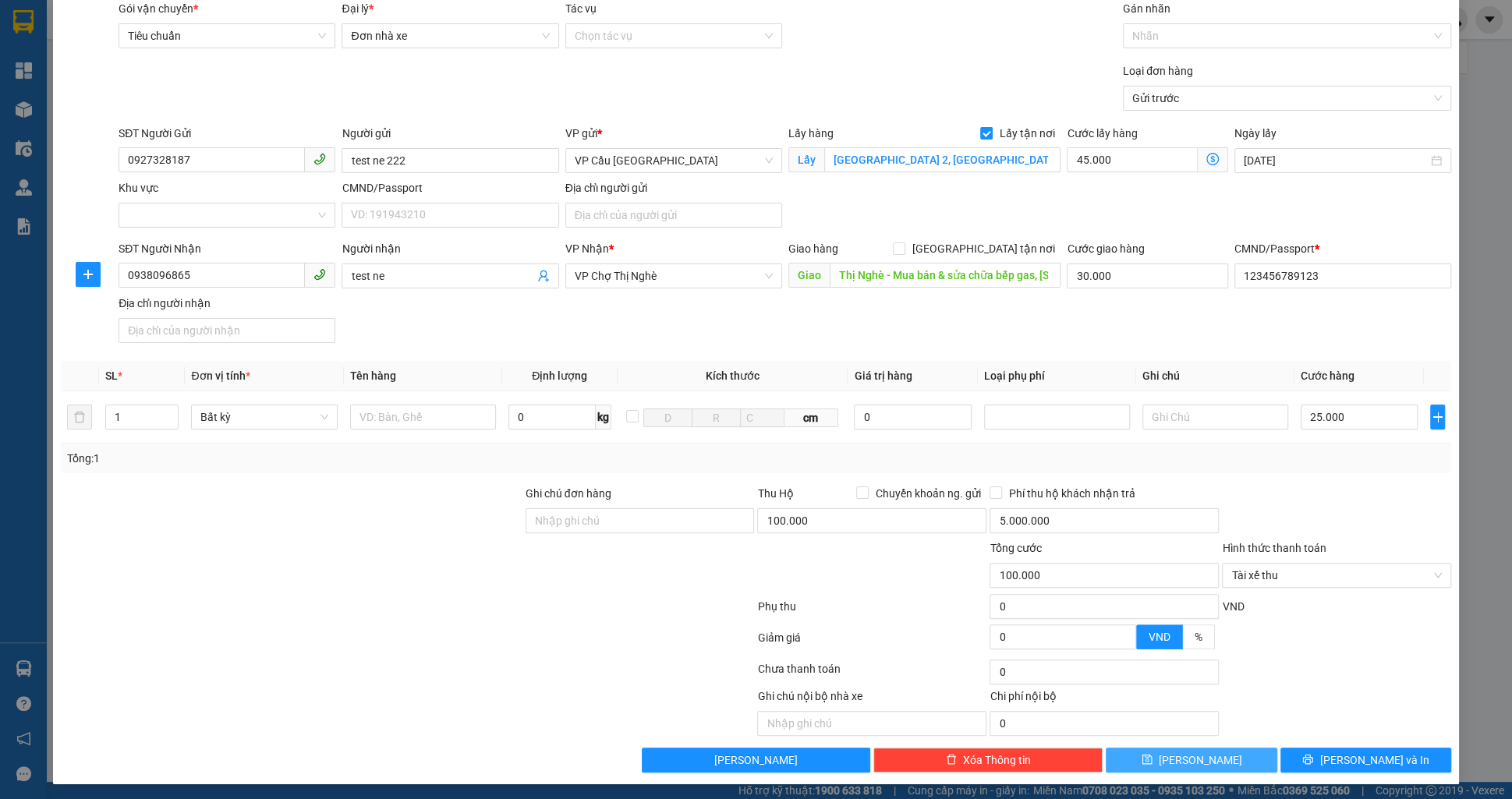
click at [1153, 762] on span "save" at bounding box center [1147, 761] width 11 height 13
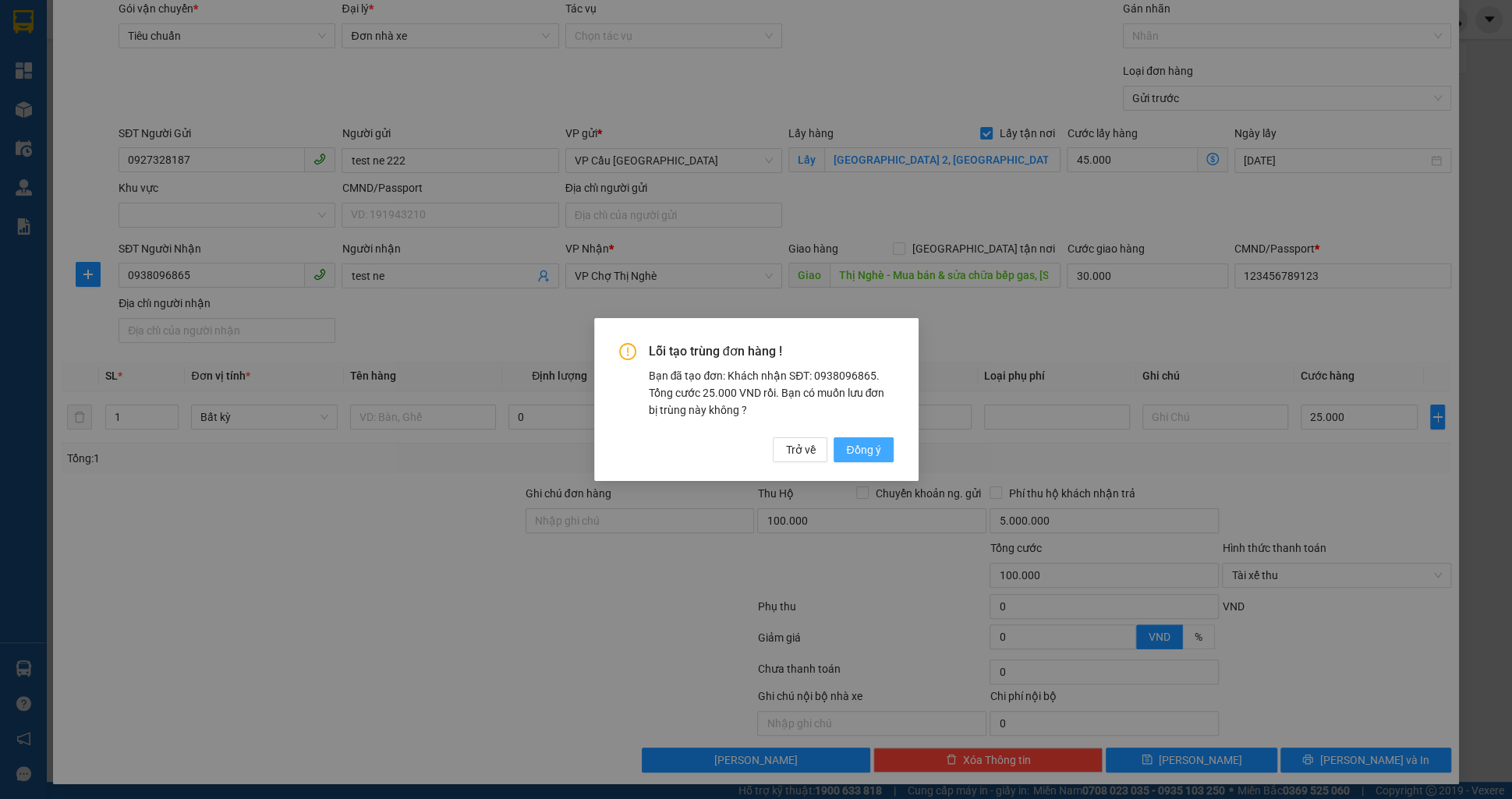
click at [848, 444] on span "Đồng ý" at bounding box center [862, 450] width 34 height 17
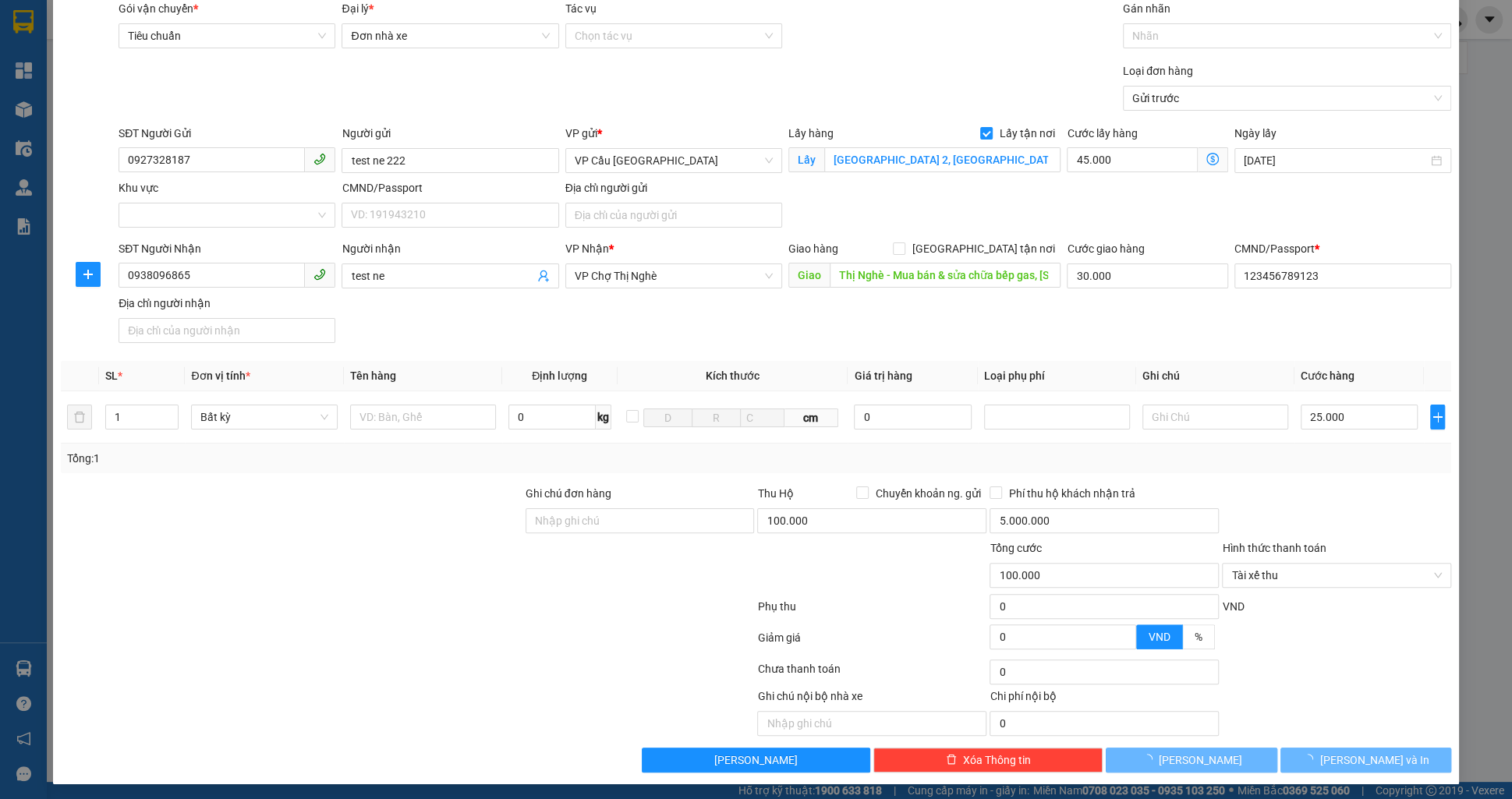
checkbox input "false"
type input "0"
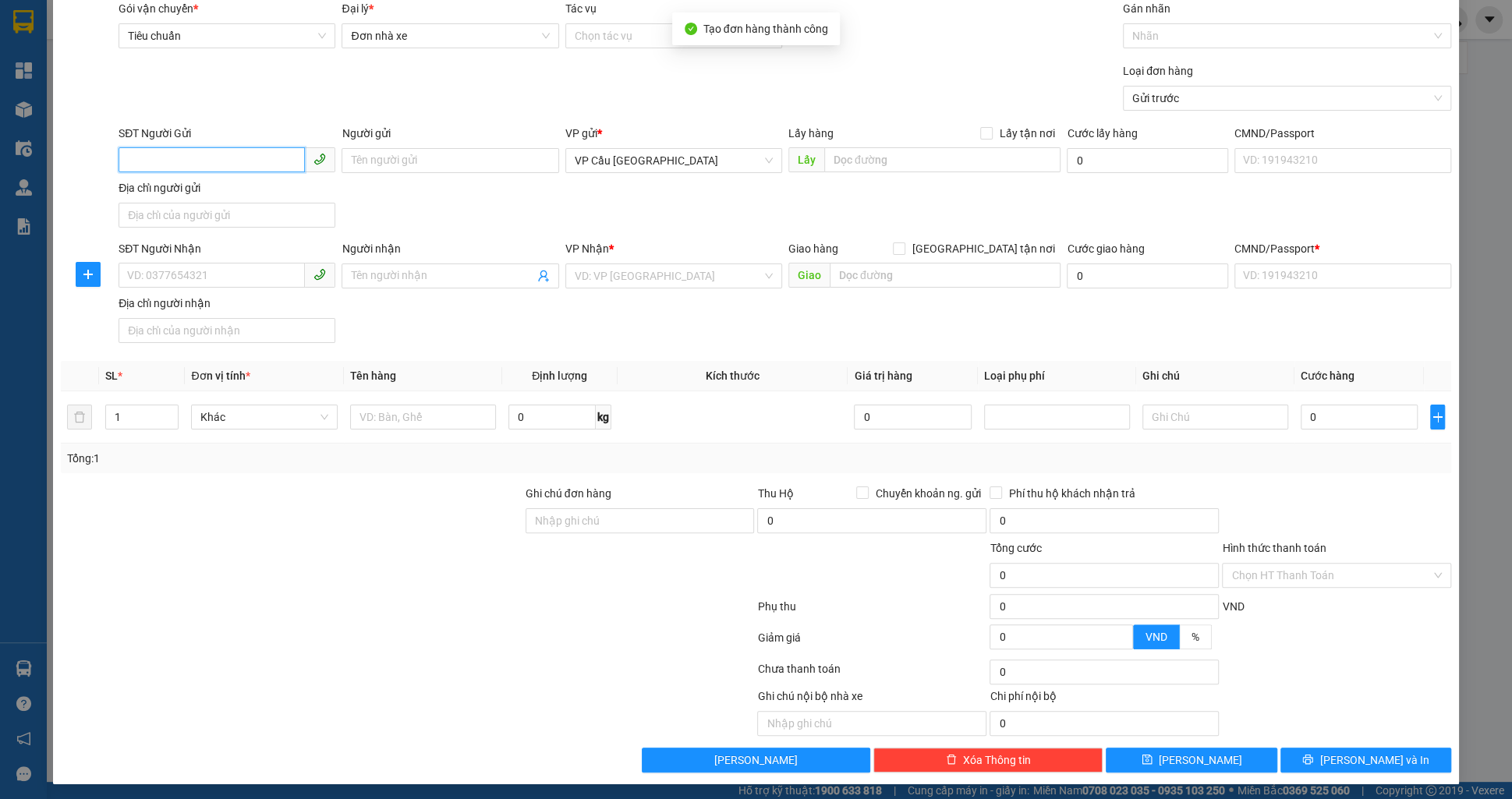
click at [207, 169] on input "SĐT Người Gửi" at bounding box center [211, 159] width 186 height 25
paste input "0927328187"
type input "0927328187"
click at [313, 202] on div "0927328187 - test 40" at bounding box center [226, 191] width 217 height 25
type input "test 40"
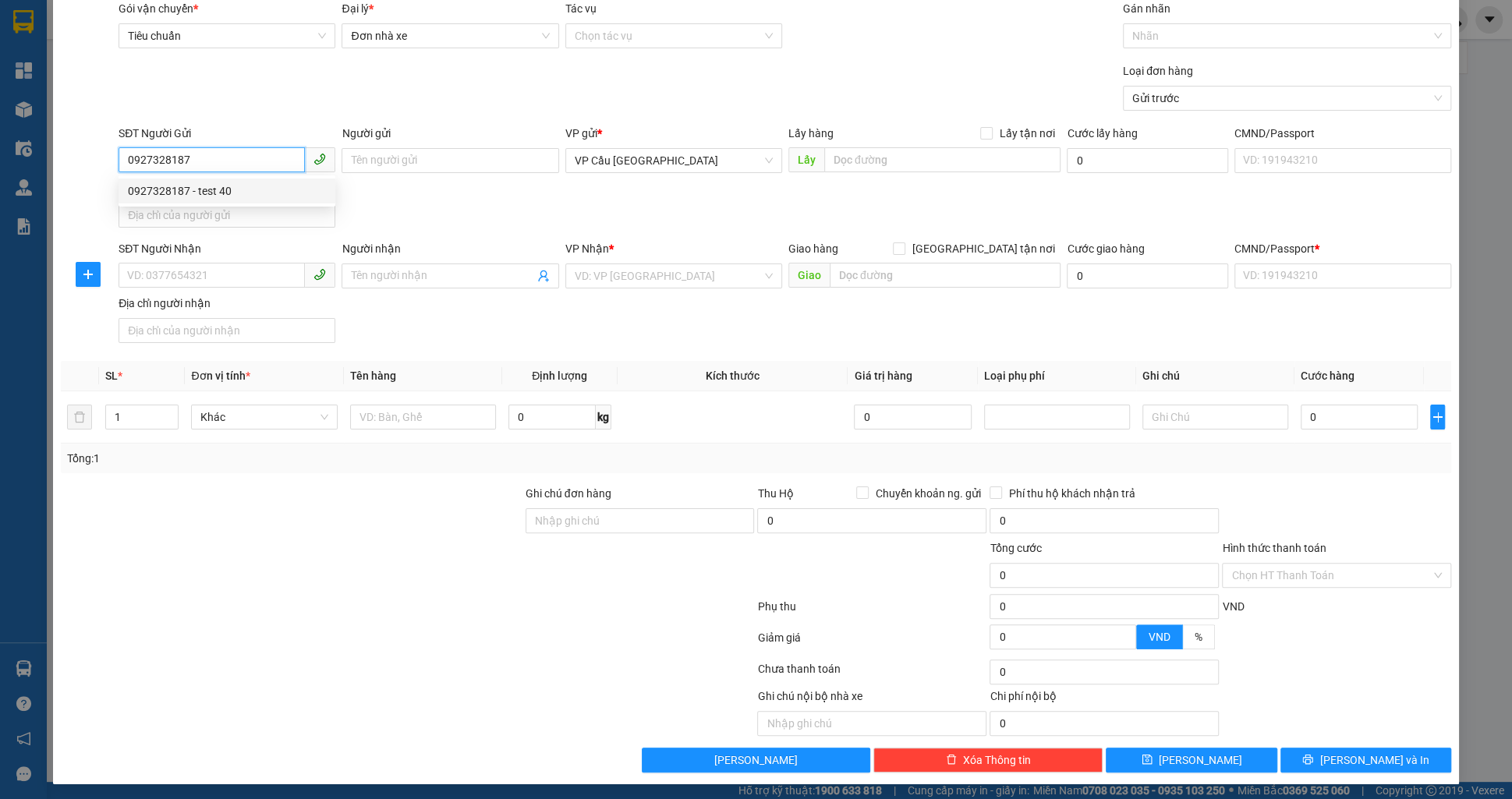
checkbox input "true"
type input "[GEOGRAPHIC_DATA] 2, [GEOGRAPHIC_DATA], [GEOGRAPHIC_DATA], [GEOGRAPHIC_DATA]"
type input "0938096865"
type input "test 40"
type input "Thị Nghè - Mua bán & sửa chữa bếp gas, [STREET_ADDRESS][PERSON_NAME]"
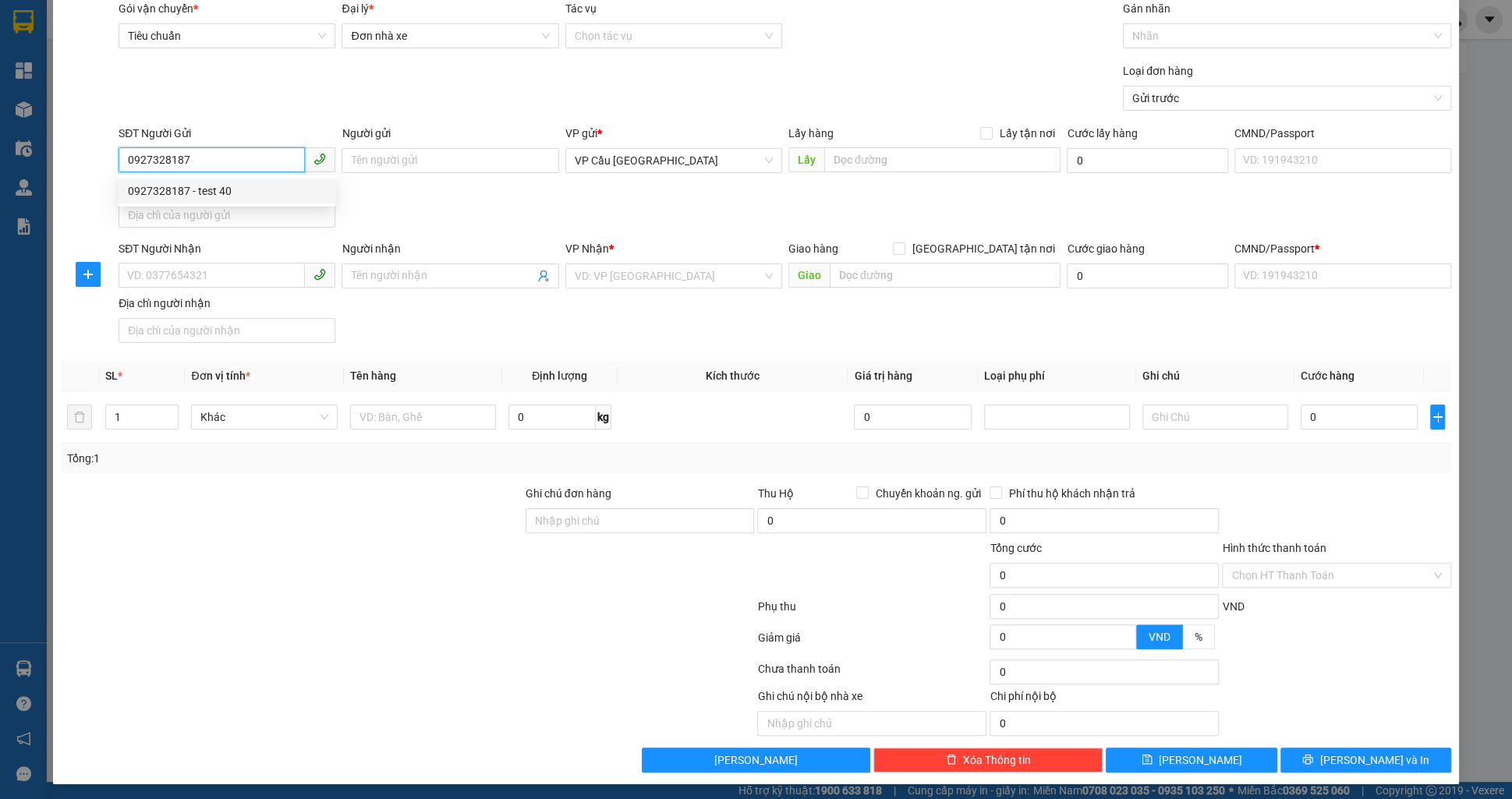
type input "123456789123"
type input "100.000"
type input "5.000.000"
type input "75.000"
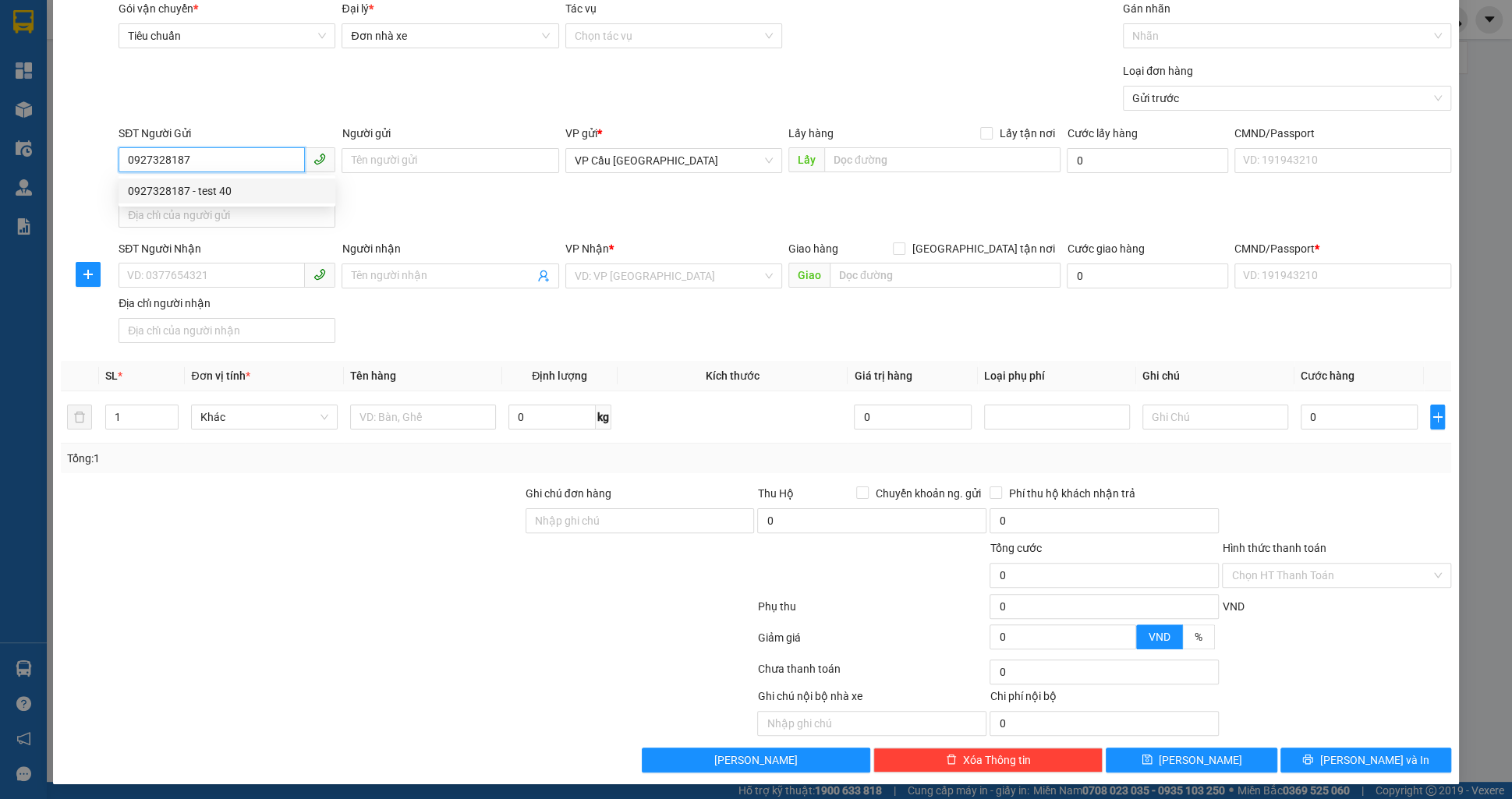
type input "30.000"
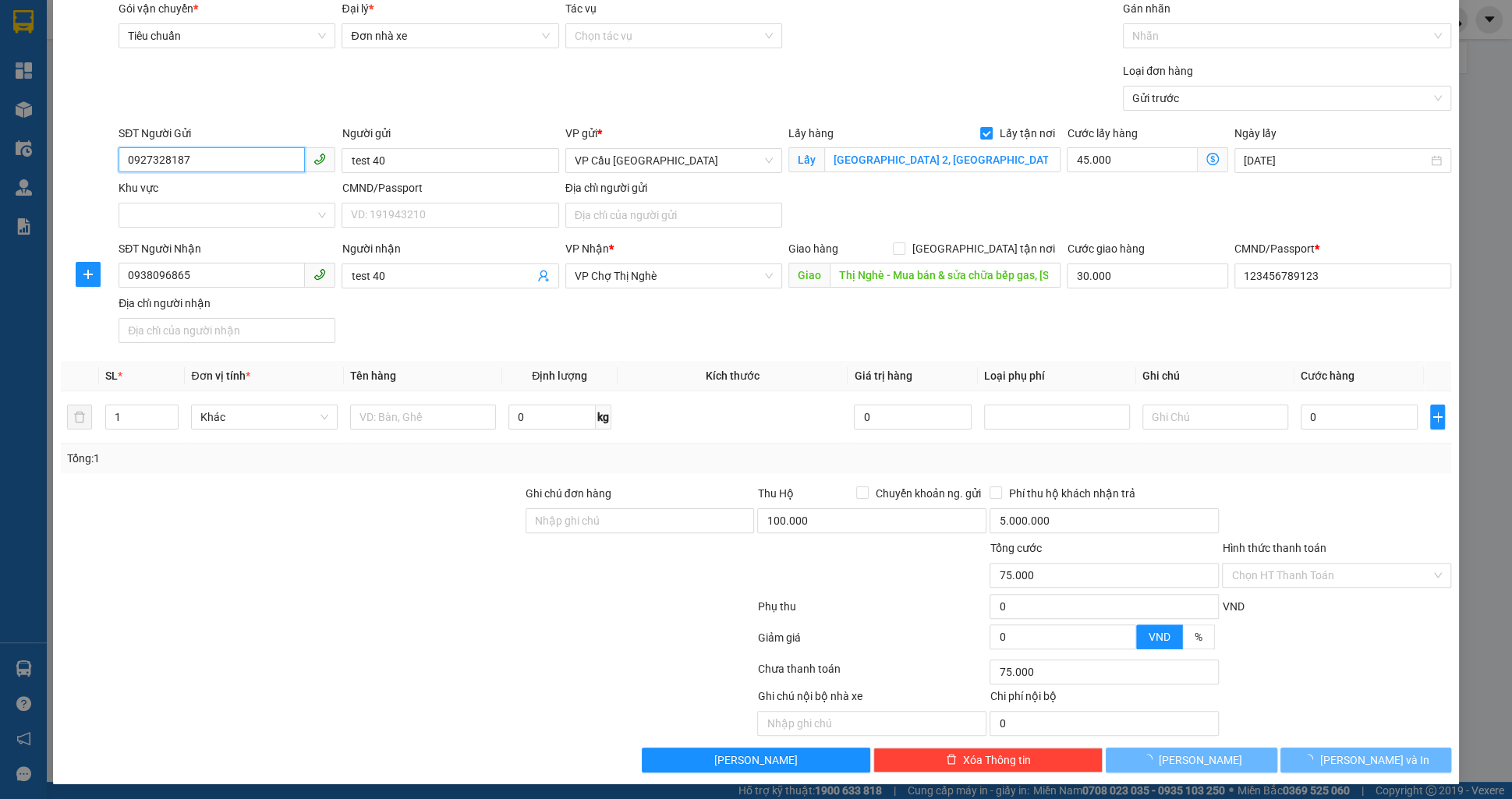
type input "100.000"
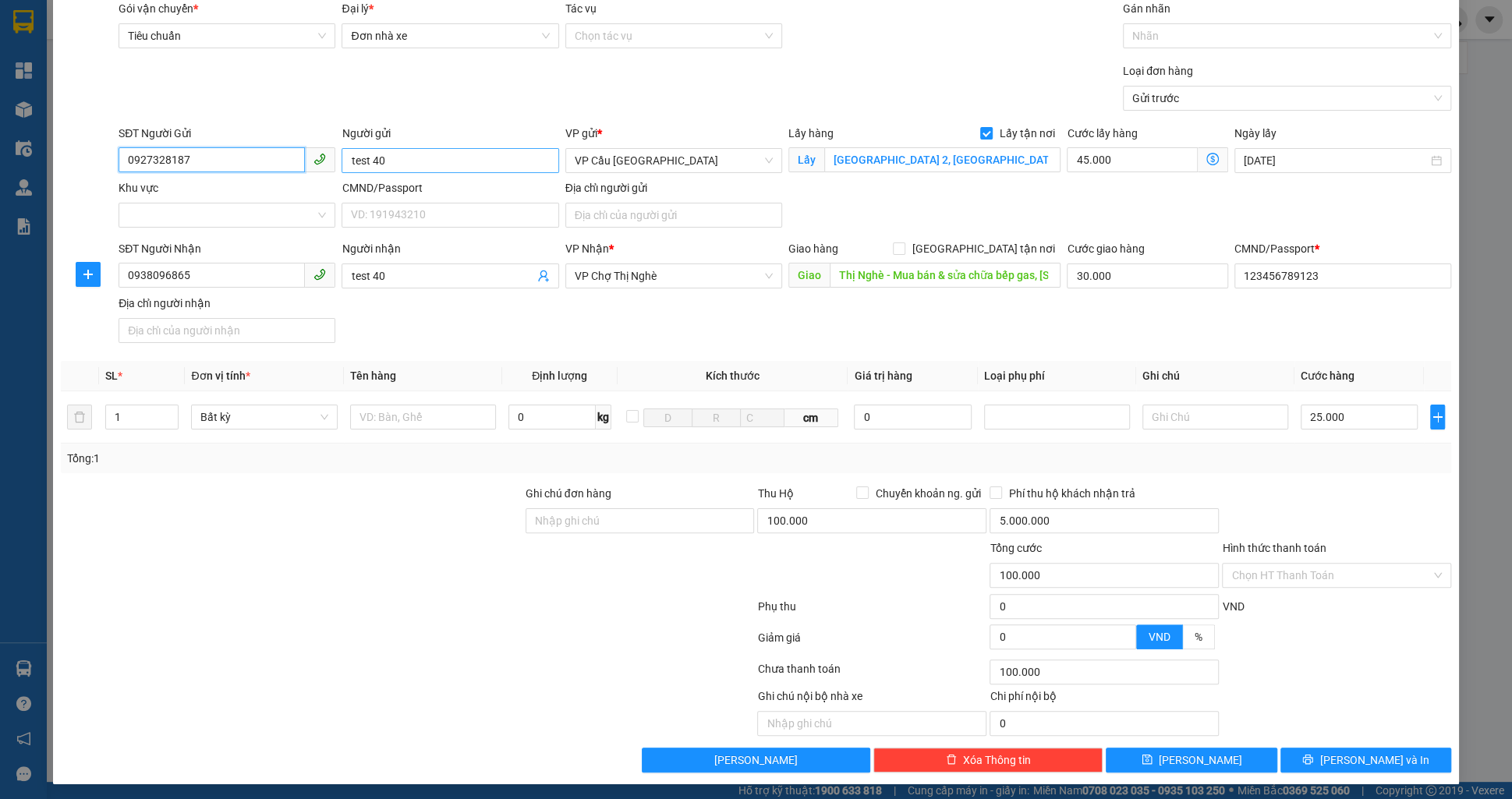
type input "0927328187"
click at [412, 162] on input "test 40" at bounding box center [450, 160] width 217 height 25
type input "test 41"
click at [987, 144] on div "Lấy hàng Lấy tận nơi" at bounding box center [925, 137] width 273 height 24
click at [986, 136] on input "Lấy tận nơi" at bounding box center [986, 133] width 11 height 11
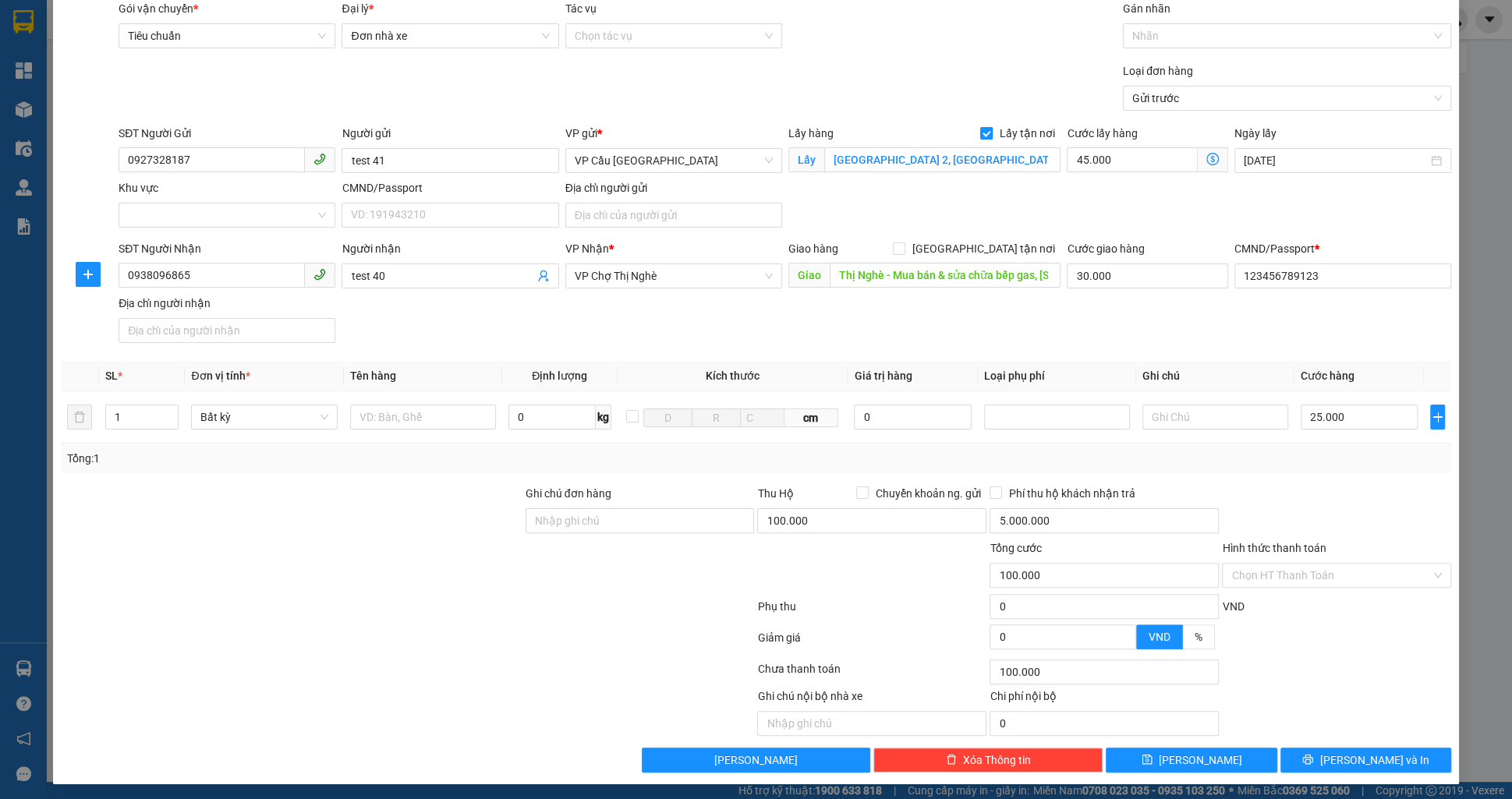
checkbox input "false"
click at [1009, 247] on span "[GEOGRAPHIC_DATA] tận nơi" at bounding box center [982, 248] width 155 height 17
click at [904, 247] on input "[GEOGRAPHIC_DATA] tận nơi" at bounding box center [898, 248] width 11 height 11
checkbox input "true"
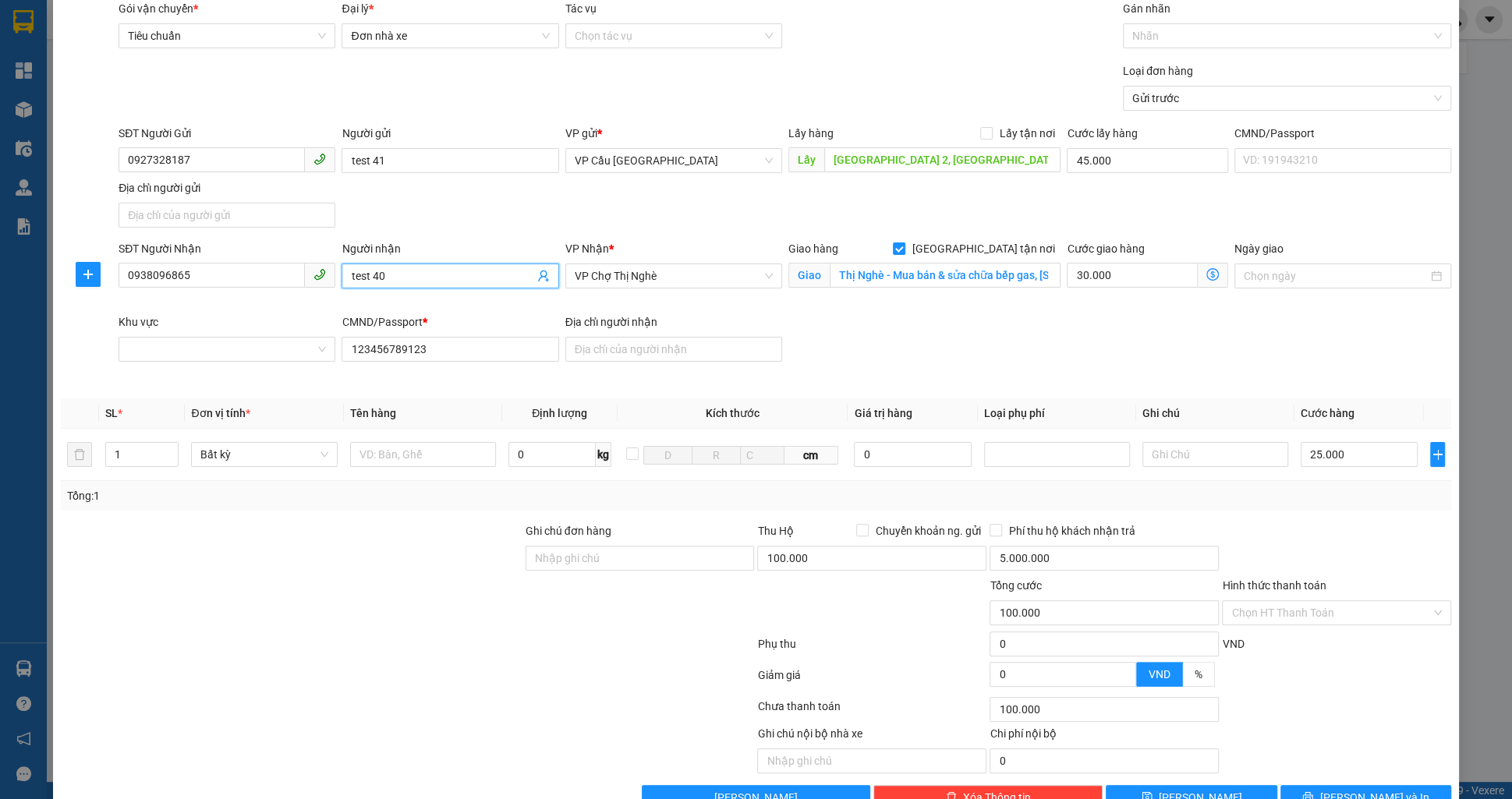
click at [472, 280] on input "test 40" at bounding box center [442, 276] width 182 height 17
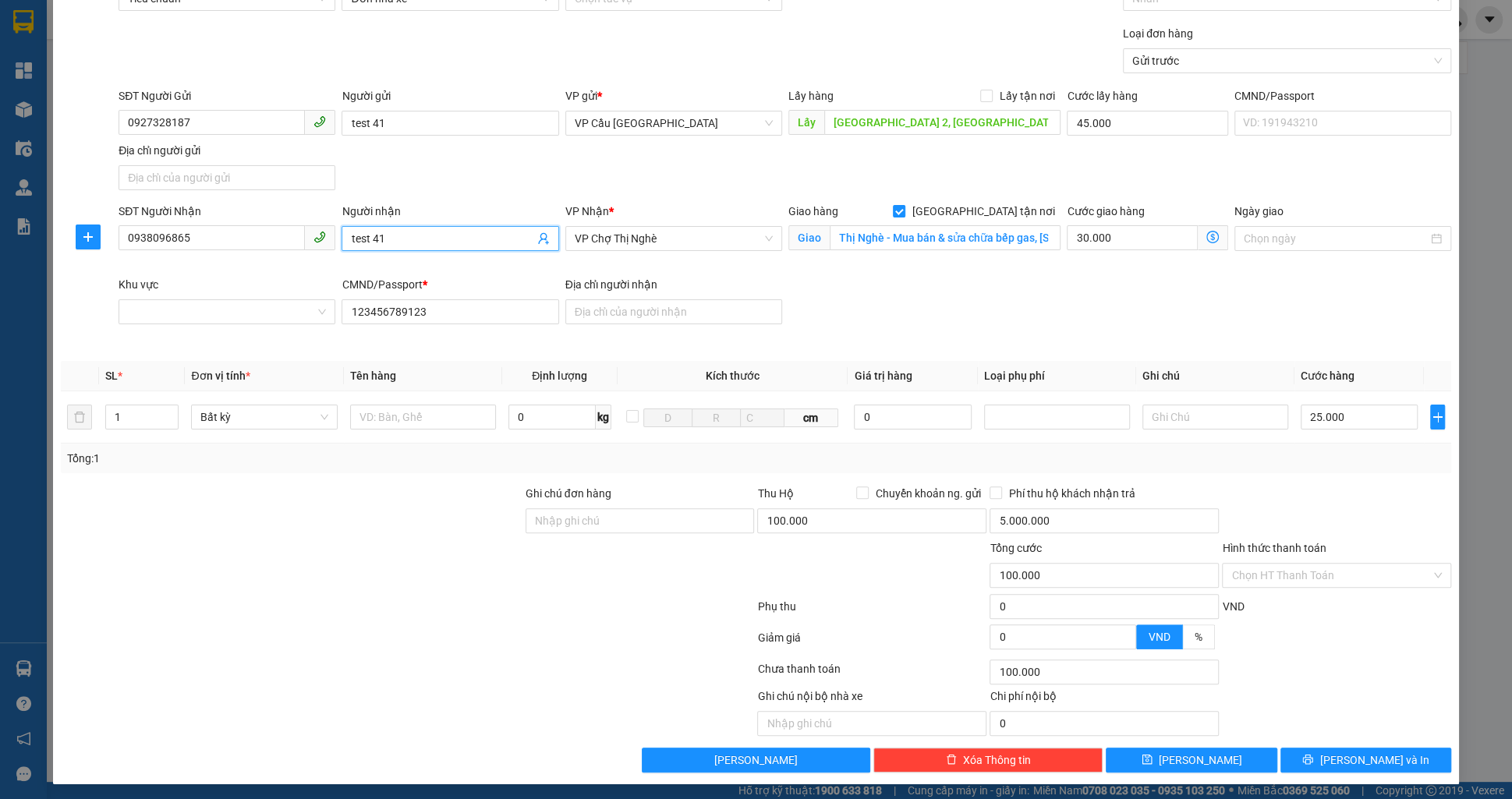
type input "test 41"
click at [988, 516] on div "Phí thu hộ khách nhận trả 5.000.000" at bounding box center [1104, 512] width 233 height 55
click at [988, 517] on div "Phí thu hộ khách nhận trả 5.000.000" at bounding box center [1104, 512] width 233 height 55
click at [1012, 518] on input "5.000.000" at bounding box center [1104, 520] width 229 height 25
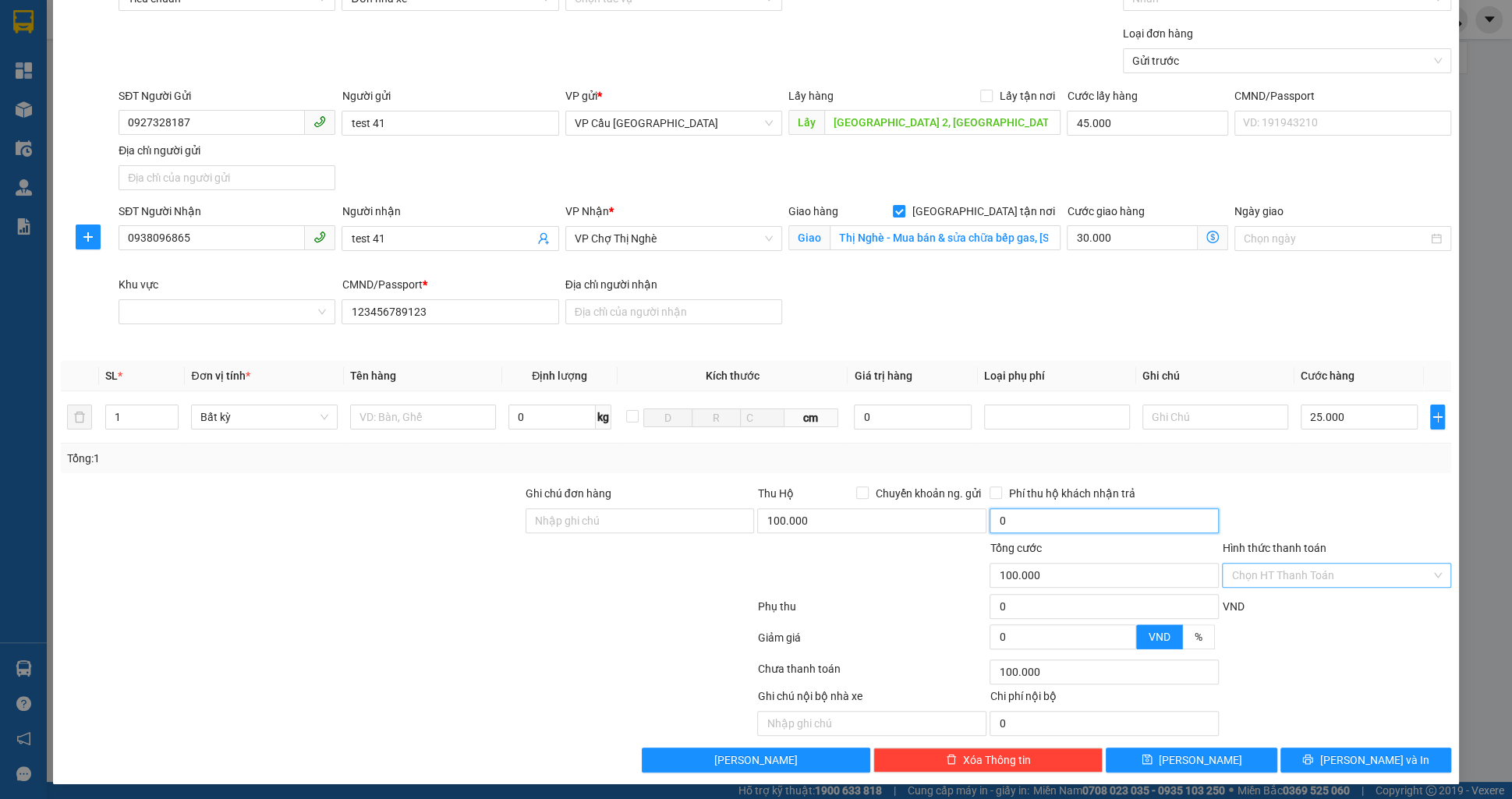
type input "0"
click at [1349, 568] on input "Hình thức thanh toán" at bounding box center [1331, 575] width 200 height 24
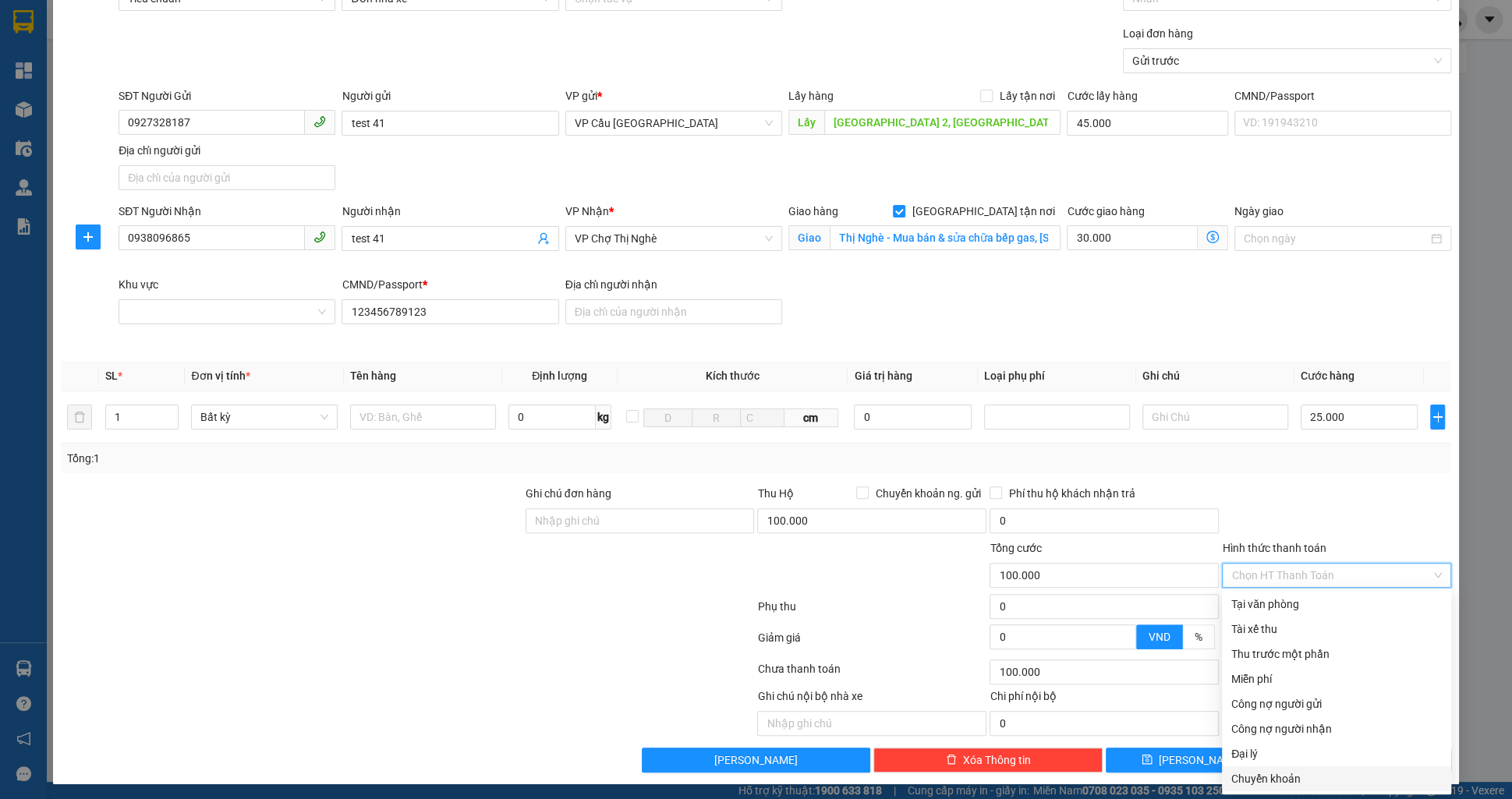
click at [1262, 780] on div "Chuyển khoản" at bounding box center [1337, 779] width 211 height 17
type input "0"
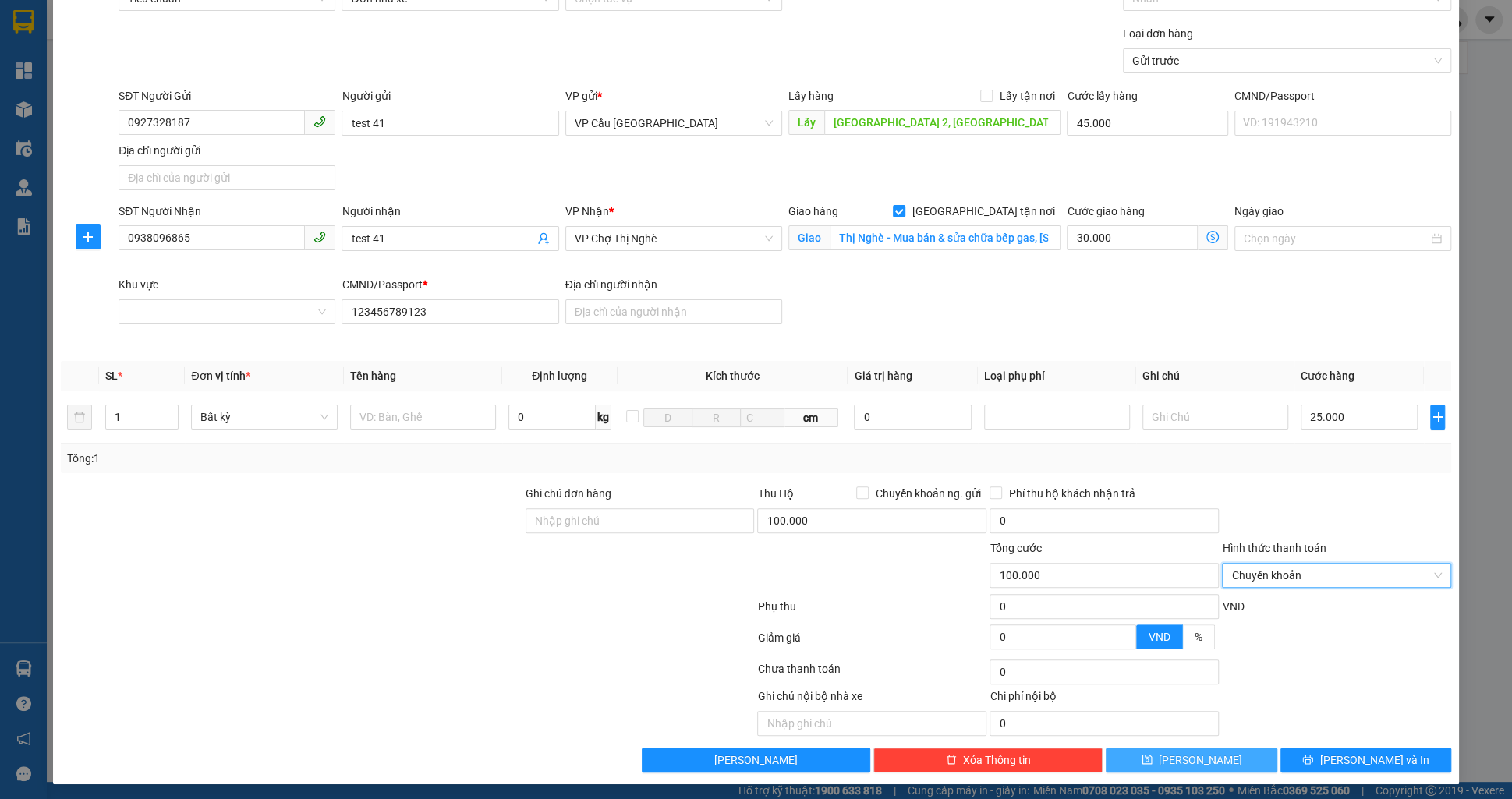
click at [1147, 754] on button "[PERSON_NAME]" at bounding box center [1191, 760] width 170 height 25
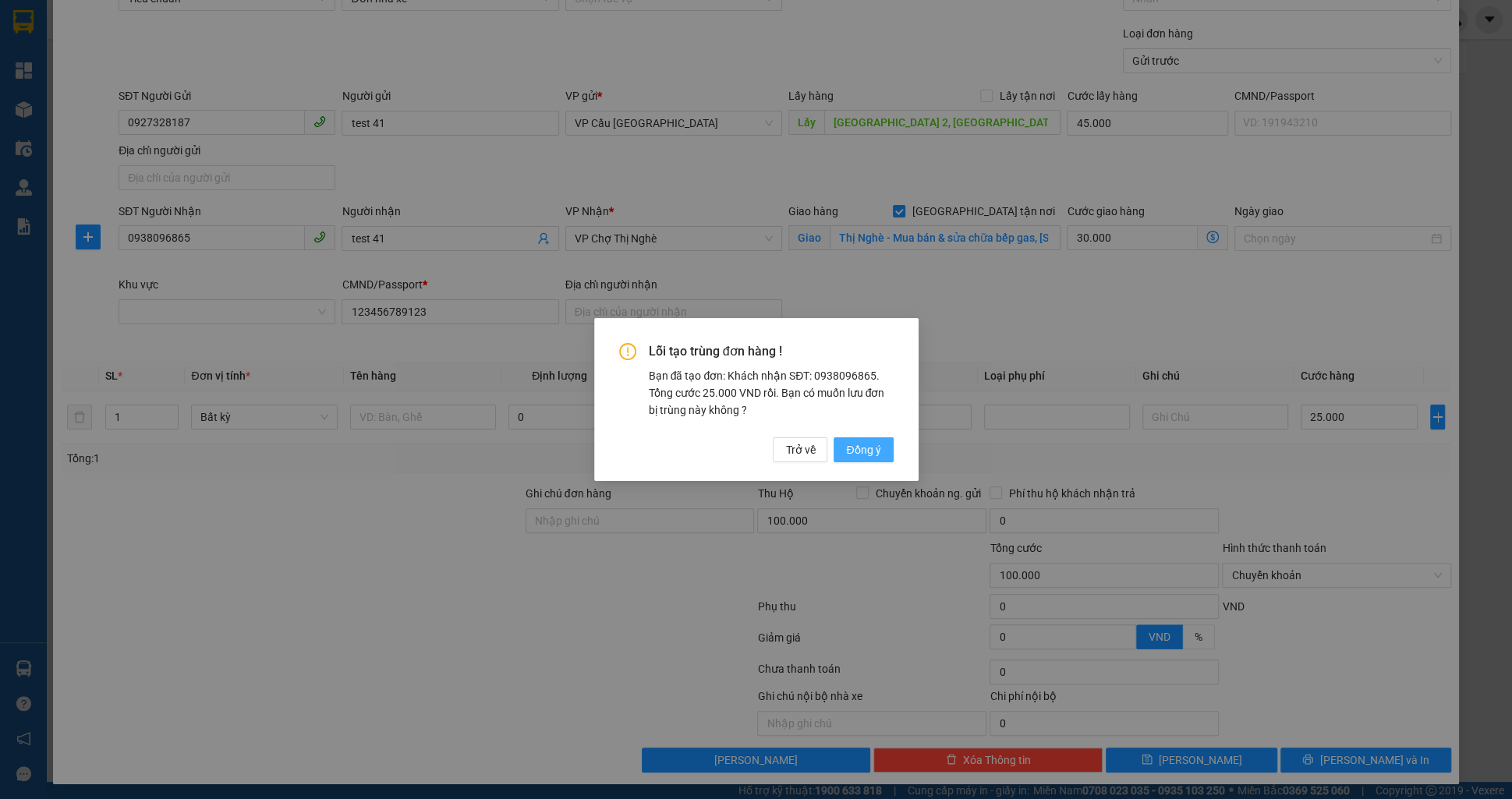
click at [839, 461] on button "Đồng ý" at bounding box center [863, 449] width 60 height 25
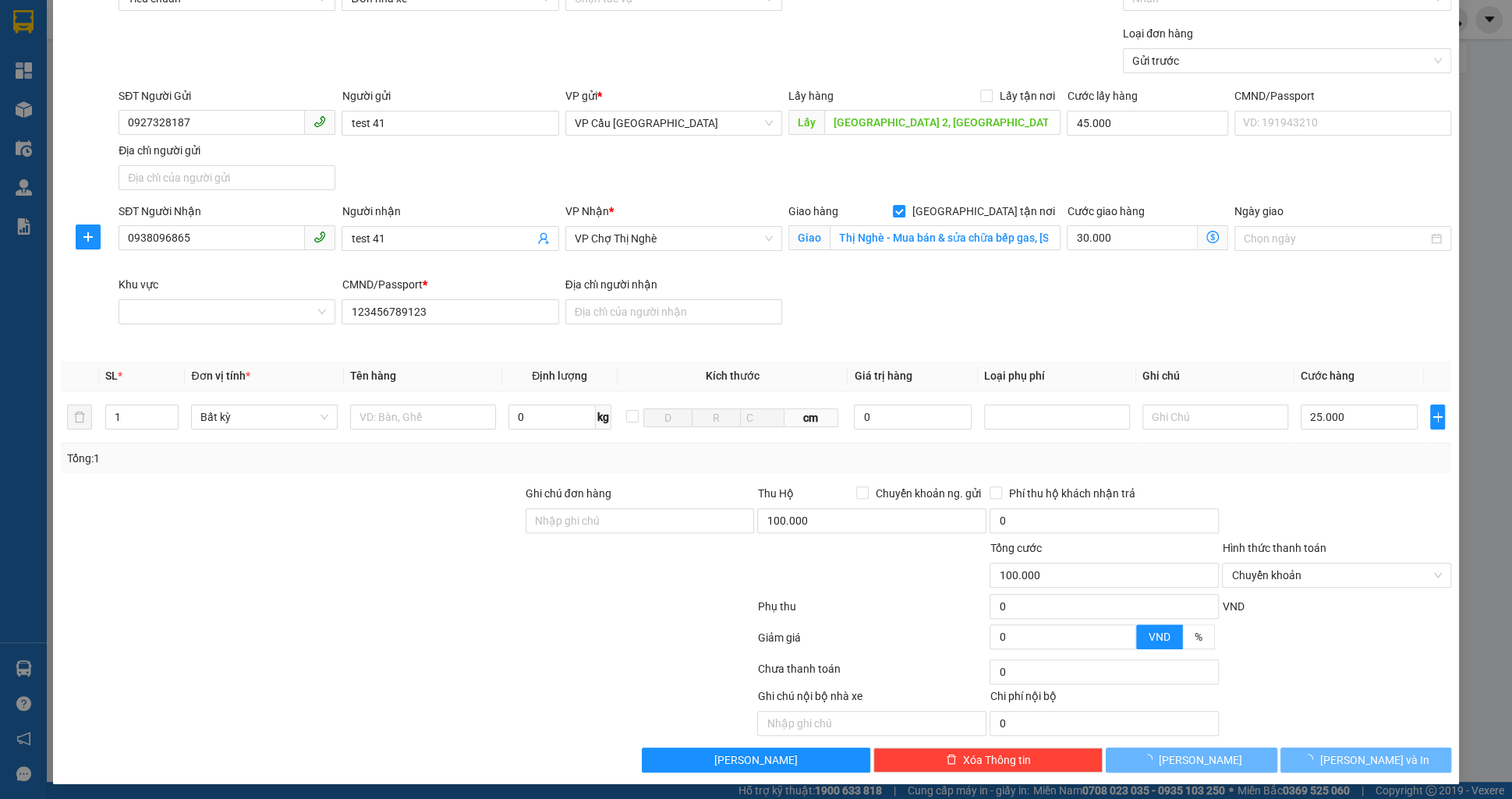
checkbox input "false"
type input "0"
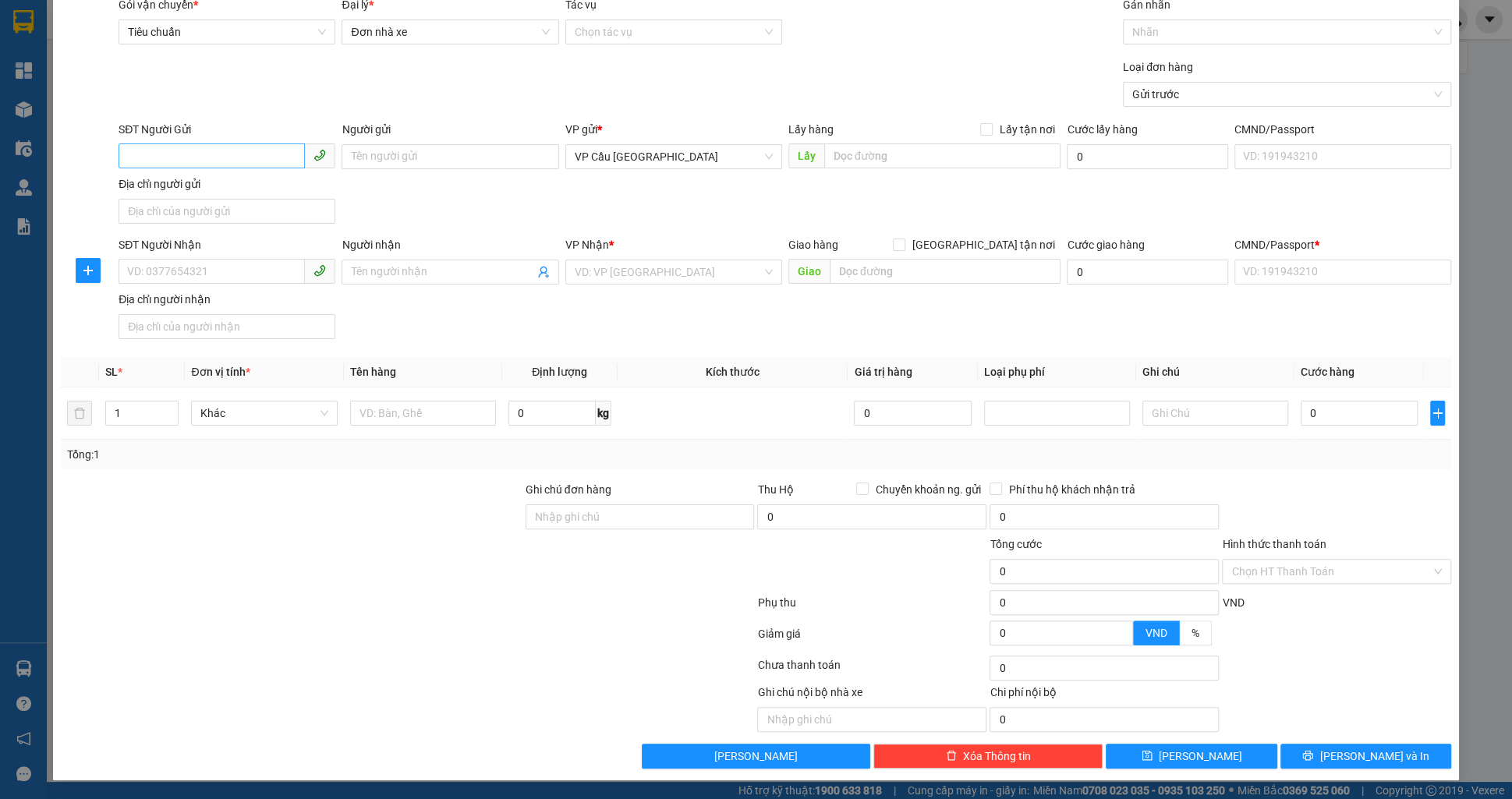
scroll to position [56, 0]
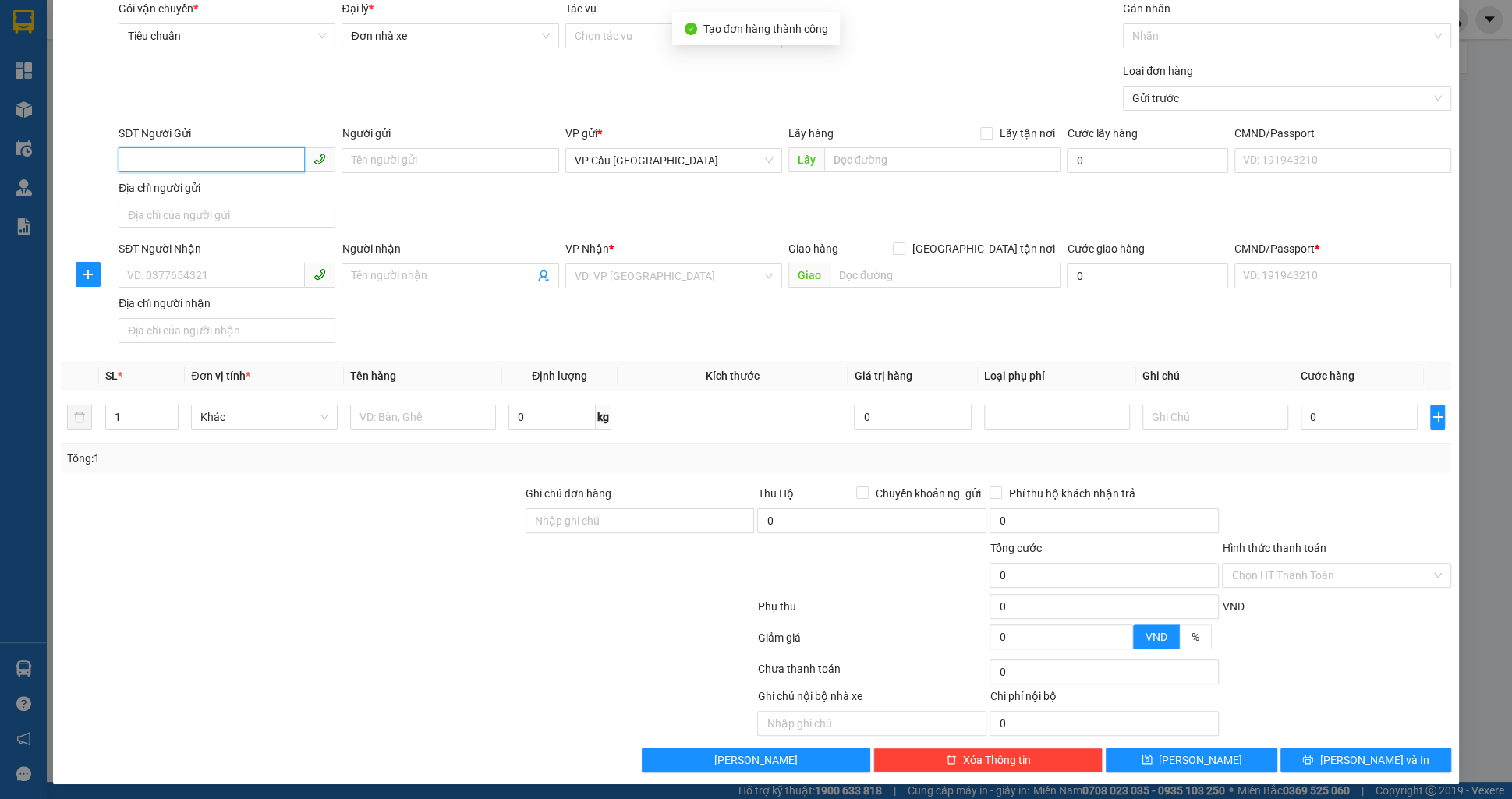
click at [189, 161] on input "SĐT Người Gửi" at bounding box center [211, 159] width 186 height 25
paste input "0927328187"
type input "0927328187"
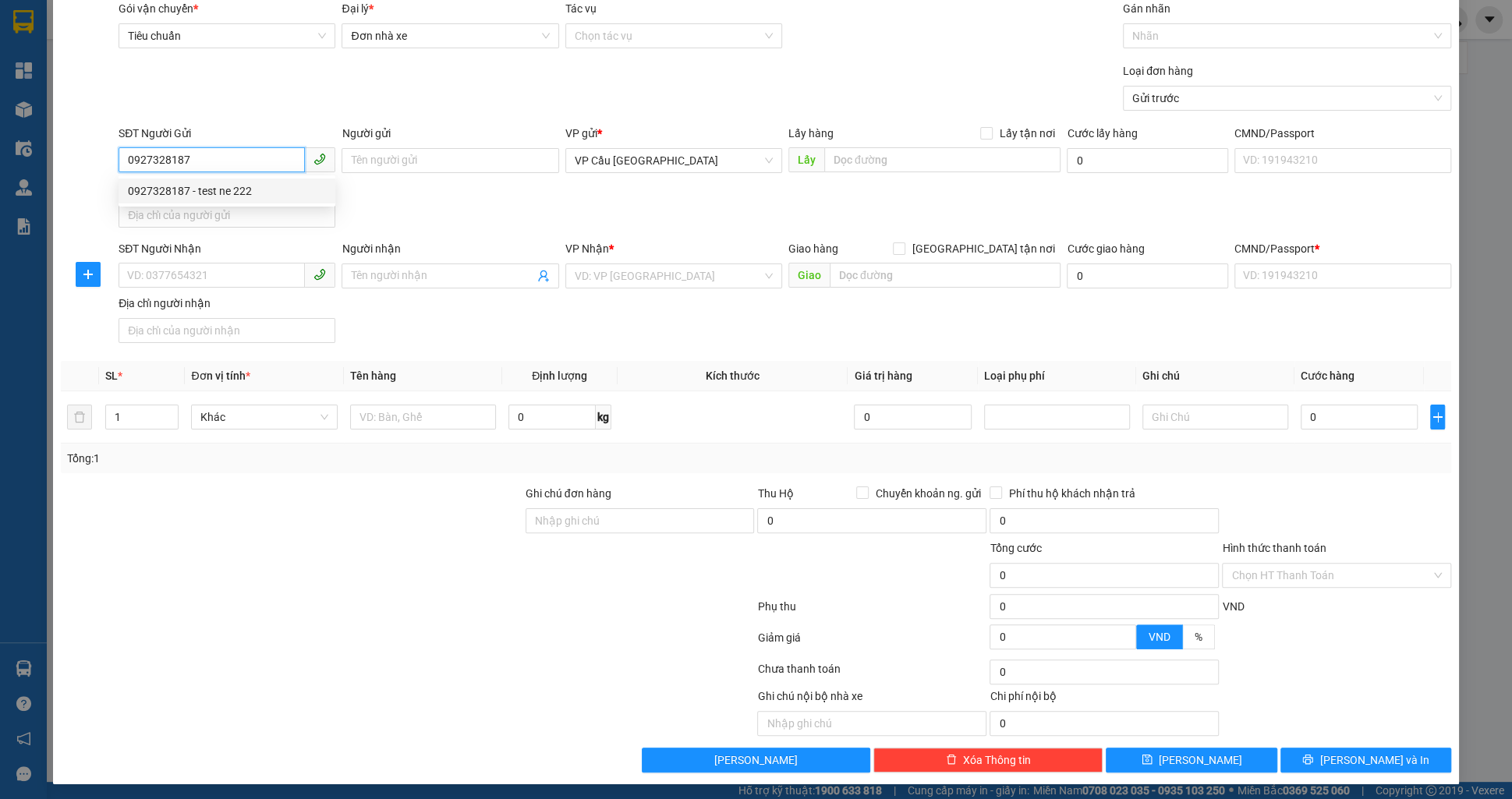
click at [285, 188] on div "0927328187 - test ne 222" at bounding box center [227, 191] width 198 height 17
type input "test ne 222"
type input "[GEOGRAPHIC_DATA] 2, [GEOGRAPHIC_DATA], [GEOGRAPHIC_DATA], [GEOGRAPHIC_DATA]"
type input "0938096865"
type input "test ne"
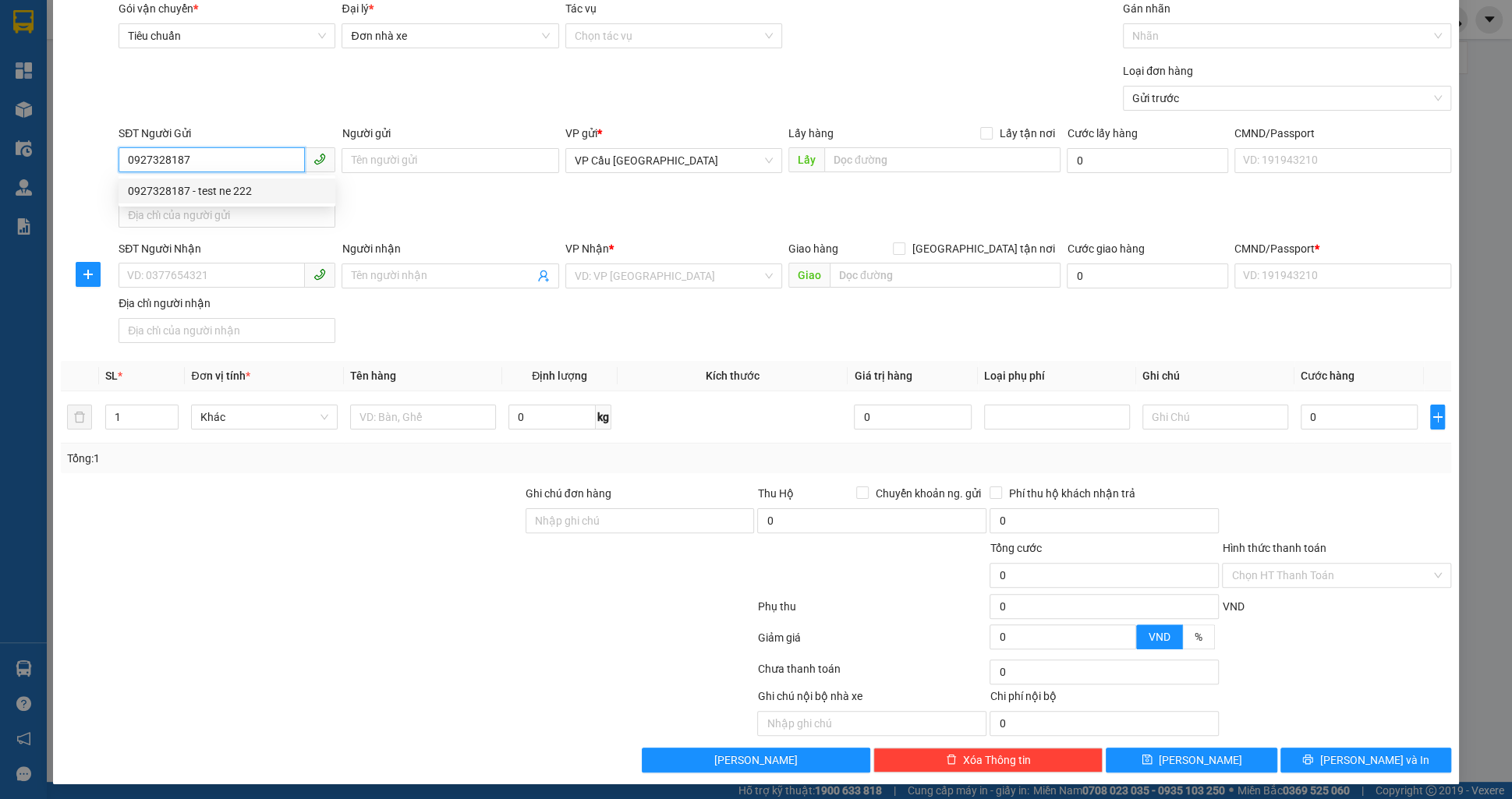
checkbox input "true"
type input "Thị Nghè - Mua bán & sửa chữa bếp gas, [STREET_ADDRESS][PERSON_NAME]"
type input "123456789123"
type input "100.000"
type input "75.000"
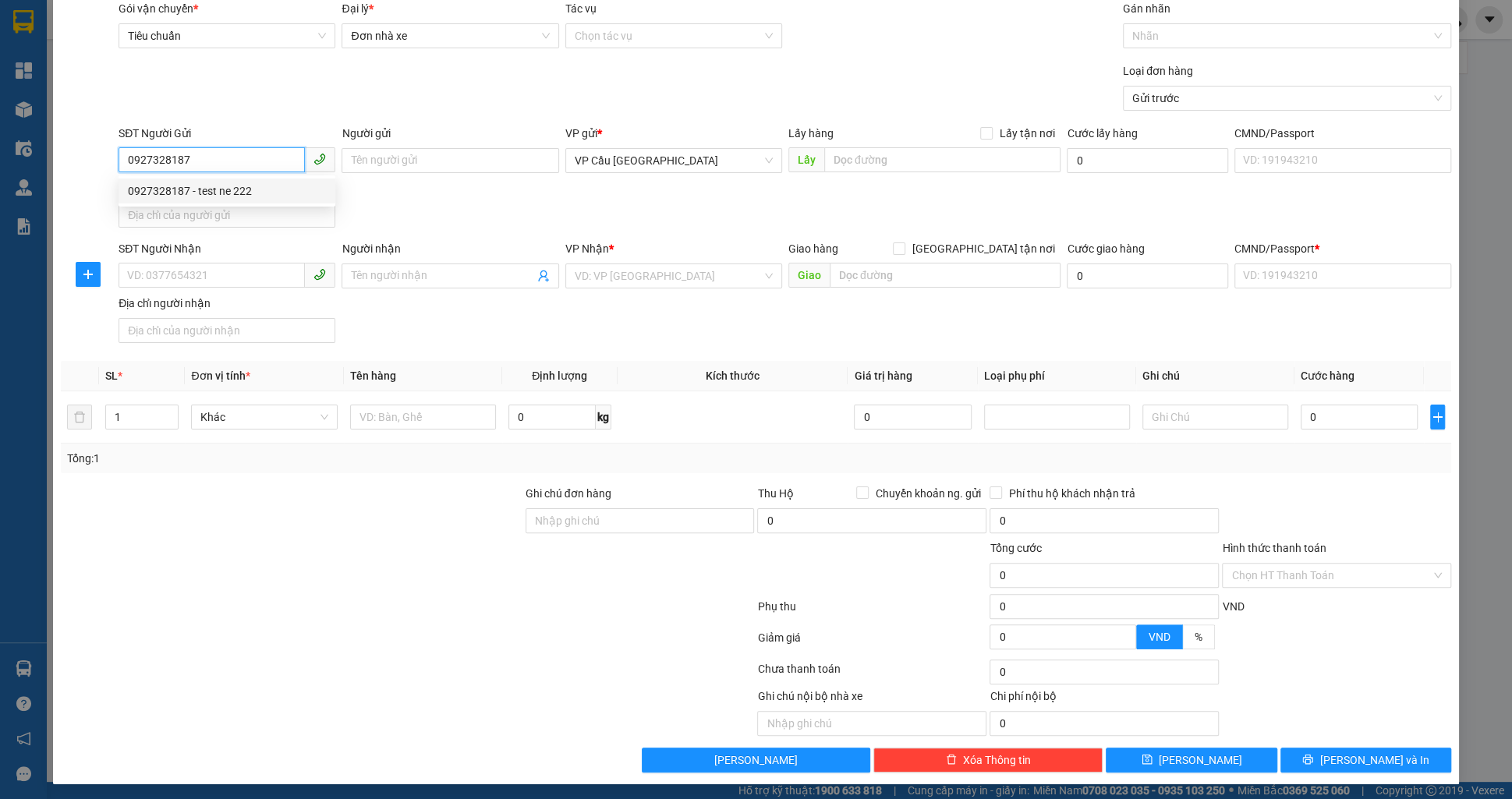
type input "75.000"
type input "45.000"
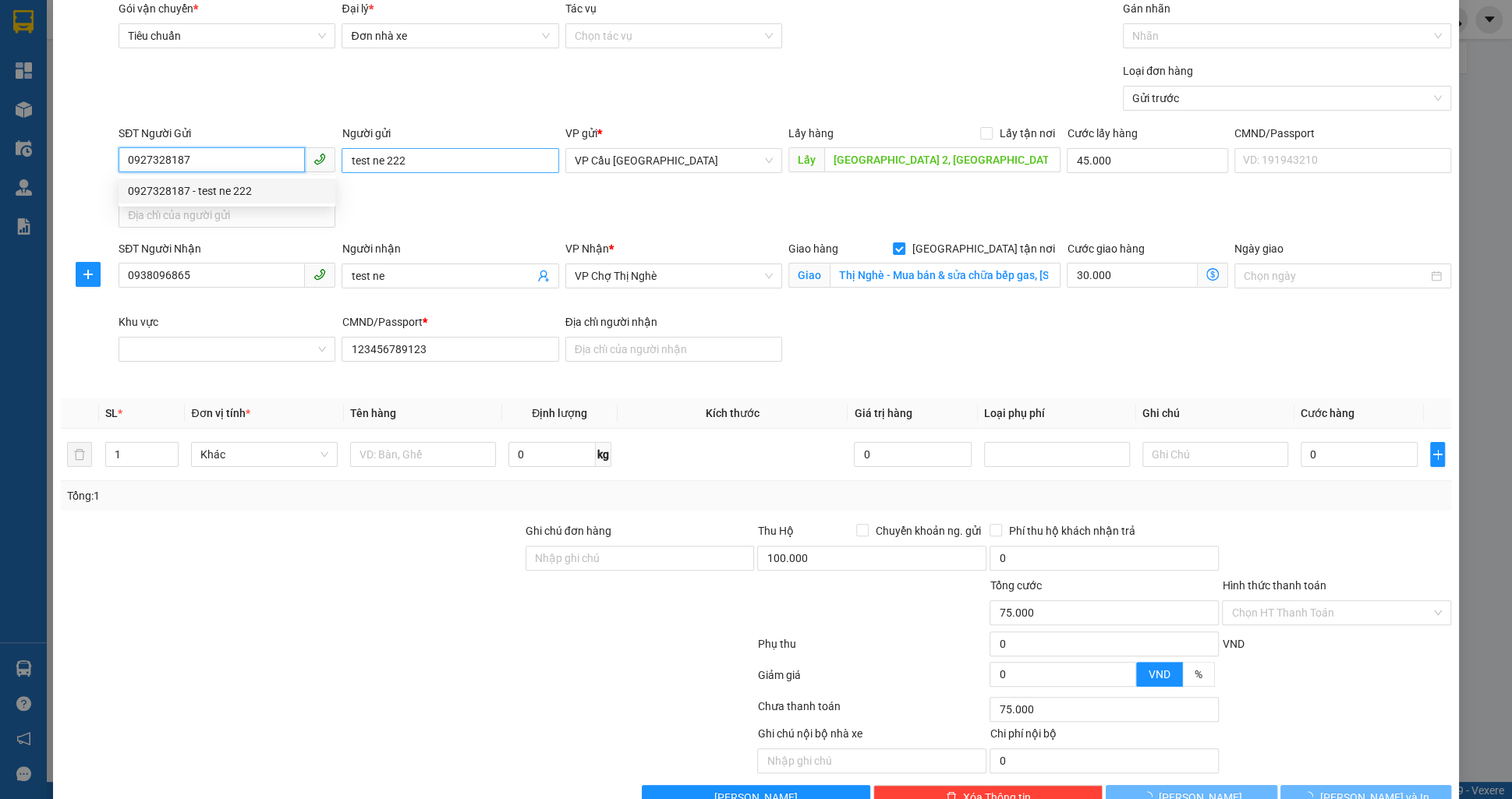
type input "0927328187"
type input "100.000"
click at [447, 171] on input "test ne 222" at bounding box center [450, 160] width 217 height 25
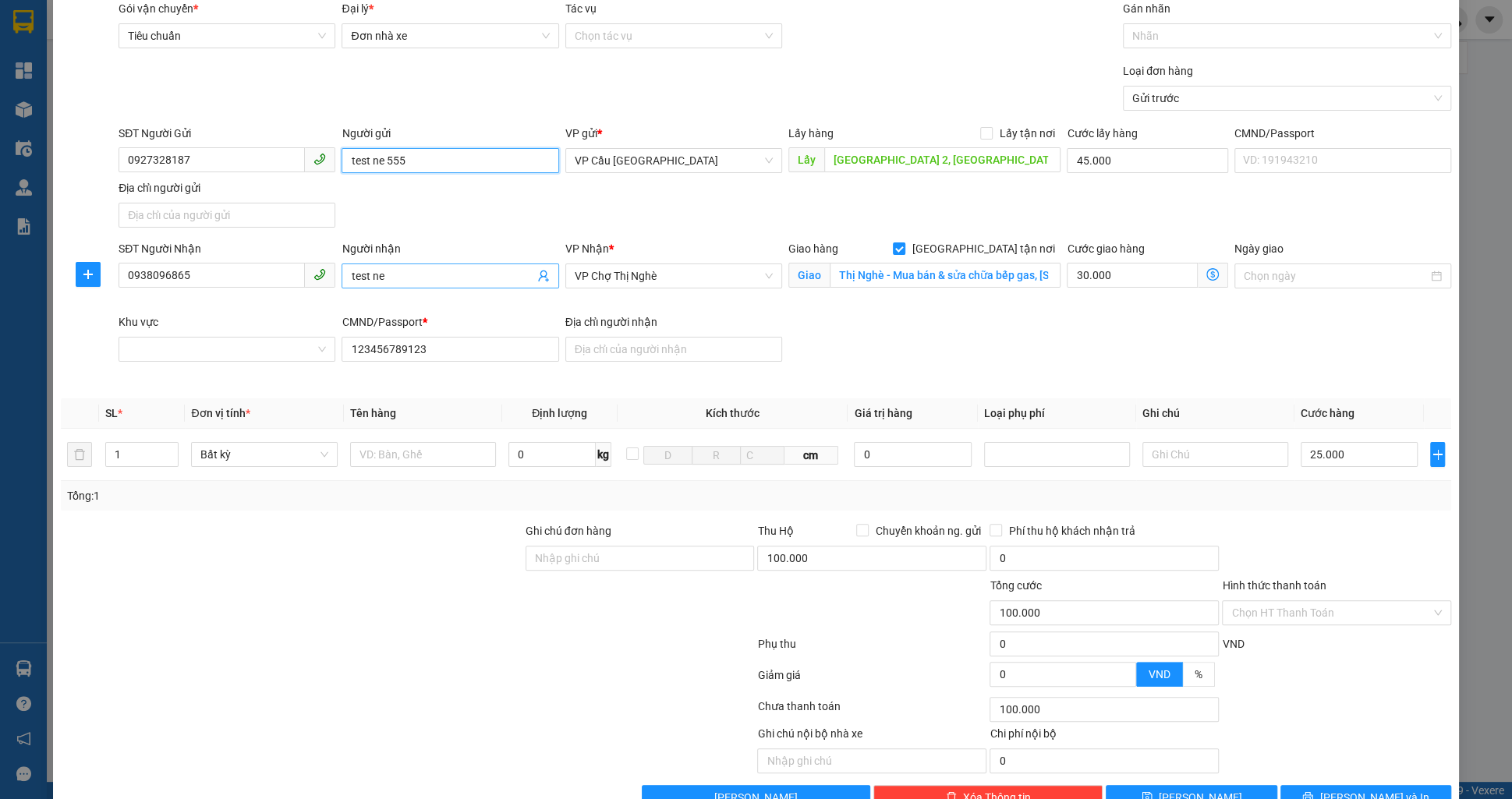
type input "test ne 555"
click at [444, 275] on input "test ne" at bounding box center [442, 276] width 182 height 17
type input "test ne 555"
click at [1045, 136] on span "Lấy tận nơi" at bounding box center [1026, 133] width 68 height 17
click at [992, 136] on input "Lấy tận nơi" at bounding box center [986, 133] width 11 height 11
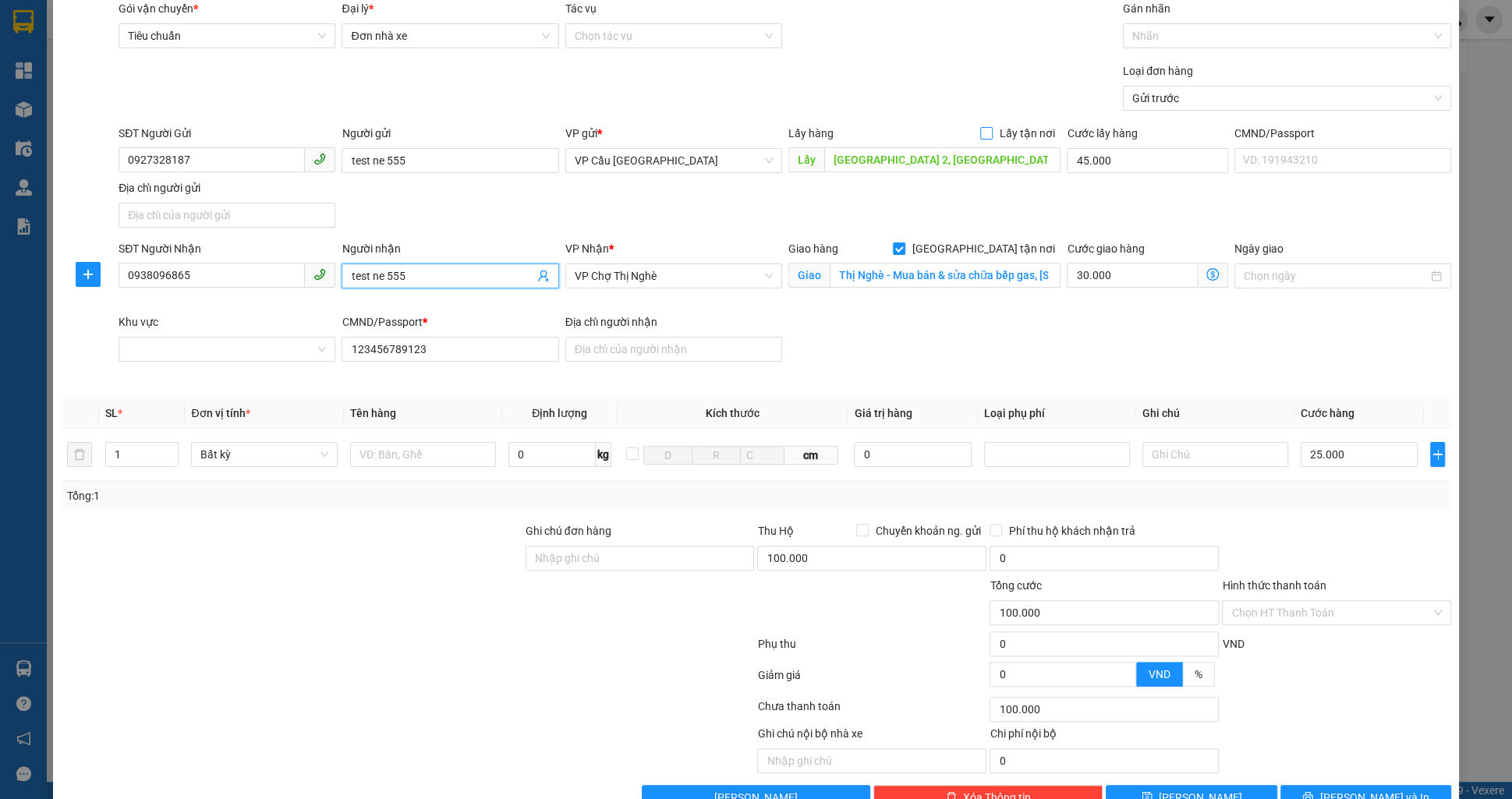
checkbox input "true"
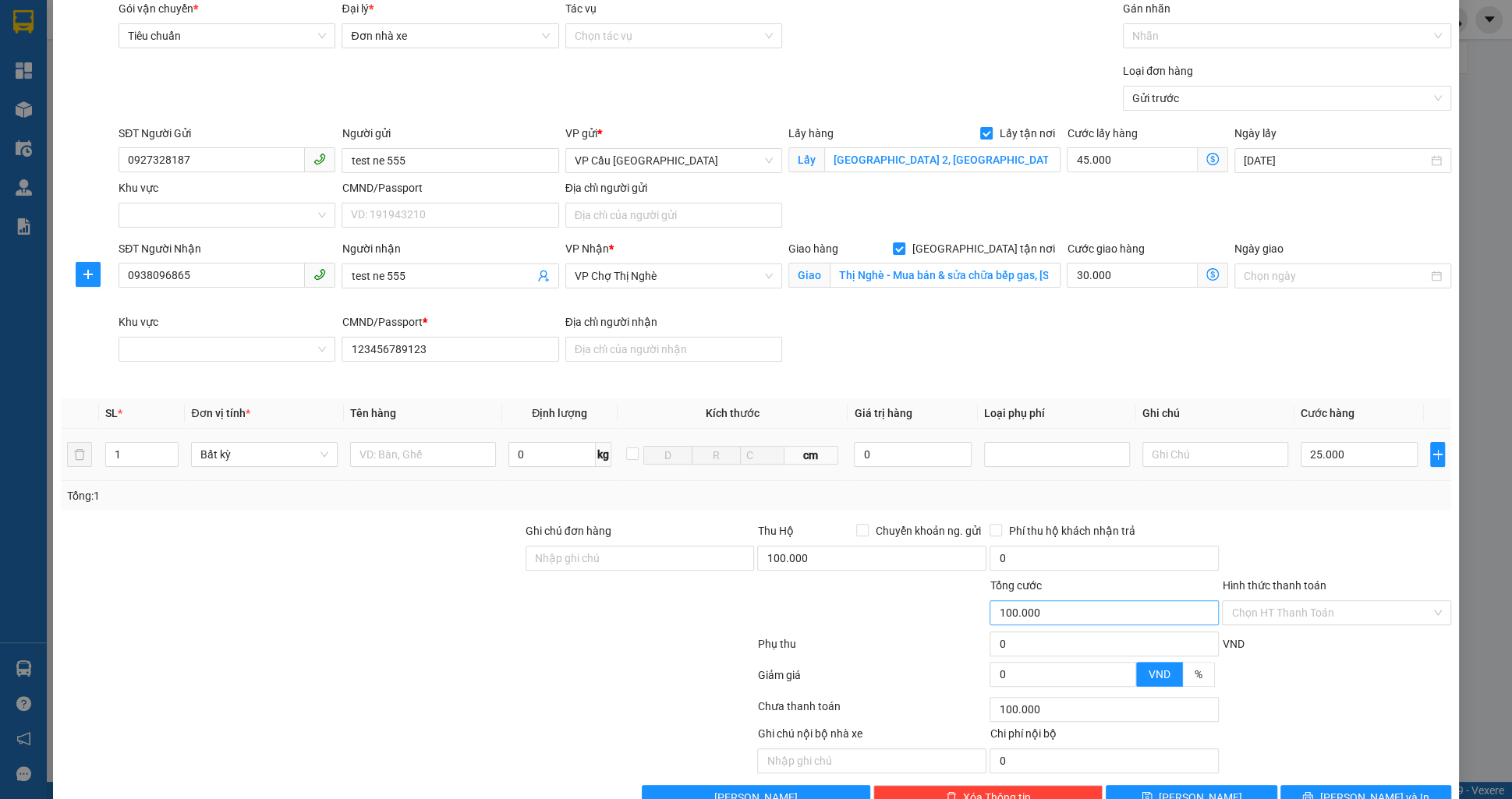
scroll to position [94, 0]
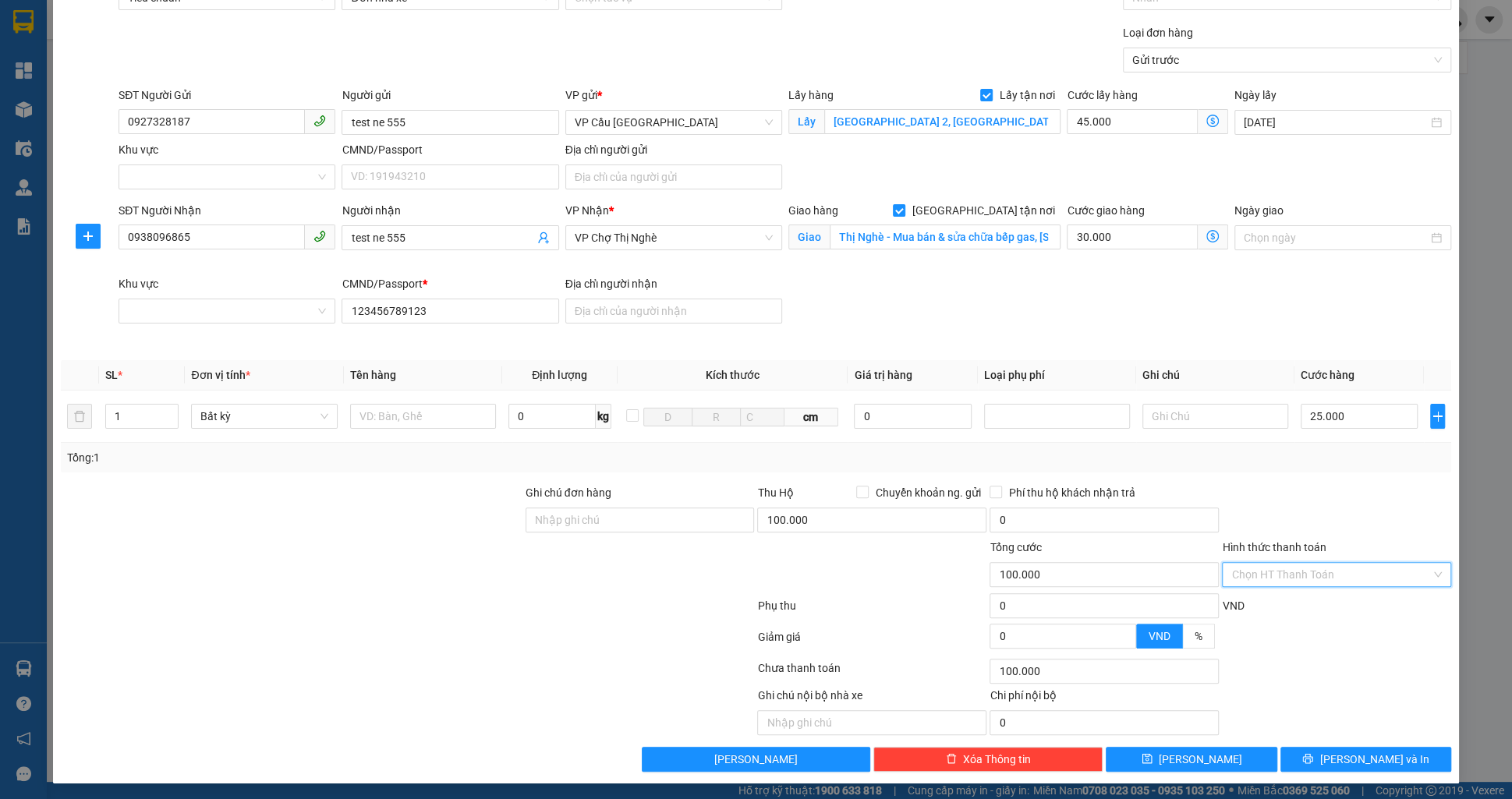
click at [1279, 568] on input "Hình thức thanh toán" at bounding box center [1331, 575] width 200 height 24
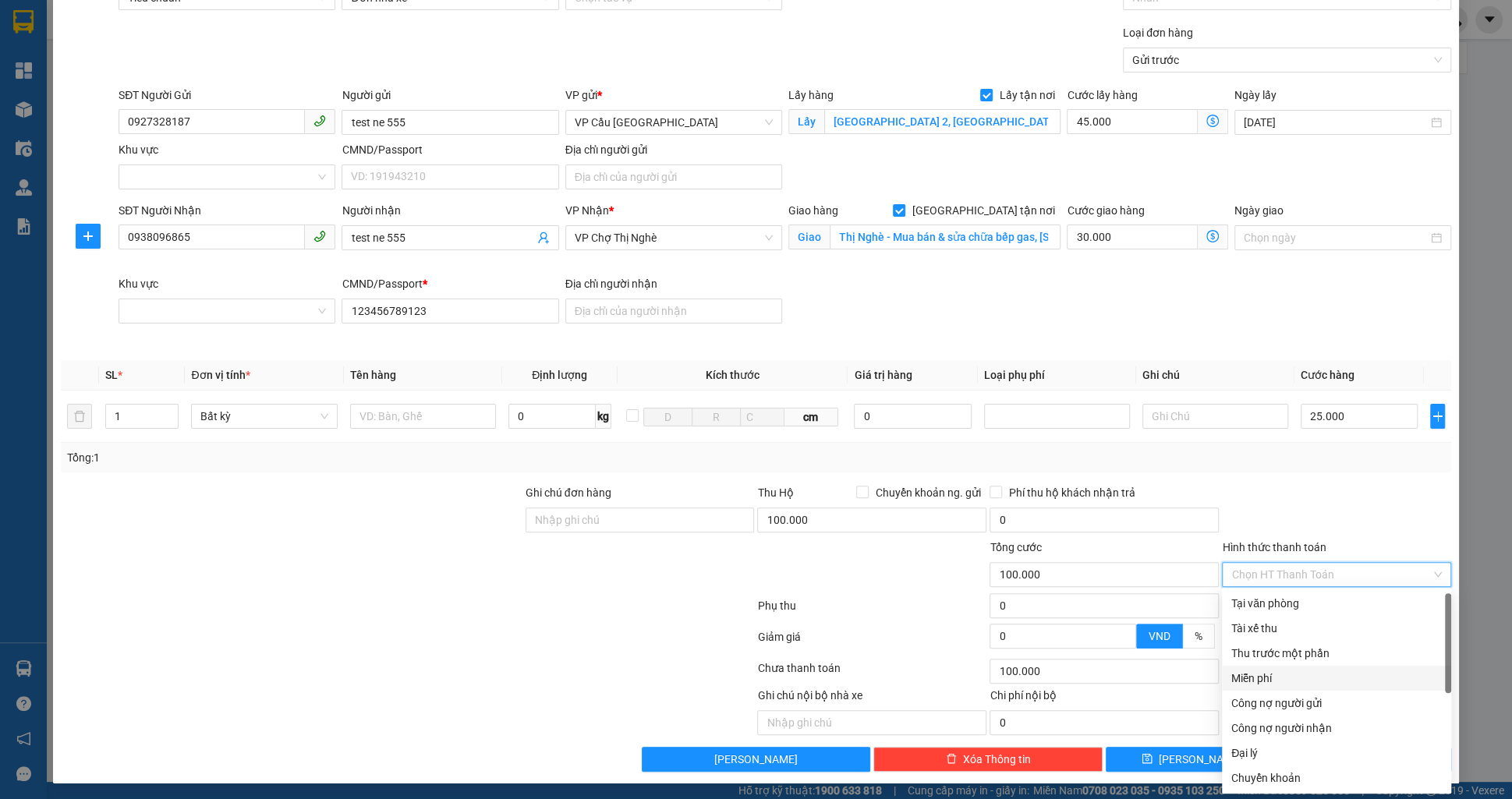
scroll to position [1, 0]
click at [1273, 670] on div "Miễn phí" at bounding box center [1337, 677] width 211 height 17
type input "0"
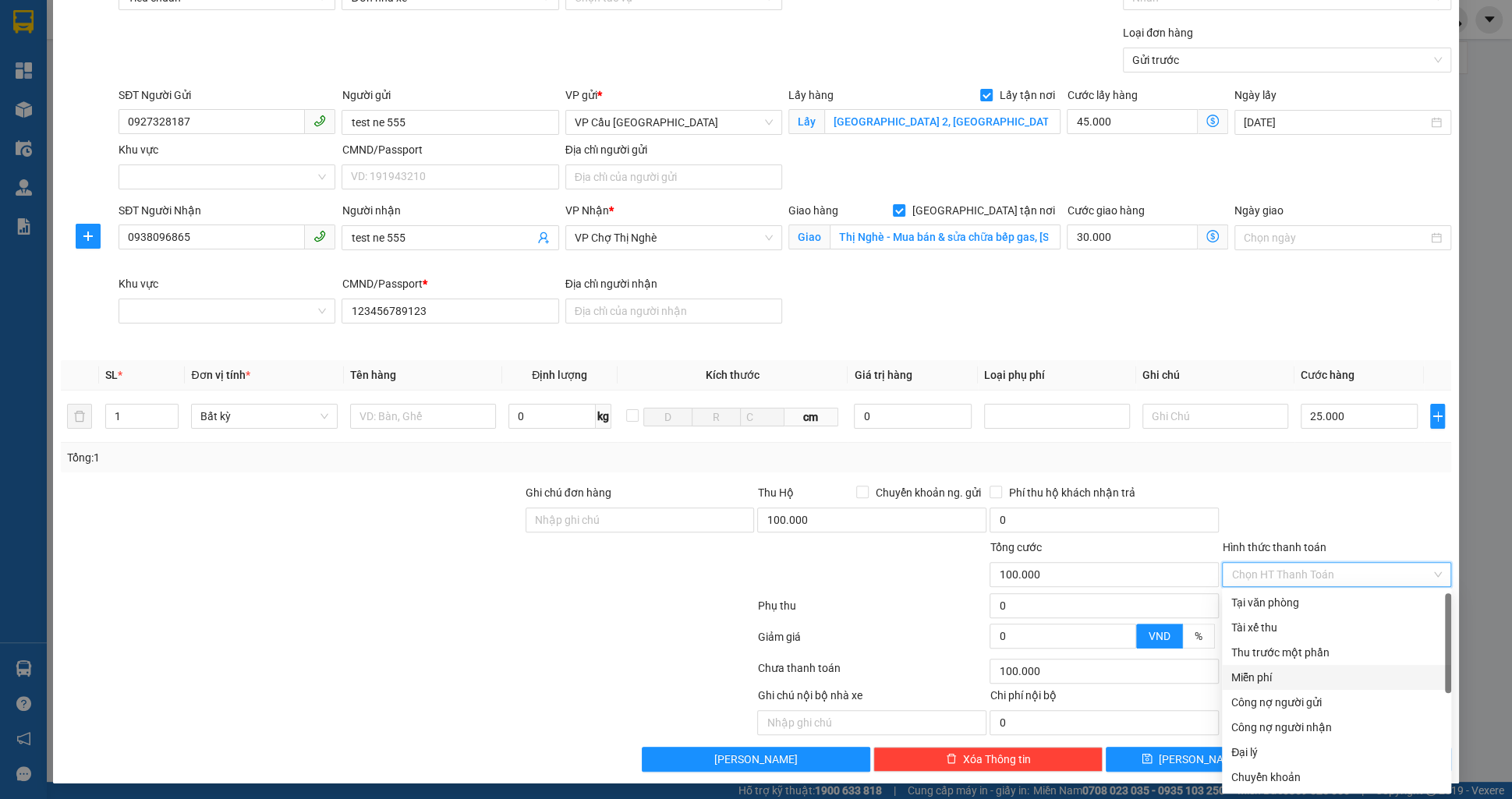
type input "0"
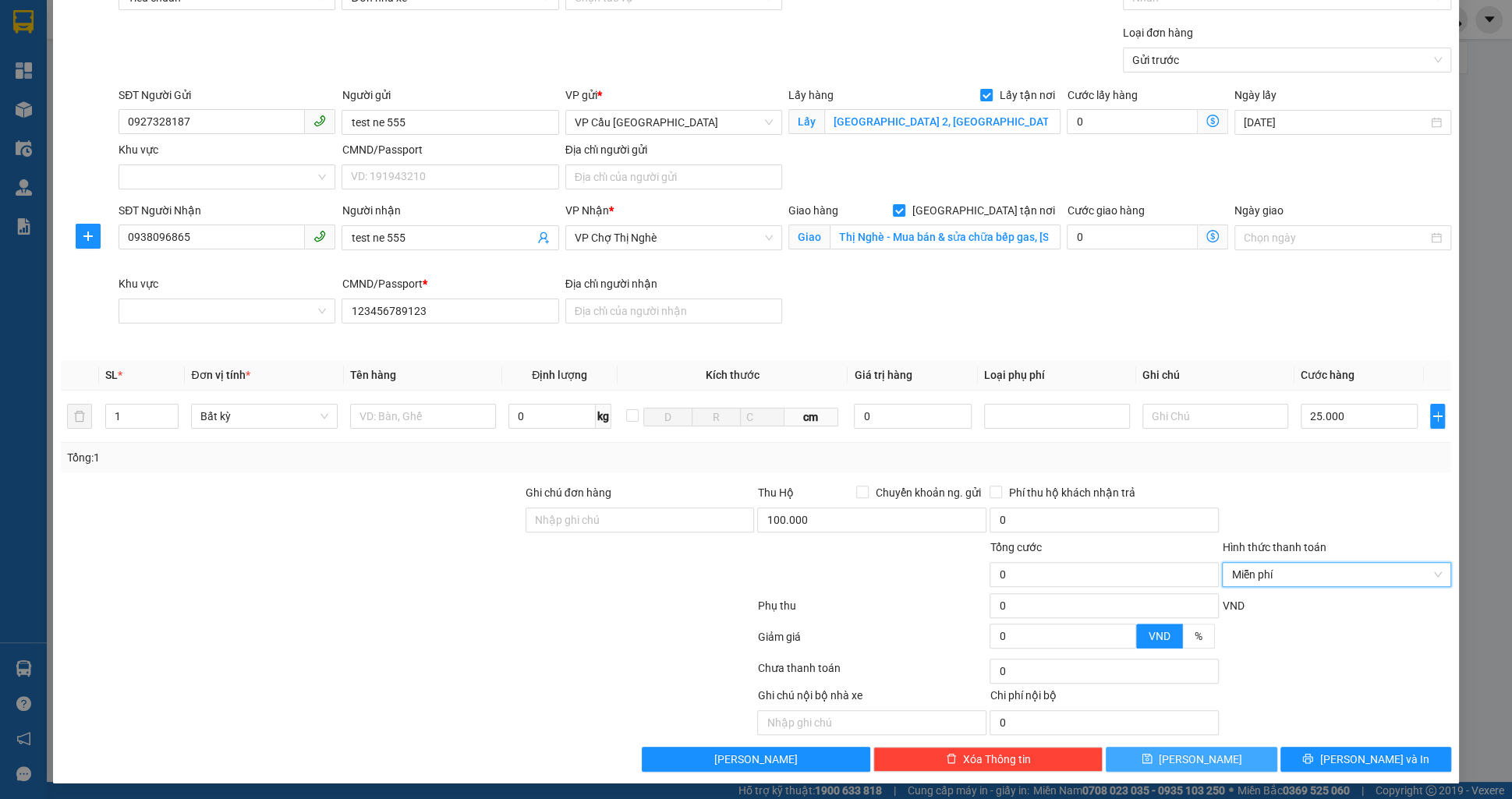
click at [1169, 765] on button "Lưu" at bounding box center [1191, 759] width 170 height 25
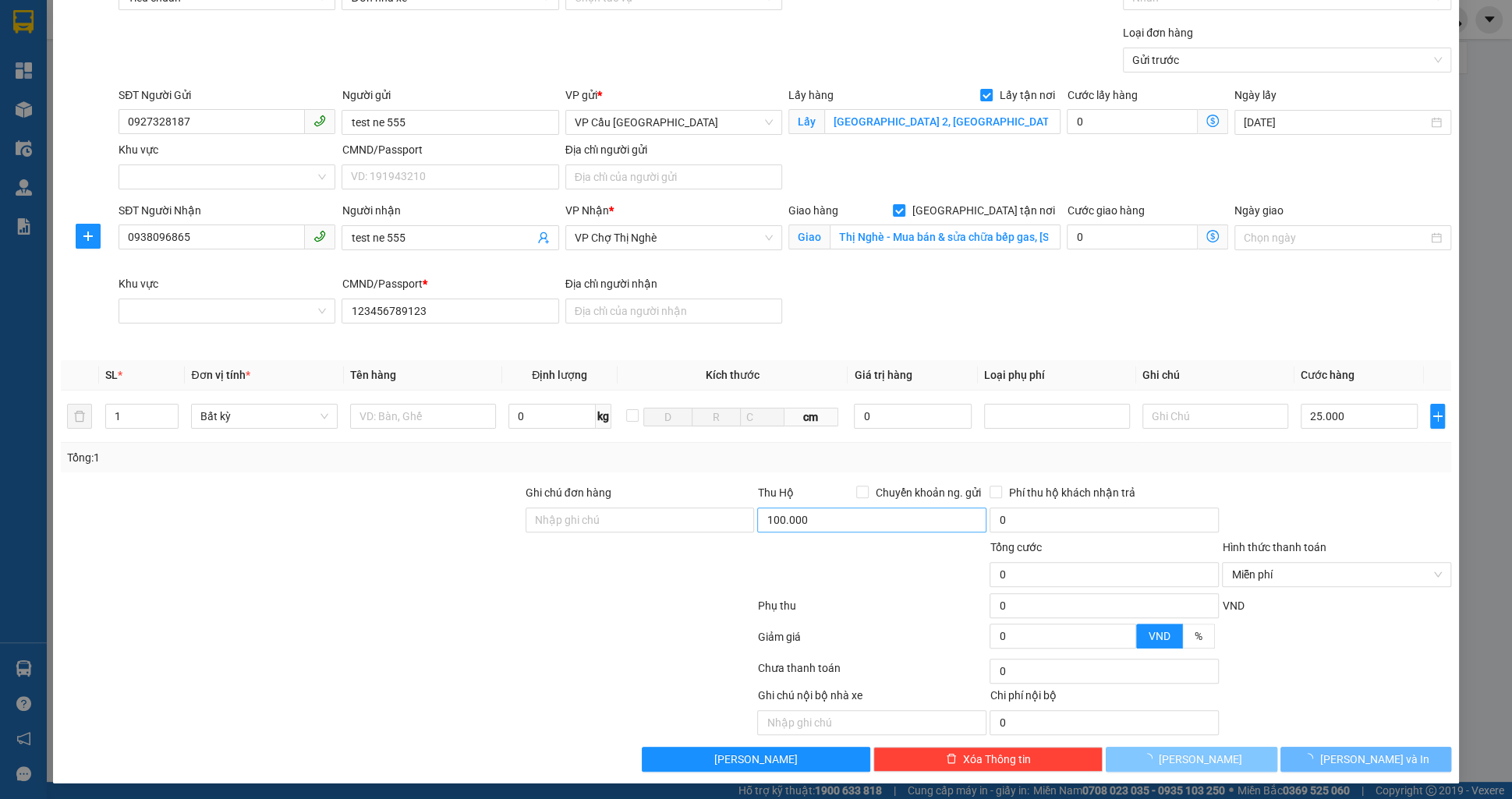
checkbox input "false"
type input "0"
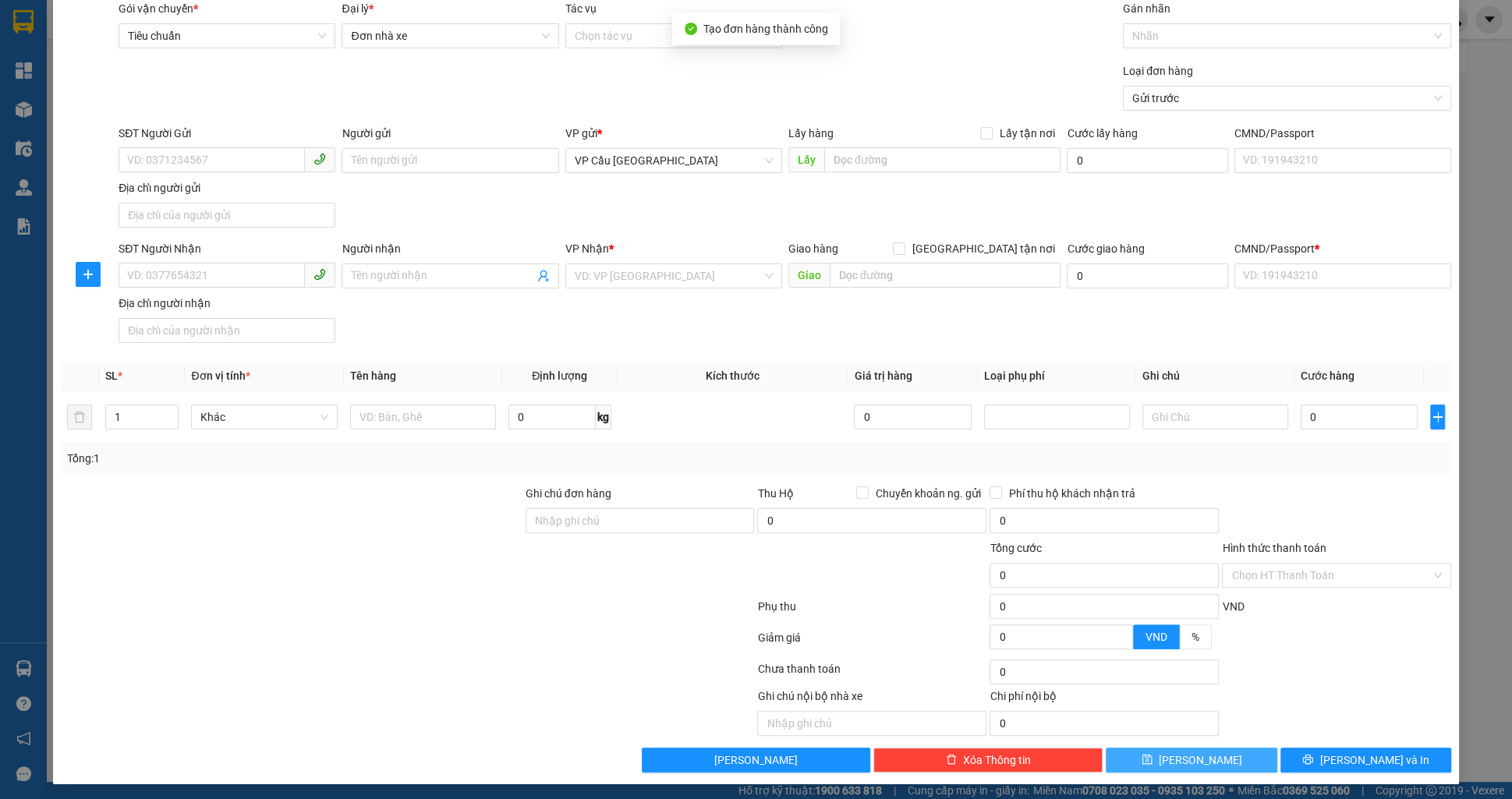
scroll to position [0, 0]
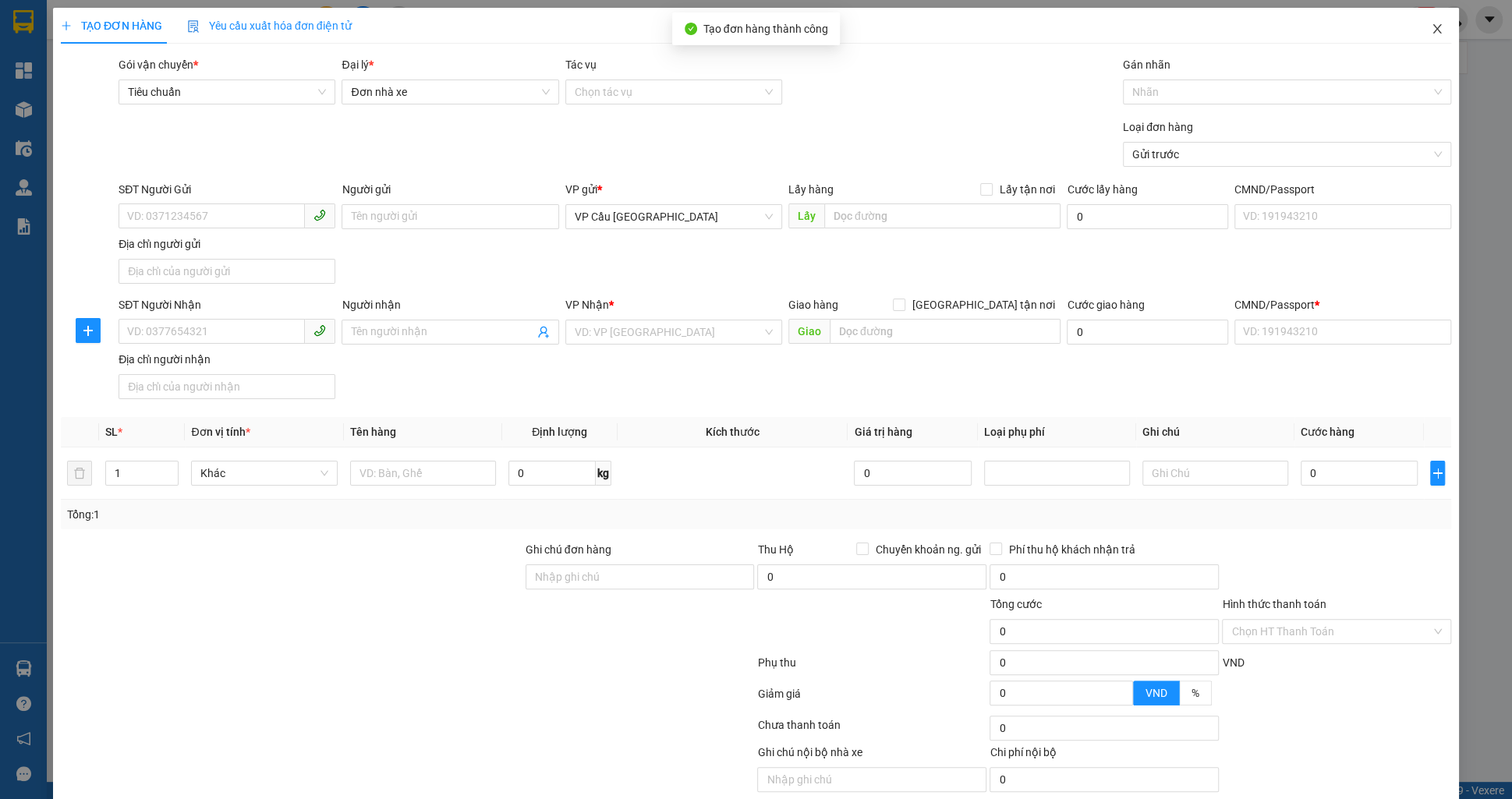
click at [1429, 40] on span "Close" at bounding box center [1438, 30] width 44 height 44
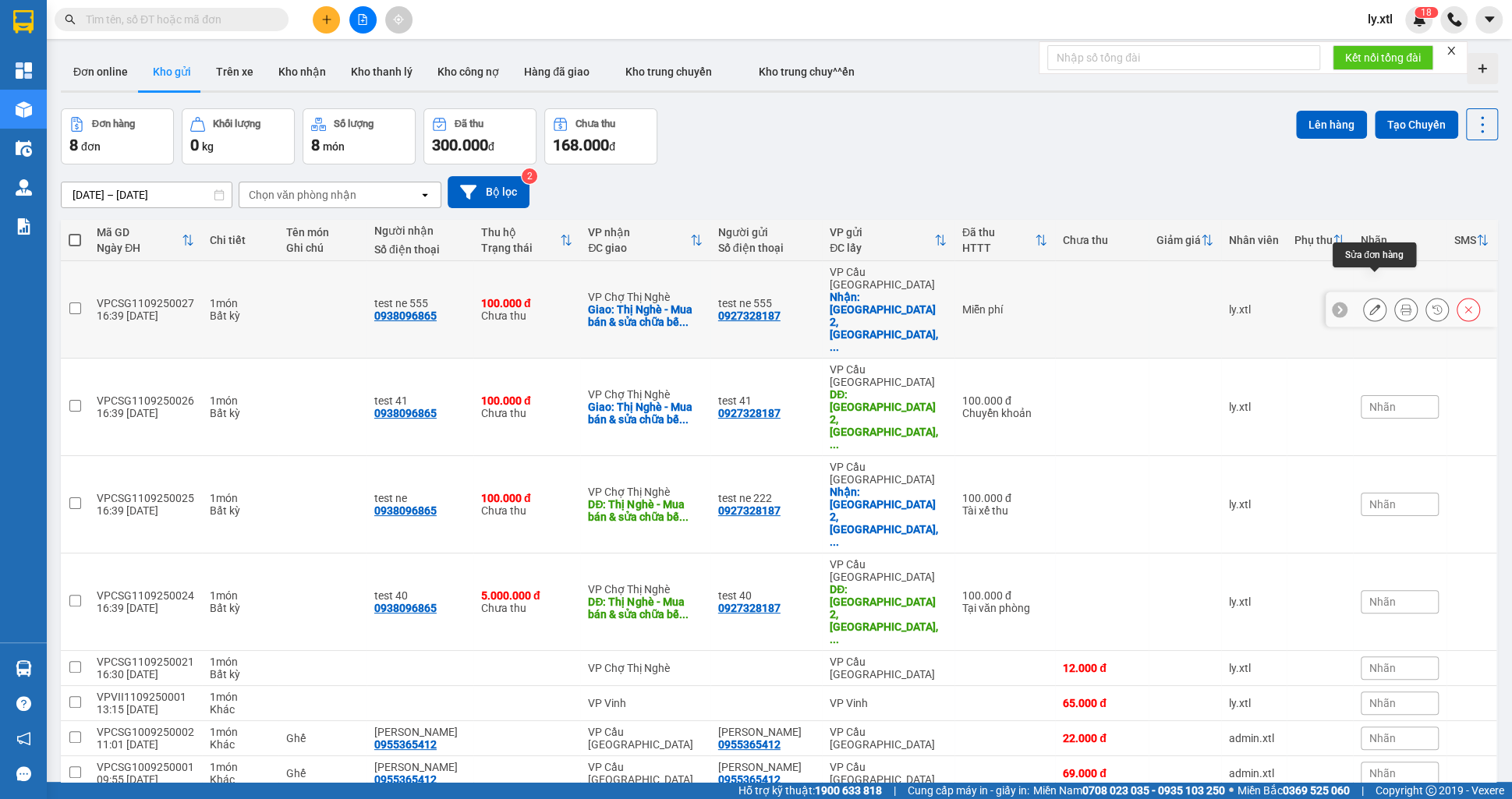
click at [1368, 296] on button at bounding box center [1375, 310] width 22 height 27
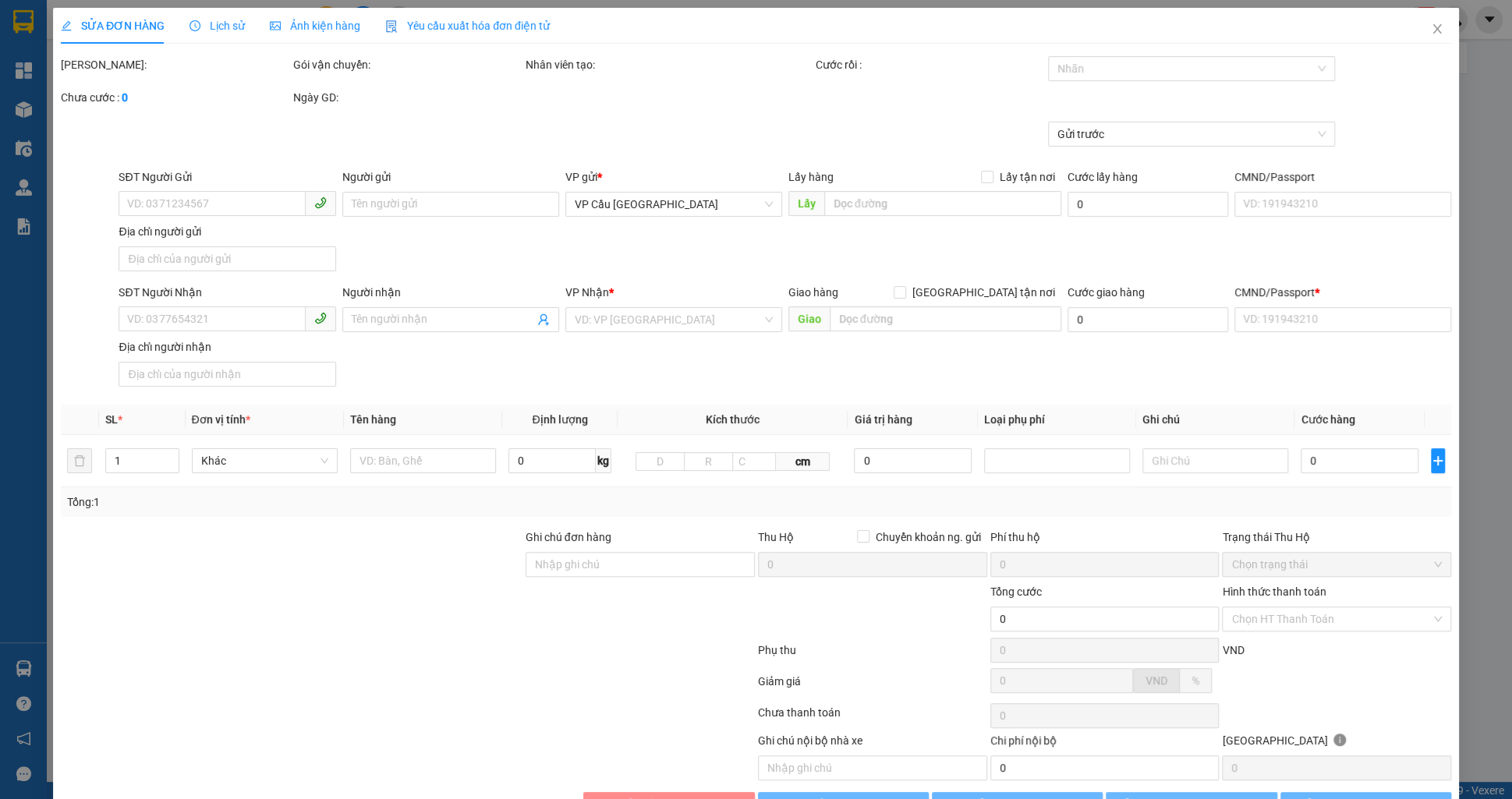
type input "0927328187"
type input "test ne 555"
checkbox input "true"
type input "[GEOGRAPHIC_DATA] 2, [GEOGRAPHIC_DATA], [GEOGRAPHIC_DATA], [GEOGRAPHIC_DATA]"
type input "0938096865"
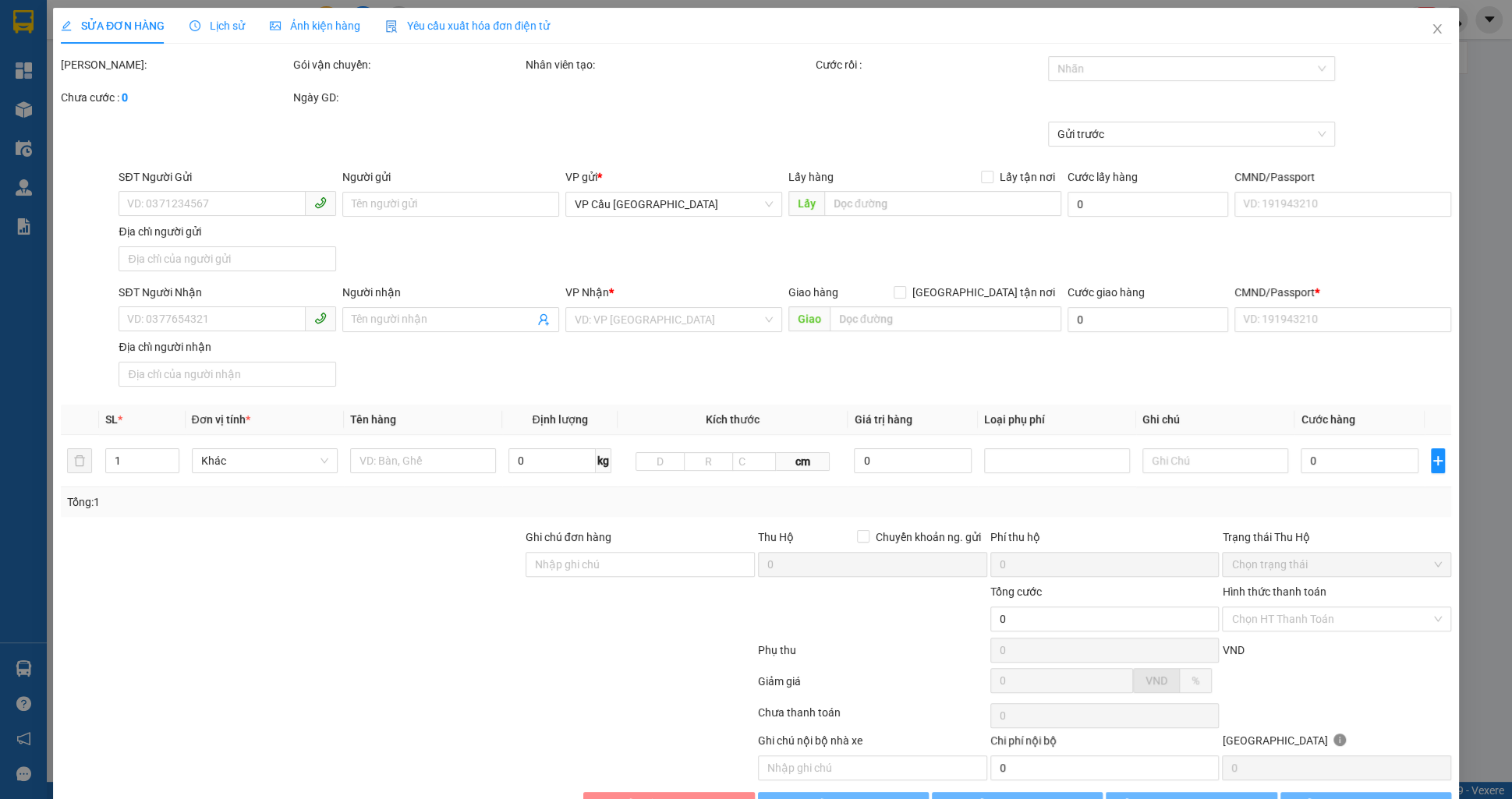
type input "test ne 555"
checkbox input "true"
type input "Thị Nghè - Mua bán & sửa chữa bếp gas, [STREET_ADDRESS][PERSON_NAME]"
type input "123456789123"
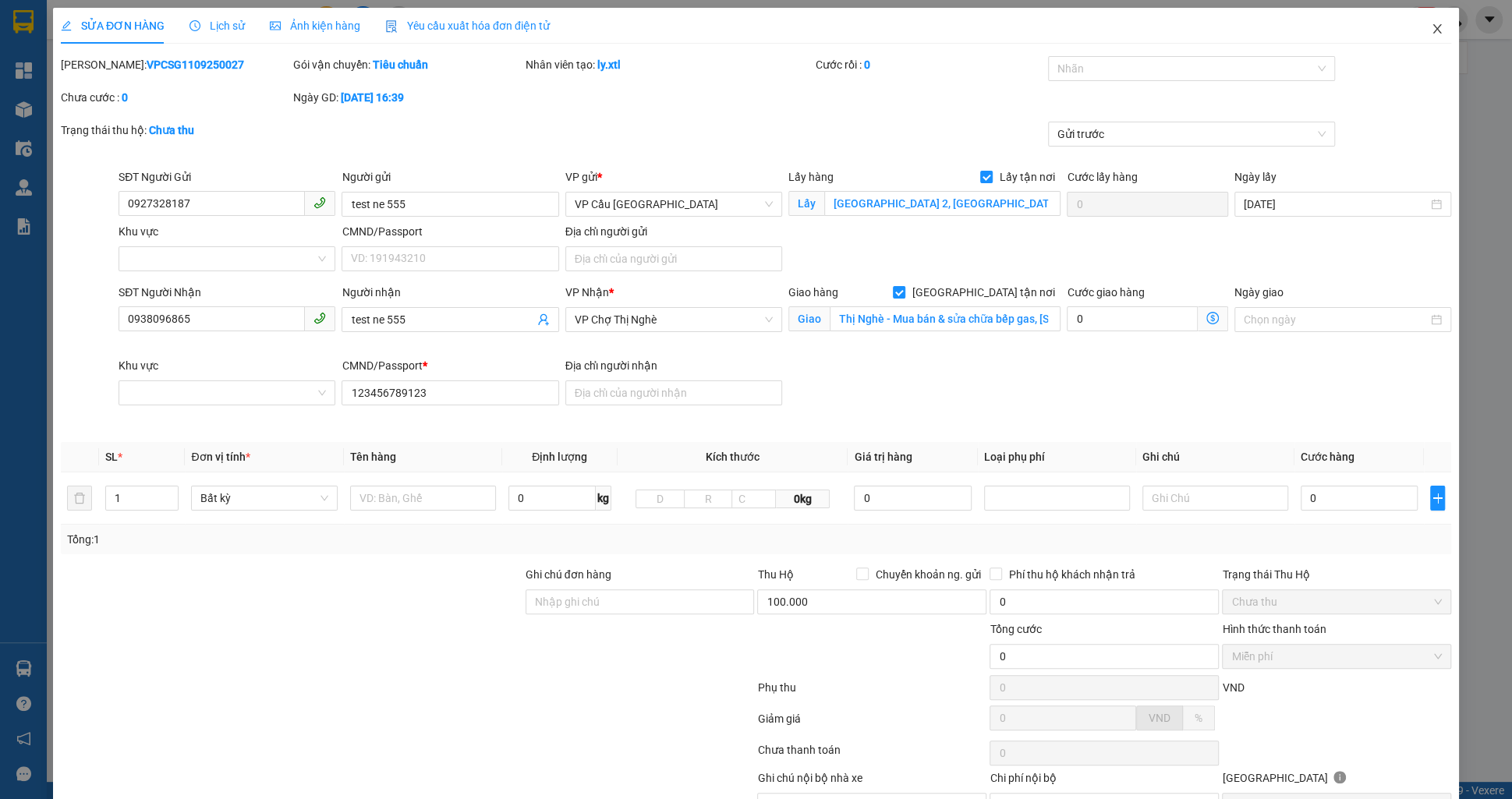
click at [1426, 20] on span "Close" at bounding box center [1438, 30] width 44 height 44
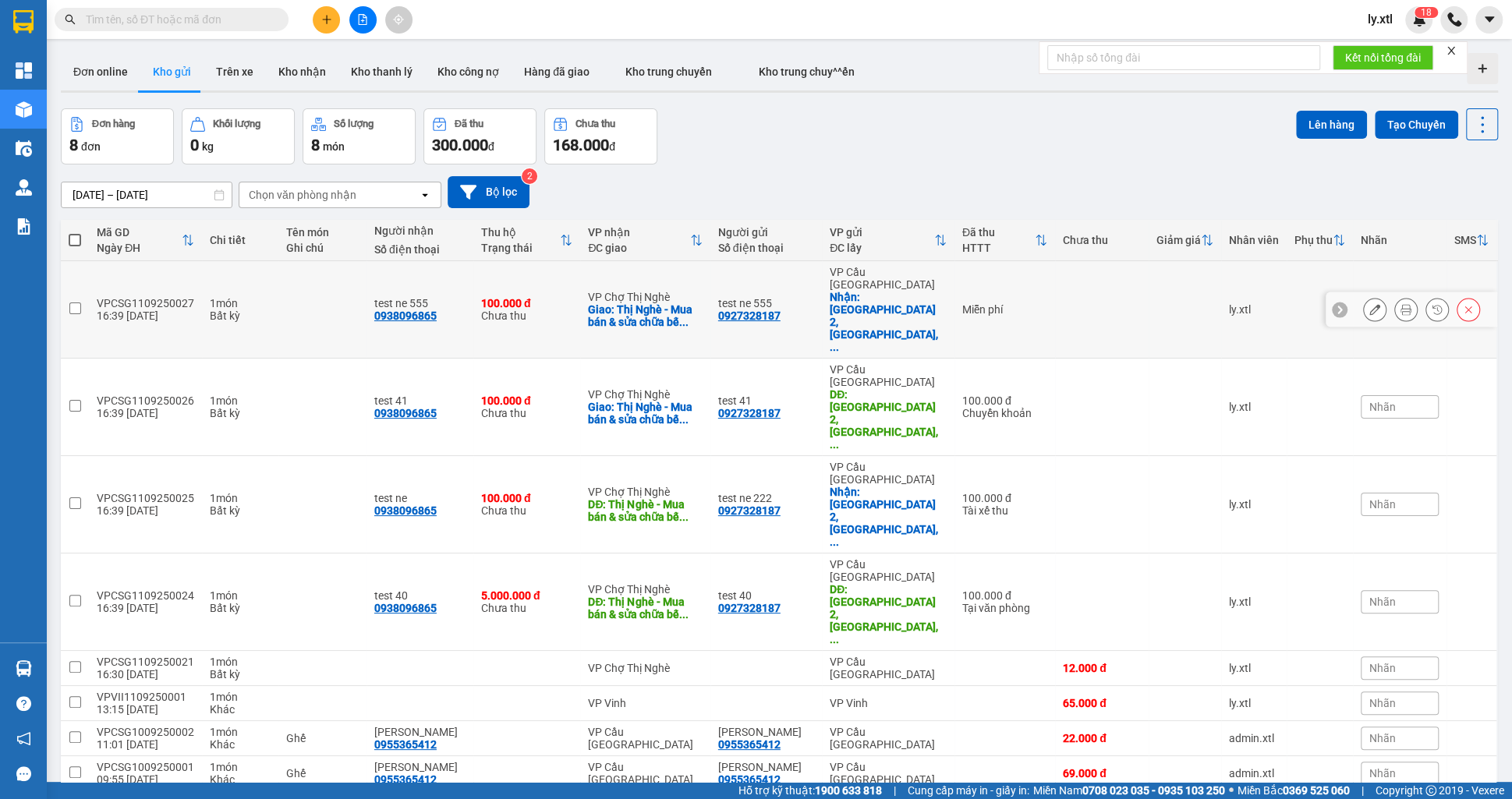
click at [81, 302] on input "checkbox" at bounding box center [75, 308] width 12 height 12
checkbox input "true"
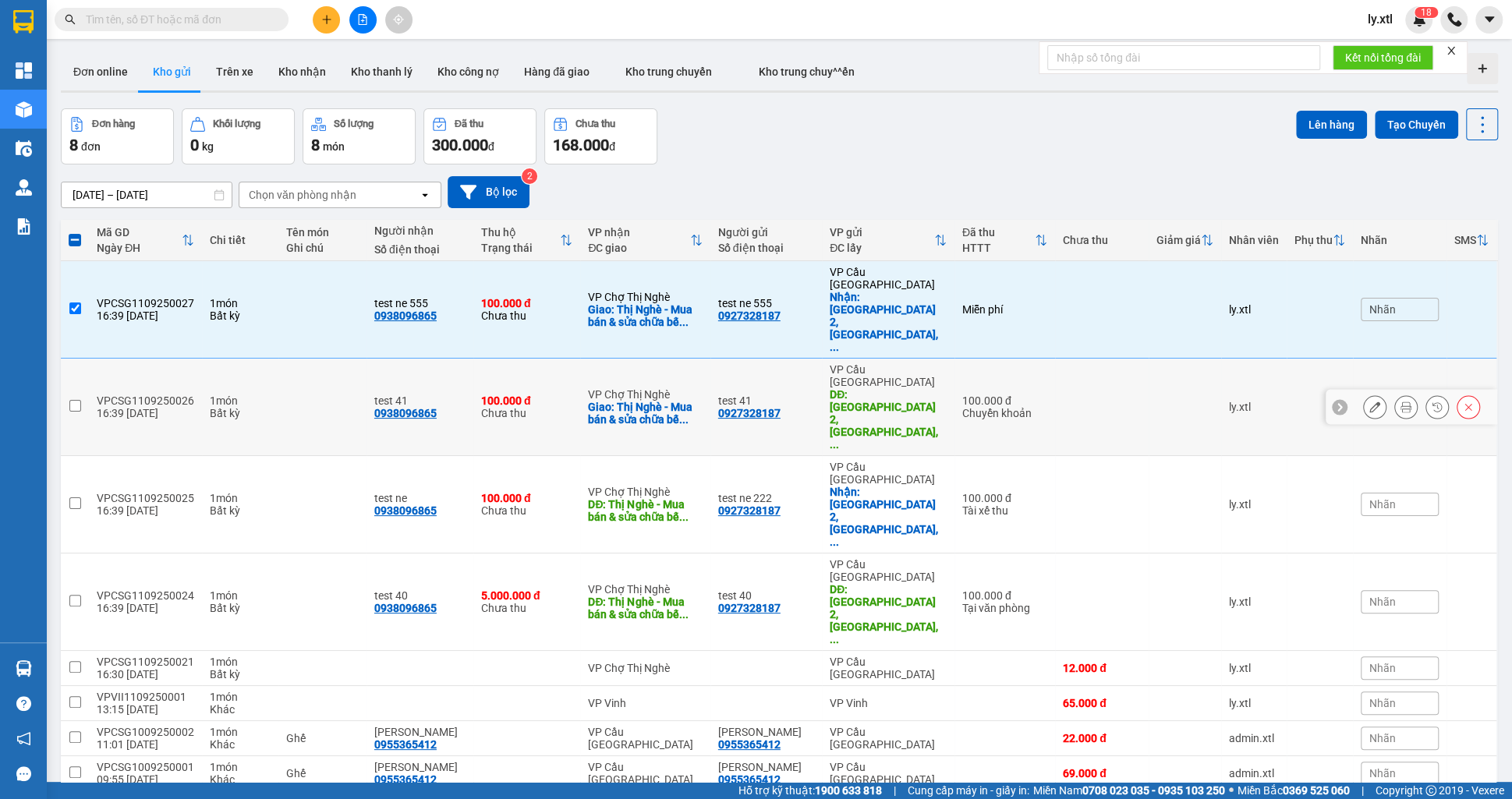
click at [66, 358] on td at bounding box center [74, 407] width 28 height 97
checkbox input "true"
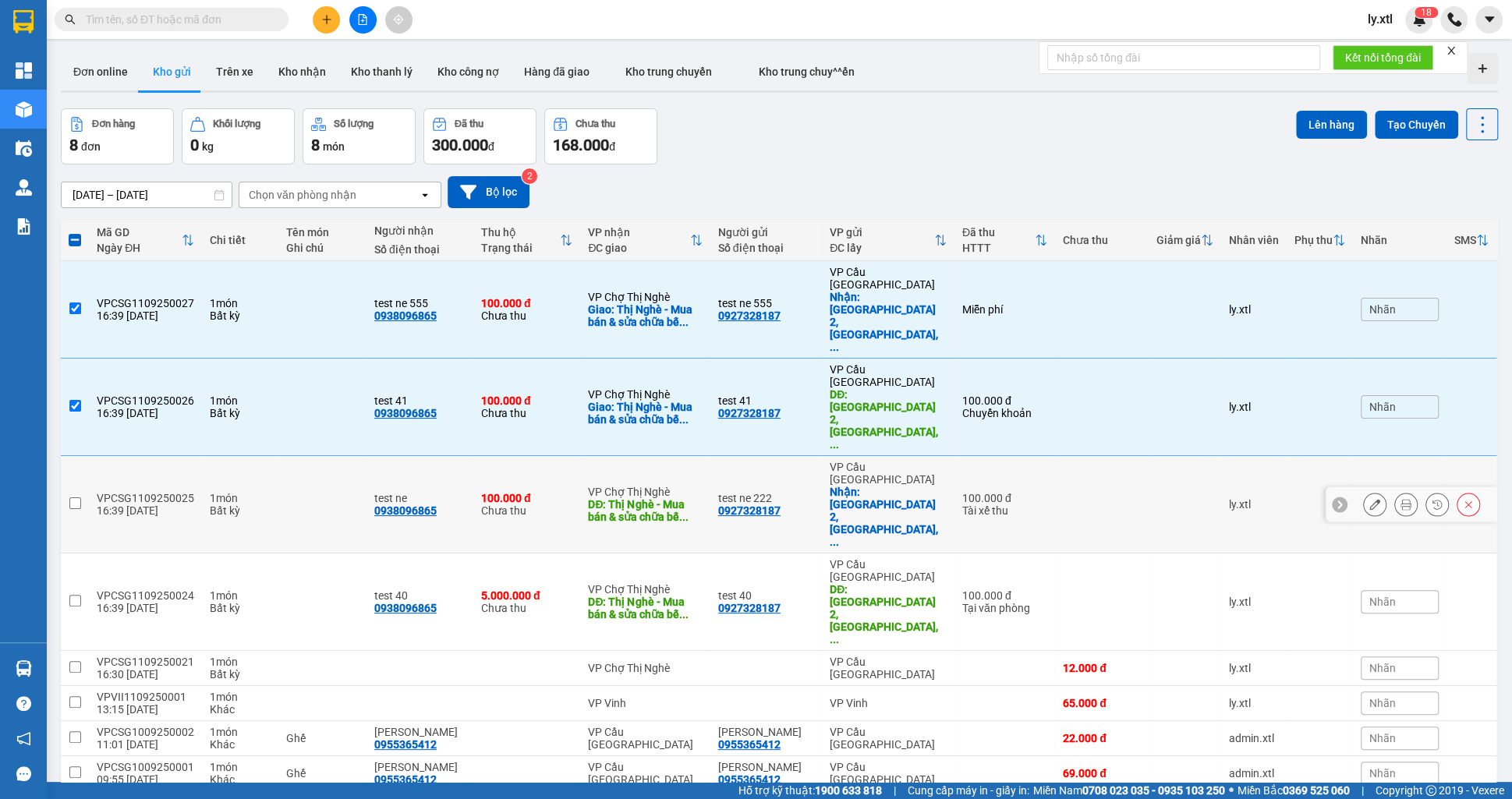
click at [68, 456] on td at bounding box center [74, 505] width 28 height 97
checkbox input "true"
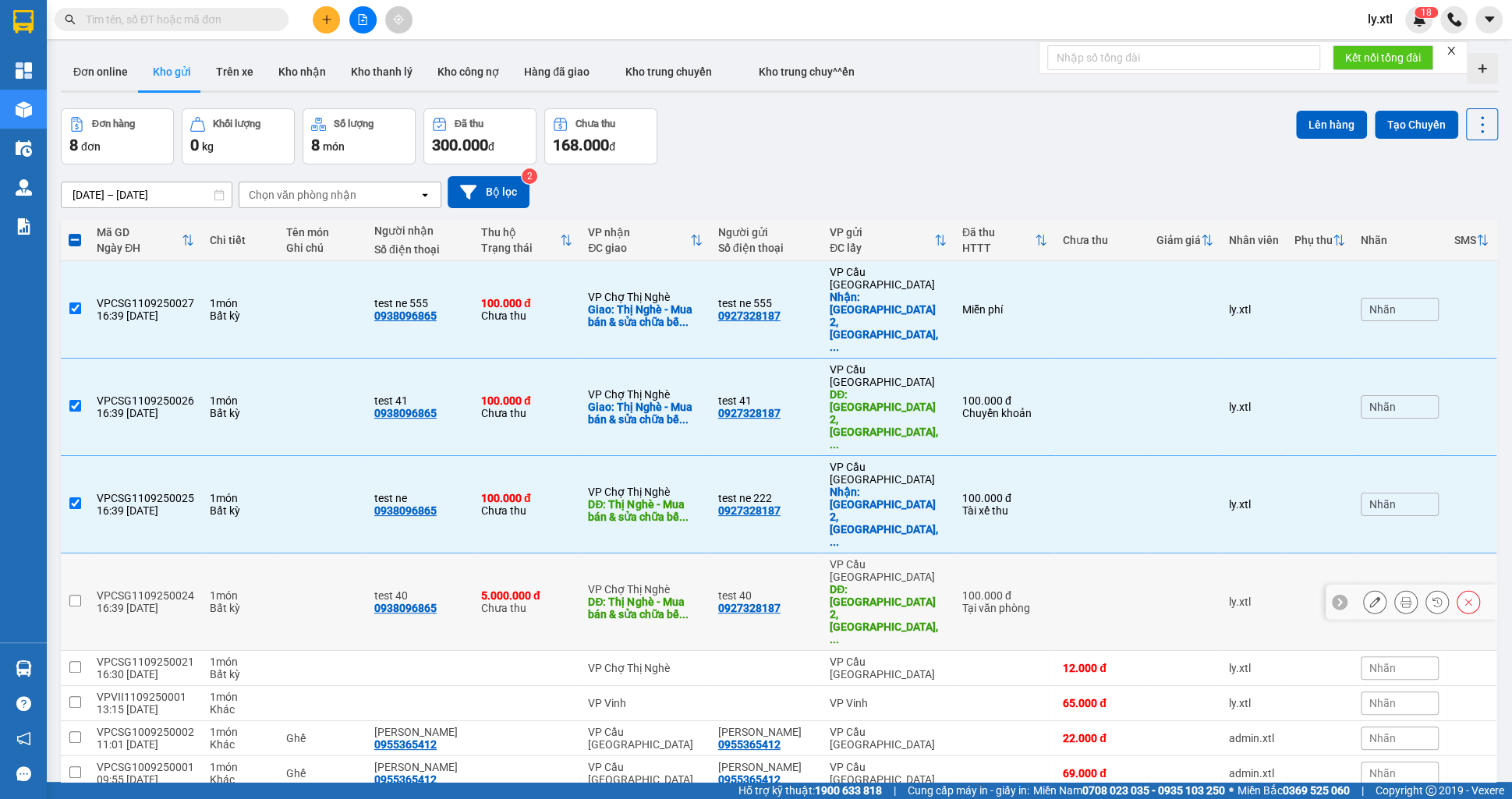
click at [76, 595] on input "checkbox" at bounding box center [75, 600] width 12 height 12
checkbox input "true"
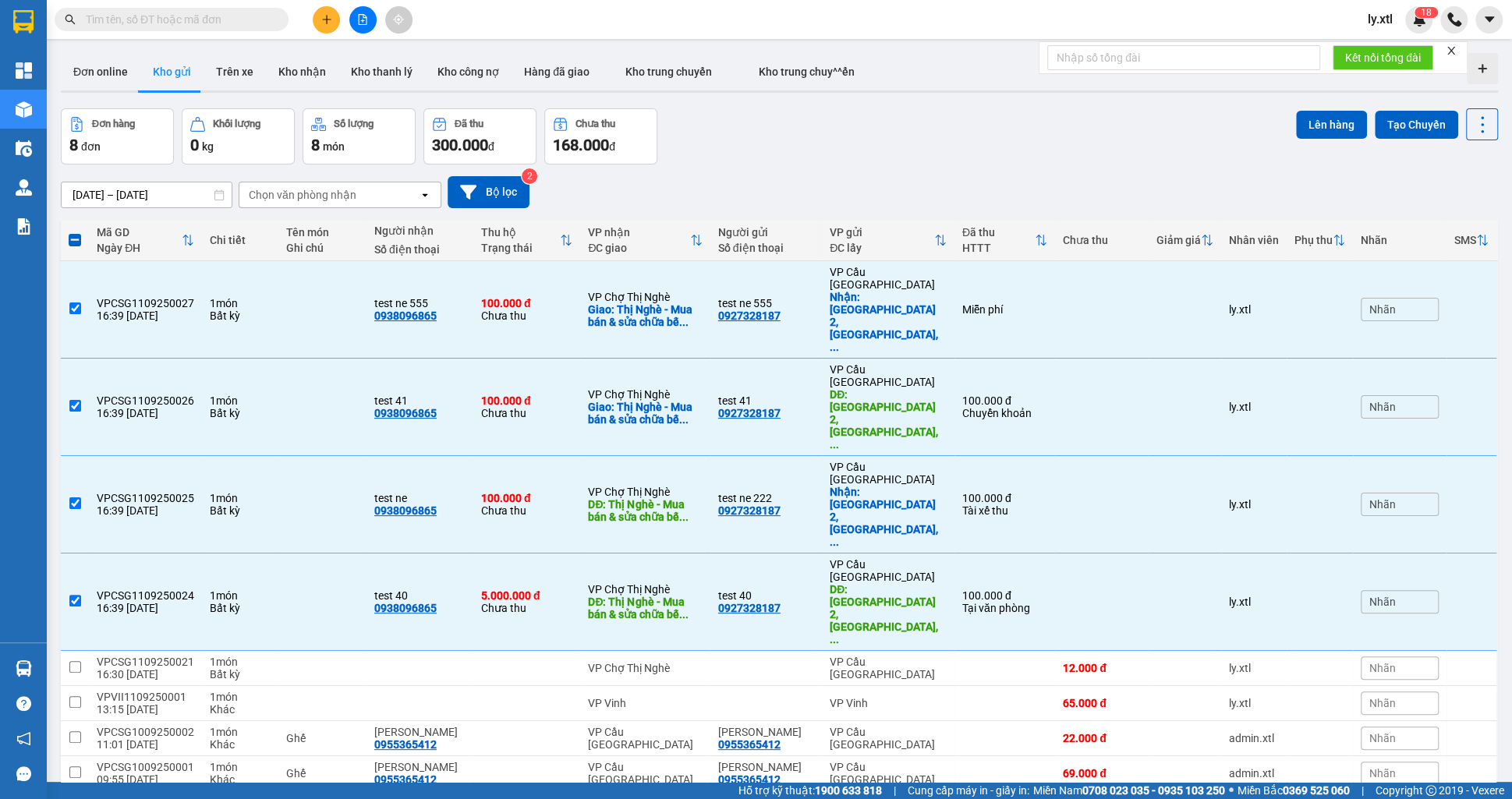
click at [269, 189] on div "Chọn văn phòng nhận" at bounding box center [301, 194] width 107 height 16
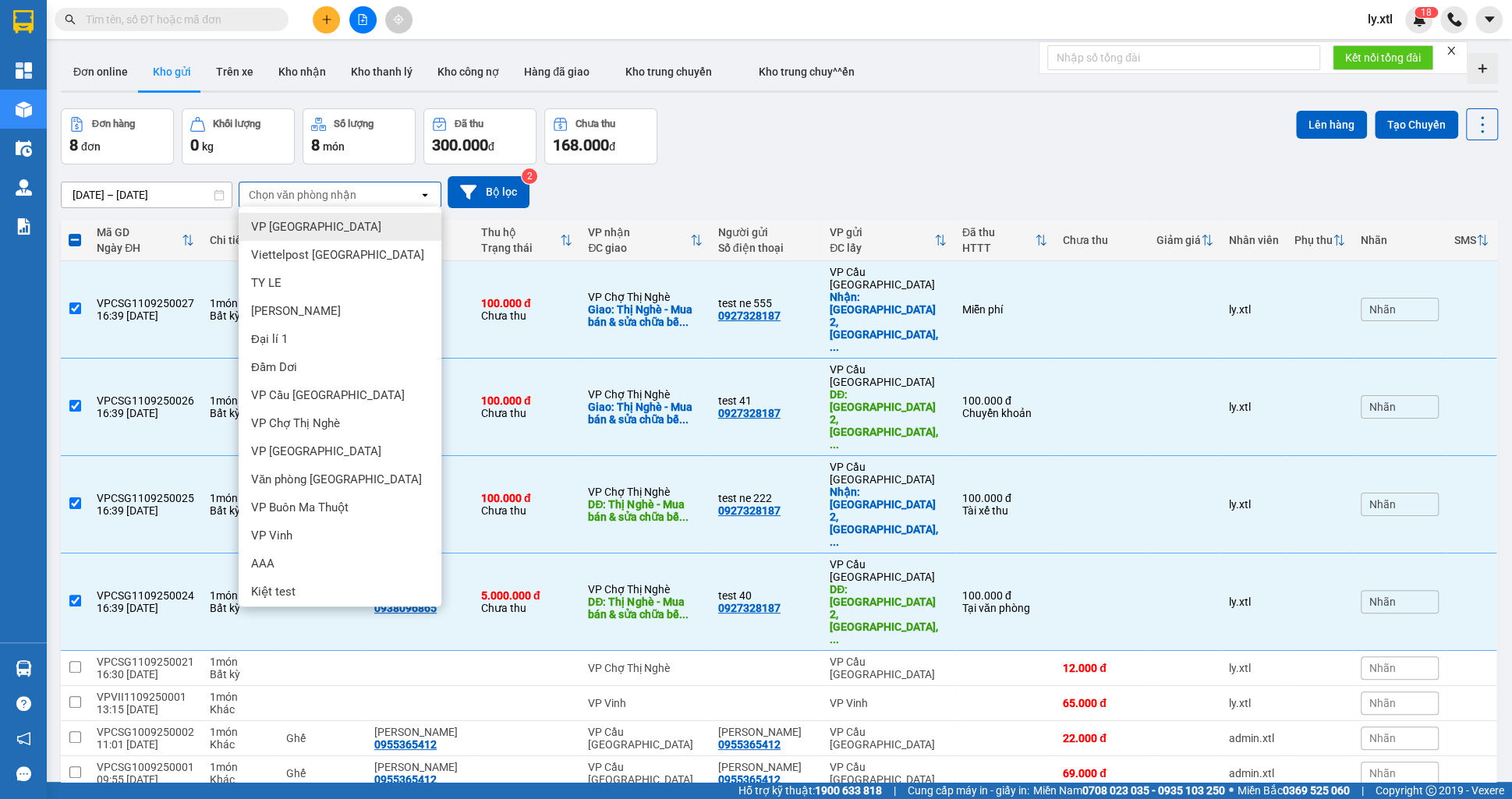
click at [863, 156] on div "Đơn hàng 8 đơn Khối lượng 0 kg Số lượng 8 món Đã thu 300.000 đ Chưa thu 168.000…" at bounding box center [779, 136] width 1437 height 56
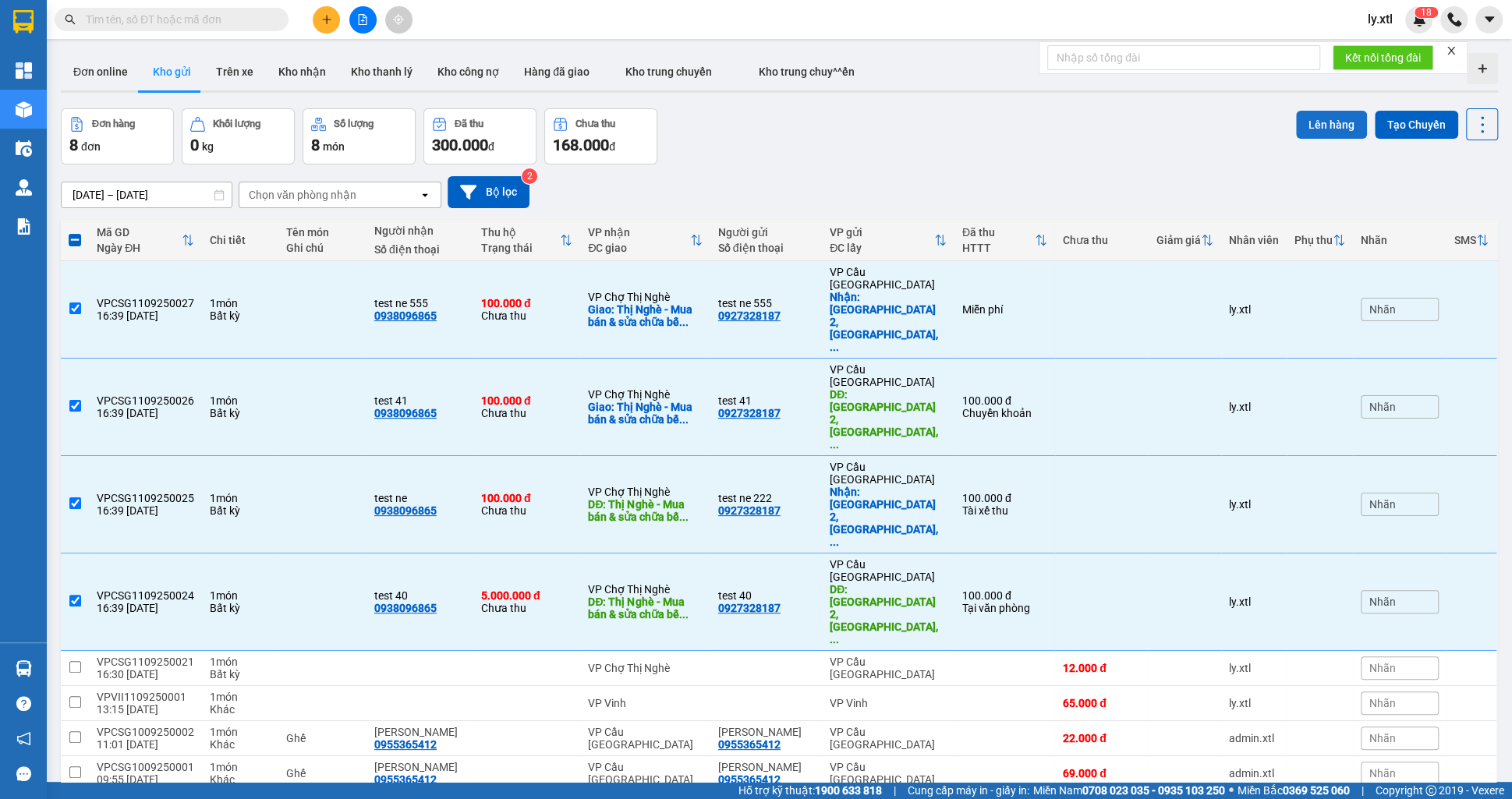
click at [1348, 123] on button "Lên hàng" at bounding box center [1331, 125] width 71 height 28
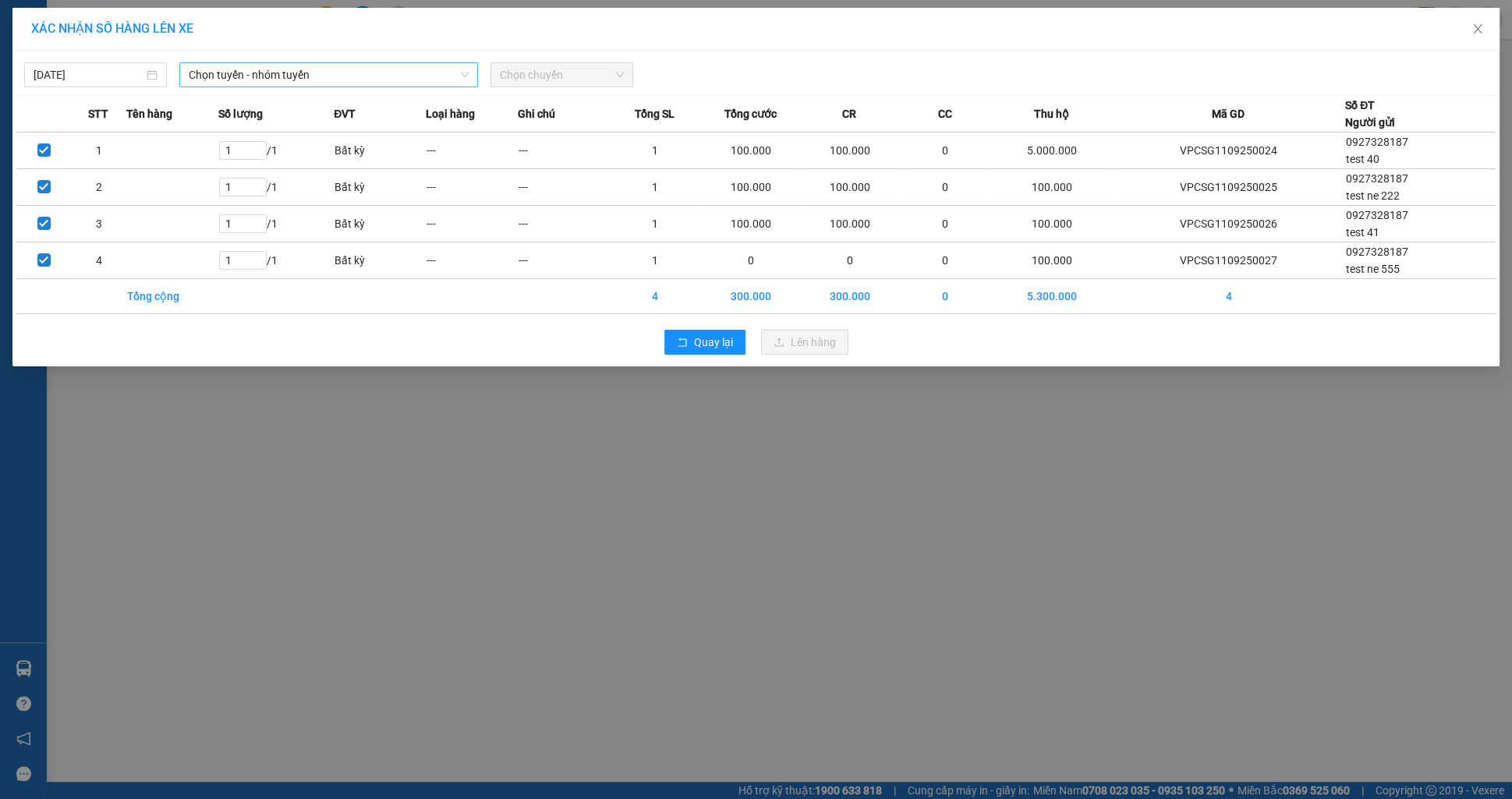
click at [454, 80] on span "Chọn tuyến - nhóm tuyến" at bounding box center [328, 75] width 279 height 24
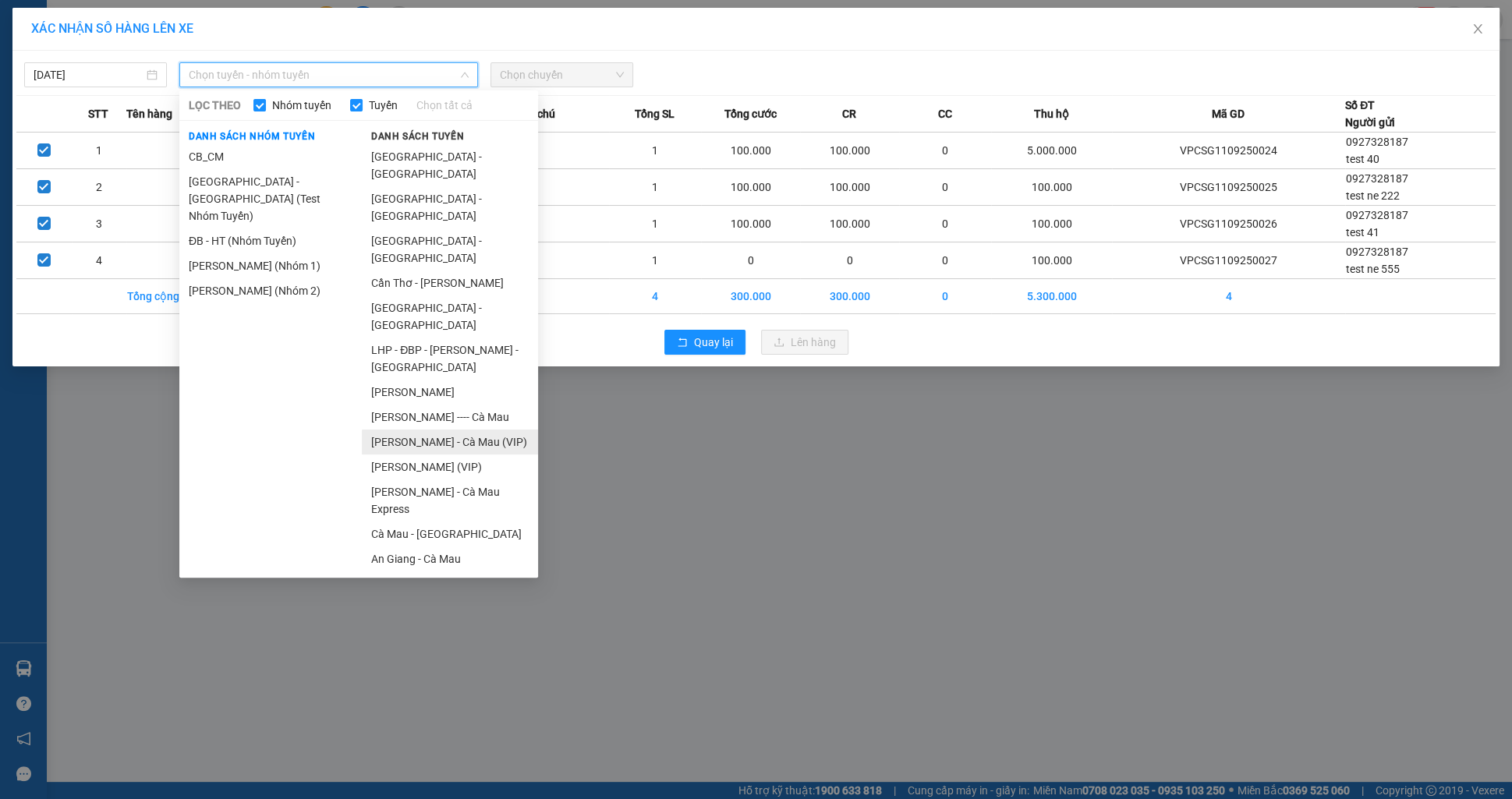
click at [441, 430] on li "Cao Bằng - Cà Mau (VIP)" at bounding box center [450, 442] width 176 height 25
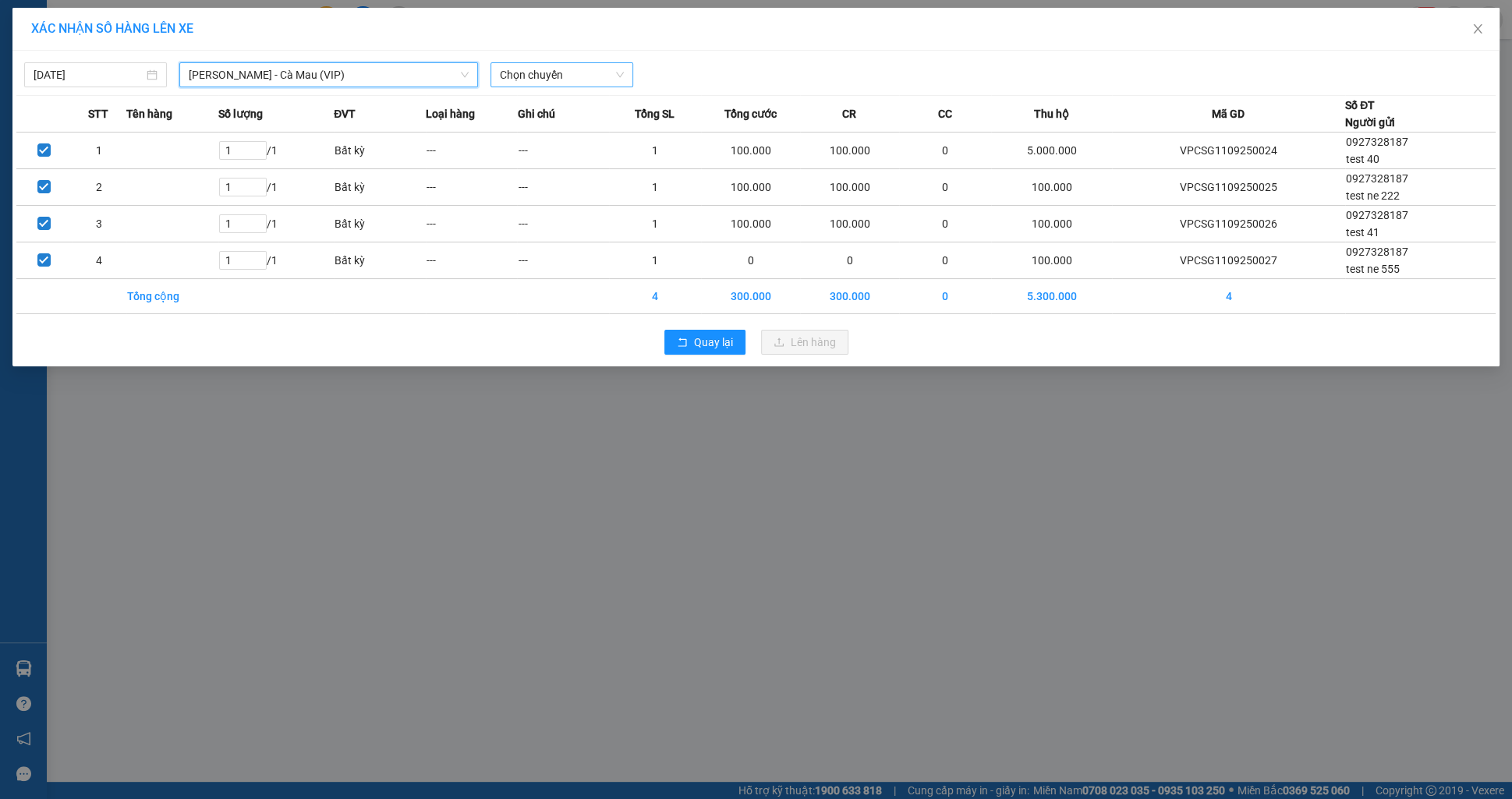
click at [562, 76] on span "Chọn chuyến" at bounding box center [561, 75] width 124 height 24
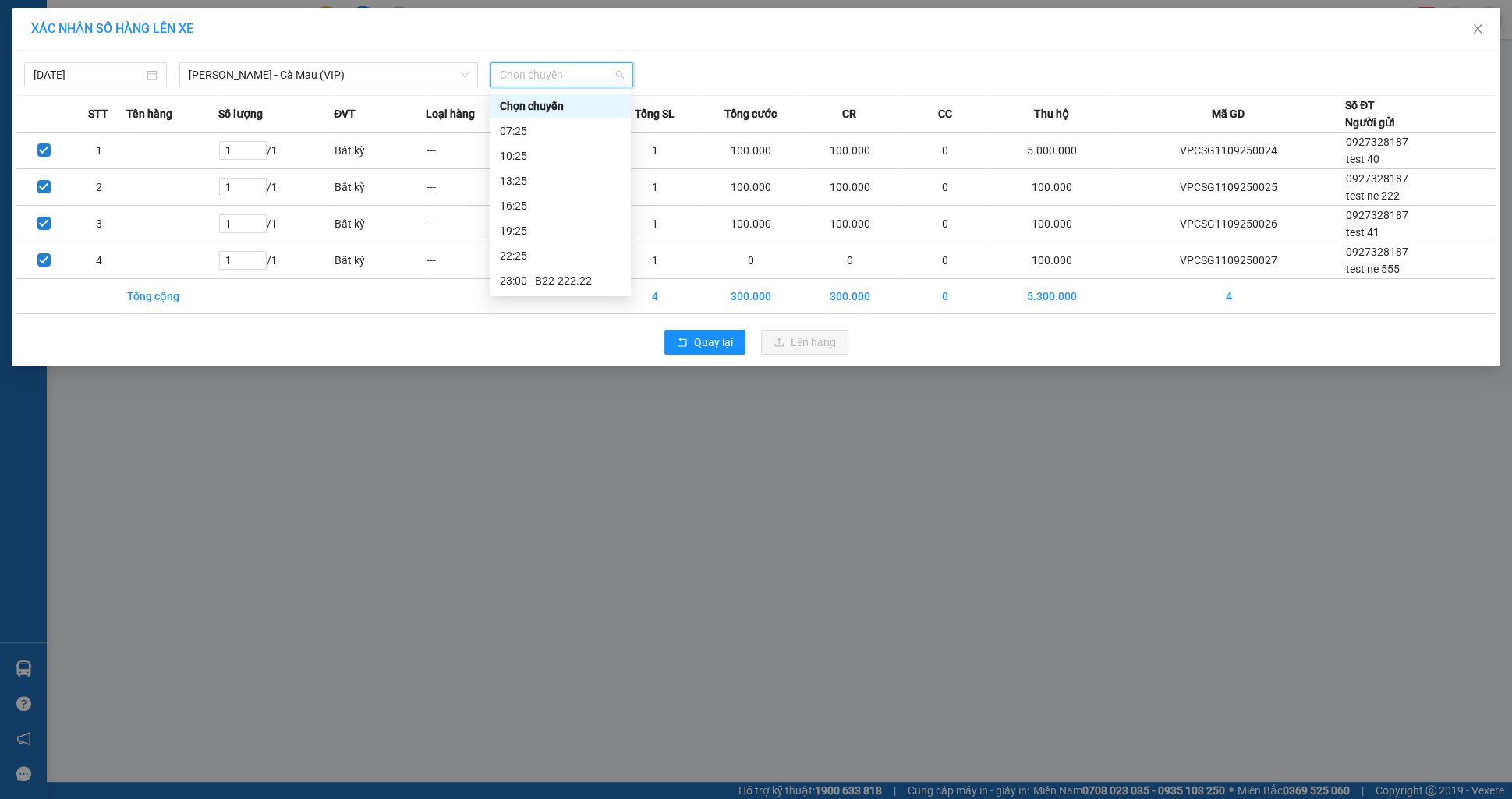
scroll to position [49, 0]
click at [547, 278] on div "23:35 - B22-222.22" at bounding box center [560, 280] width 122 height 17
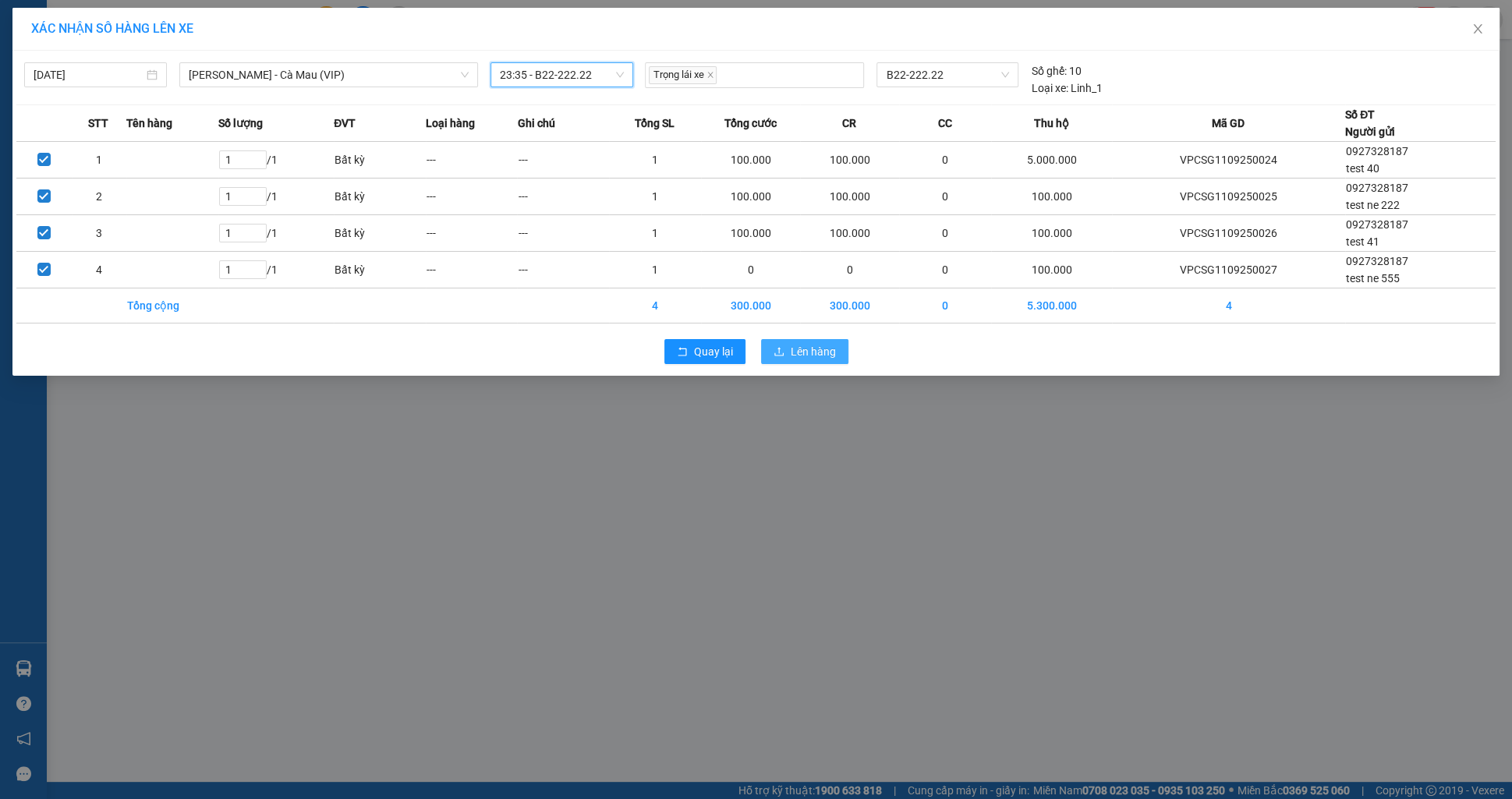
click at [767, 350] on button "Lên hàng" at bounding box center [805, 351] width 87 height 25
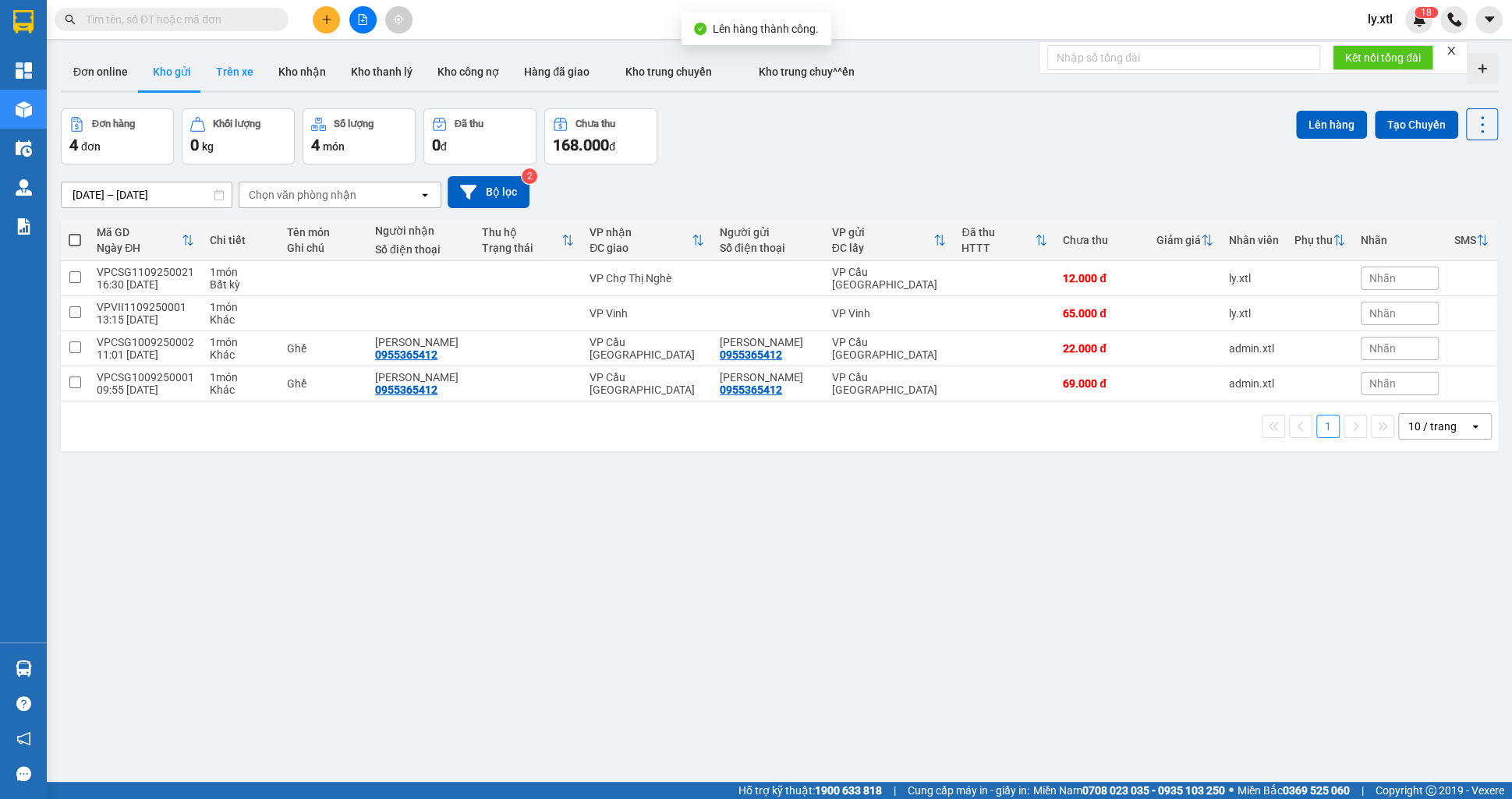
click at [224, 64] on button "Trên xe" at bounding box center [235, 71] width 62 height 38
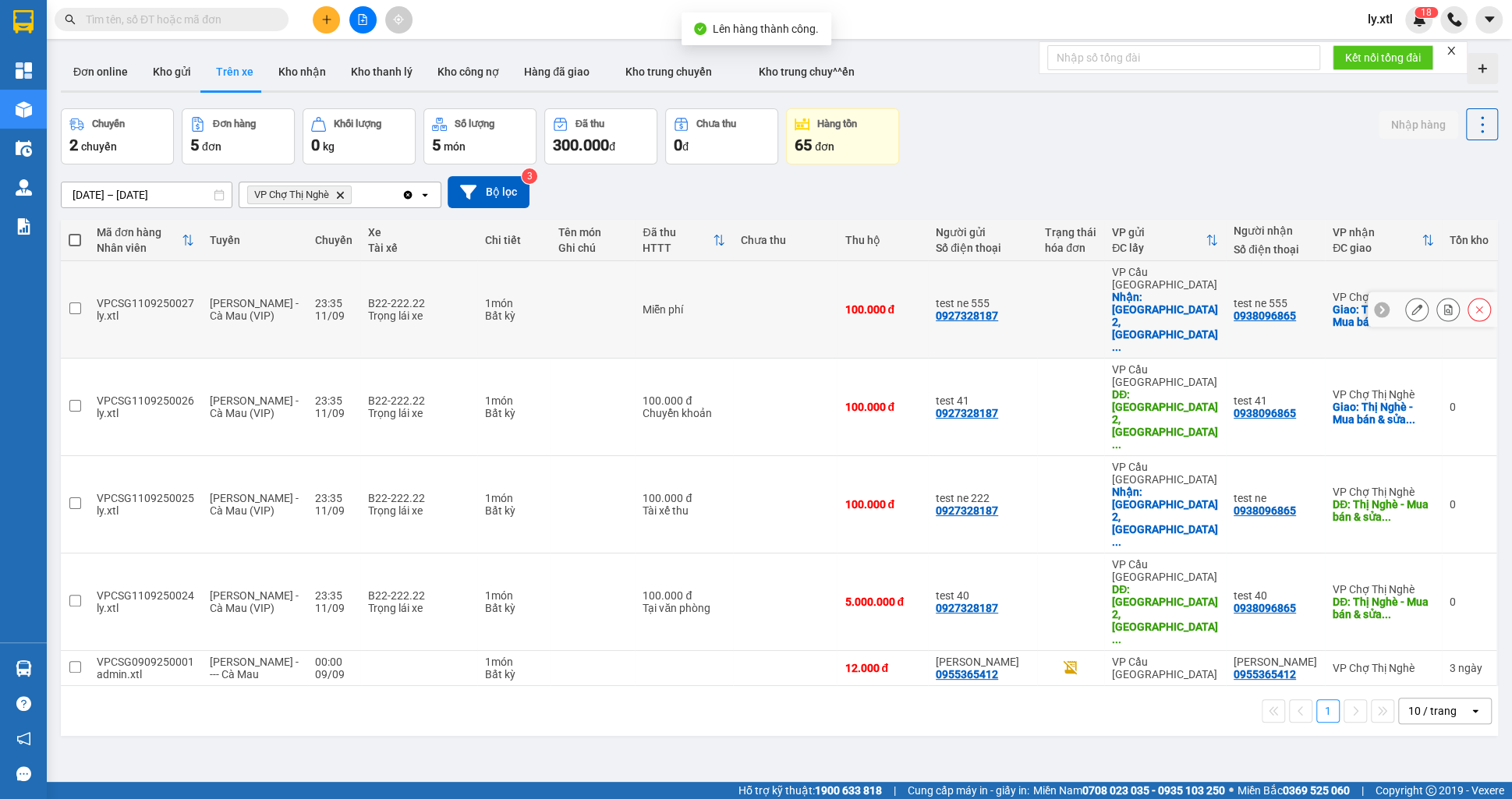
click at [1410, 296] on button at bounding box center [1417, 310] width 22 height 27
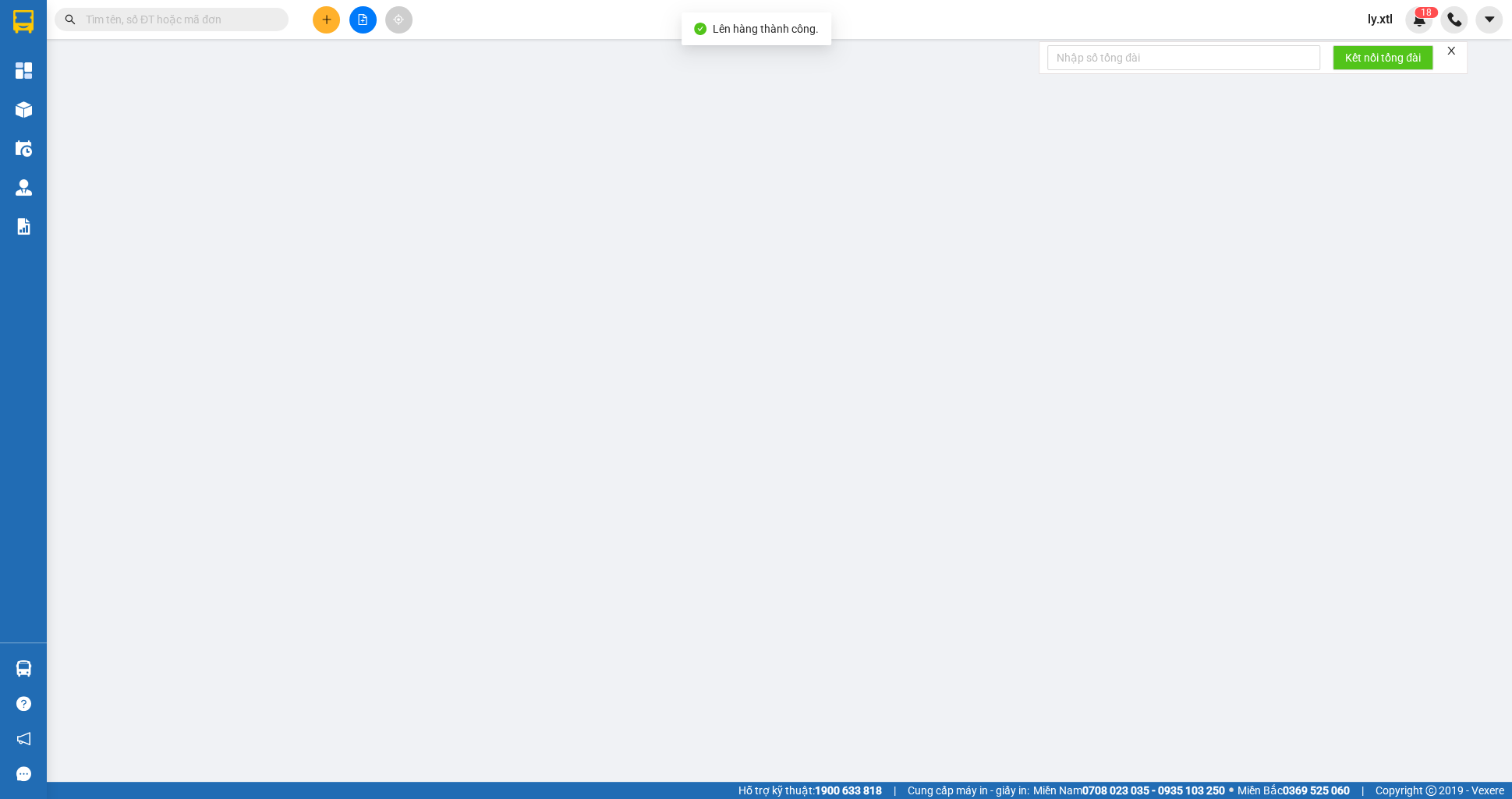
type input "0927328187"
type input "test ne 555"
checkbox input "true"
type input "[GEOGRAPHIC_DATA] 2, [GEOGRAPHIC_DATA], [GEOGRAPHIC_DATA], [GEOGRAPHIC_DATA]"
type input "0938096865"
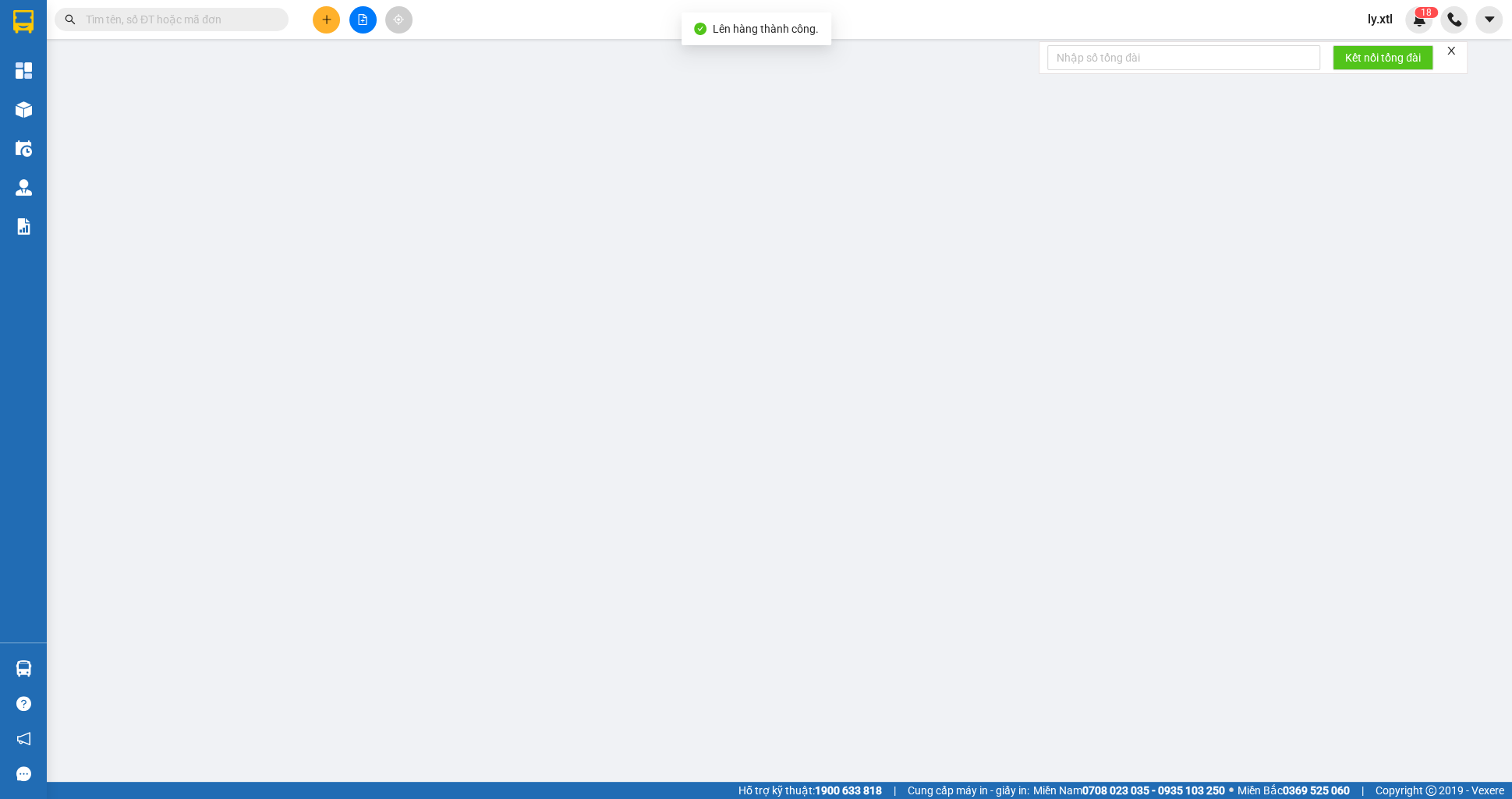
type input "test ne 555"
checkbox input "true"
type input "Thị Nghè - Mua bán & sửa chữa bếp gas, [STREET_ADDRESS][PERSON_NAME]"
type input "123456789123"
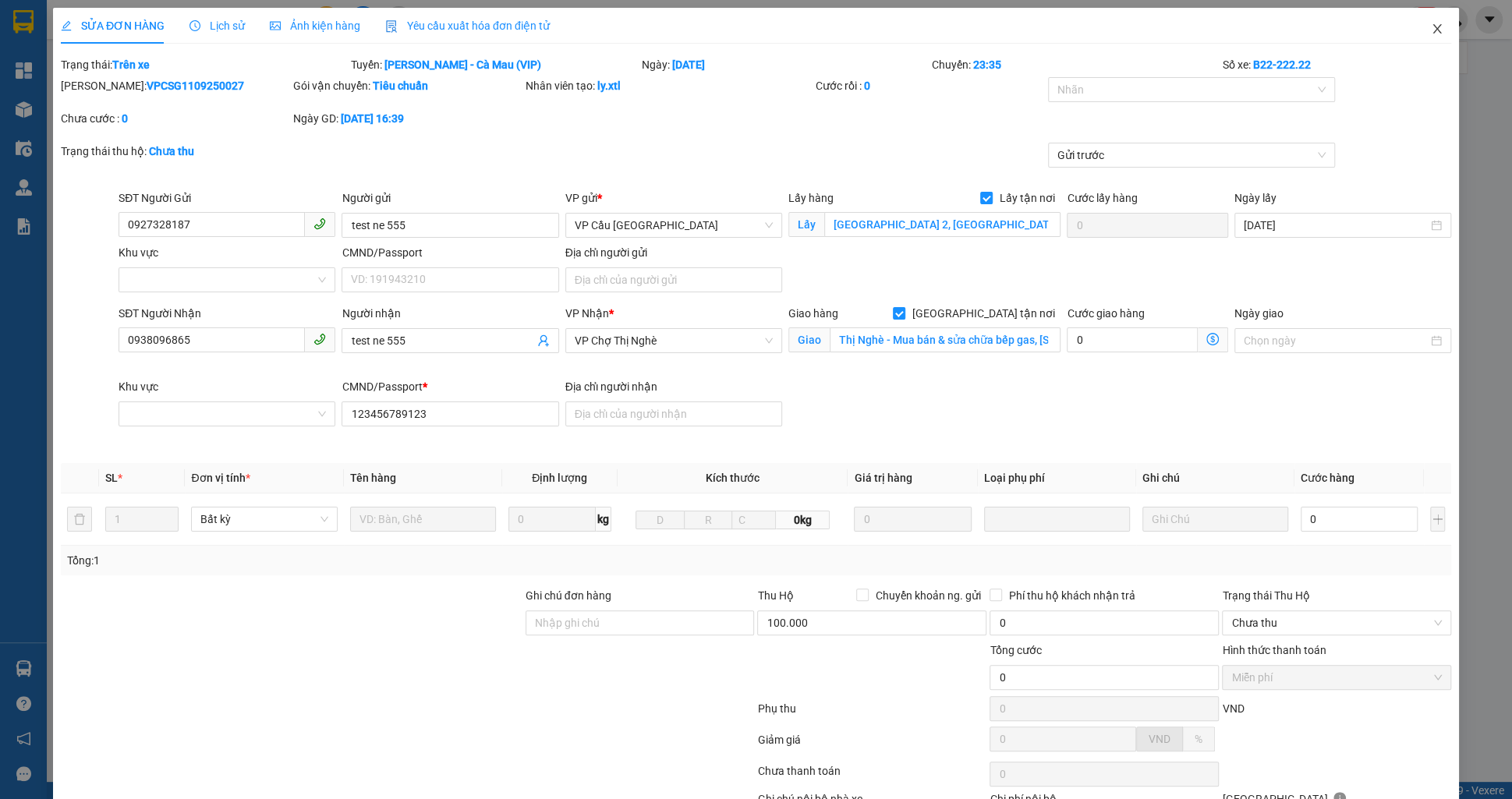
click at [1441, 28] on icon "close" at bounding box center [1438, 29] width 13 height 13
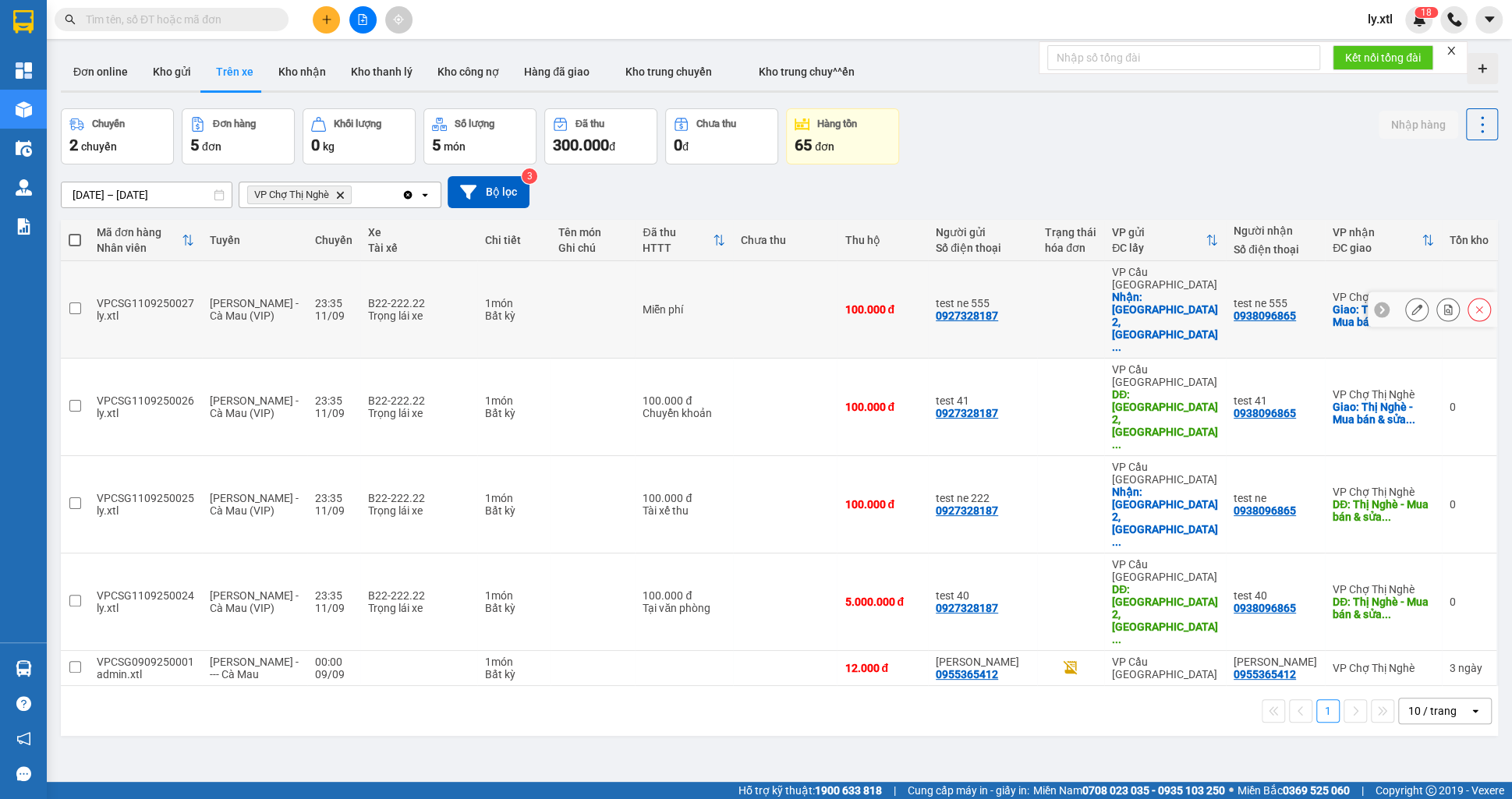
click at [152, 297] on div "VPCSG1109250027" at bounding box center [146, 303] width 97 height 13
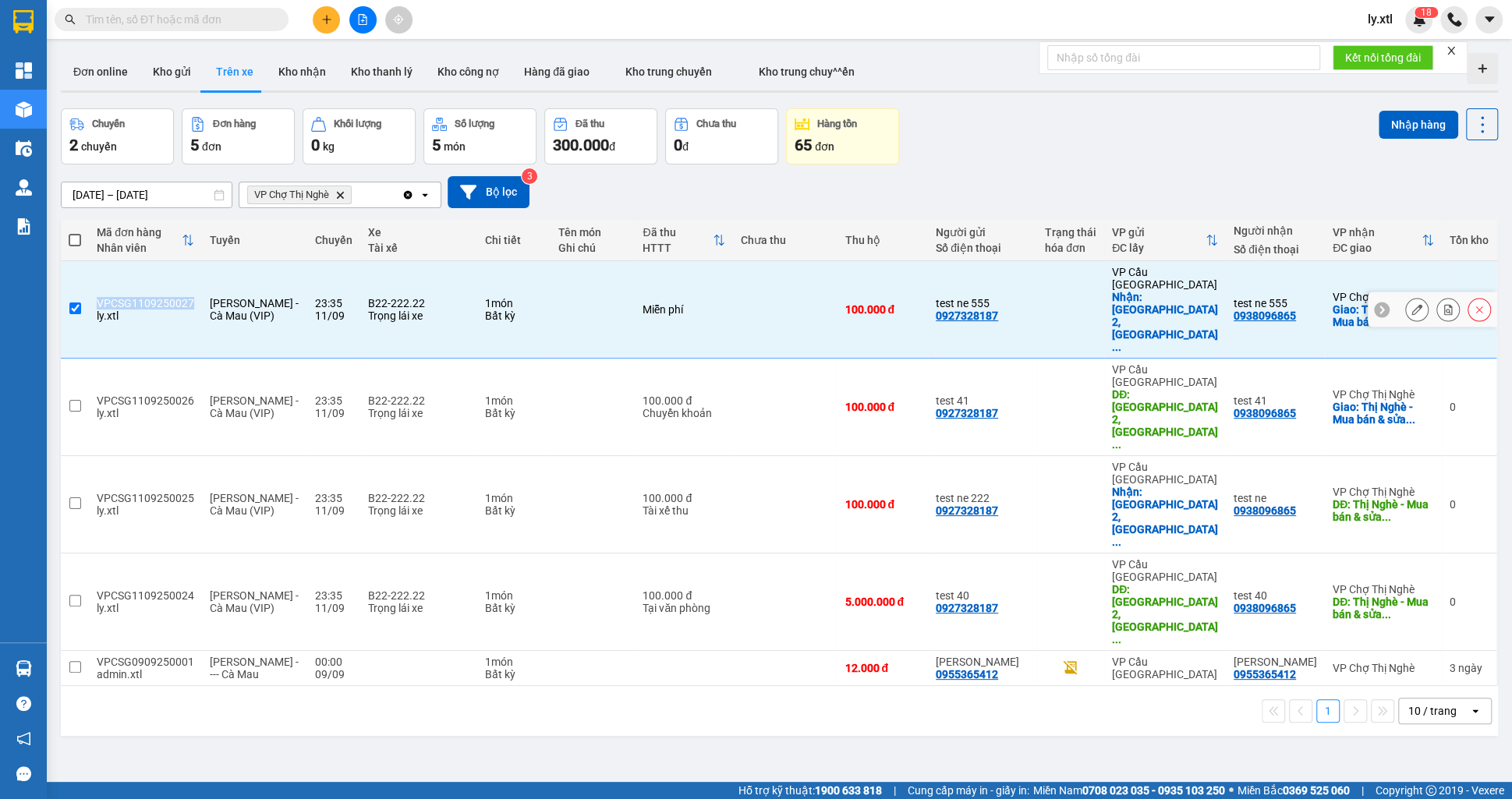
click at [154, 297] on div "VPCSG1109250027" at bounding box center [146, 303] width 97 height 13
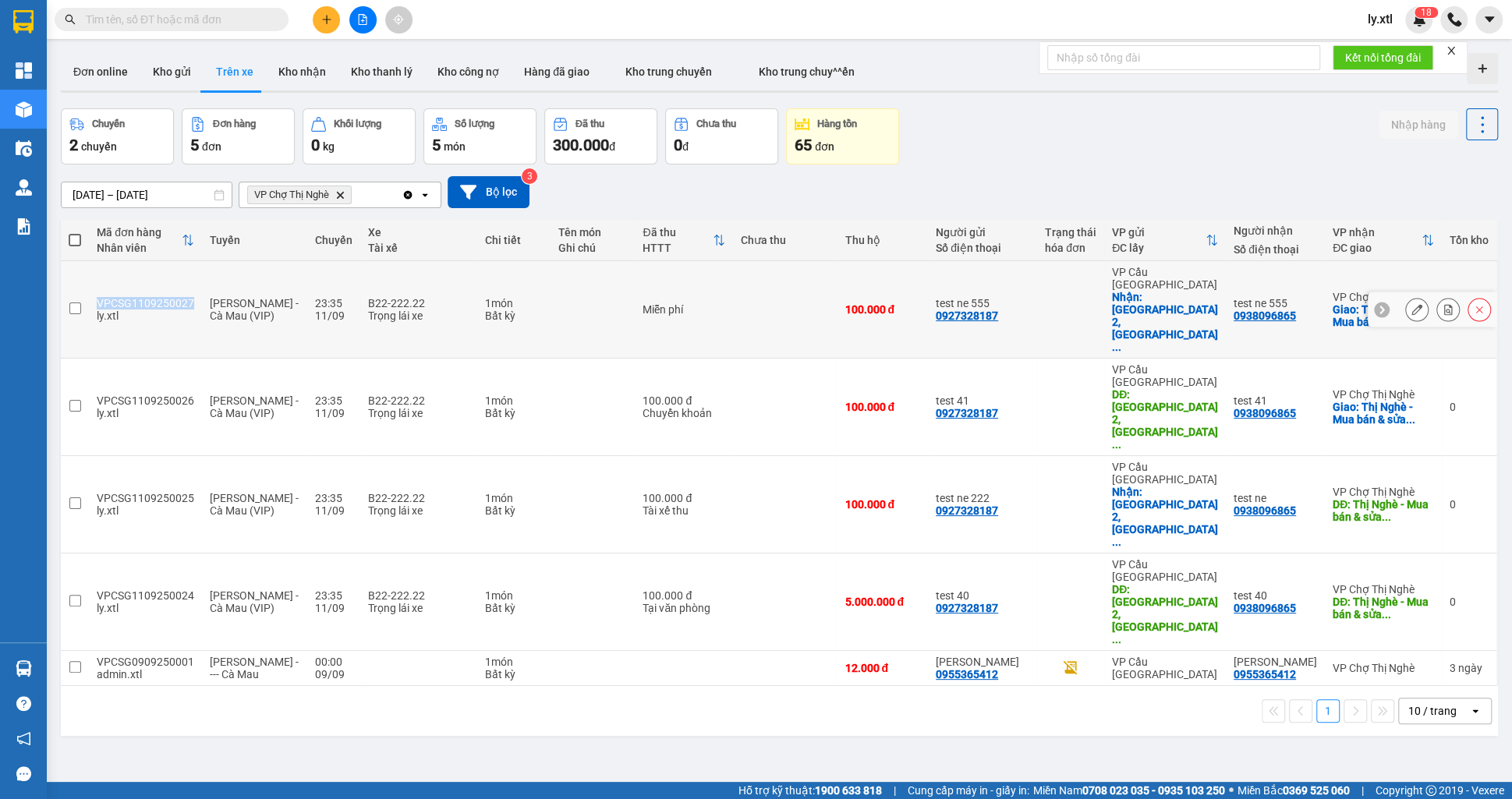
copy div "VPCSG1109250027"
click at [71, 302] on input "checkbox" at bounding box center [75, 308] width 12 height 12
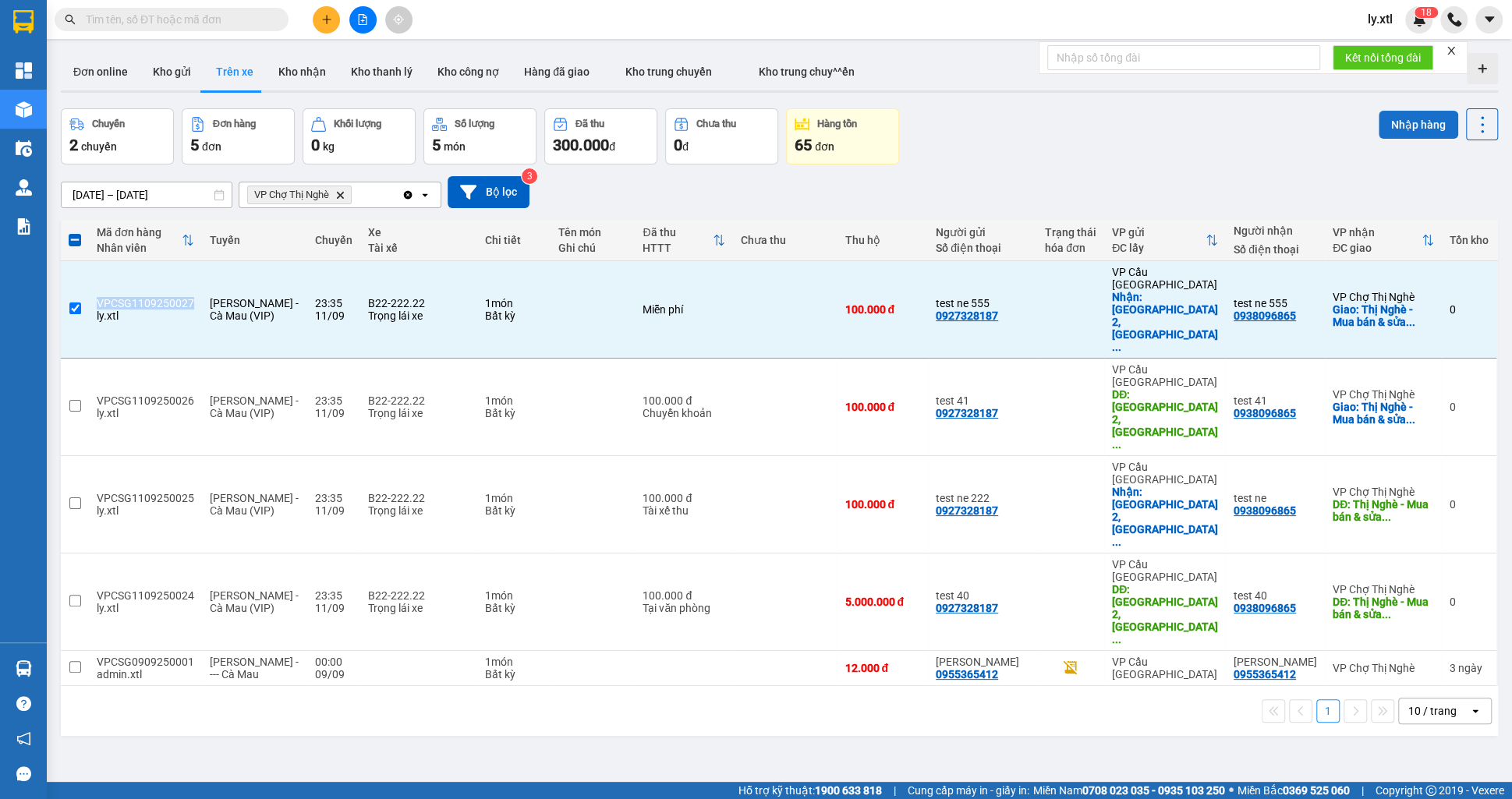
click at [1400, 112] on button "Nhập hàng" at bounding box center [1419, 125] width 80 height 28
checkbox input "false"
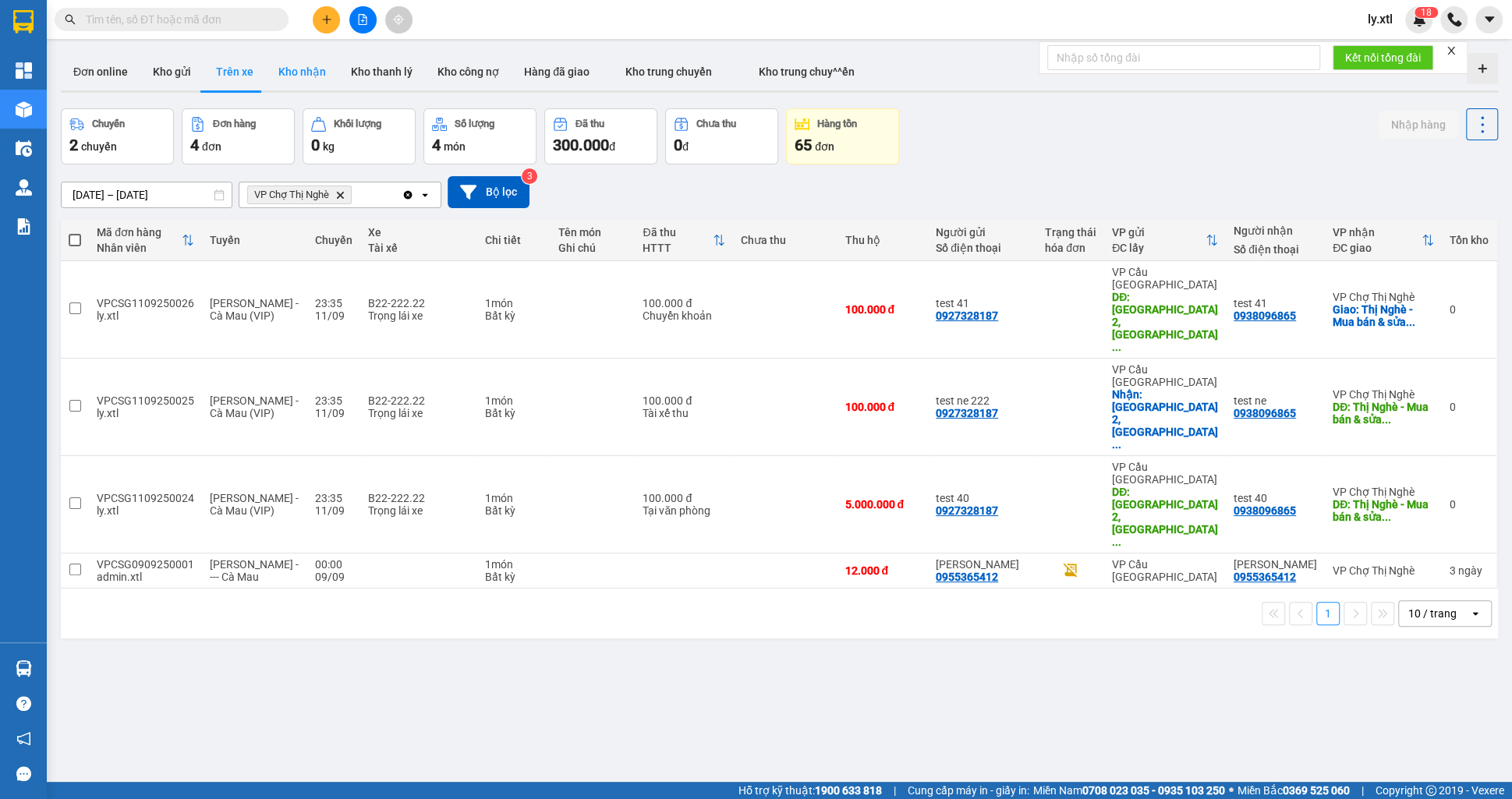
click at [315, 80] on button "Kho nhận" at bounding box center [301, 71] width 72 height 38
type input "05/09/2025 – 11/09/2025"
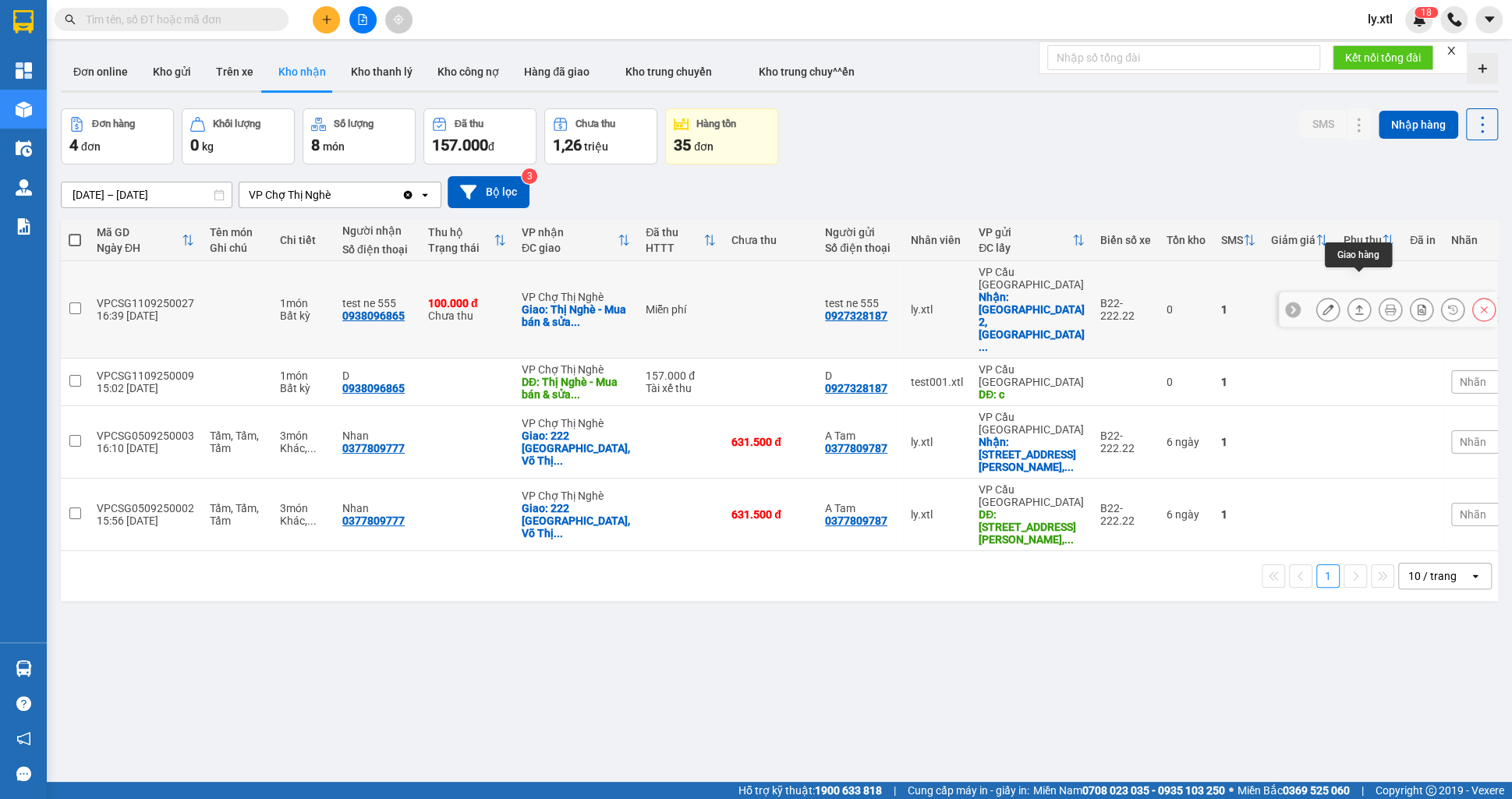
click at [1364, 296] on button at bounding box center [1359, 310] width 22 height 27
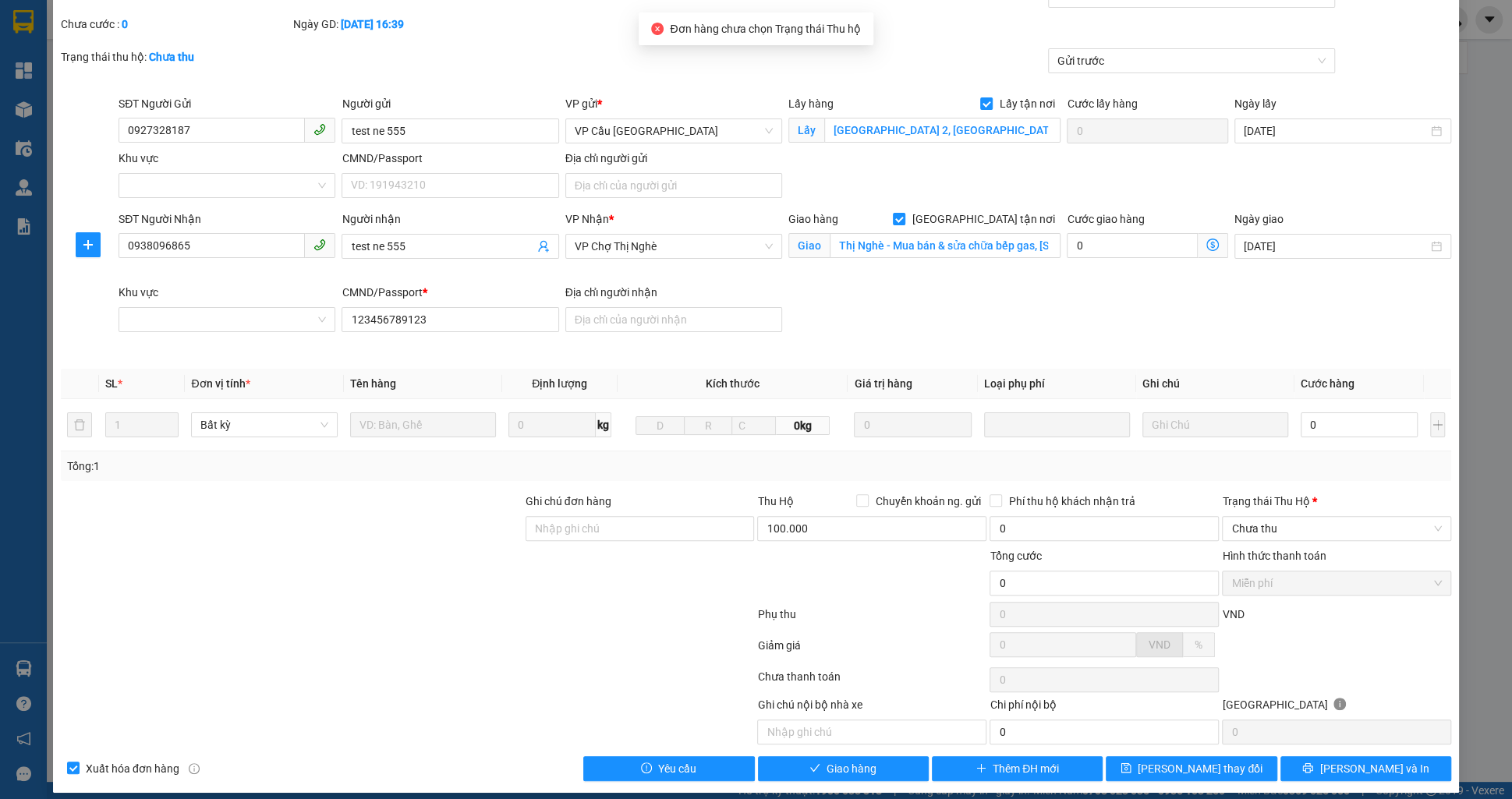
scroll to position [75, 0]
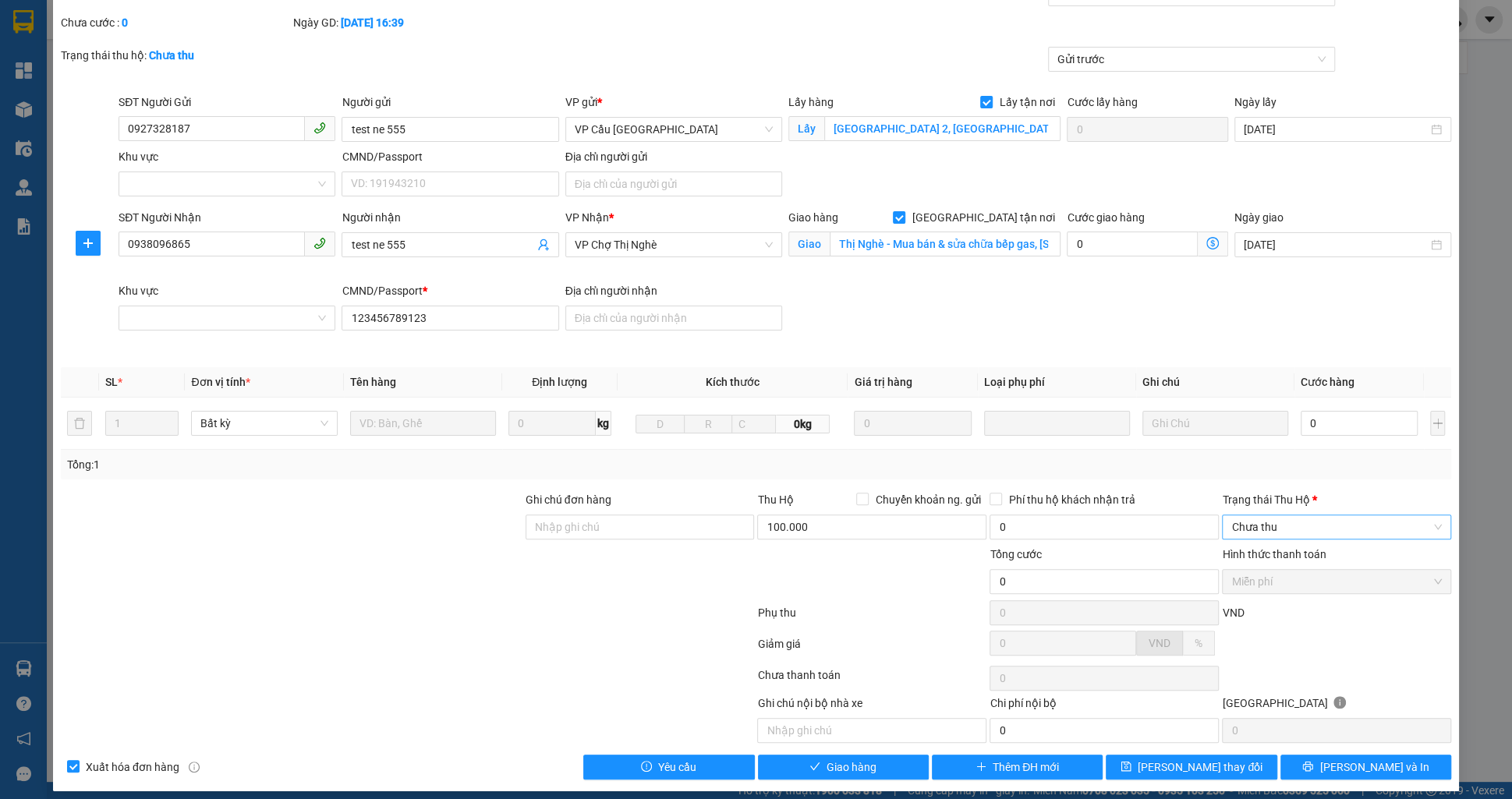
click at [1270, 533] on span "Chưa thu" at bounding box center [1337, 527] width 211 height 24
click at [1258, 578] on div "Tài xế đã thu" at bounding box center [1337, 581] width 211 height 17
click at [891, 765] on span "Lưu và Giao hàng" at bounding box center [861, 767] width 149 height 17
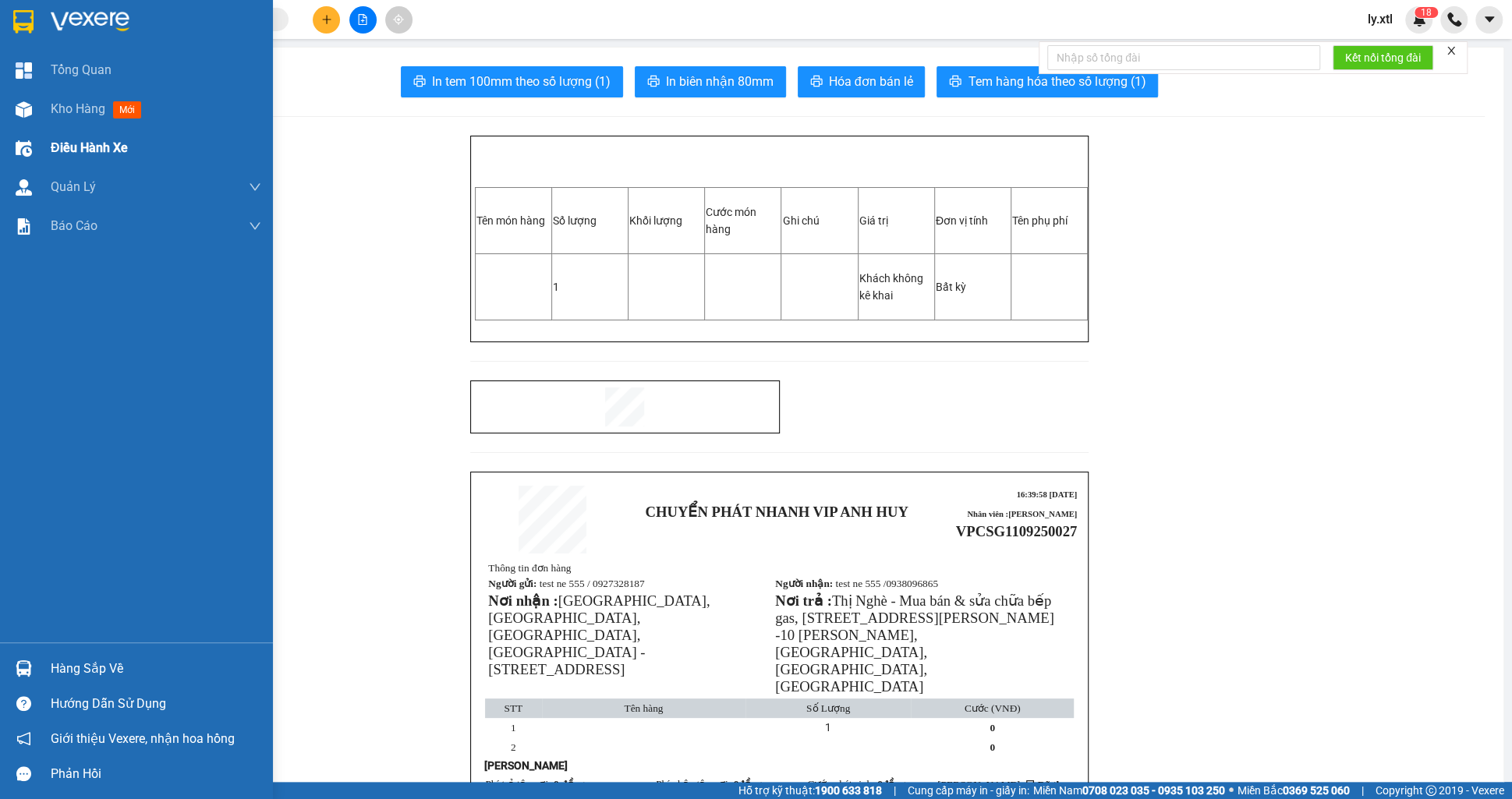
drag, startPoint x: 62, startPoint y: 113, endPoint x: 139, endPoint y: 128, distance: 78.4
click at [63, 112] on span "Kho hàng" at bounding box center [78, 109] width 55 height 15
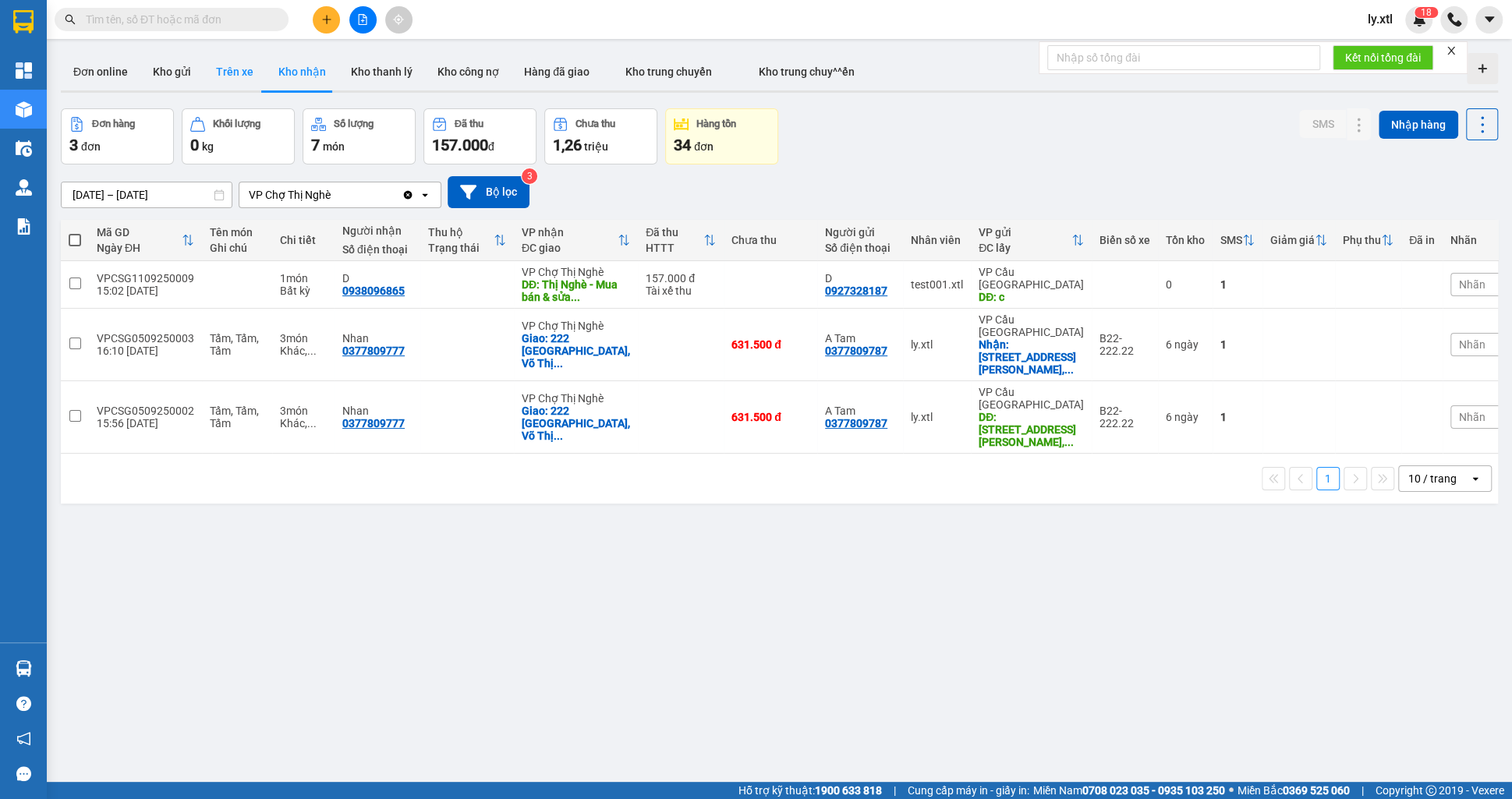
click at [228, 77] on button "Trên xe" at bounding box center [235, 71] width 62 height 38
type input "04/09/2025 – 11/09/2025"
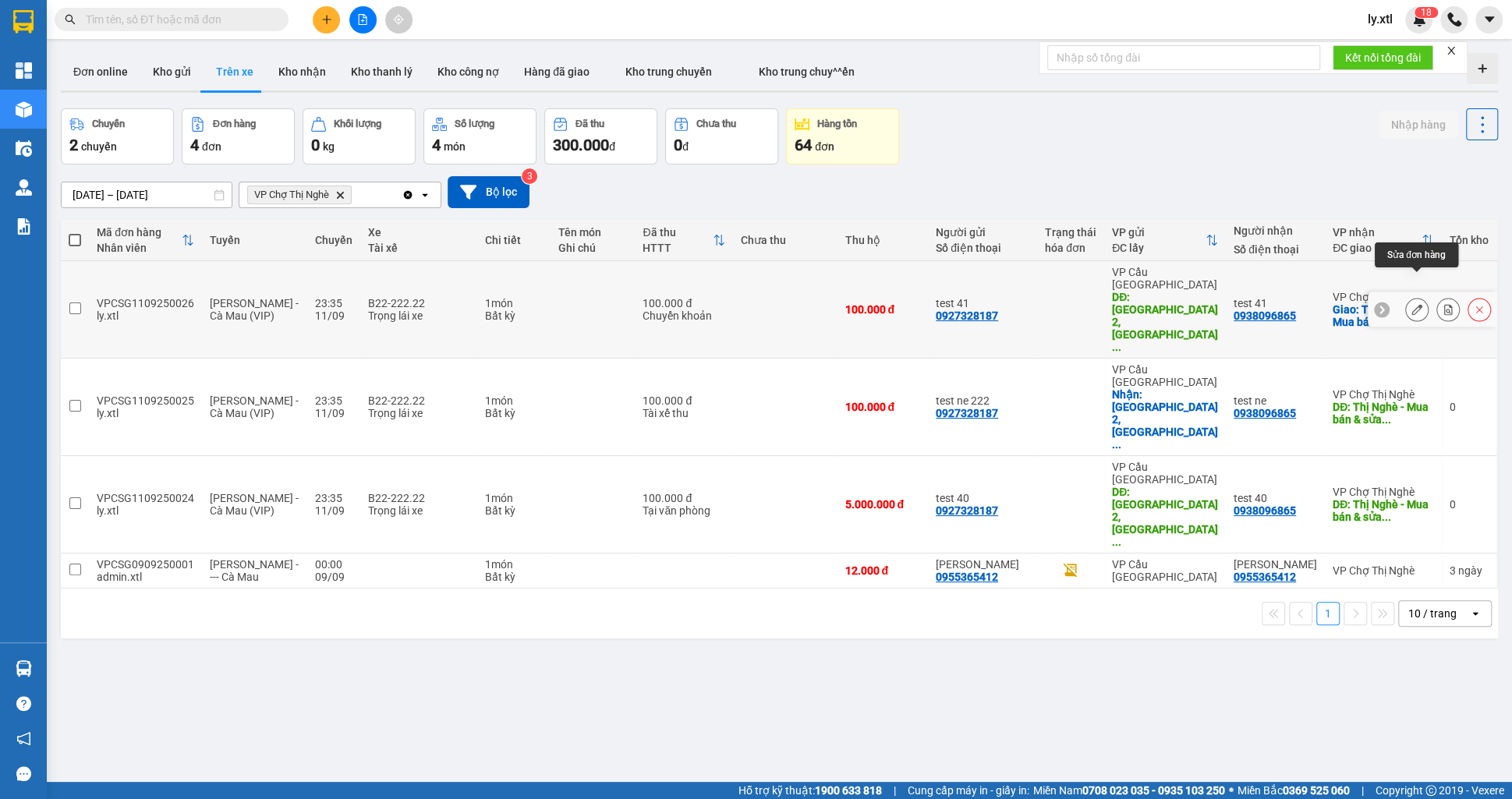
click at [1416, 304] on icon at bounding box center [1417, 310] width 11 height 11
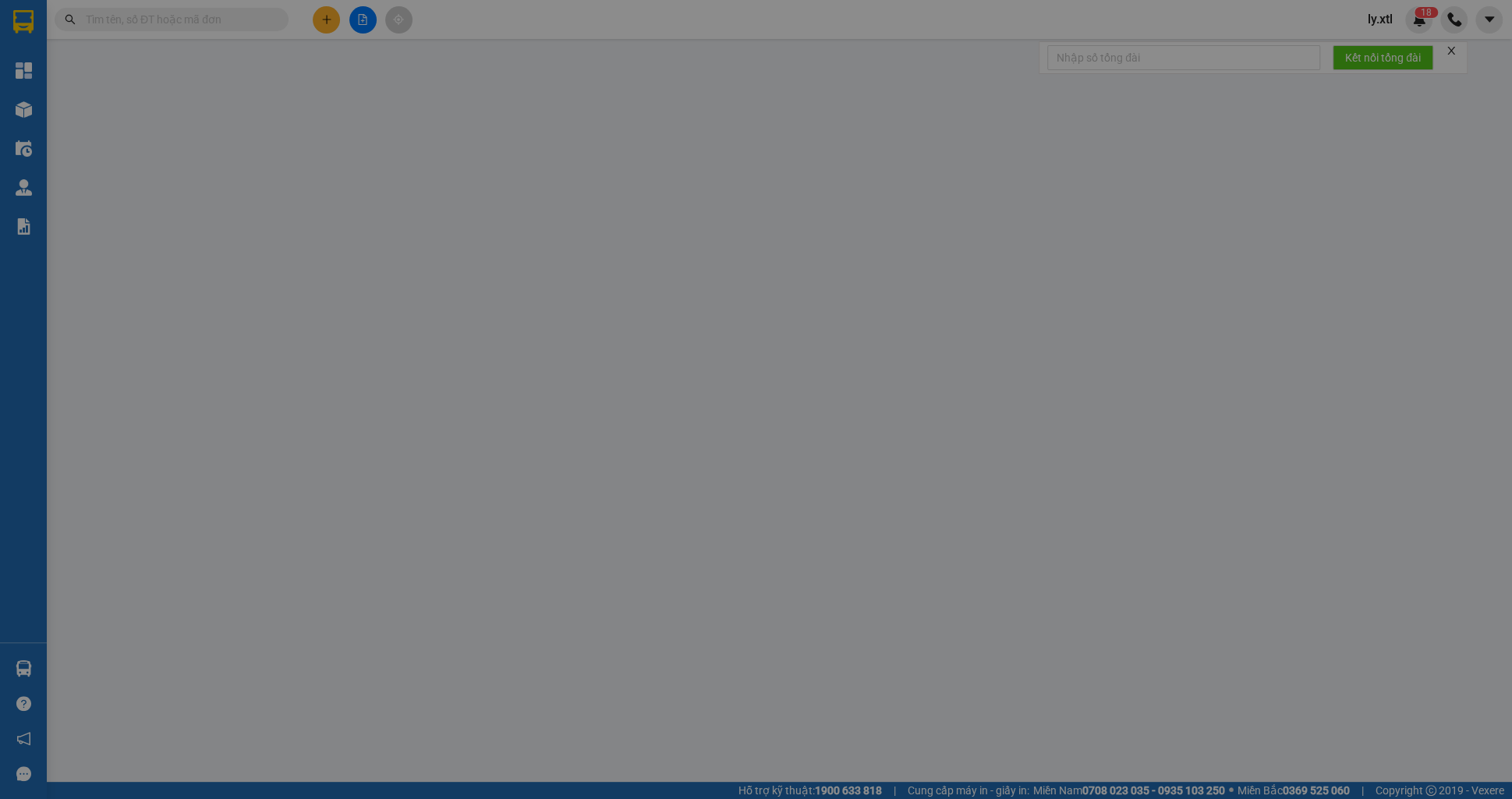
type input "0927328187"
type input "test 41"
type input "[GEOGRAPHIC_DATA] 2, [GEOGRAPHIC_DATA], [GEOGRAPHIC_DATA], [GEOGRAPHIC_DATA]"
type input "45.000"
type input "0938096865"
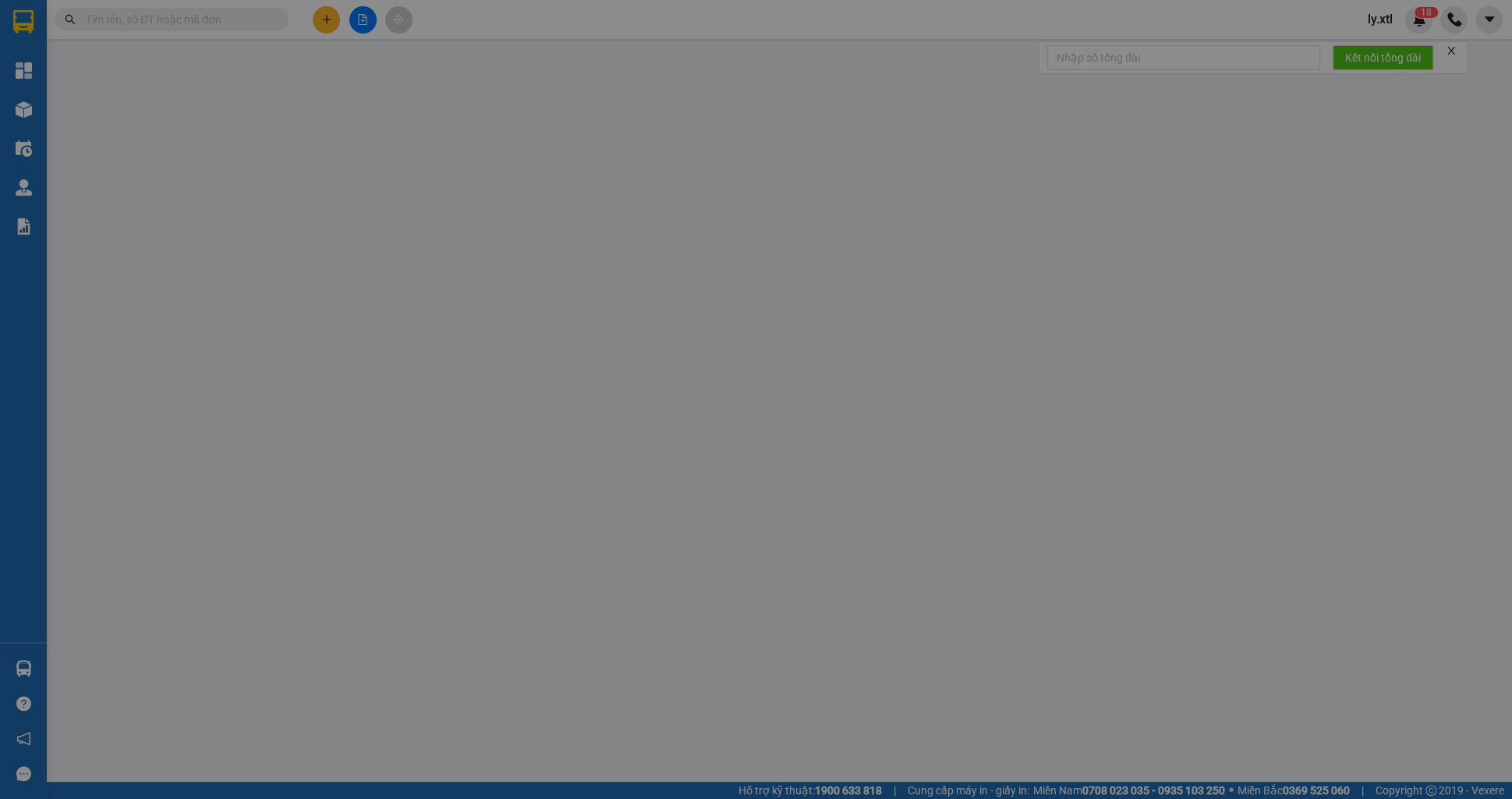
type input "test 41"
checkbox input "true"
type input "Thị Nghè - Mua bán & sửa chữa bếp gas, [STREET_ADDRESS][PERSON_NAME]"
type input "123456789123"
type input "100.000"
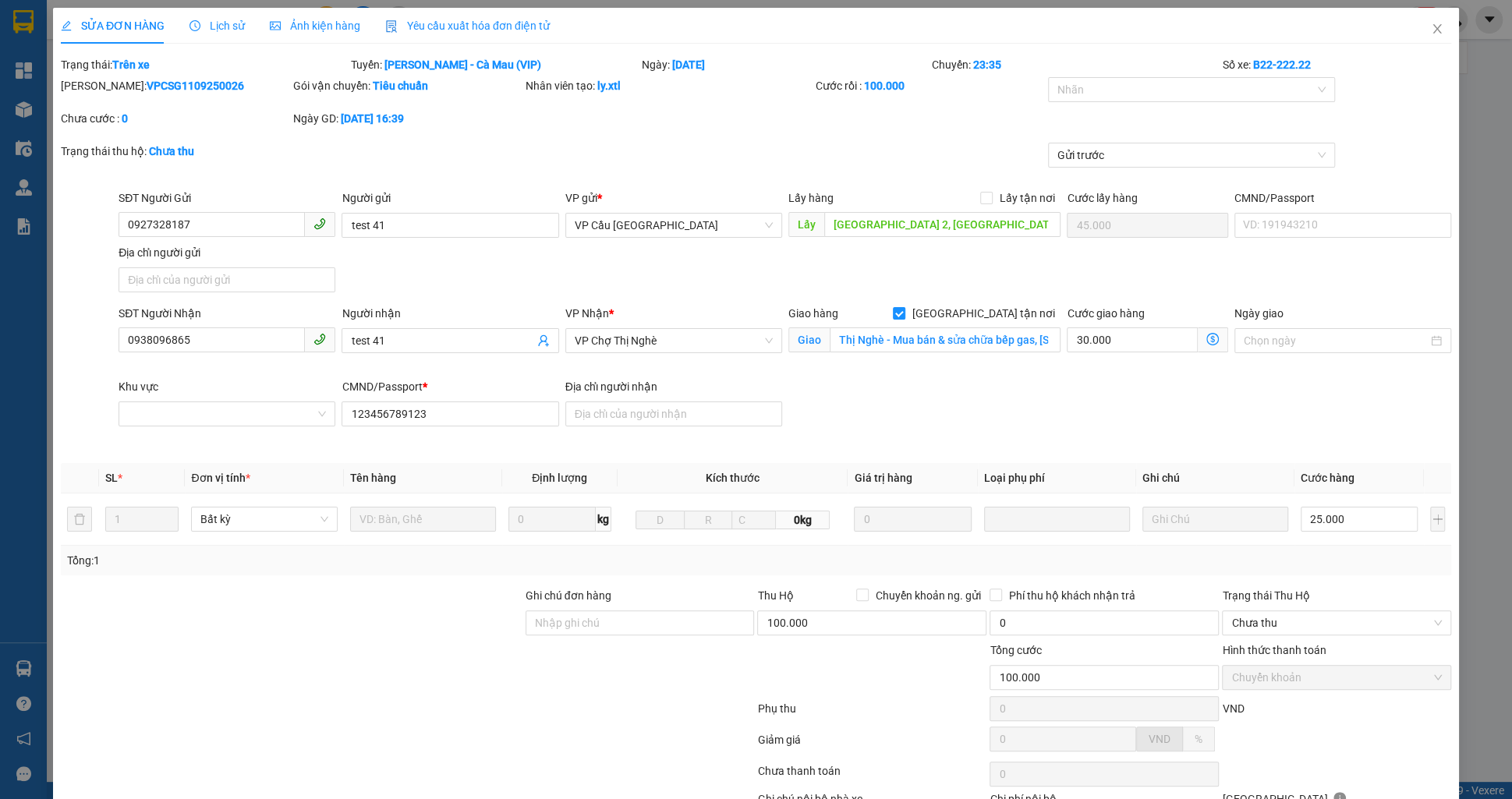
click at [159, 82] on b "VPCSG1109250026" at bounding box center [195, 86] width 97 height 13
copy b "VPCSG1109250026"
click at [653, 224] on span "VP Cầu [GEOGRAPHIC_DATA]" at bounding box center [674, 225] width 198 height 24
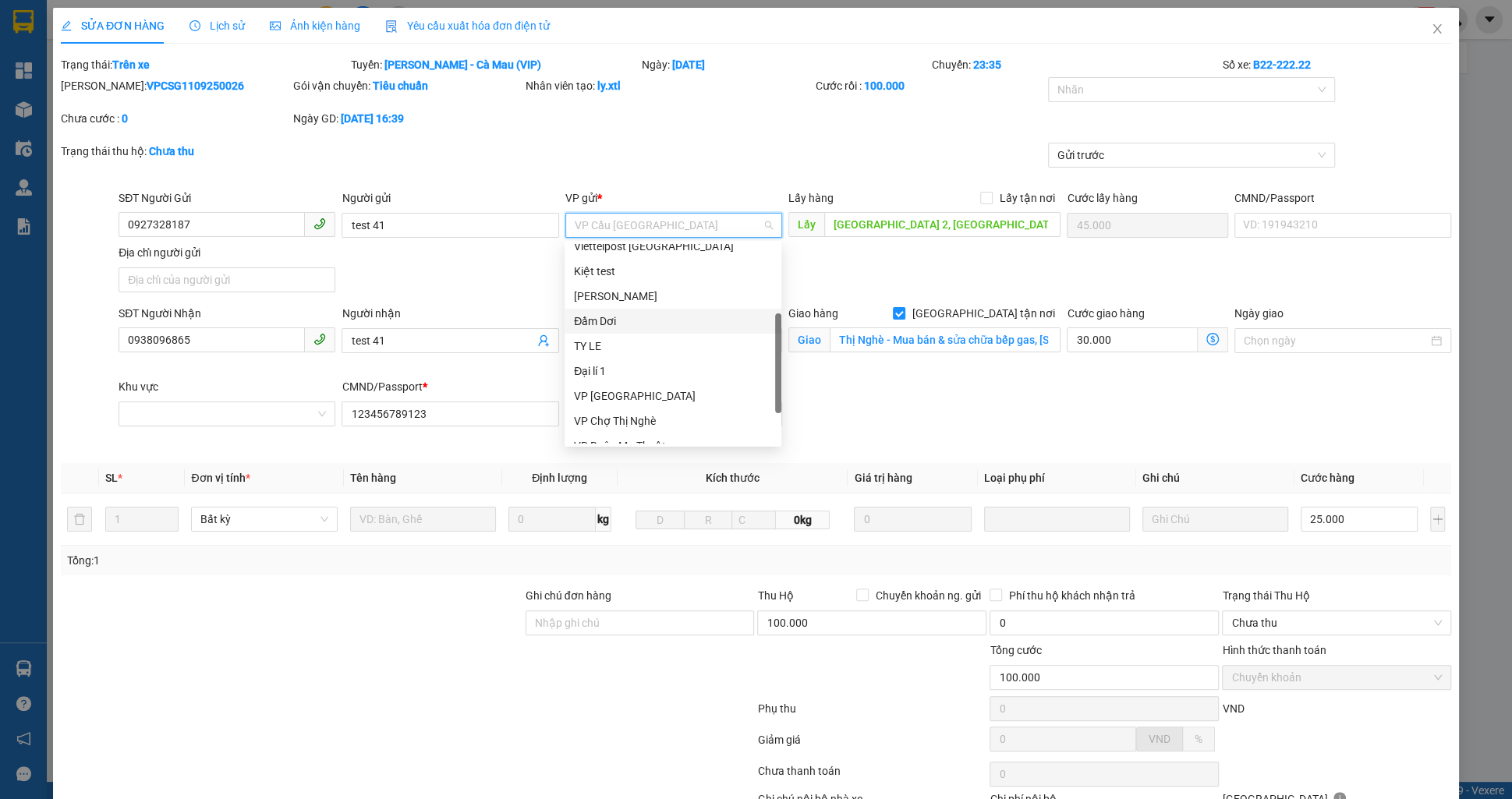
scroll to position [149, 0]
click at [630, 378] on div "VP [GEOGRAPHIC_DATA]" at bounding box center [673, 381] width 198 height 17
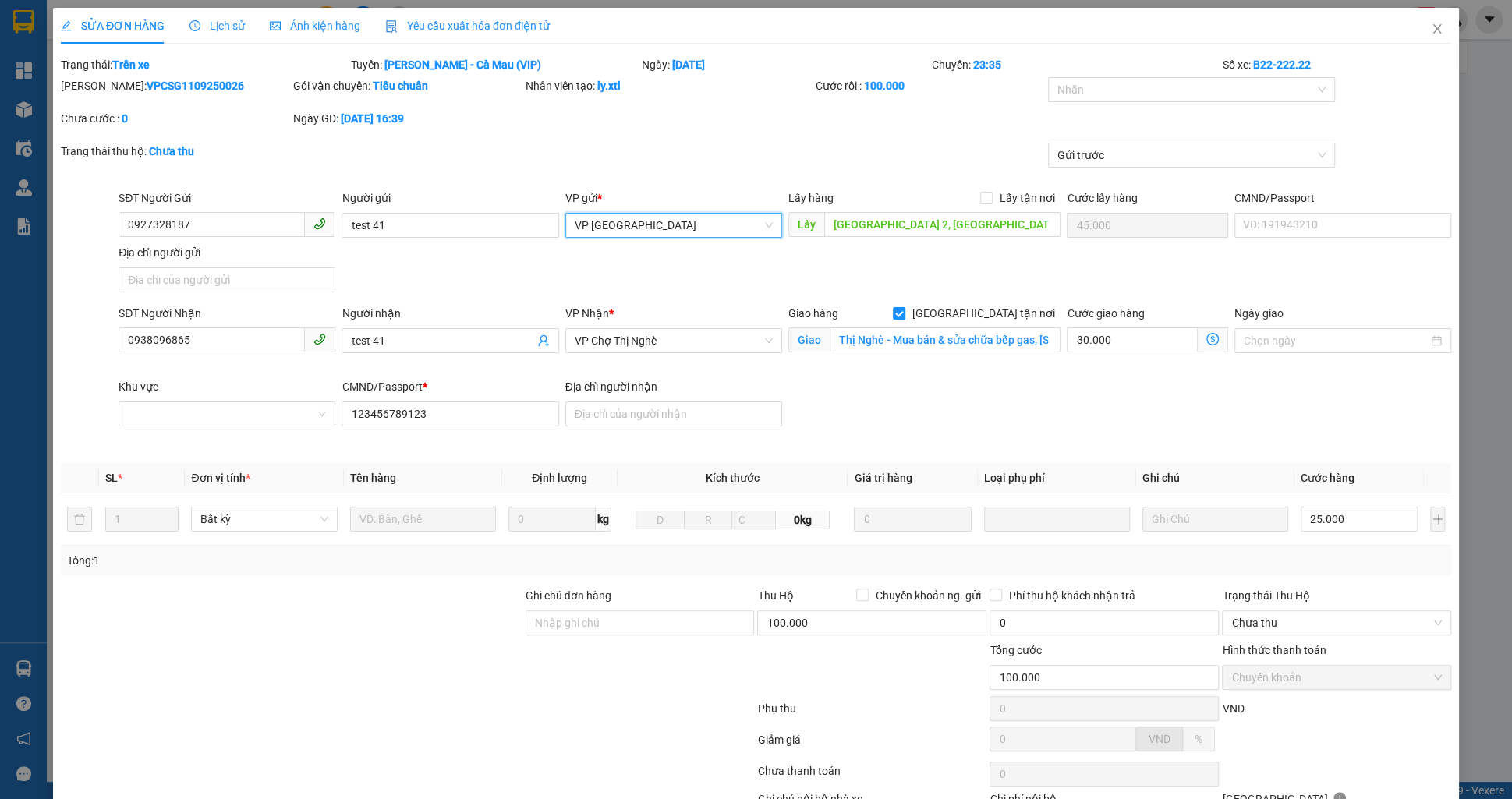
scroll to position [104, 0]
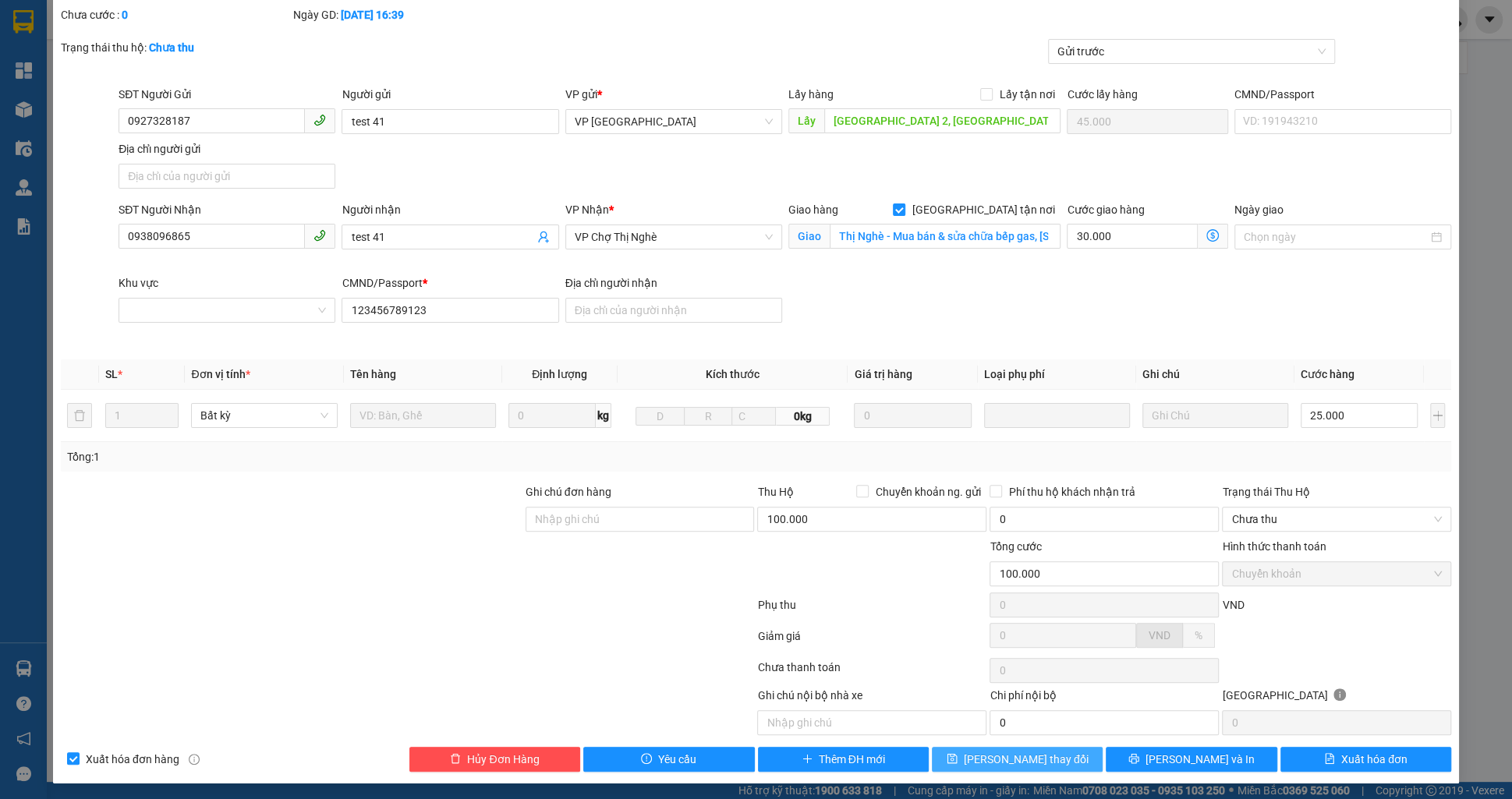
click at [1079, 757] on button "[PERSON_NAME] thay đổi" at bounding box center [1017, 759] width 170 height 25
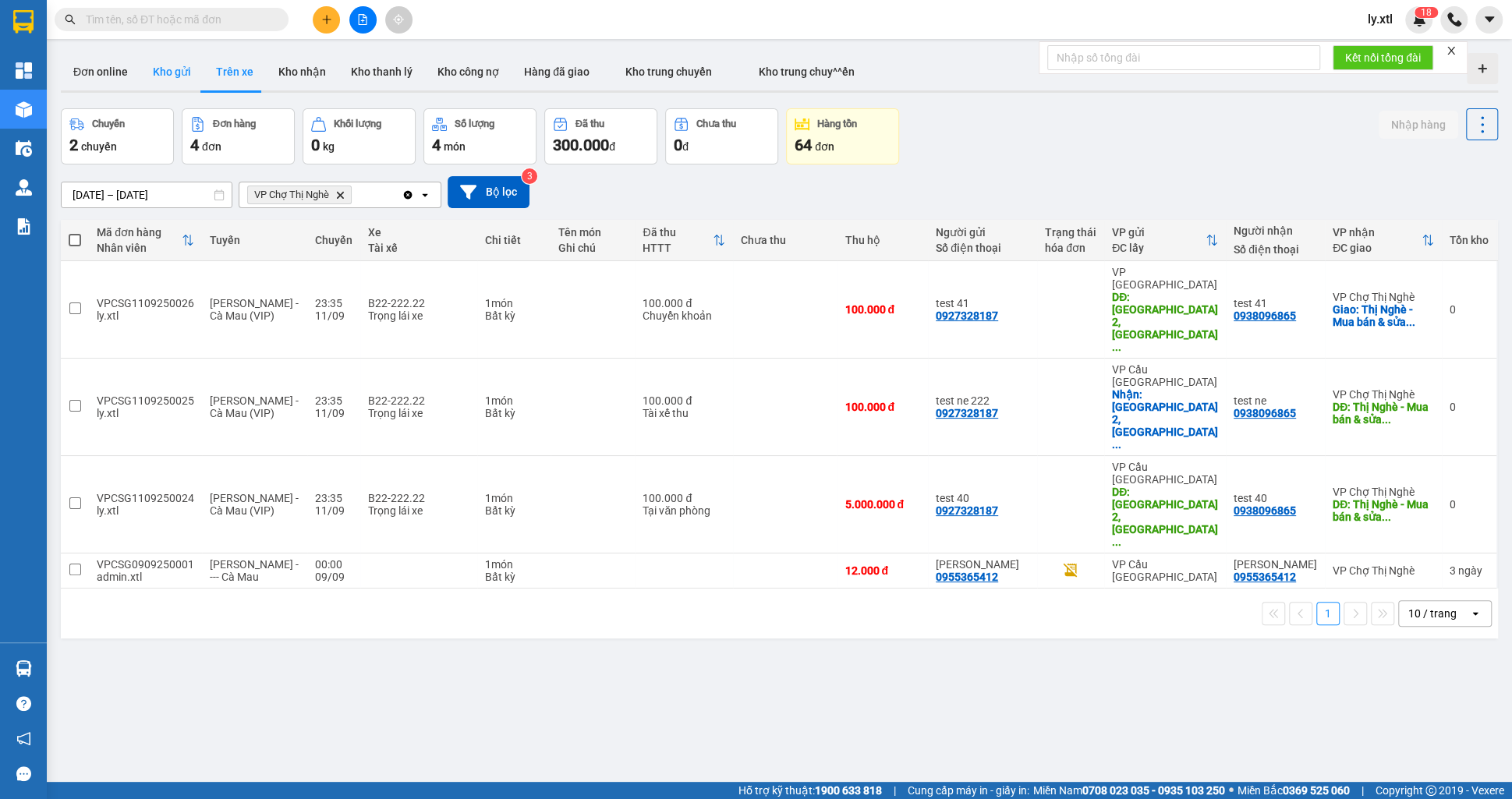
click at [176, 74] on button "Kho gửi" at bounding box center [171, 71] width 63 height 38
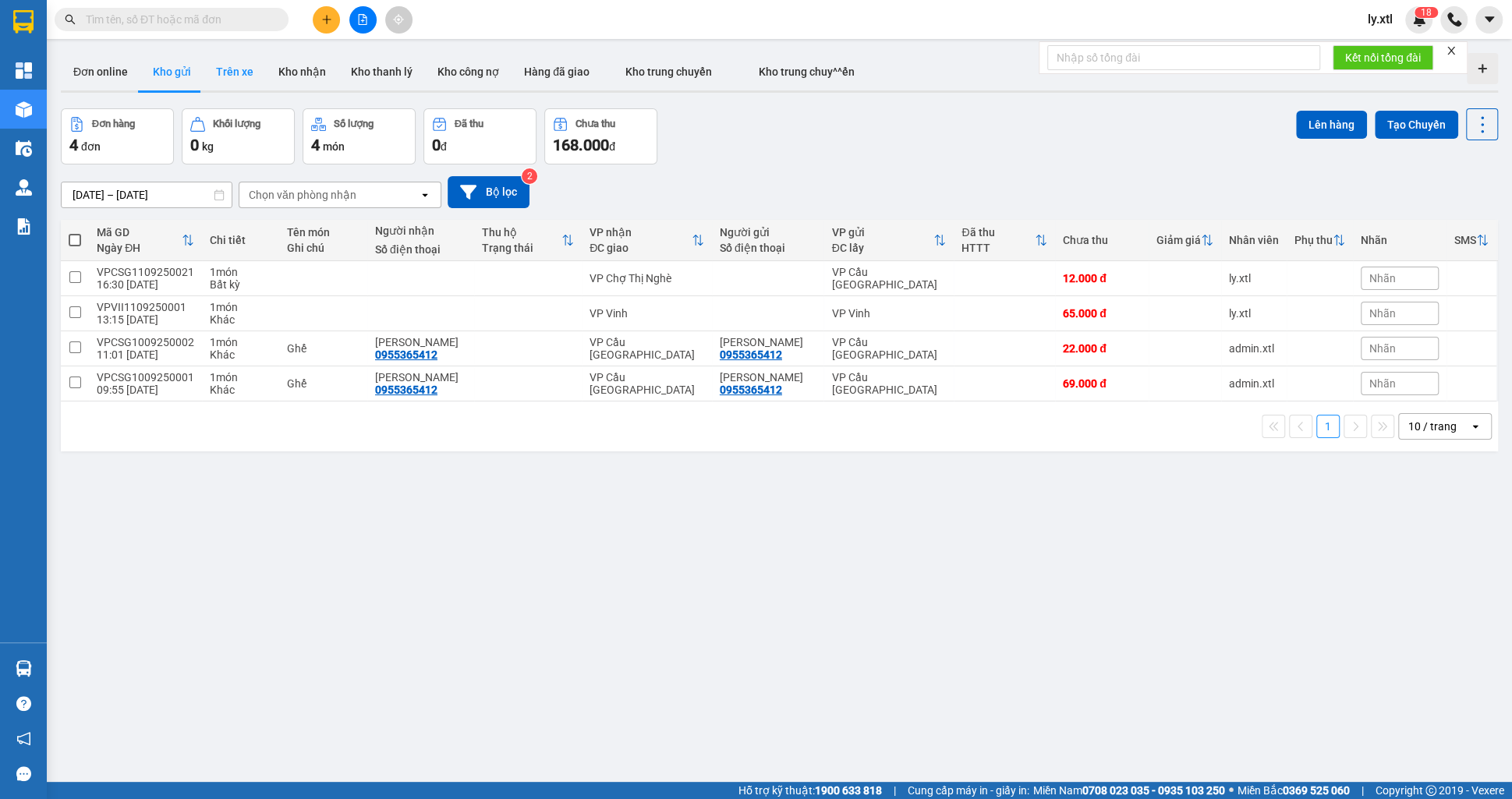
click at [217, 71] on button "Trên xe" at bounding box center [235, 71] width 62 height 38
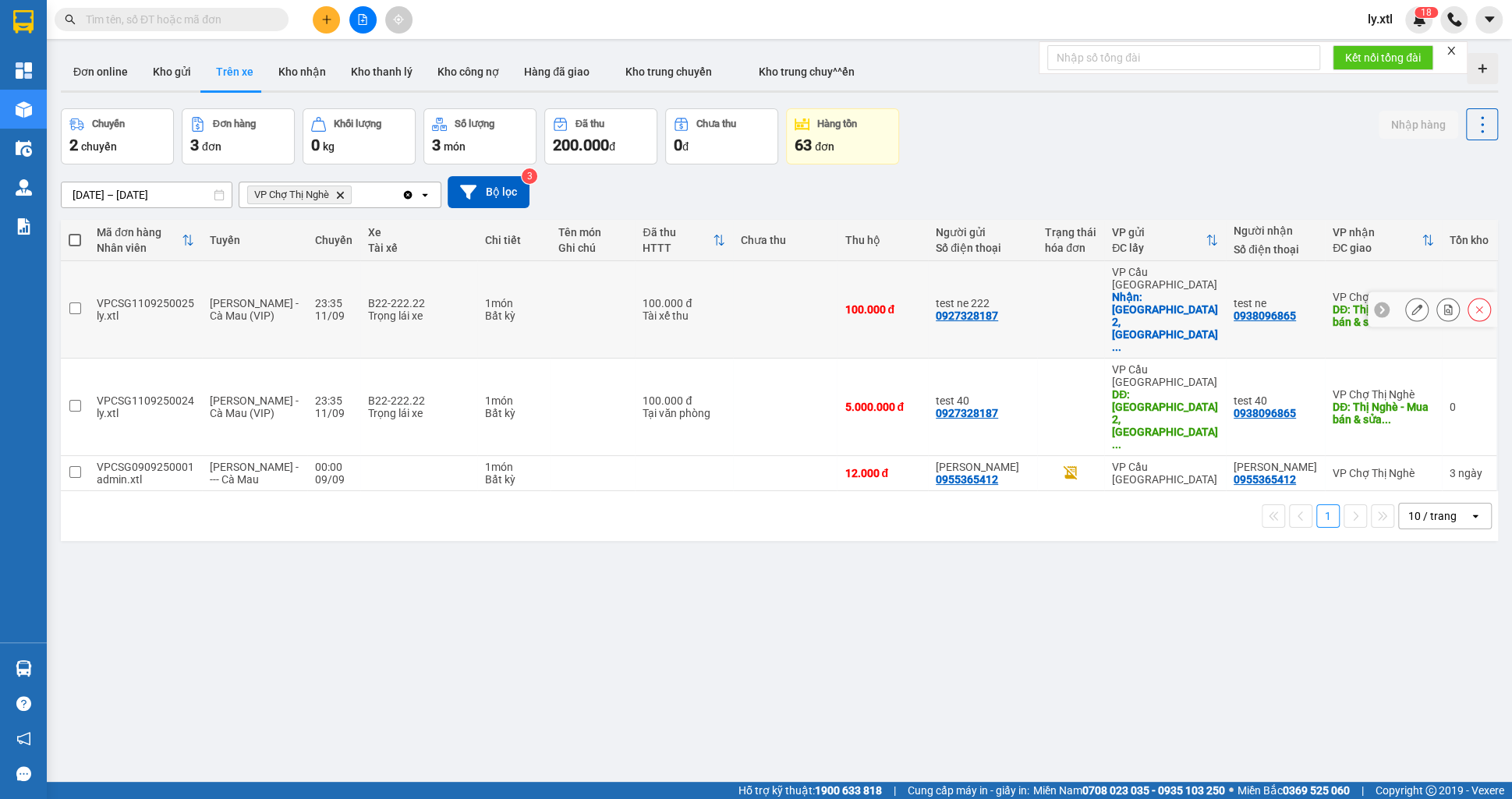
click at [1414, 296] on button at bounding box center [1417, 310] width 22 height 27
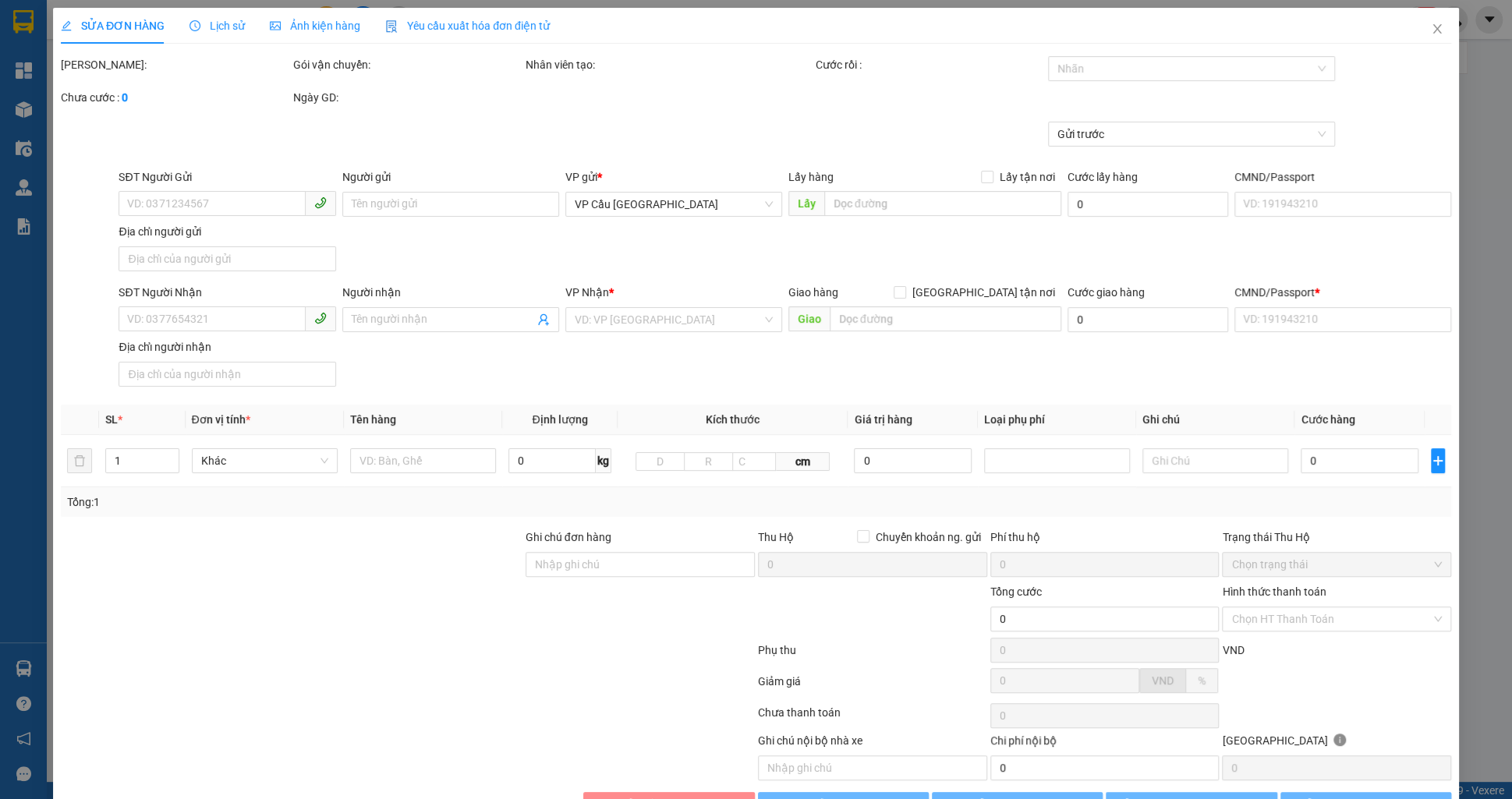
type input "0927328187"
type input "test ne 222"
checkbox input "true"
type input "[GEOGRAPHIC_DATA] 2, [GEOGRAPHIC_DATA], [GEOGRAPHIC_DATA], [GEOGRAPHIC_DATA]"
type input "45.000"
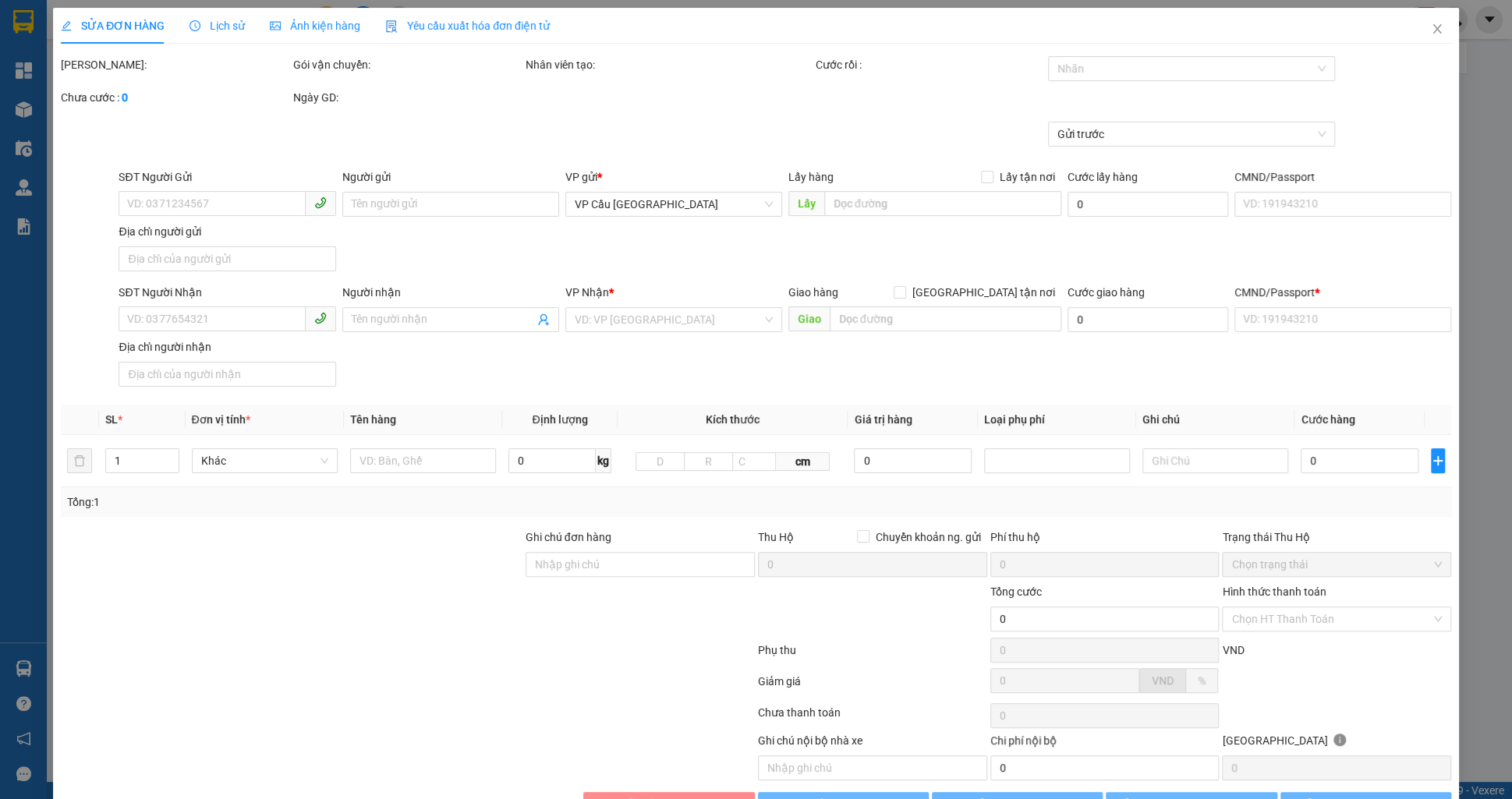
type input "0938096865"
type input "test ne"
type input "Thị Nghè - Mua bán & sửa chữa bếp gas, [STREET_ADDRESS][PERSON_NAME]"
type input "30.000"
type input "123456789123"
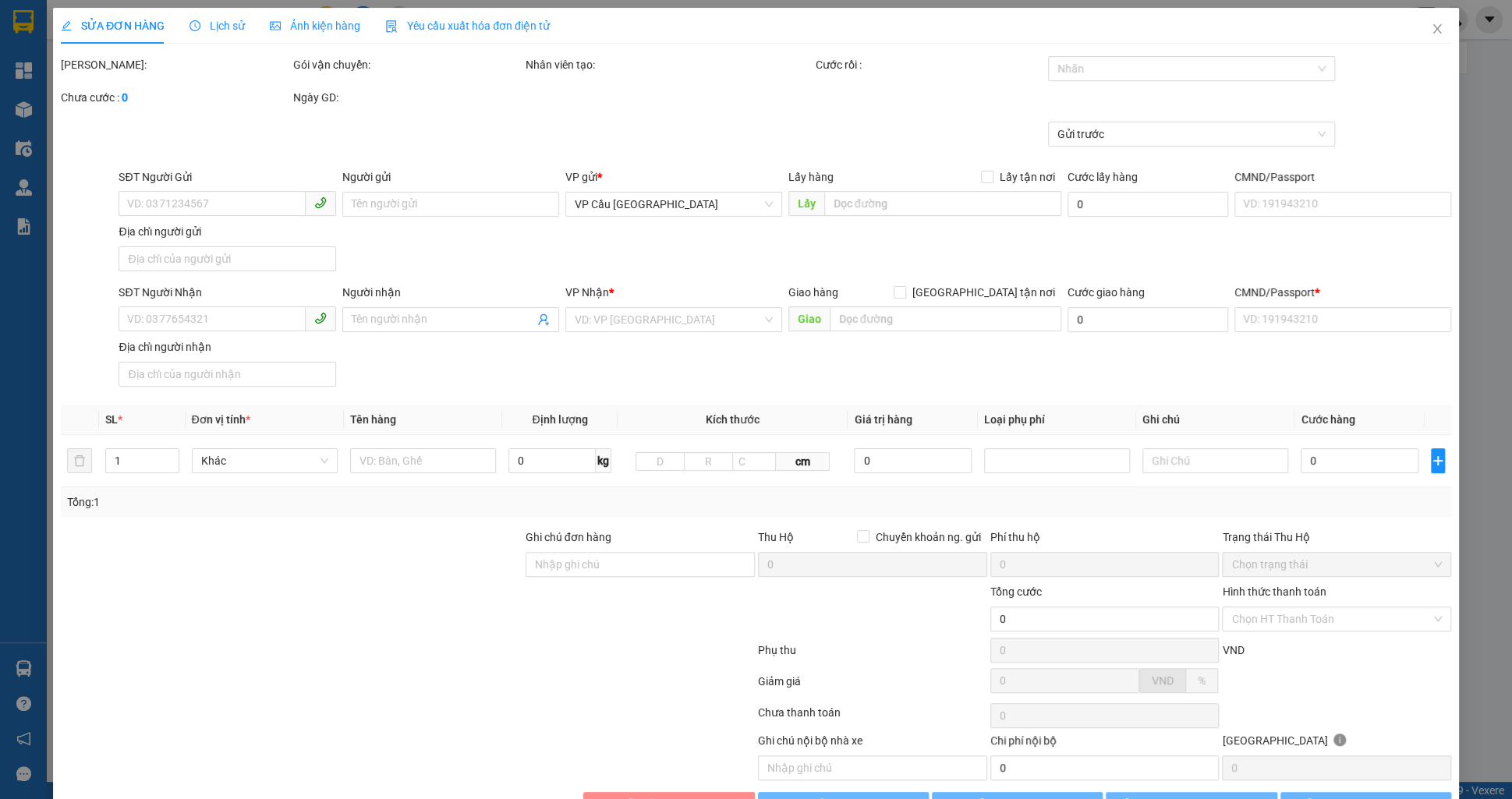
type input "100.000"
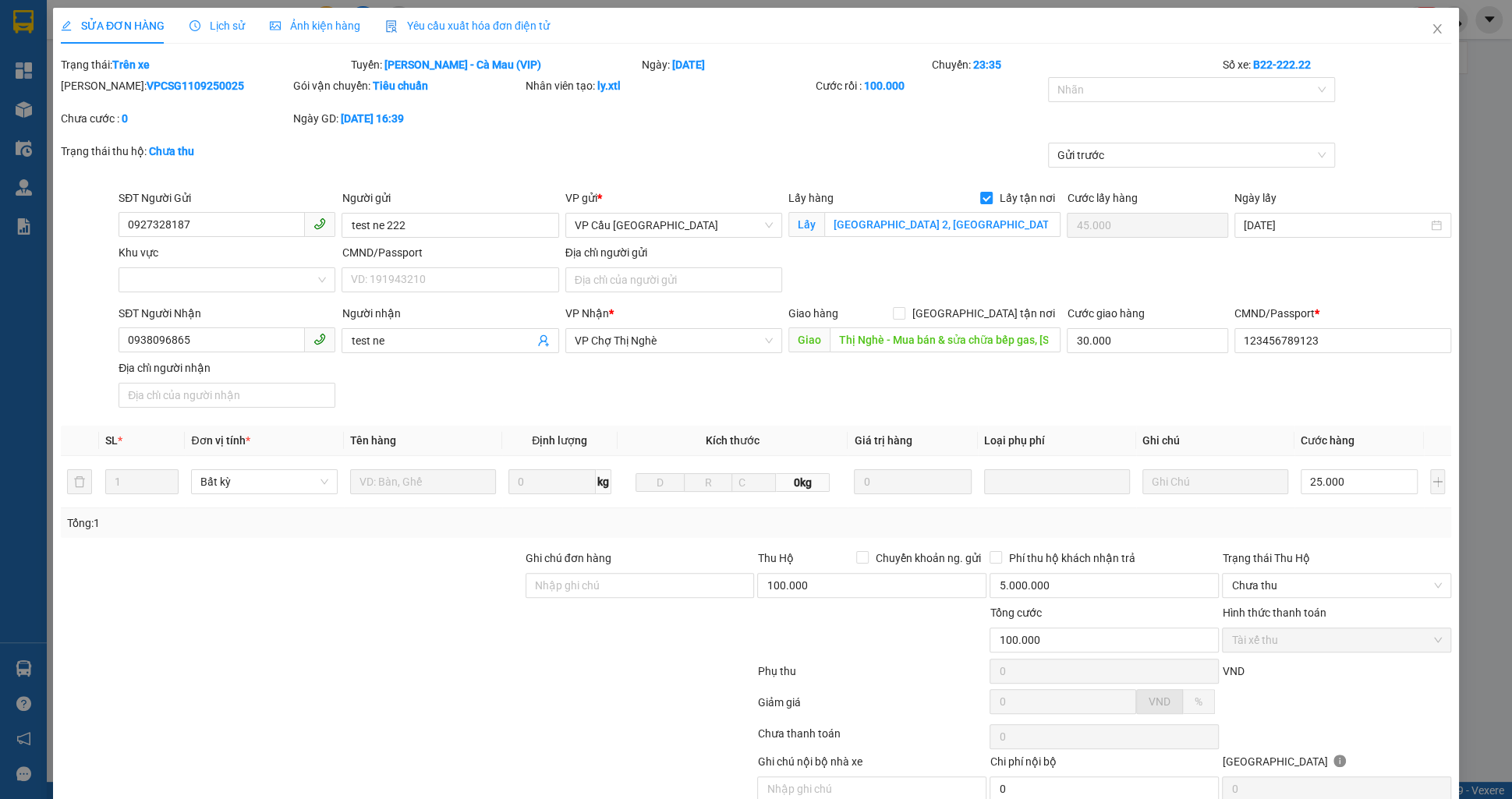
click at [163, 86] on b "VPCSG1109250025" at bounding box center [195, 86] width 97 height 13
copy b "VPCSG1109250025"
click at [636, 224] on span "VP Cầu [GEOGRAPHIC_DATA]" at bounding box center [674, 225] width 198 height 24
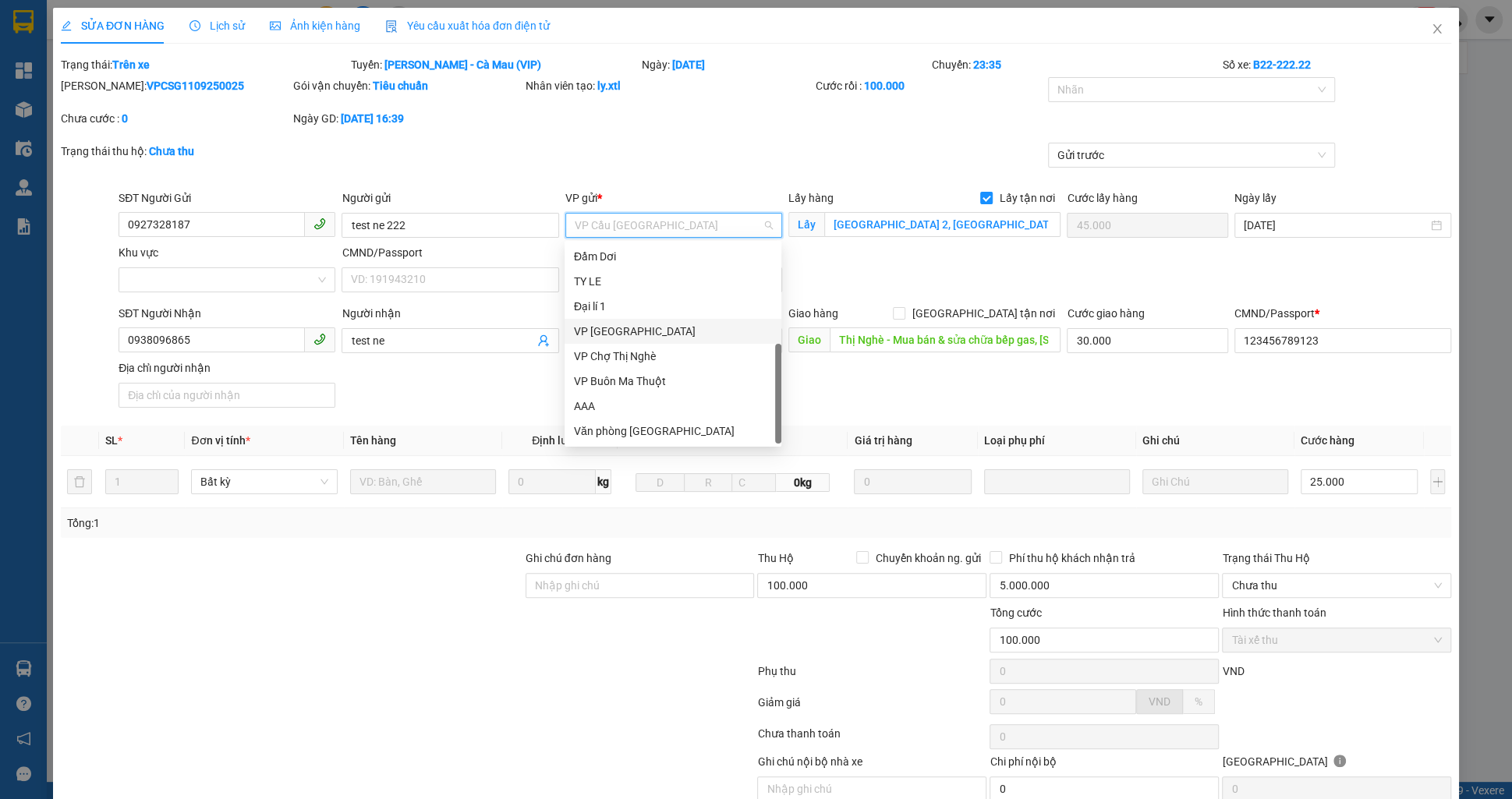
scroll to position [200, 0]
click at [615, 376] on div "VP Buôn Ma Thuột" at bounding box center [673, 381] width 198 height 17
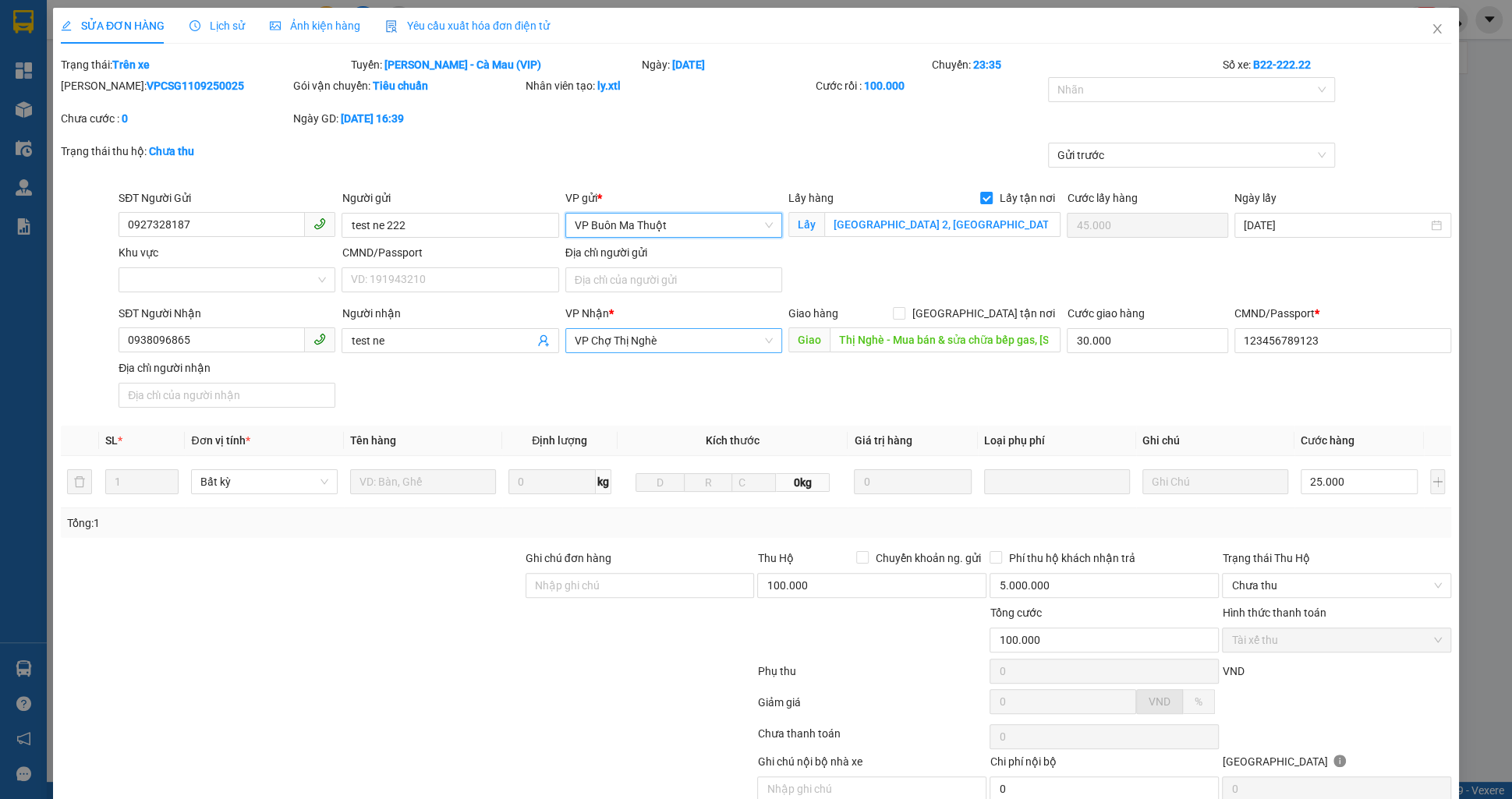
click at [631, 345] on span "VP Chợ Thị Nghè" at bounding box center [674, 341] width 198 height 24
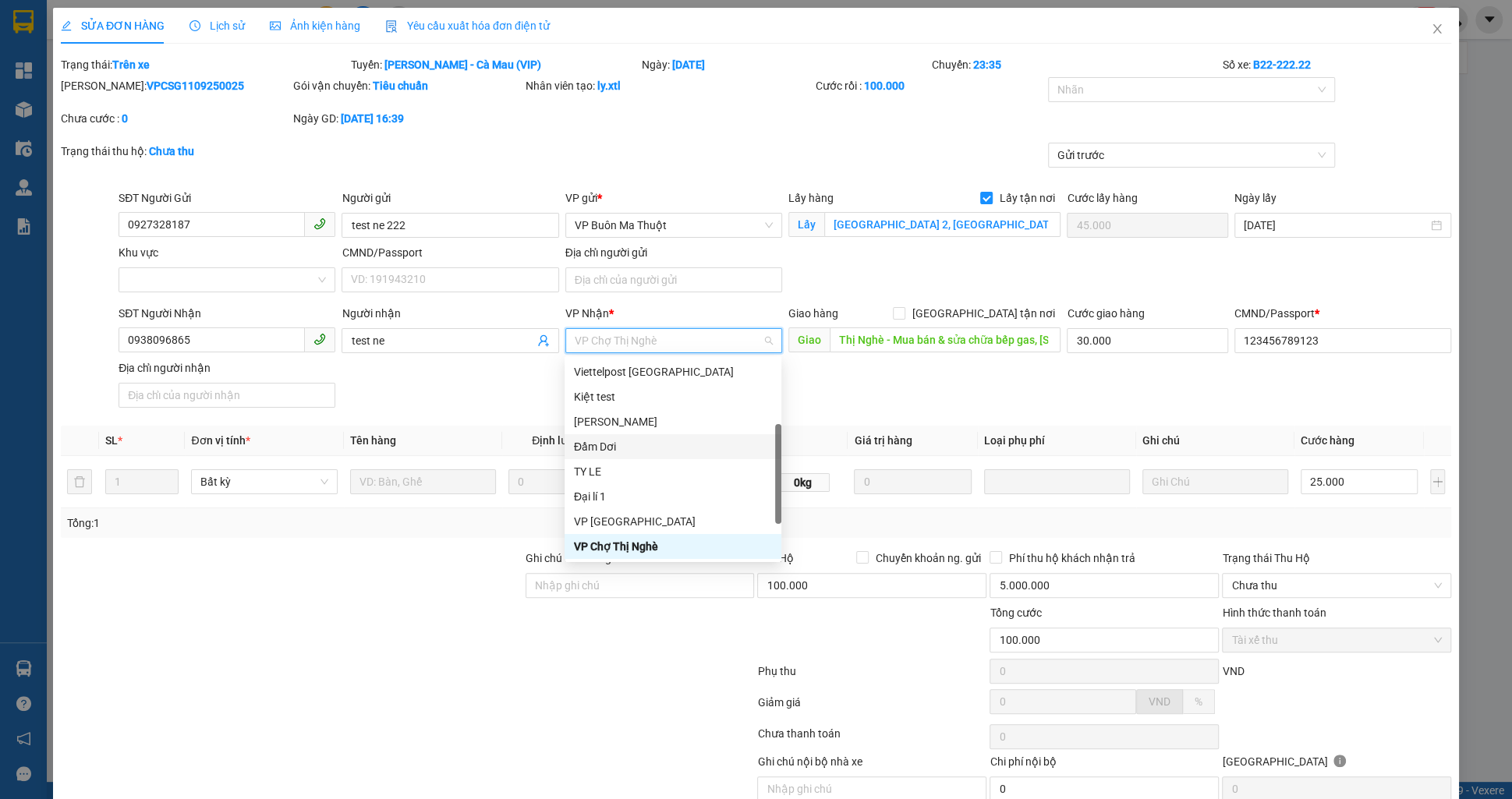
scroll to position [175, 0]
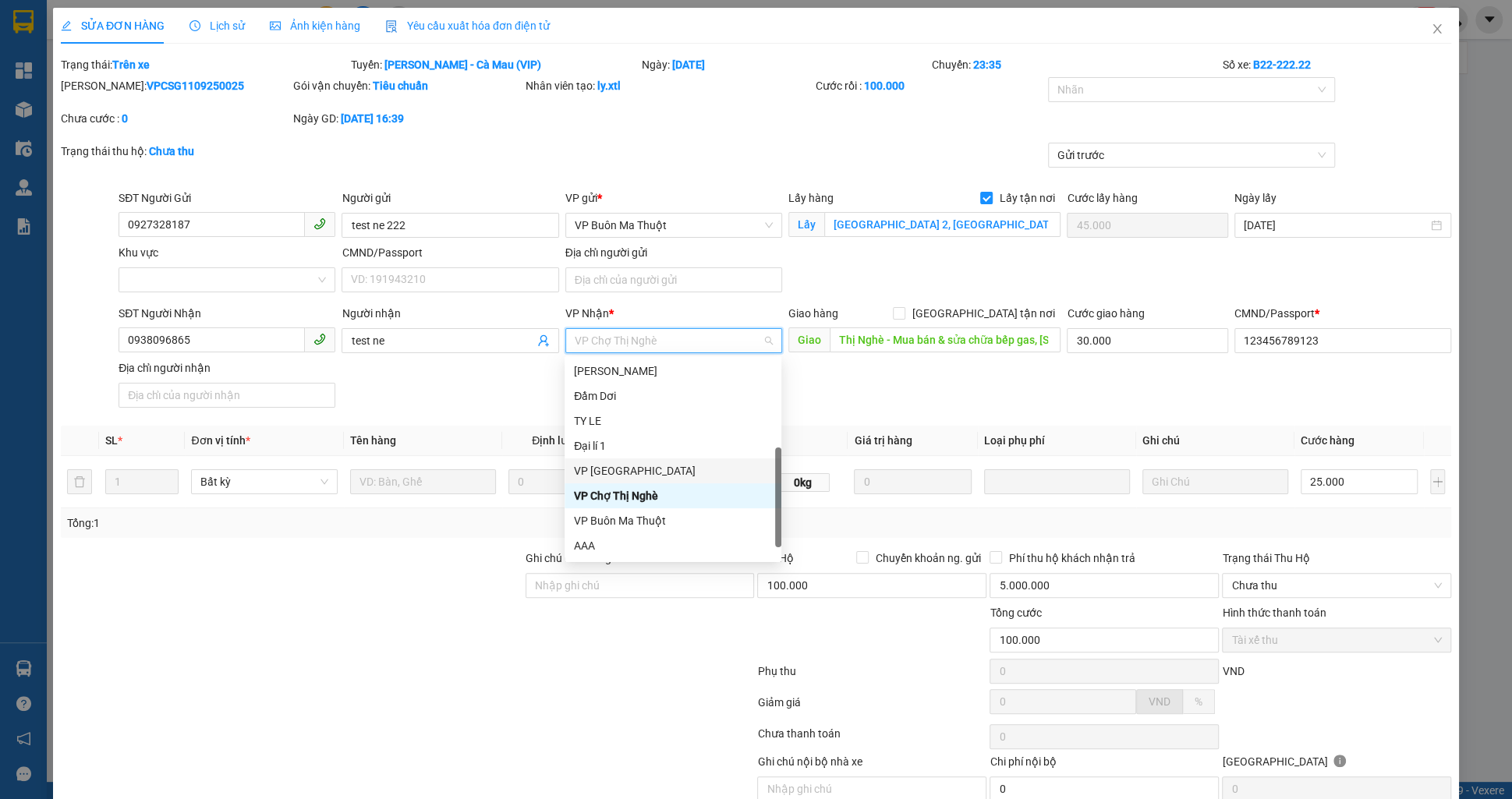
click at [612, 473] on div "VP [GEOGRAPHIC_DATA]" at bounding box center [673, 471] width 198 height 17
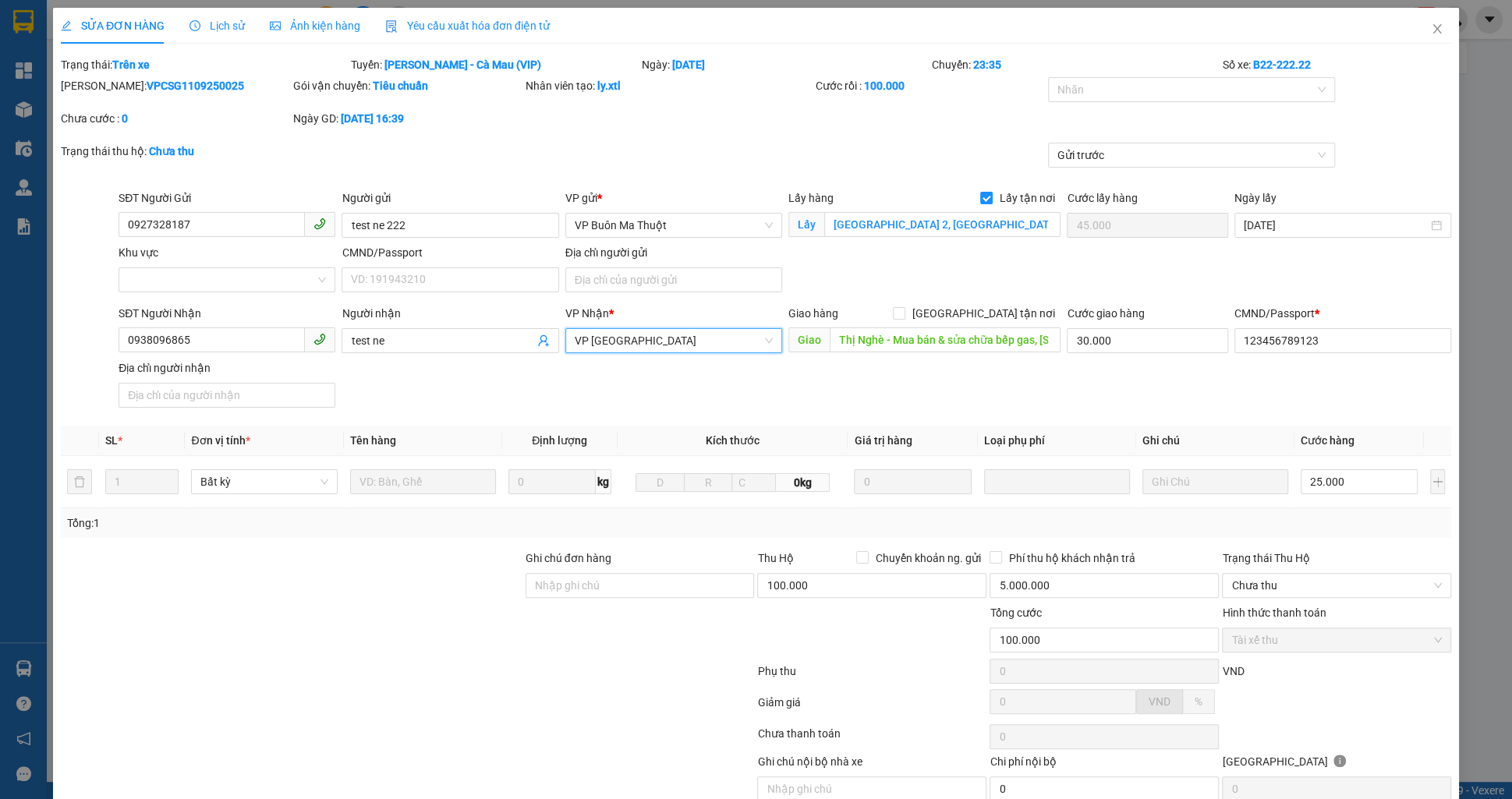
scroll to position [97, 0]
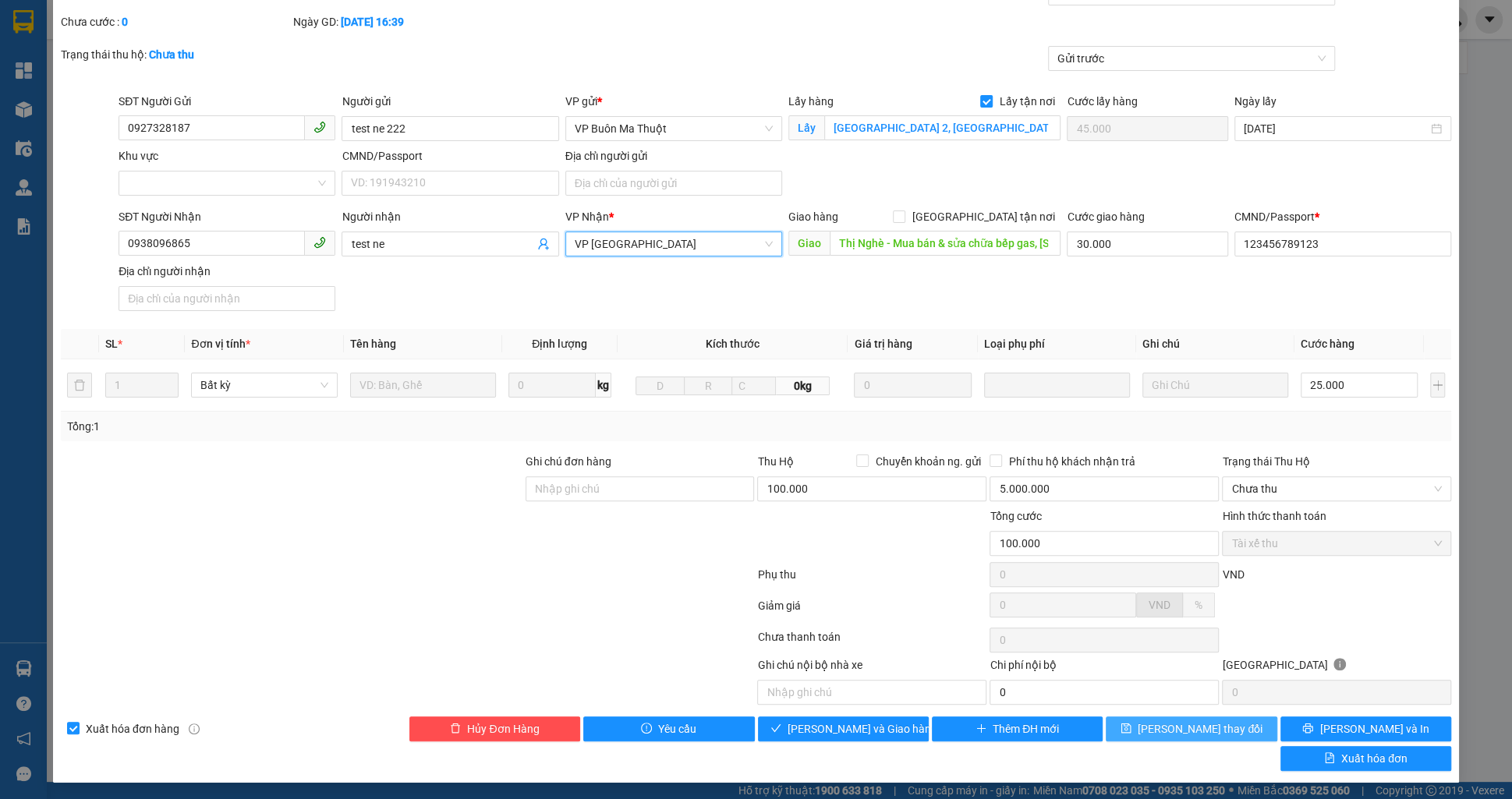
click at [1193, 722] on span "[PERSON_NAME] thay đổi" at bounding box center [1200, 728] width 125 height 17
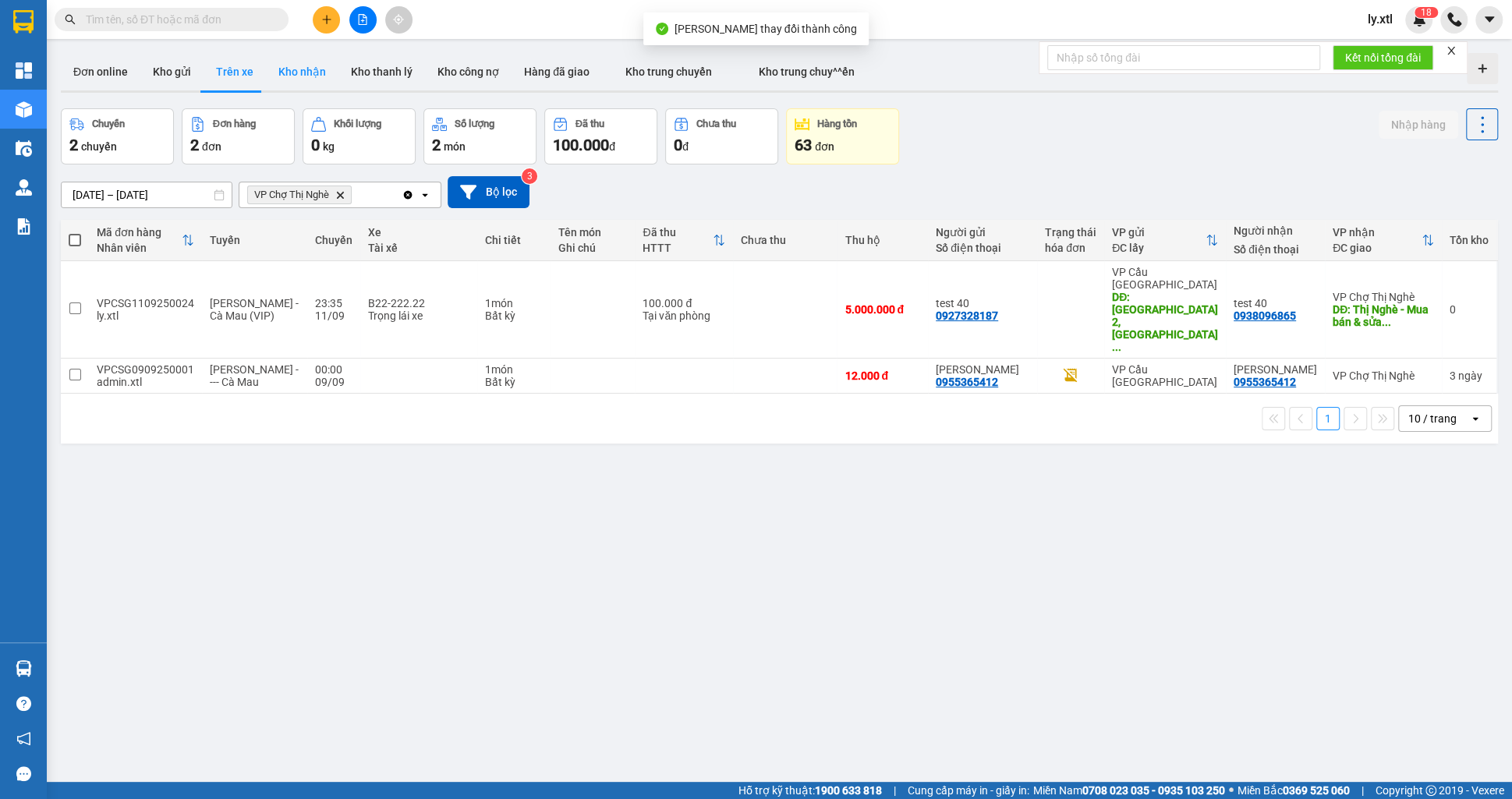
click at [277, 71] on button "Kho nhận" at bounding box center [301, 71] width 72 height 38
type input "05/09/2025 – 11/09/2025"
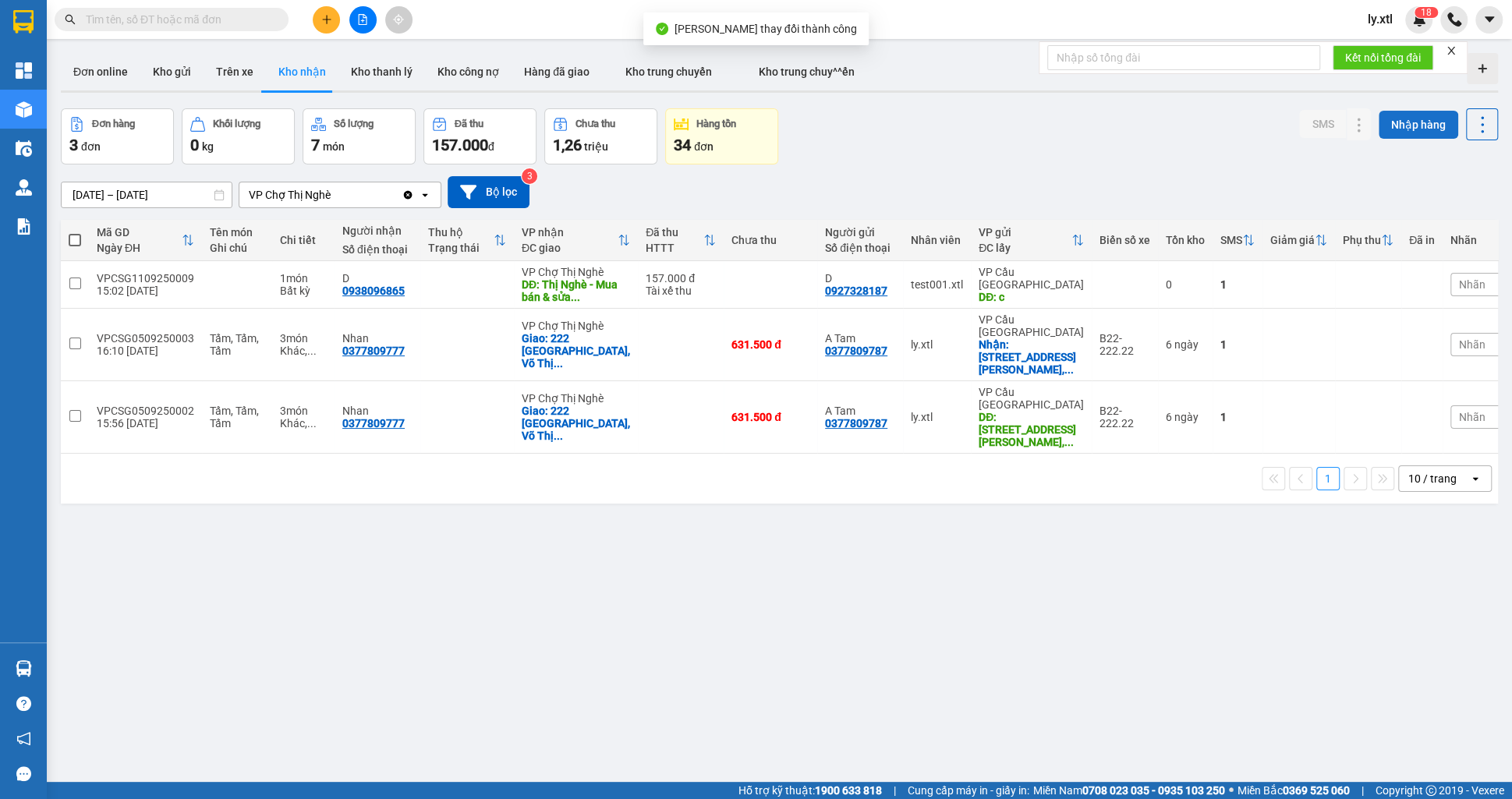
click at [1419, 117] on button "Nhập hàng" at bounding box center [1419, 125] width 80 height 28
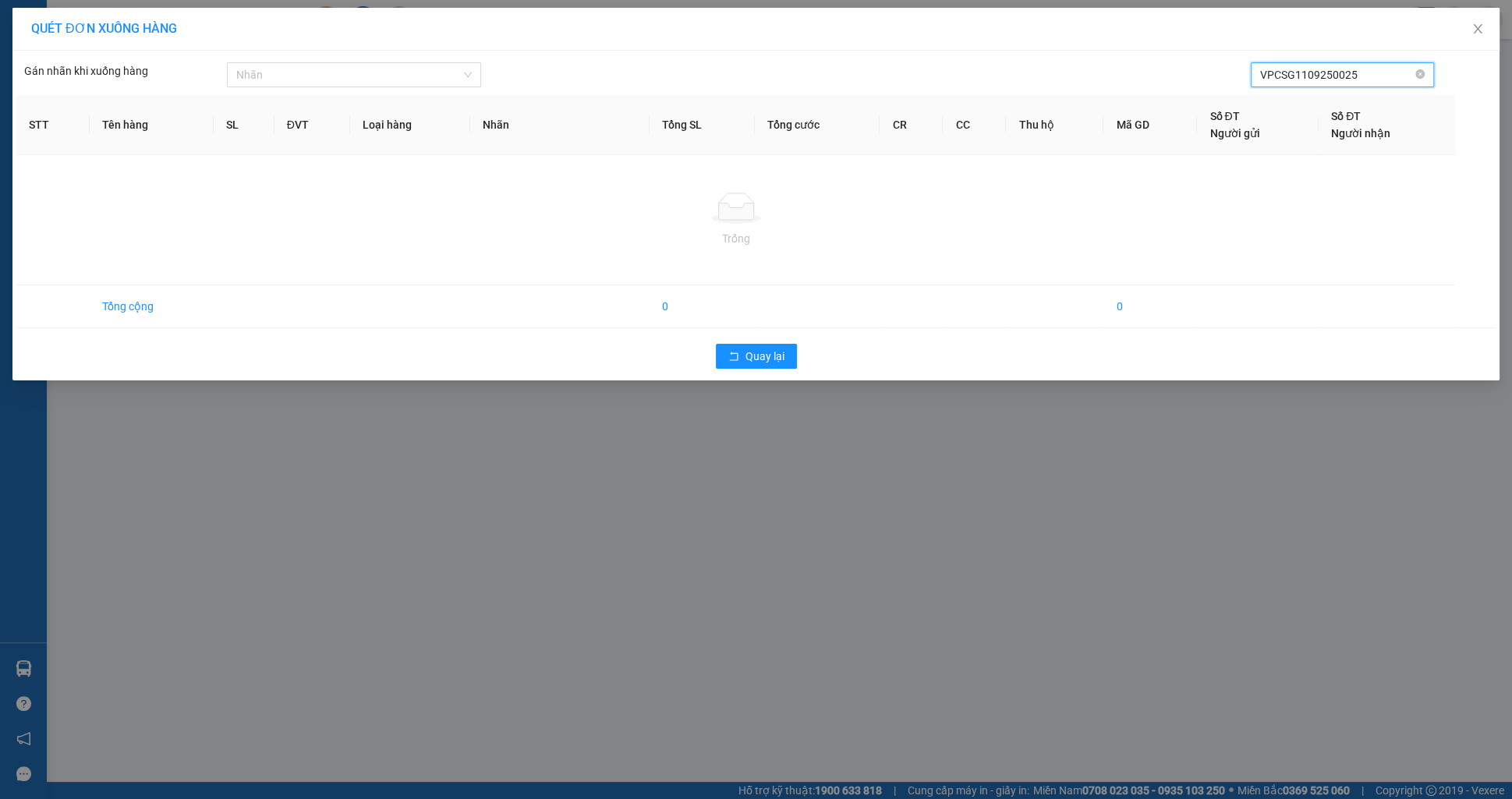
type input "VPCSG1109250025"
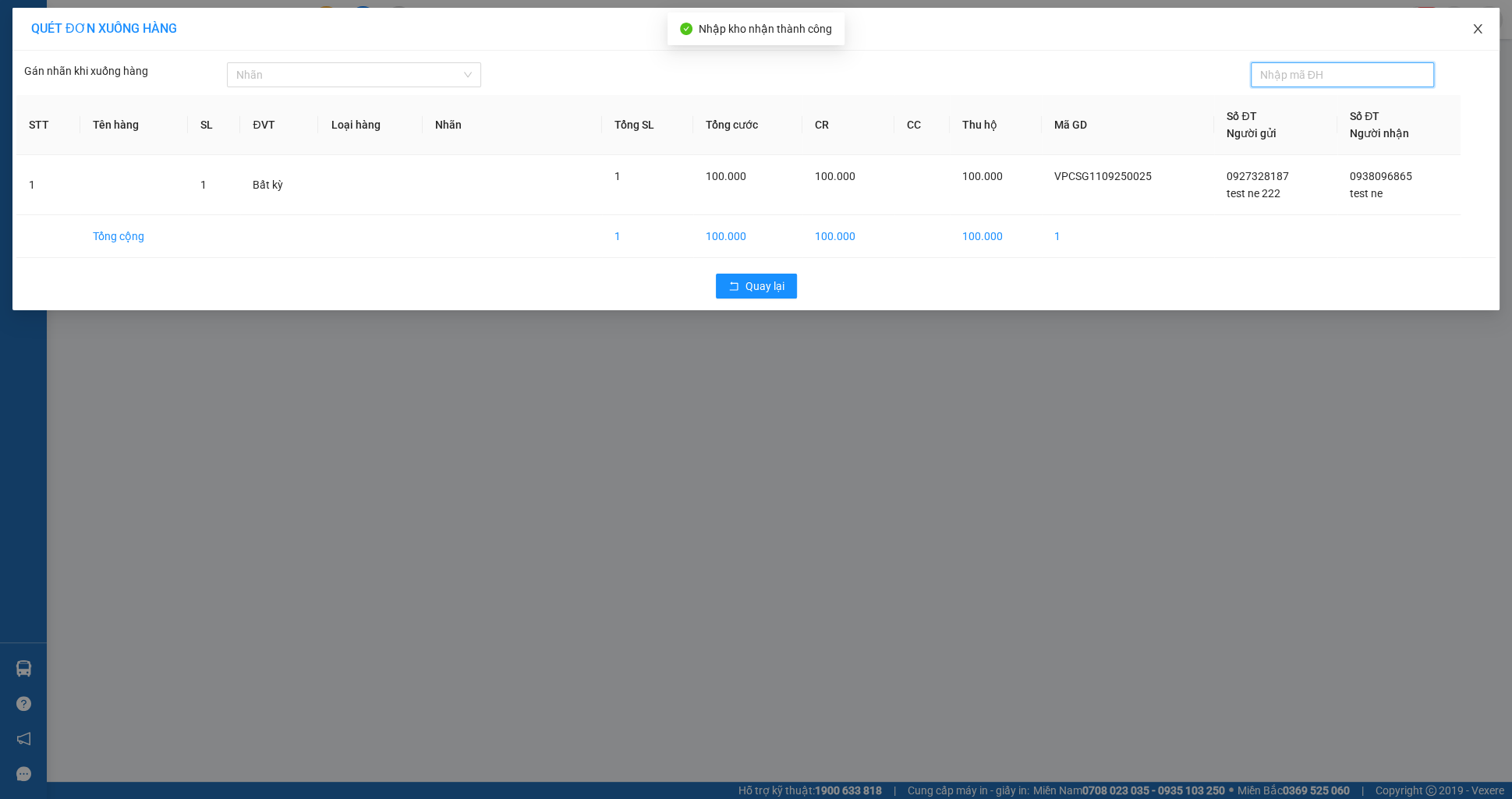
click at [1476, 36] on span "Close" at bounding box center [1478, 30] width 44 height 44
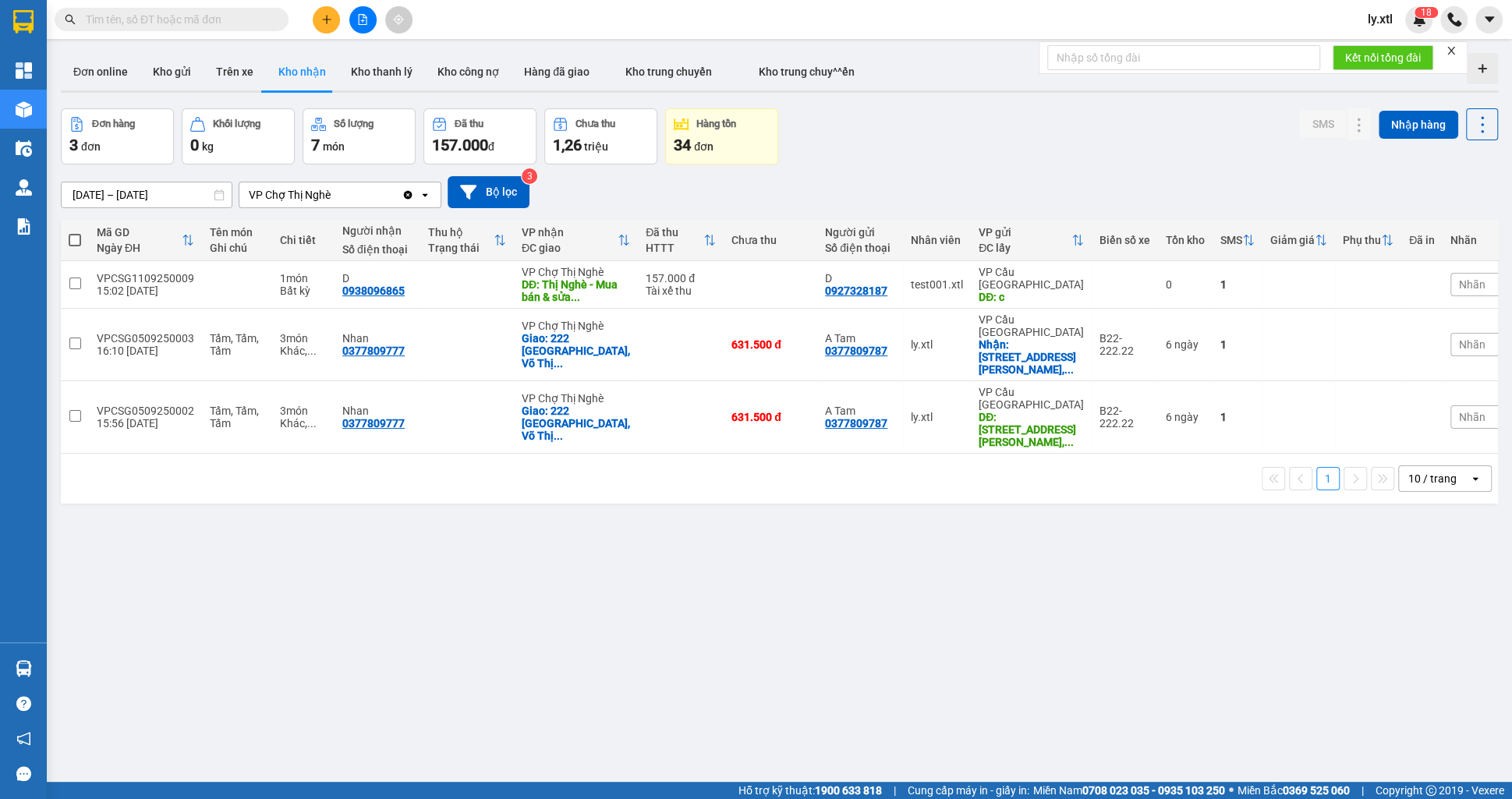
click at [175, 92] on div at bounding box center [779, 92] width 1437 height 3
click at [175, 82] on button "Kho gửi" at bounding box center [171, 71] width 63 height 38
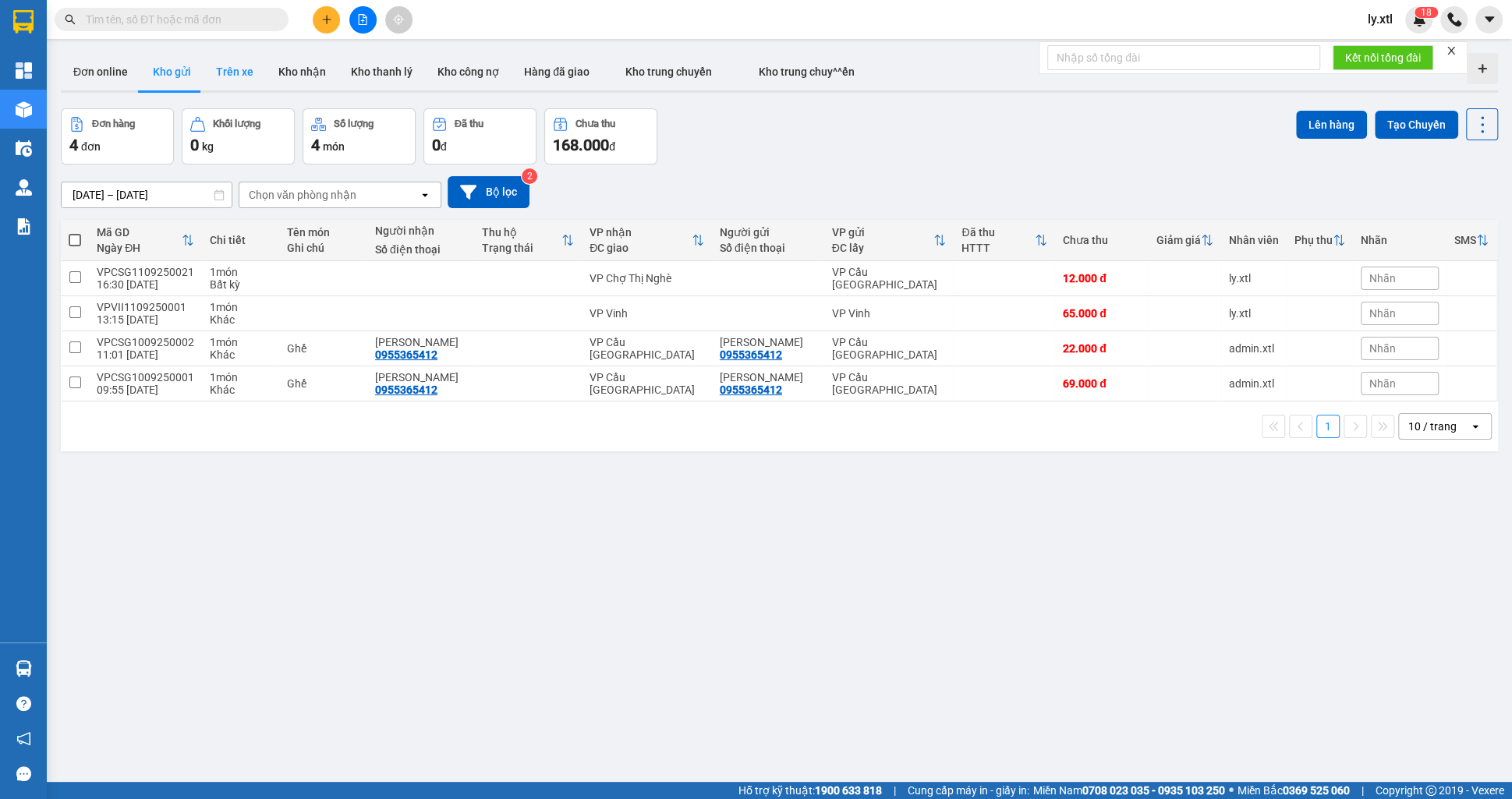
click at [246, 69] on button "Trên xe" at bounding box center [235, 71] width 62 height 38
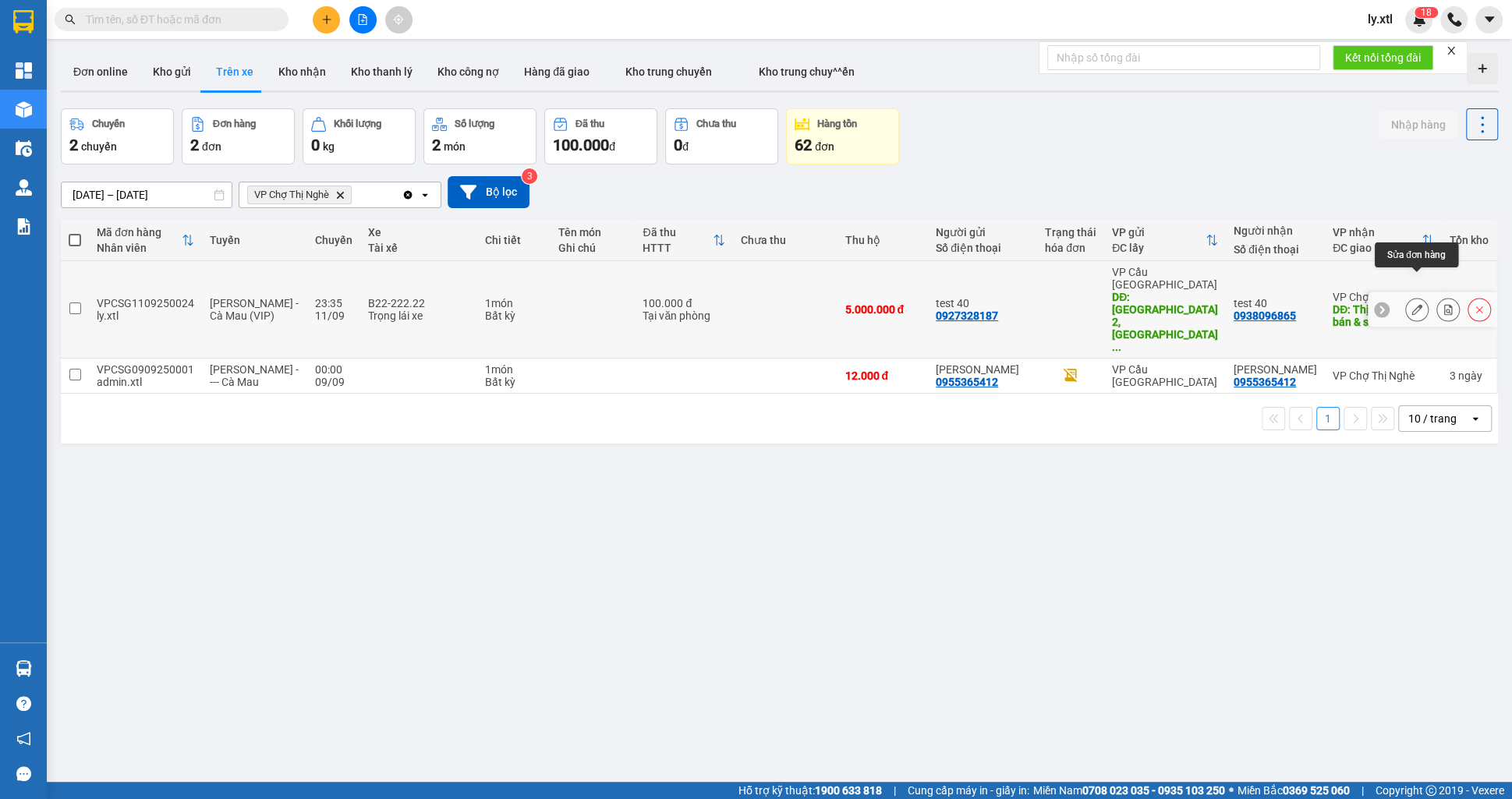
click at [1408, 296] on button at bounding box center [1417, 310] width 22 height 27
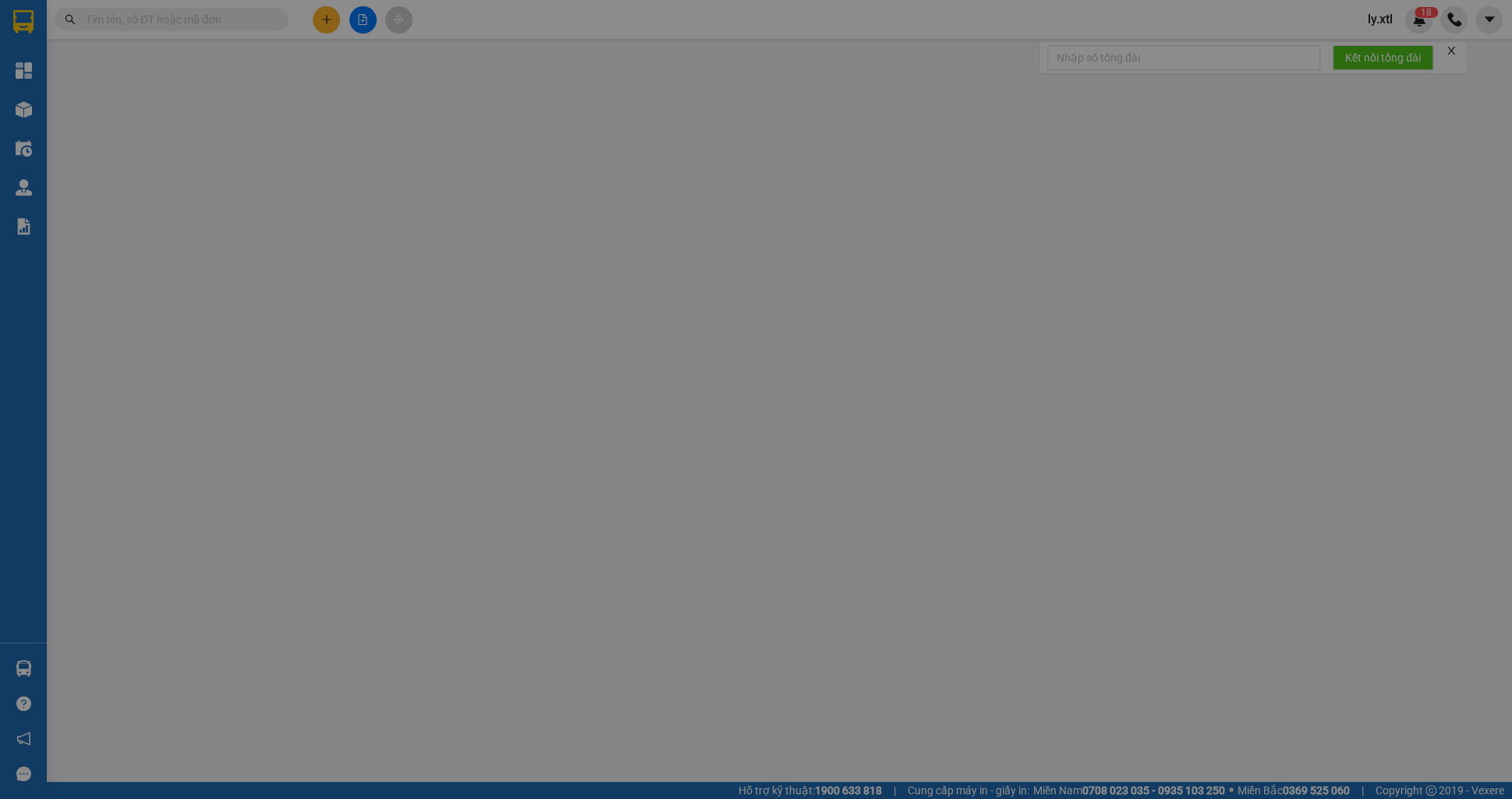
type input "0927328187"
type input "test 40"
type input "[GEOGRAPHIC_DATA] 2, [GEOGRAPHIC_DATA], [GEOGRAPHIC_DATA], [GEOGRAPHIC_DATA]"
type input "45.000"
type input "0938096865"
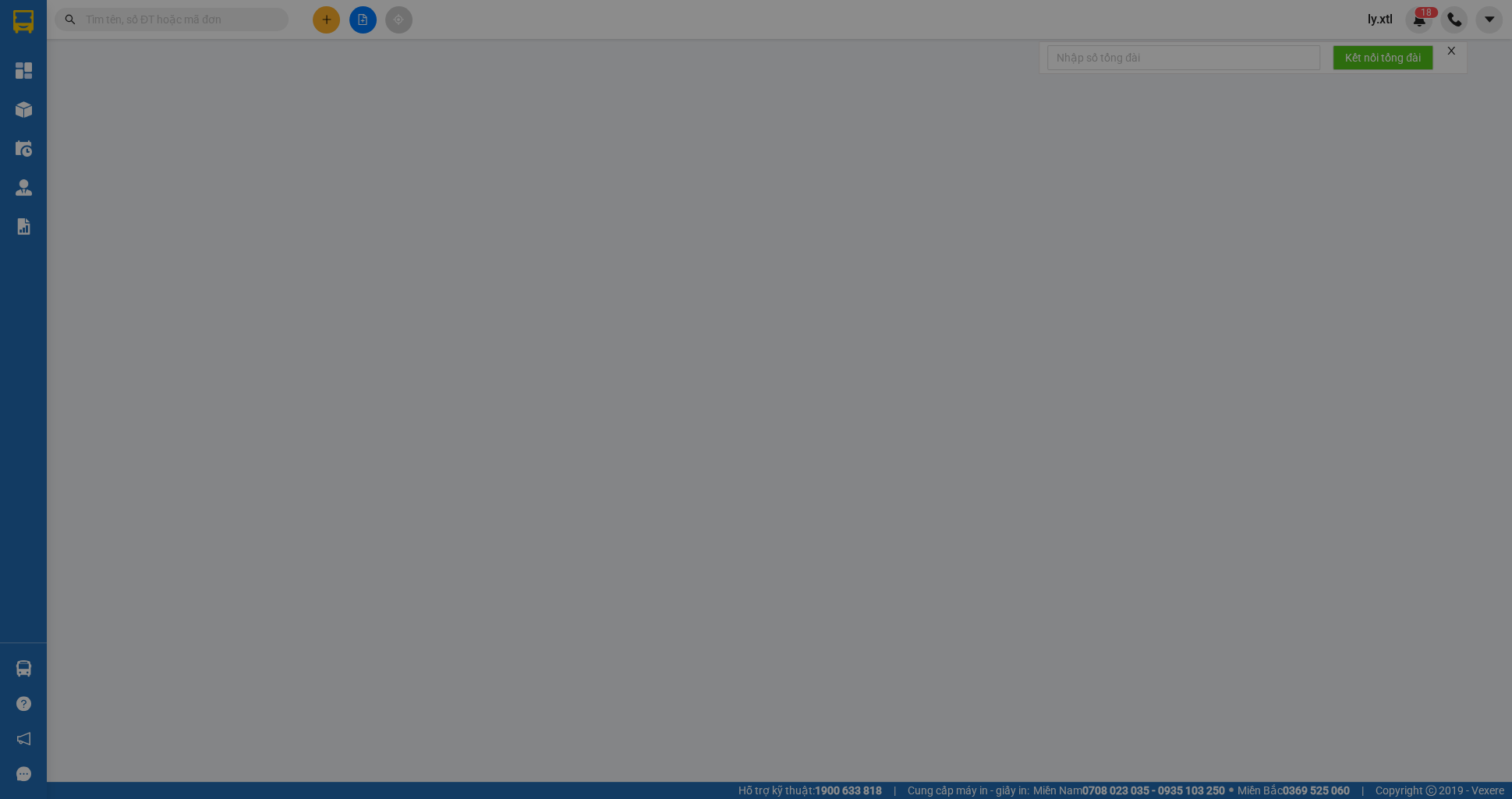
type input "test 40"
type input "Thị Nghè - Mua bán & sửa chữa bếp gas, [STREET_ADDRESS][PERSON_NAME]"
type input "30.000"
type input "123456789123"
type input "100.000"
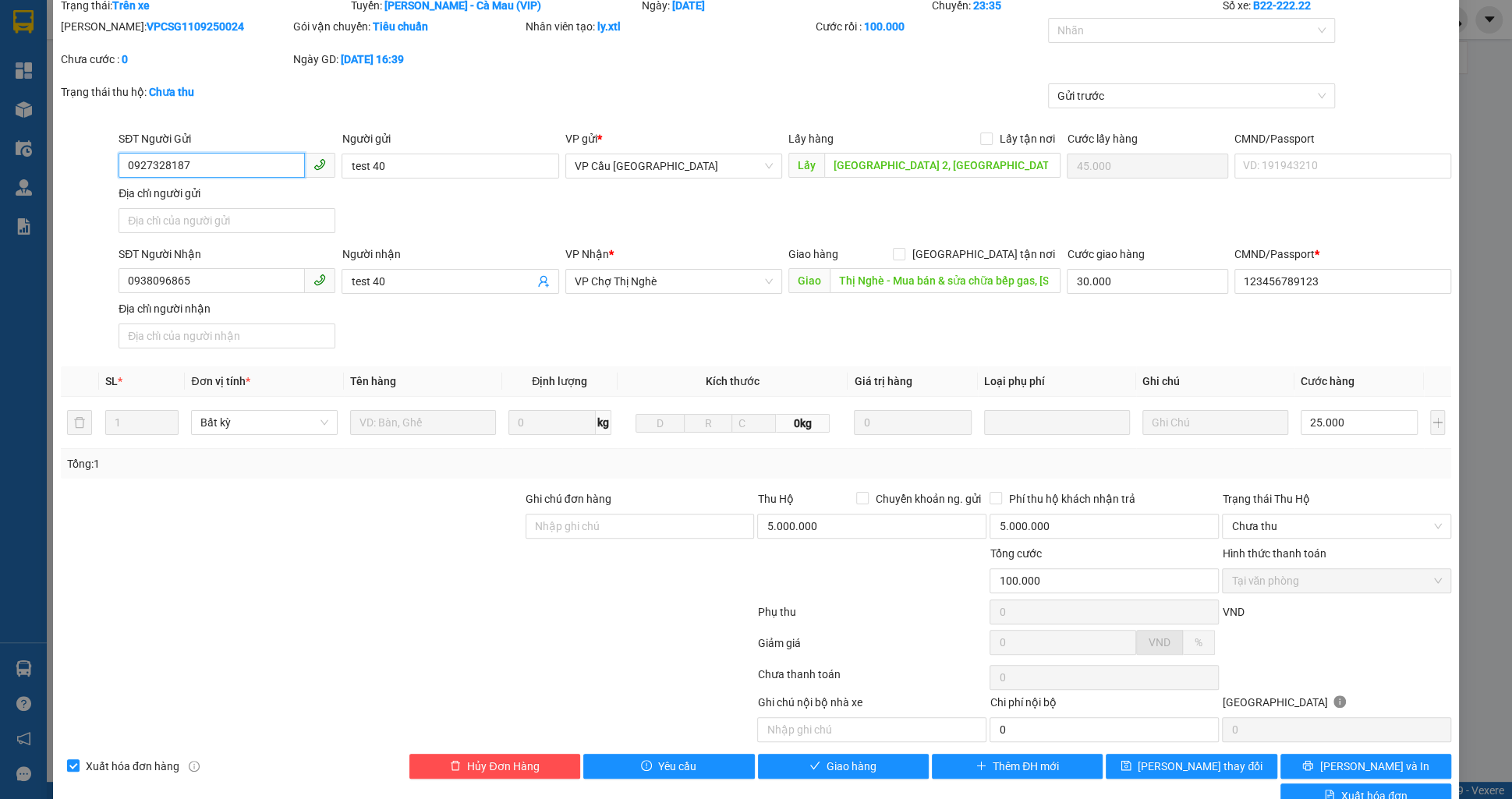
scroll to position [60, 0]
click at [605, 287] on span "VP Chợ Thị Nghè" at bounding box center [674, 281] width 198 height 24
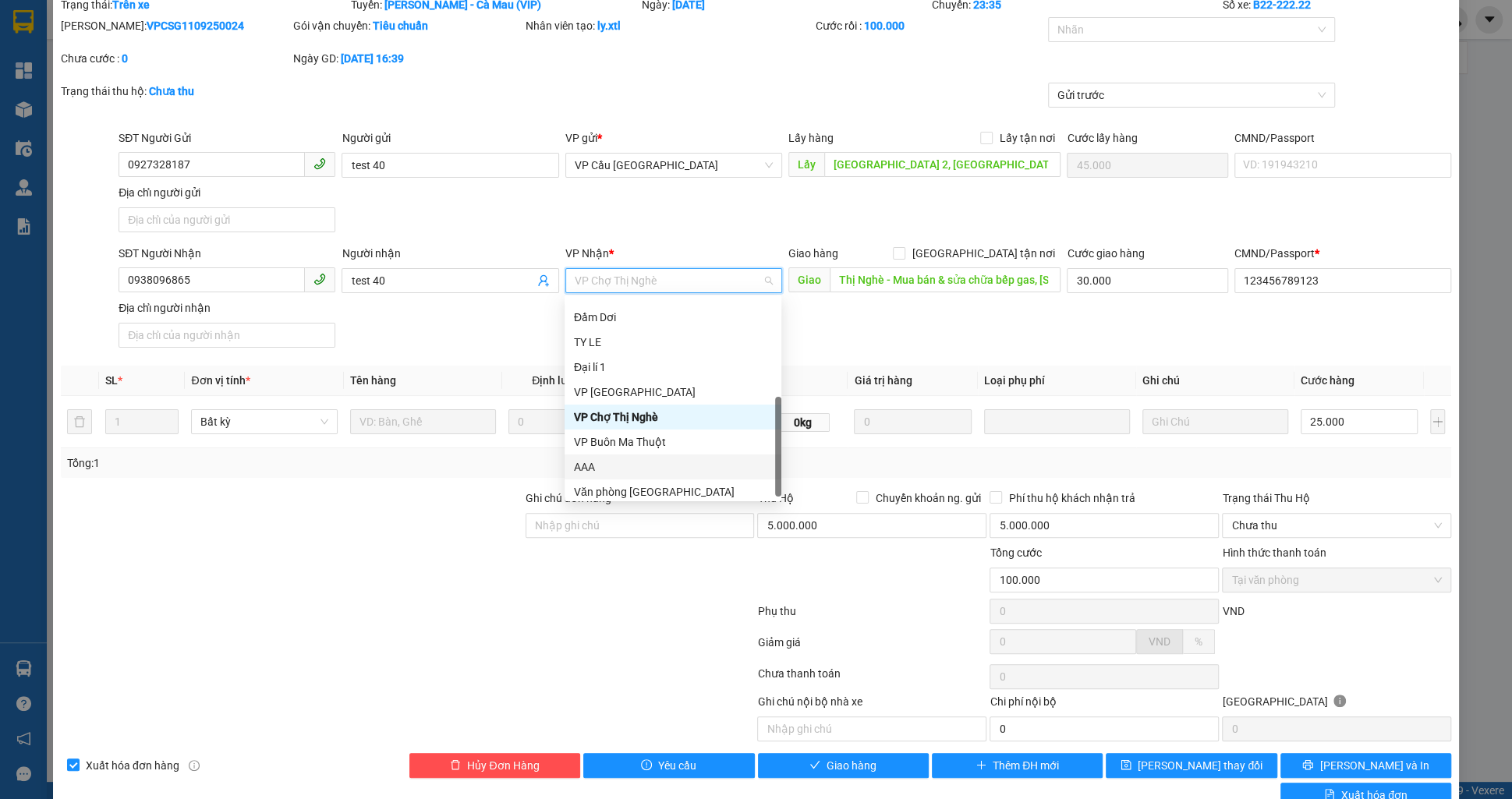
scroll to position [200, 0]
click at [619, 439] on div "VP Buôn Ma Thuột" at bounding box center [673, 435] width 198 height 17
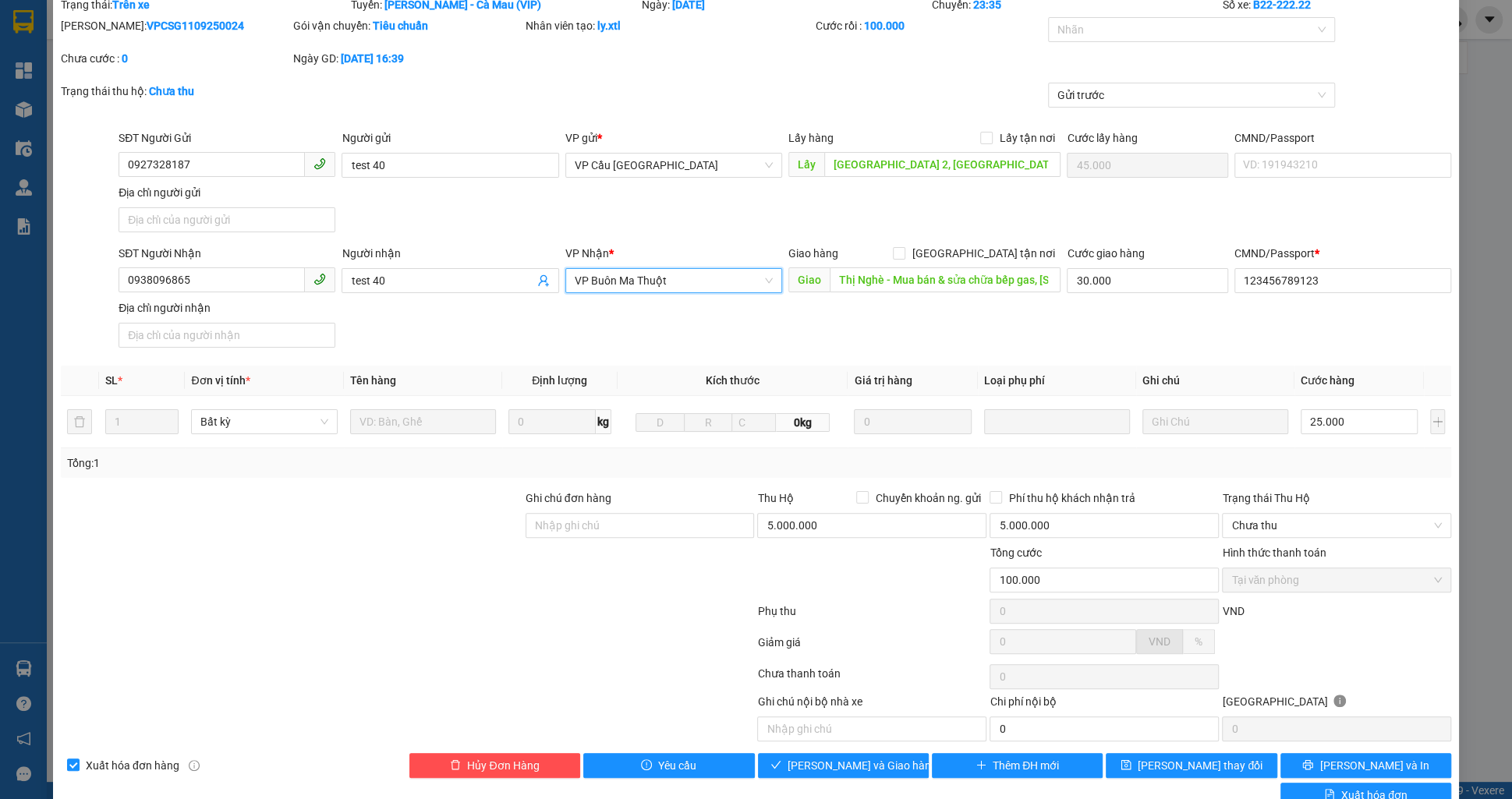
click at [205, 25] on b "VPCSG1109250024" at bounding box center [195, 26] width 97 height 13
click at [204, 24] on b "VPCSG1109250024" at bounding box center [195, 26] width 97 height 13
copy b "VPCSG1109250024"
click at [1144, 761] on button "[PERSON_NAME] thay đổi" at bounding box center [1191, 765] width 170 height 25
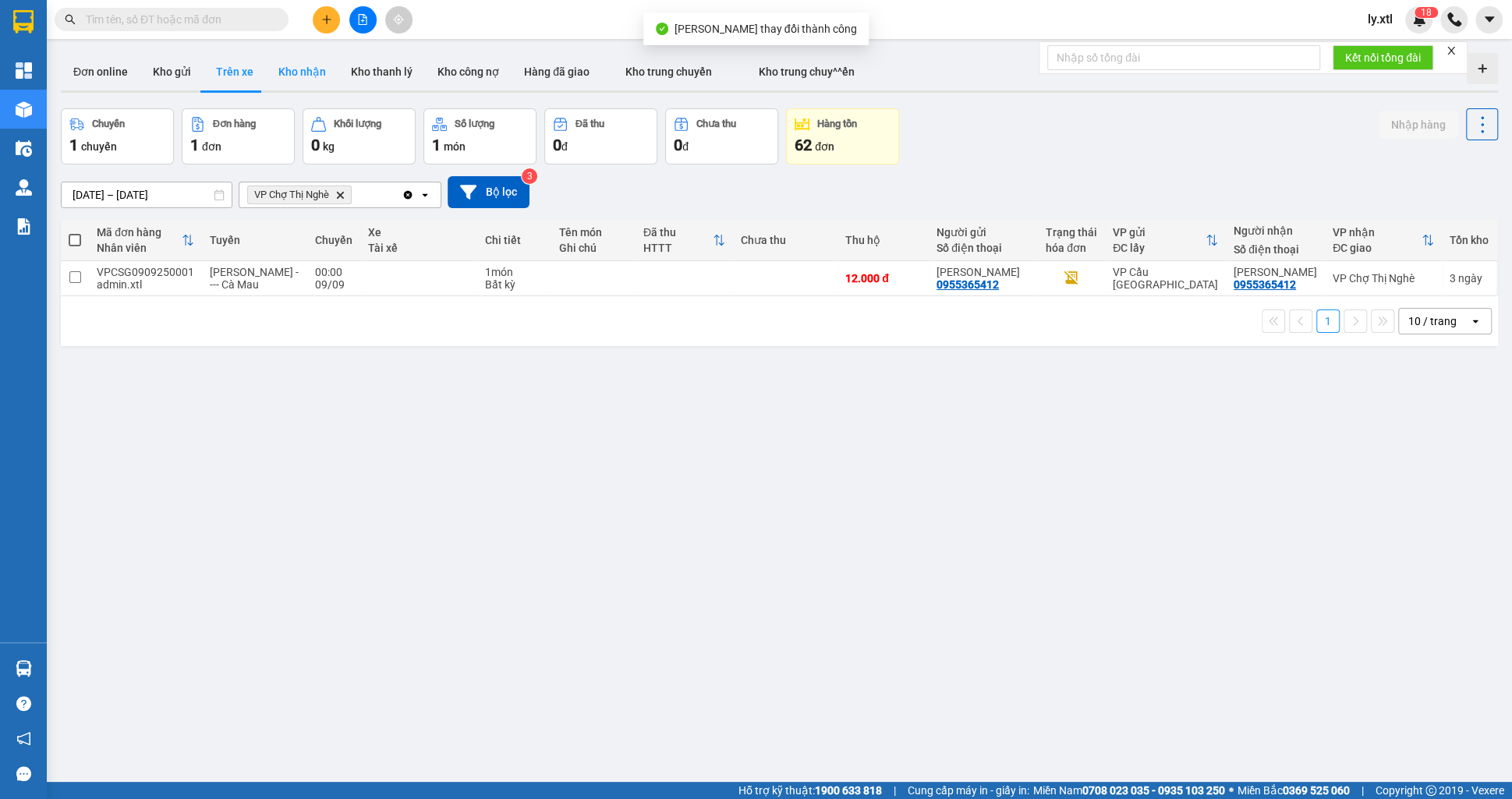
click at [302, 72] on button "Kho nhận" at bounding box center [301, 71] width 72 height 38
type input "05/09/2025 – 11/09/2025"
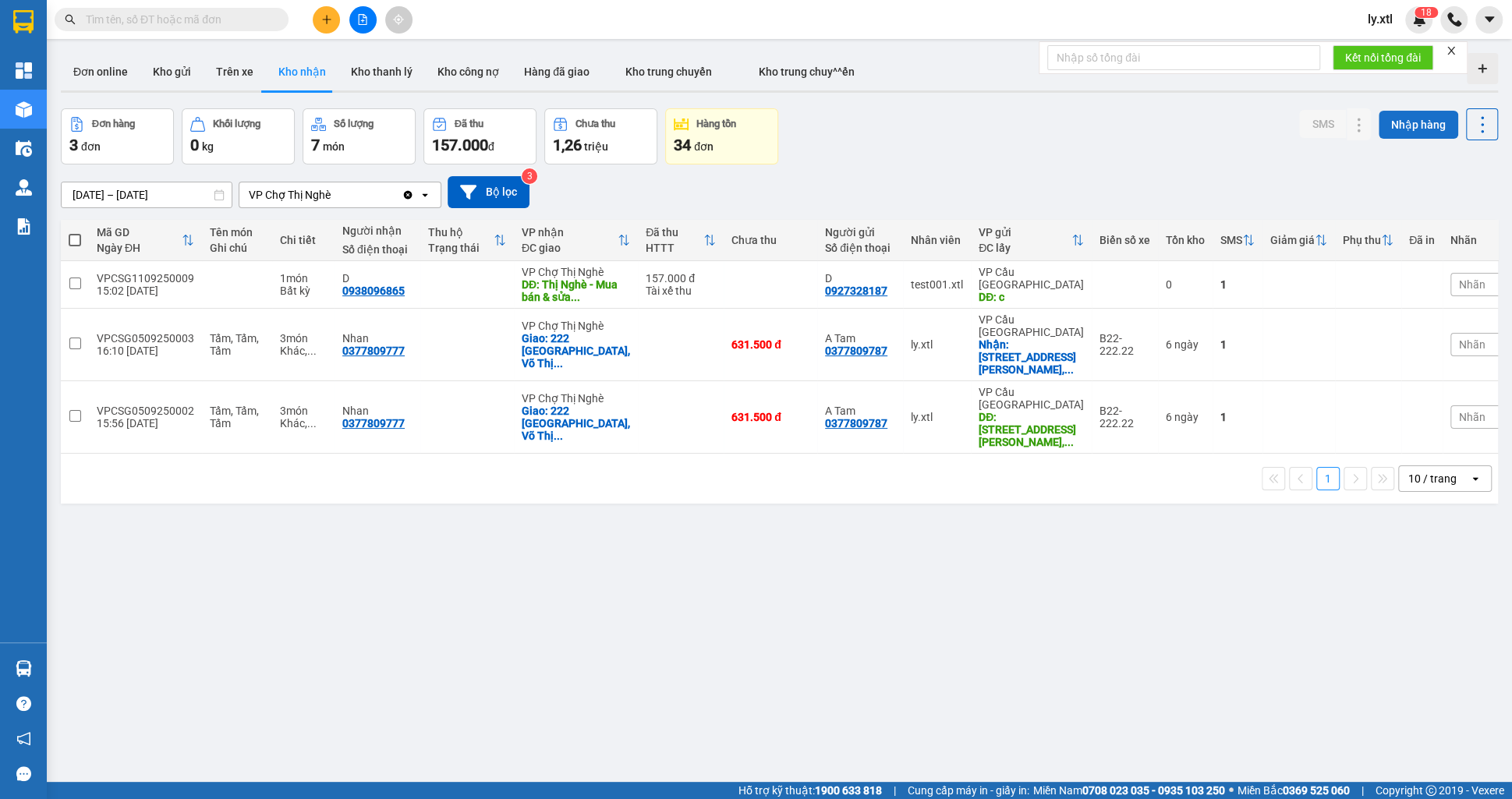
click at [1386, 123] on button "Nhập hàng" at bounding box center [1419, 125] width 80 height 28
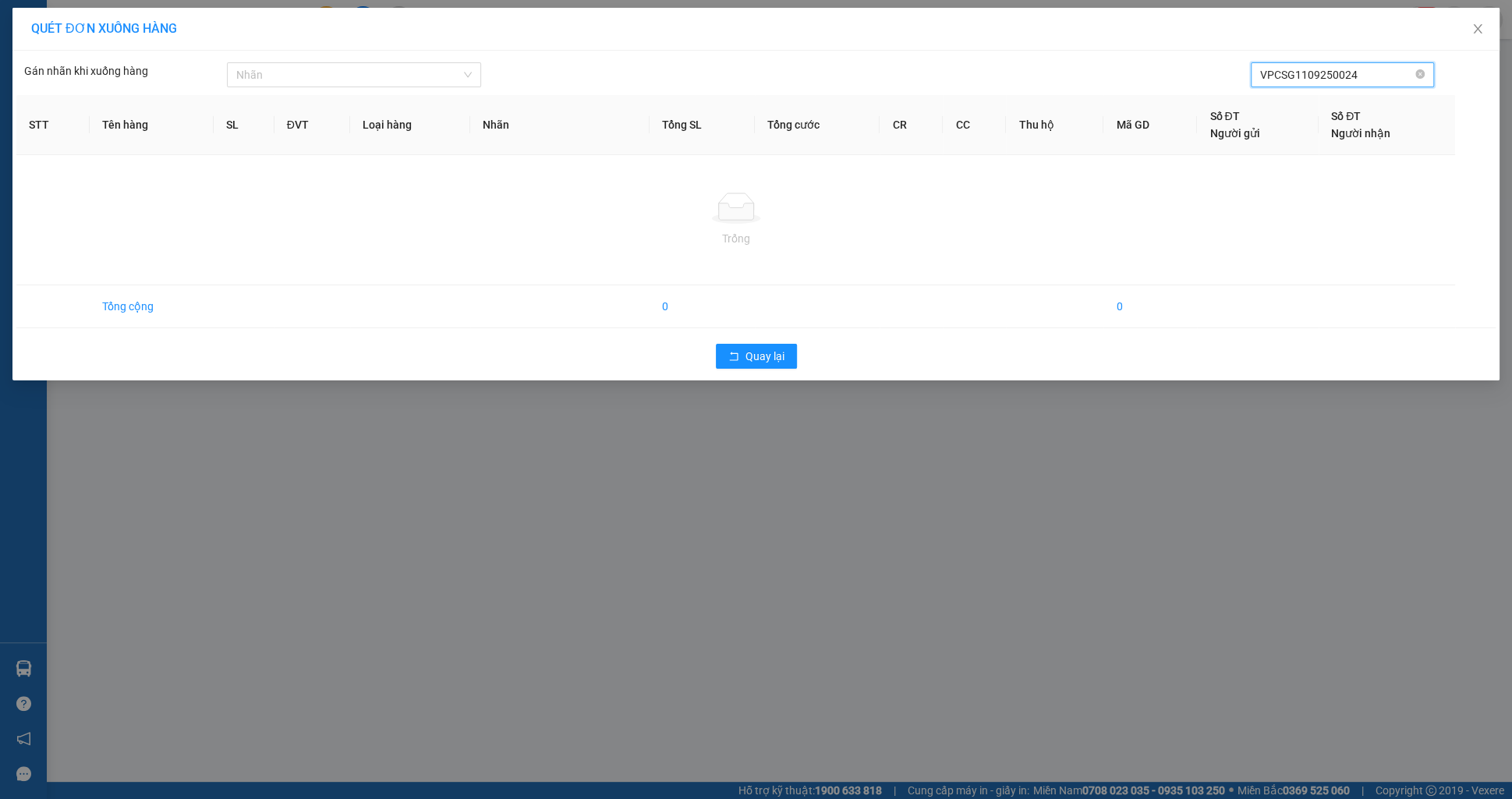
type input "VPCSG1109250024"
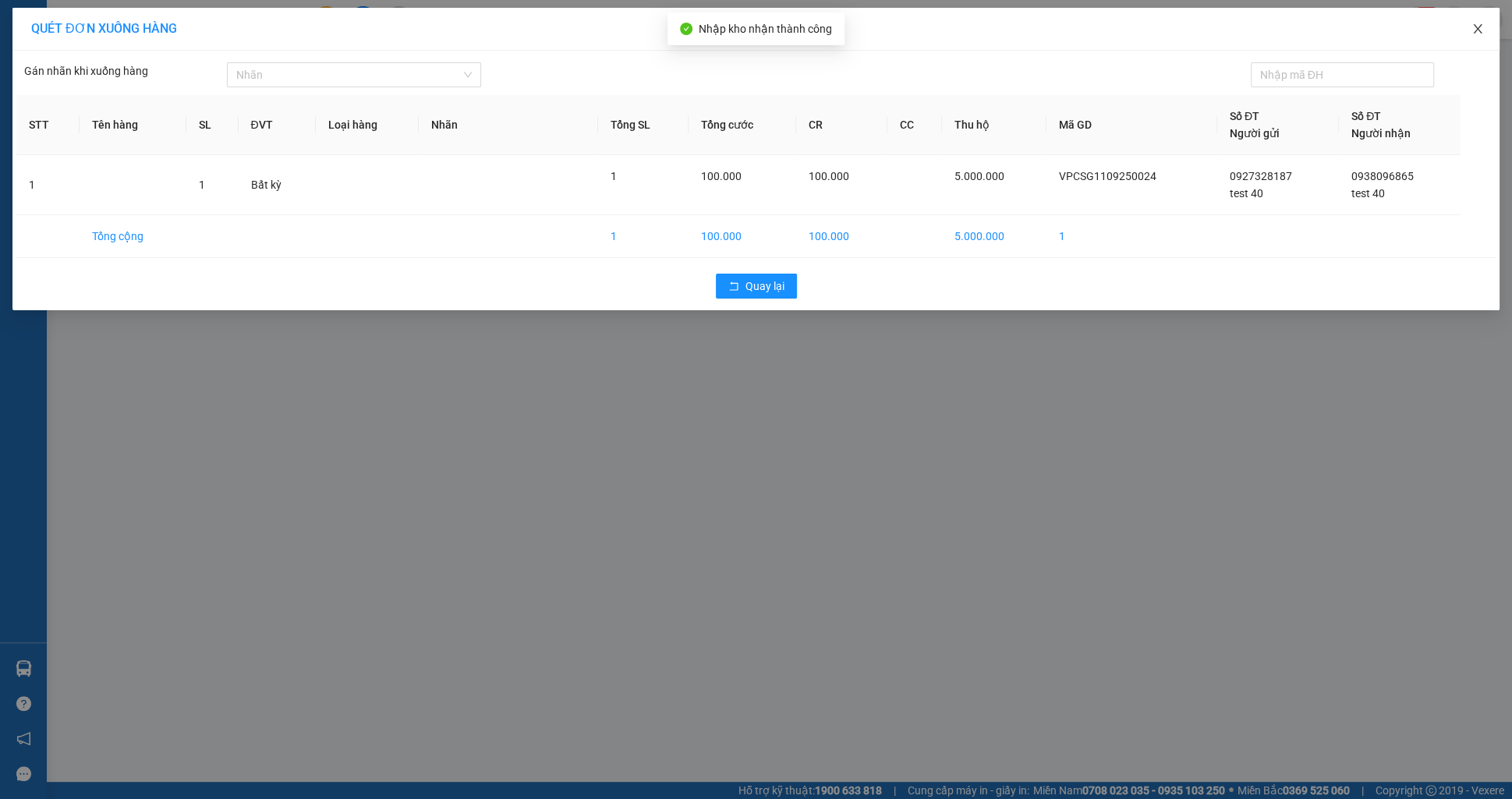
click at [1472, 27] on icon "close" at bounding box center [1478, 29] width 13 height 13
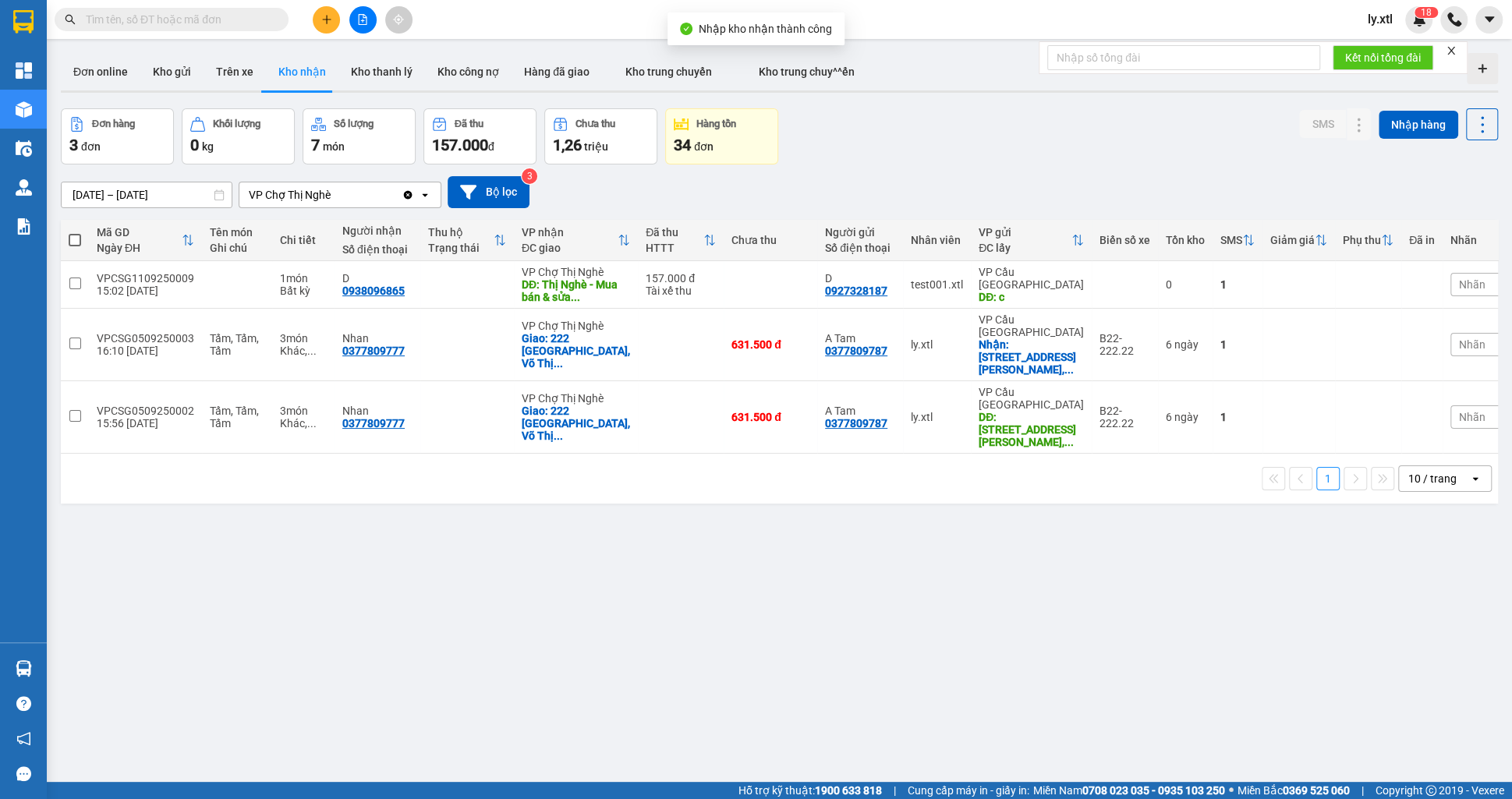
click at [194, 27] on span at bounding box center [171, 20] width 234 height 24
click at [195, 24] on input "text" at bounding box center [178, 19] width 184 height 17
paste input "VPCSG1109250024"
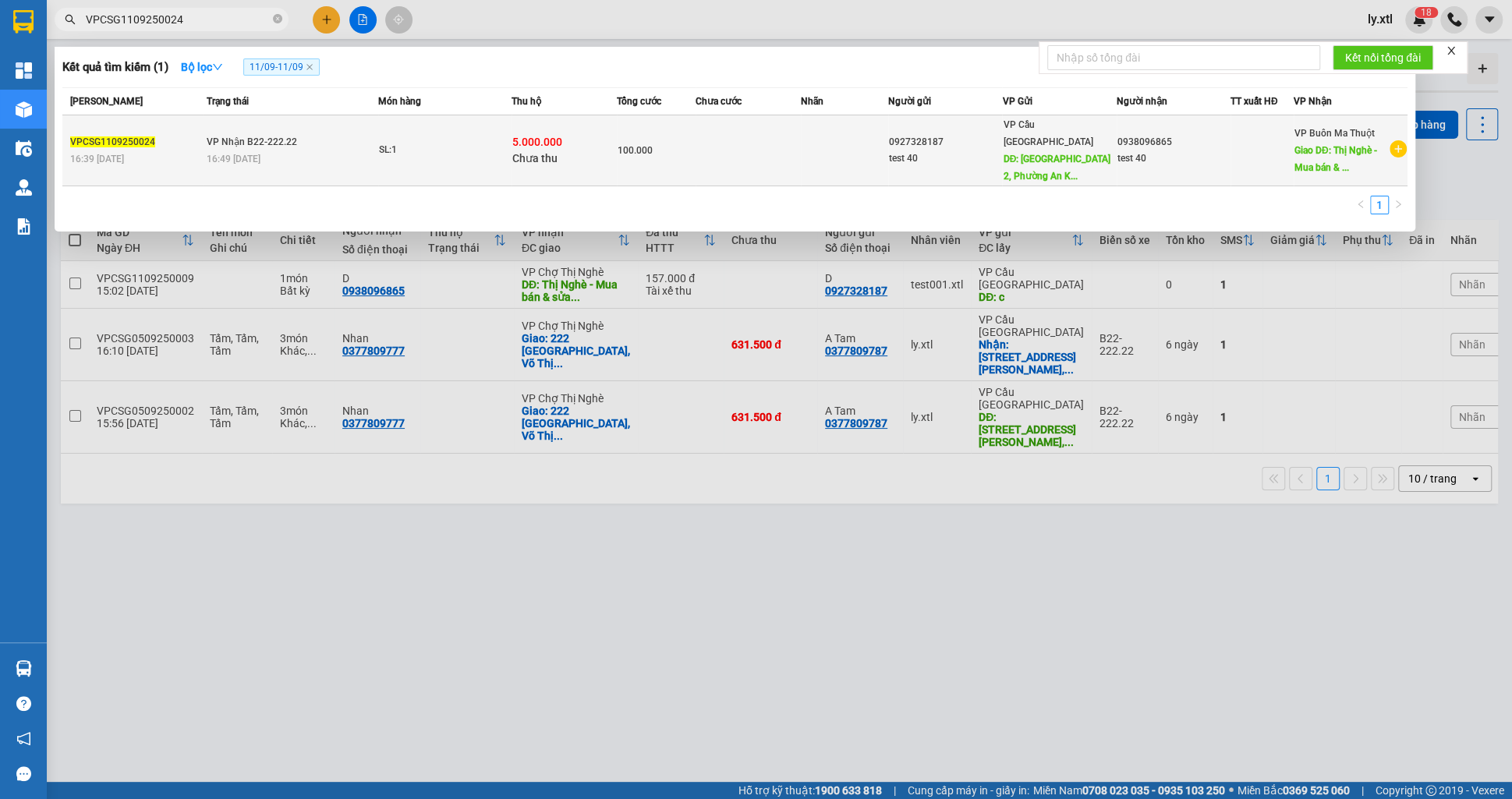
type input "VPCSG1109250024"
click at [277, 137] on span "VP Nhận B22-222.22" at bounding box center [252, 142] width 91 height 11
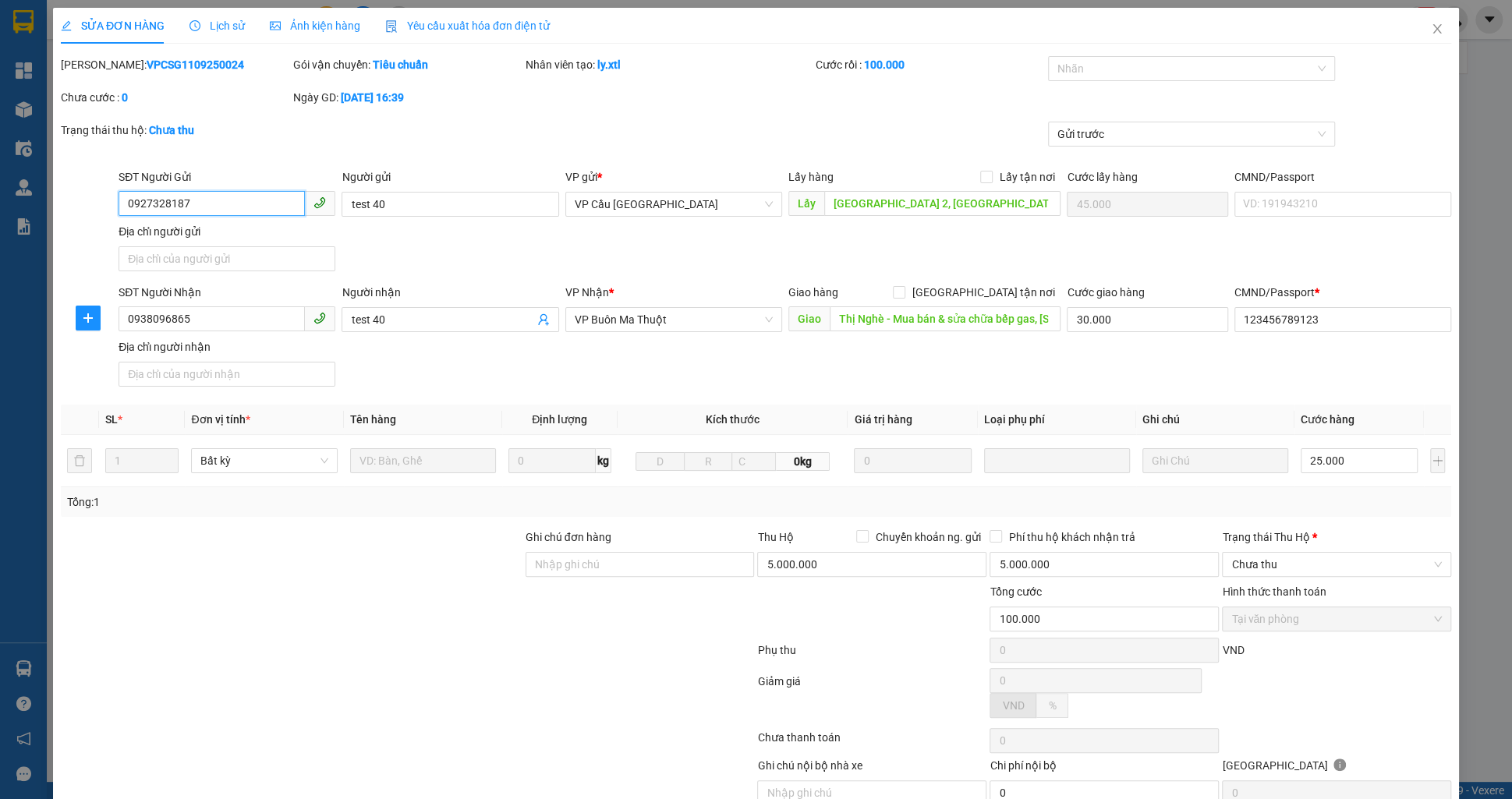
type input "1.250"
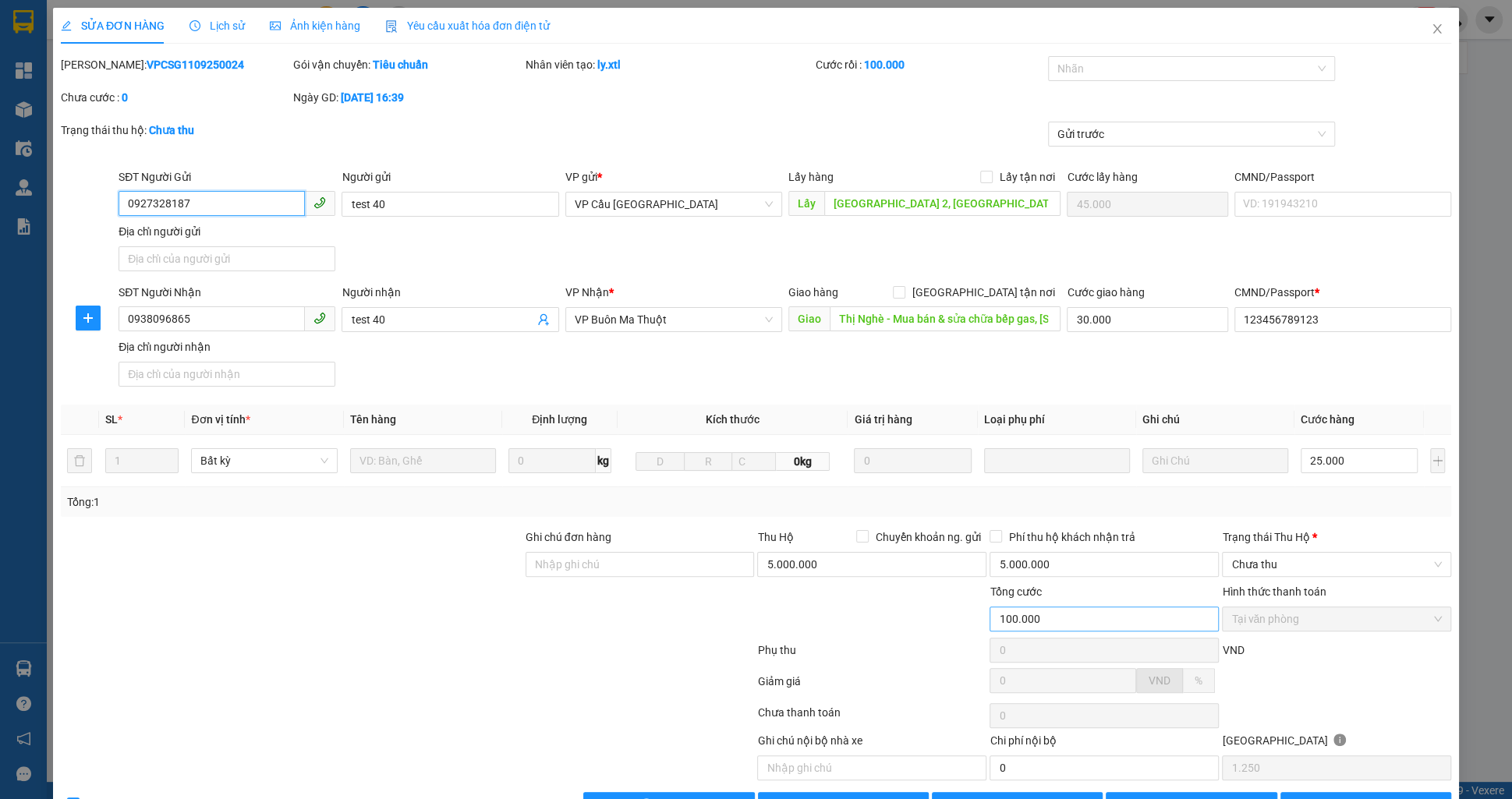
scroll to position [45, 0]
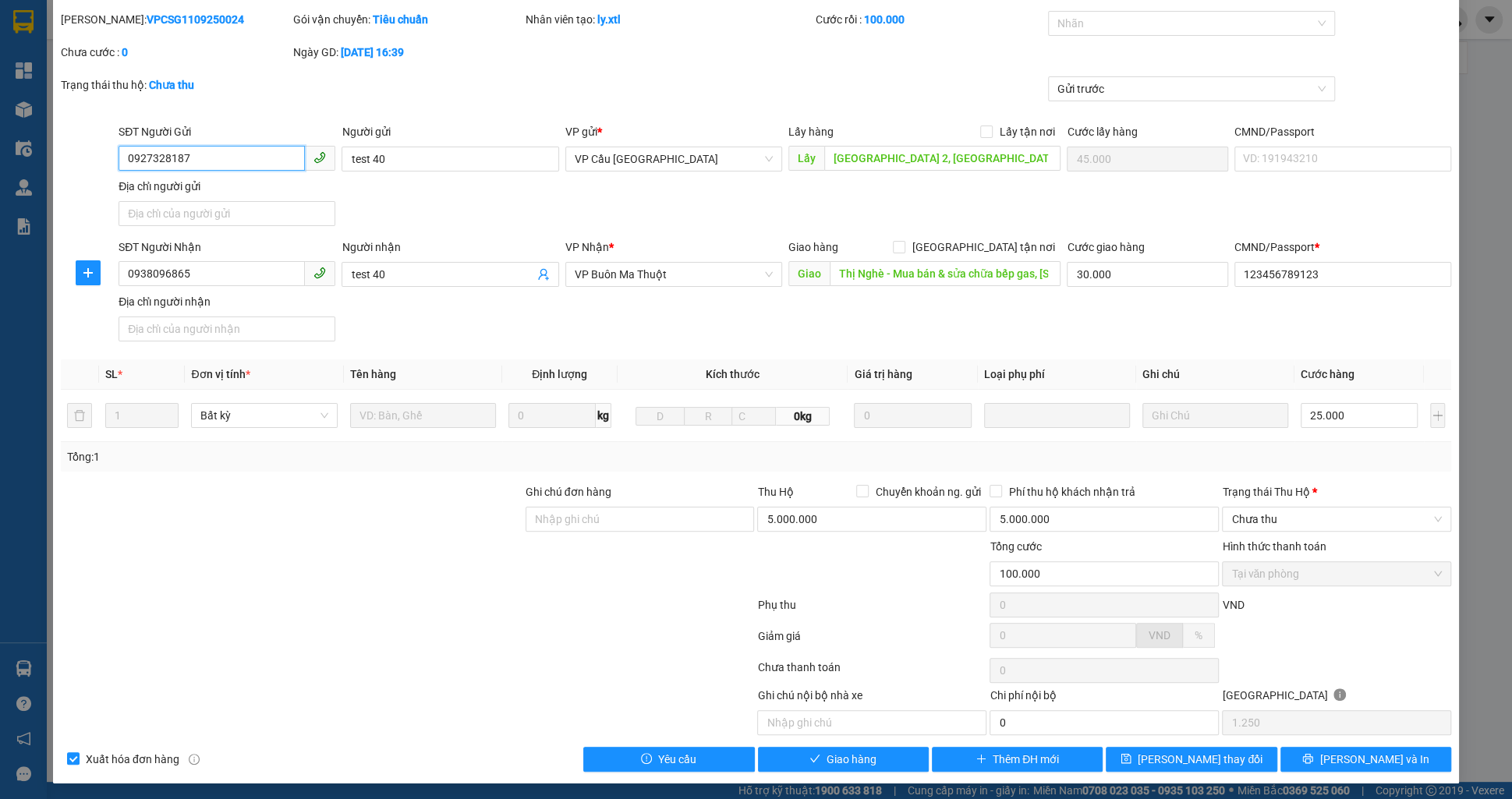
drag, startPoint x: 1345, startPoint y: 522, endPoint x: 1338, endPoint y: 538, distance: 17.5
click at [1346, 521] on span "Chưa thu" at bounding box center [1337, 520] width 211 height 24
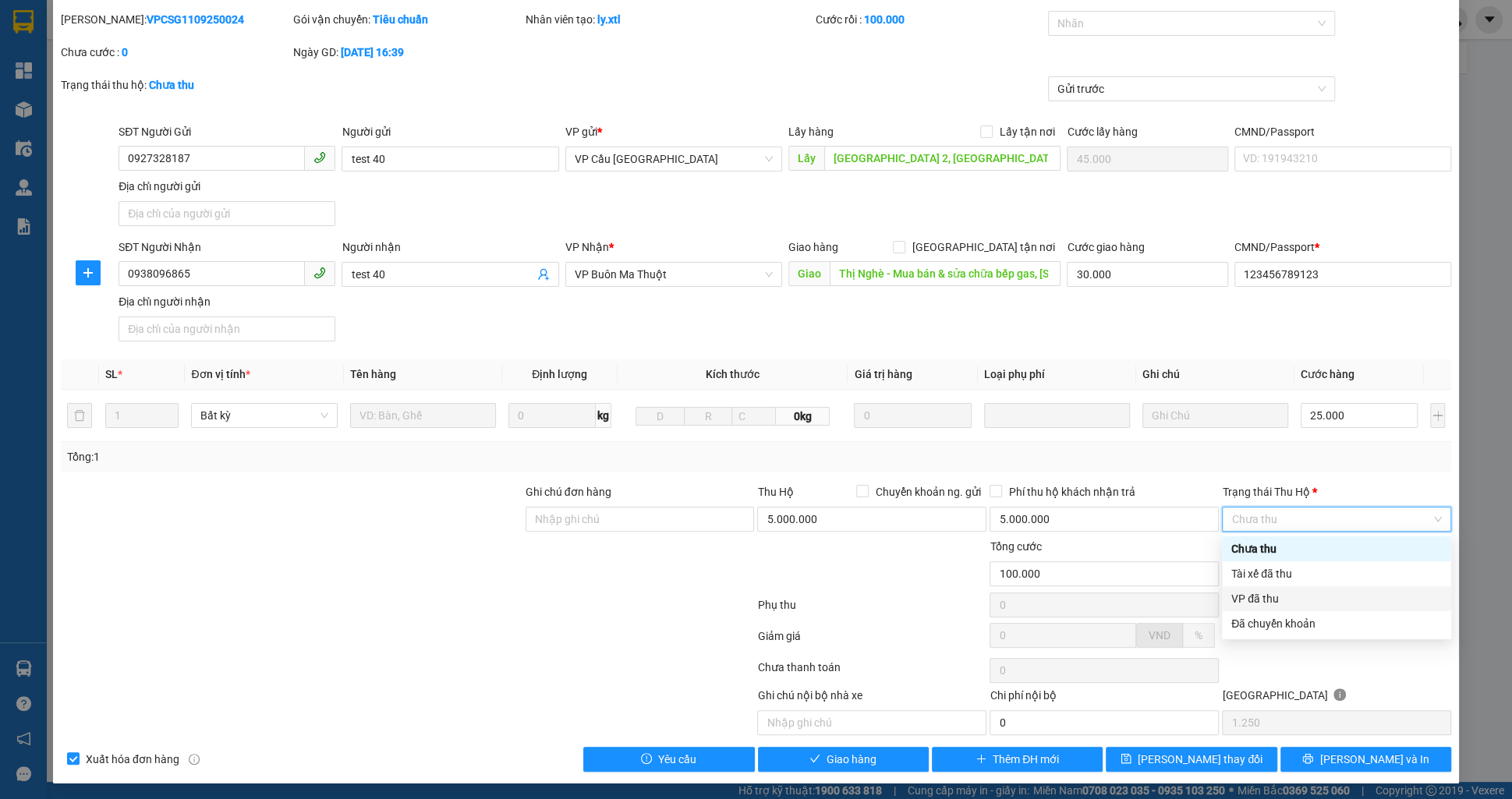
click at [1307, 594] on div "VP đã thu" at bounding box center [1337, 598] width 211 height 17
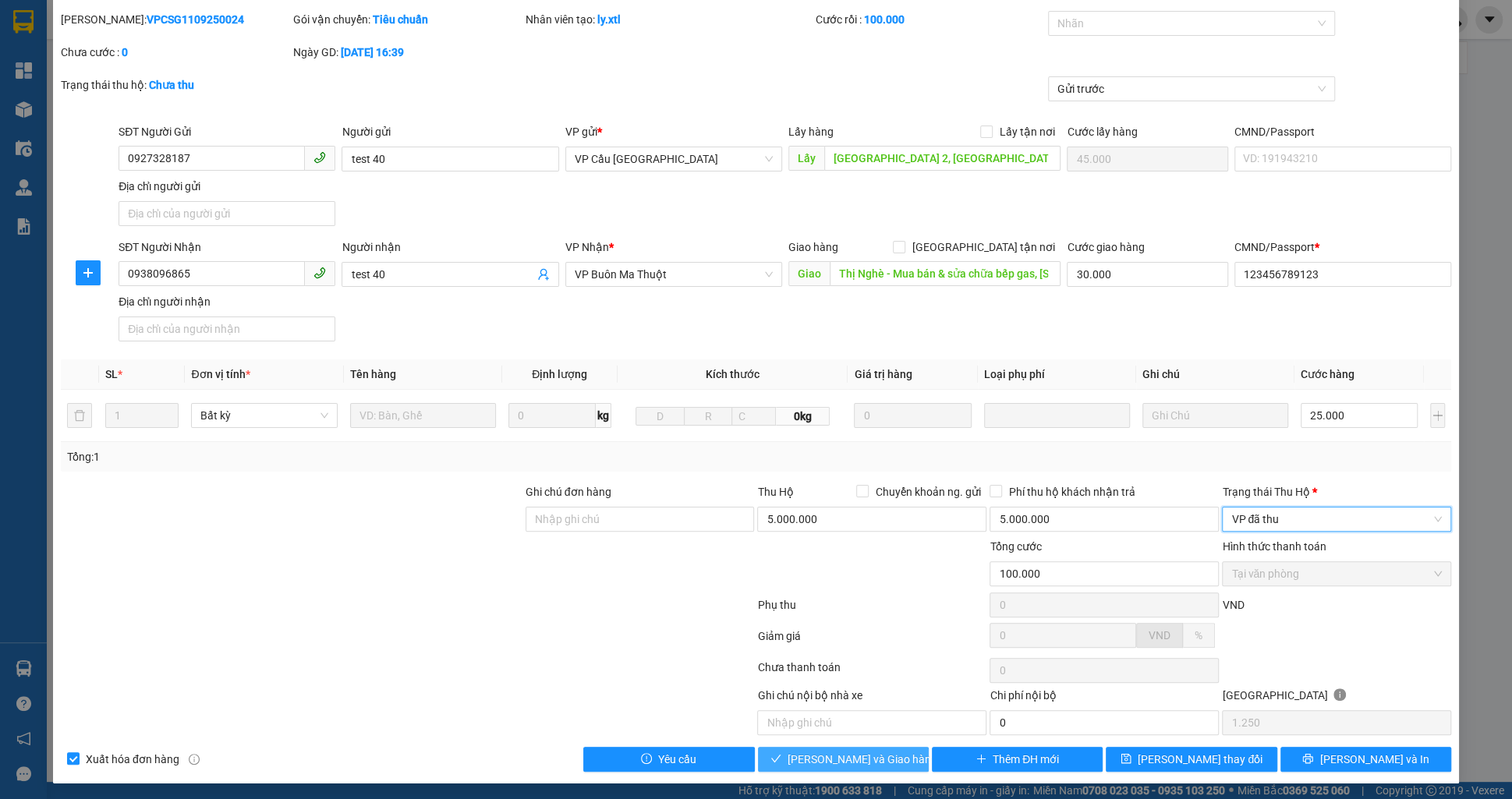
click at [898, 750] on button "Lưu và Giao hàng" at bounding box center [843, 759] width 170 height 25
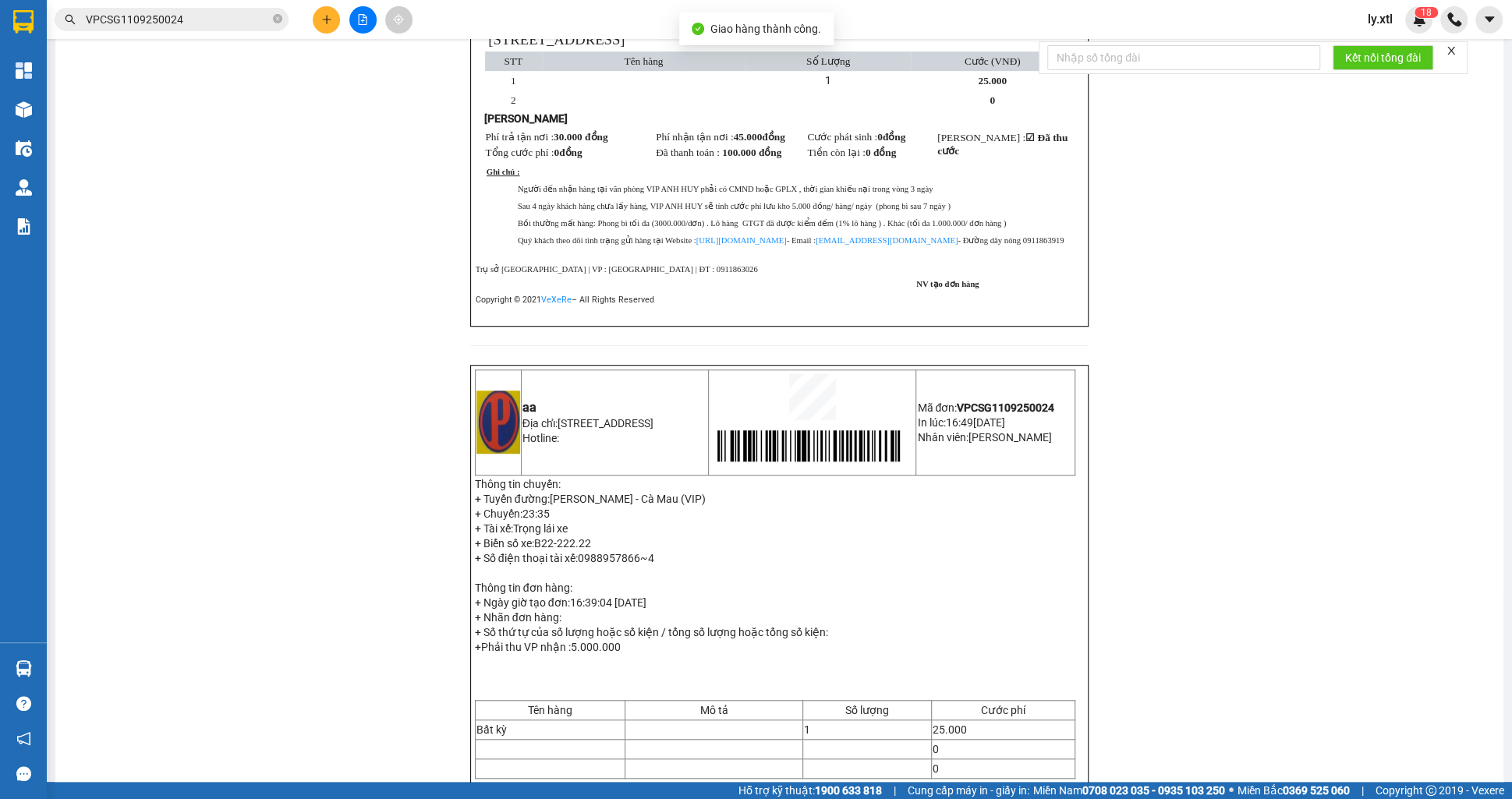
scroll to position [625, 0]
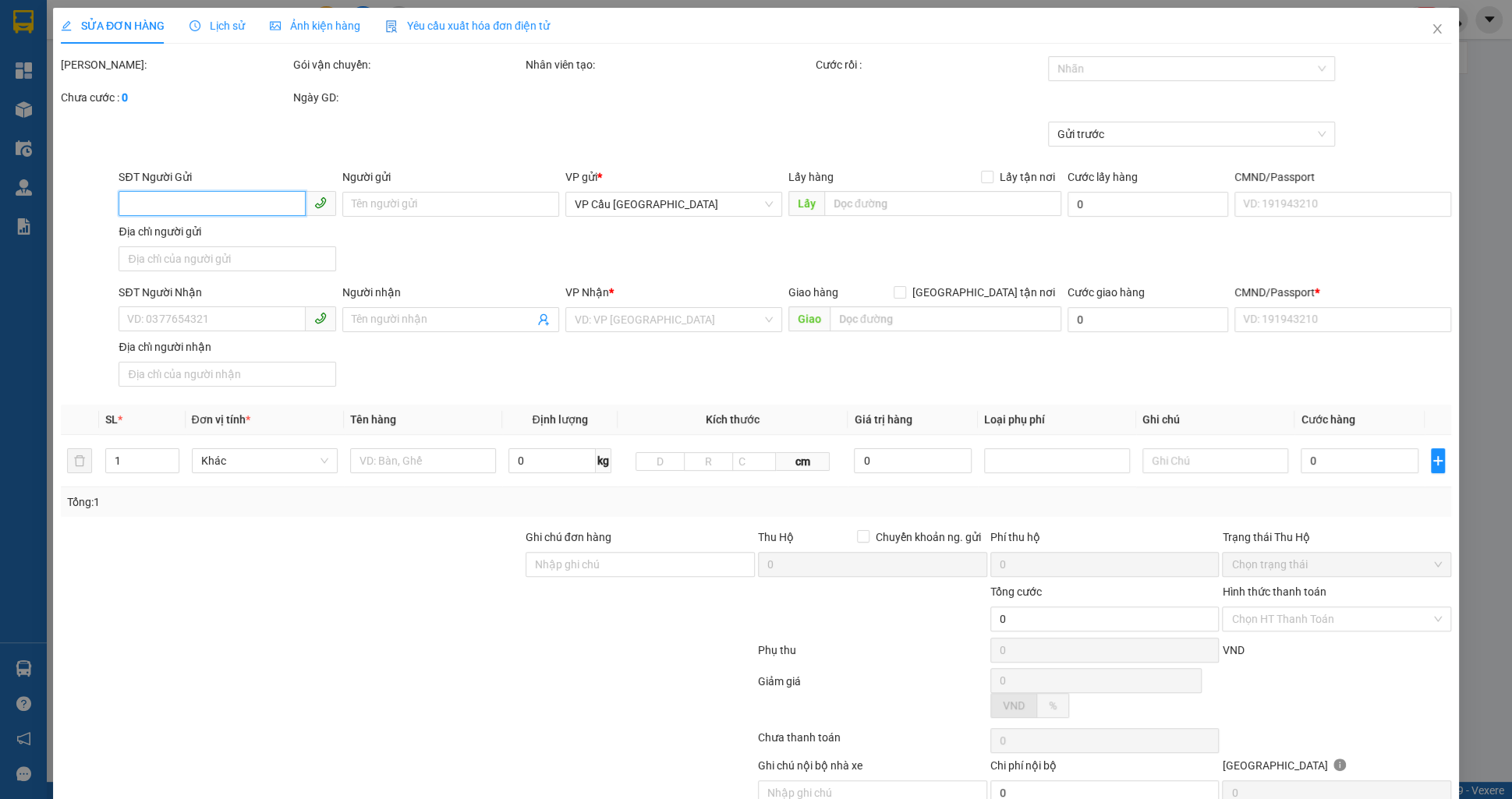
type input "0927328187"
type input "test 30"
type input "[GEOGRAPHIC_DATA] 2, [GEOGRAPHIC_DATA], [GEOGRAPHIC_DATA], [GEOGRAPHIC_DATA]"
type input "0938096865"
type input "test 30"
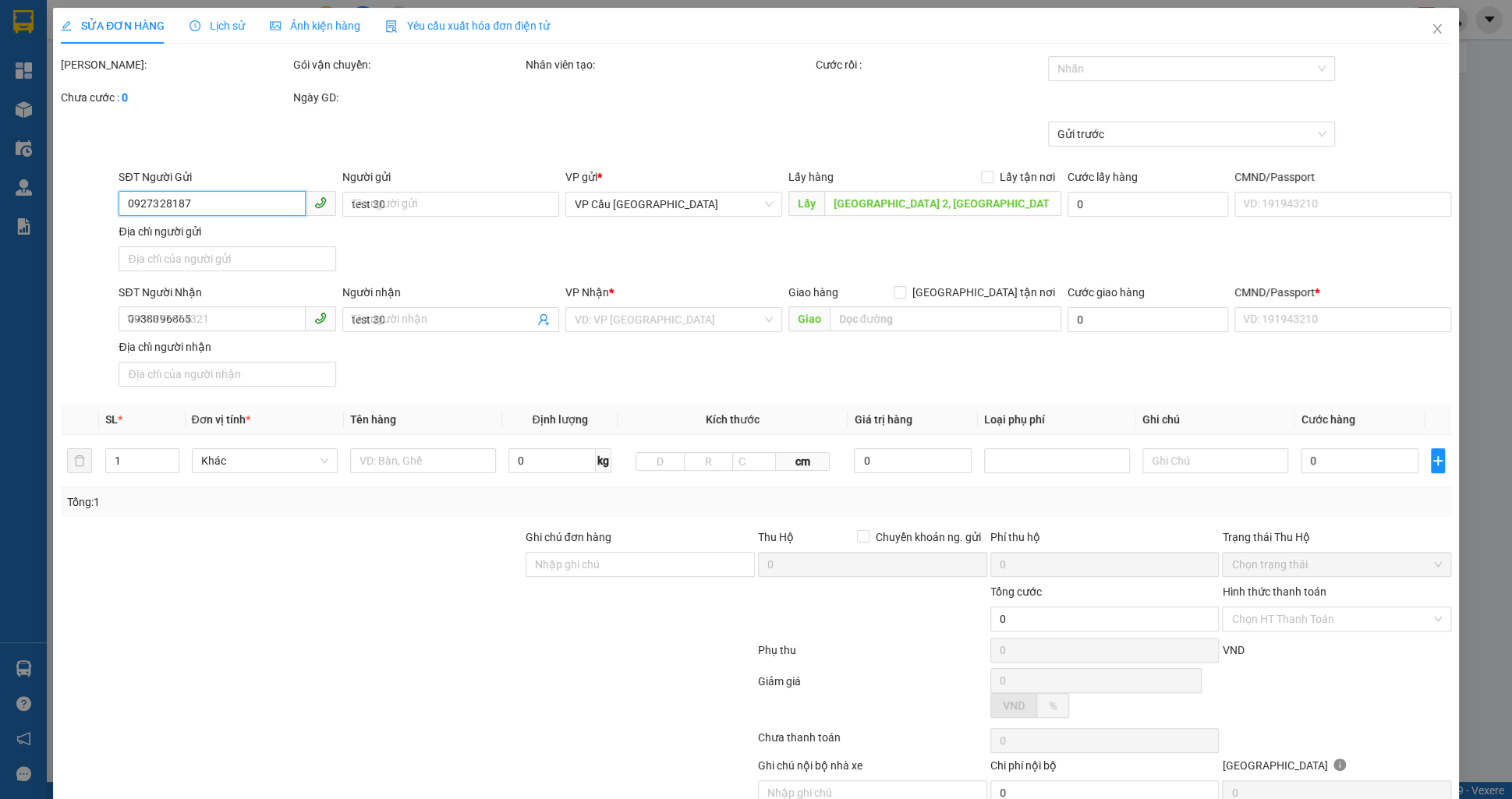
type input "Thị Nghè - Mua bán & sửa chữa bếp gas, [STREET_ADDRESS][PERSON_NAME]"
type input "123456789123"
type input "1.000.000"
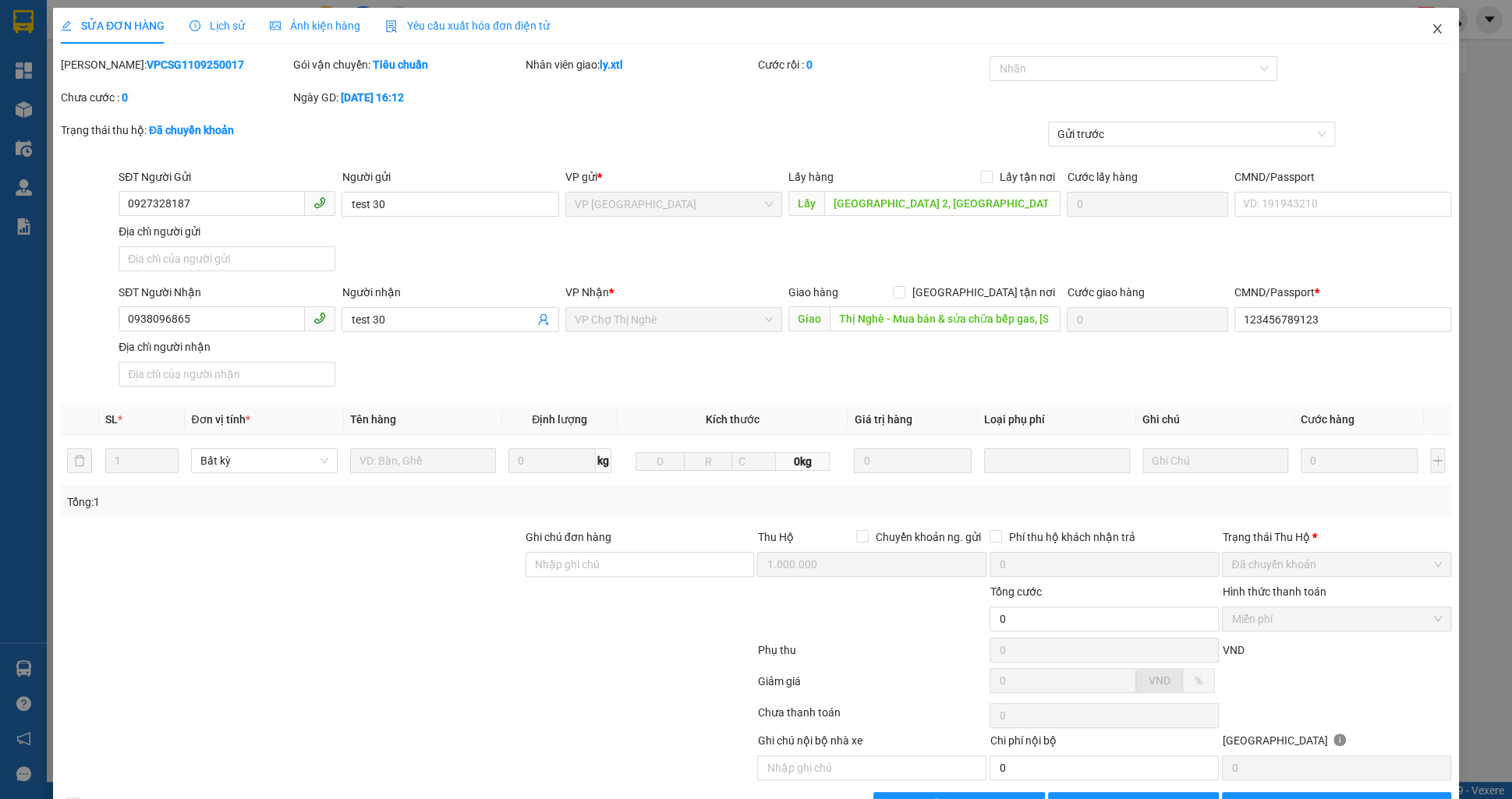
click at [1441, 39] on span "Close" at bounding box center [1438, 30] width 44 height 44
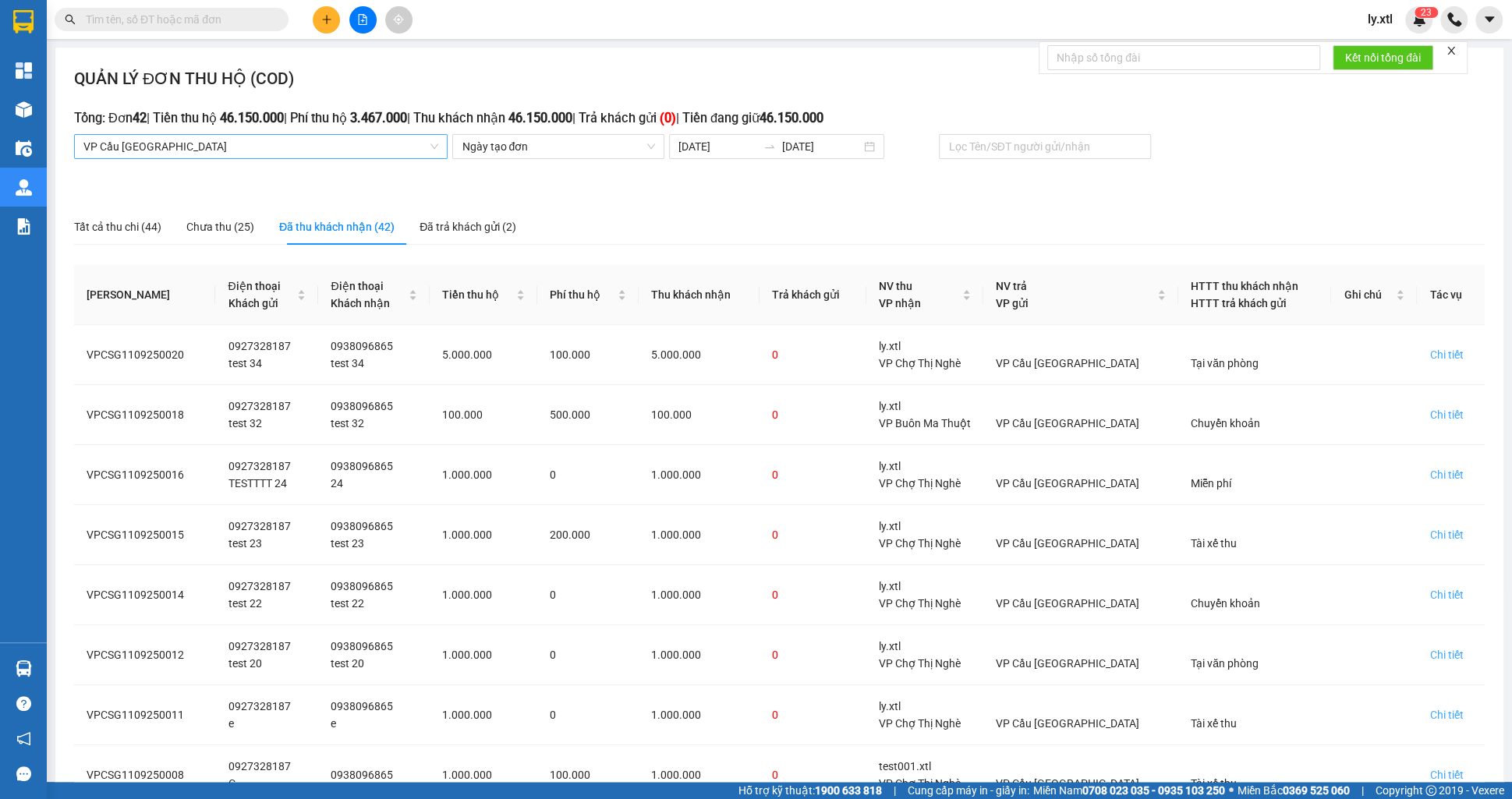
click at [147, 143] on span "VP Cầu [GEOGRAPHIC_DATA]" at bounding box center [260, 147] width 355 height 24
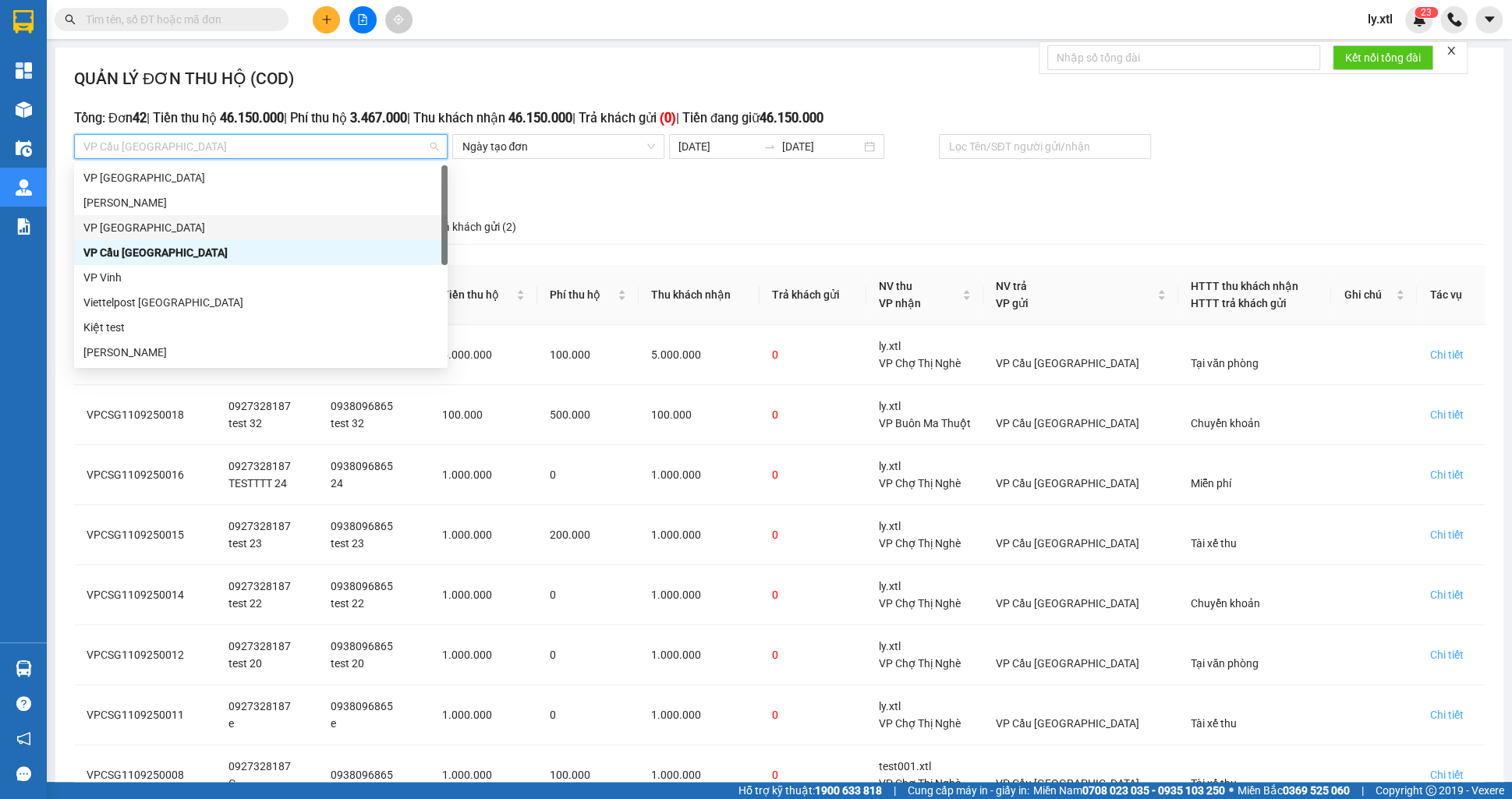
click at [177, 229] on div "VP [GEOGRAPHIC_DATA]" at bounding box center [260, 227] width 355 height 17
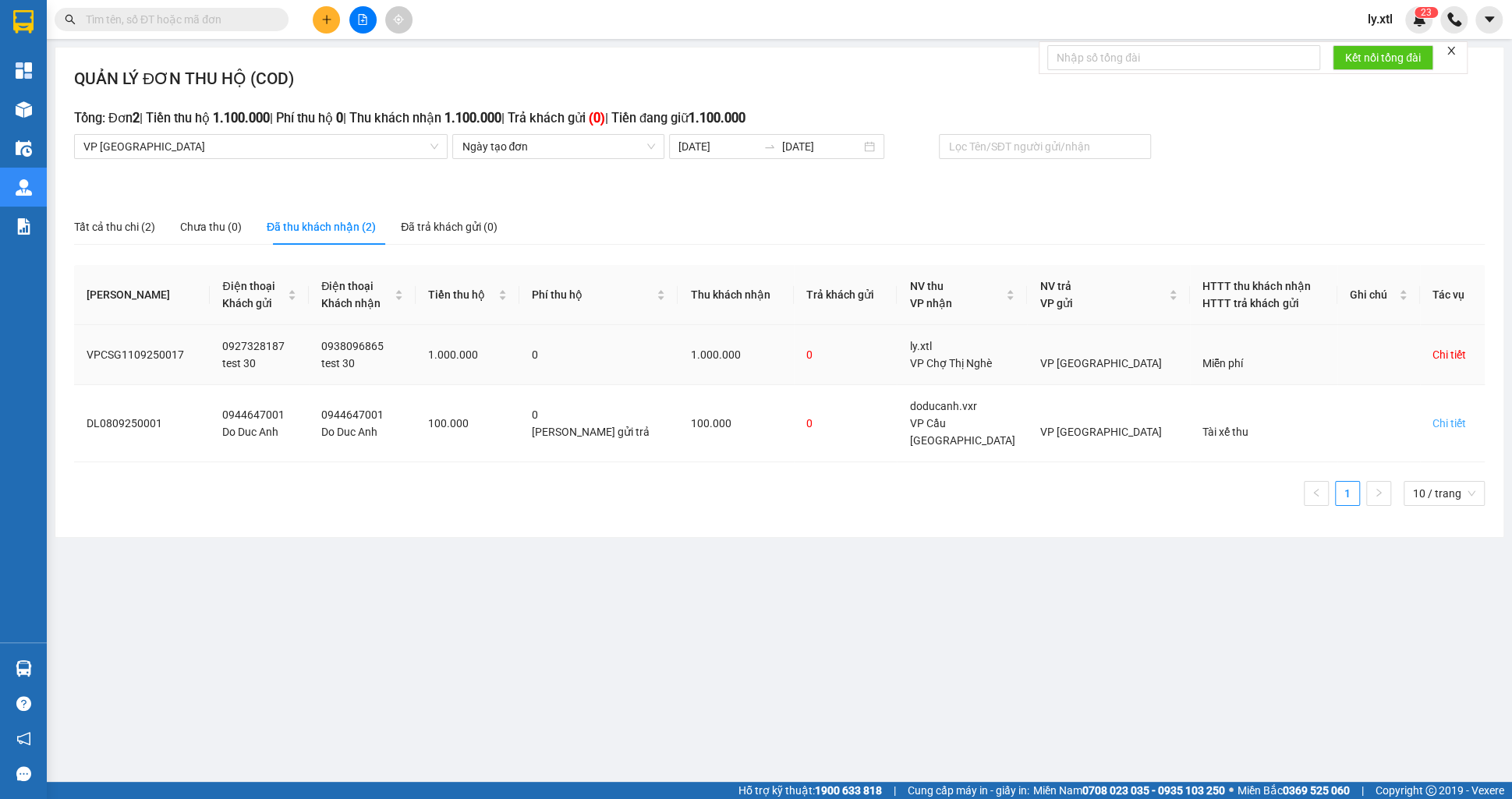
click at [1432, 360] on div "Chi tiết" at bounding box center [1449, 355] width 34 height 17
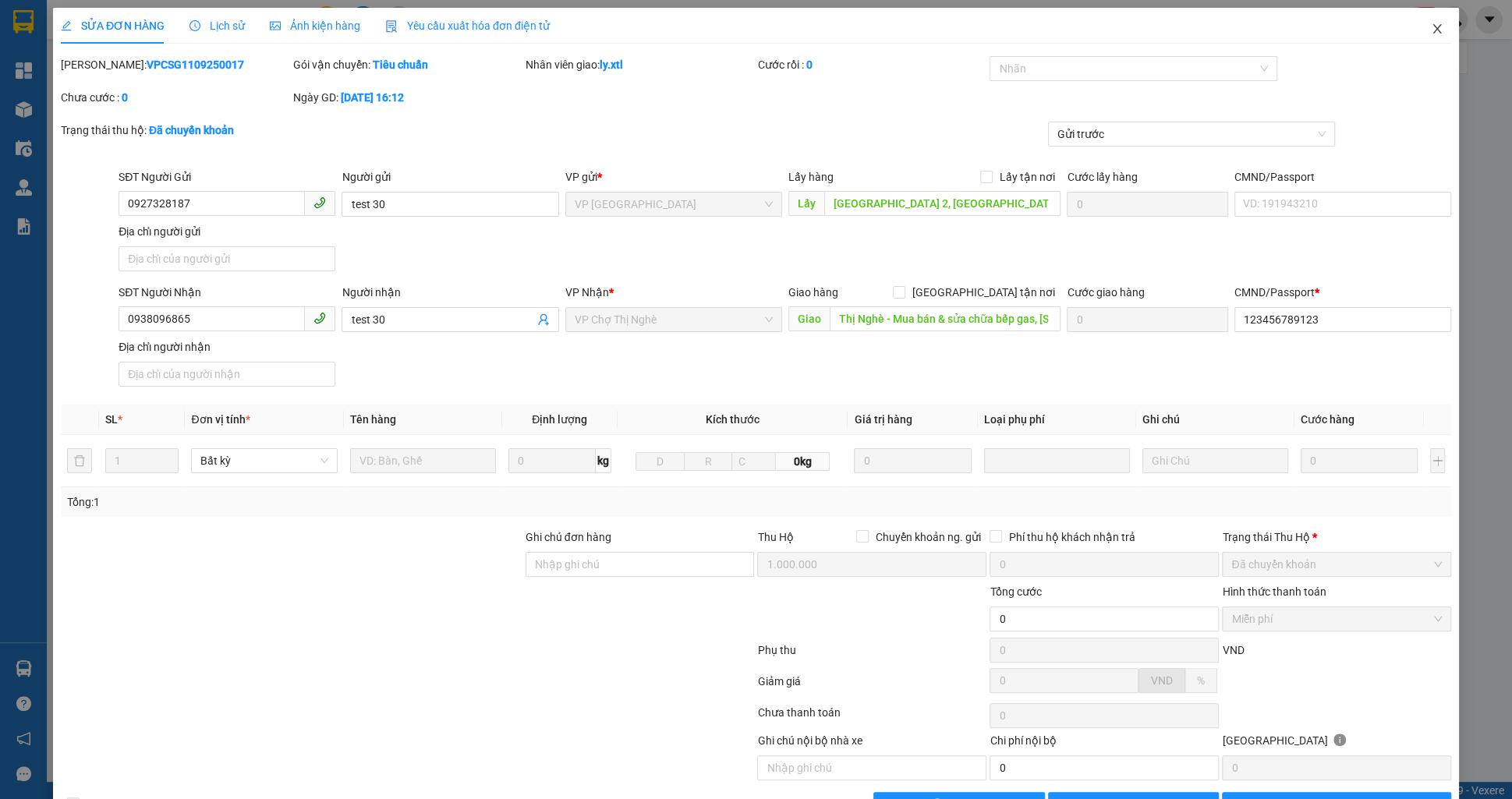
click at [1433, 38] on span "Close" at bounding box center [1438, 30] width 44 height 44
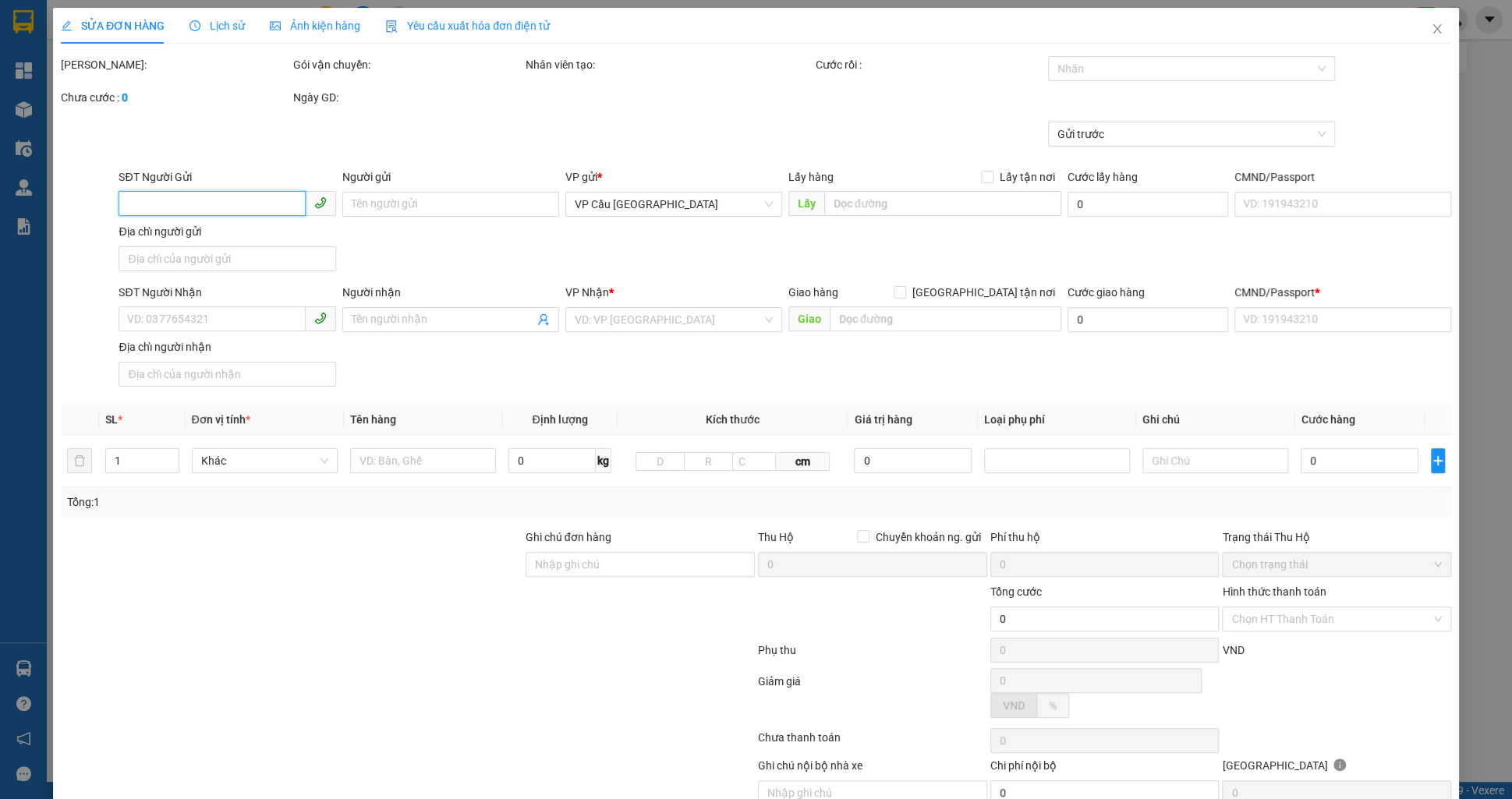
type input "0927328187"
type input "test 30"
type input "[GEOGRAPHIC_DATA] 2, [GEOGRAPHIC_DATA], [GEOGRAPHIC_DATA], [GEOGRAPHIC_DATA]"
type input "0938096865"
type input "test 30"
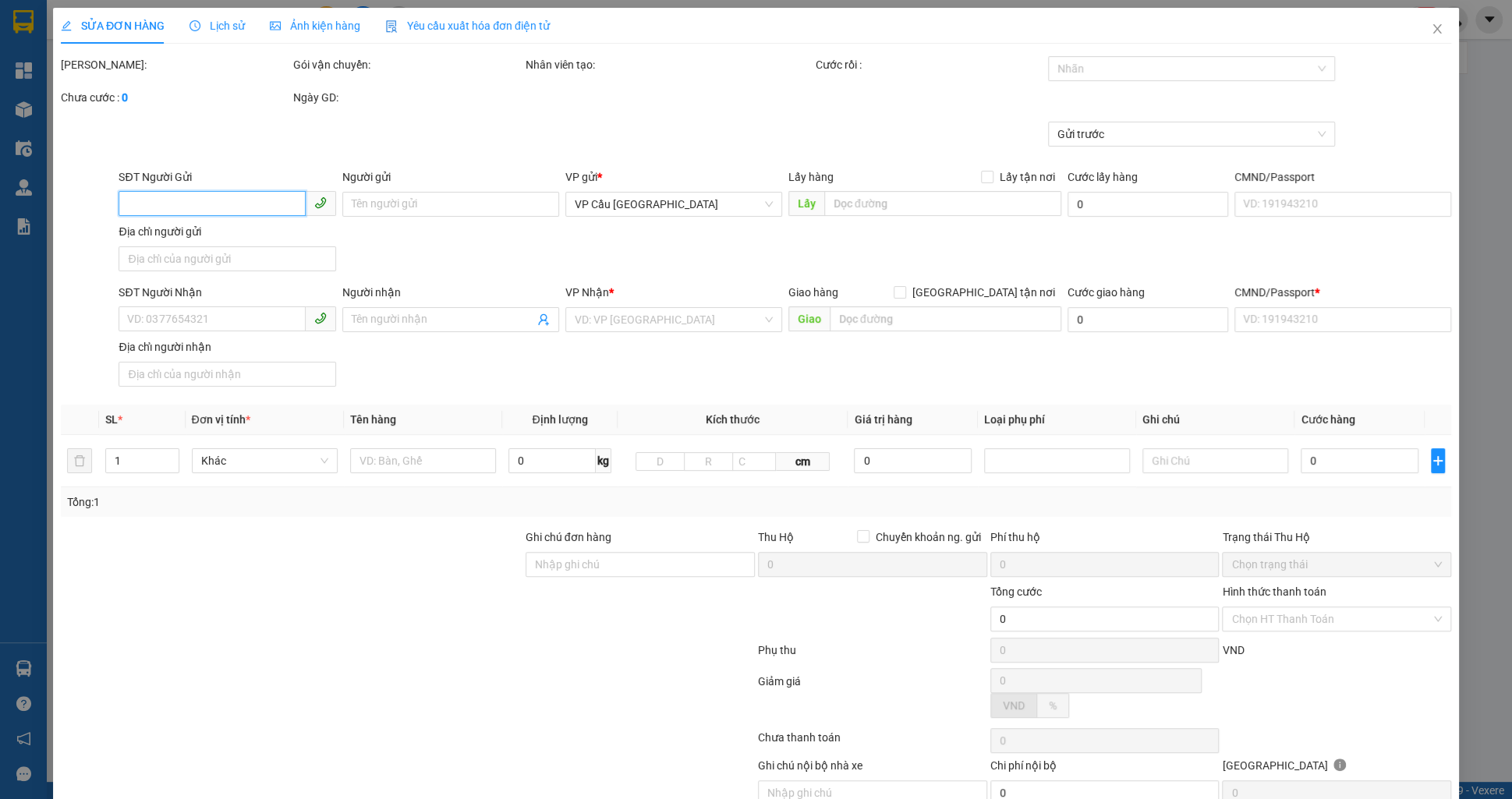
type input "Thị Nghè - Mua bán & sửa chữa bếp gas, [STREET_ADDRESS][PERSON_NAME]"
type input "123456789123"
type input "1.000.000"
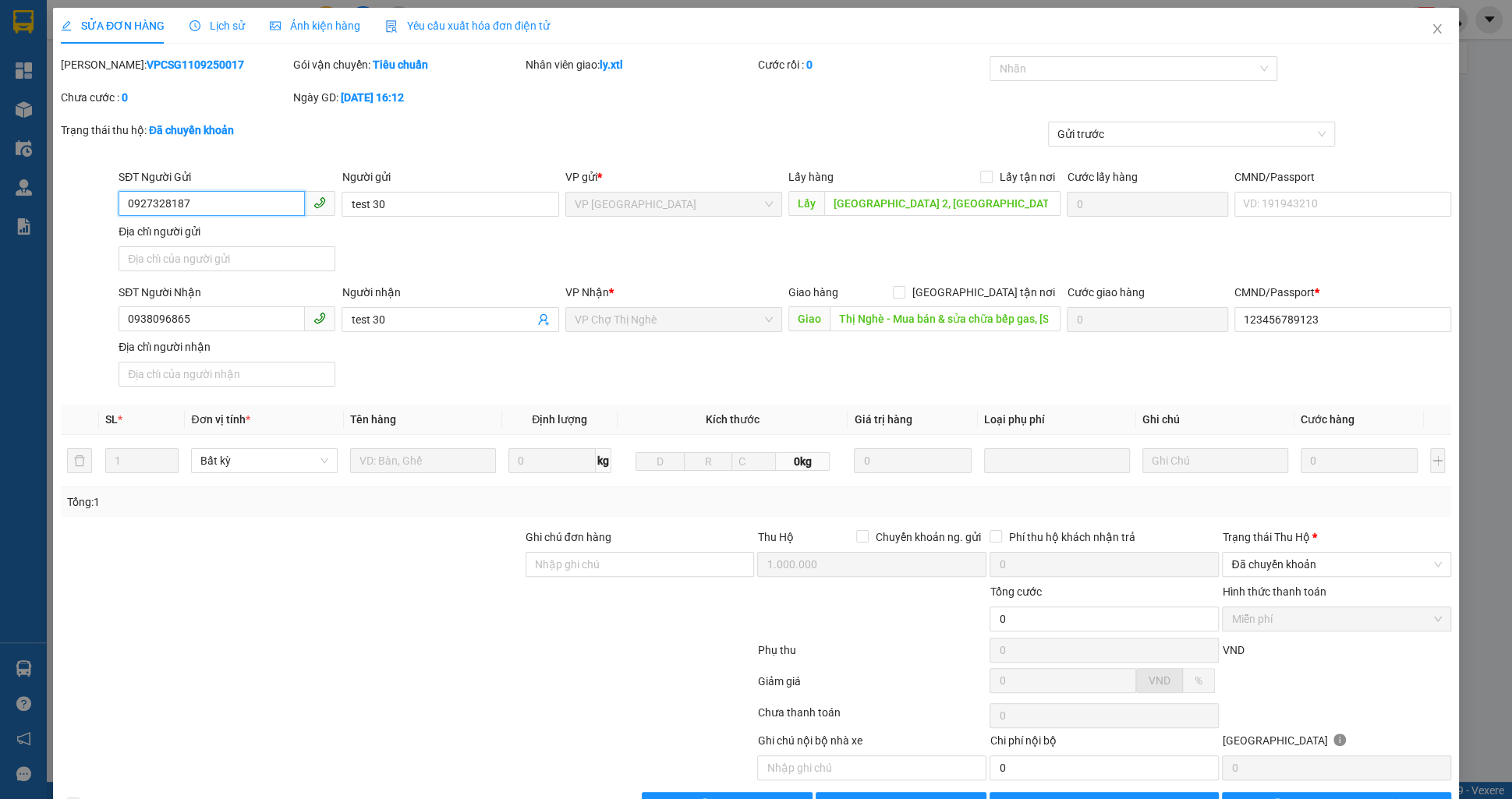
scroll to position [45, 0]
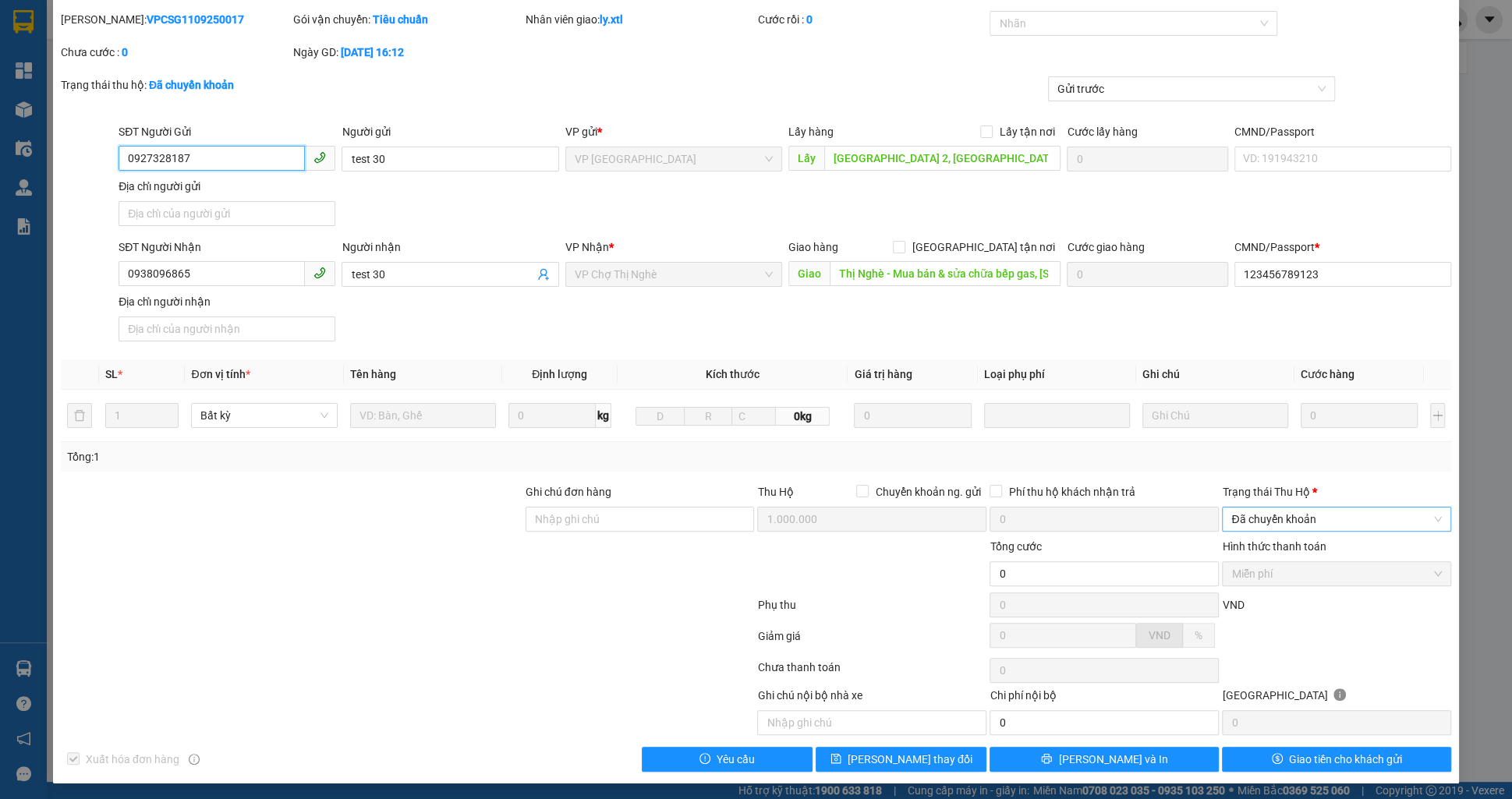
click at [1300, 509] on span "Đã chuyển khoản" at bounding box center [1337, 520] width 211 height 24
click at [1279, 568] on div "Đã trả người gửi" at bounding box center [1337, 574] width 211 height 17
click at [1307, 754] on span "Giao tiền cho khách gửi" at bounding box center [1345, 759] width 113 height 17
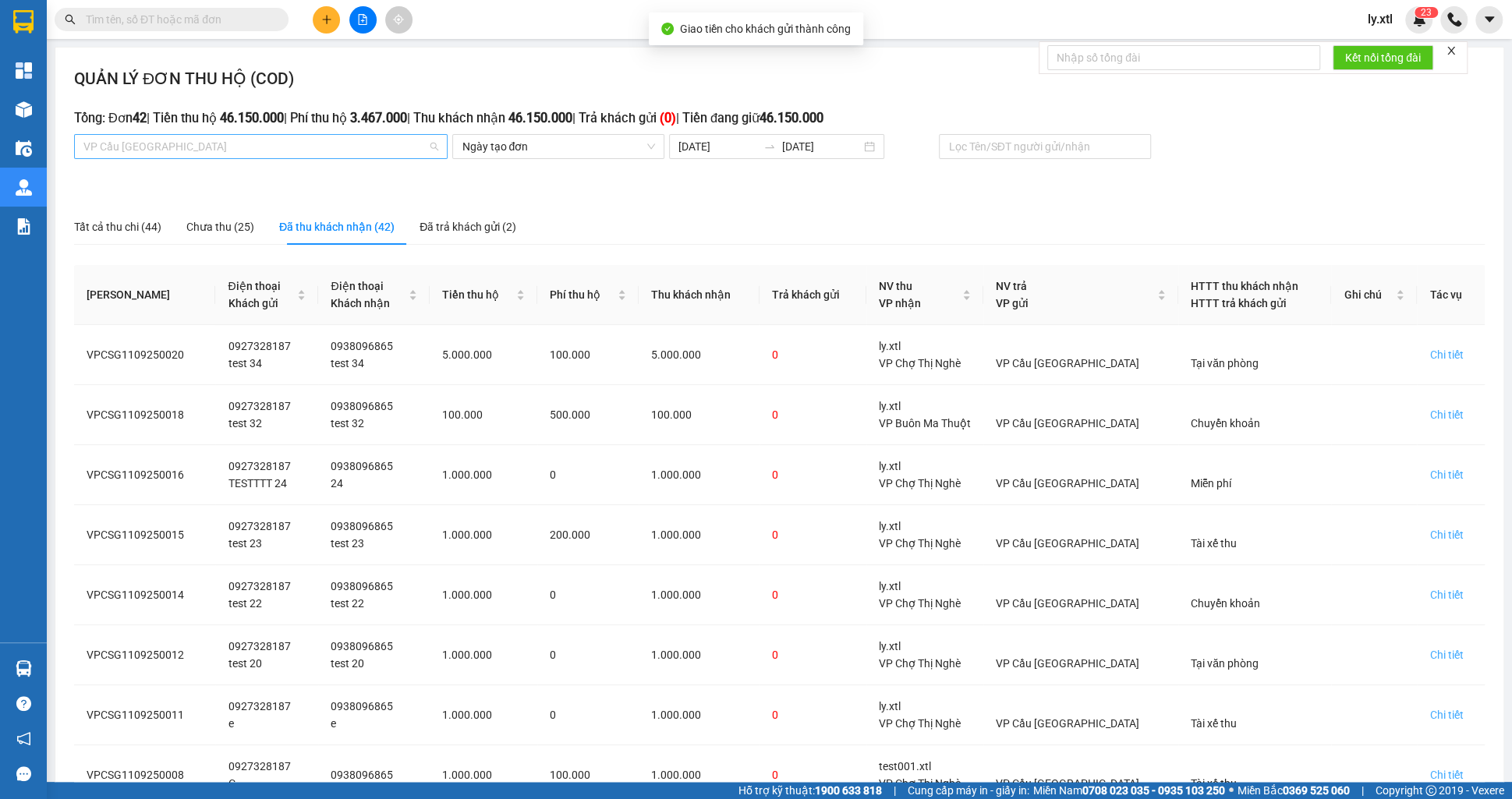
click at [202, 139] on span "VP Cầu [GEOGRAPHIC_DATA]" at bounding box center [260, 147] width 355 height 24
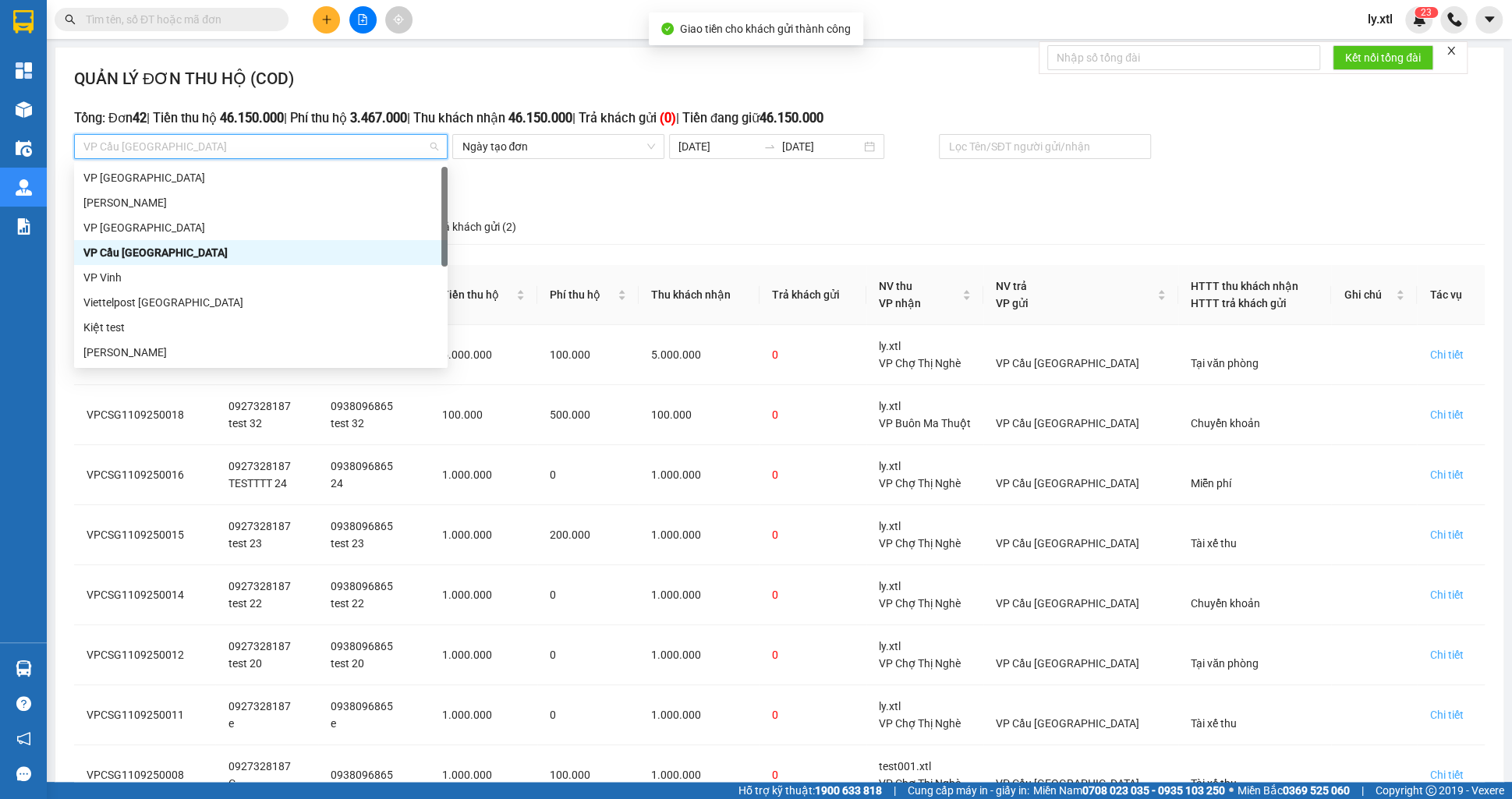
scroll to position [5, 0]
click at [152, 226] on div "VP [GEOGRAPHIC_DATA]" at bounding box center [260, 223] width 355 height 17
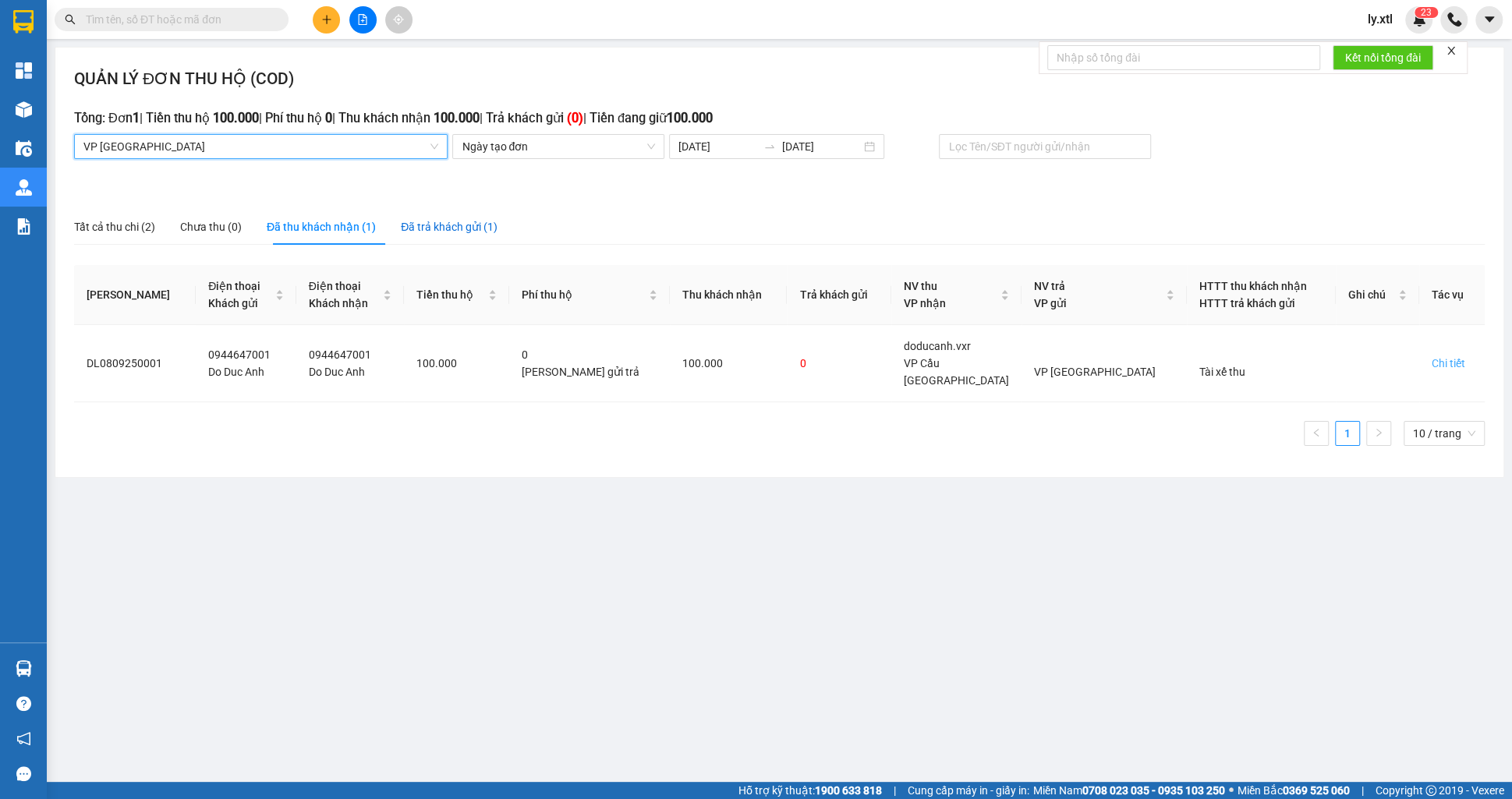
click at [475, 233] on div "Đã trả khách gửi (1)" at bounding box center [449, 226] width 97 height 17
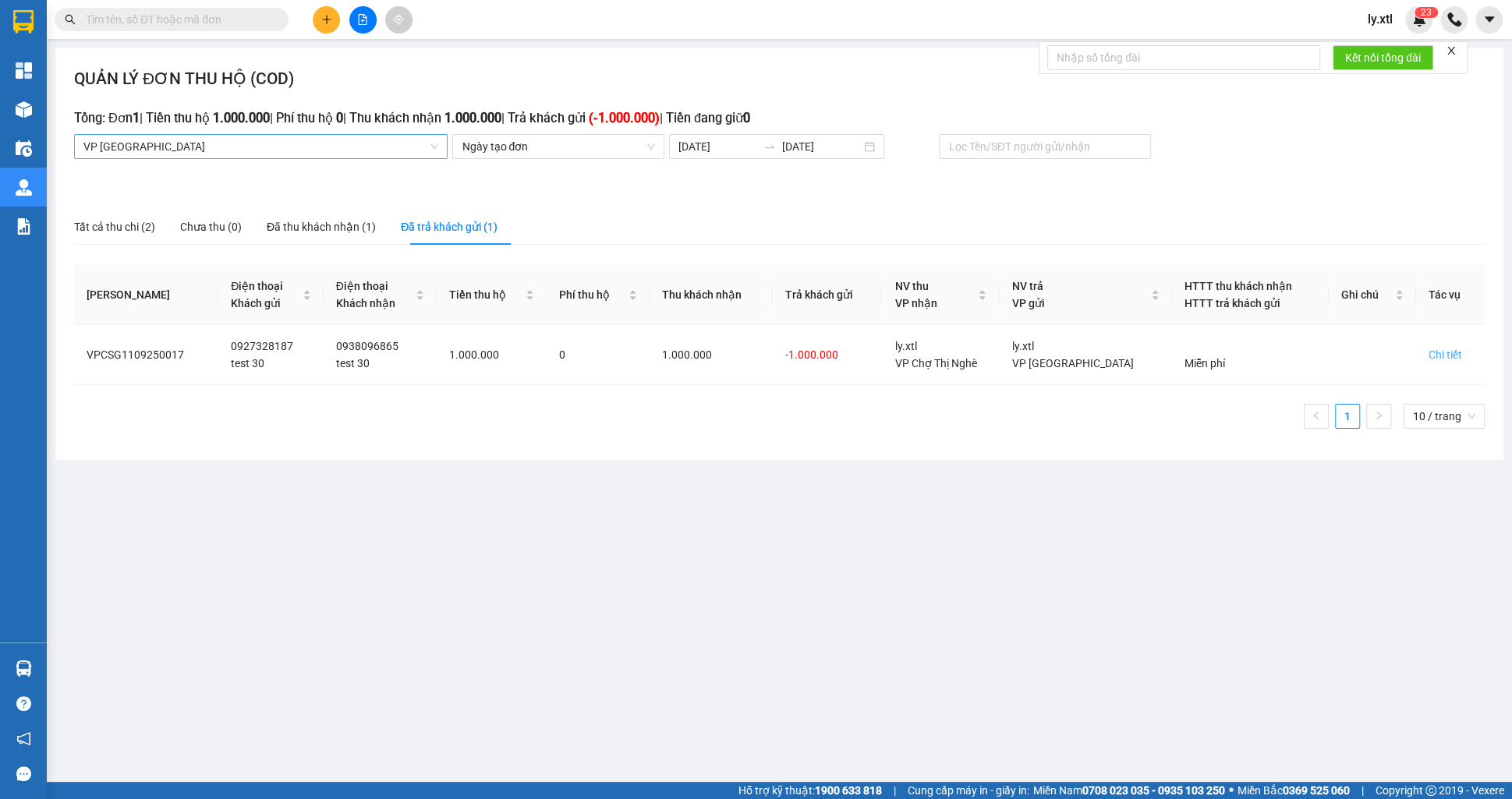
click at [261, 151] on span "VP [GEOGRAPHIC_DATA]" at bounding box center [260, 147] width 355 height 24
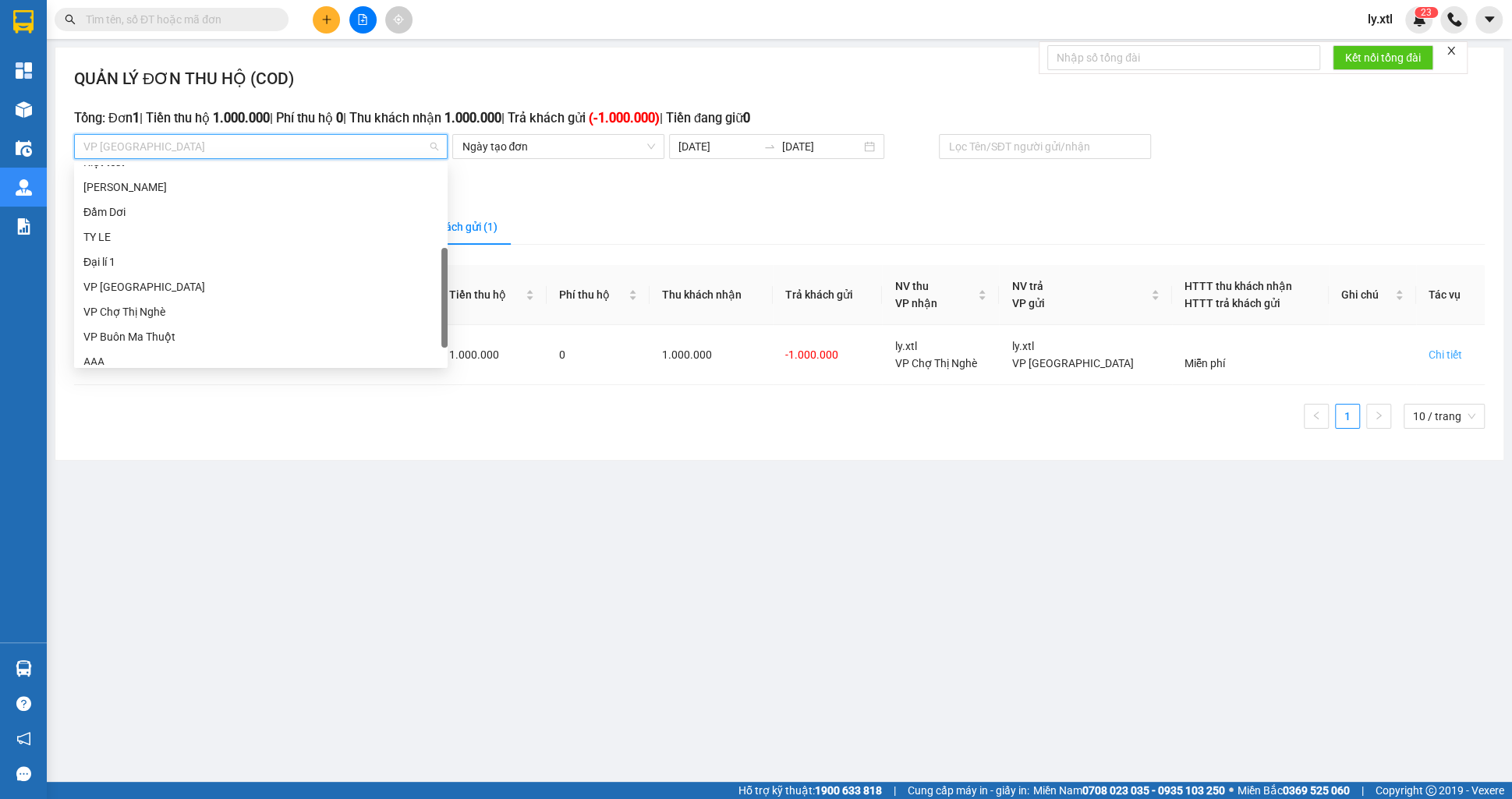
scroll to position [175, 0]
click at [147, 273] on div "VP [GEOGRAPHIC_DATA]" at bounding box center [260, 277] width 355 height 17
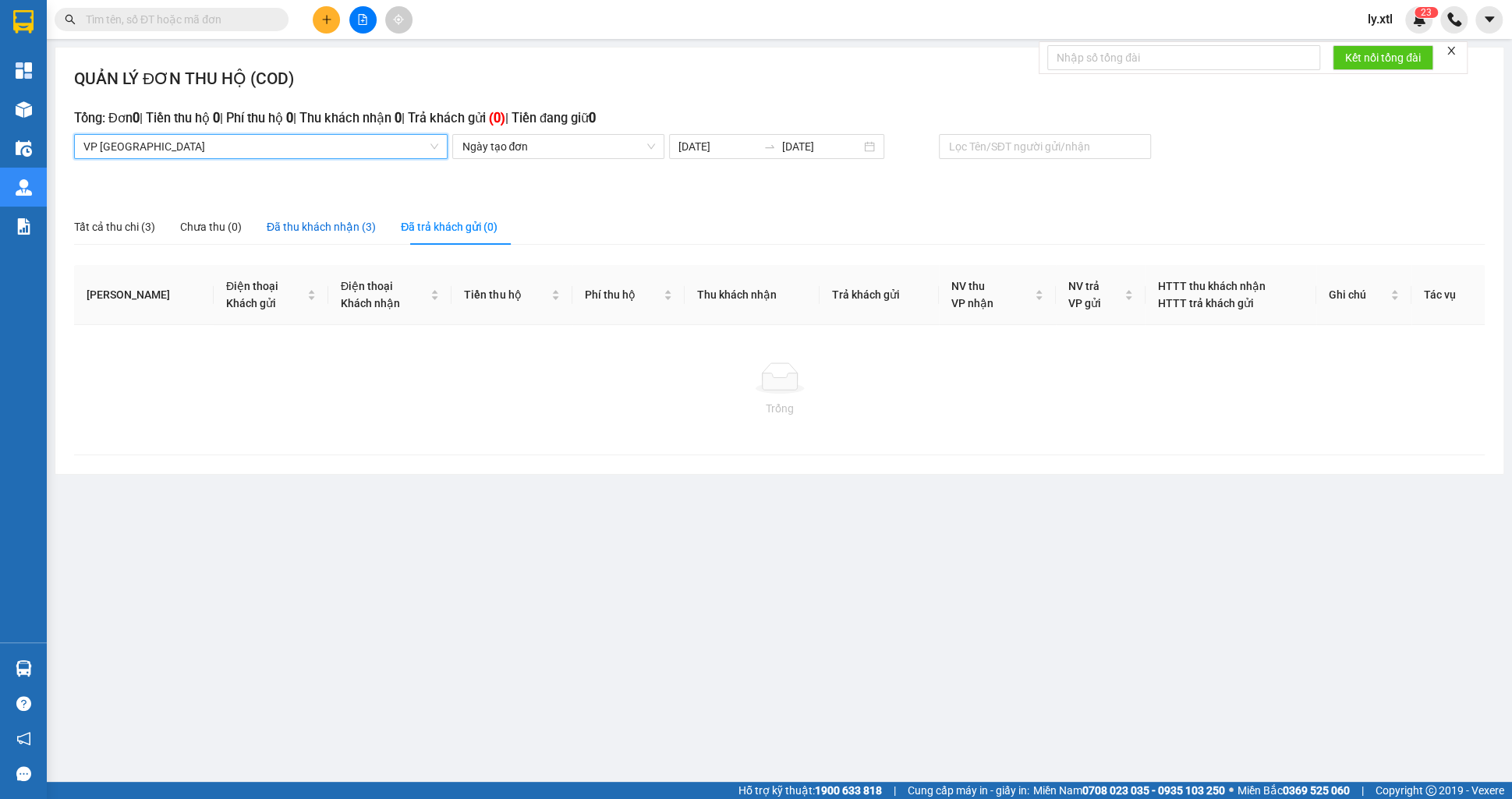
click at [364, 233] on div "Đã thu khách nhận (3)" at bounding box center [321, 226] width 109 height 17
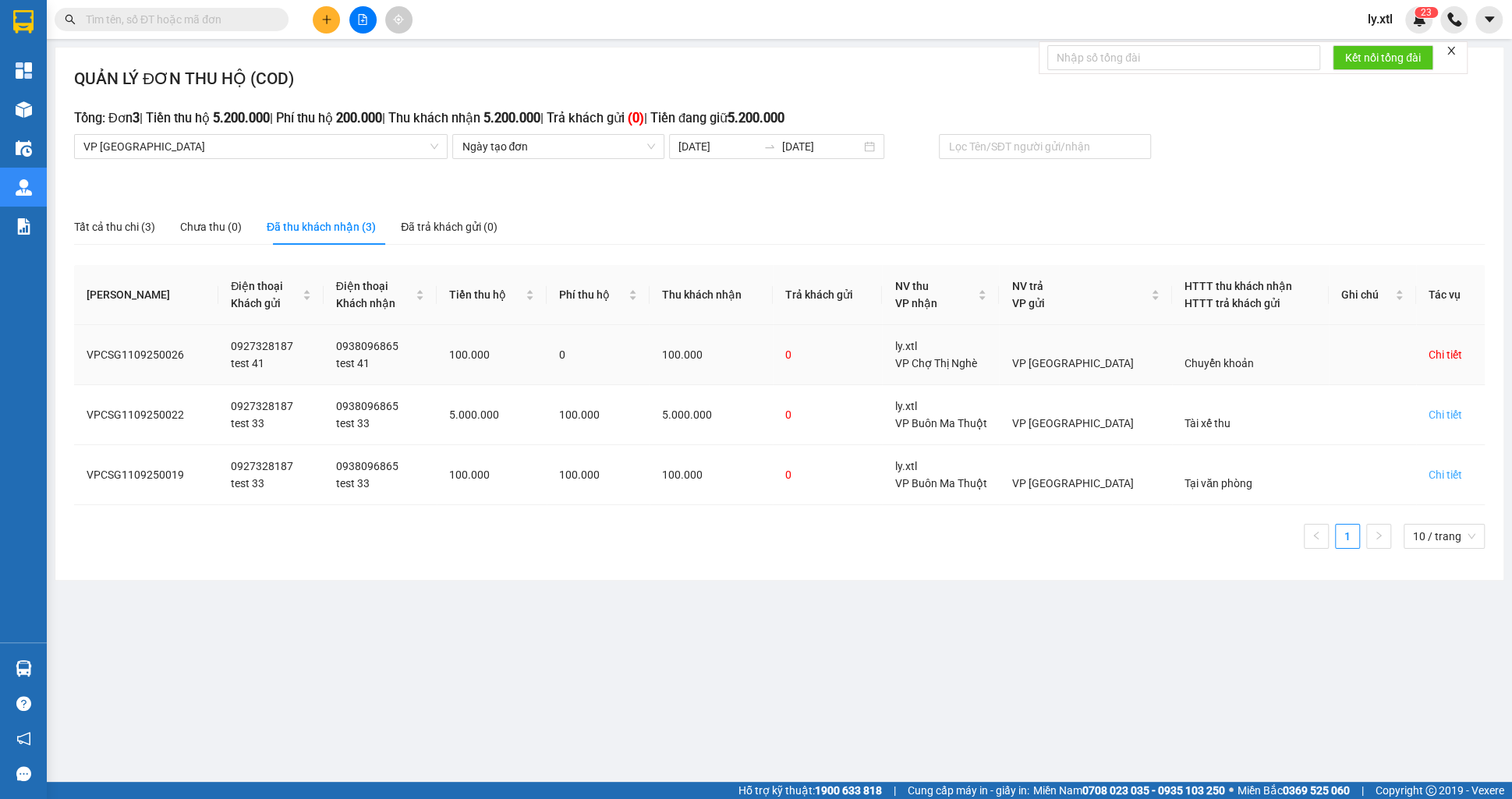
click at [1436, 352] on div "Chi tiết" at bounding box center [1445, 355] width 34 height 17
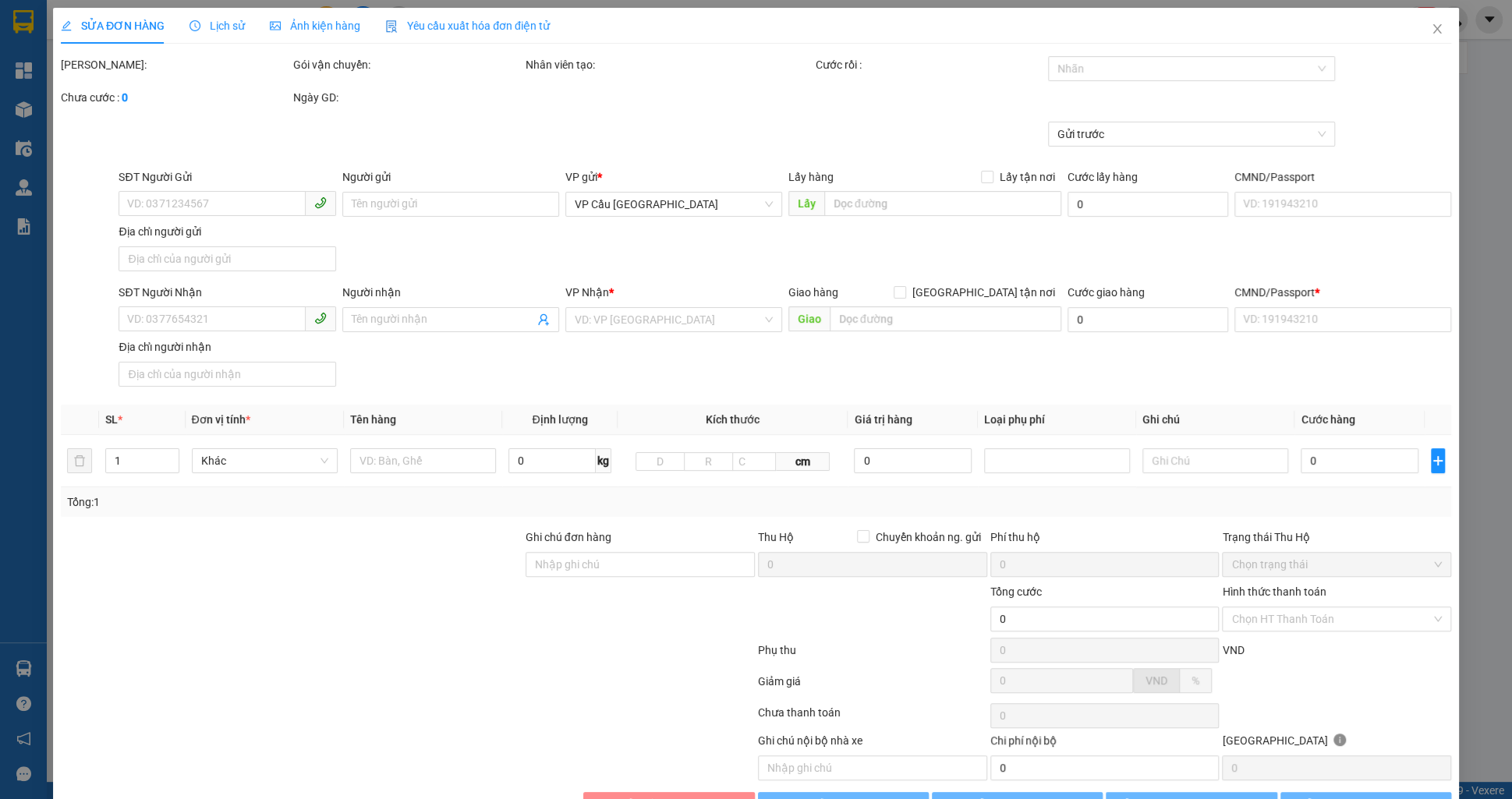
type input "0927328187"
type input "test 41"
type input "[GEOGRAPHIC_DATA] 2, [GEOGRAPHIC_DATA], [GEOGRAPHIC_DATA], [GEOGRAPHIC_DATA]"
type input "45.000"
type input "0938096865"
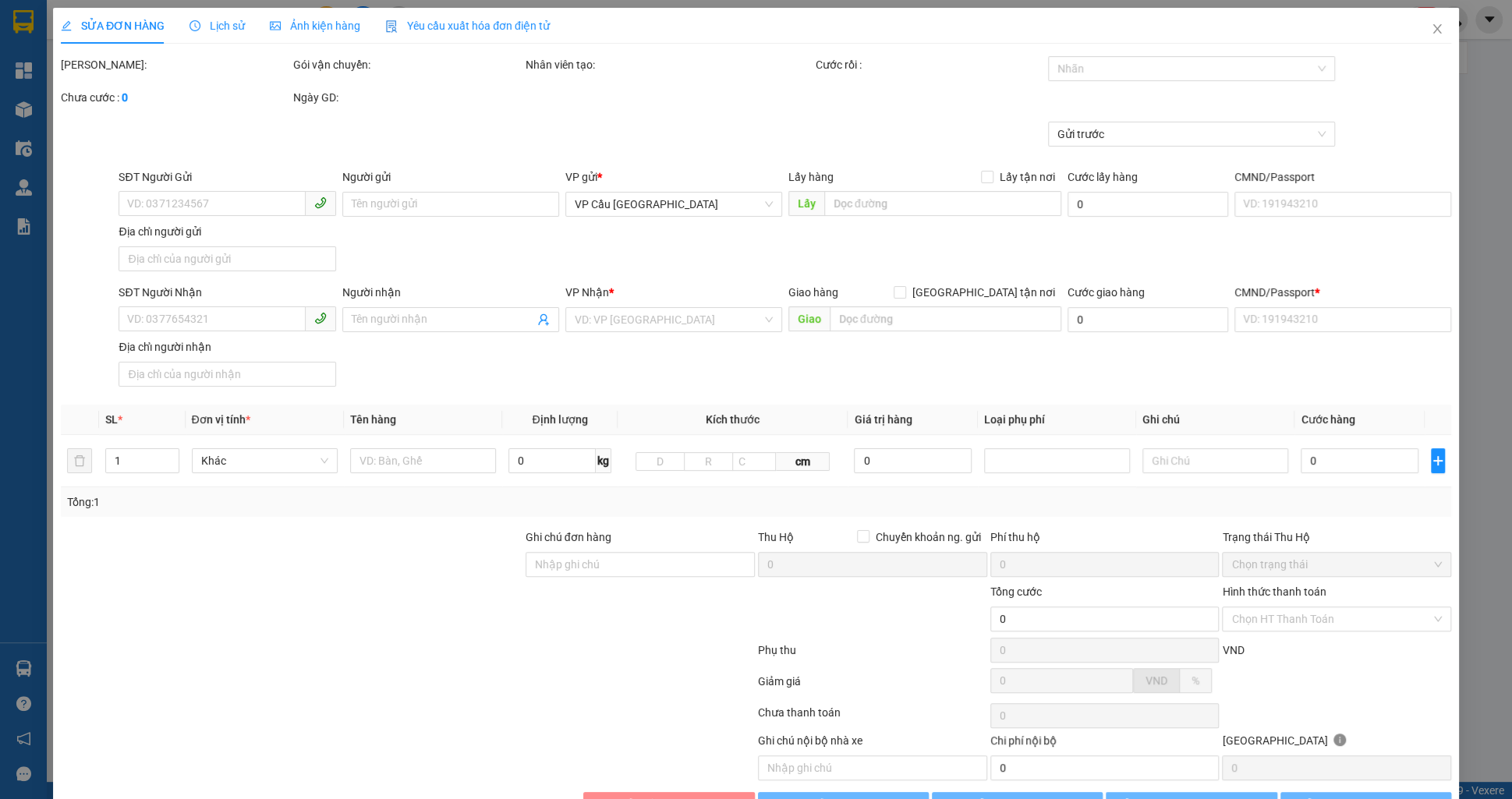
type input "test 41"
checkbox input "true"
type input "Thị Nghè - Mua bán & sửa chữa bếp gas, [STREET_ADDRESS][PERSON_NAME]"
type input "30.000"
type input "123456789123"
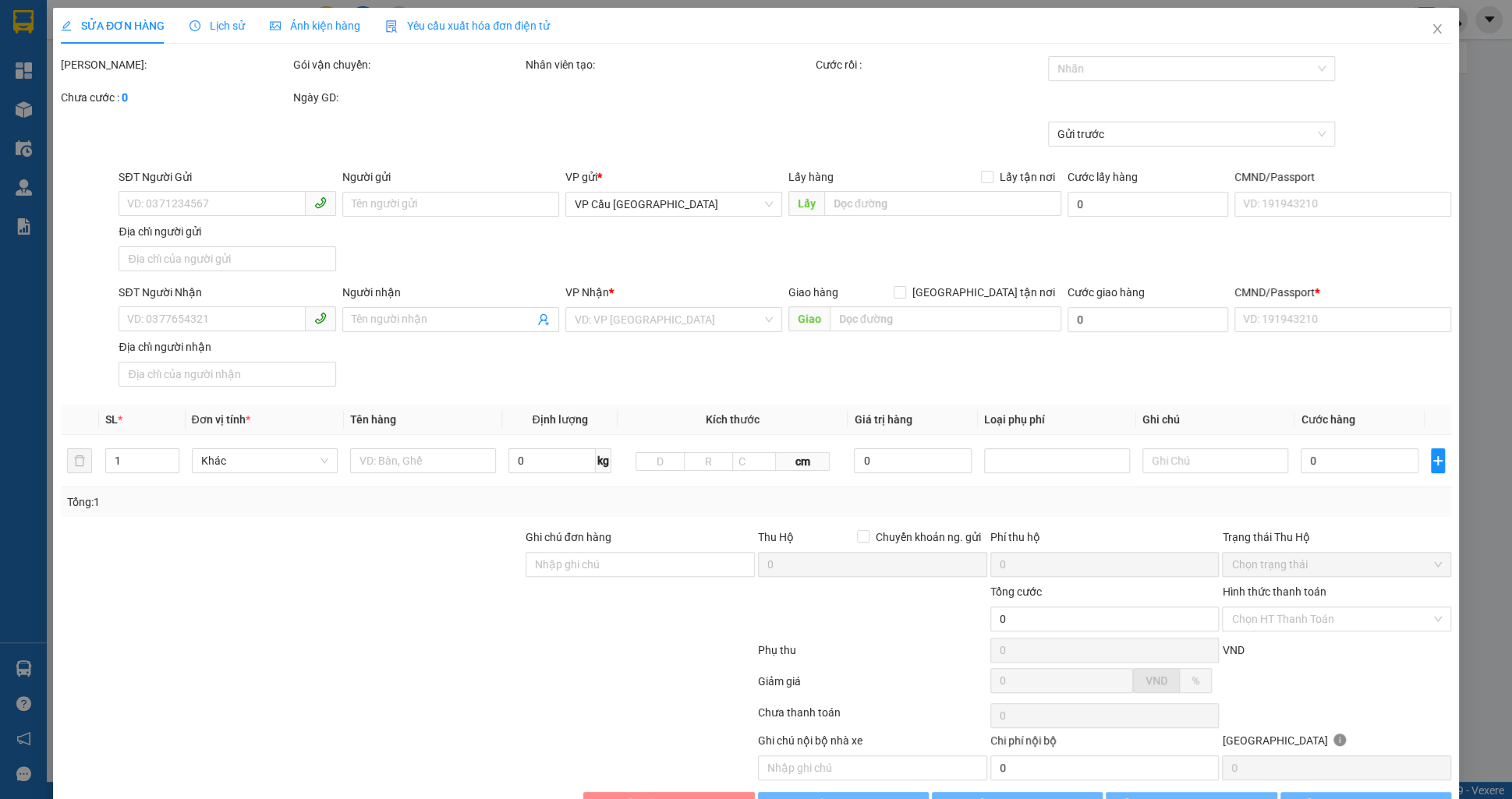
type input "100.000"
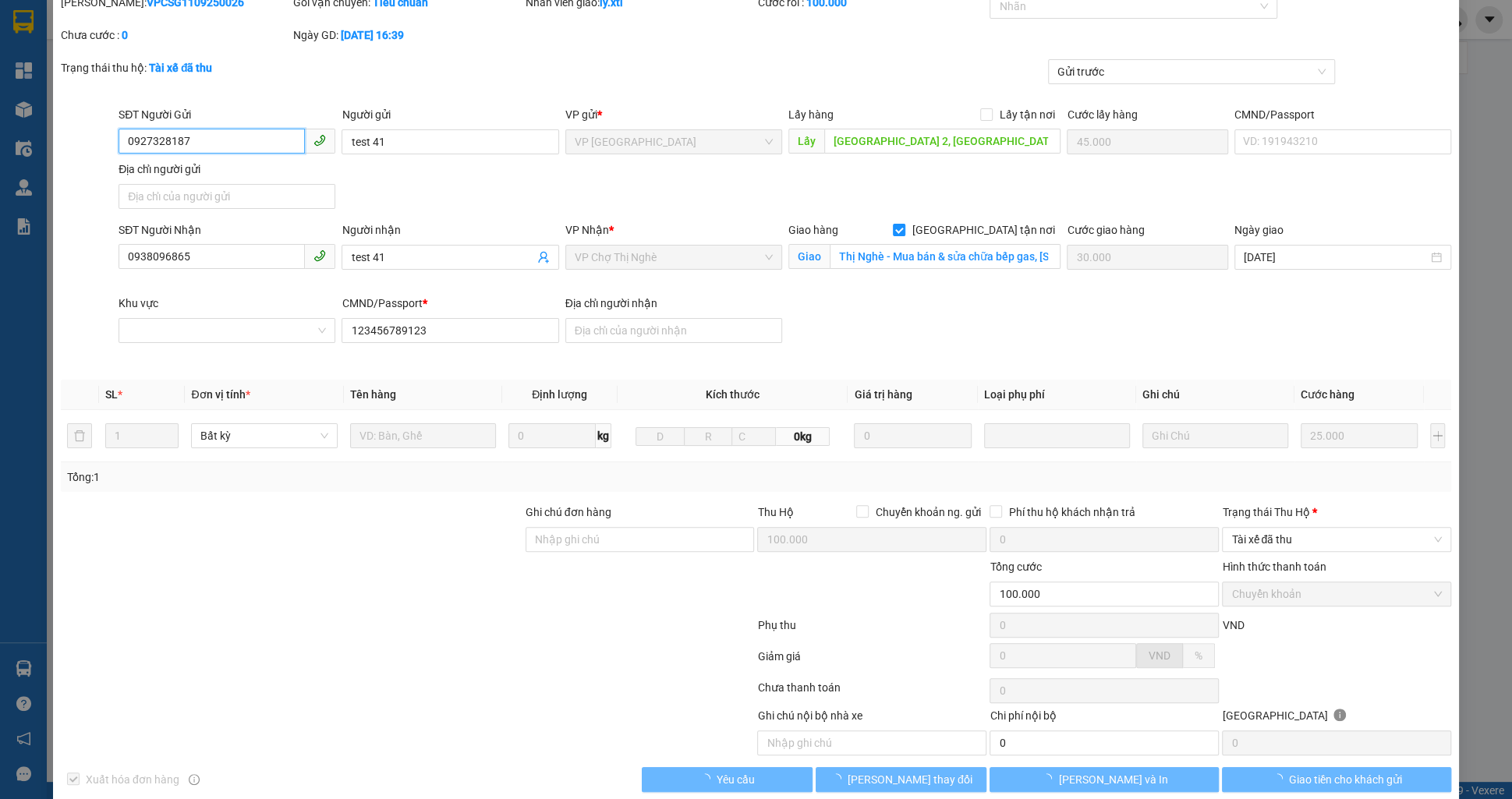
scroll to position [63, 0]
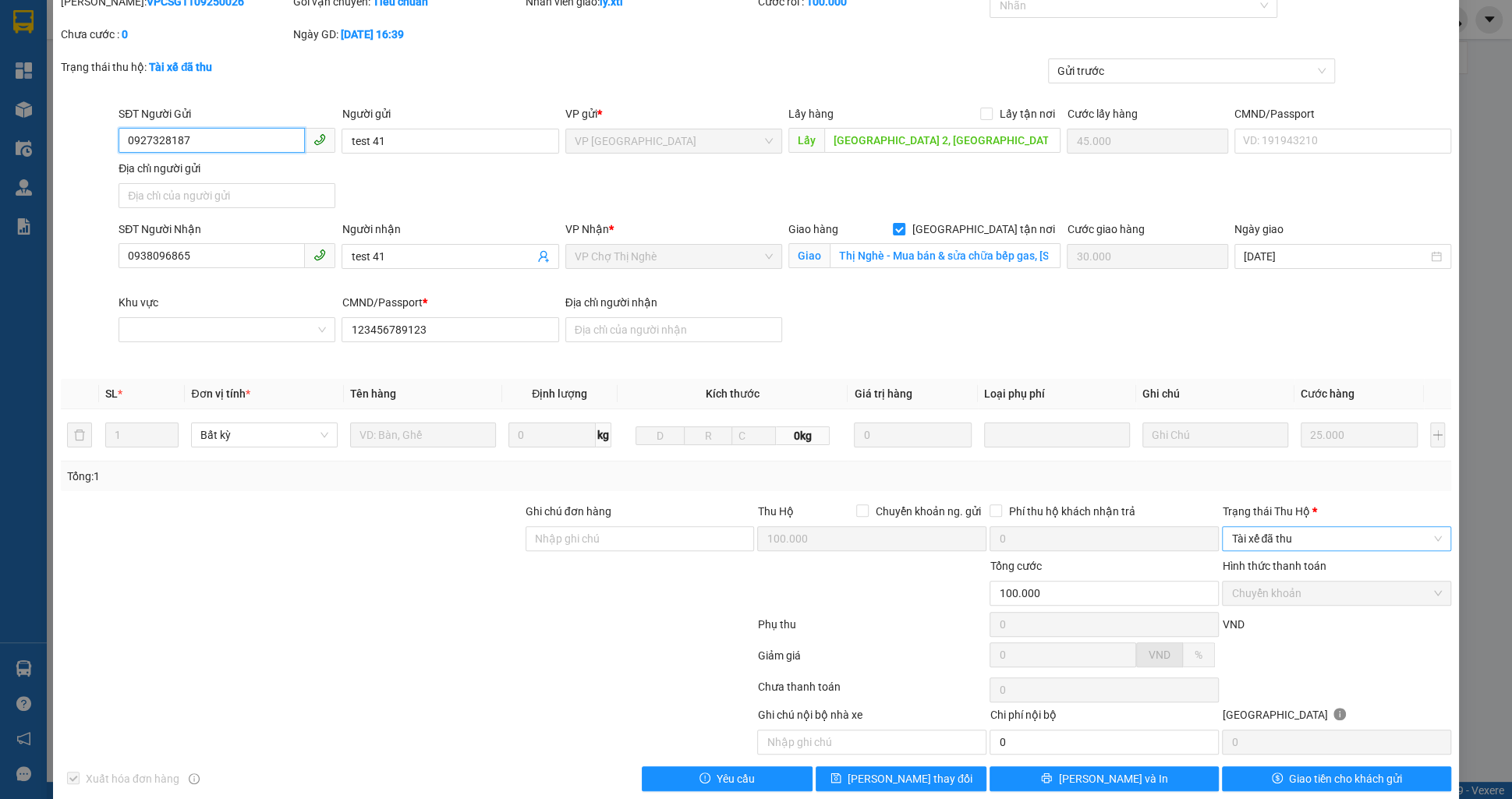
click at [1286, 527] on span "Tài xế đã thu" at bounding box center [1337, 539] width 211 height 24
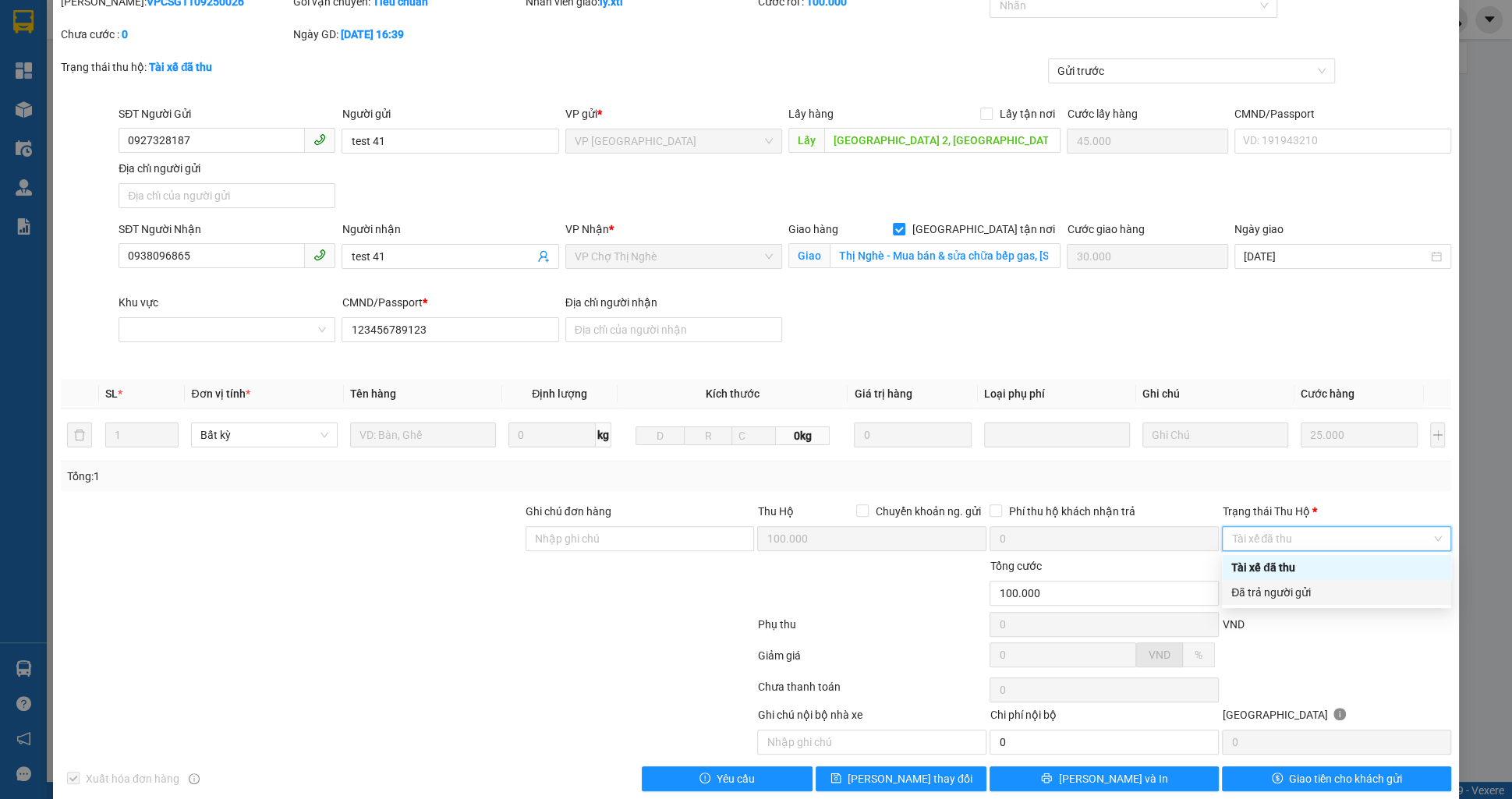
click at [1284, 594] on div "Đã trả người gửi" at bounding box center [1337, 592] width 211 height 17
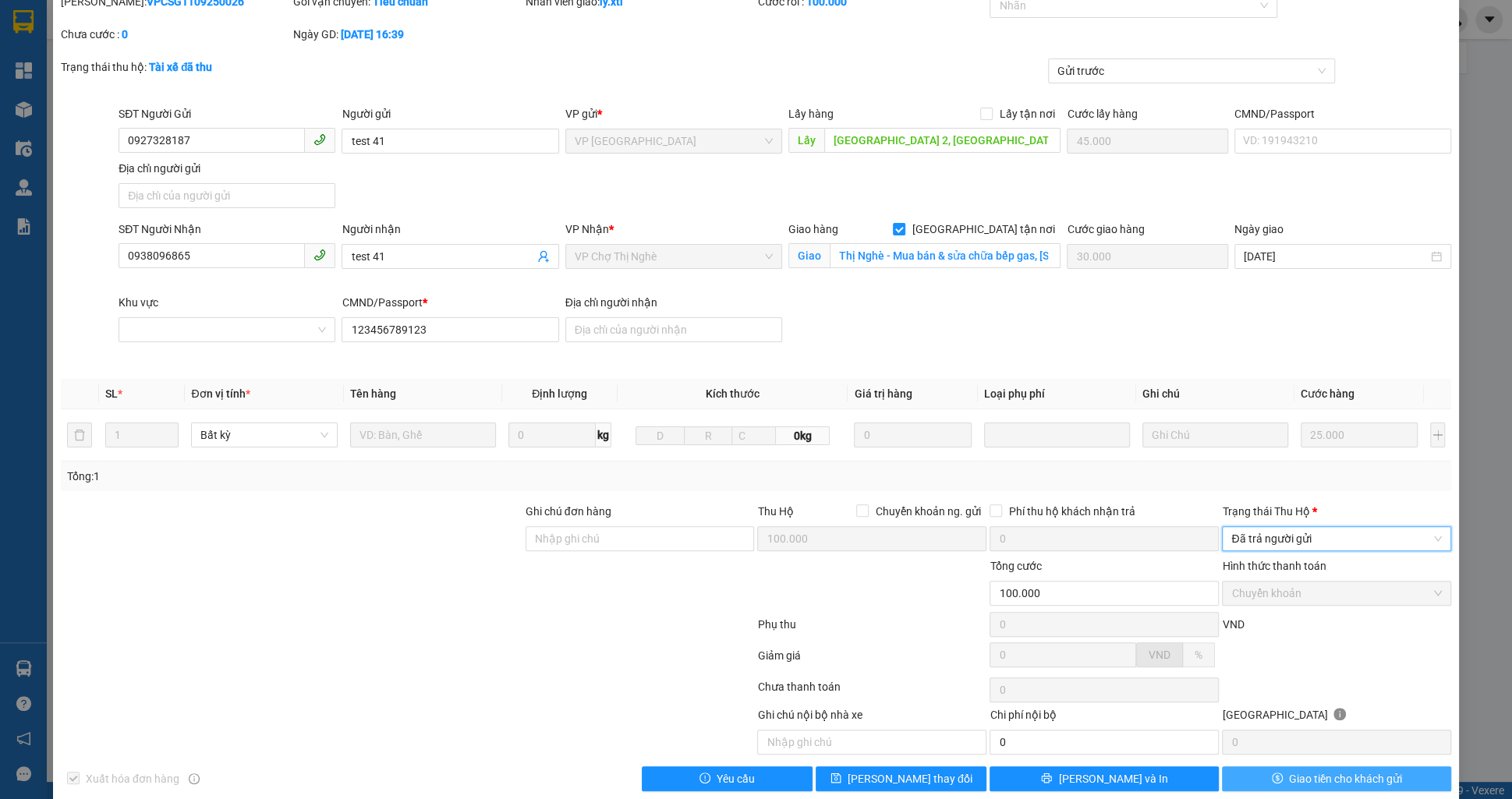
click at [1235, 772] on button "Giao tiền cho khách gửi" at bounding box center [1336, 779] width 229 height 25
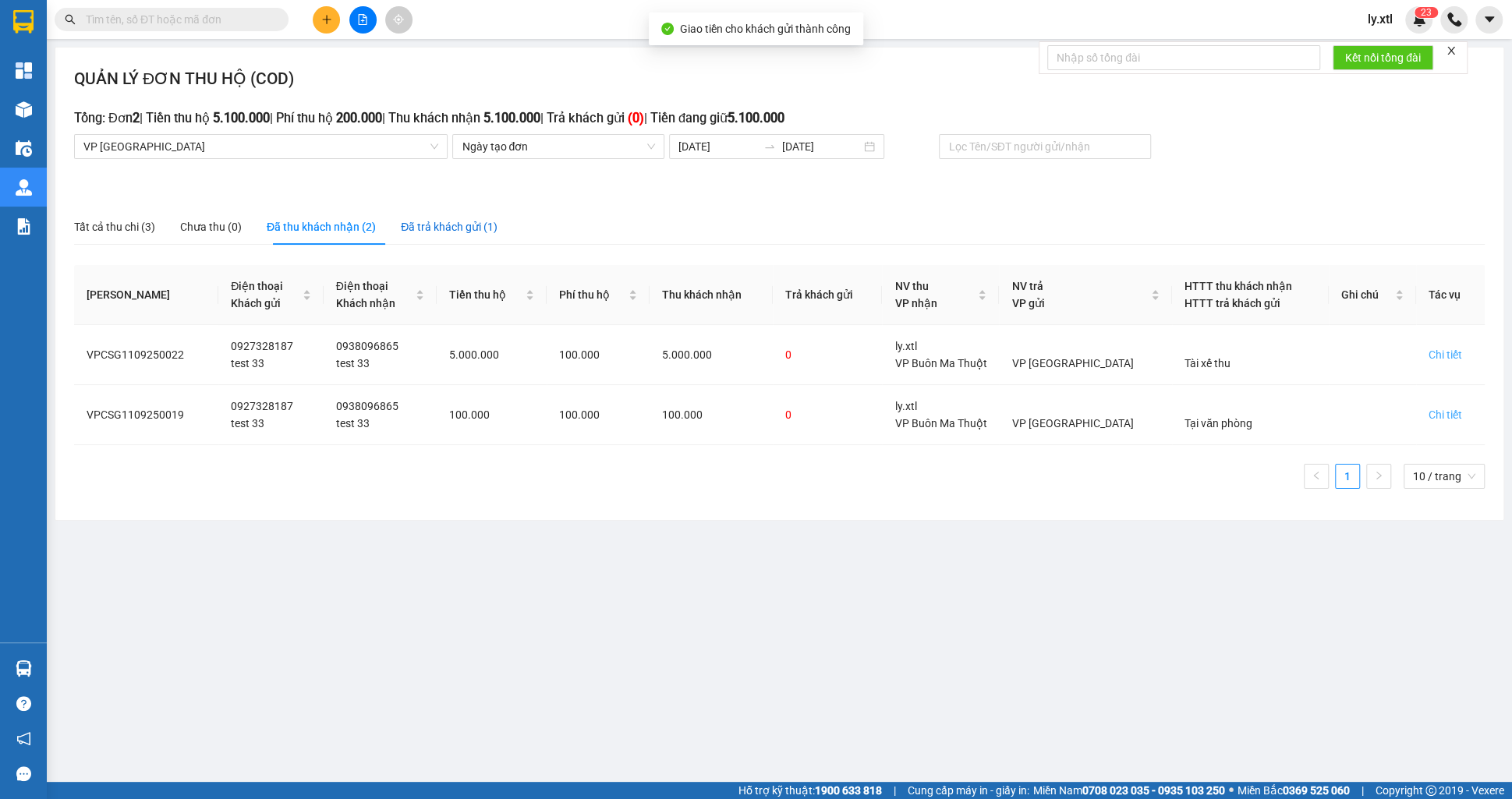
click at [489, 223] on div "Đã trả khách gửi (1)" at bounding box center [449, 226] width 97 height 17
